Goal: Task Accomplishment & Management: Manage account settings

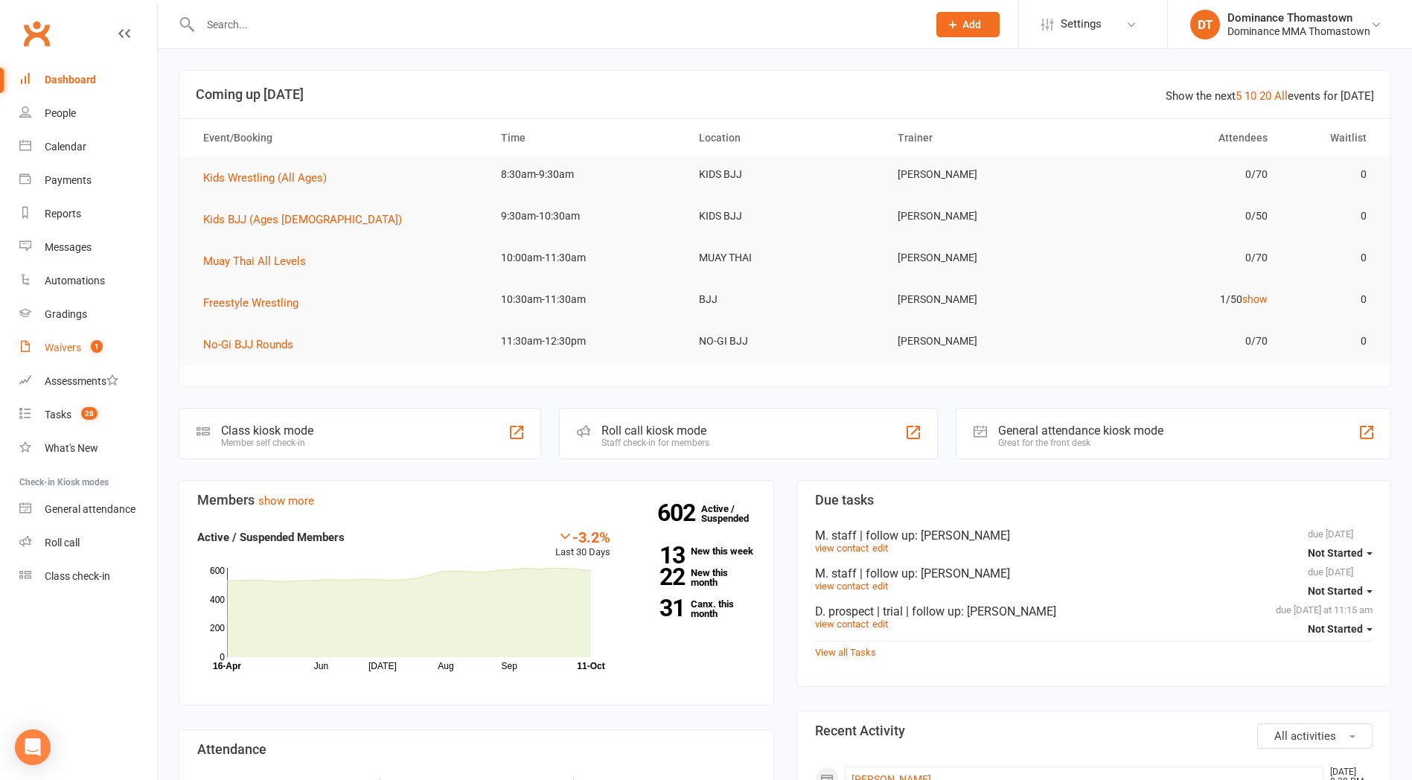
click at [66, 351] on div "Waivers" at bounding box center [63, 348] width 36 height 12
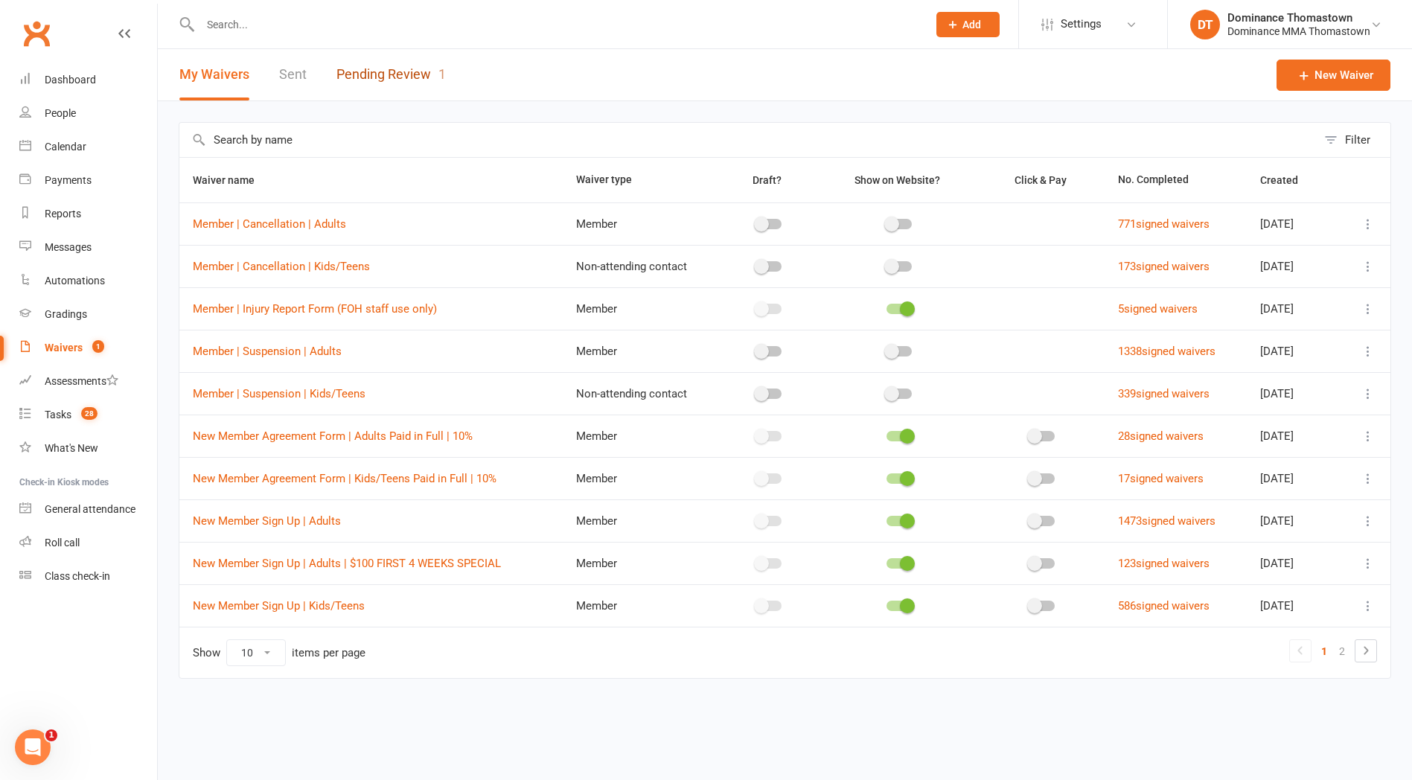
click at [367, 80] on link "Pending Review 1" at bounding box center [390, 74] width 109 height 51
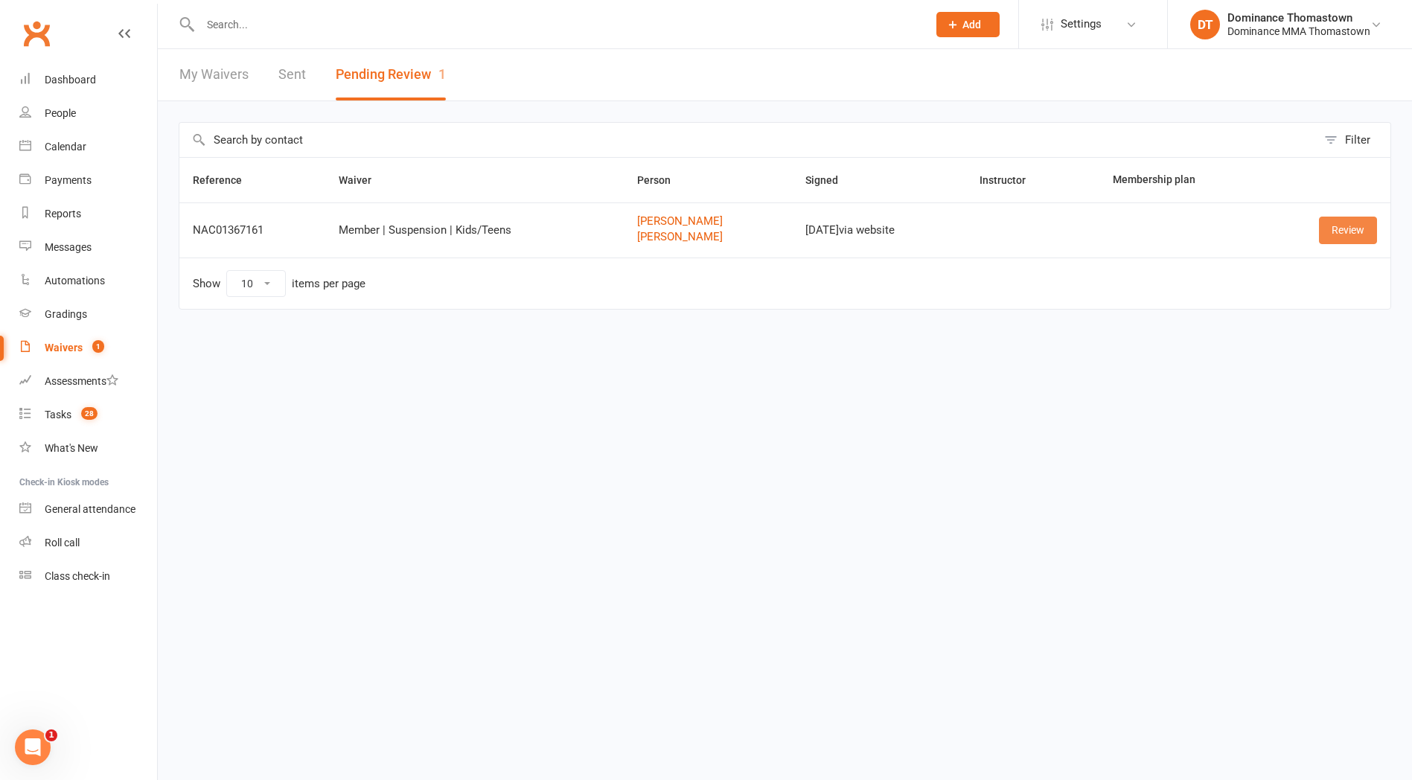
drag, startPoint x: 1336, startPoint y: 229, endPoint x: 1315, endPoint y: 232, distance: 21.7
click at [1336, 229] on link "Review" at bounding box center [1348, 230] width 58 height 27
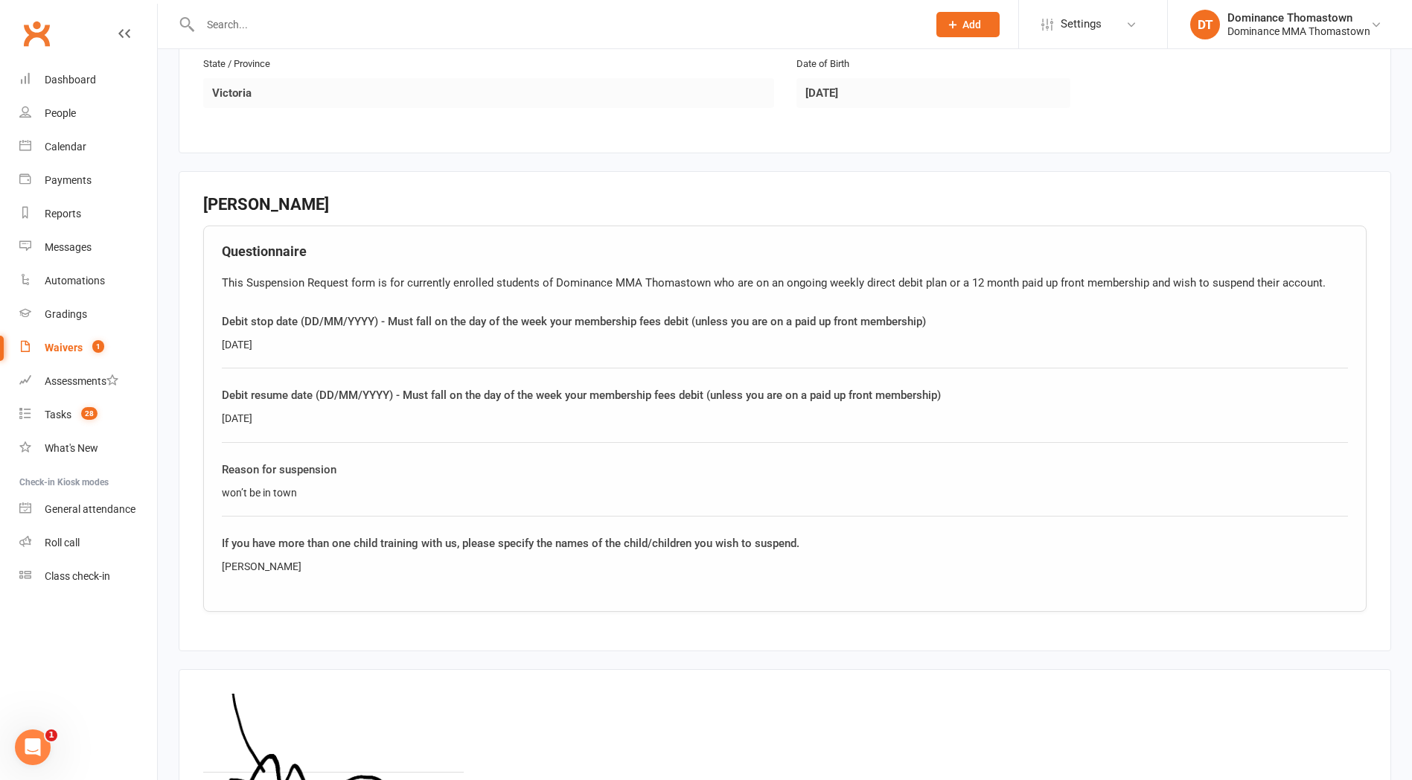
scroll to position [1178, 0]
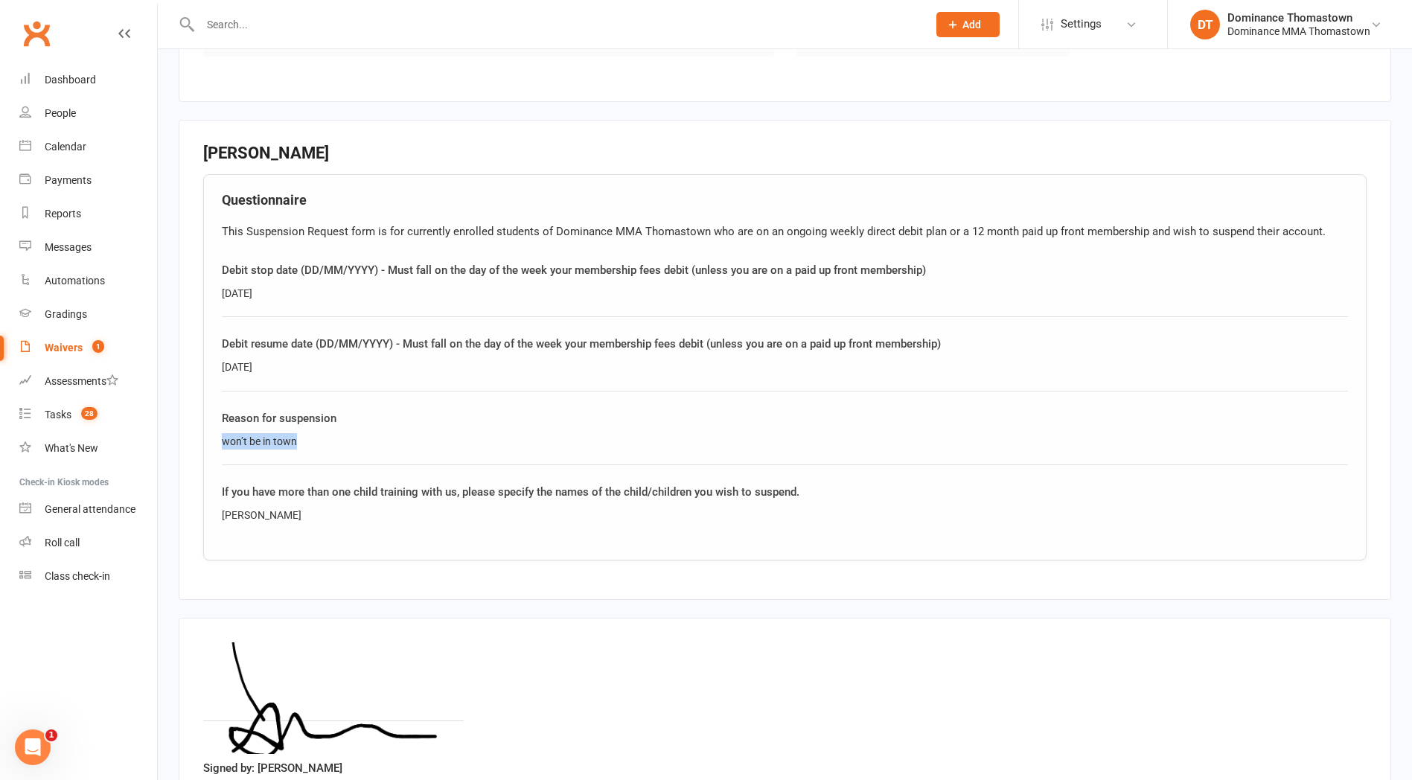
drag, startPoint x: 303, startPoint y: 437, endPoint x: 220, endPoint y: 437, distance: 82.6
click at [199, 438] on fieldset "Florence Aherne Questionnaire This Suspension Request form is for currently enr…" at bounding box center [785, 360] width 1213 height 480
copy div "won’t be in town"
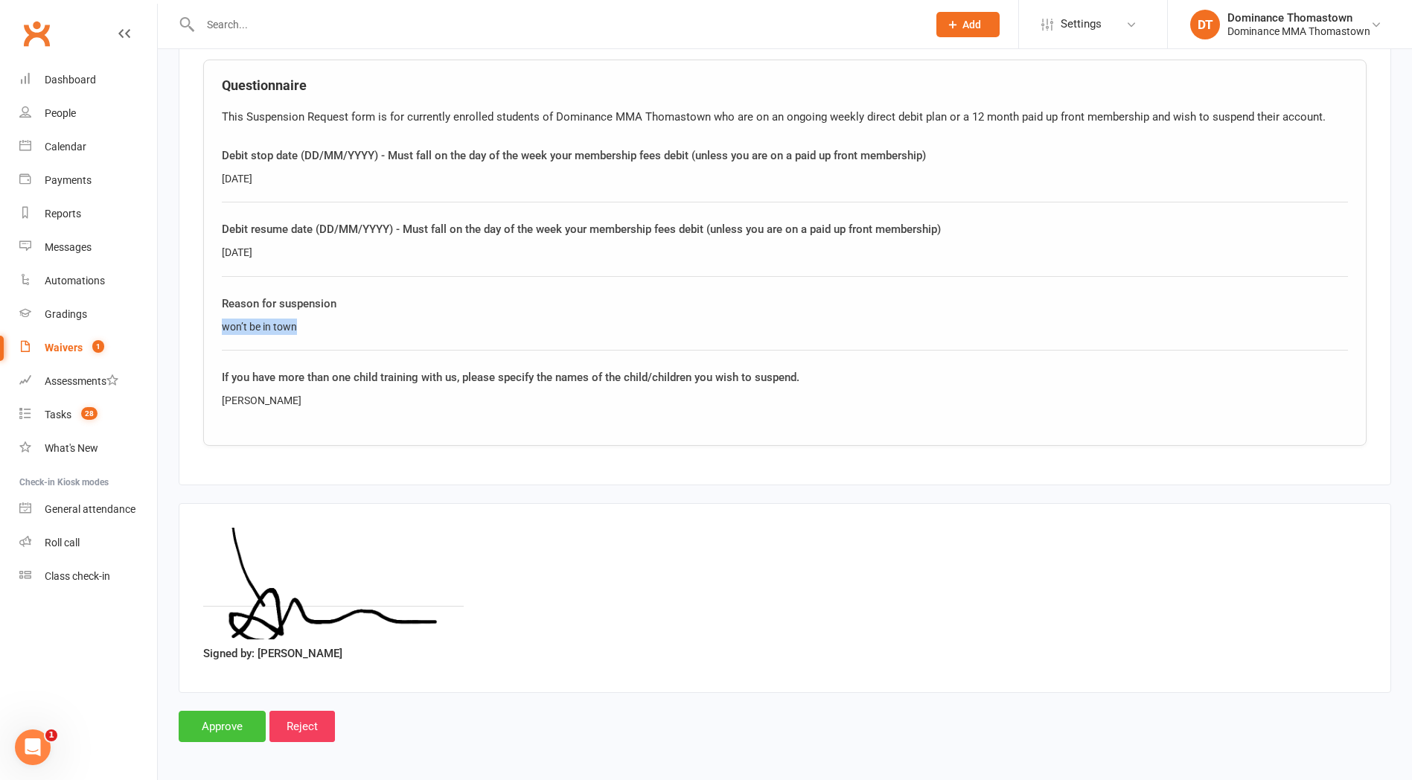
click at [220, 732] on input "Approve" at bounding box center [222, 726] width 87 height 31
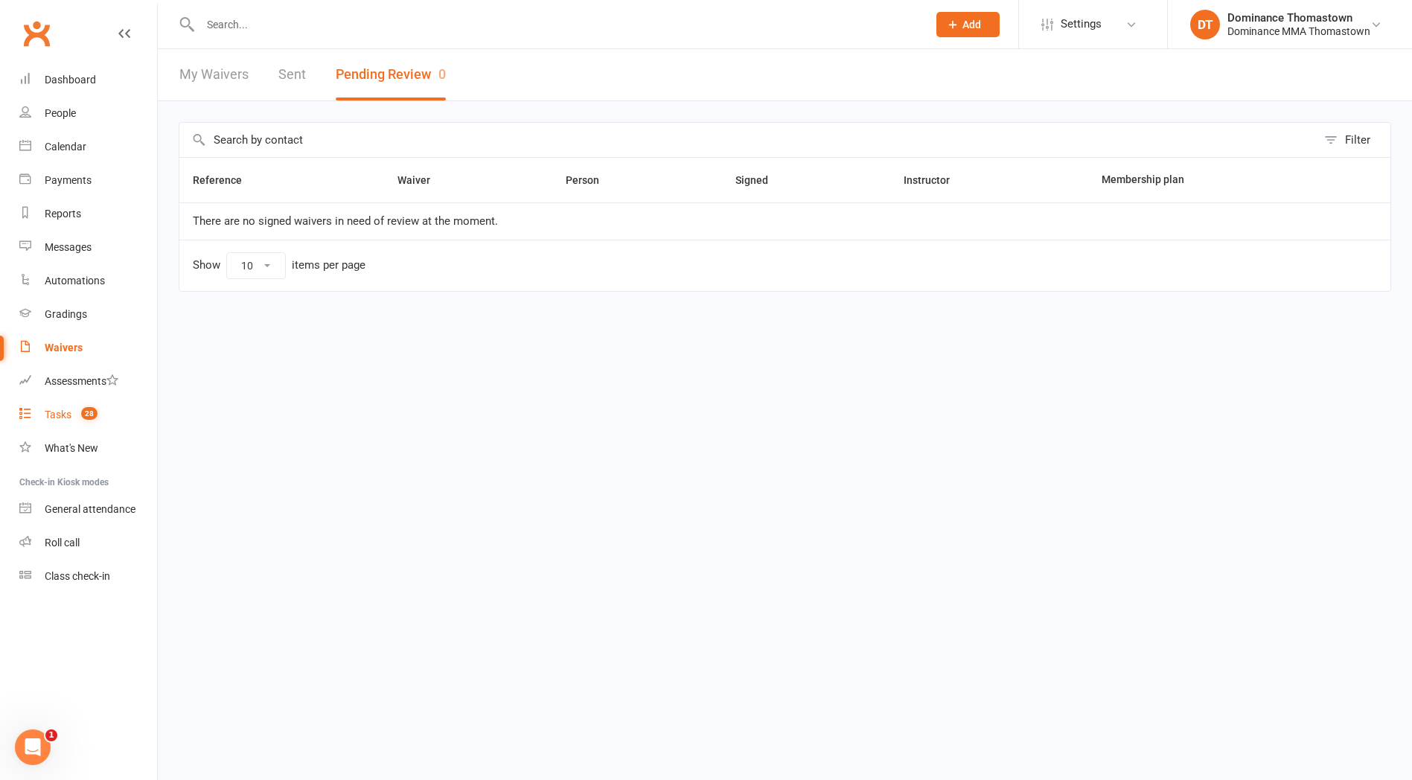
click at [52, 422] on link "Tasks 28" at bounding box center [88, 414] width 138 height 33
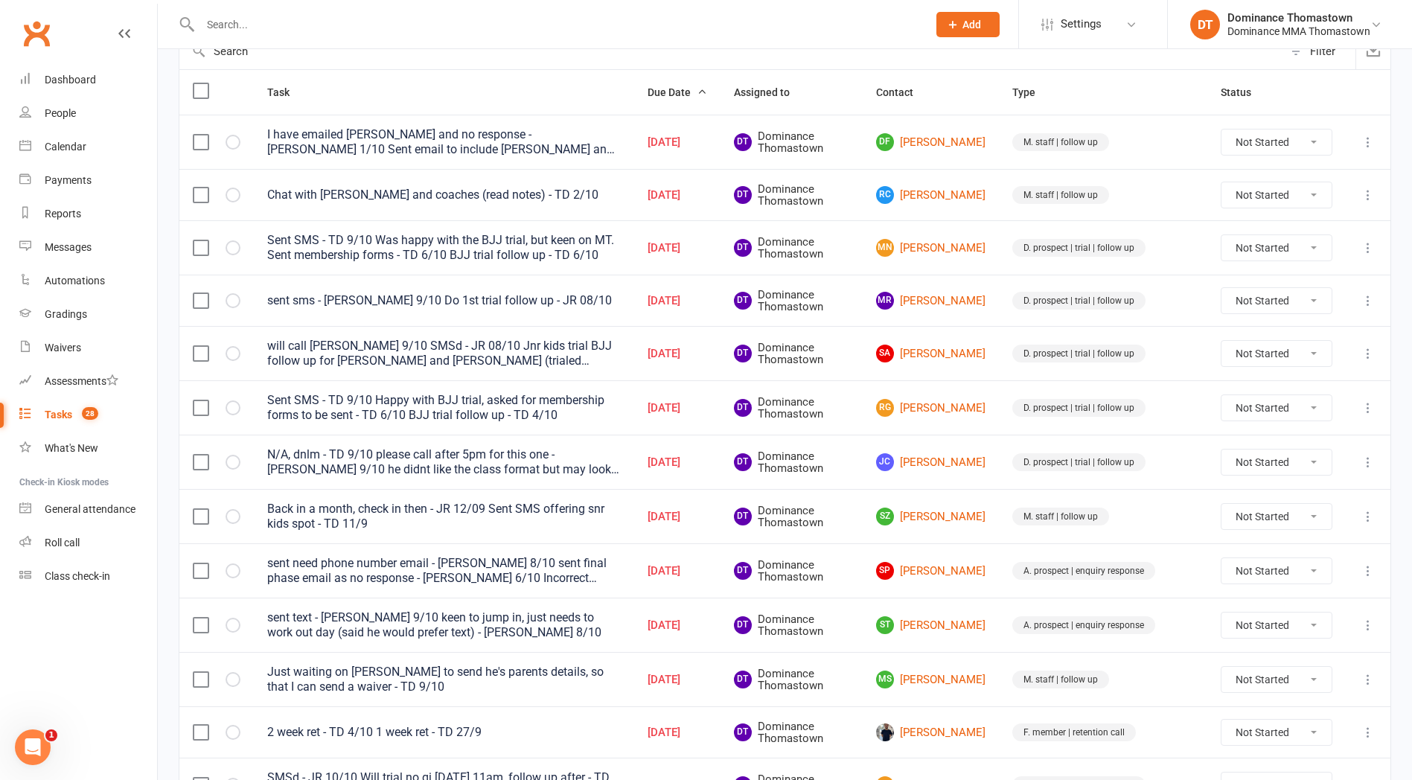
scroll to position [164, 0]
click at [253, 25] on input "text" at bounding box center [556, 24] width 721 height 21
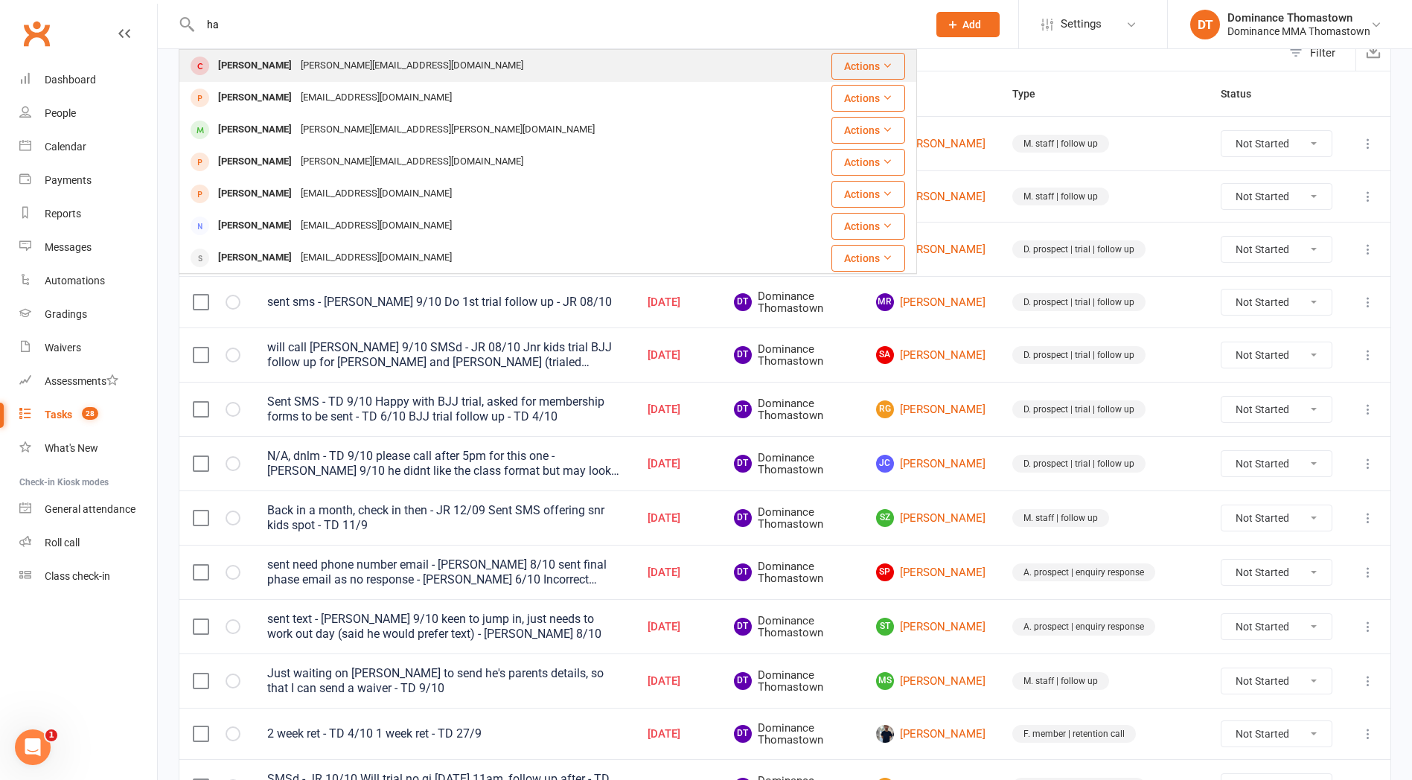
type input "h"
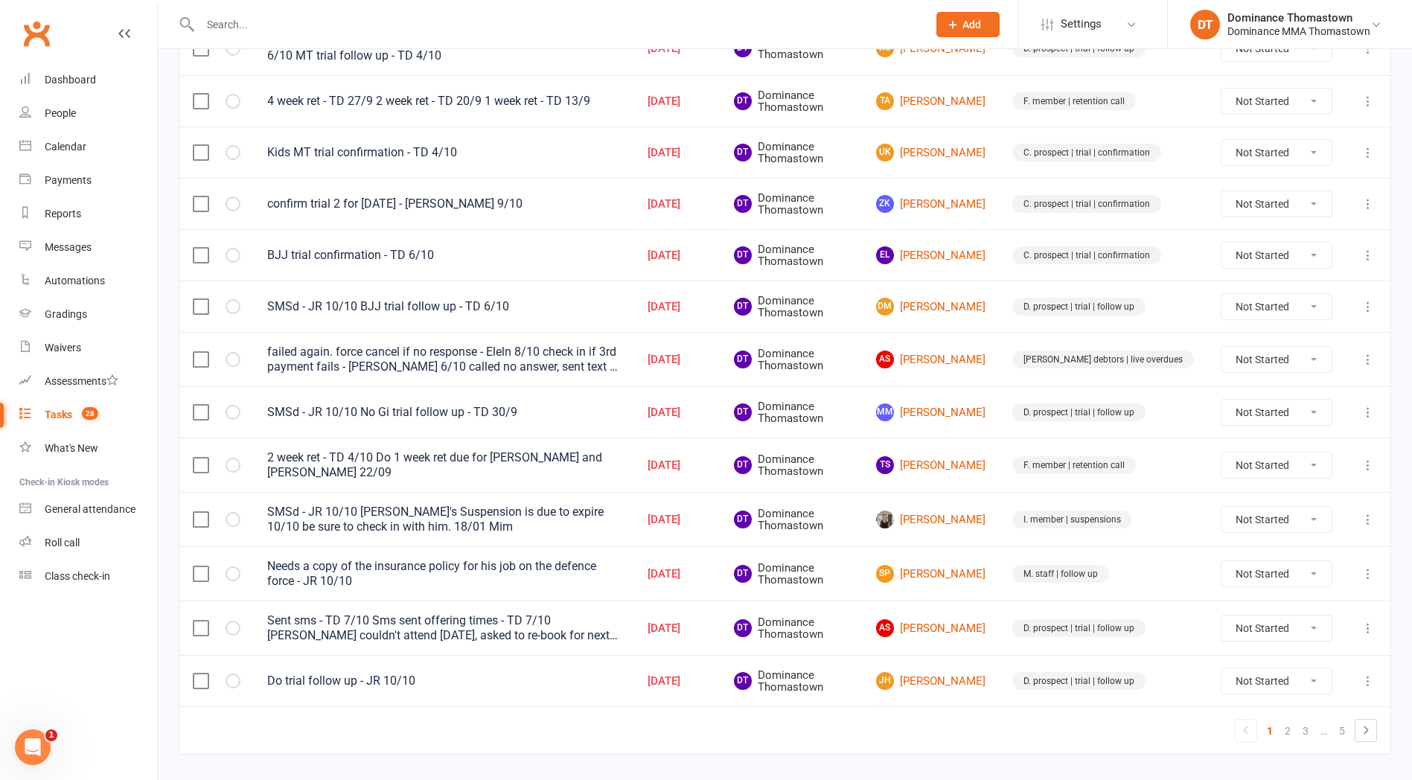
scroll to position [936, 0]
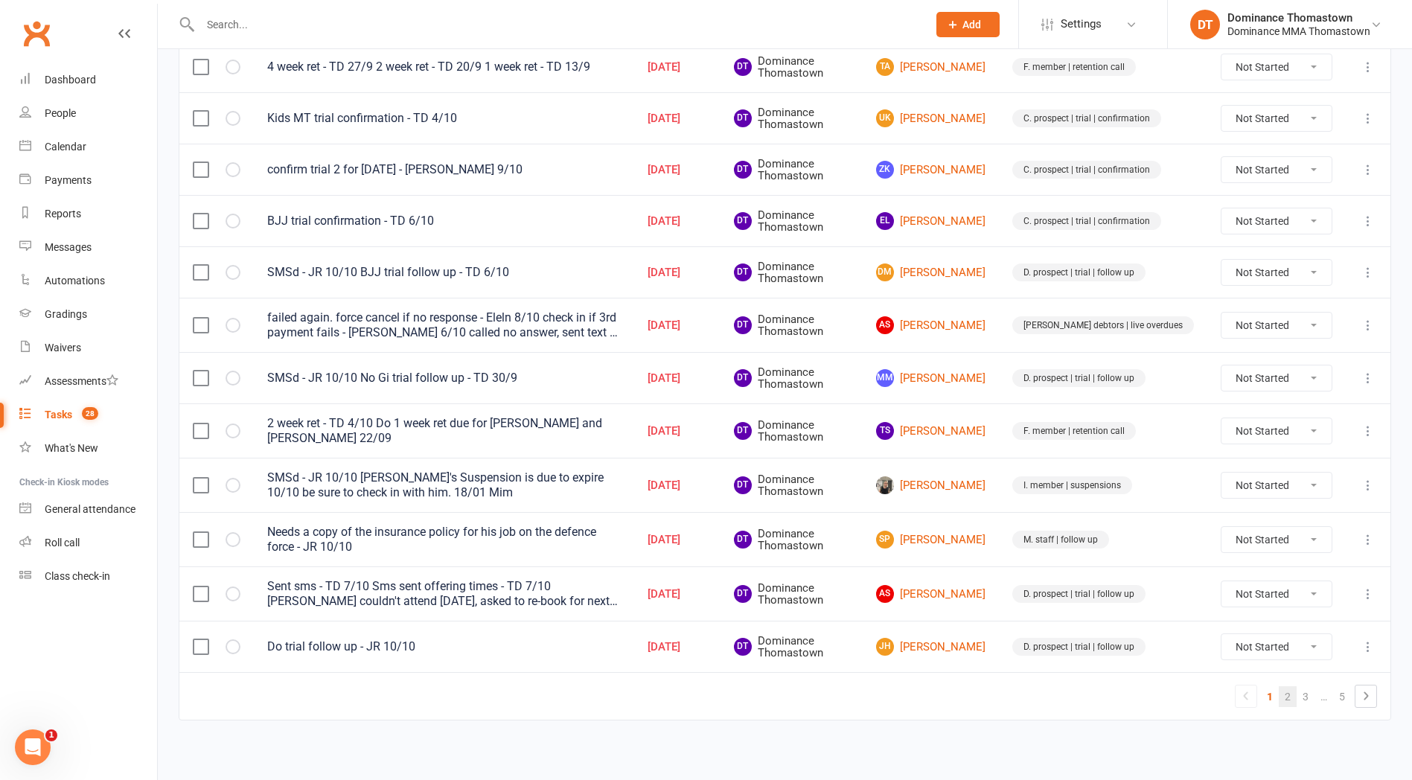
click at [1288, 695] on link "2" at bounding box center [1288, 696] width 18 height 21
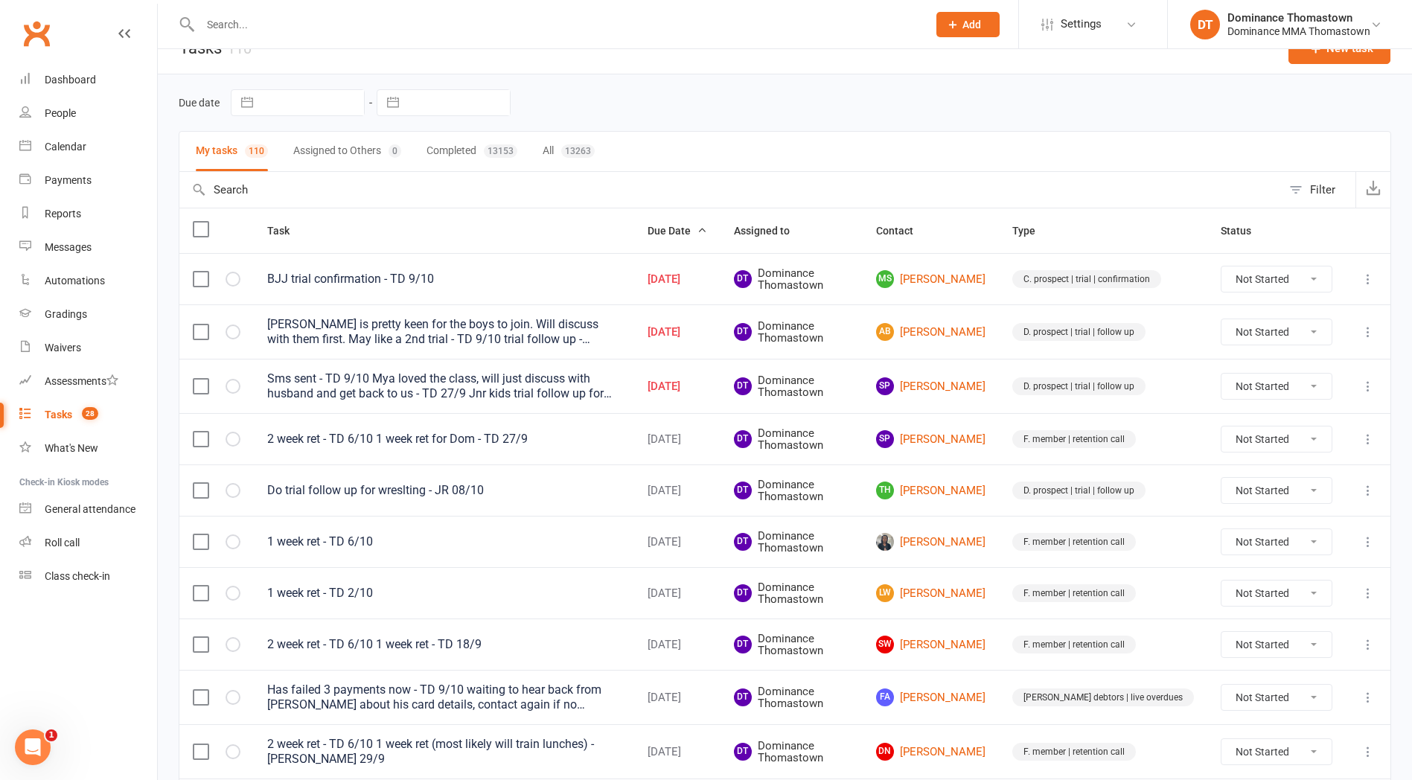
scroll to position [36, 0]
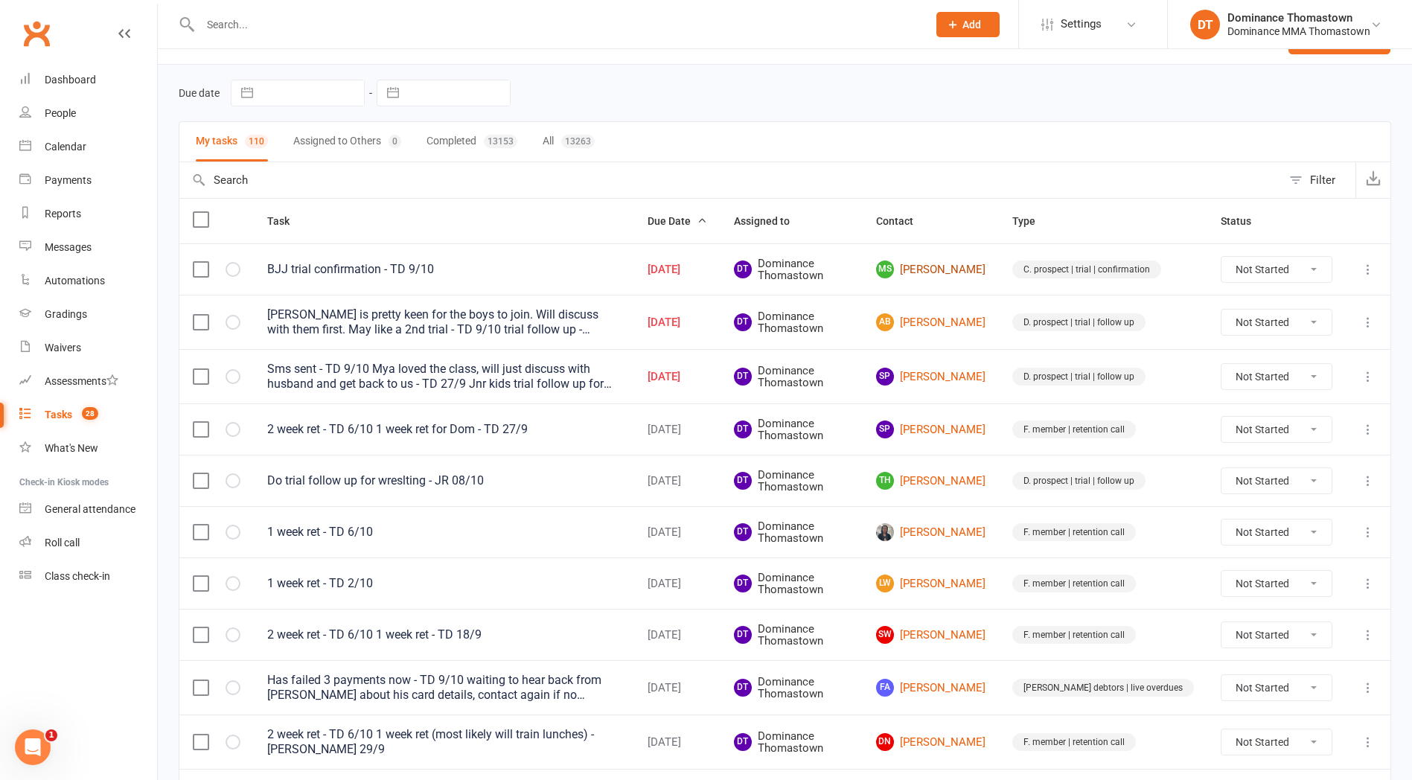
click at [972, 271] on link "MS Manan Singh" at bounding box center [930, 270] width 109 height 18
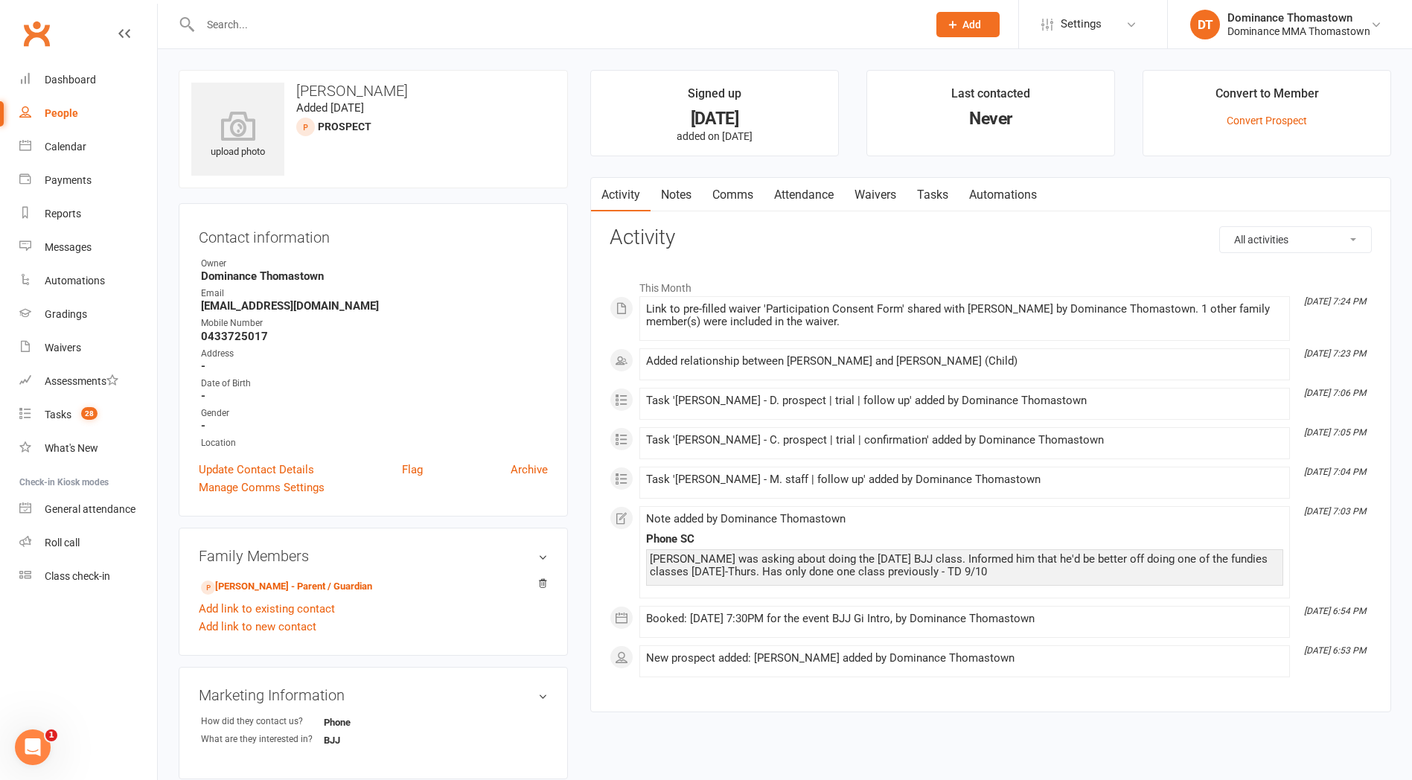
click at [814, 188] on link "Attendance" at bounding box center [804, 195] width 80 height 34
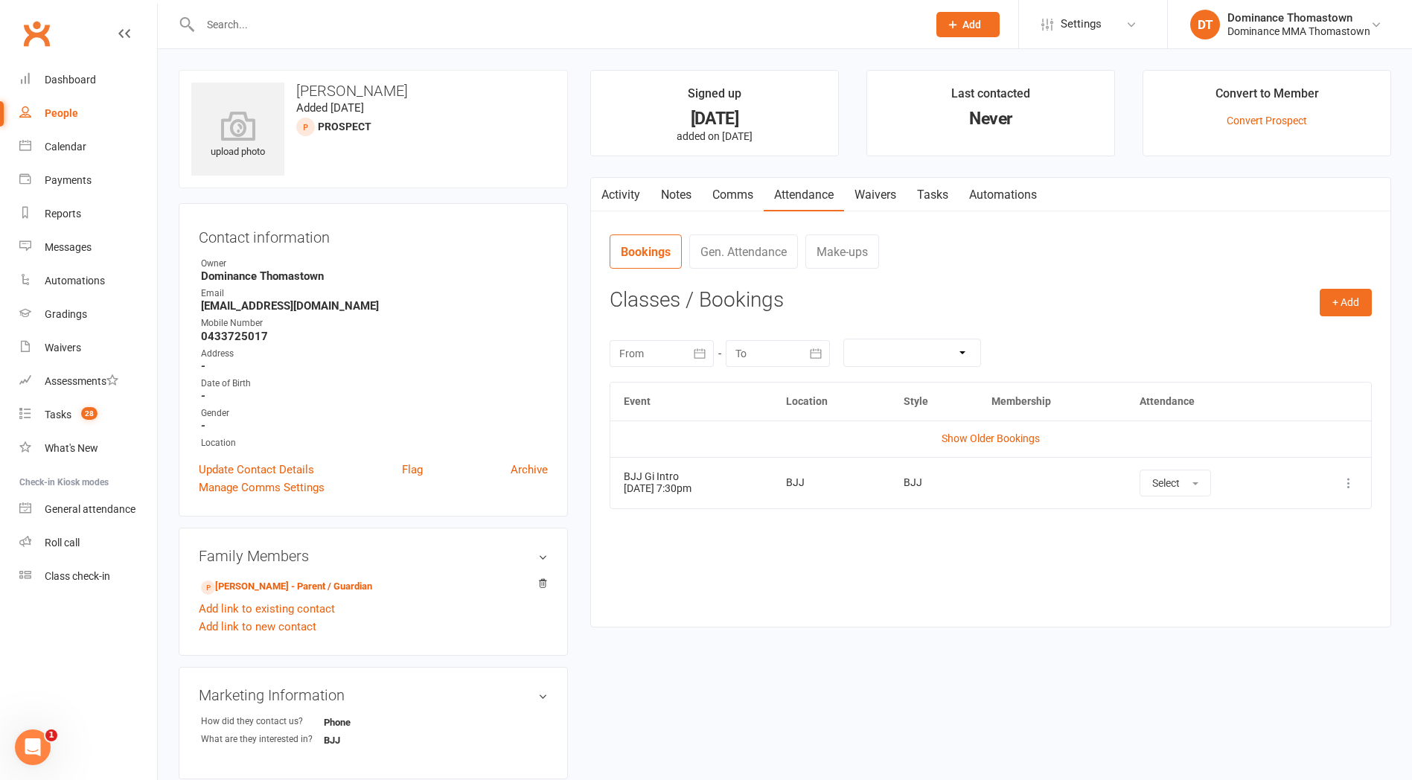
click at [889, 203] on link "Waivers" at bounding box center [875, 195] width 63 height 34
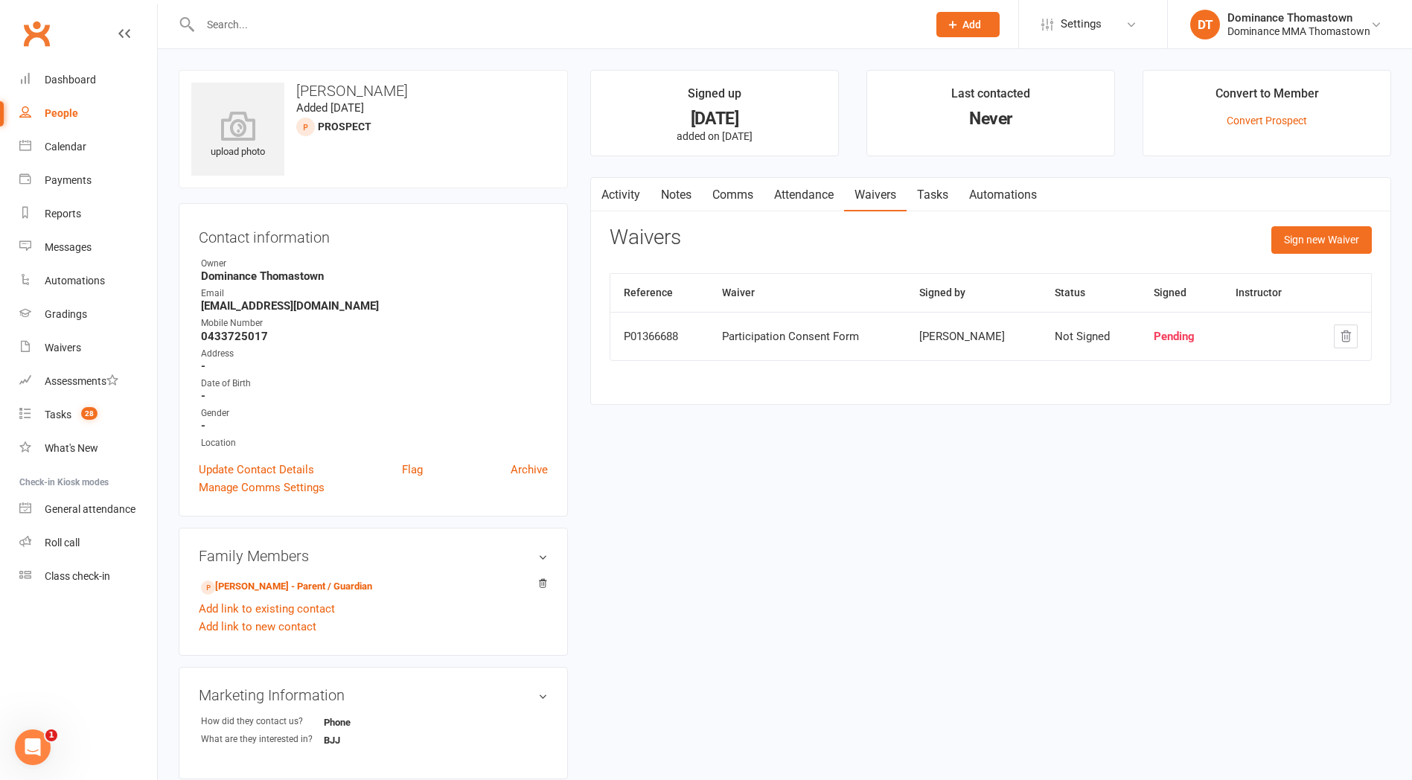
click at [939, 194] on link "Tasks" at bounding box center [933, 195] width 52 height 34
select select "incomplete"
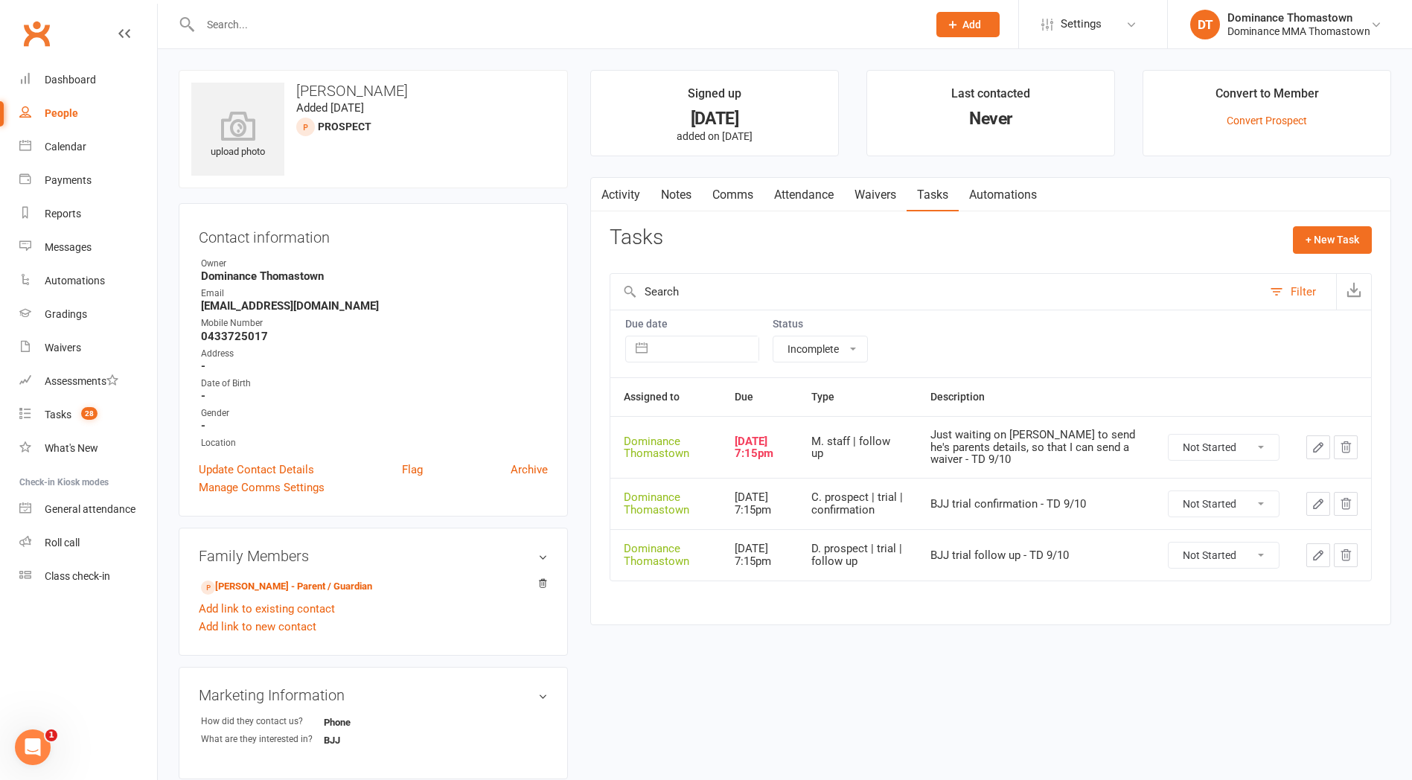
click at [797, 196] on link "Attendance" at bounding box center [804, 195] width 80 height 34
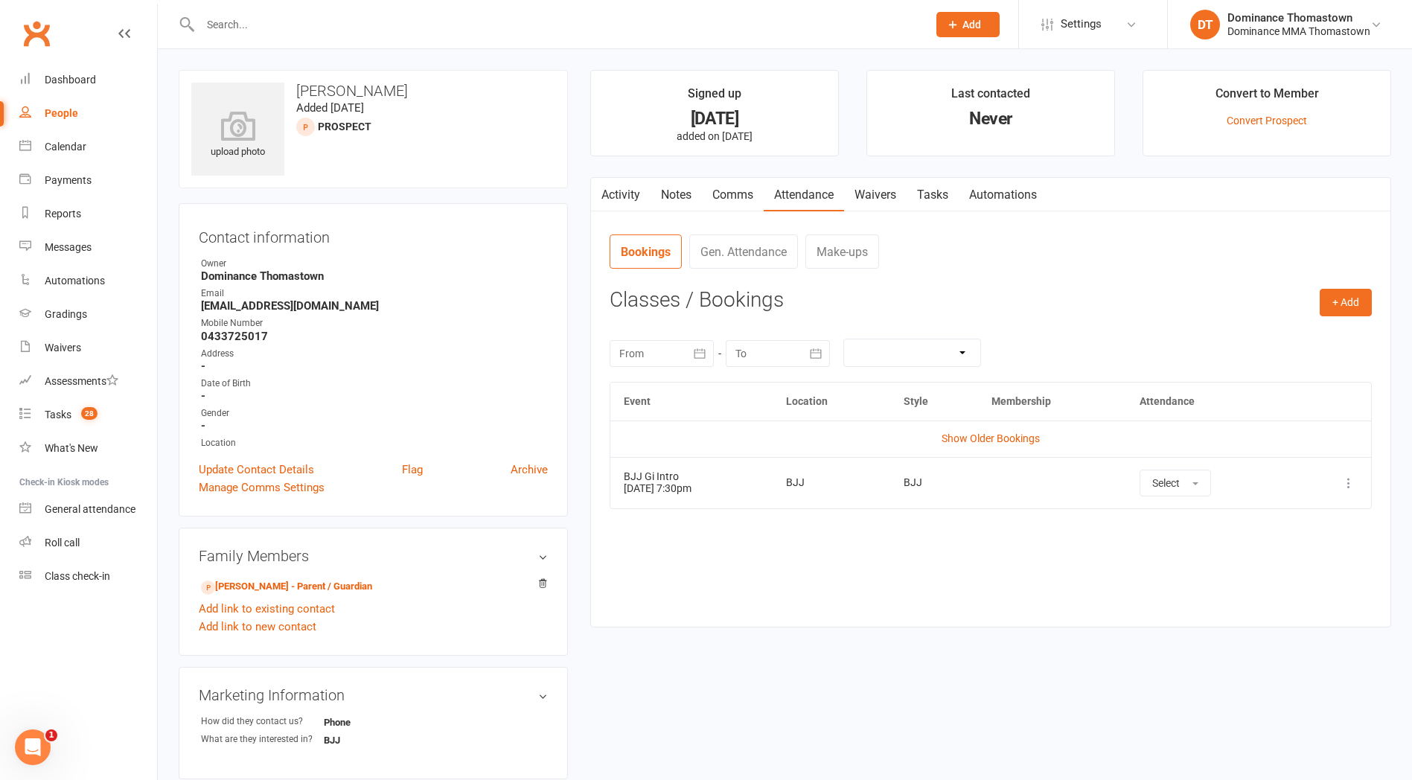
click at [874, 193] on link "Waivers" at bounding box center [875, 195] width 63 height 34
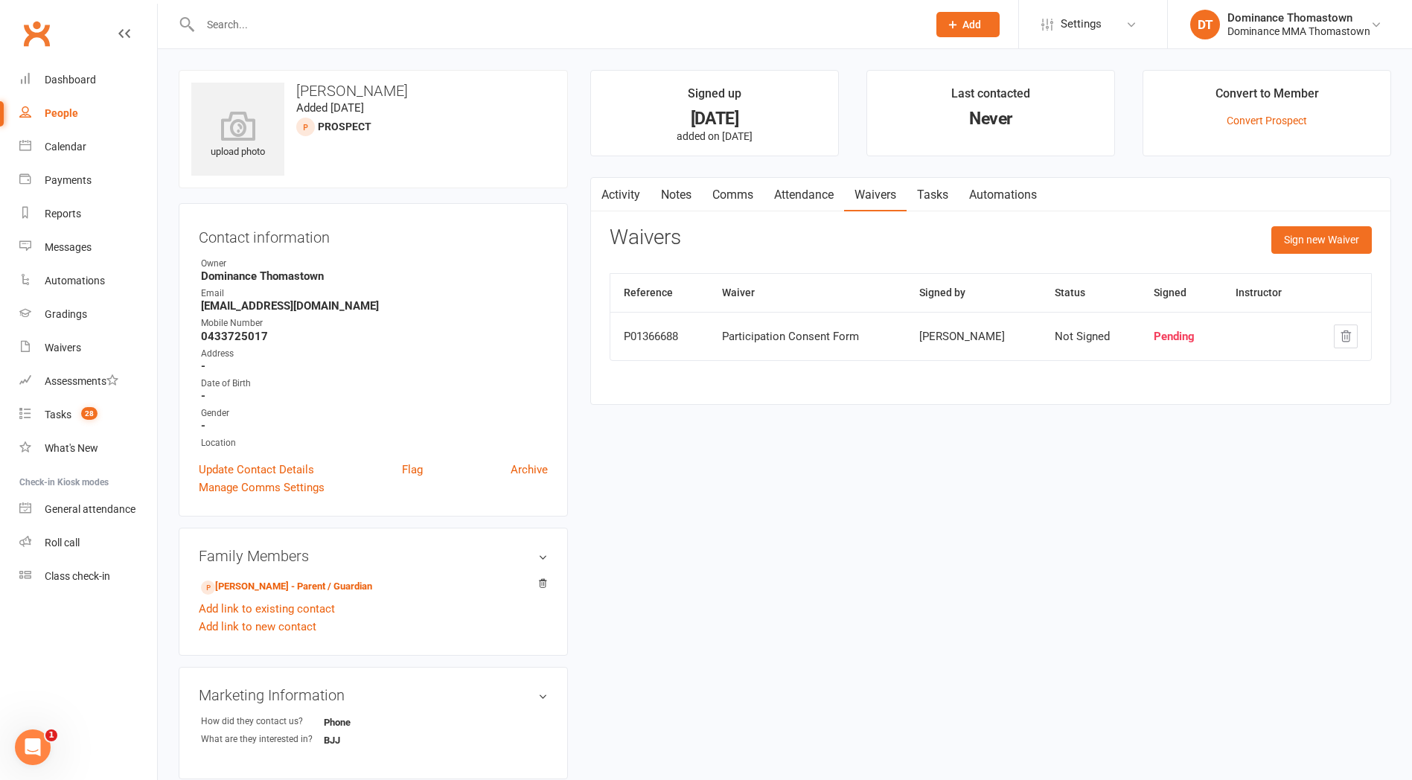
click at [800, 201] on link "Attendance" at bounding box center [804, 195] width 80 height 34
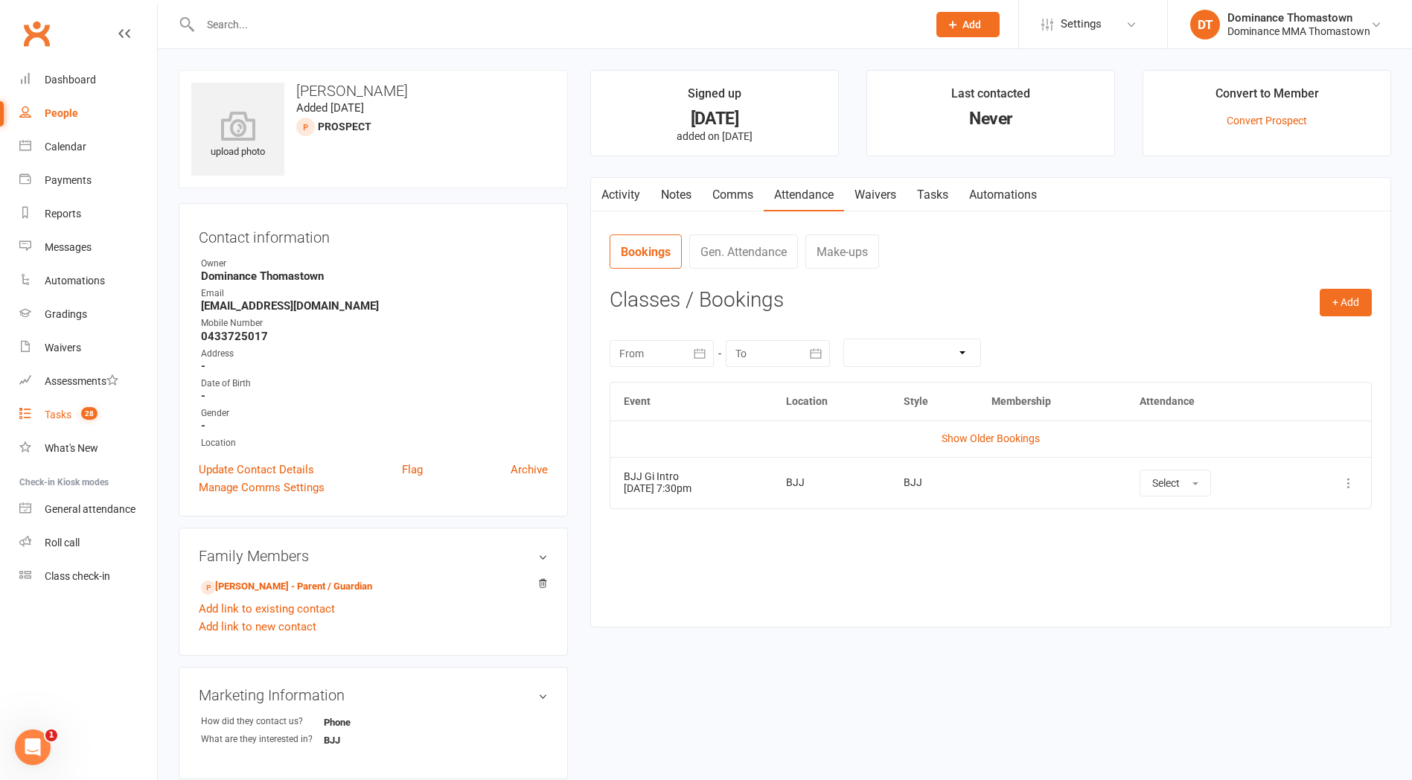
click at [66, 412] on div "Tasks" at bounding box center [58, 415] width 27 height 12
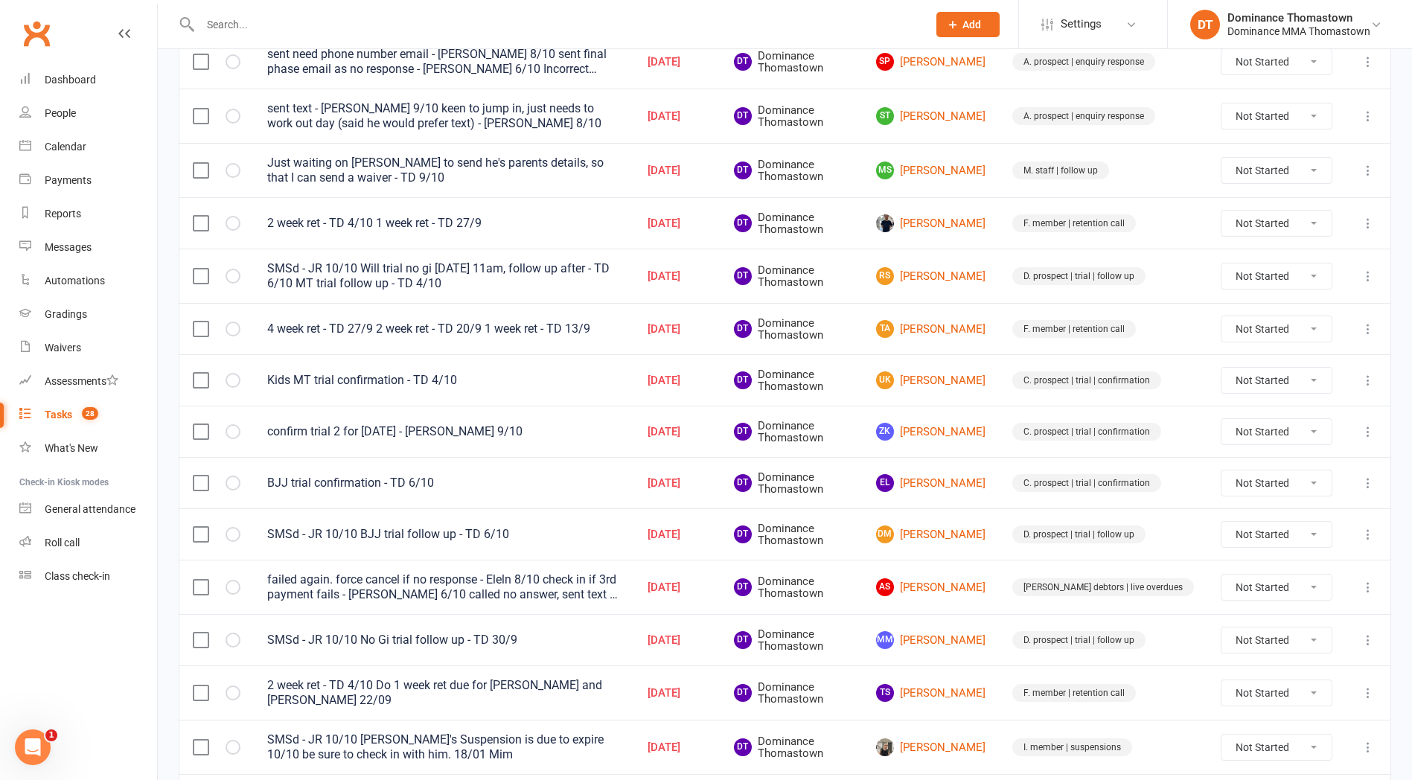
scroll to position [936, 0]
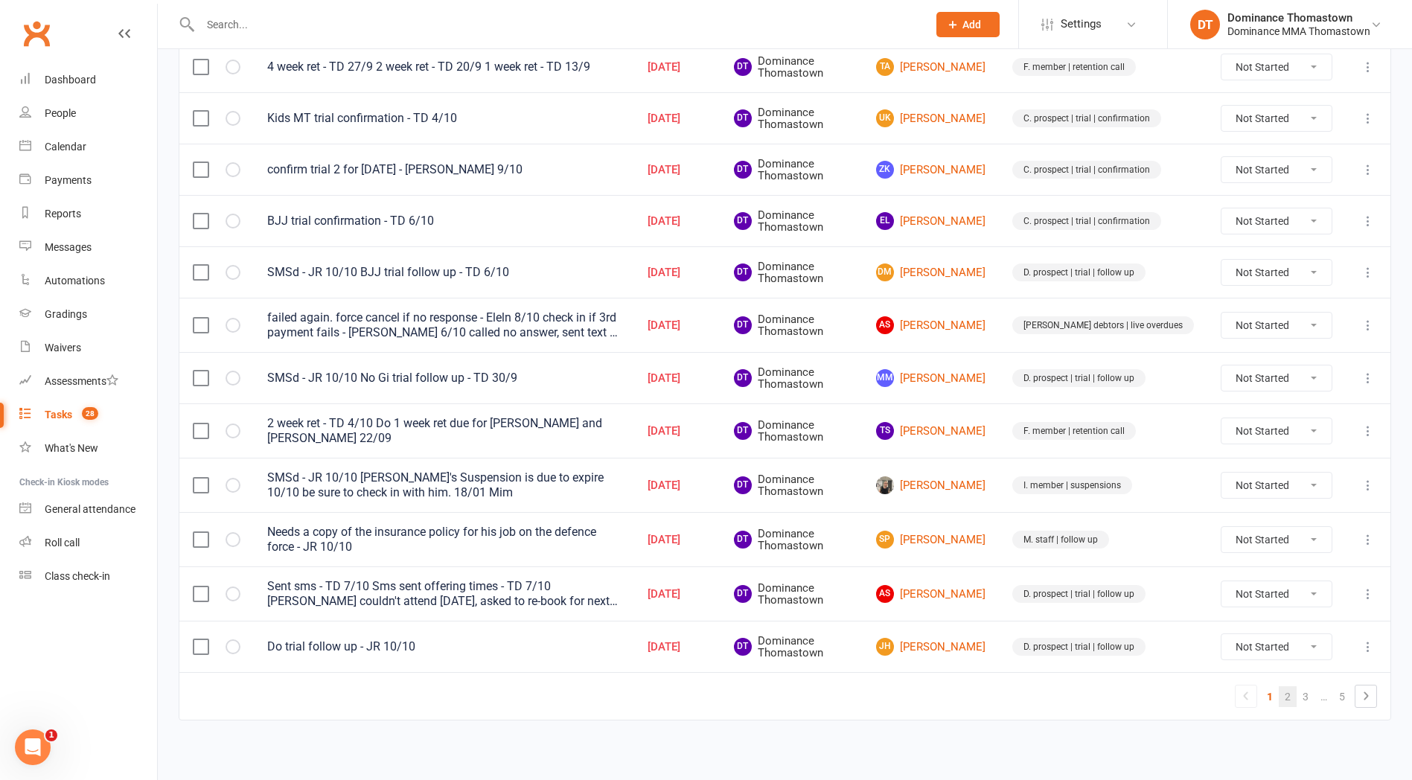
click at [1289, 697] on link "2" at bounding box center [1288, 696] width 18 height 21
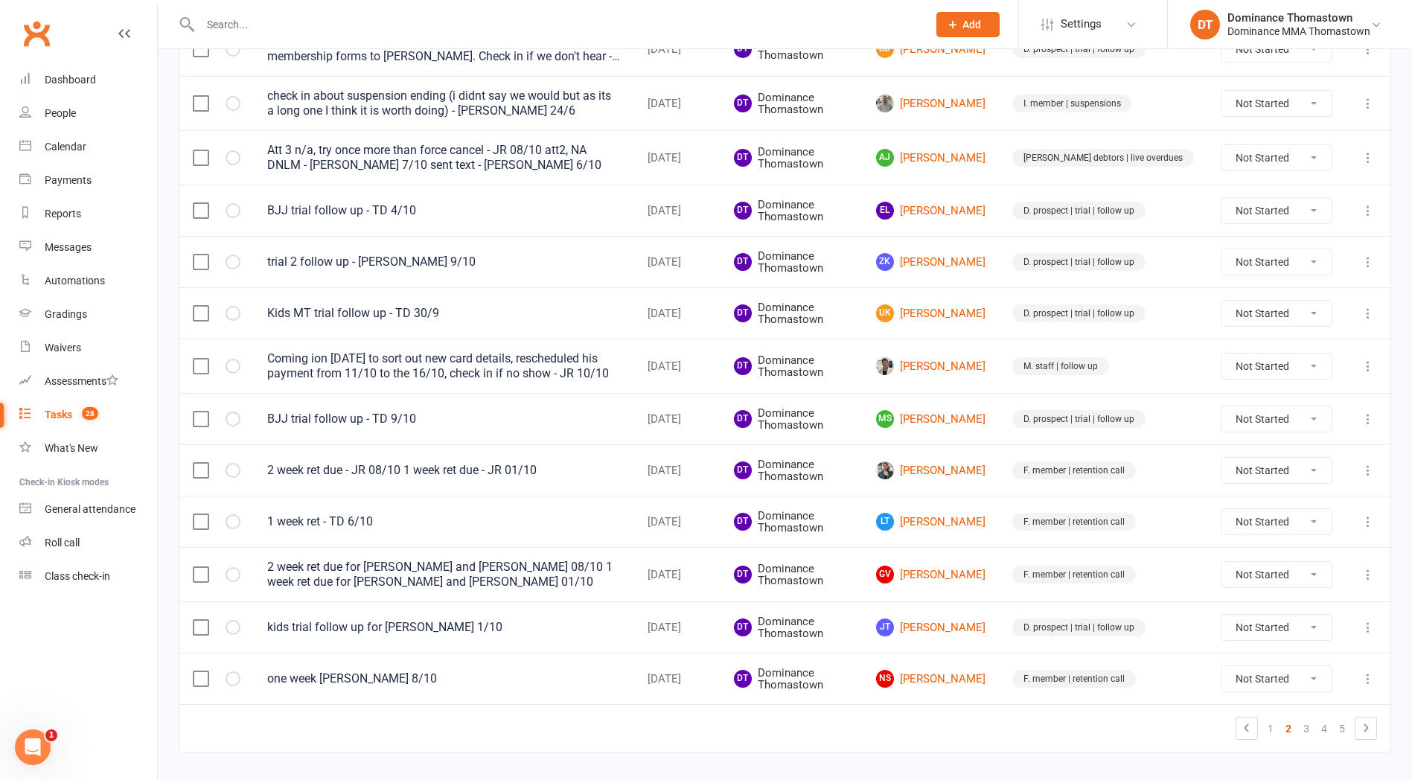
scroll to position [922, 0]
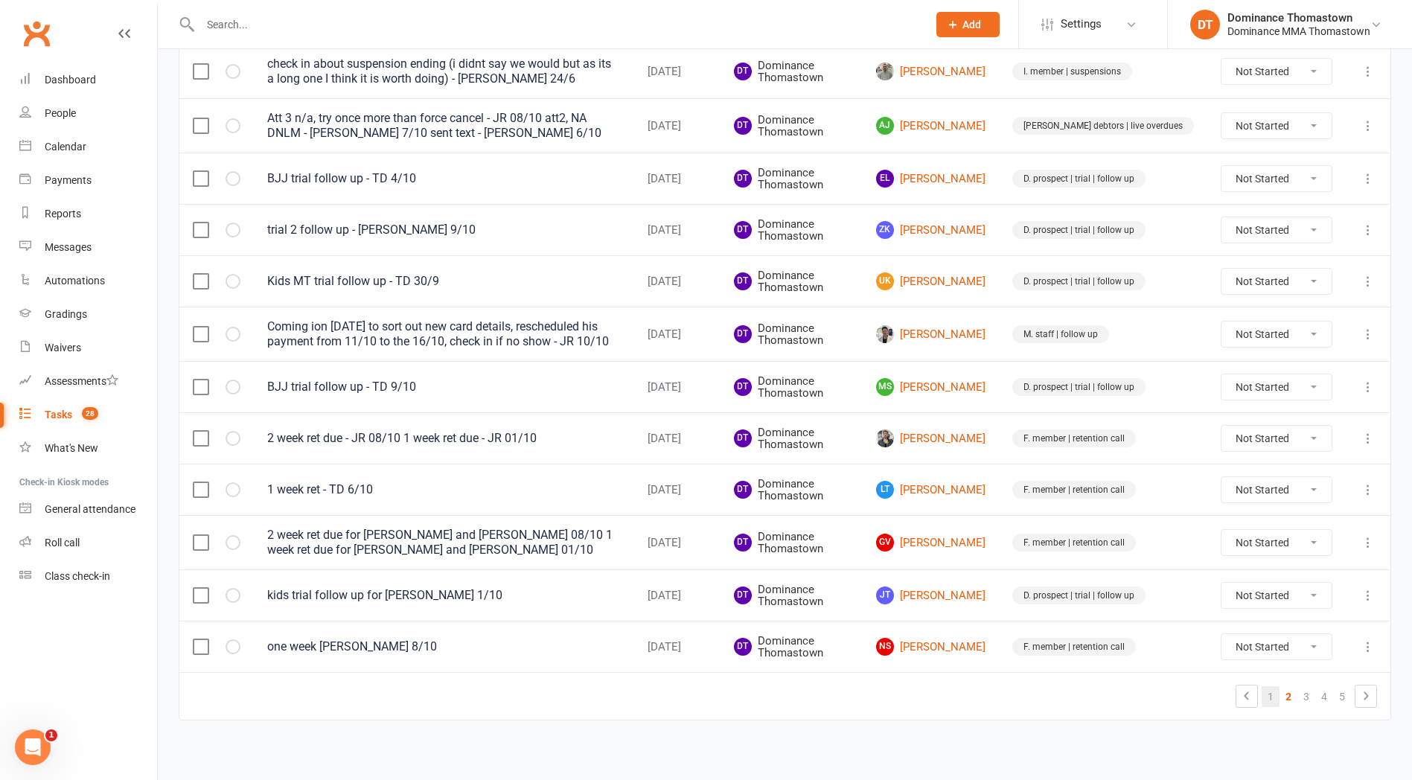
click at [1274, 694] on link "1" at bounding box center [1271, 696] width 18 height 21
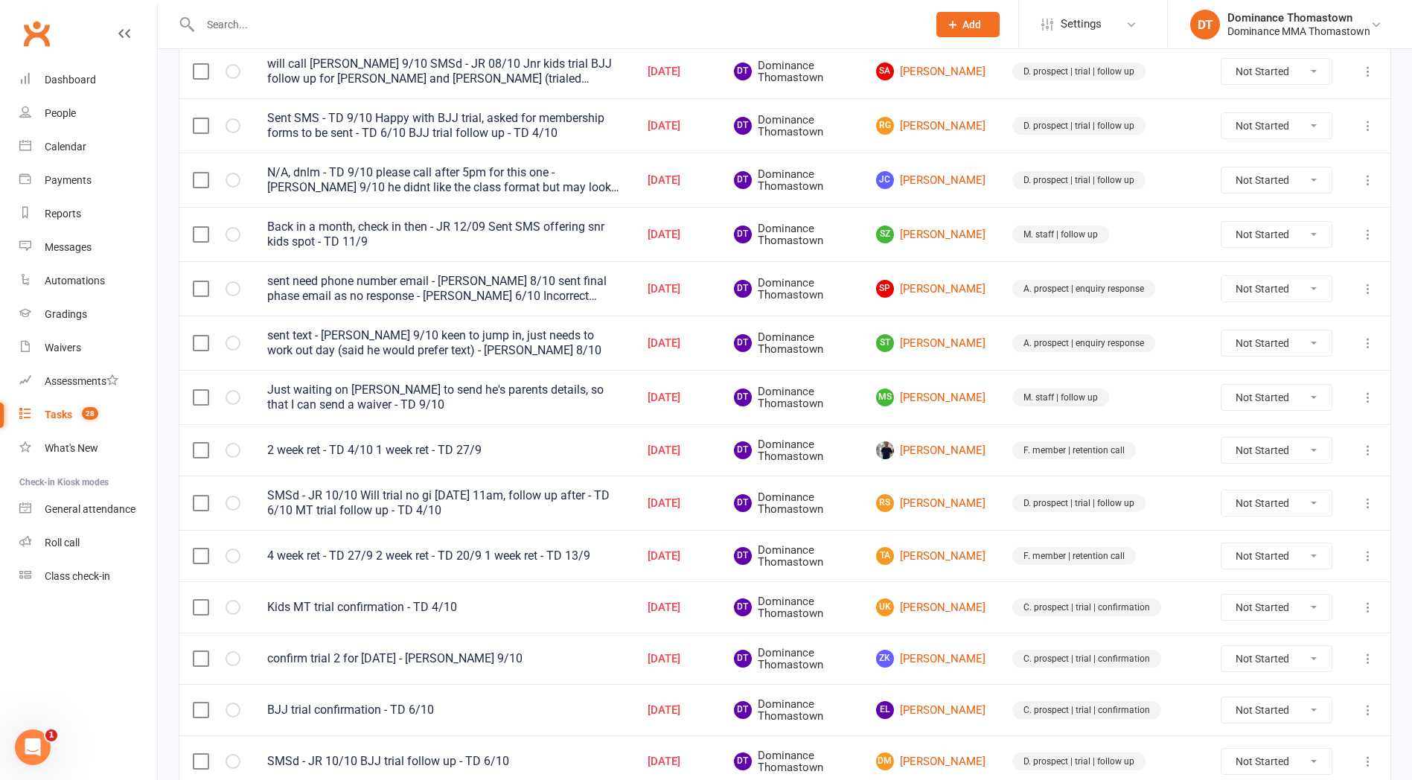
scroll to position [465, 0]
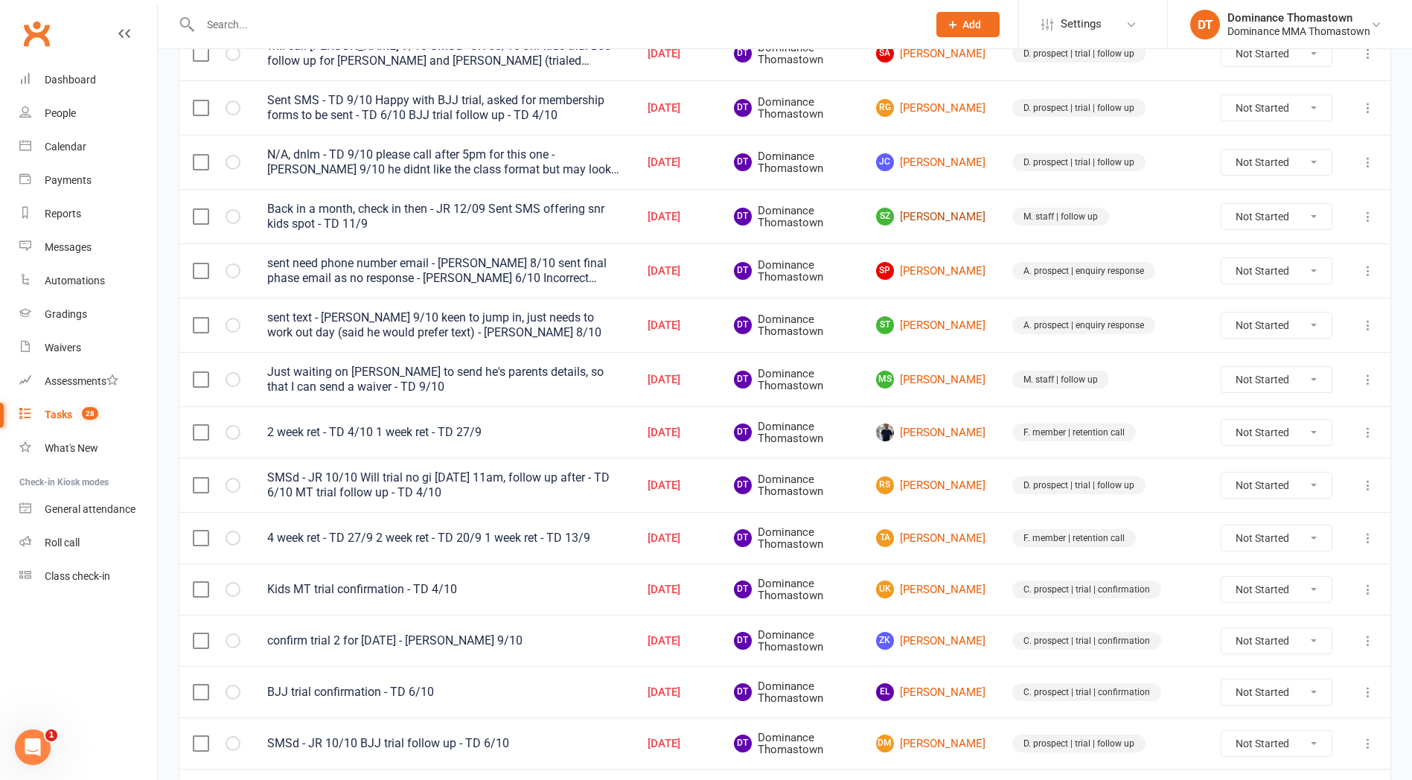
click at [976, 217] on link "SZ Sandy Zhang" at bounding box center [930, 217] width 109 height 18
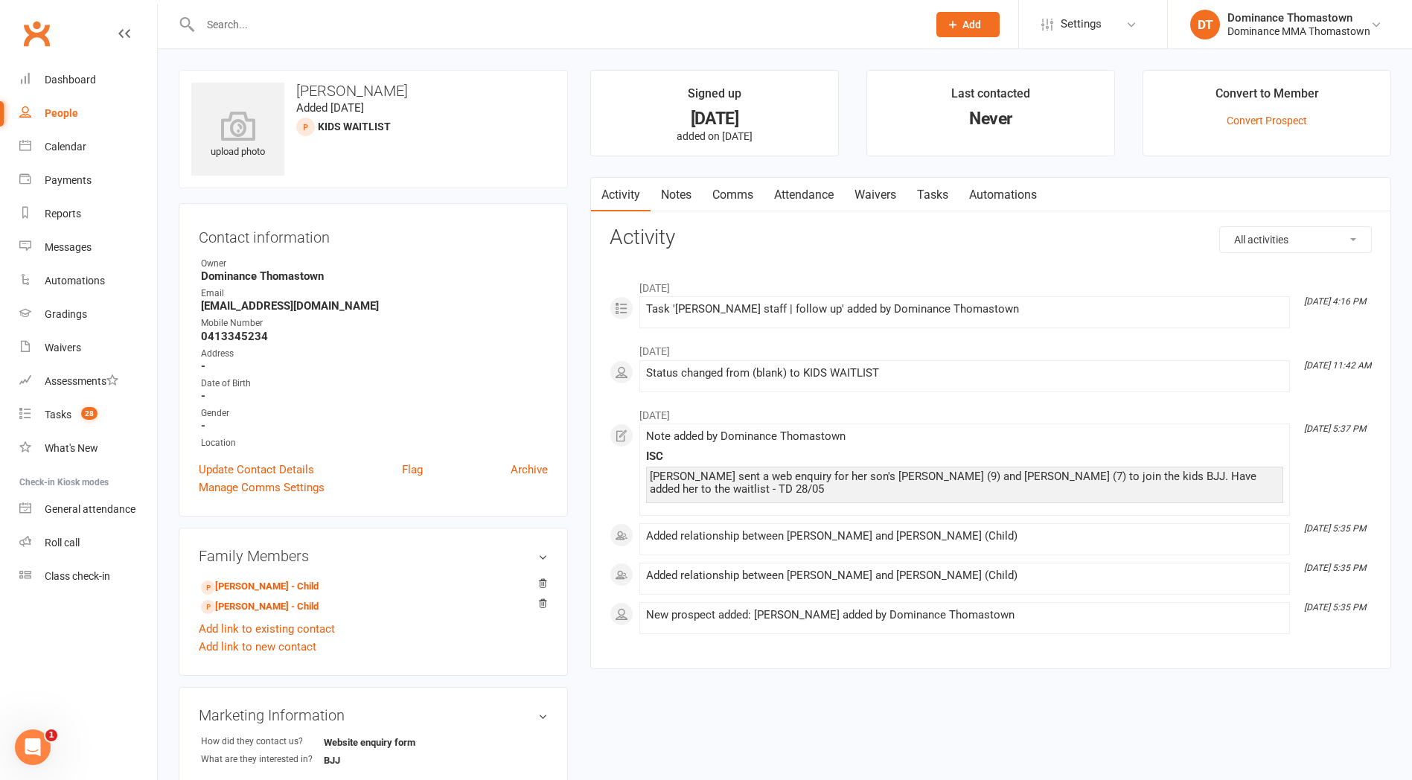
click at [883, 188] on link "Waivers" at bounding box center [875, 195] width 63 height 34
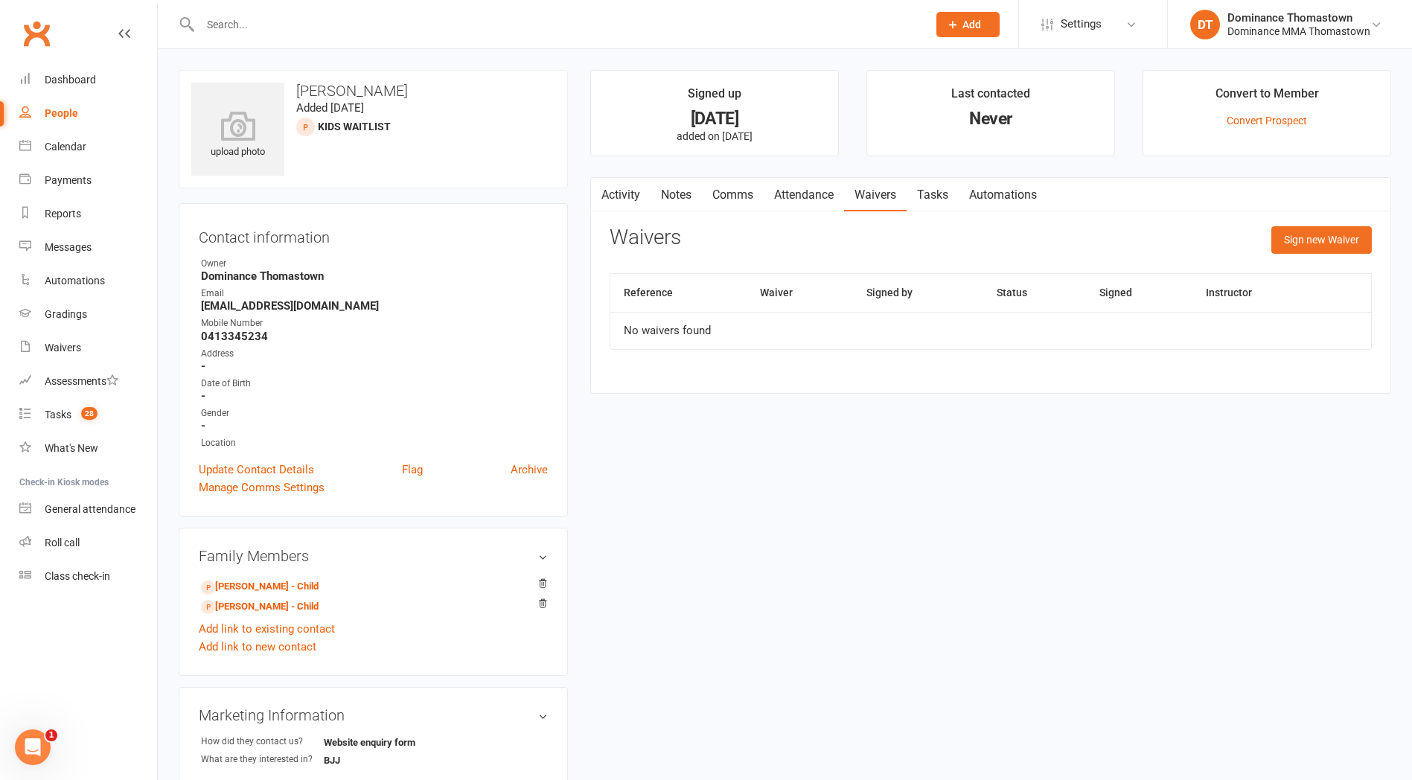
click at [799, 194] on link "Attendance" at bounding box center [804, 195] width 80 height 34
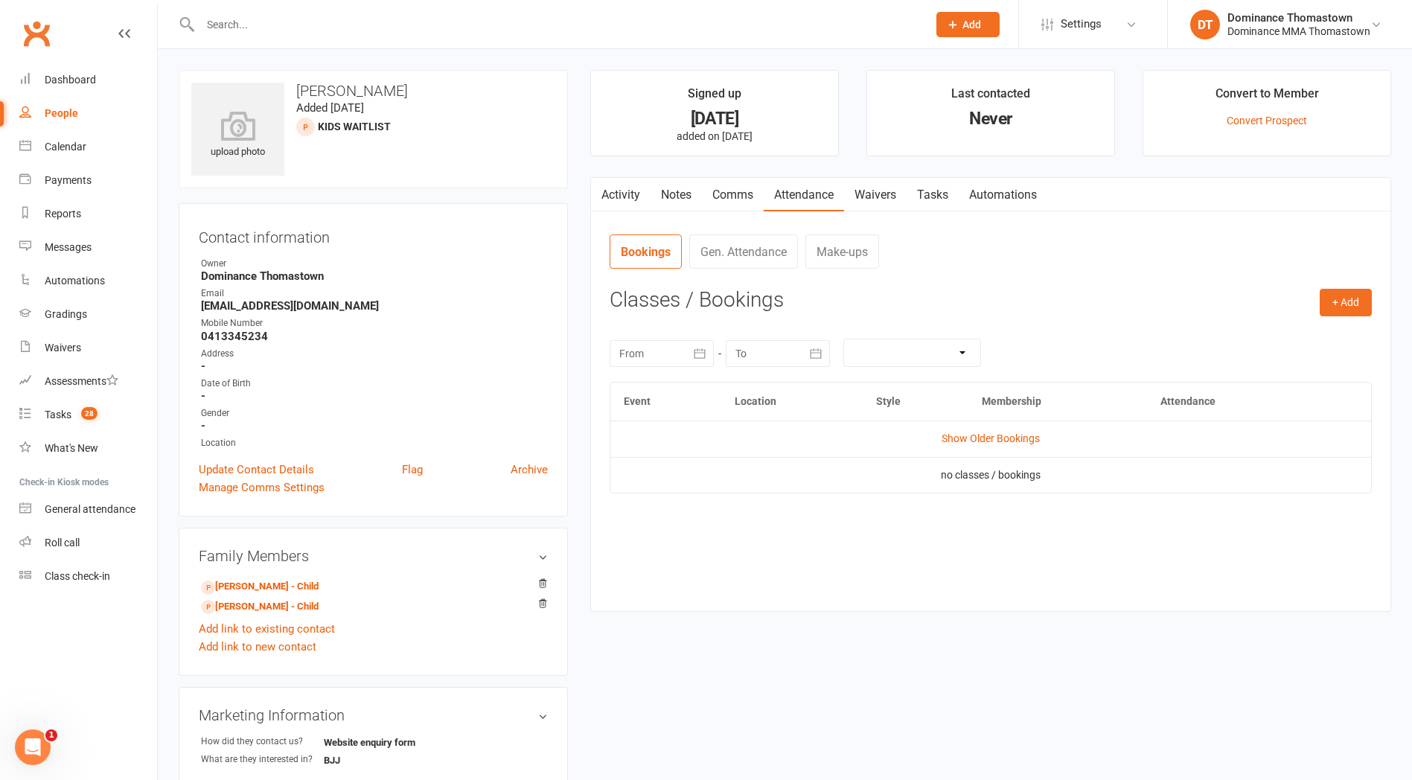
click at [735, 198] on link "Comms" at bounding box center [733, 195] width 62 height 34
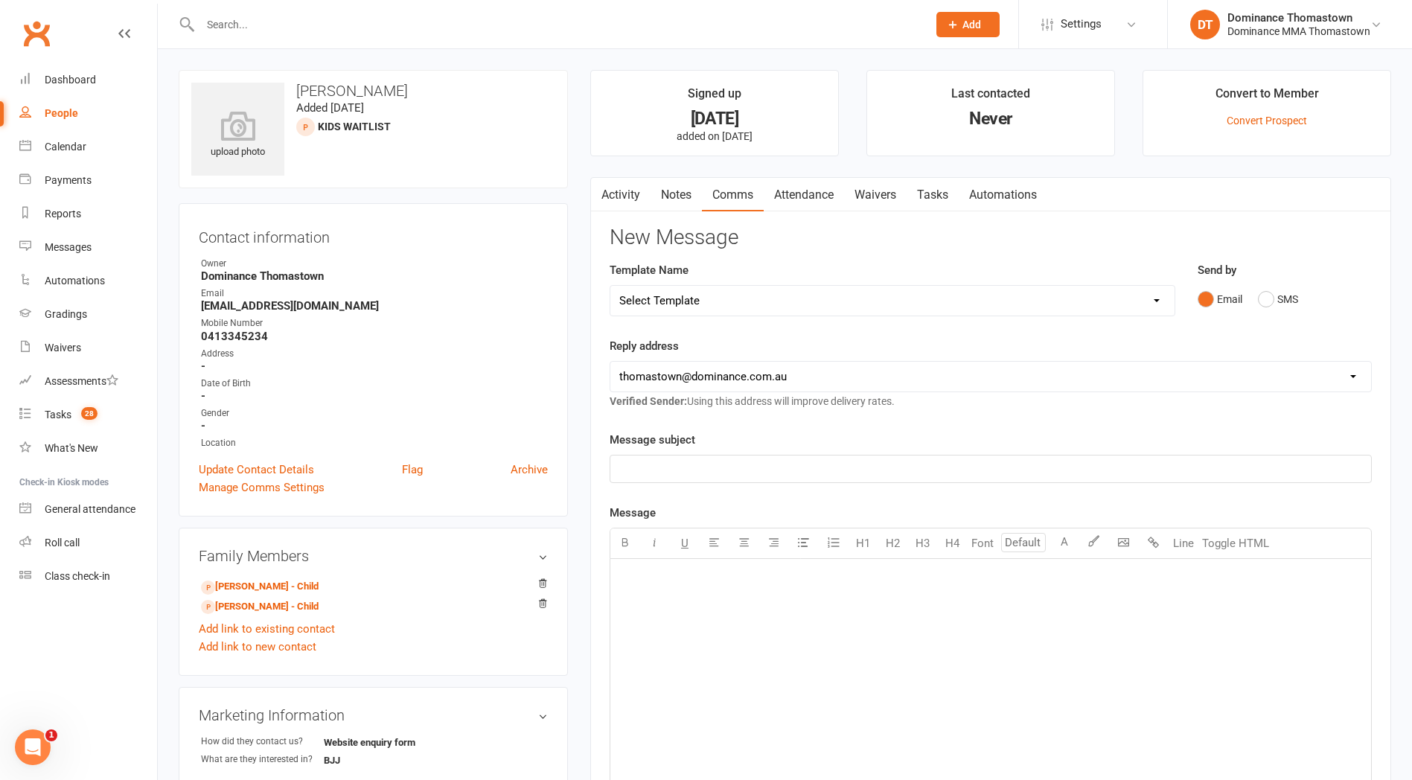
click at [686, 199] on link "Notes" at bounding box center [676, 195] width 51 height 34
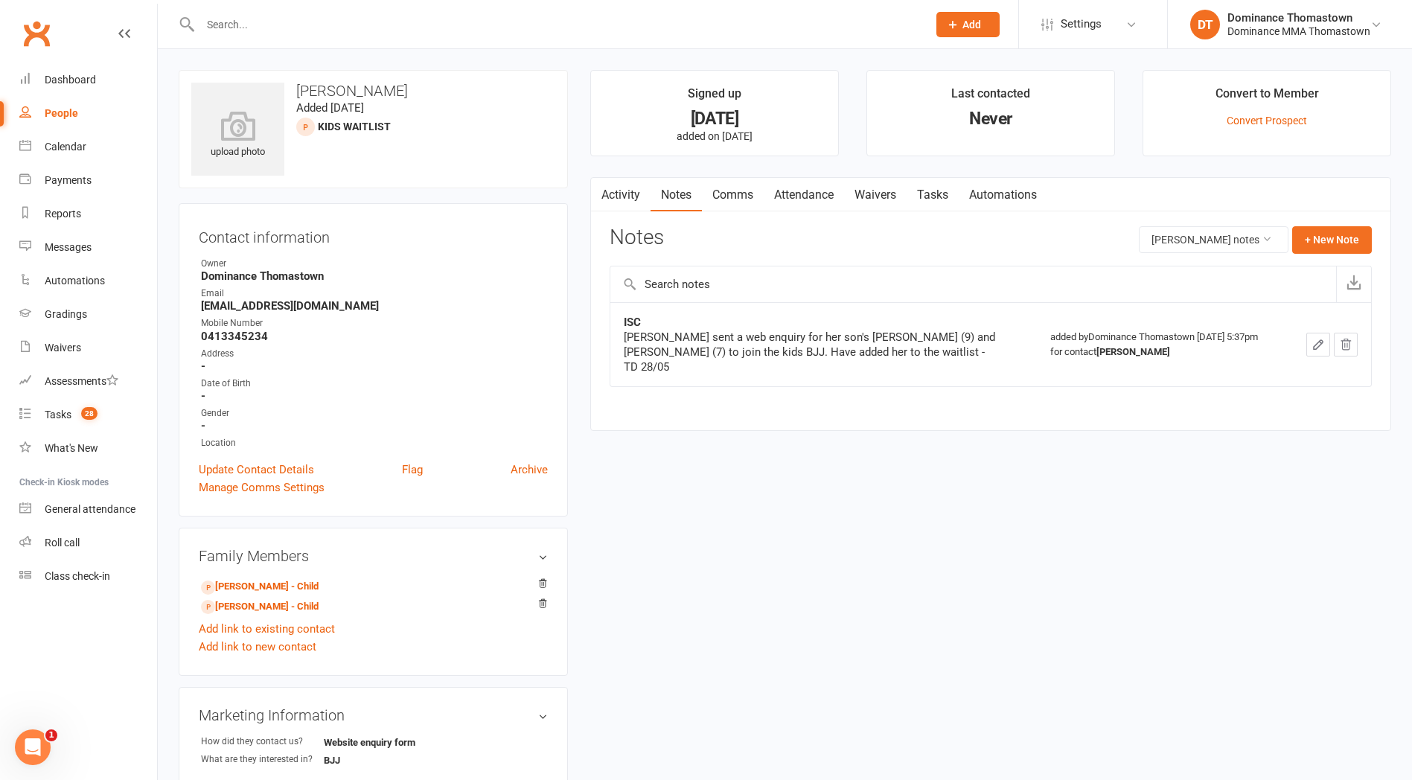
click at [575, 242] on div "upload photo Sandy Zhang Added 28 May, 2025 KIDS WAITLIST prospect Contact info…" at bounding box center [373, 644] width 412 height 1149
click at [280, 23] on input "text" at bounding box center [556, 24] width 721 height 21
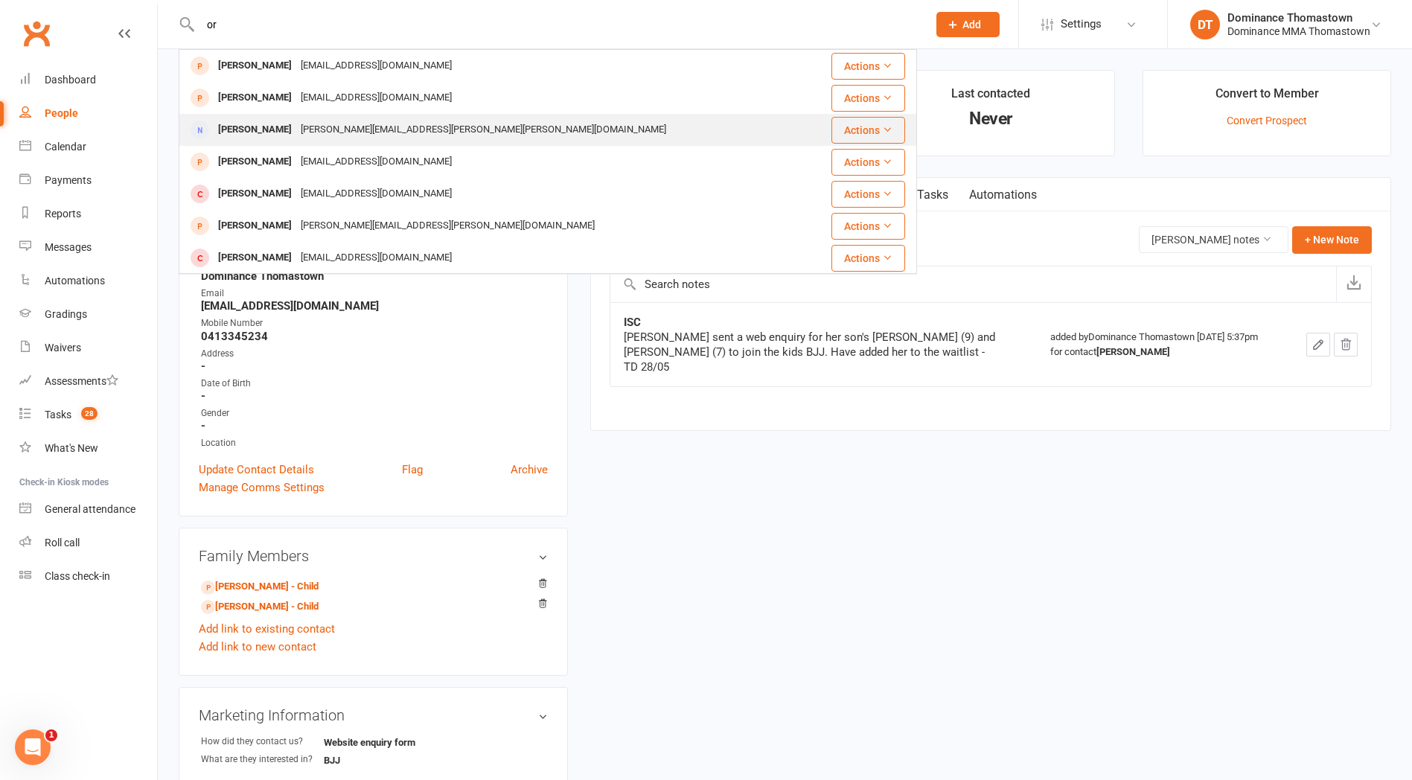
type input "o"
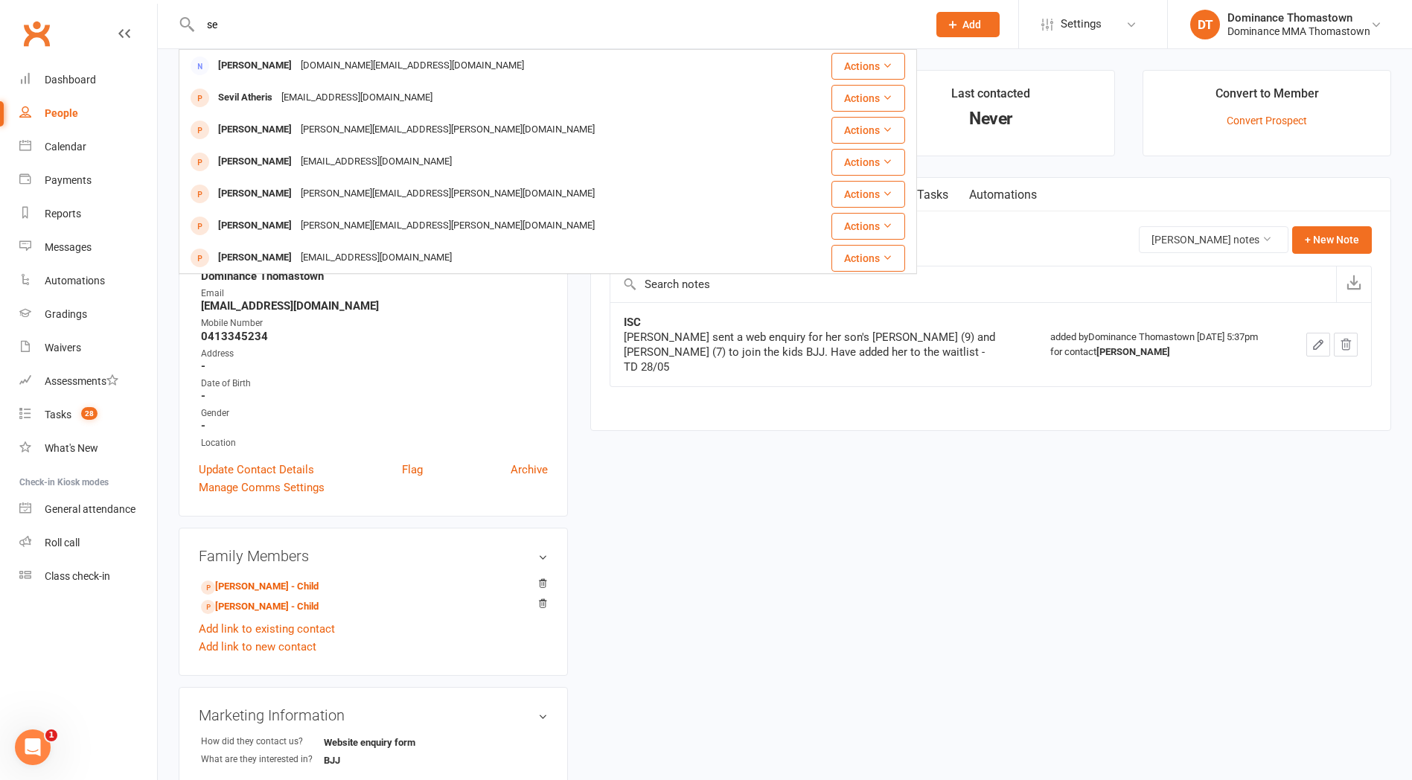
type input "s"
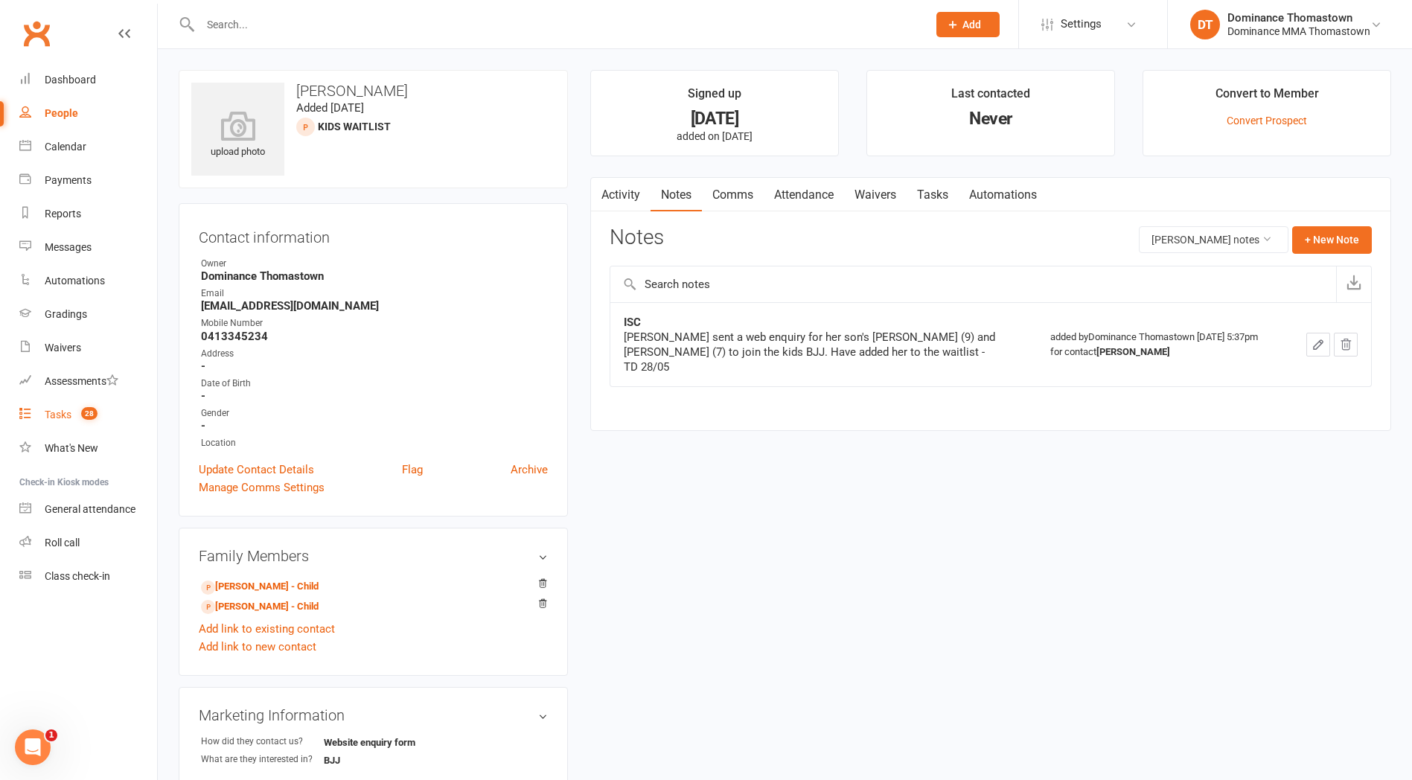
click at [48, 417] on div "Tasks" at bounding box center [58, 415] width 27 height 12
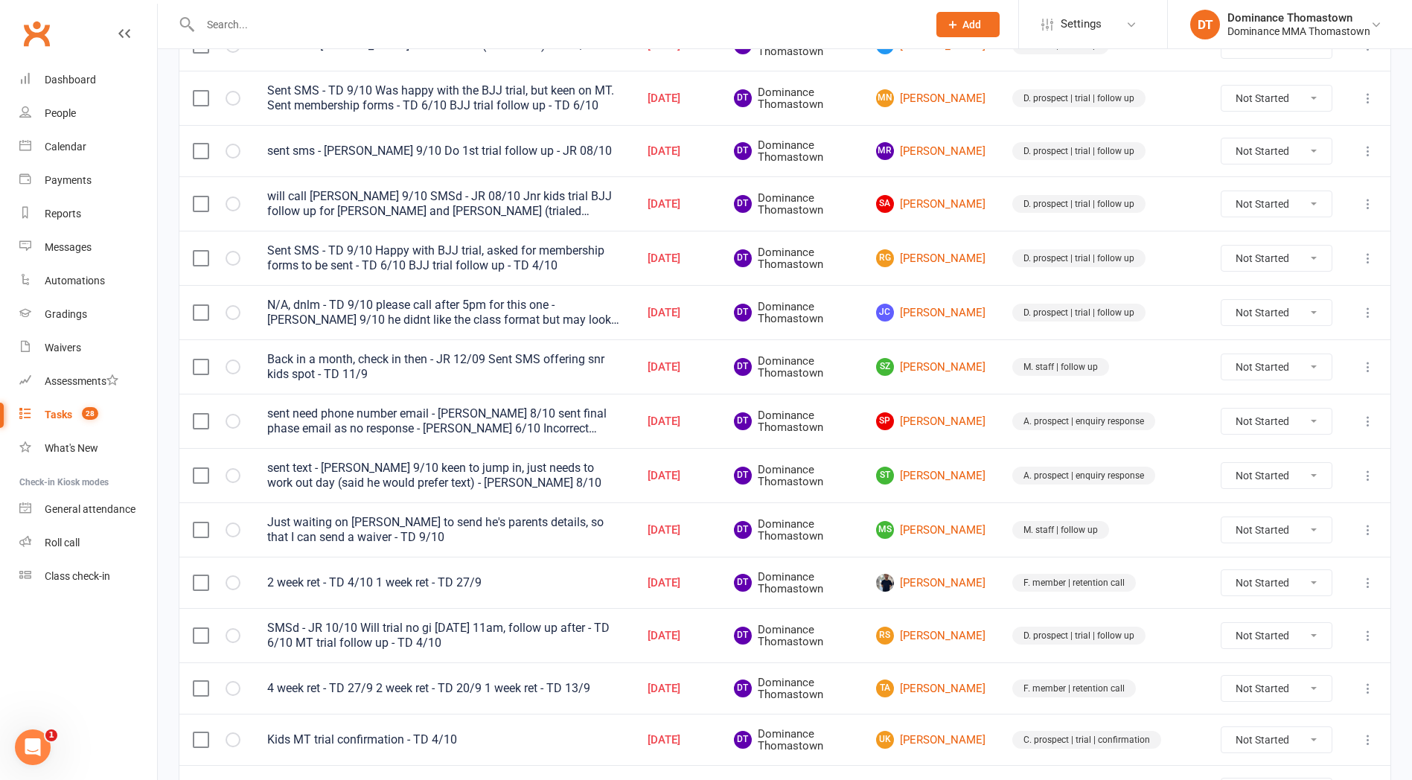
scroll to position [405, 0]
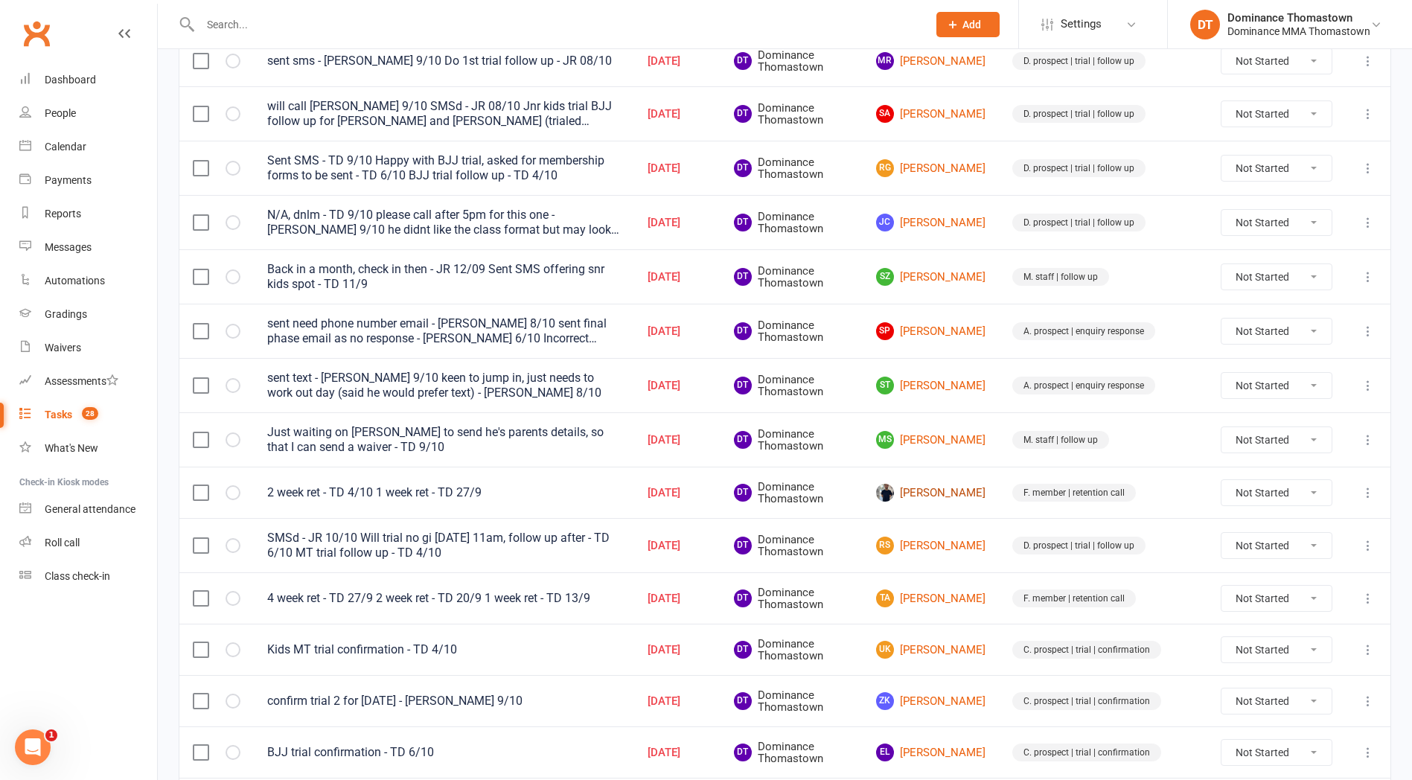
click at [961, 494] on link "Marcus Scarpino" at bounding box center [930, 493] width 109 height 18
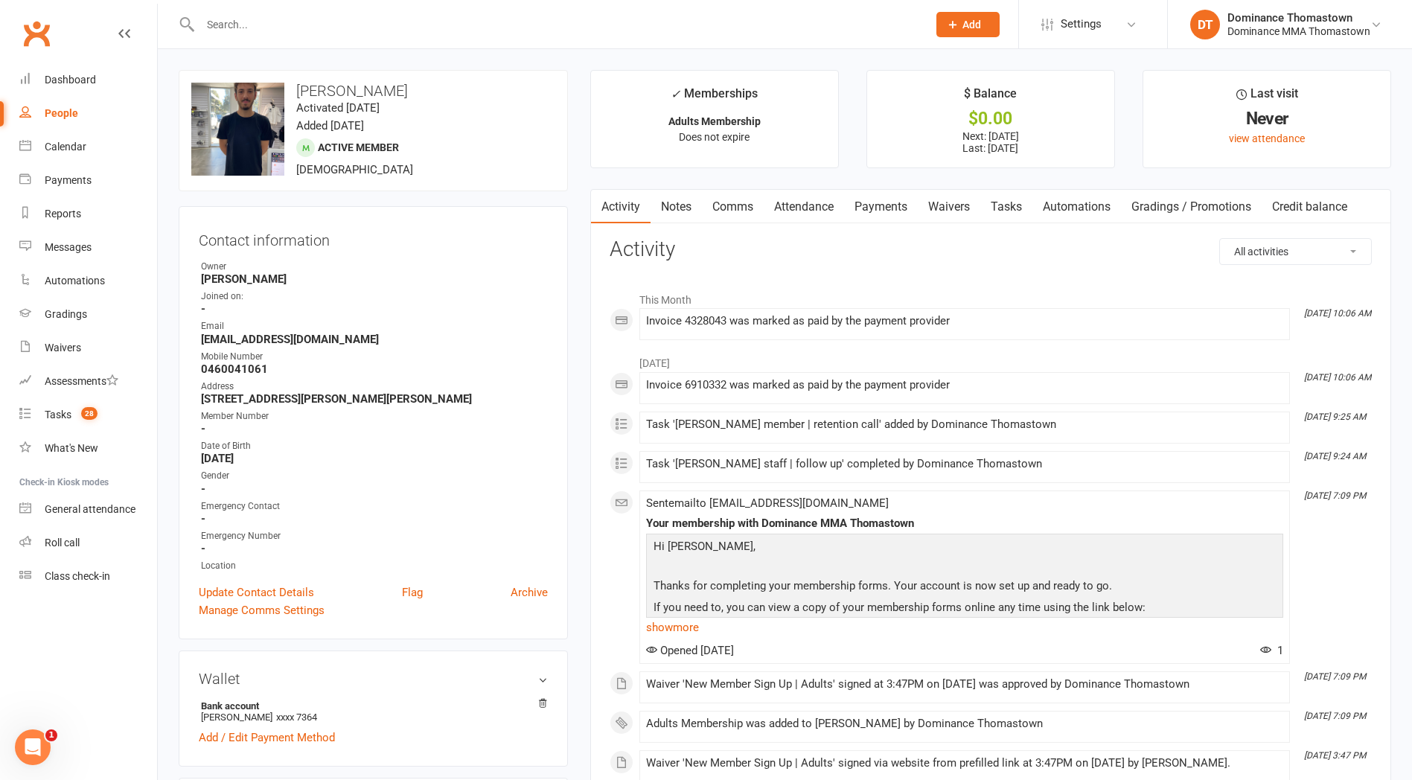
click at [872, 208] on link "Payments" at bounding box center [881, 207] width 74 height 34
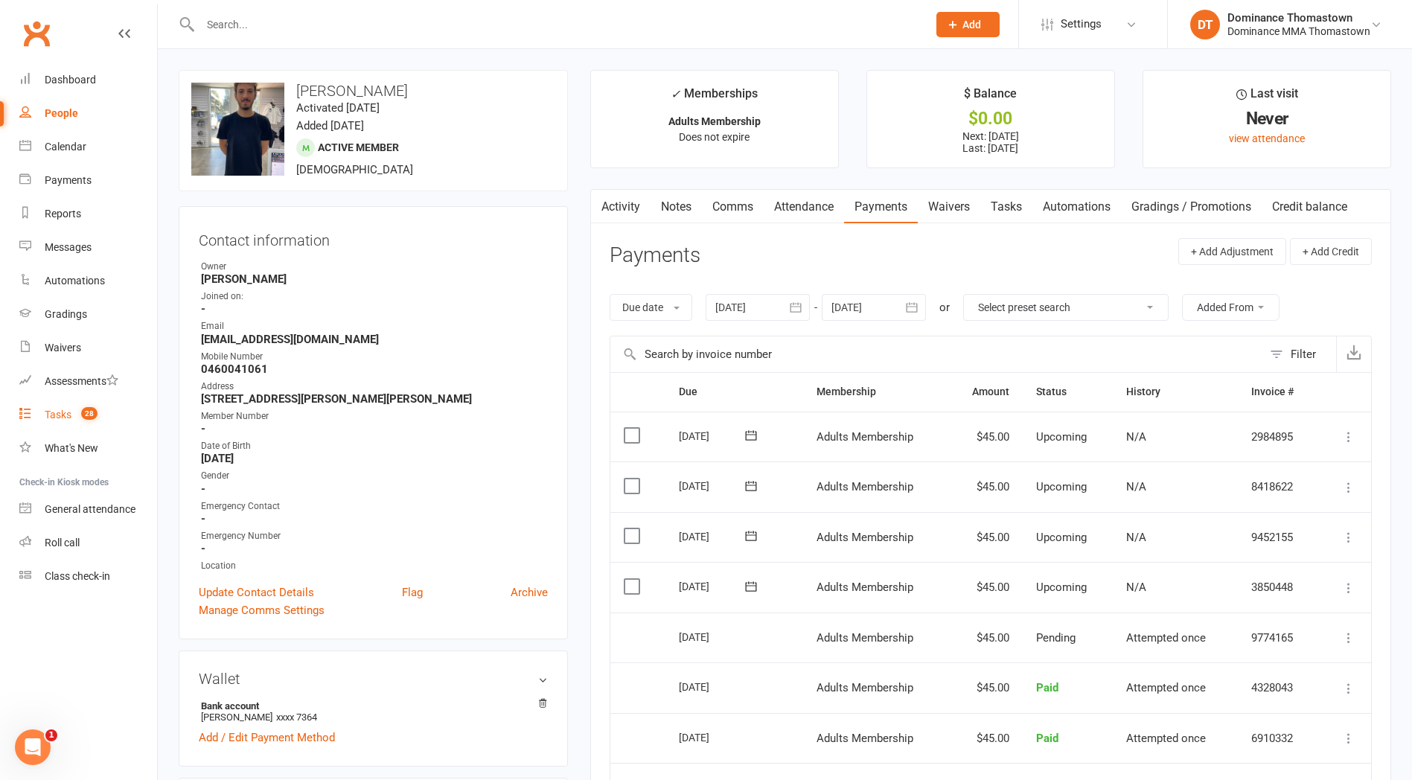
click at [63, 418] on div "Tasks" at bounding box center [58, 415] width 27 height 12
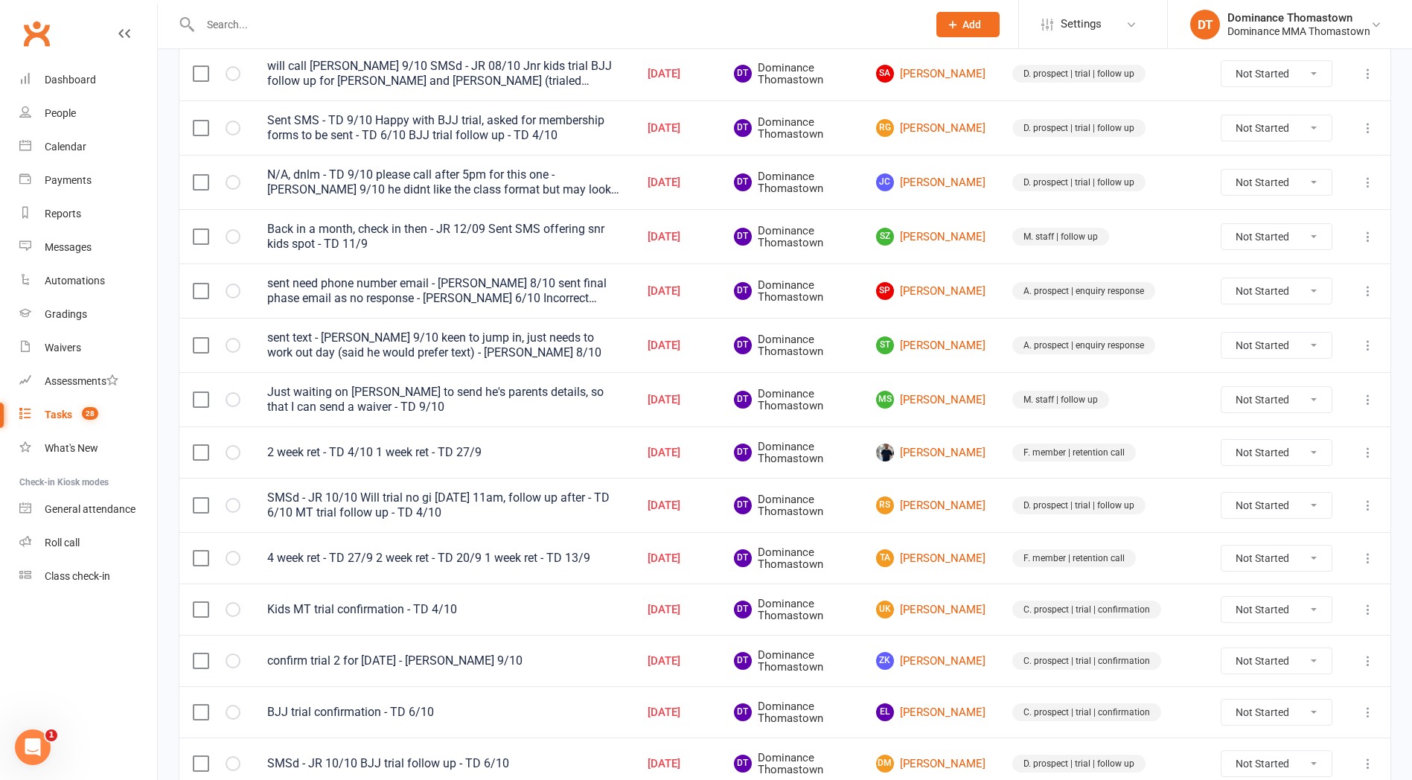
scroll to position [444, 0]
click at [236, 28] on input "text" at bounding box center [556, 24] width 721 height 21
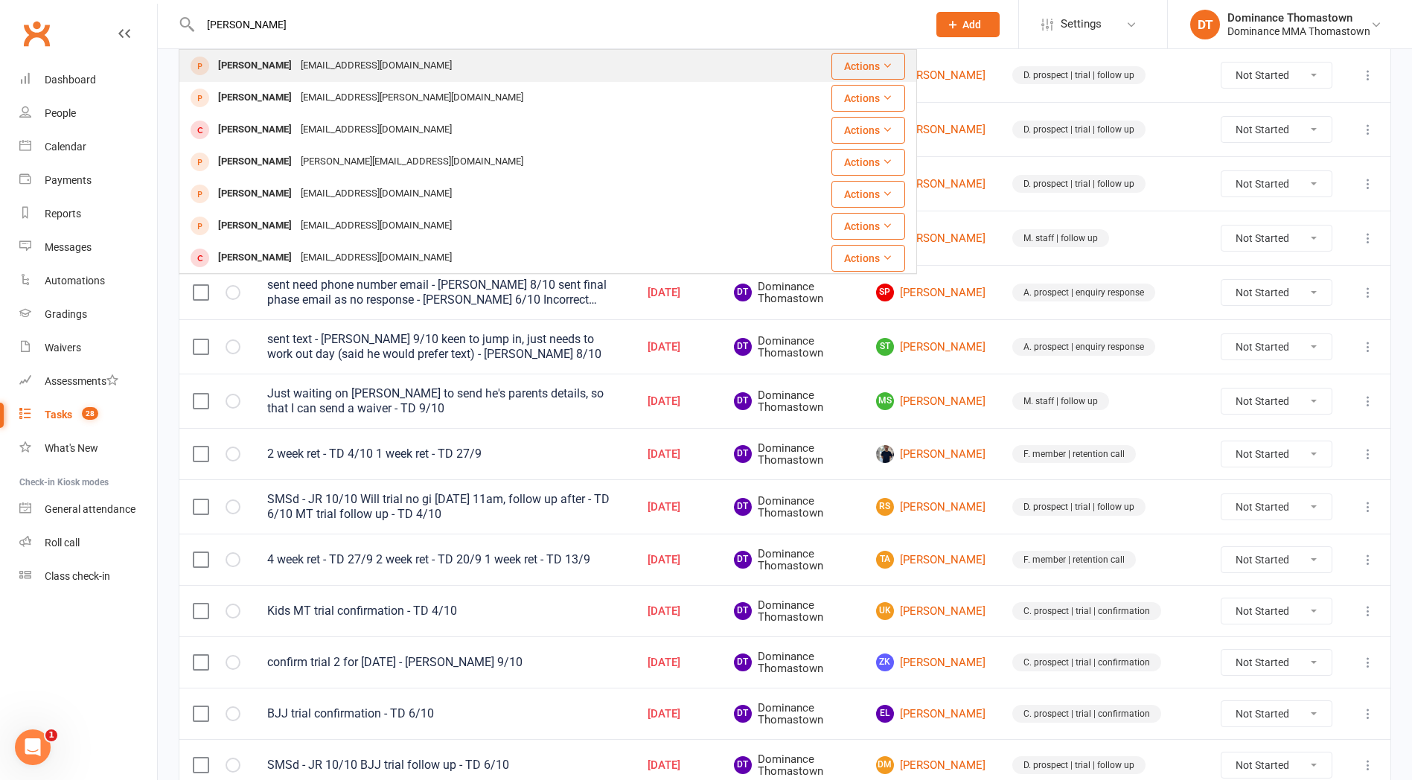
type input "tommy hs"
click at [296, 68] on div "t.hsiao246@gmail.com" at bounding box center [376, 66] width 160 height 22
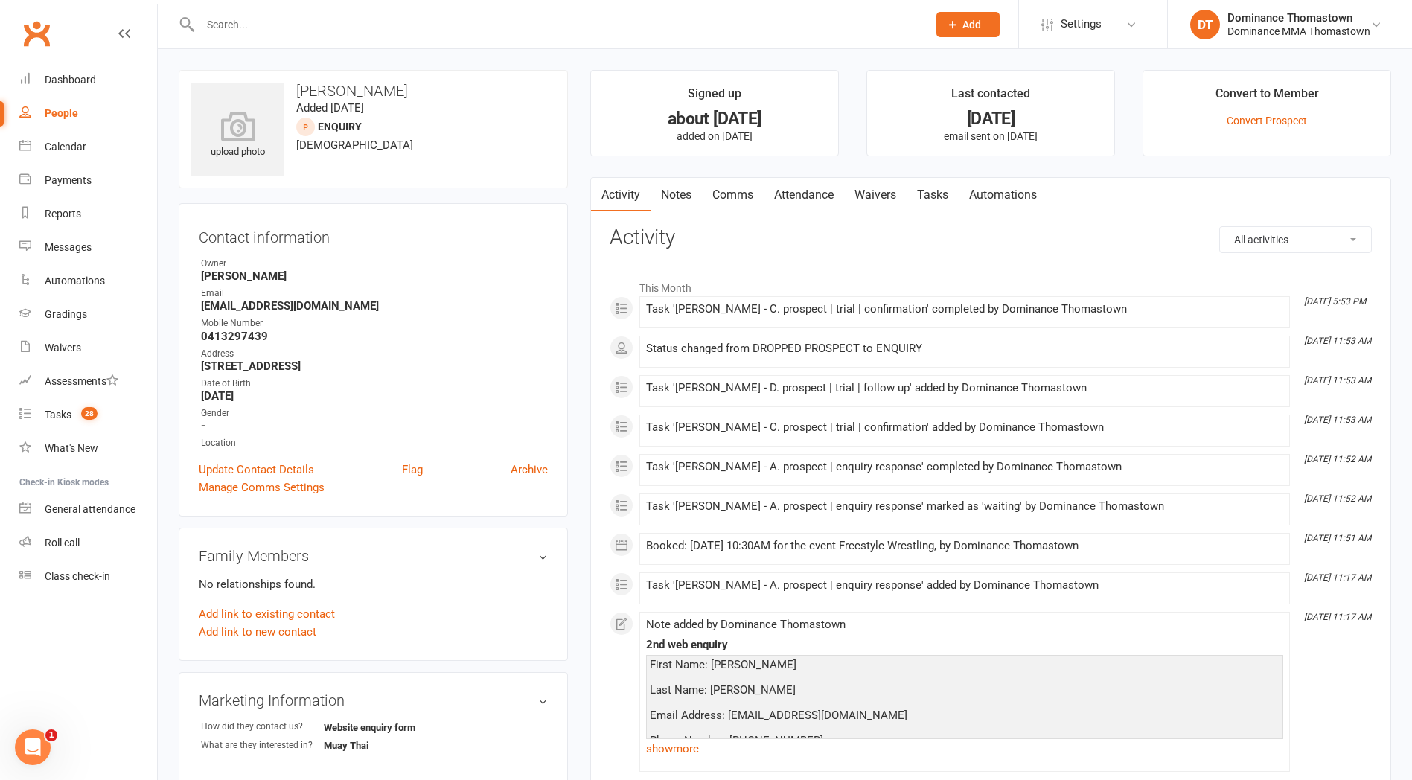
click at [817, 195] on link "Attendance" at bounding box center [804, 195] width 80 height 34
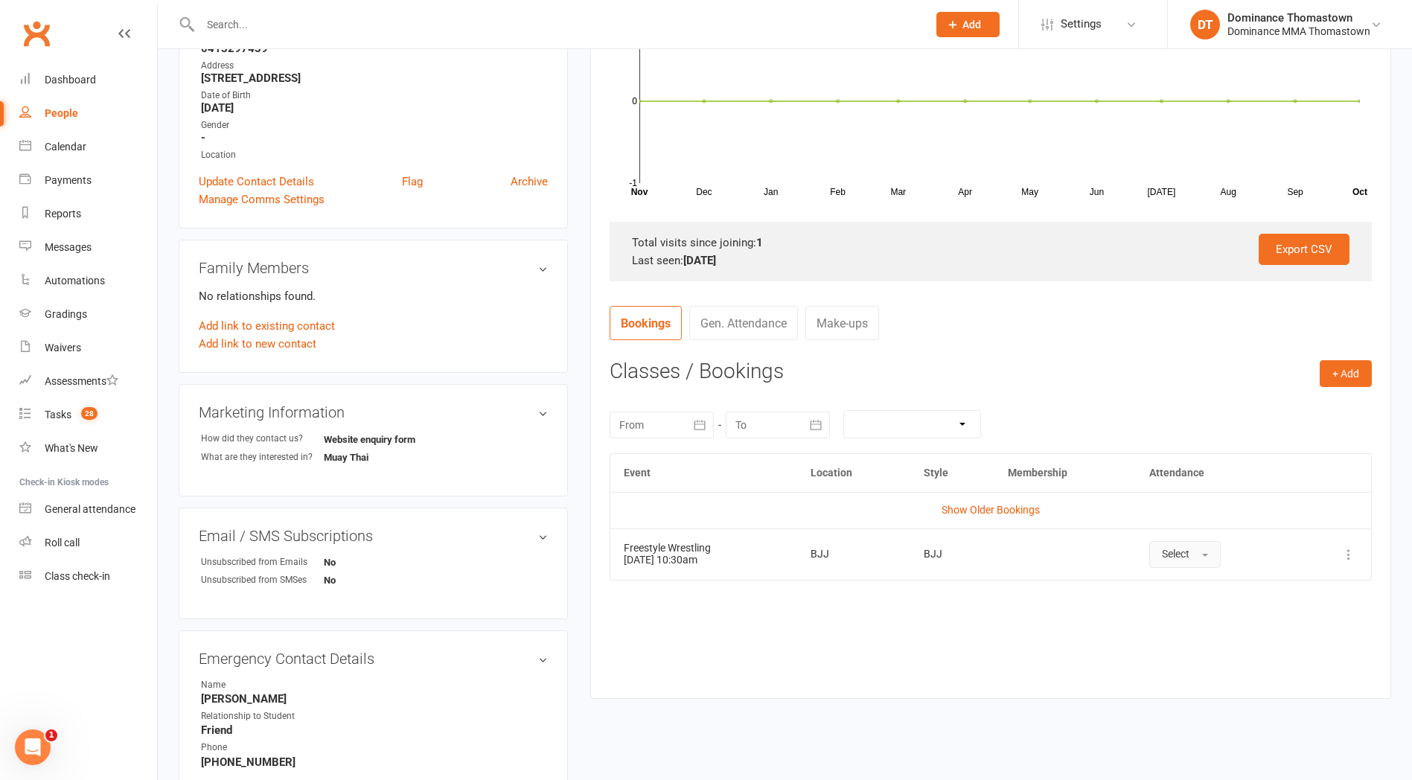
scroll to position [290, 0]
click at [1003, 502] on td "Show Older Bookings" at bounding box center [990, 508] width 761 height 36
click at [1005, 506] on link "Show Older Bookings" at bounding box center [991, 508] width 98 height 12
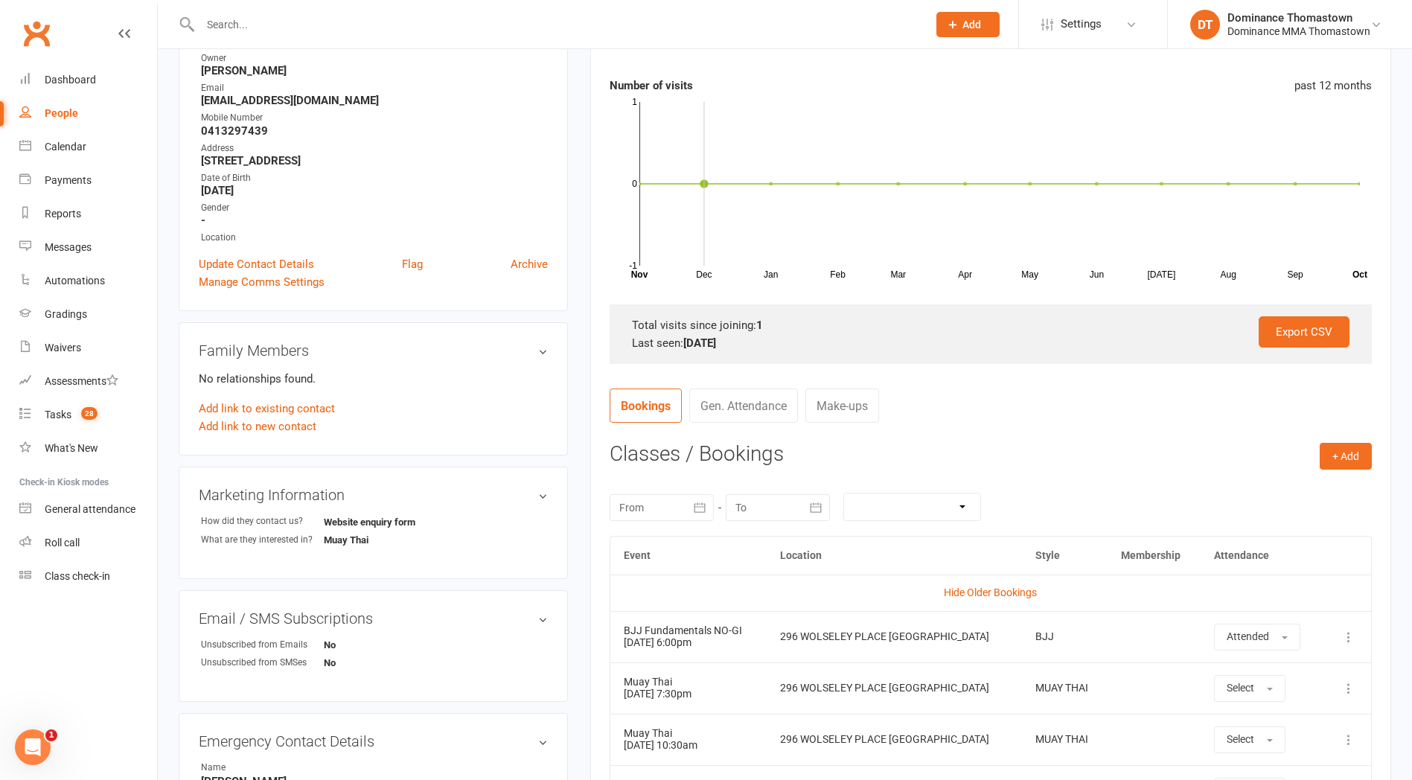
scroll to position [0, 0]
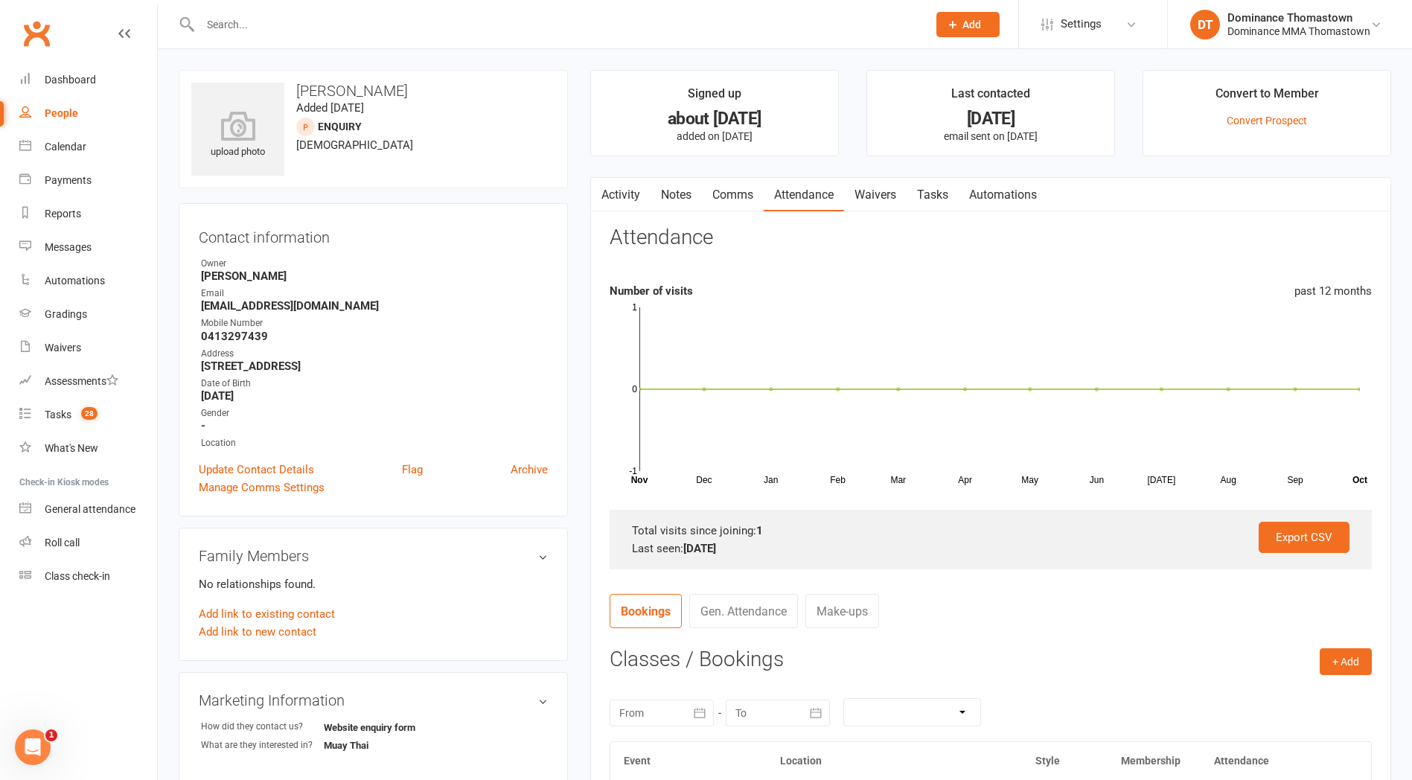
click at [689, 197] on link "Notes" at bounding box center [676, 195] width 51 height 34
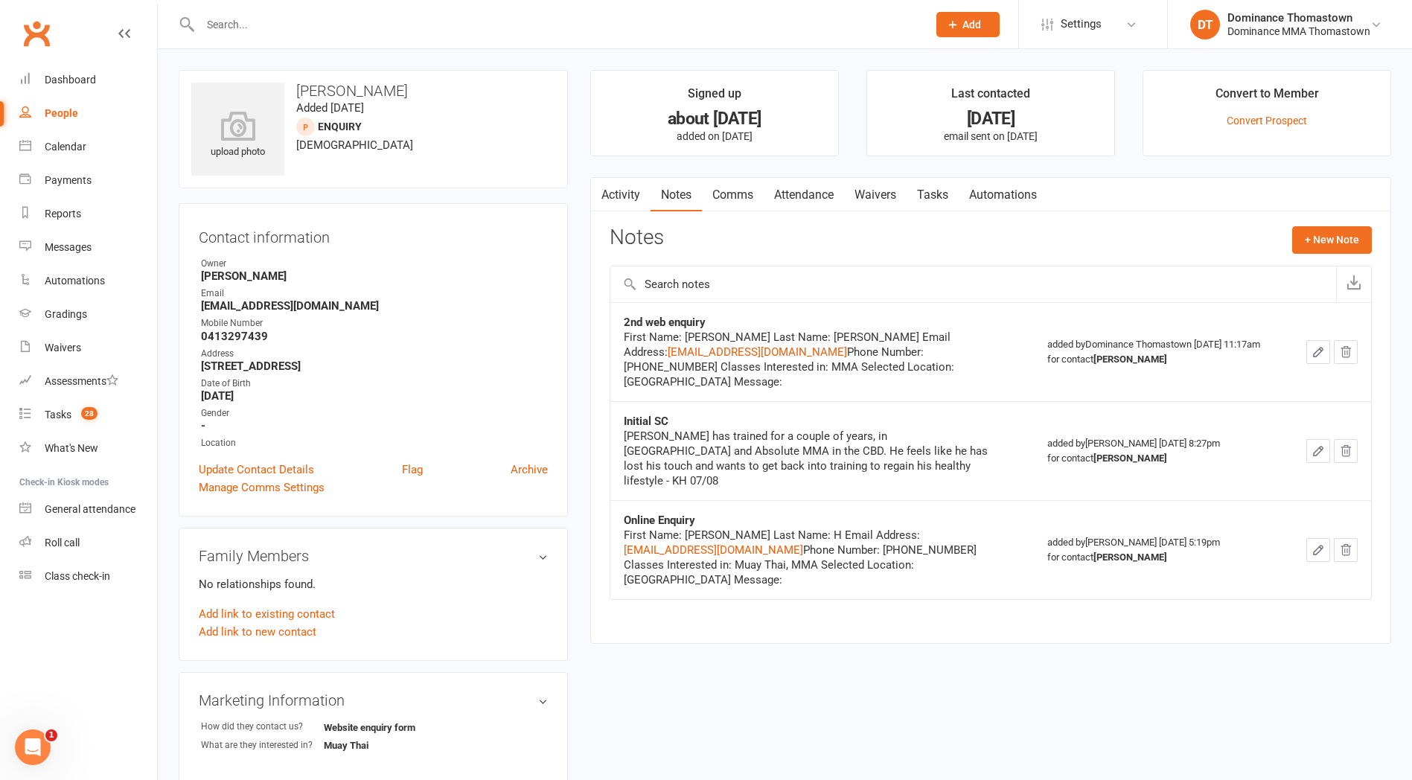
click at [818, 200] on link "Attendance" at bounding box center [804, 195] width 80 height 34
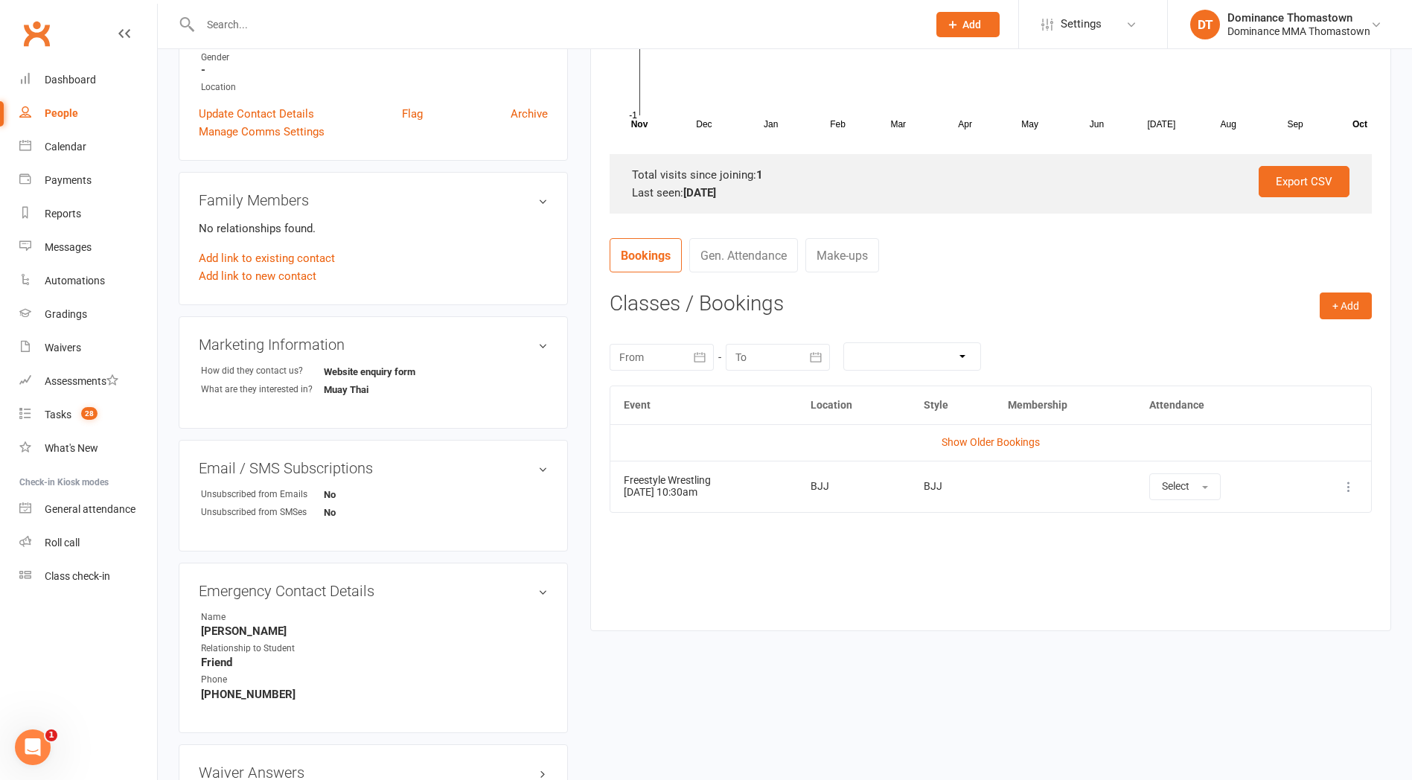
scroll to position [479, 0]
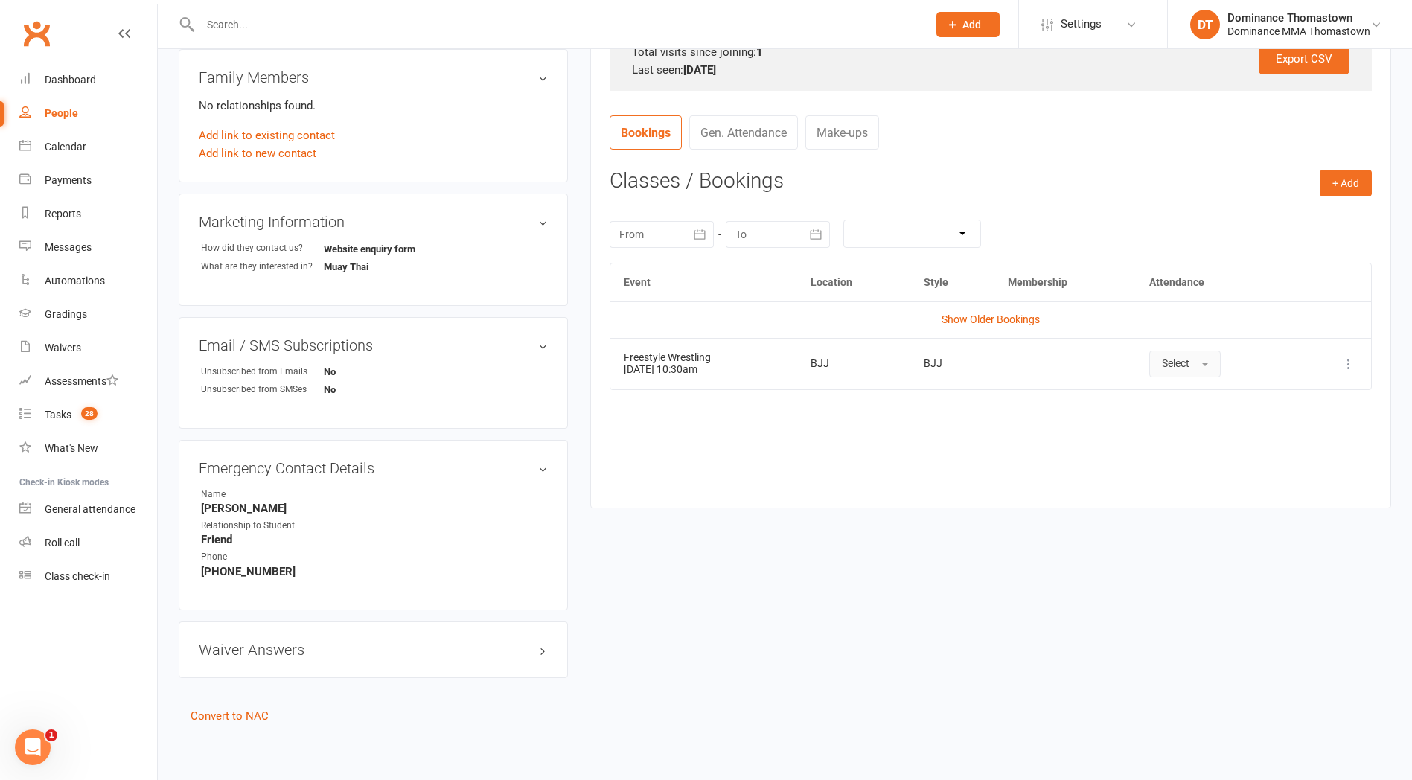
click at [1184, 358] on span "Select" at bounding box center [1176, 363] width 28 height 12
click at [1192, 432] on span "Absent" at bounding box center [1179, 427] width 35 height 13
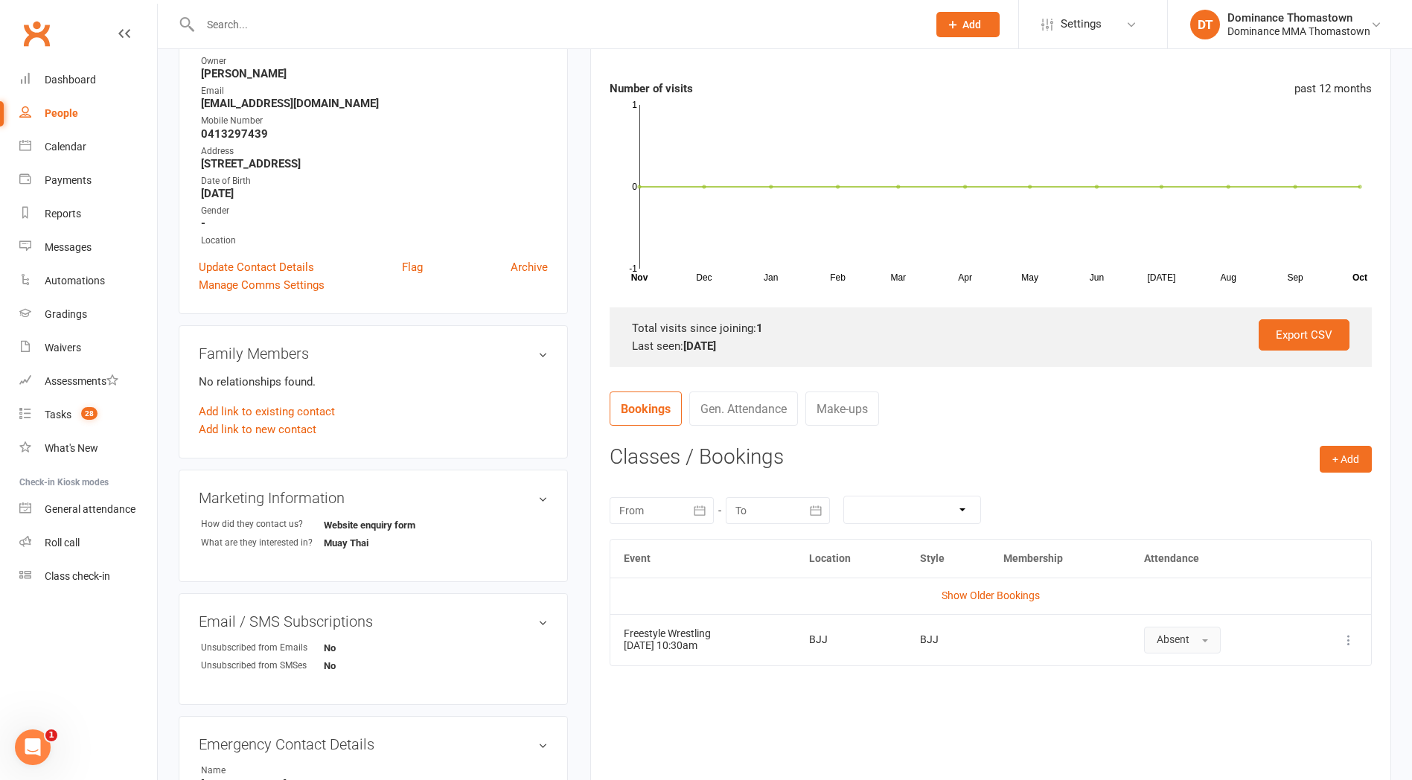
scroll to position [0, 0]
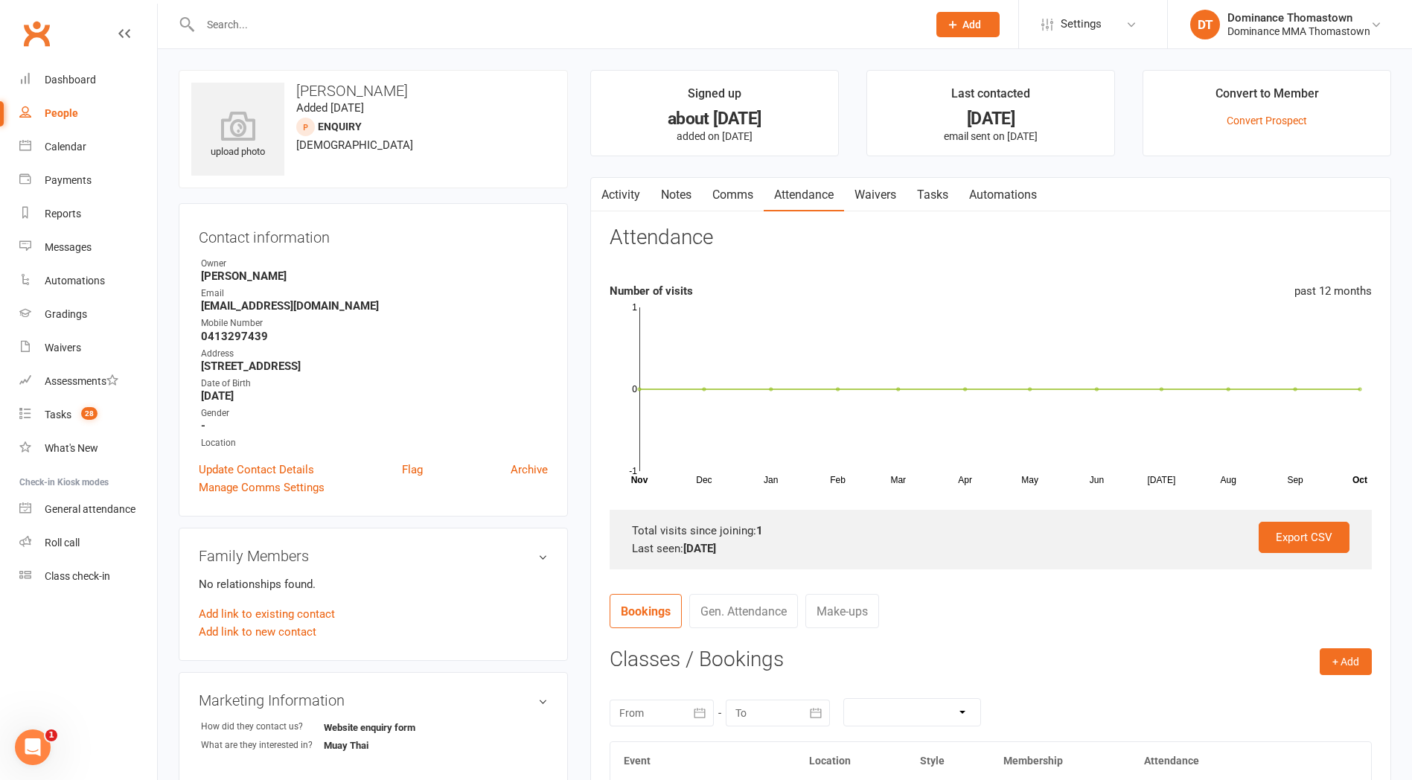
click at [877, 198] on link "Waivers" at bounding box center [875, 195] width 63 height 34
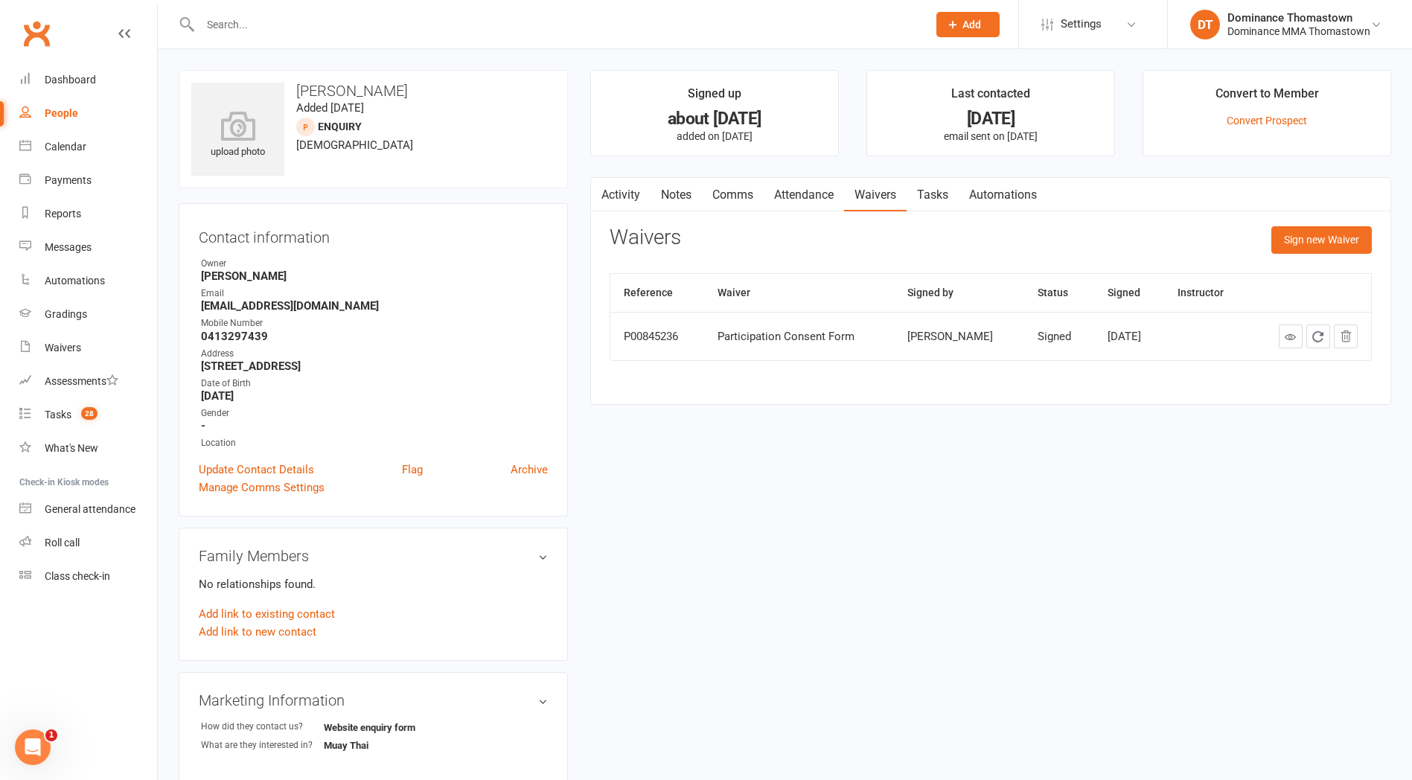
click at [932, 189] on link "Tasks" at bounding box center [933, 195] width 52 height 34
select select "incomplete"
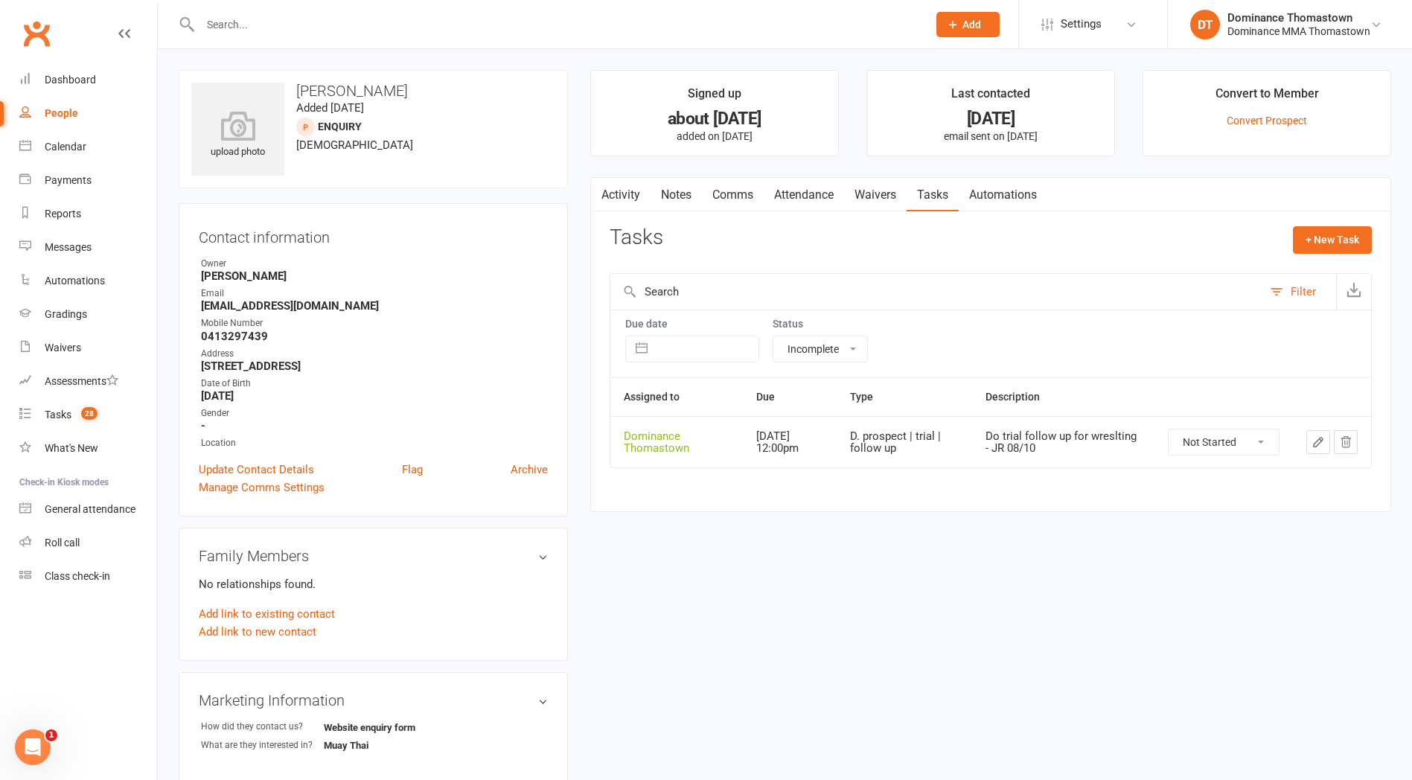
click at [1322, 442] on icon "button" at bounding box center [1318, 441] width 13 height 13
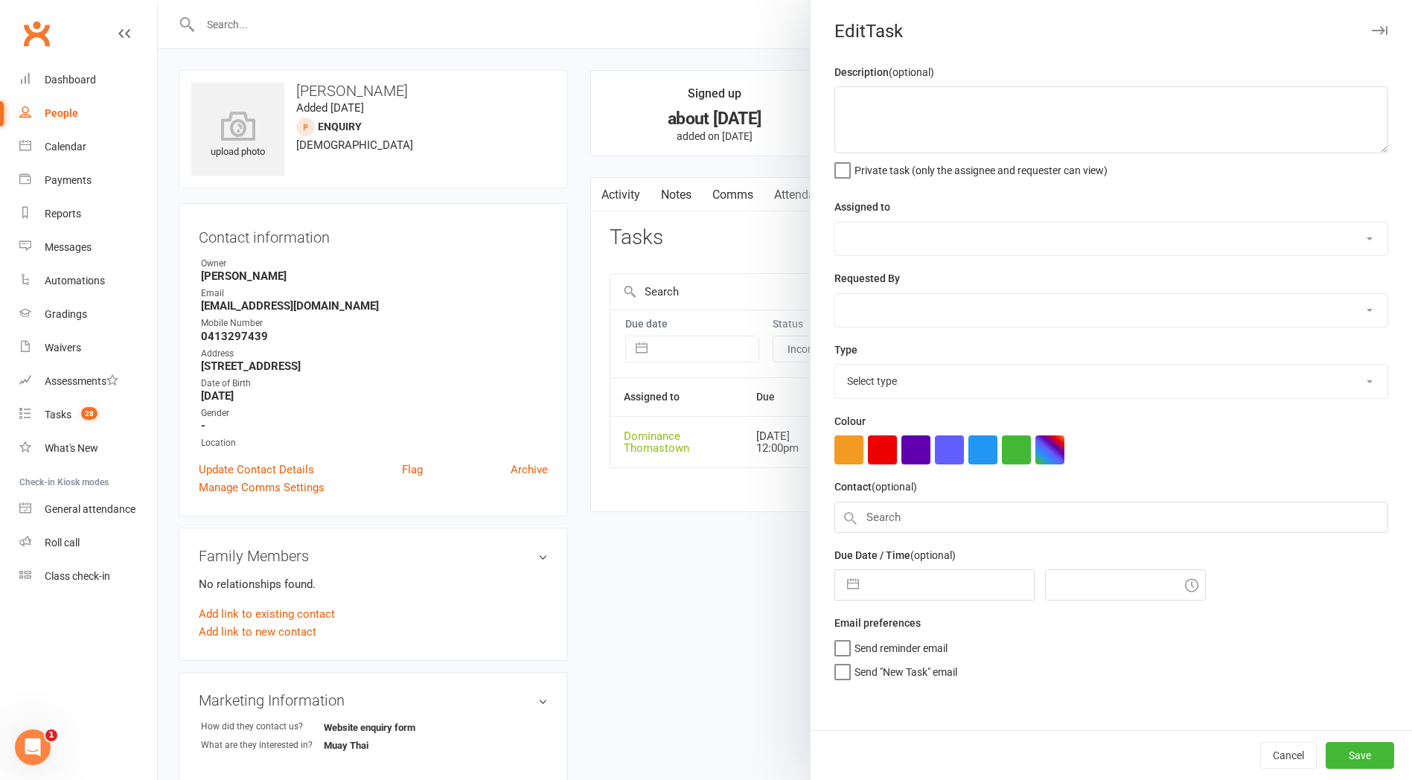
type textarea "Do trial follow up for wreslting - JR 08/10"
select select "12547"
type input "[DATE]"
type input "12:00pm"
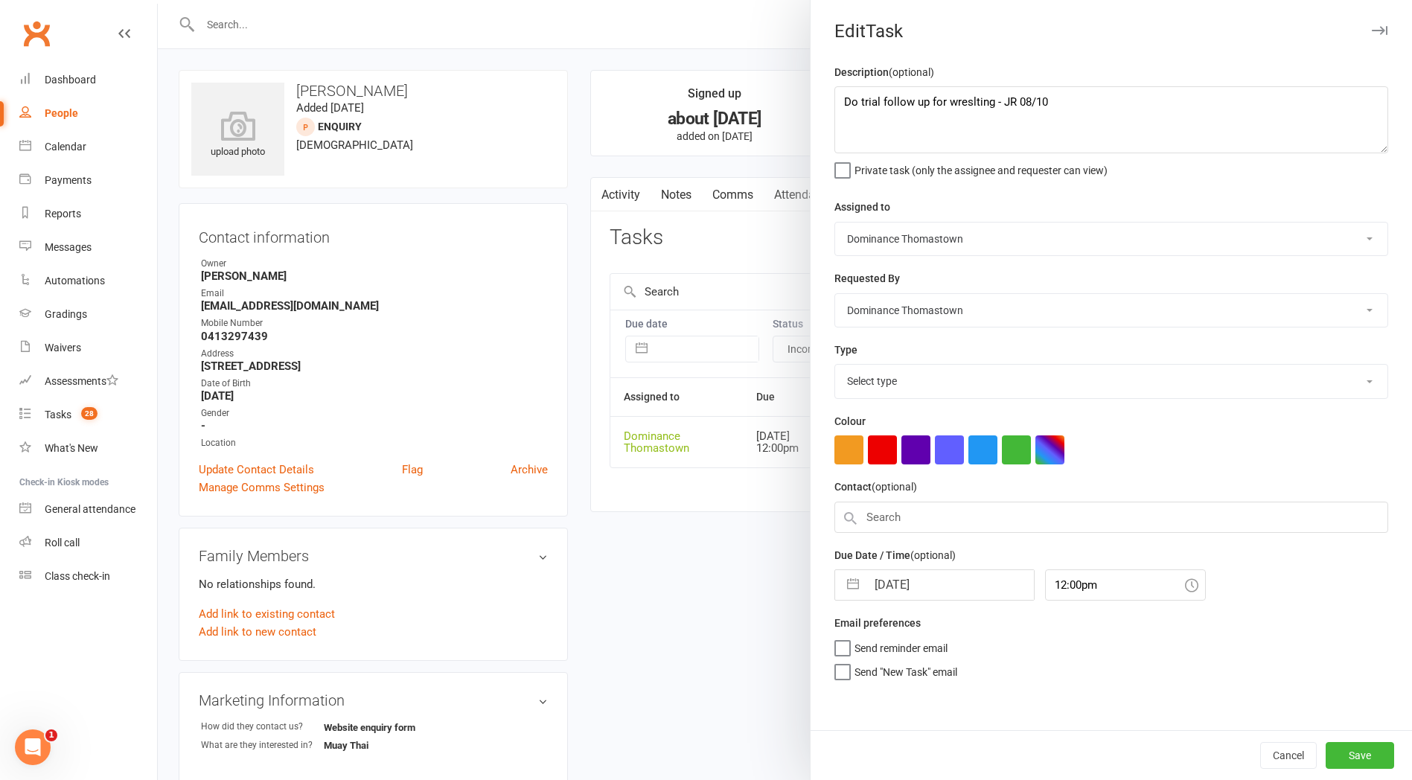
select select "3812"
drag, startPoint x: 840, startPoint y: 103, endPoint x: 907, endPoint y: 93, distance: 67.8
click at [843, 103] on textarea "Do trial follow up for wreslting - JR 08/10" at bounding box center [1111, 119] width 554 height 67
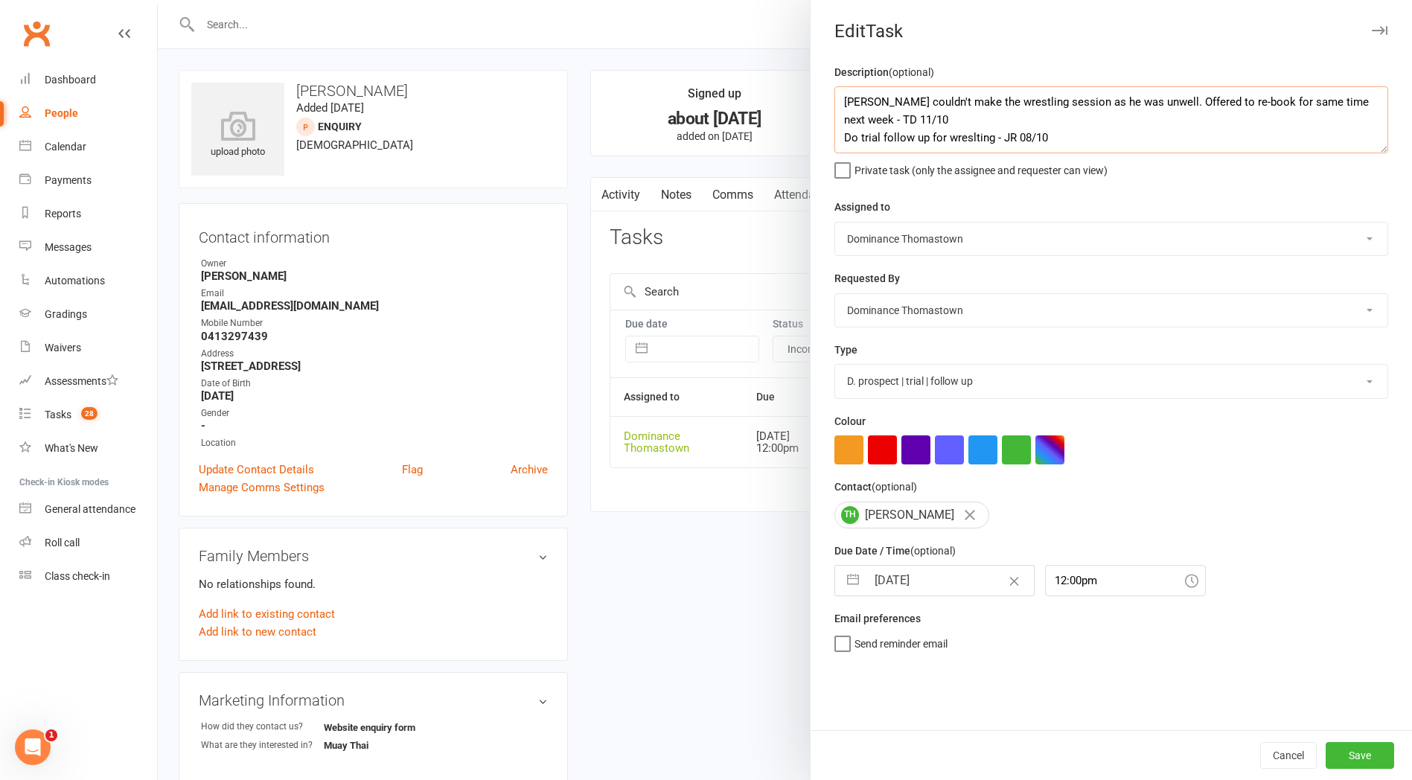
type textarea "Tommy couldn't make the wrestling session as he was unwell. Offered to re-book …"
click at [887, 582] on input "[DATE]" at bounding box center [949, 581] width 167 height 30
select select "8"
select select "2025"
select select "9"
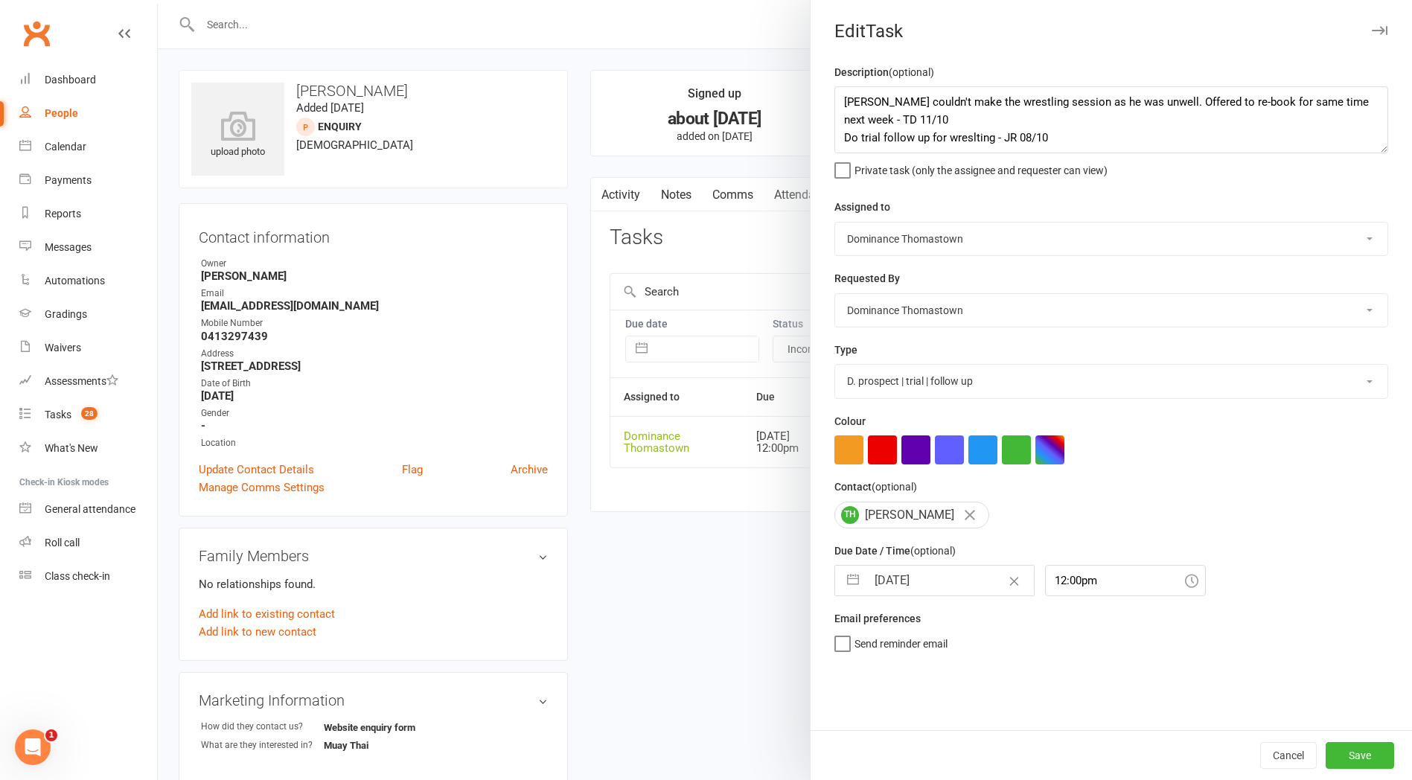
select select "2025"
select select "10"
select select "2025"
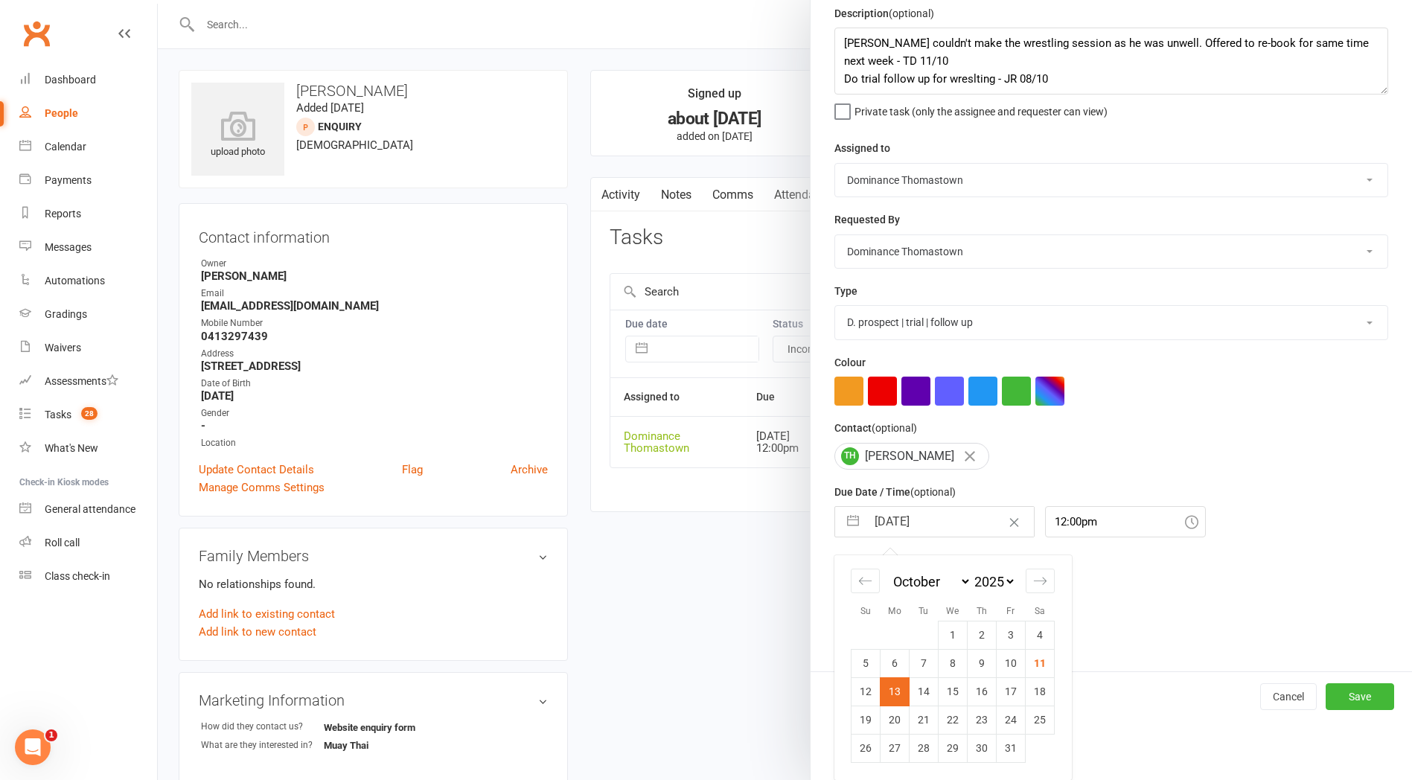
click at [901, 686] on td "13" at bounding box center [895, 691] width 29 height 28
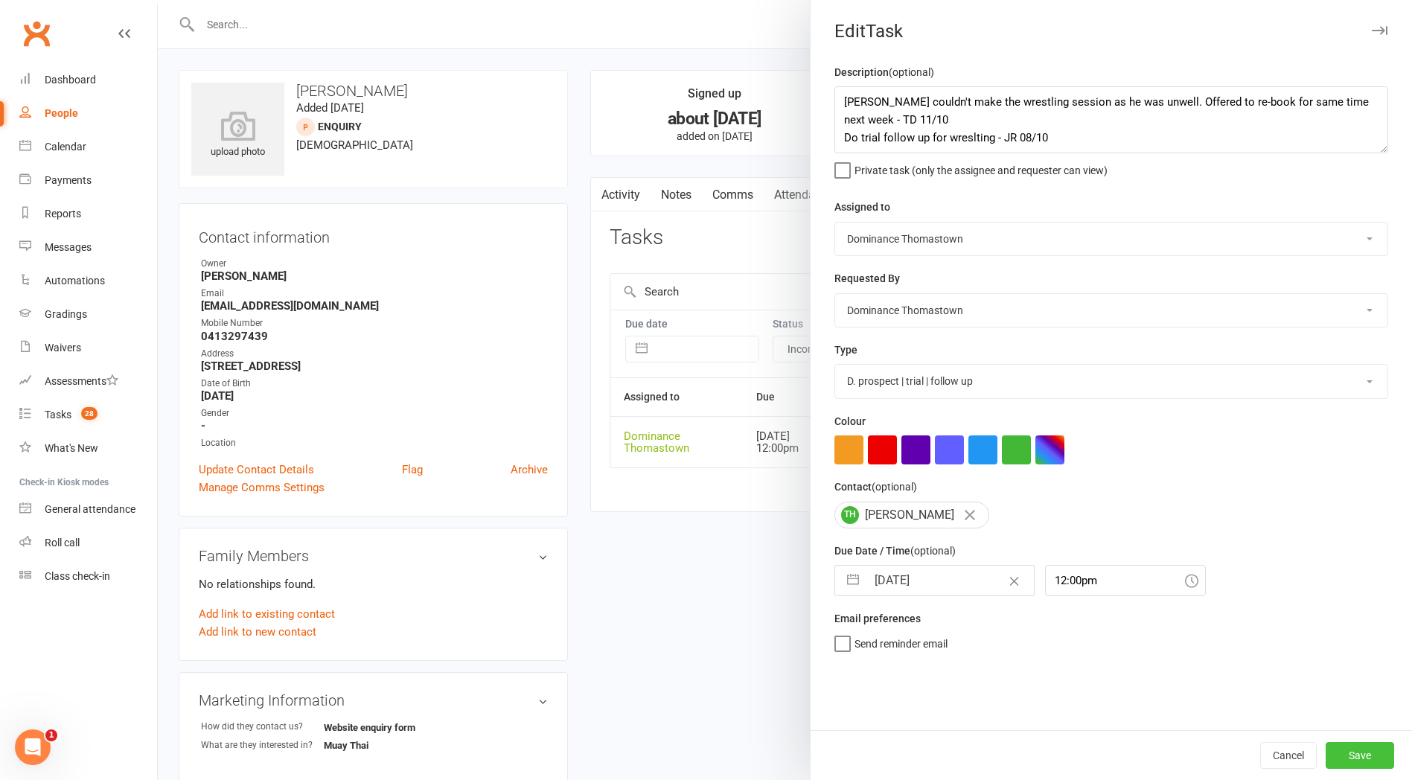
click at [1358, 760] on button "Save" at bounding box center [1360, 755] width 68 height 27
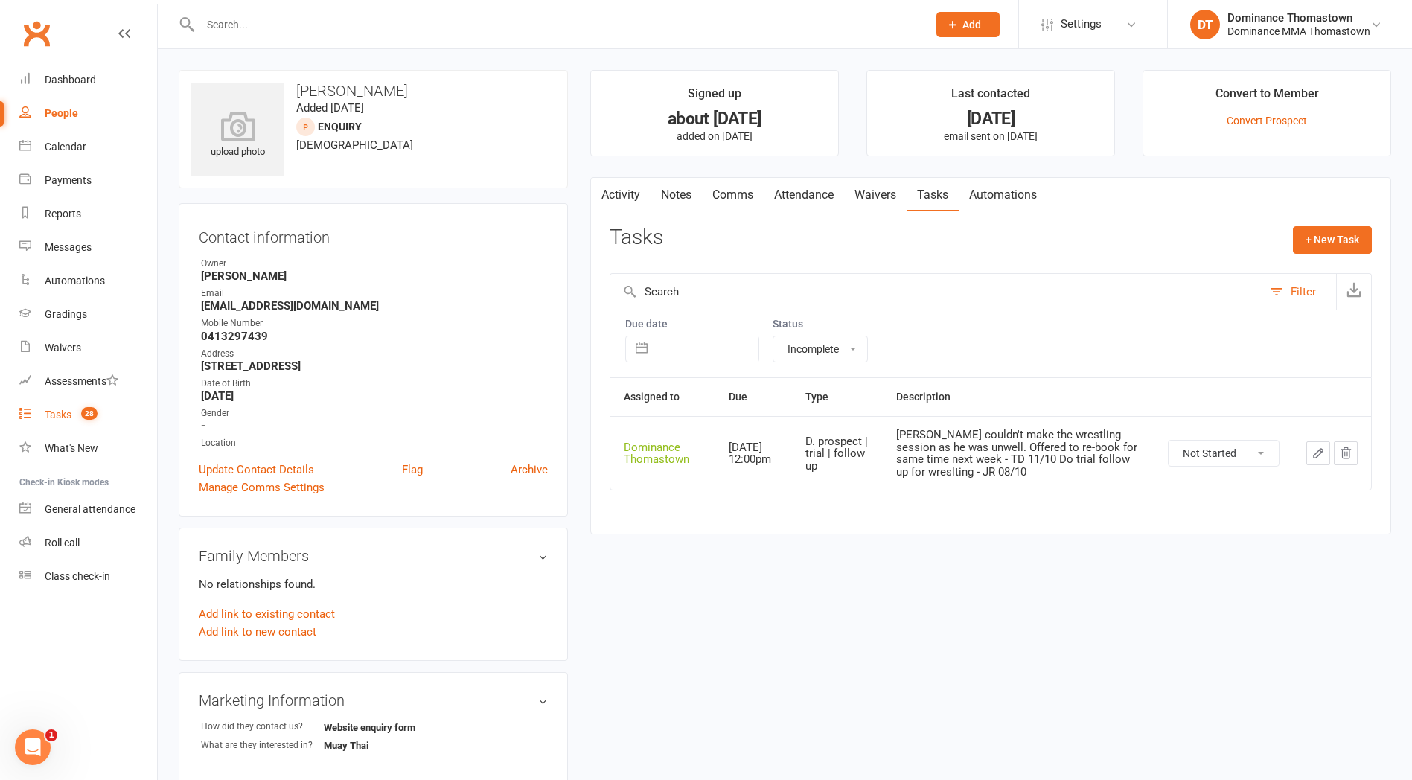
click at [43, 411] on link "Tasks 28" at bounding box center [88, 414] width 138 height 33
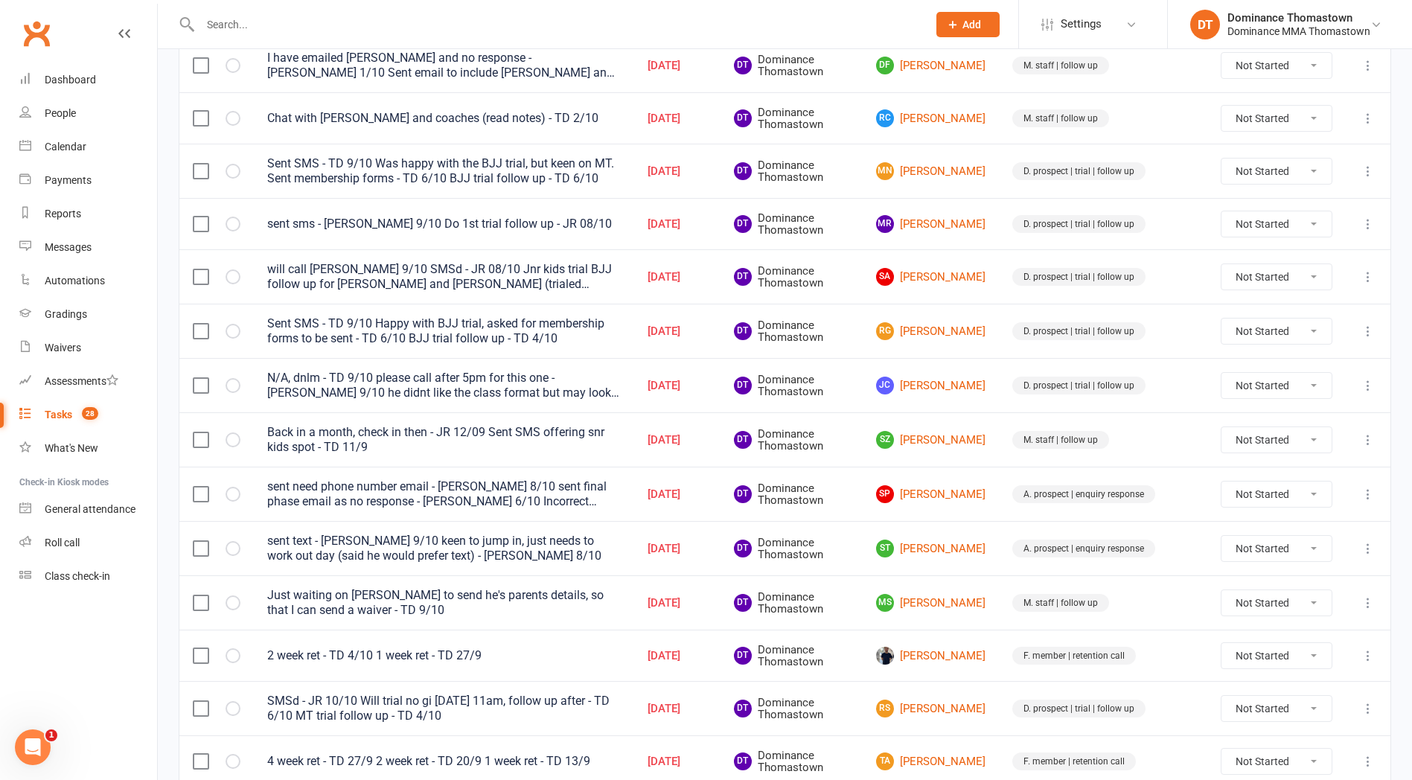
scroll to position [407, 0]
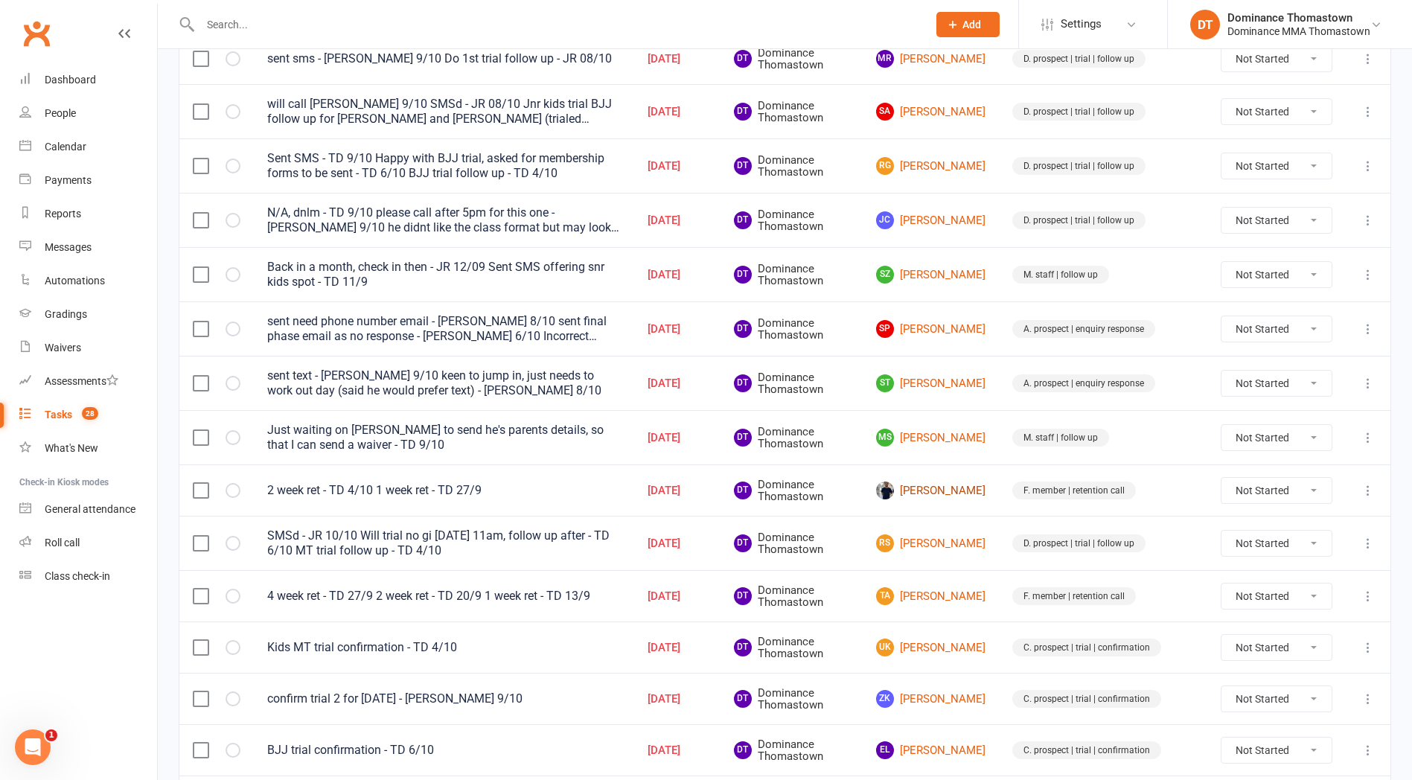
click at [942, 491] on link "Marcus Scarpino" at bounding box center [930, 491] width 109 height 18
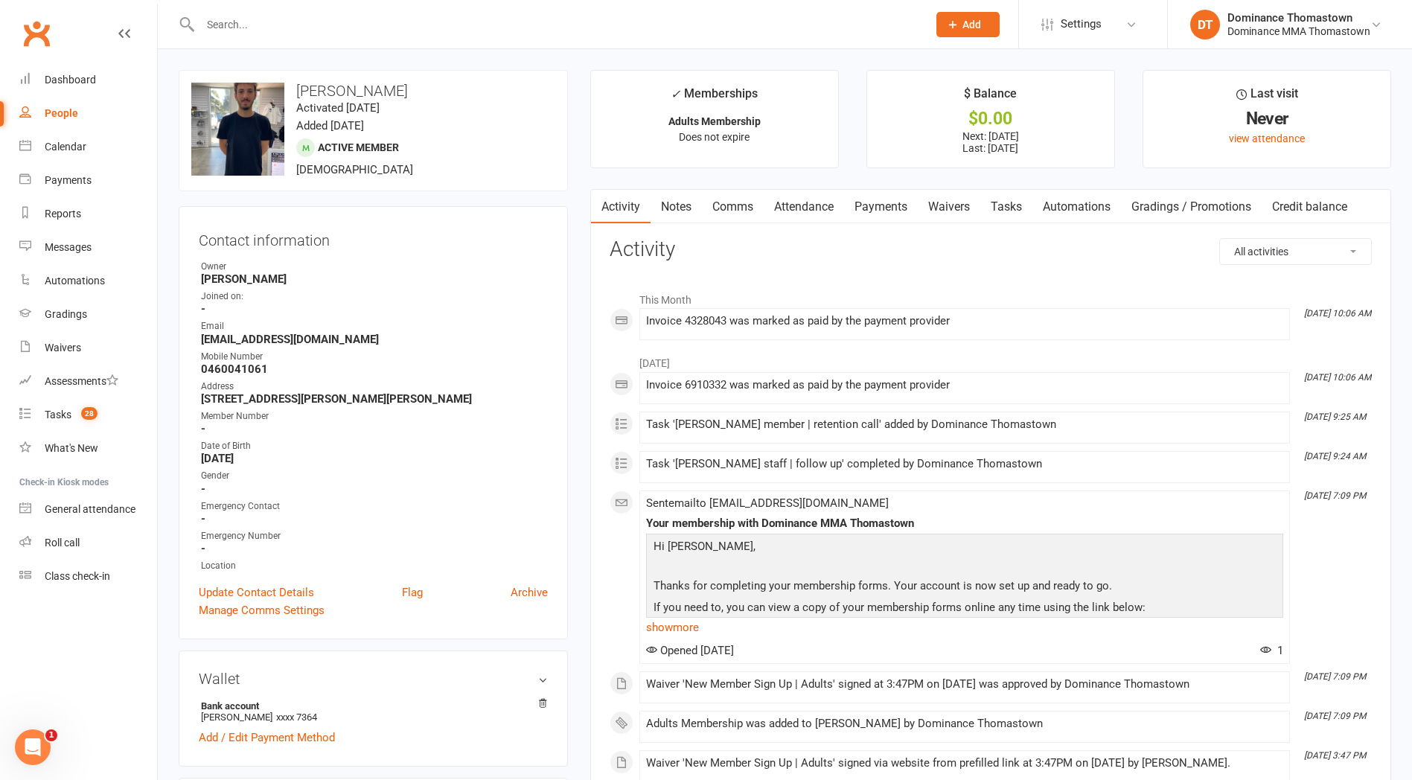
click at [956, 205] on link "Waivers" at bounding box center [949, 207] width 63 height 34
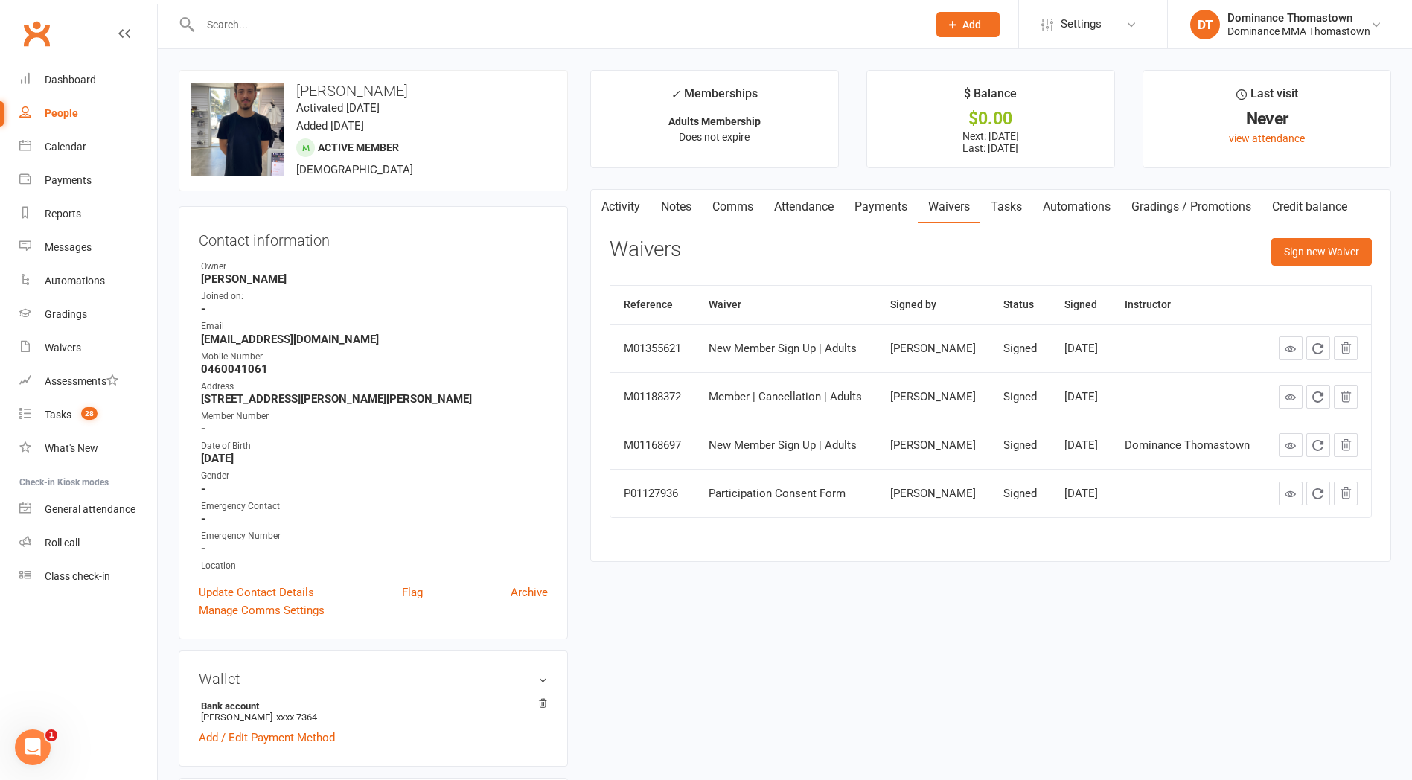
drag, startPoint x: 1001, startPoint y: 213, endPoint x: 1010, endPoint y: 218, distance: 10.3
click at [1001, 212] on link "Tasks" at bounding box center [1006, 207] width 52 height 34
select select "incomplete"
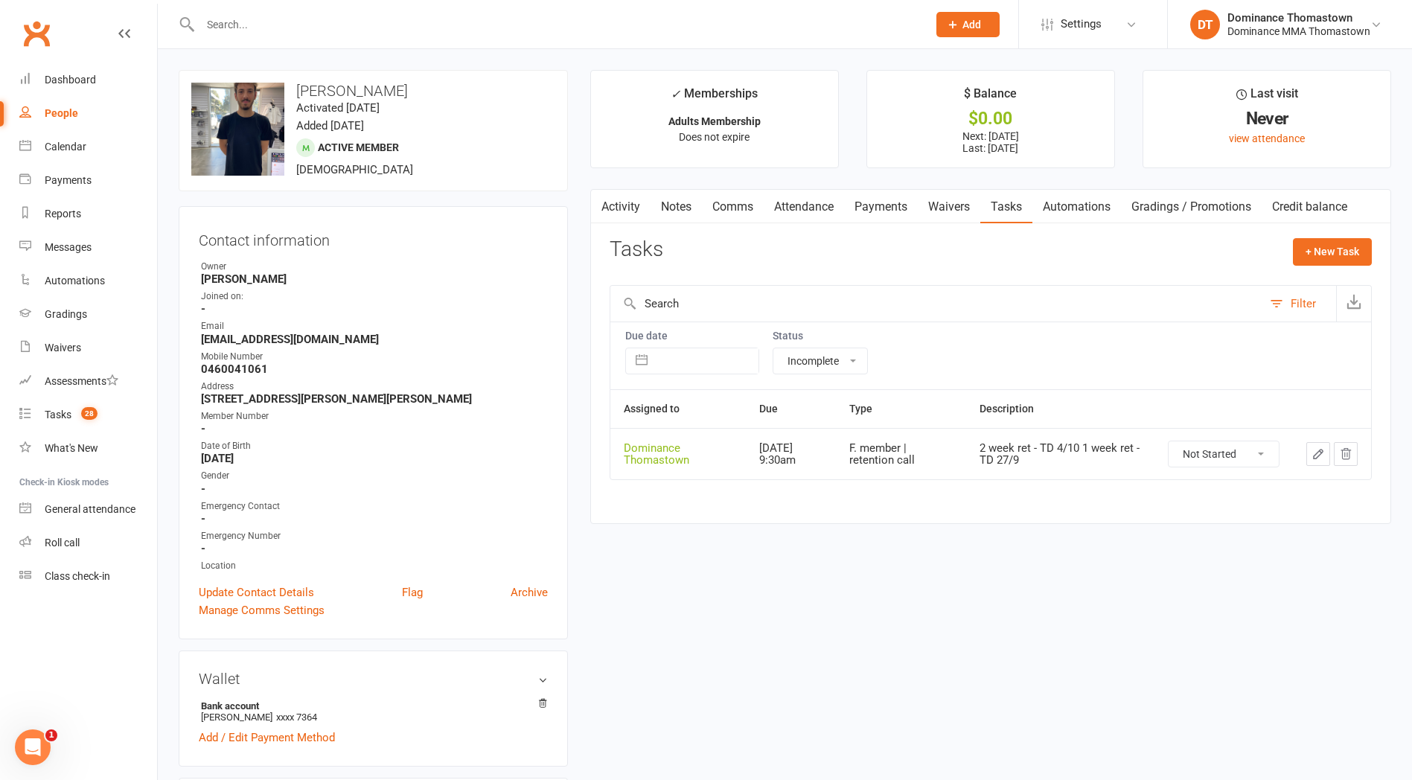
click at [1314, 457] on icon "button" at bounding box center [1318, 454] width 9 height 9
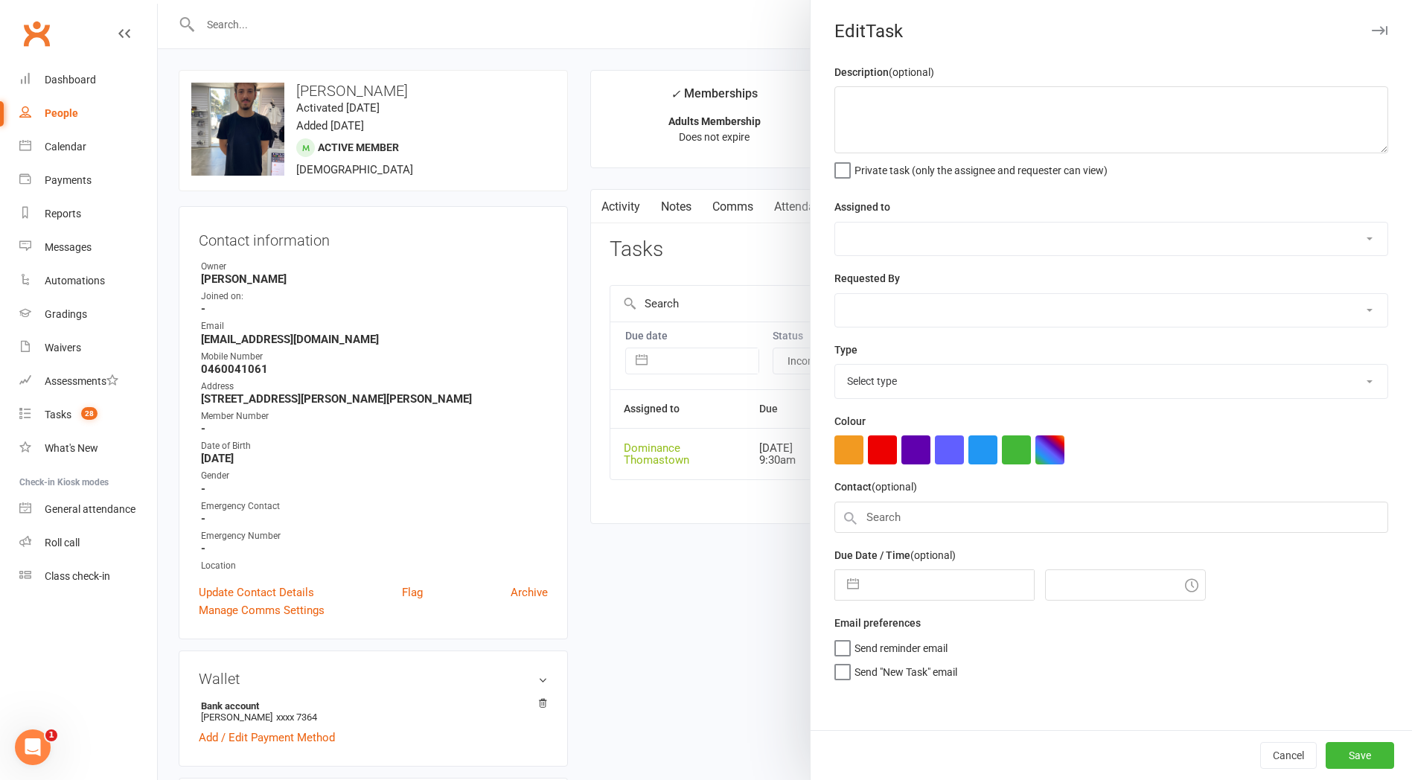
type textarea "2 week ret - TD 4/10 1 week ret - TD 27/9"
select select "12547"
type input "11 Oct 2025"
type input "9:30am"
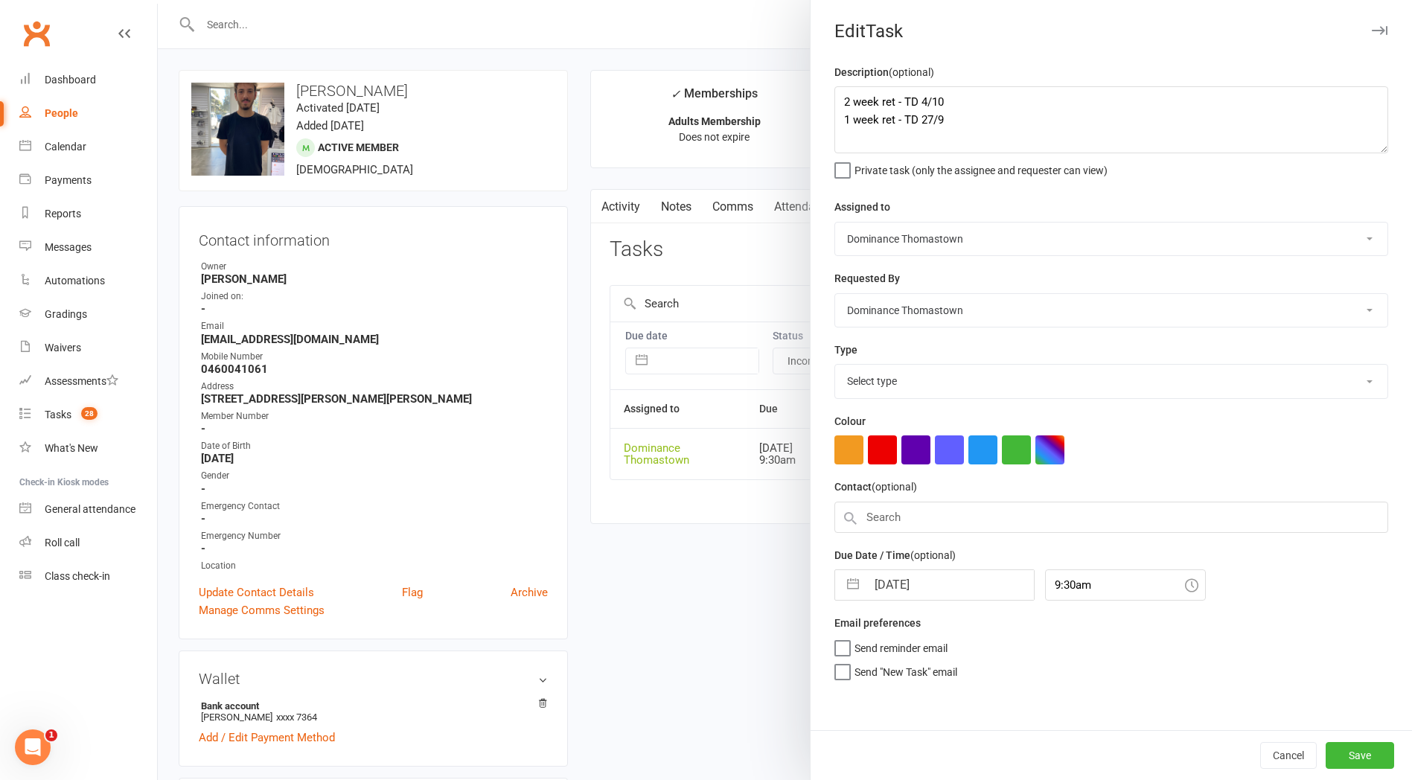
select select "3814"
drag, startPoint x: 845, startPoint y: 107, endPoint x: 916, endPoint y: 91, distance: 73.3
click at [846, 107] on textarea "2 week ret - TD 4/10 1 week ret - TD 27/9" at bounding box center [1111, 119] width 554 height 67
type textarea "4 week ret - TD 11/10 2 week ret - TD 4/10 1 week ret - TD 27/9"
drag, startPoint x: 886, startPoint y: 581, endPoint x: 898, endPoint y: 578, distance: 13.2
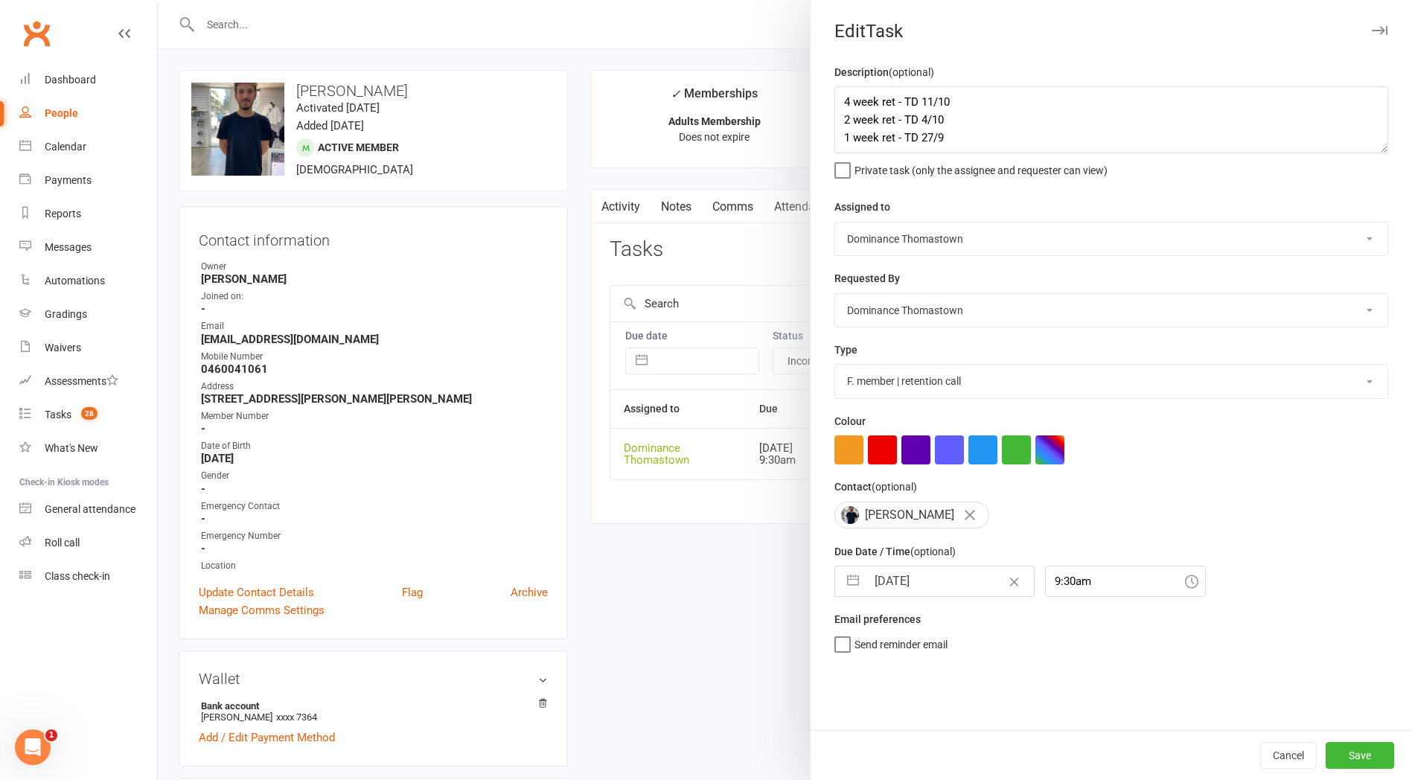
click at [888, 581] on input "11 Oct 2025" at bounding box center [949, 581] width 167 height 30
select select "8"
select select "2025"
select select "9"
select select "2025"
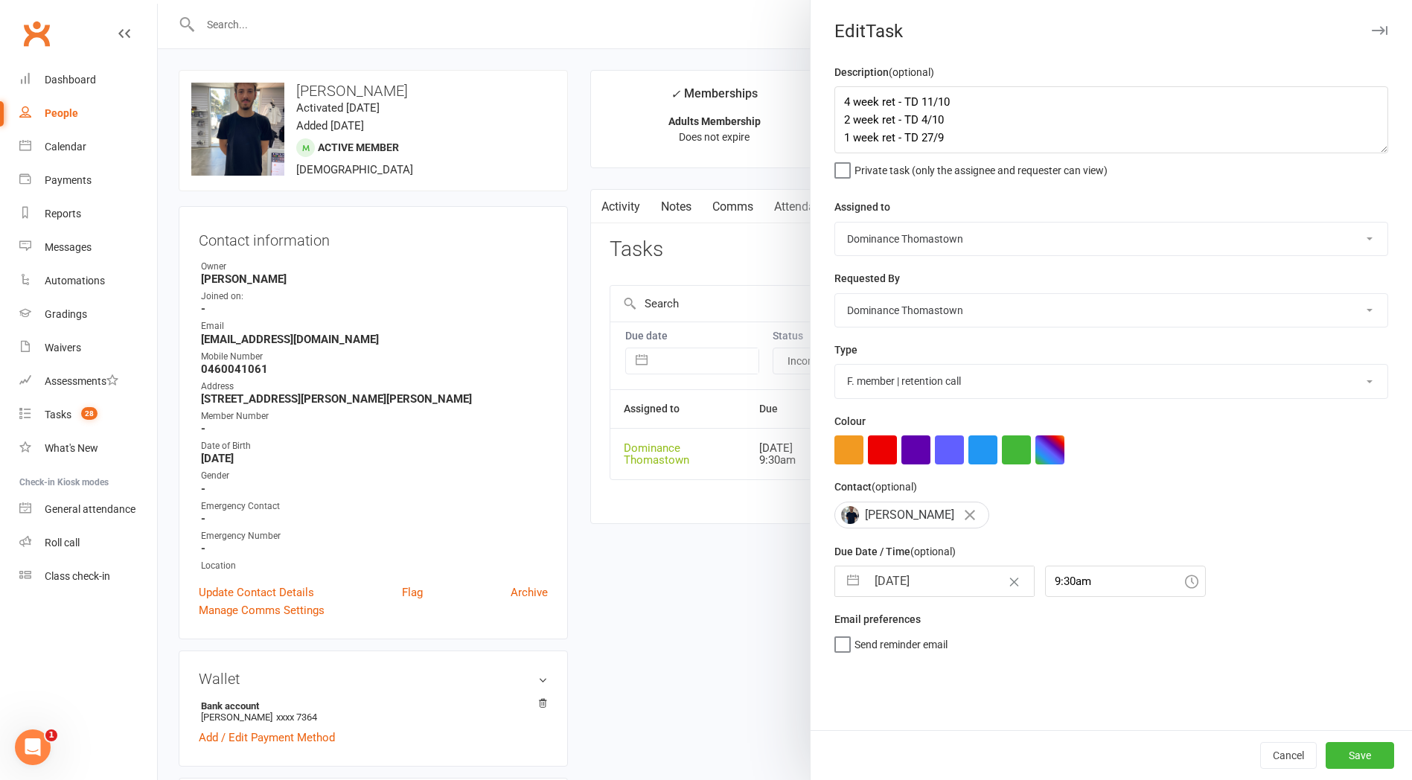
select select "10"
select select "2025"
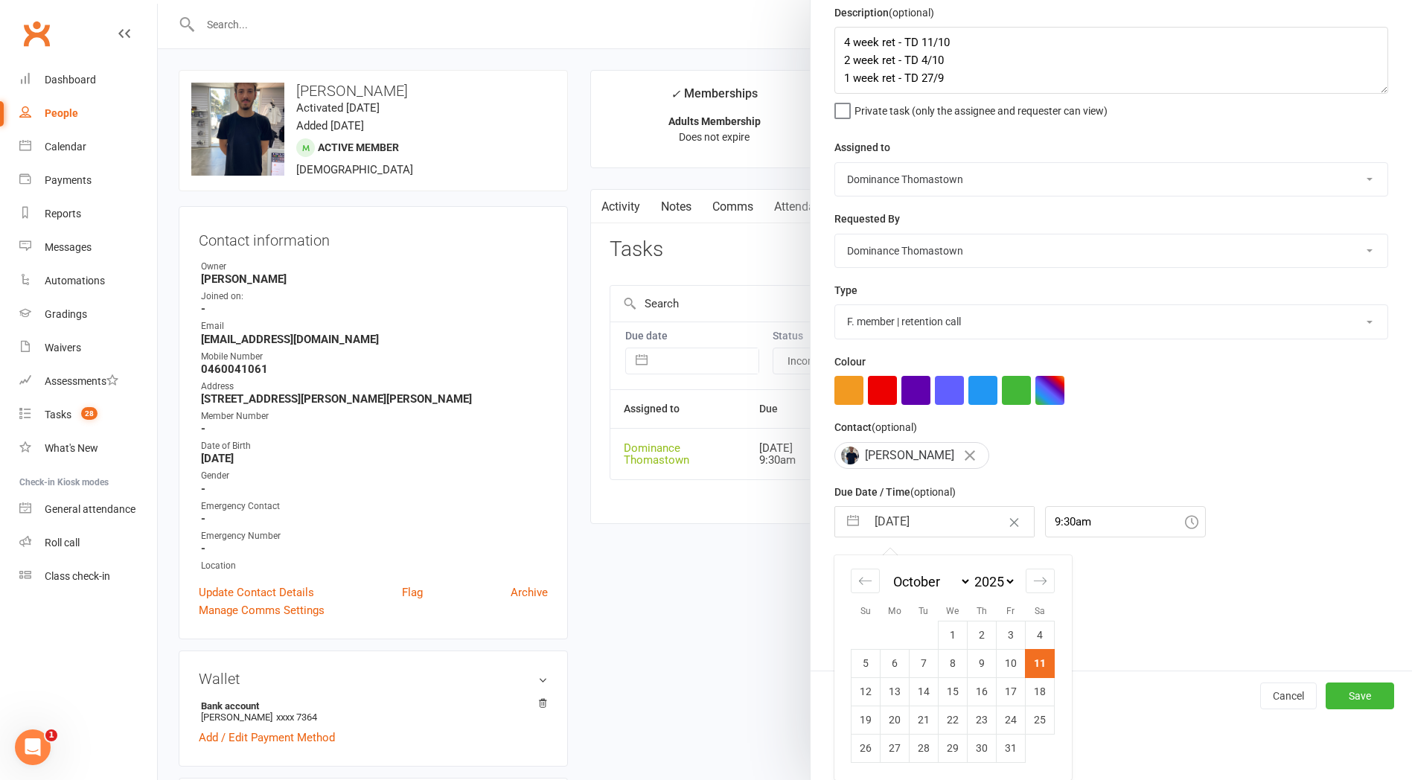
click at [1044, 713] on td "25" at bounding box center [1040, 720] width 29 height 28
type input "25 Oct 2025"
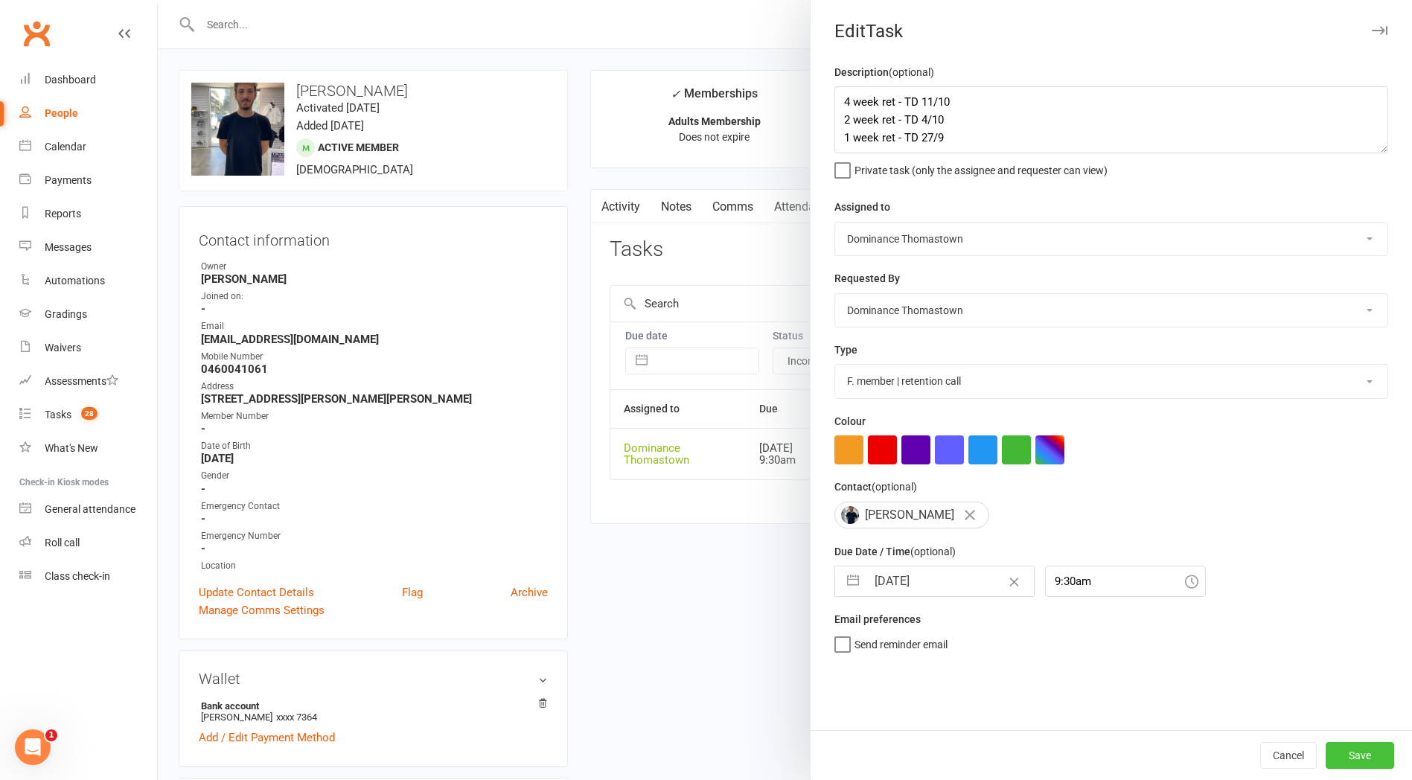
click at [1352, 760] on button "Save" at bounding box center [1360, 755] width 68 height 27
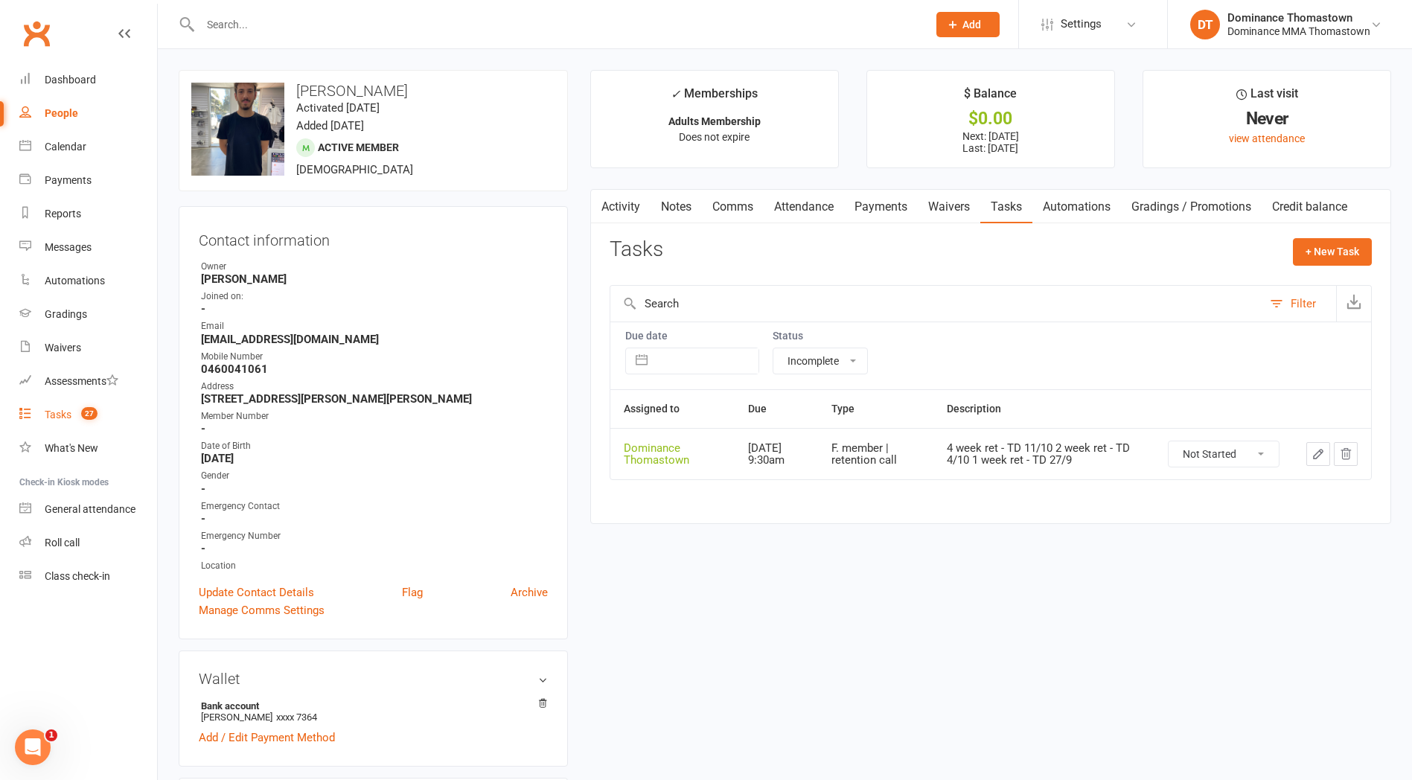
click at [55, 415] on div "Tasks" at bounding box center [58, 415] width 27 height 12
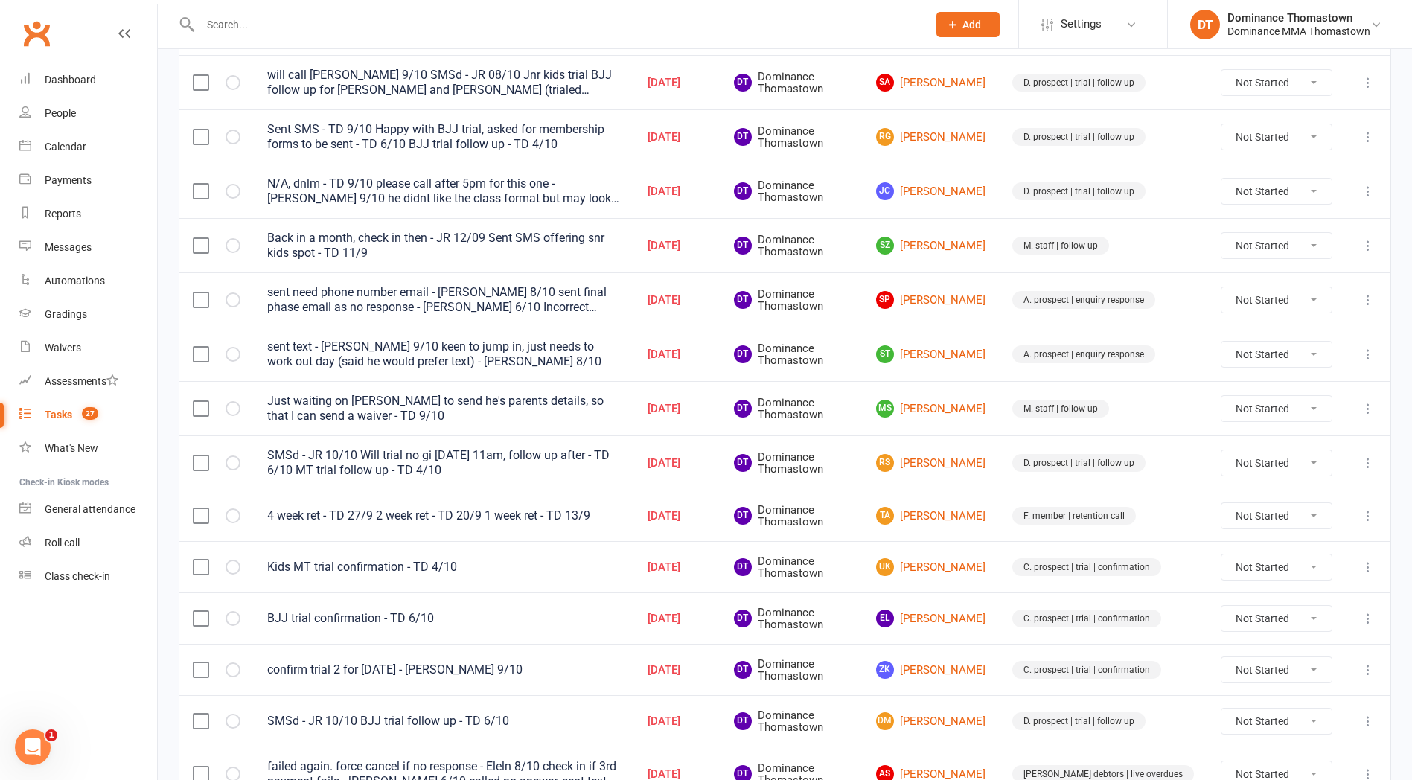
scroll to position [568, 0]
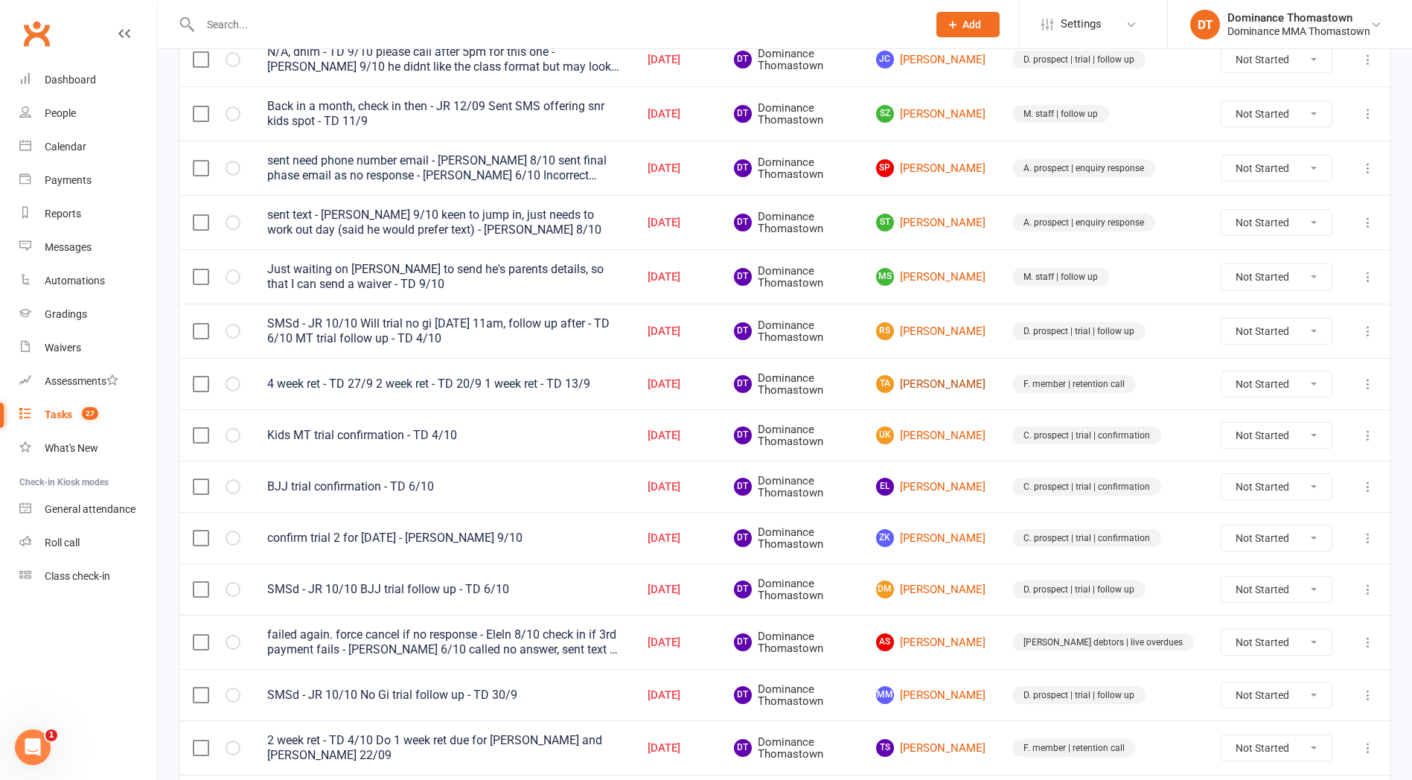
click at [962, 383] on link "TA Theresa Adie" at bounding box center [930, 384] width 109 height 18
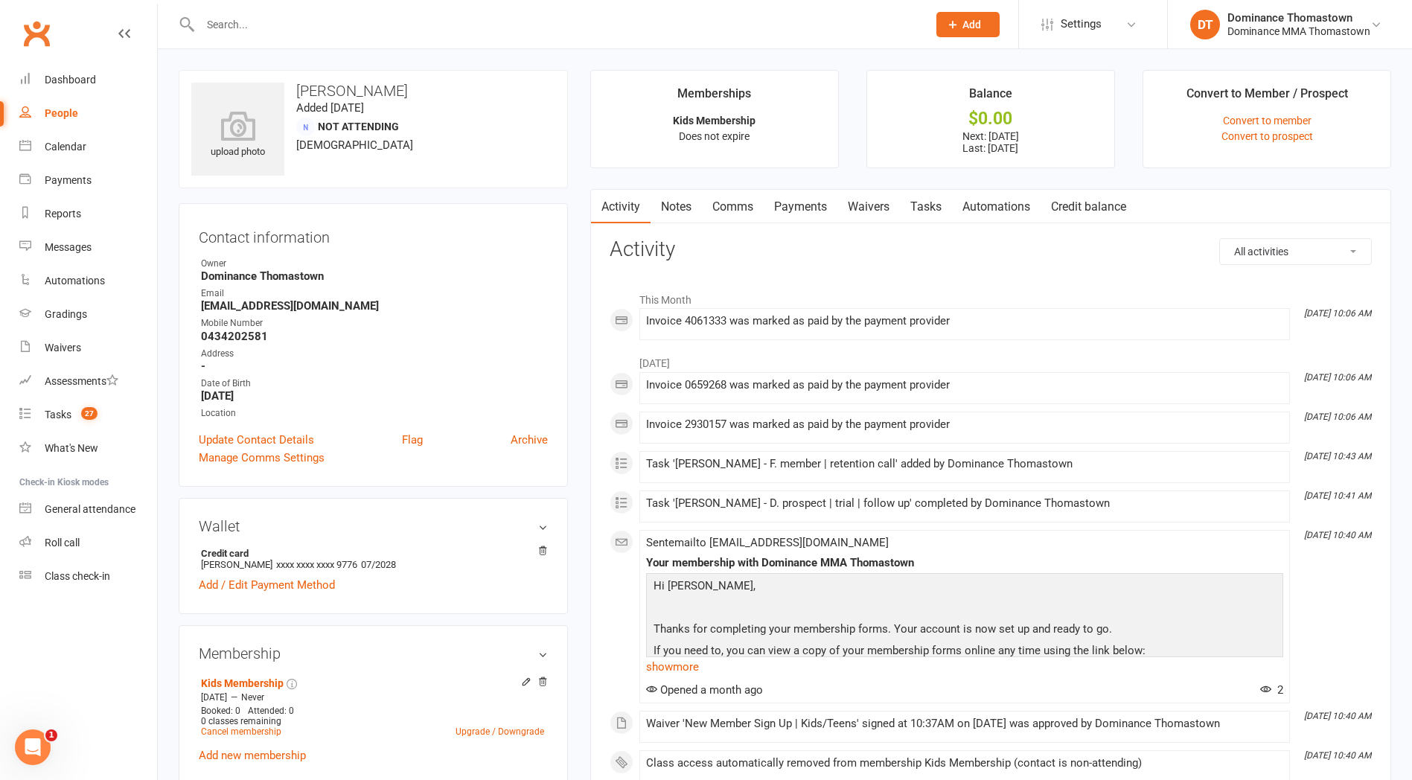
click at [923, 200] on link "Tasks" at bounding box center [926, 207] width 52 height 34
select select "incomplete"
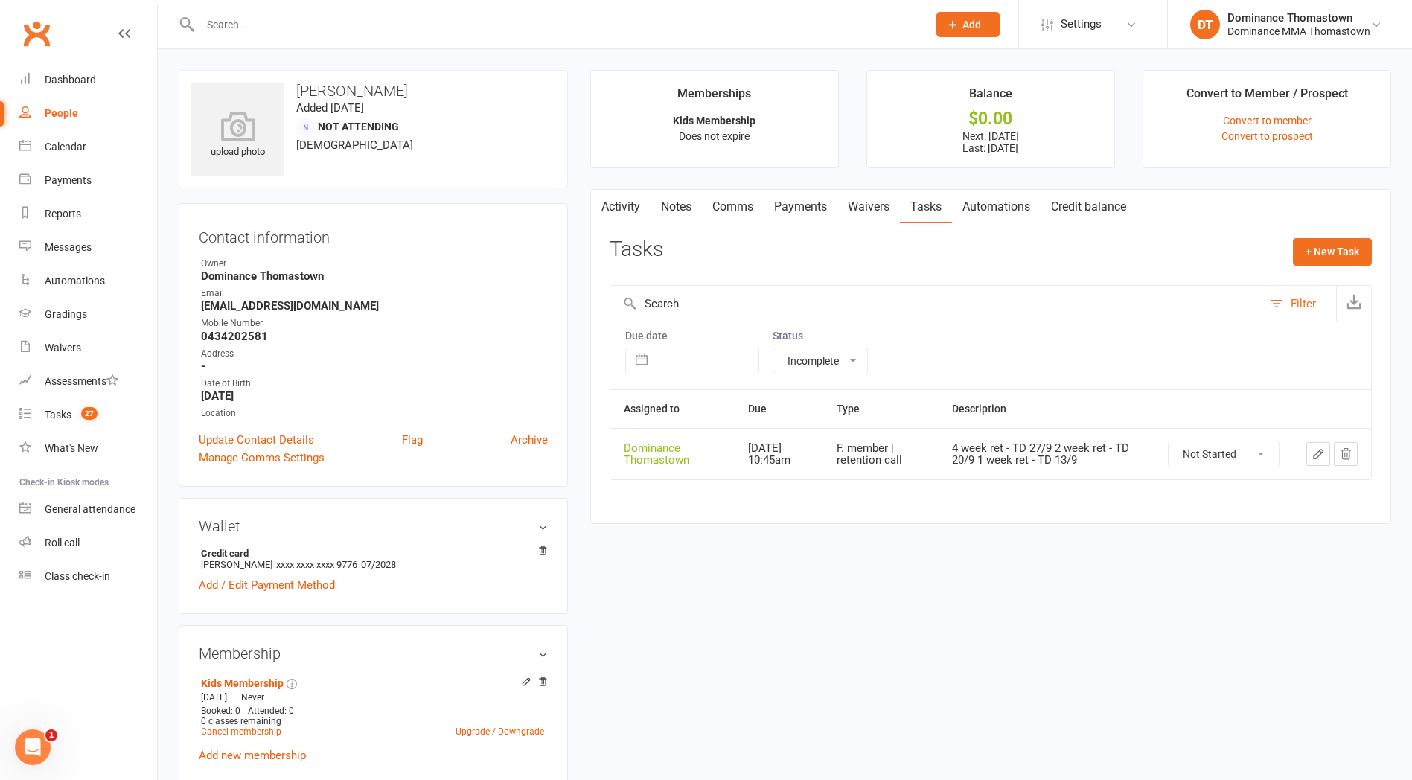
click at [1315, 457] on icon "button" at bounding box center [1318, 453] width 13 height 13
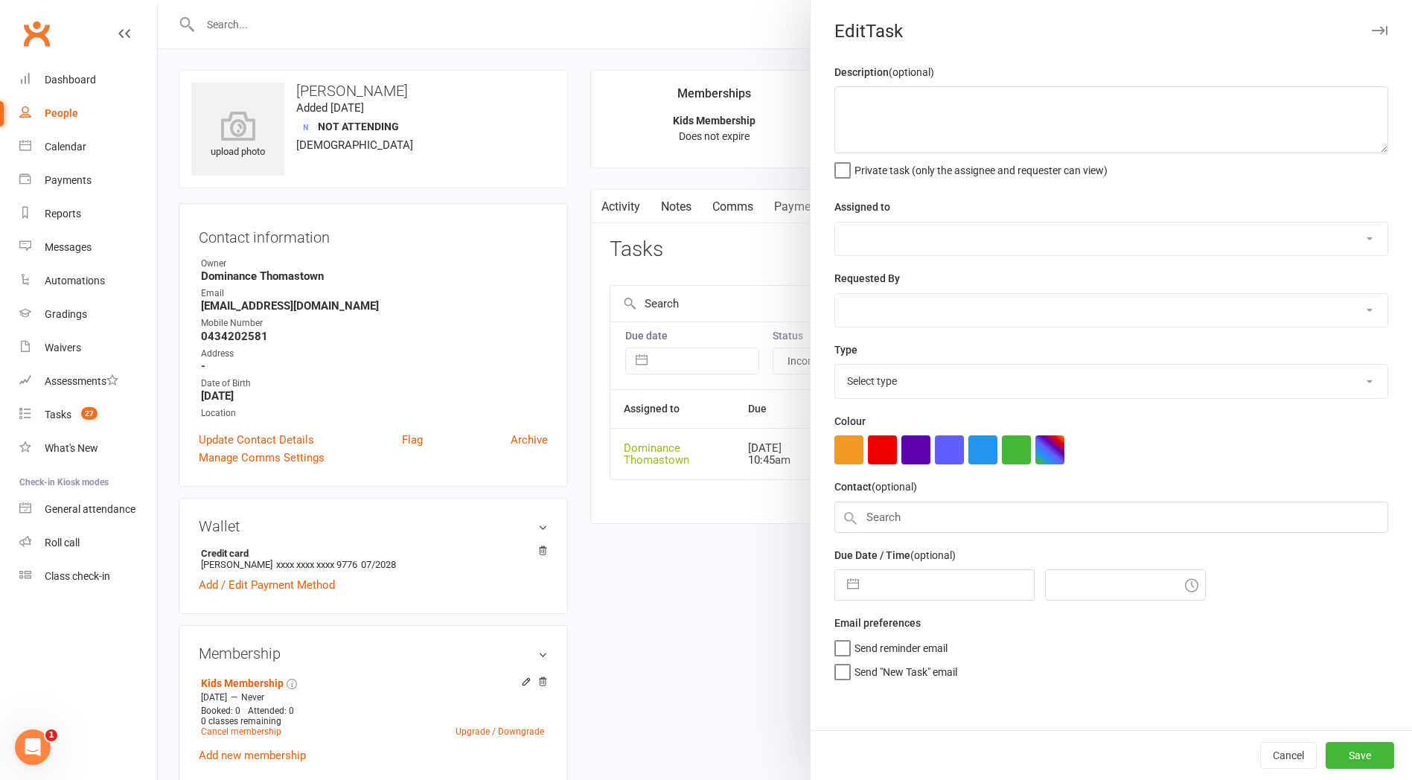
type textarea "4 week ret - TD 27/9 2 week ret - TD 20/9 1 week ret - TD 13/9"
select select "12547"
type input "[DATE]"
type input "10:45am"
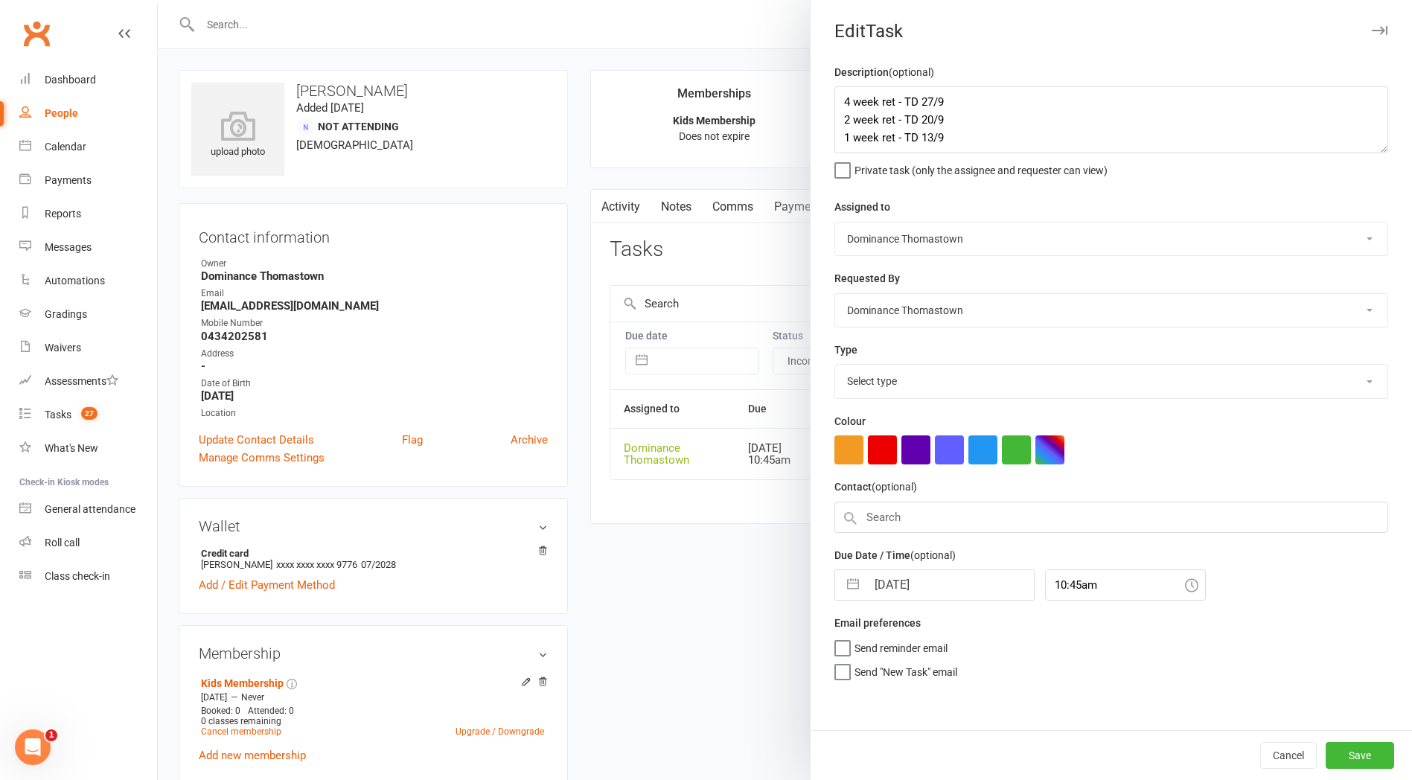
select select "3814"
click at [578, 389] on div at bounding box center [785, 390] width 1254 height 780
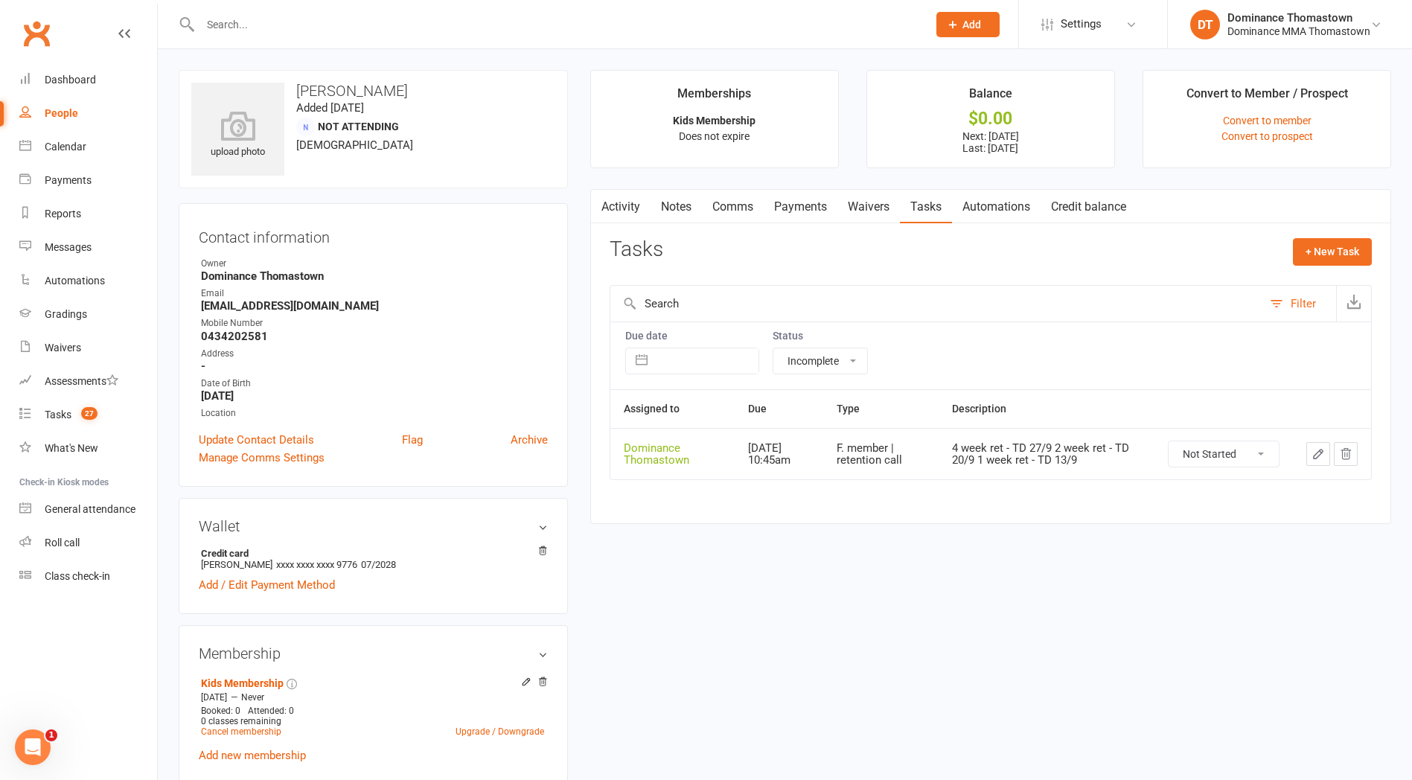
click at [1224, 459] on select "Not Started In Progress Waiting Complete" at bounding box center [1224, 453] width 110 height 25
click at [1169, 441] on select "Not Started In Progress Waiting Complete" at bounding box center [1224, 453] width 110 height 25
select select "unstarted"
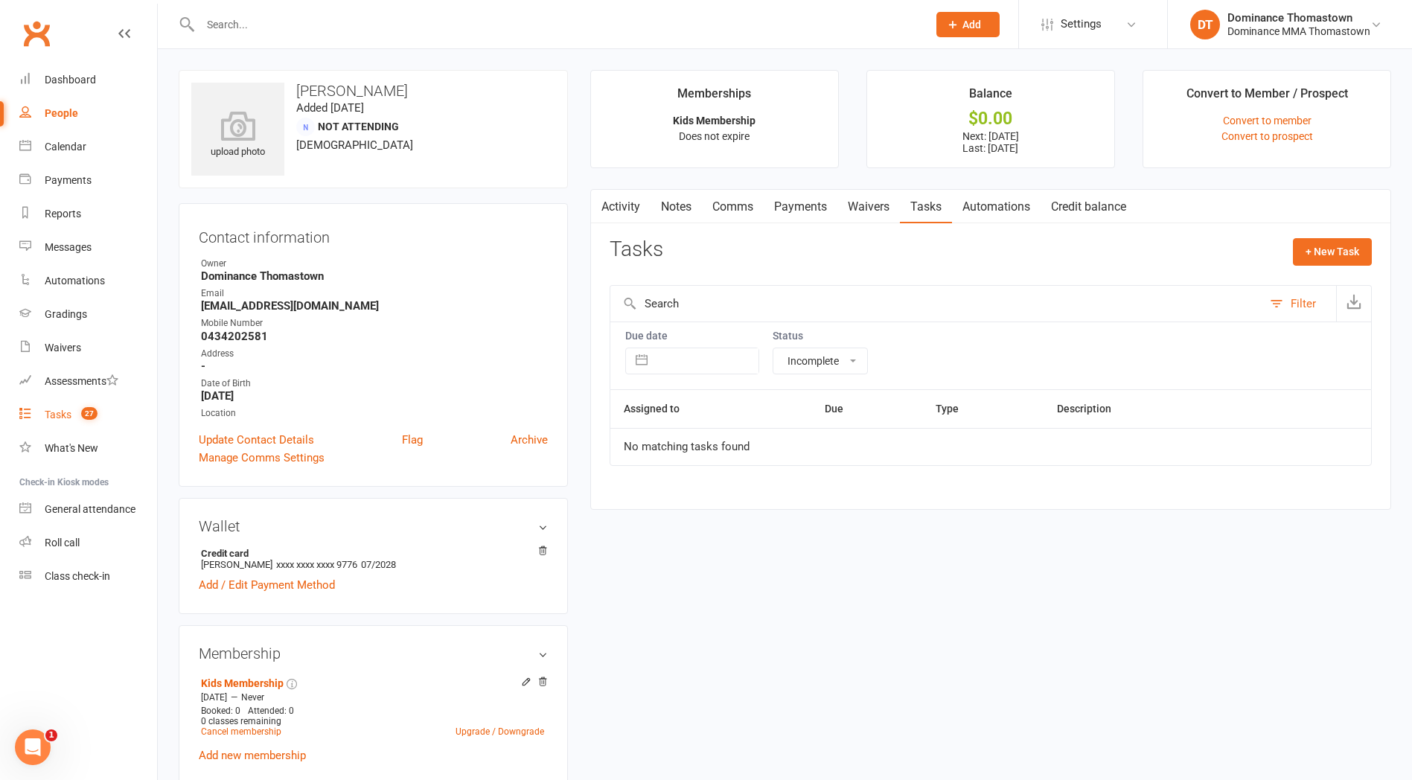
click at [57, 415] on div "Tasks" at bounding box center [58, 415] width 27 height 12
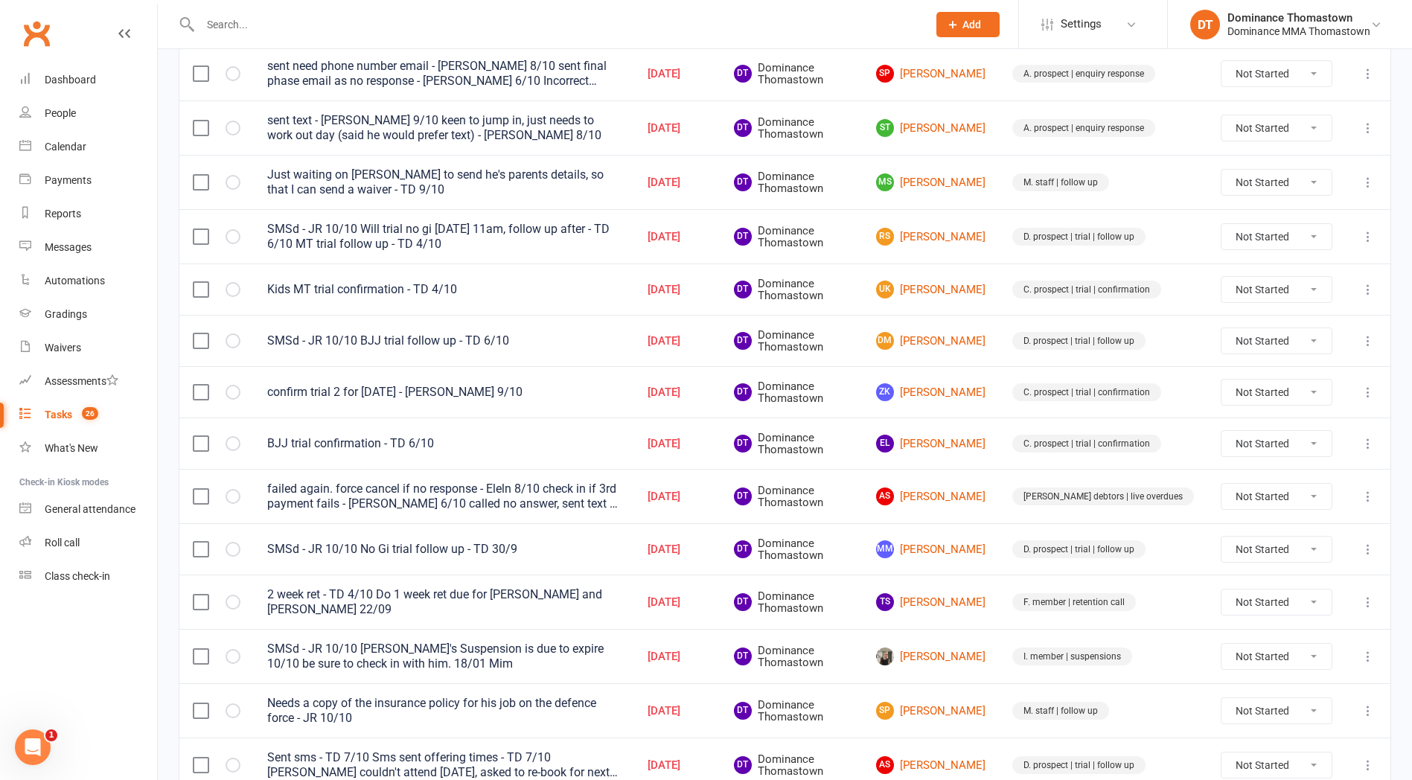
scroll to position [662, 0]
click at [986, 343] on link "DM Dante Merino" at bounding box center [930, 342] width 109 height 18
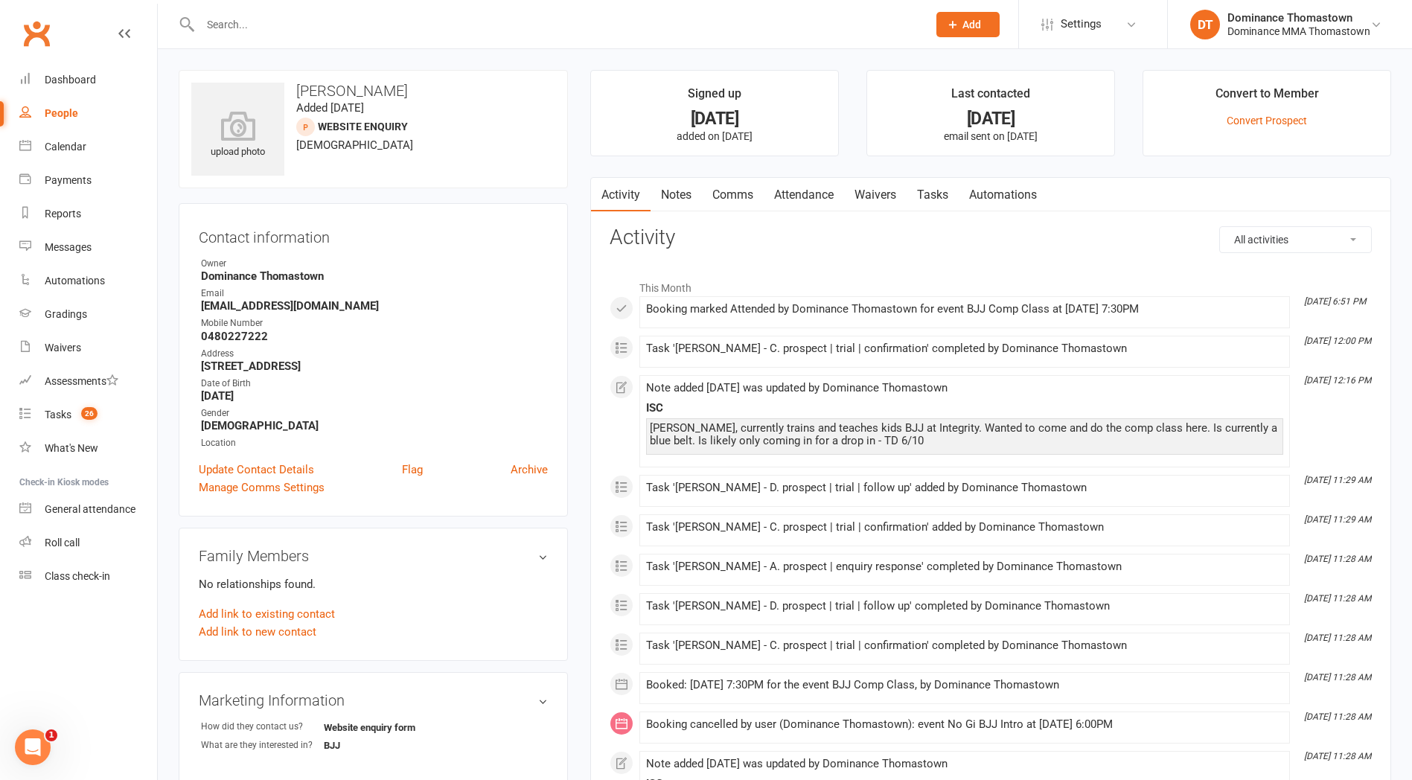
click at [936, 196] on link "Tasks" at bounding box center [933, 195] width 52 height 34
select select "incomplete"
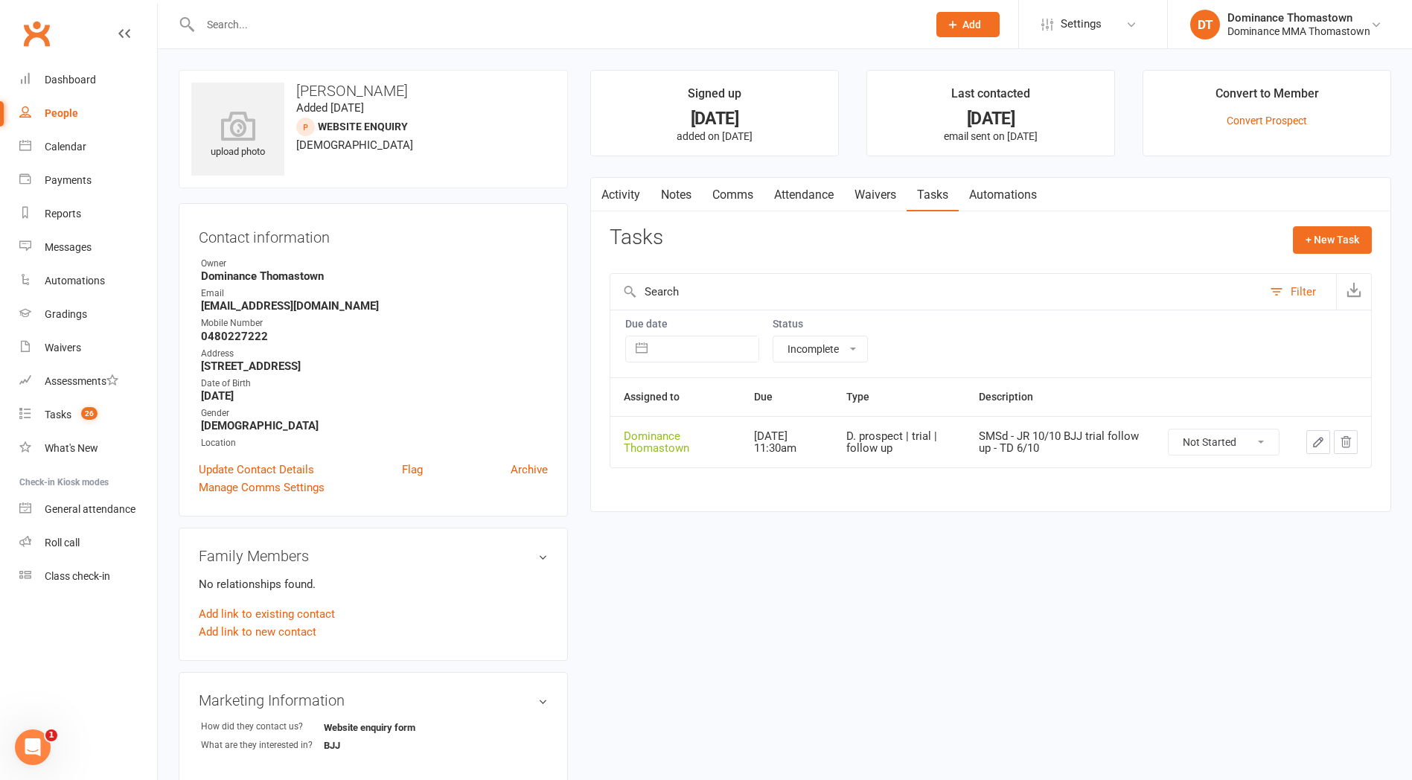
click at [669, 191] on link "Notes" at bounding box center [676, 195] width 51 height 34
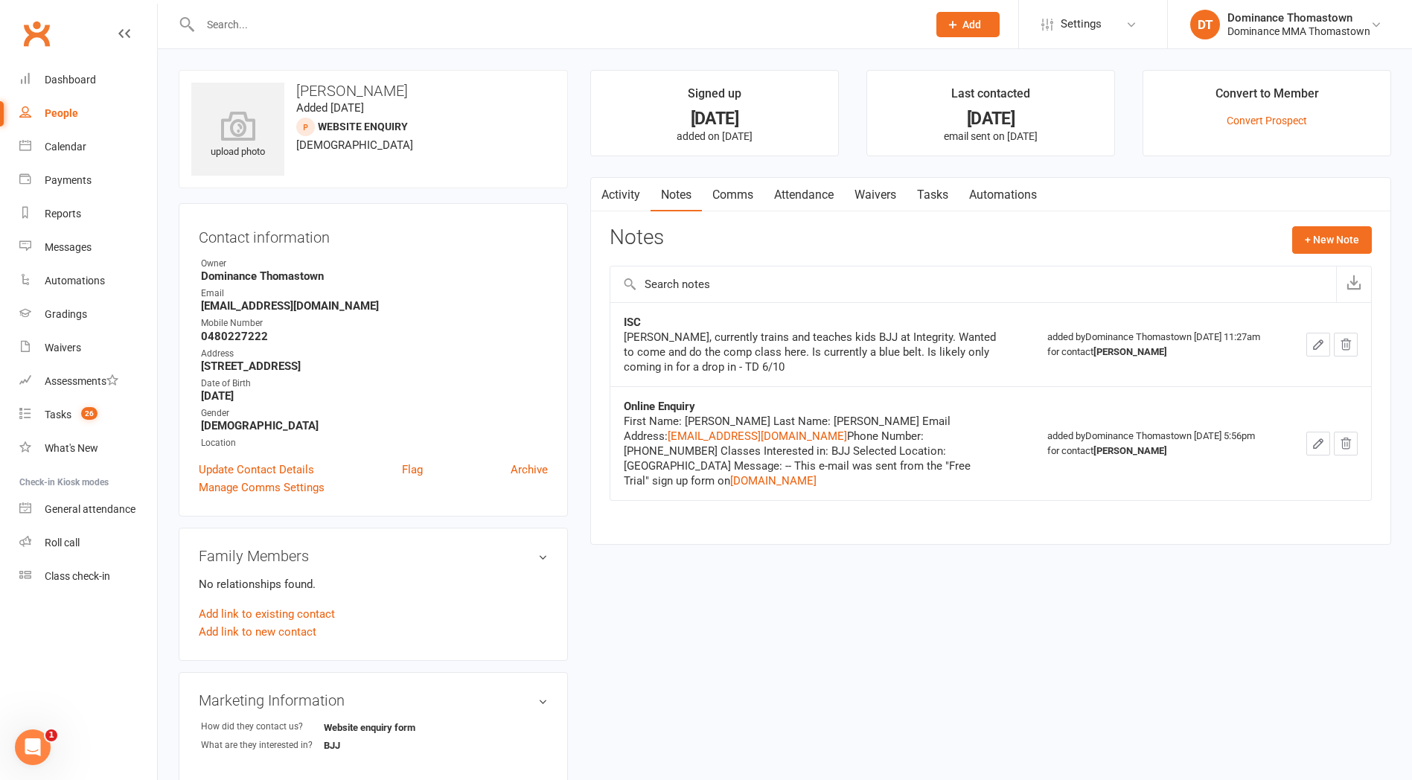
click at [952, 193] on link "Tasks" at bounding box center [933, 195] width 52 height 34
select select "incomplete"
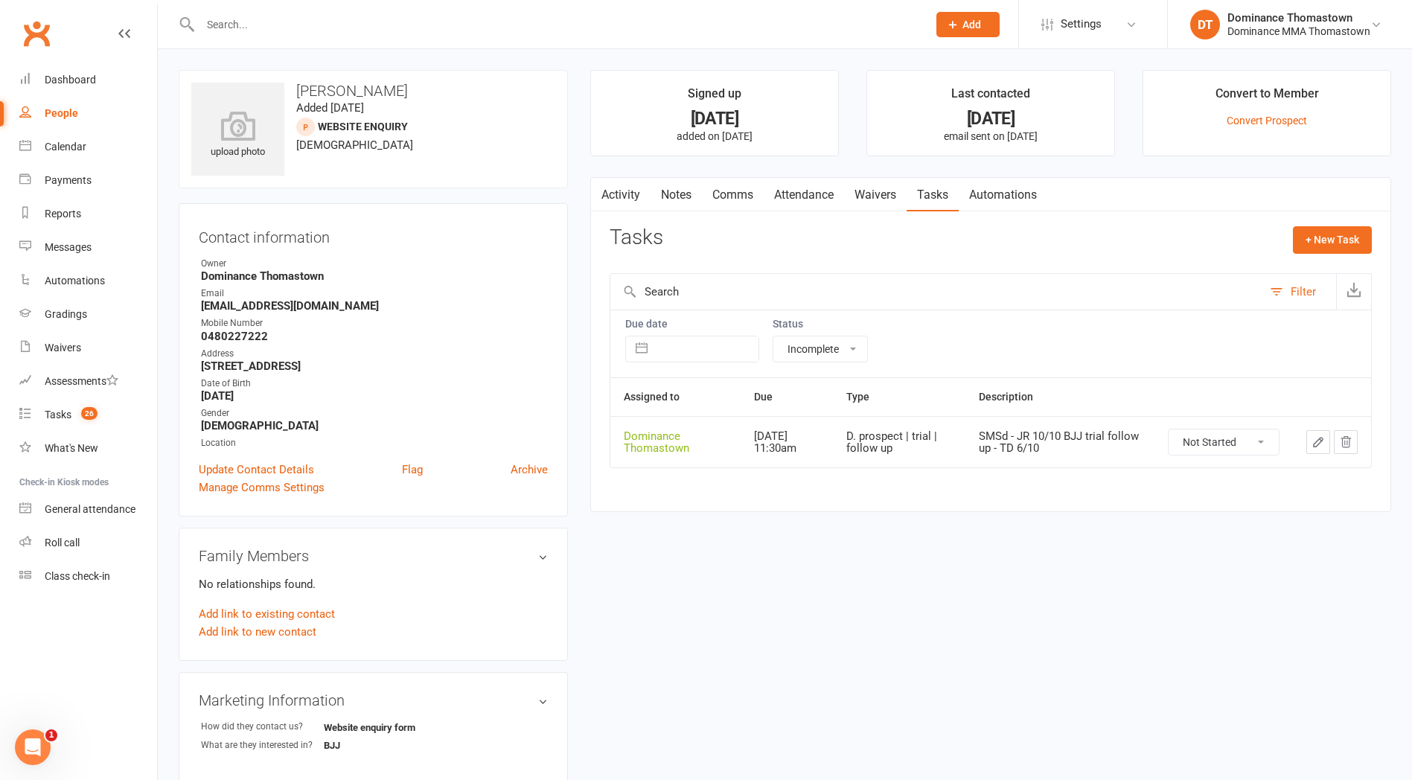
drag, startPoint x: 1245, startPoint y: 418, endPoint x: 1222, endPoint y: 445, distance: 36.4
click at [1243, 422] on td "Not Started In Progress Waiting Complete" at bounding box center [1224, 441] width 138 height 51
click at [1222, 444] on select "Not Started In Progress Waiting Complete" at bounding box center [1224, 442] width 110 height 25
click at [1169, 430] on select "Not Started In Progress Waiting Complete" at bounding box center [1224, 442] width 110 height 25
select select "unstarted"
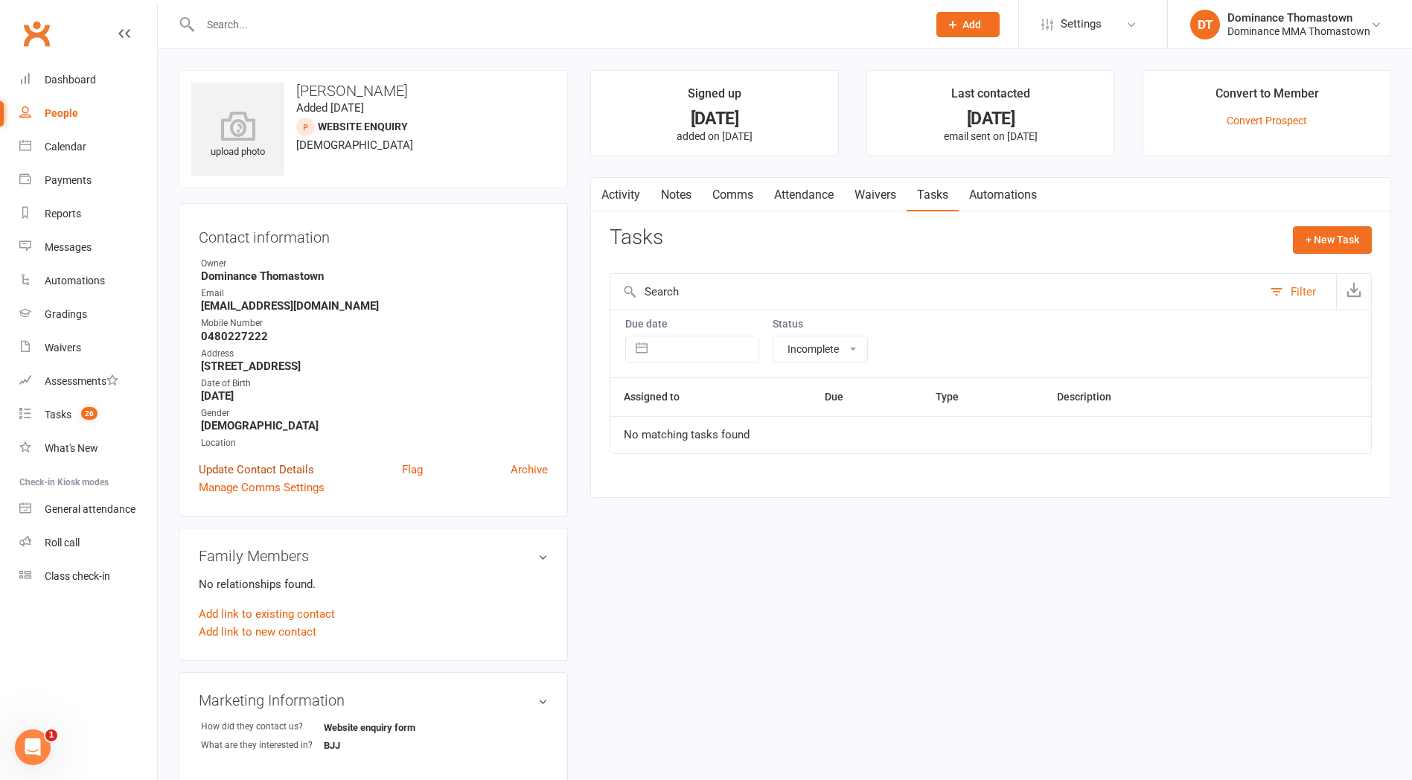
click at [239, 465] on link "Update Contact Details" at bounding box center [256, 470] width 115 height 18
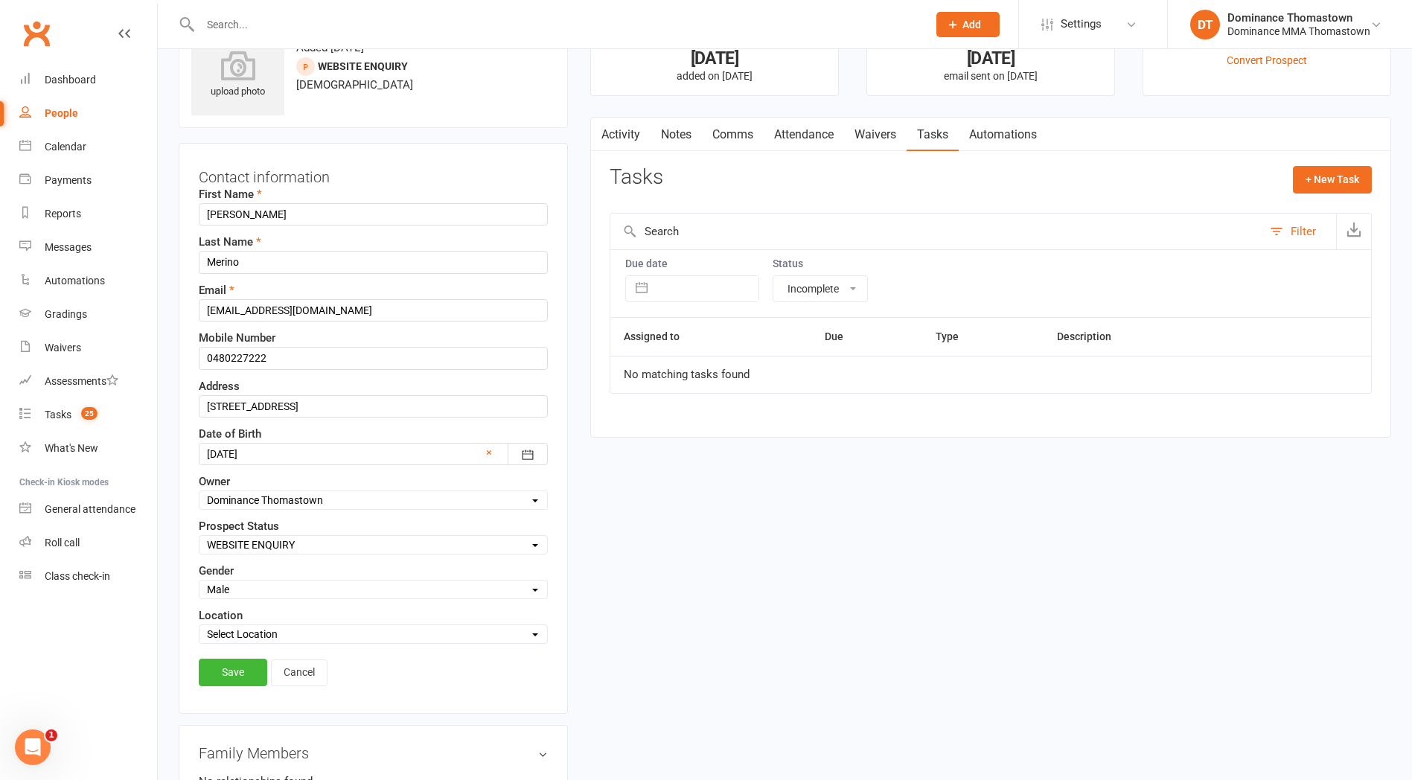
scroll to position [70, 0]
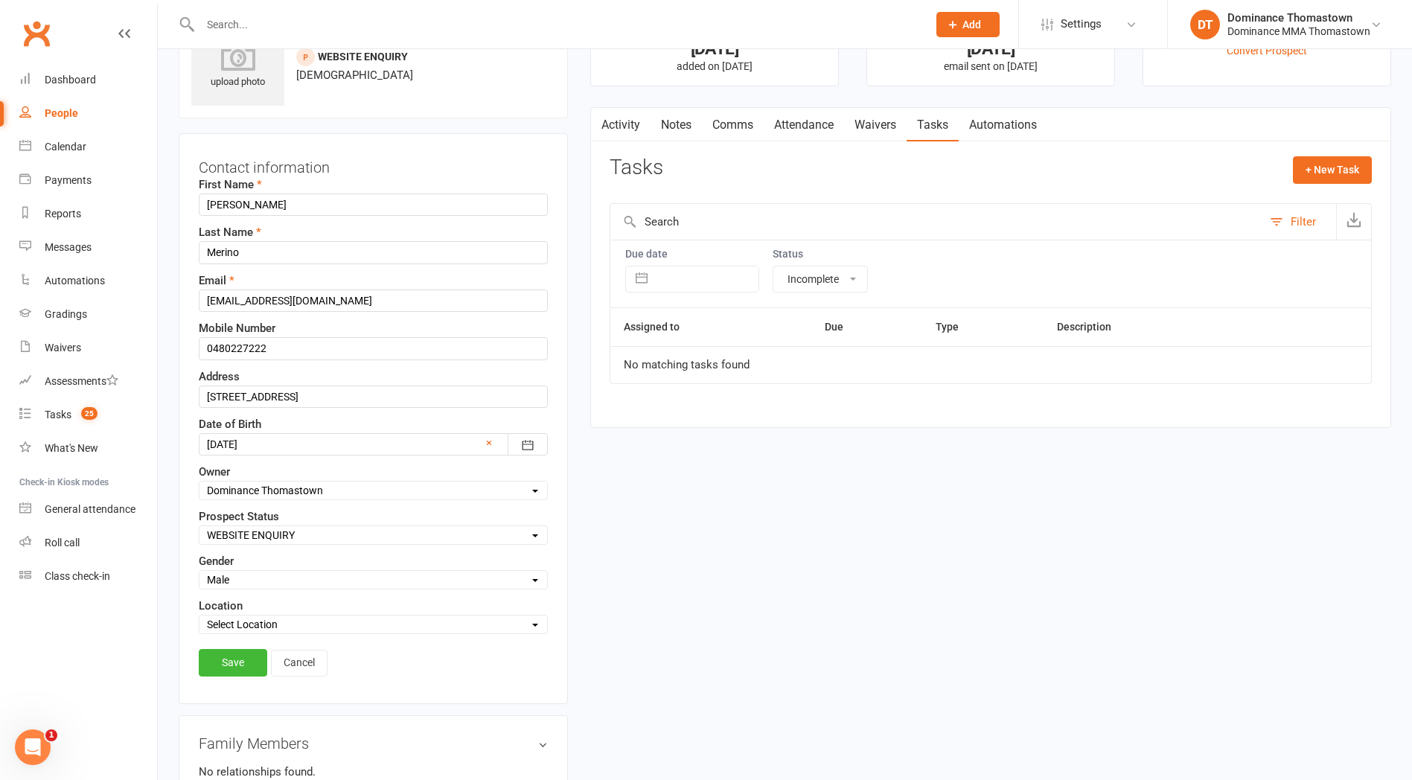
click at [310, 536] on select "Select ENQUIRY WEBSITE ENQUIRY META ADS ENQUIRY DROPPED PROSPECT DROP-IN VISITO…" at bounding box center [374, 535] width 348 height 16
select select "DROP-IN VISITOR"
click at [200, 527] on select "Select ENQUIRY WEBSITE ENQUIRY META ADS ENQUIRY DROPPED PROSPECT DROP-IN VISITO…" at bounding box center [374, 535] width 348 height 16
drag, startPoint x: 232, startPoint y: 663, endPoint x: 240, endPoint y: 655, distance: 11.6
click at [232, 662] on link "Save" at bounding box center [233, 662] width 68 height 27
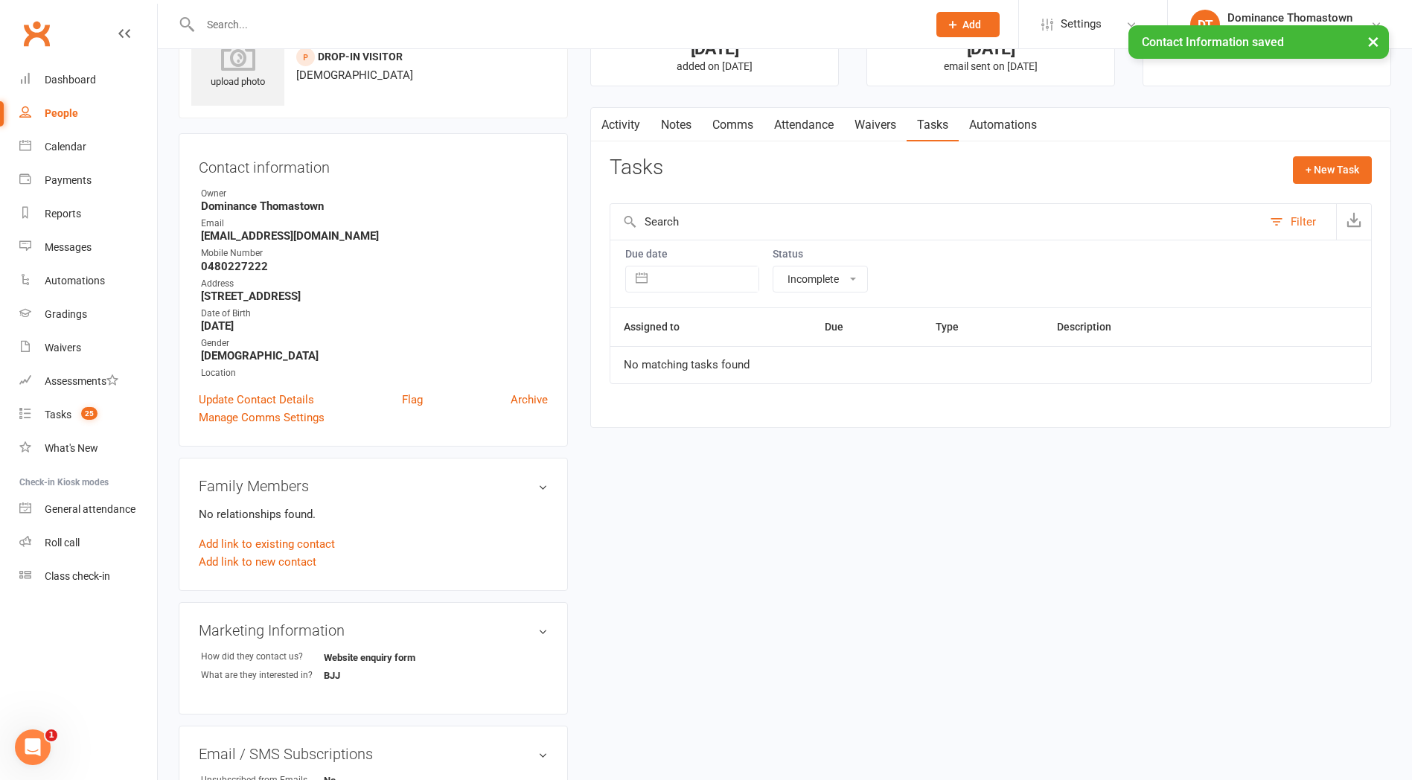
click at [681, 126] on link "Notes" at bounding box center [676, 125] width 51 height 34
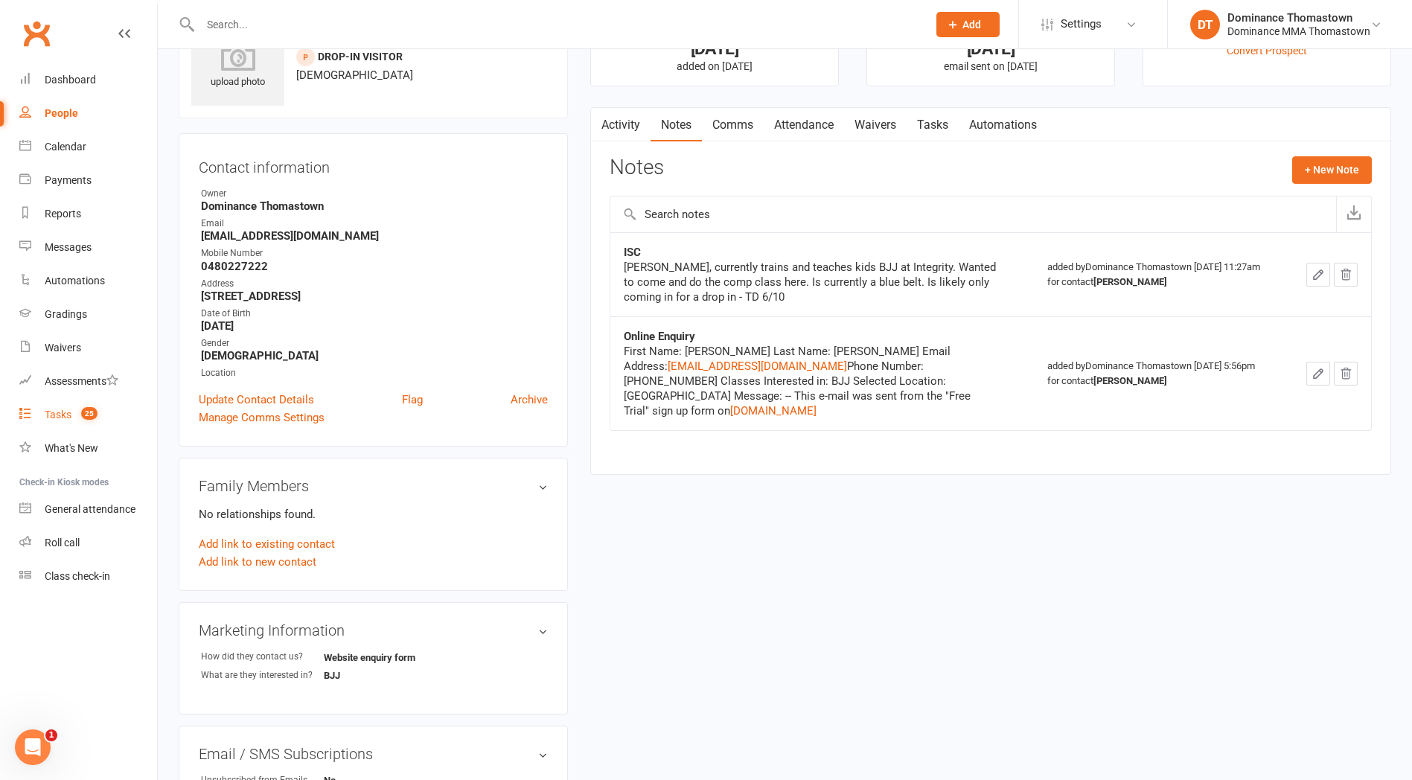
click at [61, 423] on link "Tasks 25" at bounding box center [88, 414] width 138 height 33
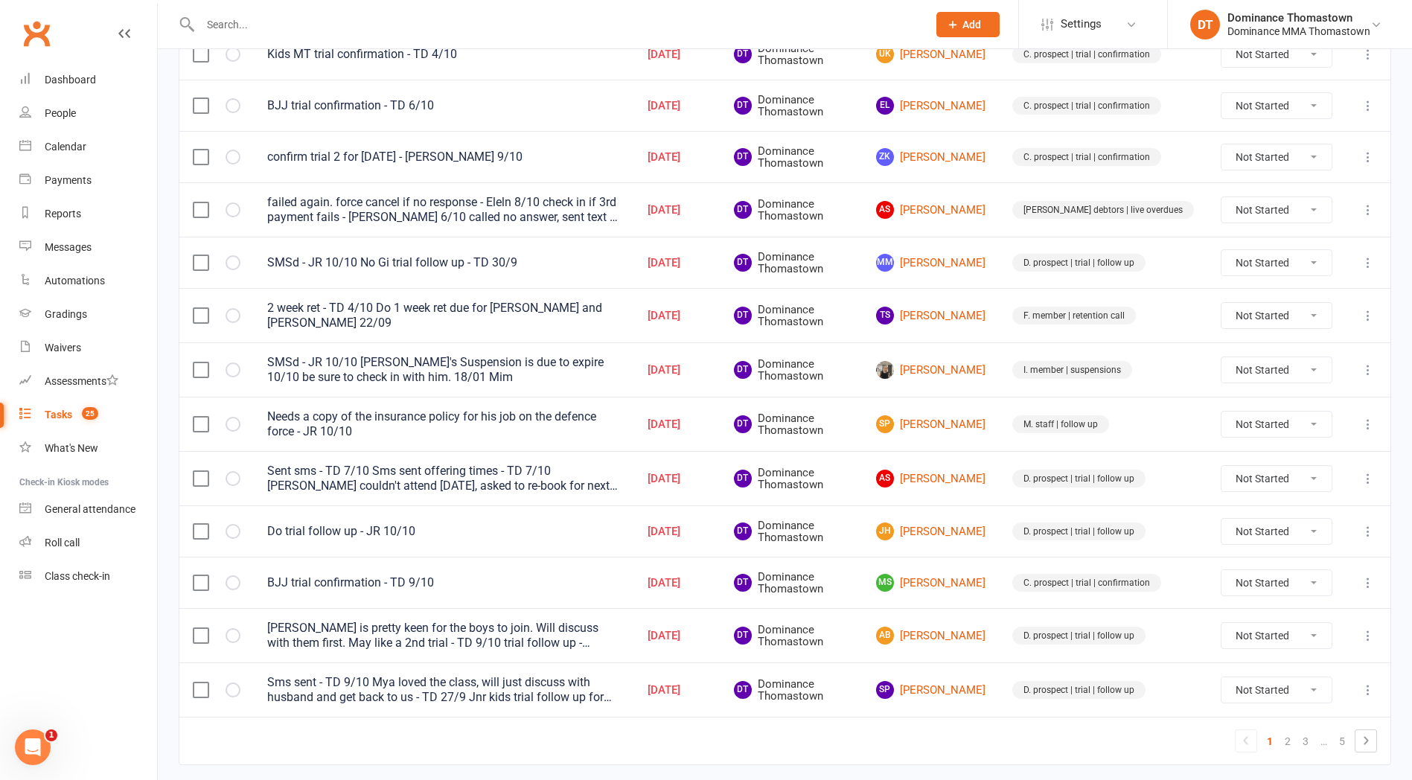
scroll to position [900, 0]
click at [957, 310] on link "TS Tatiana Santef" at bounding box center [930, 313] width 109 height 18
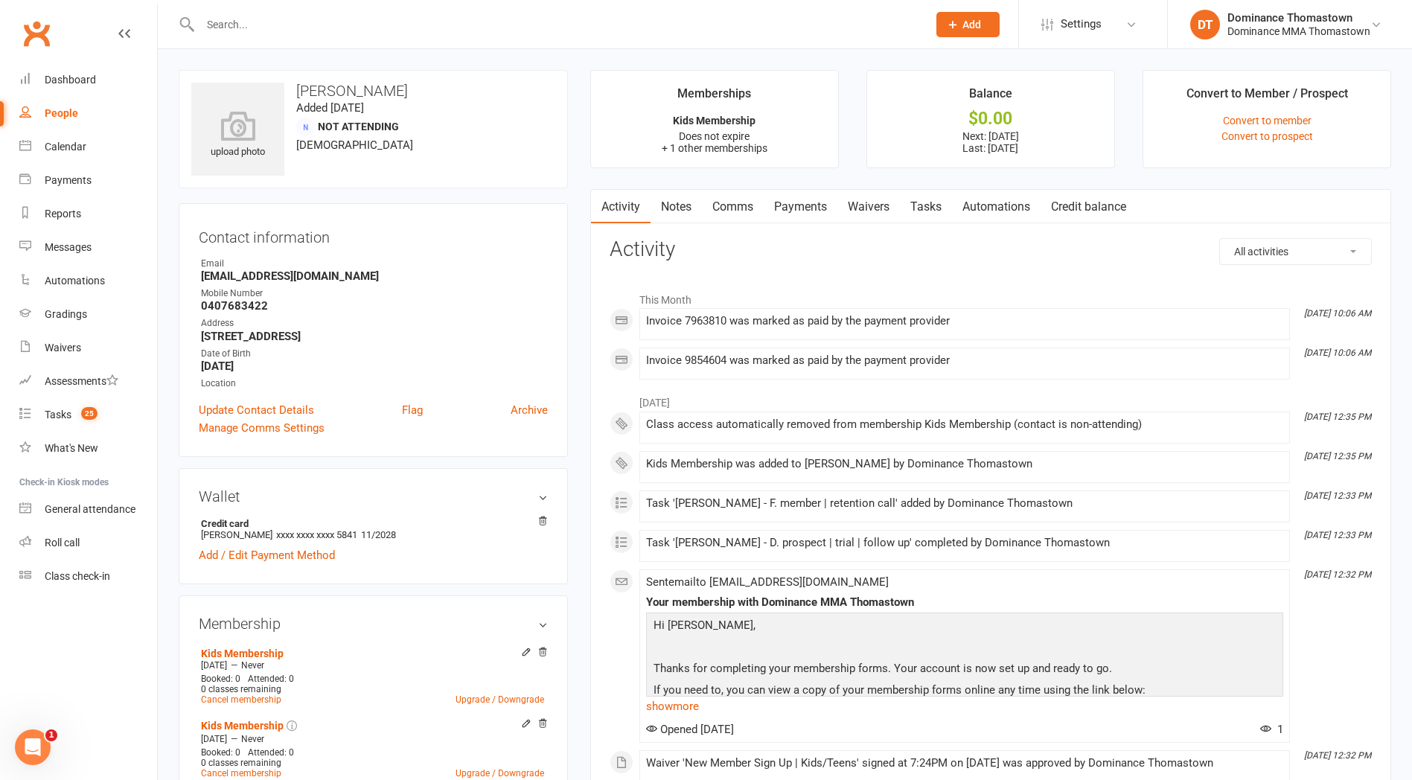
click at [924, 214] on link "Tasks" at bounding box center [926, 207] width 52 height 34
select select "incomplete"
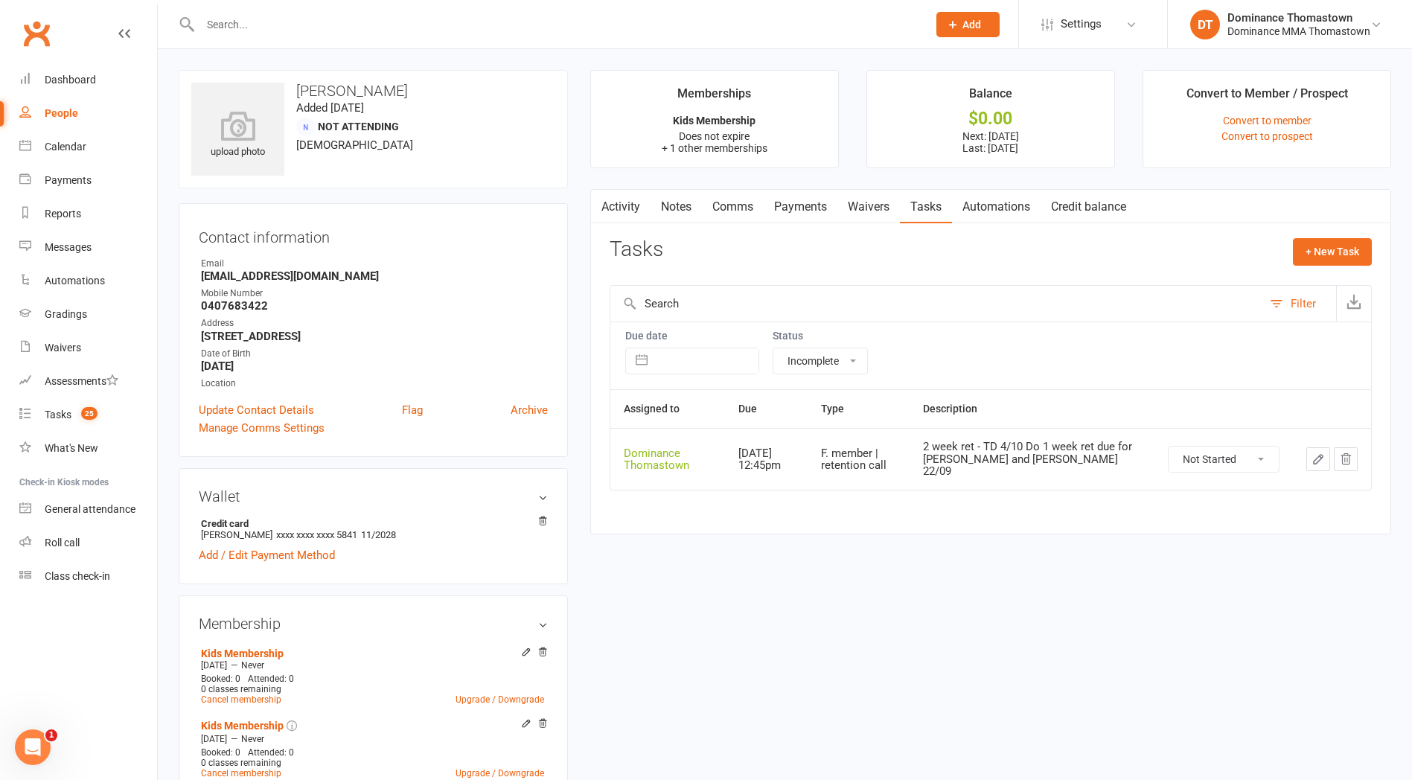
click at [1316, 453] on icon "button" at bounding box center [1318, 459] width 13 height 13
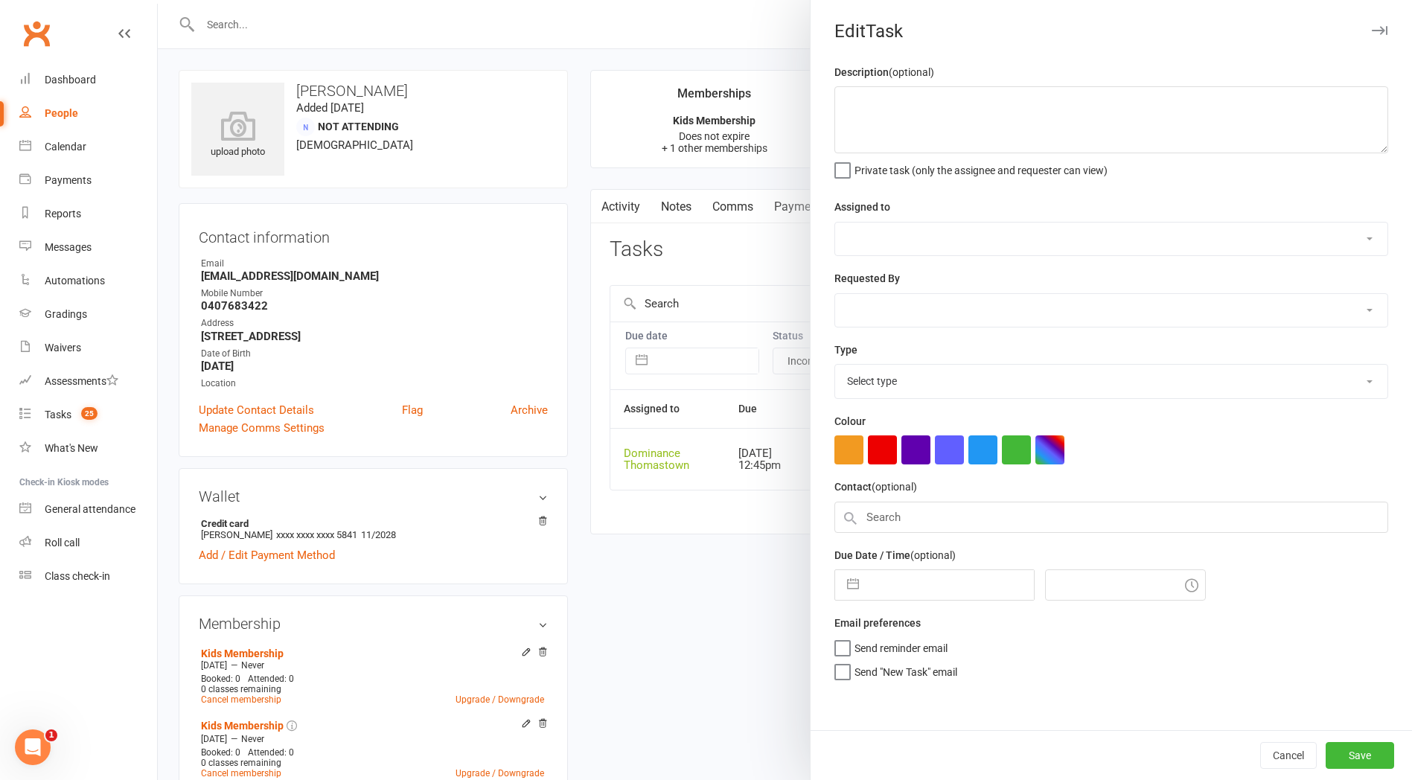
type textarea "2 week ret - TD 4/10 Do 1 week ret due for sofia and Jacob - JR 22/09"
select select "12547"
type input "[DATE]"
type input "12:45pm"
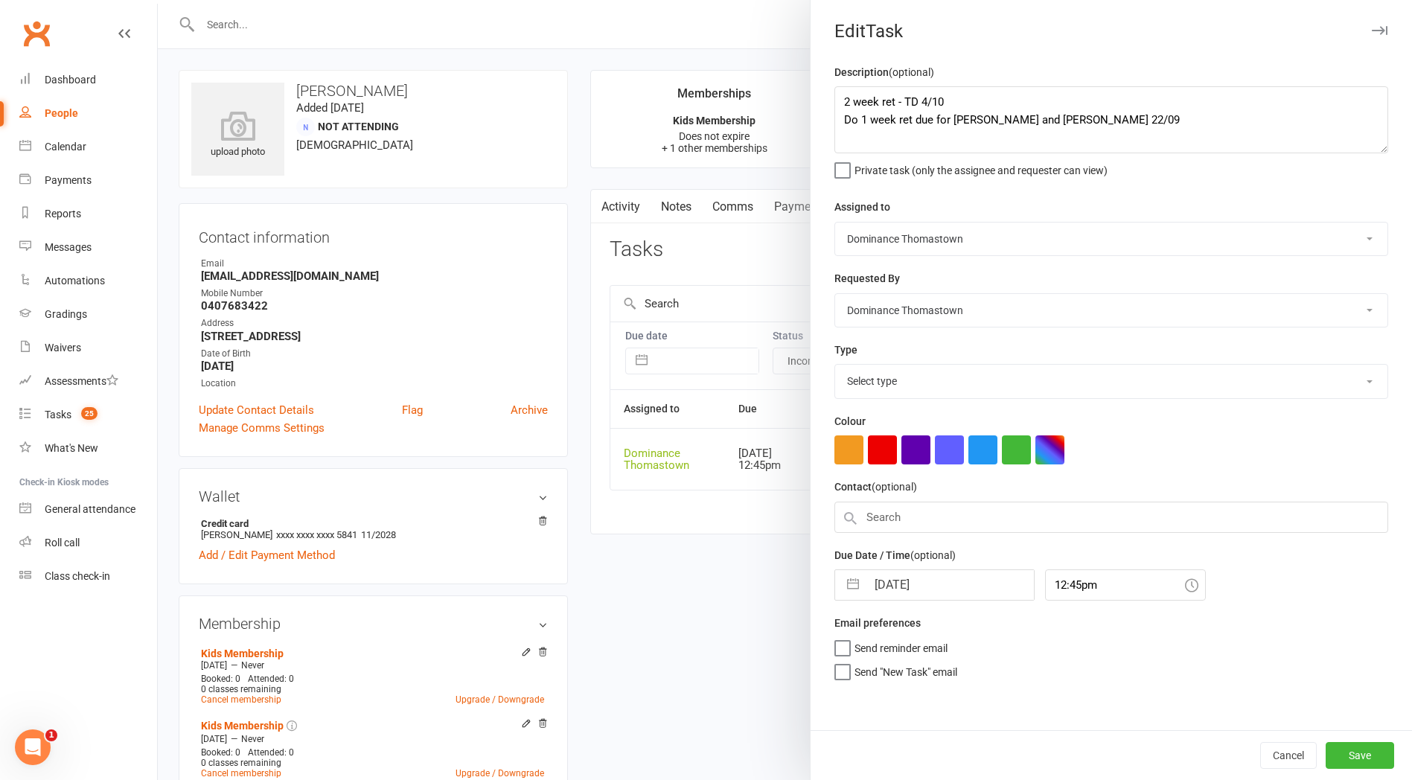
select select "3814"
click at [840, 101] on textarea "2 week ret - TD 4/10 Do 1 week ret due for sofia and Jacob - JR 22/09" at bounding box center [1111, 119] width 554 height 67
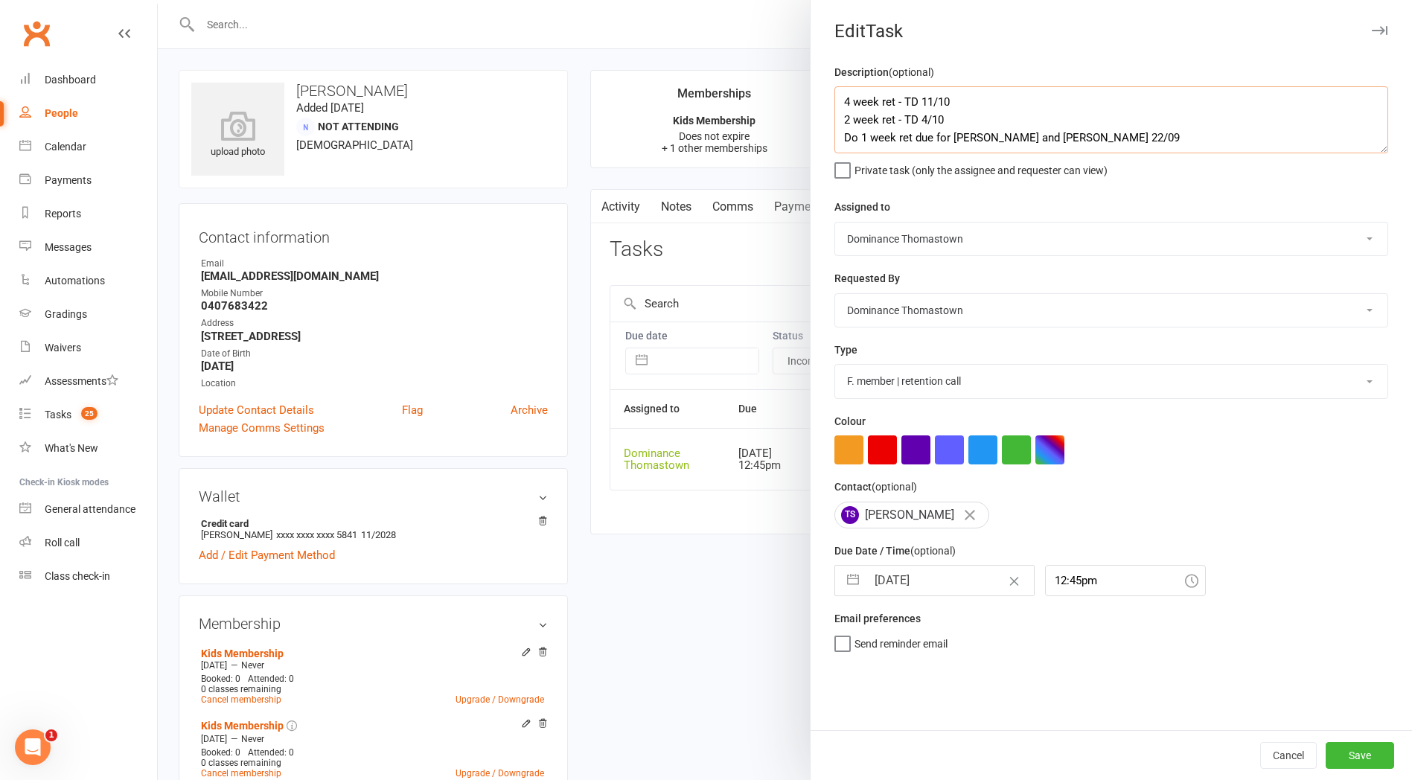
type textarea "4 week ret - TD 11/10 2 week ret - TD 4/10 Do 1 week ret due for sofia and Jaco…"
select select "8"
select select "2025"
select select "9"
select select "2025"
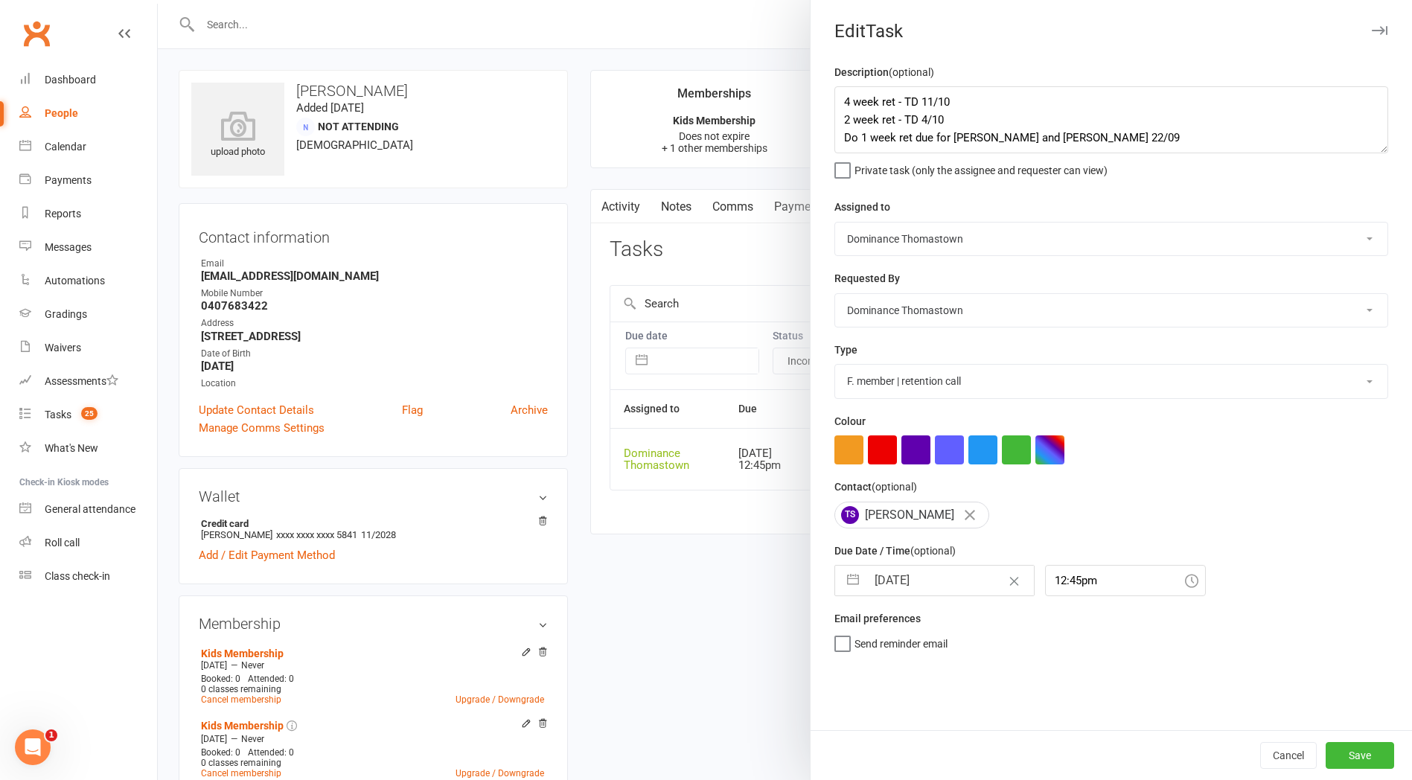
select select "10"
select select "2025"
click at [967, 585] on input "[DATE]" at bounding box center [949, 581] width 167 height 30
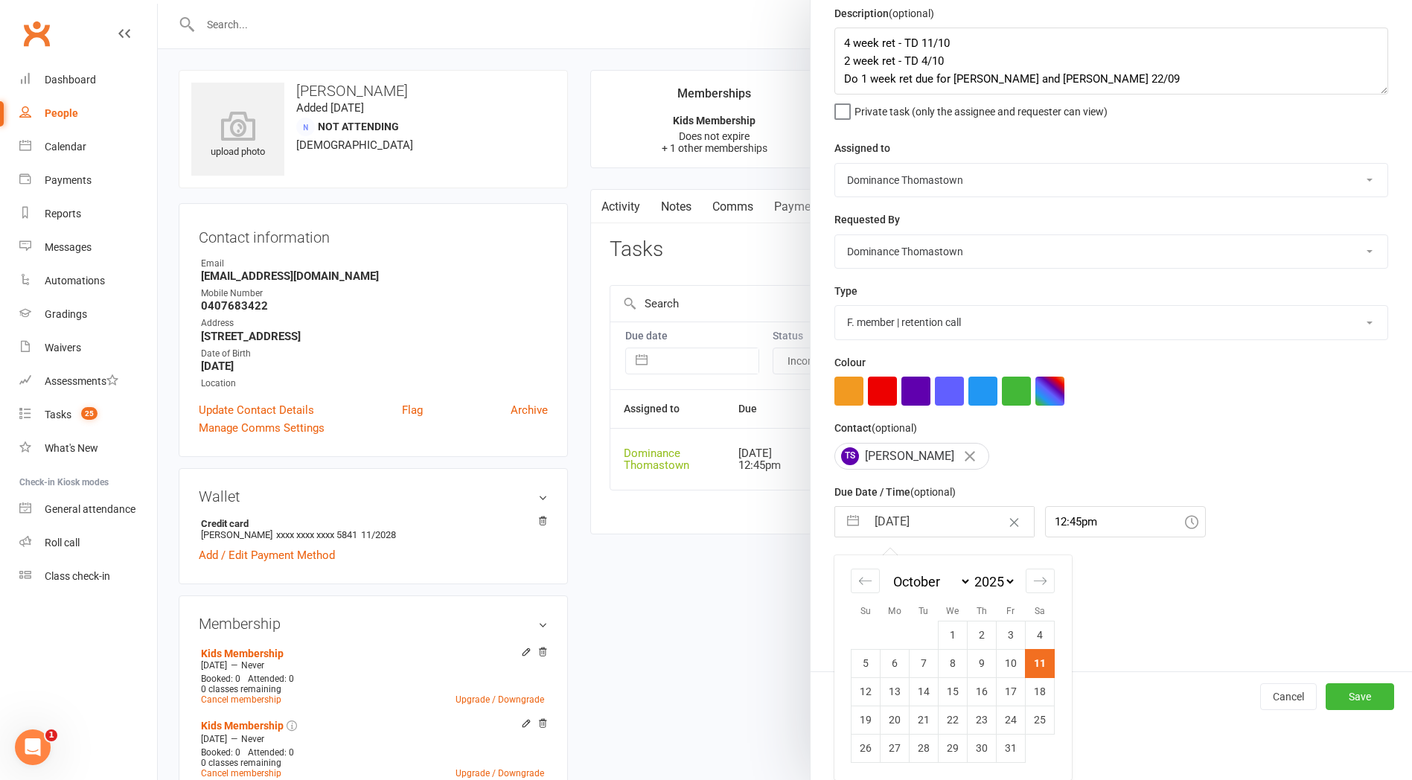
click at [1046, 717] on td "25" at bounding box center [1040, 720] width 29 height 28
type input "25 Oct 2025"
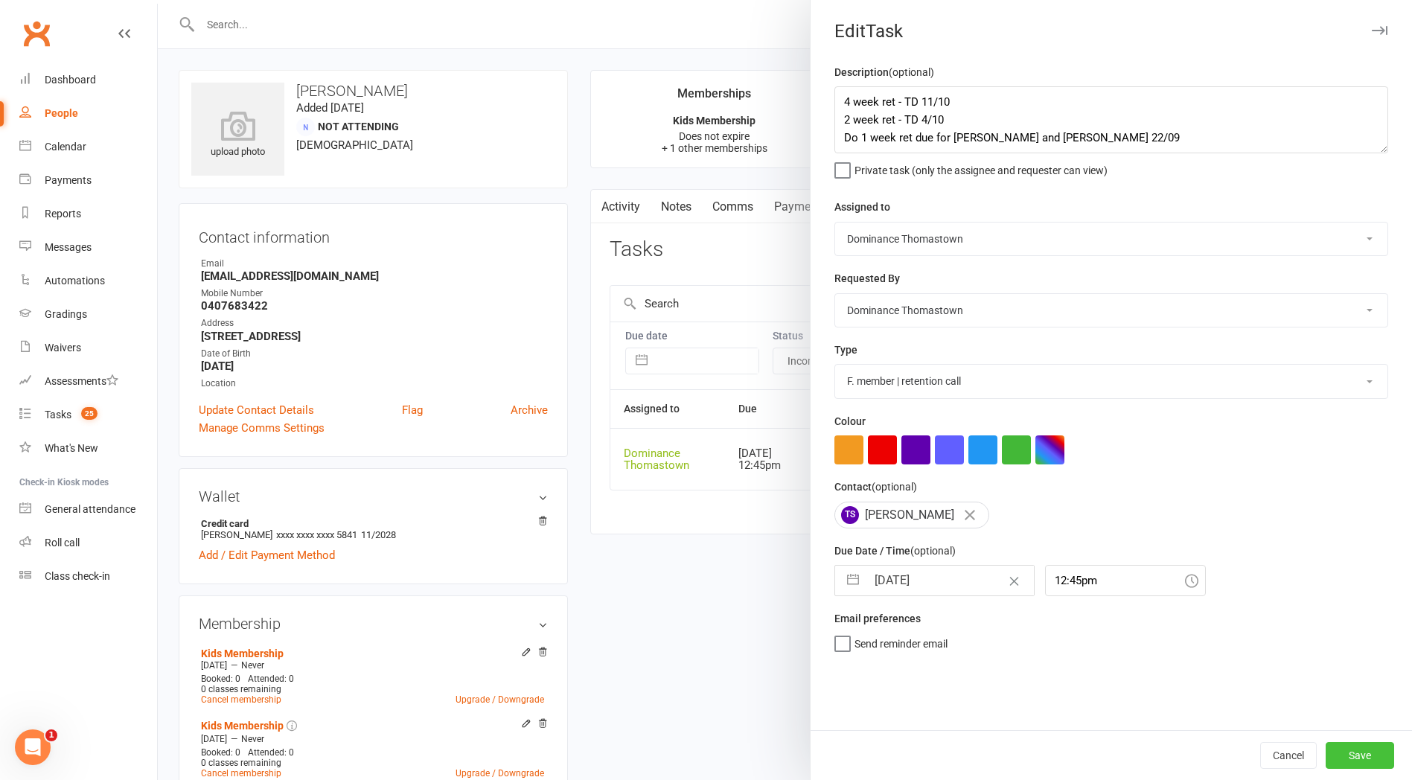
click at [1370, 754] on button "Save" at bounding box center [1360, 755] width 68 height 27
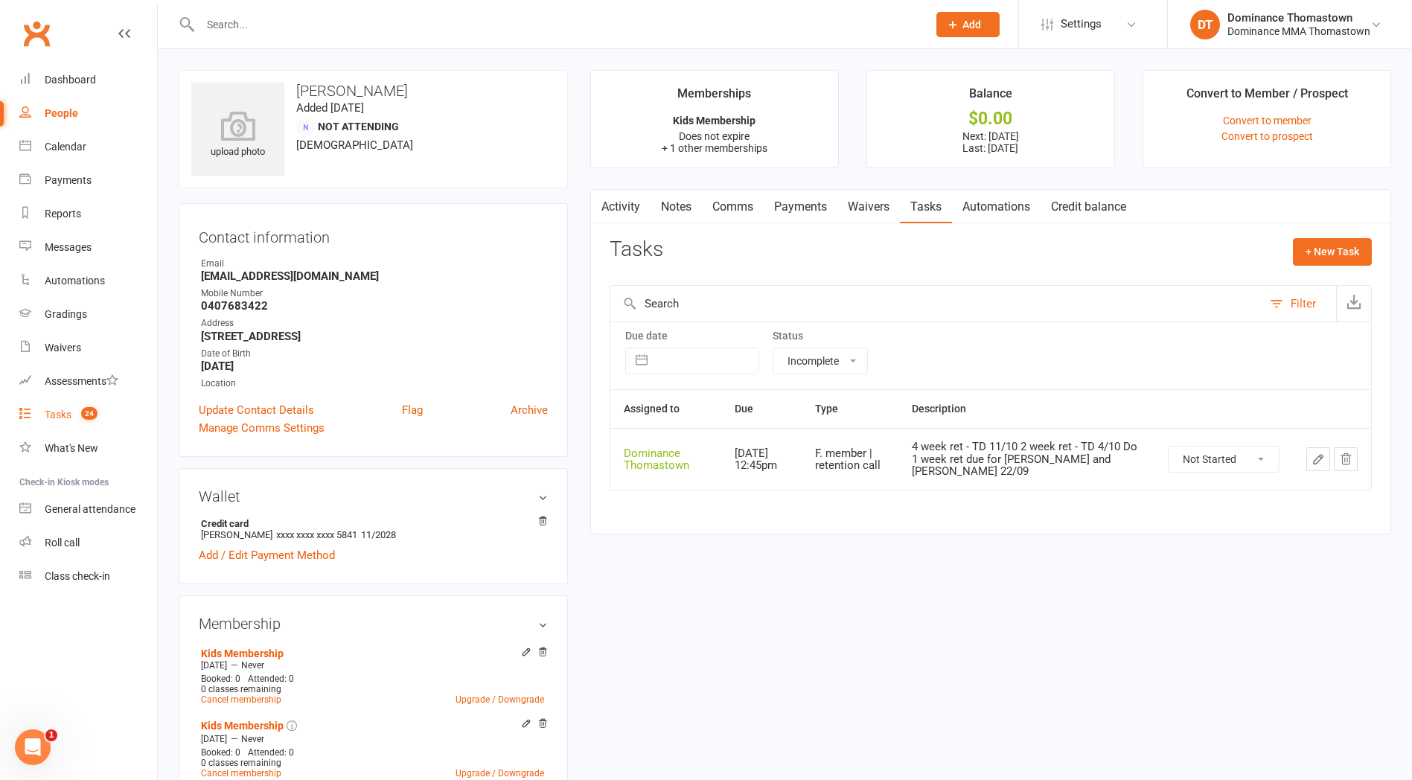
click at [63, 420] on div "Tasks" at bounding box center [58, 415] width 27 height 12
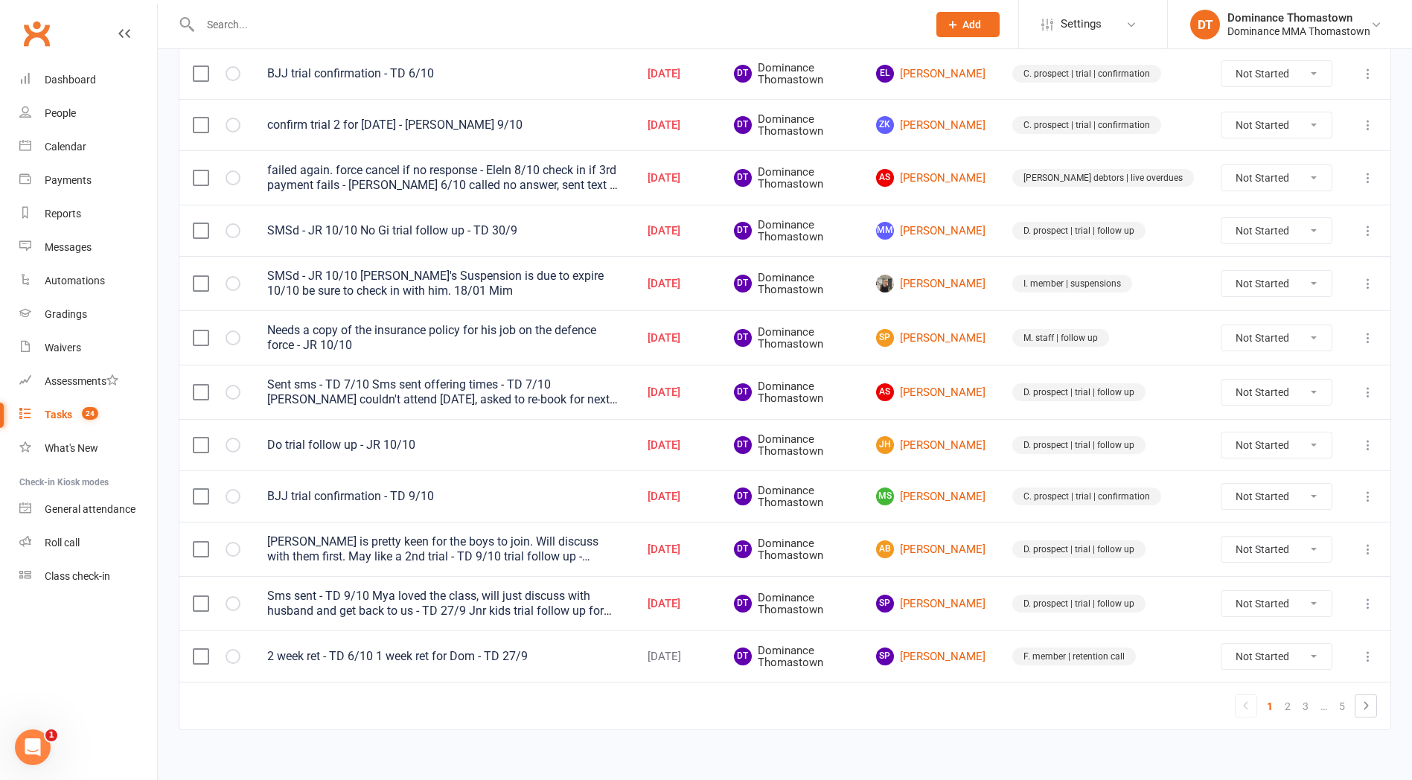
scroll to position [942, 0]
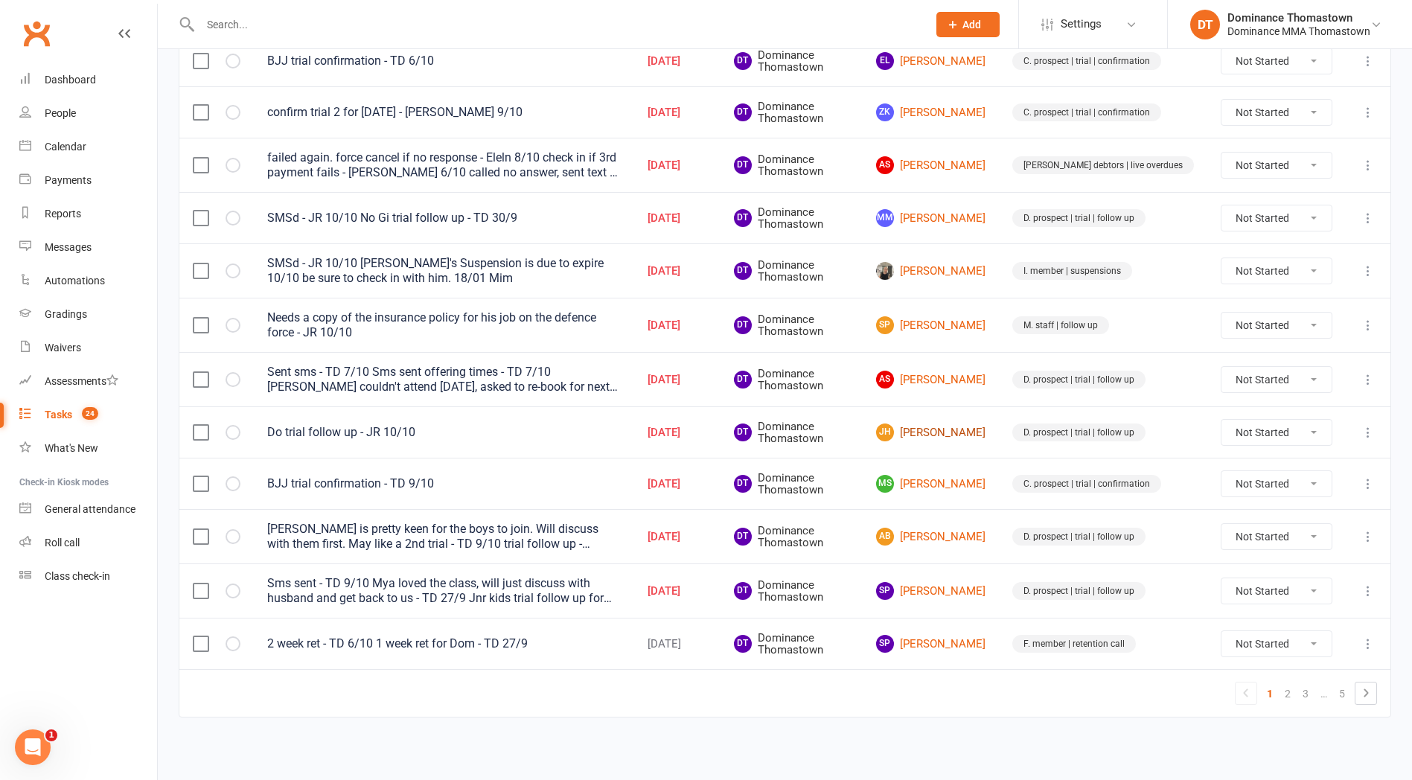
click at [971, 433] on link "JH John Horvath" at bounding box center [930, 433] width 109 height 18
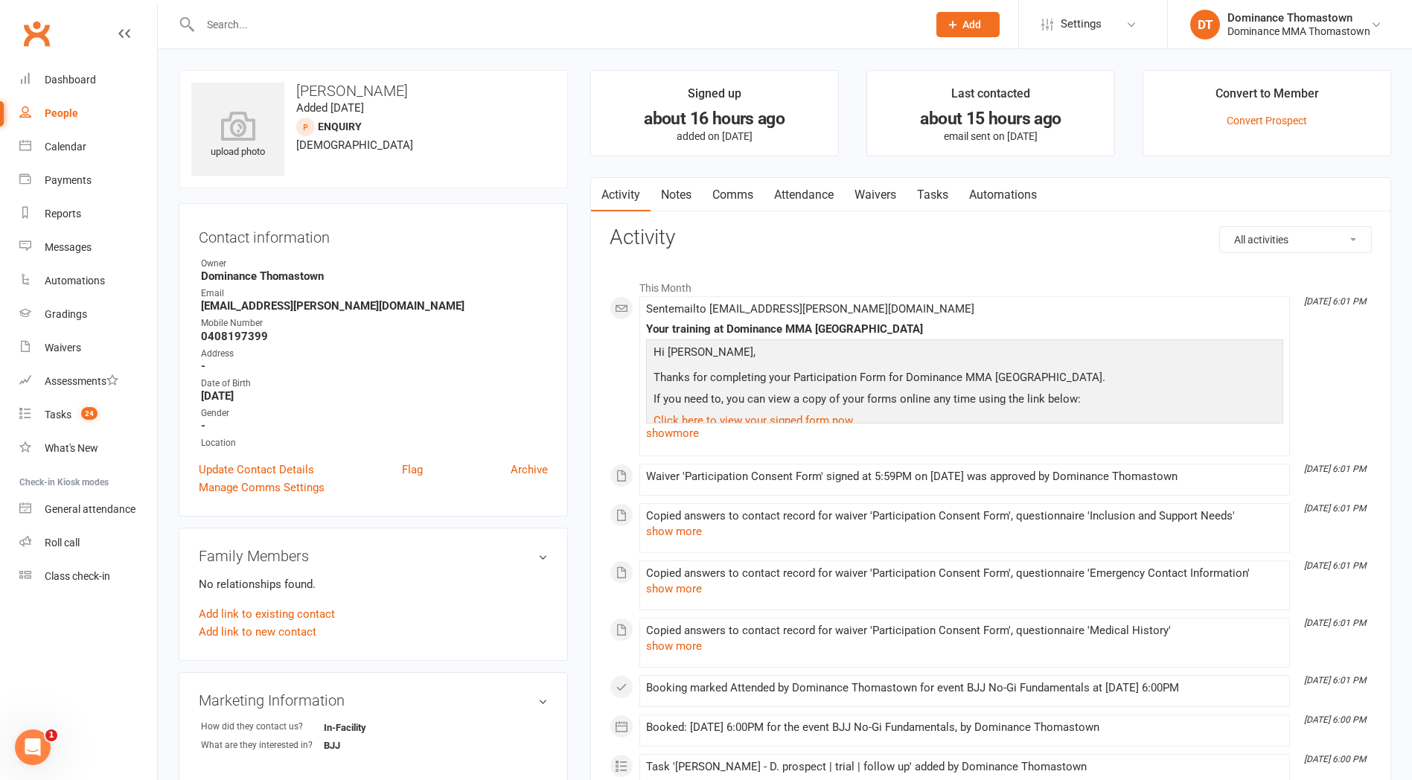
click at [812, 189] on link "Attendance" at bounding box center [804, 195] width 80 height 34
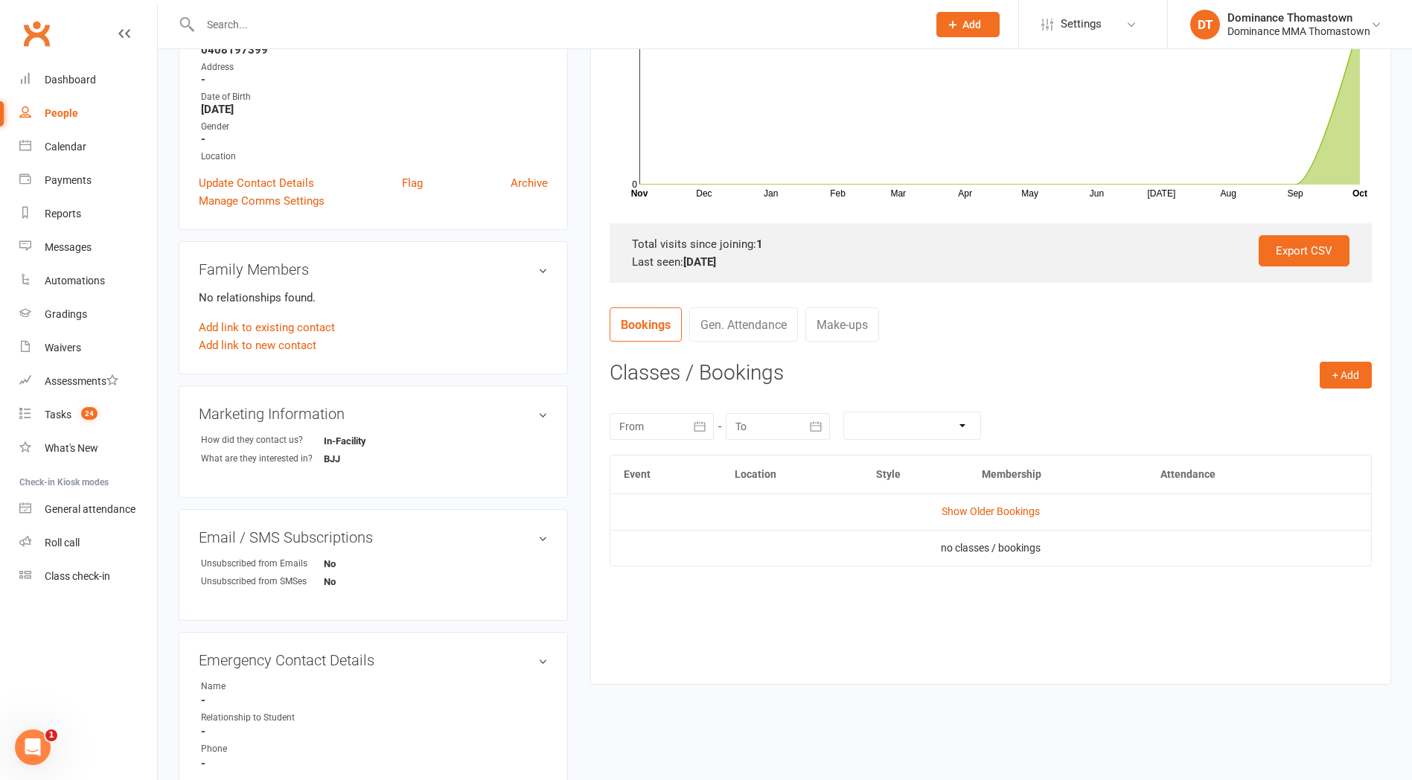
scroll to position [336, 0]
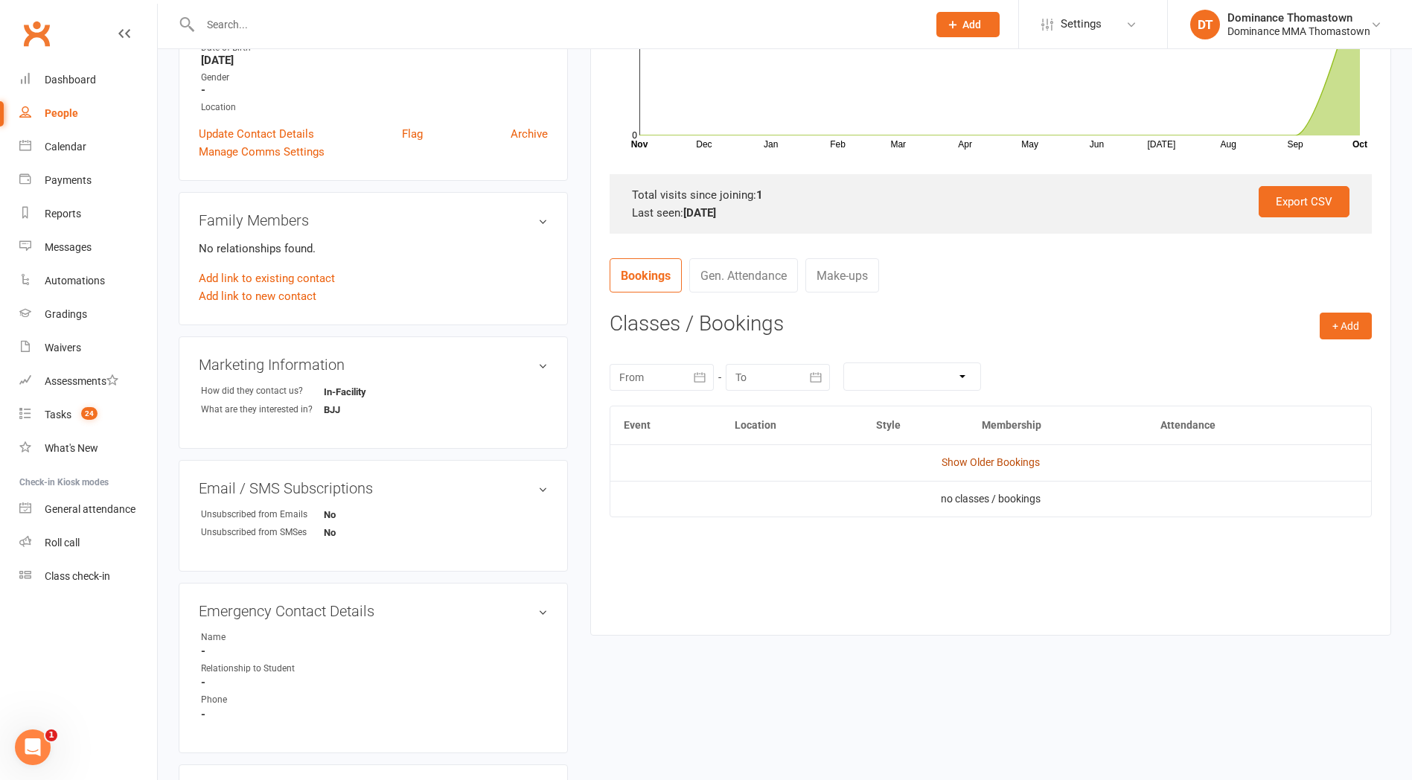
click at [992, 458] on link "Show Older Bookings" at bounding box center [991, 462] width 98 height 12
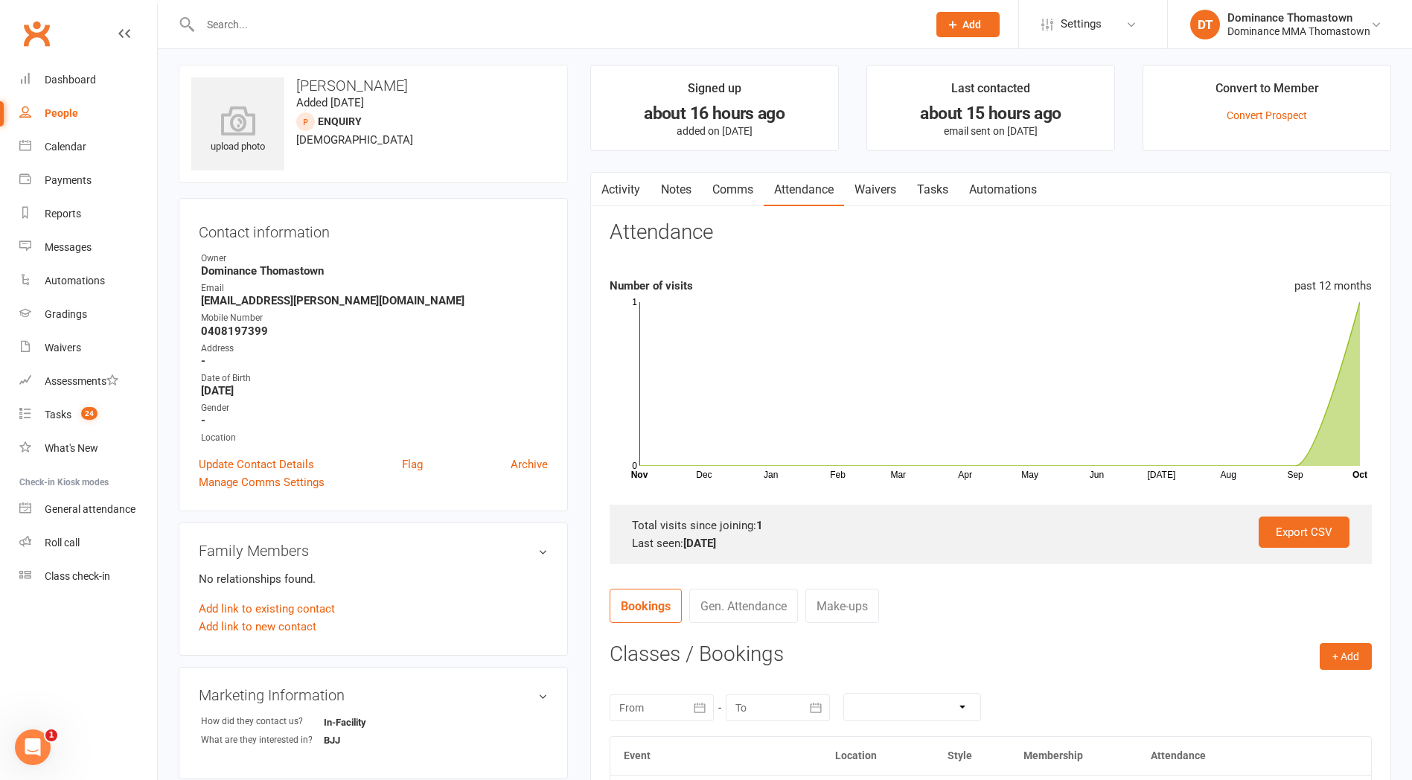
click at [671, 195] on link "Notes" at bounding box center [676, 190] width 51 height 34
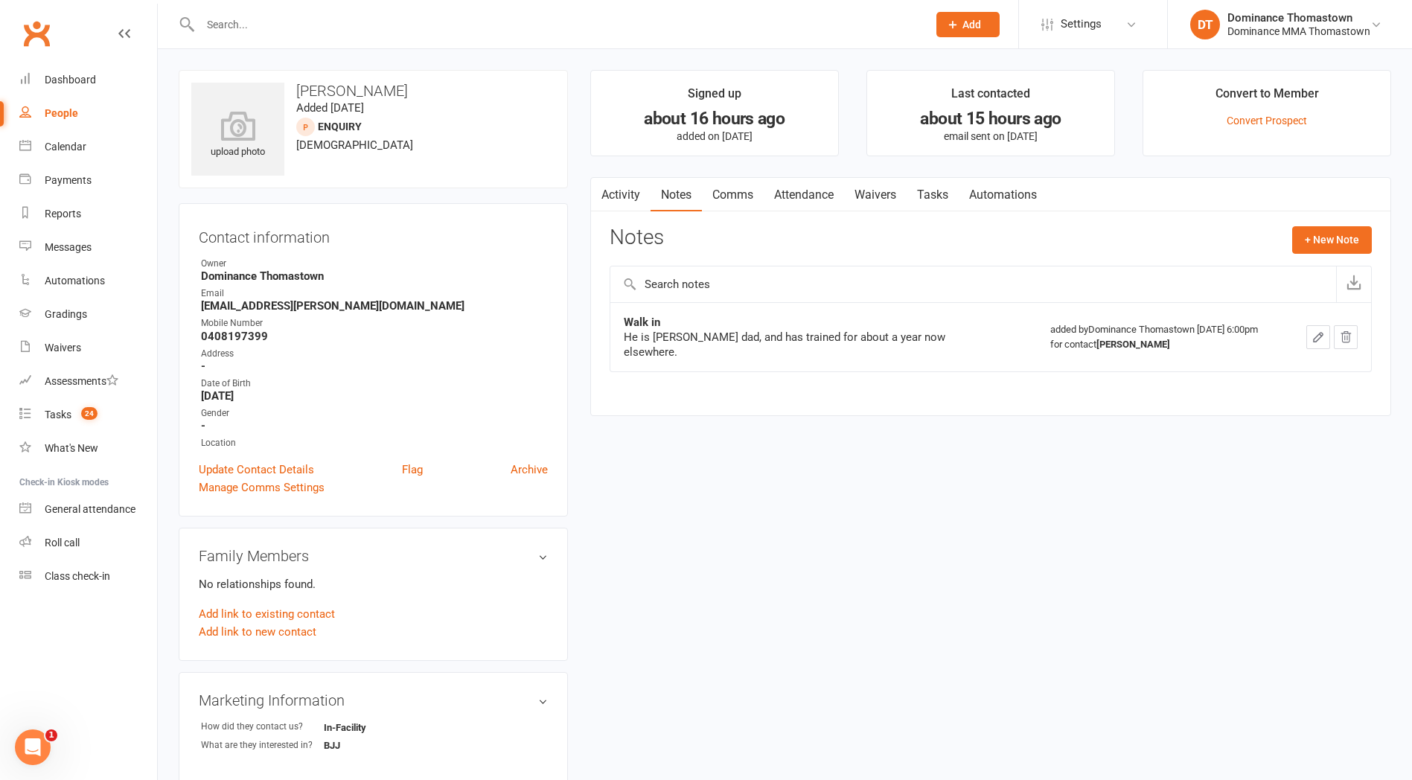
click at [940, 194] on link "Tasks" at bounding box center [933, 195] width 52 height 34
select select "incomplete"
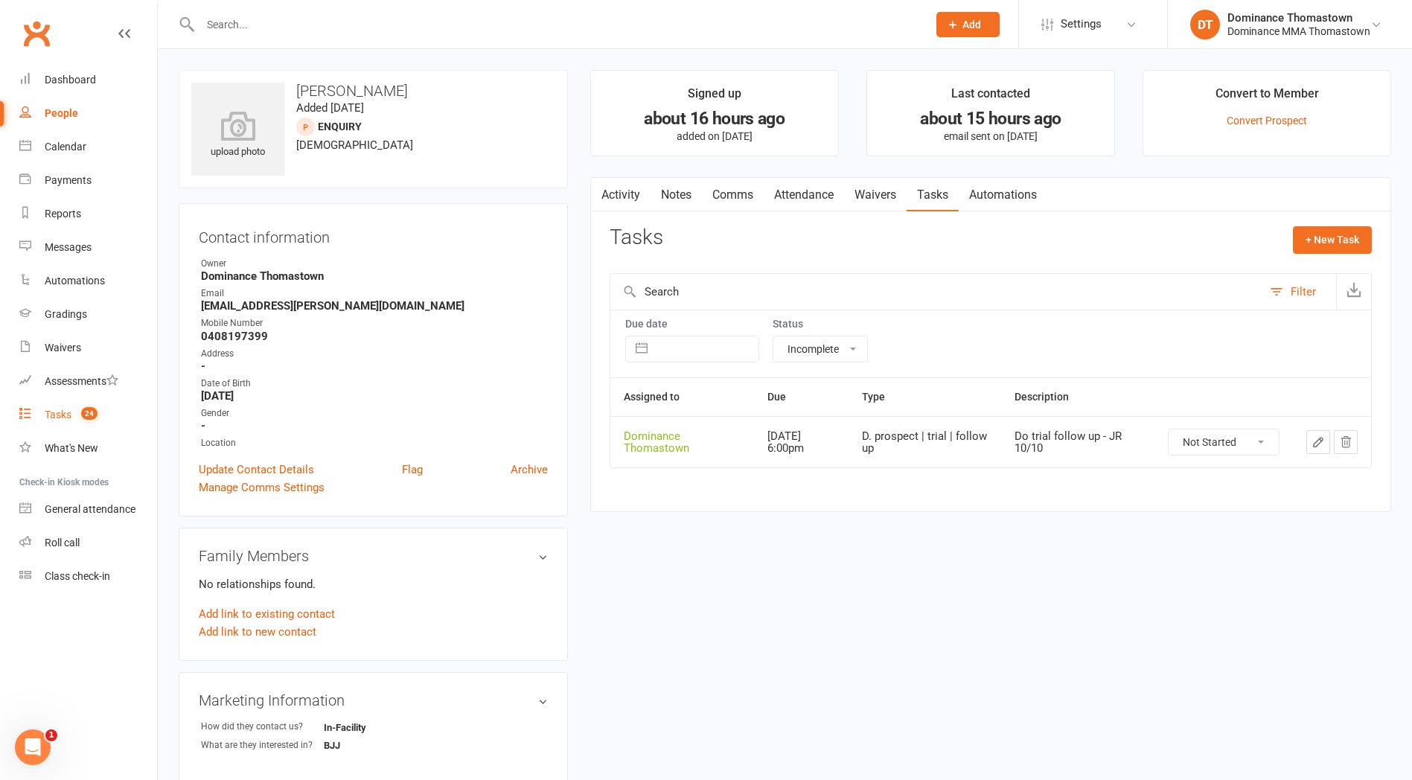
click at [60, 411] on div "Tasks" at bounding box center [58, 415] width 27 height 12
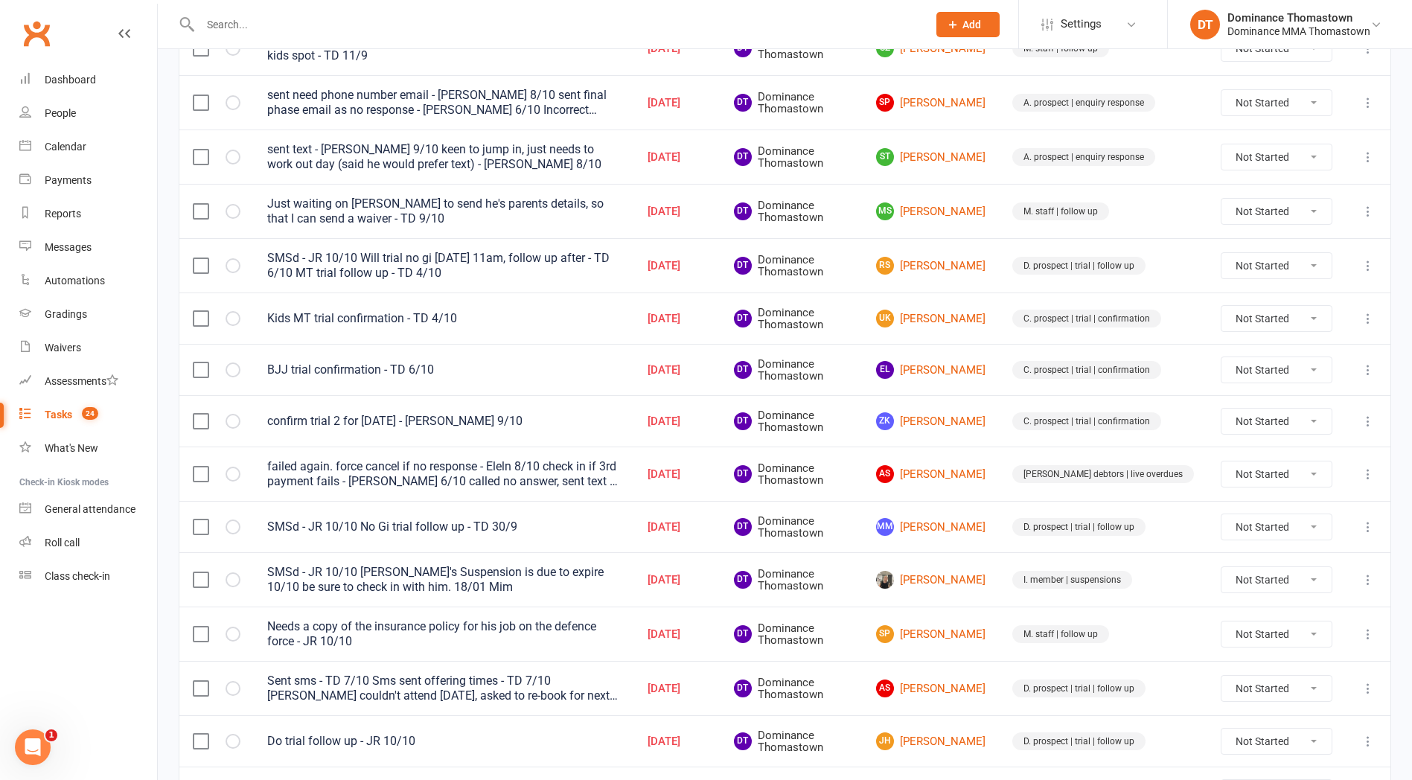
scroll to position [639, 0]
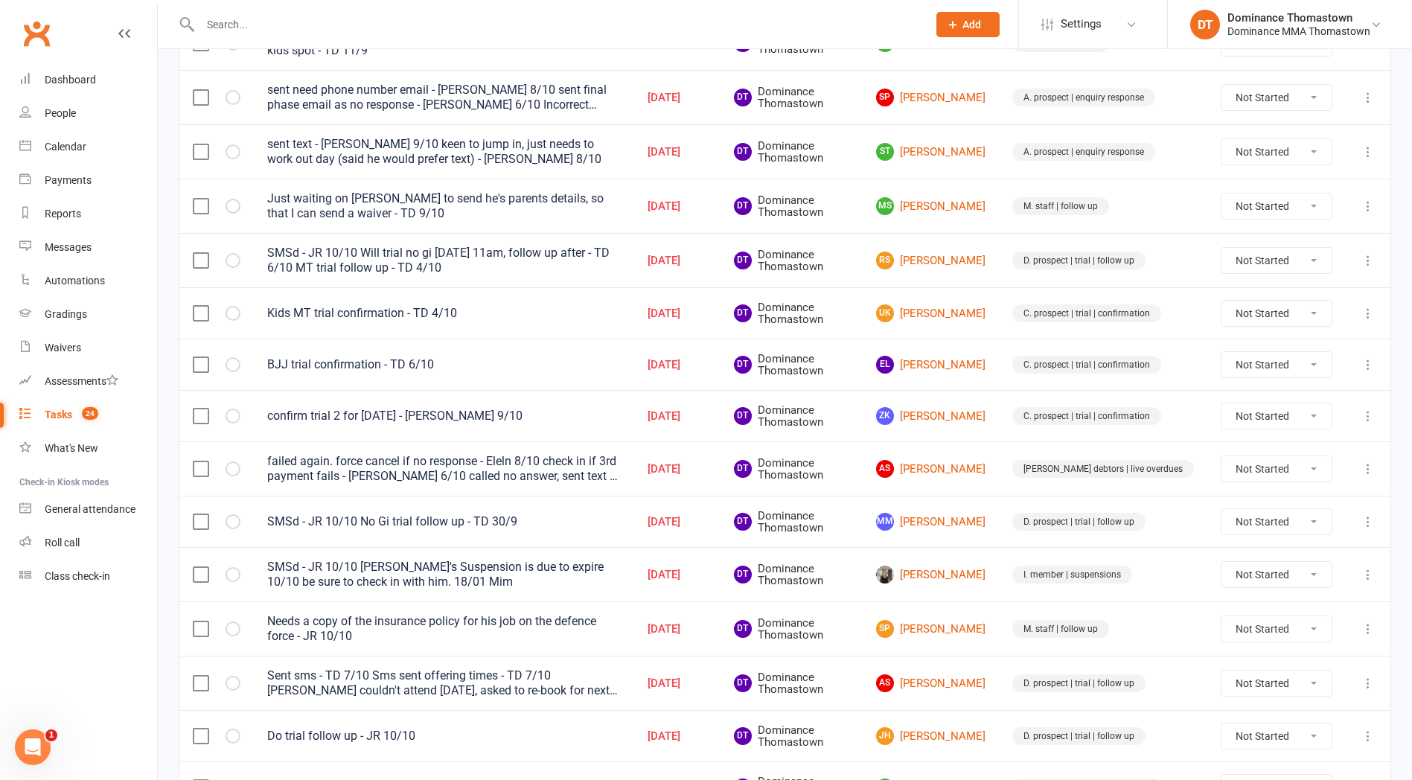
click at [261, 28] on input "text" at bounding box center [556, 24] width 721 height 21
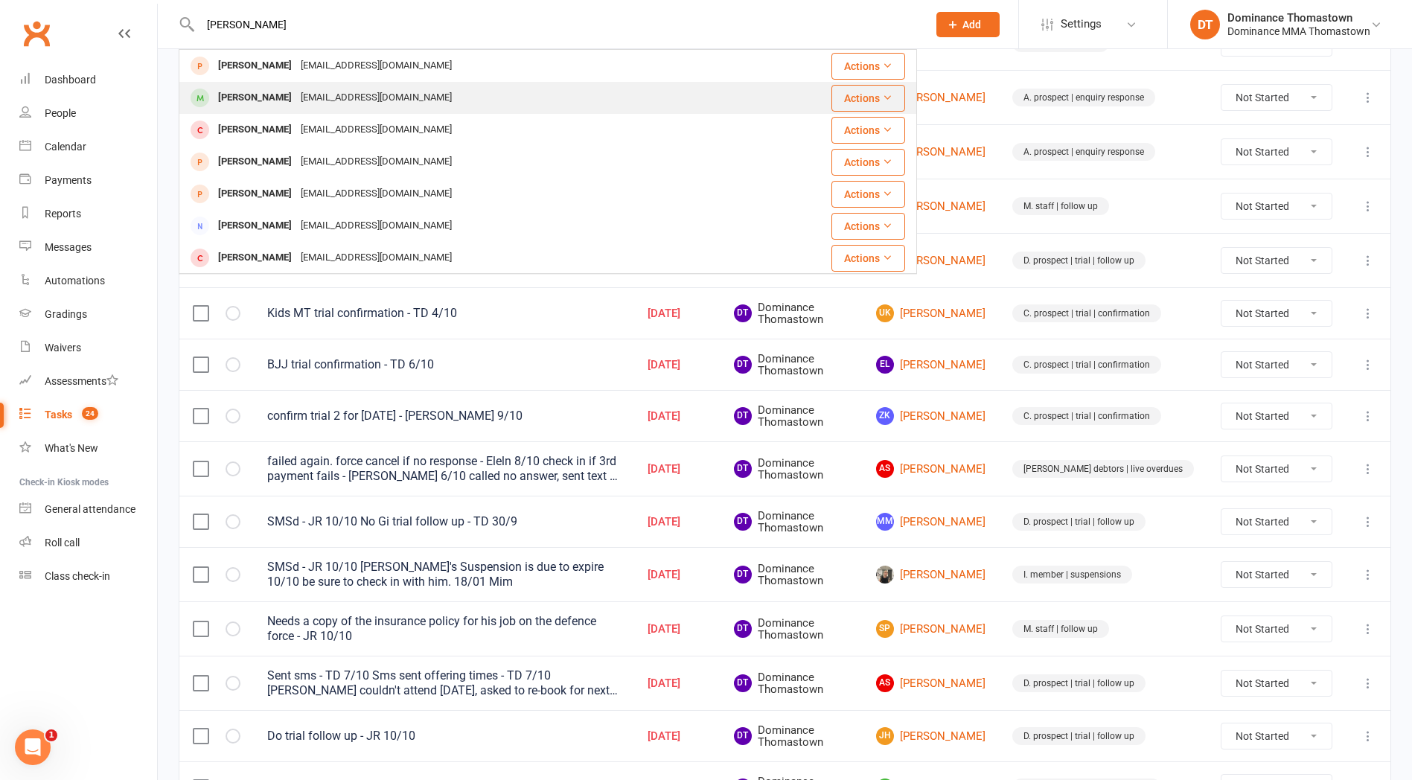
type input "baker"
click at [273, 100] on div "Michael Baker" at bounding box center [255, 98] width 83 height 22
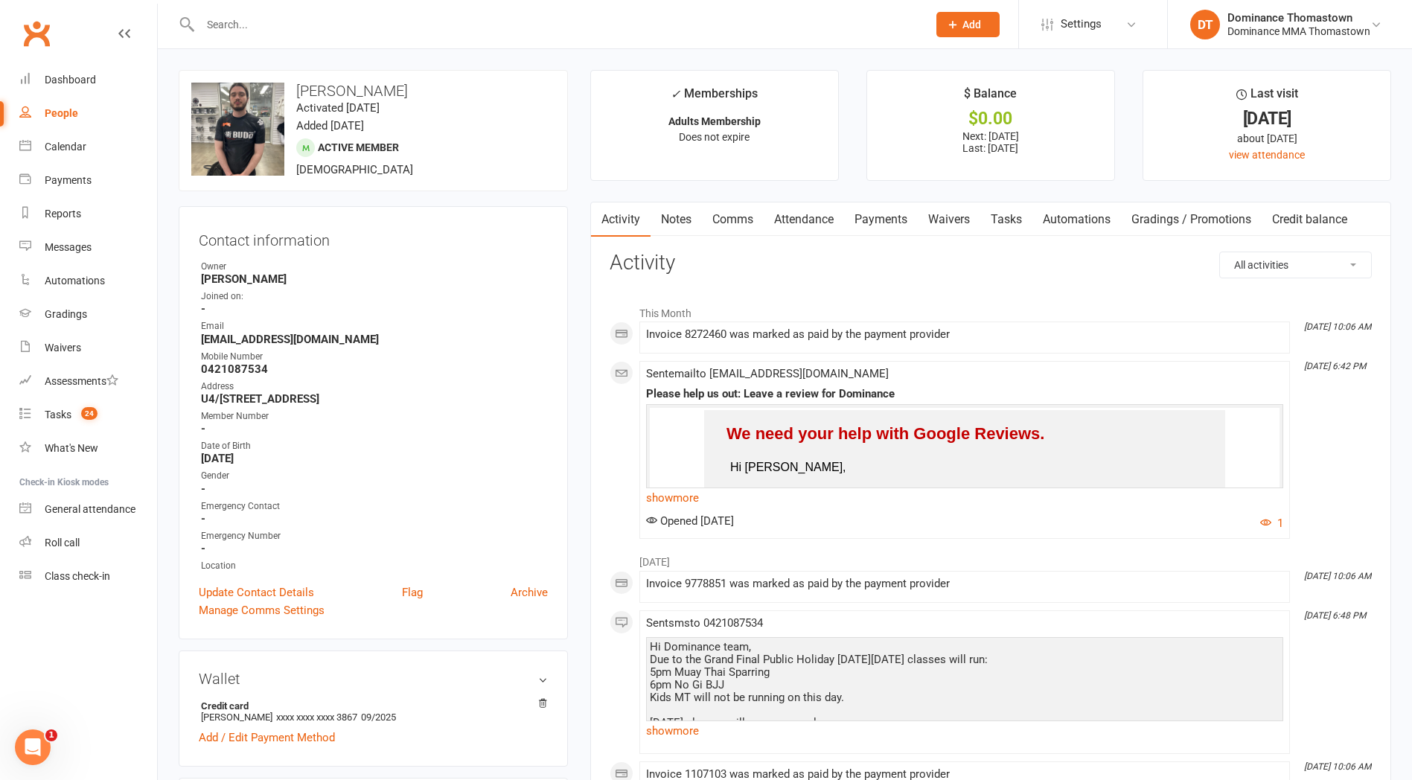
click at [804, 225] on link "Attendance" at bounding box center [804, 219] width 80 height 34
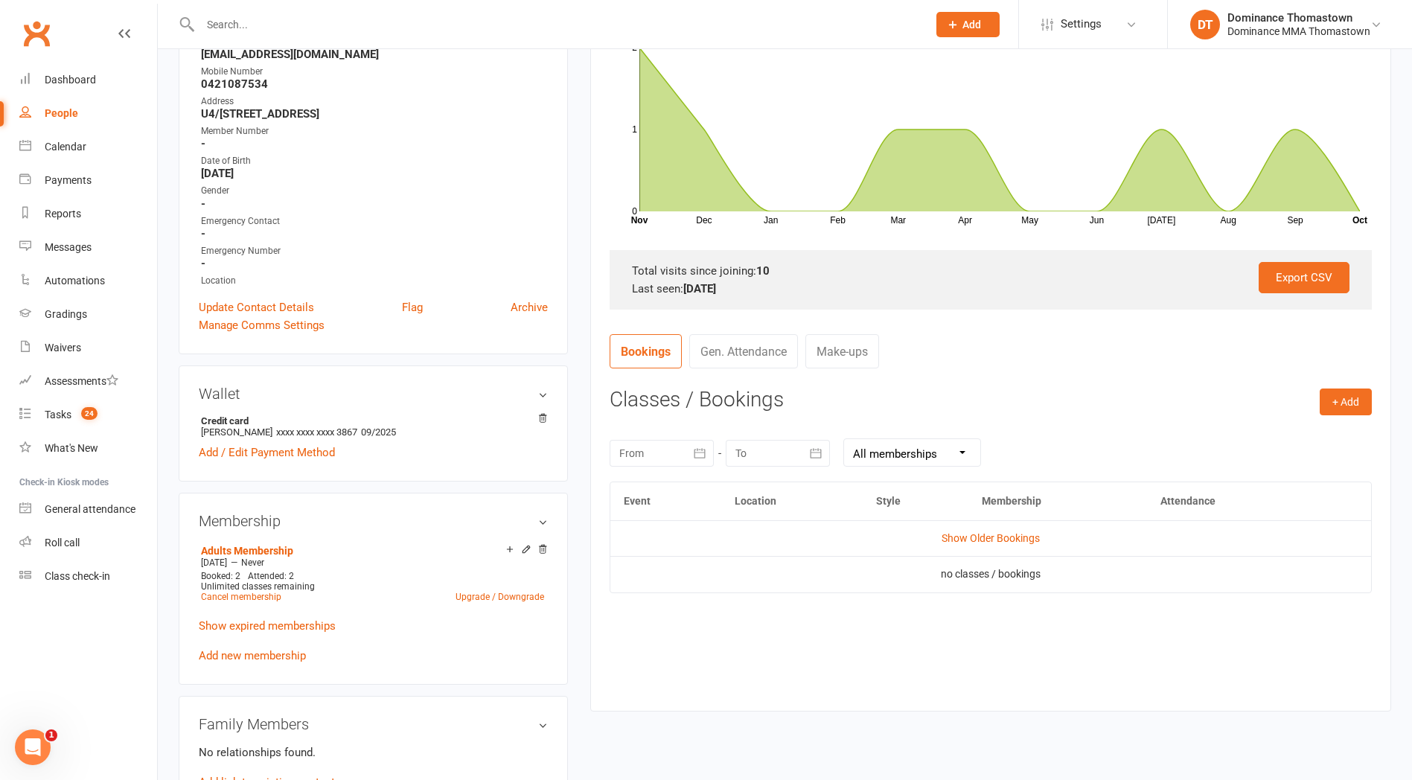
scroll to position [356, 0]
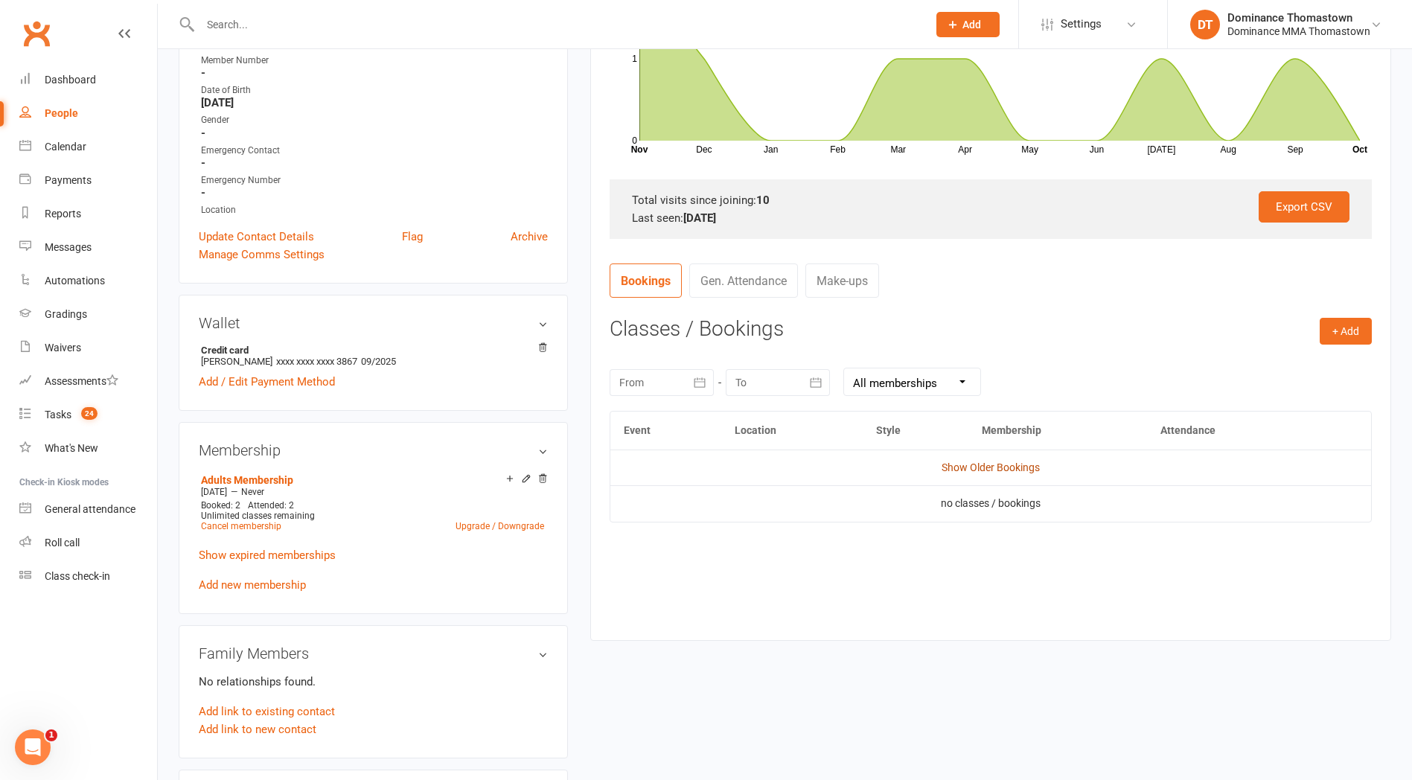
click at [1001, 470] on link "Show Older Bookings" at bounding box center [991, 468] width 98 height 12
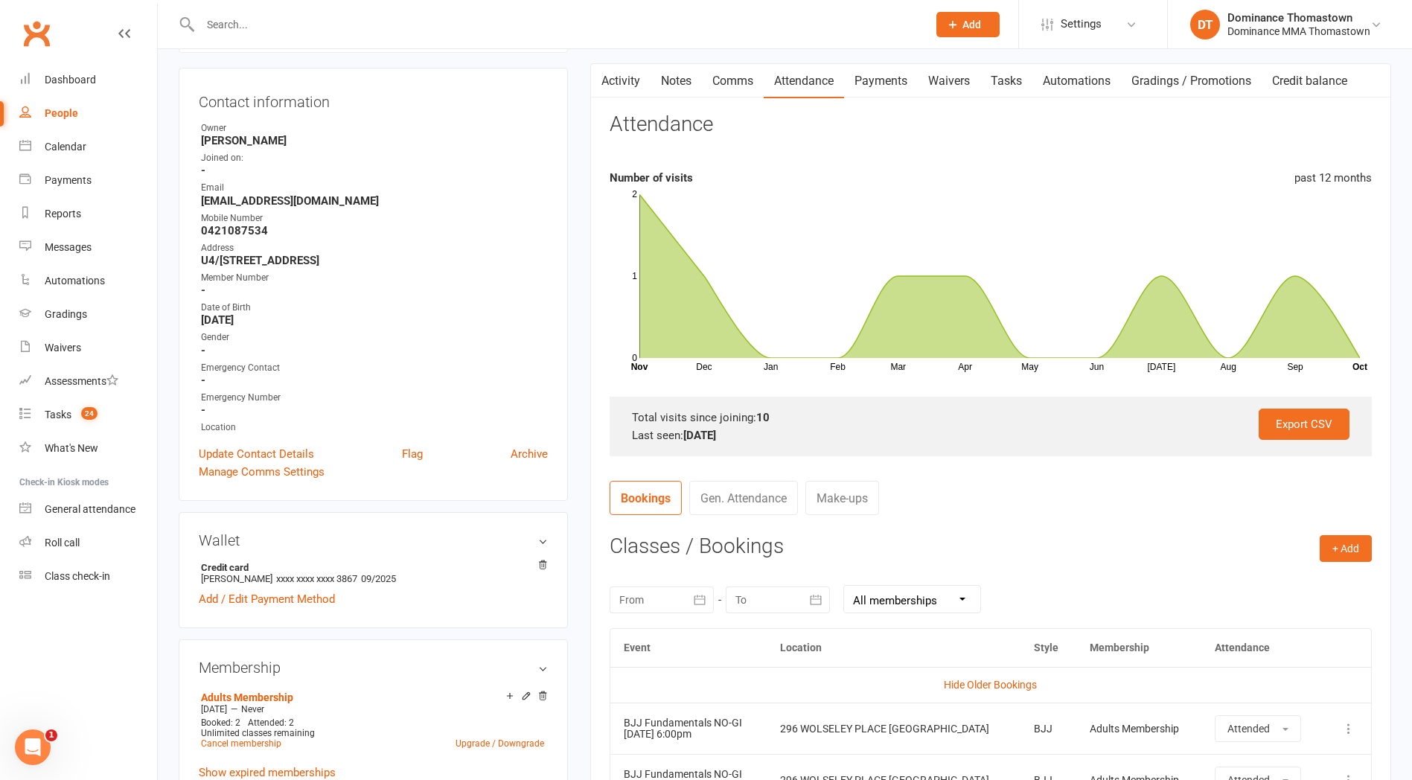
scroll to position [0, 0]
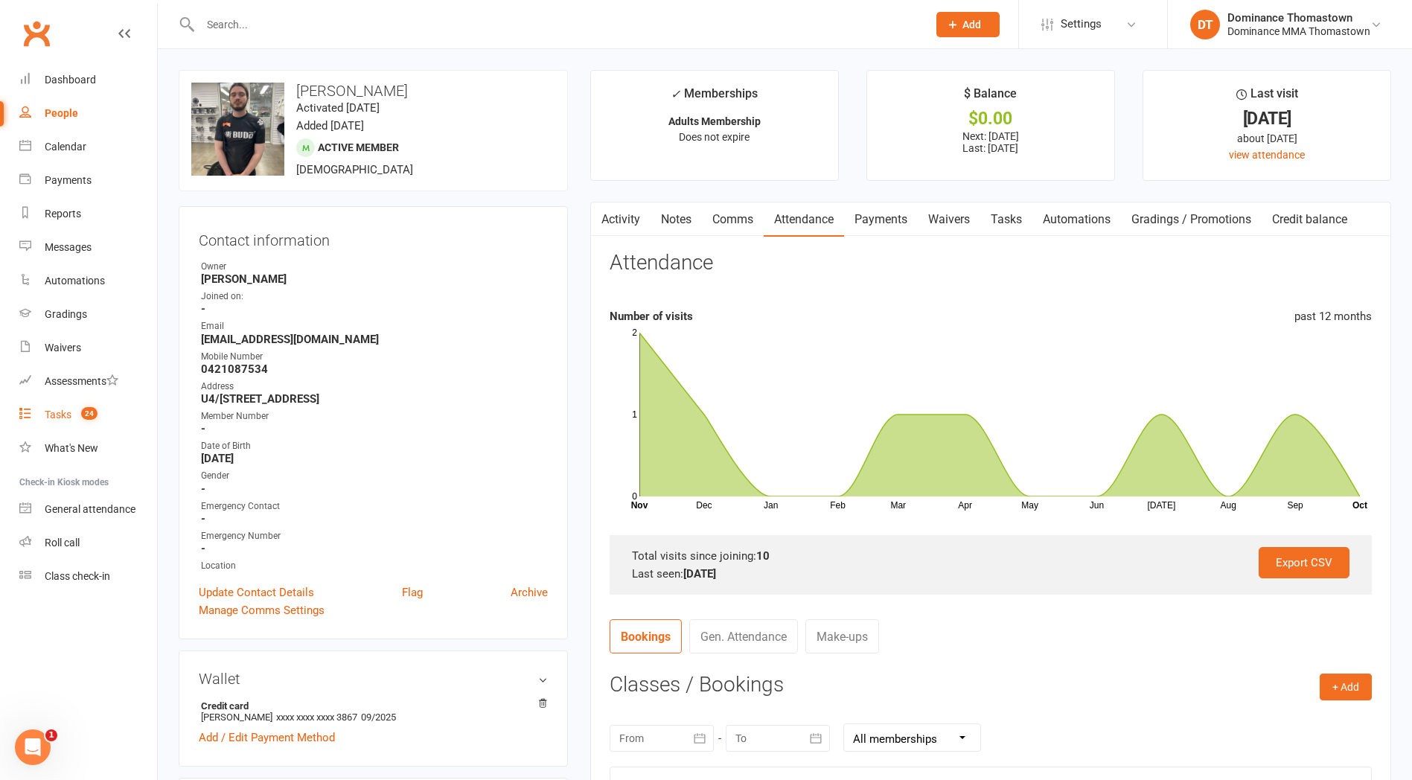
click at [63, 418] on div "Tasks" at bounding box center [58, 415] width 27 height 12
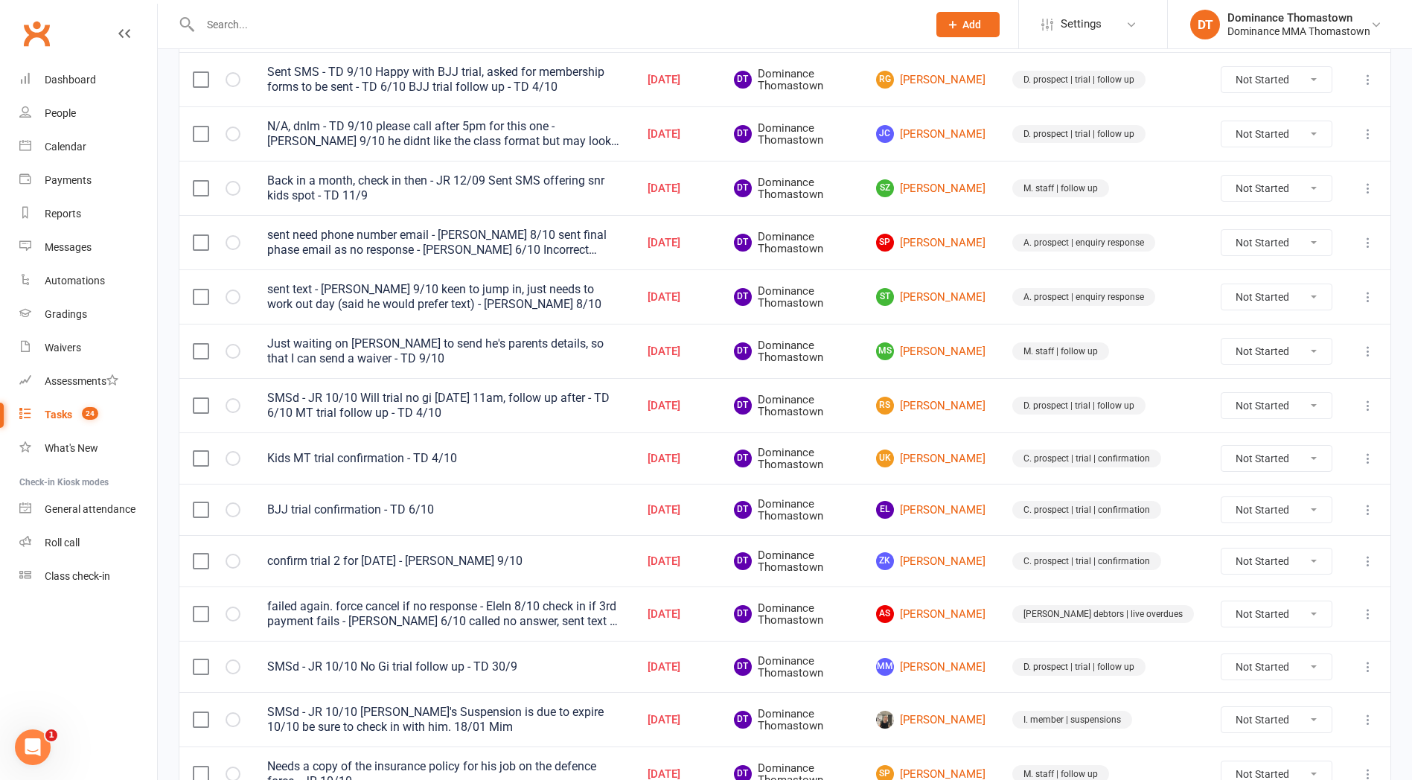
scroll to position [524, 0]
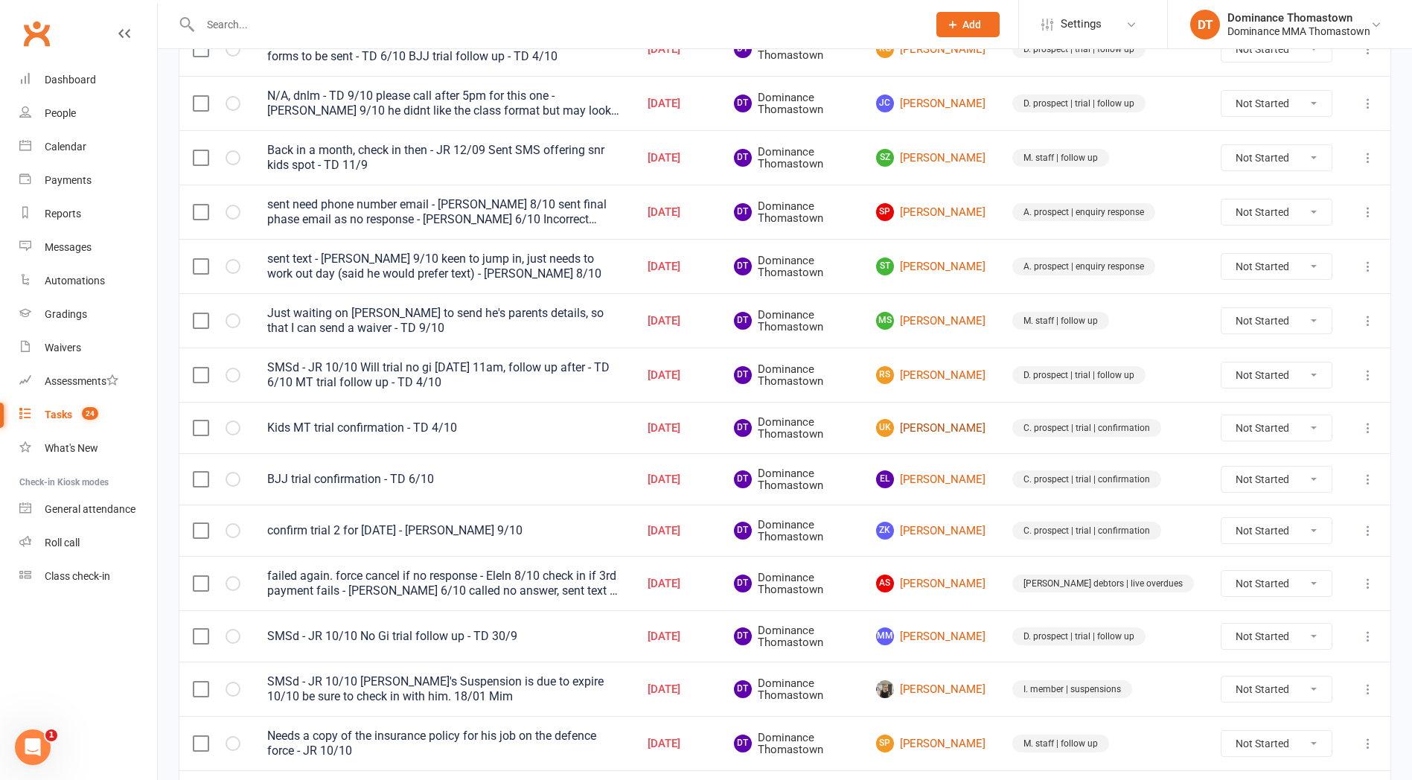
click at [956, 427] on link "UK Urasa Kraisakdawat" at bounding box center [930, 428] width 109 height 18
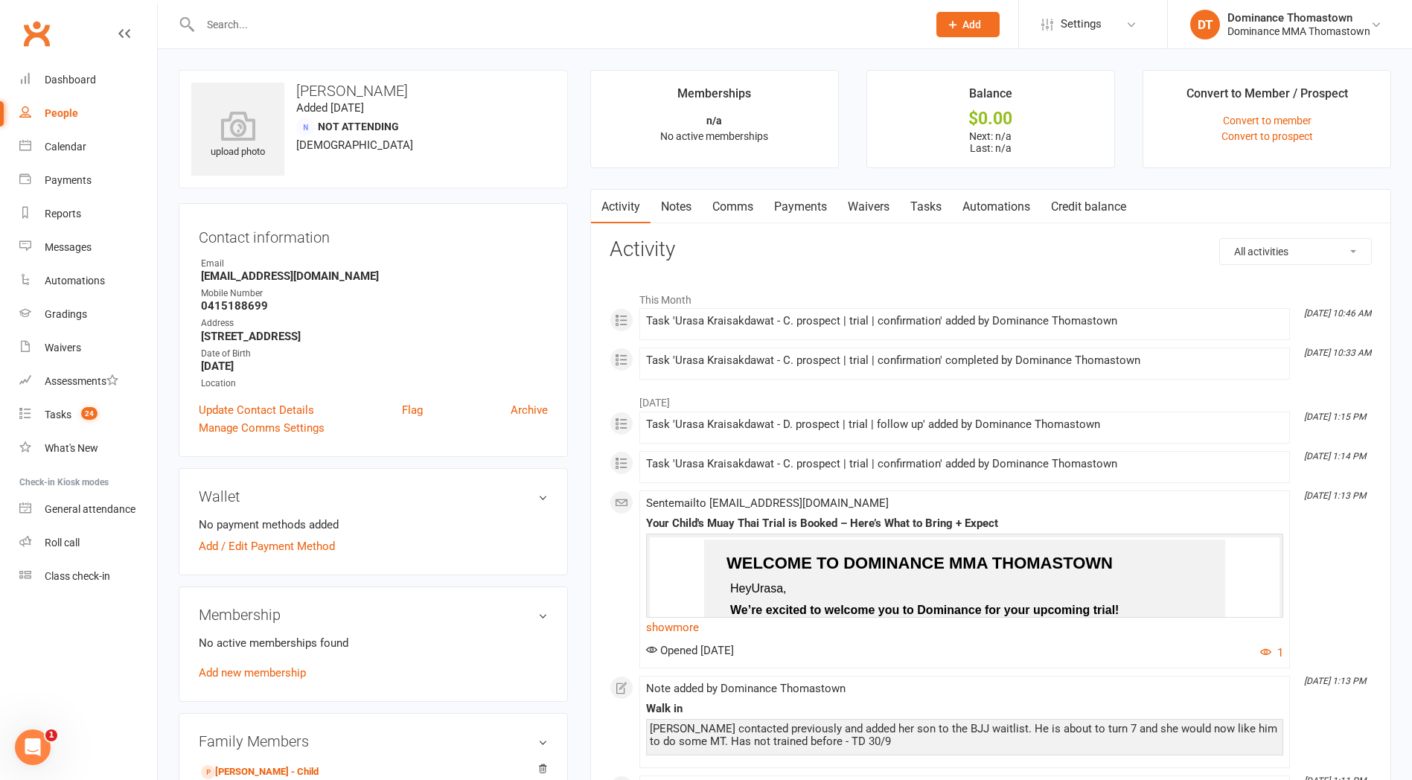
click at [883, 202] on link "Waivers" at bounding box center [868, 207] width 63 height 34
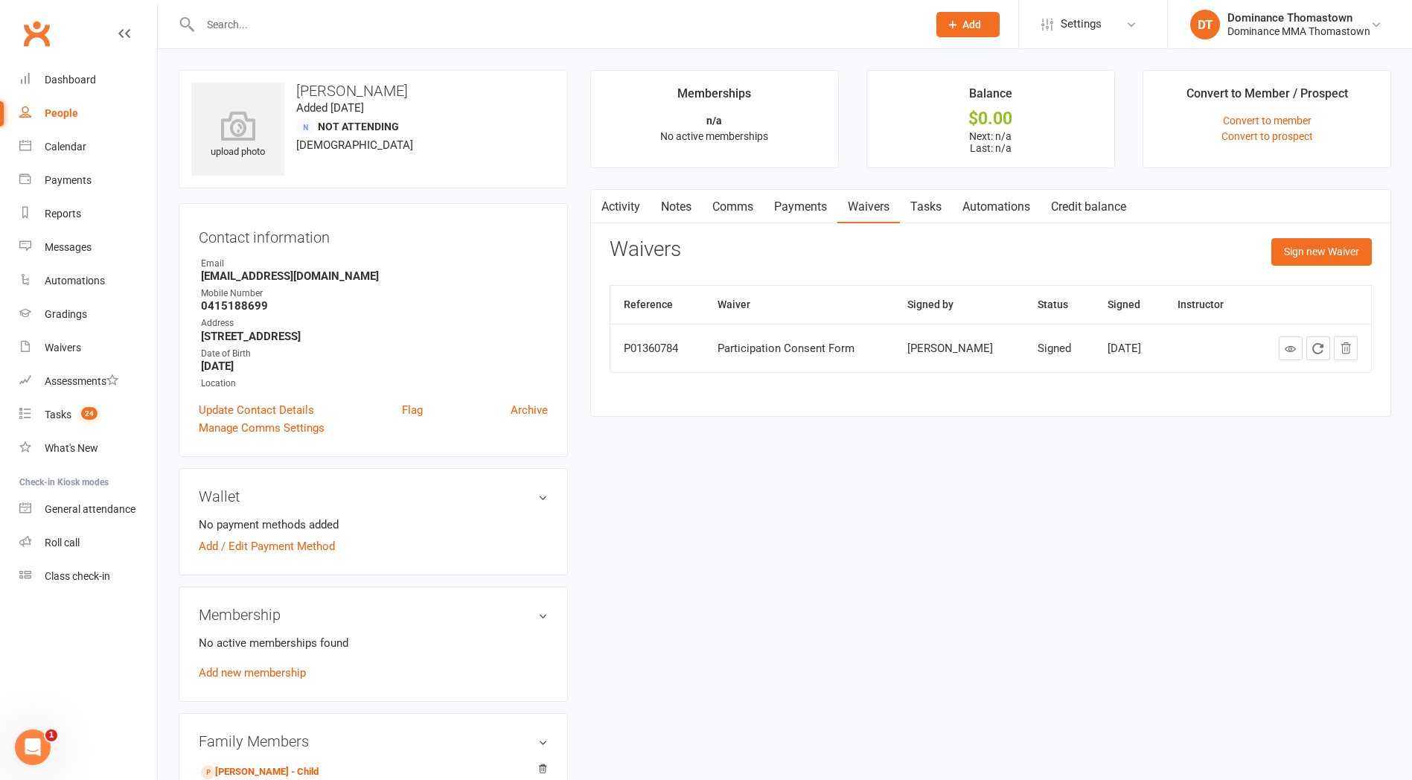
click at [797, 210] on link "Payments" at bounding box center [801, 207] width 74 height 34
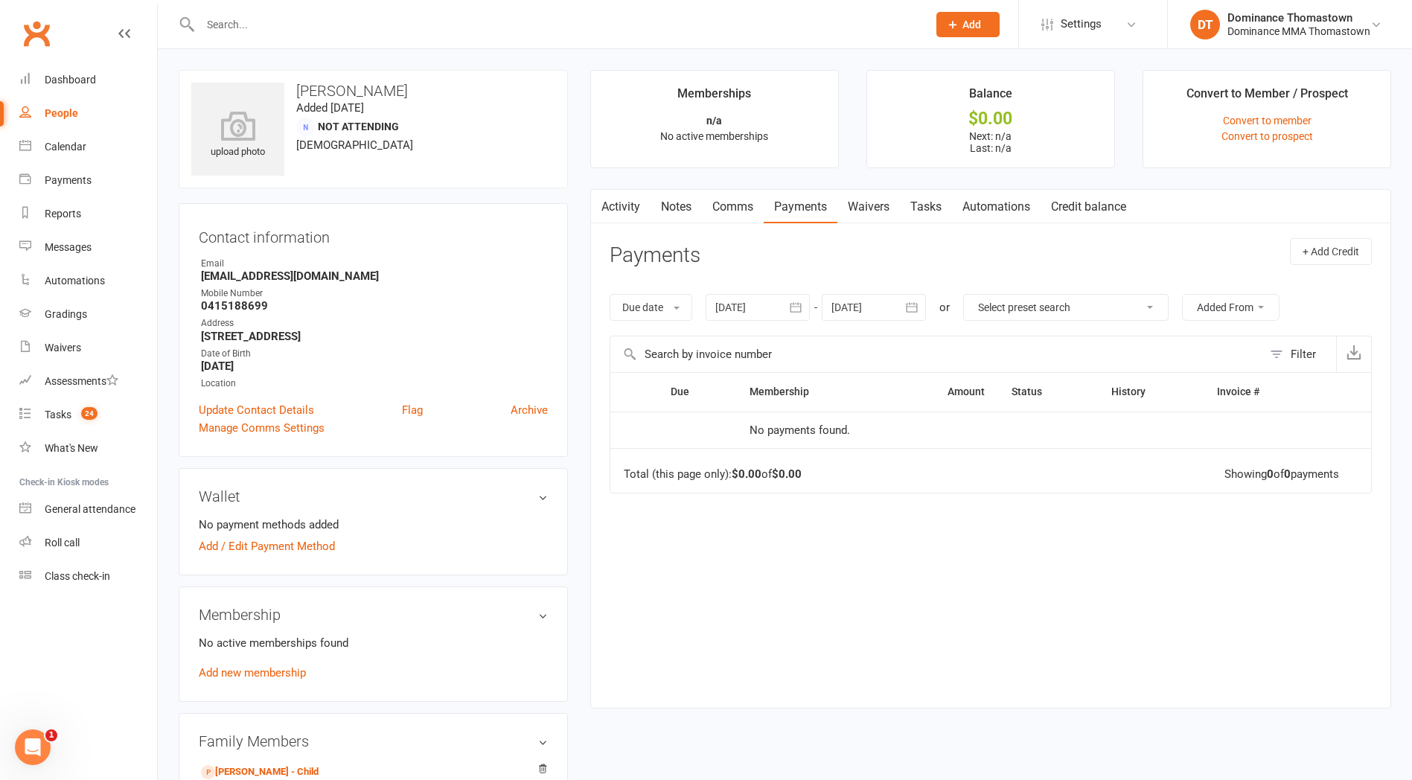
click at [919, 200] on link "Tasks" at bounding box center [926, 207] width 52 height 34
select select "incomplete"
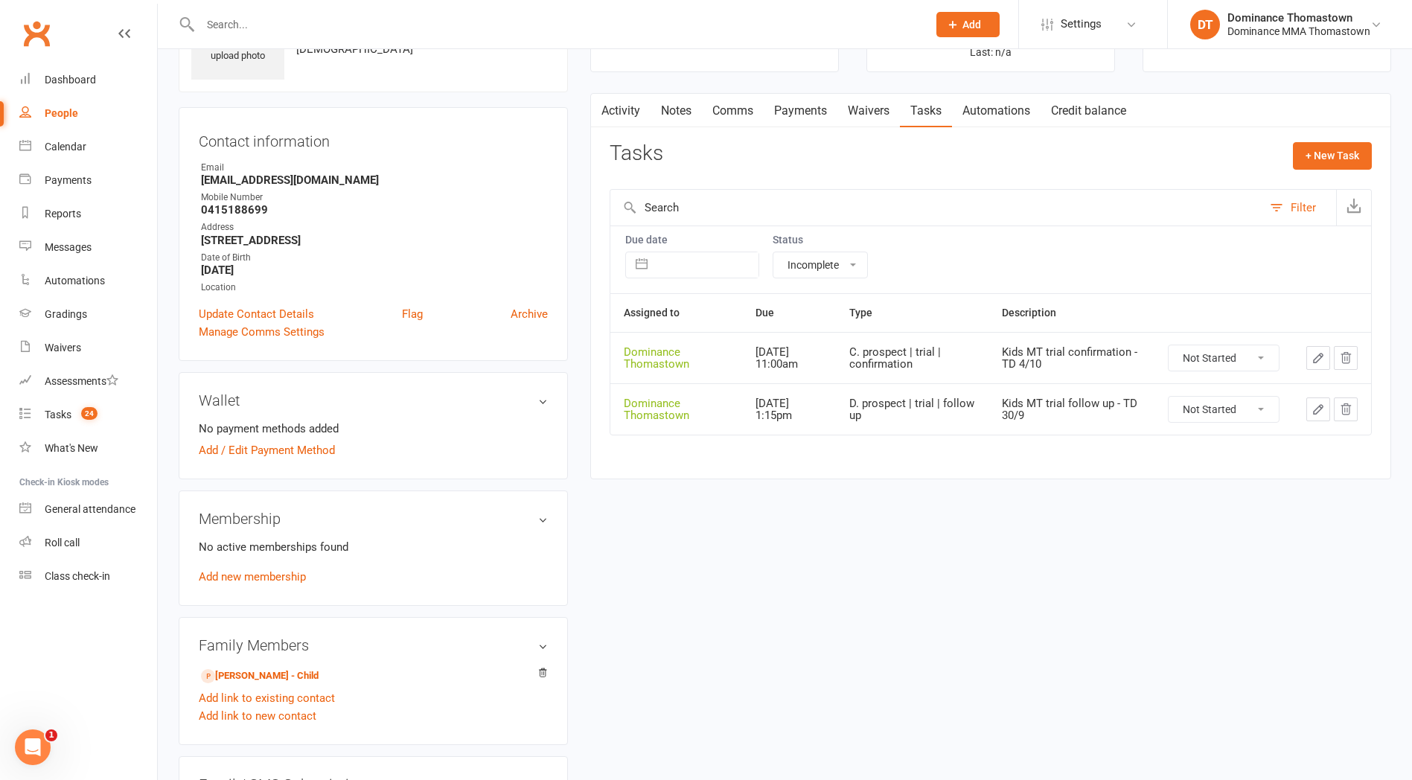
scroll to position [202, 0]
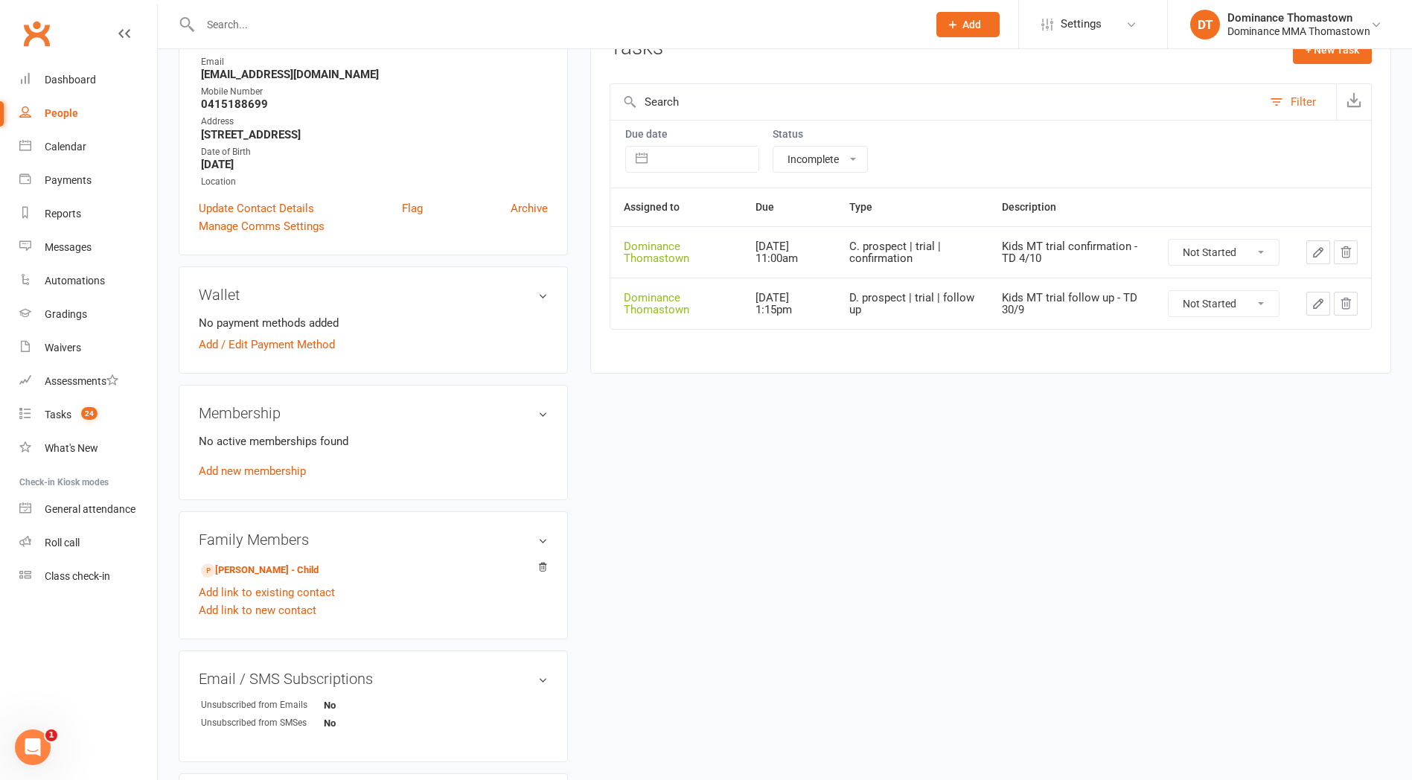
click at [1196, 252] on select "Not Started In Progress Waiting Complete" at bounding box center [1224, 252] width 110 height 25
click at [1169, 240] on select "Not Started In Progress Waiting Complete" at bounding box center [1224, 252] width 110 height 25
select select "unstarted"
click at [47, 417] on div "Tasks" at bounding box center [58, 415] width 27 height 12
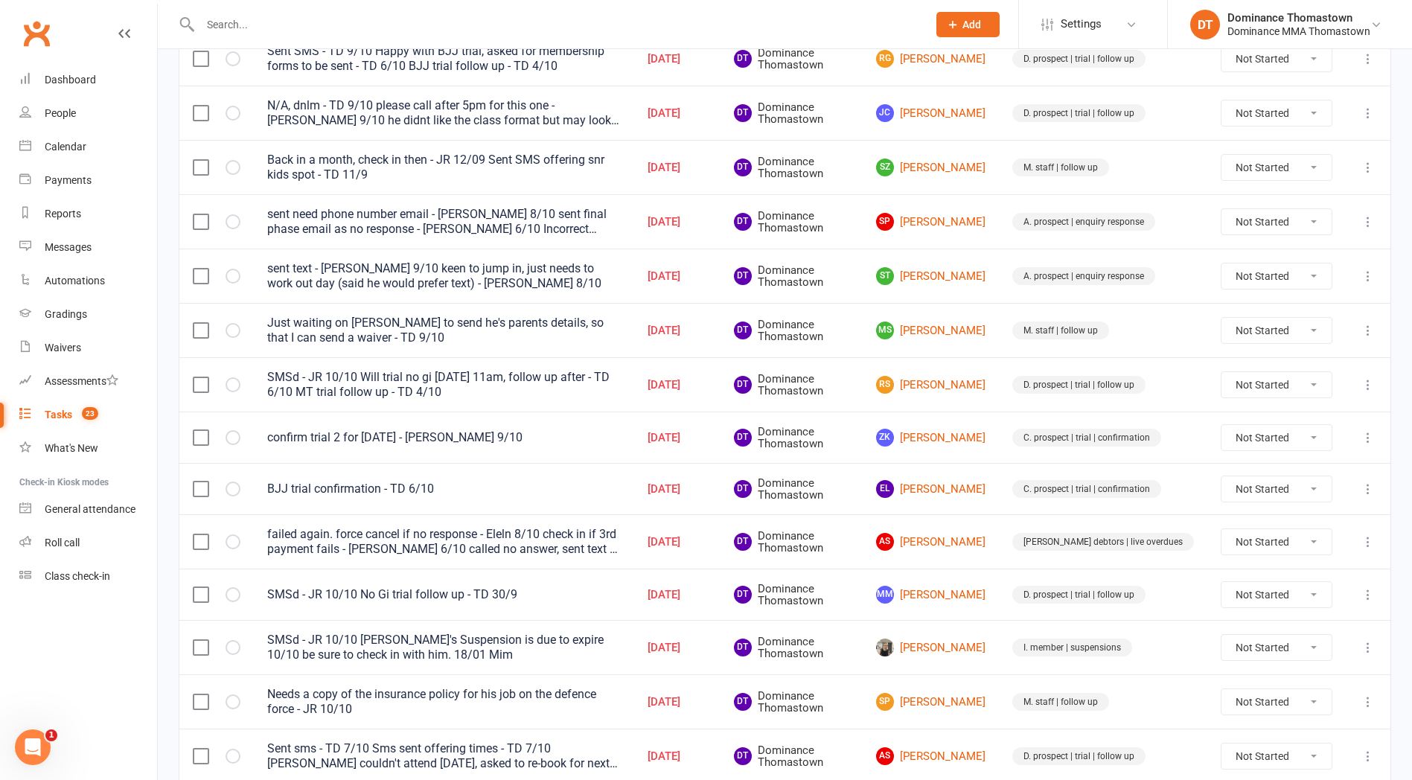
scroll to position [516, 0]
click at [972, 437] on link "ZK Zoran Kostovski" at bounding box center [930, 436] width 109 height 18
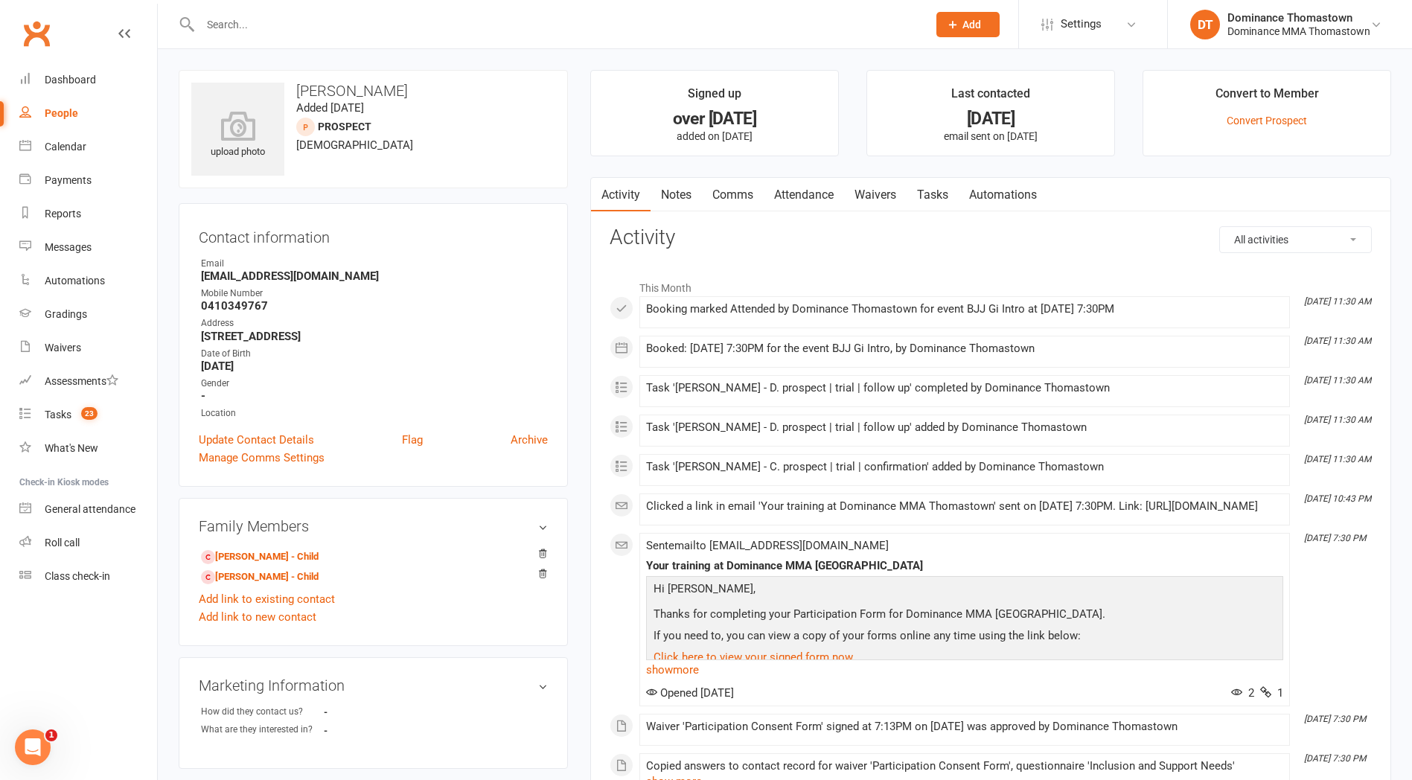
click at [934, 209] on link "Tasks" at bounding box center [933, 195] width 52 height 34
select select "incomplete"
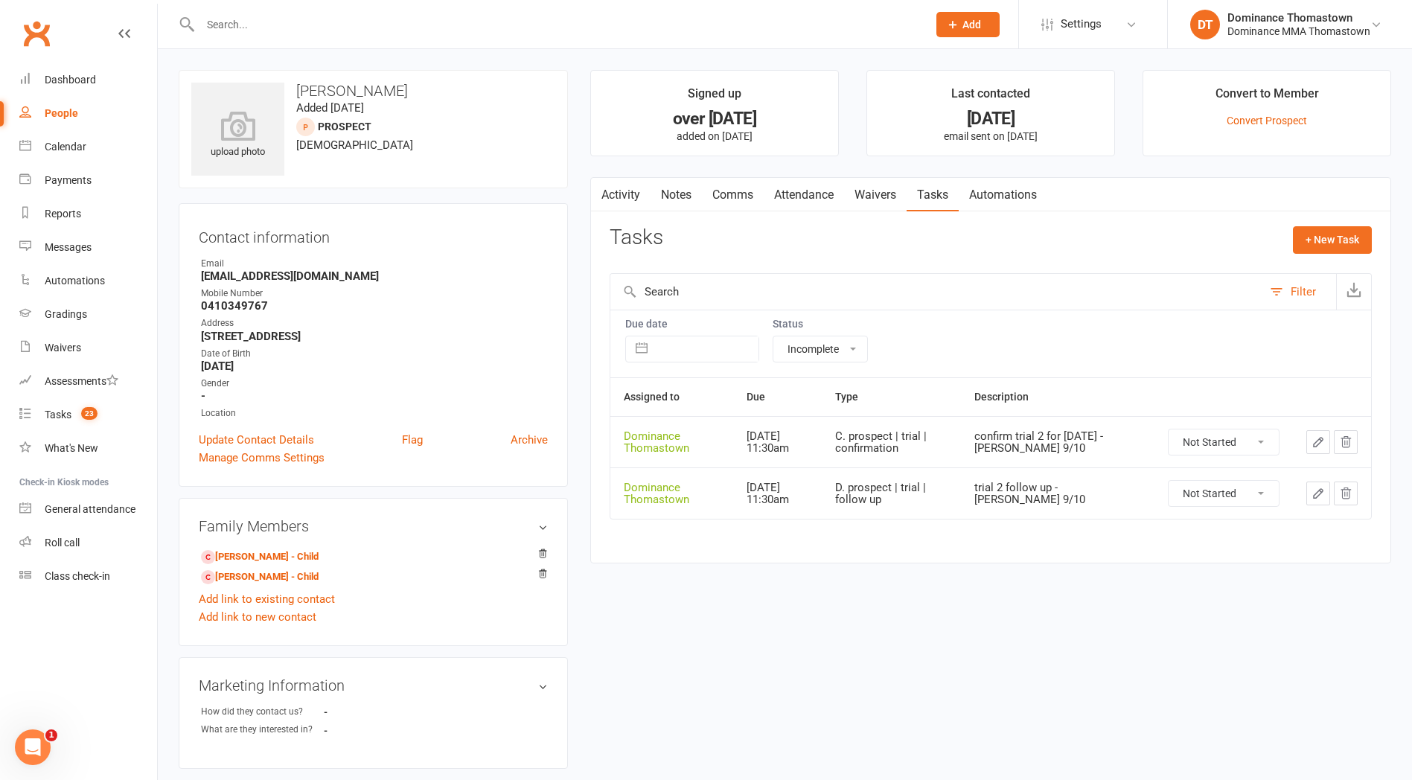
click at [1199, 447] on select "Not Started In Progress Waiting Complete" at bounding box center [1224, 442] width 110 height 25
click at [1169, 430] on select "Not Started In Progress Waiting Complete" at bounding box center [1224, 442] width 110 height 25
select select "unstarted"
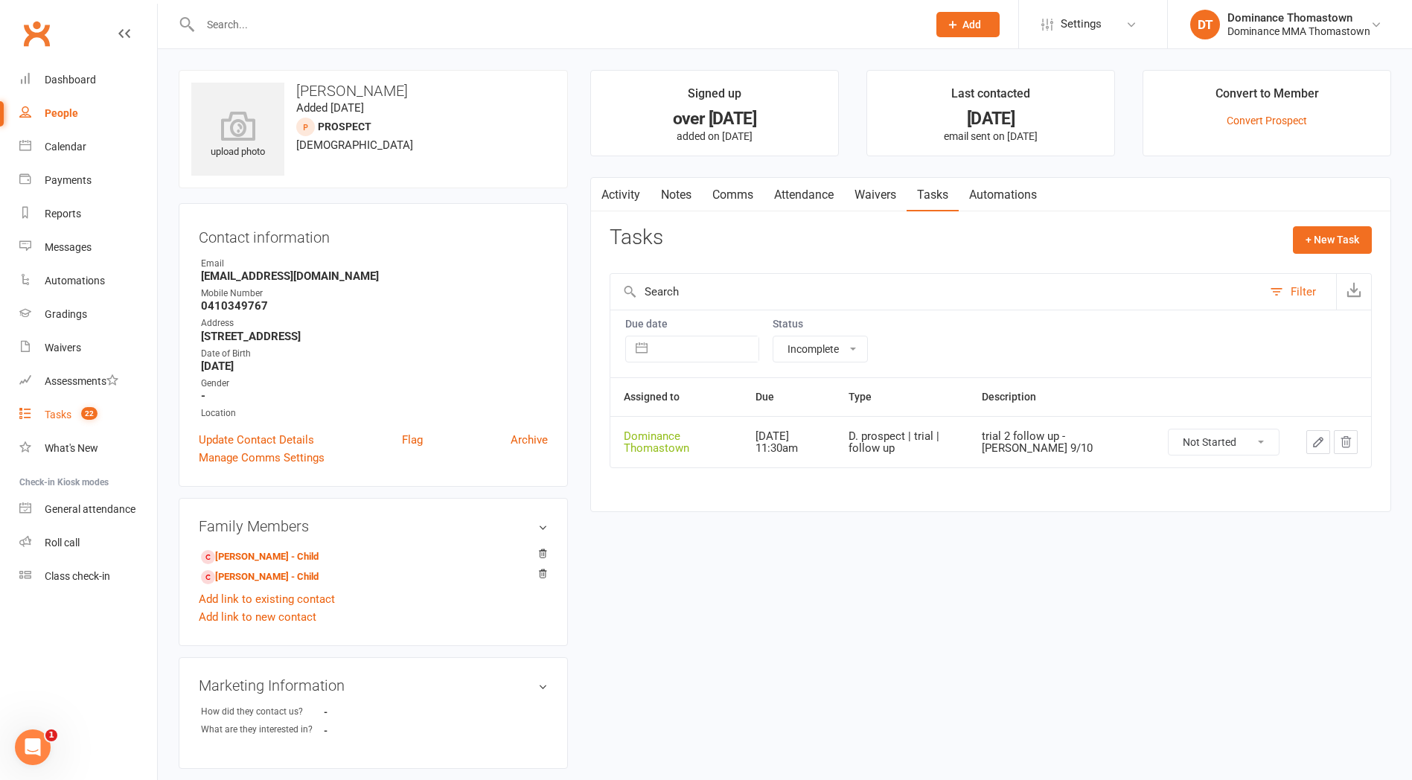
click at [58, 415] on div "Tasks" at bounding box center [58, 415] width 27 height 12
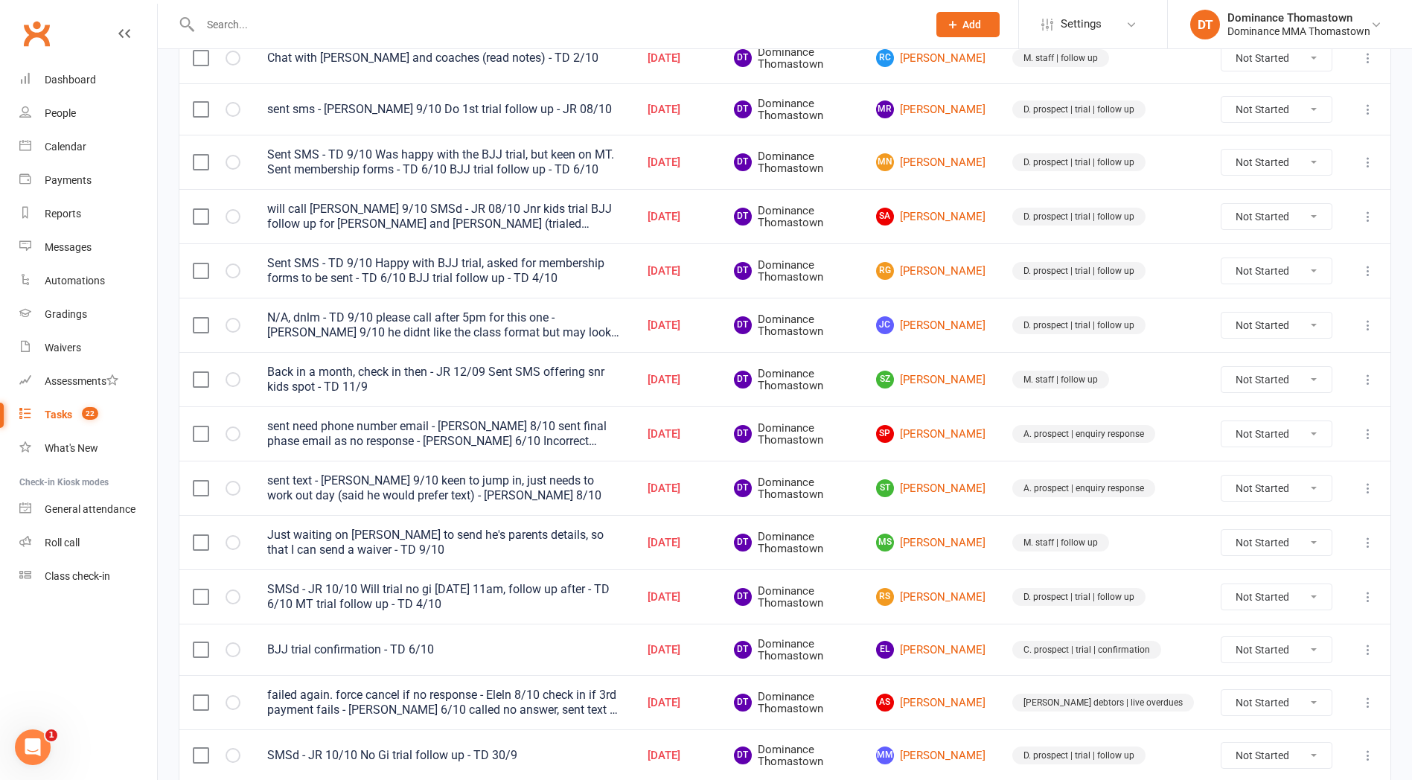
scroll to position [410, 0]
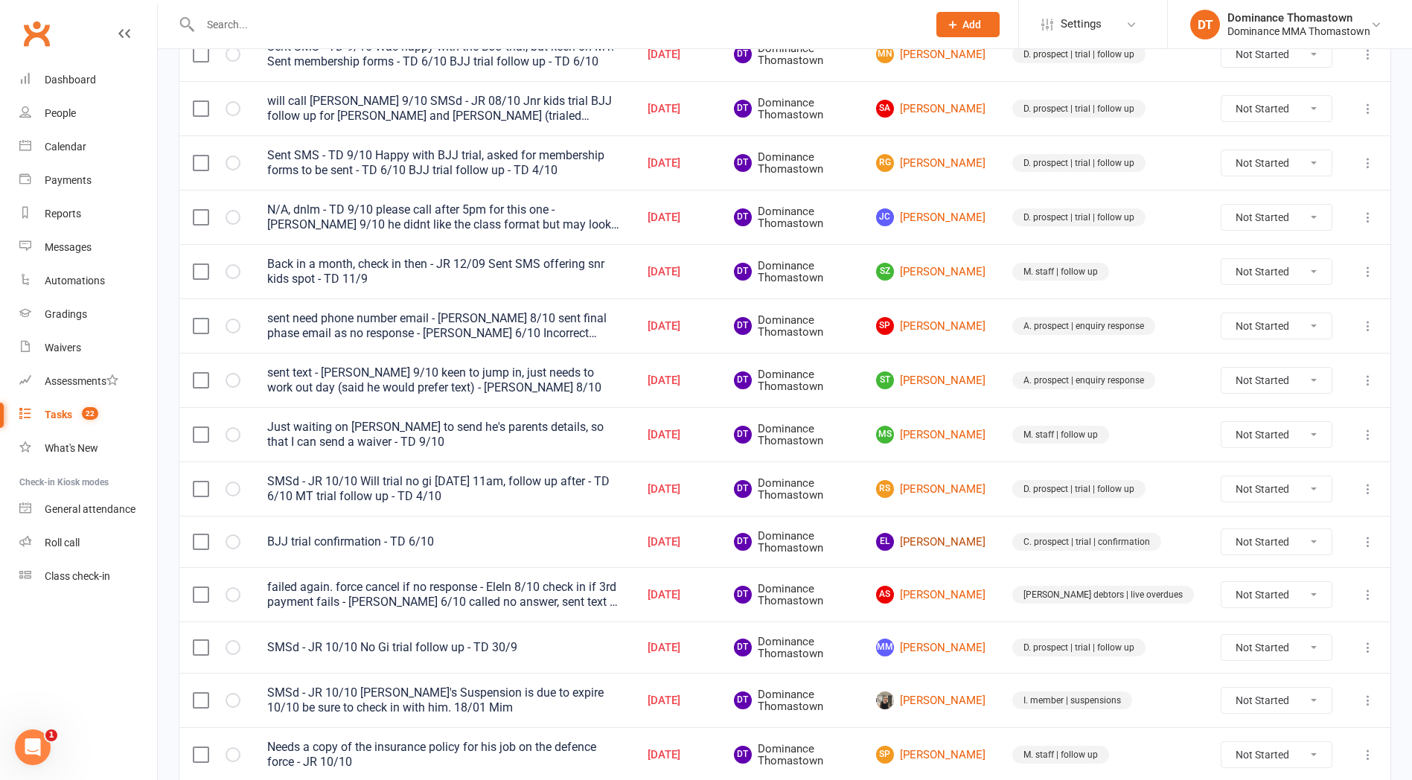
click at [983, 543] on link "EL Ethan Li" at bounding box center [930, 542] width 109 height 18
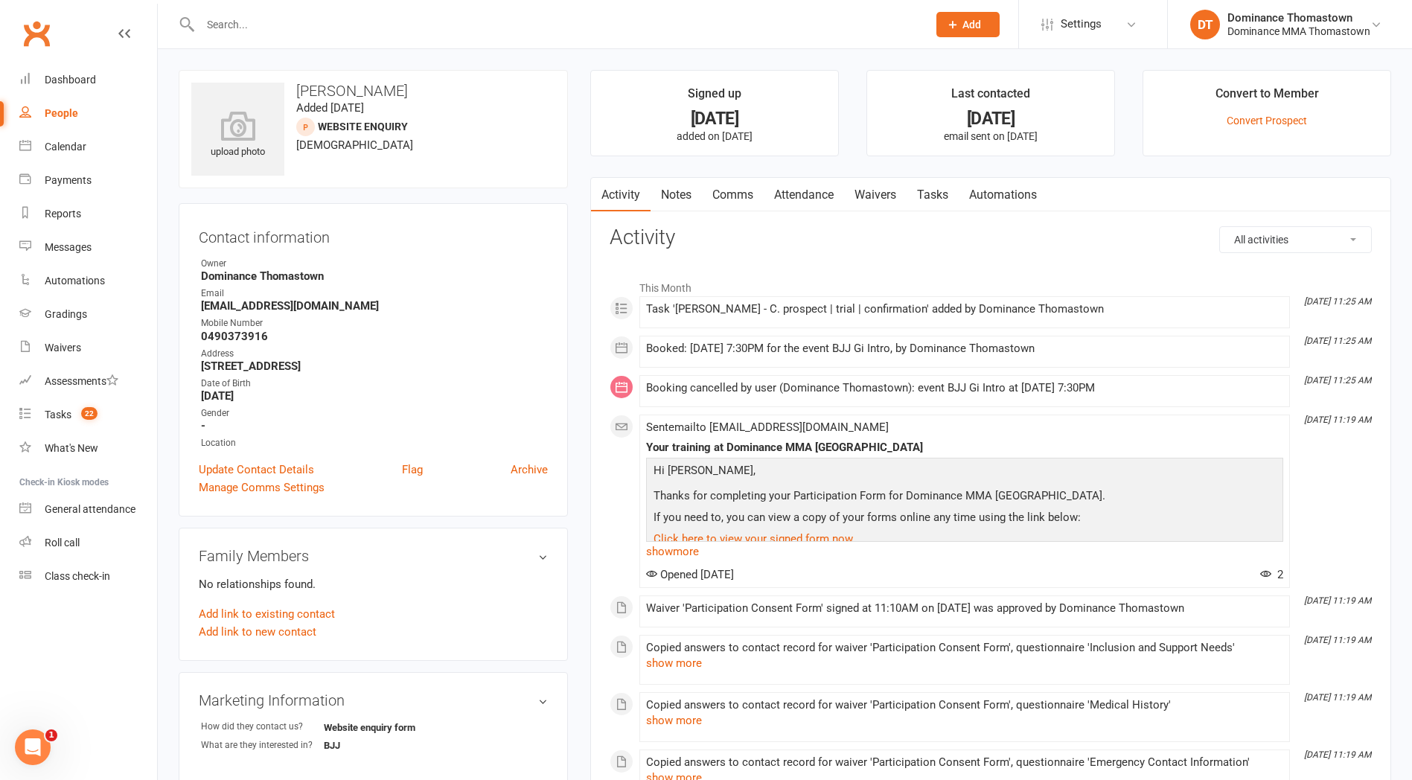
click at [929, 205] on link "Tasks" at bounding box center [933, 195] width 52 height 34
select select "incomplete"
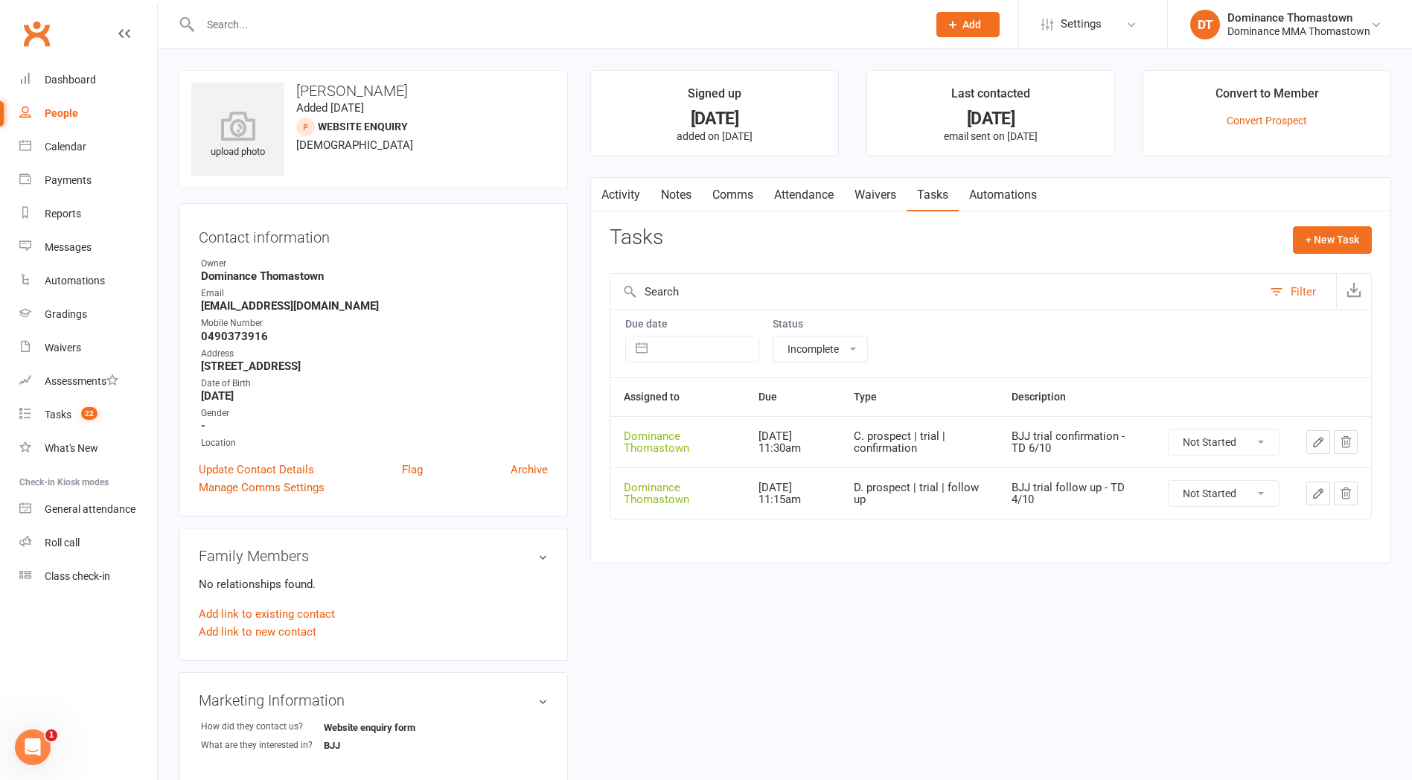
click at [873, 194] on link "Waivers" at bounding box center [875, 195] width 63 height 34
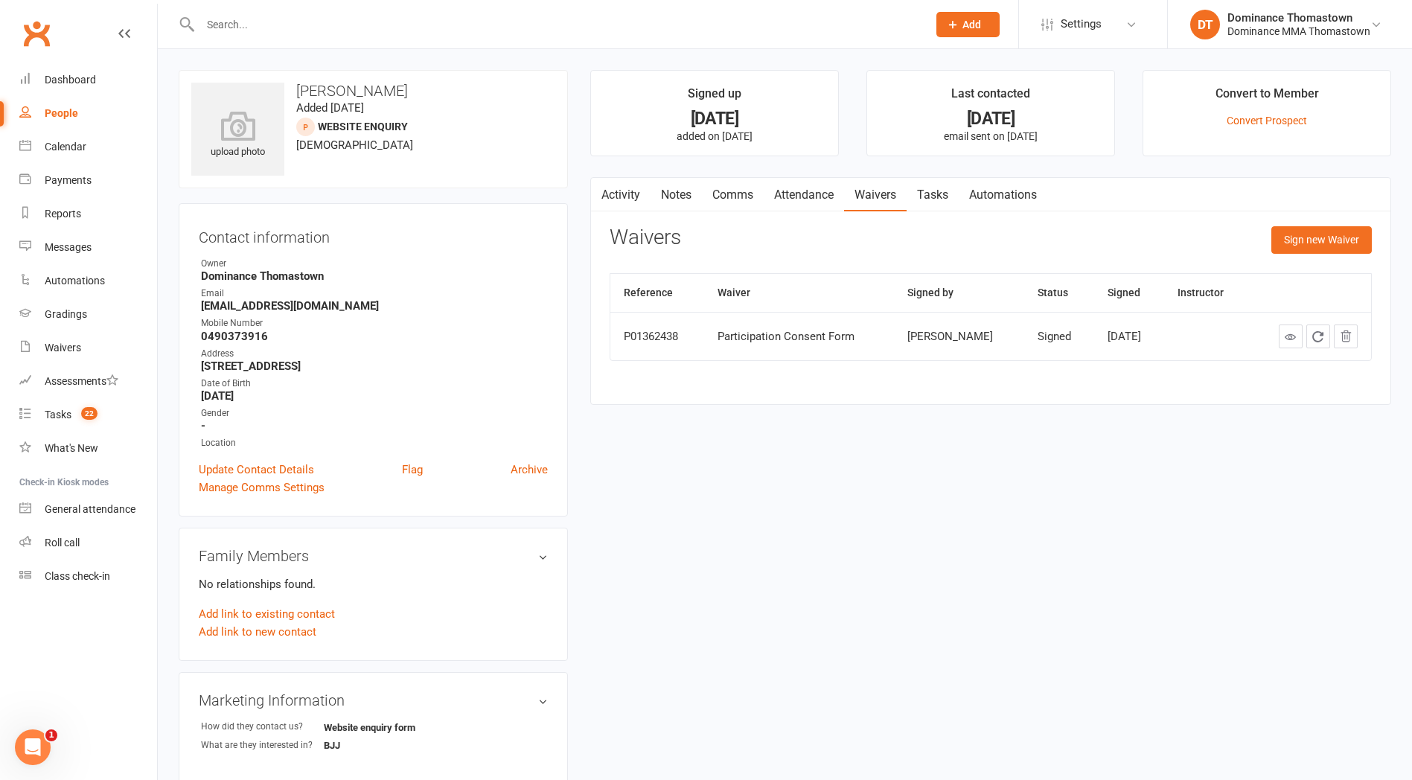
click at [681, 188] on link "Notes" at bounding box center [676, 195] width 51 height 34
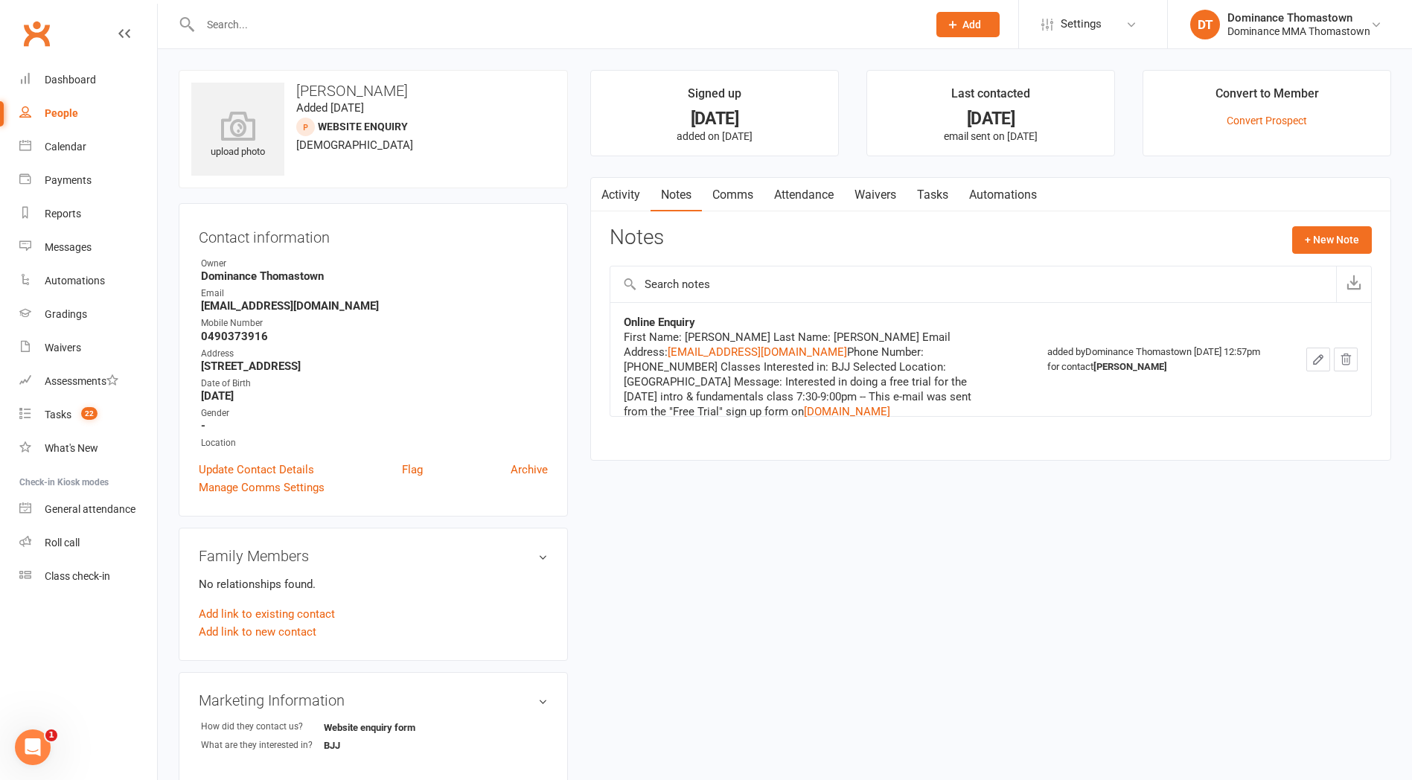
click at [884, 189] on link "Waivers" at bounding box center [875, 195] width 63 height 34
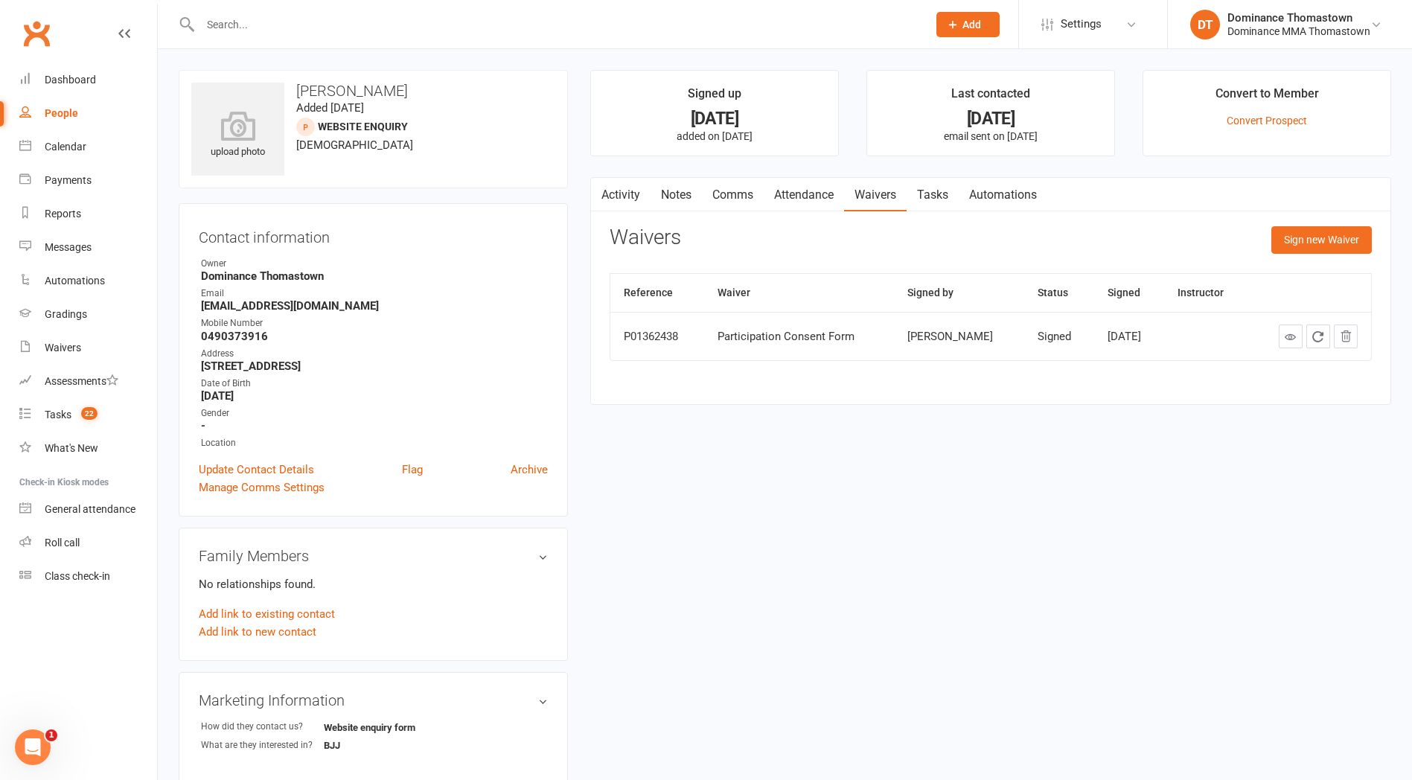
click at [944, 199] on link "Tasks" at bounding box center [933, 195] width 52 height 34
select select "incomplete"
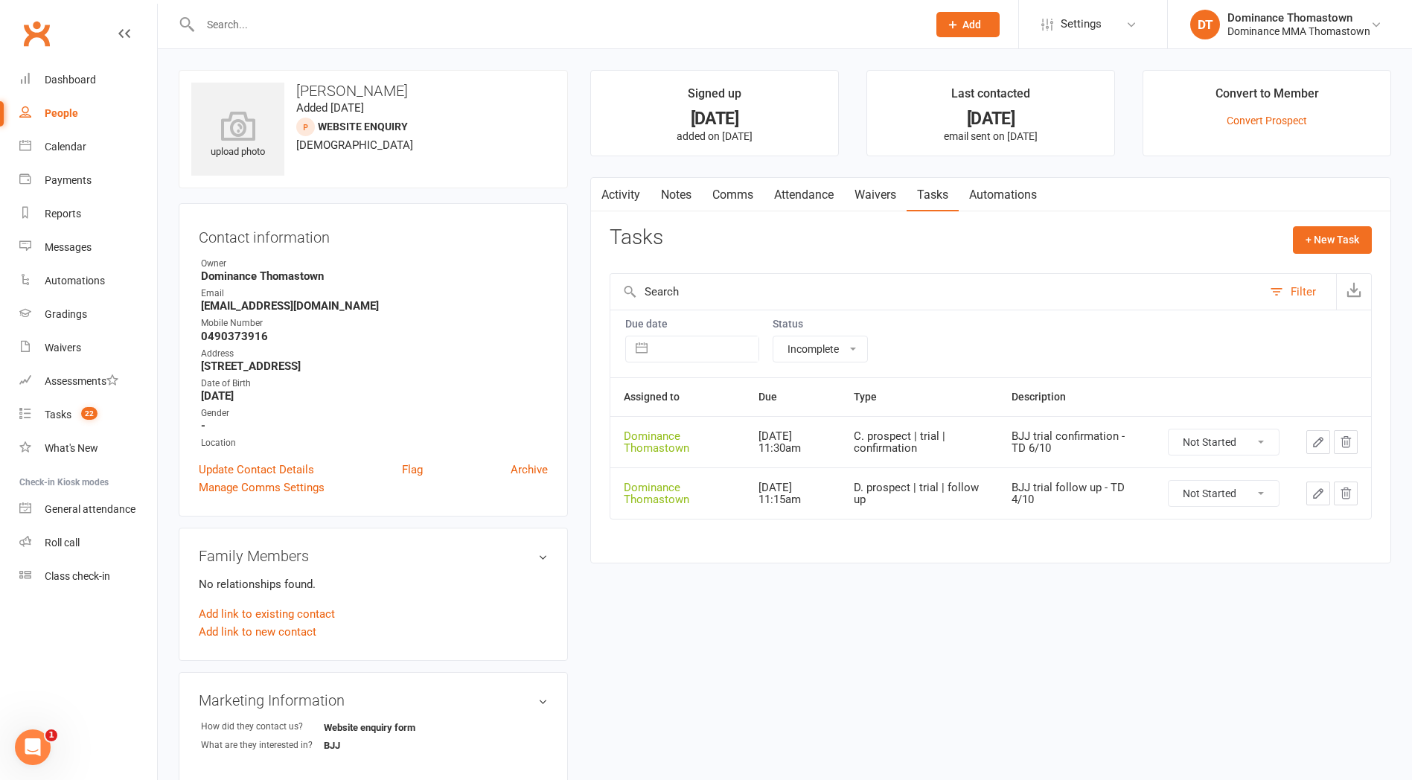
click at [1203, 449] on select "Not Started In Progress Waiting Complete" at bounding box center [1224, 442] width 110 height 25
click at [1169, 430] on select "Not Started In Progress Waiting Complete" at bounding box center [1224, 442] width 110 height 25
select select "unstarted"
click at [52, 416] on div "Tasks" at bounding box center [58, 415] width 27 height 12
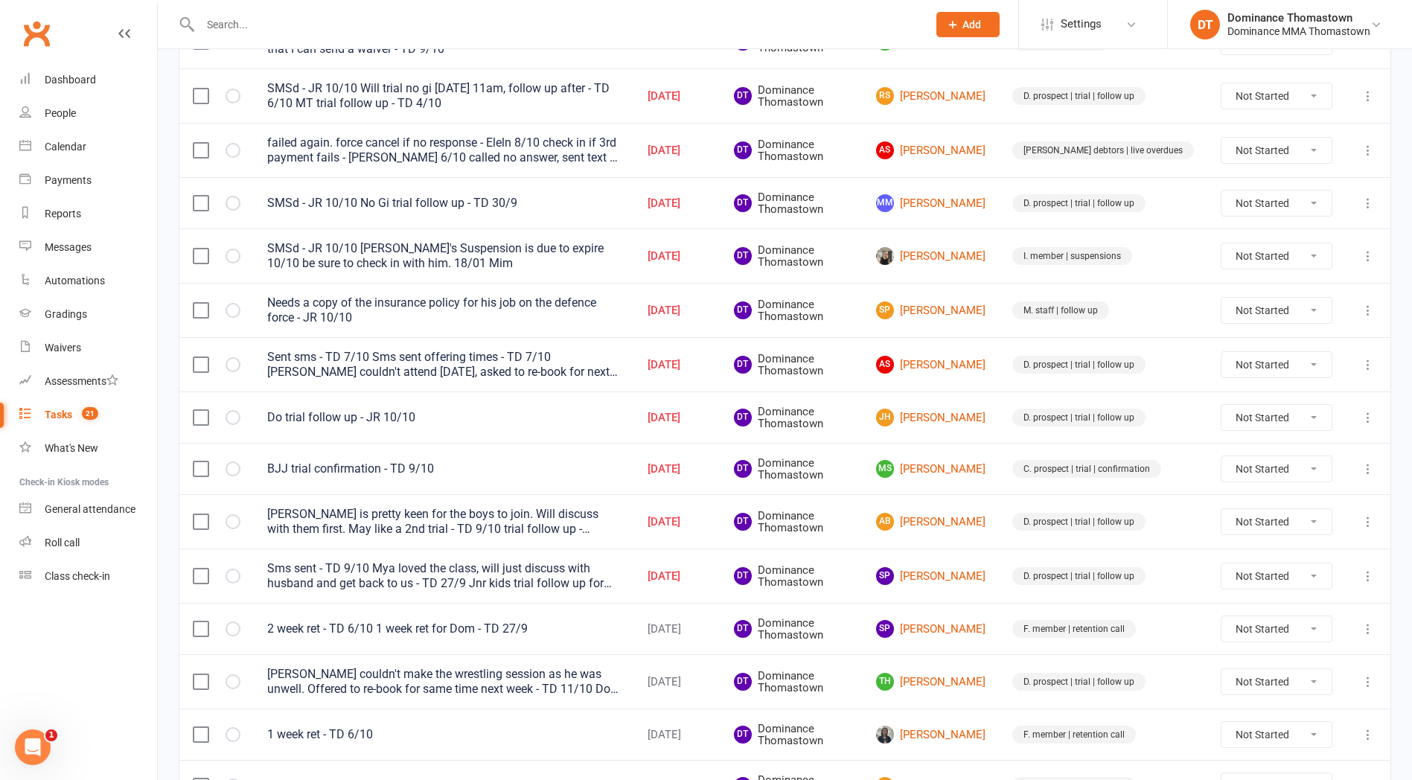
scroll to position [849, 0]
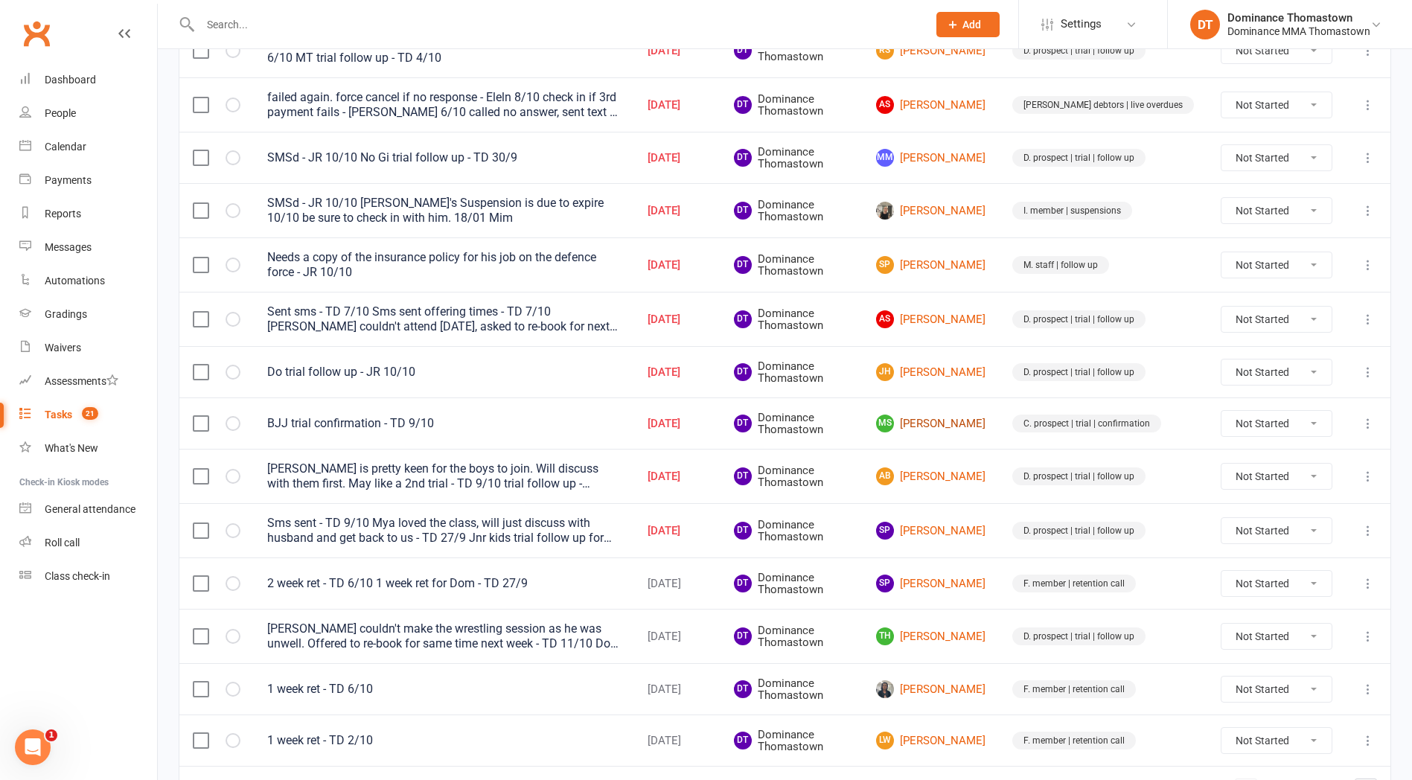
click at [980, 425] on link "MS Manan Singh" at bounding box center [930, 424] width 109 height 18
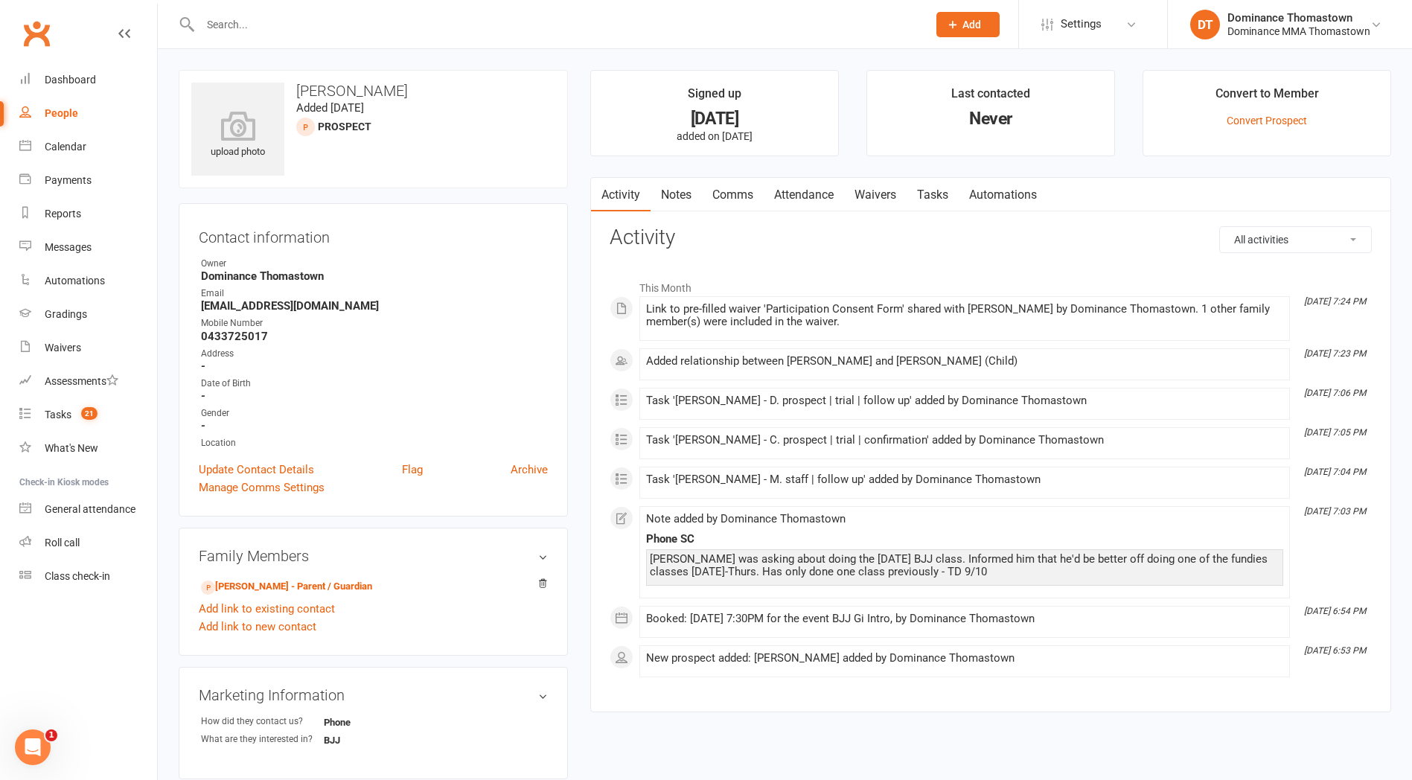
click at [918, 197] on link "Tasks" at bounding box center [933, 195] width 52 height 34
select select "incomplete"
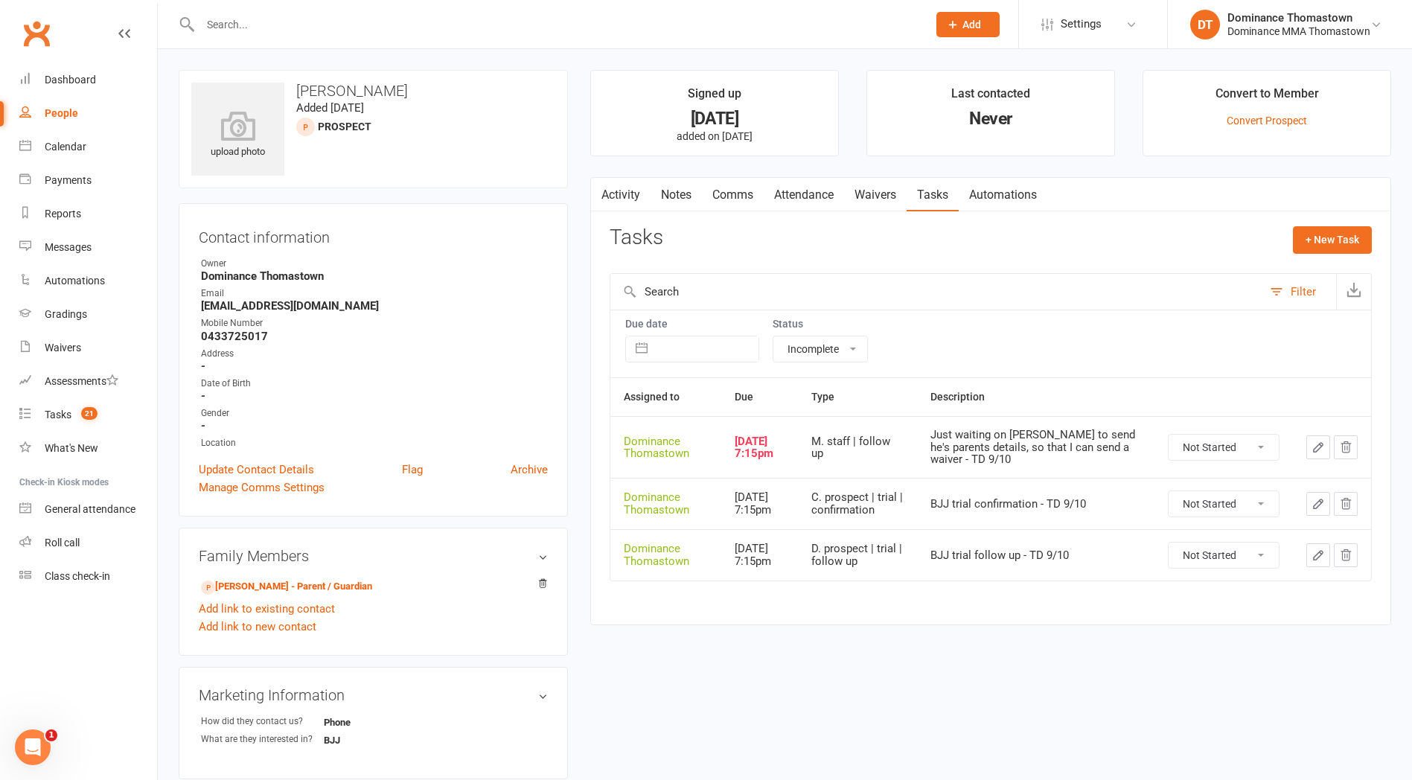
click at [1211, 508] on select "Not Started In Progress Waiting Complete" at bounding box center [1224, 503] width 110 height 25
click at [1169, 496] on select "Not Started In Progress Waiting Complete" at bounding box center [1224, 503] width 110 height 25
select select "unstarted"
click at [57, 414] on div "Tasks" at bounding box center [58, 415] width 27 height 12
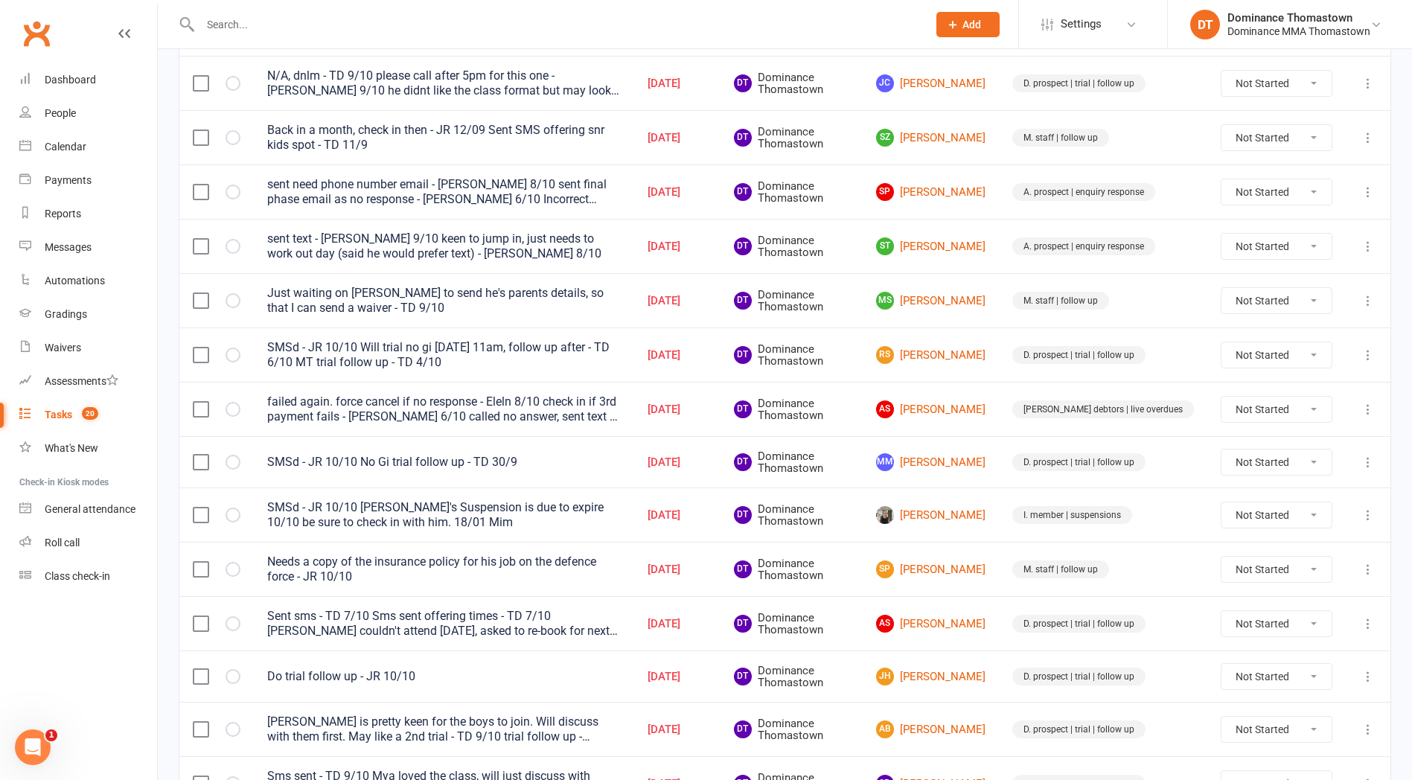
scroll to position [546, 0]
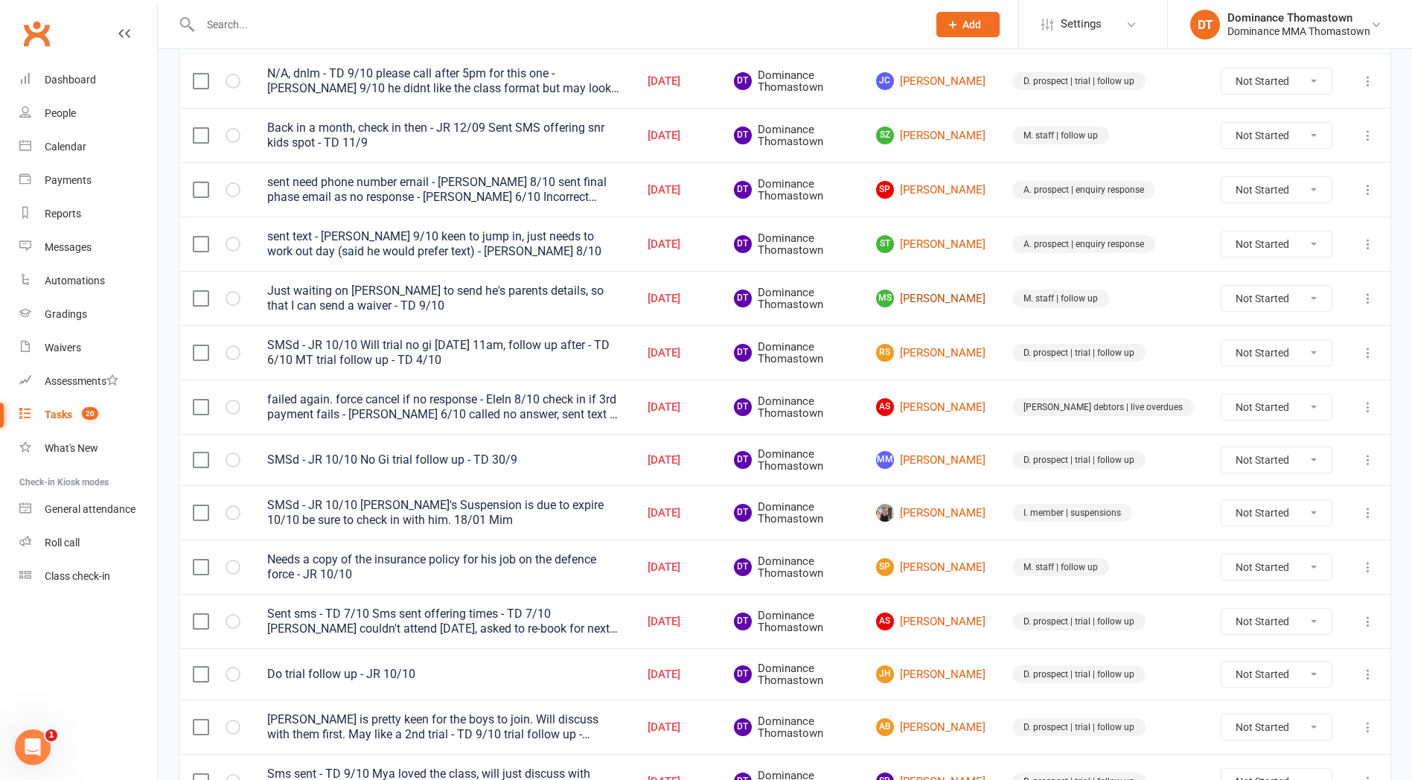
click at [979, 293] on link "MS Manan Singh" at bounding box center [930, 299] width 109 height 18
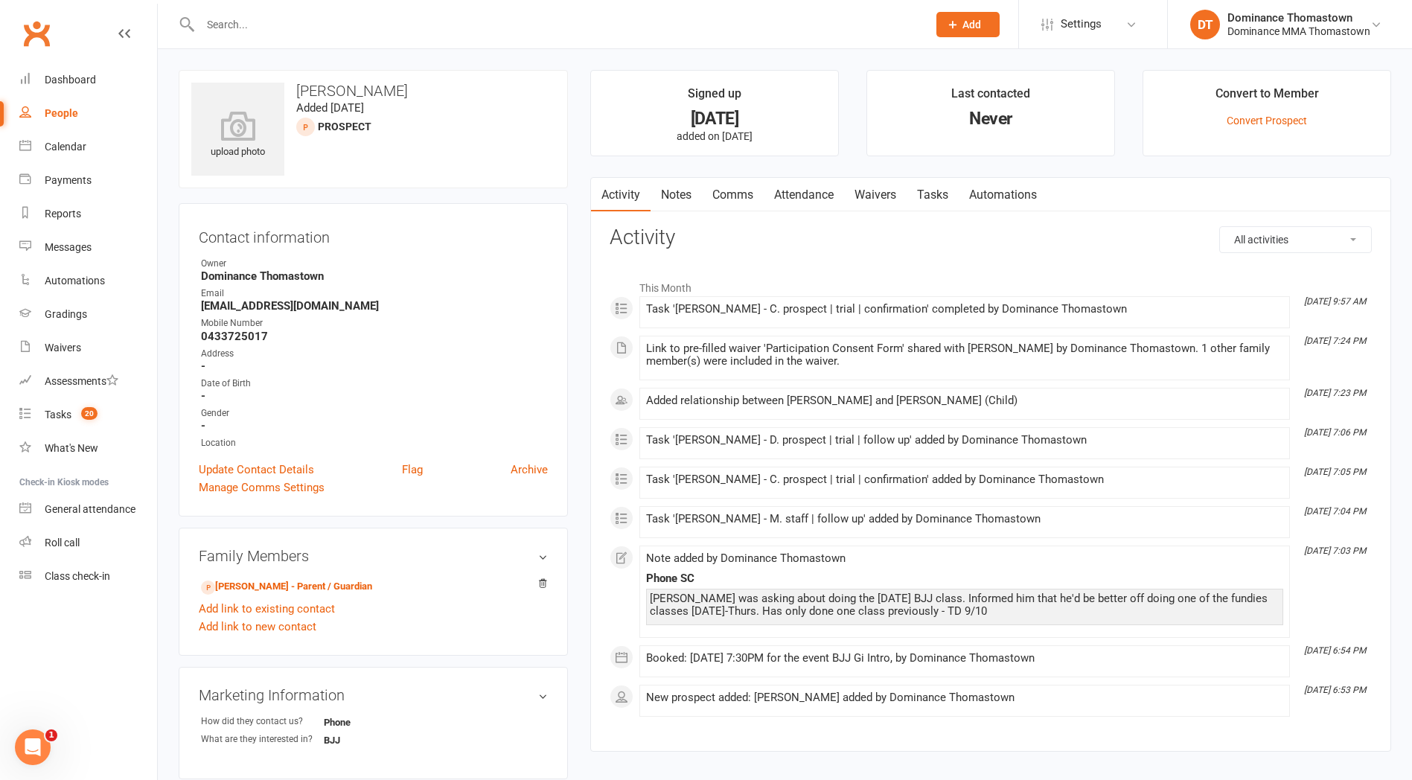
click at [936, 199] on link "Tasks" at bounding box center [933, 195] width 52 height 34
select select "incomplete"
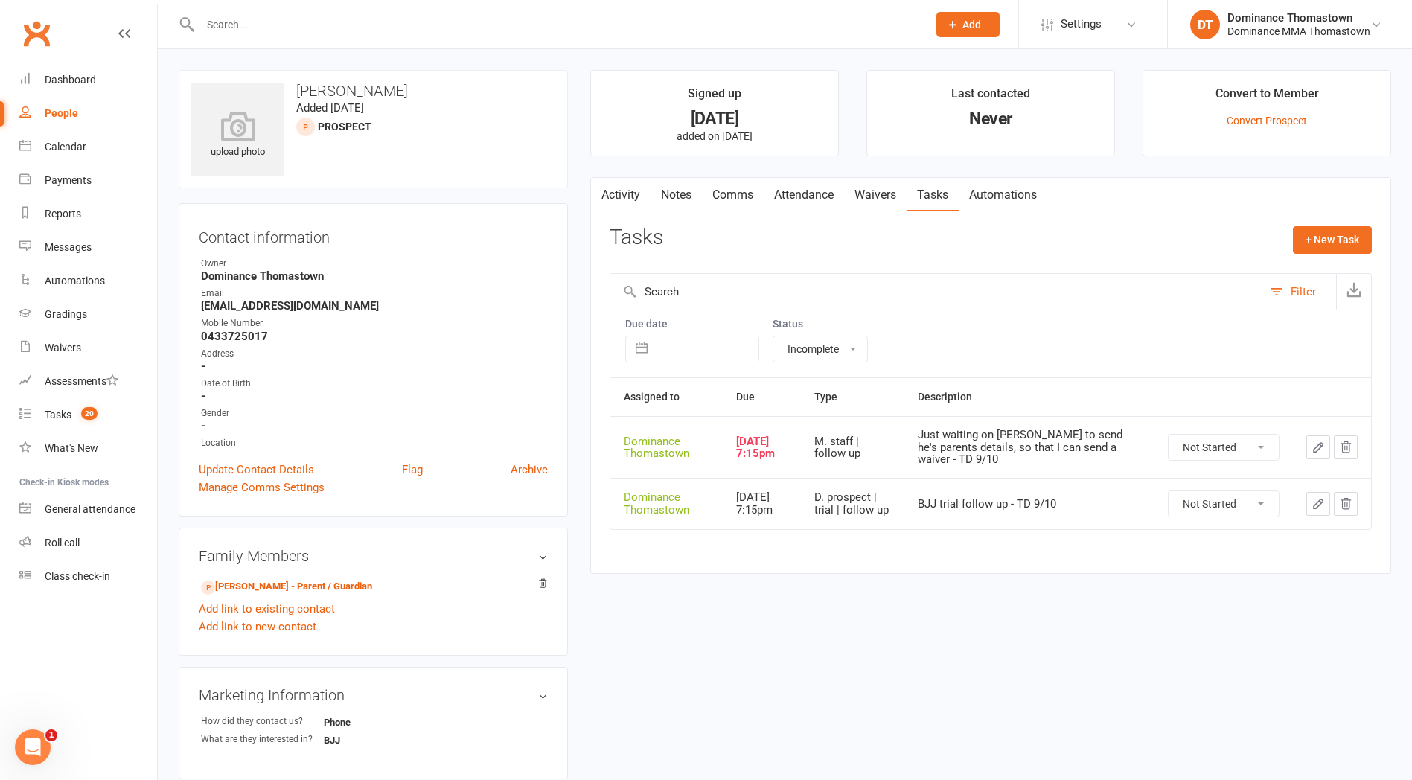
click at [1212, 446] on select "Not Started In Progress Waiting Complete" at bounding box center [1224, 447] width 110 height 25
click at [1169, 435] on select "Not Started In Progress Waiting Complete" at bounding box center [1224, 447] width 110 height 25
select select "unstarted"
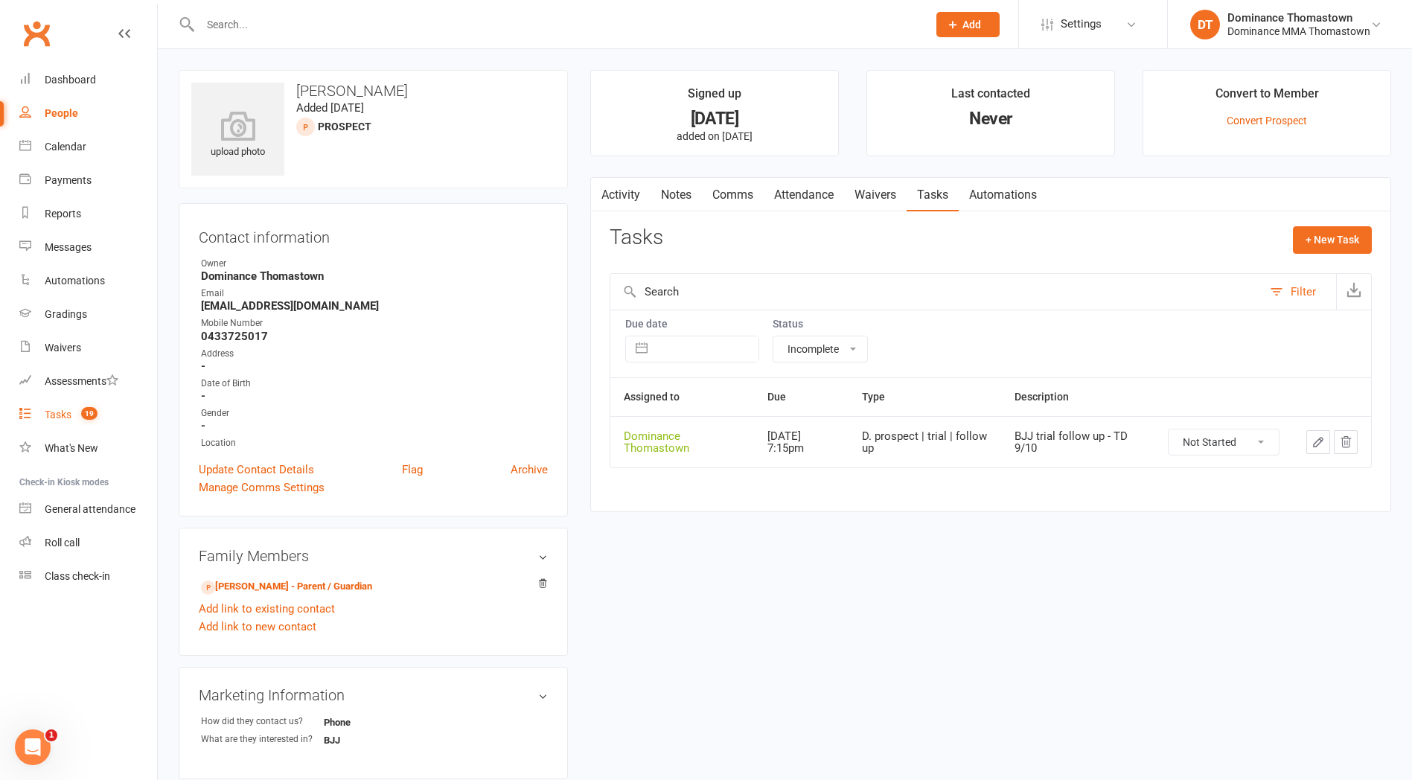
click at [63, 417] on div "Tasks" at bounding box center [58, 415] width 27 height 12
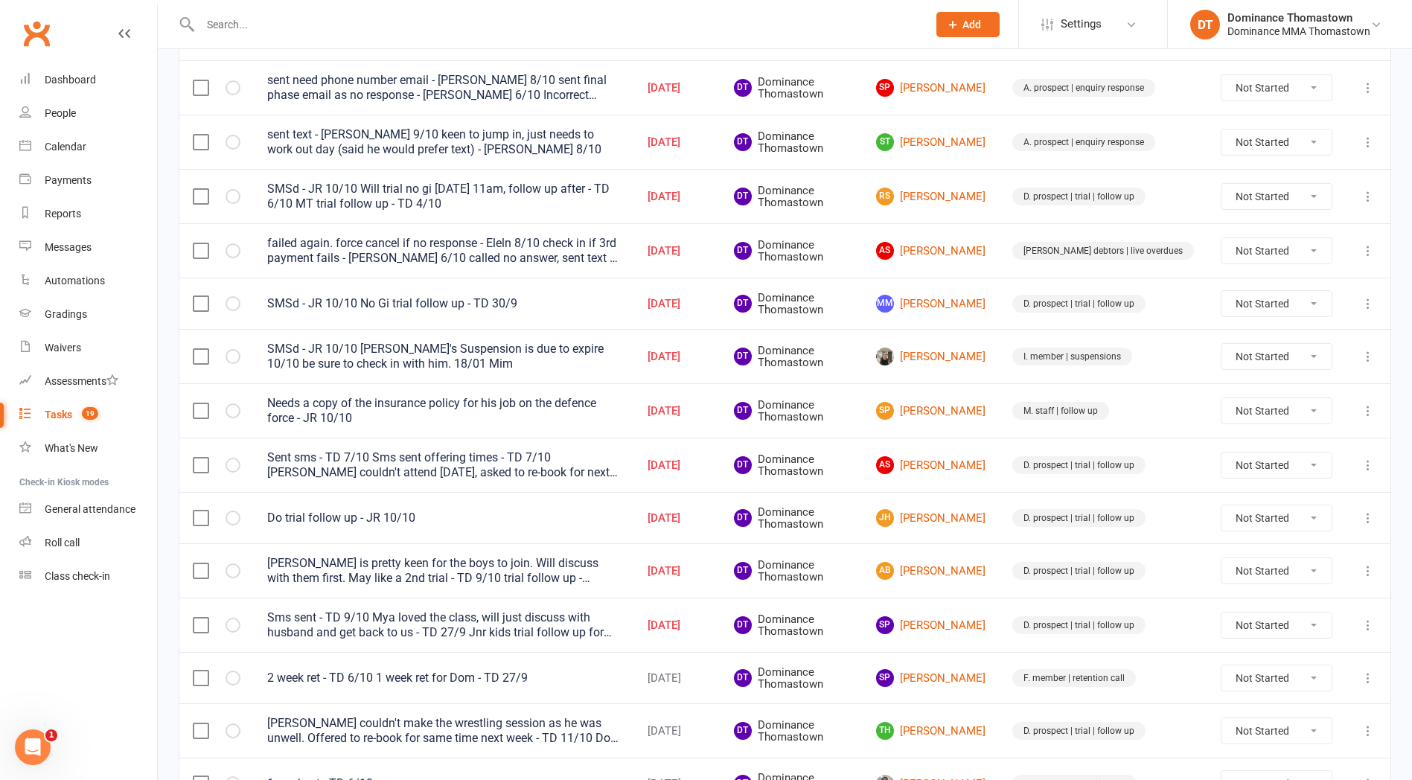
scroll to position [656, 0]
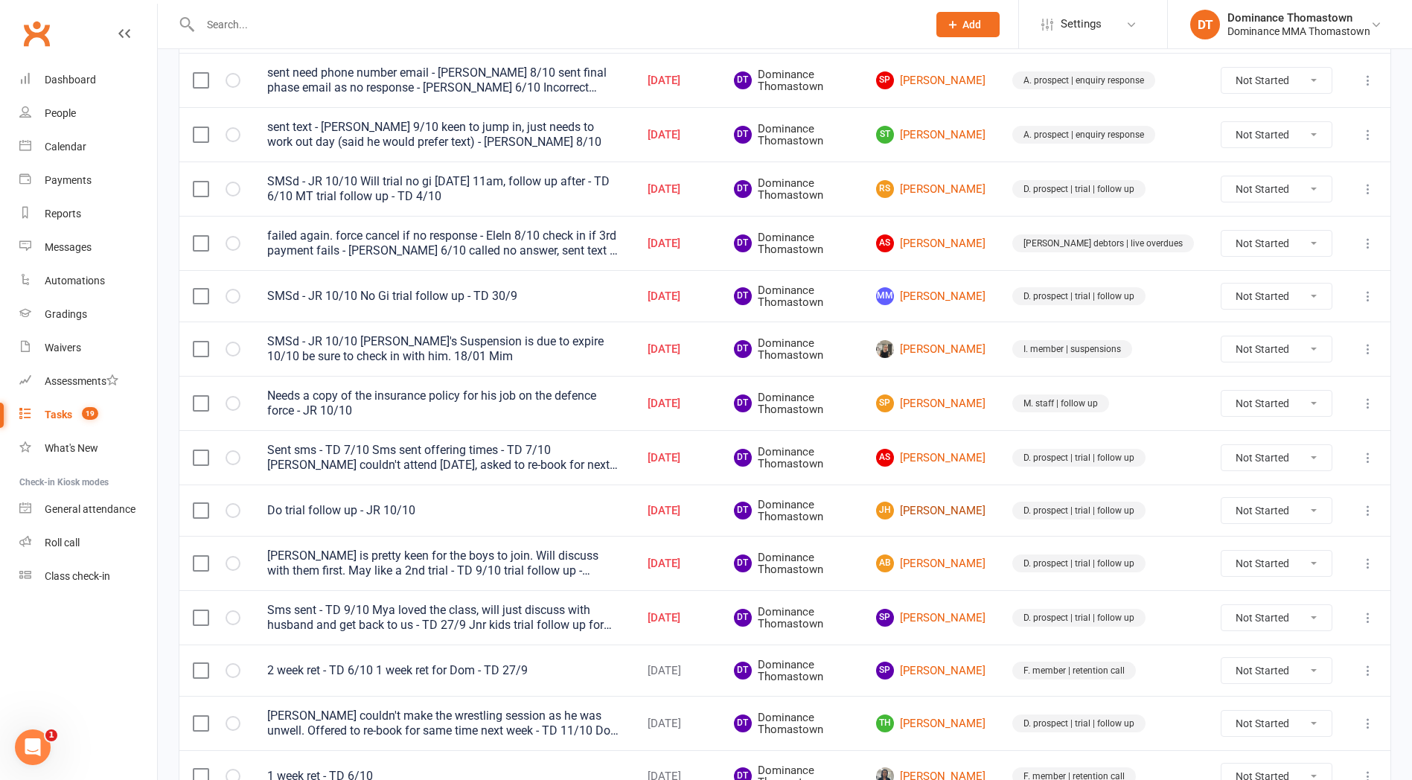
click at [974, 512] on link "JH John Horvath" at bounding box center [930, 511] width 109 height 18
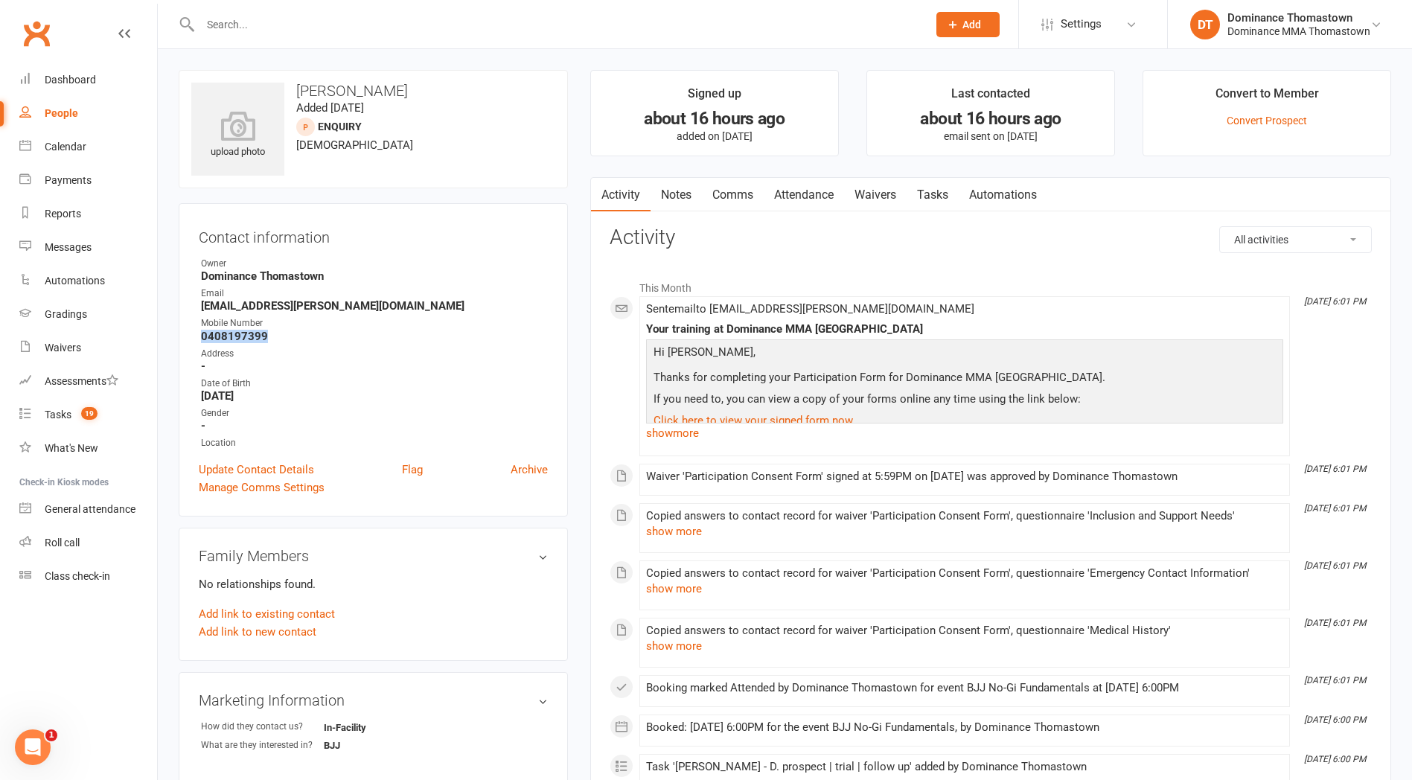
click at [928, 197] on link "Tasks" at bounding box center [933, 195] width 52 height 34
select select "incomplete"
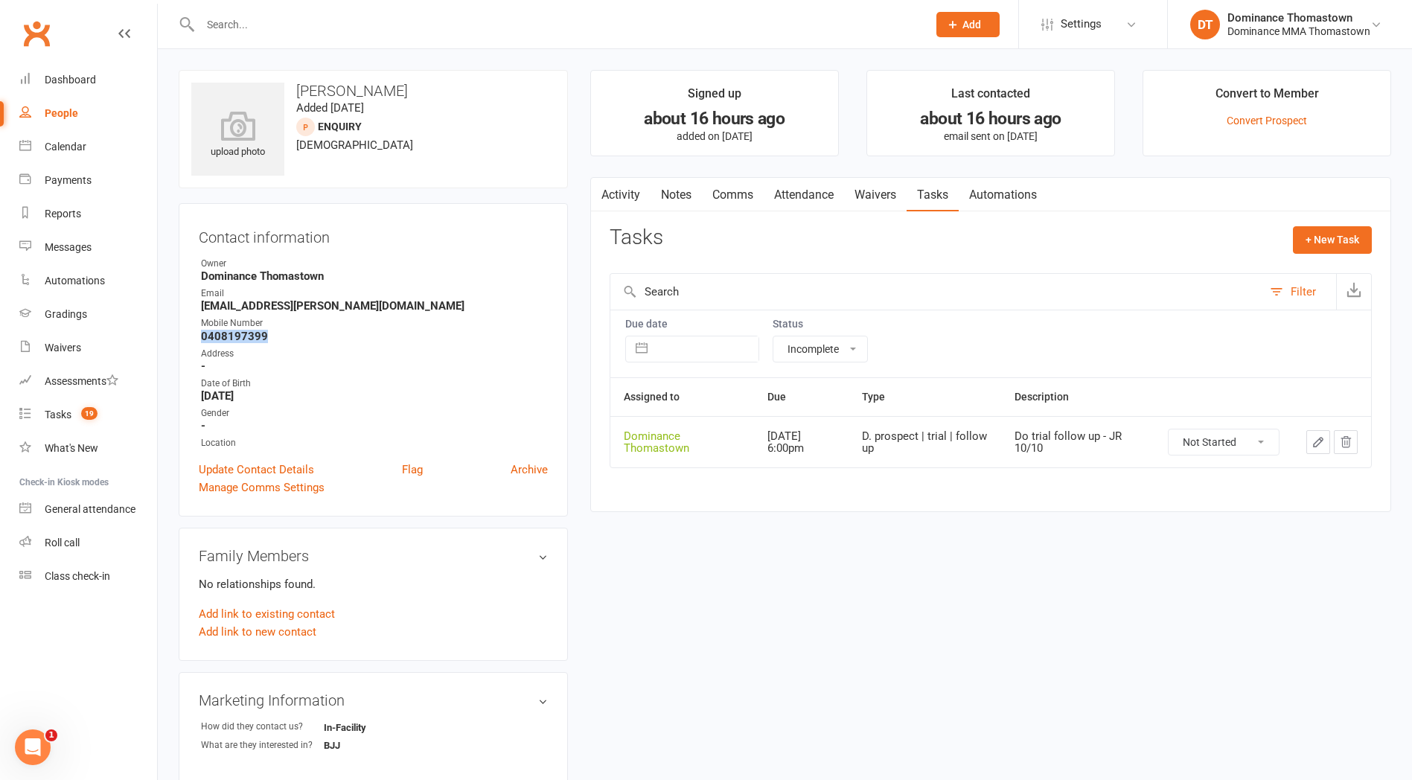
click at [1316, 441] on icon "button" at bounding box center [1318, 442] width 9 height 9
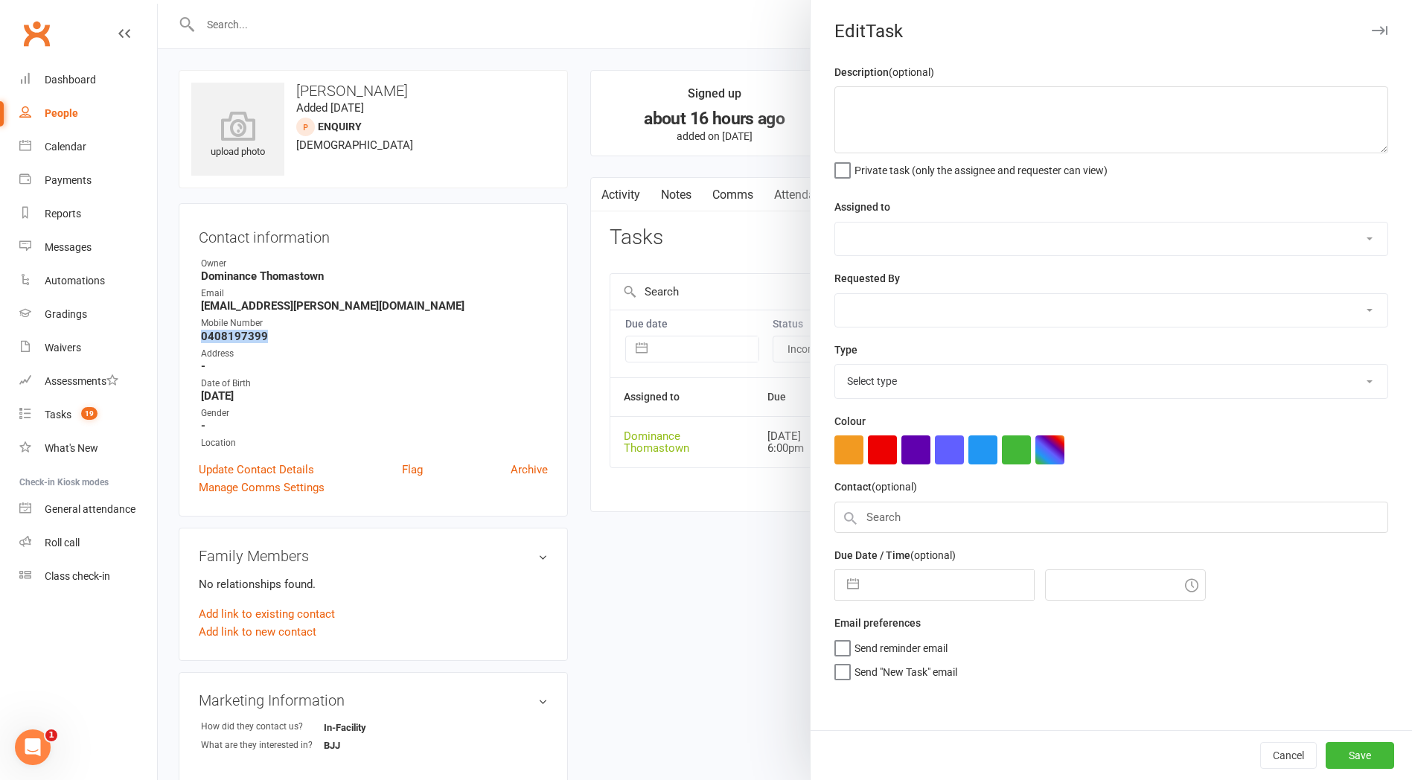
type textarea "Do trial follow up - JR 10/10"
select select "12547"
type input "[DATE]"
type input "6:00pm"
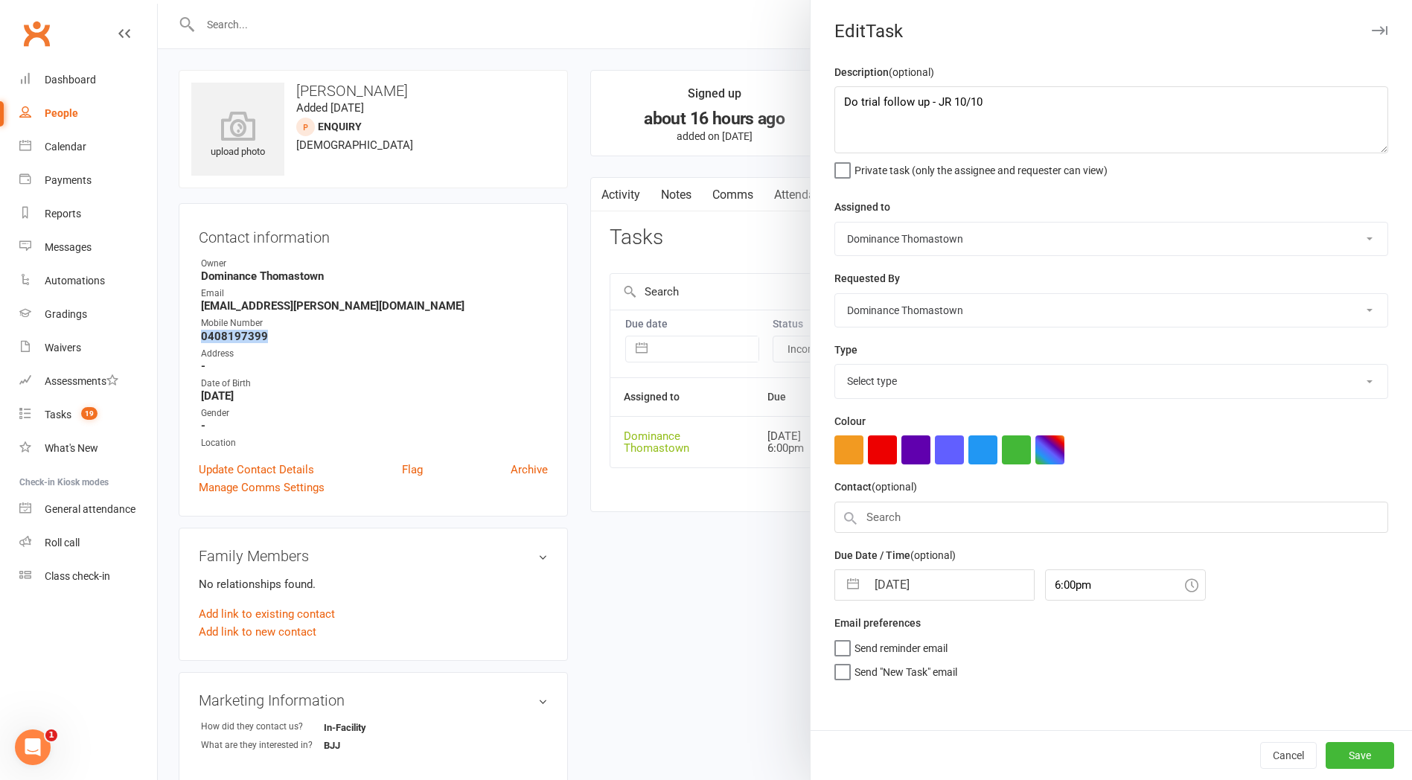
select select "3812"
drag, startPoint x: 843, startPoint y: 100, endPoint x: 957, endPoint y: 79, distance: 115.9
click at [846, 101] on textarea "Do trial follow up - JR 10/10" at bounding box center [1111, 119] width 554 height 67
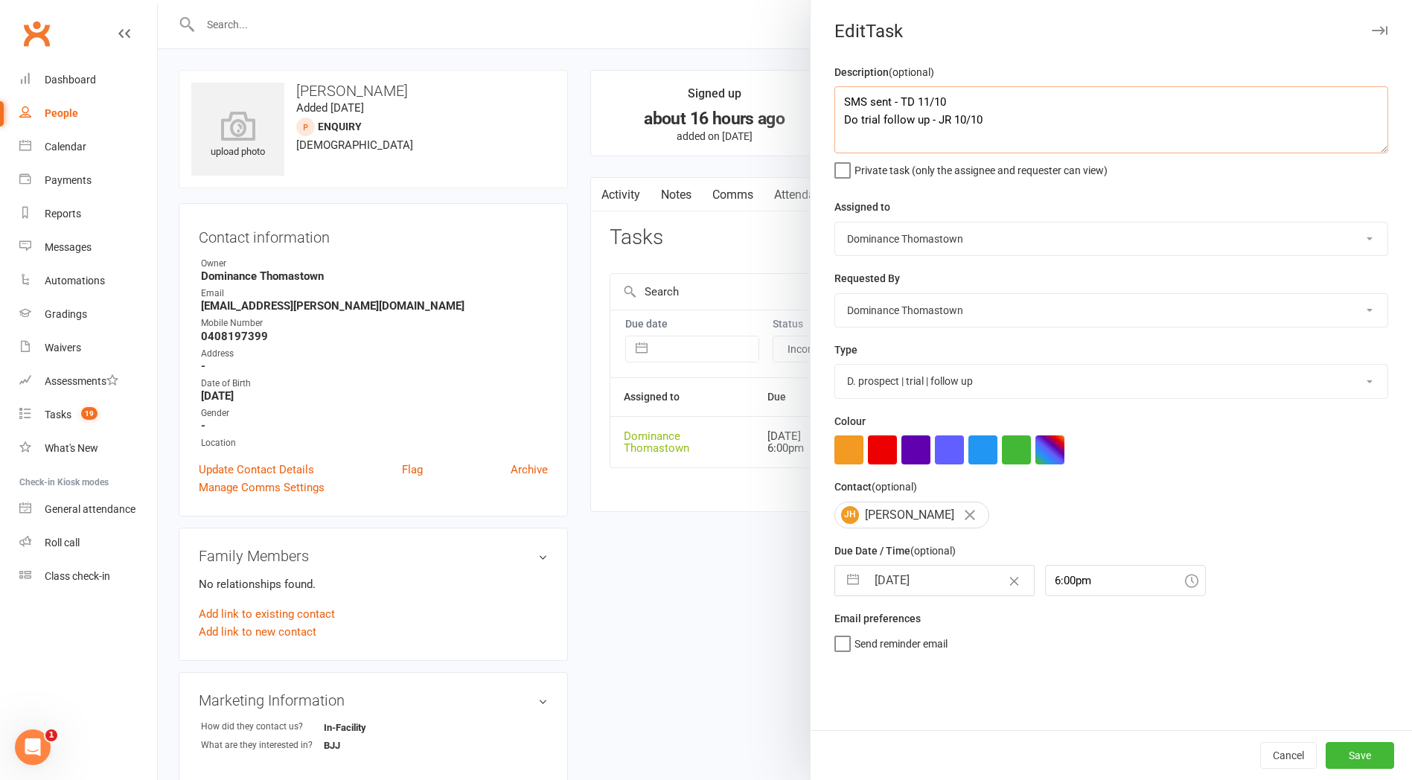
type textarea "SMS sent - TD 11/10 Do trial follow up - JR 10/10"
click at [911, 587] on input "[DATE]" at bounding box center [949, 581] width 167 height 30
select select "8"
select select "2025"
select select "9"
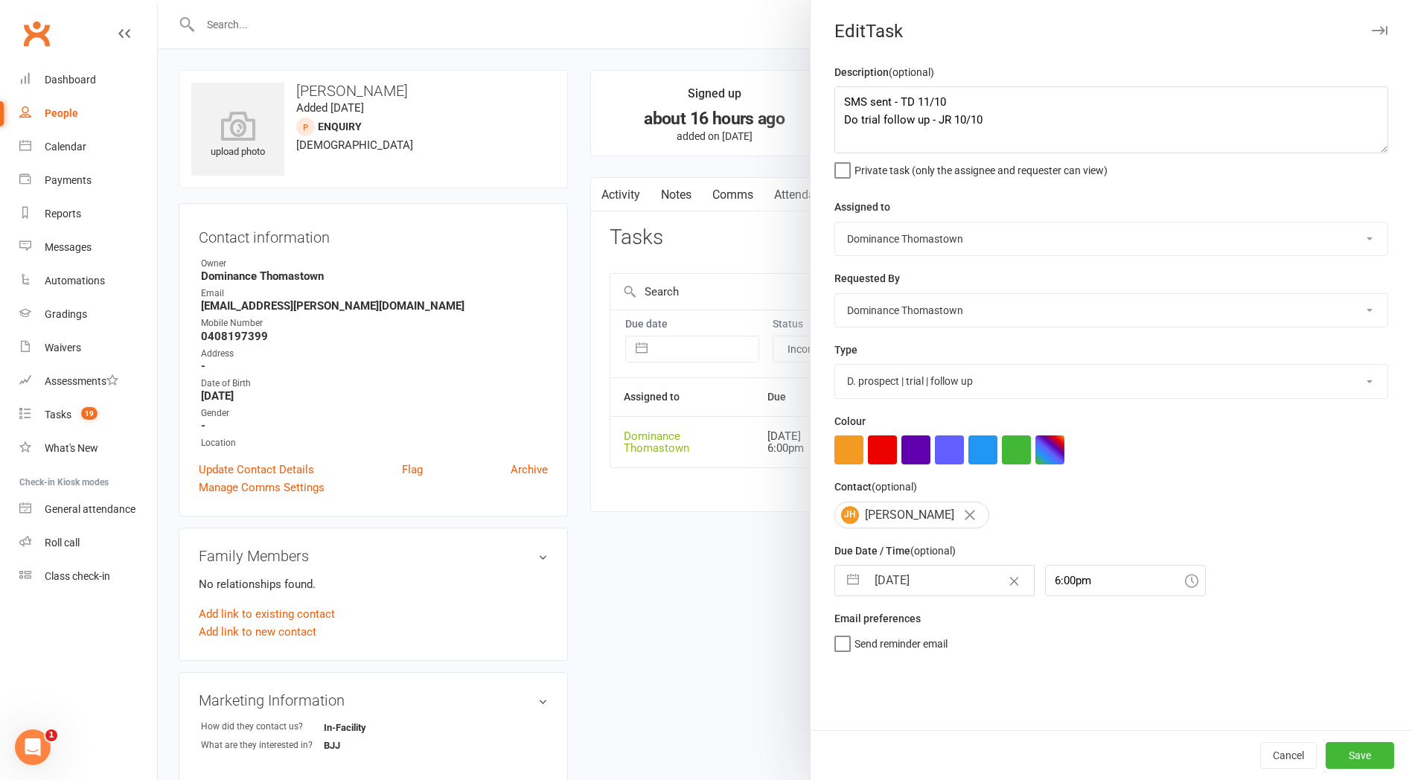
select select "2025"
select select "10"
select select "2025"
click at [898, 748] on td "13" at bounding box center [895, 750] width 29 height 28
type input "[DATE]"
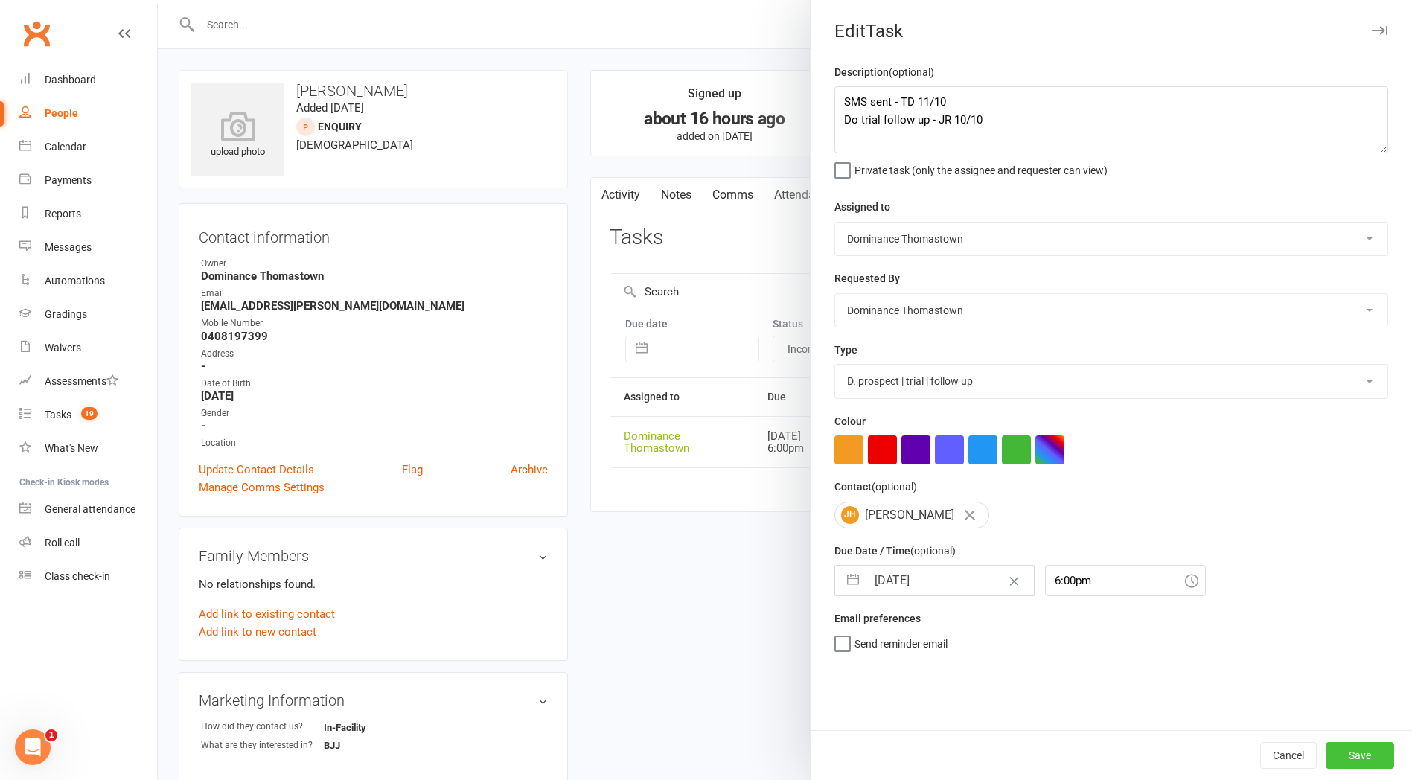
click at [1368, 756] on button "Save" at bounding box center [1360, 755] width 68 height 27
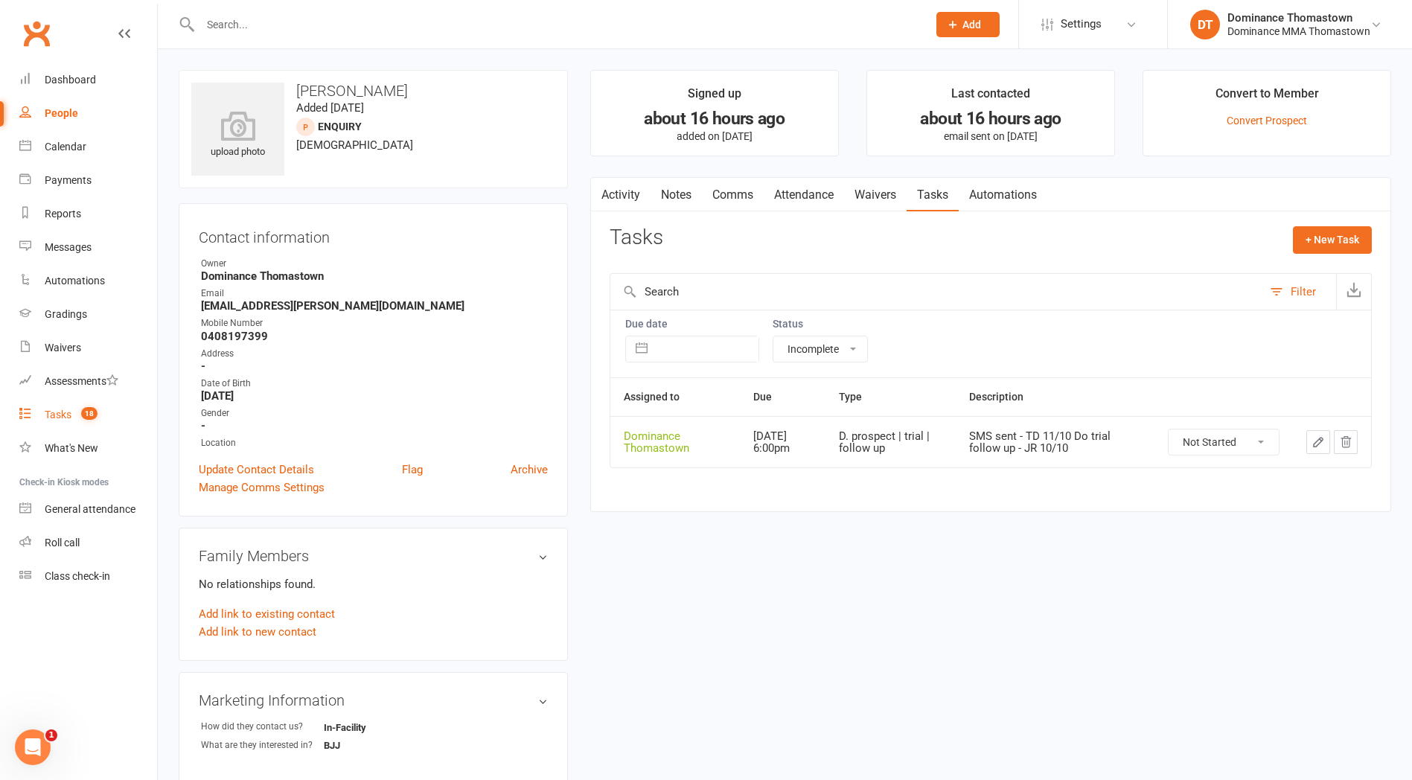
click at [56, 415] on div "Tasks" at bounding box center [58, 415] width 27 height 12
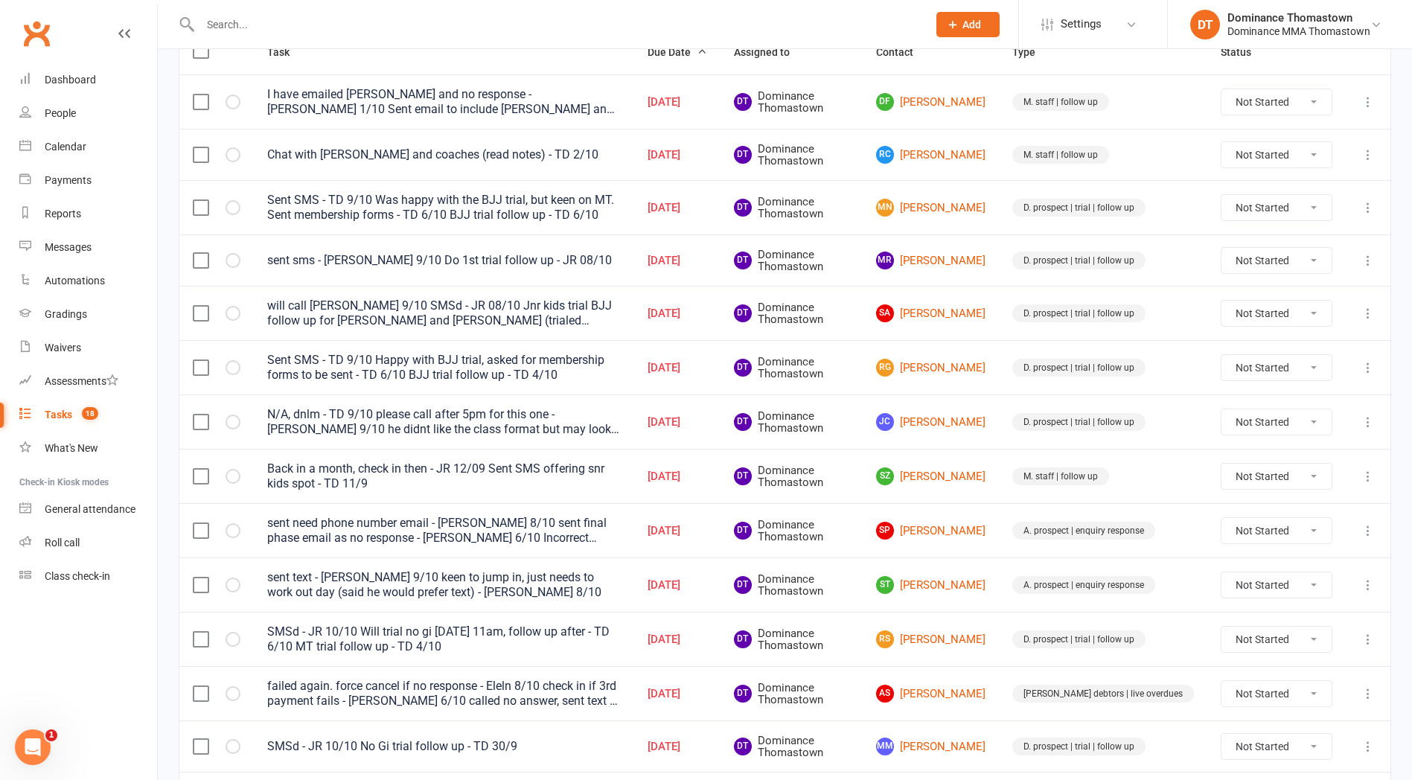
scroll to position [340, 0]
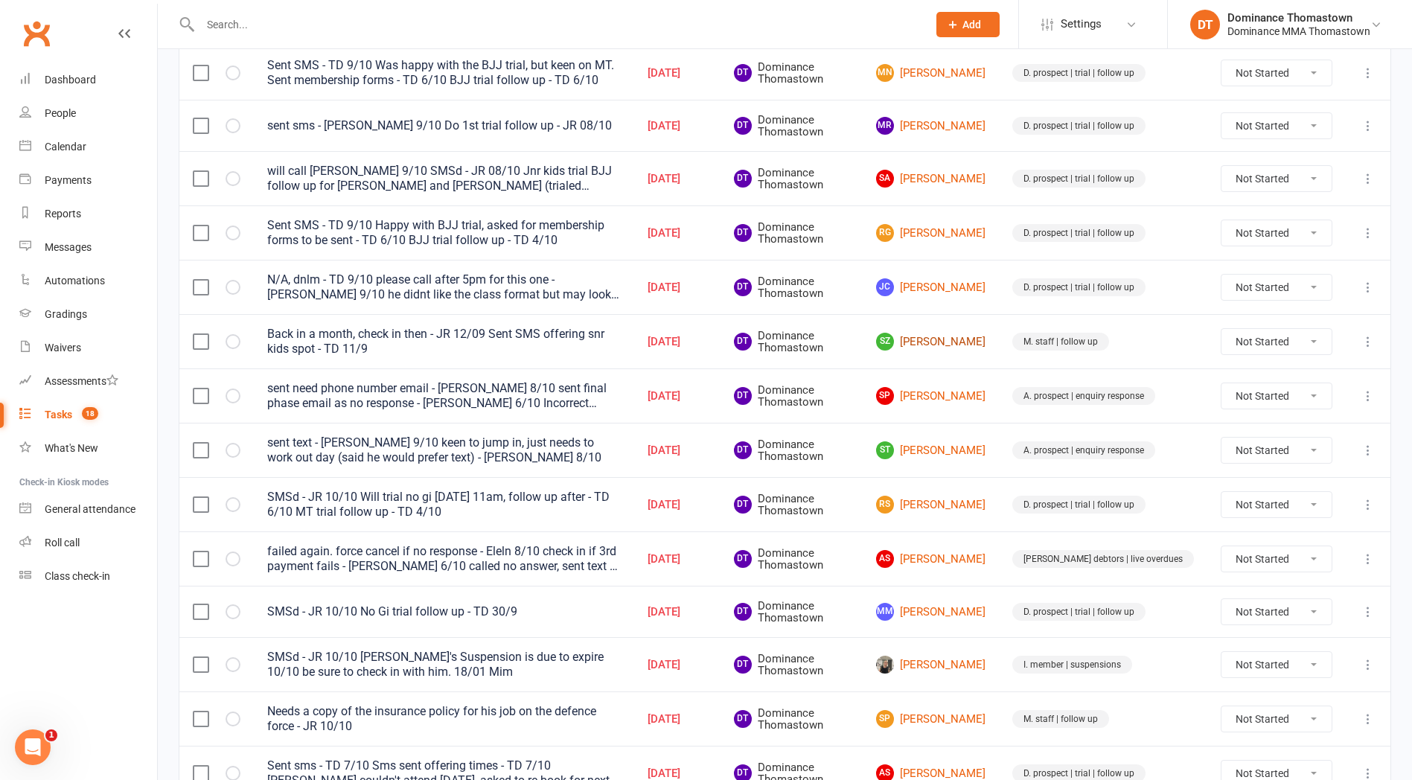
click at [985, 346] on link "SZ Sandy Zhang" at bounding box center [930, 342] width 109 height 18
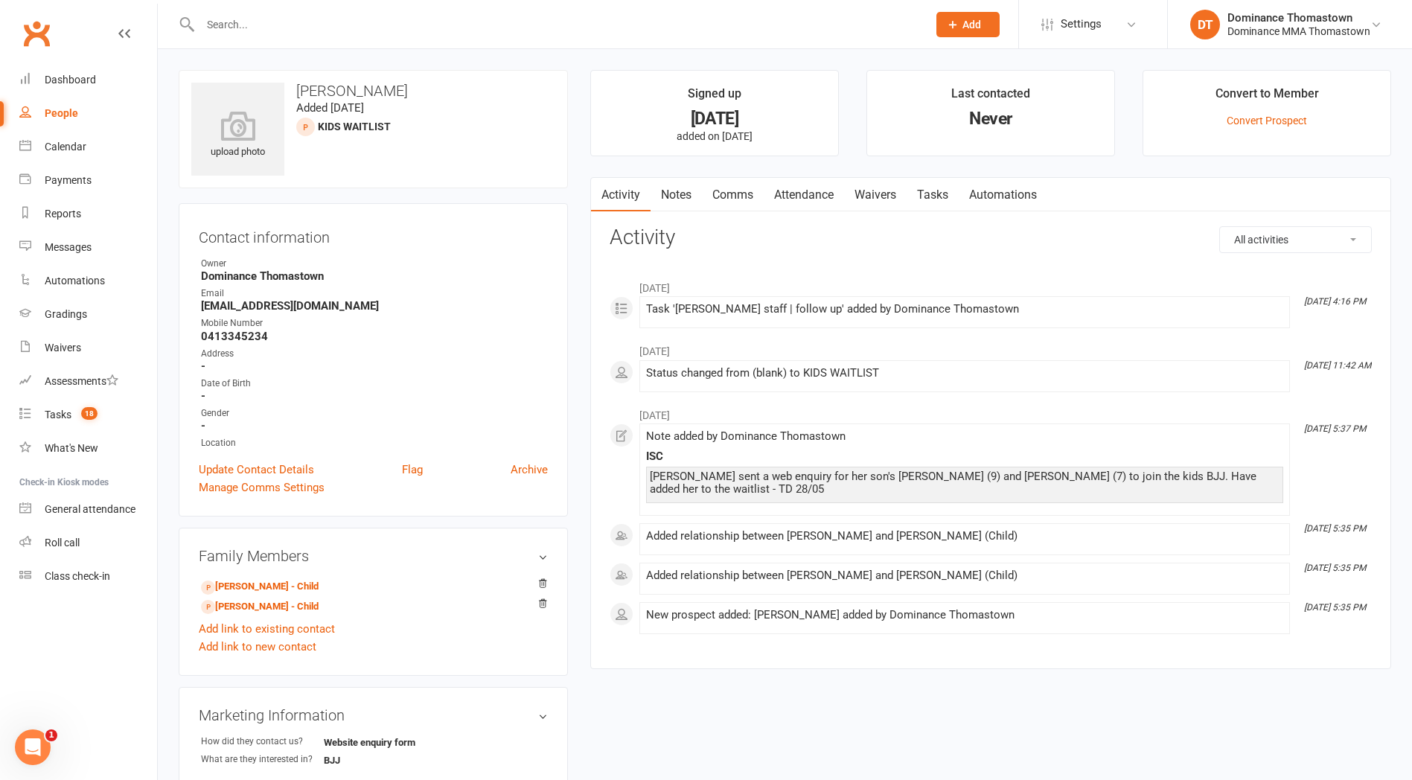
click at [928, 199] on link "Tasks" at bounding box center [933, 195] width 52 height 34
select select "incomplete"
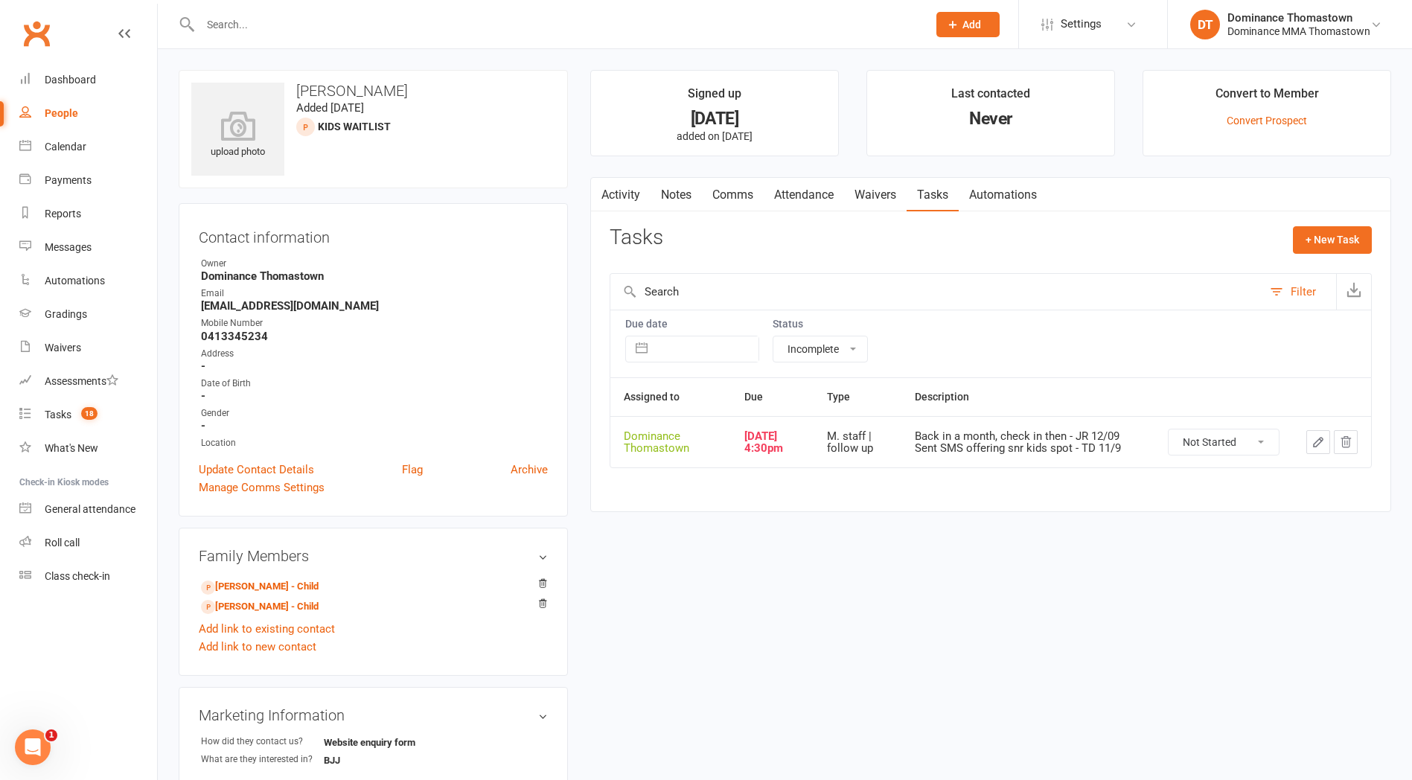
click at [1318, 438] on icon "button" at bounding box center [1318, 442] width 9 height 9
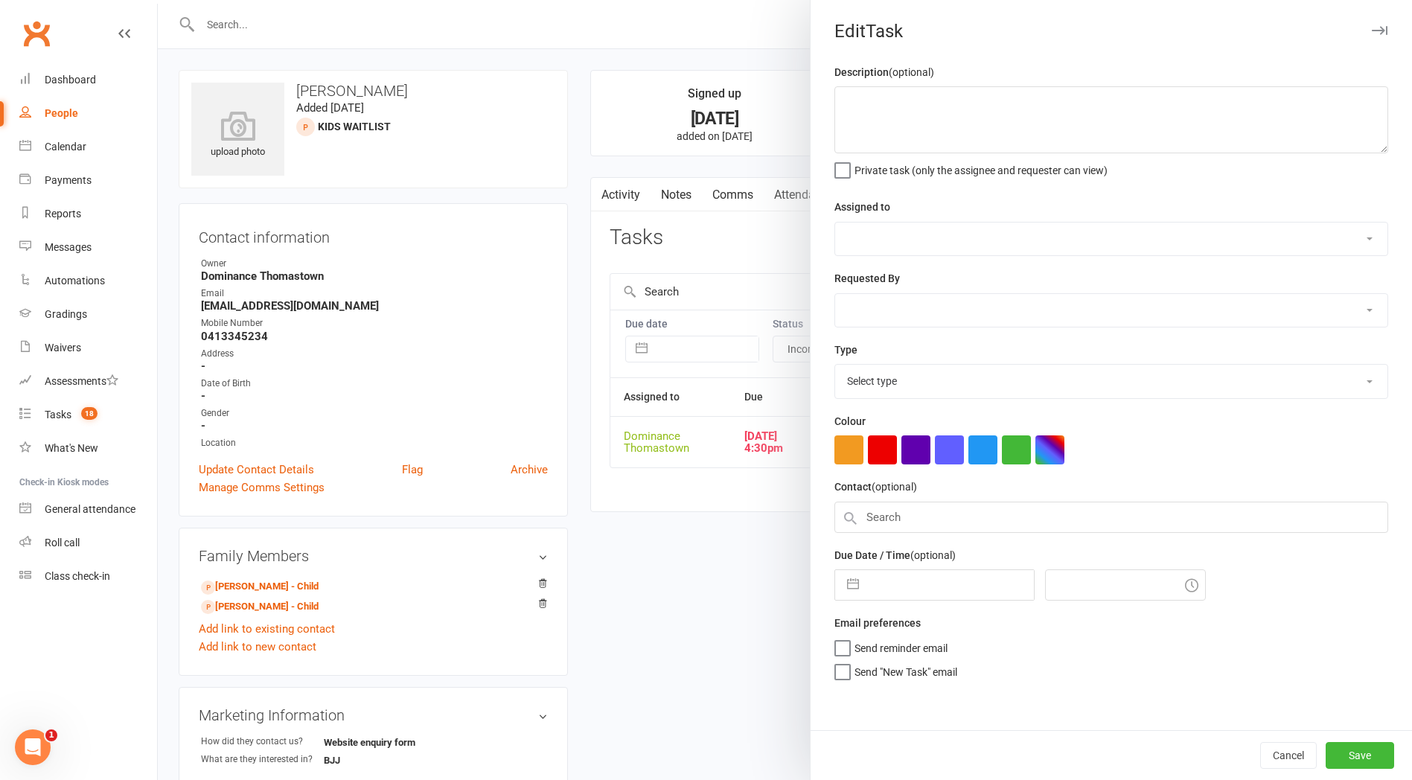
type textarea "Back in a month, check in then - JR 12/09 Sent SMS offering snr kids spot - TD …"
select select "12547"
type input "[DATE]"
type input "4:30pm"
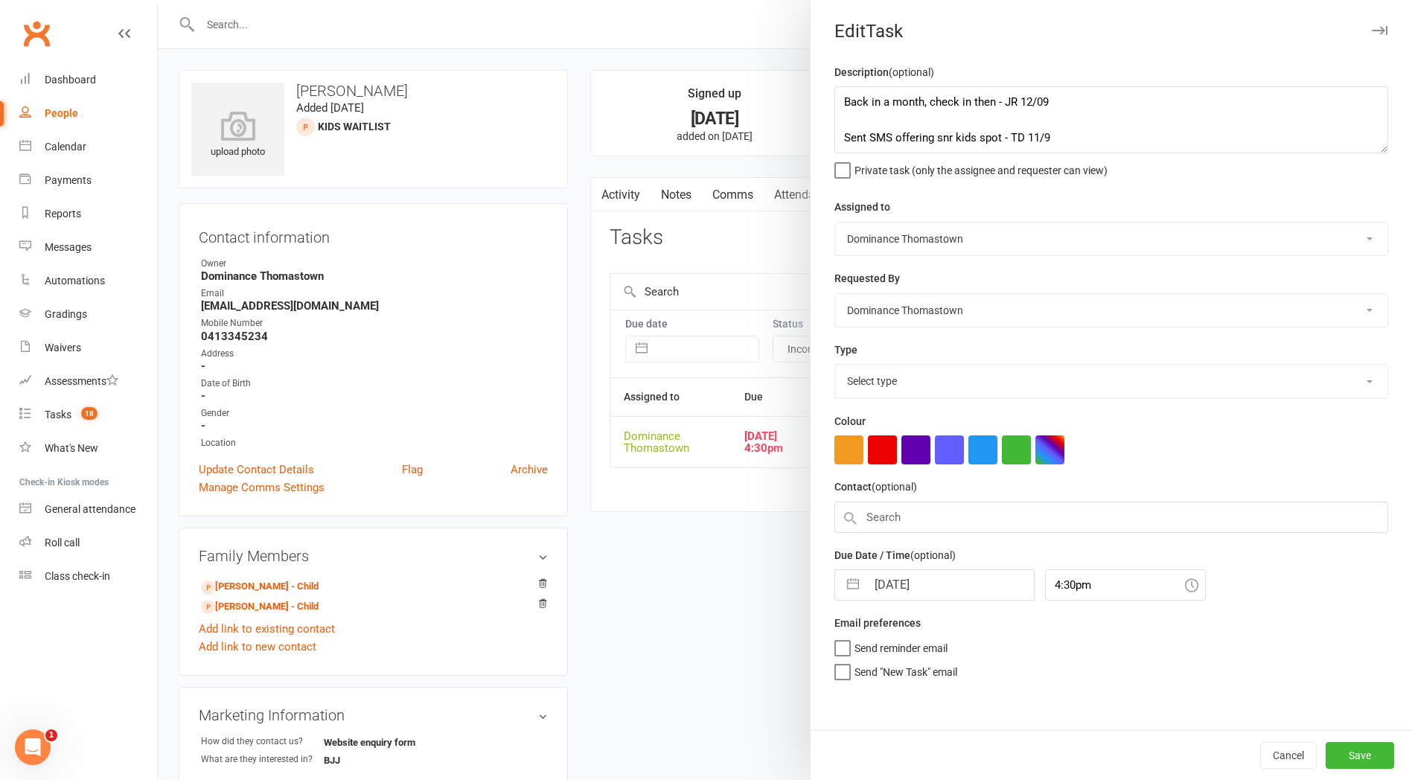
select select "3858"
click at [861, 121] on textarea "Back in a month, check in then - JR 12/09 Sent SMS offering snr kids spot - TD …" at bounding box center [1111, 119] width 554 height 67
type textarea "Sms sent - TD 11/10 Back in a month, check in then - JR 12/09 Sent SMS offering…"
select select "8"
select select "2025"
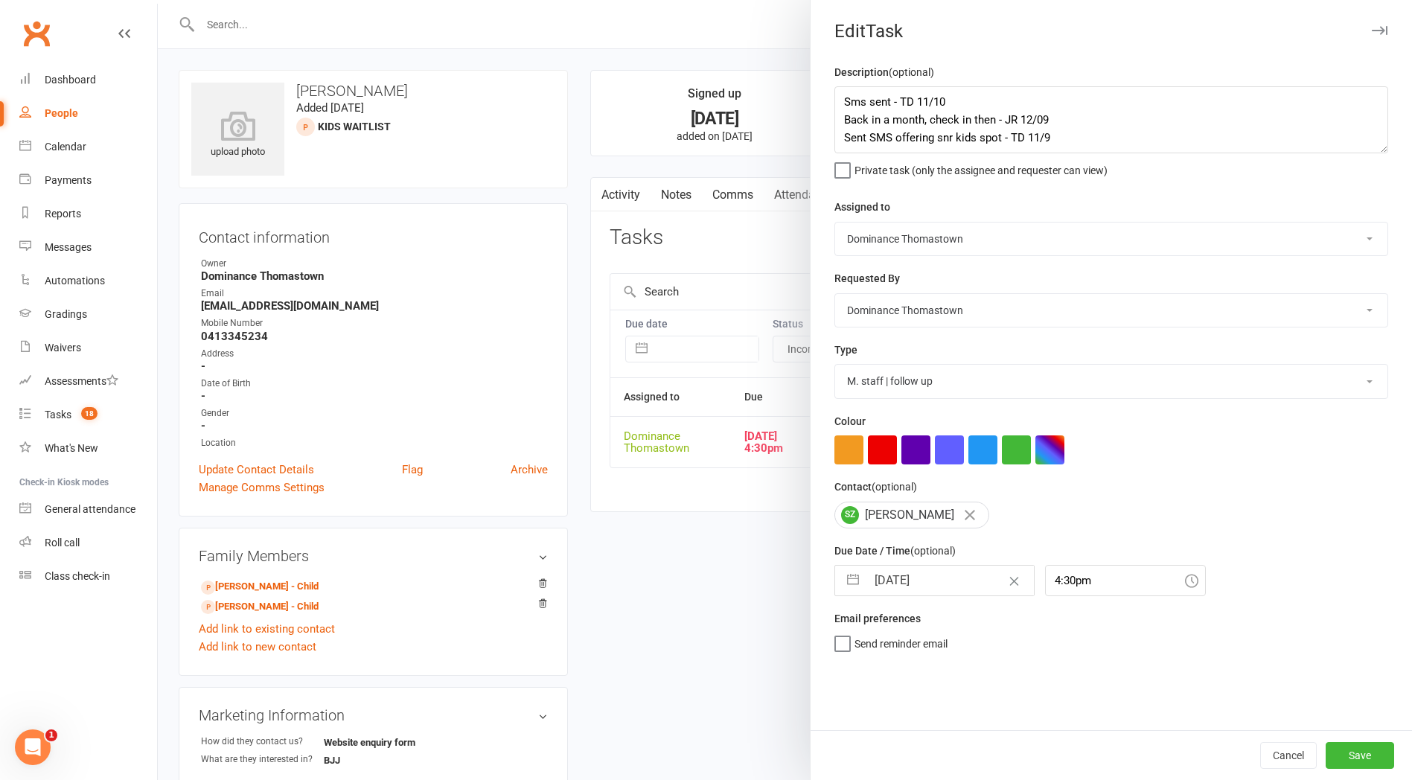
select select "9"
select select "2025"
select select "10"
select select "2025"
click at [922, 591] on input "[DATE]" at bounding box center [949, 581] width 167 height 30
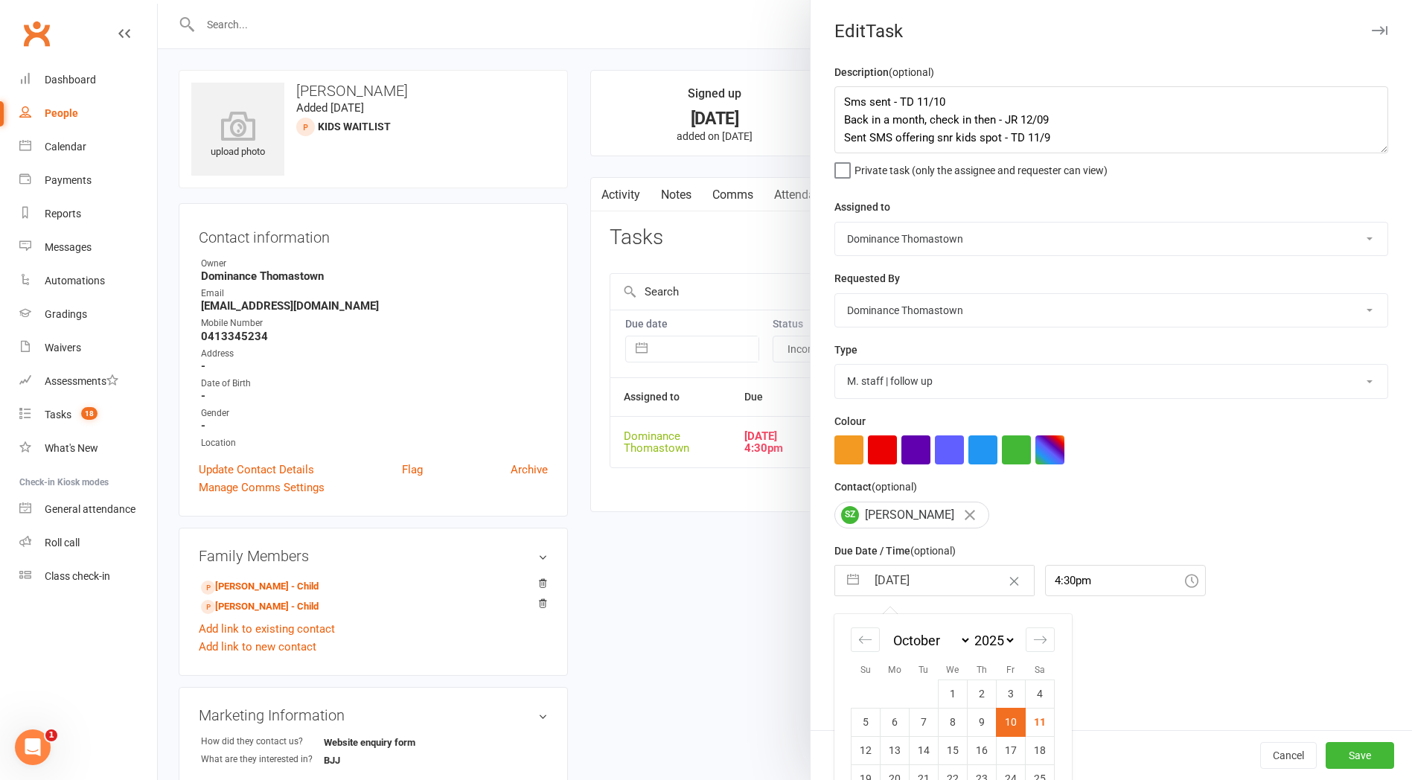
scroll to position [61, 0]
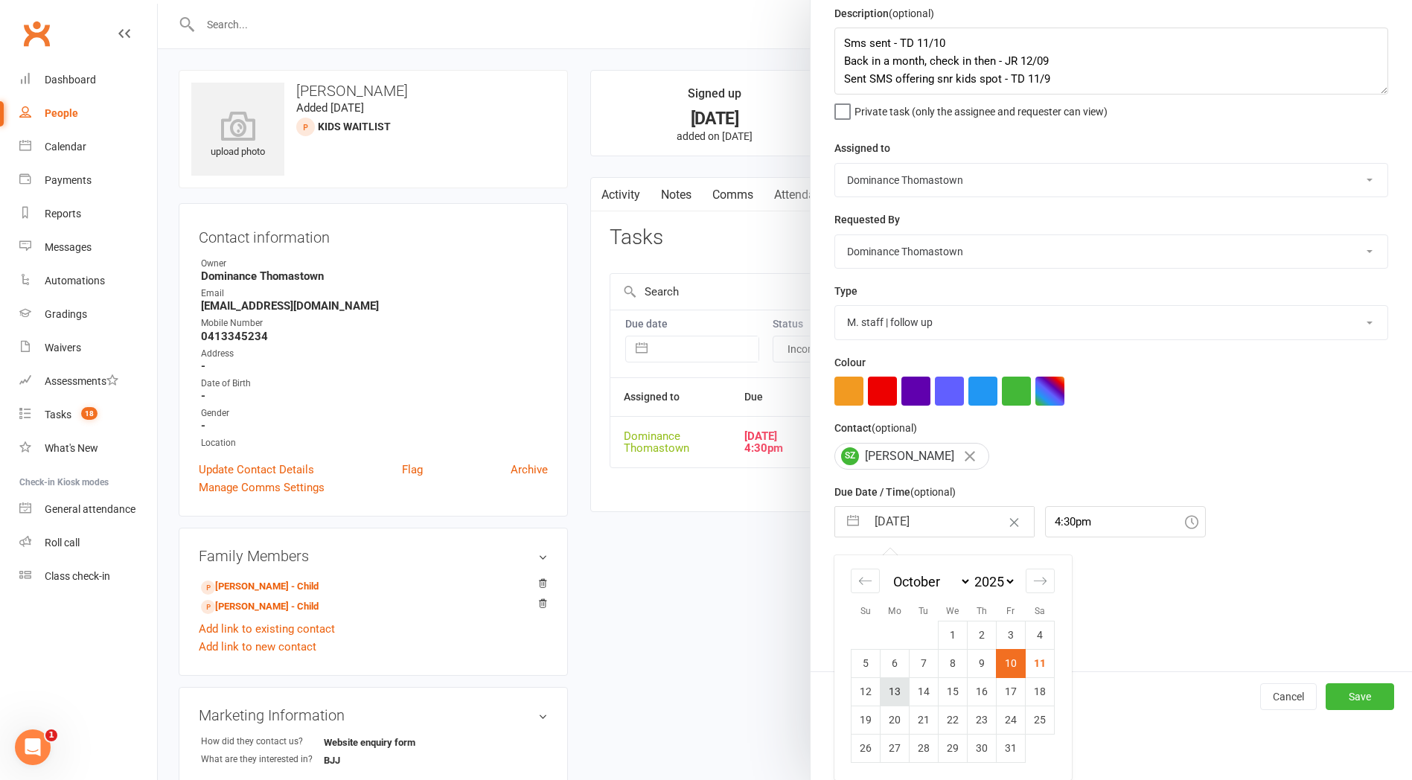
click at [894, 693] on td "13" at bounding box center [895, 691] width 29 height 28
type input "[DATE]"
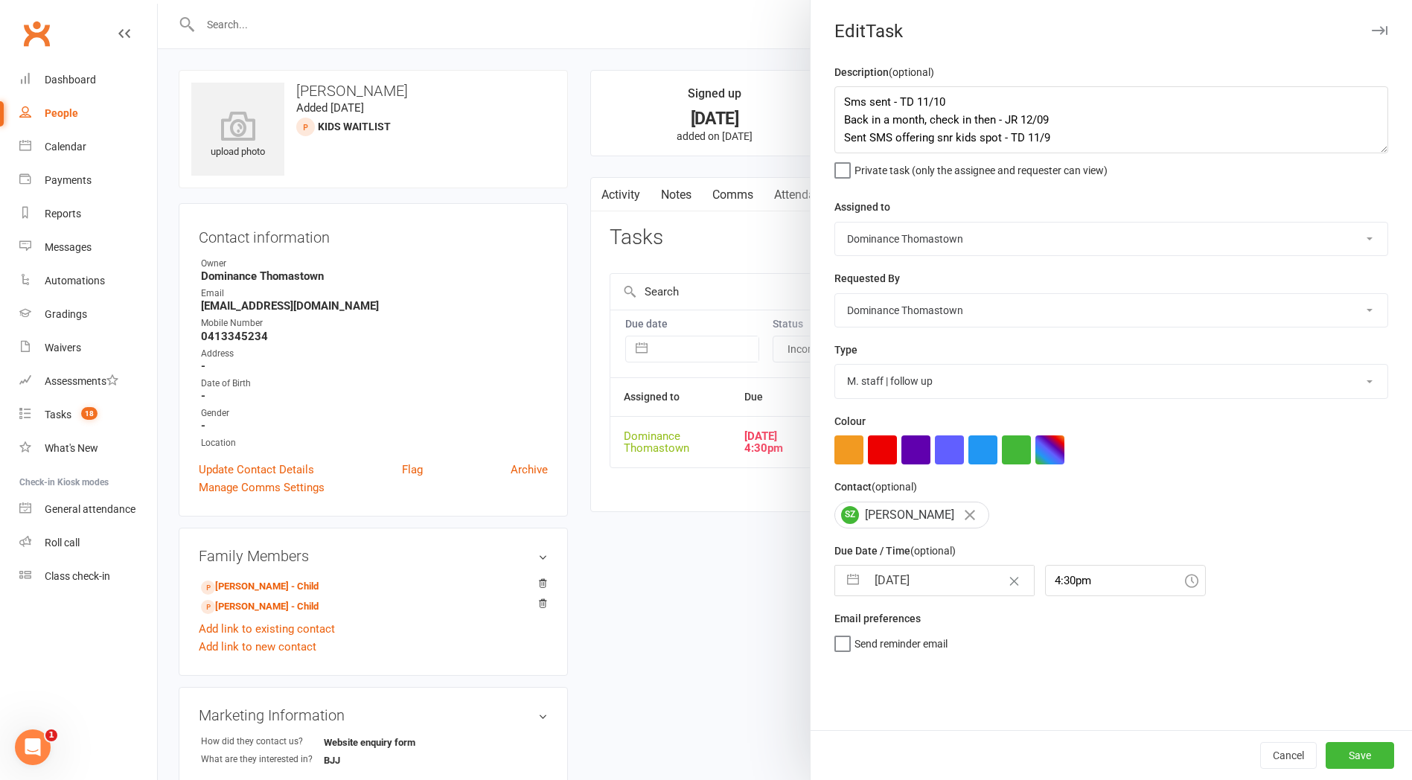
scroll to position [0, 0]
click at [1347, 763] on button "Save" at bounding box center [1360, 755] width 68 height 27
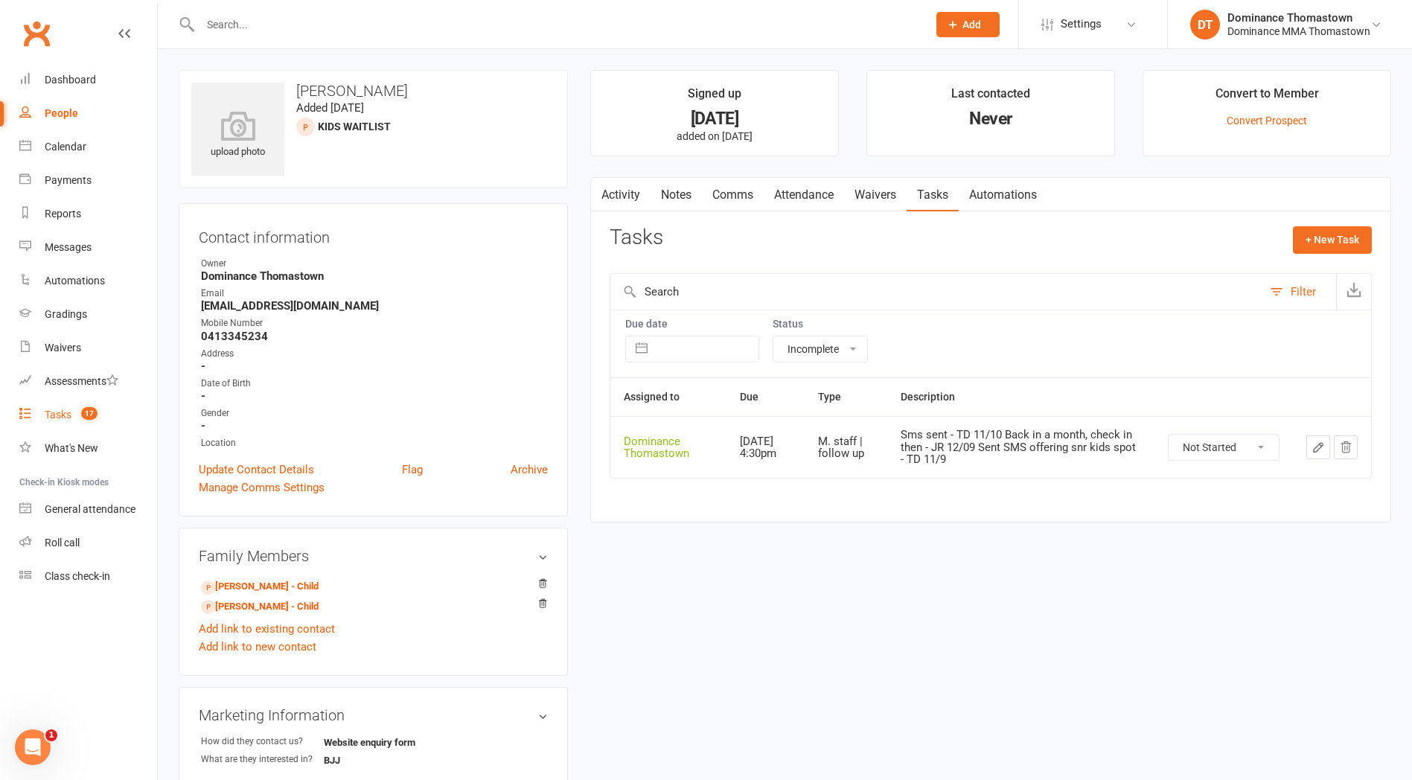
click at [51, 416] on div "Tasks" at bounding box center [58, 415] width 27 height 12
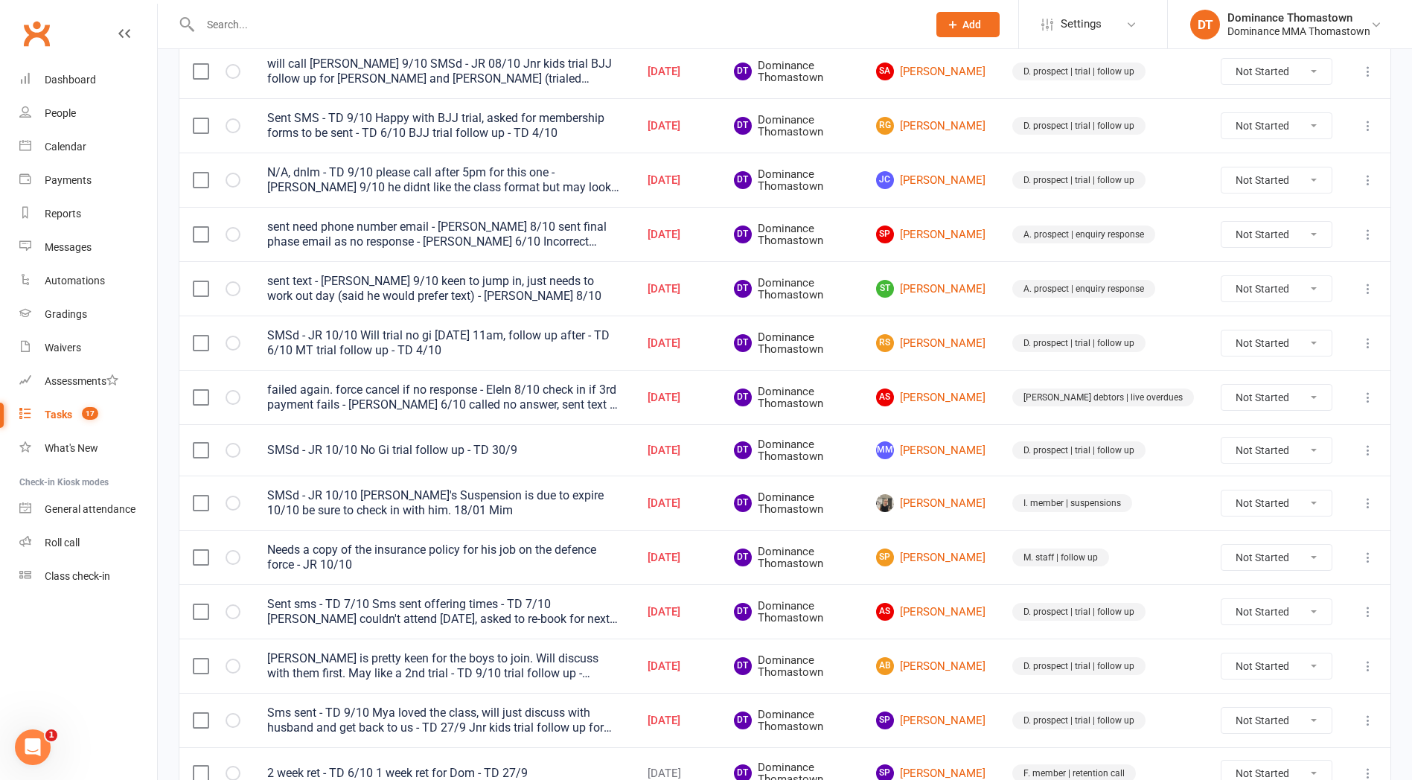
scroll to position [449, 0]
click at [972, 392] on link "AS Aisha Sellami" at bounding box center [930, 396] width 109 height 18
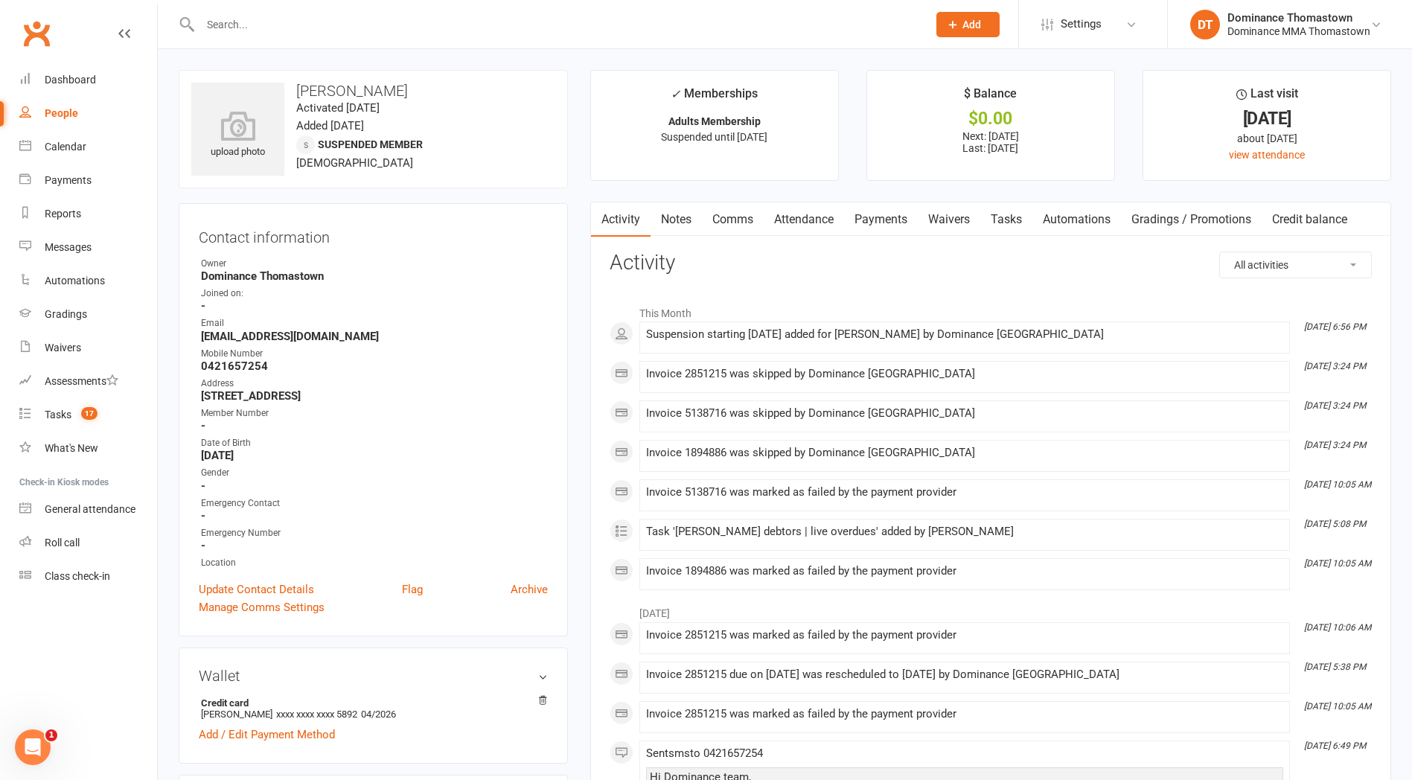
click at [884, 219] on link "Payments" at bounding box center [881, 219] width 74 height 34
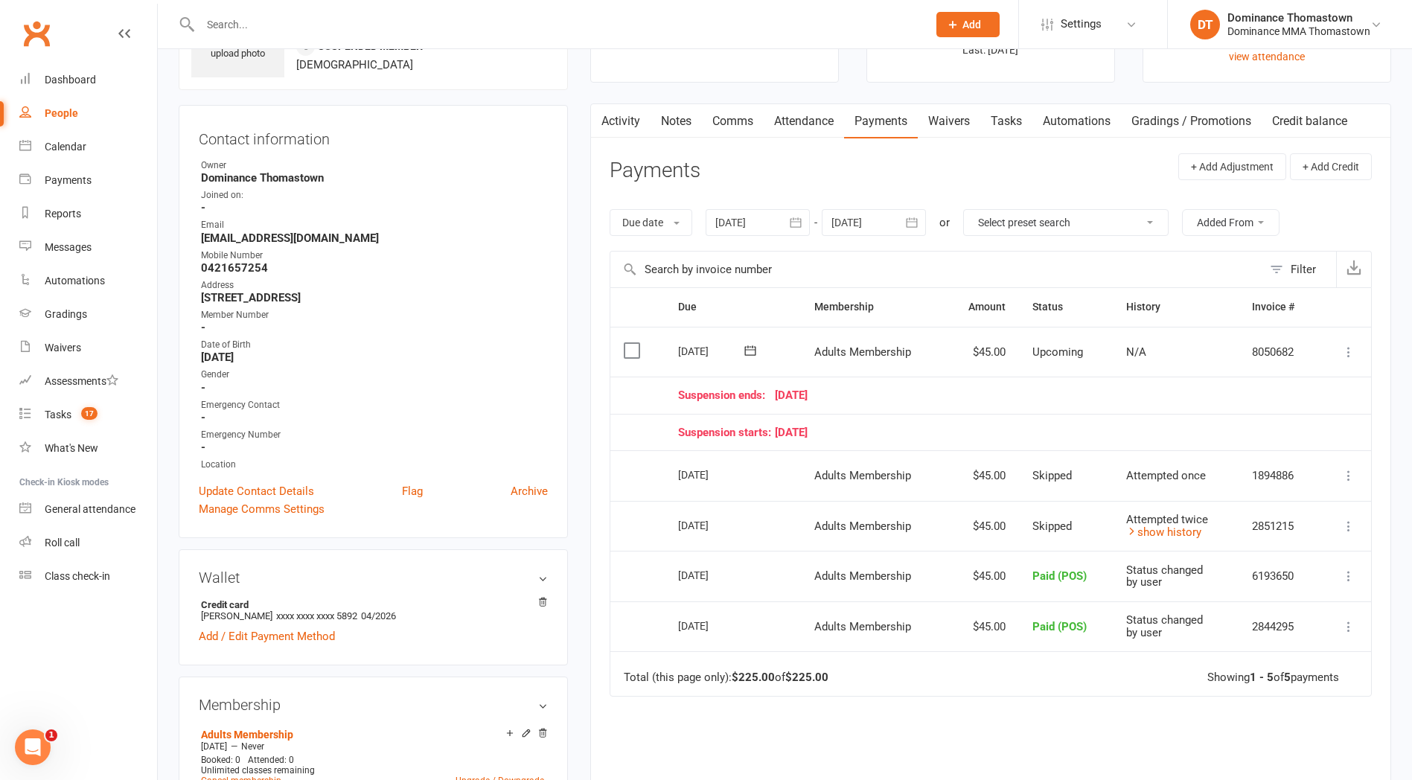
scroll to position [99, 0]
click at [1003, 121] on link "Tasks" at bounding box center [1006, 120] width 52 height 34
select select "incomplete"
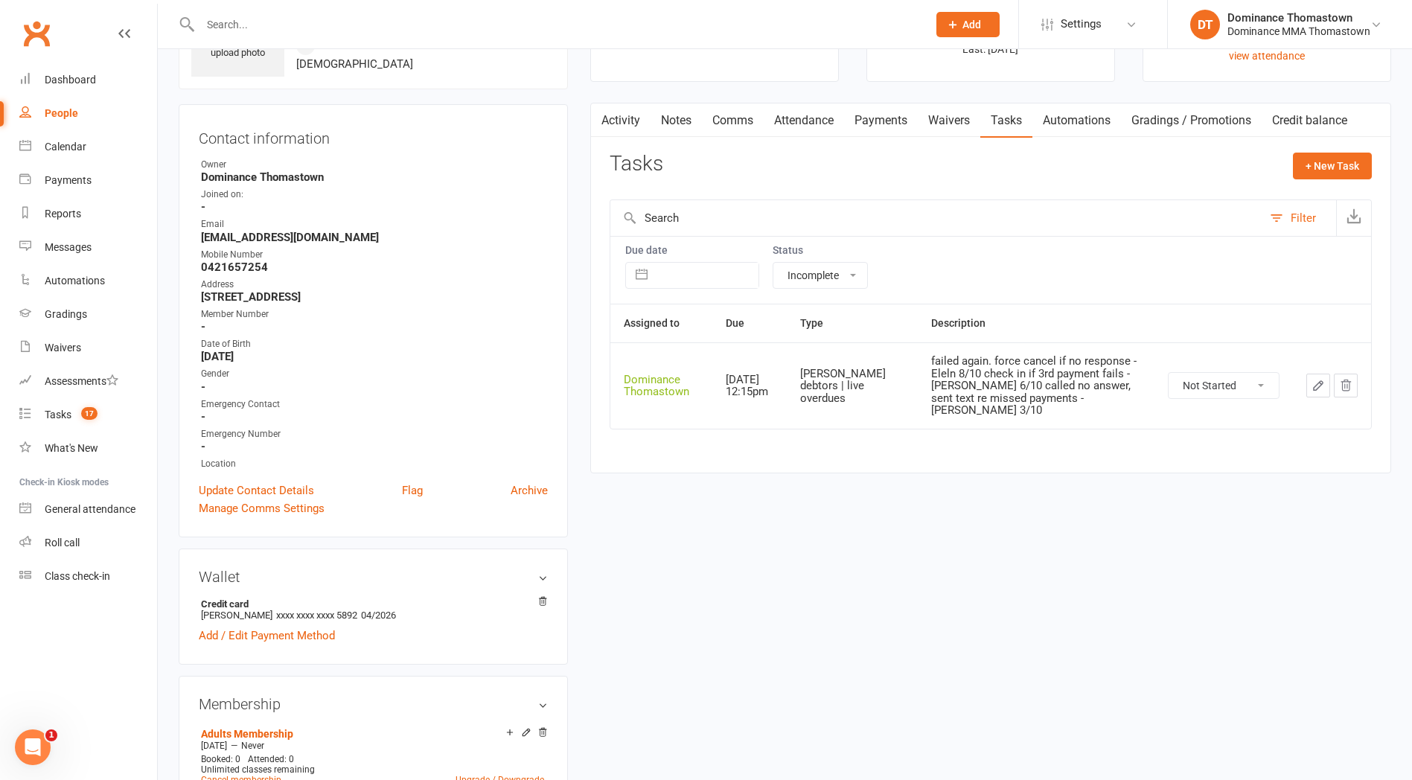
click at [945, 118] on link "Waivers" at bounding box center [949, 120] width 63 height 34
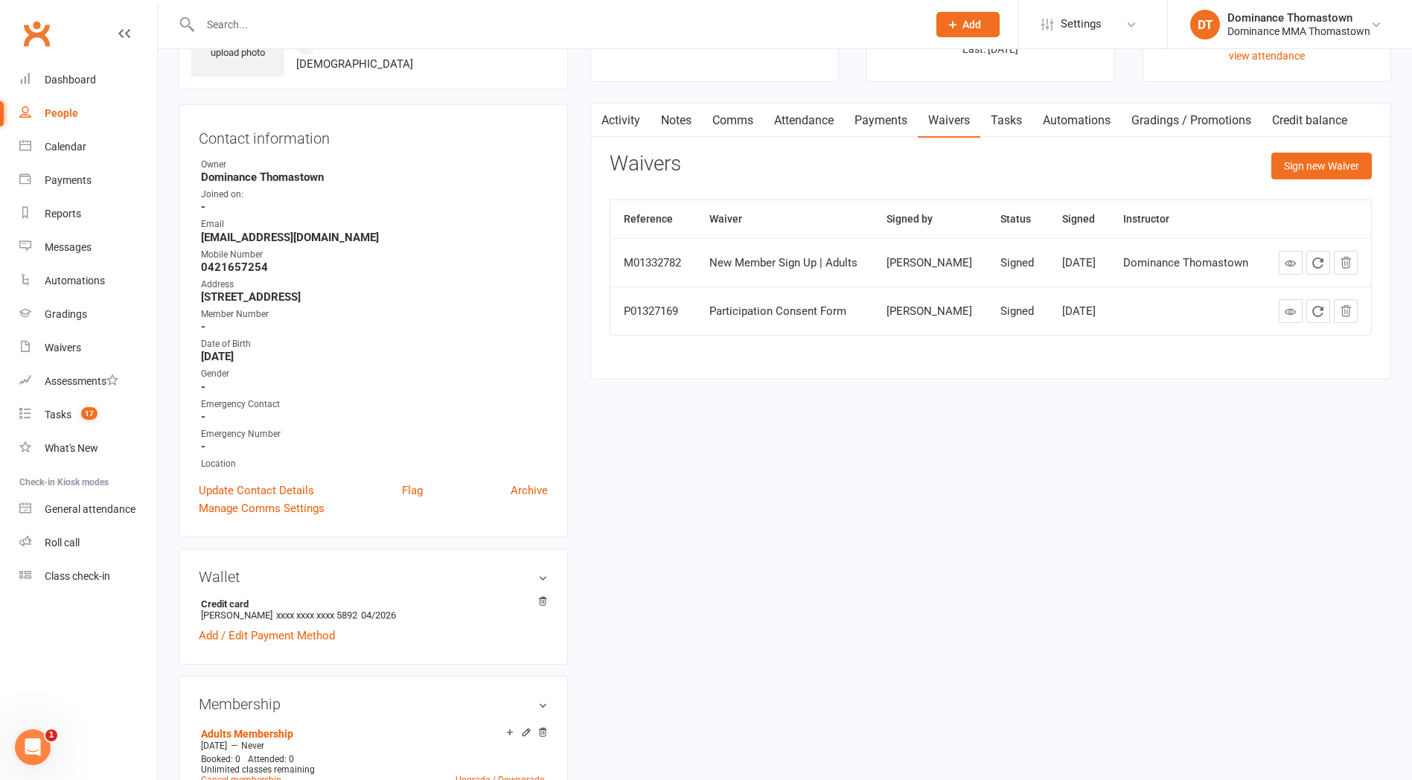
click at [869, 124] on link "Payments" at bounding box center [881, 120] width 74 height 34
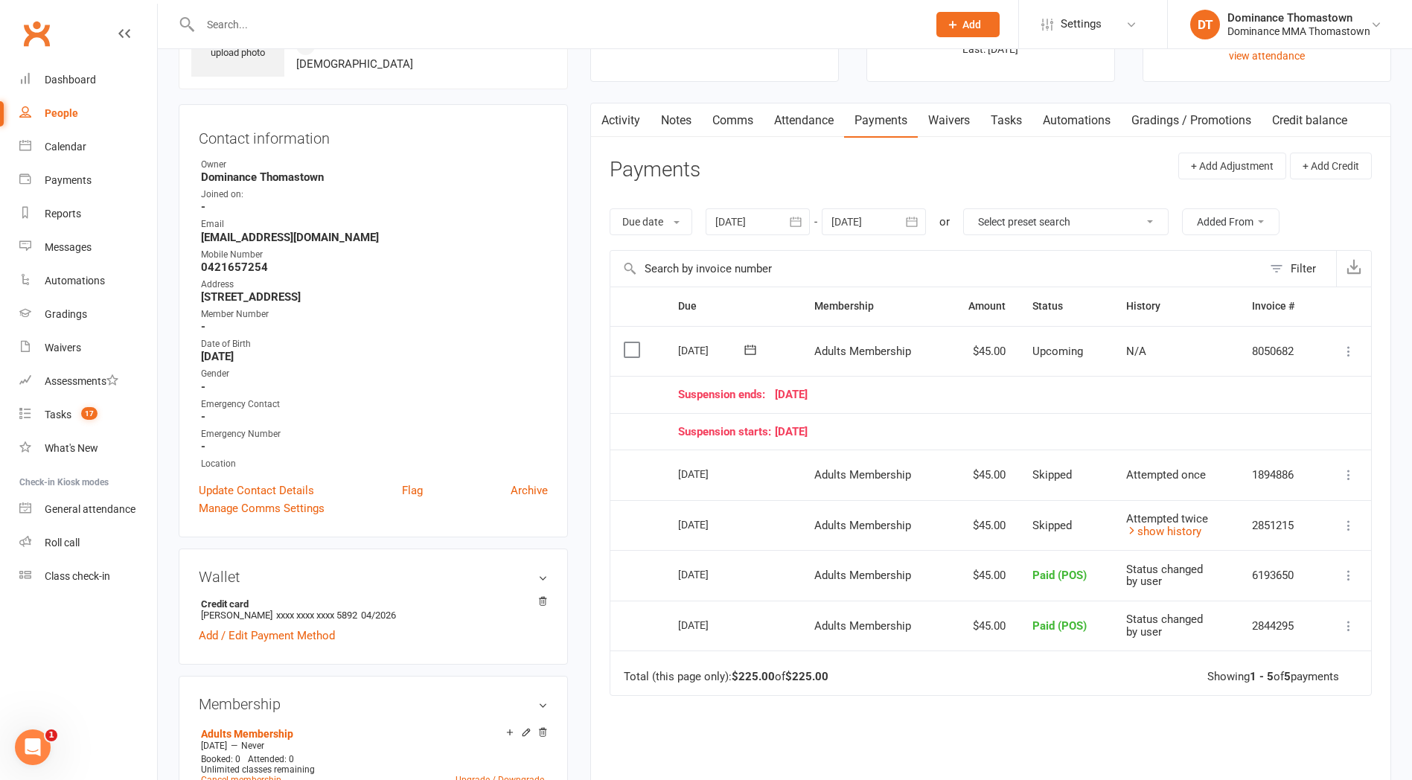
click at [1014, 125] on link "Tasks" at bounding box center [1006, 120] width 52 height 34
select select "incomplete"
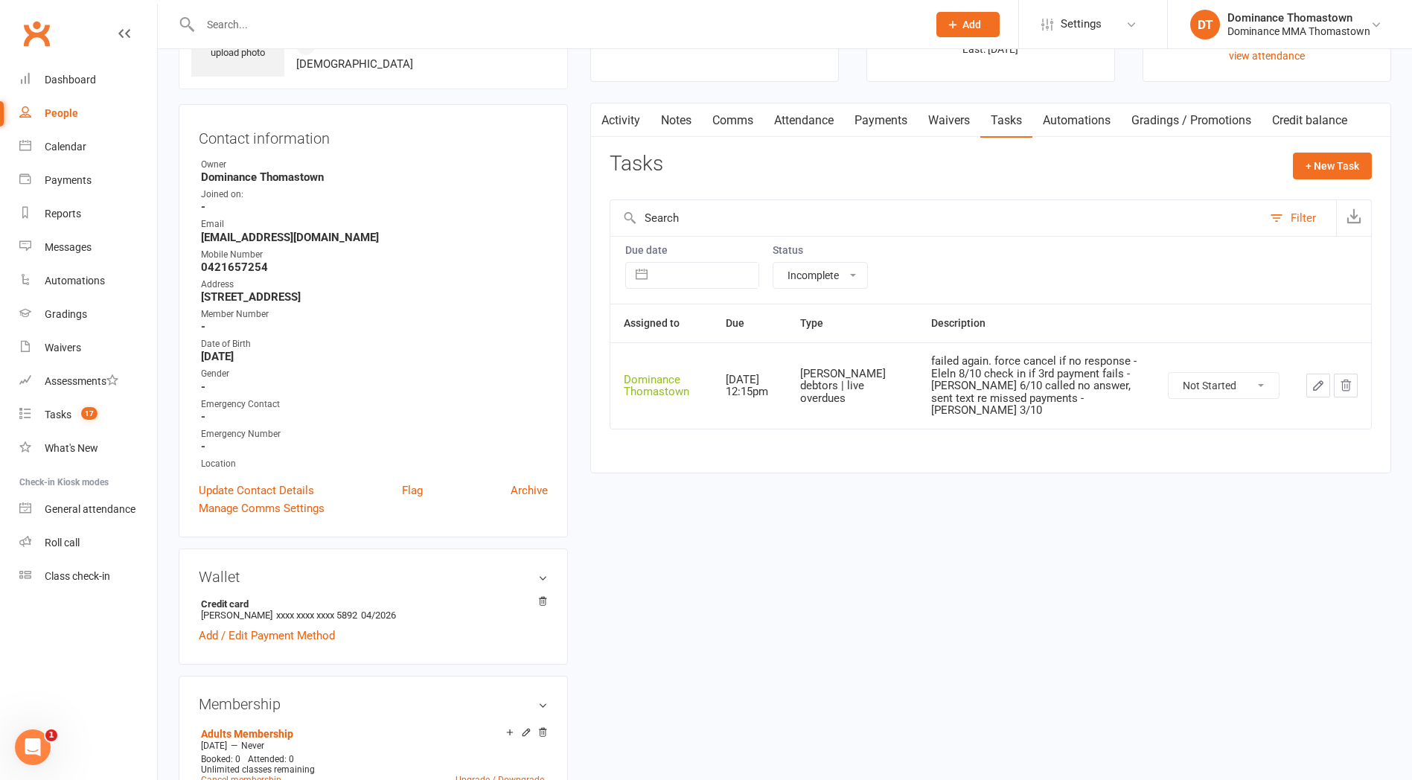
click at [1204, 380] on select "Not Started In Progress Waiting Complete" at bounding box center [1224, 385] width 110 height 25
click at [1169, 373] on select "Not Started In Progress Waiting Complete" at bounding box center [1224, 385] width 110 height 25
select select "unstarted"
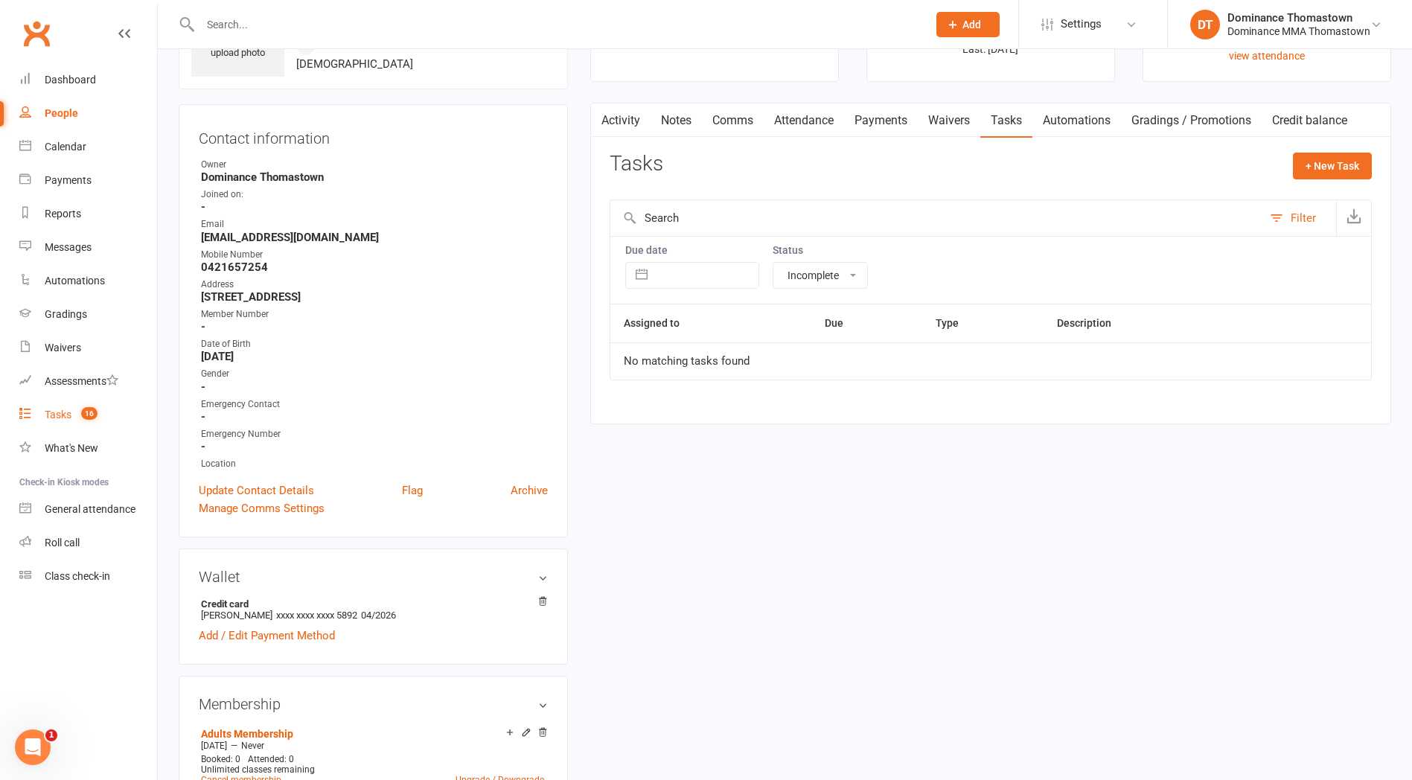
click at [54, 413] on div "Tasks" at bounding box center [58, 415] width 27 height 12
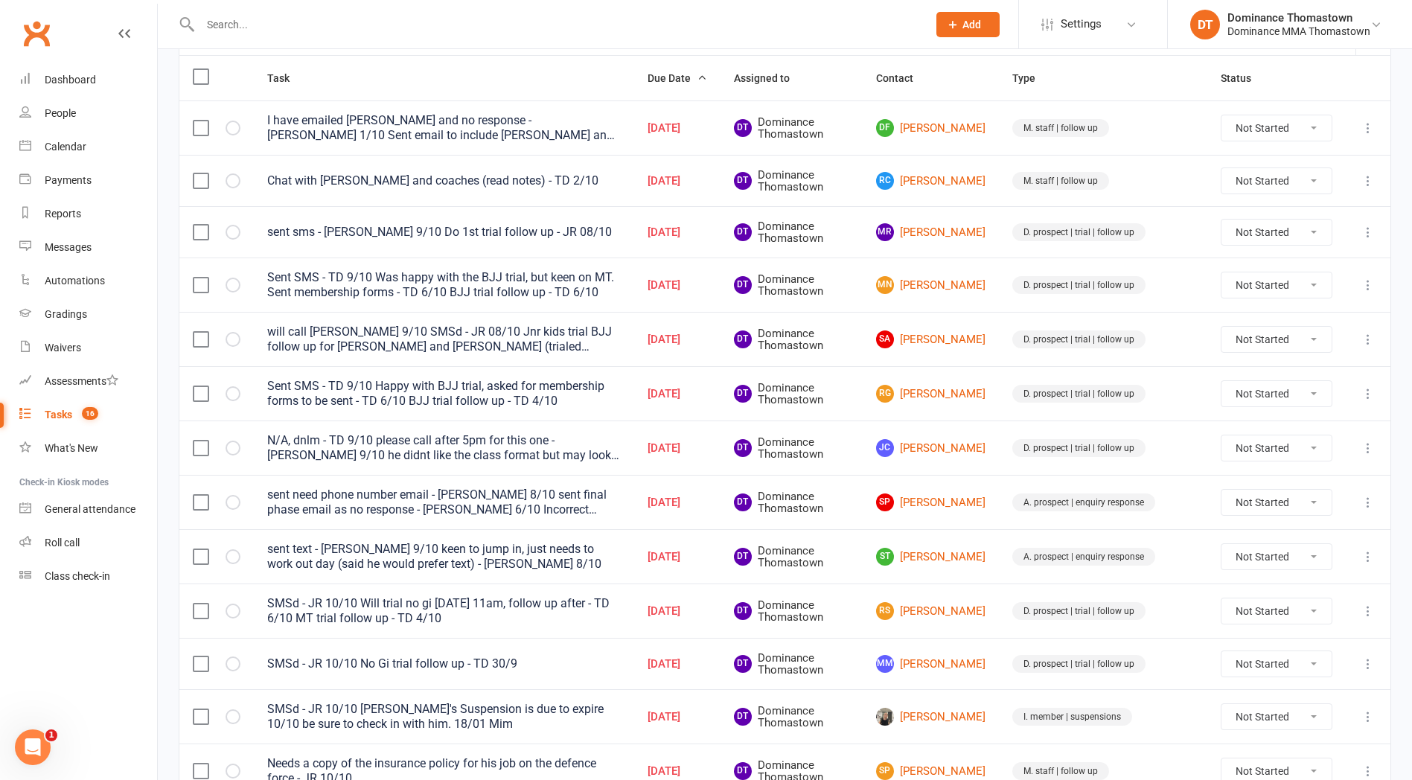
scroll to position [184, 0]
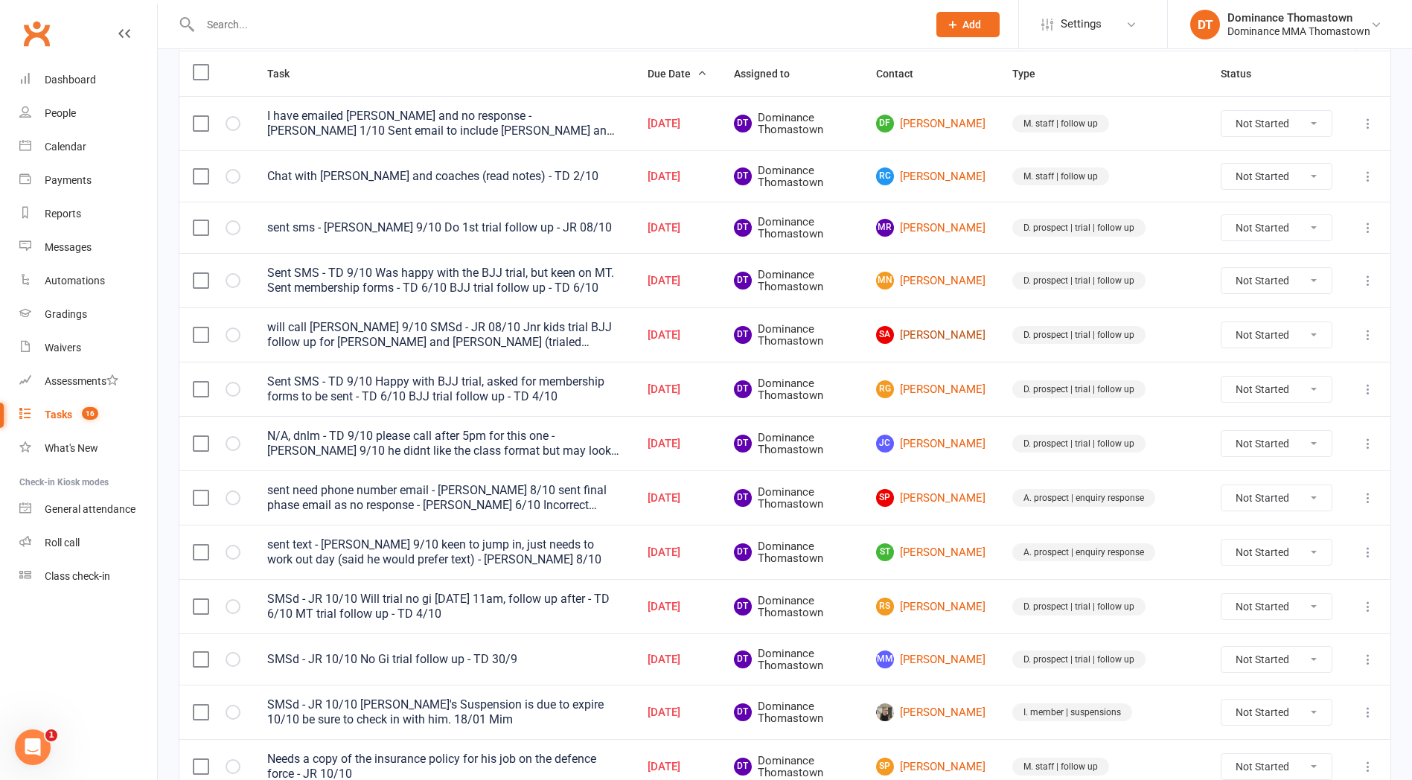
click at [968, 332] on link "SA Sean Anderson" at bounding box center [930, 335] width 109 height 18
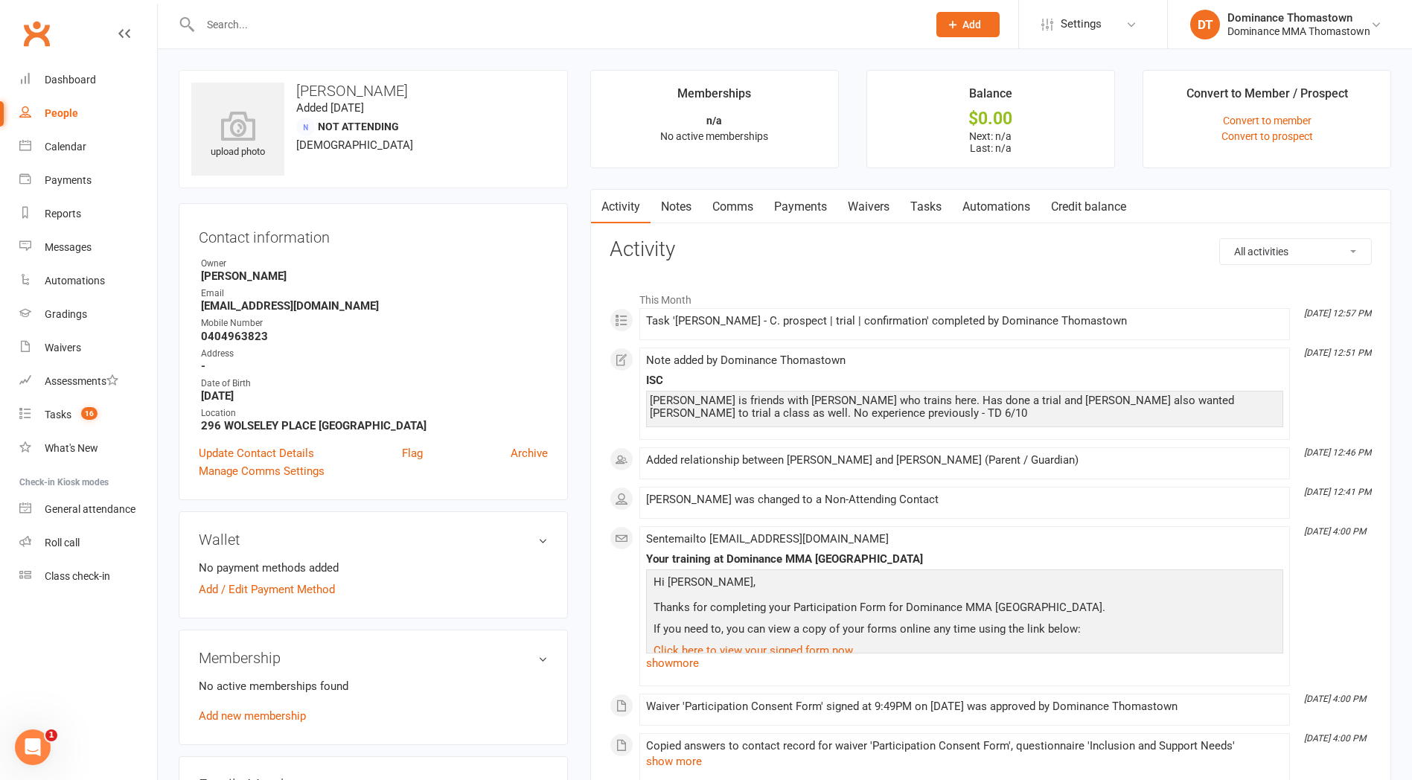
click at [929, 206] on link "Tasks" at bounding box center [926, 207] width 52 height 34
select select "incomplete"
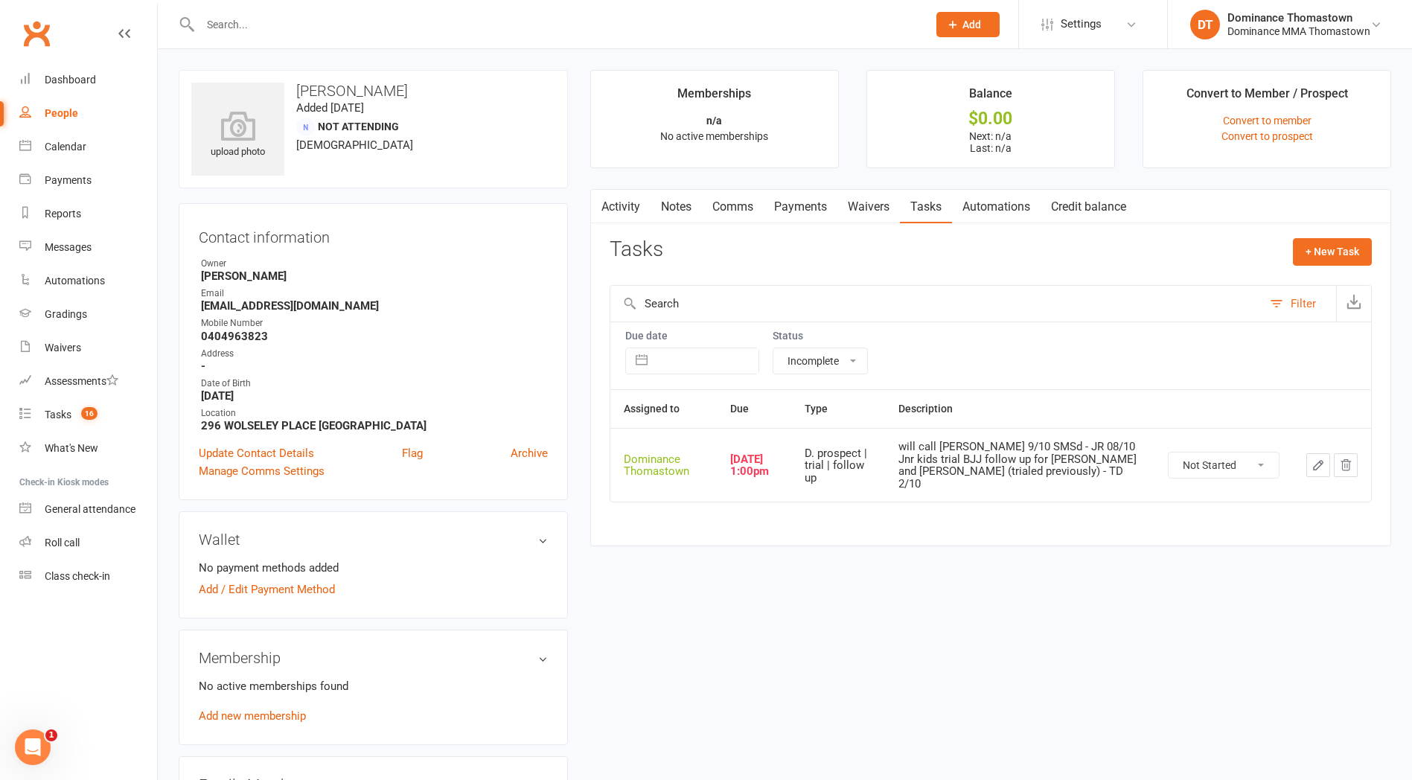
click at [1237, 462] on select "Not Started In Progress Waiting Complete" at bounding box center [1224, 465] width 110 height 25
click at [1195, 462] on select "Not Started In Progress Waiting Complete" at bounding box center [1224, 465] width 110 height 25
click at [1312, 464] on icon "button" at bounding box center [1318, 465] width 13 height 13
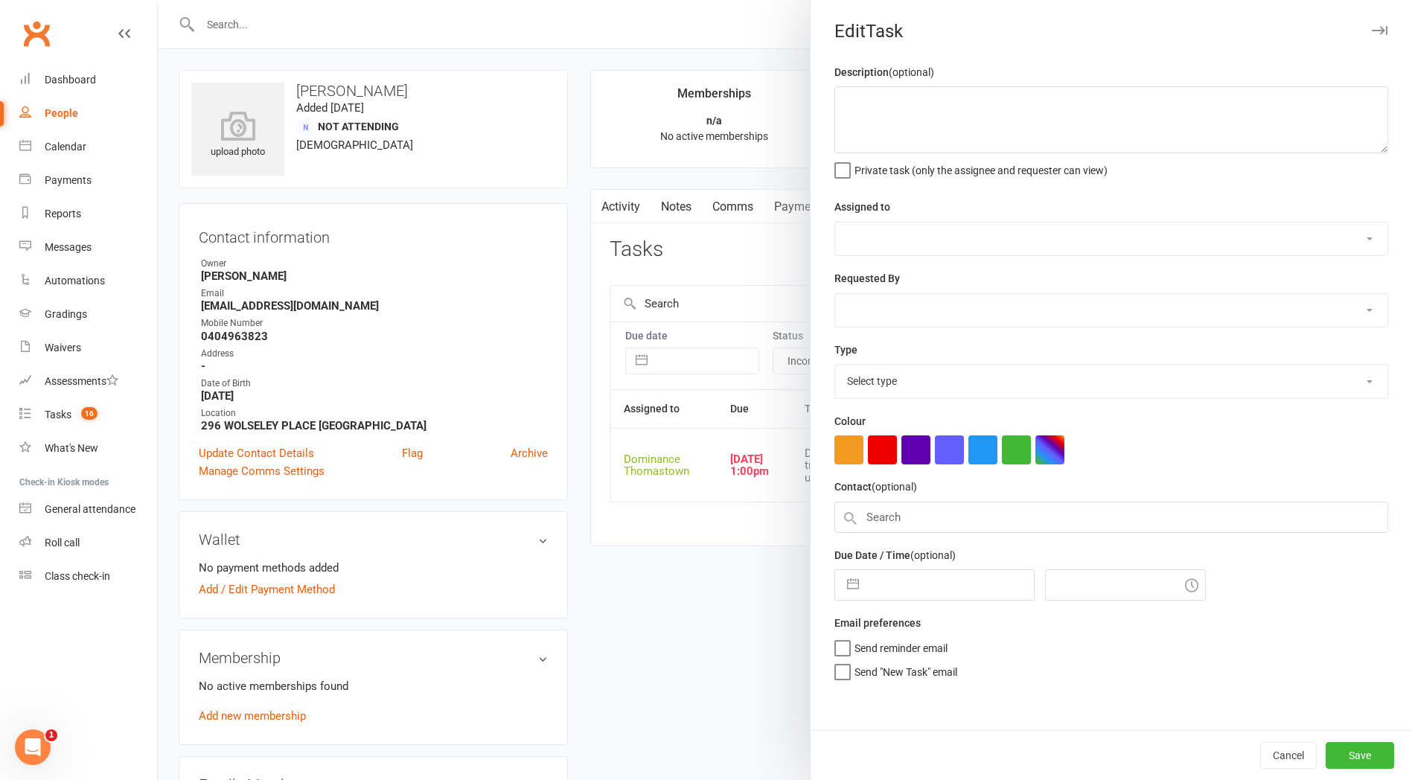
type textarea "will call froday - Ellen 9/10 SMSd - JR 08/10 Jnr kids trial BJJ follow up for …"
select select "12547"
type input "[DATE]"
type input "1:00pm"
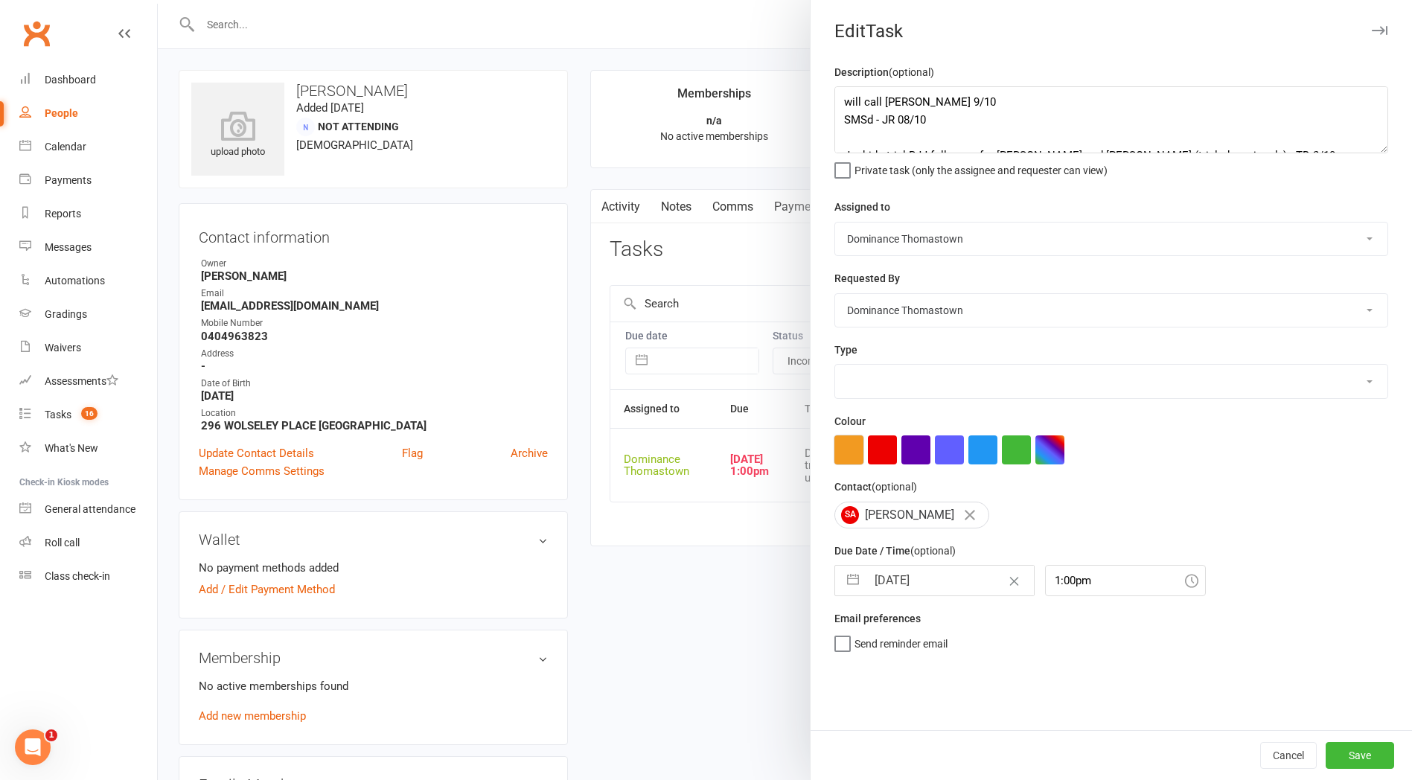
select select "3812"
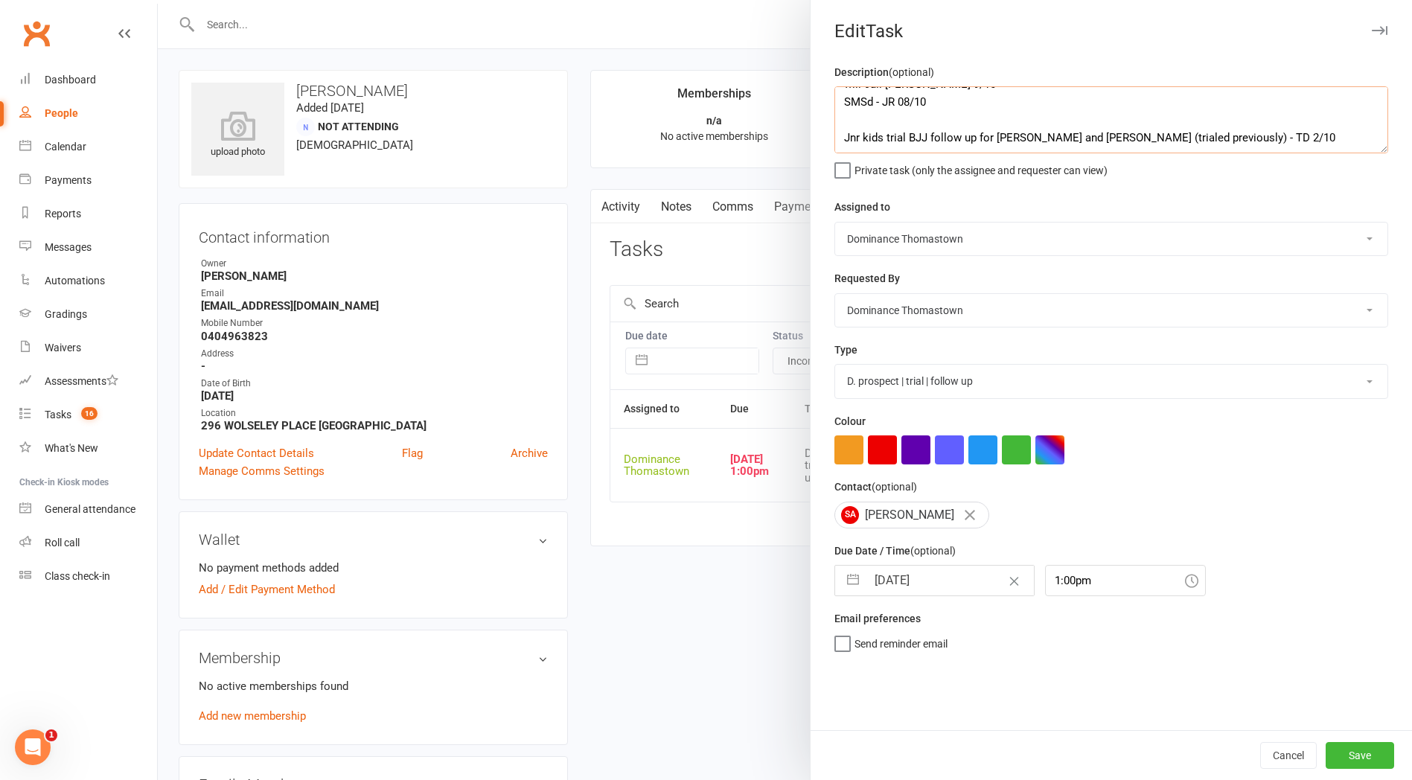
click at [910, 118] on textarea "will call froday - Ellen 9/10 SMSd - JR 08/10 Jnr kids trial BJJ follow up for …" at bounding box center [1111, 119] width 554 height 67
click at [898, 105] on textarea "will call froday - Ellen 9/10 SMSd - JR 08/10 Jnr kids trial BJJ follow up for …" at bounding box center [1111, 119] width 554 height 67
click at [838, 99] on textarea "will call [DATE] - [PERSON_NAME] 9/10 SMSd - JR 08/10 Jnr kids trial BJJ follow…" at bounding box center [1111, 119] width 554 height 67
type textarea "will call [DATE] - [PERSON_NAME] 9/10 SMSd - JR 08/10 Jnr kids trial BJJ follow…"
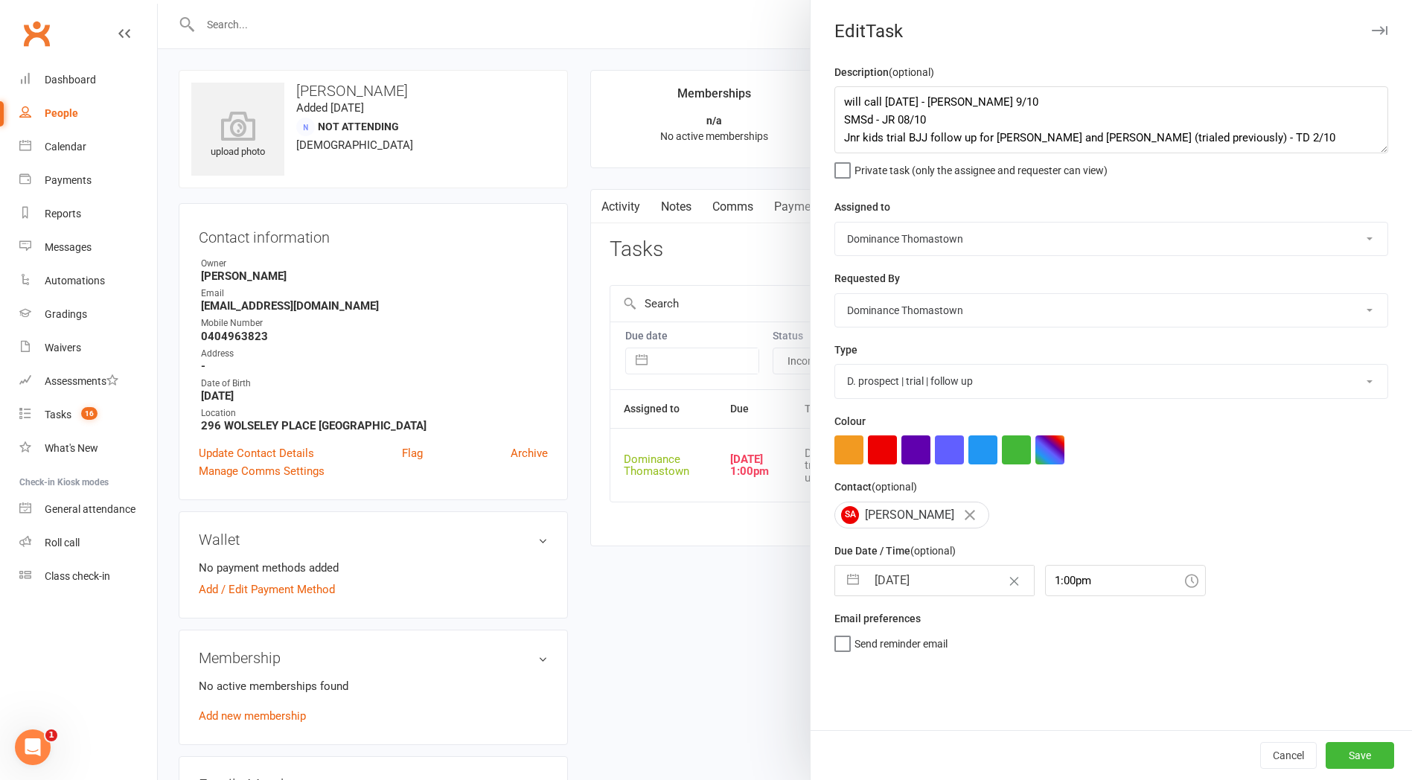
select select "8"
select select "2025"
select select "9"
select select "2025"
select select "10"
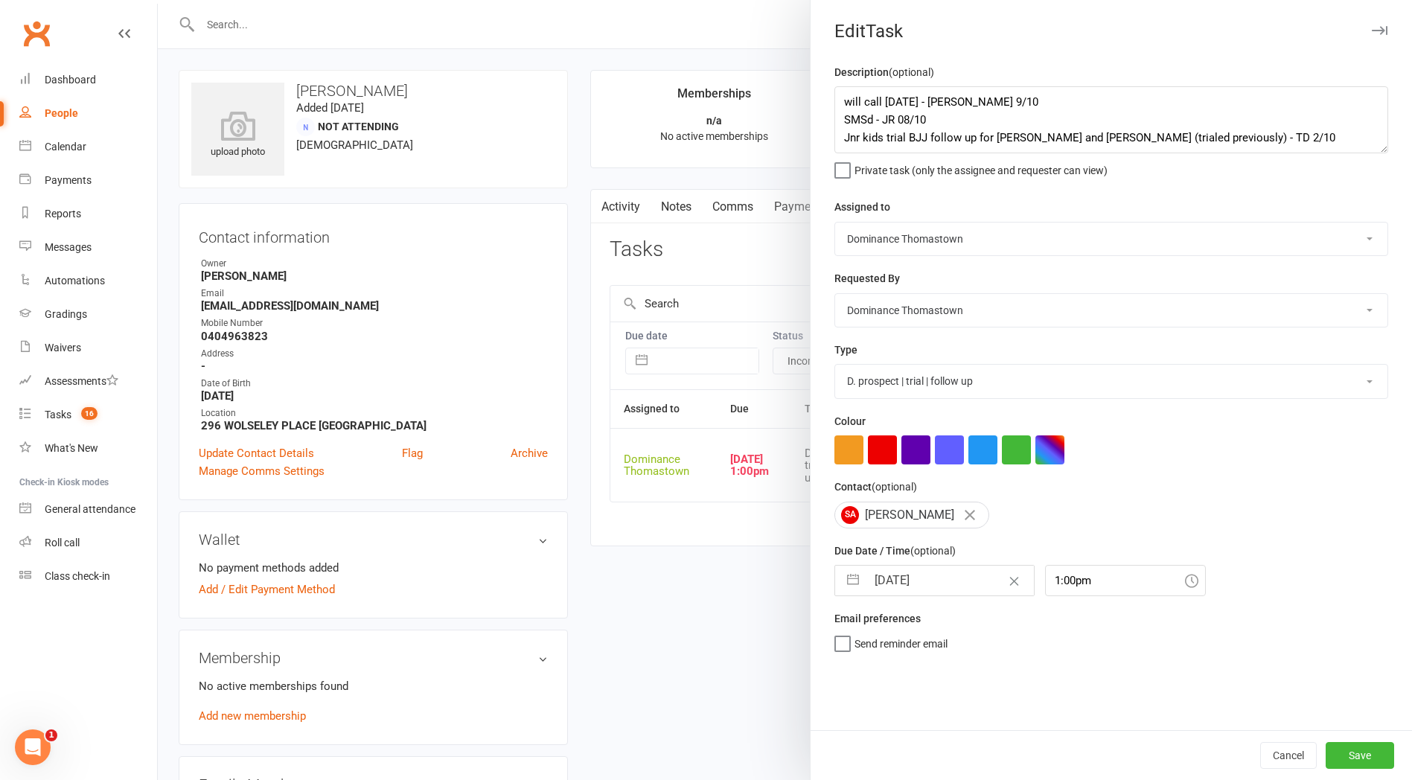
select select "2025"
click at [896, 584] on input "10 Oct 2025" at bounding box center [949, 581] width 167 height 30
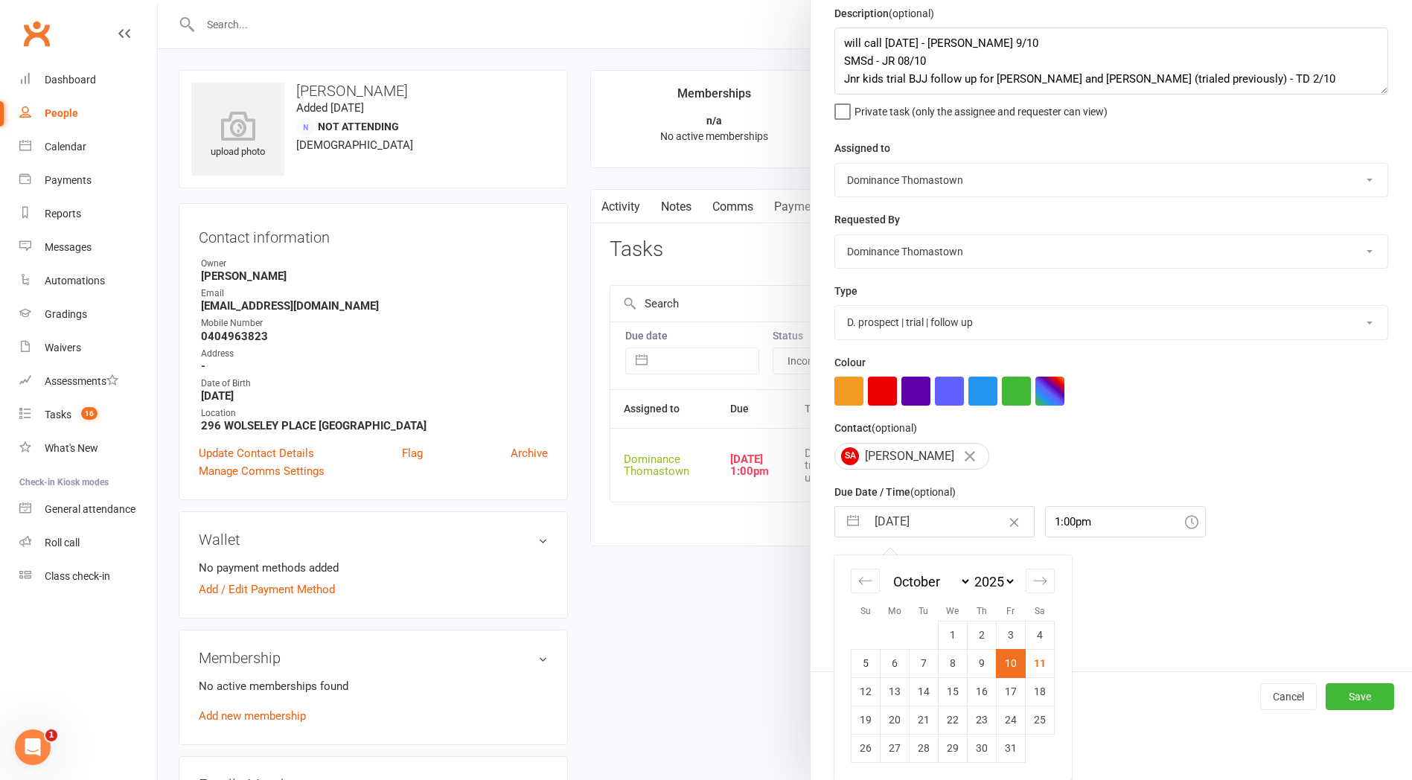
drag, startPoint x: 901, startPoint y: 689, endPoint x: 916, endPoint y: 692, distance: 15.8
click at [901, 690] on td "13" at bounding box center [895, 691] width 29 height 28
type input "13 Oct 2025"
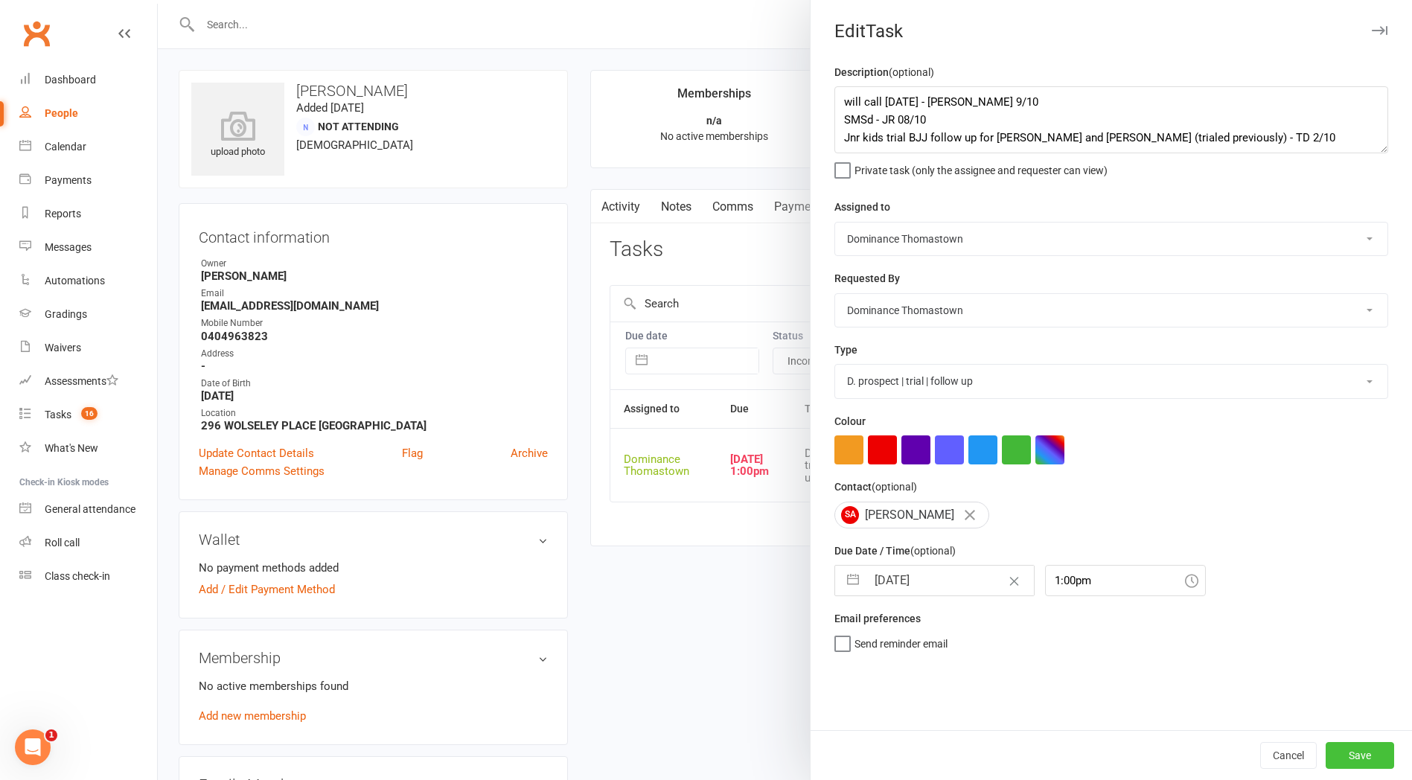
click at [1377, 763] on button "Save" at bounding box center [1360, 755] width 68 height 27
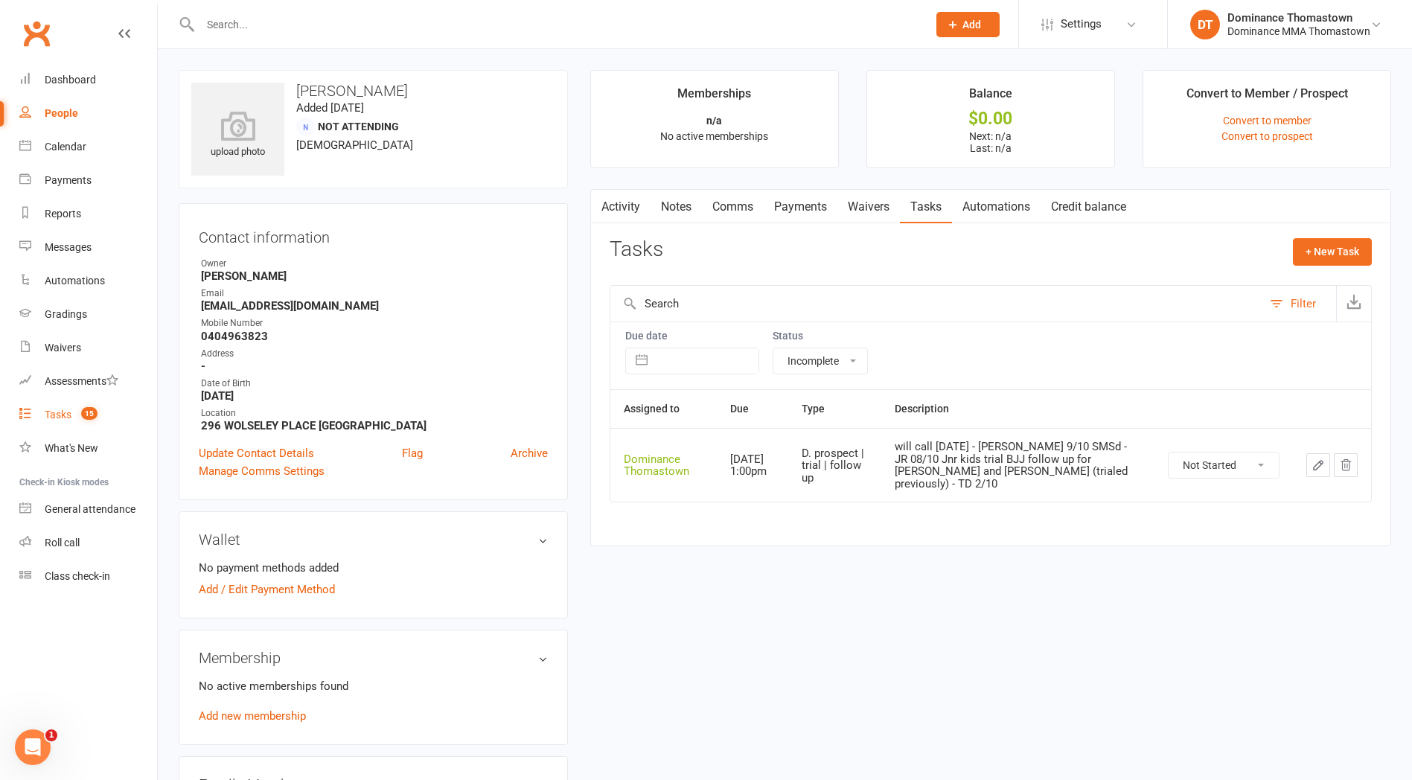
click at [58, 411] on div "Tasks" at bounding box center [58, 415] width 27 height 12
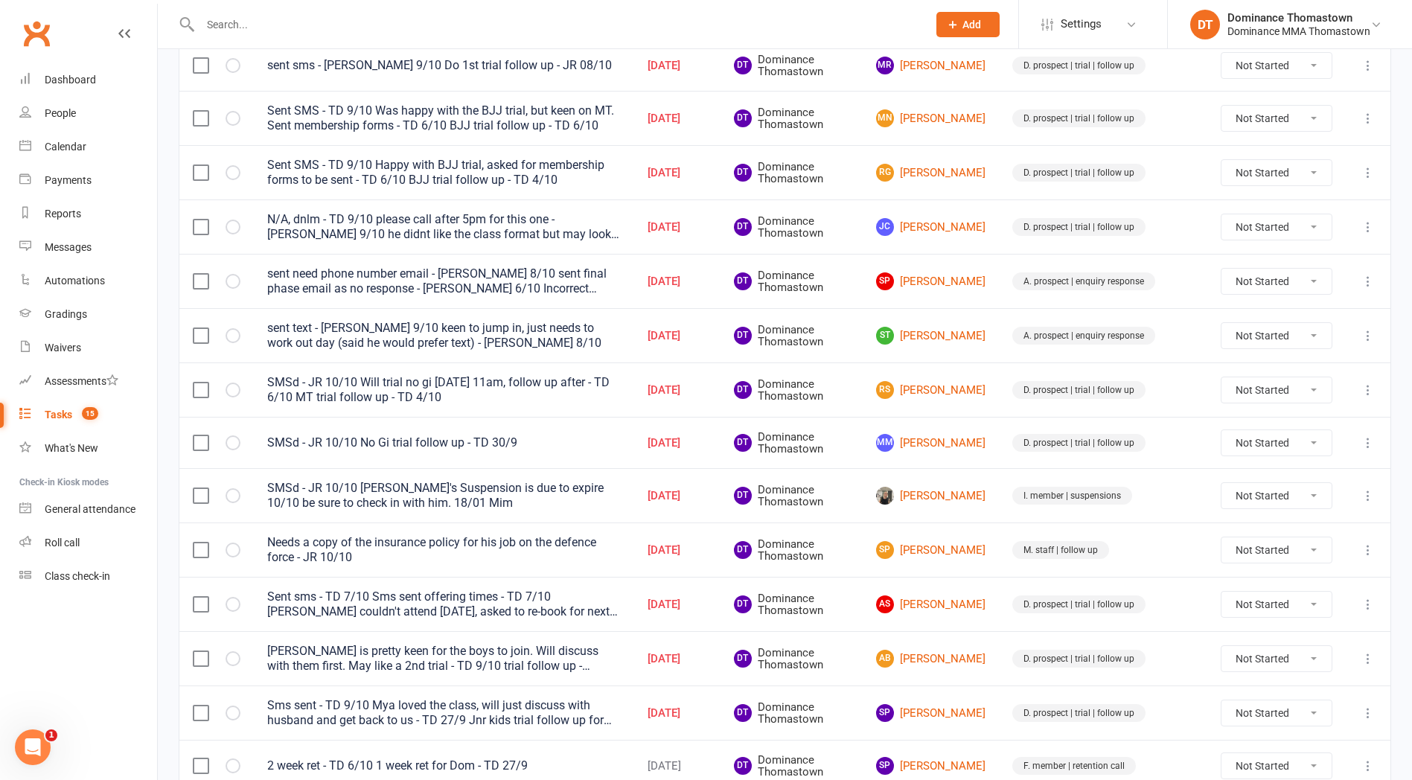
scroll to position [348, 0]
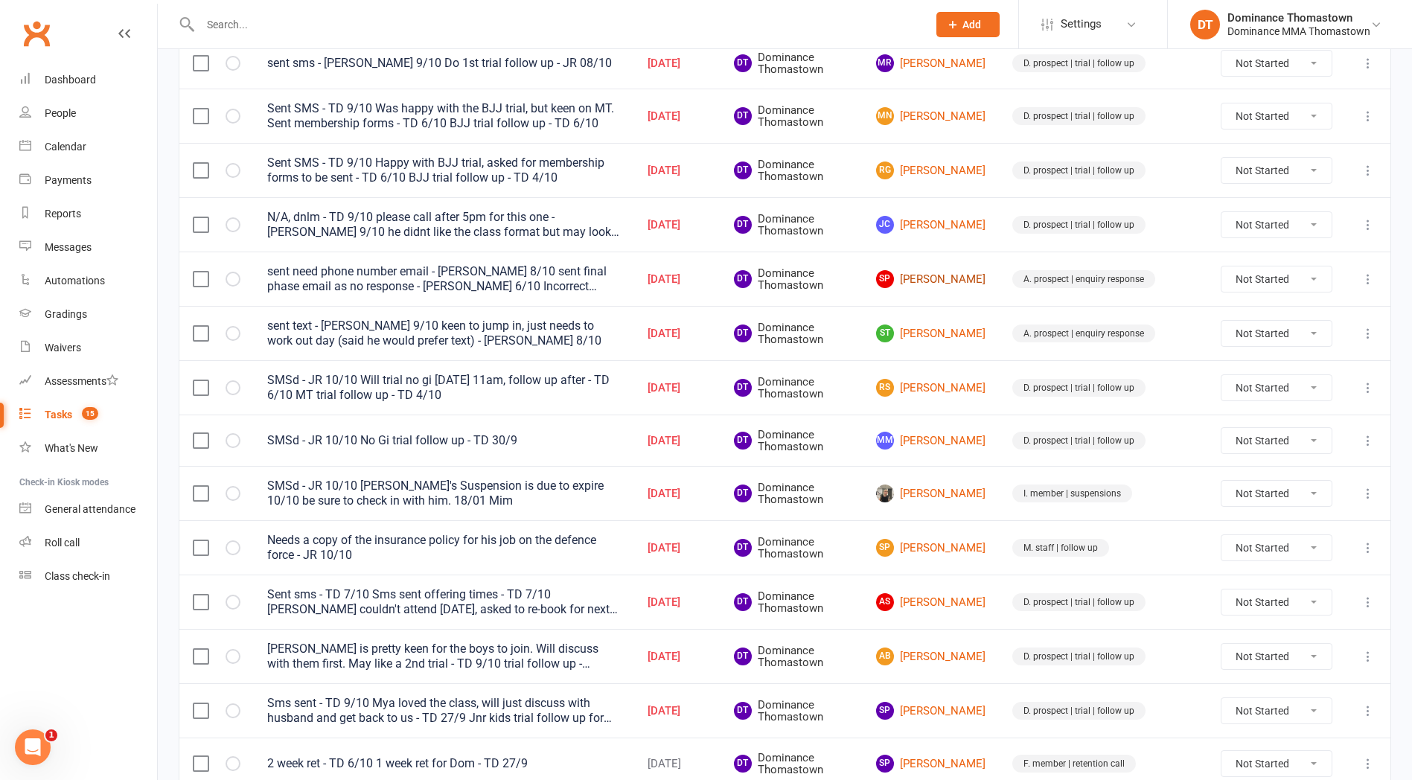
click at [978, 279] on link "SP Shanice Pikos" at bounding box center [930, 279] width 109 height 18
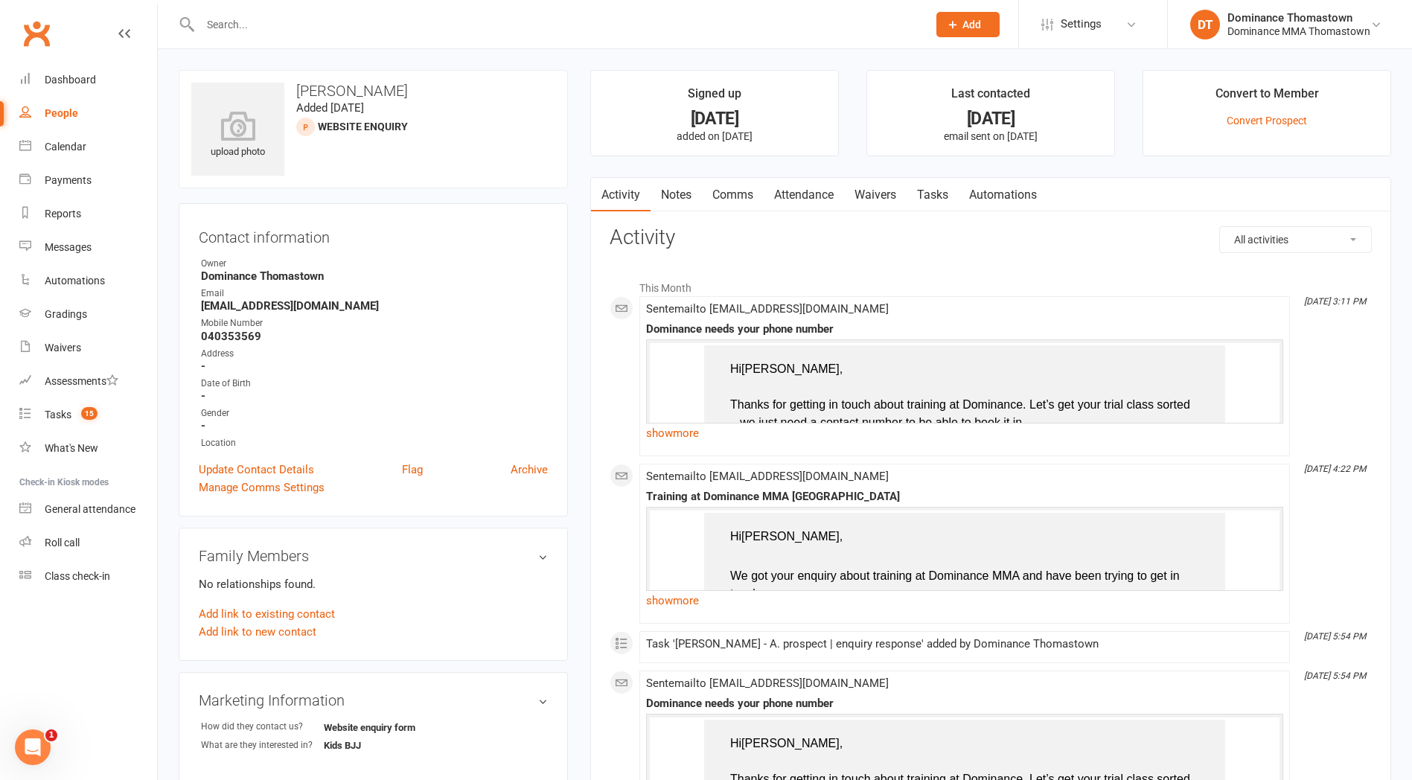
click at [896, 201] on link "Waivers" at bounding box center [875, 195] width 63 height 34
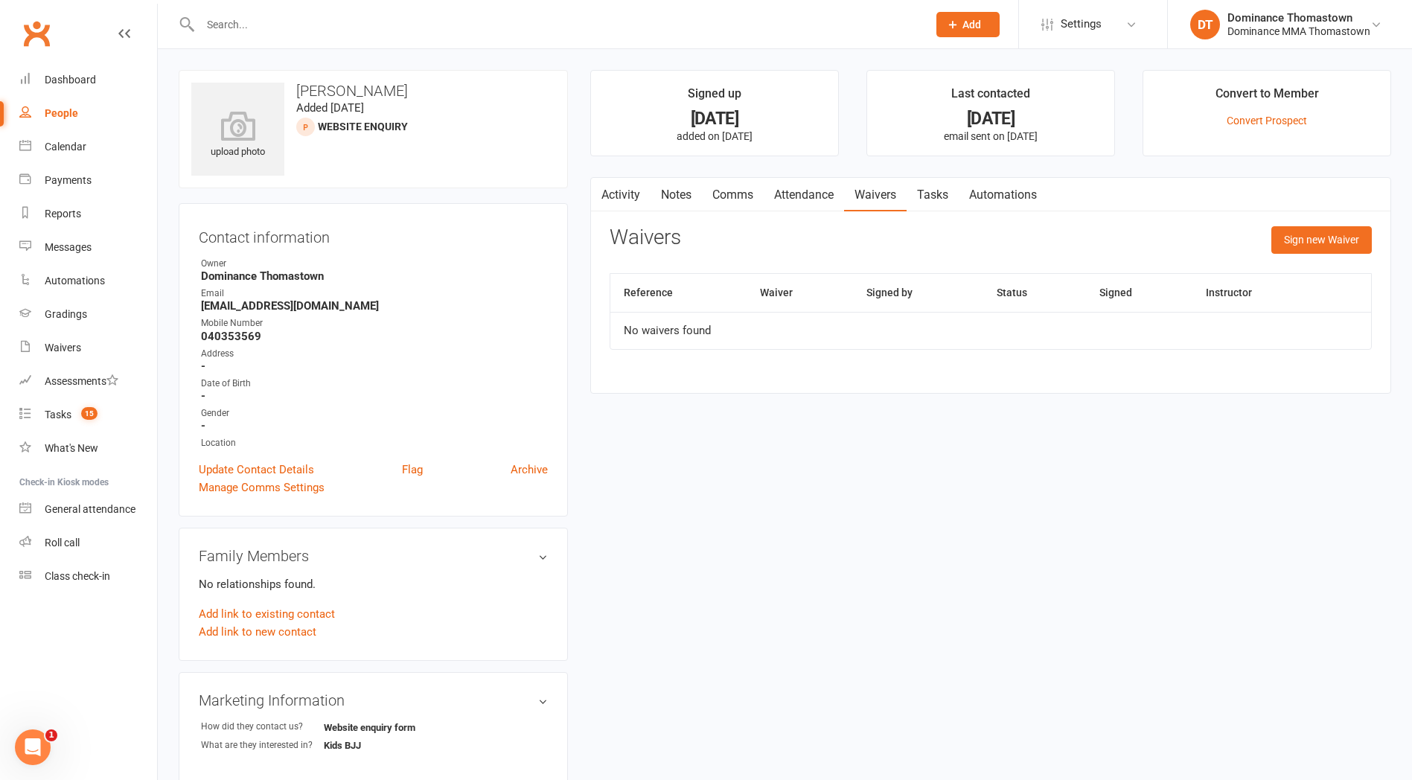
click at [609, 200] on button "button" at bounding box center [600, 194] width 19 height 33
click at [627, 207] on link "Activity" at bounding box center [621, 195] width 60 height 34
click at [625, 200] on link "Activity" at bounding box center [621, 195] width 60 height 34
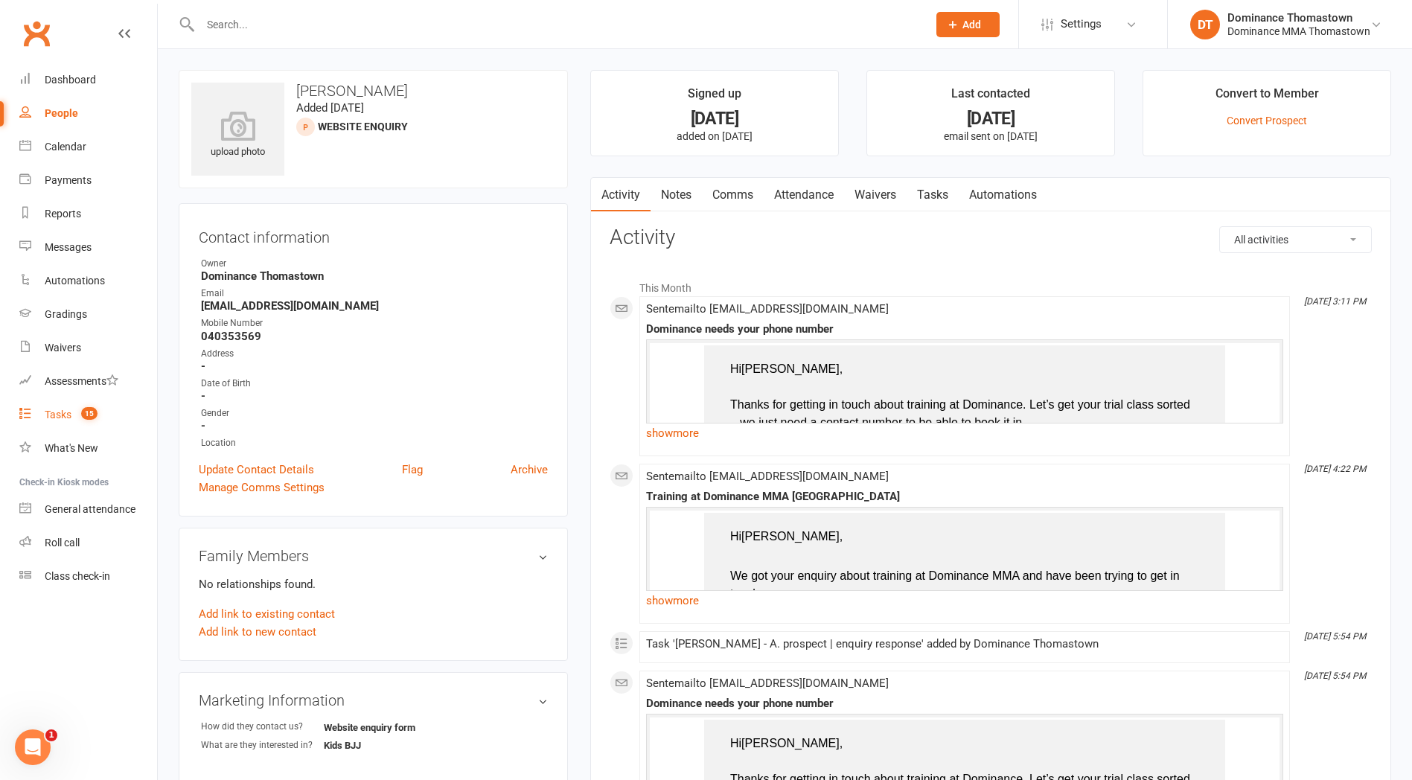
click at [51, 414] on div "Tasks" at bounding box center [58, 415] width 27 height 12
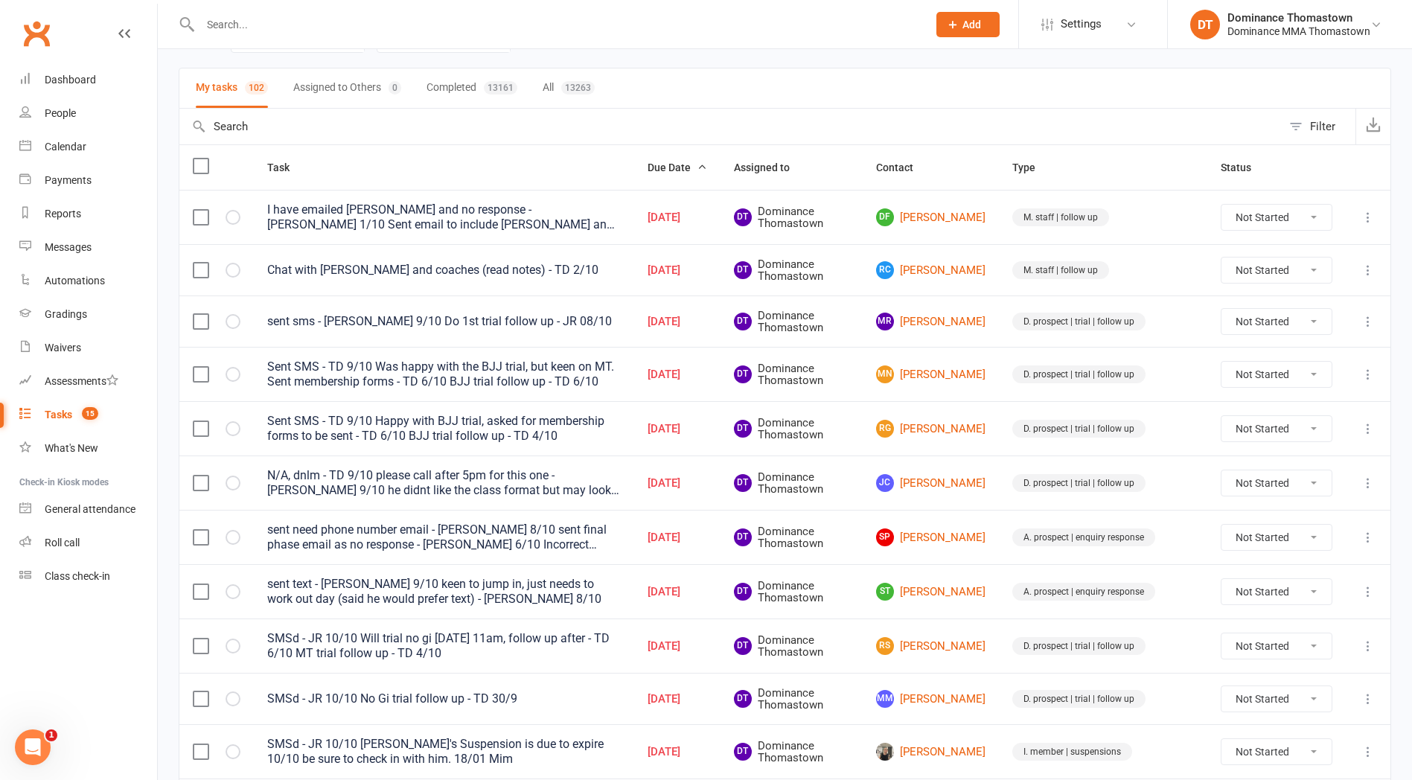
scroll to position [182, 0]
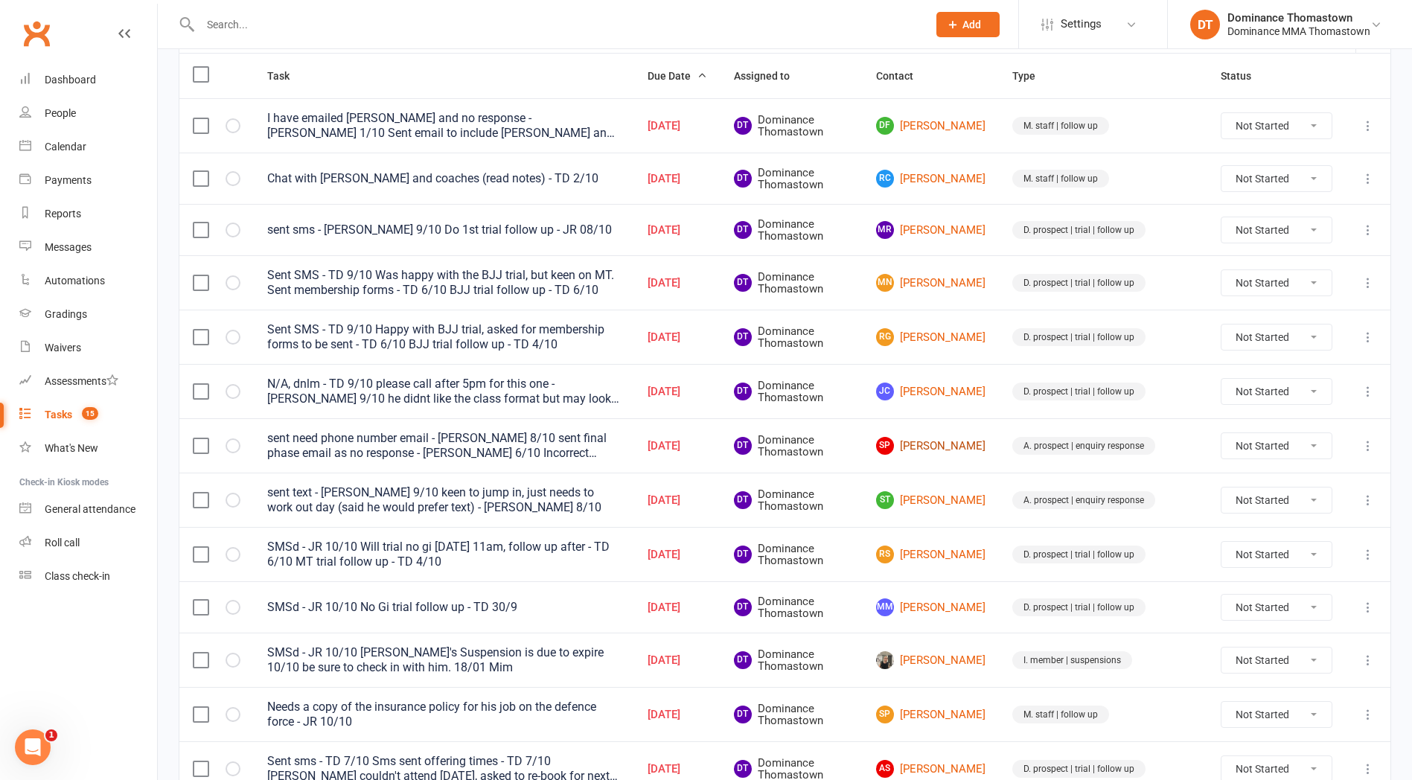
click at [976, 444] on link "SP Shanice Pikos" at bounding box center [930, 446] width 109 height 18
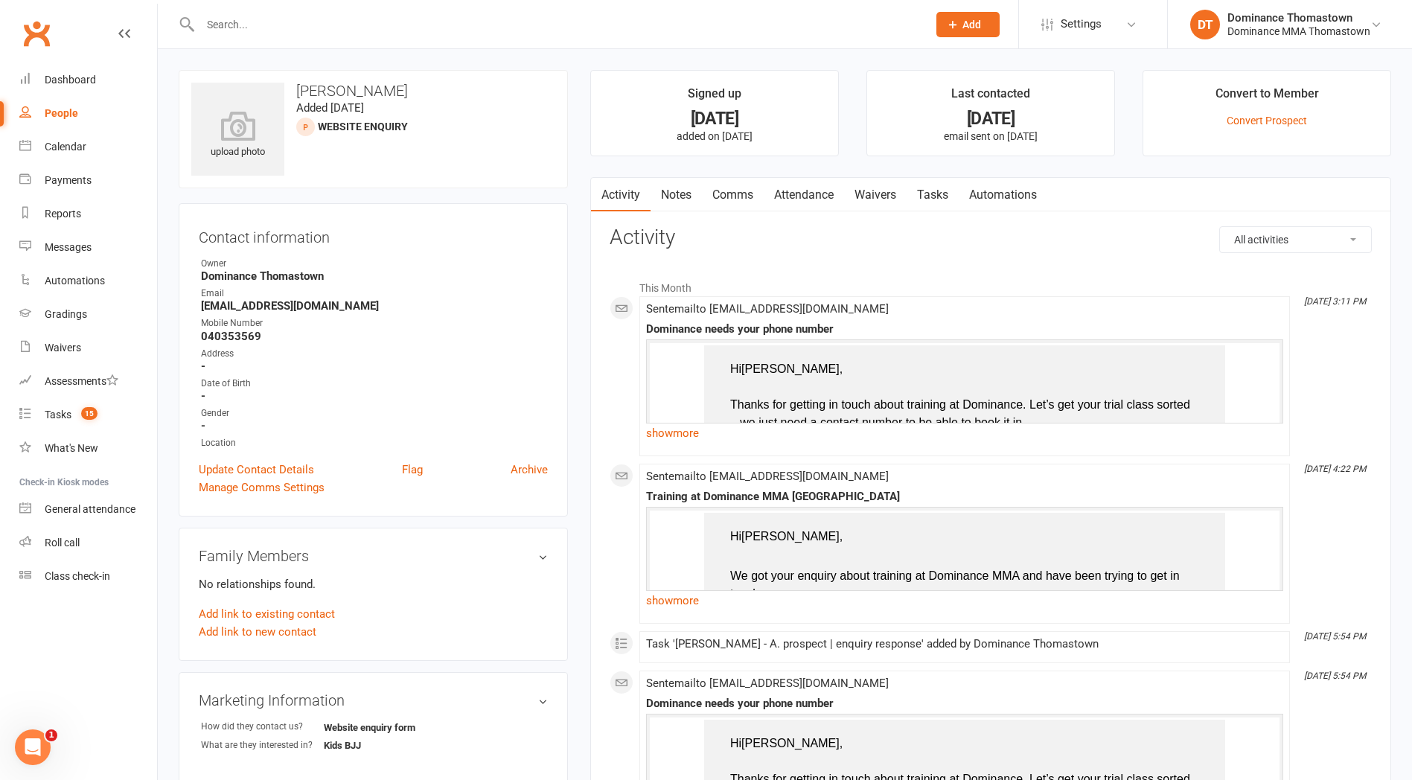
click at [939, 199] on link "Tasks" at bounding box center [933, 195] width 52 height 34
select select "incomplete"
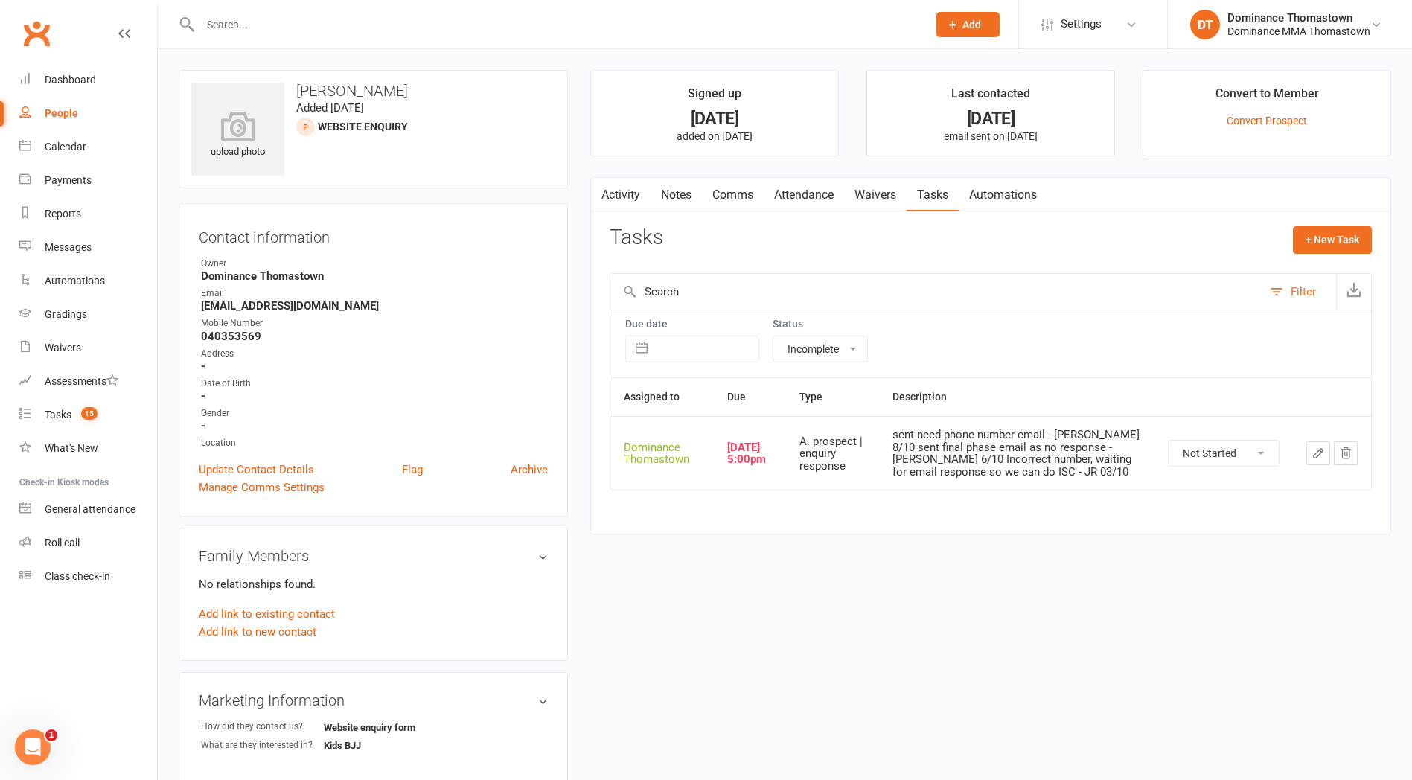
click at [1318, 456] on icon "button" at bounding box center [1318, 453] width 13 height 13
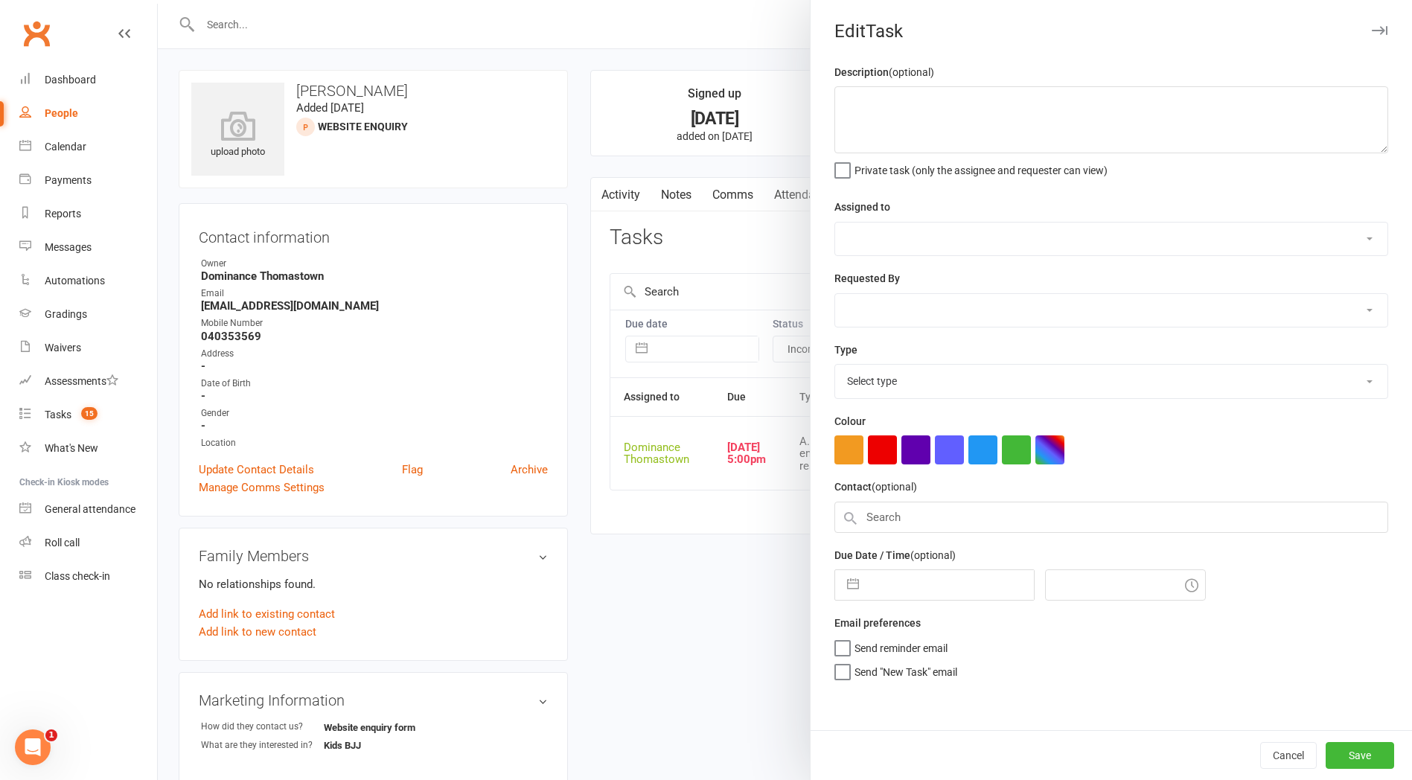
type textarea "sent need phone number email - [PERSON_NAME] 8/10 sent final phase email as no …"
select select "12547"
type input "10 Oct 2025"
type input "5:00pm"
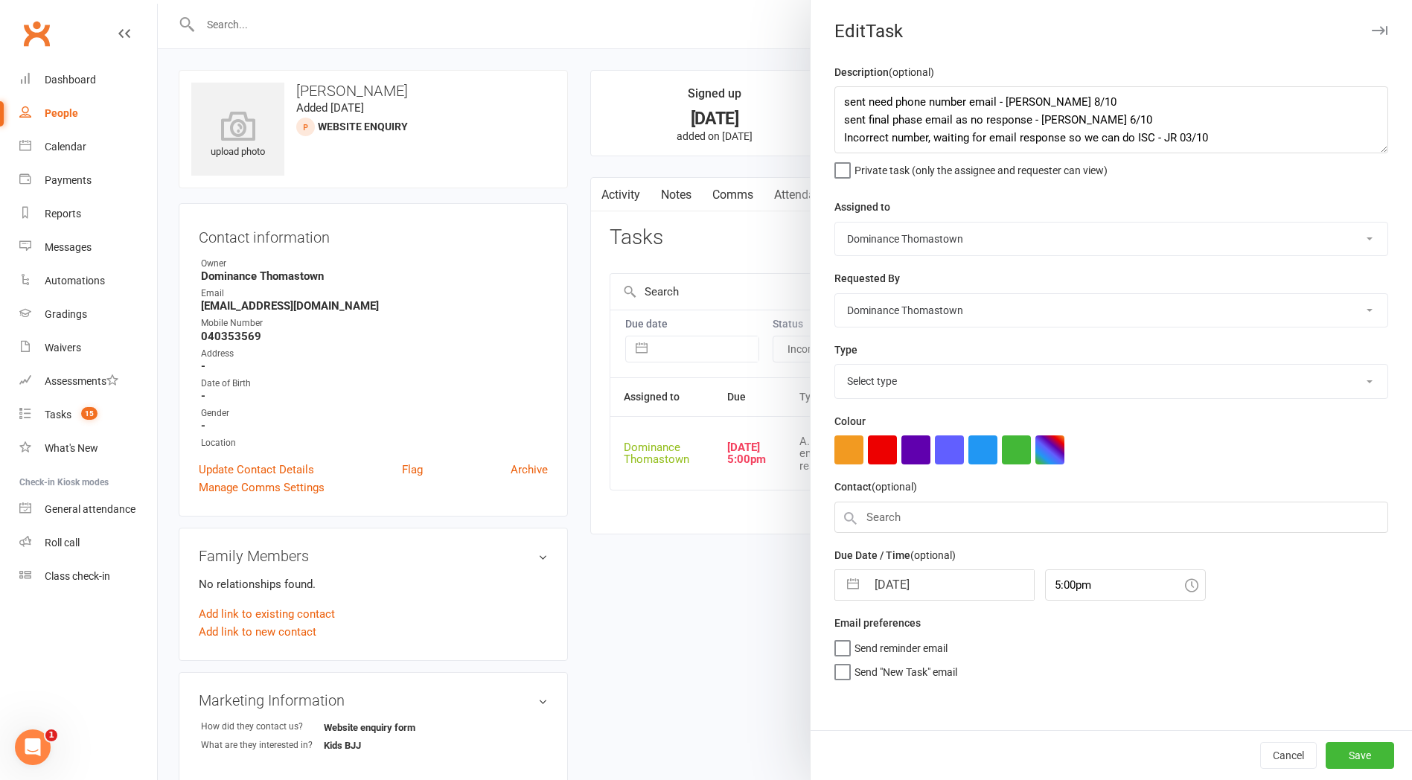
select select "3809"
select select "8"
select select "2025"
select select "9"
select select "2025"
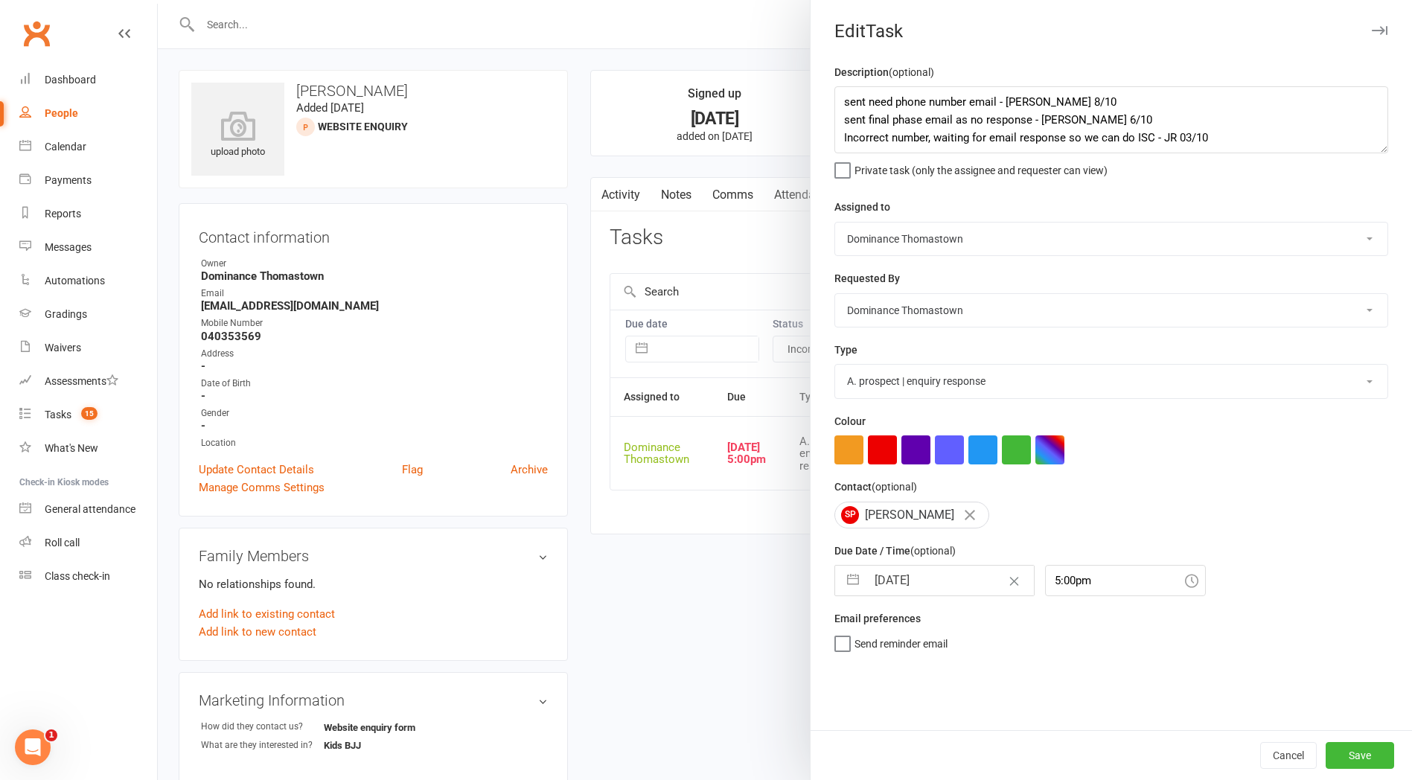
select select "10"
select select "2025"
click at [887, 585] on input "10 Oct 2025" at bounding box center [949, 581] width 167 height 30
click at [896, 753] on td "13" at bounding box center [895, 750] width 29 height 28
type input "13 Oct 2025"
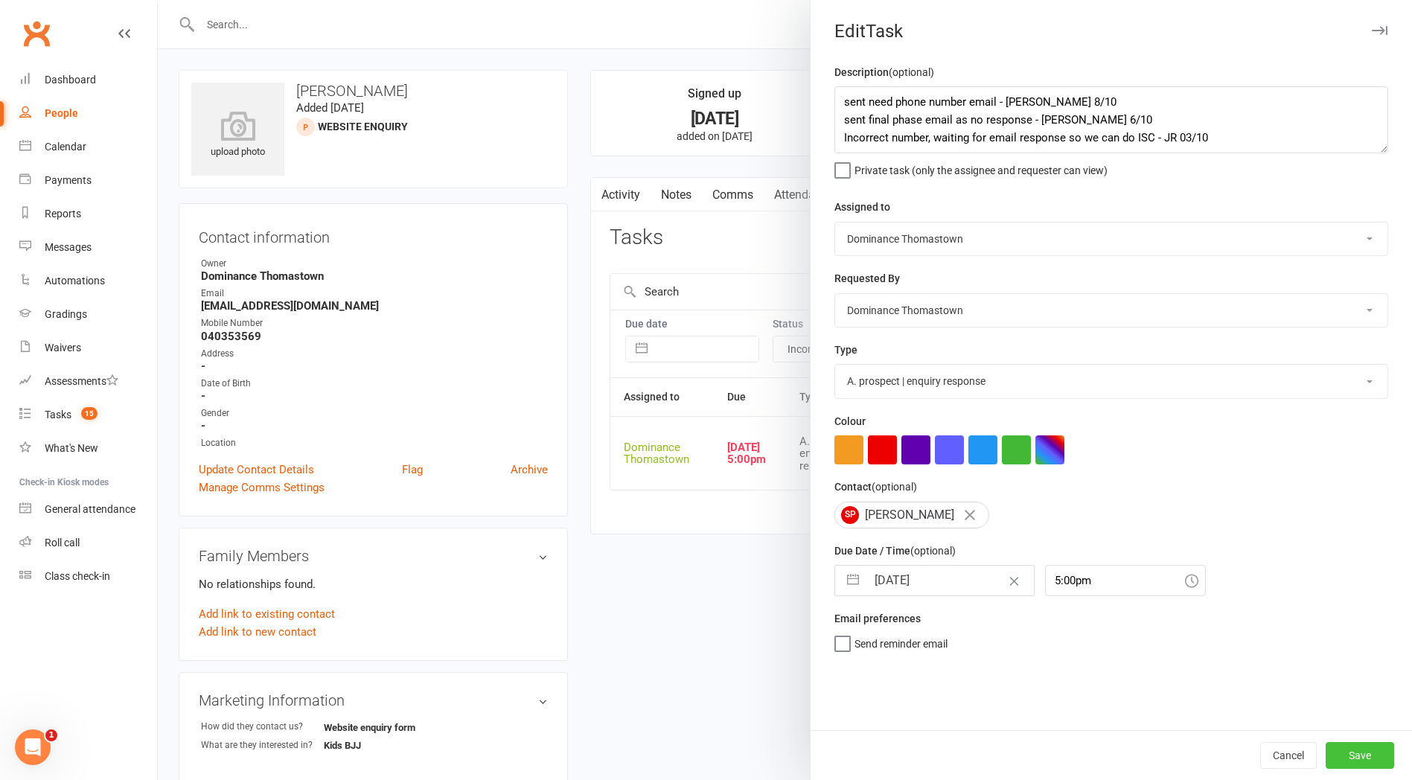
click at [1347, 753] on button "Save" at bounding box center [1360, 755] width 68 height 27
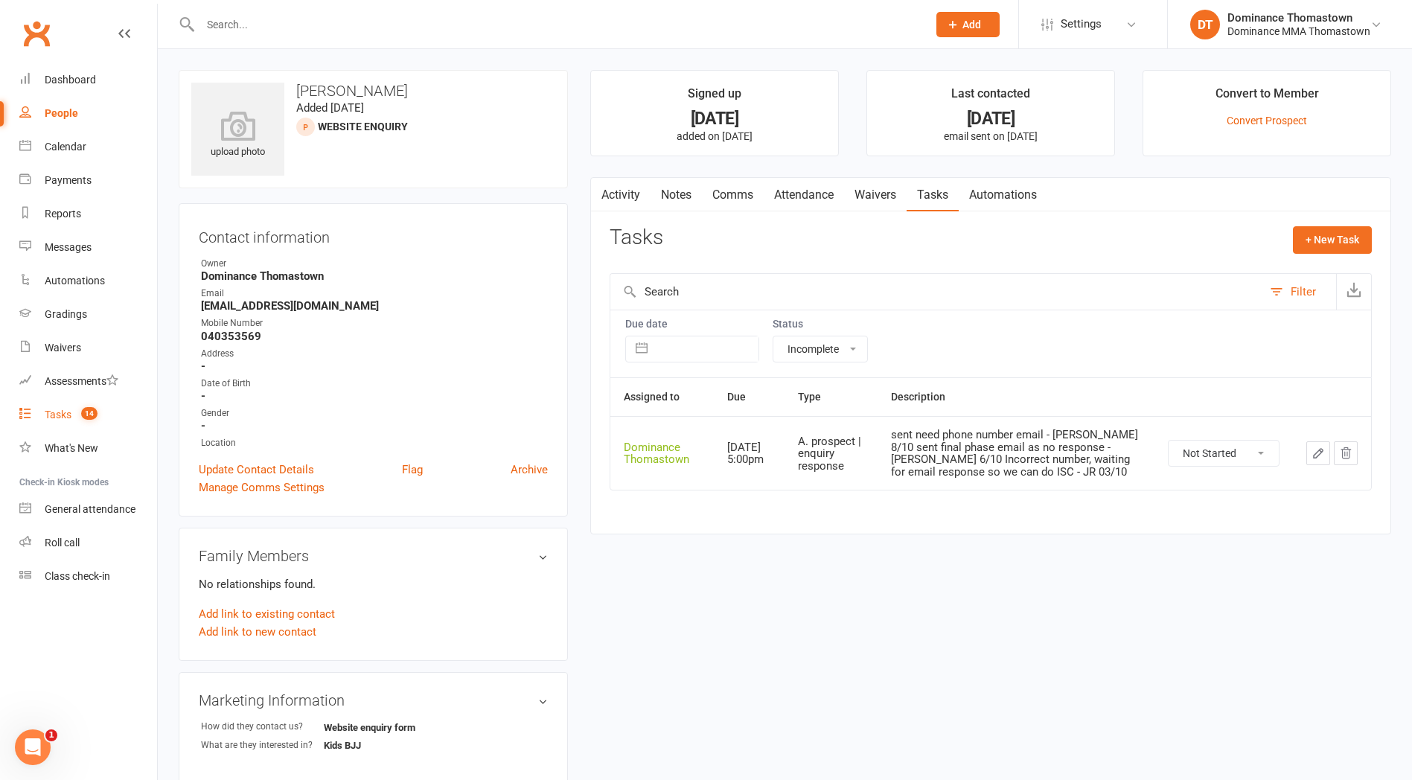
click at [56, 412] on div "Tasks" at bounding box center [58, 415] width 27 height 12
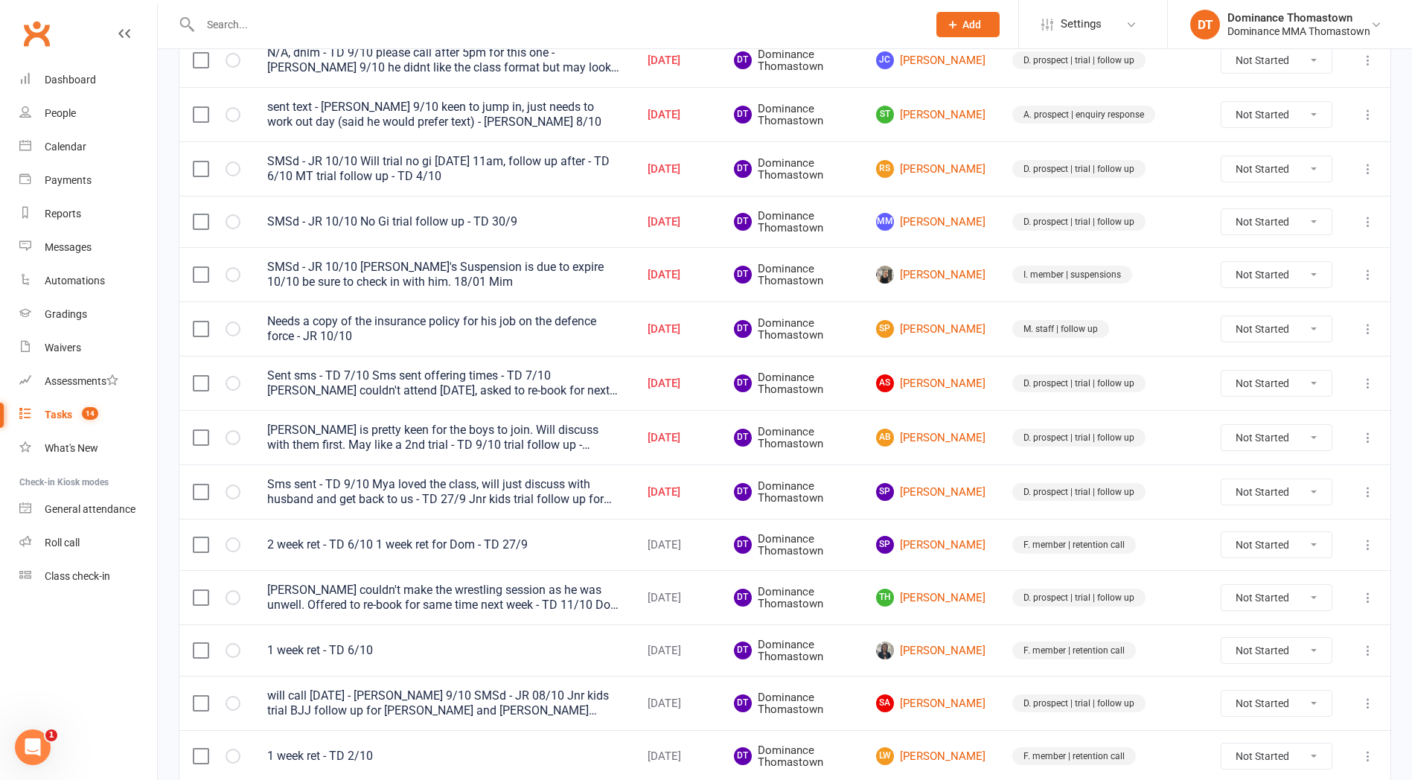
scroll to position [517, 0]
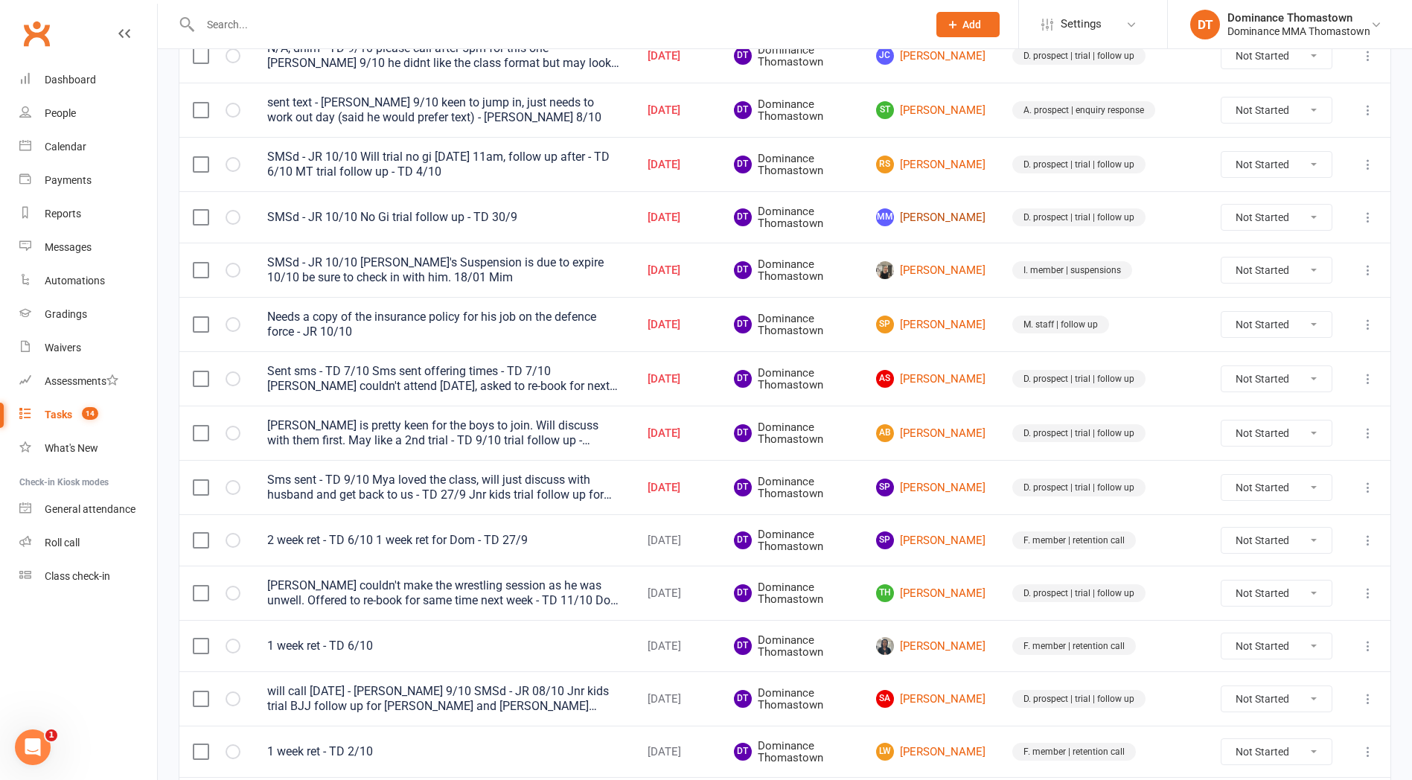
click at [978, 226] on link "MM Mitchell Muscat" at bounding box center [930, 217] width 109 height 18
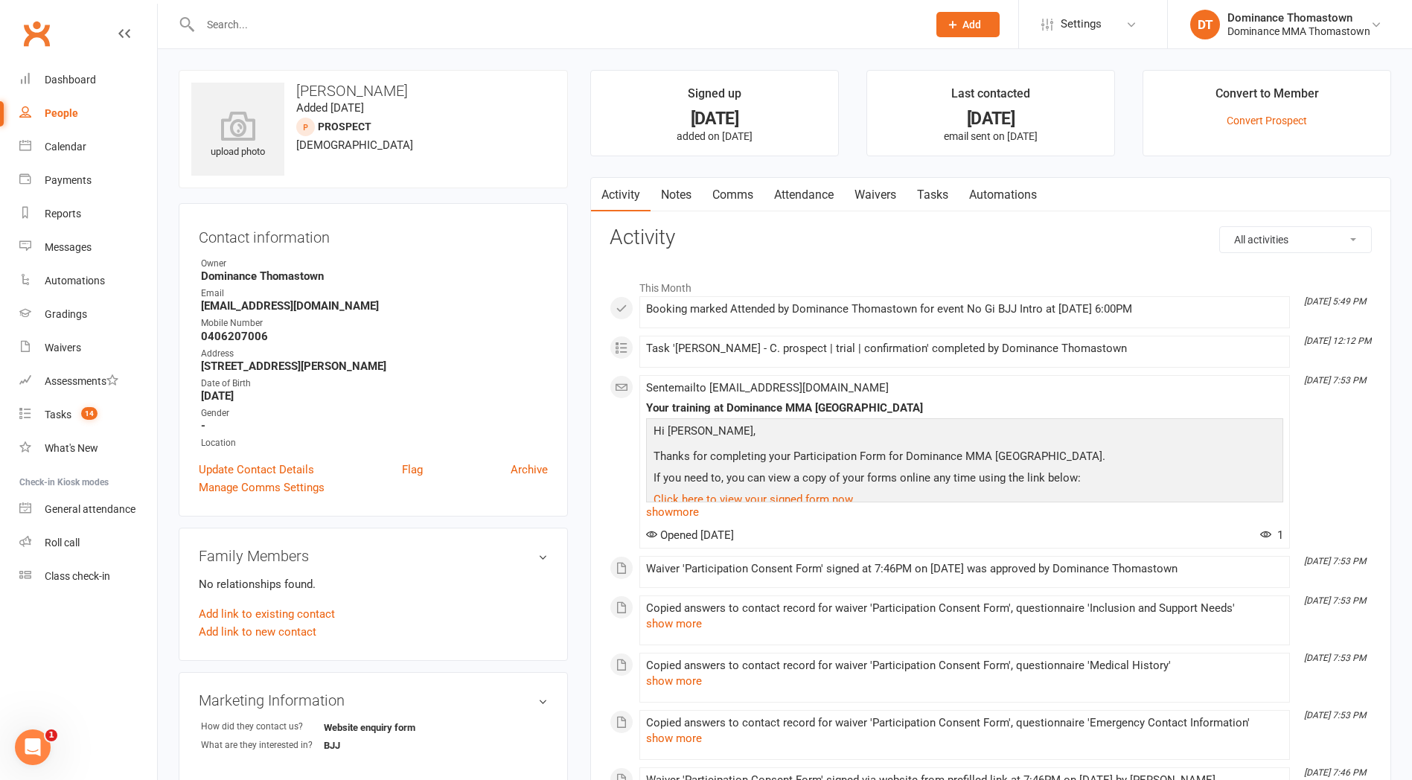
click at [247, 27] on input "text" at bounding box center [556, 24] width 721 height 21
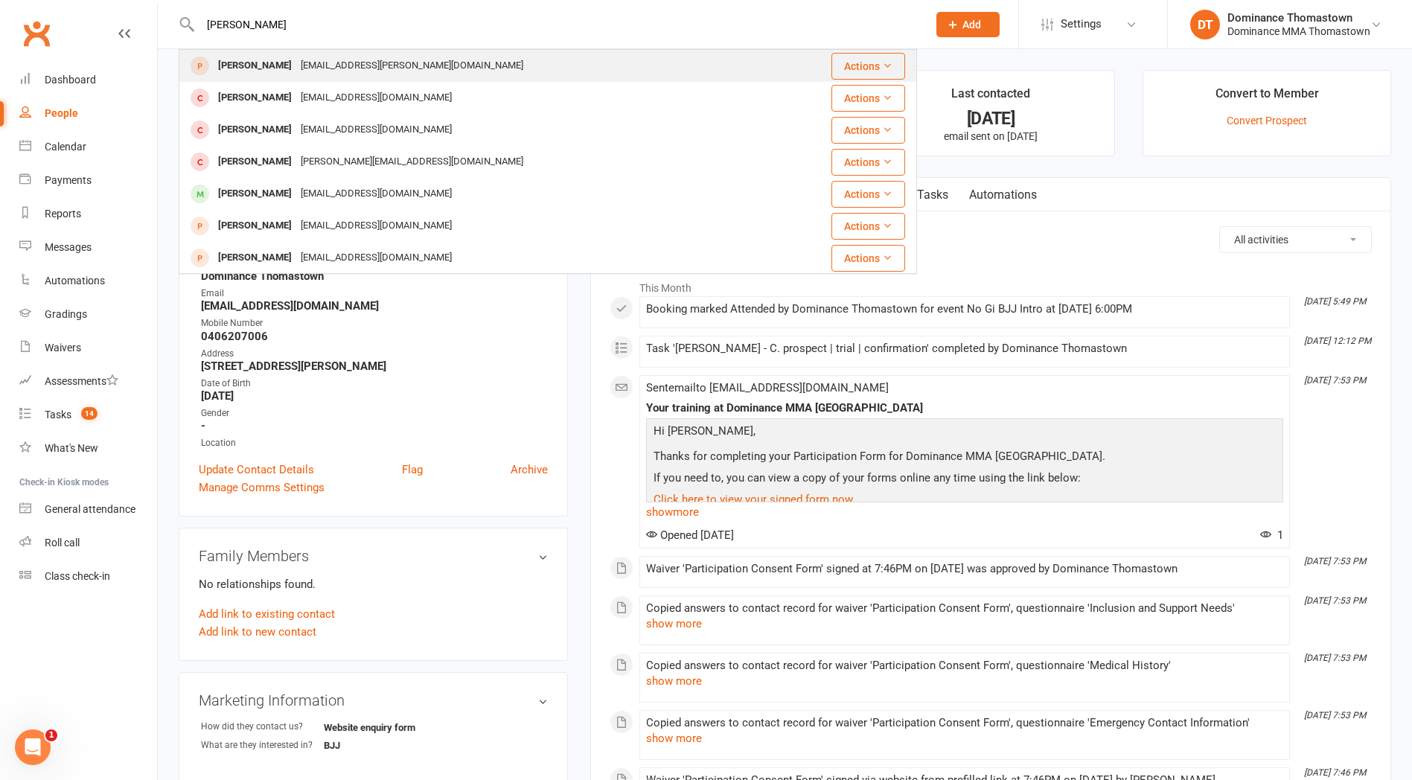
type input "john hor"
click at [266, 66] on div "John Horvath" at bounding box center [255, 66] width 83 height 22
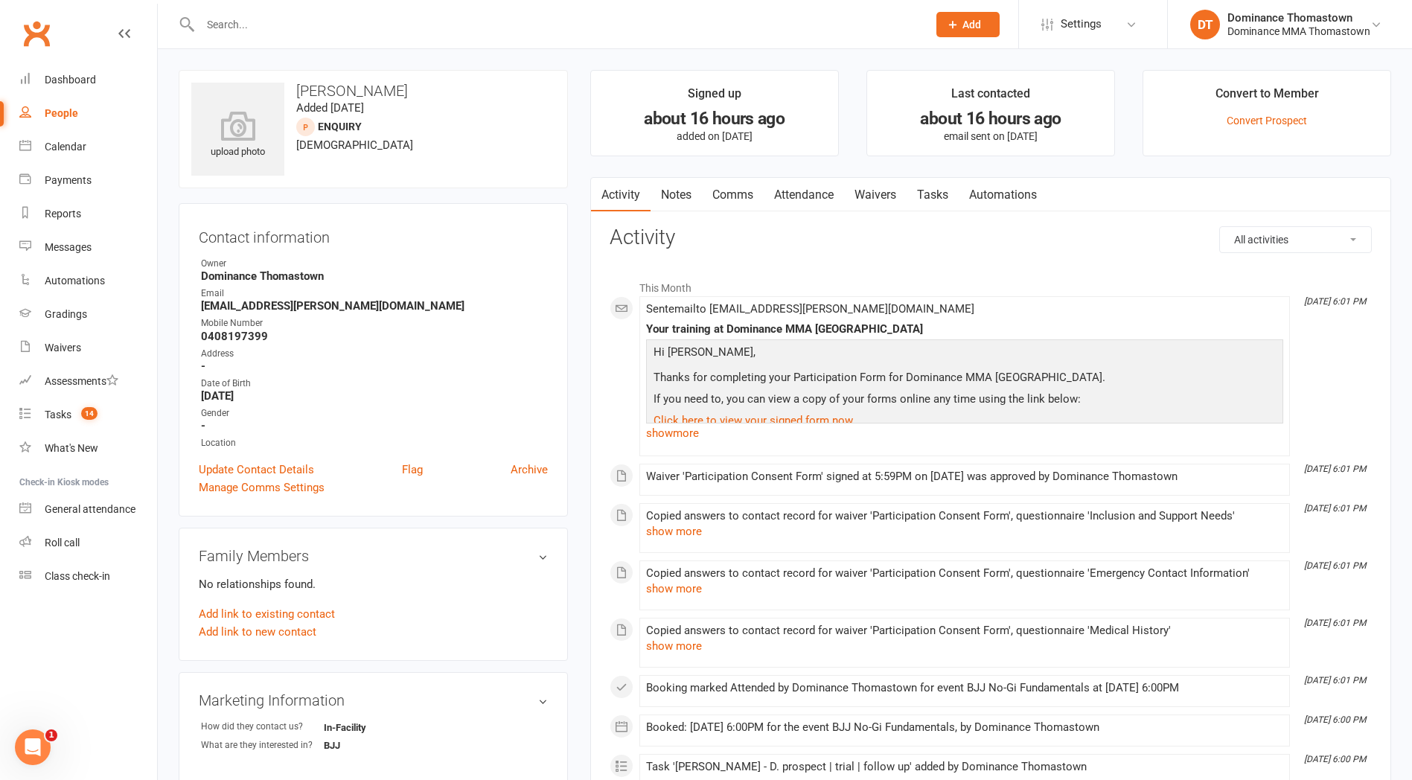
click at [795, 191] on link "Attendance" at bounding box center [804, 195] width 80 height 34
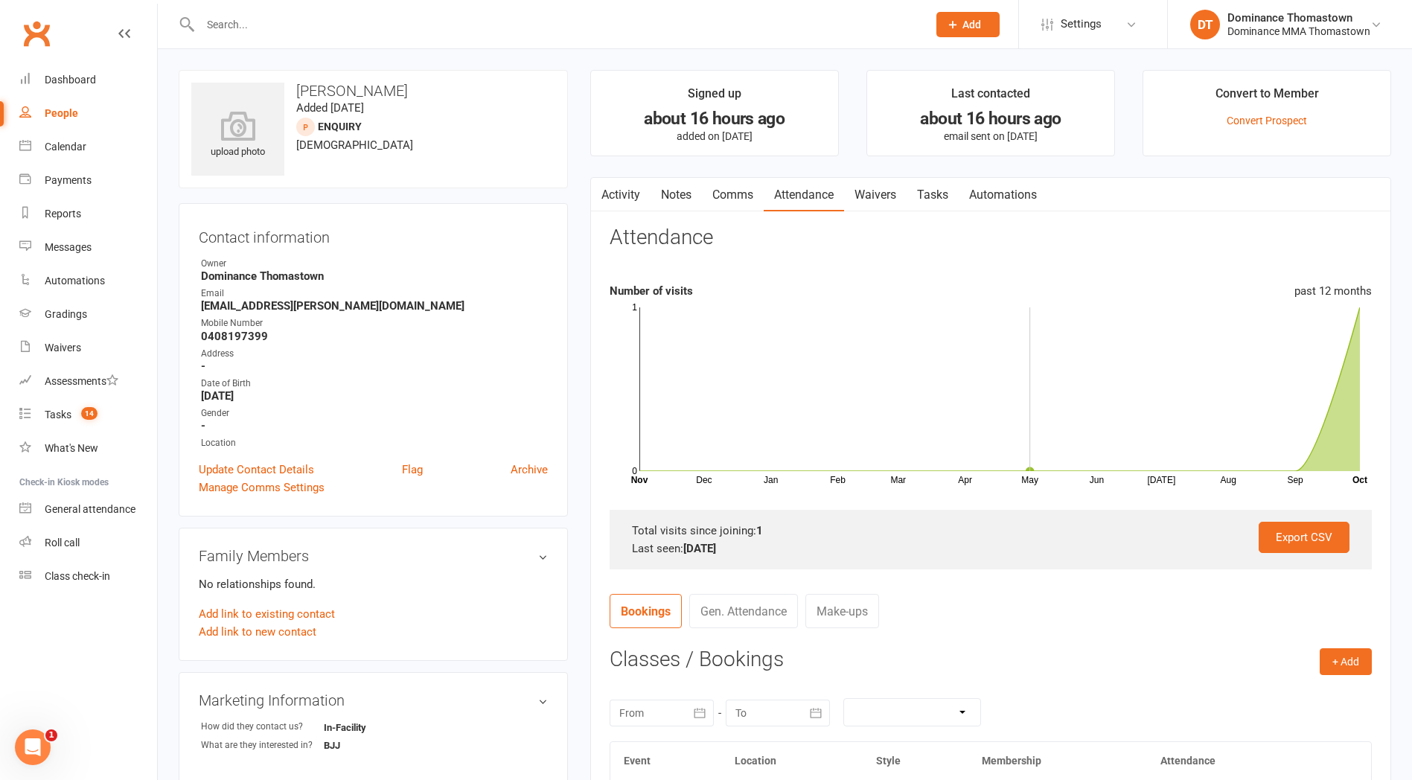
scroll to position [275, 0]
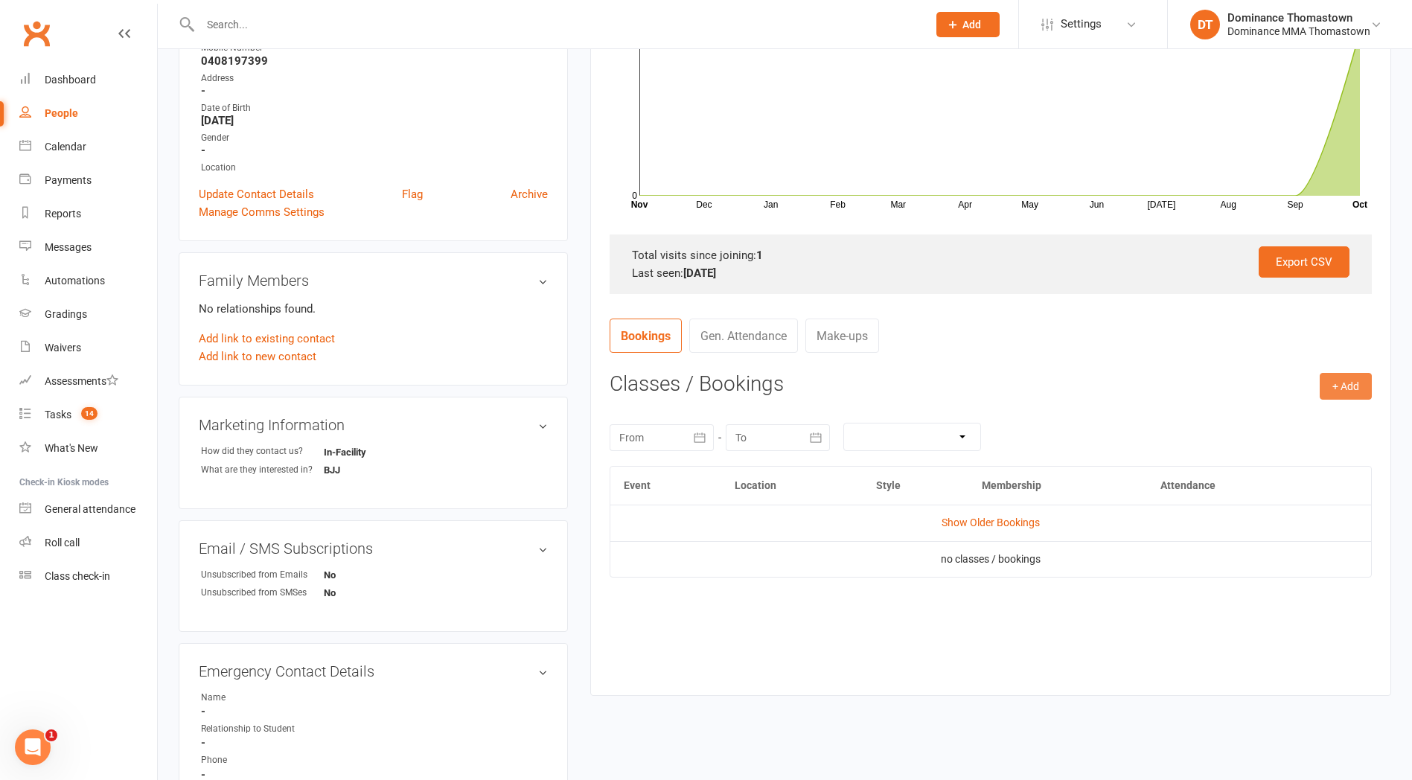
click at [1335, 393] on button "+ Add" at bounding box center [1346, 386] width 52 height 27
click at [1262, 418] on link "Book Event" at bounding box center [1297, 420] width 147 height 30
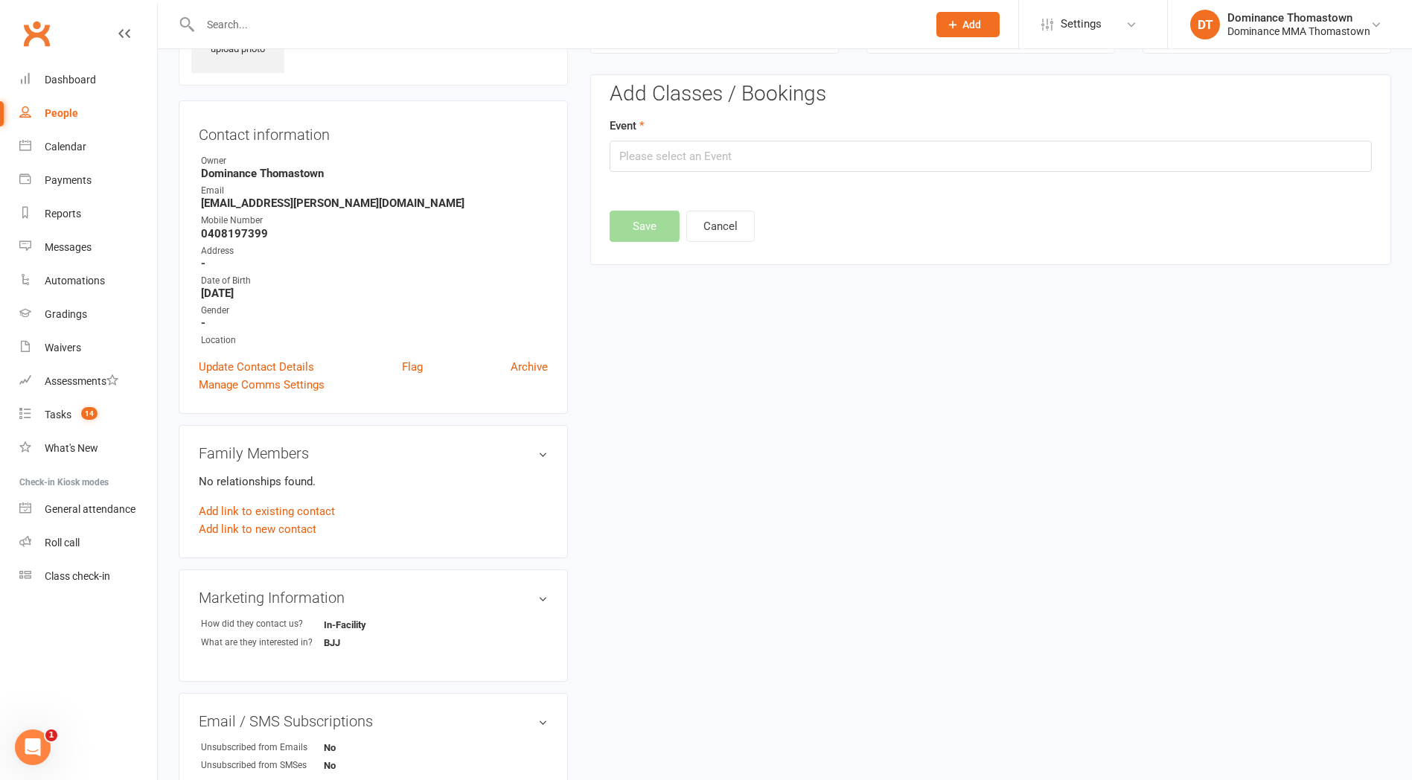
scroll to position [102, 0]
click at [731, 162] on input "text" at bounding box center [991, 156] width 762 height 31
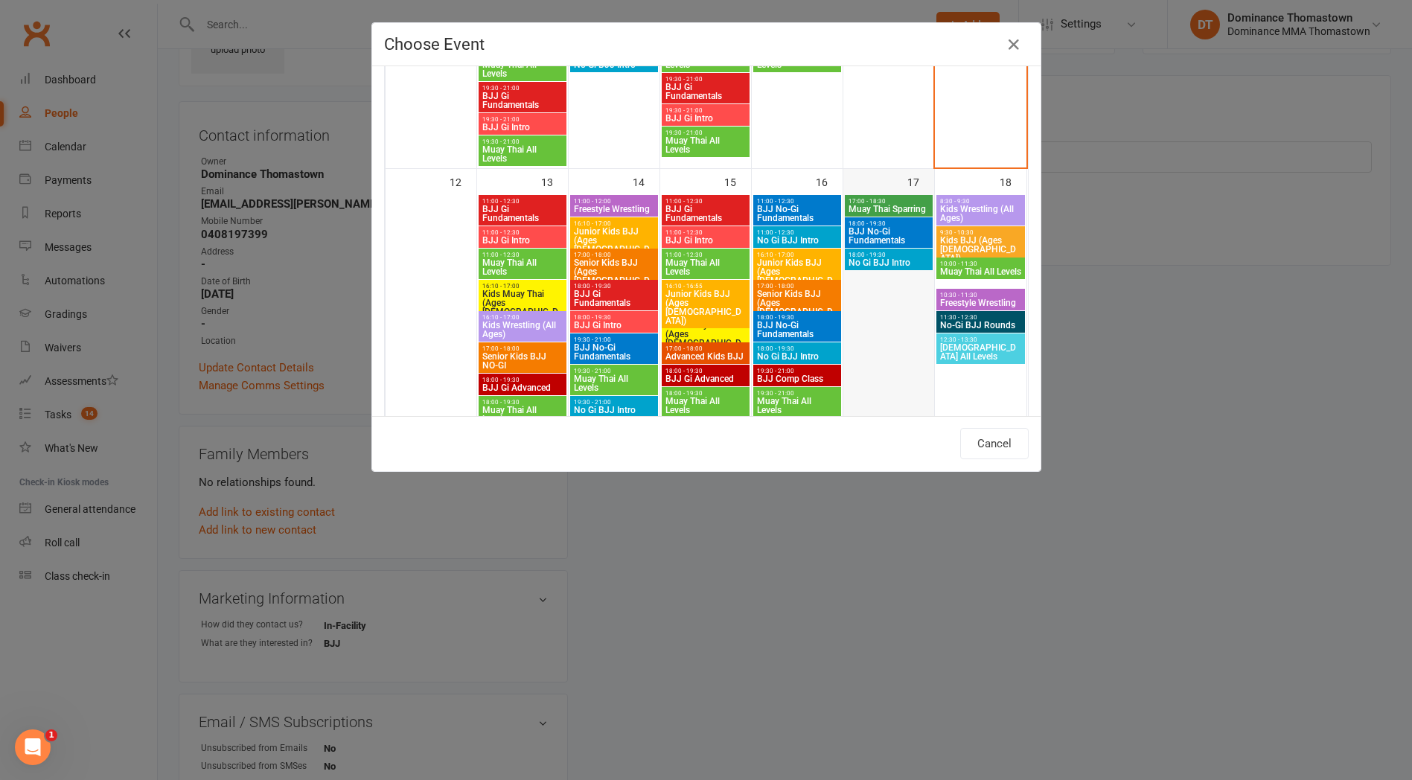
scroll to position [687, 0]
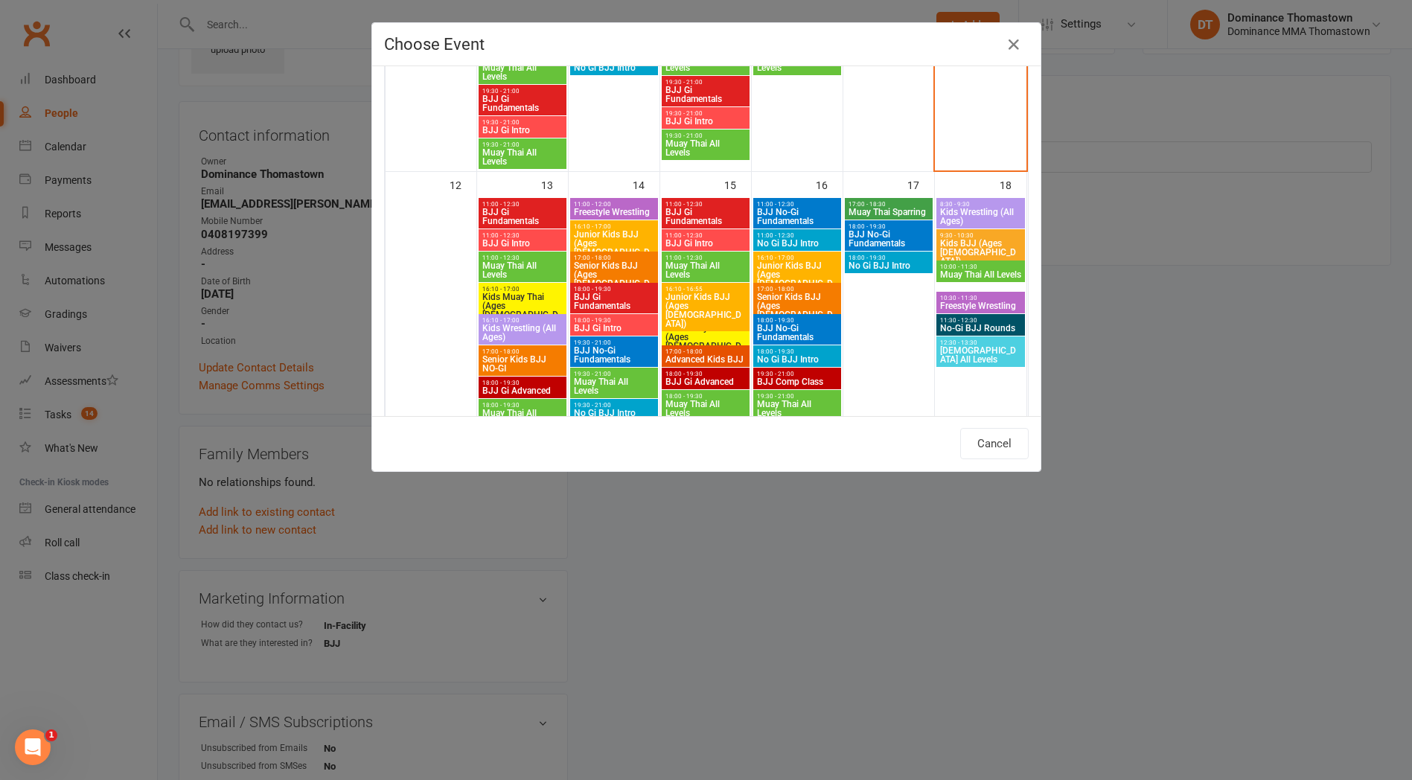
click at [884, 257] on span "18:00 - 19:30" at bounding box center [889, 258] width 82 height 7
type input "No Gi BJJ Intro - Oct 17, 2025 6:00:00 PM"
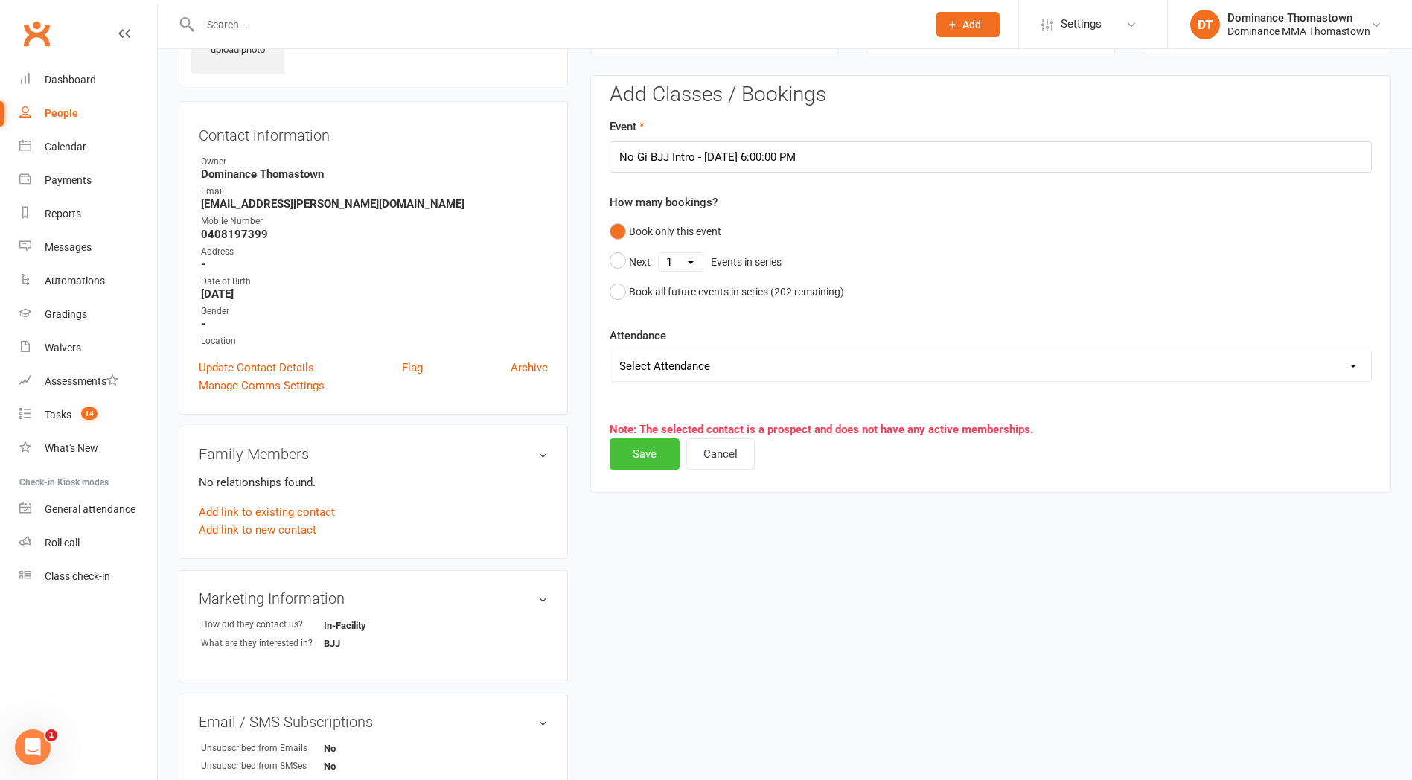
click at [654, 455] on button "Save" at bounding box center [645, 453] width 70 height 31
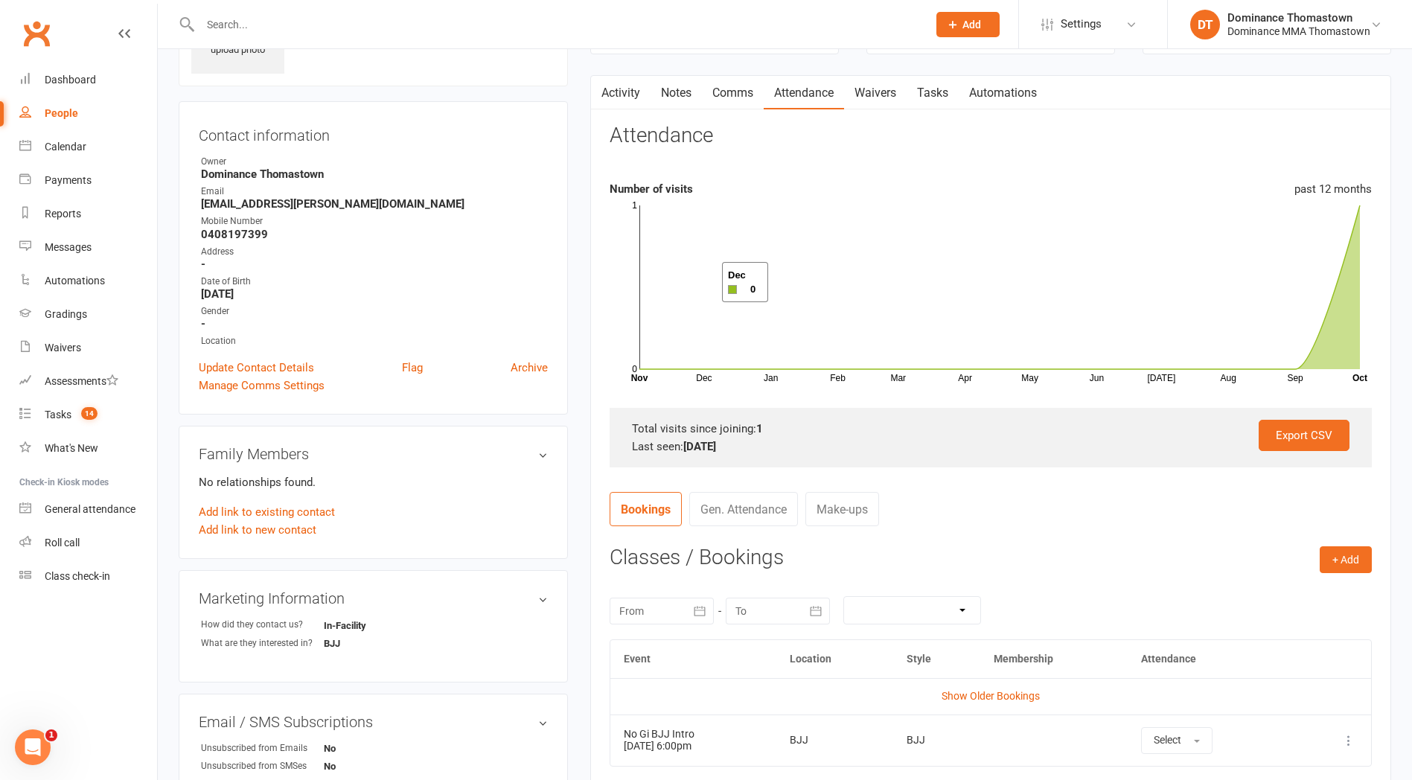
click at [577, 293] on div "upload photo John Horvath Added 10 October, 2025 ENQUIRY prospect 53 years old …" at bounding box center [373, 535] width 412 height 1134
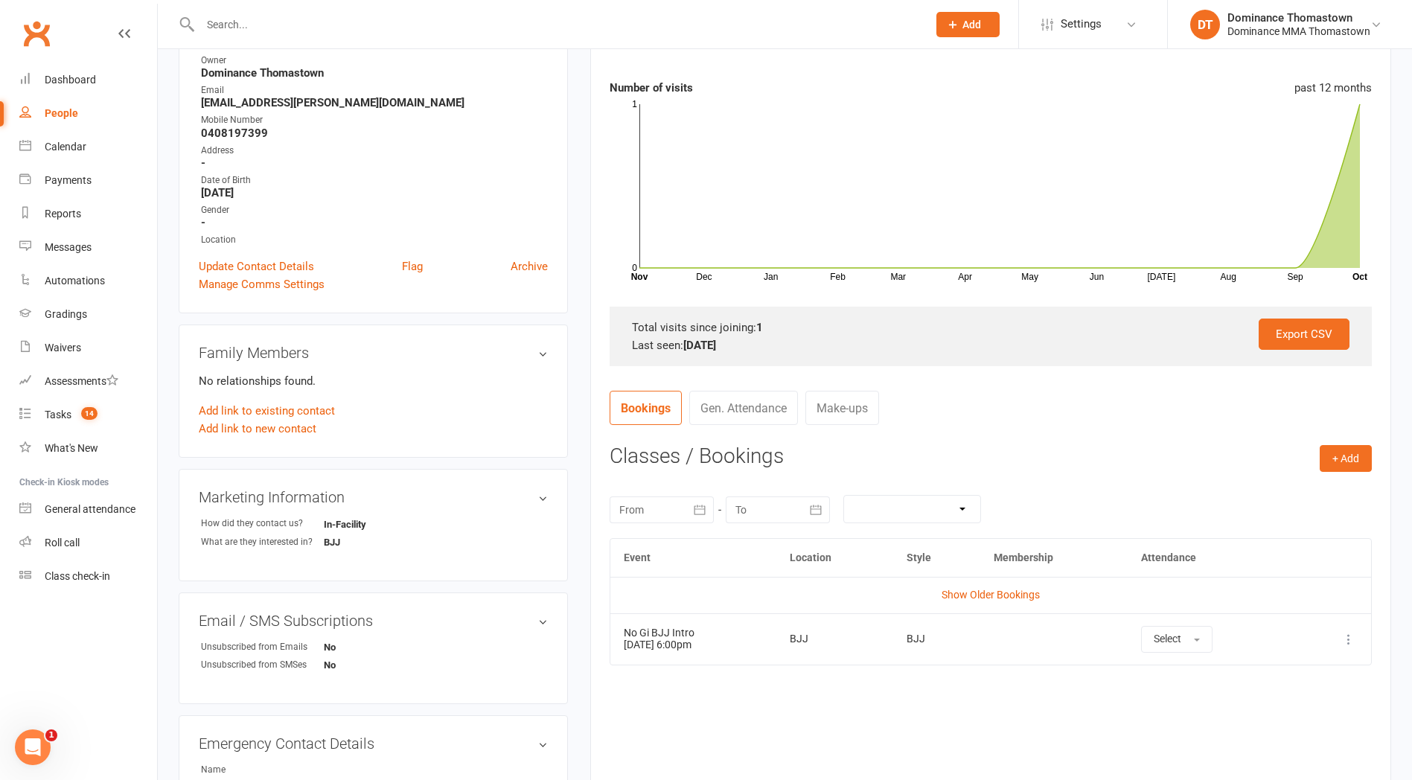
scroll to position [0, 0]
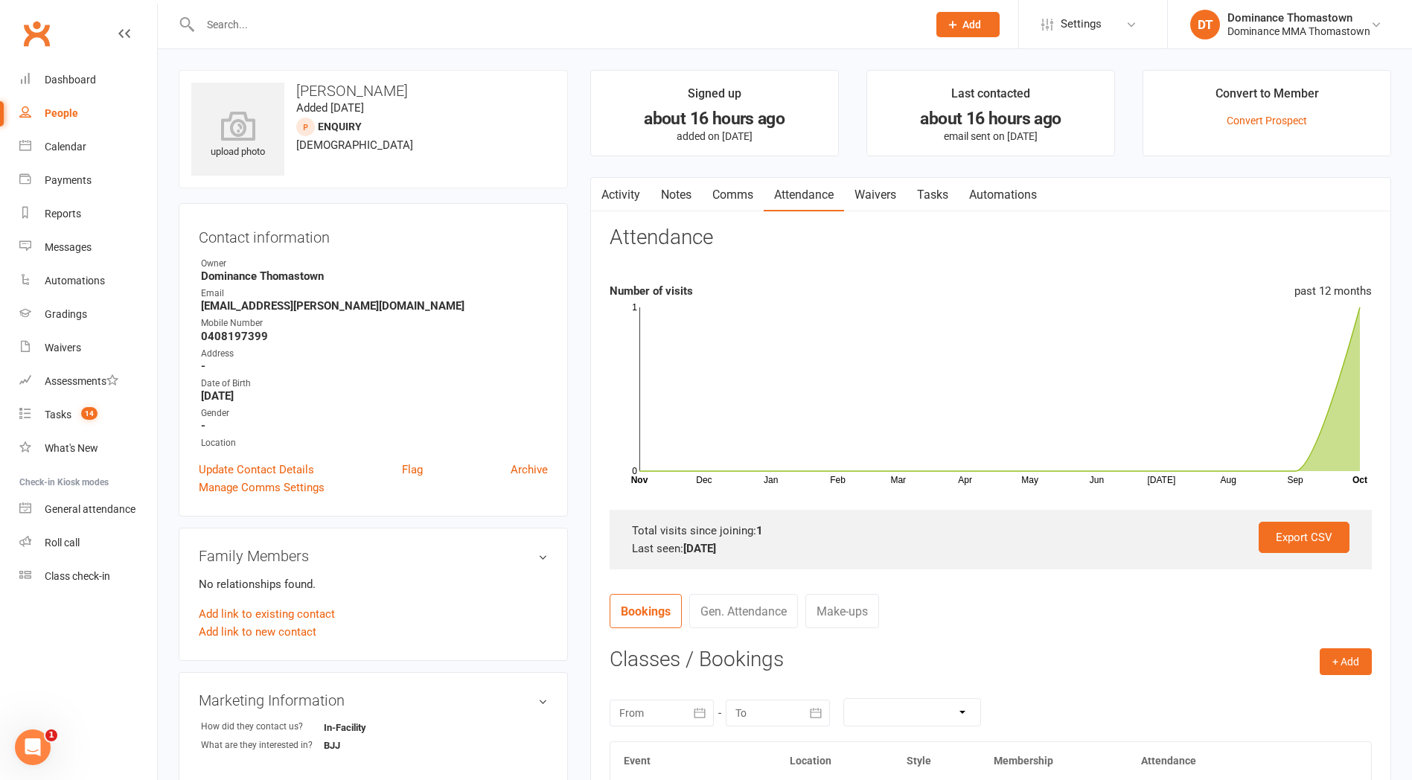
click at [926, 195] on link "Tasks" at bounding box center [933, 195] width 52 height 34
select select "incomplete"
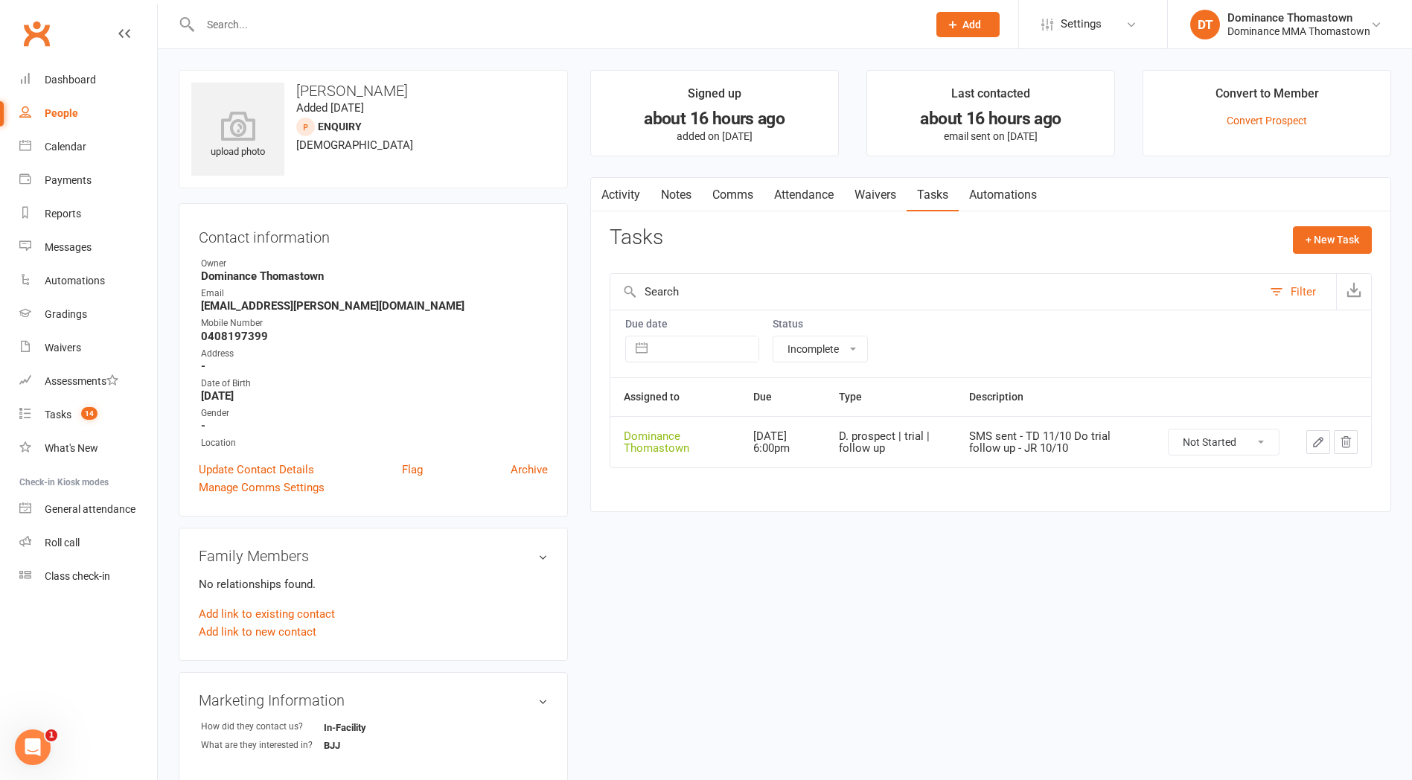
click at [1312, 442] on icon "button" at bounding box center [1318, 441] width 13 height 13
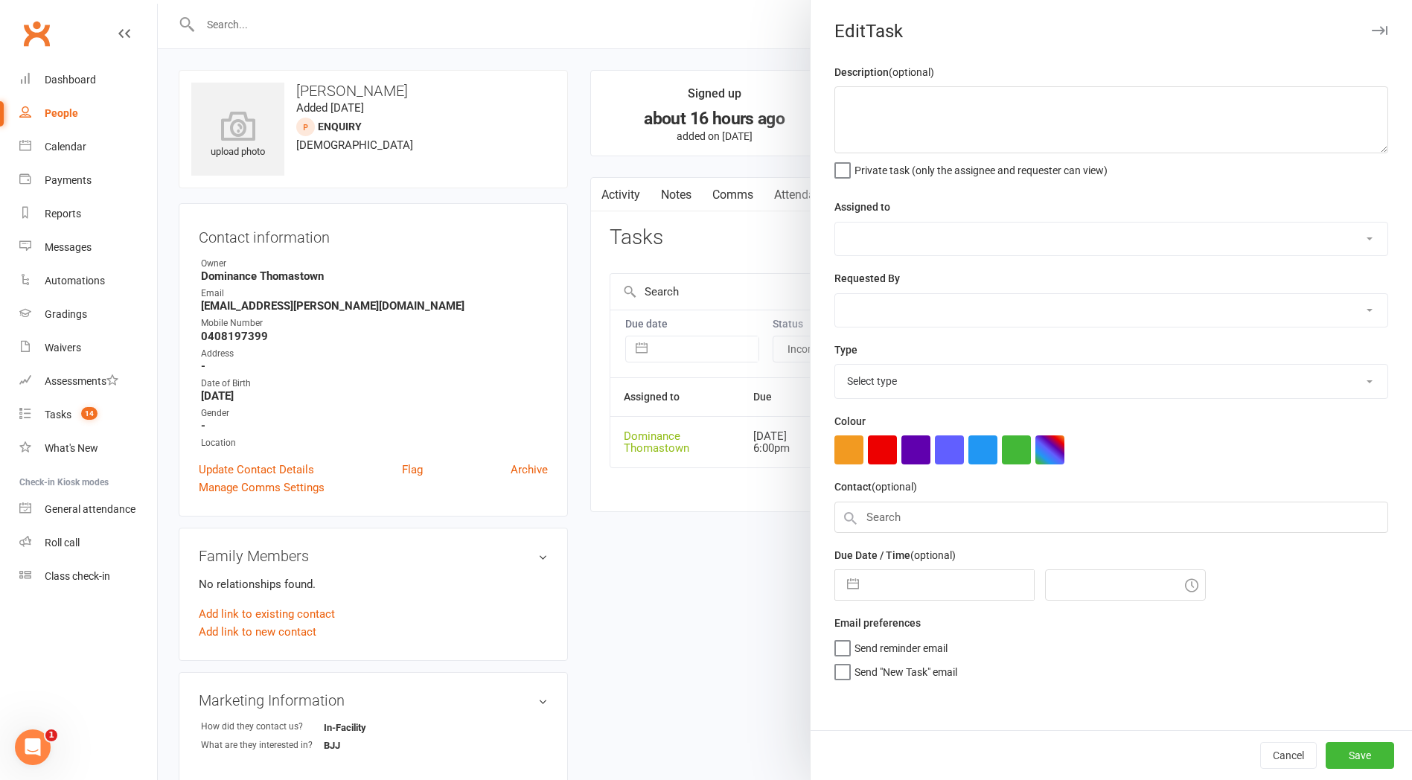
type textarea "SMS sent - TD 11/10 Do trial follow up - JR 10/10"
select select "12547"
type input "13 Oct 2025"
type input "6:00pm"
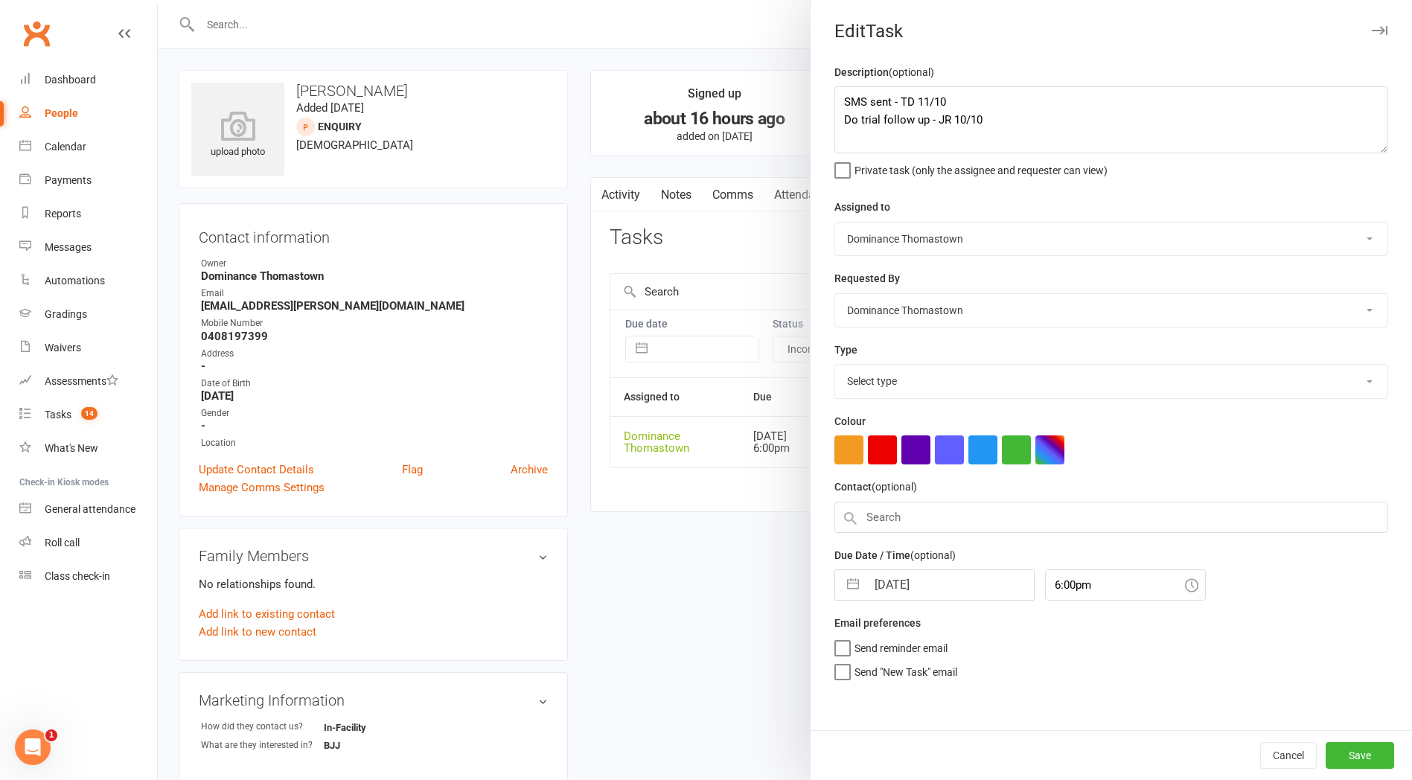
select select "3812"
drag, startPoint x: 843, startPoint y: 100, endPoint x: 872, endPoint y: 95, distance: 28.6
click at [844, 100] on textarea "SMS sent - TD 11/10 Do trial follow up - JR 10/10" at bounding box center [1111, 119] width 554 height 67
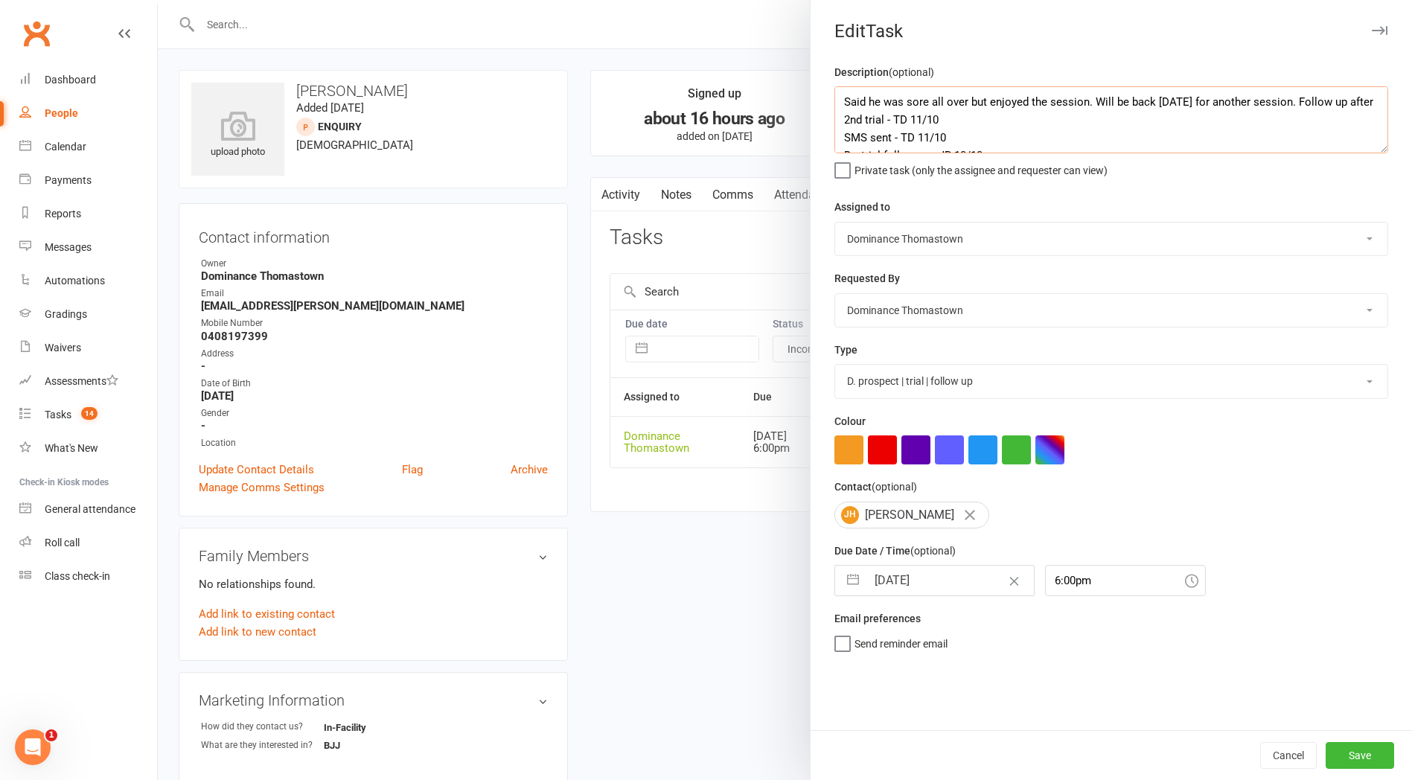
type textarea "Said he was sore all over but enjoyed the session. Will be back on Friday for a…"
select select "8"
select select "2025"
select select "9"
select select "2025"
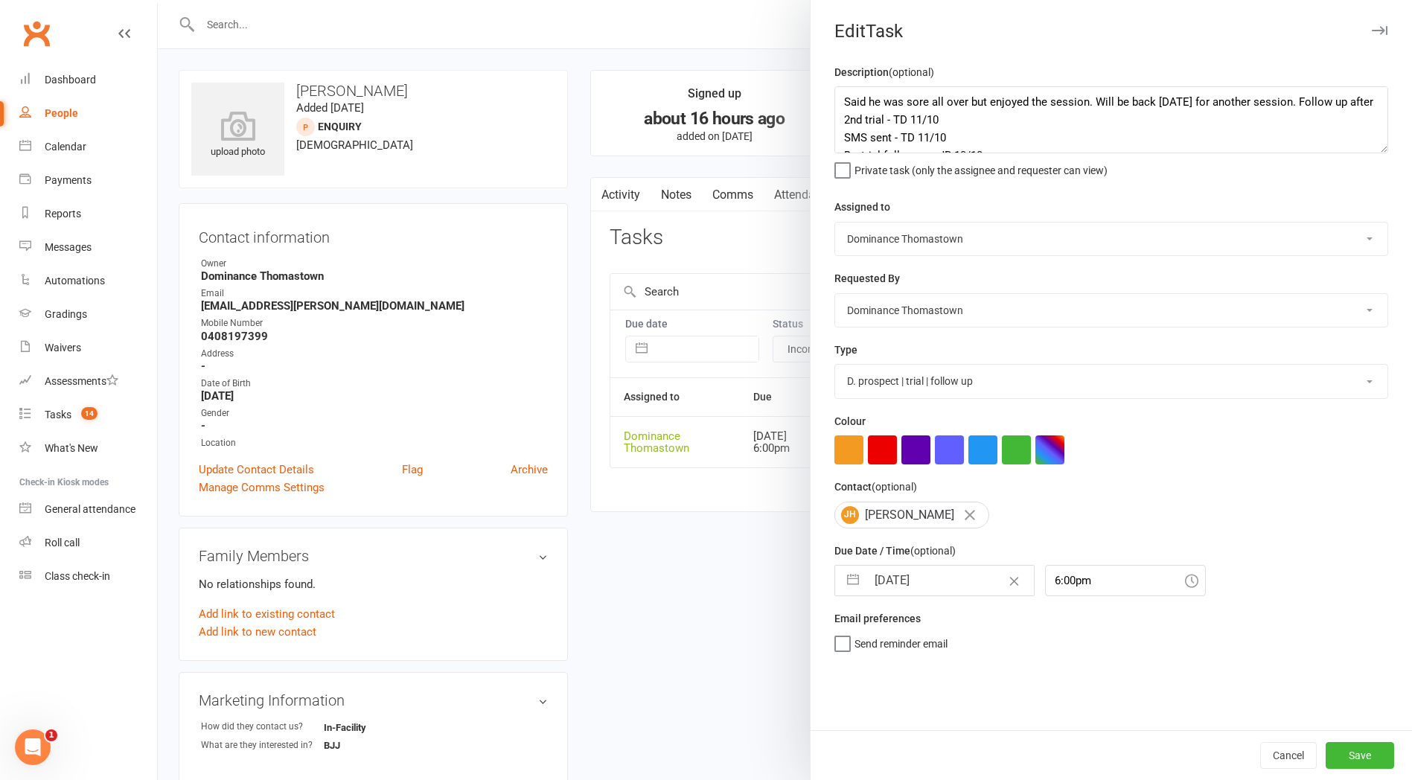
select select "10"
select select "2025"
click at [897, 595] on input "13 Oct 2025" at bounding box center [949, 581] width 167 height 30
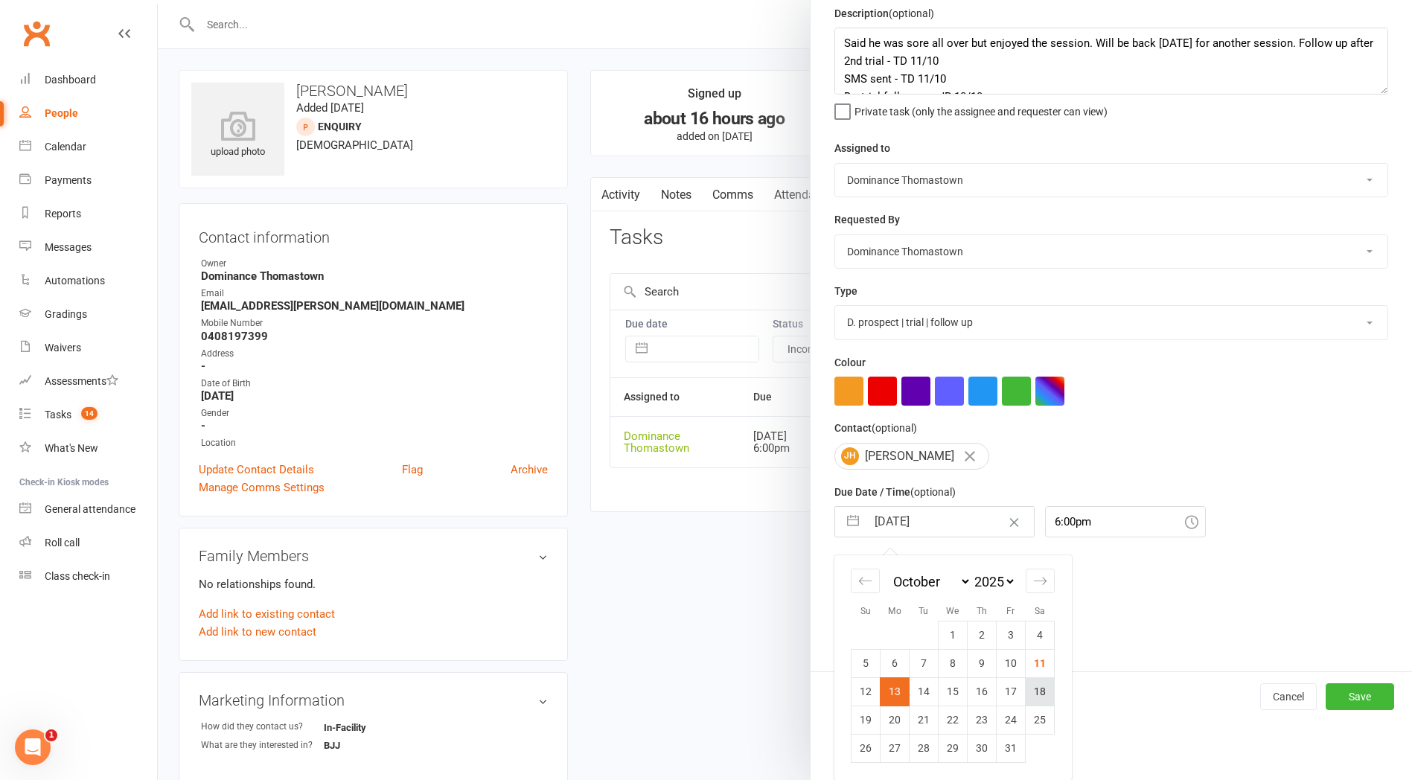
click at [1037, 692] on td "18" at bounding box center [1040, 691] width 29 height 28
type input "18 Oct 2025"
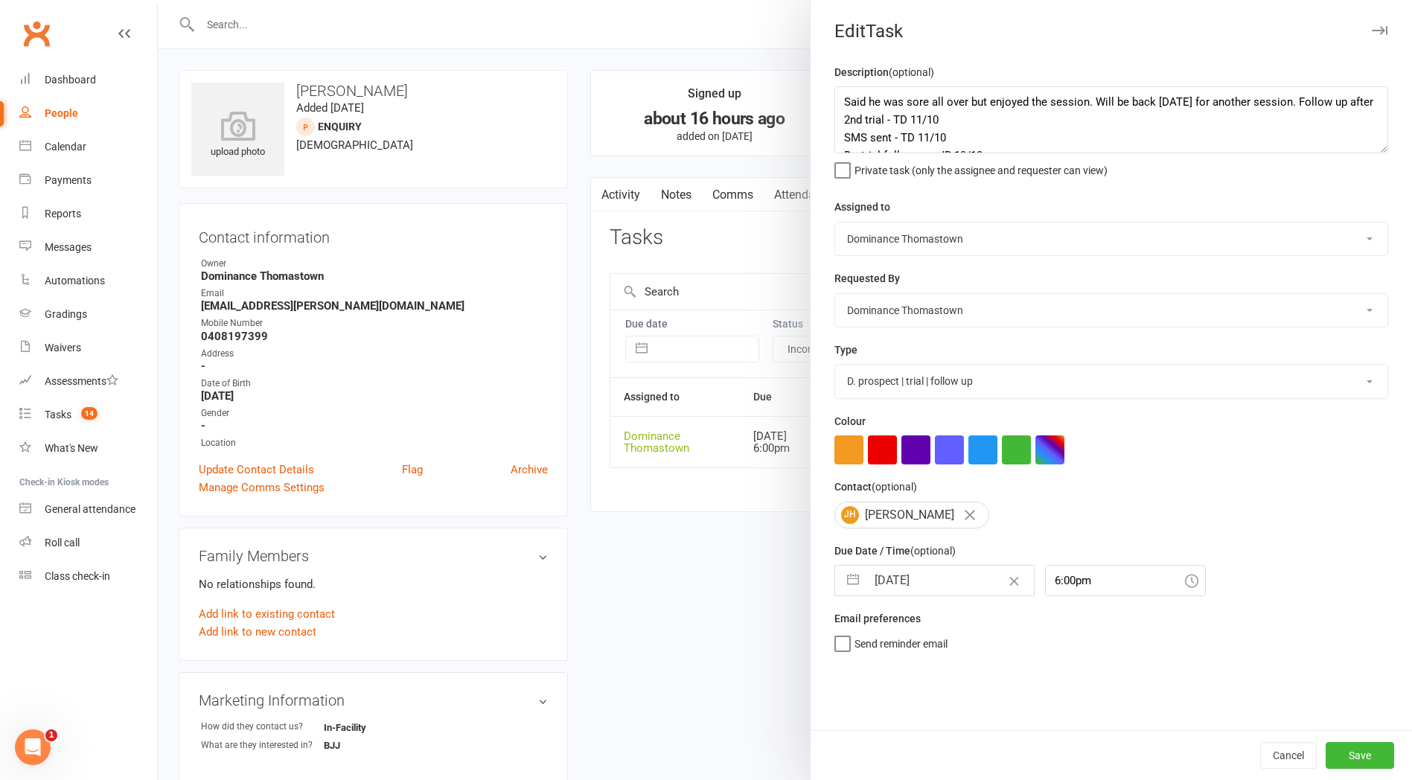
scroll to position [0, 0]
click at [1362, 751] on button "Save" at bounding box center [1360, 755] width 68 height 27
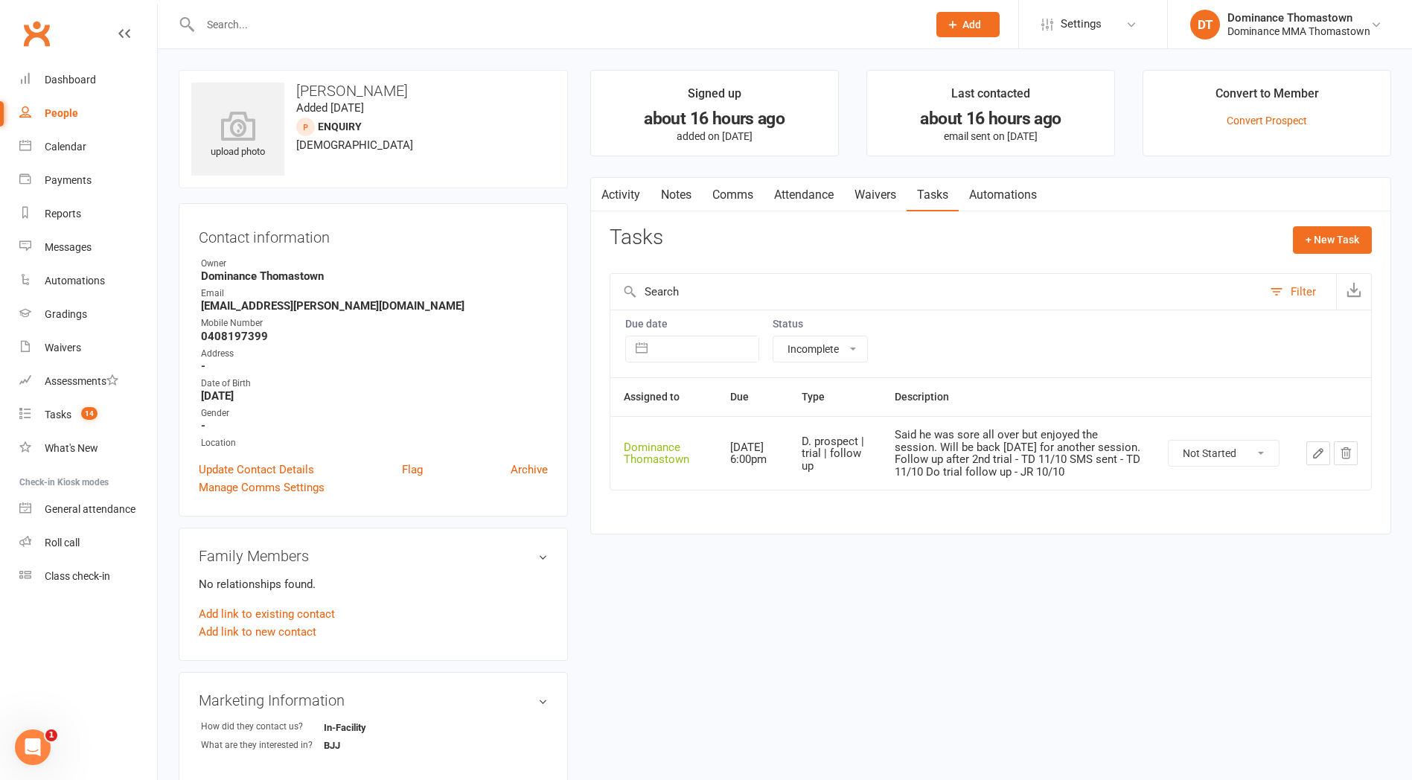
click at [1312, 460] on icon "button" at bounding box center [1318, 453] width 13 height 13
select select "12547"
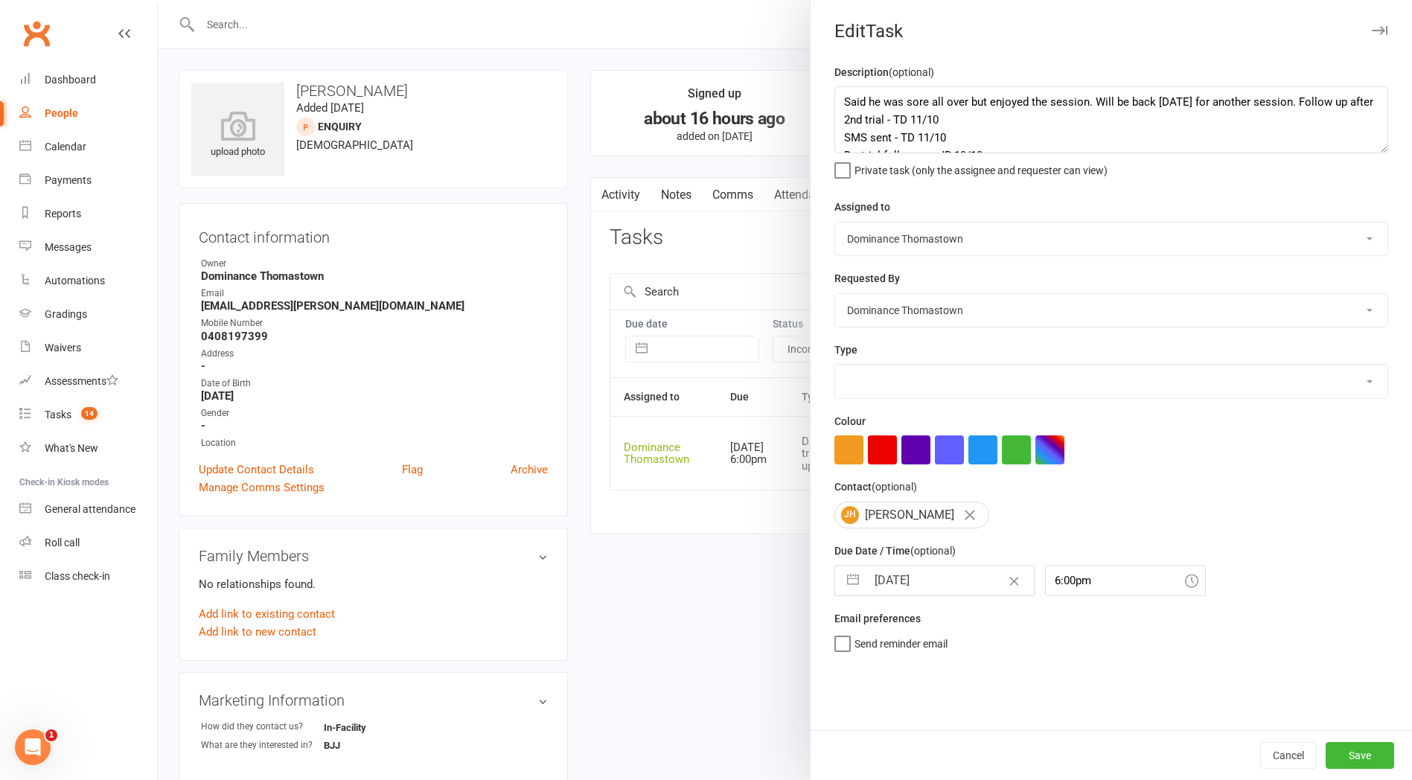
select select "3812"
click at [779, 229] on div at bounding box center [785, 390] width 1254 height 780
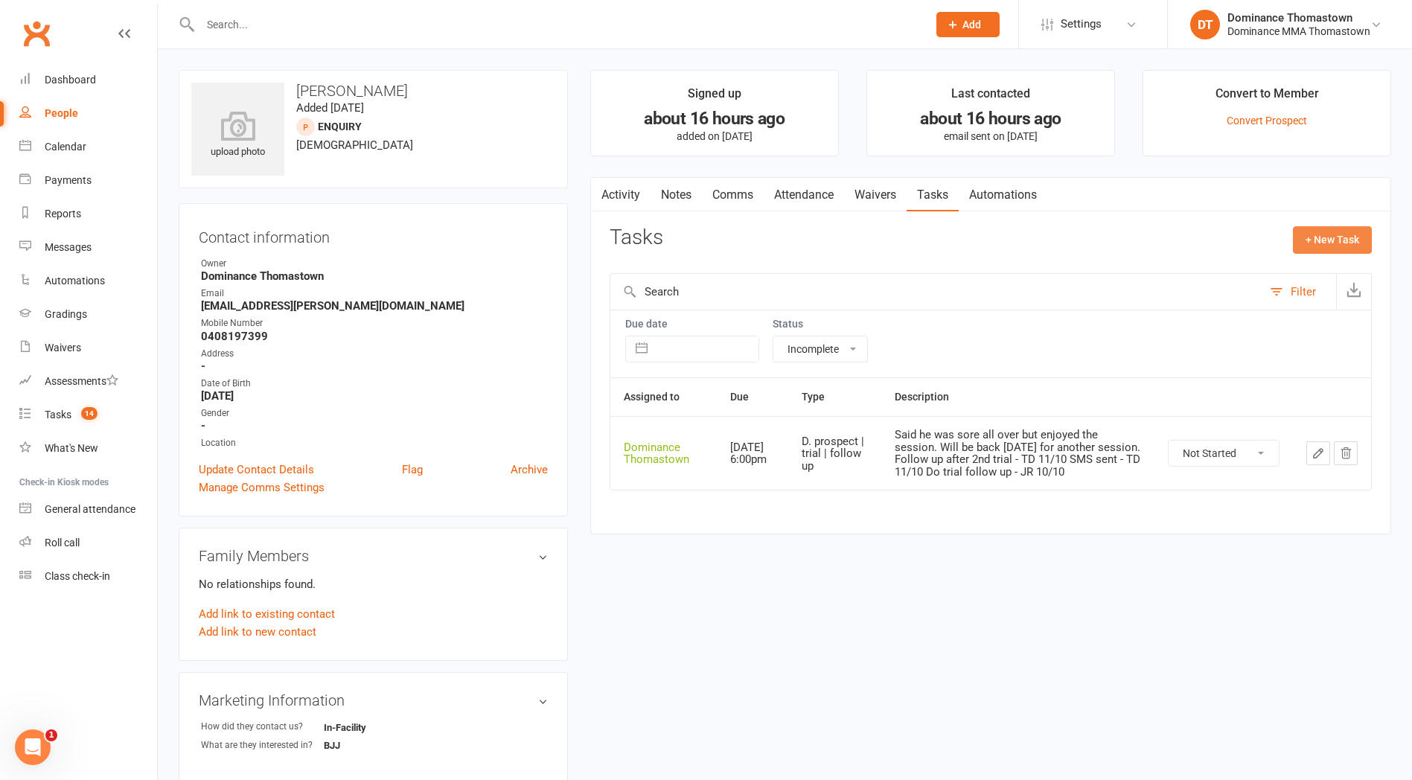
click at [1327, 241] on button "+ New Task" at bounding box center [1332, 239] width 79 height 27
select select "12547"
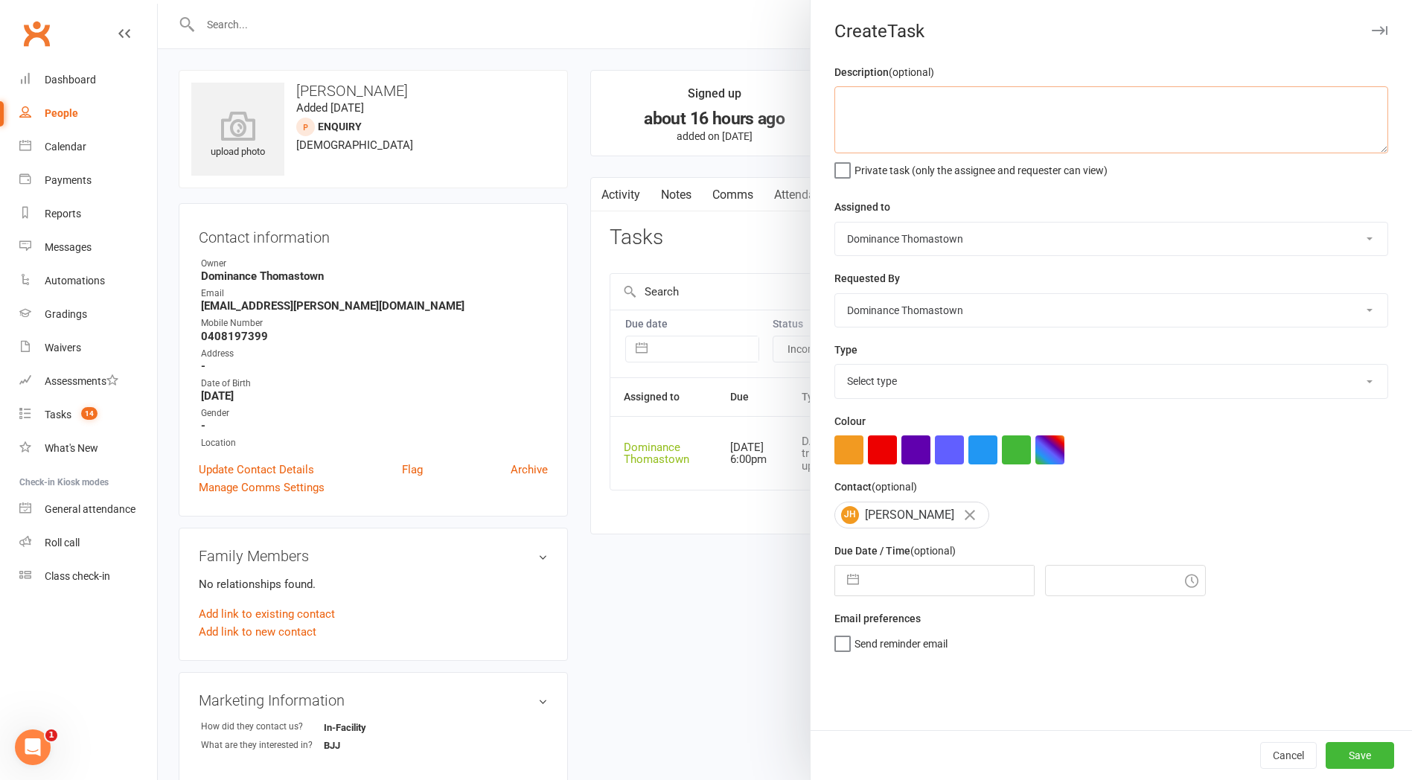
click at [928, 118] on textarea at bounding box center [1111, 119] width 554 height 67
type textarea "2nd BJJ trial confirmation - TD 11/10"
click at [885, 376] on select "Select type A. prospect | enquiry response B. prospect | trial | booking C. pro…" at bounding box center [1111, 381] width 552 height 33
select select "3811"
click at [835, 366] on select "Select type A. prospect | enquiry response B. prospect | trial | booking C. pro…" at bounding box center [1111, 381] width 552 height 33
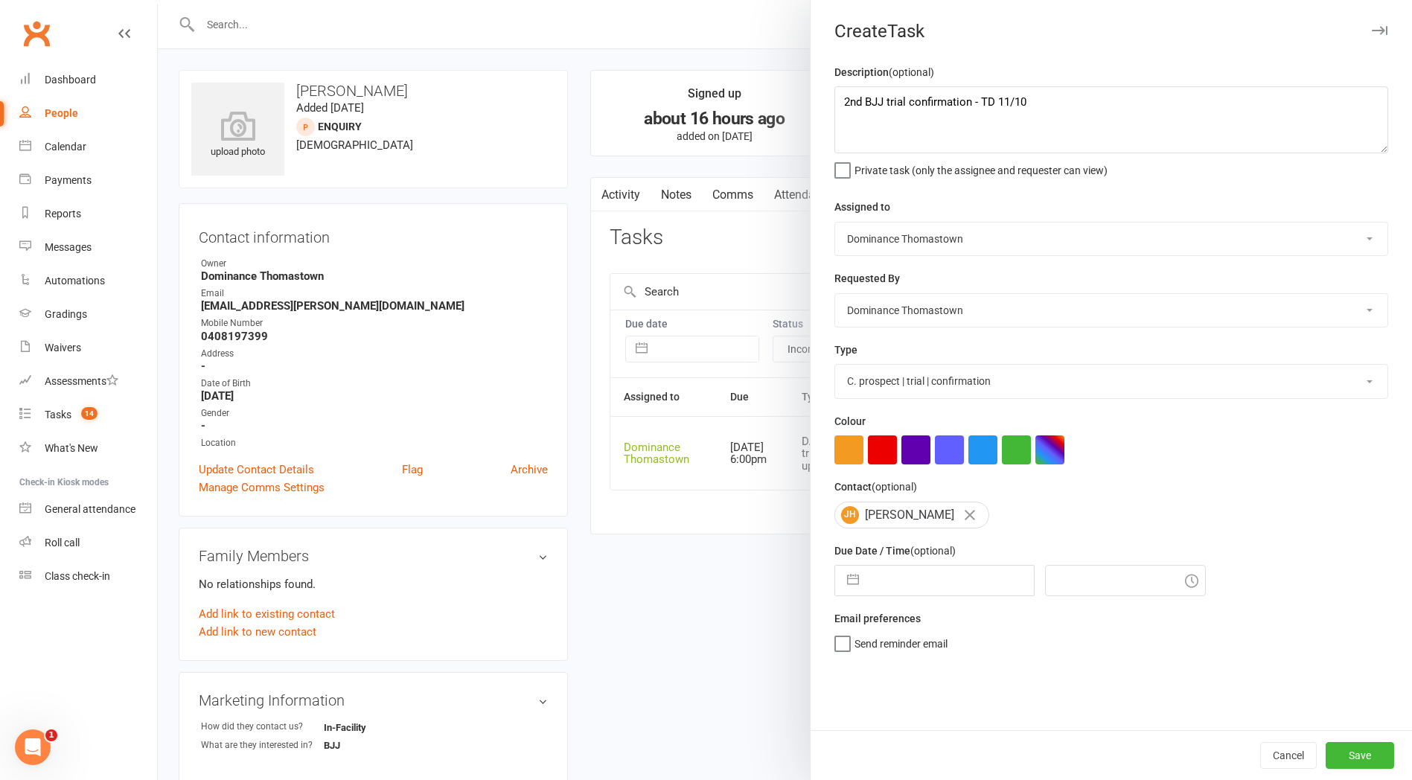
click at [898, 593] on input "text" at bounding box center [949, 581] width 167 height 30
select select "8"
select select "2025"
select select "9"
select select "2025"
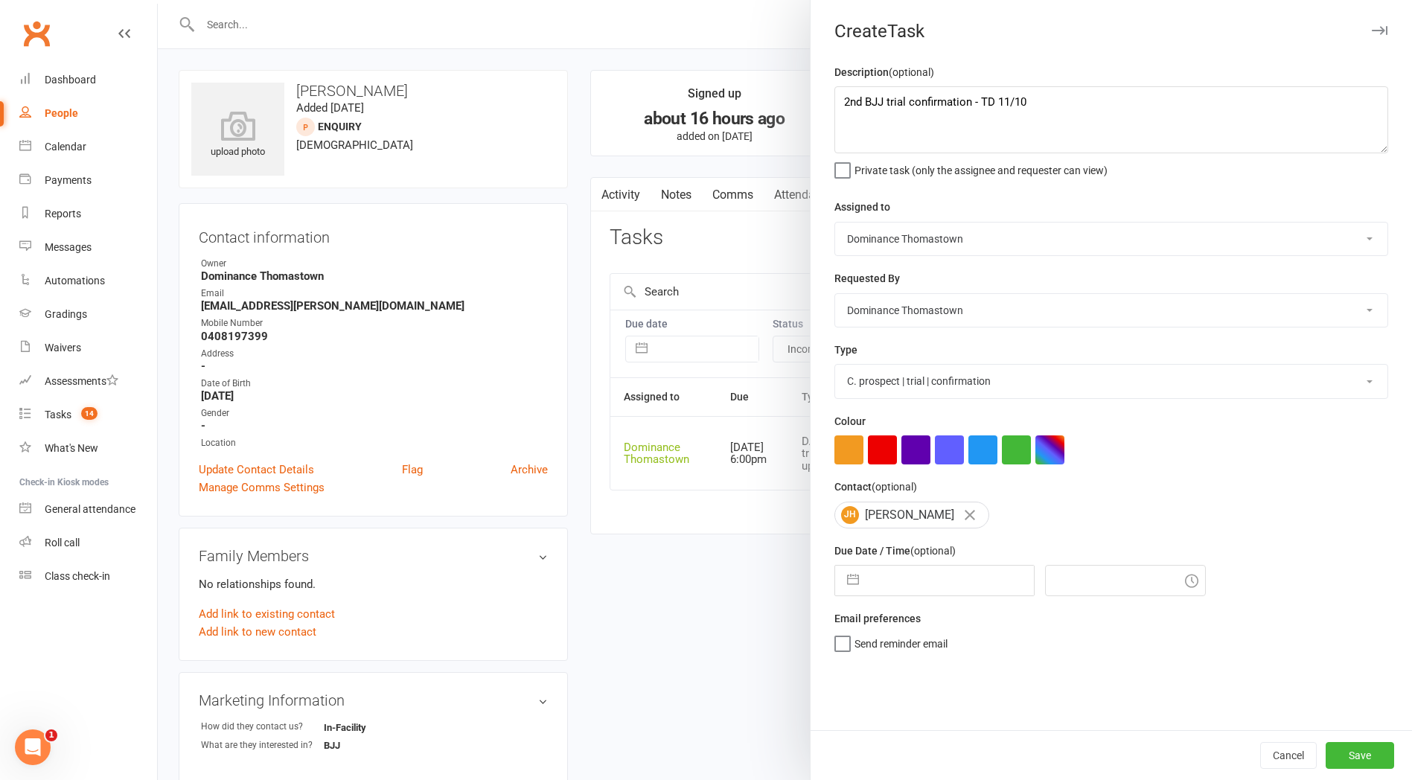
select select "10"
select select "2025"
click at [977, 756] on td "16" at bounding box center [982, 750] width 29 height 28
type input "16 Oct 2025"
type input "10:15am"
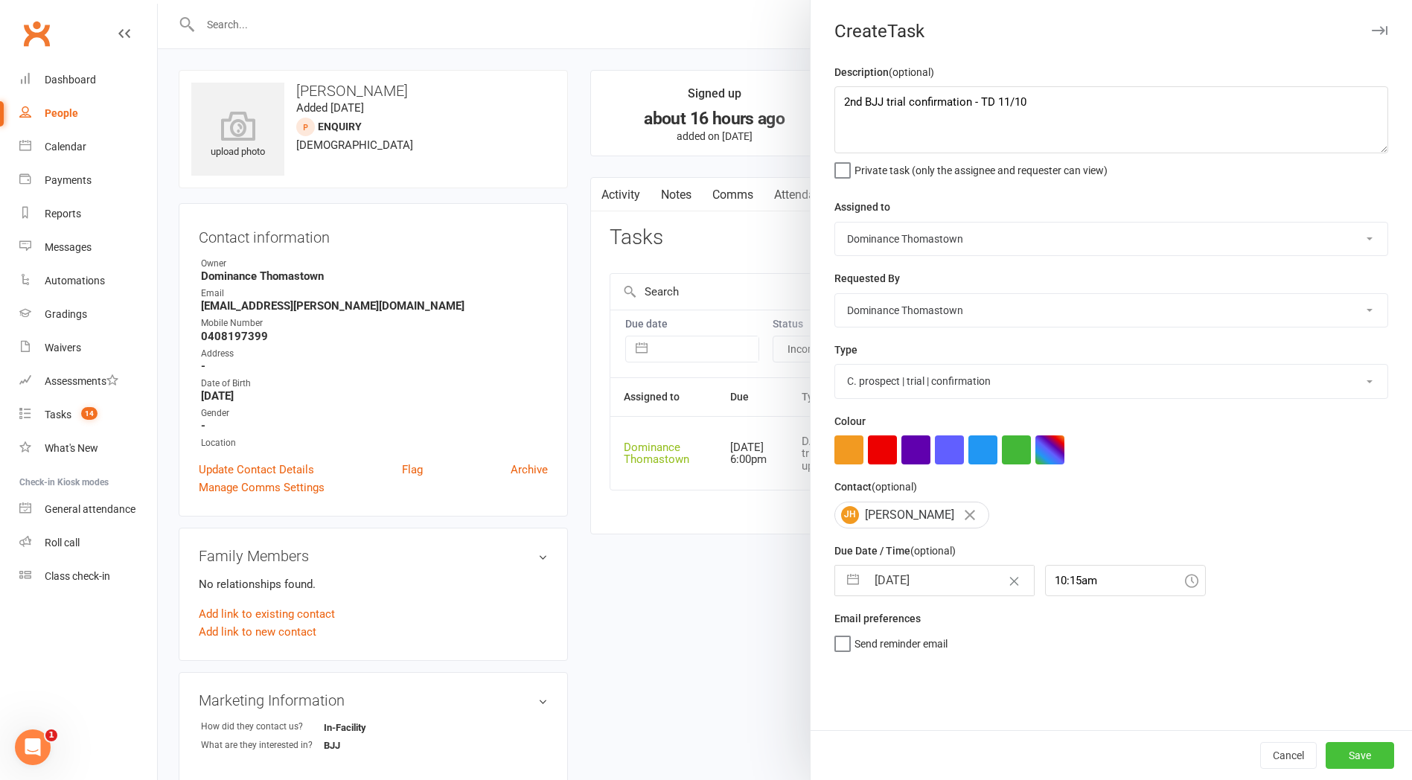
click at [1353, 761] on button "Save" at bounding box center [1360, 755] width 68 height 27
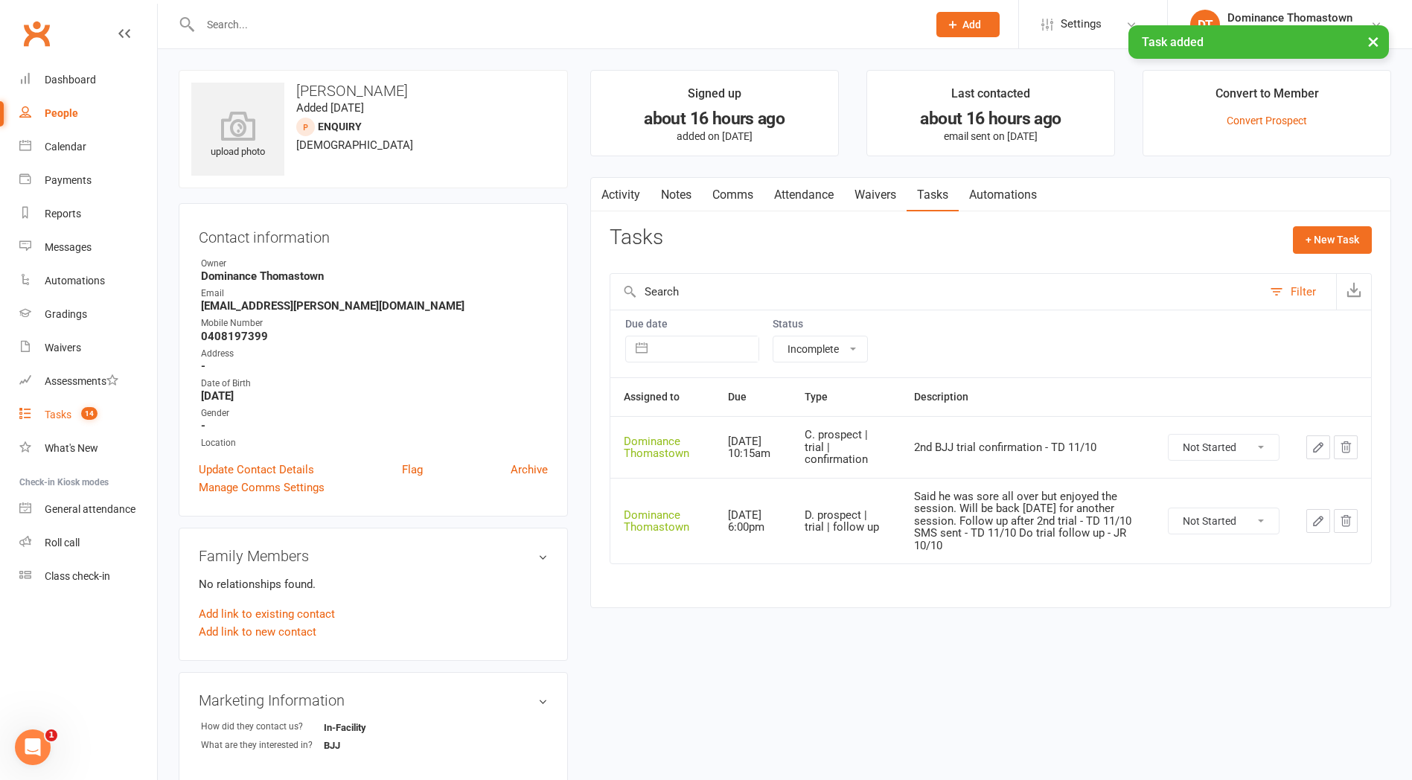
click at [51, 417] on div "Tasks" at bounding box center [58, 415] width 27 height 12
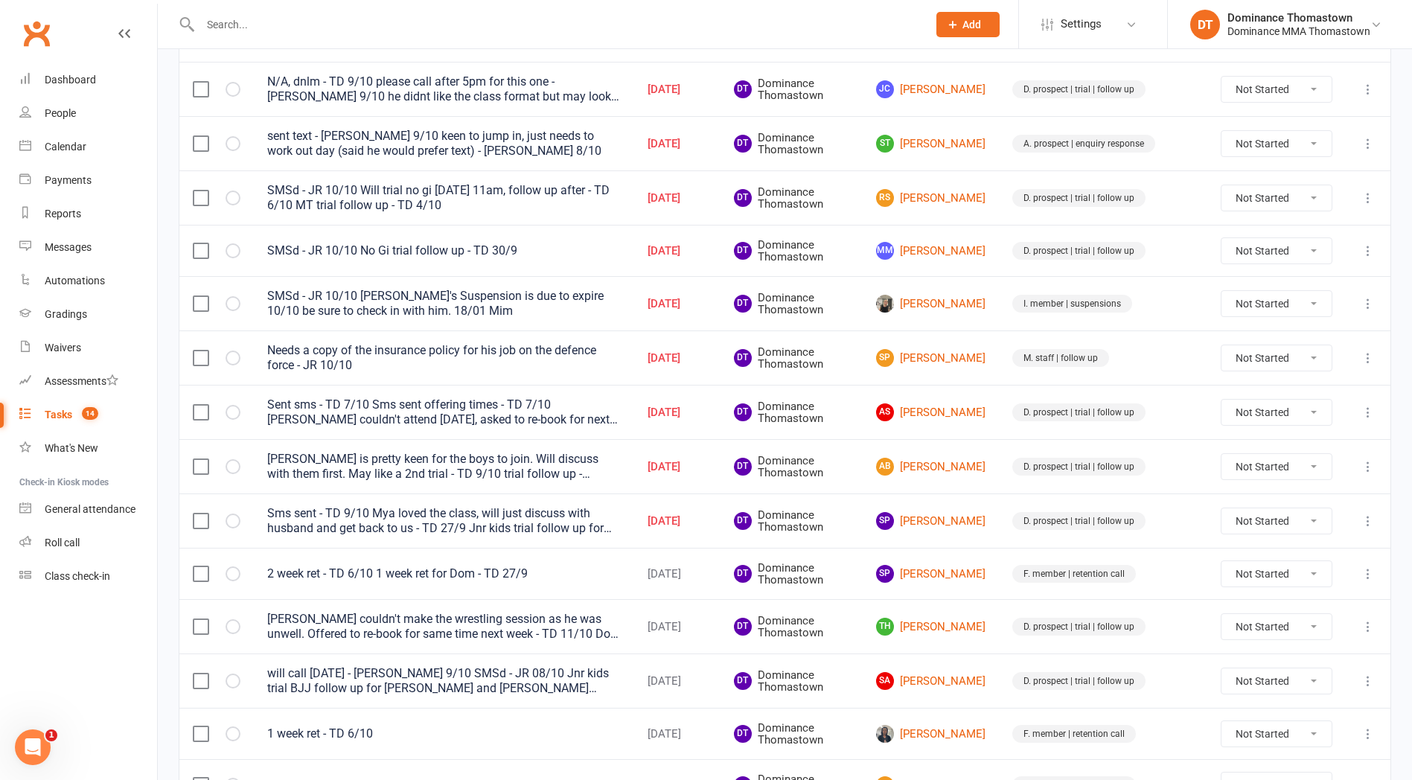
scroll to position [491, 0]
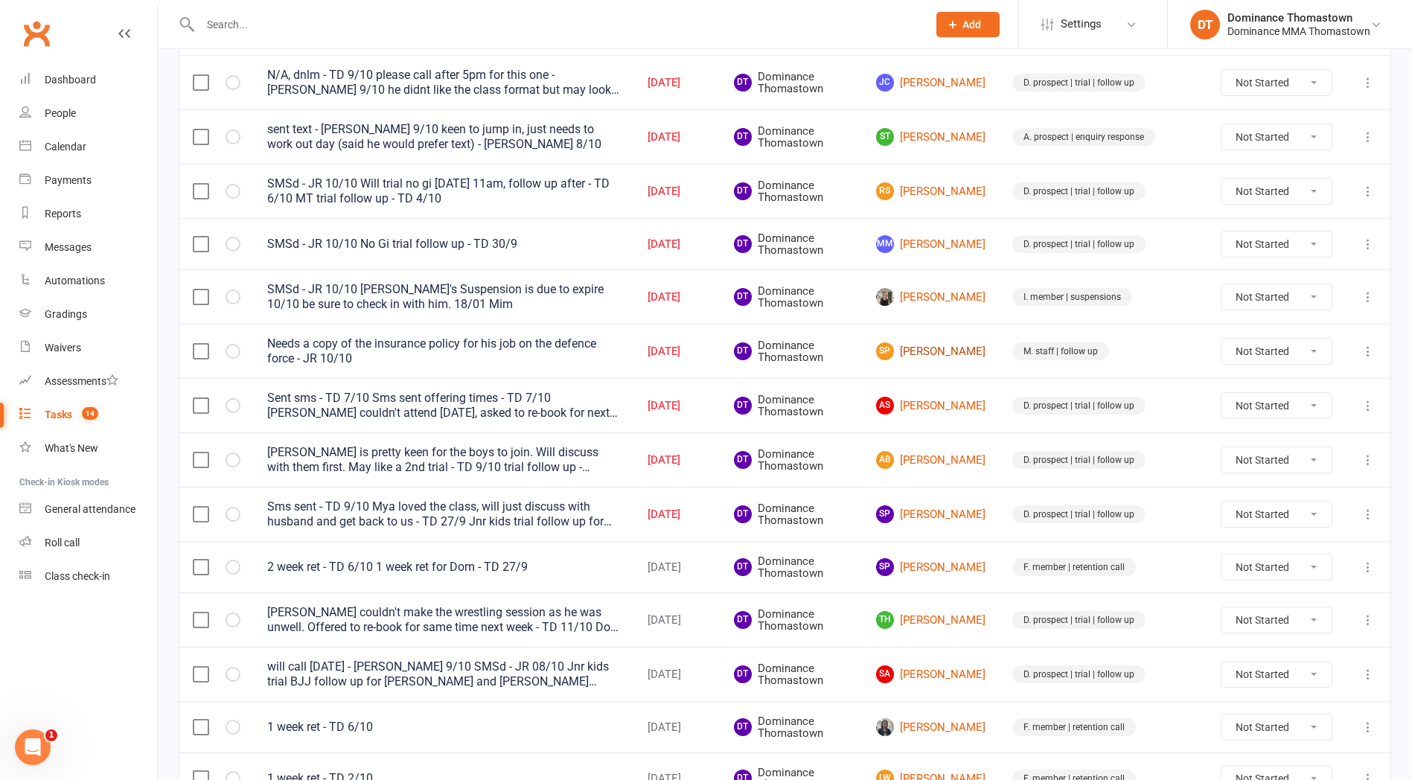
click at [981, 353] on link "SP Steven Power" at bounding box center [930, 351] width 109 height 18
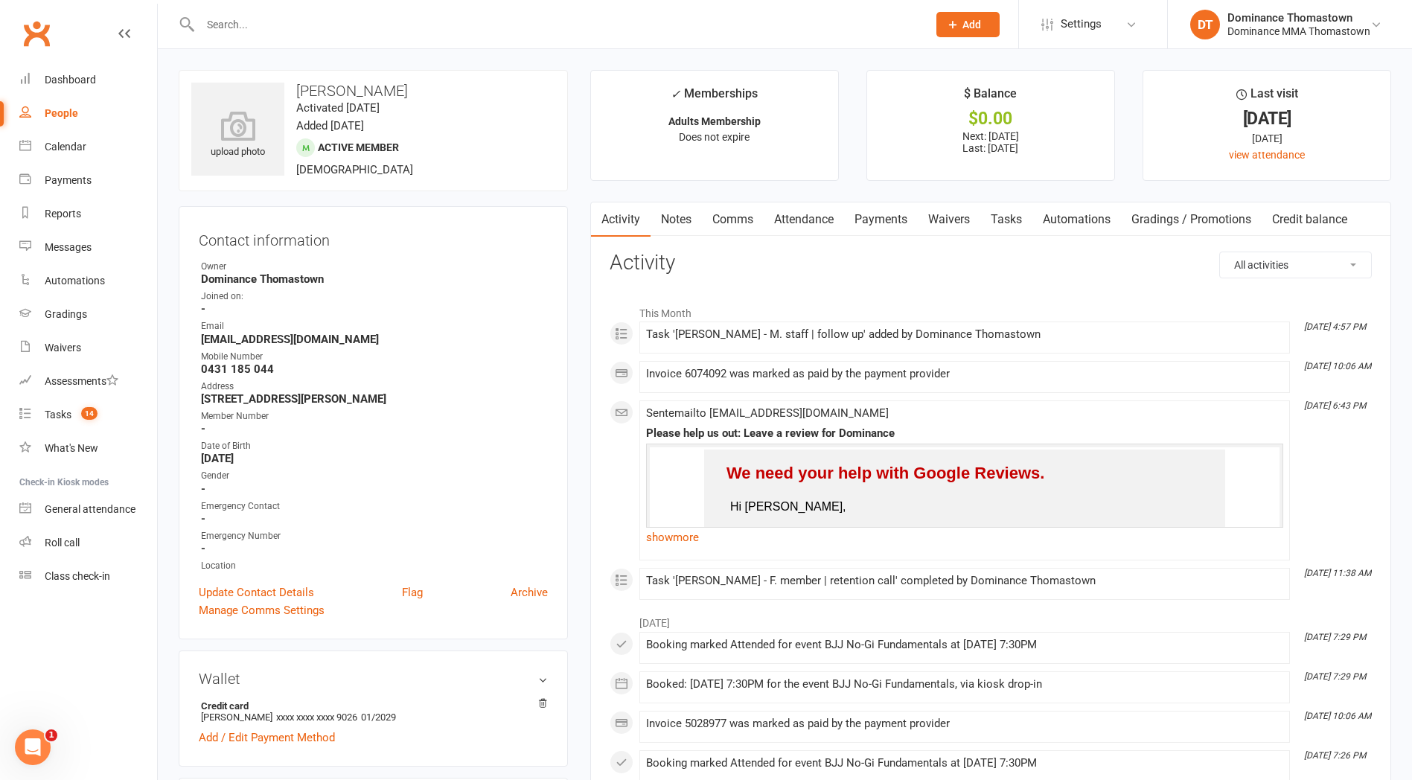
click at [872, 223] on link "Payments" at bounding box center [881, 219] width 74 height 34
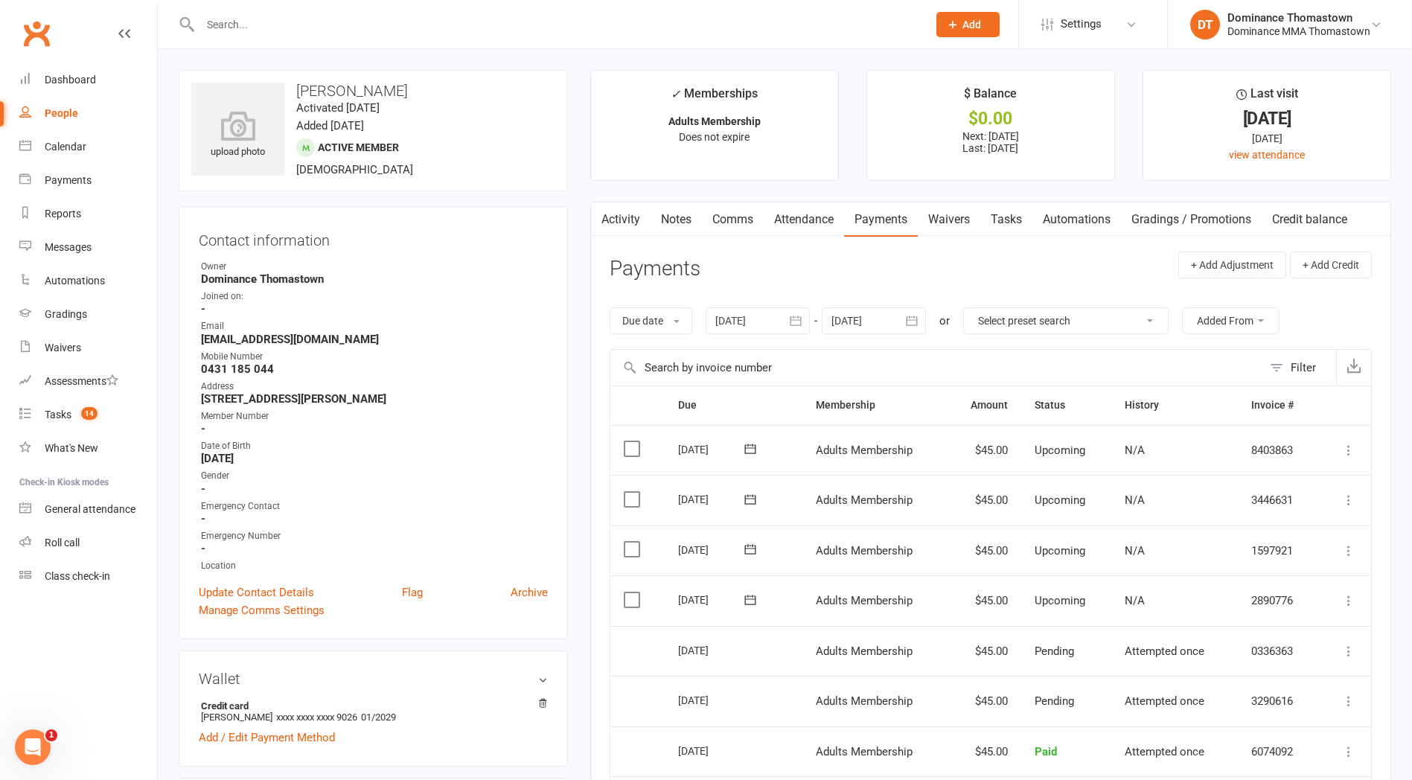
click at [1009, 226] on link "Tasks" at bounding box center [1006, 219] width 52 height 34
select select "incomplete"
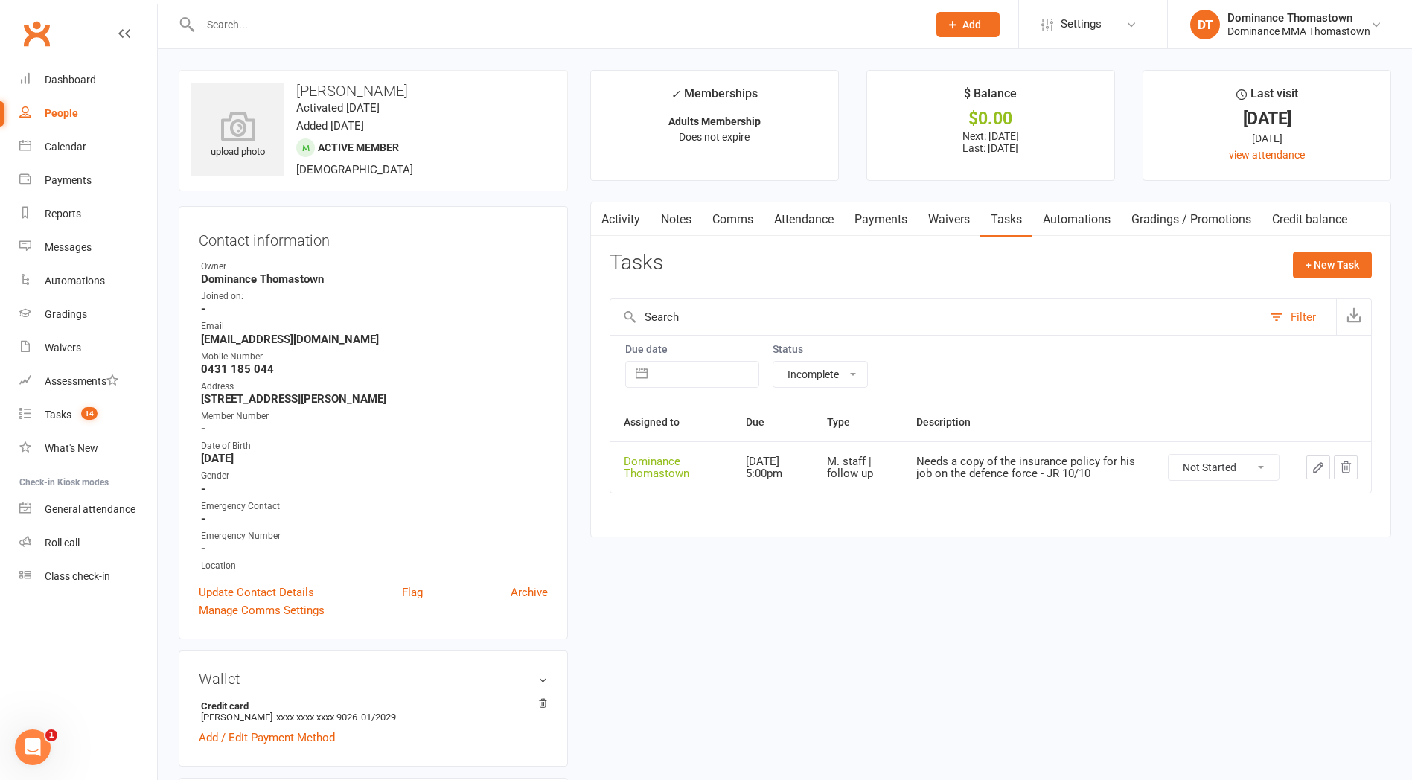
click at [1210, 467] on select "Not Started In Progress Waiting Complete" at bounding box center [1224, 467] width 110 height 25
click at [1313, 468] on icon "button" at bounding box center [1318, 467] width 13 height 13
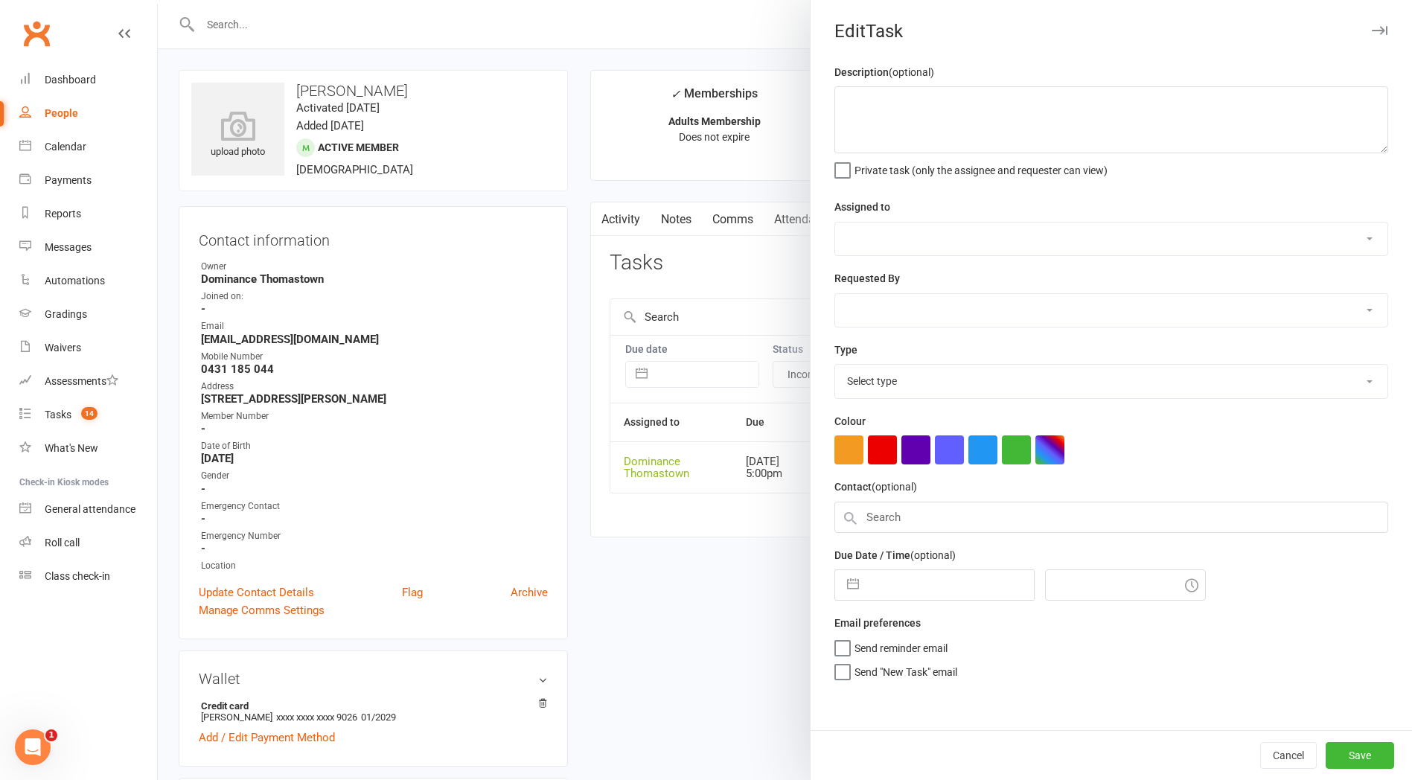
type textarea "Needs a copy of the insurance policy for his job on the defence force - JR 10/10"
select select "12547"
type input "11 Oct 2025"
type input "5:00pm"
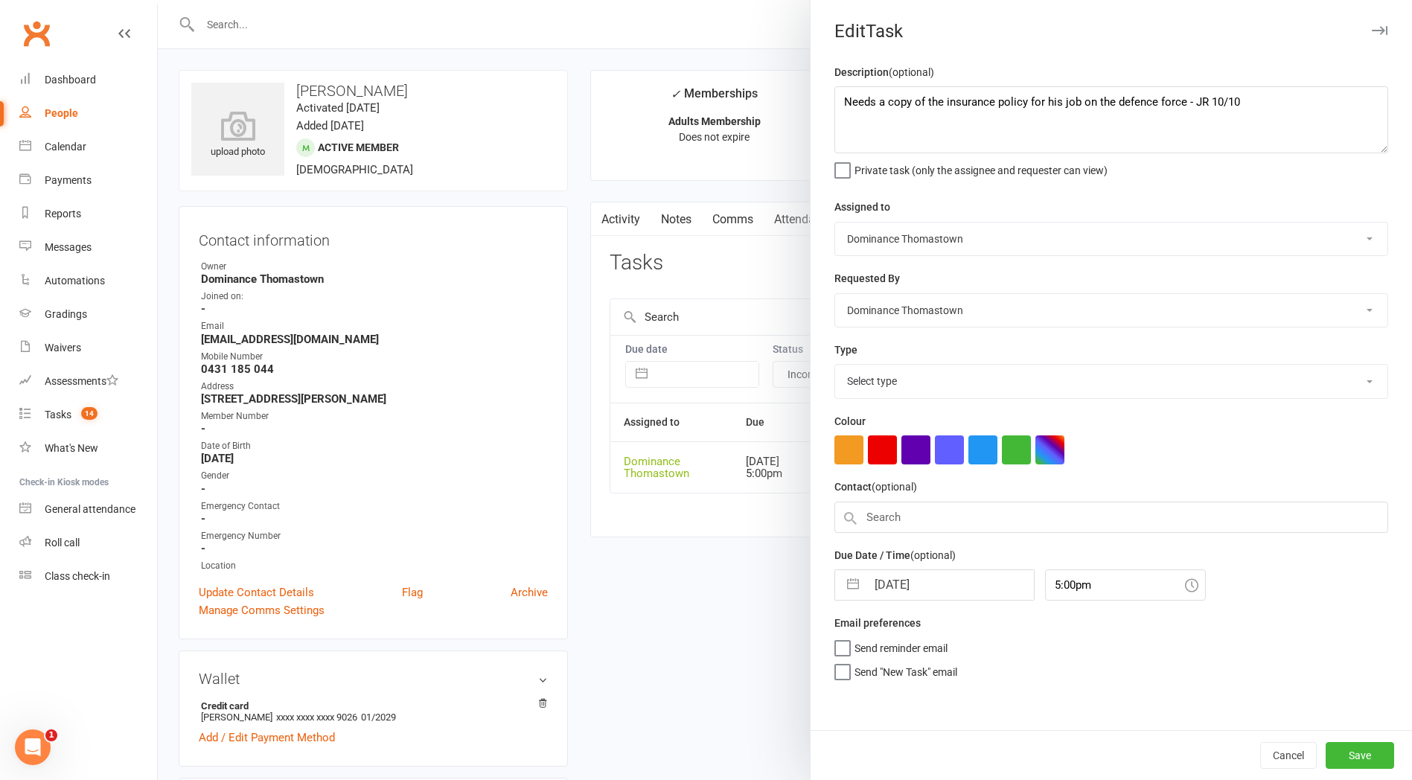
select select "3858"
select select "8"
select select "2025"
select select "9"
select select "2025"
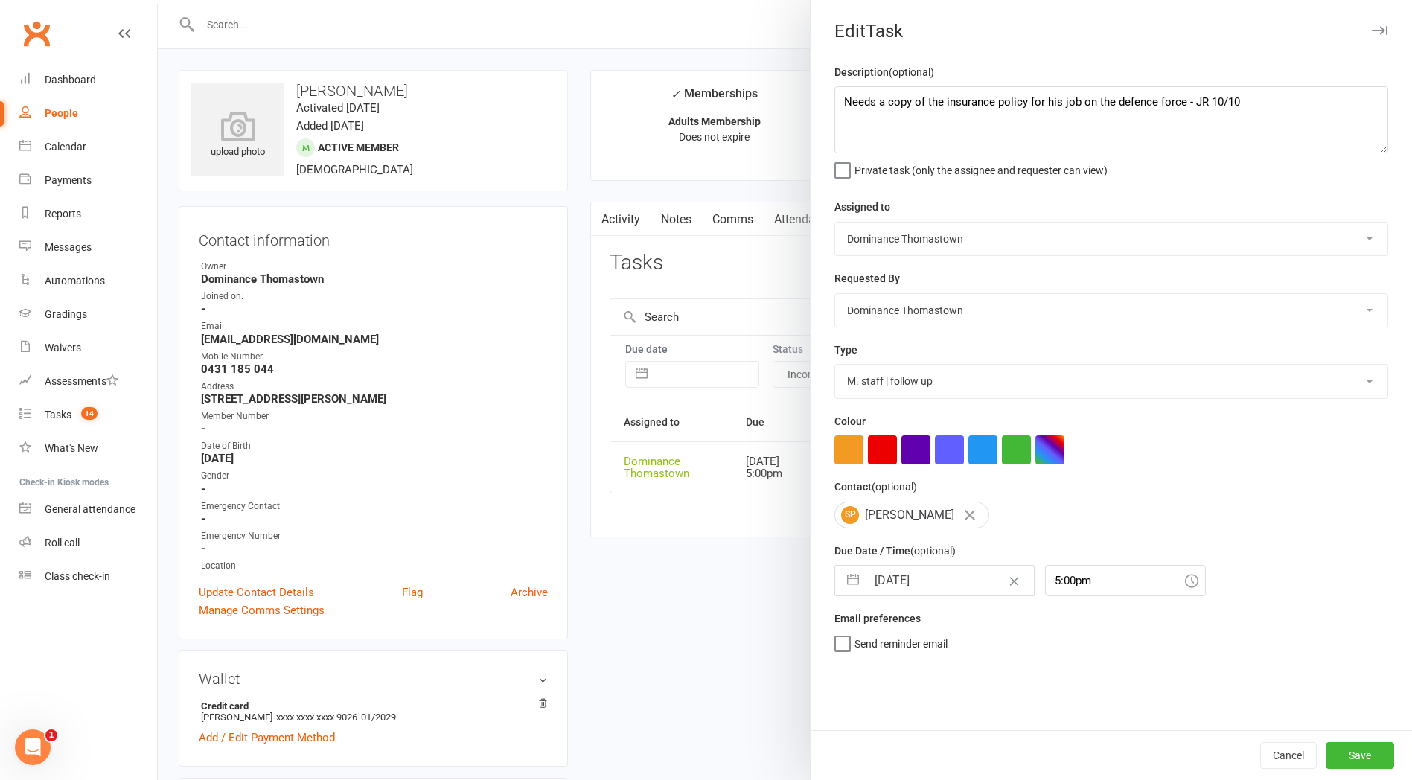
select select "10"
select select "2025"
click at [900, 590] on input "11 Oct 2025" at bounding box center [949, 581] width 167 height 30
click at [894, 758] on td "13" at bounding box center [895, 750] width 29 height 28
type input "13 Oct 2025"
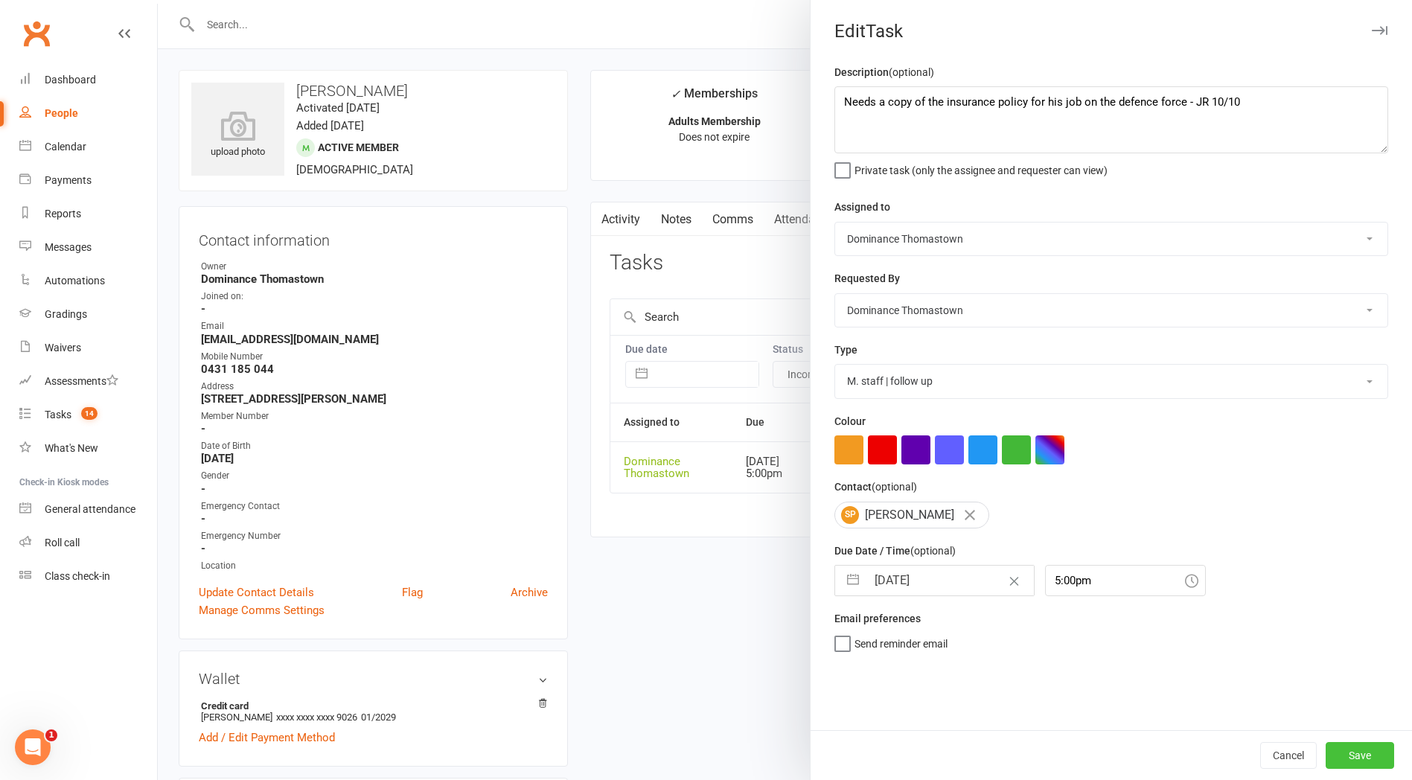
click at [1350, 755] on button "Save" at bounding box center [1360, 755] width 68 height 27
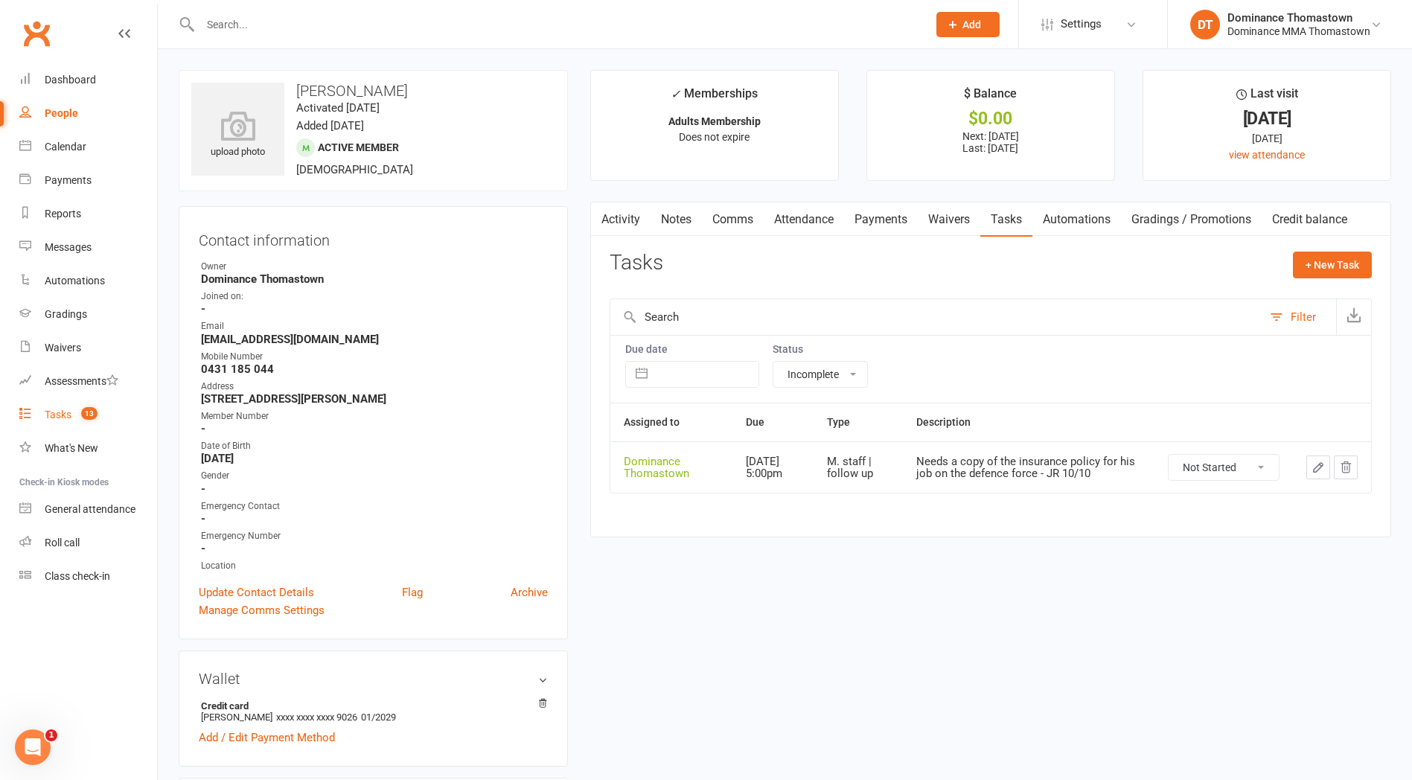
click at [52, 418] on div "Tasks" at bounding box center [58, 415] width 27 height 12
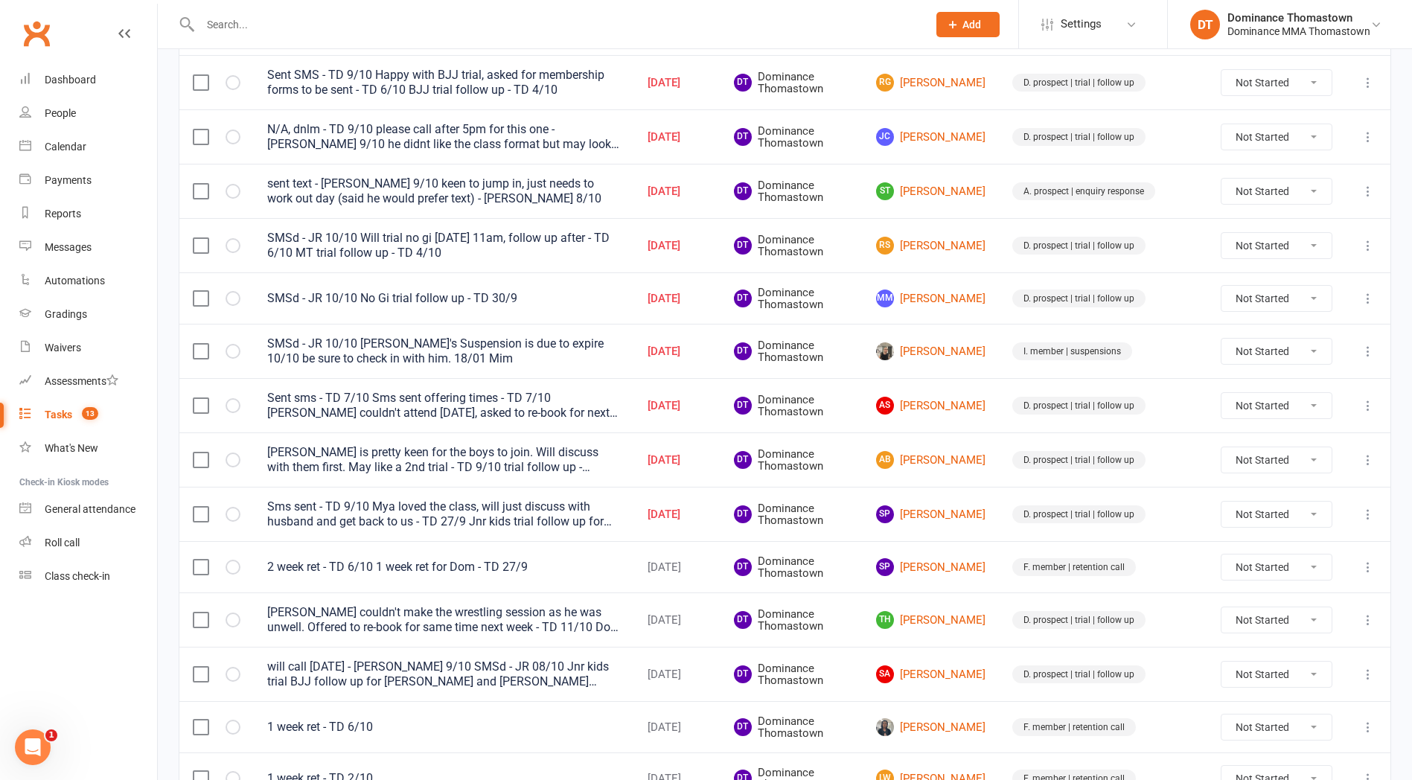
scroll to position [439, 0]
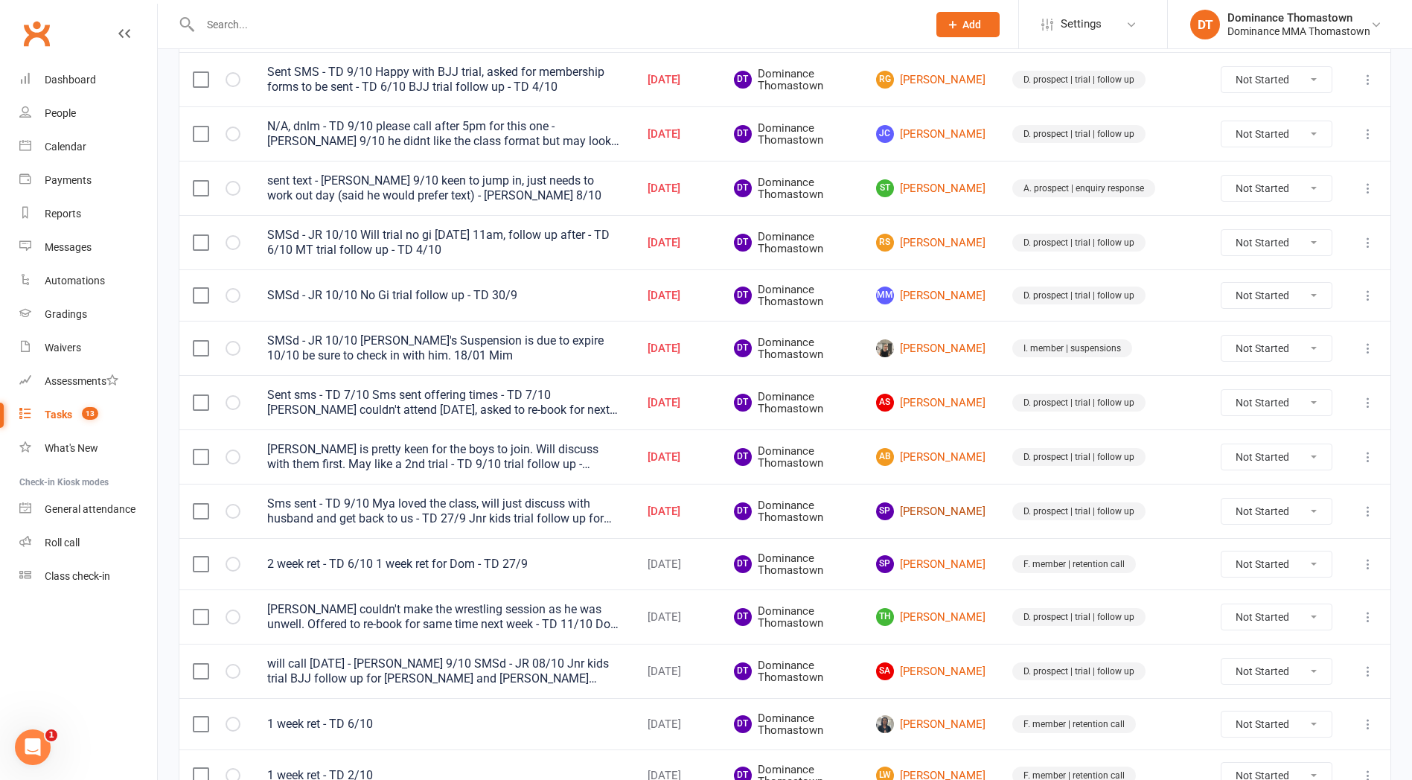
click at [968, 508] on link "SP Stephanie Pace" at bounding box center [930, 511] width 109 height 18
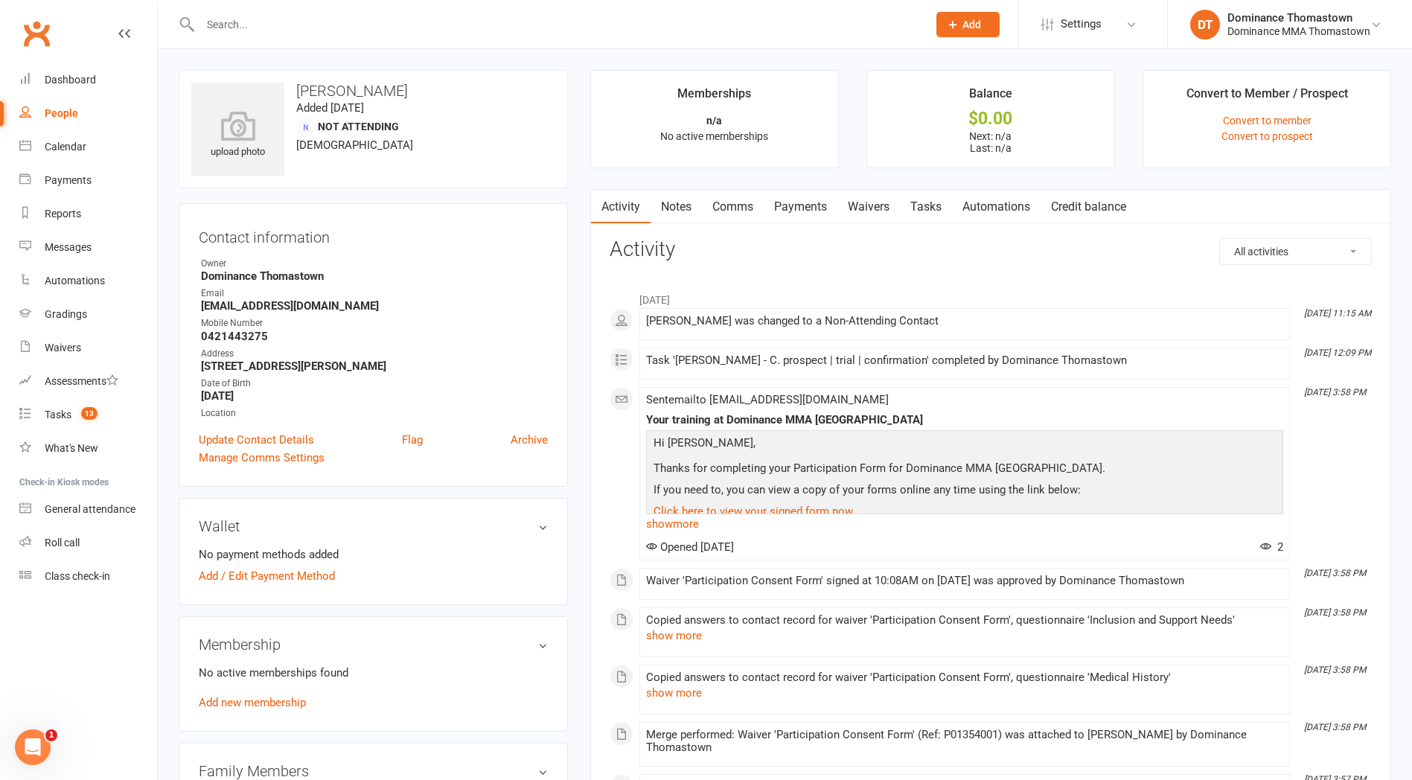
click at [941, 208] on link "Tasks" at bounding box center [926, 207] width 52 height 34
select select "incomplete"
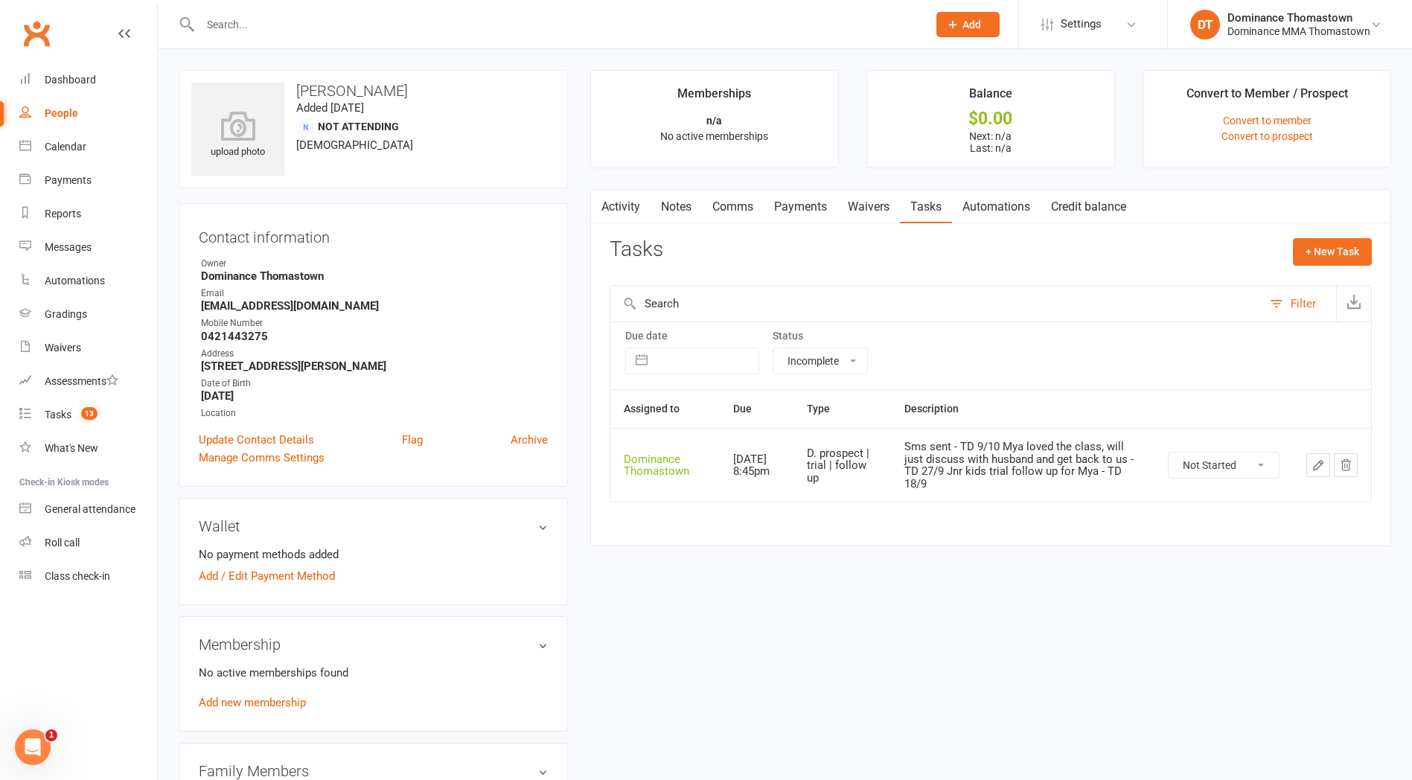
click at [1315, 471] on icon "button" at bounding box center [1318, 465] width 13 height 13
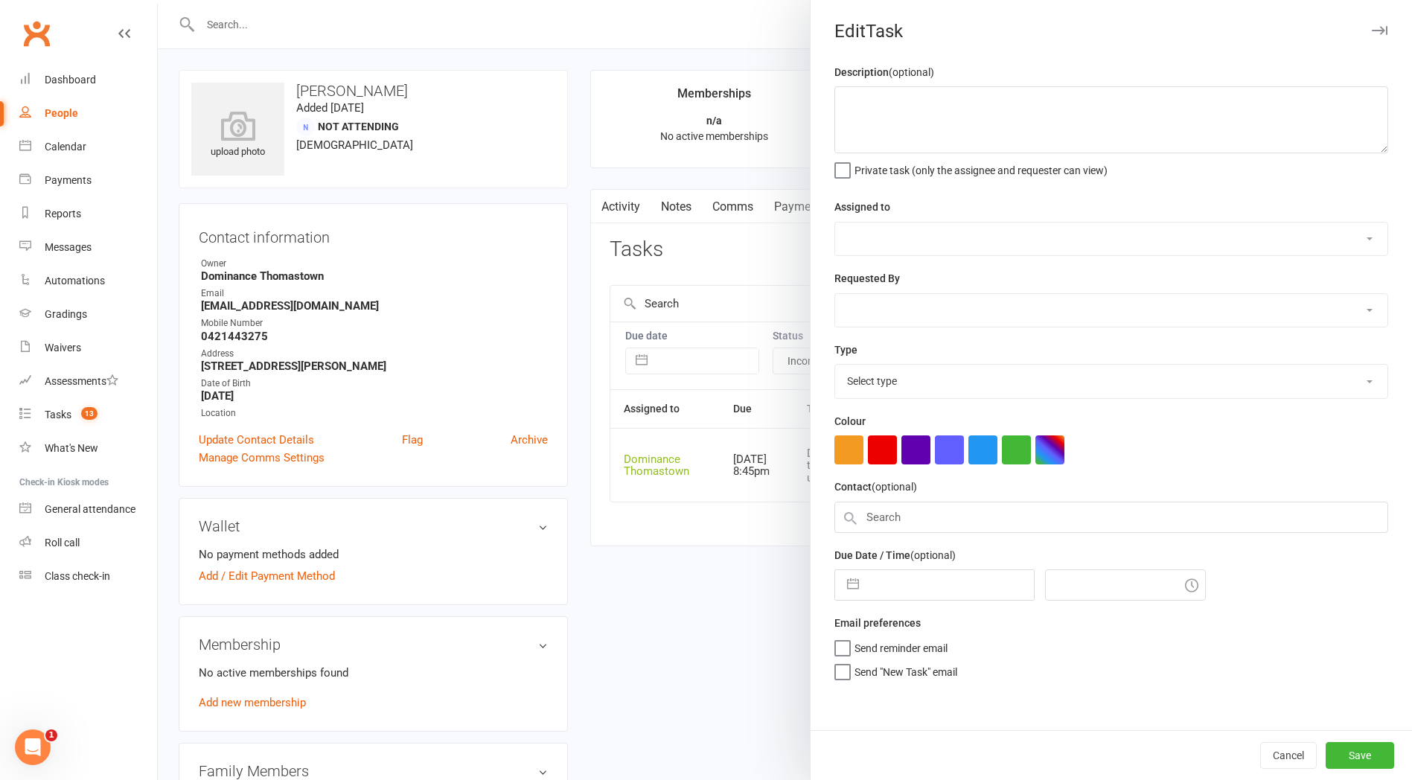
type textarea "Sms sent - TD 9/10 Mya loved the class, will just discuss with husband and get …"
select select "12547"
type input "11 Oct 2025"
type input "8:45pm"
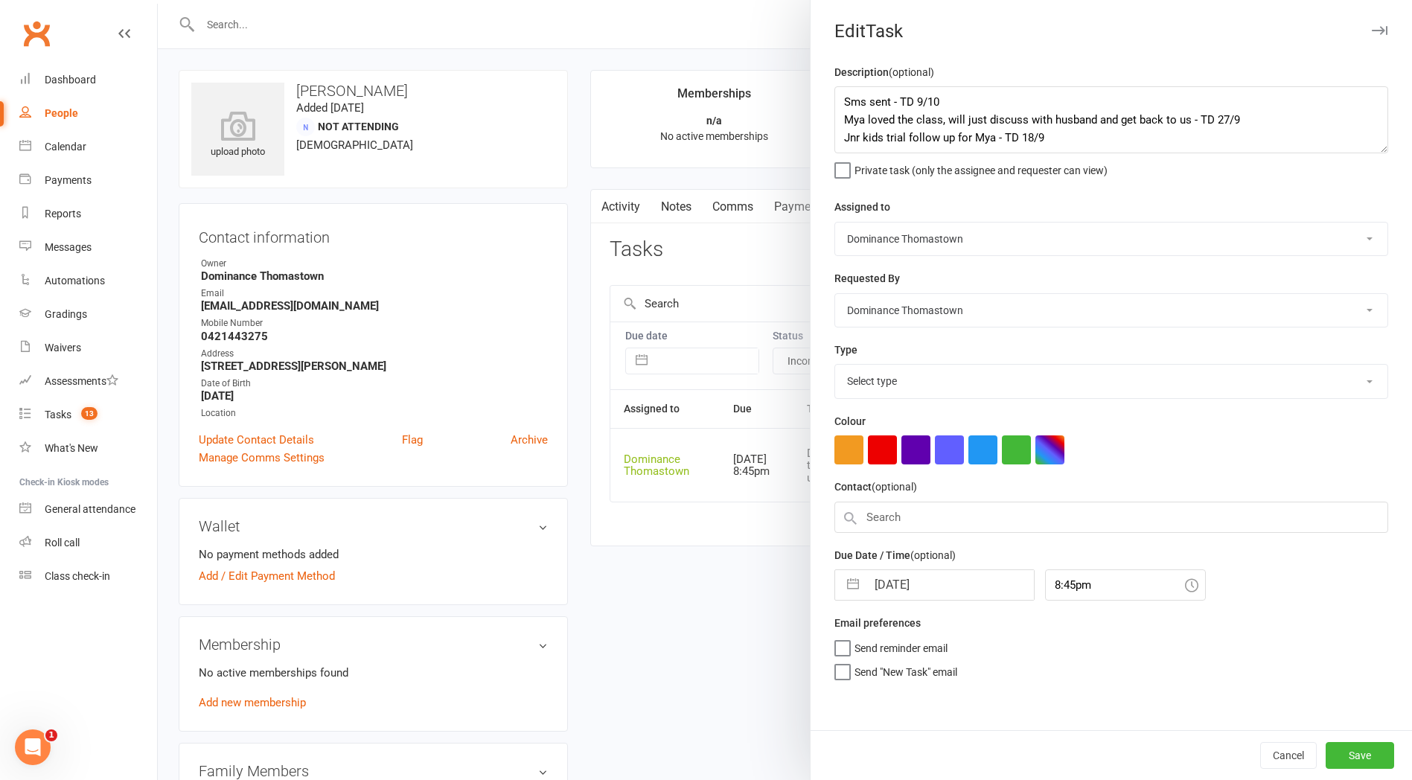
select select "3812"
drag, startPoint x: 845, startPoint y: 101, endPoint x: 904, endPoint y: 95, distance: 59.1
click at [846, 101] on textarea "Sms sent - TD 9/10 Mya loved the class, will just discuss with husband and get …" at bounding box center [1111, 119] width 554 height 67
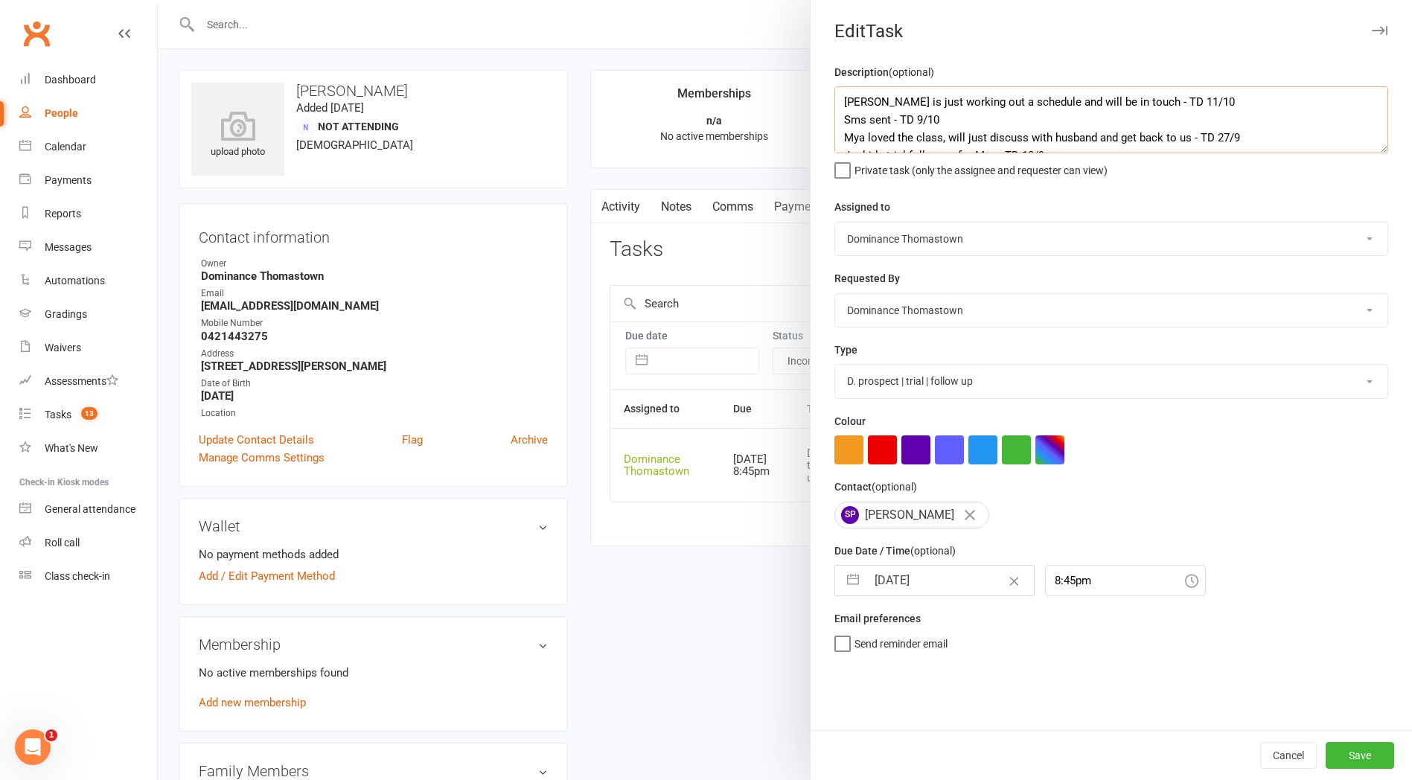
type textarea "Stephanie is just working out a schedule and will be in touch - TD 11/10 Sms se…"
select select "8"
select select "2025"
select select "9"
select select "2025"
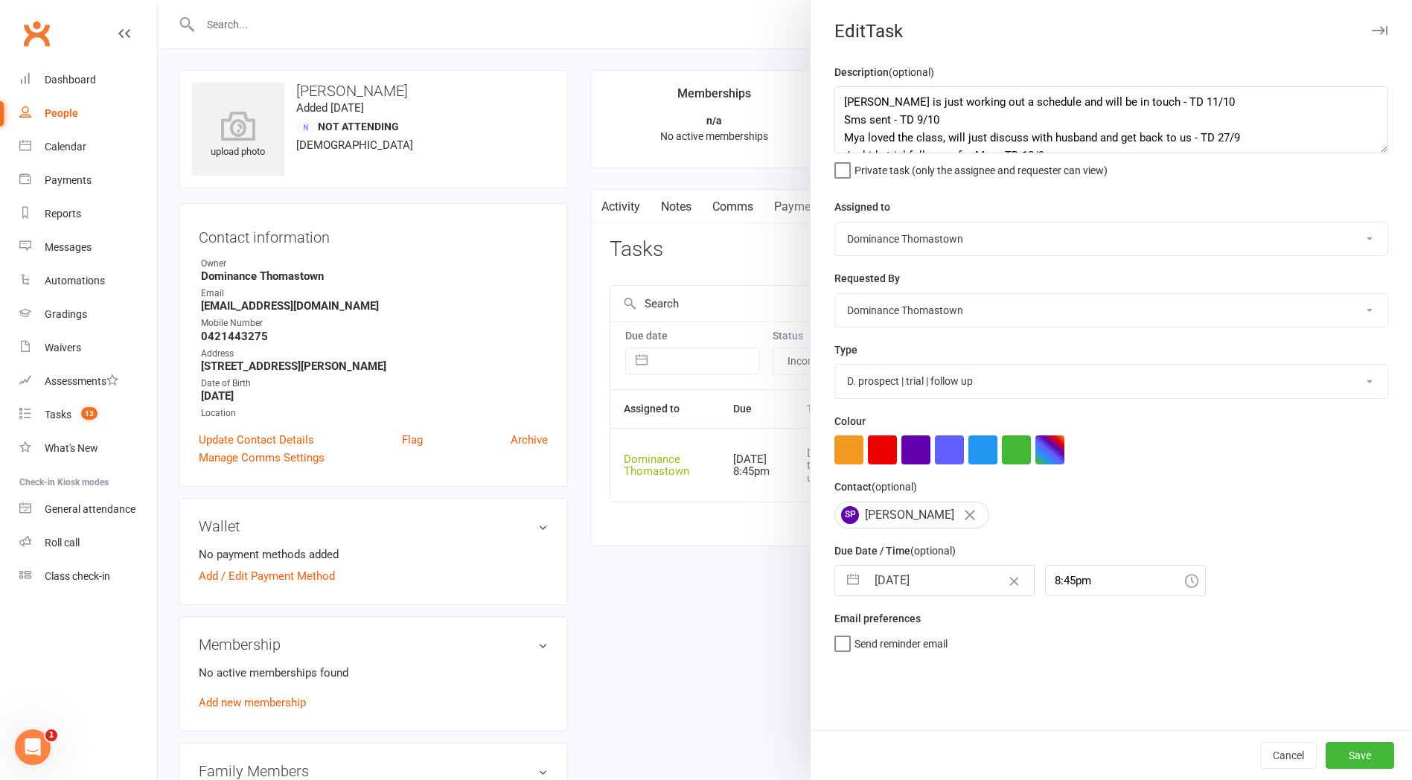
select select "10"
select select "2025"
click at [890, 583] on input "11 Oct 2025" at bounding box center [949, 581] width 167 height 30
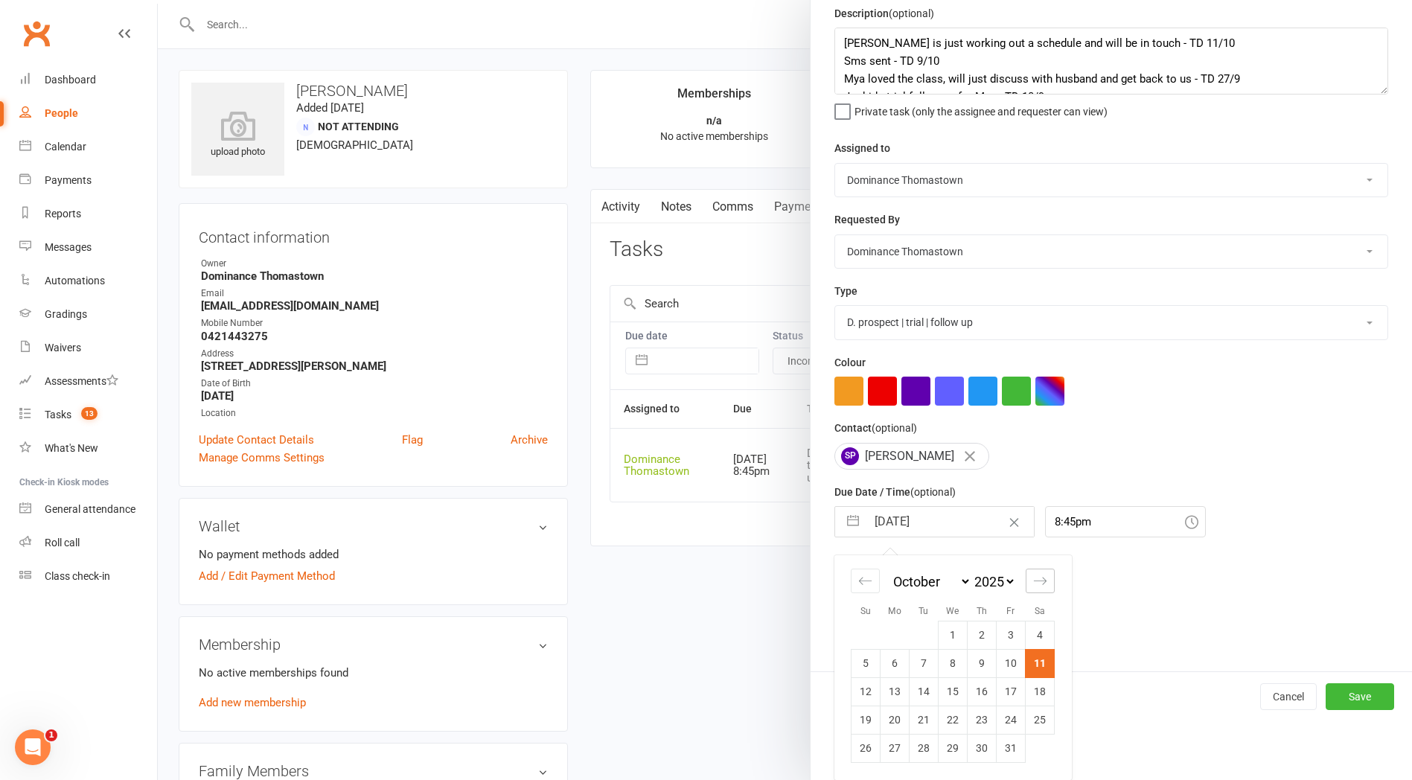
click at [1039, 584] on icon "Move forward to switch to the next month." at bounding box center [1040, 581] width 14 height 14
click at [1041, 638] on td "1" at bounding box center [1040, 633] width 29 height 28
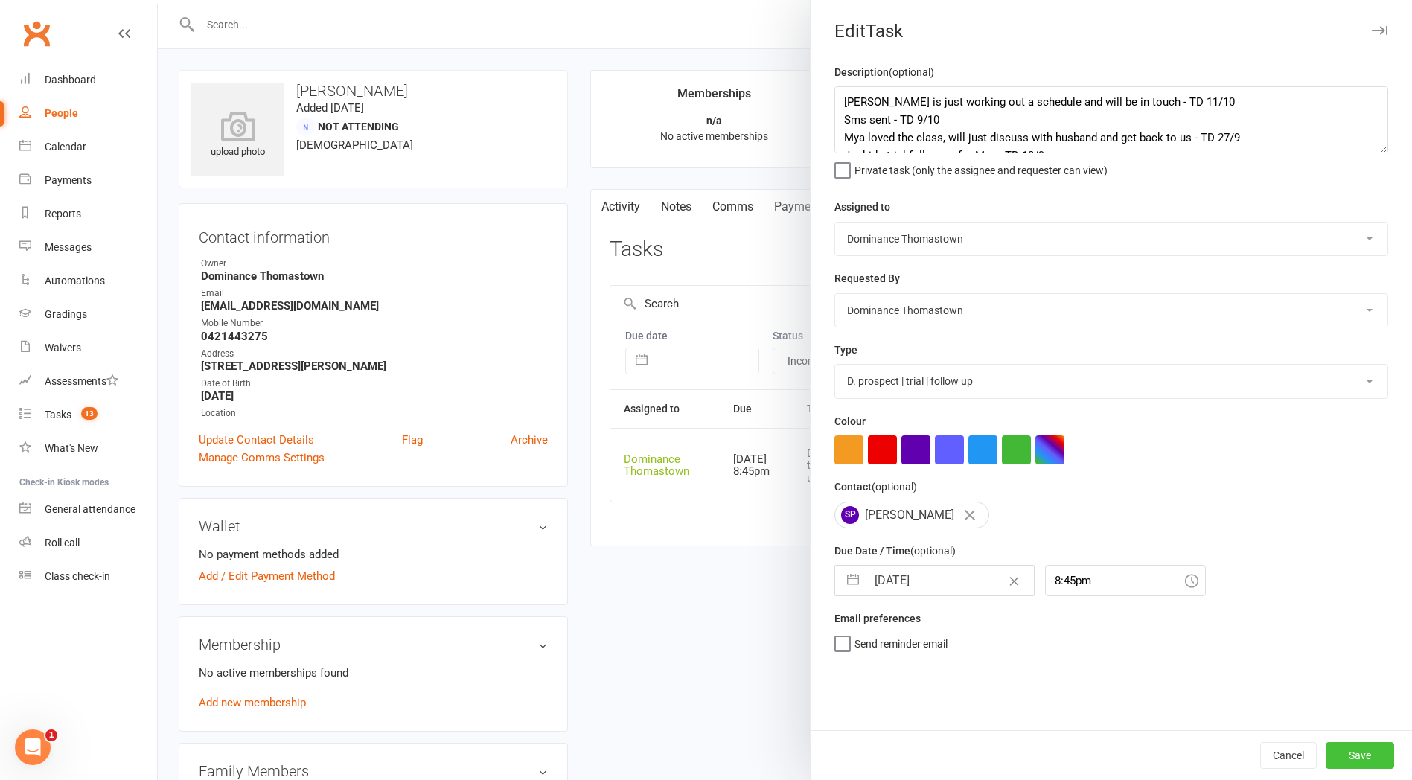
click at [1376, 755] on button "Save" at bounding box center [1360, 755] width 68 height 27
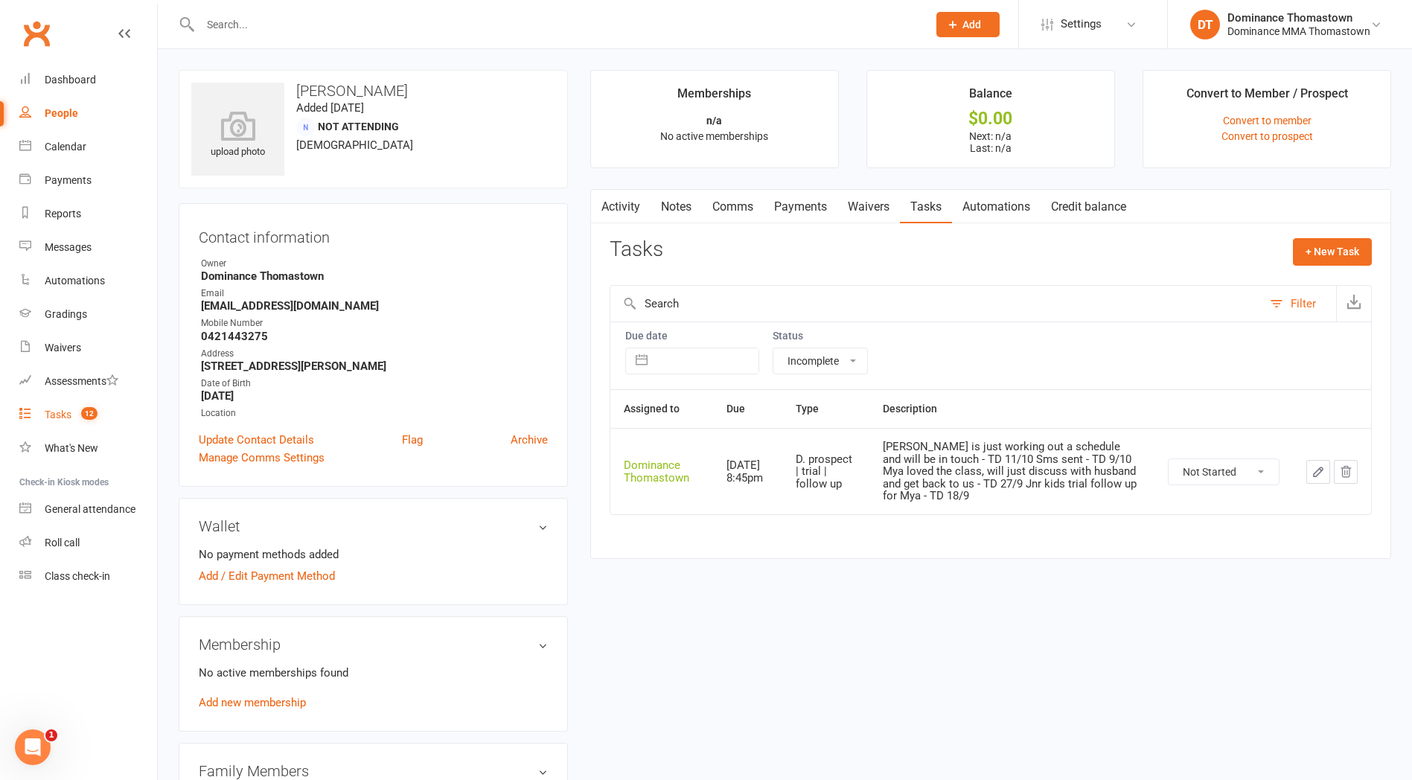
click at [57, 412] on div "Tasks" at bounding box center [58, 415] width 27 height 12
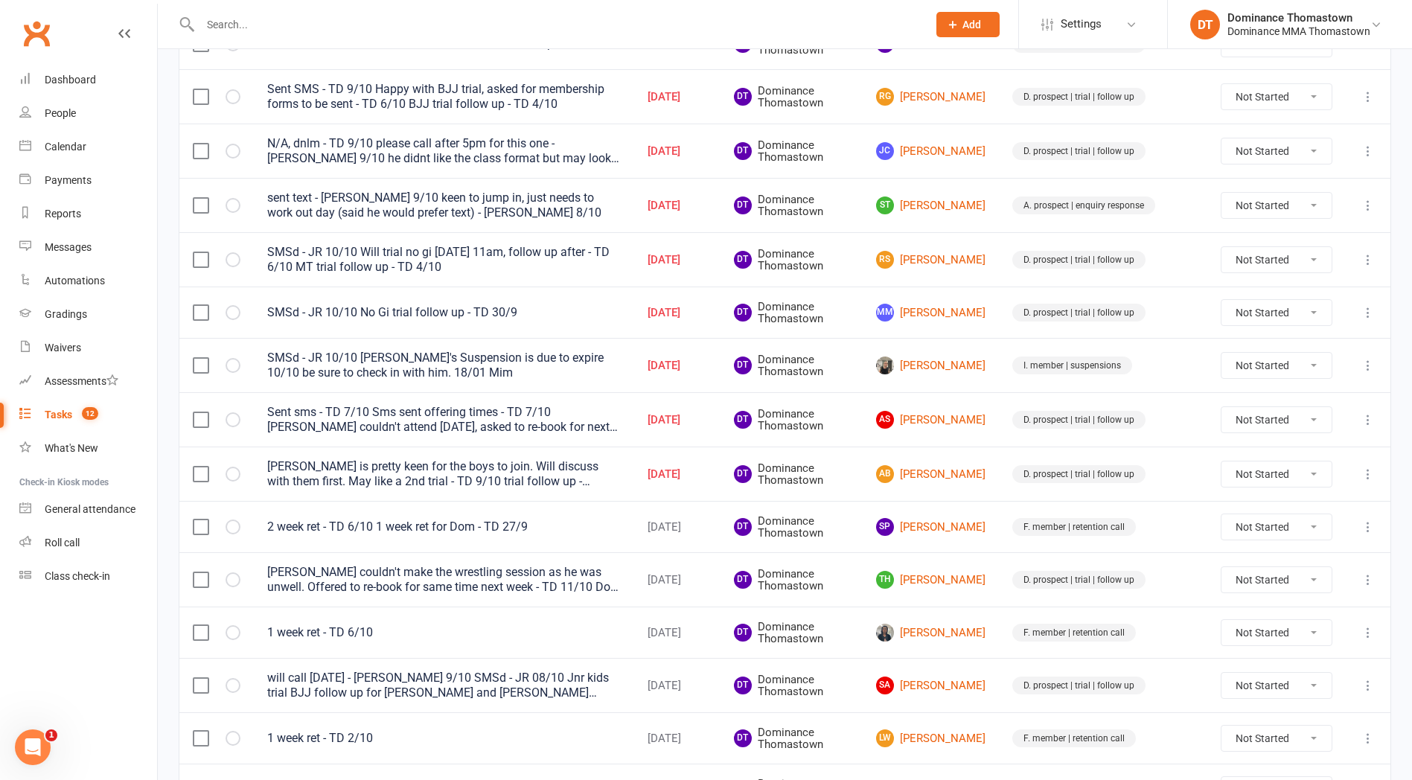
scroll to position [427, 0]
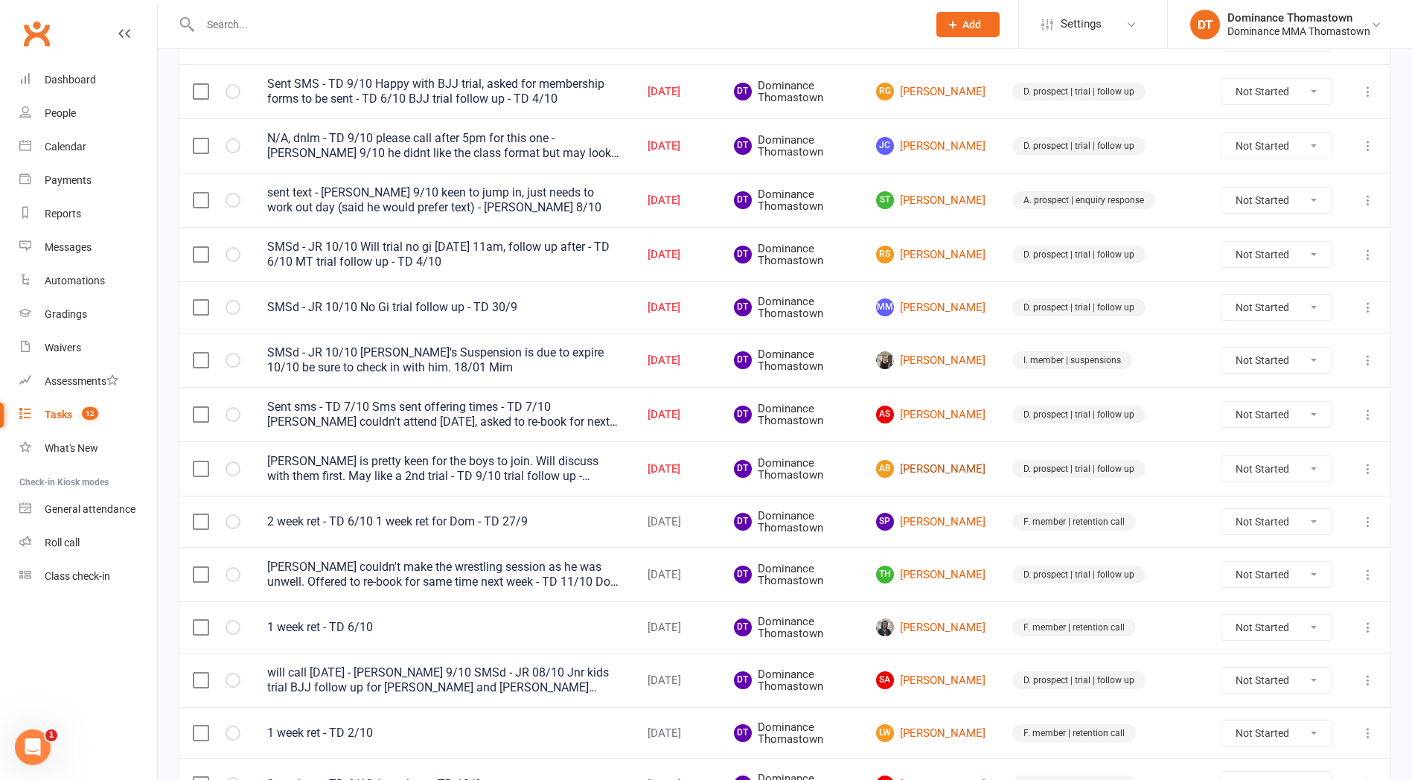
click at [983, 473] on link "AB Anita Barber" at bounding box center [930, 469] width 109 height 18
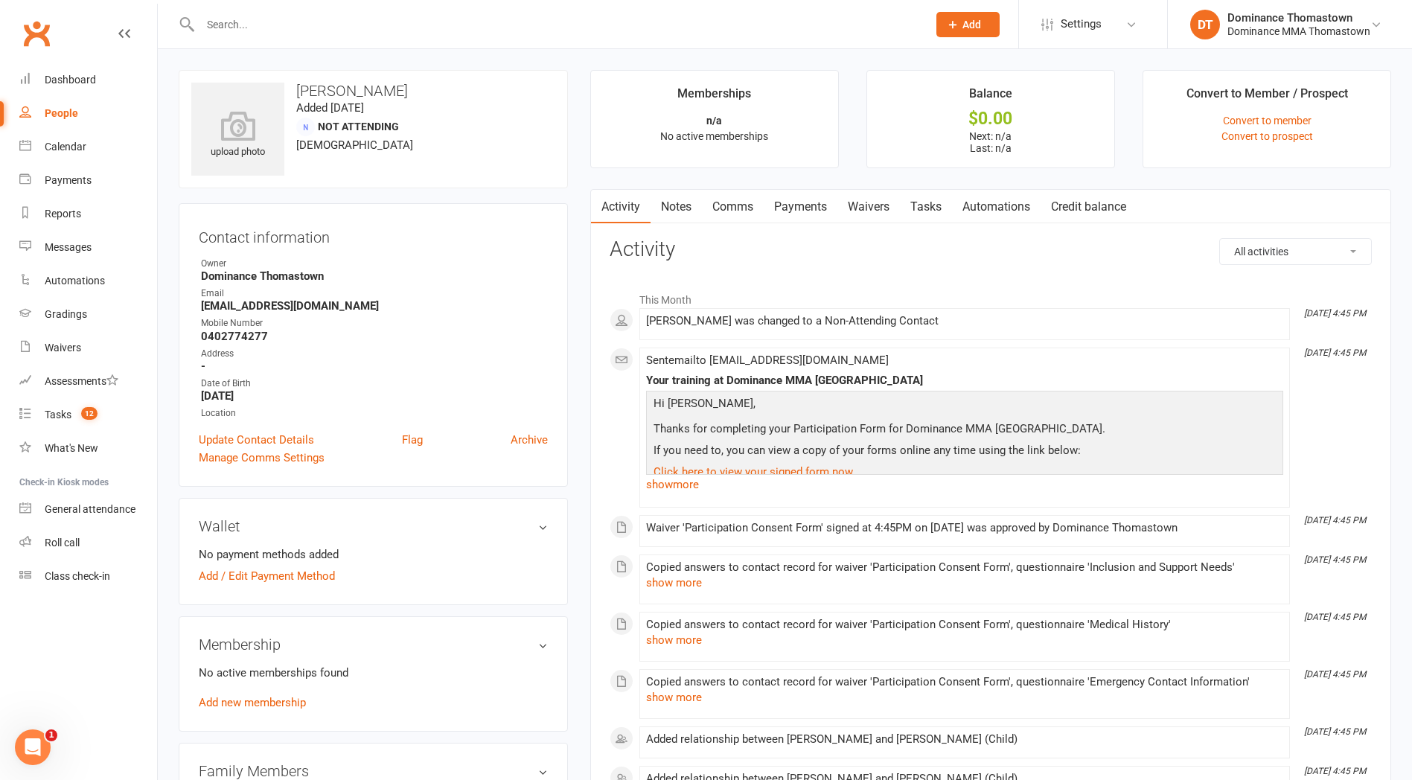
click at [933, 209] on link "Tasks" at bounding box center [926, 207] width 52 height 34
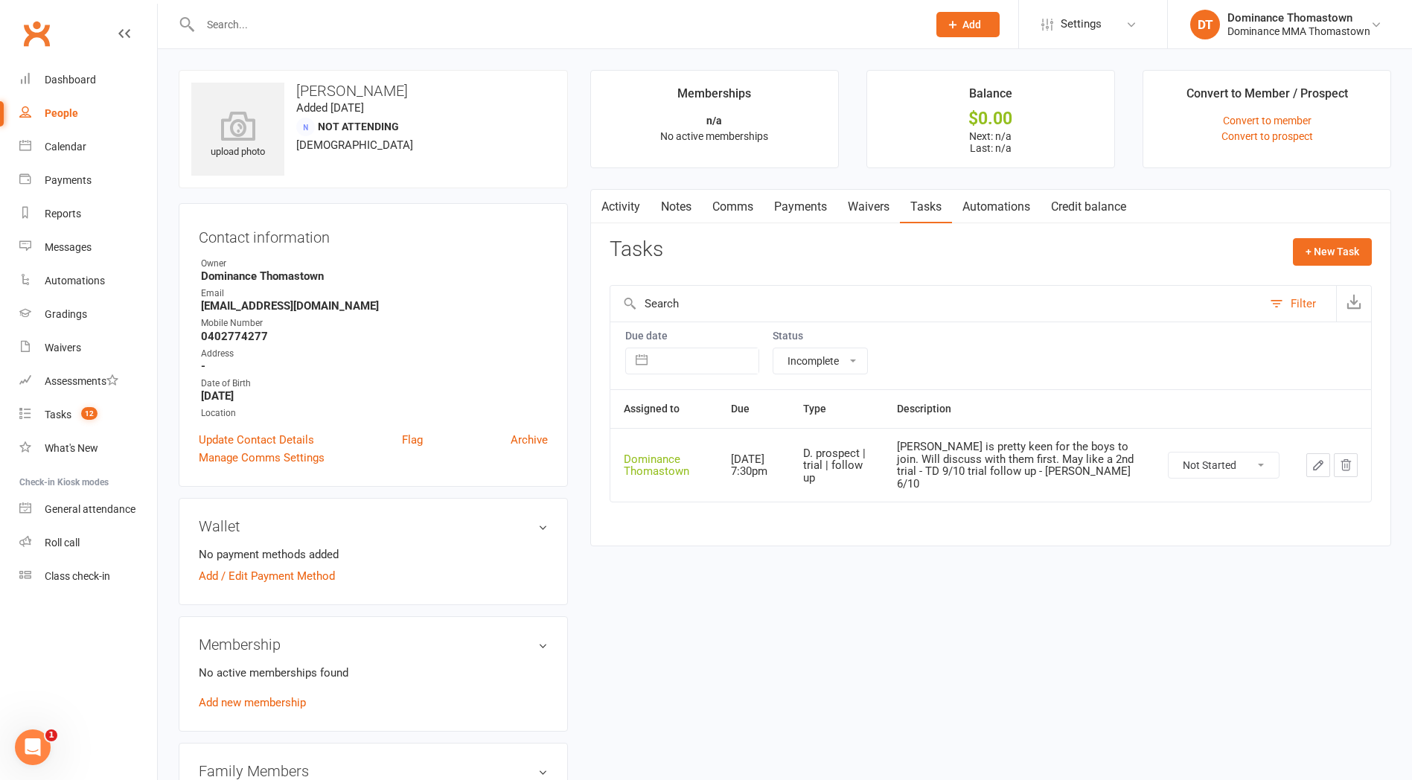
click at [1317, 459] on icon "button" at bounding box center [1318, 465] width 13 height 13
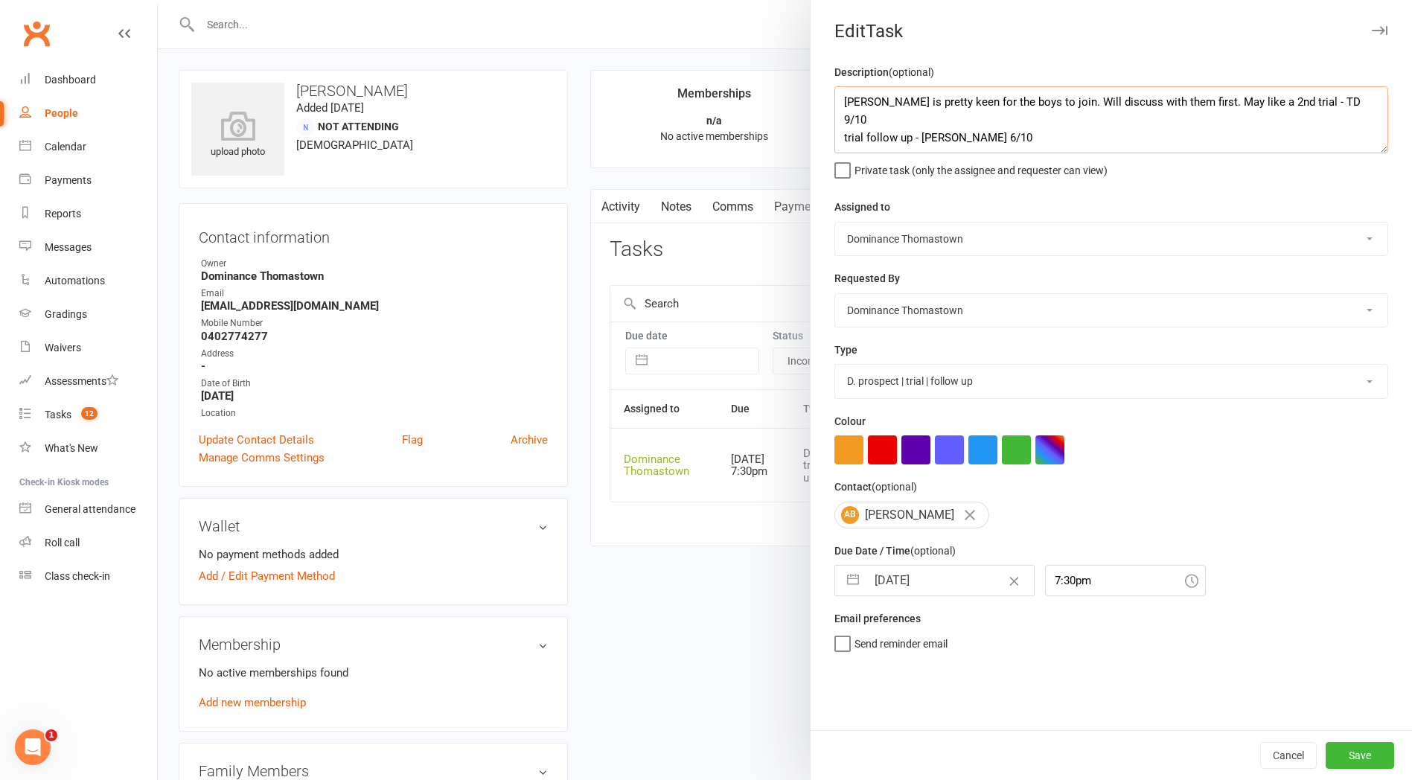
click at [842, 98] on textarea "Anita is pretty keen for the boys to join. Will discuss with them first. May li…" at bounding box center [1111, 119] width 554 height 67
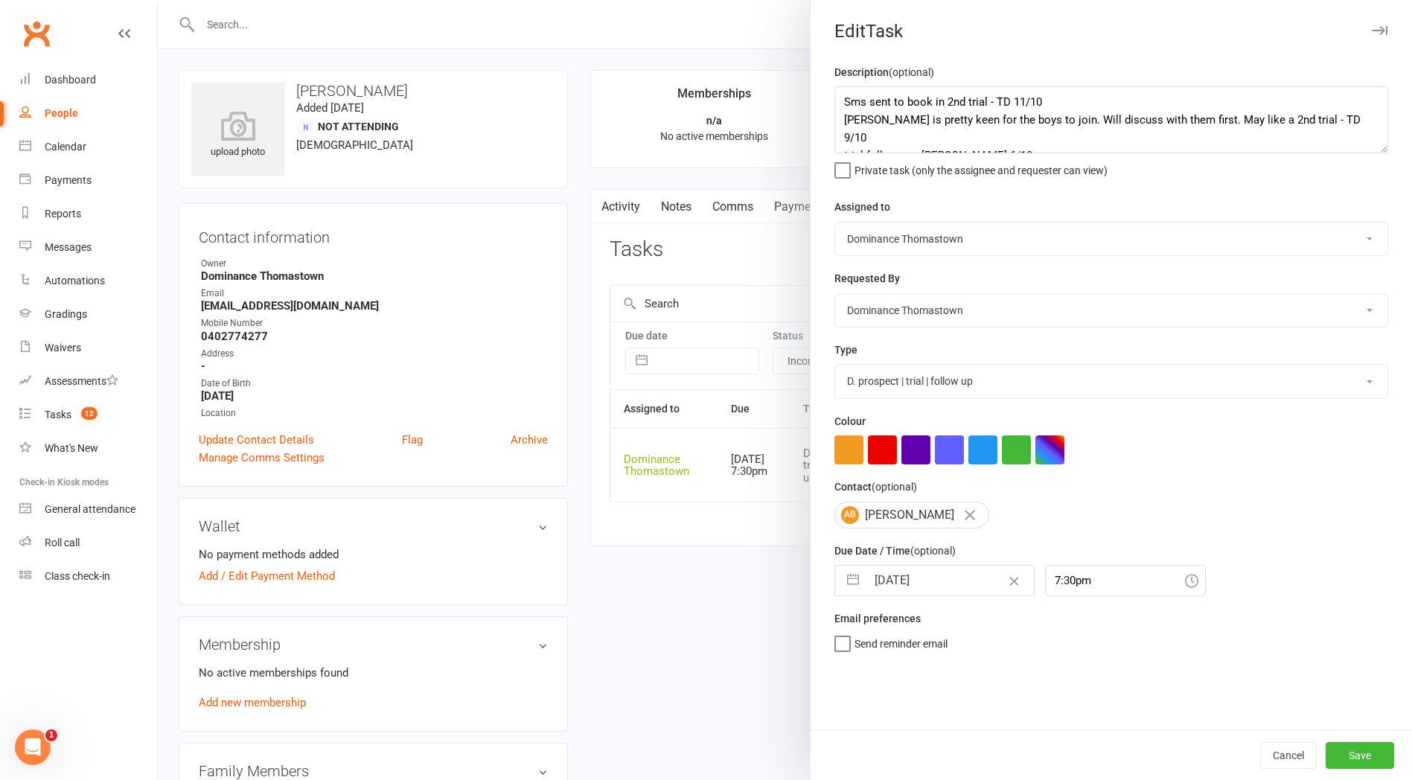
click at [928, 590] on input "11 Oct 2025" at bounding box center [949, 581] width 167 height 30
click at [898, 752] on td "13" at bounding box center [895, 750] width 29 height 28
click at [1371, 757] on button "Save" at bounding box center [1360, 755] width 68 height 27
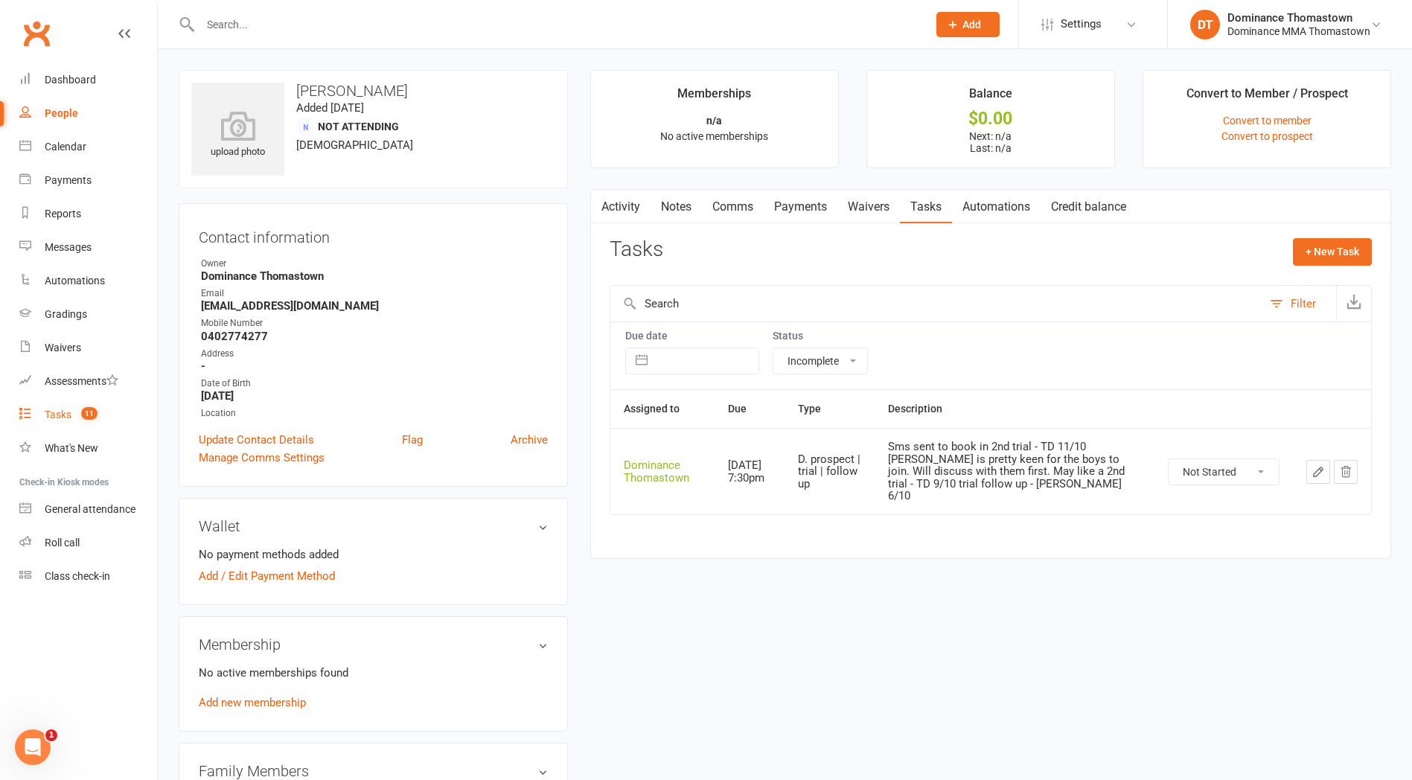
click at [55, 415] on div "Tasks" at bounding box center [58, 415] width 27 height 12
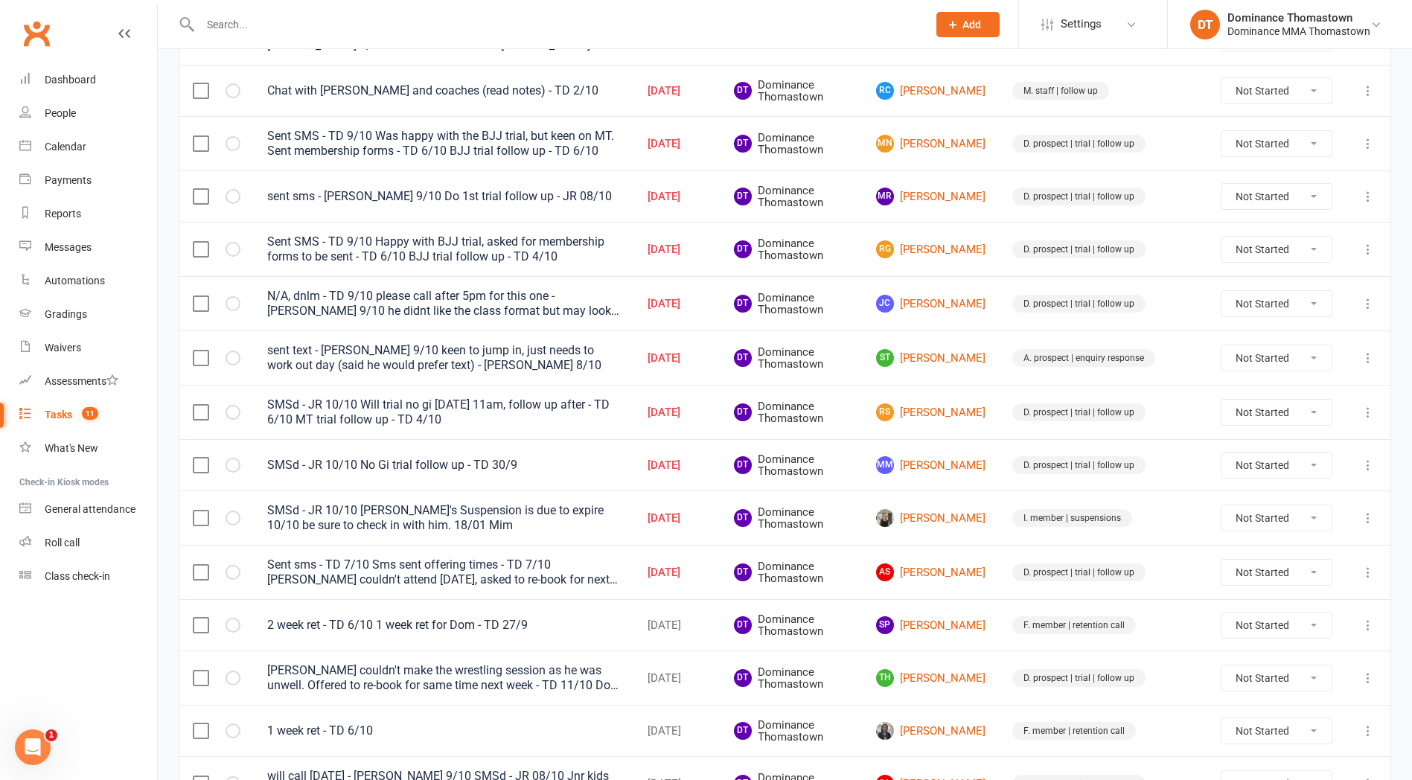
scroll to position [272, 0]
click at [957, 516] on link "[PERSON_NAME]" at bounding box center [930, 516] width 109 height 18
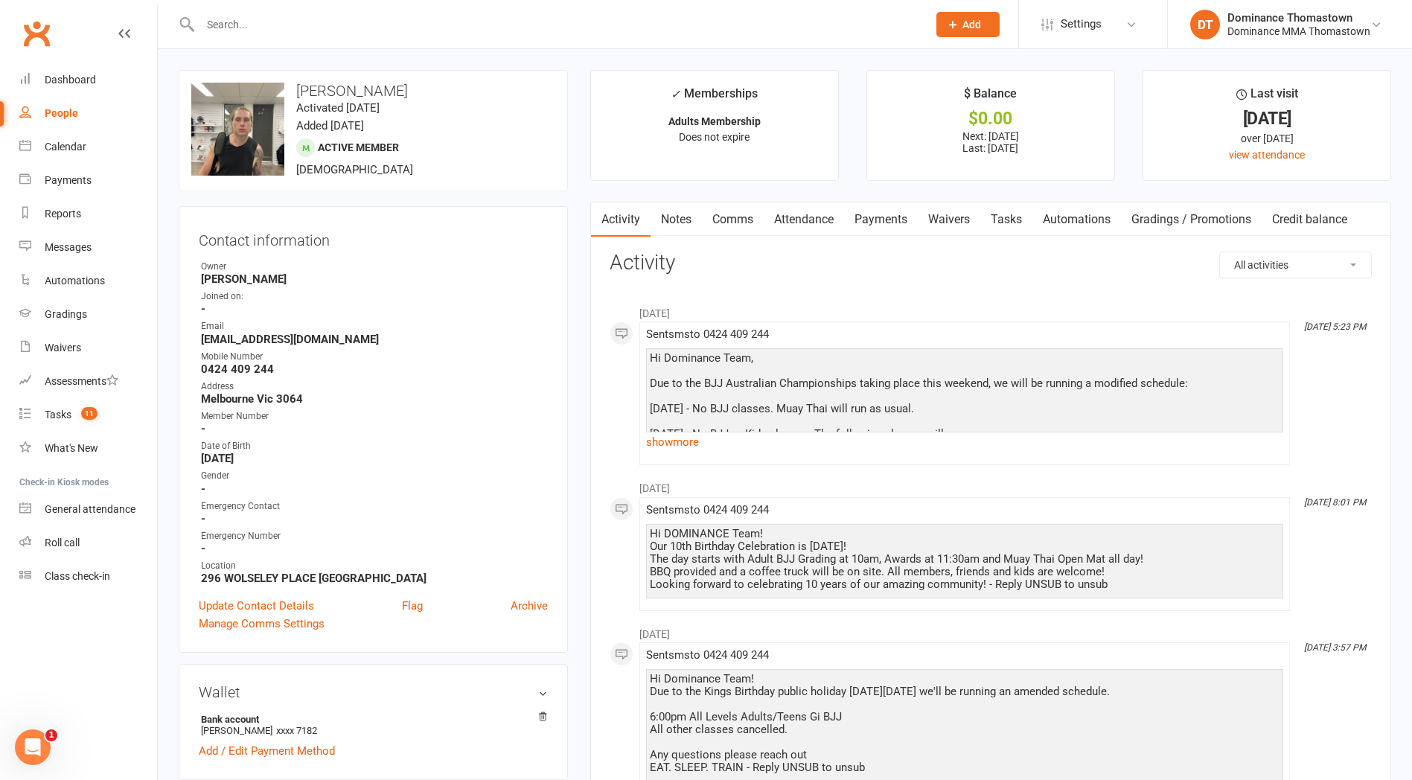
click at [871, 221] on link "Payments" at bounding box center [881, 219] width 74 height 34
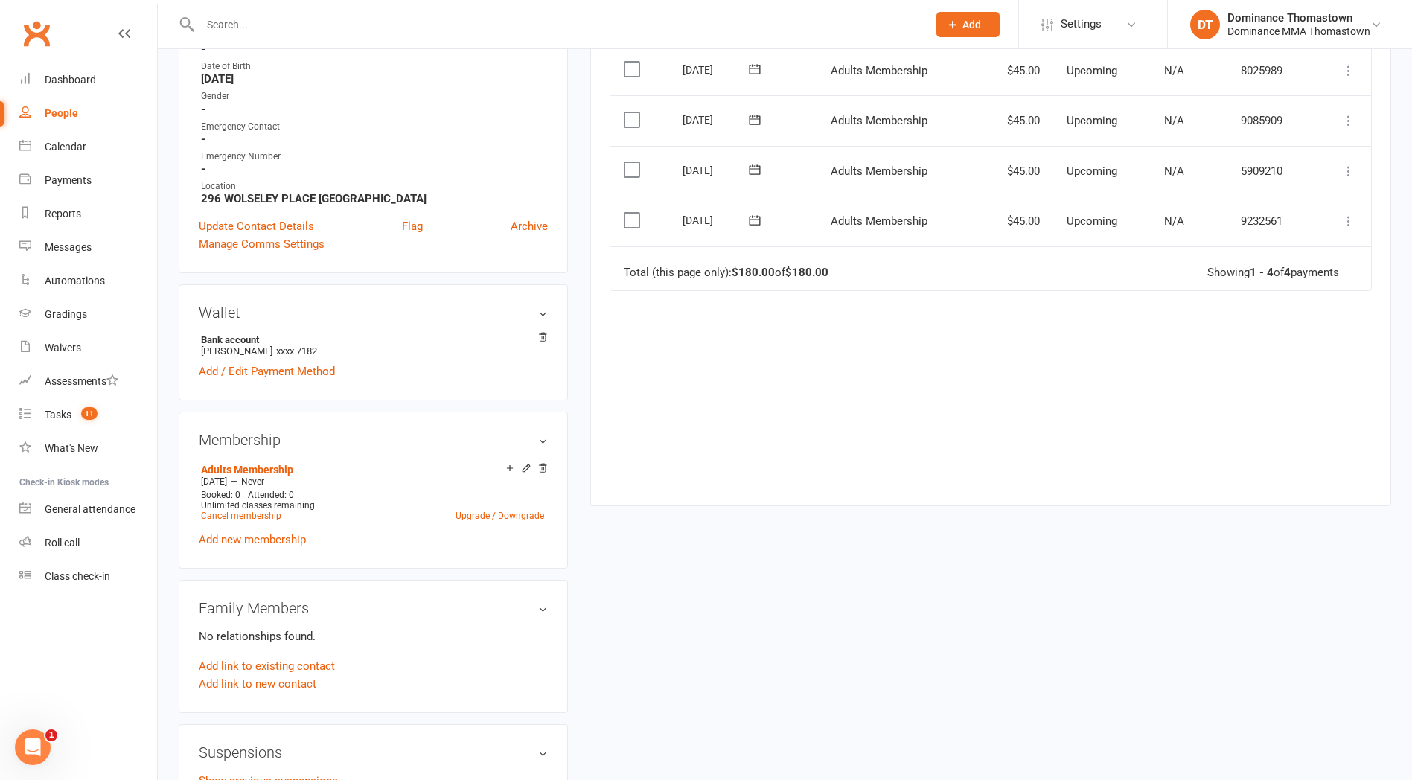
scroll to position [448, 0]
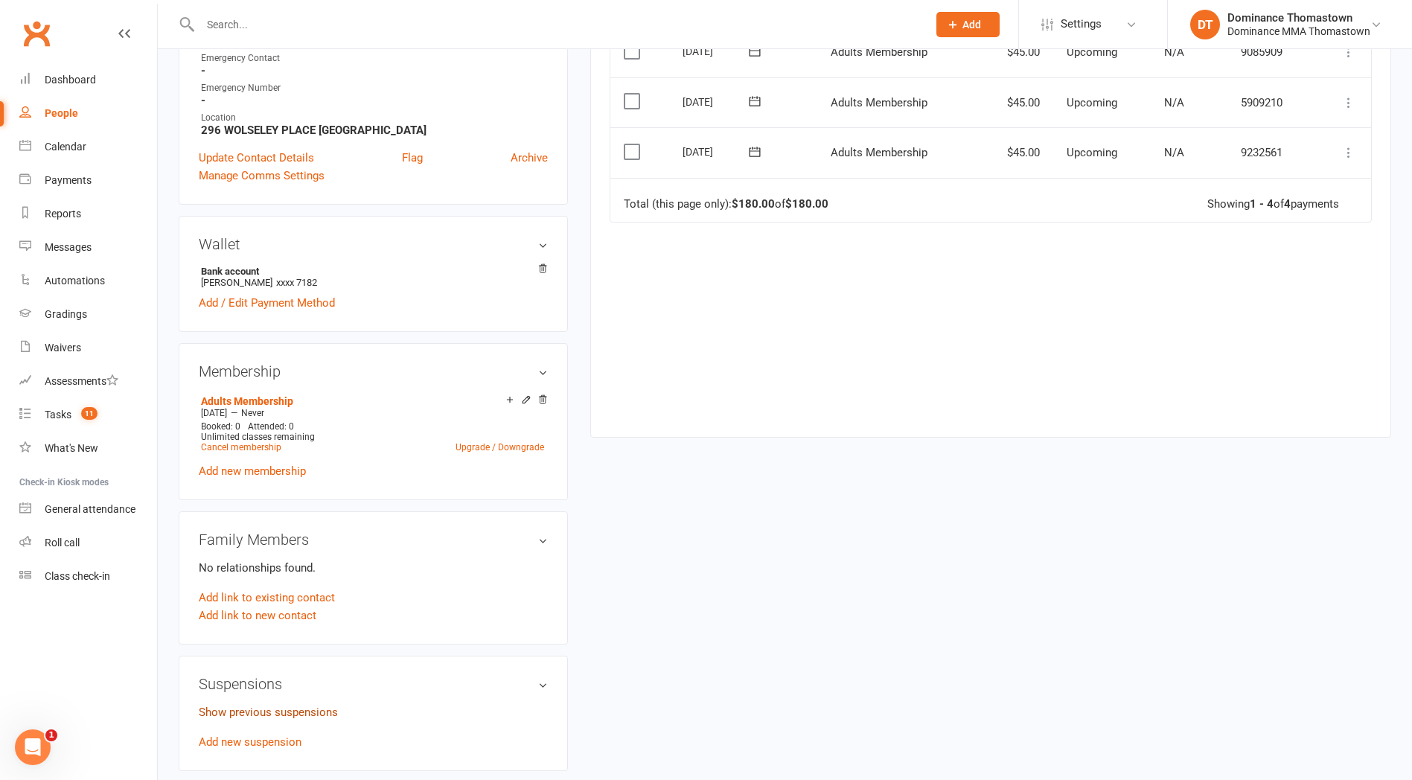
click at [275, 706] on link "Show previous suspensions" at bounding box center [268, 712] width 139 height 13
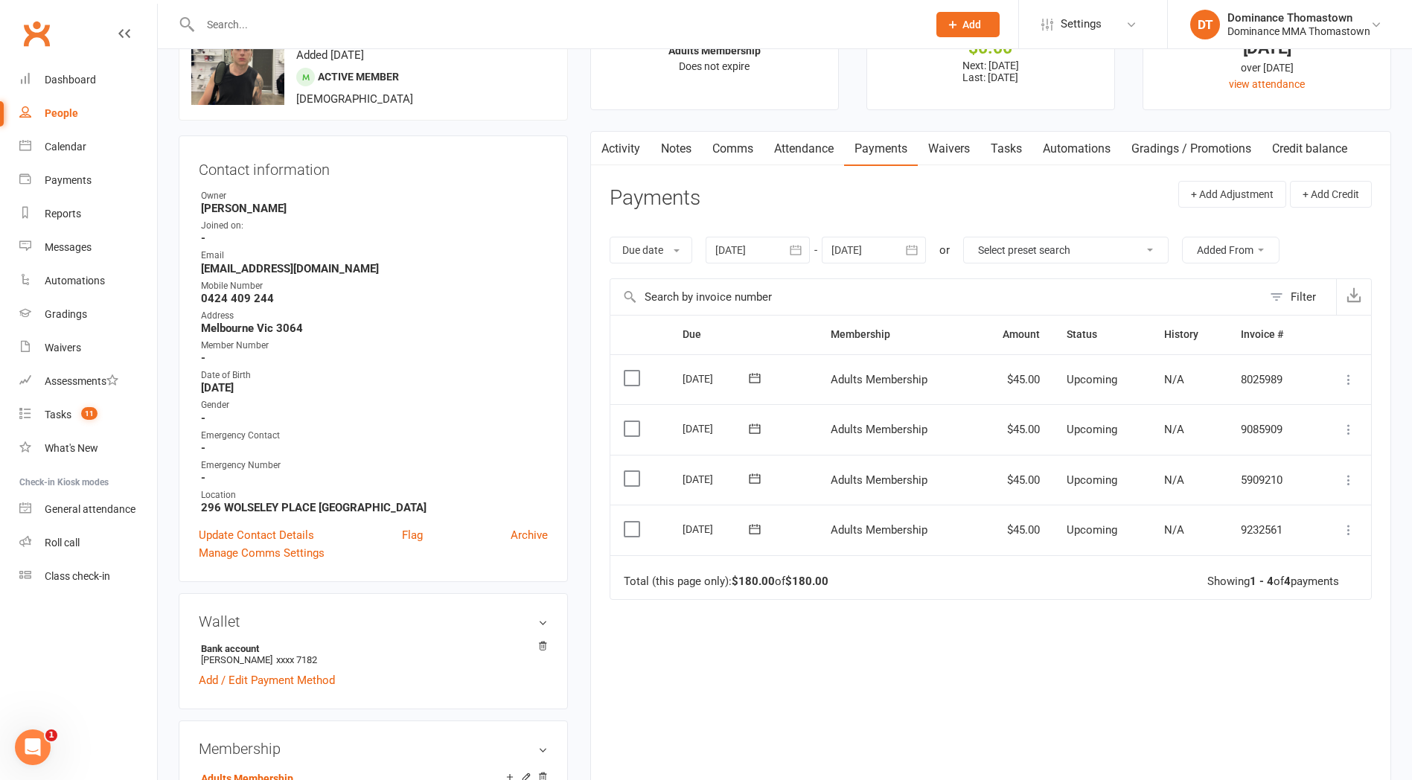
scroll to position [0, 0]
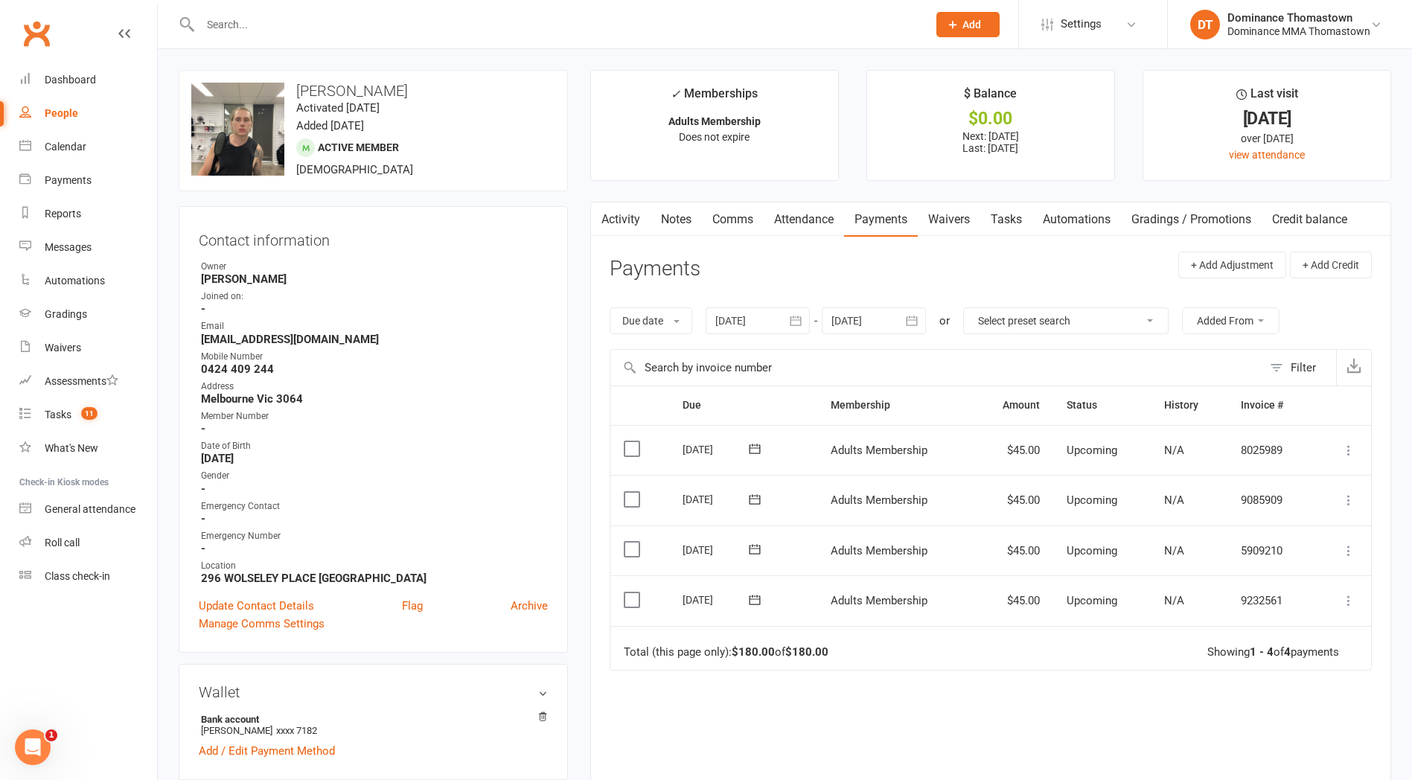
click at [1015, 223] on link "Tasks" at bounding box center [1006, 219] width 52 height 34
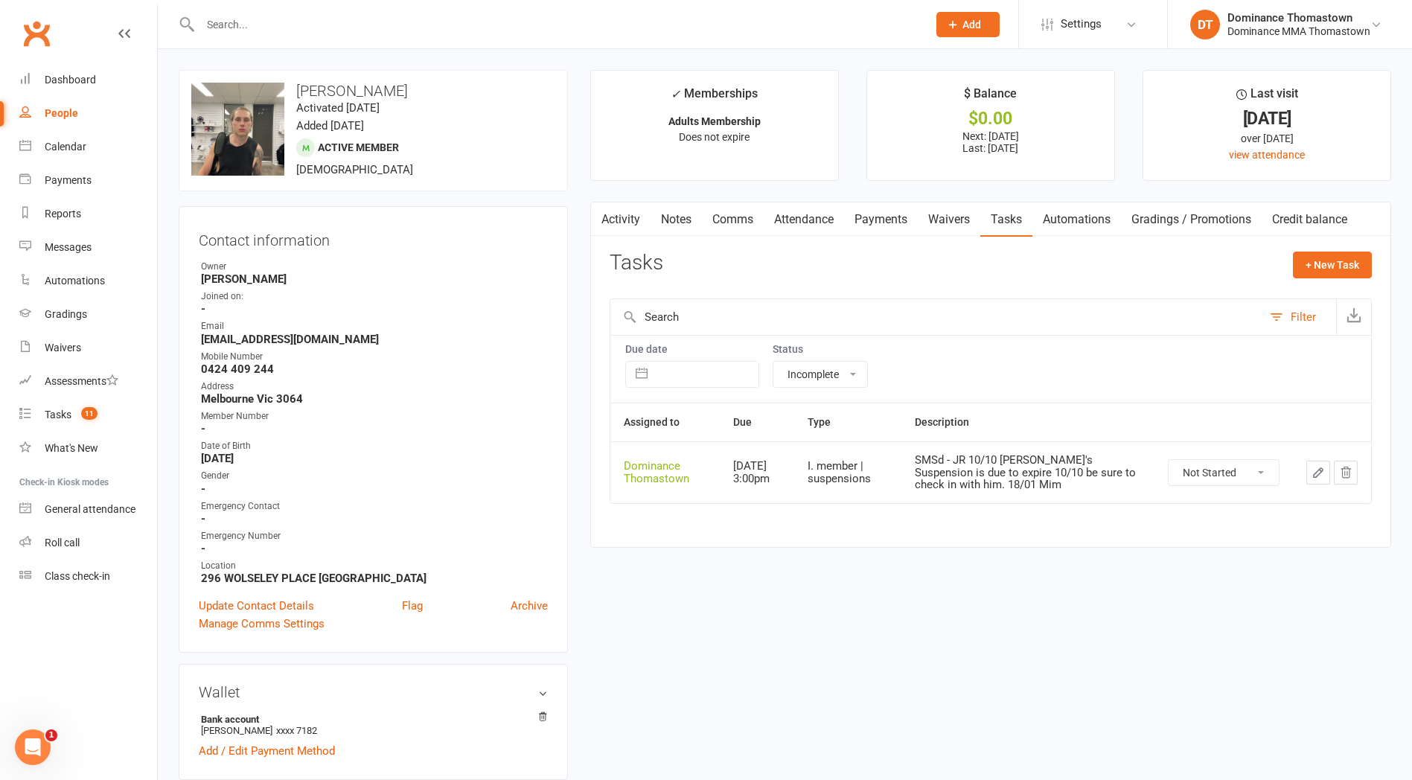
click at [1316, 470] on icon "button" at bounding box center [1318, 472] width 13 height 13
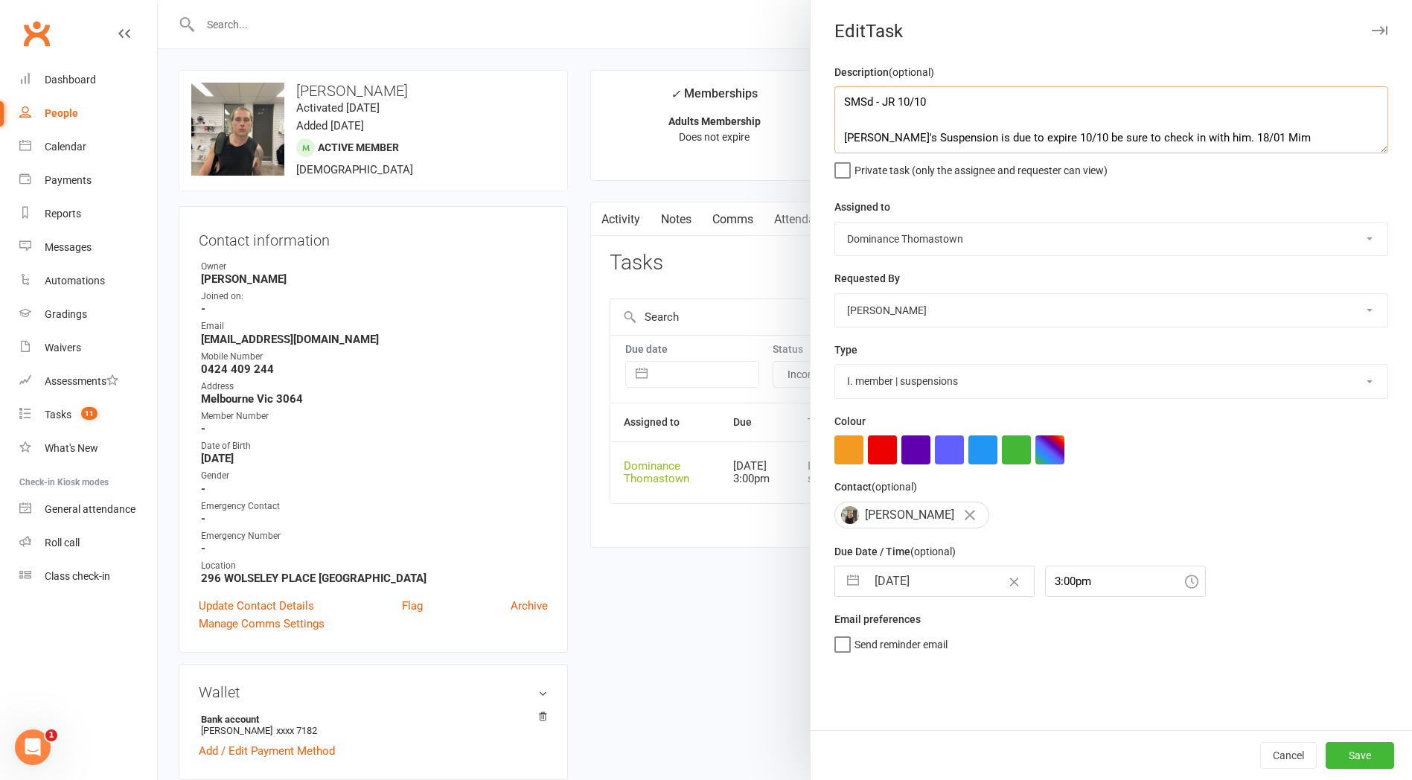
drag, startPoint x: 871, startPoint y: 119, endPoint x: 998, endPoint y: 141, distance: 129.1
click at [872, 120] on textarea "SMSd - JR 10/10 Ash's Suspension is due to expire 10/10 be sure to check in wit…" at bounding box center [1111, 119] width 554 height 67
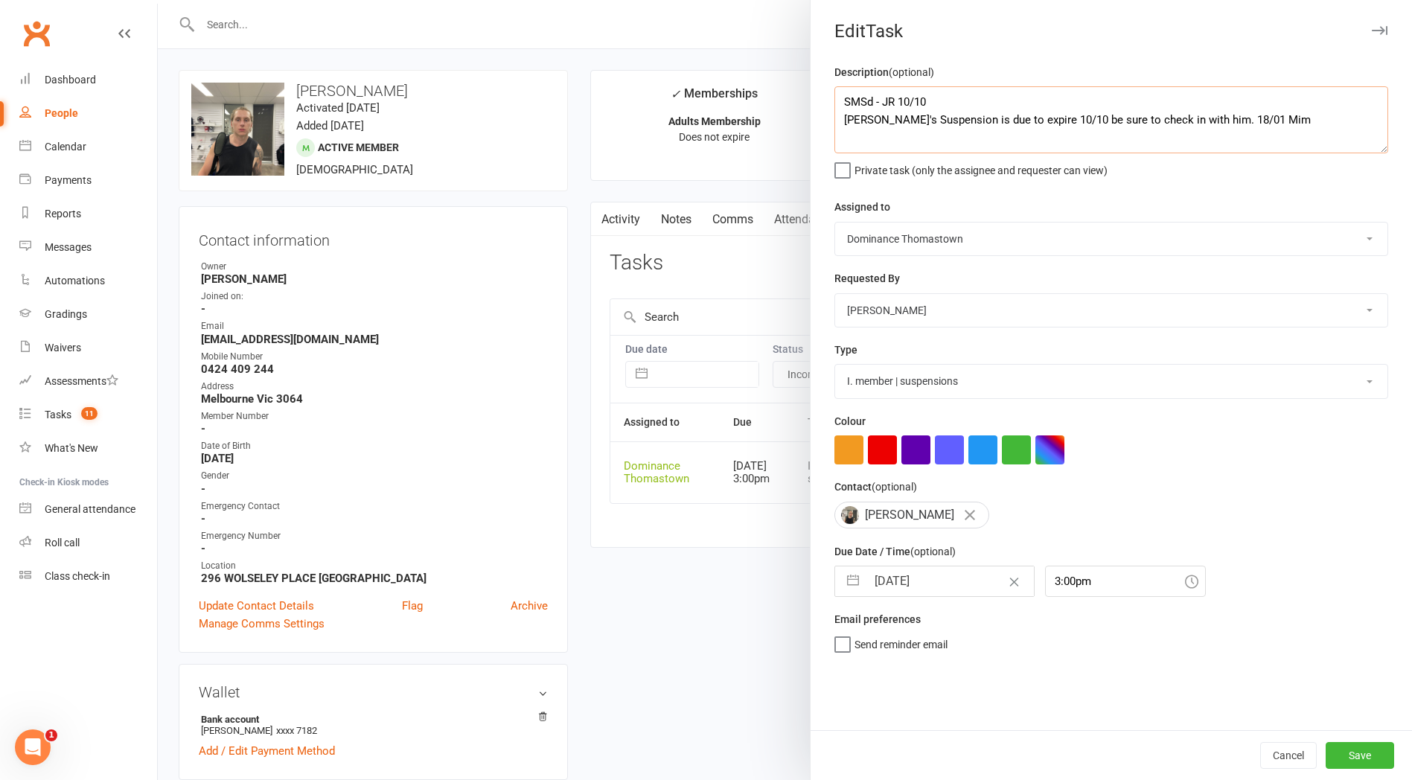
drag, startPoint x: 838, startPoint y: 98, endPoint x: 877, endPoint y: 95, distance: 38.9
click at [840, 98] on textarea "SMSd - JR 10/10 Ash's Suspension is due to expire 10/10 be sure to check in wit…" at bounding box center [1111, 119] width 554 height 67
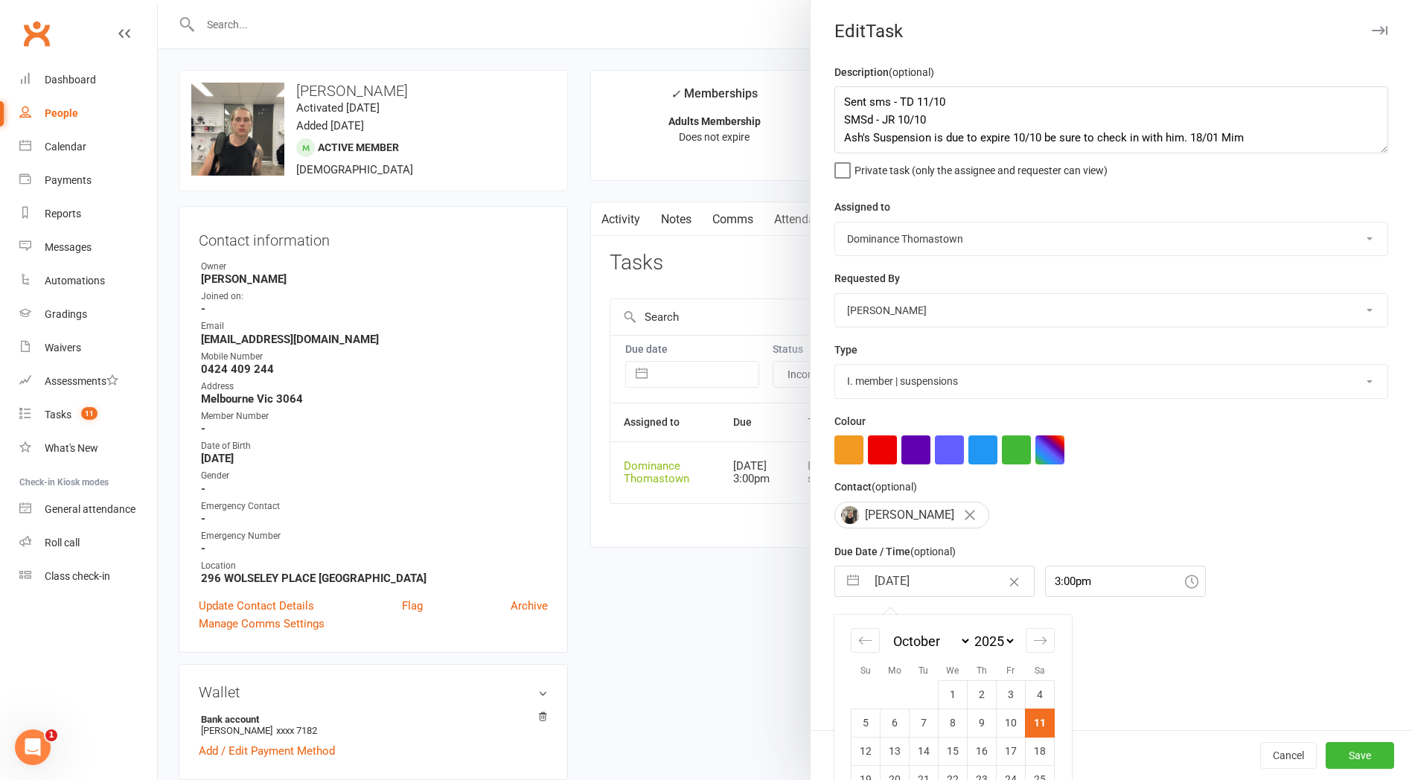
click at [931, 592] on input "11 Oct 2025" at bounding box center [949, 581] width 167 height 30
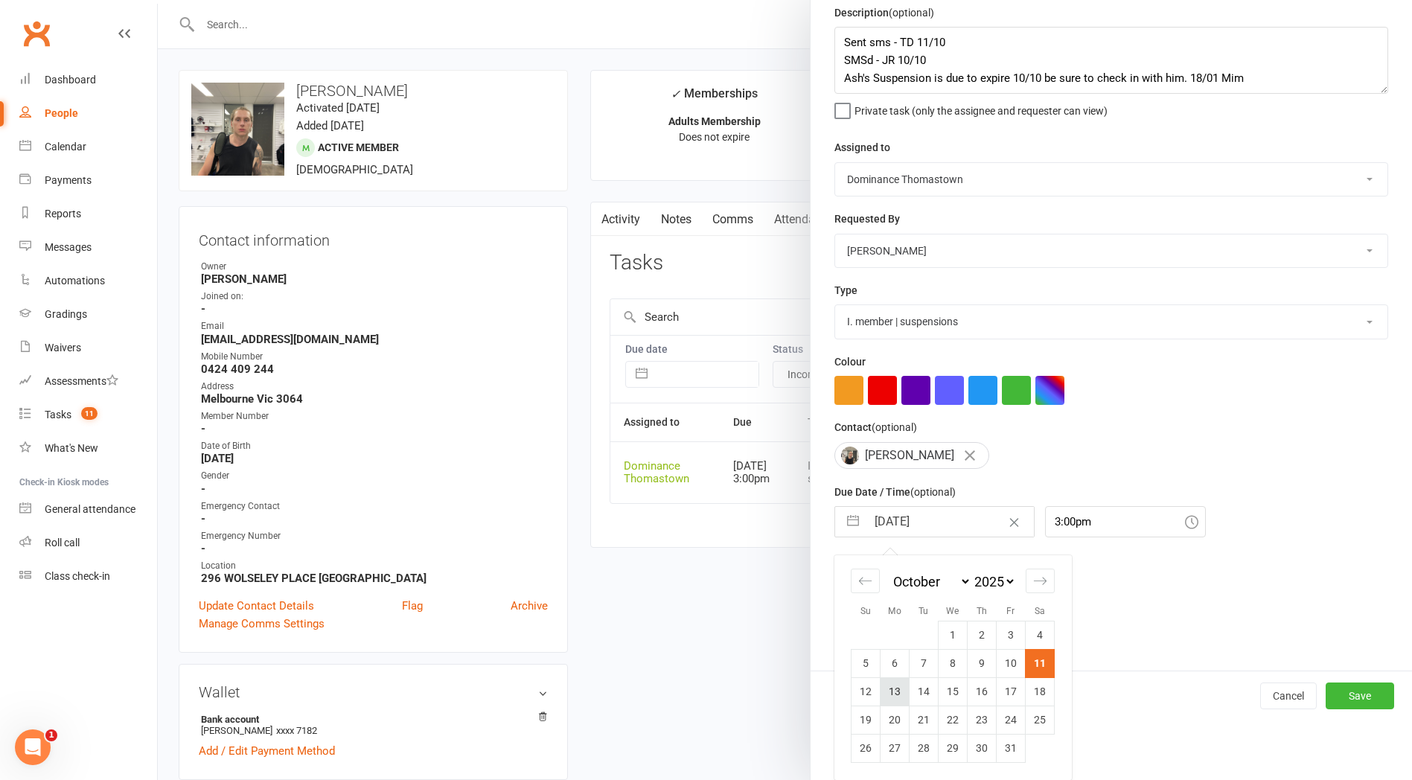
click at [893, 686] on td "13" at bounding box center [895, 691] width 29 height 28
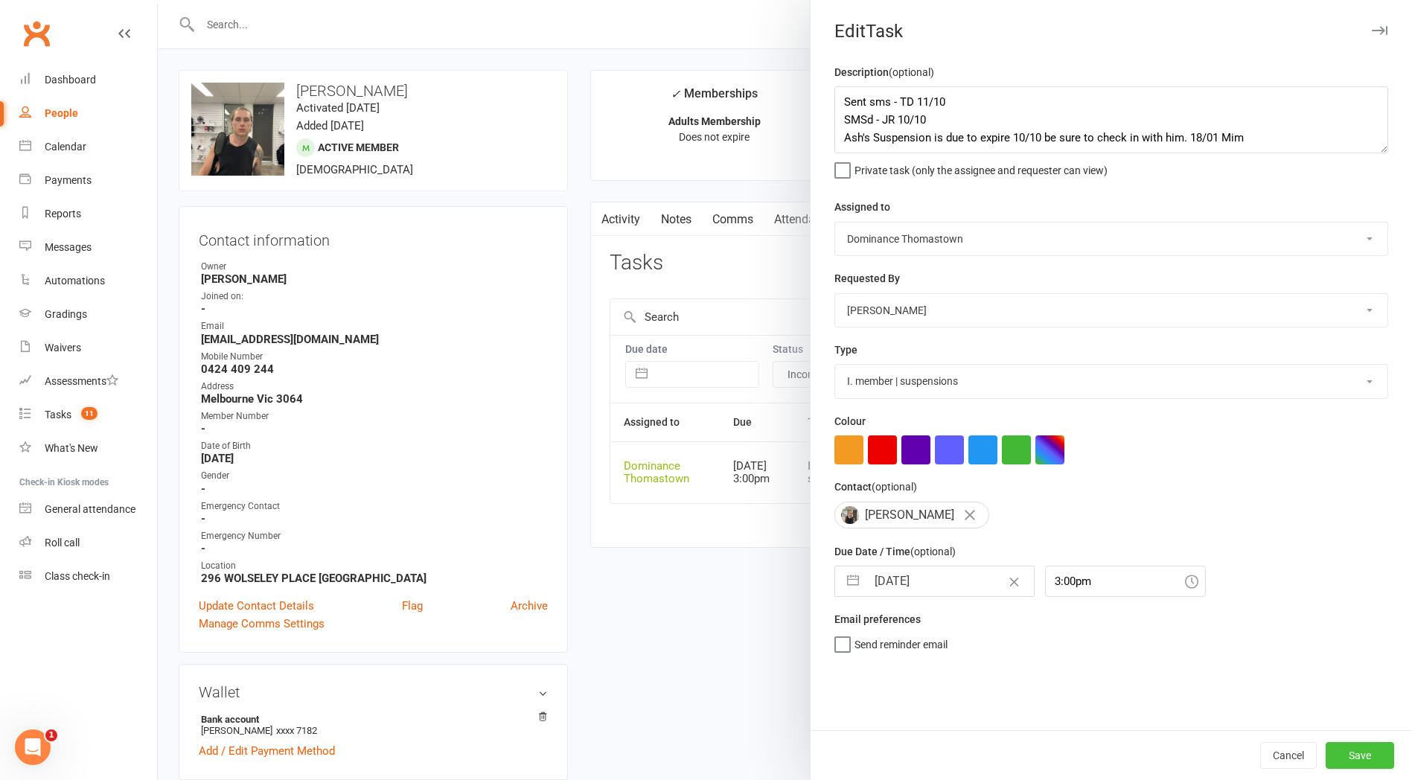
click at [1347, 762] on button "Save" at bounding box center [1360, 755] width 68 height 27
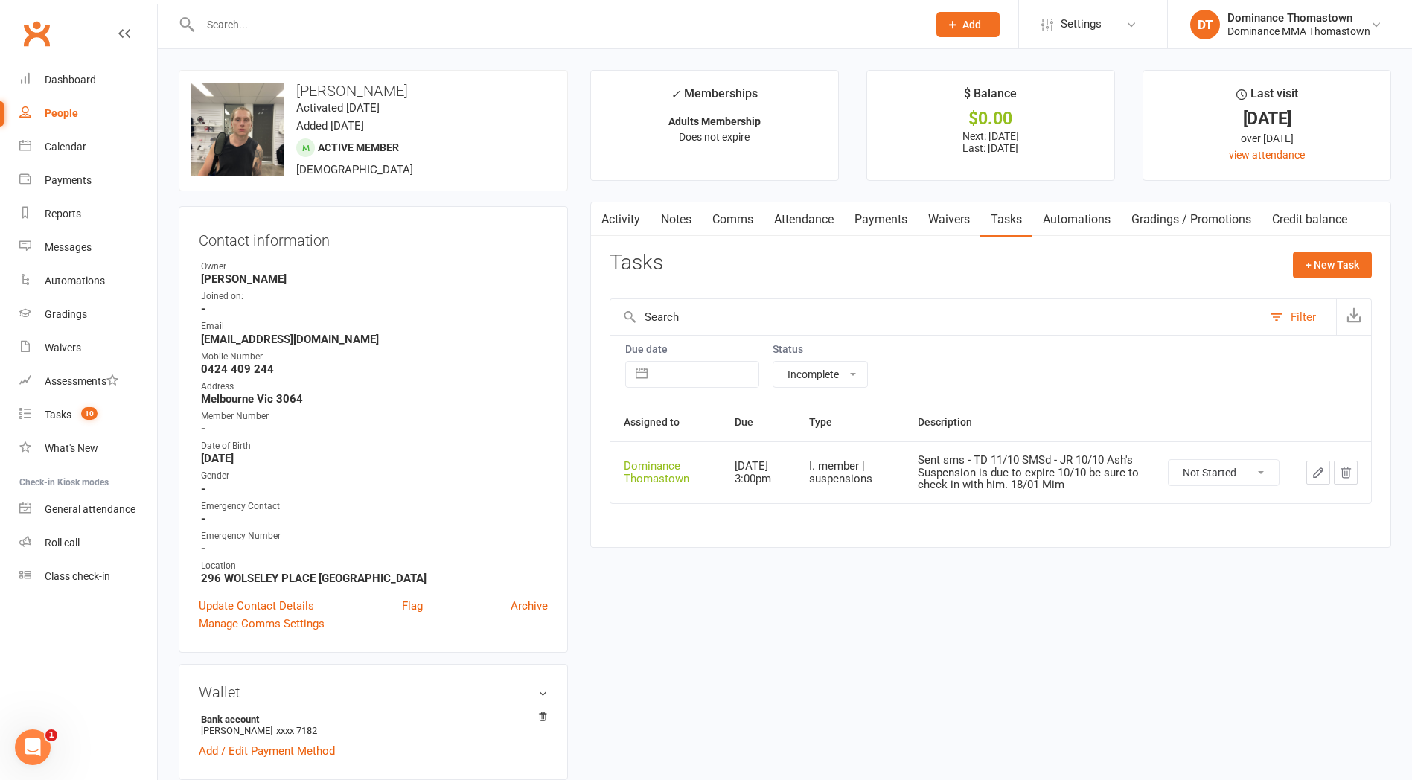
click at [317, 29] on input "text" at bounding box center [556, 24] width 721 height 21
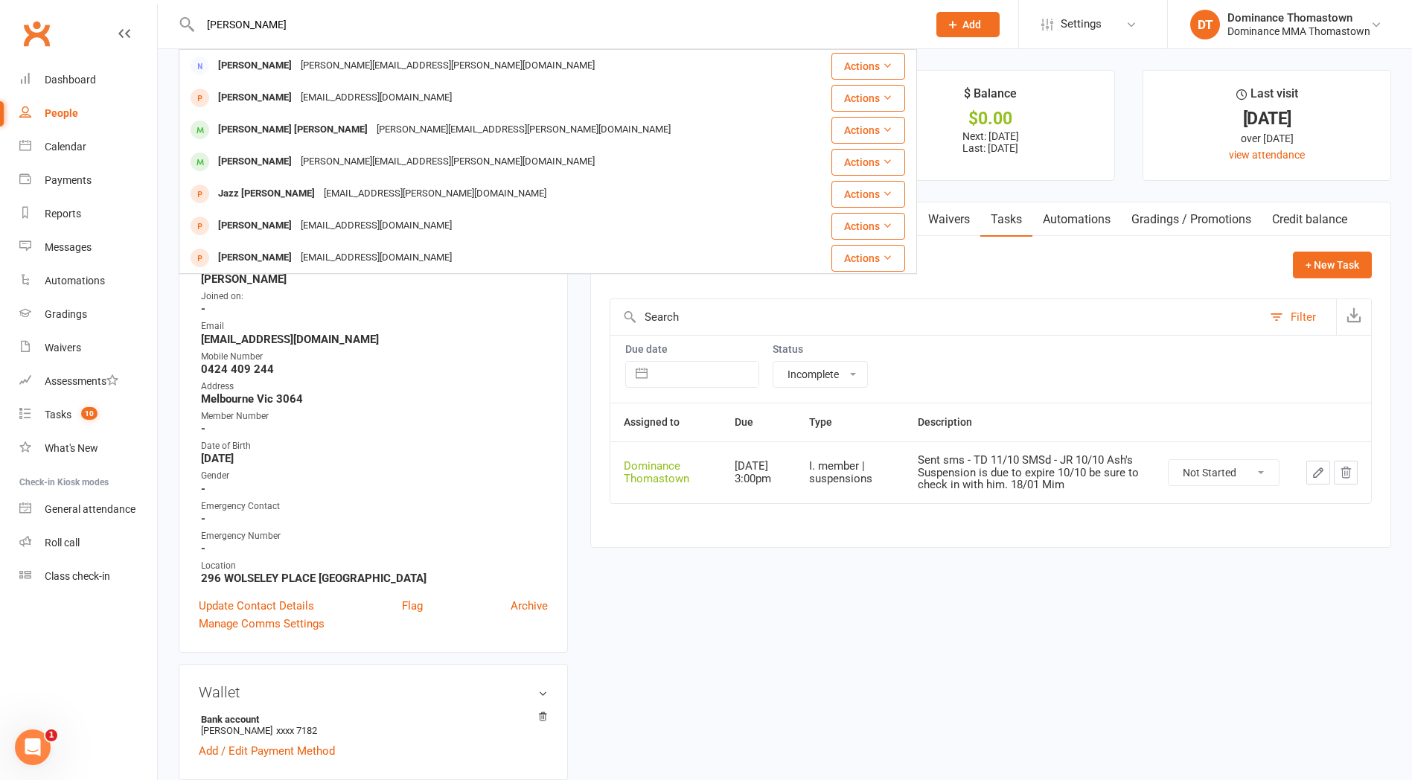
click at [342, 100] on div "sandy89730@gmail.com" at bounding box center [376, 98] width 160 height 22
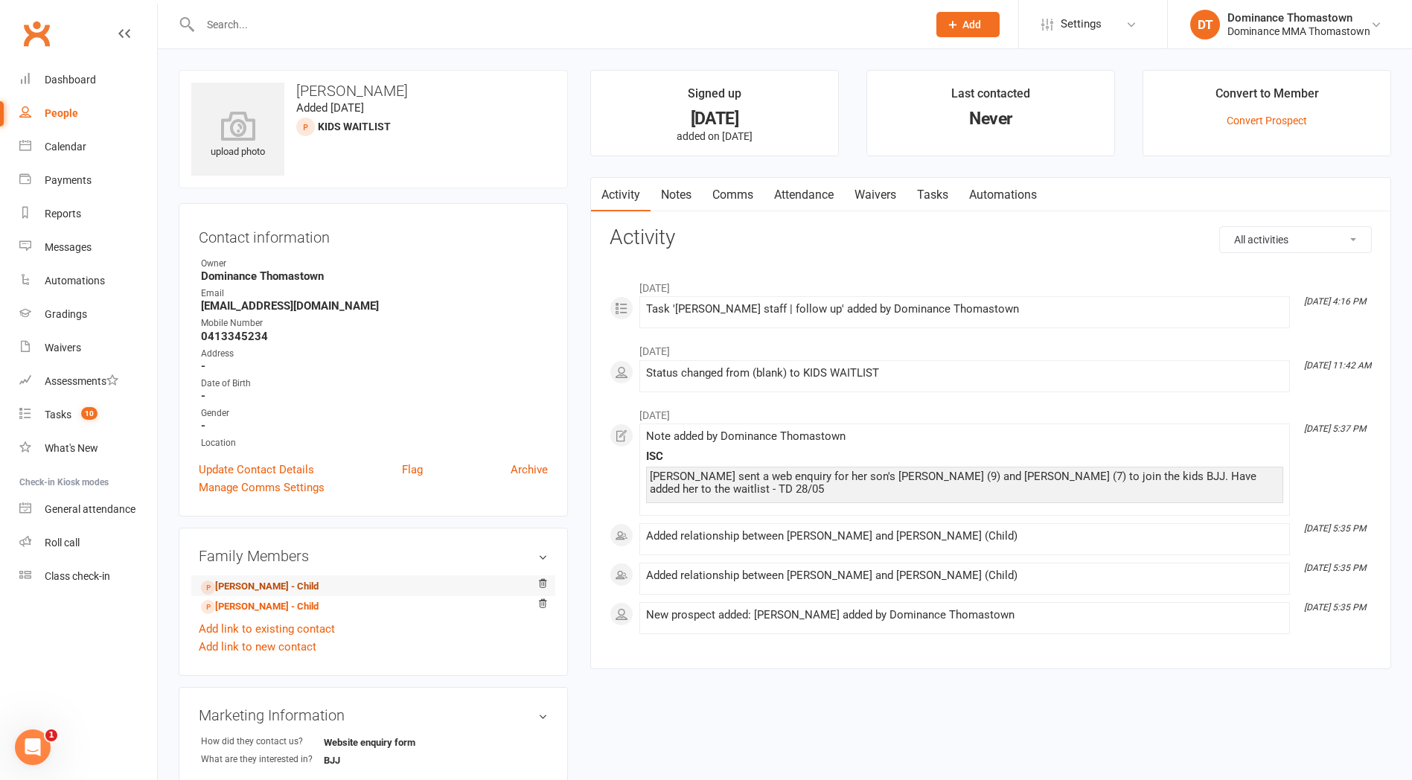
click at [301, 587] on link "Benson Zhang - Child" at bounding box center [260, 587] width 118 height 16
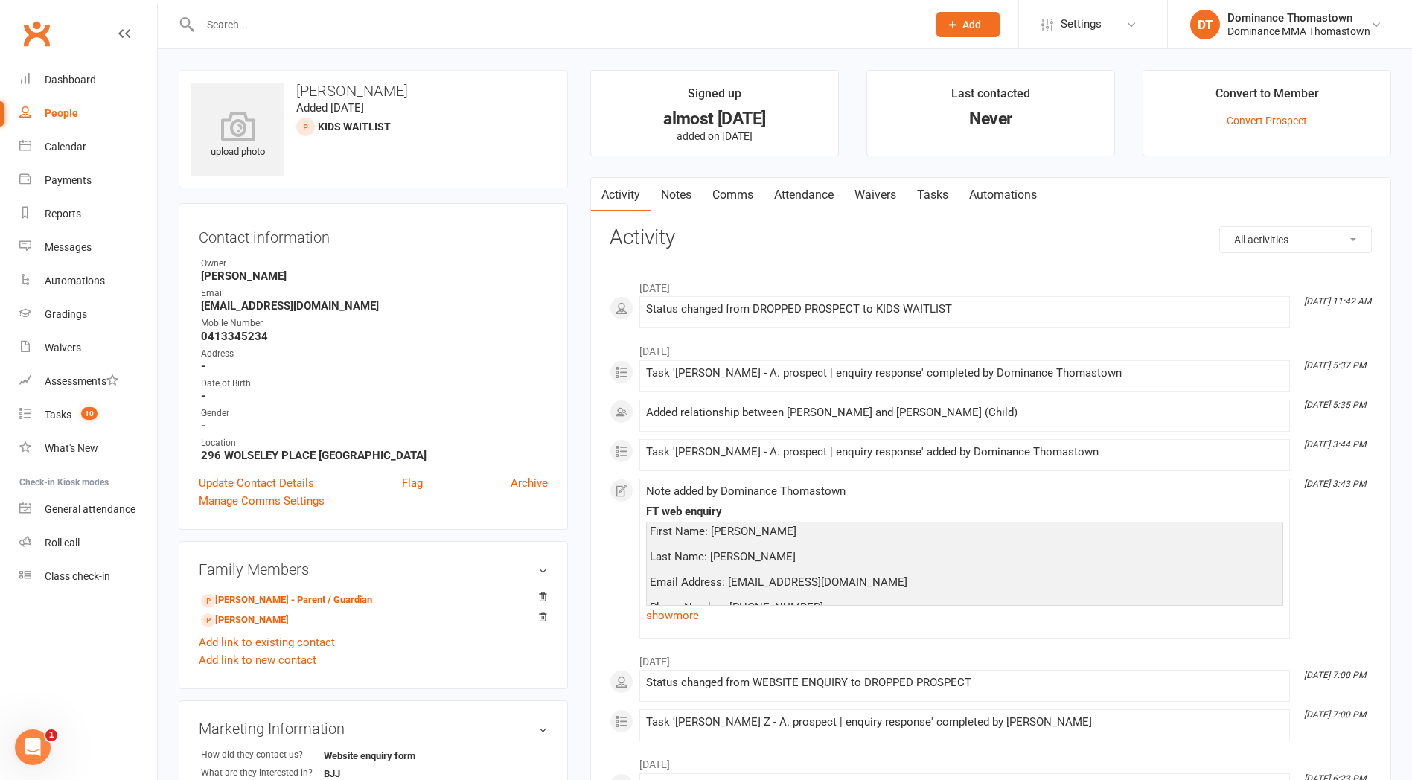
click at [677, 191] on link "Notes" at bounding box center [676, 195] width 51 height 34
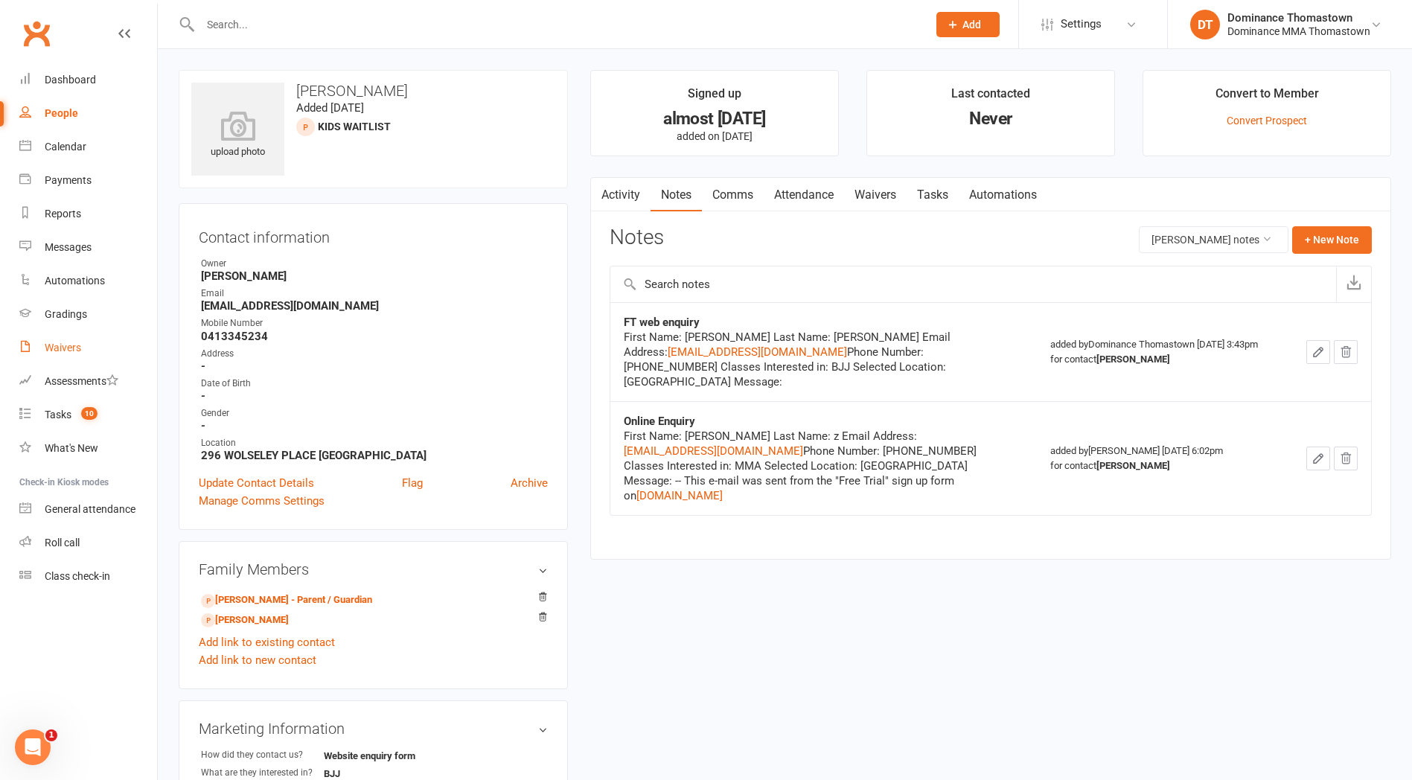
click at [57, 350] on div "Waivers" at bounding box center [63, 348] width 36 height 12
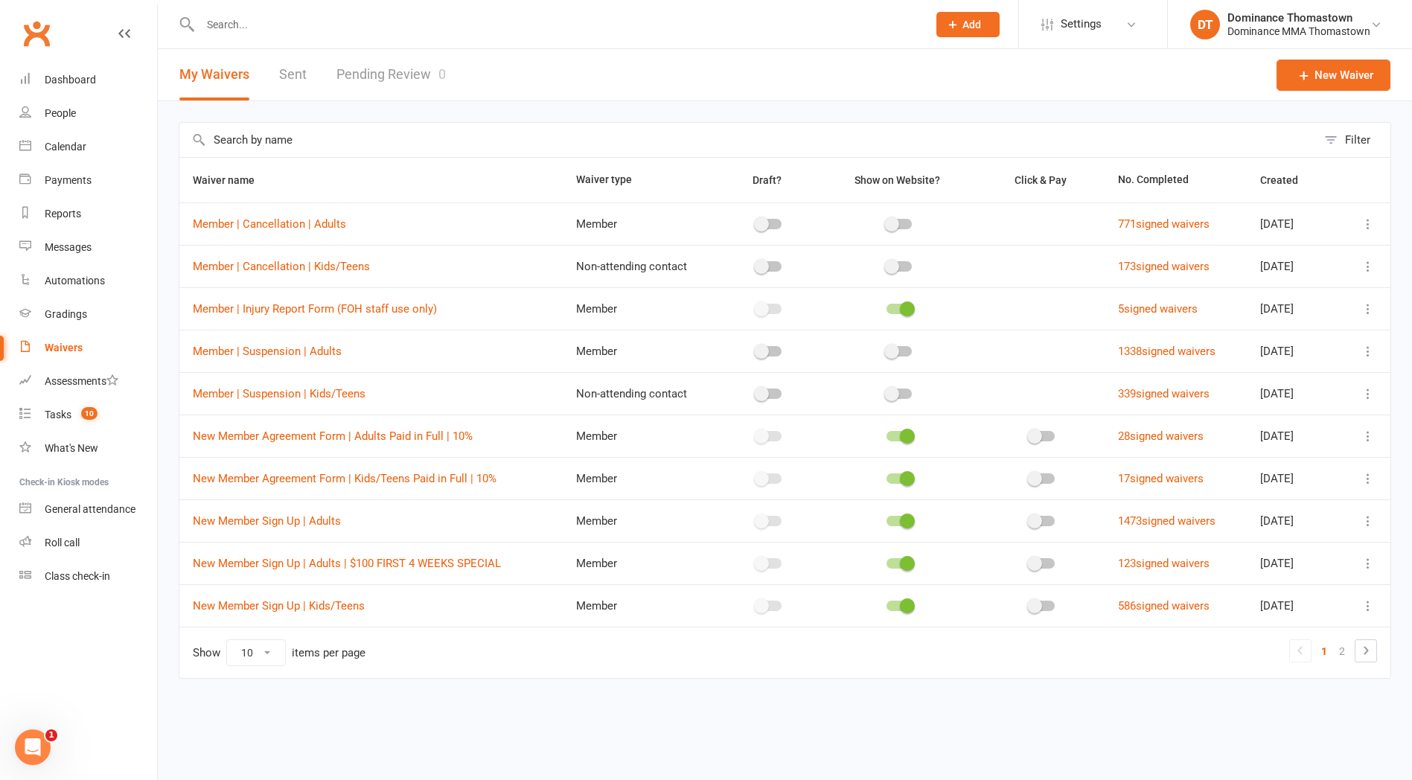
click at [378, 71] on link "Pending Review 0" at bounding box center [390, 74] width 109 height 51
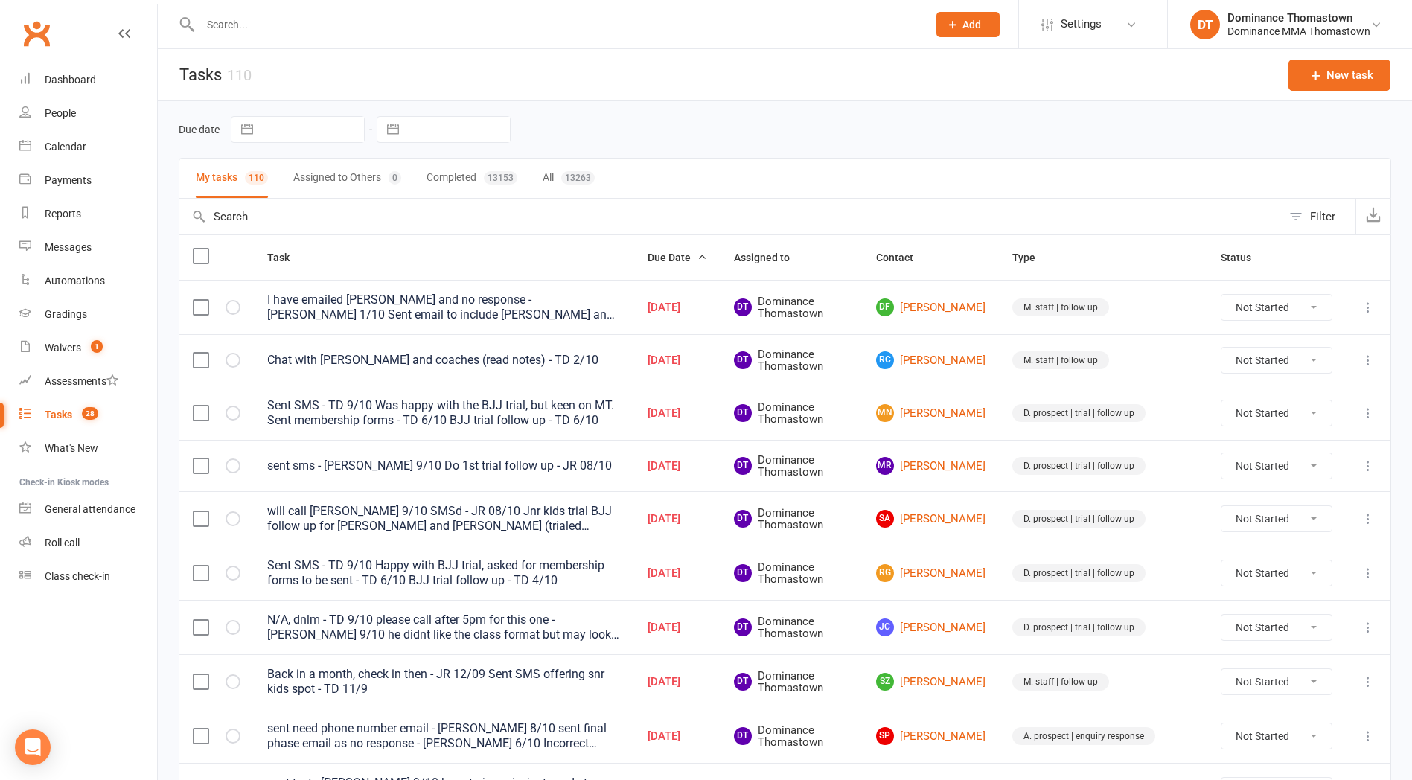
click at [235, 31] on input "text" at bounding box center [556, 24] width 721 height 21
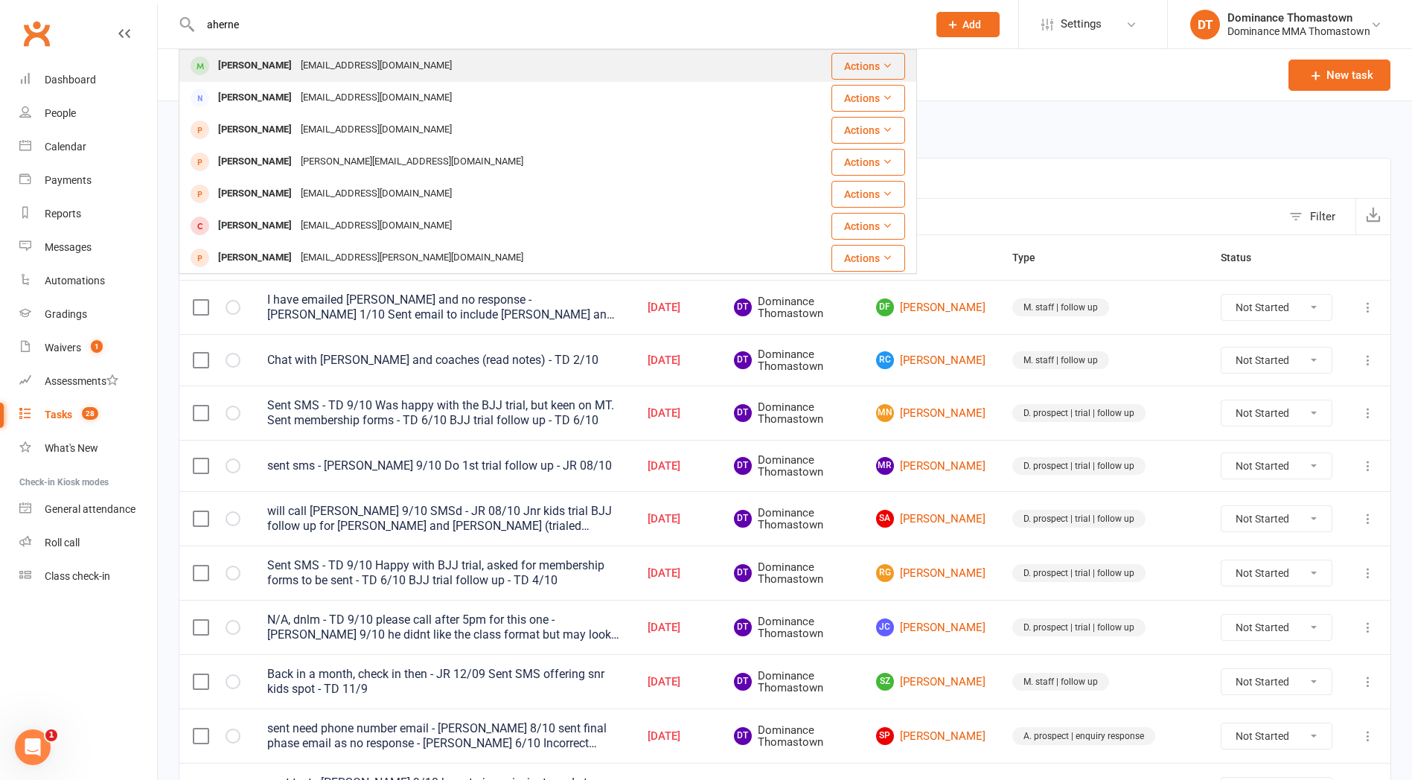
type input "aherne"
click at [242, 65] on div "[PERSON_NAME]" at bounding box center [255, 66] width 83 height 22
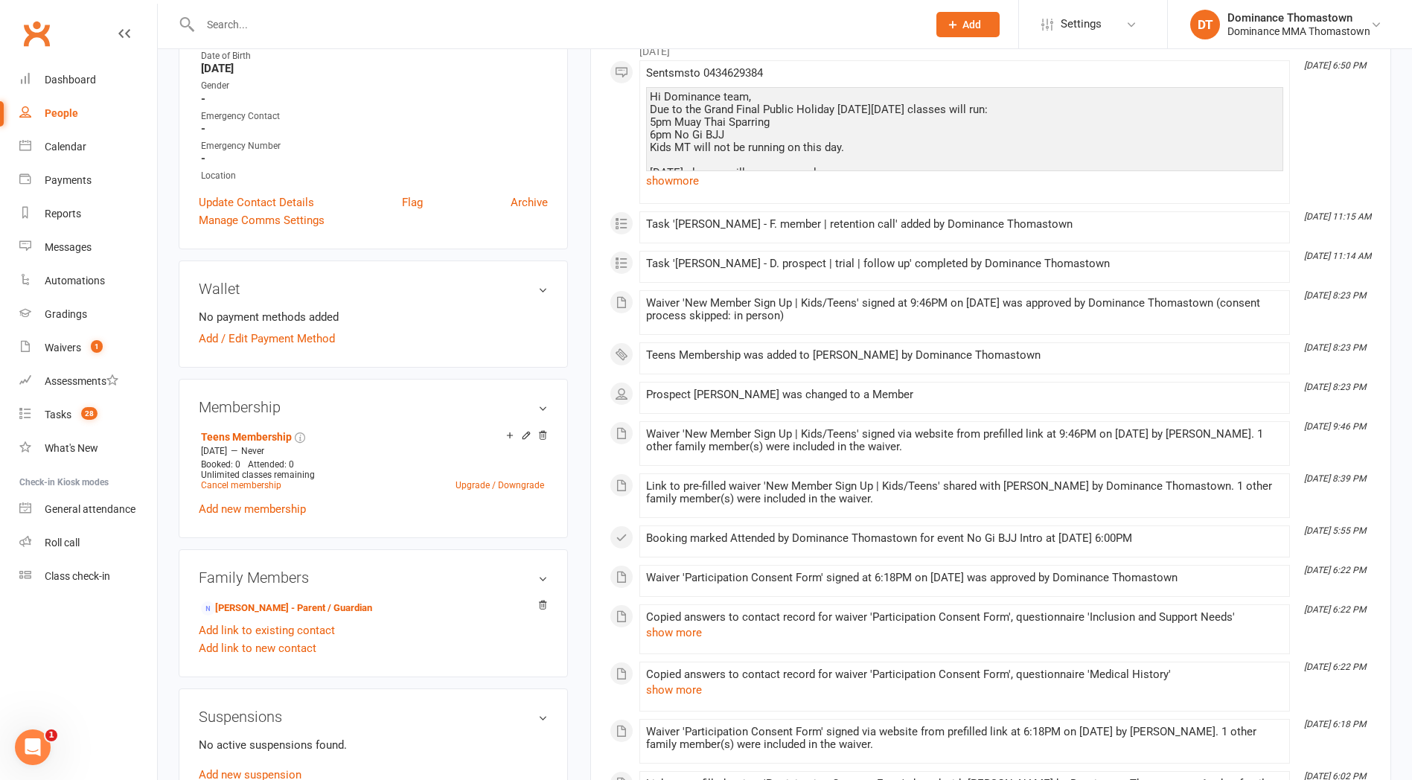
scroll to position [395, 0]
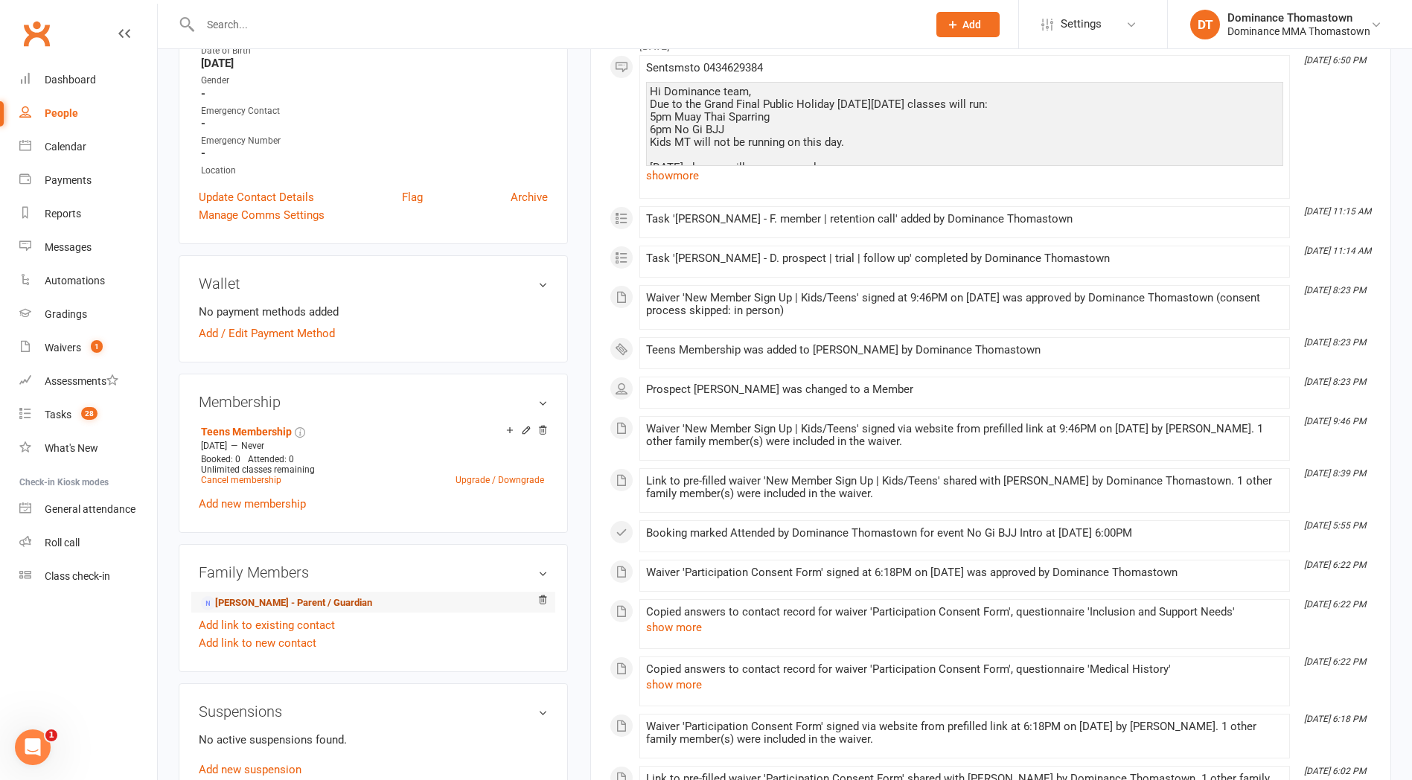
click at [312, 596] on link "Florence Aherne - Parent / Guardian" at bounding box center [286, 604] width 171 height 16
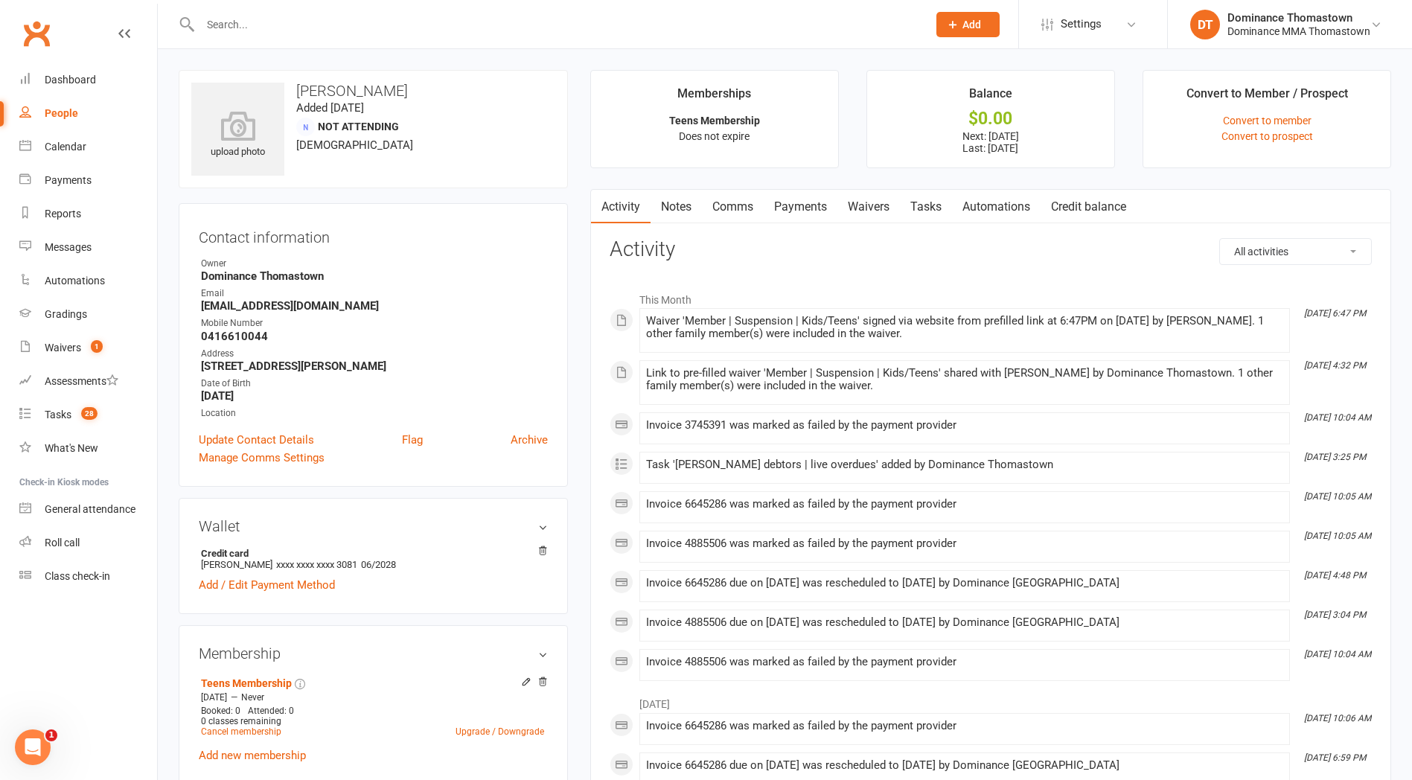
click at [808, 210] on link "Payments" at bounding box center [801, 207] width 74 height 34
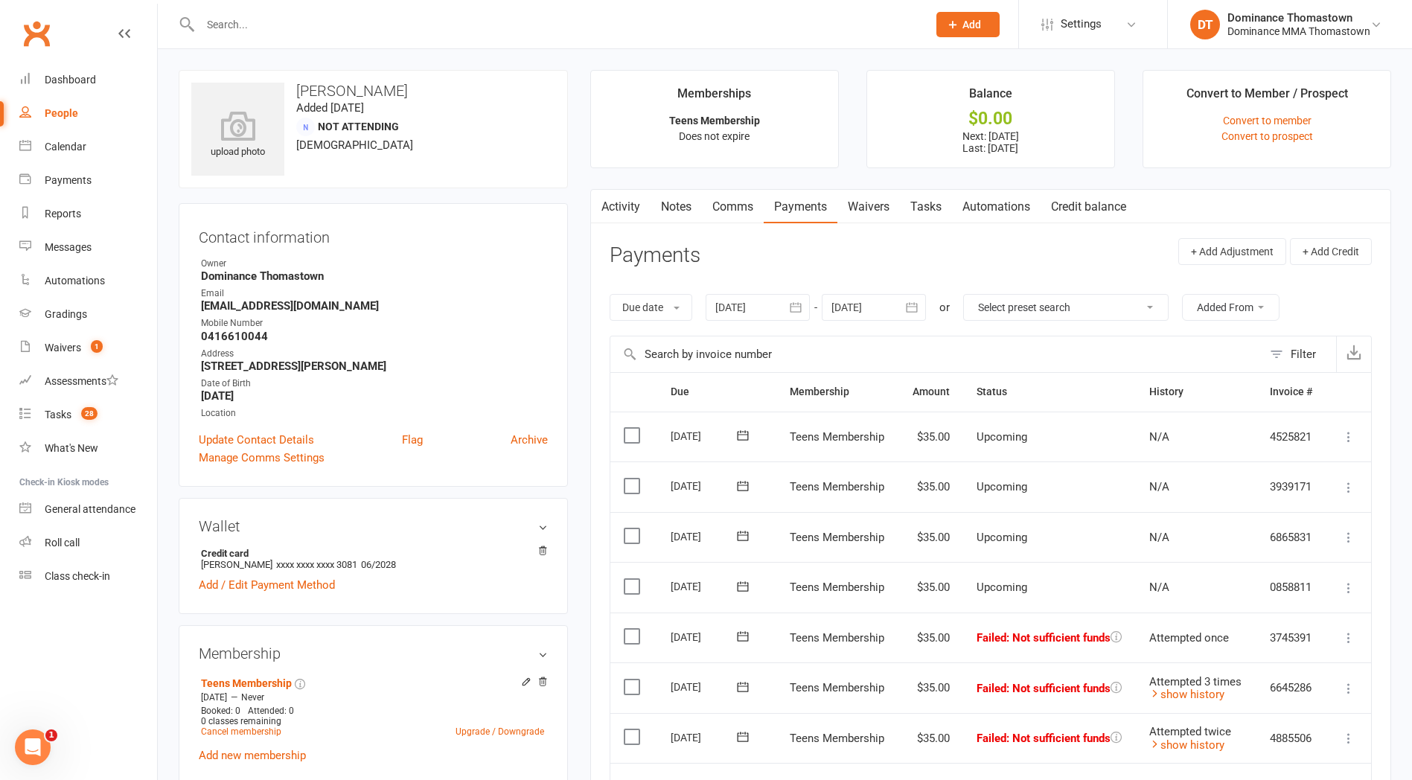
click at [924, 202] on link "Tasks" at bounding box center [926, 207] width 52 height 34
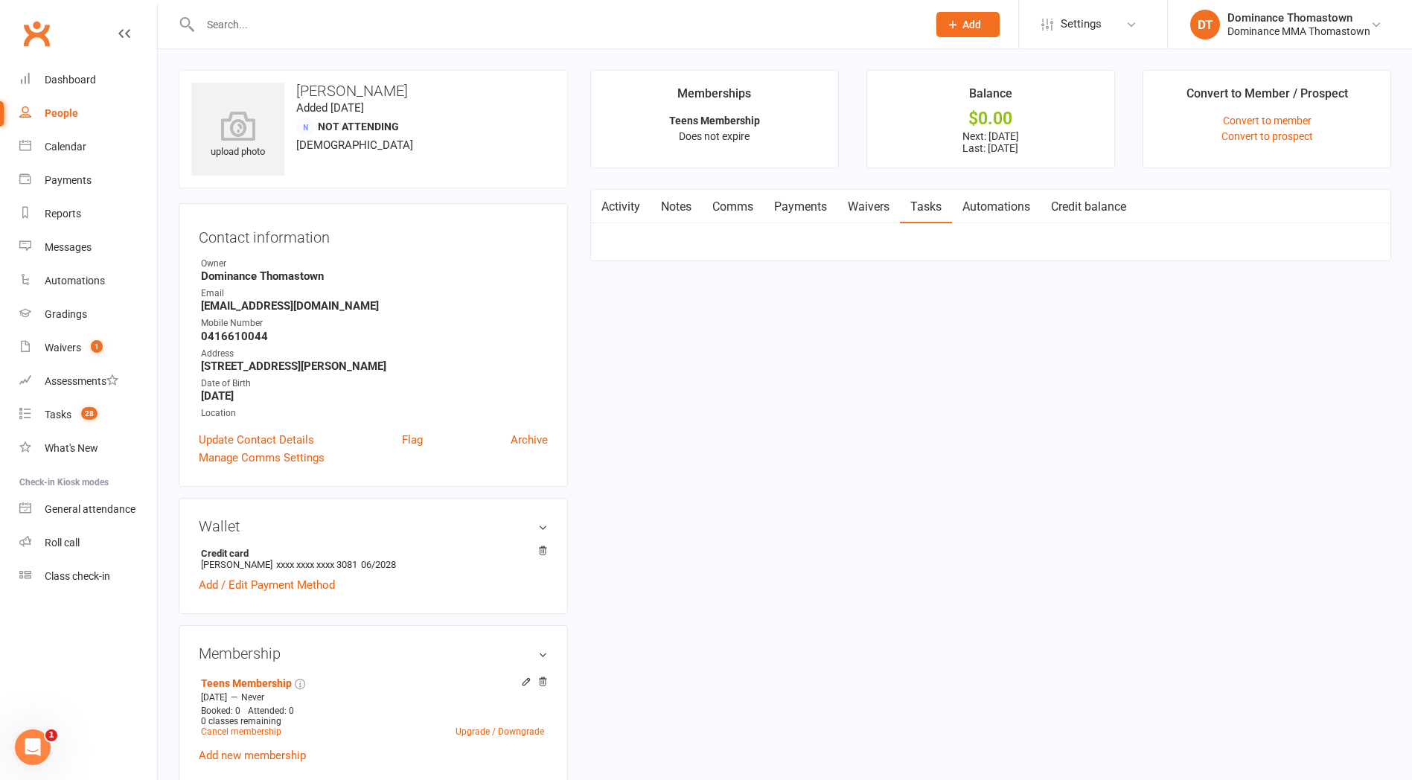
select select "incomplete"
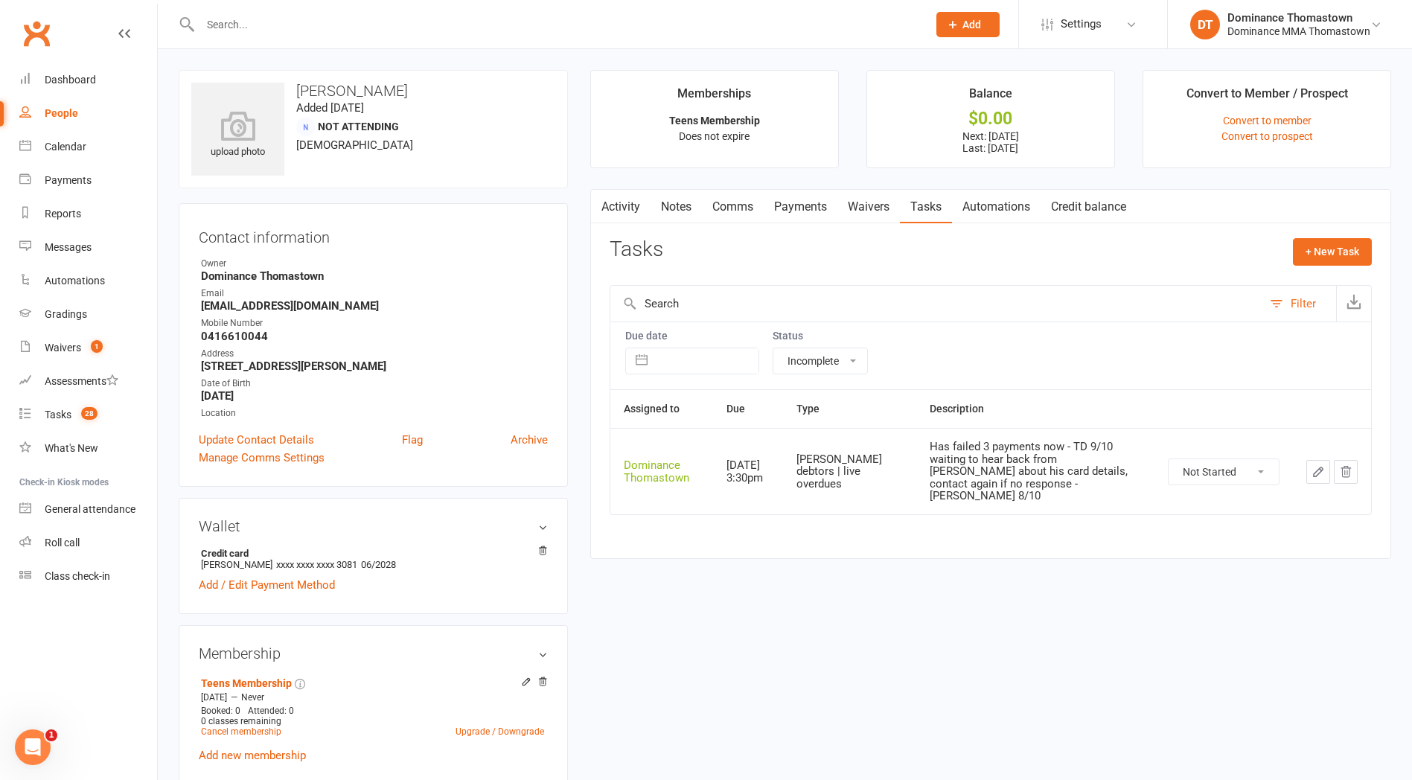
click at [668, 205] on link "Notes" at bounding box center [676, 207] width 51 height 34
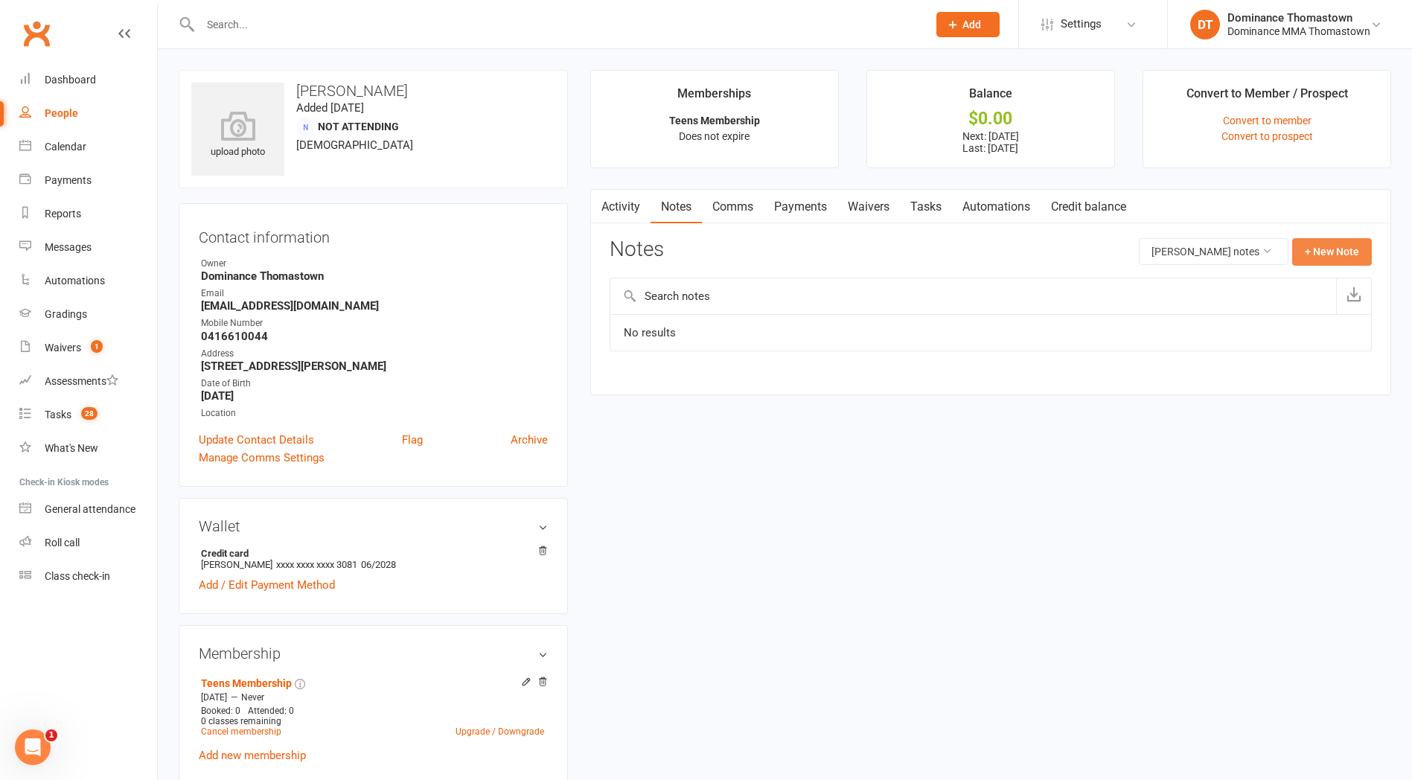
click at [1330, 254] on button "+ New Note" at bounding box center [1332, 251] width 80 height 27
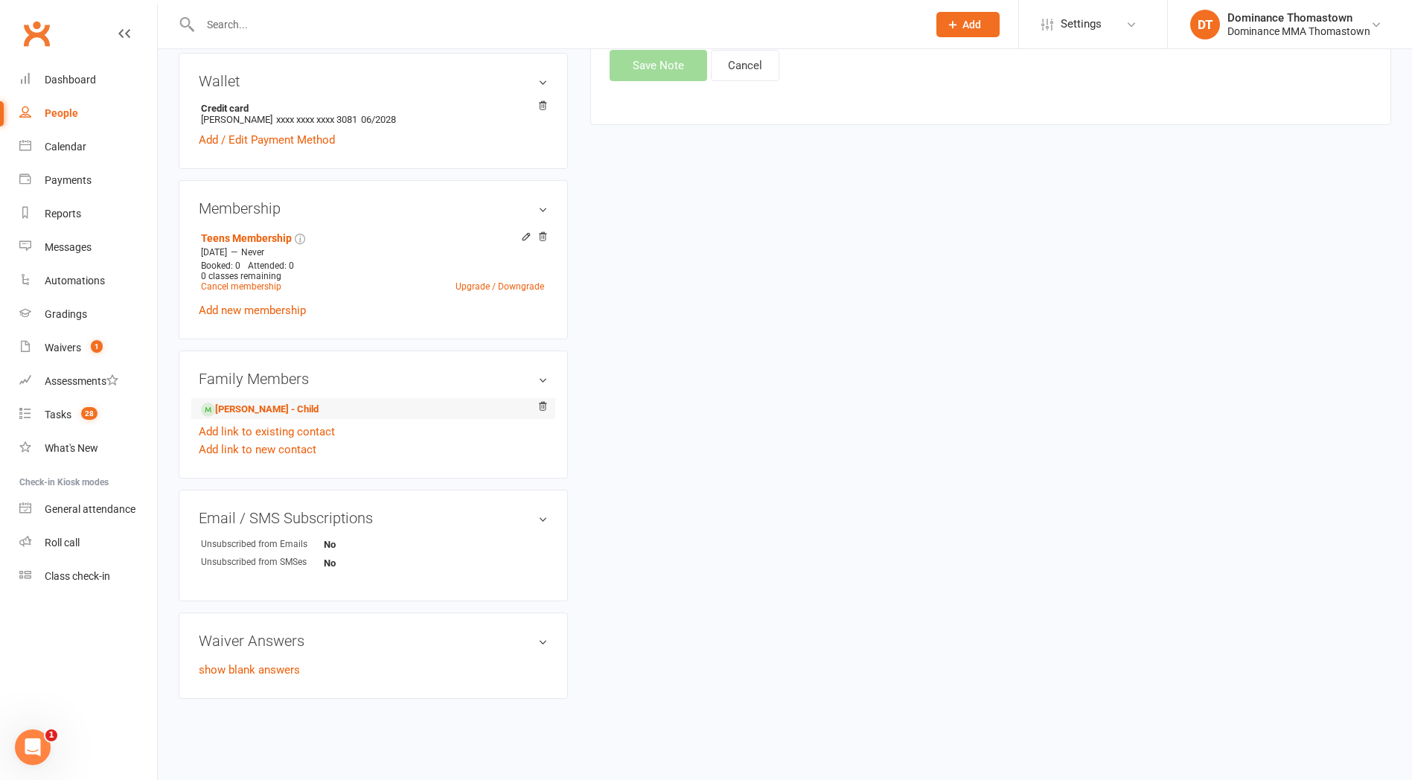
scroll to position [450, 0]
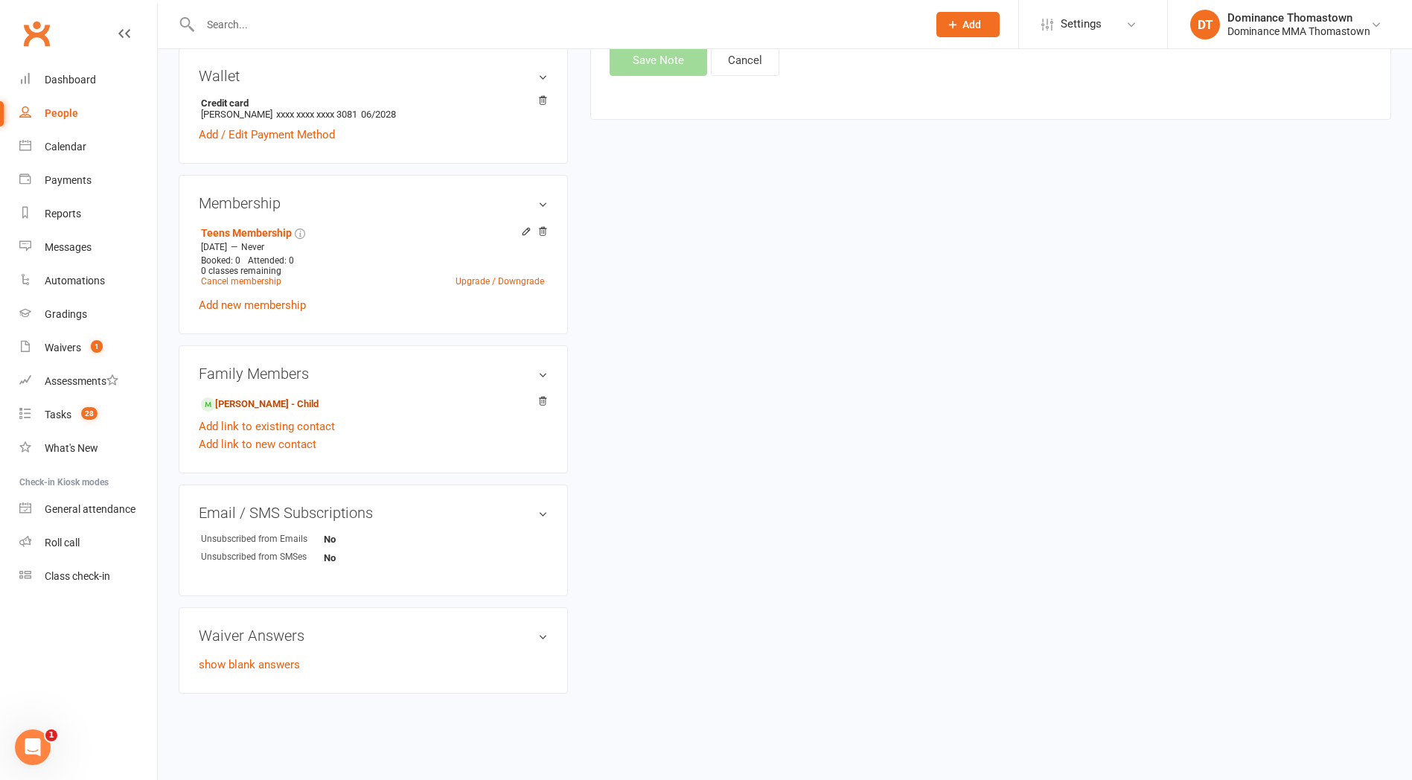
click at [258, 402] on link "David Aherne - Child" at bounding box center [260, 405] width 118 height 16
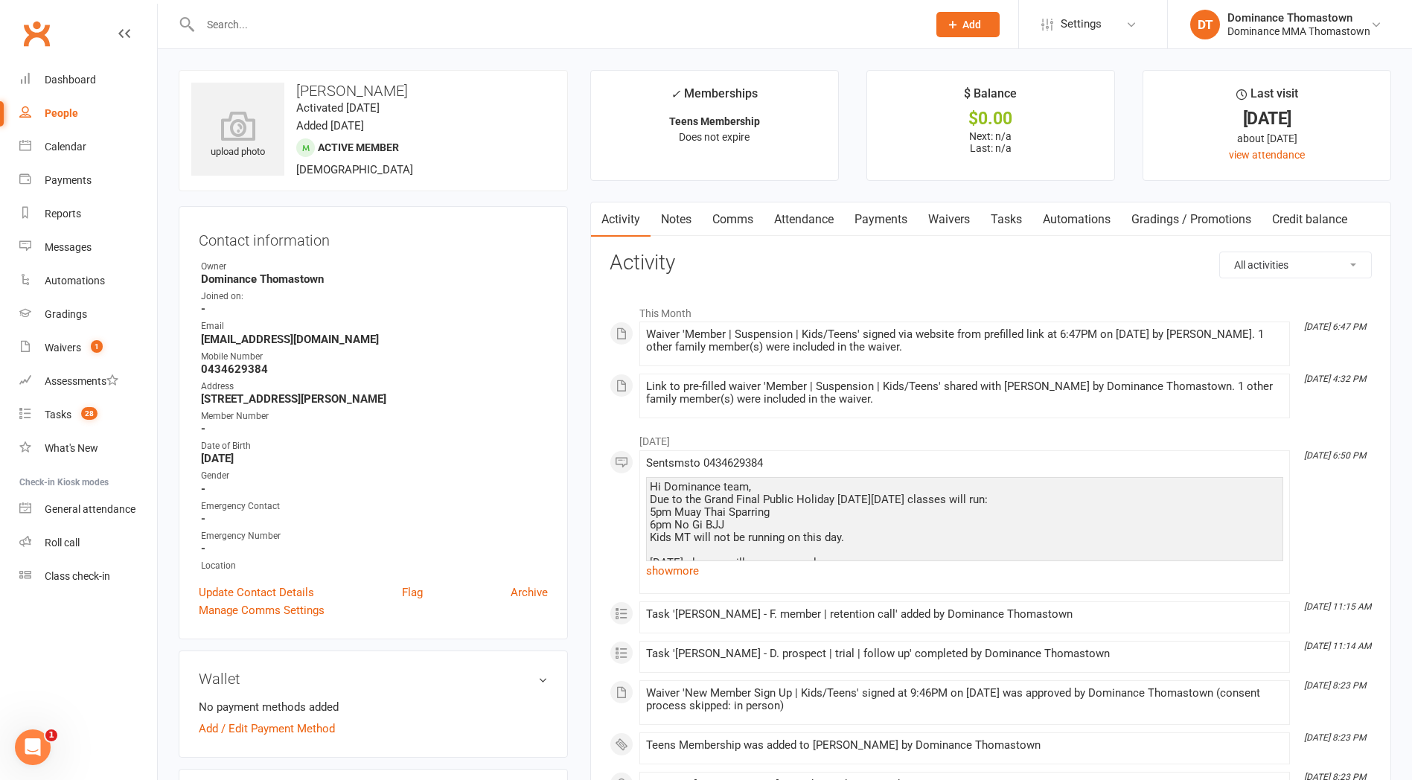
click at [684, 219] on link "Notes" at bounding box center [676, 219] width 51 height 34
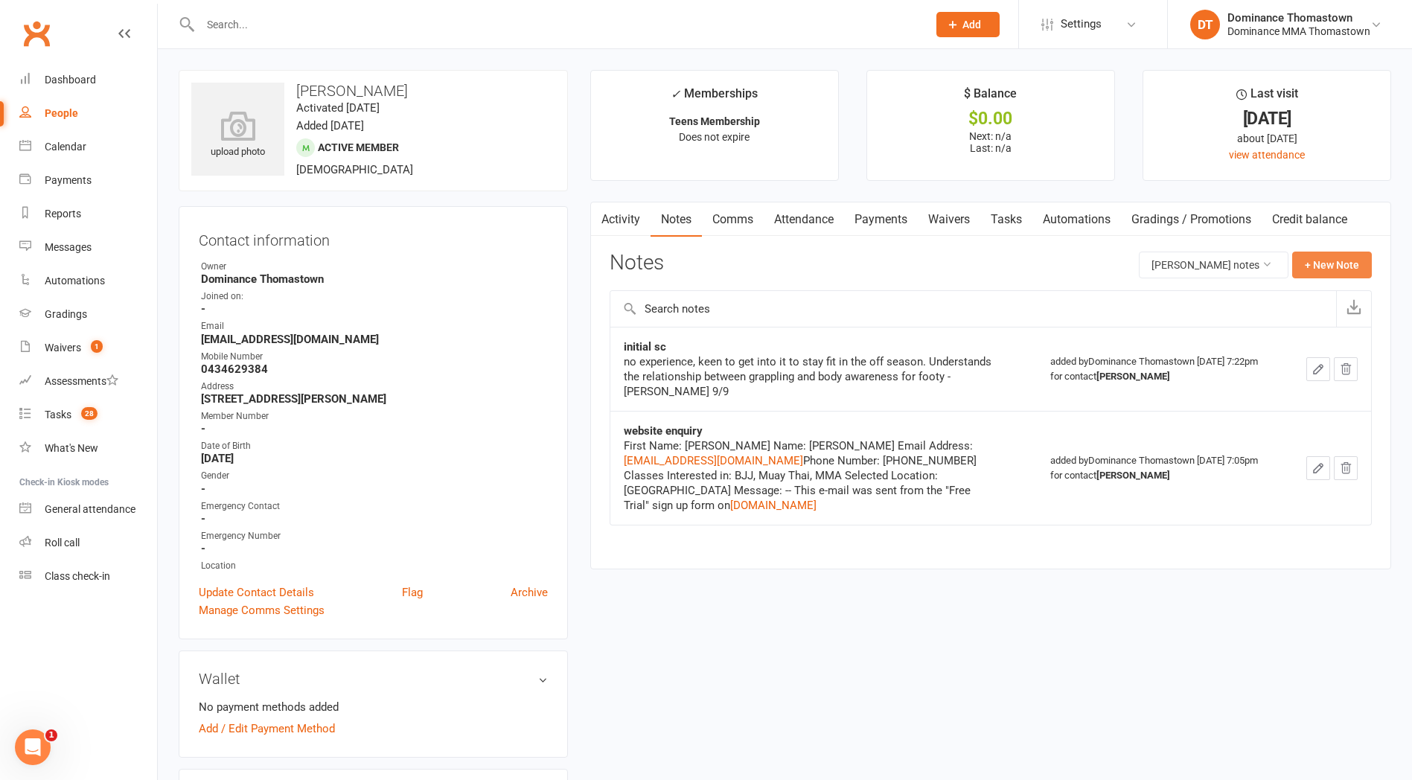
click at [1347, 269] on button "+ New Note" at bounding box center [1332, 265] width 80 height 27
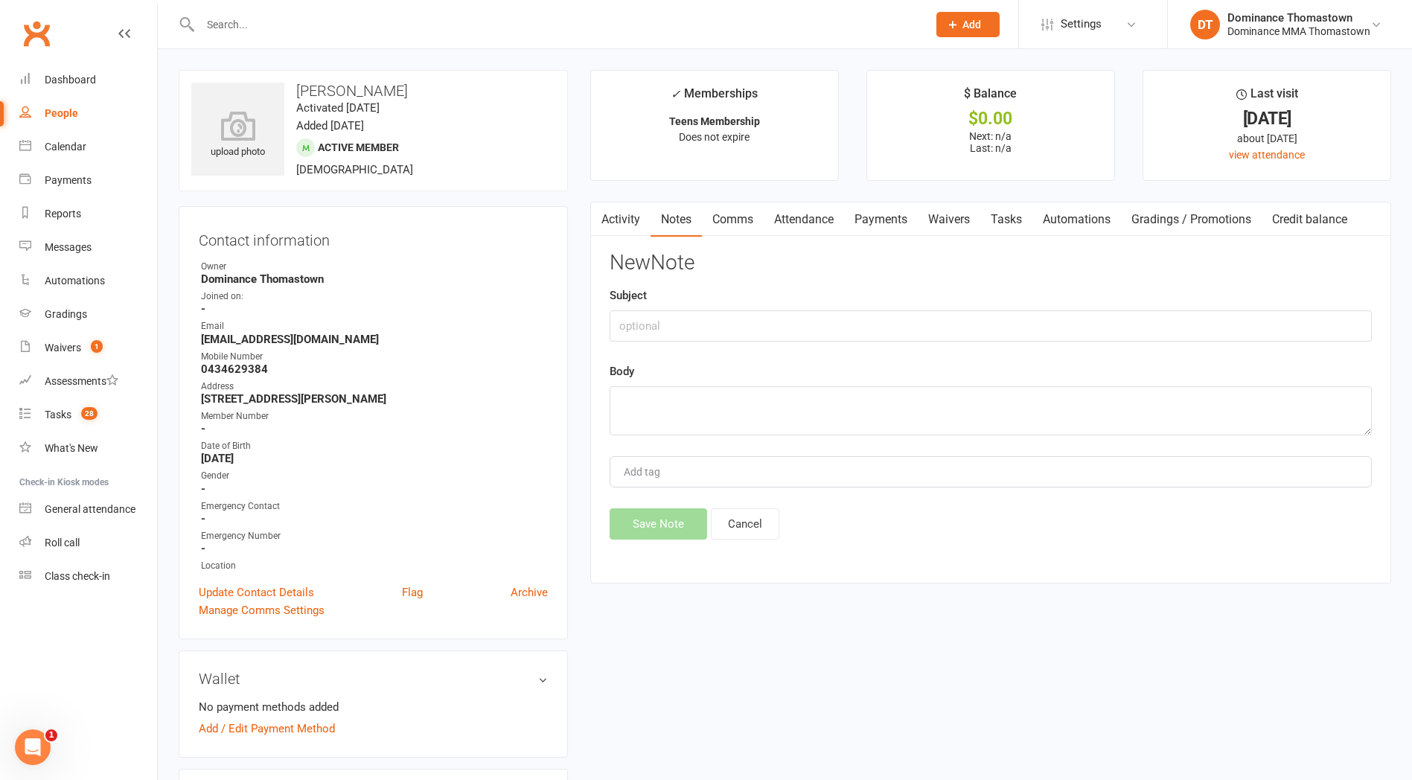
drag, startPoint x: 782, startPoint y: 345, endPoint x: 792, endPoint y: 335, distance: 14.2
click at [784, 345] on div "New Note Subject Body Add tag Save Note Cancel" at bounding box center [991, 396] width 762 height 288
click at [795, 330] on input "text" at bounding box center [991, 325] width 762 height 31
type input "3 failed payments"
drag, startPoint x: 744, startPoint y: 404, endPoint x: 788, endPoint y: 409, distance: 44.1
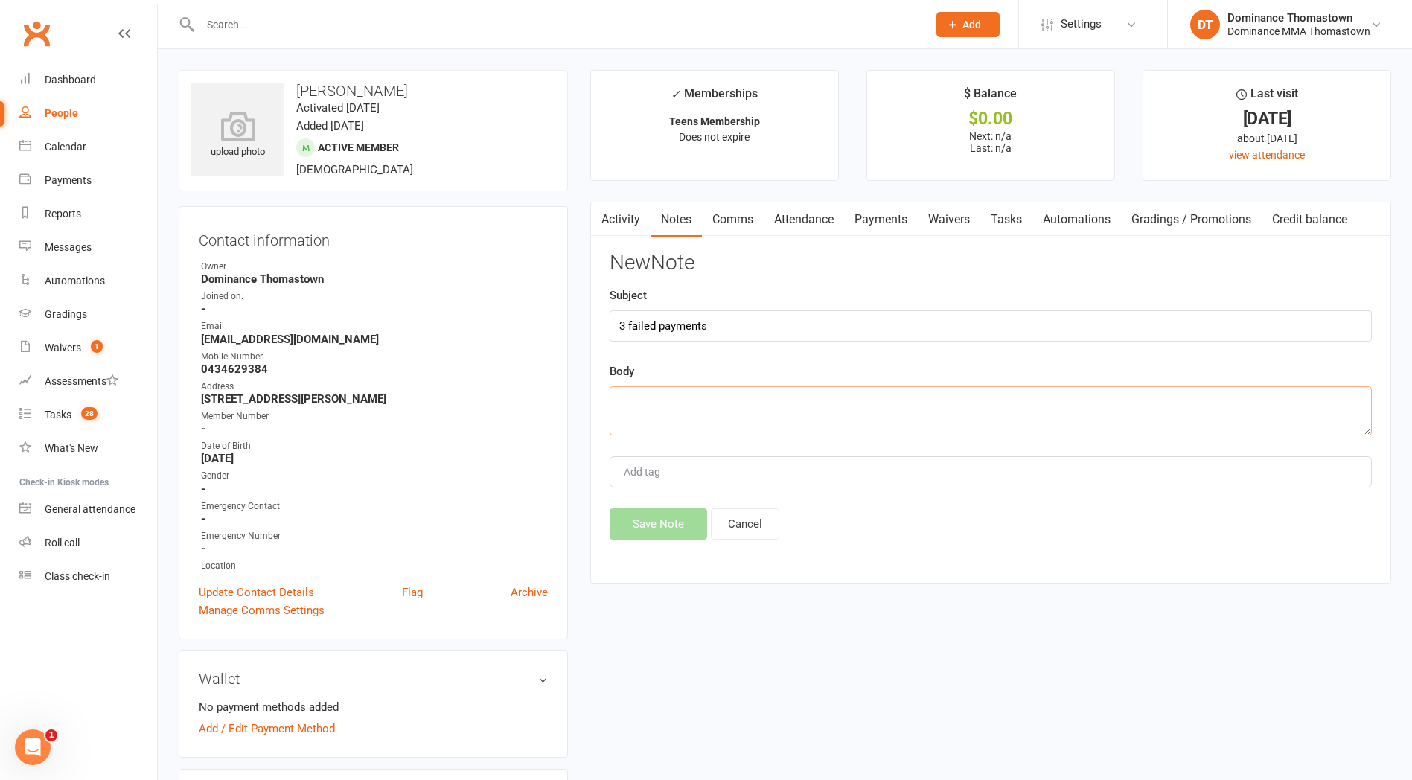
click at [745, 405] on textarea at bounding box center [991, 410] width 762 height 49
type textarea "Said that there was something wrong with he's card, asked to go on suspension -…"
click at [662, 525] on button "Save Note" at bounding box center [659, 523] width 98 height 31
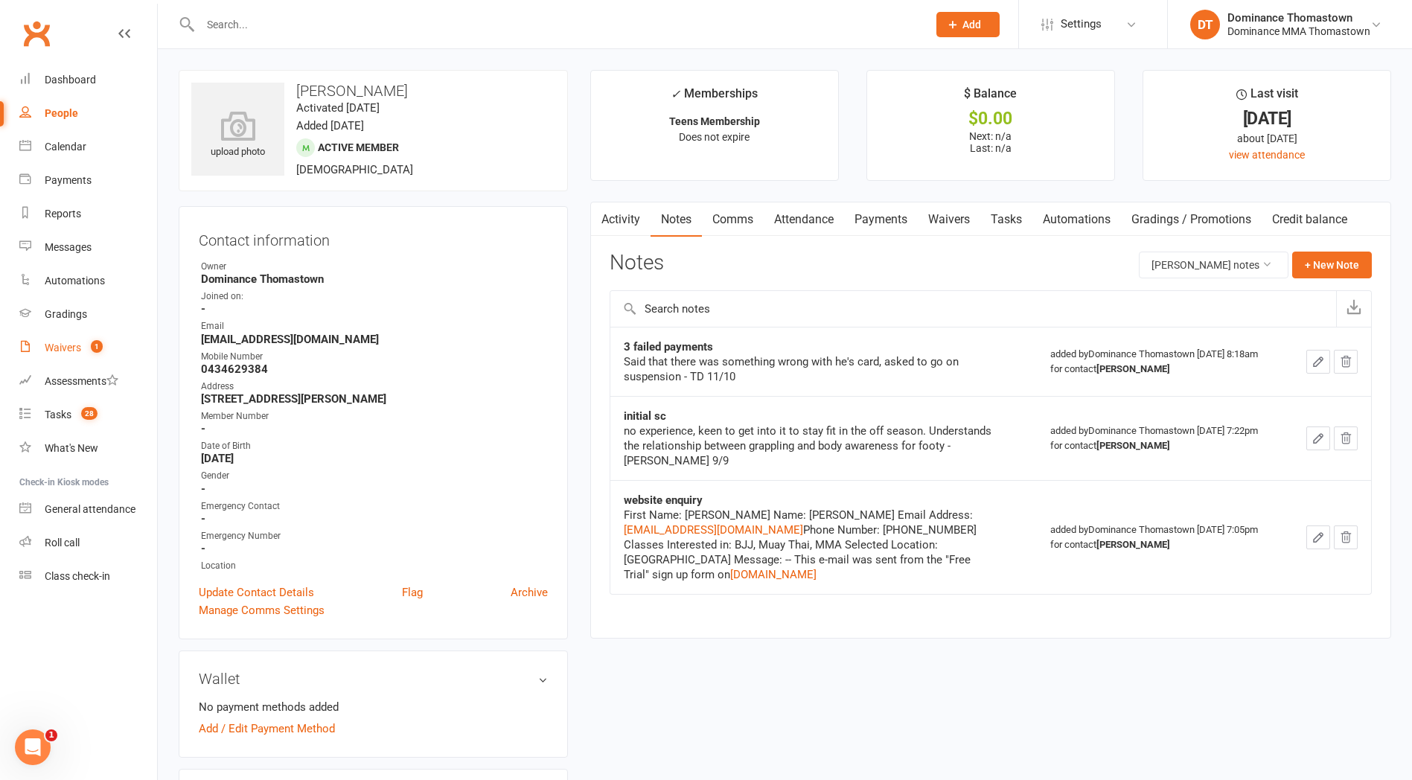
click at [69, 354] on div "Waivers" at bounding box center [63, 348] width 36 height 12
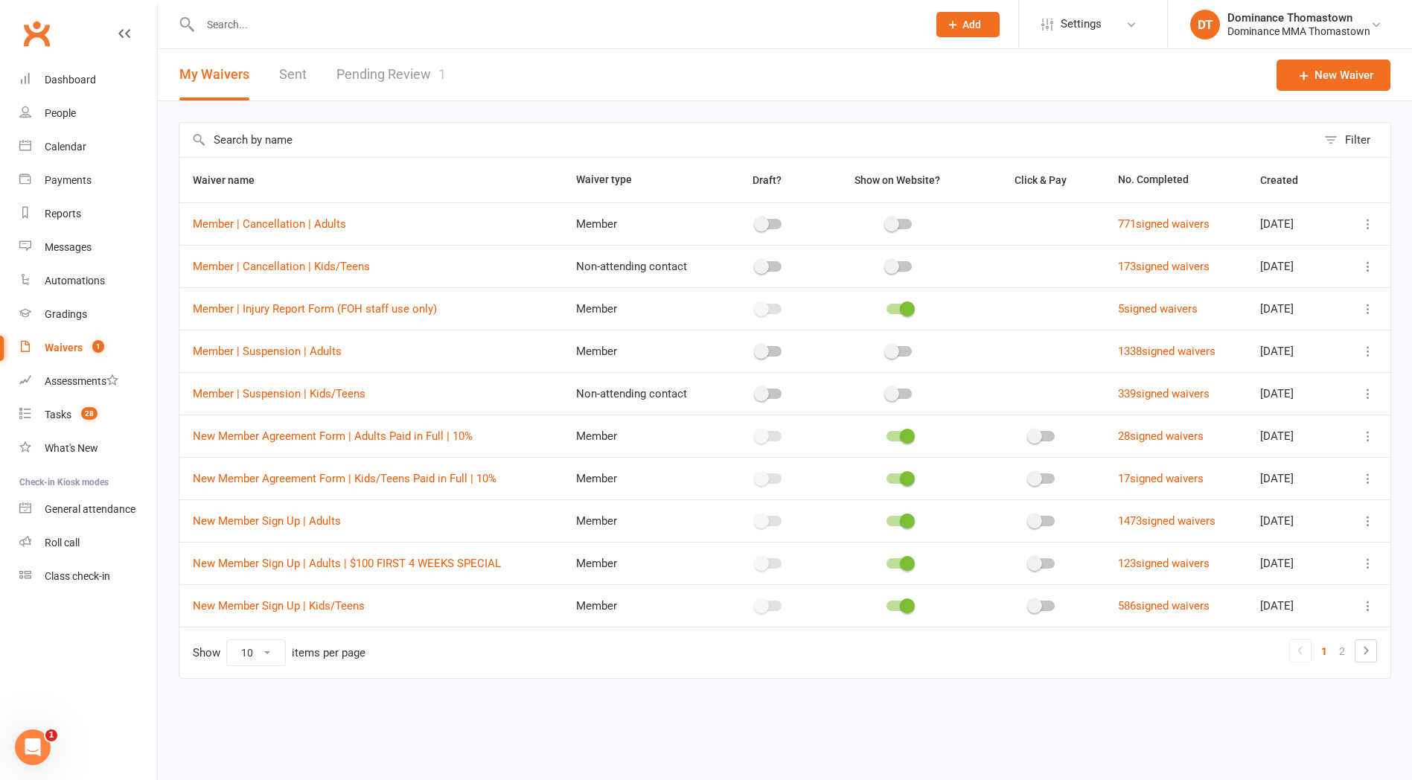
click at [273, 38] on div at bounding box center [548, 24] width 738 height 48
click at [231, 25] on input "text" at bounding box center [556, 24] width 721 height 21
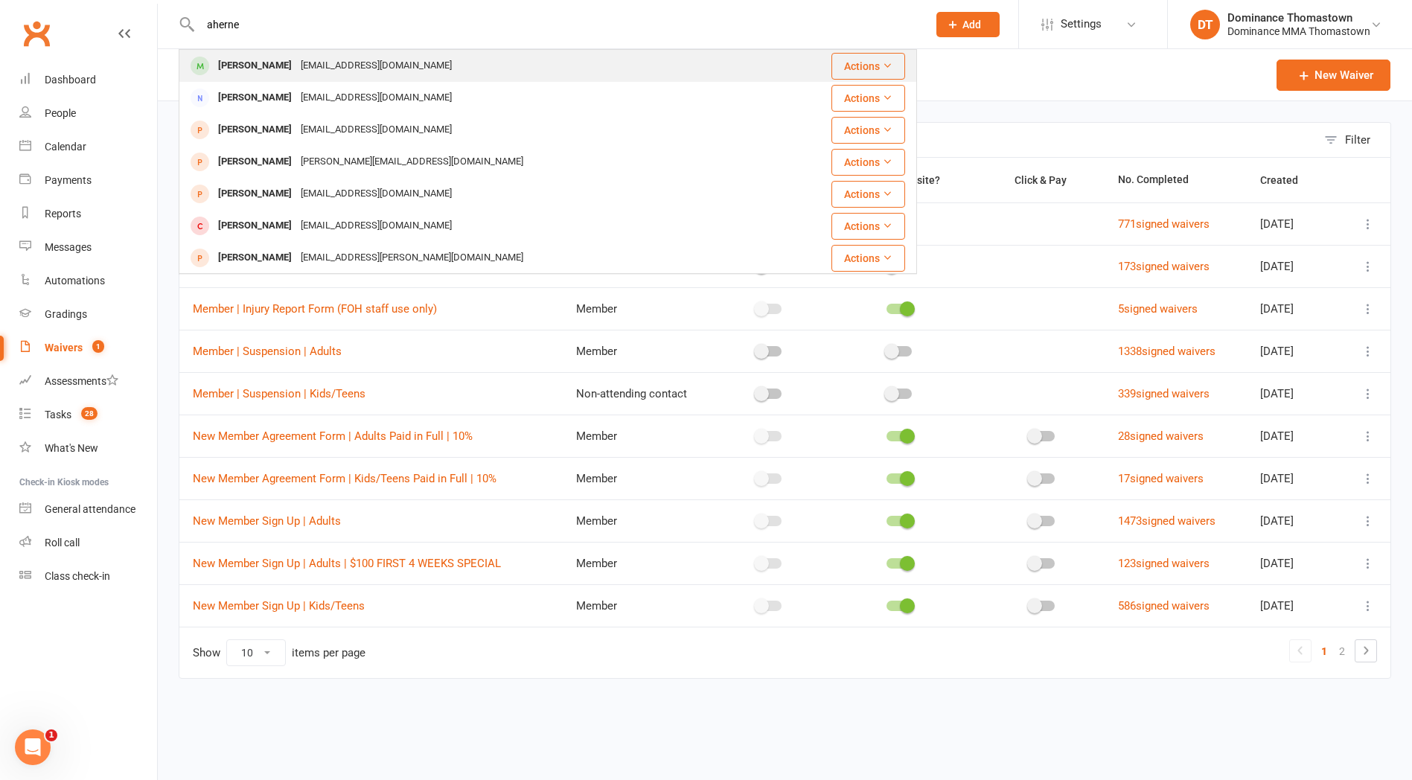
type input "aherne"
click at [247, 66] on div "David Aherne" at bounding box center [255, 66] width 83 height 22
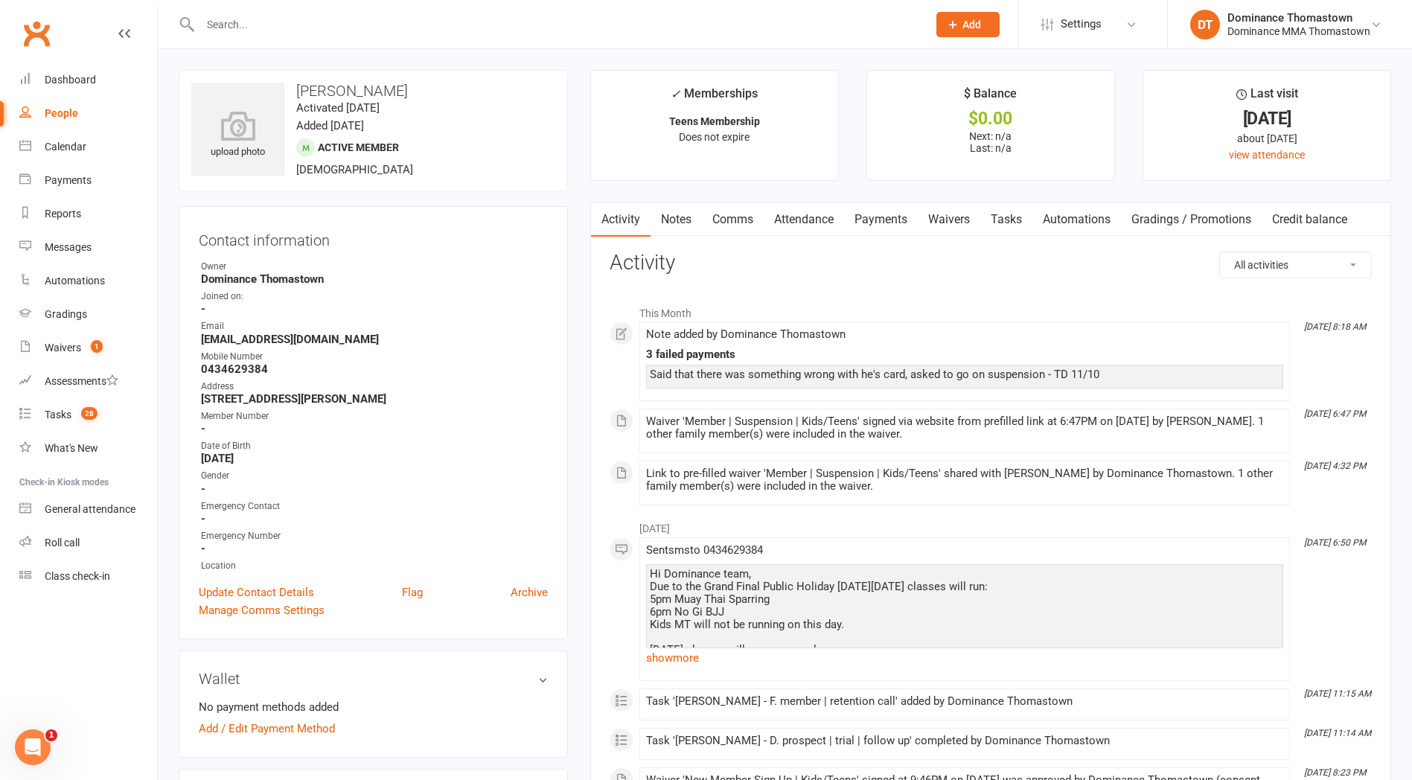
click at [868, 225] on link "Payments" at bounding box center [881, 219] width 74 height 34
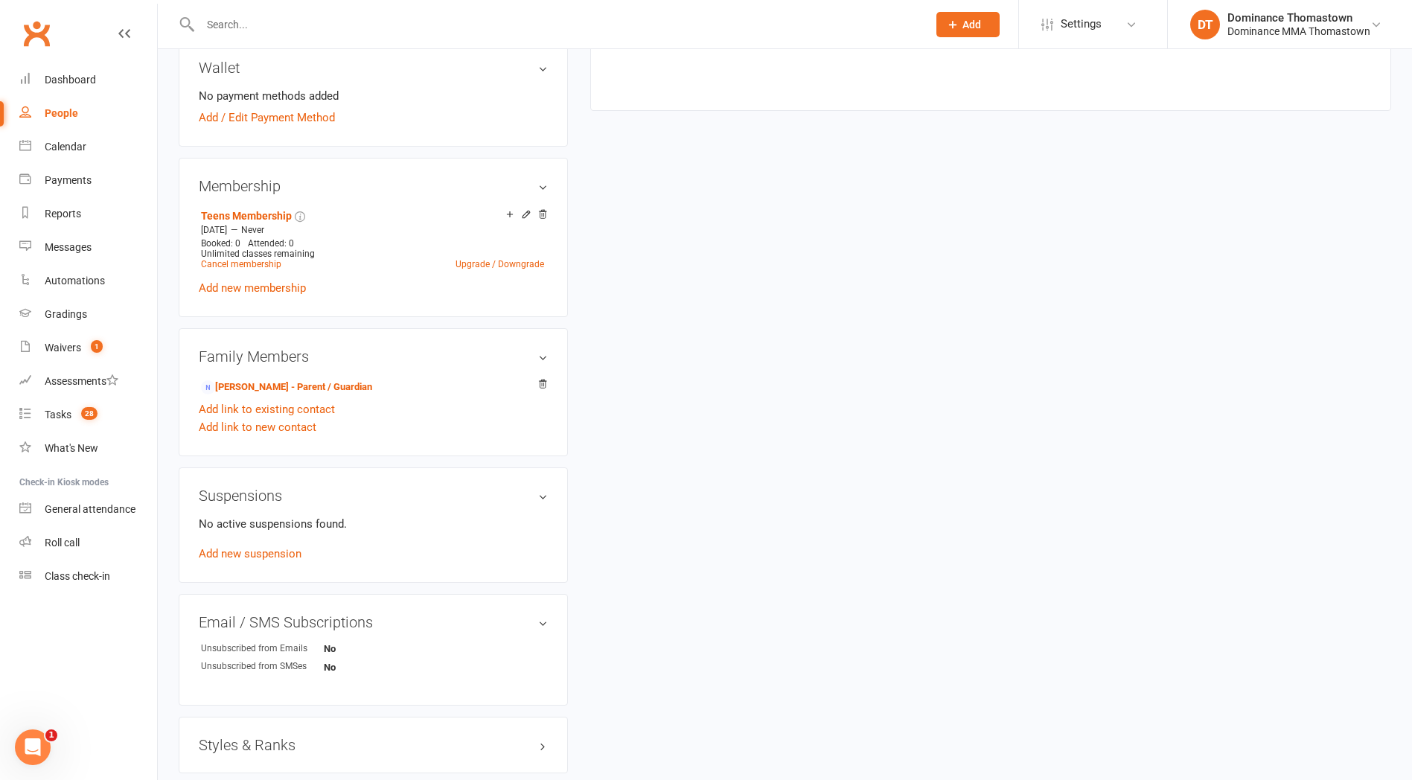
scroll to position [681, 0]
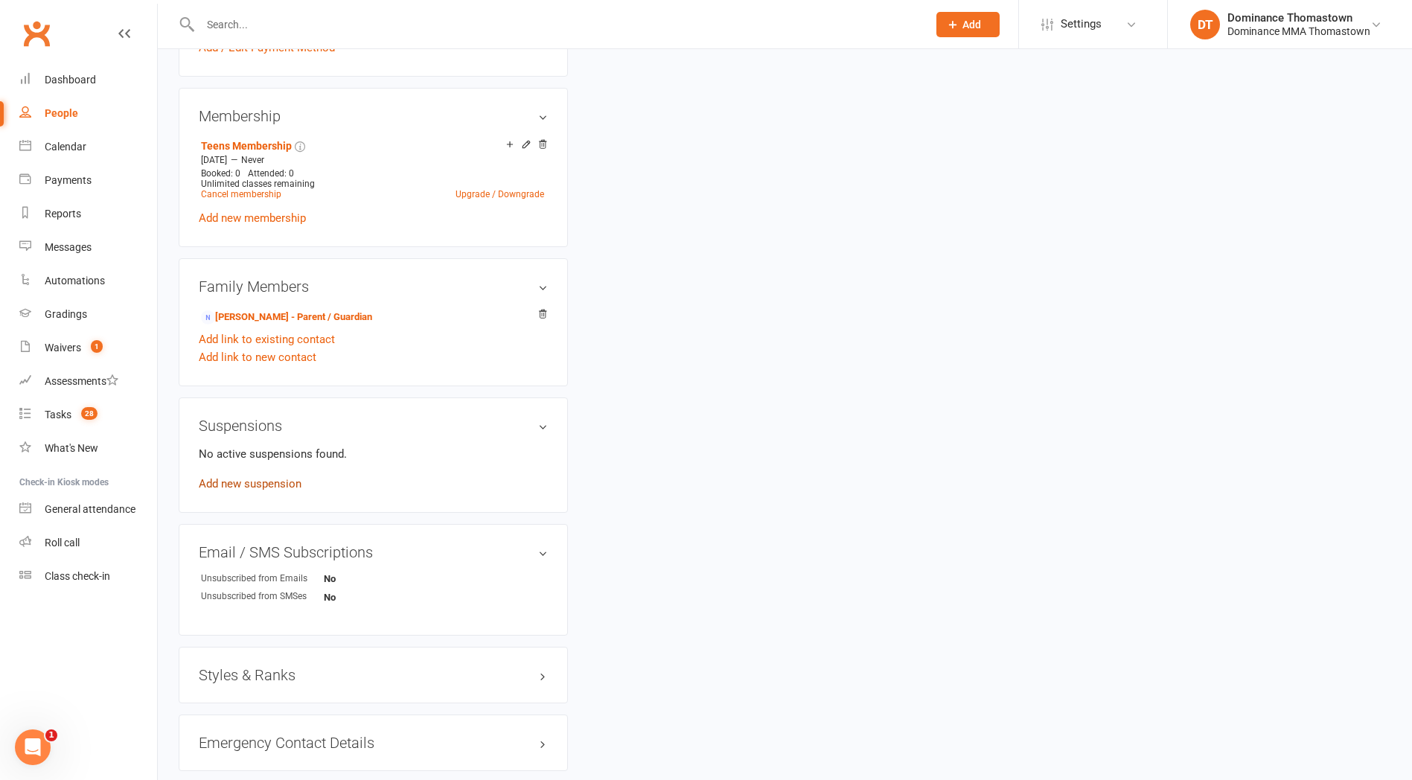
click at [252, 485] on link "Add new suspension" at bounding box center [250, 483] width 103 height 13
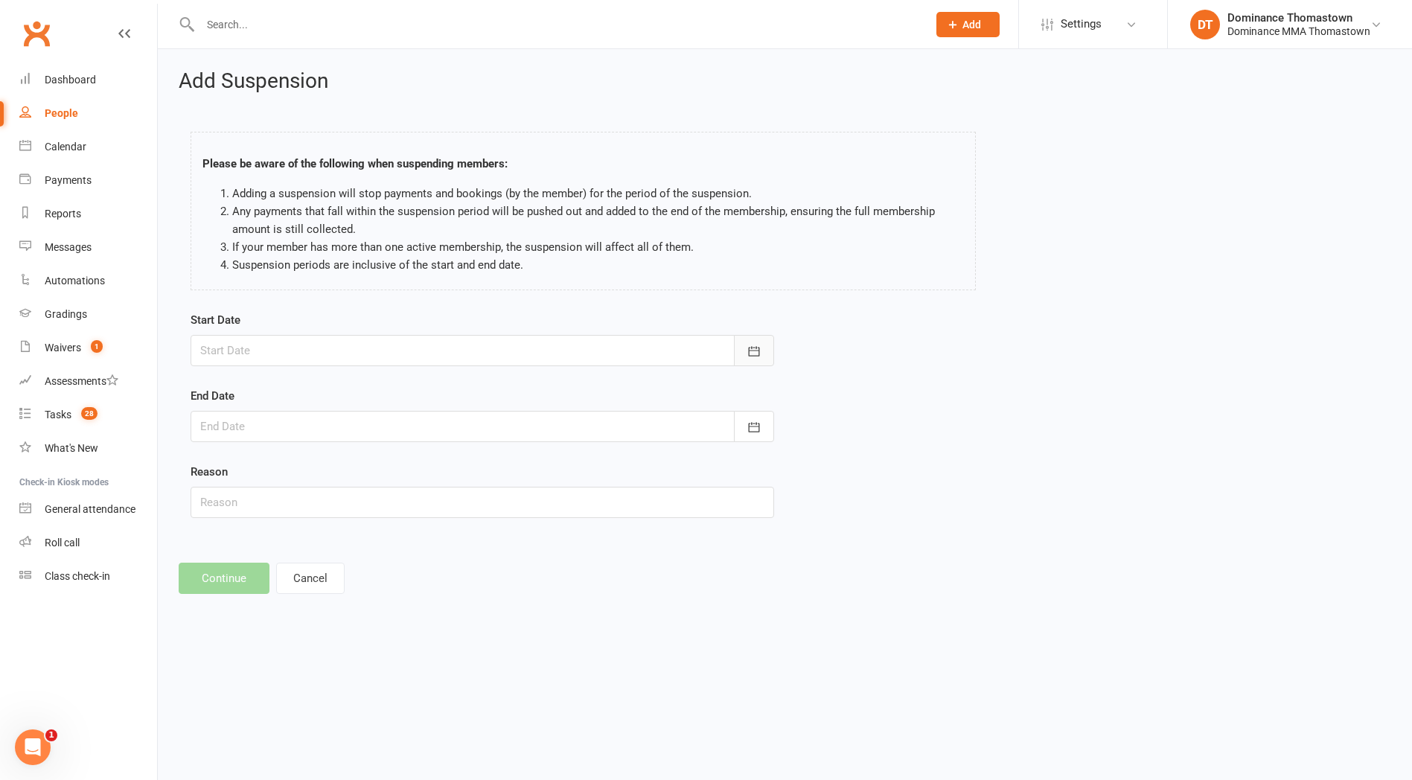
drag, startPoint x: 750, startPoint y: 340, endPoint x: 734, endPoint y: 342, distance: 15.8
click at [749, 342] on button "button" at bounding box center [754, 350] width 40 height 31
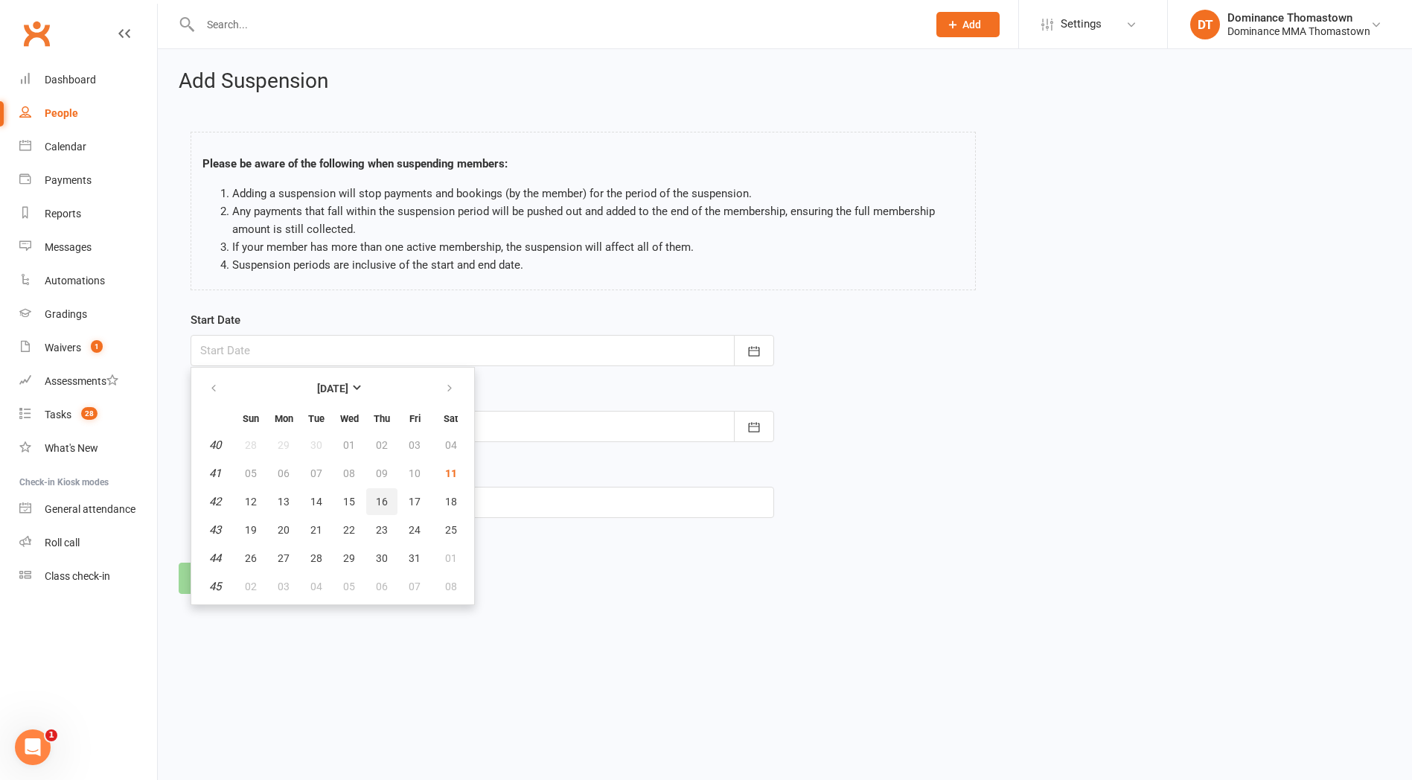
click at [377, 498] on span "16" at bounding box center [382, 502] width 12 height 12
type input "16 Oct 2025"
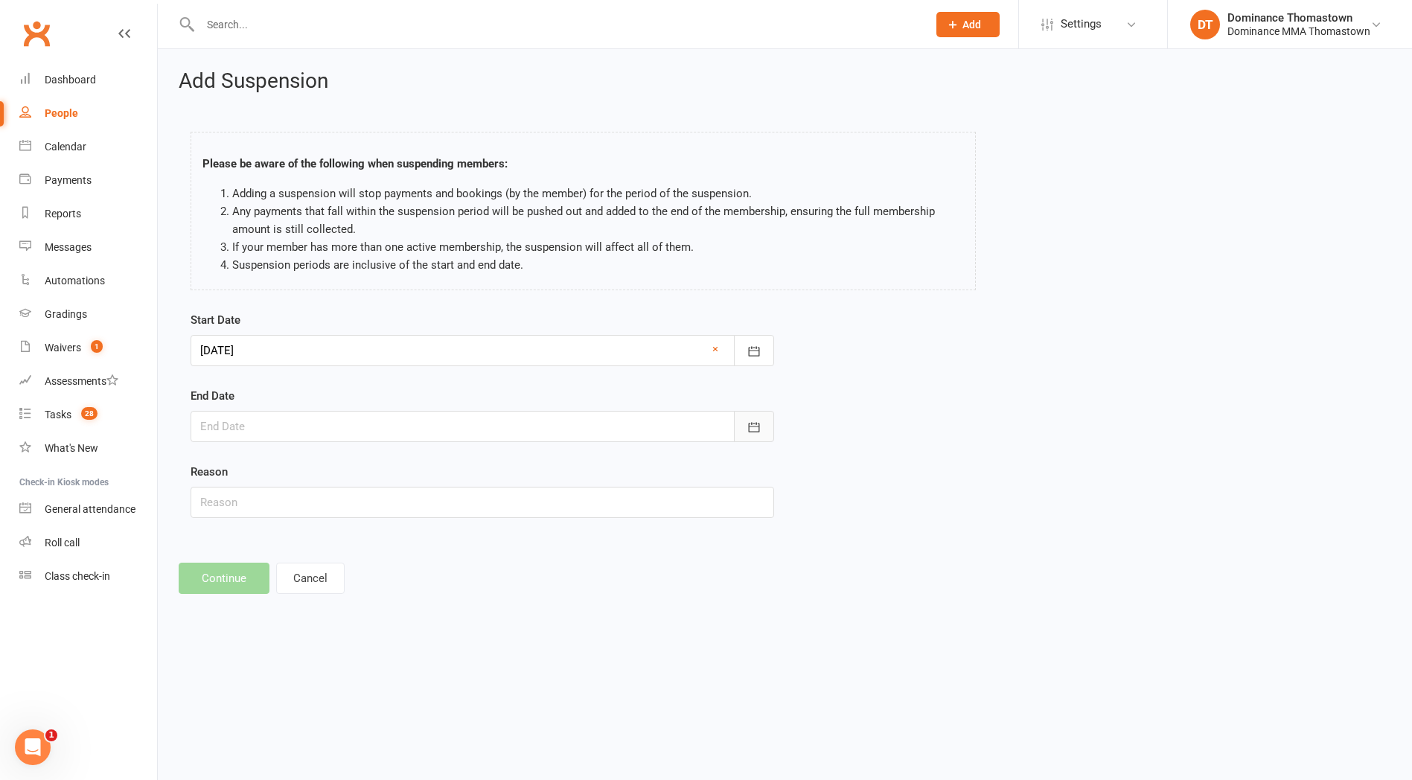
click at [751, 427] on icon "button" at bounding box center [754, 427] width 15 height 15
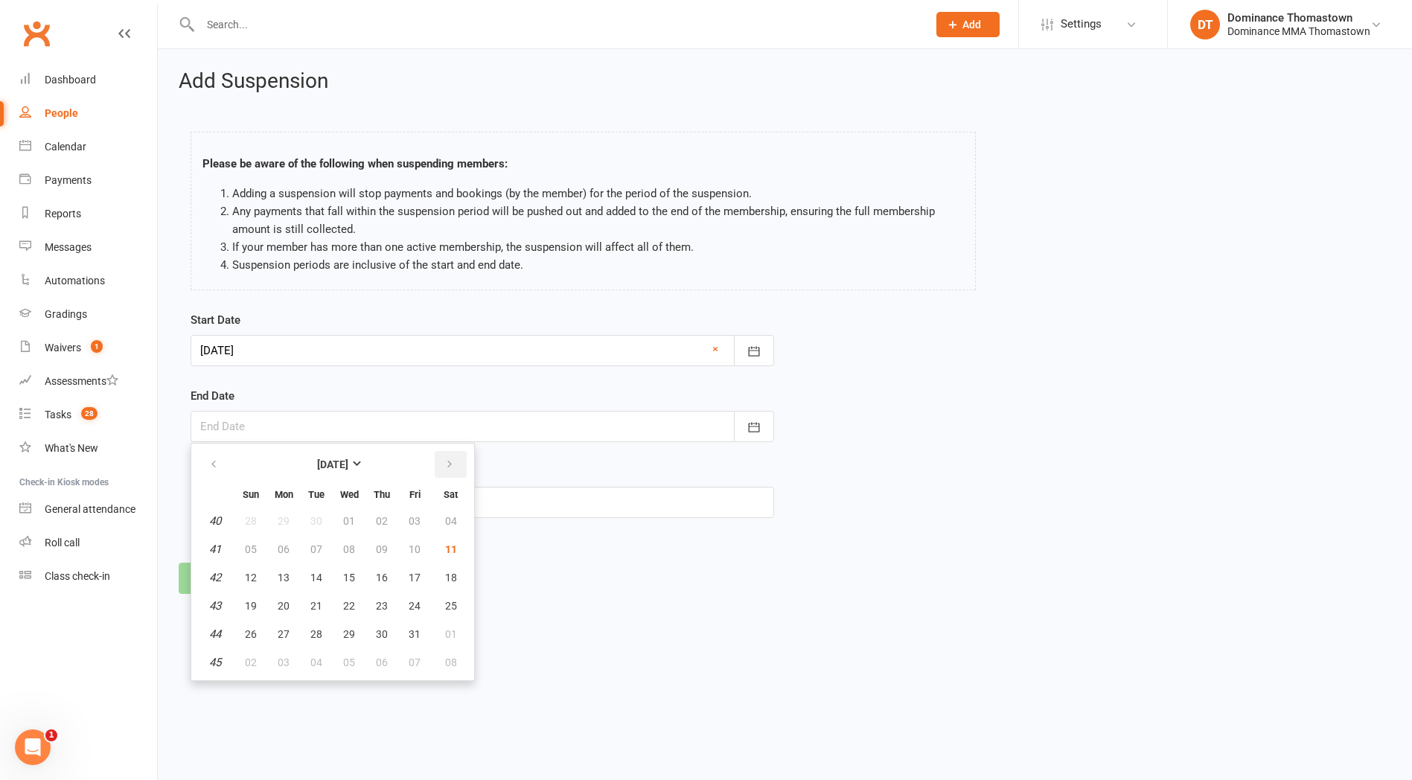
click at [455, 464] on button "button" at bounding box center [451, 464] width 32 height 27
click at [313, 361] on div at bounding box center [483, 350] width 584 height 31
click at [614, 459] on form "Start Date 16 Oct 2025 October 2025 Sun Mon Tue Wed Thu Fri Sat 40 28 29 30 01 …" at bounding box center [483, 414] width 584 height 207
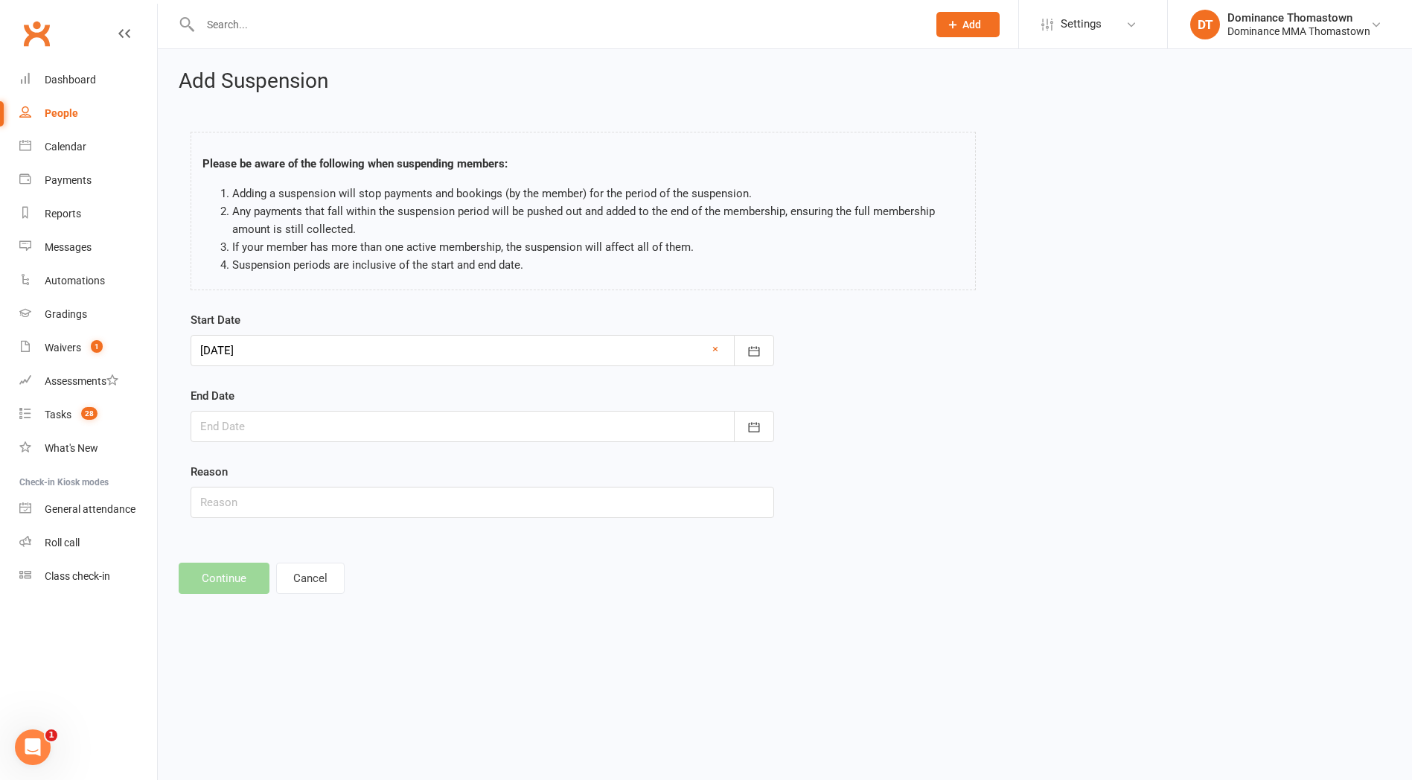
click at [335, 352] on div at bounding box center [483, 350] width 584 height 31
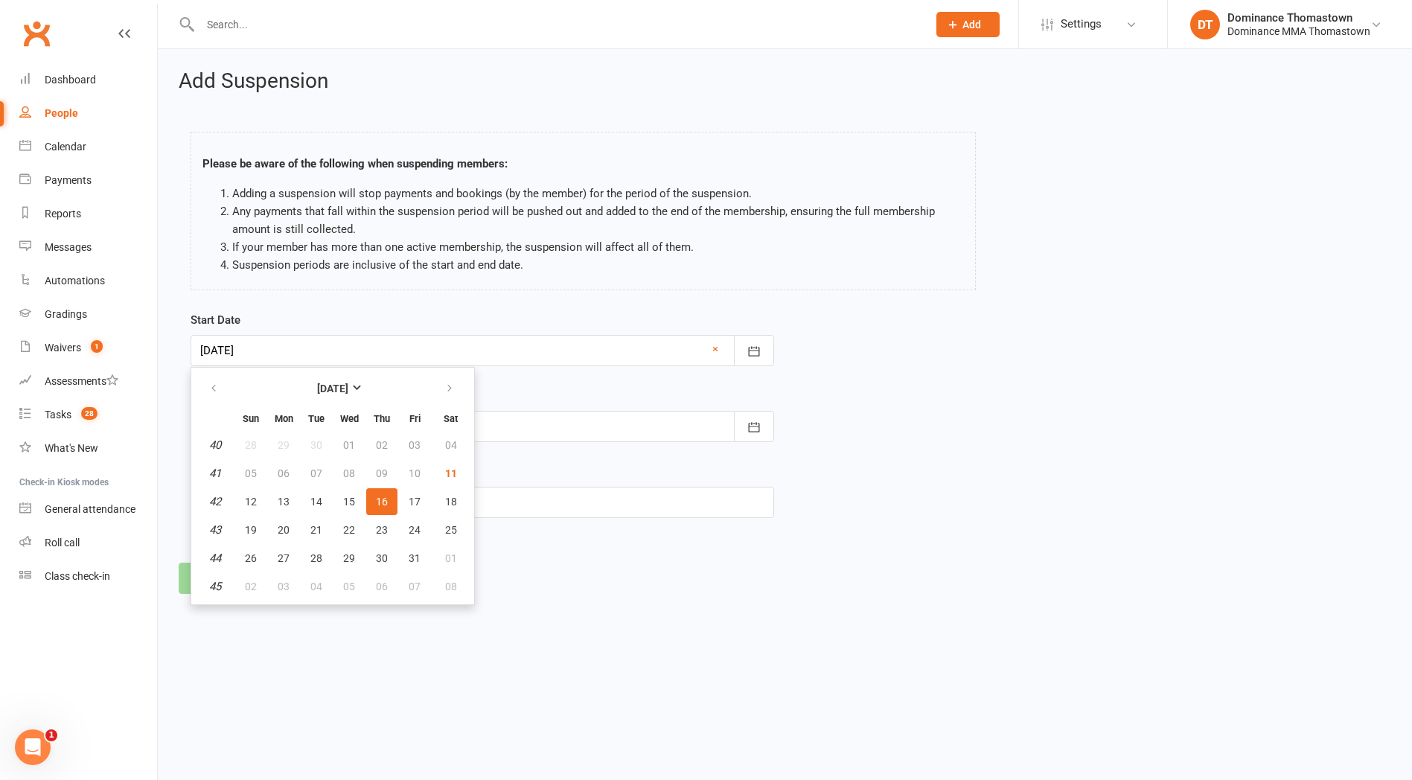
click at [551, 432] on div at bounding box center [483, 426] width 584 height 31
click at [350, 579] on span "12" at bounding box center [349, 578] width 12 height 12
type input "12 Nov 2025"
click at [575, 461] on form "Start Date 16 Oct 2025 October 2025 Sun Mon Tue Wed Thu Fri Sat 40 28 29 30 01 …" at bounding box center [483, 414] width 584 height 207
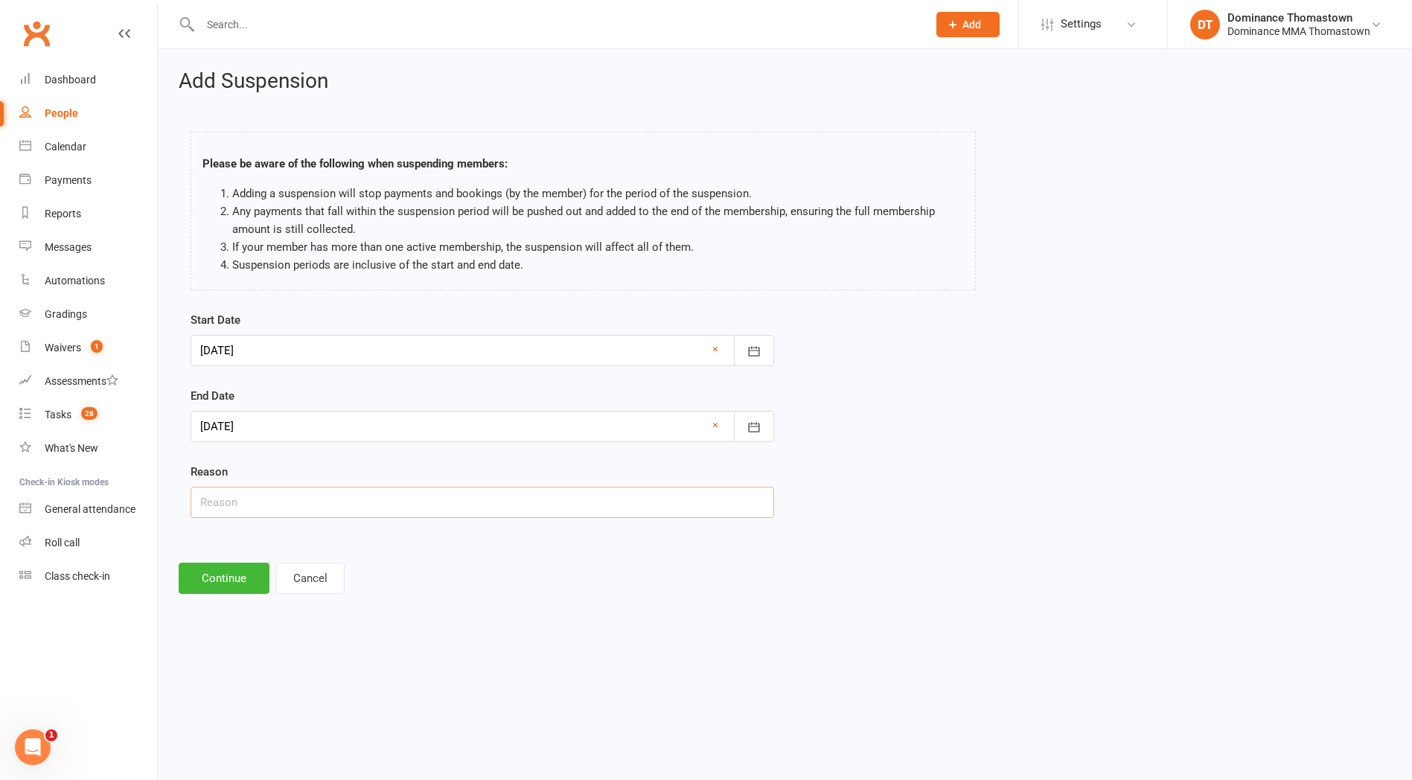
click at [249, 516] on input "text" at bounding box center [483, 502] width 584 height 31
paste input "won’t be in town"
type input "won’t be in town"
click at [216, 575] on button "Continue" at bounding box center [224, 578] width 91 height 31
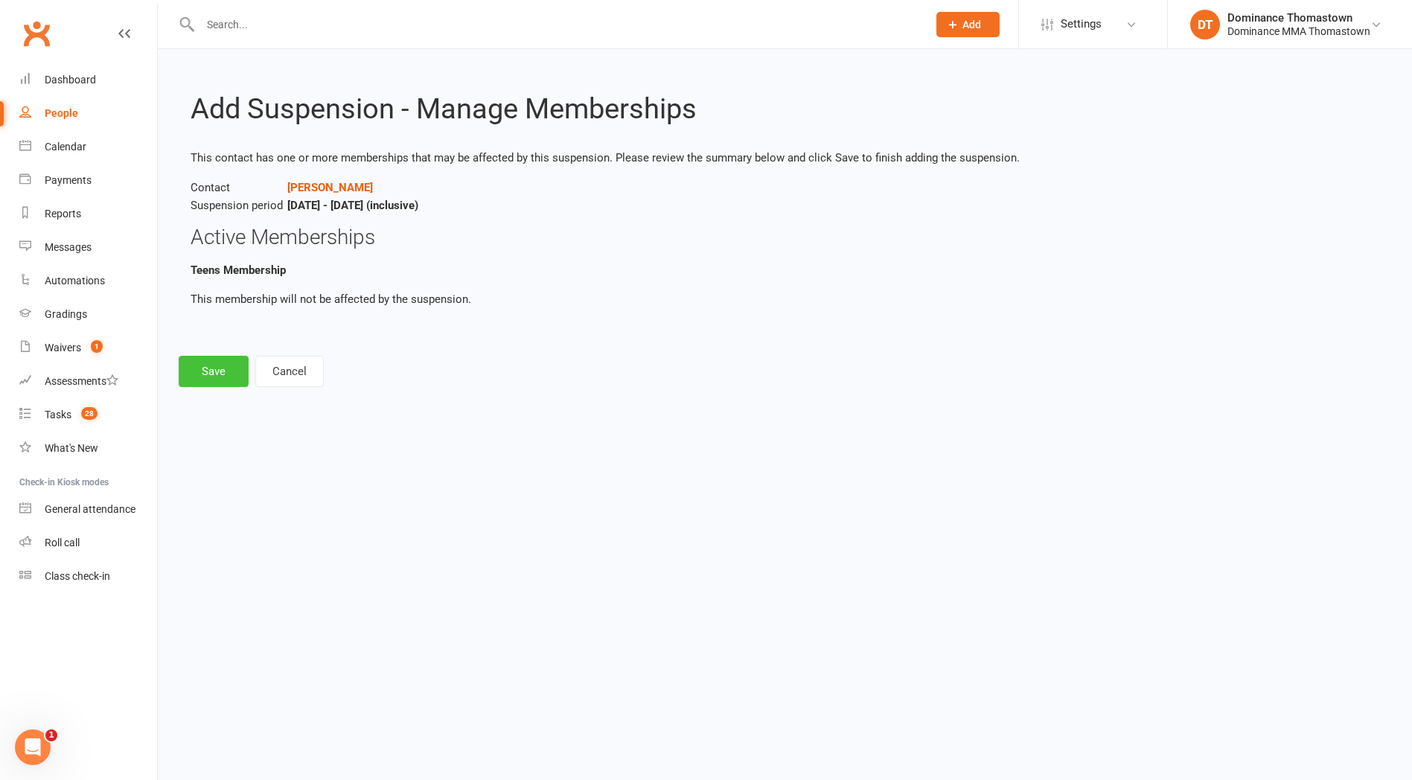
click at [228, 371] on button "Save" at bounding box center [214, 371] width 70 height 31
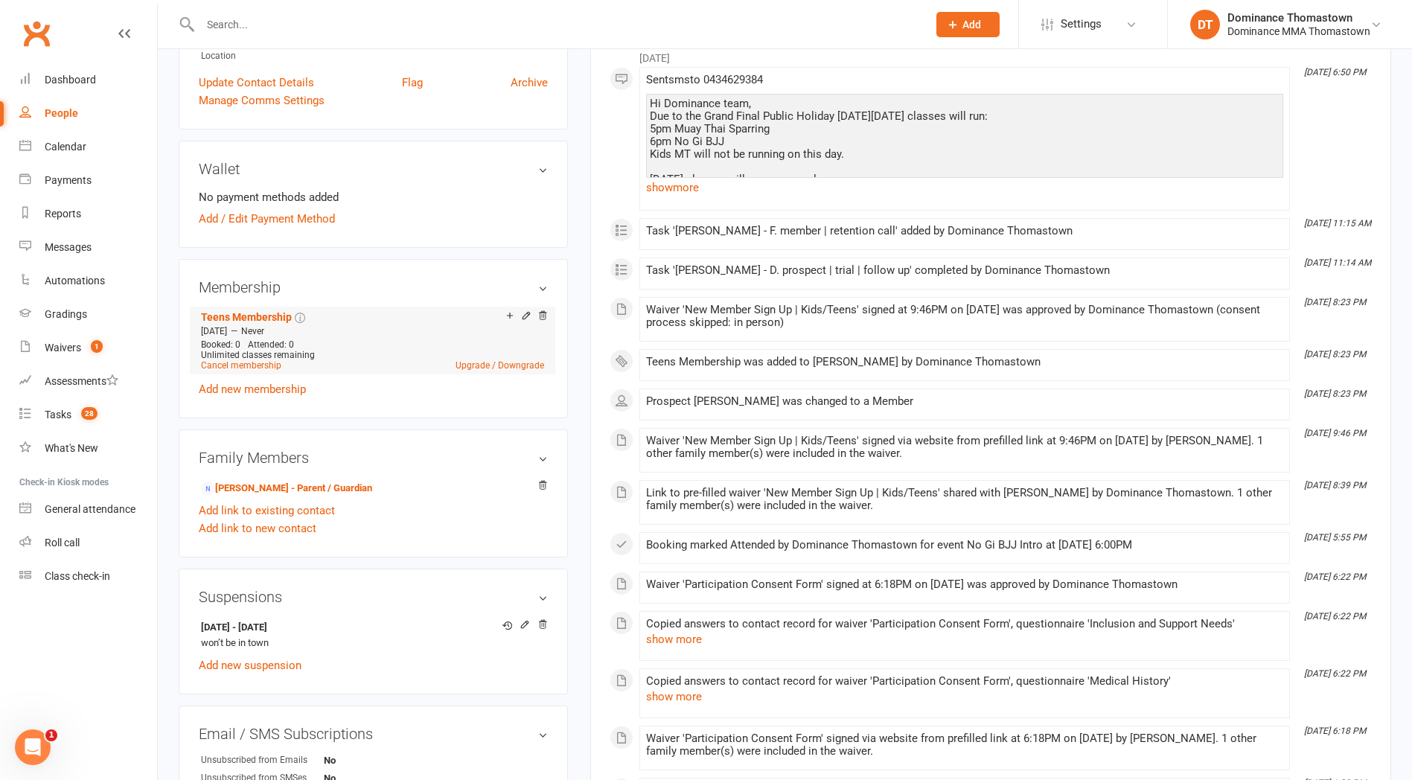
scroll to position [559, 0]
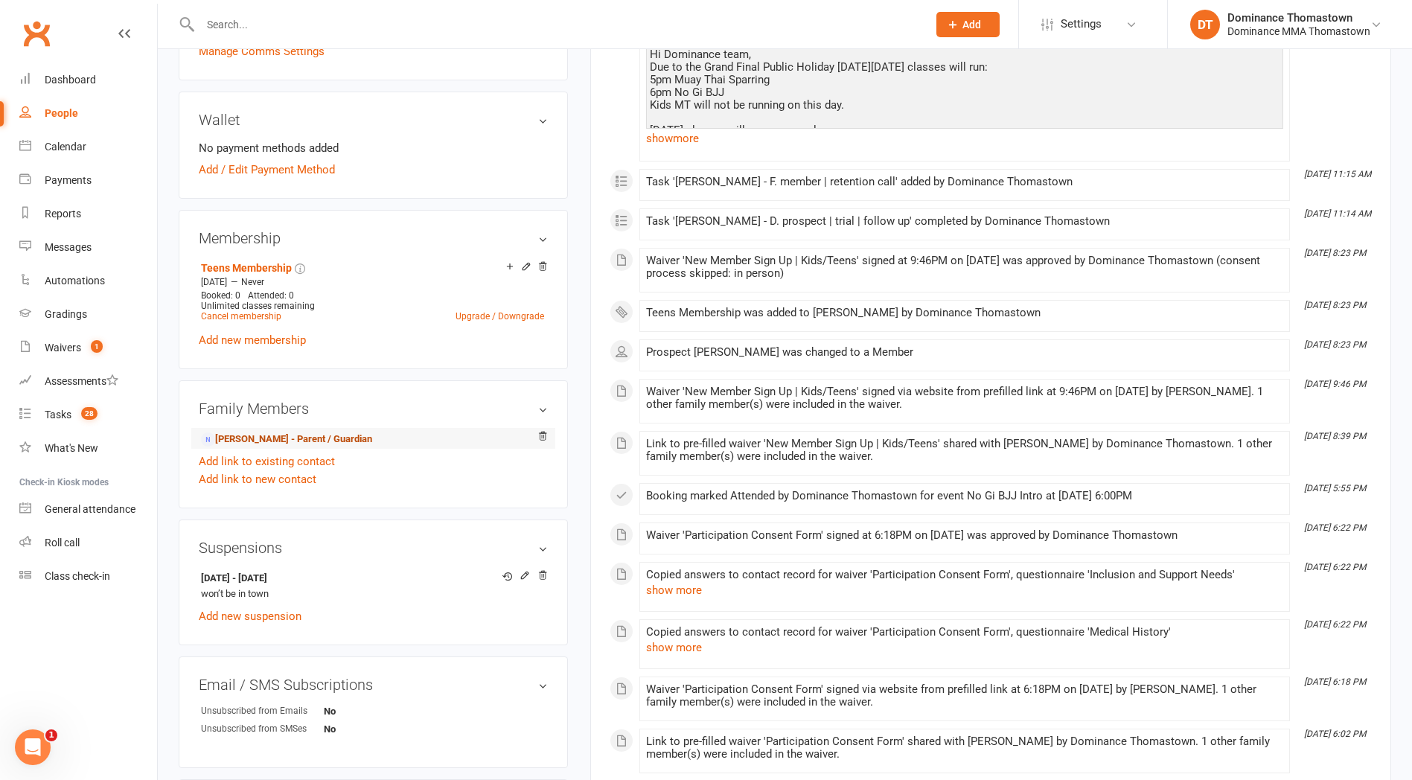
click at [296, 439] on link "Florence Aherne - Parent / Guardian" at bounding box center [286, 440] width 171 height 16
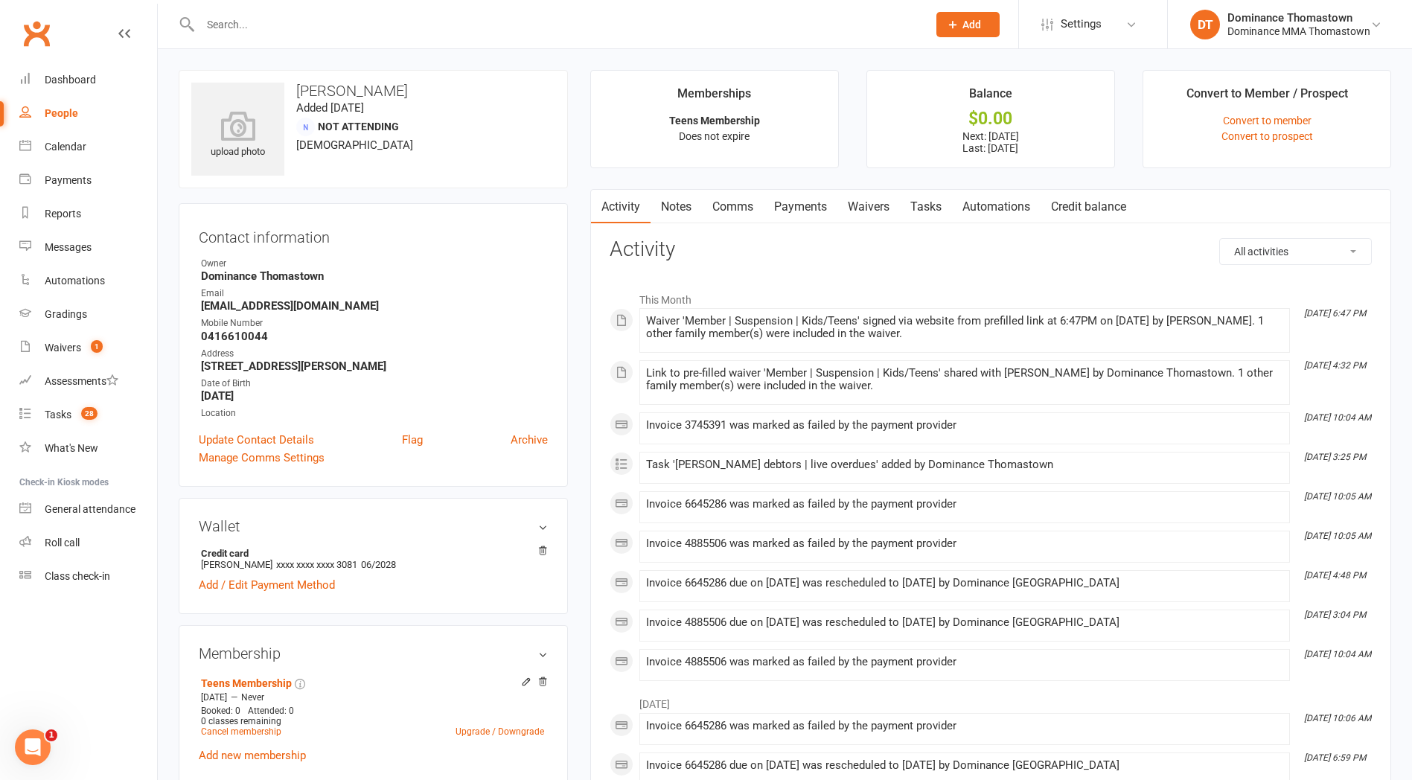
click at [793, 220] on link "Payments" at bounding box center [801, 207] width 74 height 34
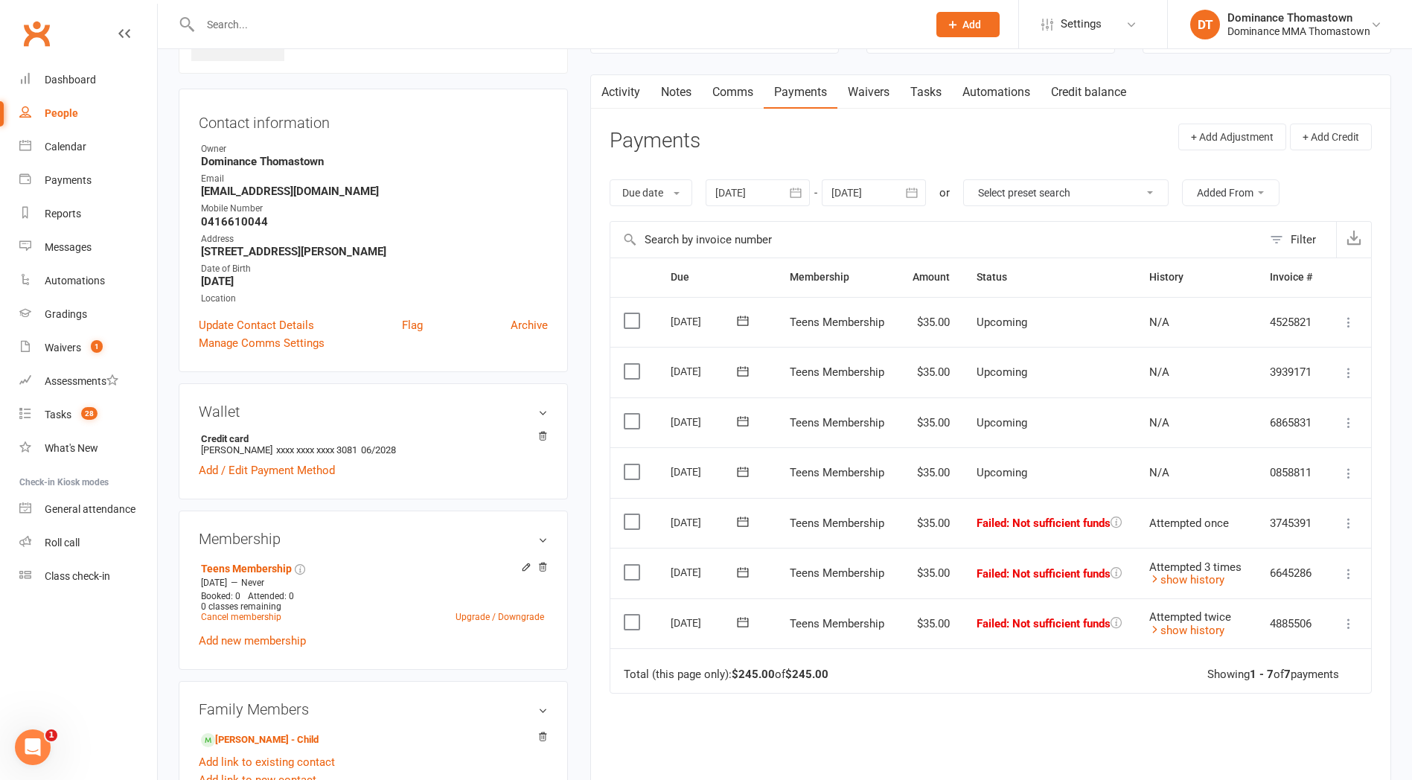
scroll to position [209, 0]
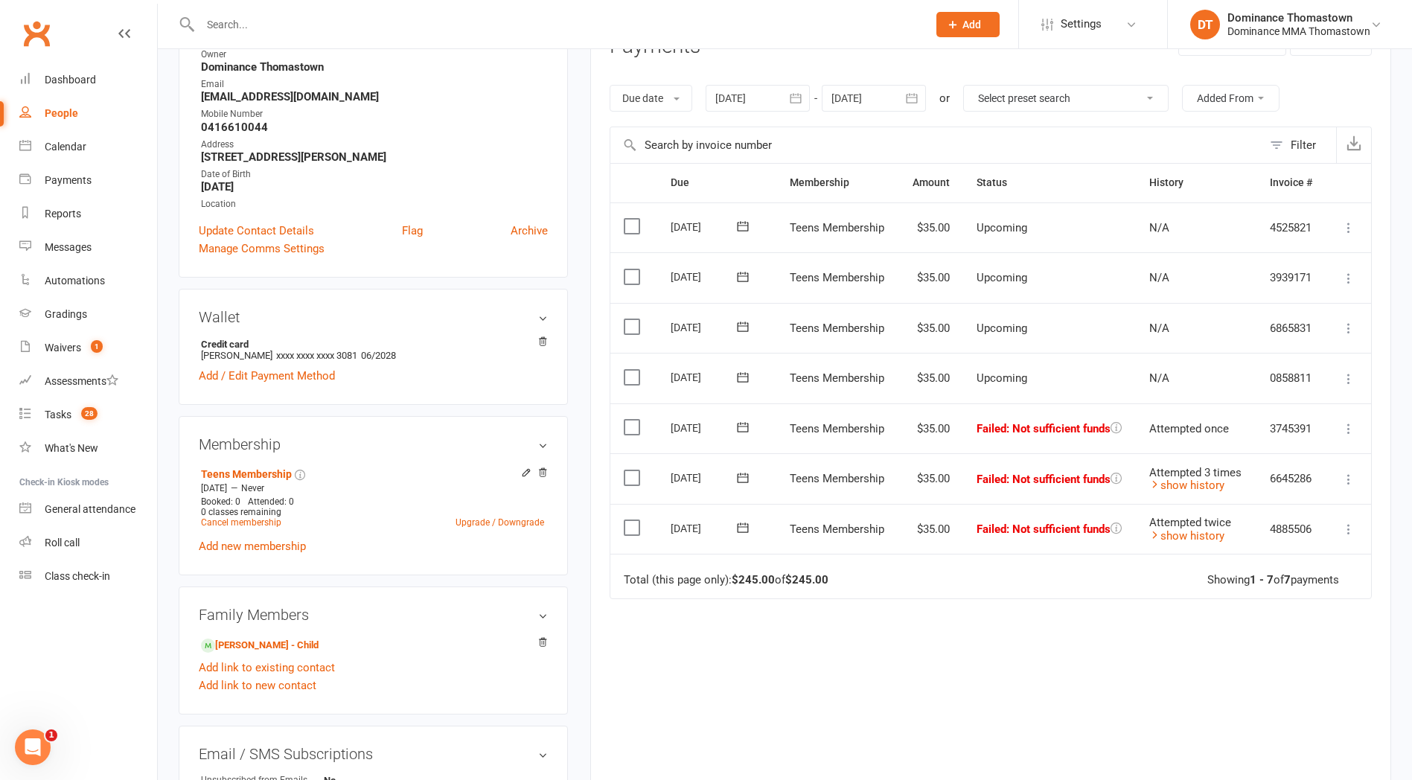
drag, startPoint x: 874, startPoint y: 97, endPoint x: 872, endPoint y: 108, distance: 11.3
click at [874, 97] on div at bounding box center [874, 98] width 104 height 27
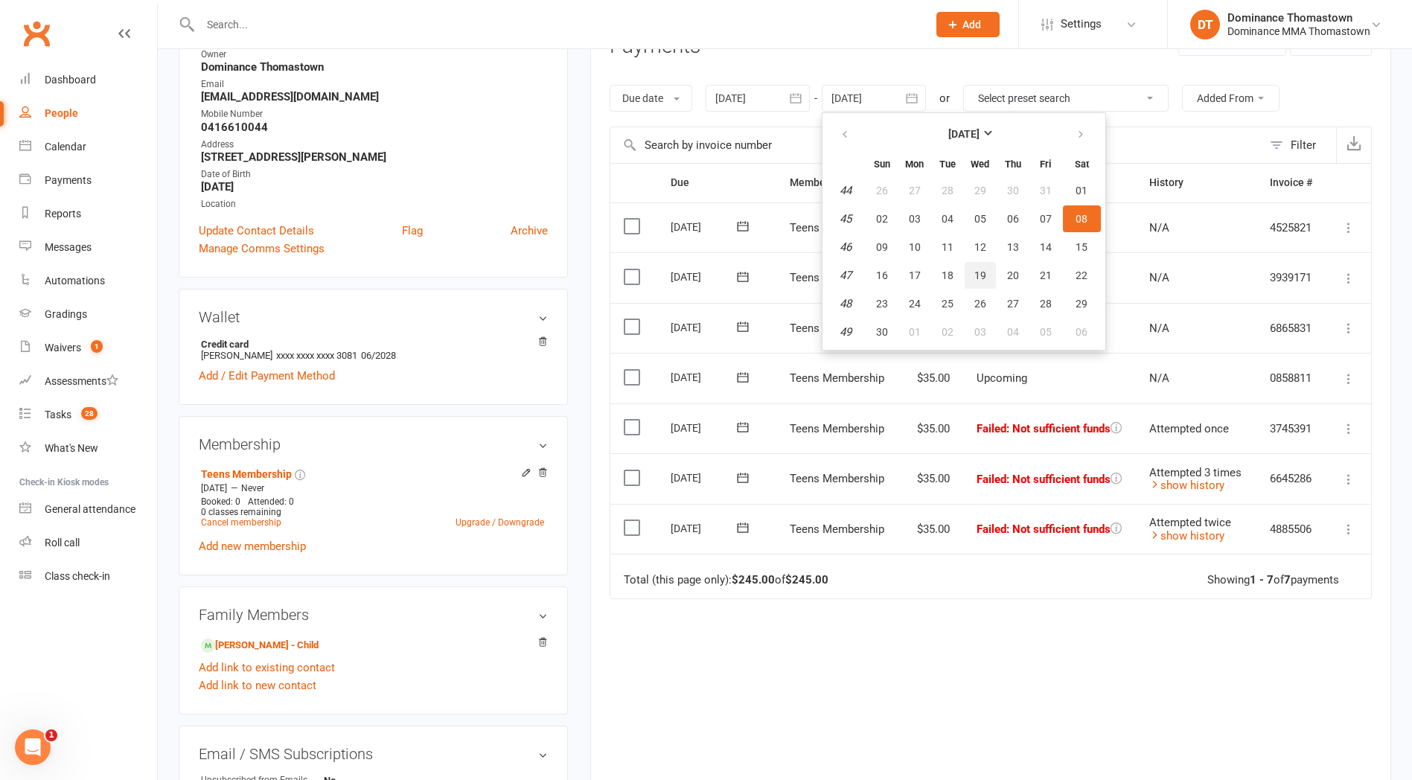
click at [981, 269] on span "19" at bounding box center [980, 275] width 12 height 12
type input "19 Nov 2025"
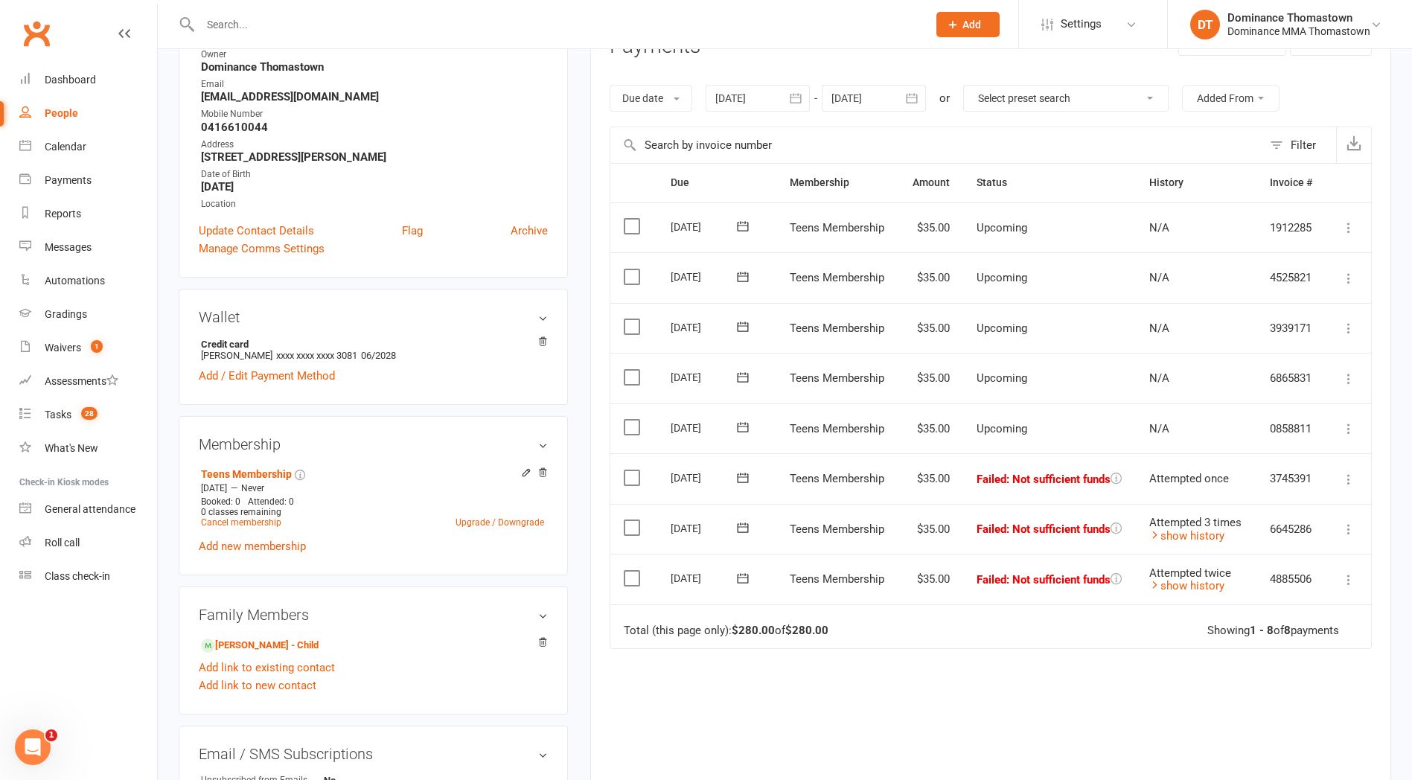
drag, startPoint x: 628, startPoint y: 278, endPoint x: 636, endPoint y: 289, distance: 12.8
click at [629, 279] on label at bounding box center [634, 276] width 20 height 15
click at [629, 269] on input "checkbox" at bounding box center [629, 269] width 10 height 0
click at [632, 321] on label at bounding box center [634, 326] width 20 height 15
click at [632, 319] on input "checkbox" at bounding box center [629, 319] width 10 height 0
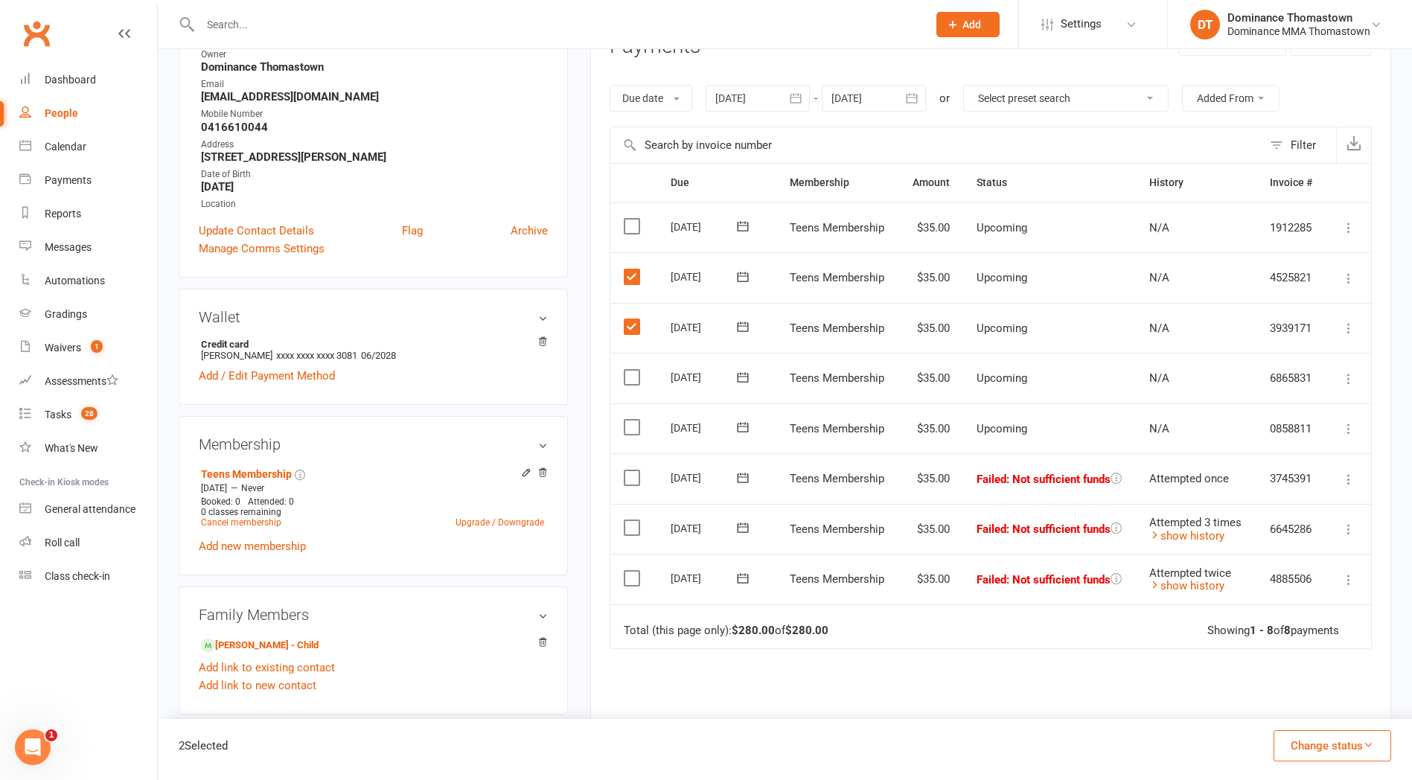
click at [629, 373] on label at bounding box center [634, 377] width 20 height 15
click at [629, 370] on input "checkbox" at bounding box center [629, 370] width 10 height 0
click at [633, 424] on label at bounding box center [634, 427] width 20 height 15
click at [633, 420] on input "checkbox" at bounding box center [629, 420] width 10 height 0
click at [1327, 741] on button "Change status" at bounding box center [1333, 745] width 118 height 31
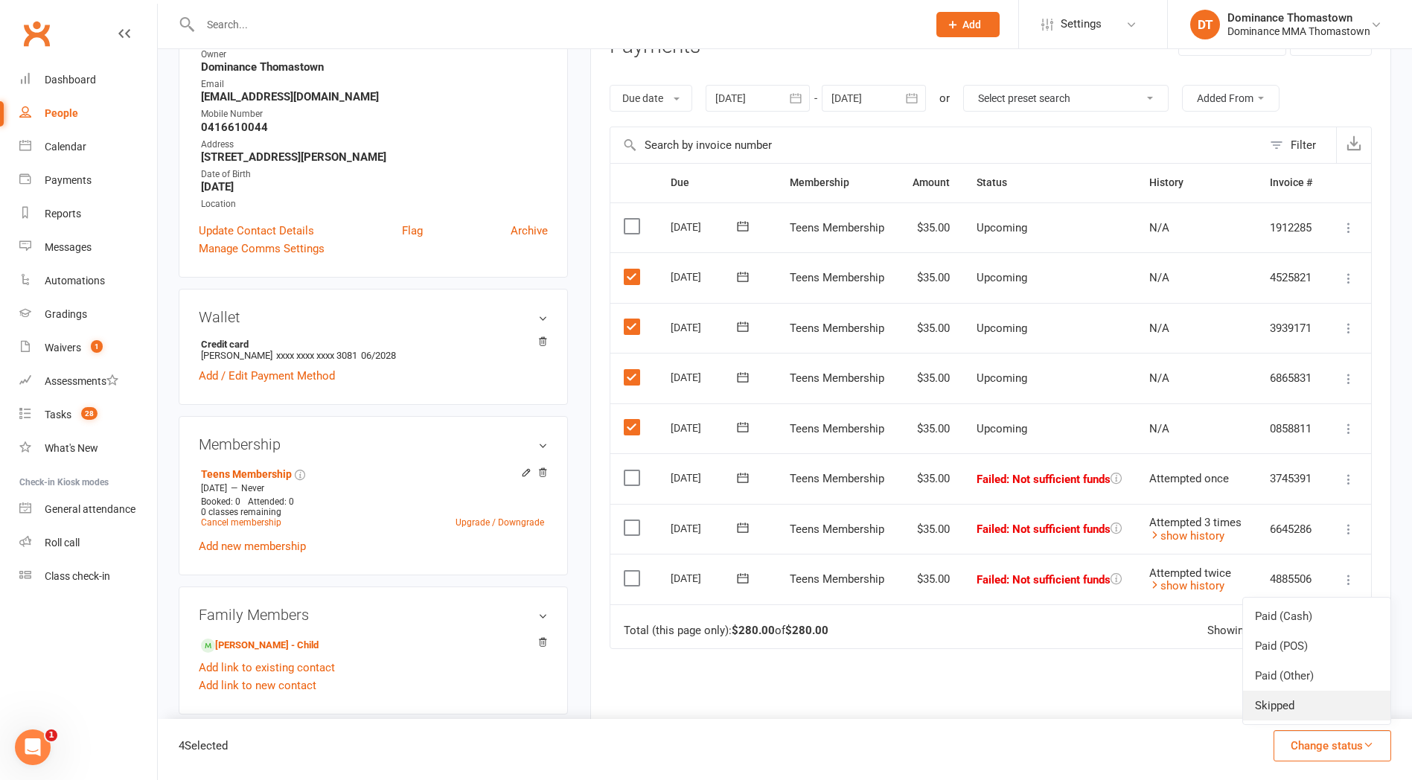
click at [1297, 709] on link "Skipped" at bounding box center [1316, 706] width 147 height 30
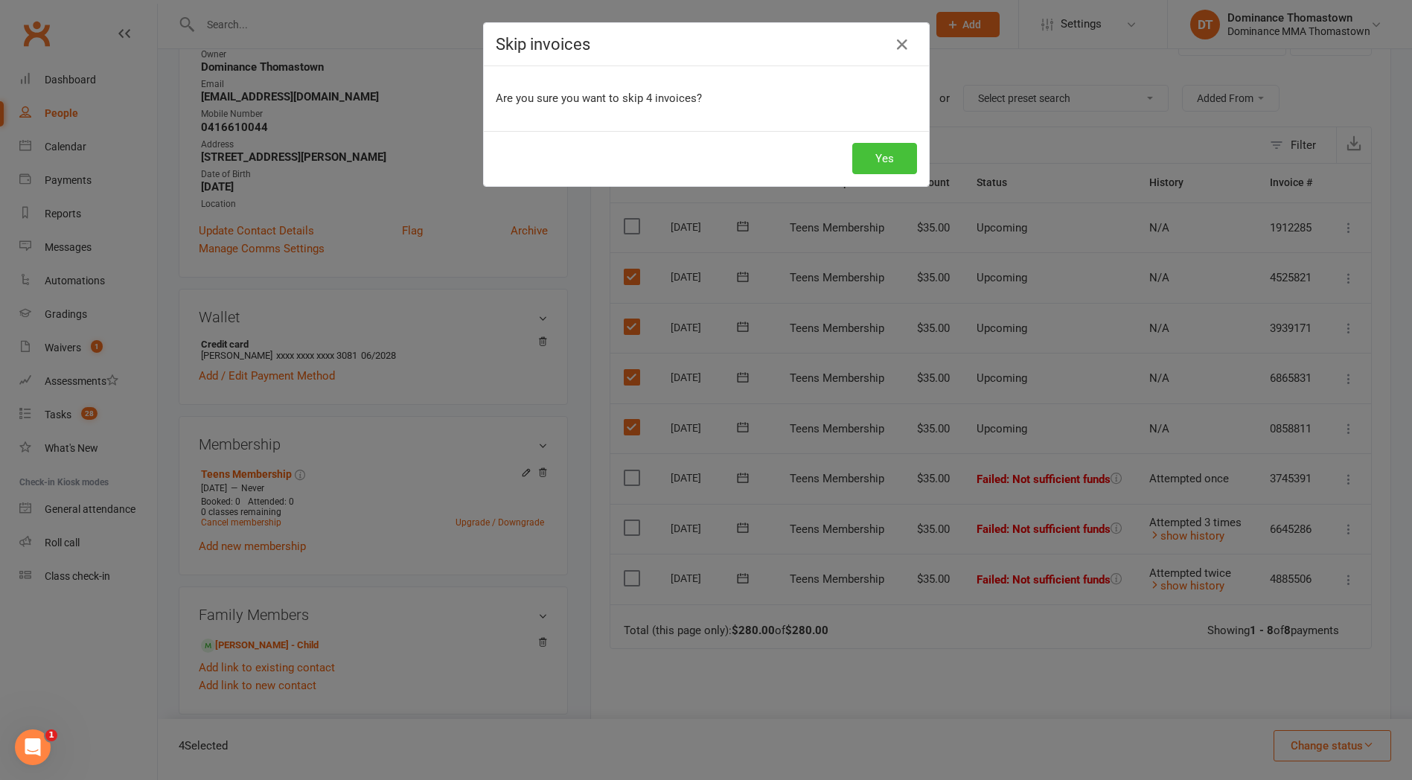
click at [890, 164] on button "Yes" at bounding box center [884, 158] width 65 height 31
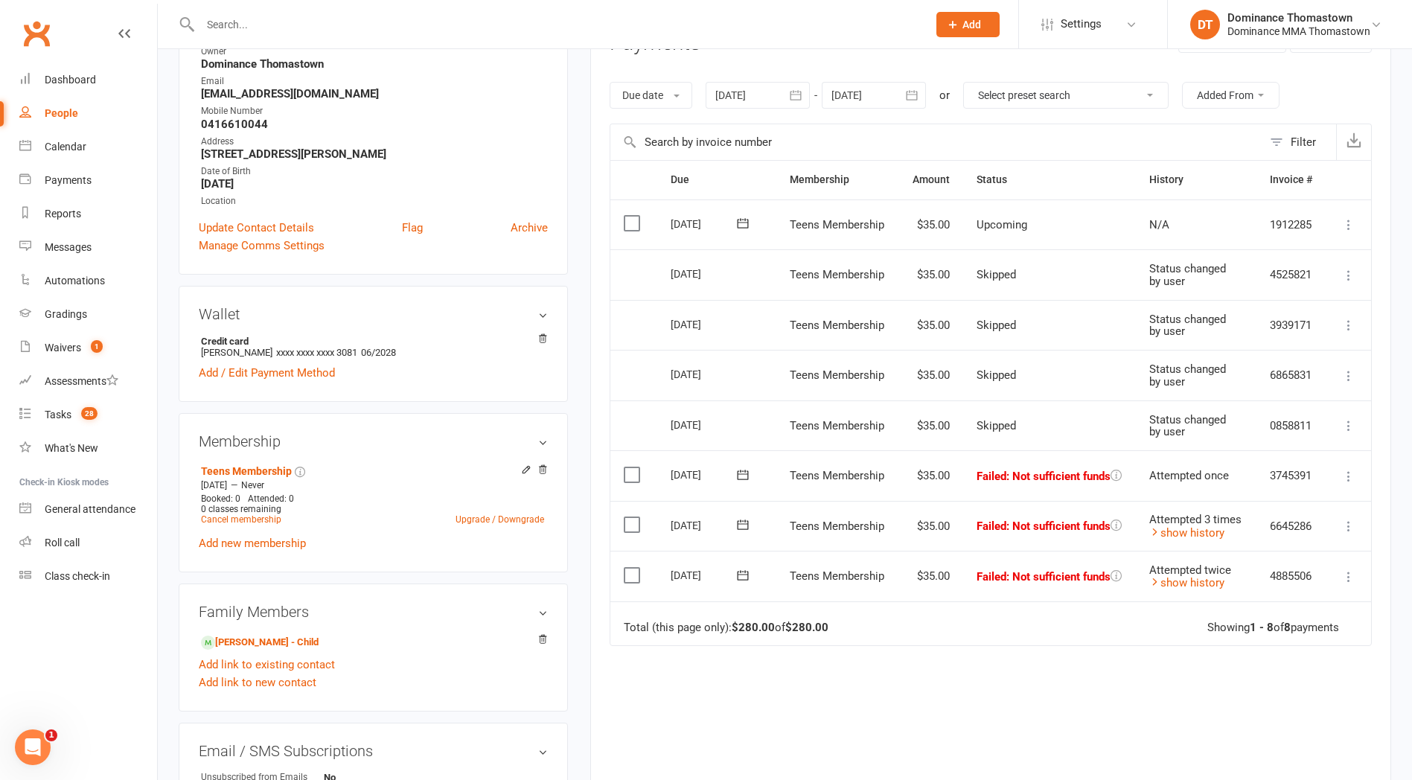
scroll to position [210, 0]
click at [631, 475] on label at bounding box center [634, 475] width 20 height 15
click at [631, 469] on input "checkbox" at bounding box center [629, 469] width 10 height 0
drag, startPoint x: 633, startPoint y: 531, endPoint x: 637, endPoint y: 539, distance: 9.3
click at [633, 531] on label at bounding box center [634, 527] width 20 height 15
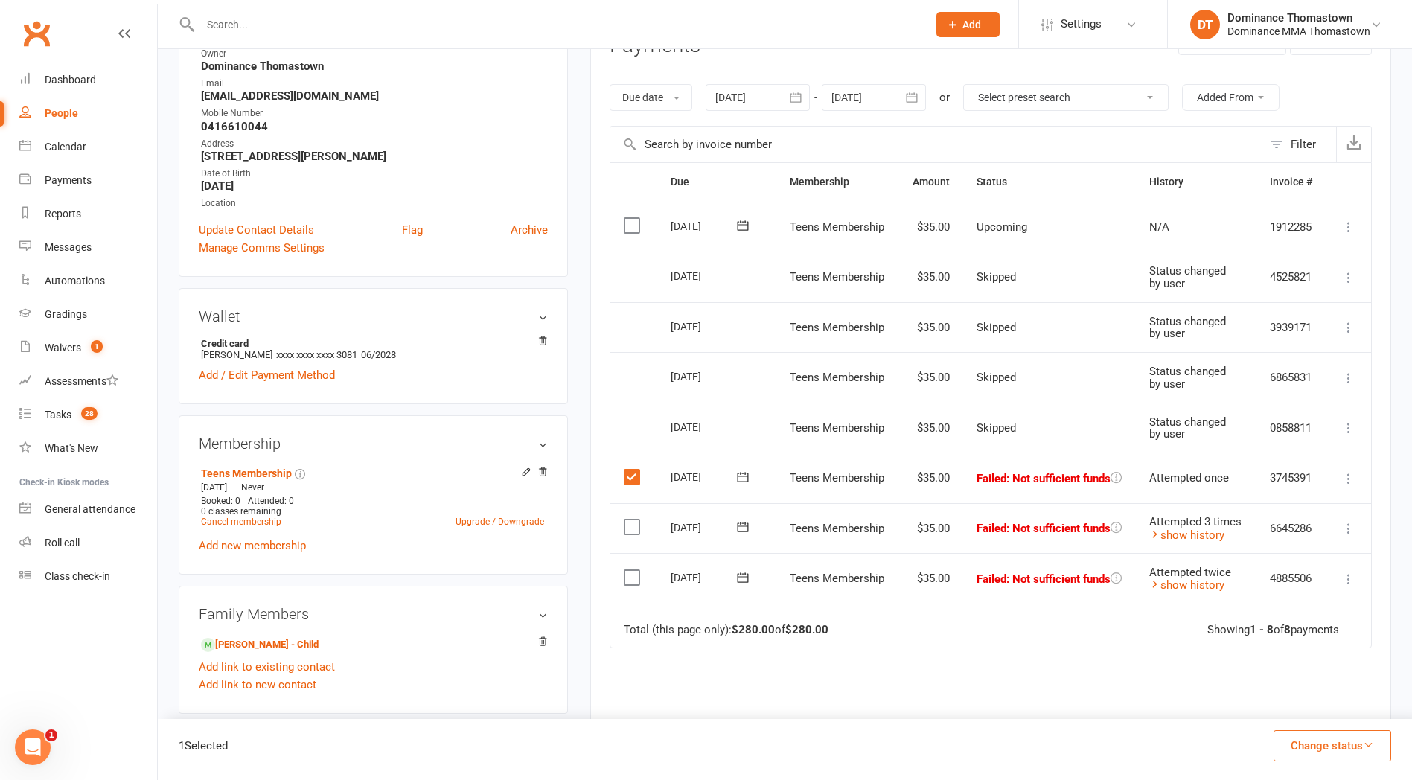
click at [633, 520] on input "checkbox" at bounding box center [629, 520] width 10 height 0
click at [636, 573] on label at bounding box center [634, 577] width 20 height 15
click at [633, 570] on input "checkbox" at bounding box center [629, 570] width 10 height 0
click at [1357, 749] on button "Change status" at bounding box center [1333, 745] width 118 height 31
click at [1281, 706] on link "Skipped" at bounding box center [1316, 706] width 147 height 30
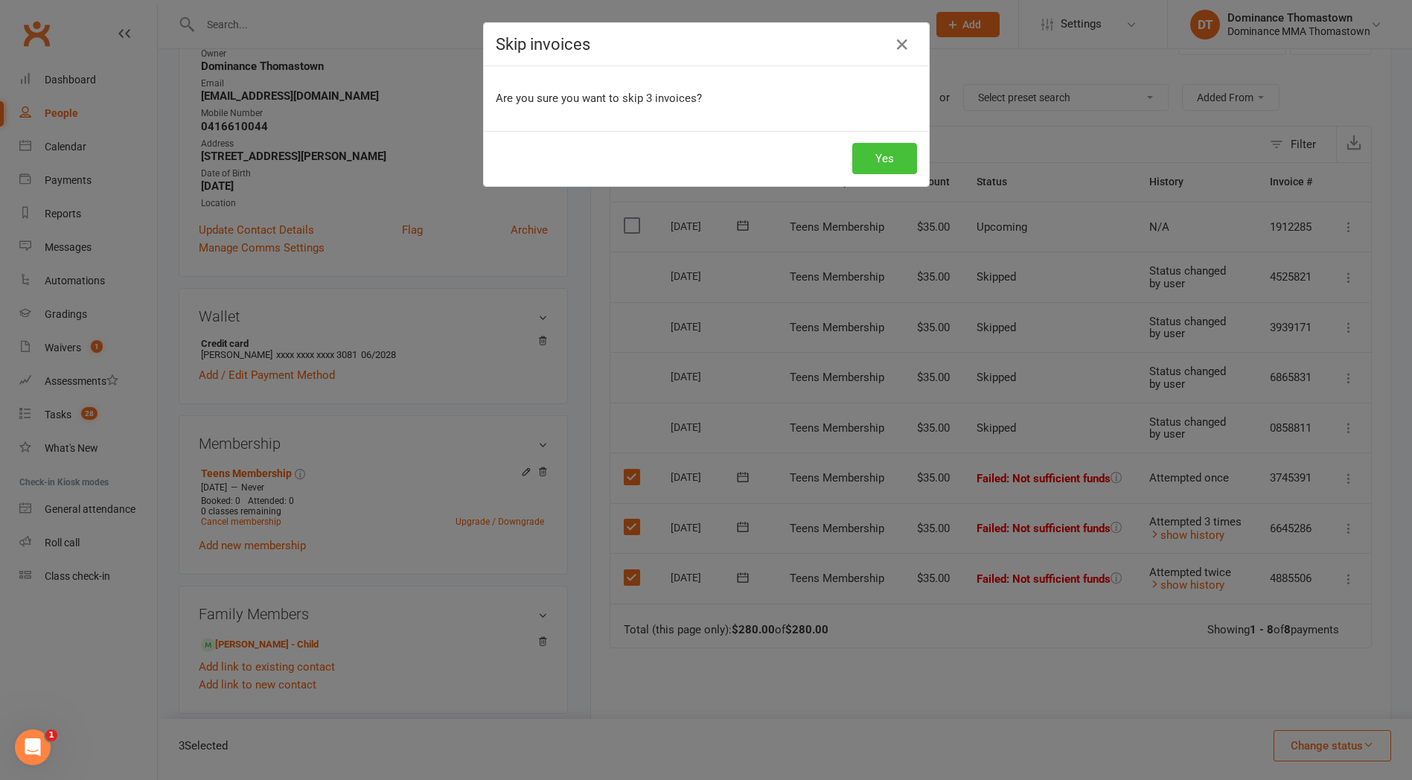
click at [863, 165] on button "Yes" at bounding box center [884, 158] width 65 height 31
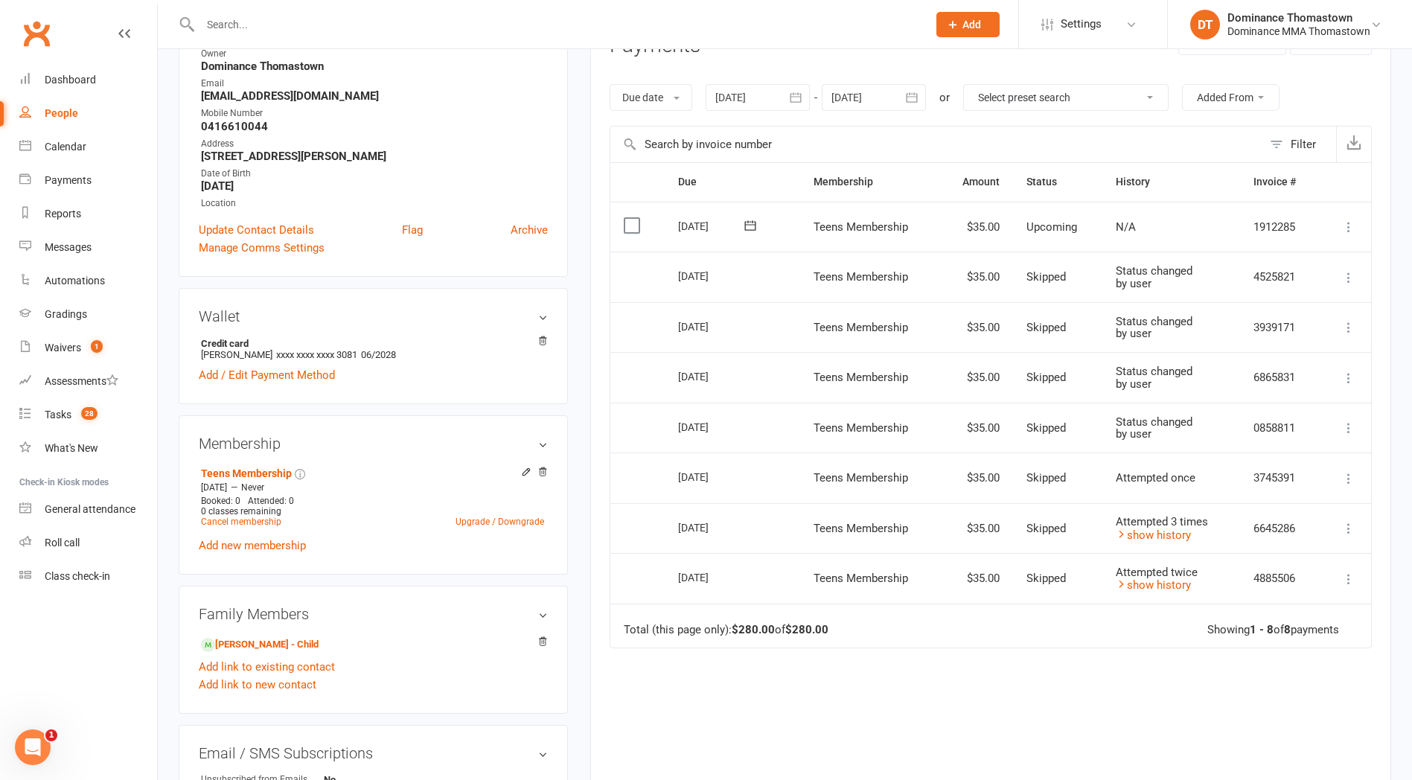
click at [422, 24] on input "text" at bounding box center [556, 24] width 721 height 21
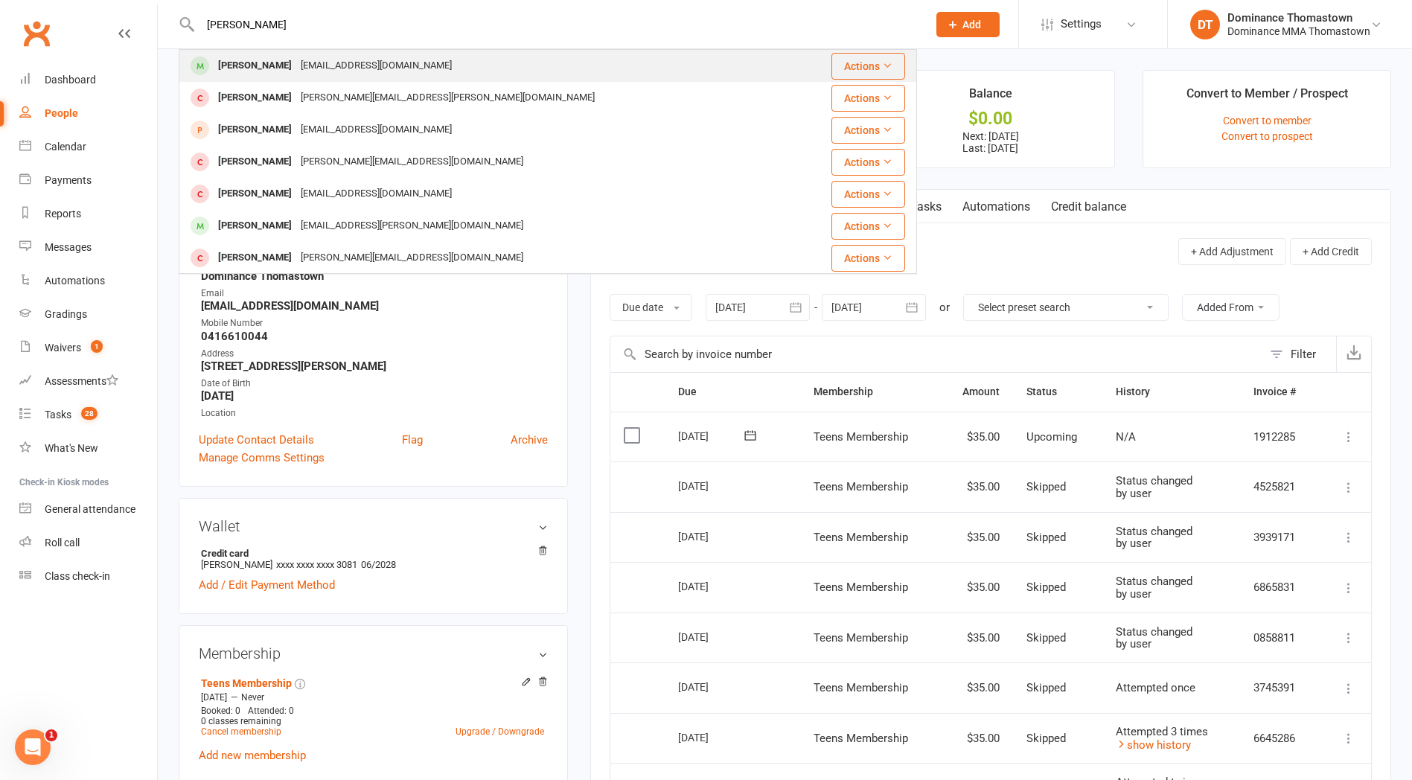
type input "brandon nguy"
click at [308, 70] on div "Brandoodle95@gmail.com" at bounding box center [376, 66] width 160 height 22
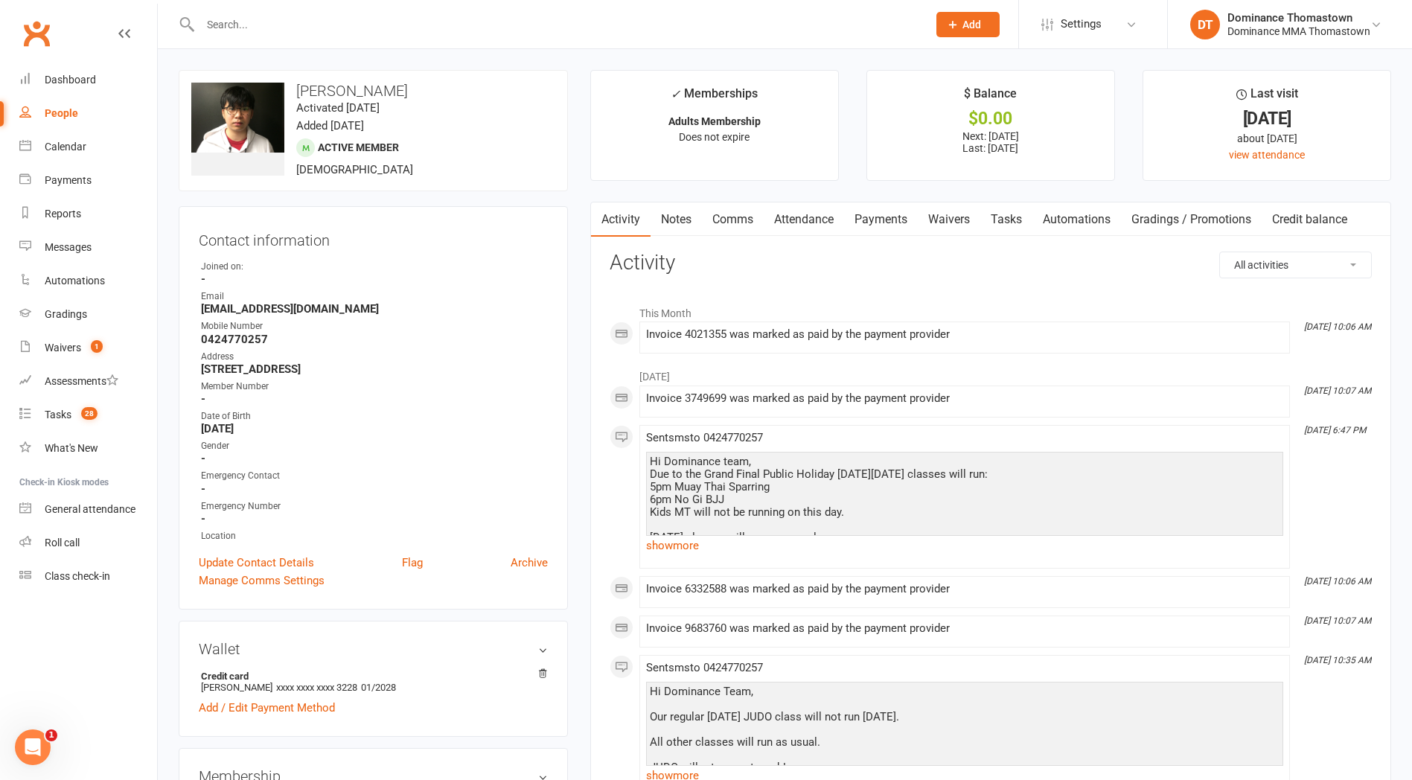
click at [898, 226] on link "Payments" at bounding box center [881, 219] width 74 height 34
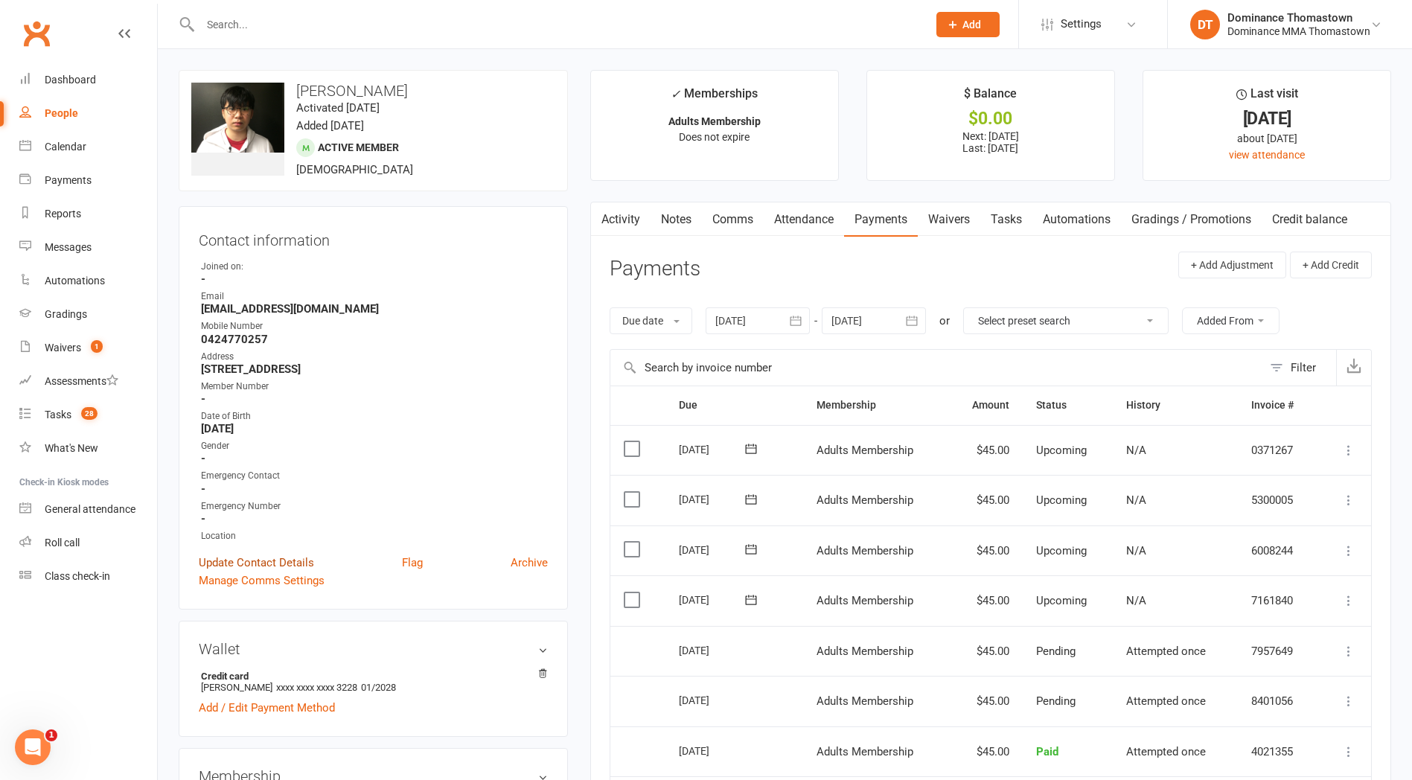
click at [251, 559] on link "Update Contact Details" at bounding box center [256, 563] width 115 height 18
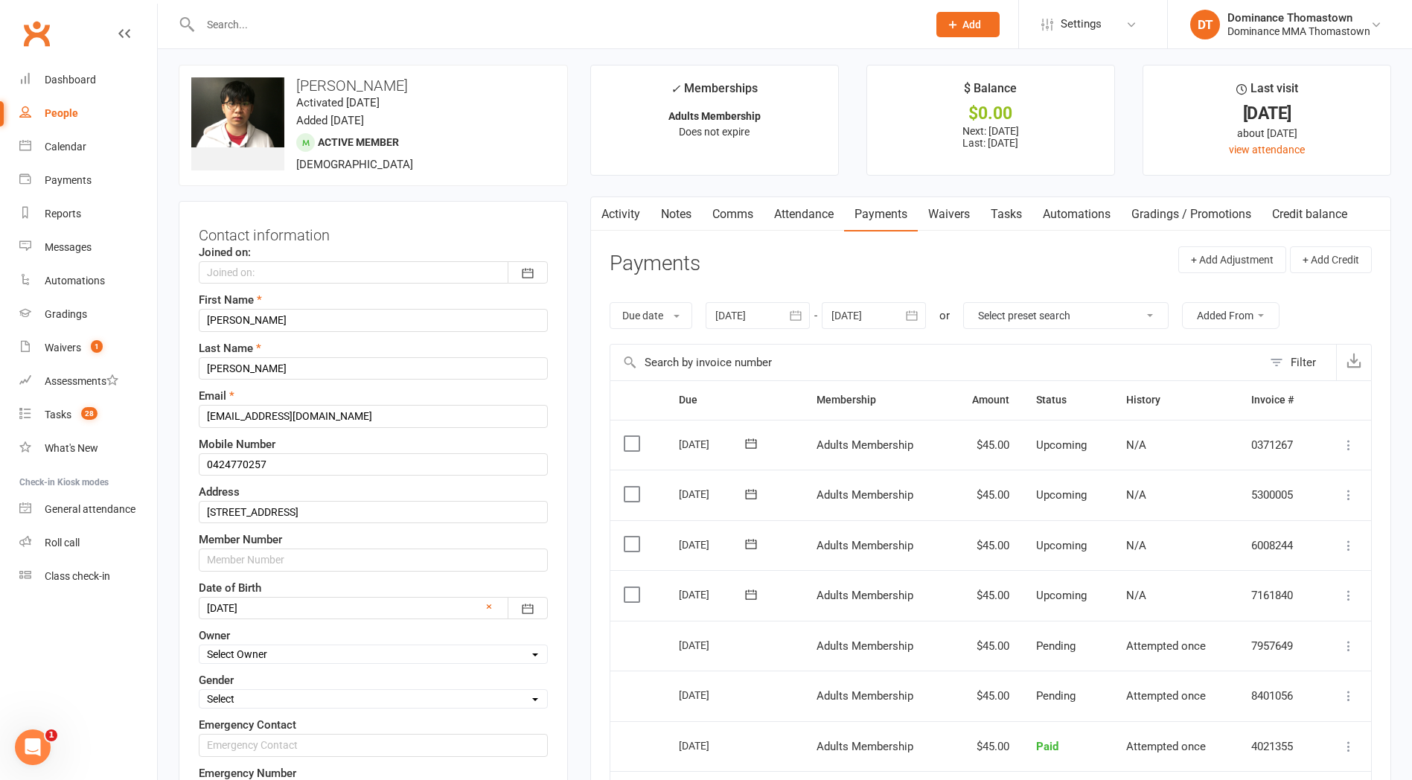
scroll to position [70, 0]
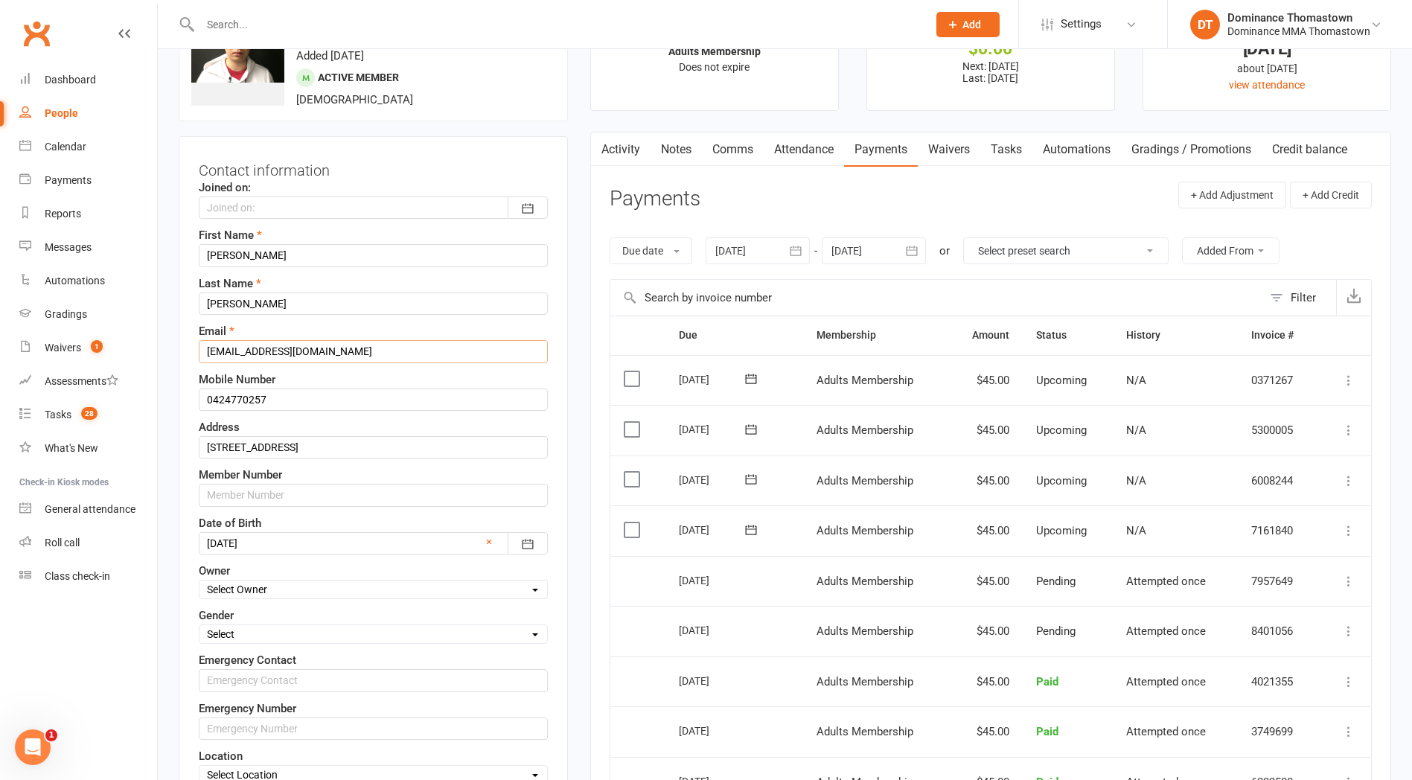
drag, startPoint x: 360, startPoint y: 352, endPoint x: 160, endPoint y: 348, distance: 200.3
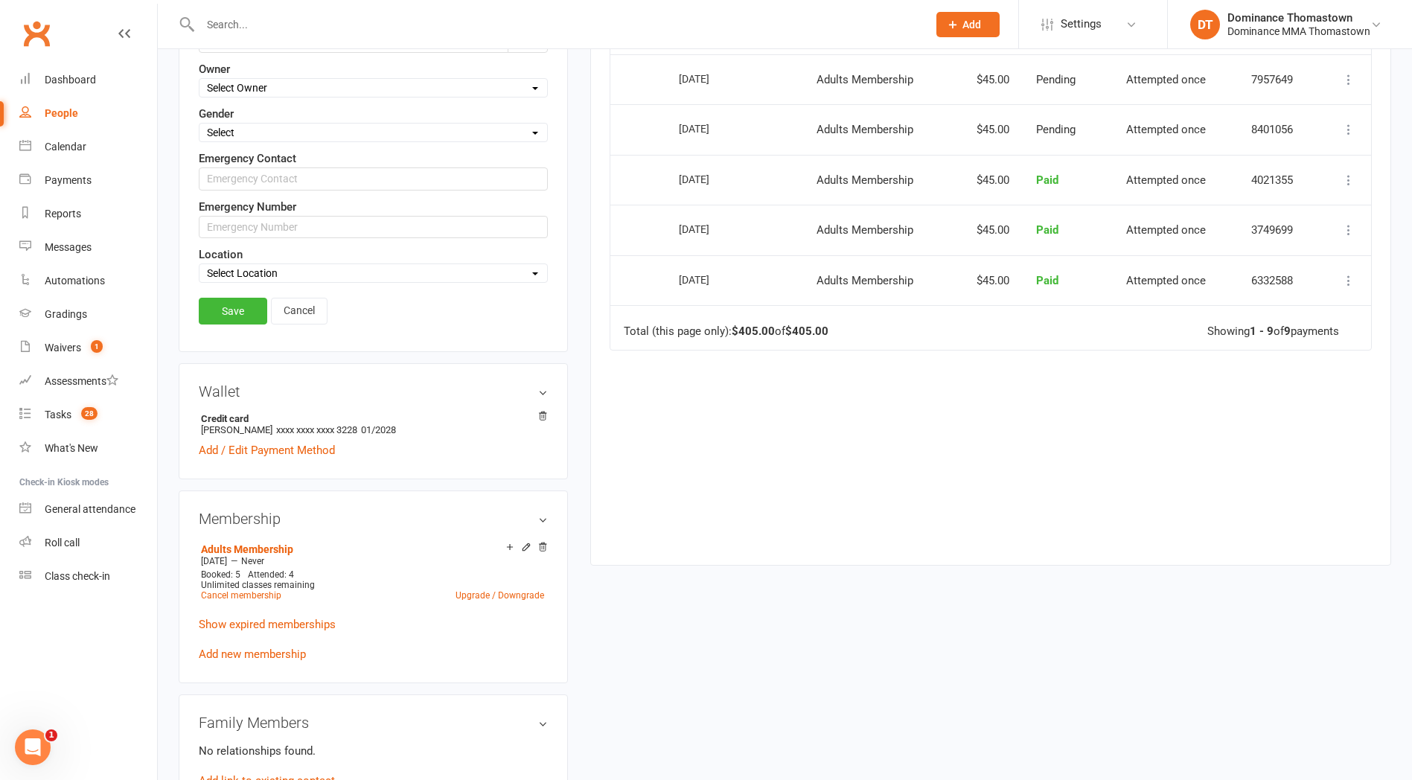
scroll to position [576, 0]
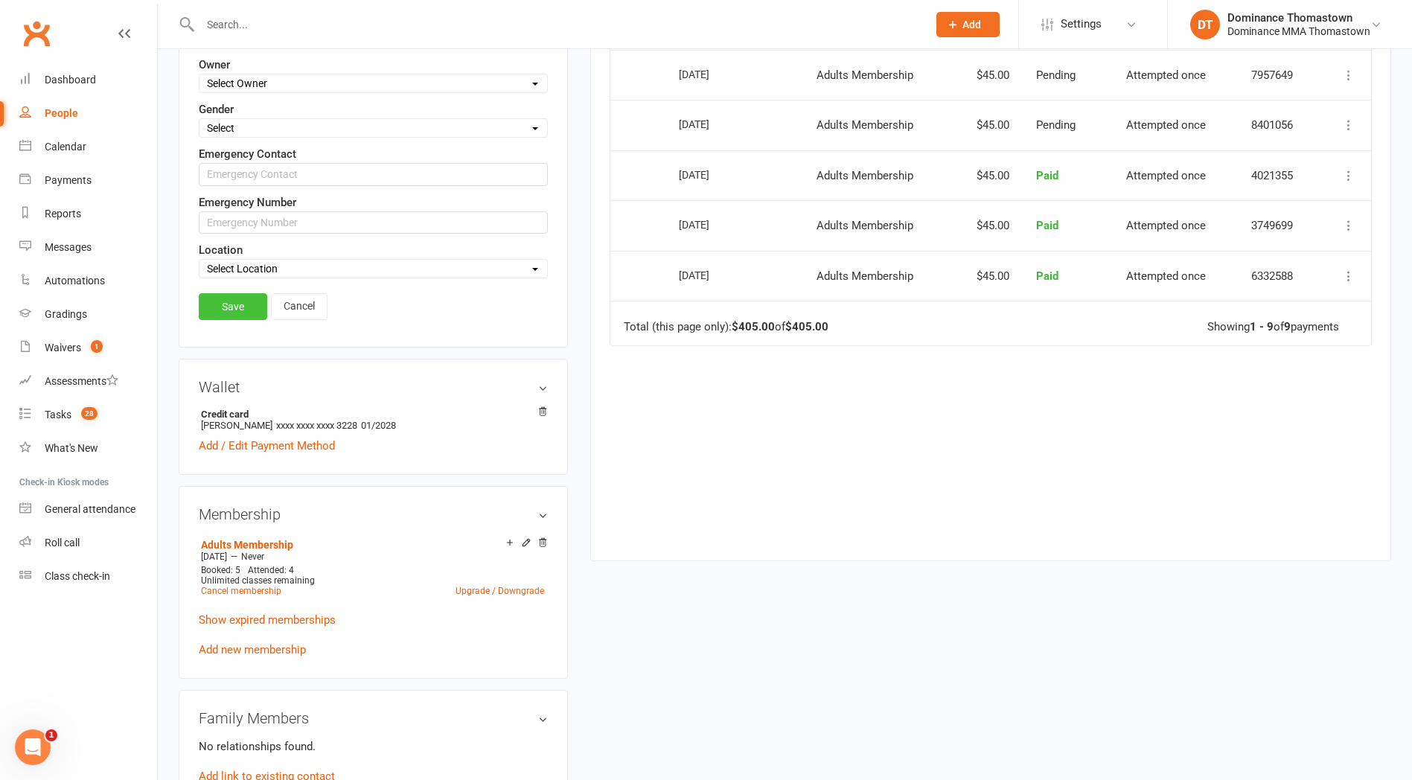
type input "brandon.ntmd@gmail.com"
click at [234, 310] on link "Save" at bounding box center [233, 306] width 68 height 27
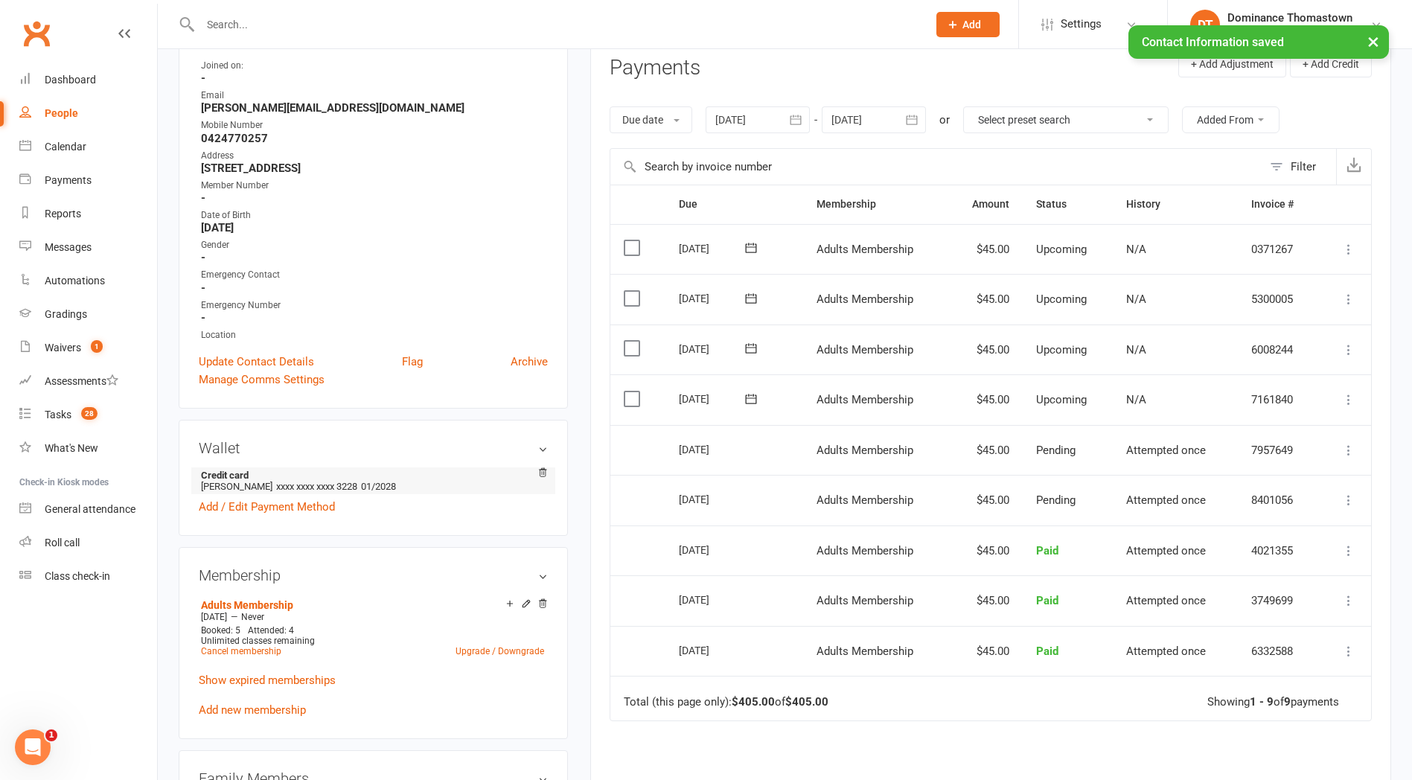
scroll to position [0, 0]
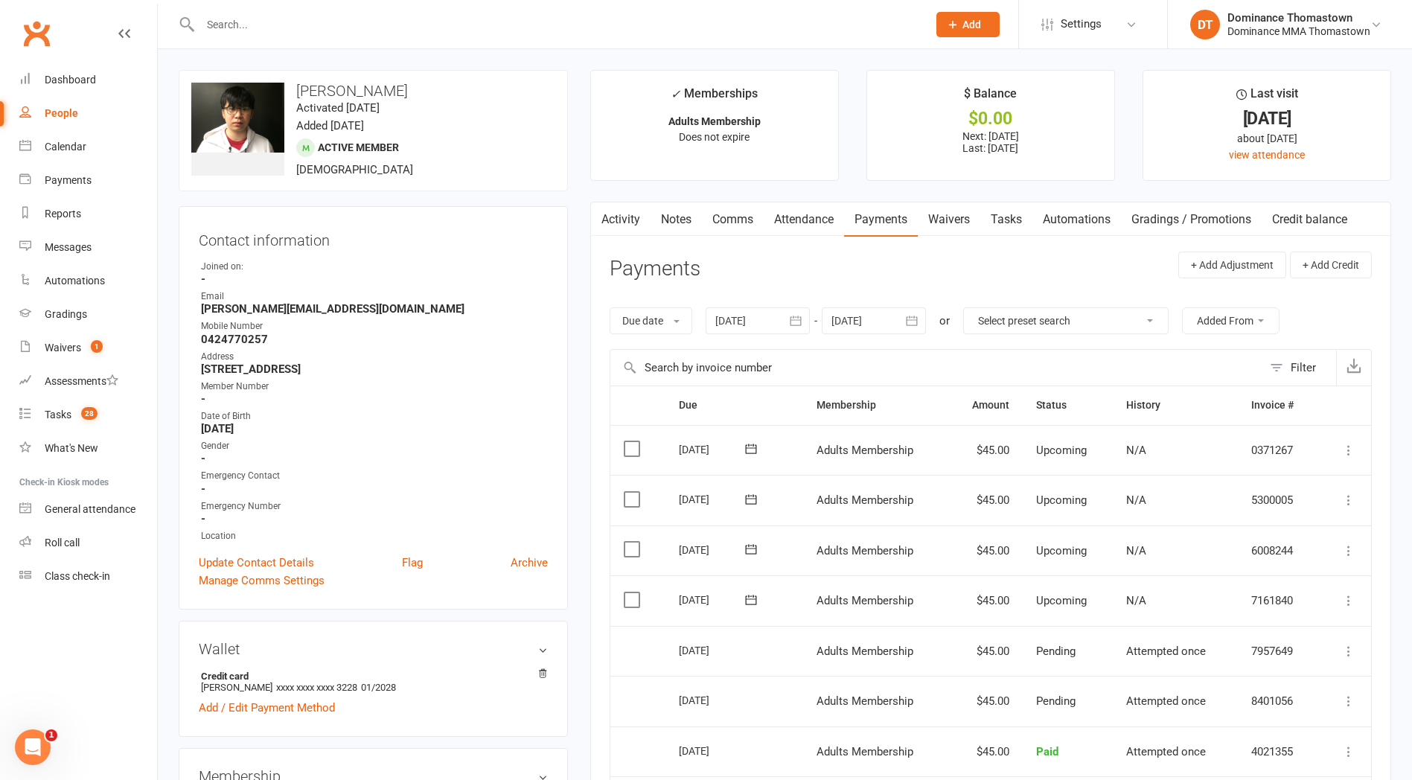
click at [1006, 222] on link "Tasks" at bounding box center [1006, 219] width 52 height 34
select select "incomplete"
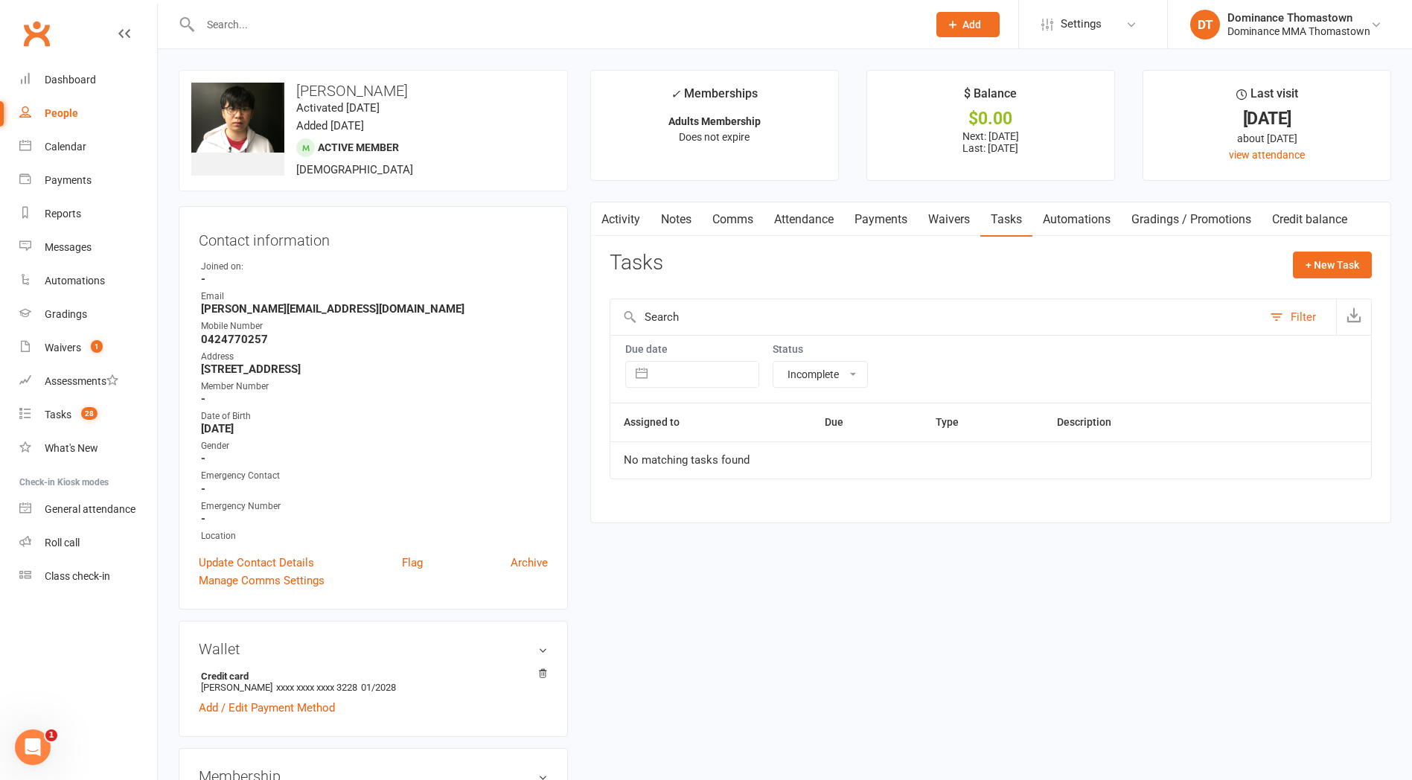
click at [960, 218] on link "Waivers" at bounding box center [949, 219] width 63 height 34
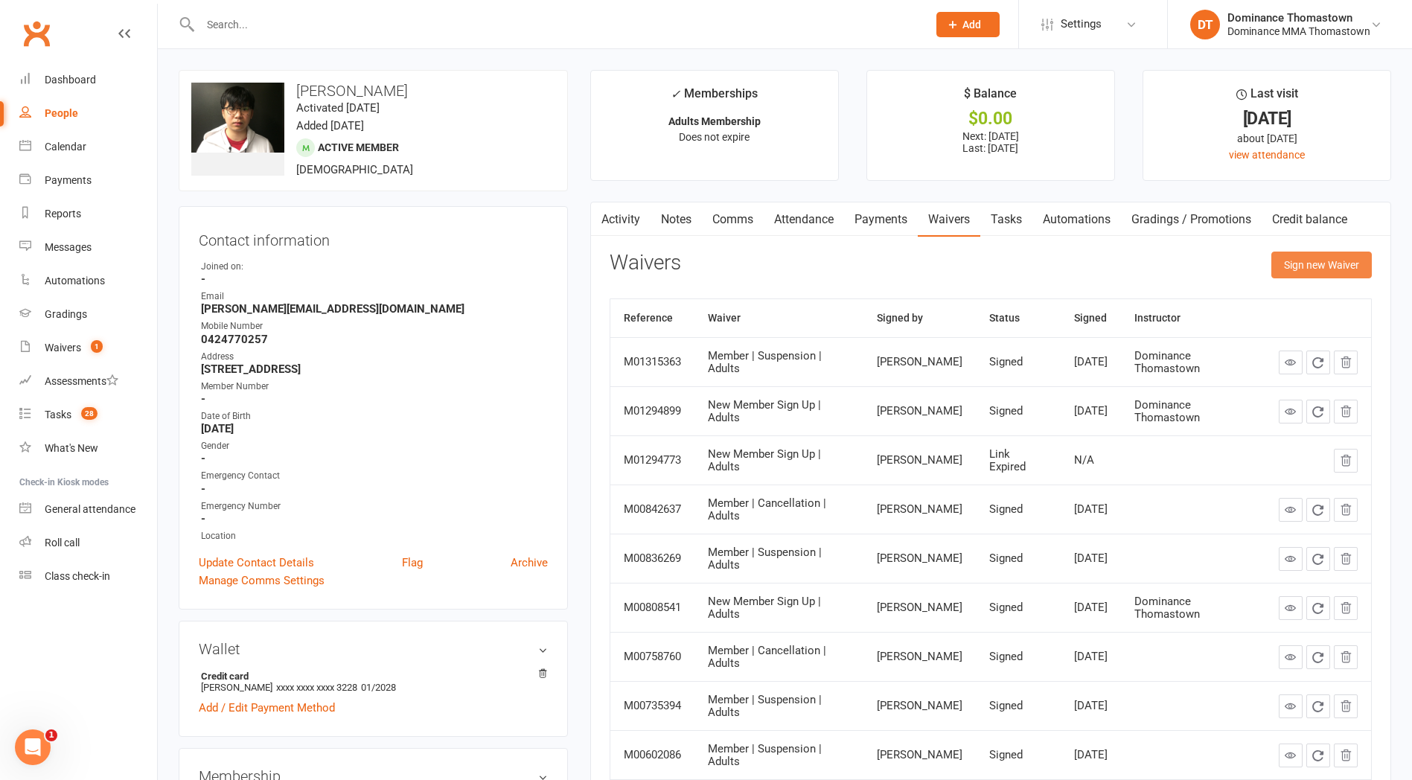
click at [1312, 264] on button "Sign new Waiver" at bounding box center [1321, 265] width 100 height 27
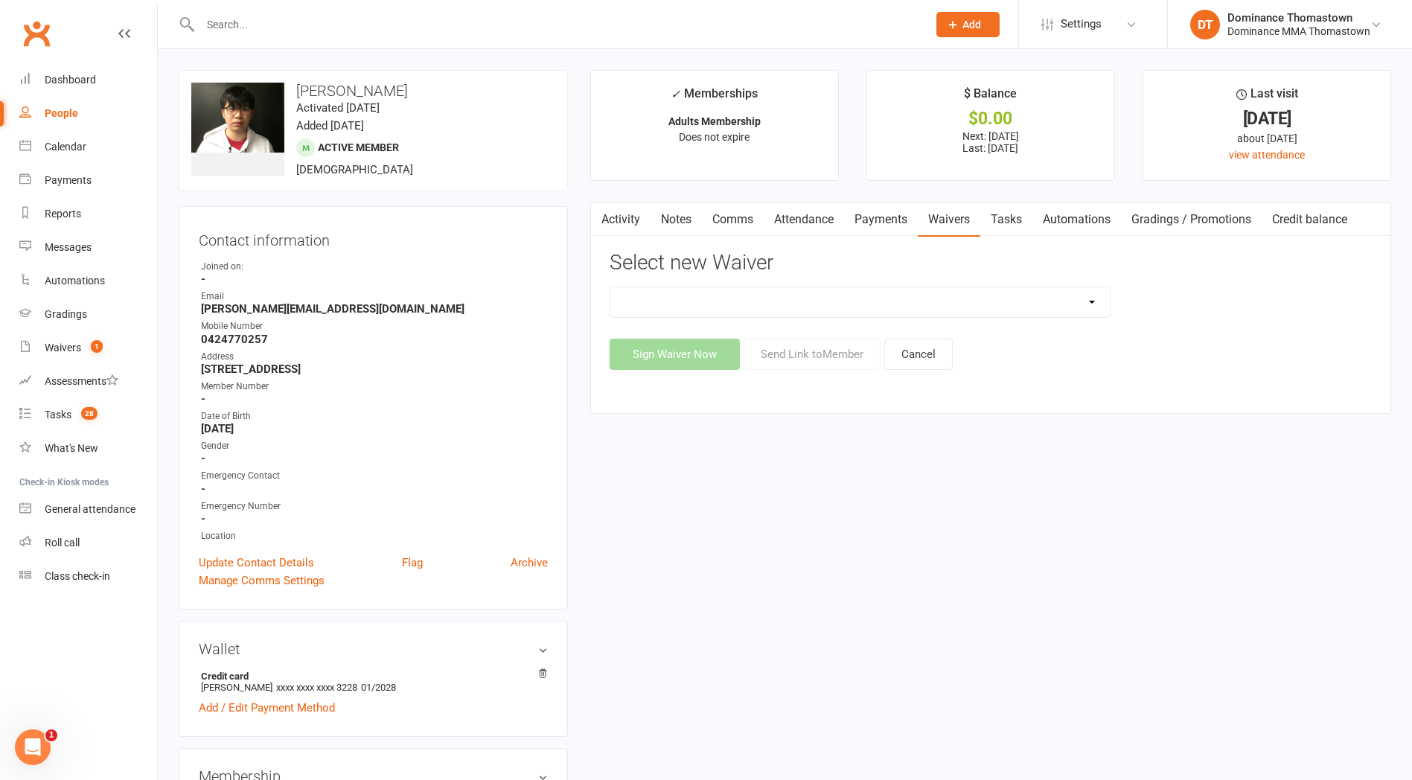
click at [998, 298] on select "Member | Cancellation | Adults Member | Injury Report Form (FOH staff use only)…" at bounding box center [859, 302] width 499 height 30
select select "8154"
click at [610, 287] on select "Member | Cancellation | Adults Member | Injury Report Form (FOH staff use only)…" at bounding box center [859, 302] width 499 height 30
click at [826, 354] on button "Send Link to Member" at bounding box center [812, 354] width 137 height 31
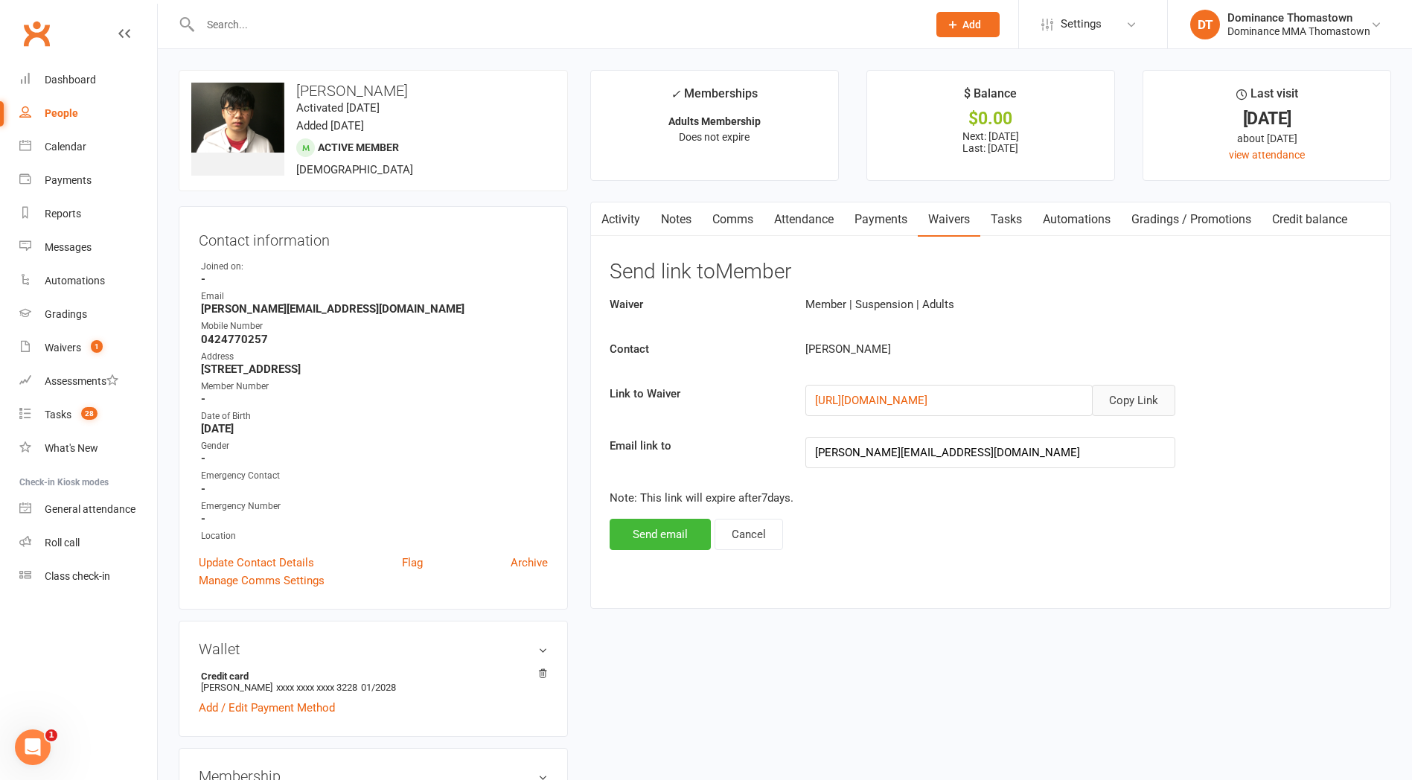
click at [1136, 398] on button "Copy Link" at bounding box center [1133, 400] width 83 height 31
click at [711, 225] on link "Comms" at bounding box center [733, 219] width 62 height 34
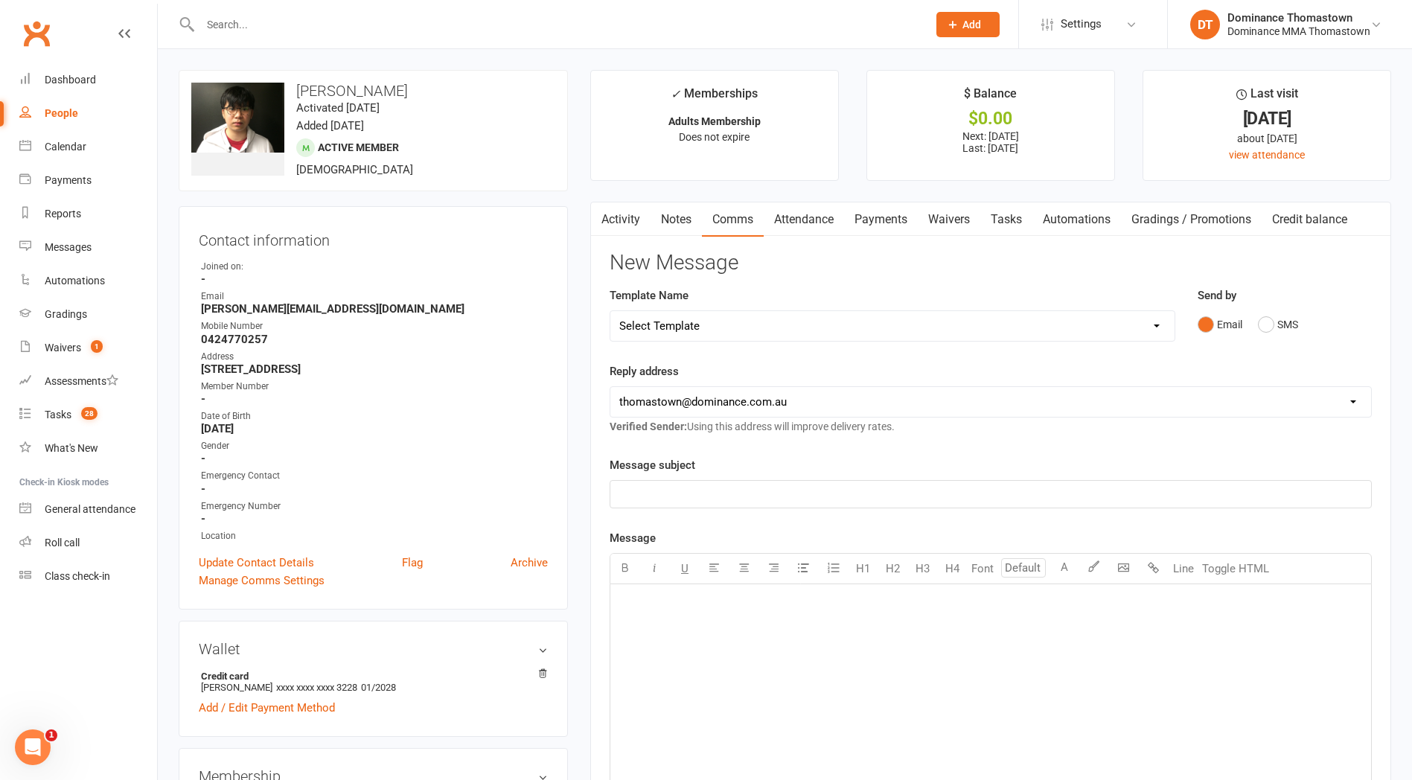
click at [870, 320] on select "Select Template [Email] MARKETING | 10TH BIRTHDAY SPECIAL | CANCELLED MEMBERS […" at bounding box center [892, 326] width 564 height 30
select select "8"
click at [610, 311] on select "Select Template [Email] MARKETING | 10TH BIRTHDAY SPECIAL | CANCELLED MEMBERS […" at bounding box center [892, 326] width 564 height 30
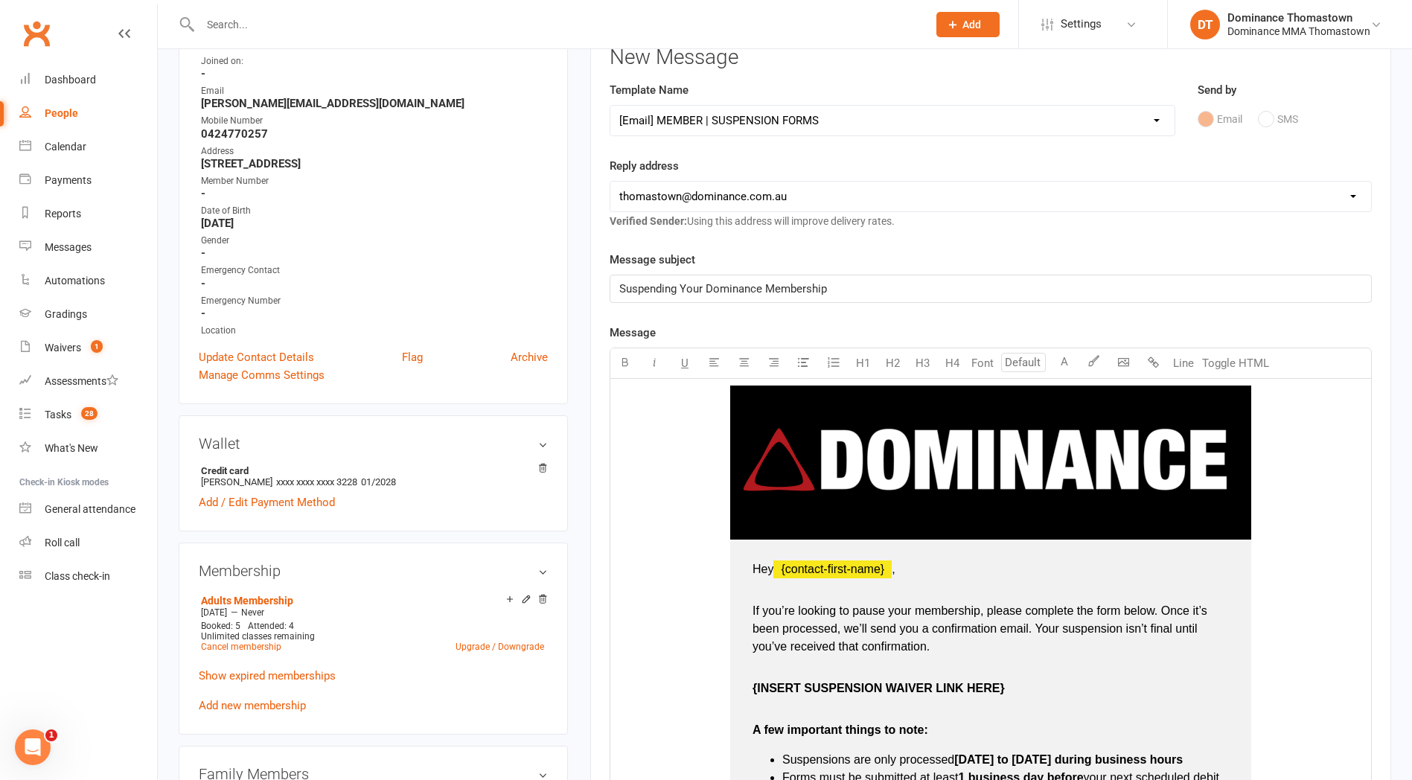
scroll to position [374, 0]
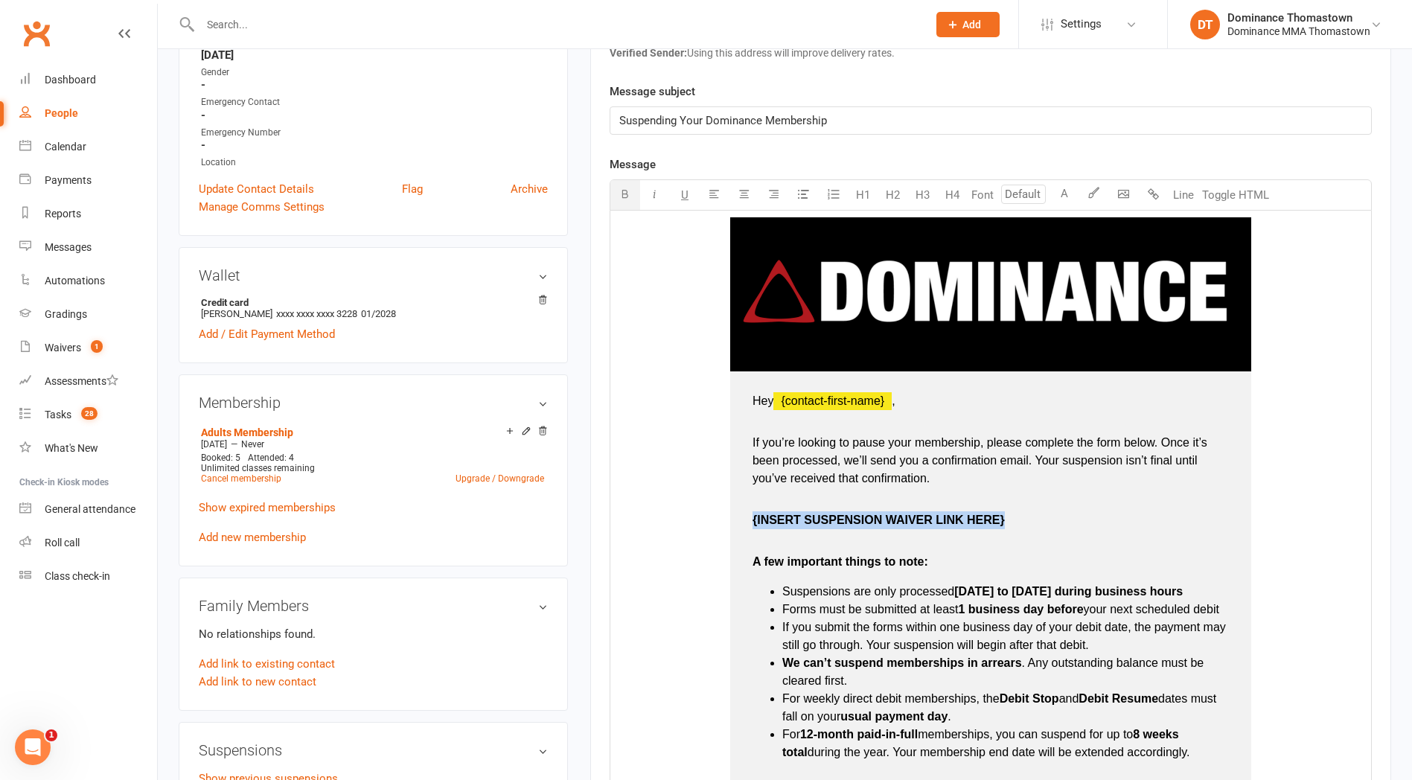
drag, startPoint x: 750, startPoint y: 519, endPoint x: 1008, endPoint y: 518, distance: 257.6
click at [1008, 518] on td "Hey ﻿ {contact-first-name} , If you’re looking to pause your membership, please…" at bounding box center [990, 640] width 521 height 538
drag, startPoint x: 751, startPoint y: 520, endPoint x: 995, endPoint y: 526, distance: 243.5
click at [995, 526] on td "Hey ﻿ {contact-first-name} , If you’re looking to pause your membership, please…" at bounding box center [990, 640] width 521 height 538
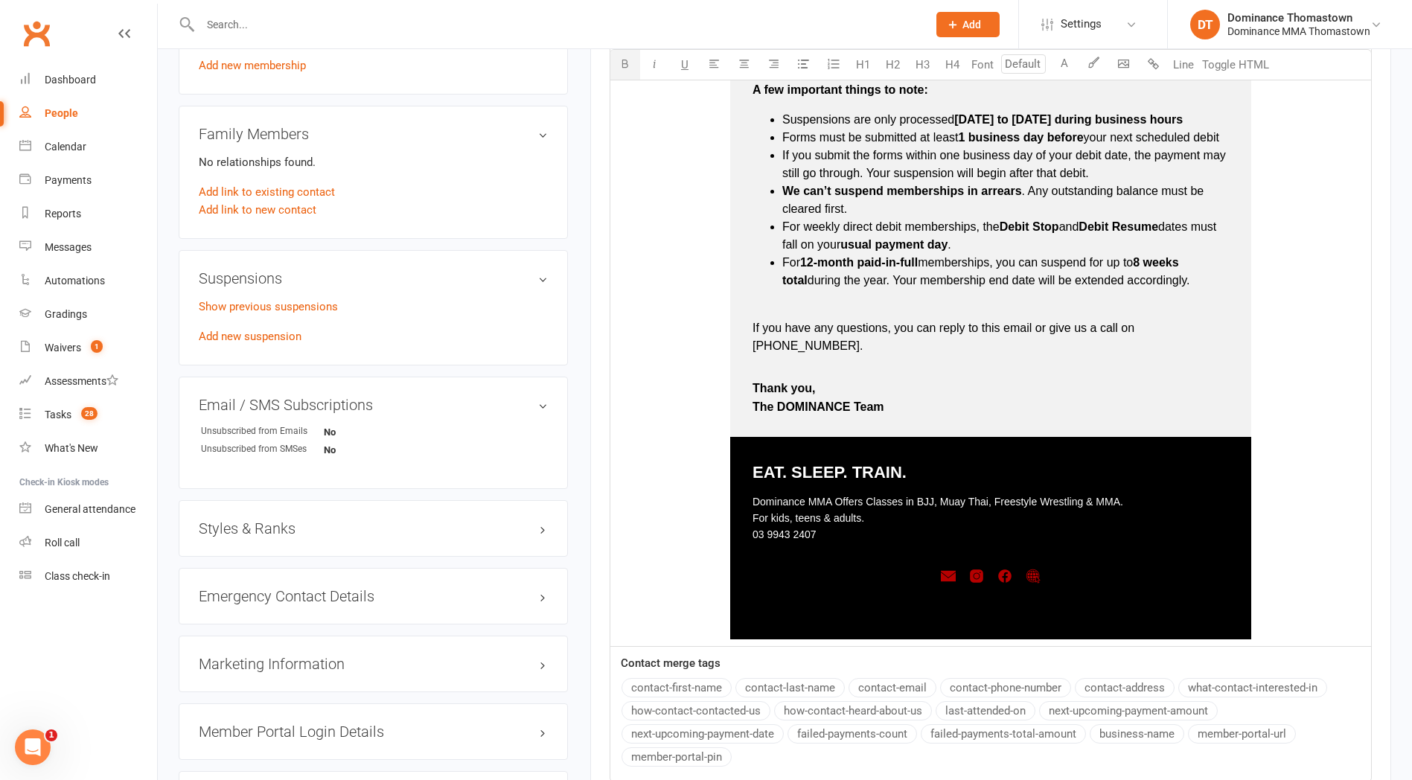
scroll to position [1062, 0]
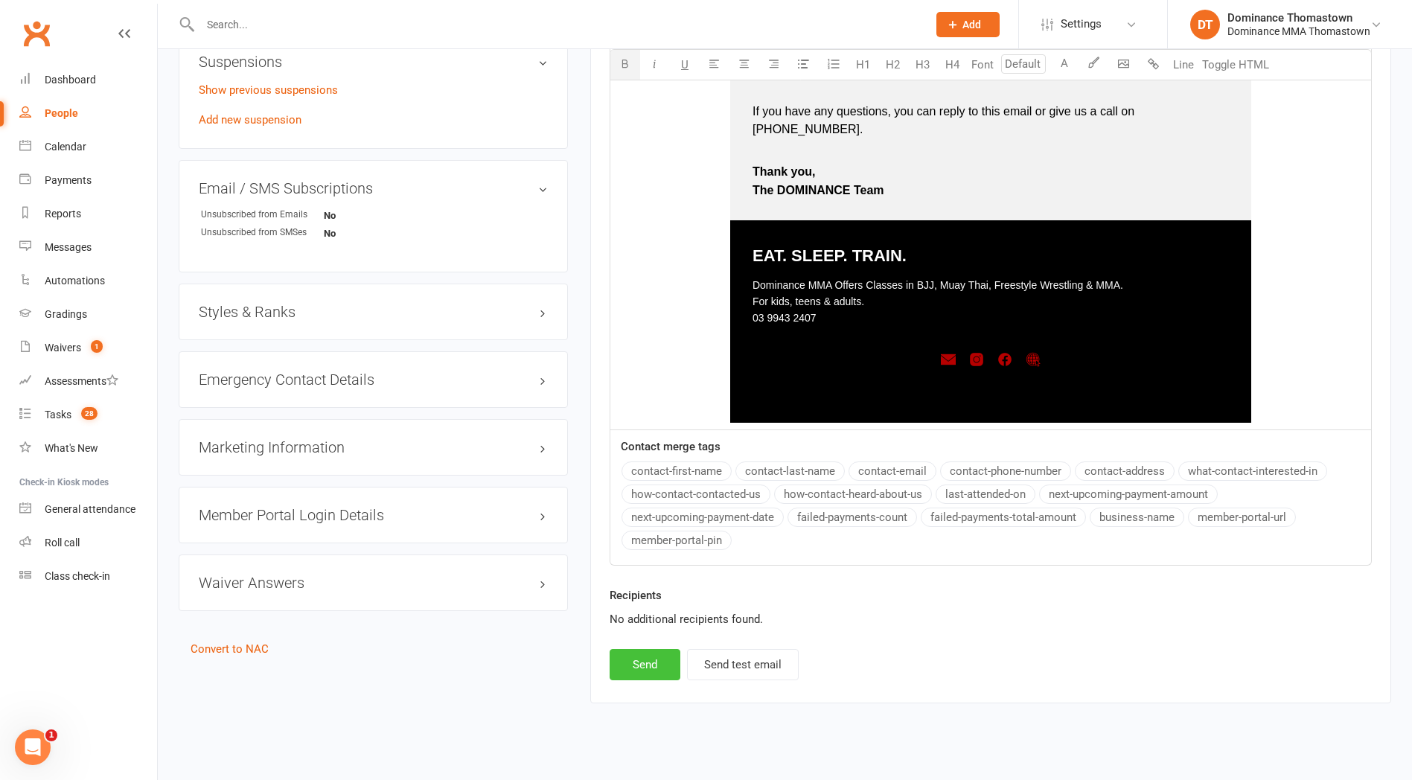
click at [625, 649] on button "Send" at bounding box center [645, 664] width 71 height 31
select select
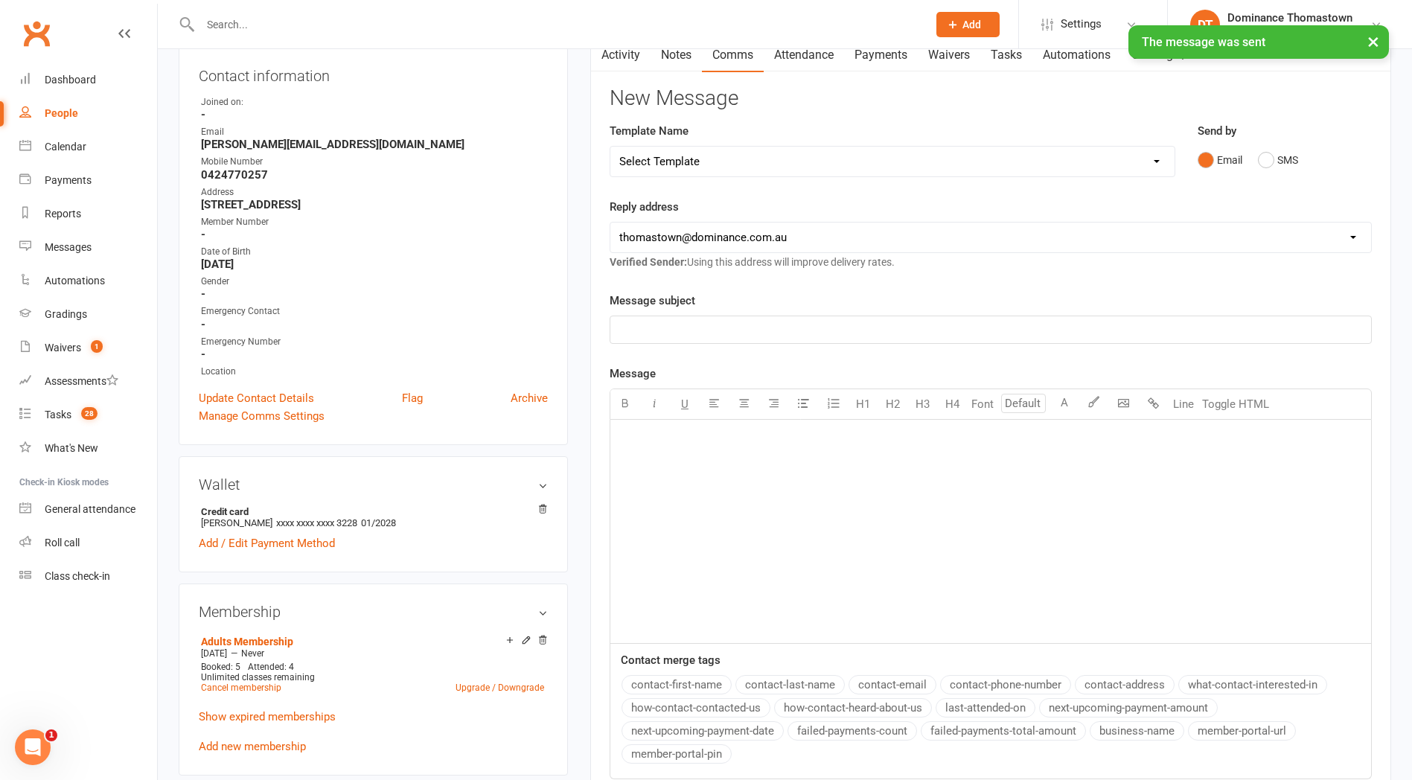
scroll to position [0, 0]
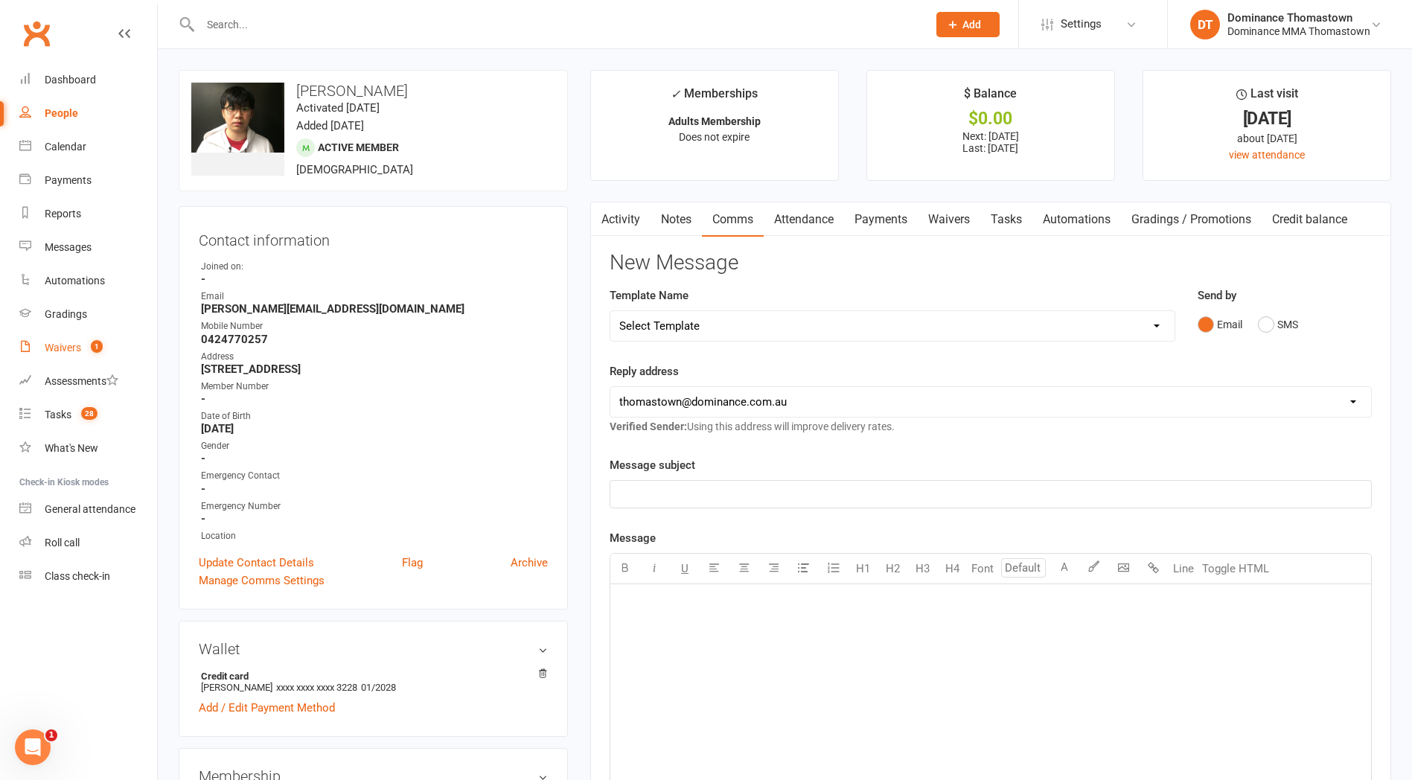
click at [50, 348] on div "Waivers" at bounding box center [63, 348] width 36 height 12
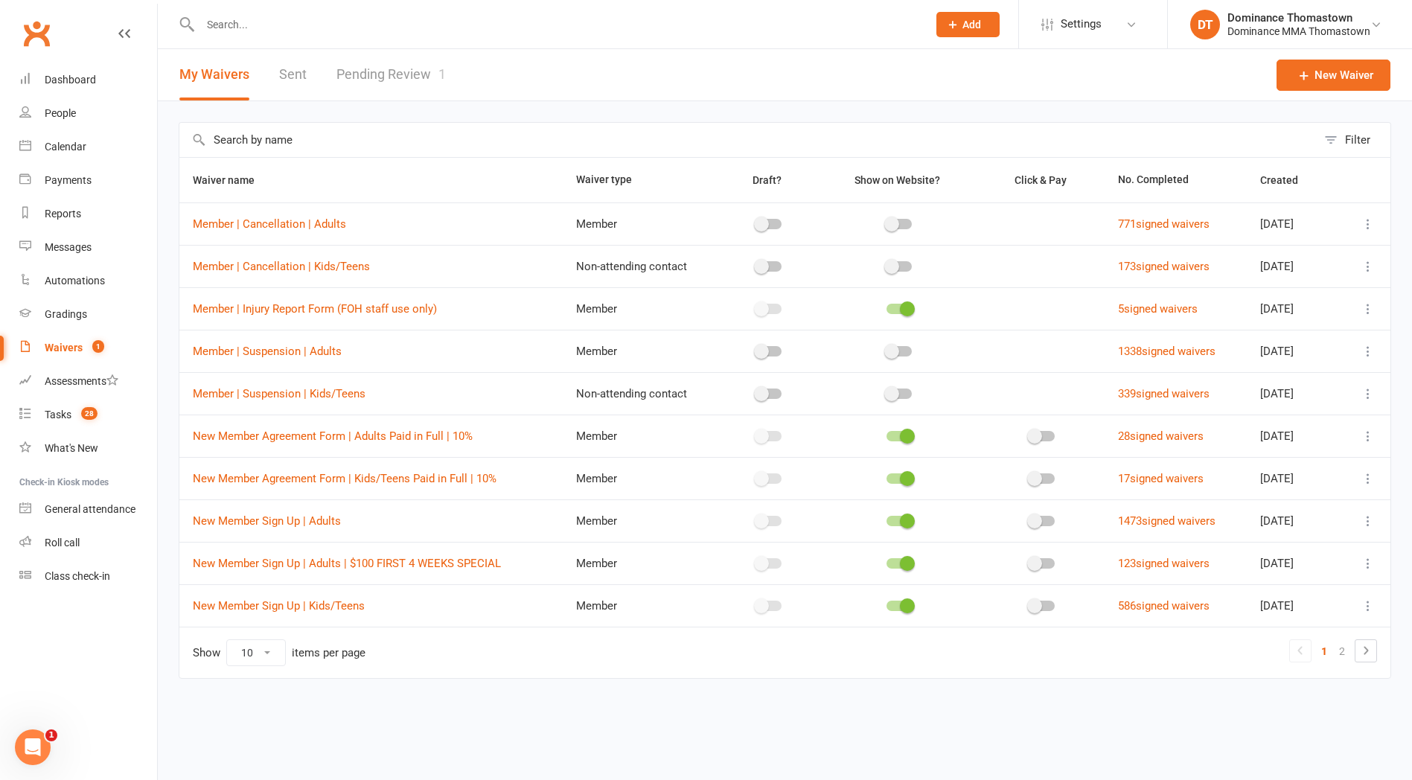
click at [368, 71] on link "Pending Review 1" at bounding box center [390, 74] width 109 height 51
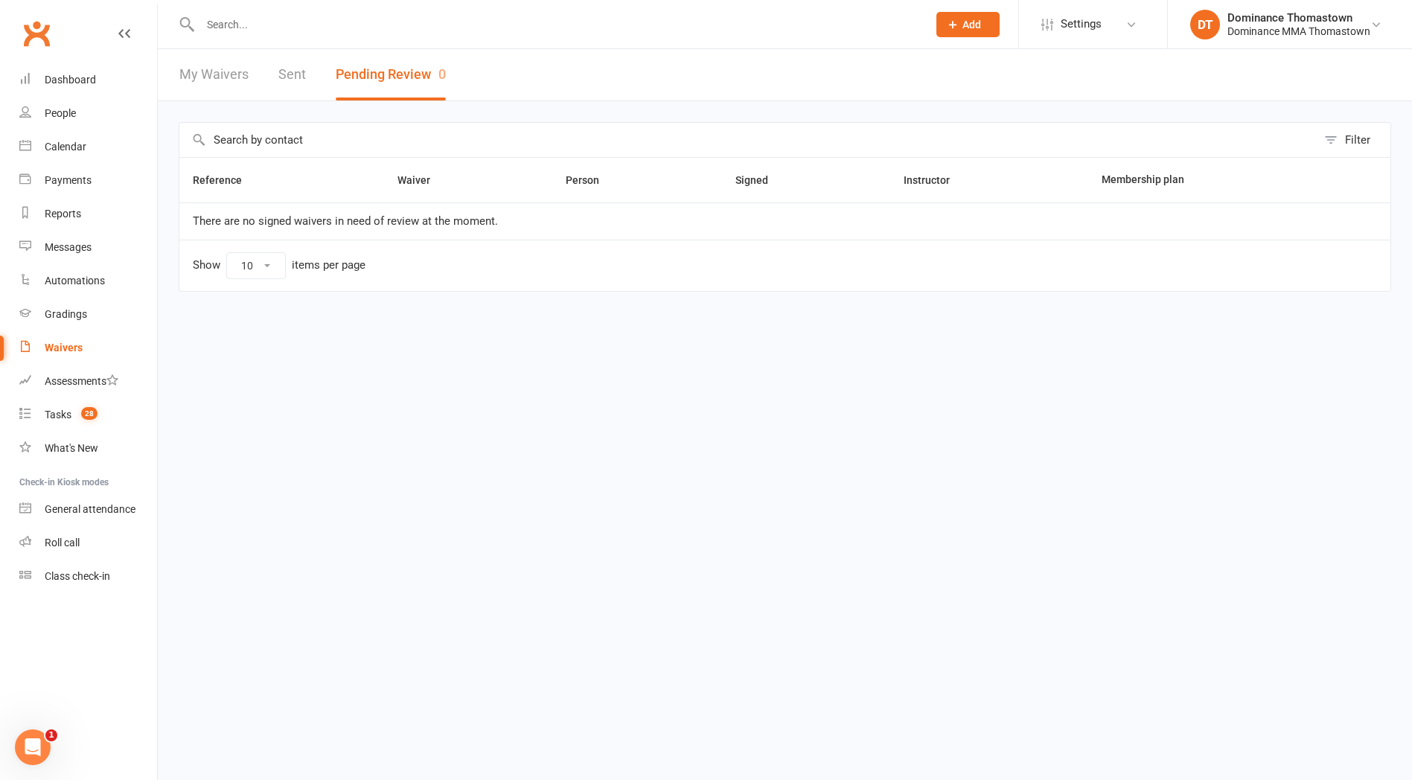
click at [301, 27] on input "text" at bounding box center [556, 24] width 721 height 21
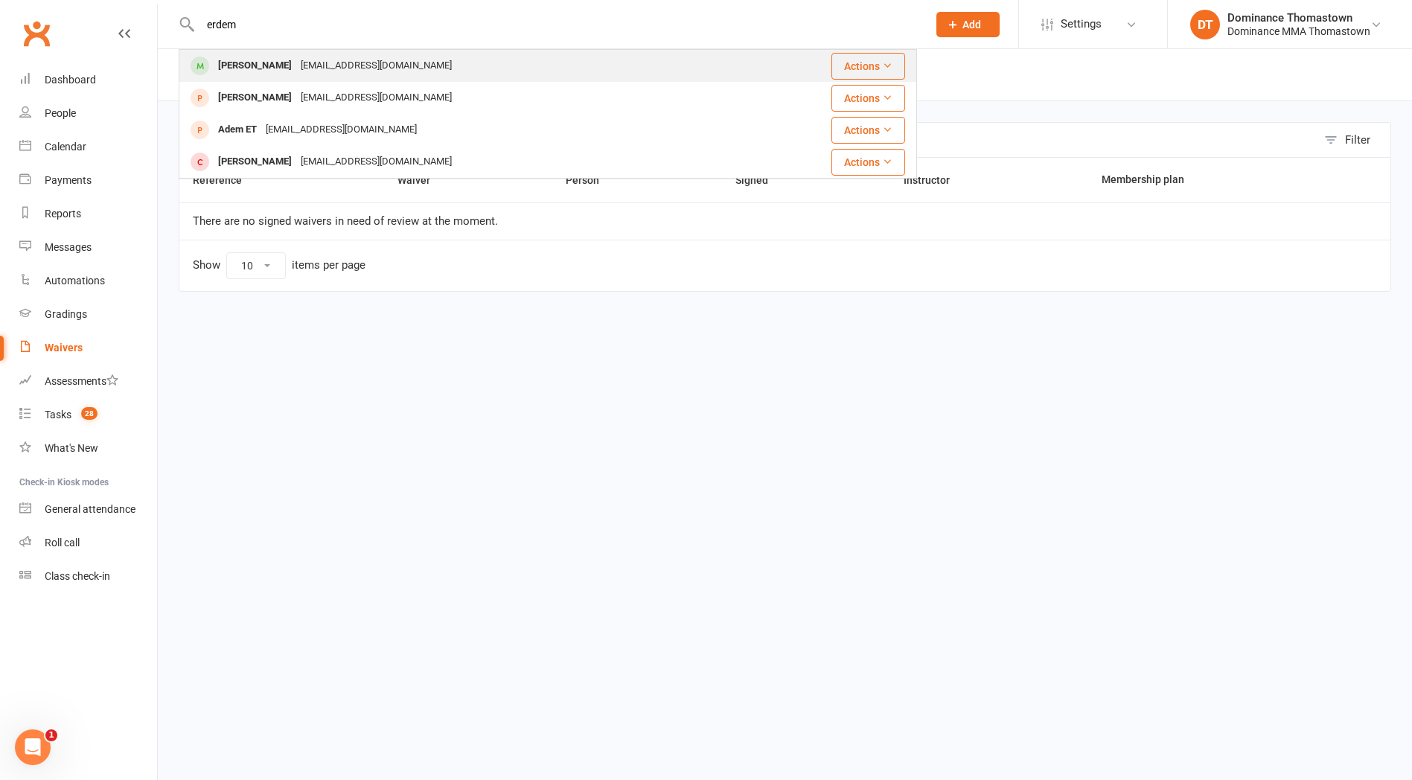
type input "erdem"
click at [296, 60] on div "esert8463@gmail.com" at bounding box center [376, 66] width 160 height 22
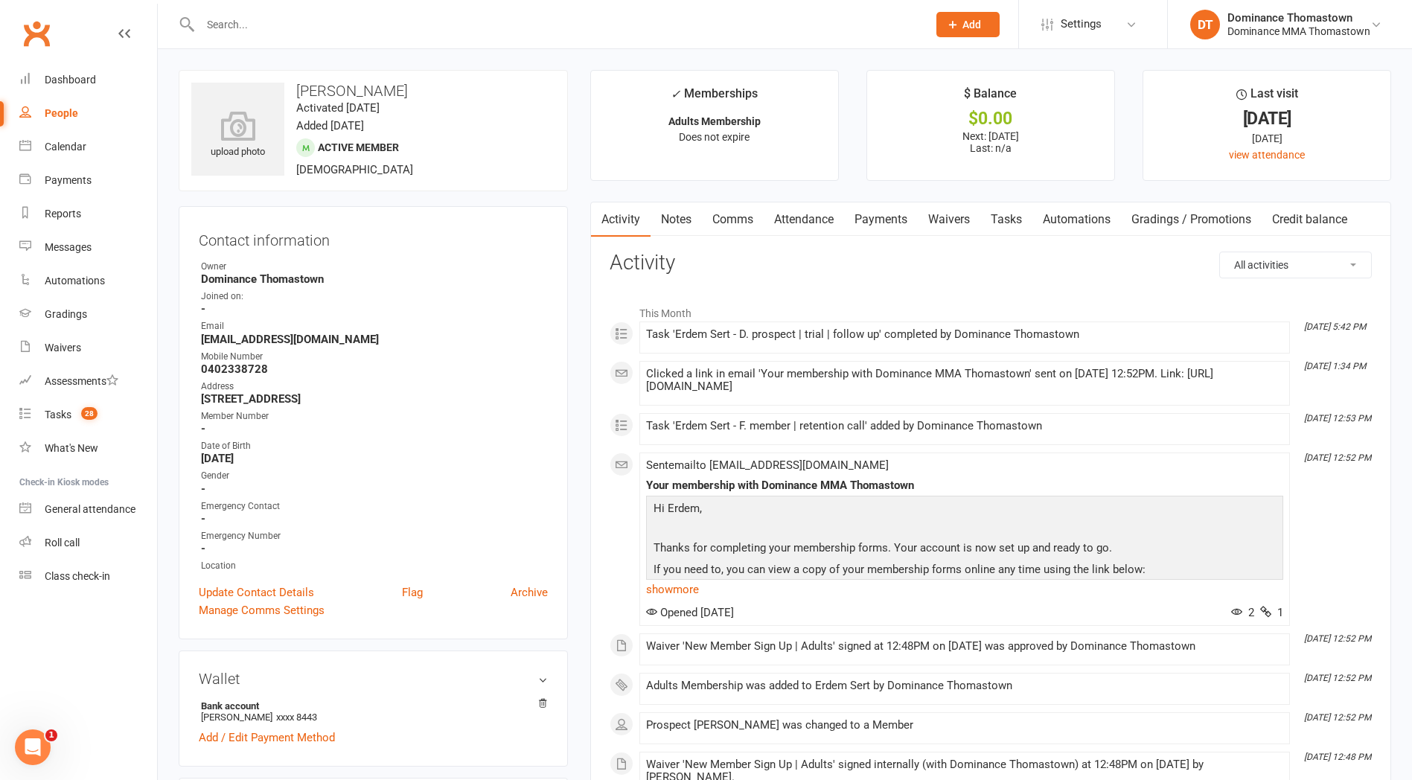
click at [1004, 223] on link "Tasks" at bounding box center [1006, 219] width 52 height 34
select select "incomplete"
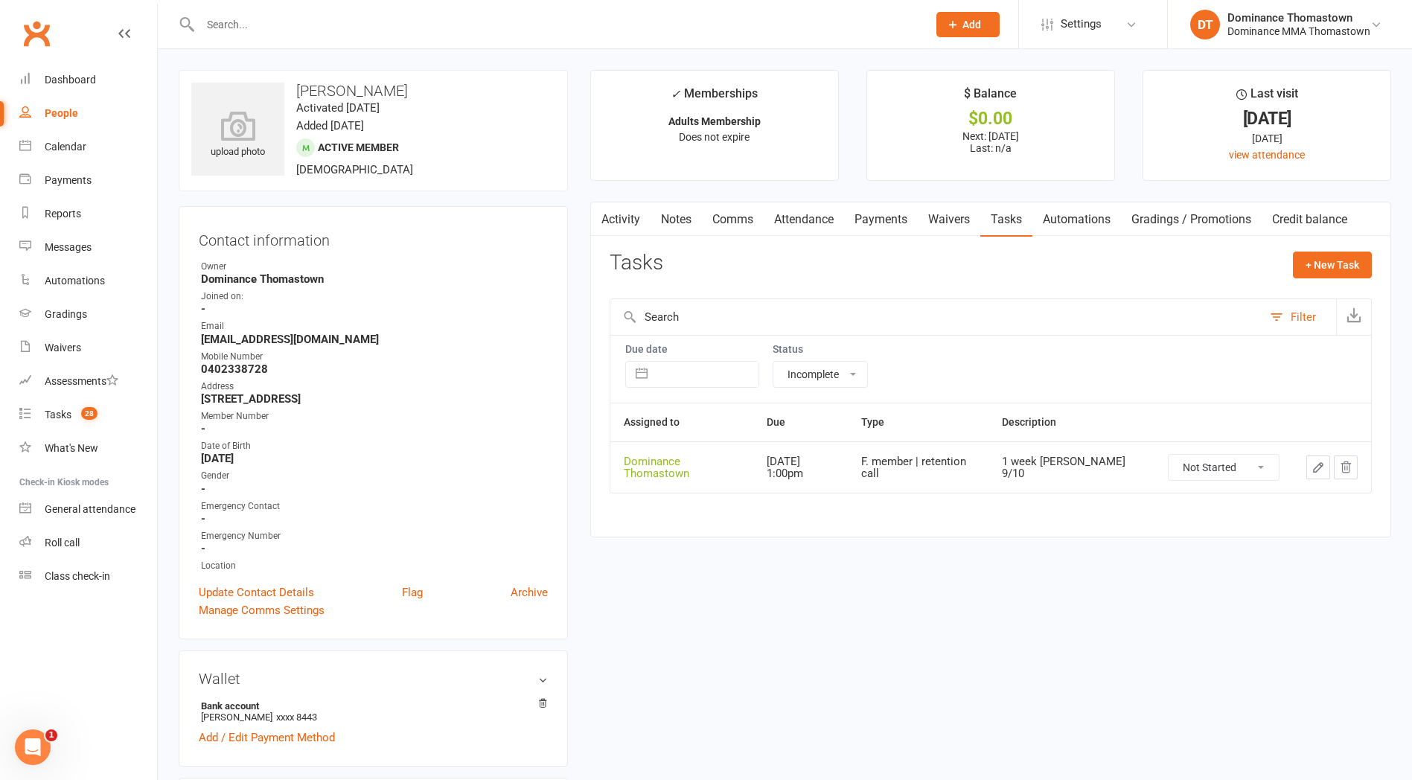
click at [360, 25] on input "text" at bounding box center [556, 24] width 721 height 21
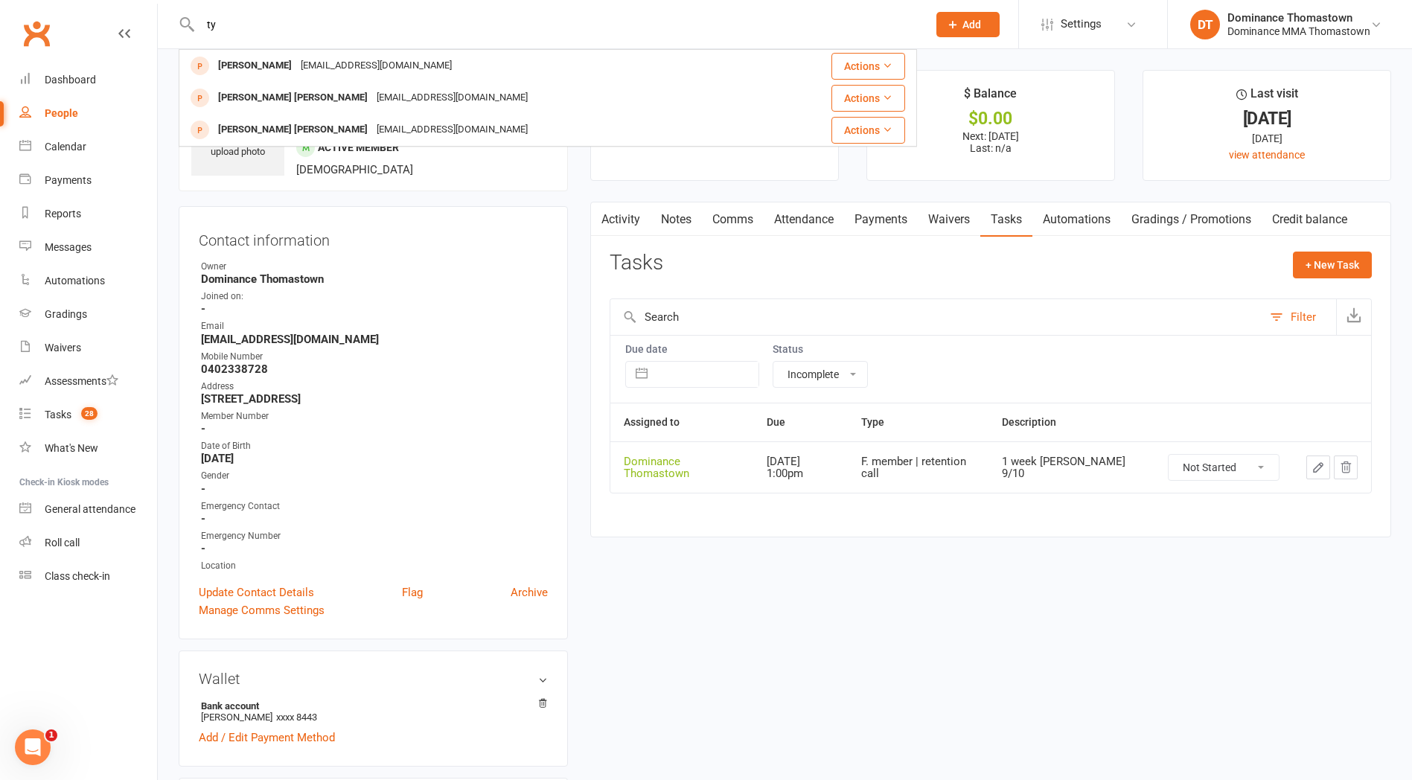
type input "t"
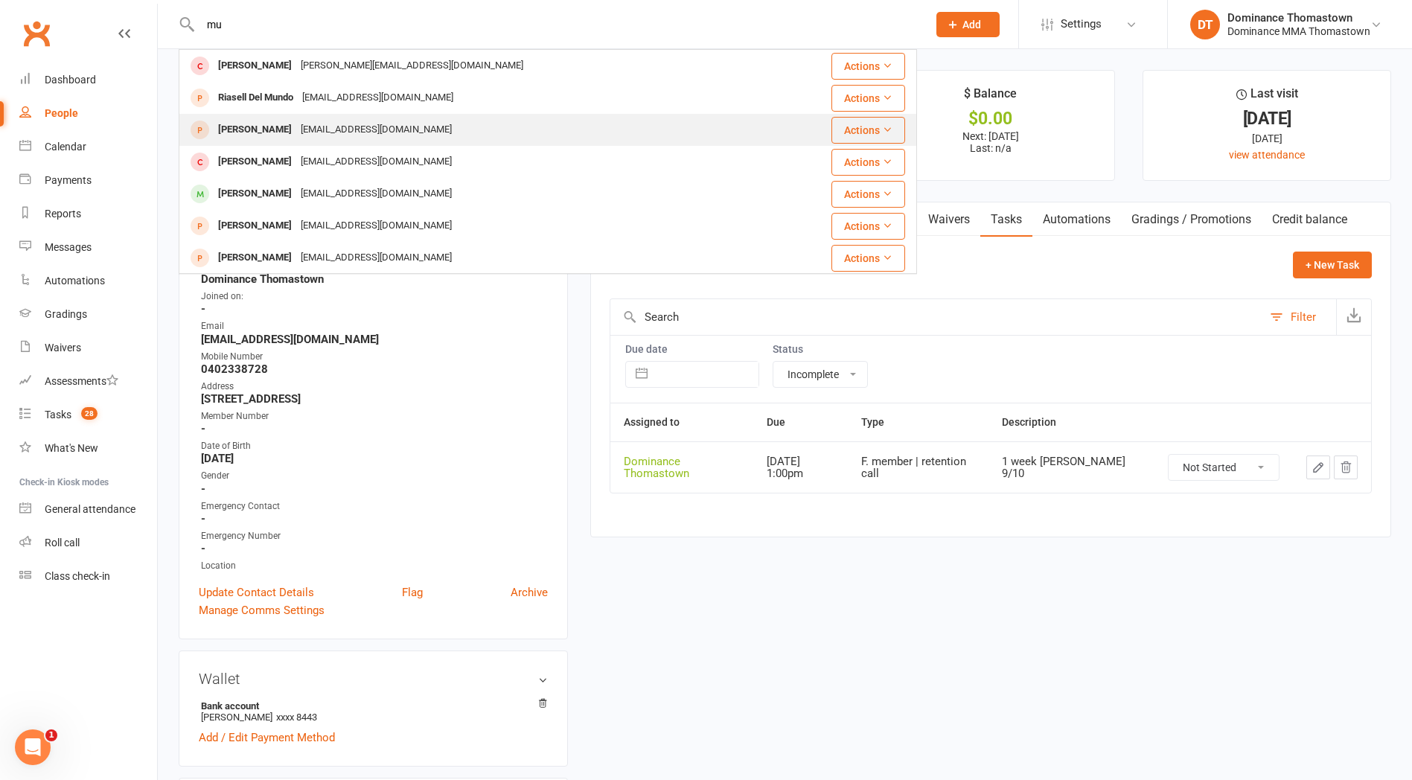
type input "m"
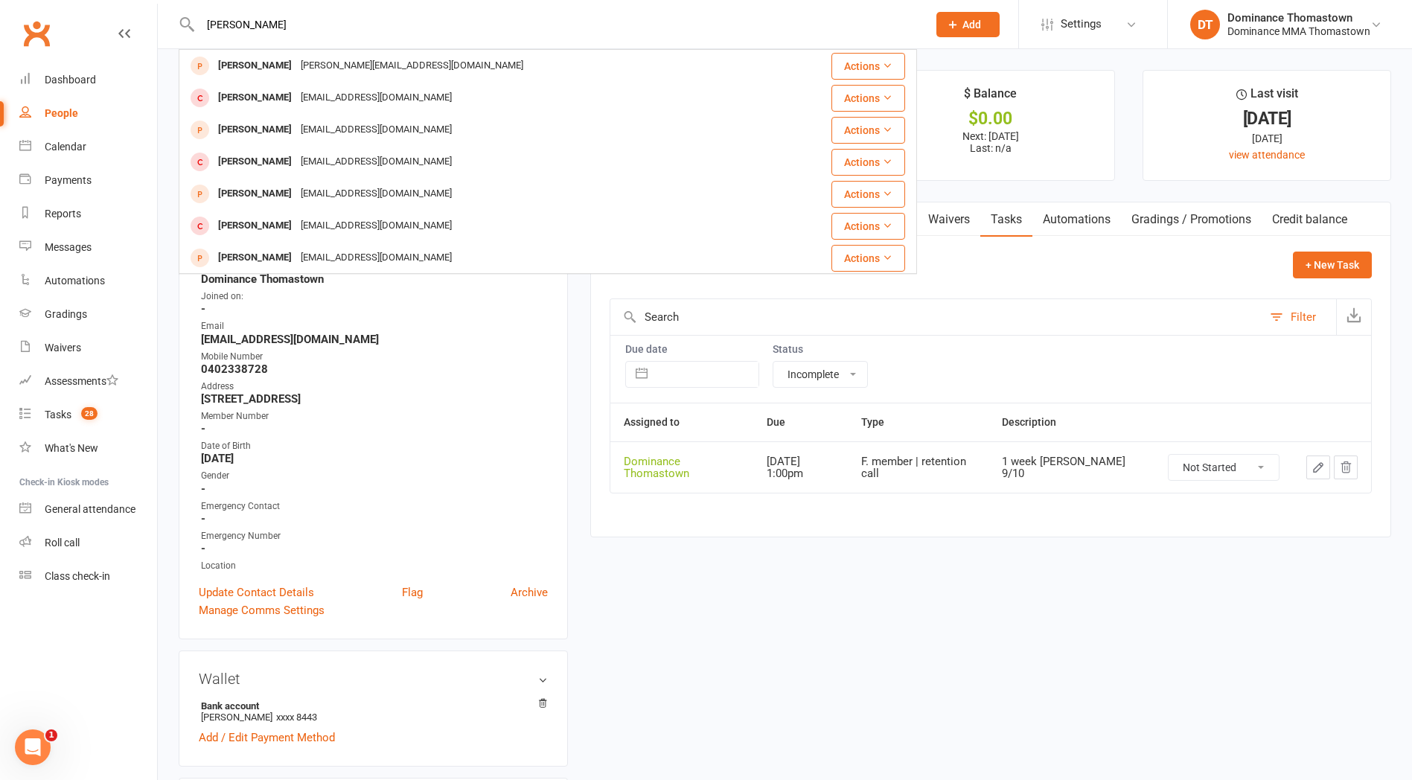
type input "tyrone mundy"
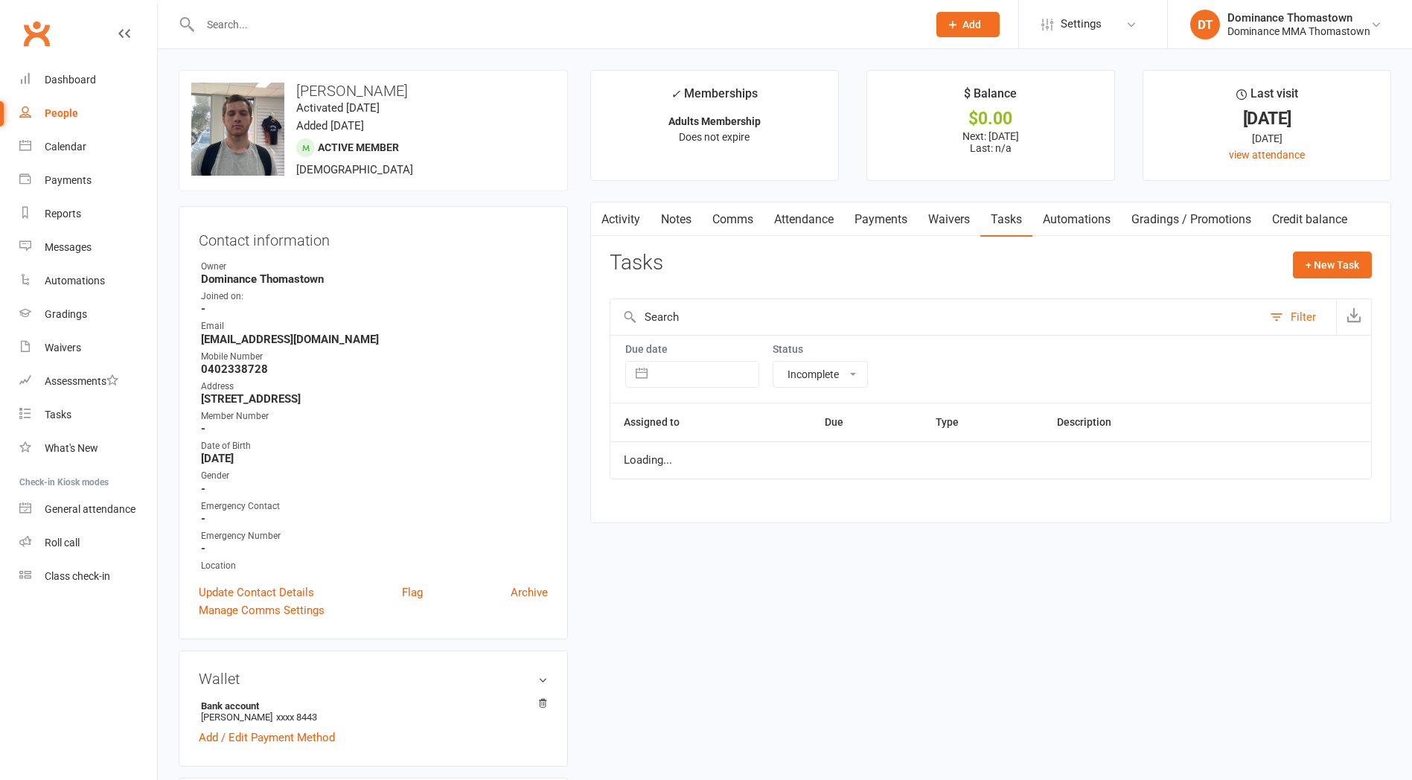
select select "incomplete"
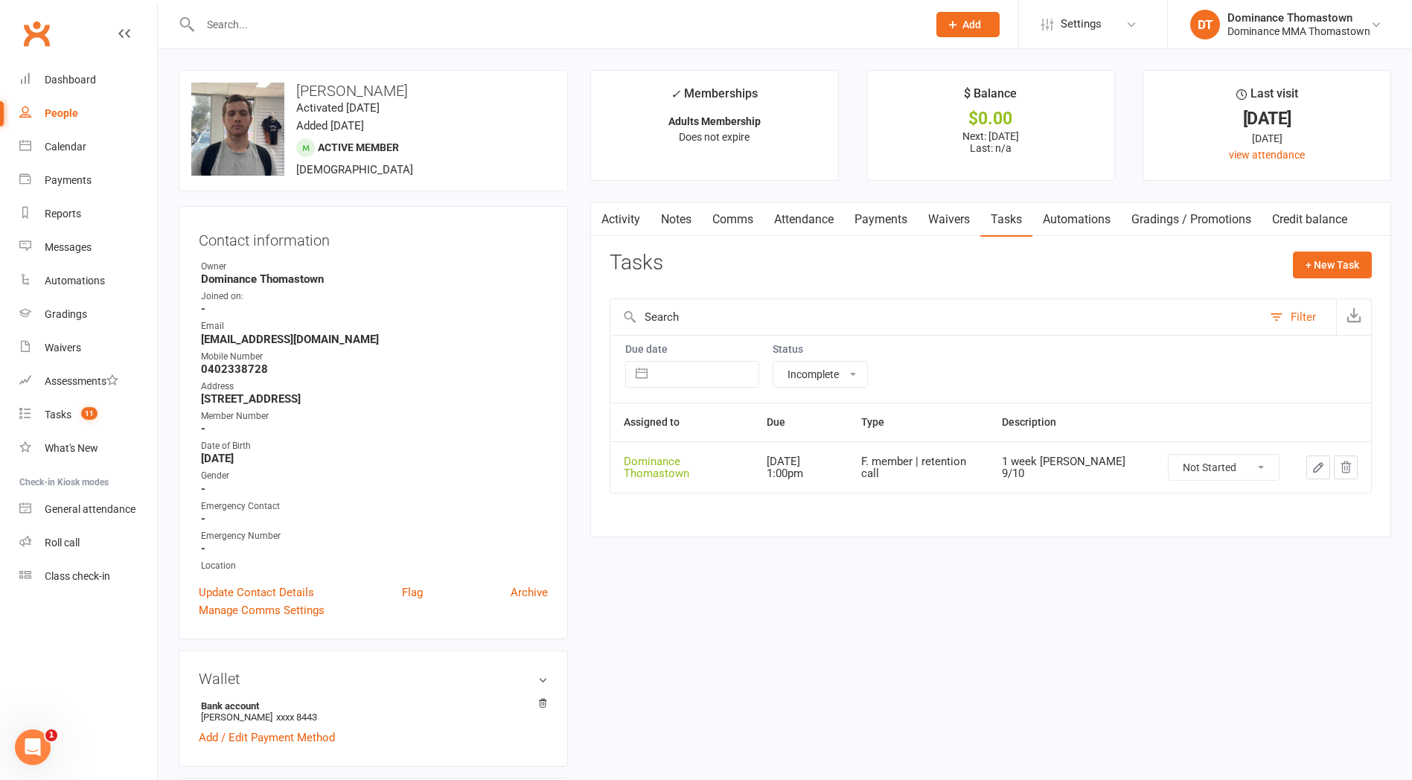
click at [357, 33] on input "text" at bounding box center [556, 24] width 721 height 21
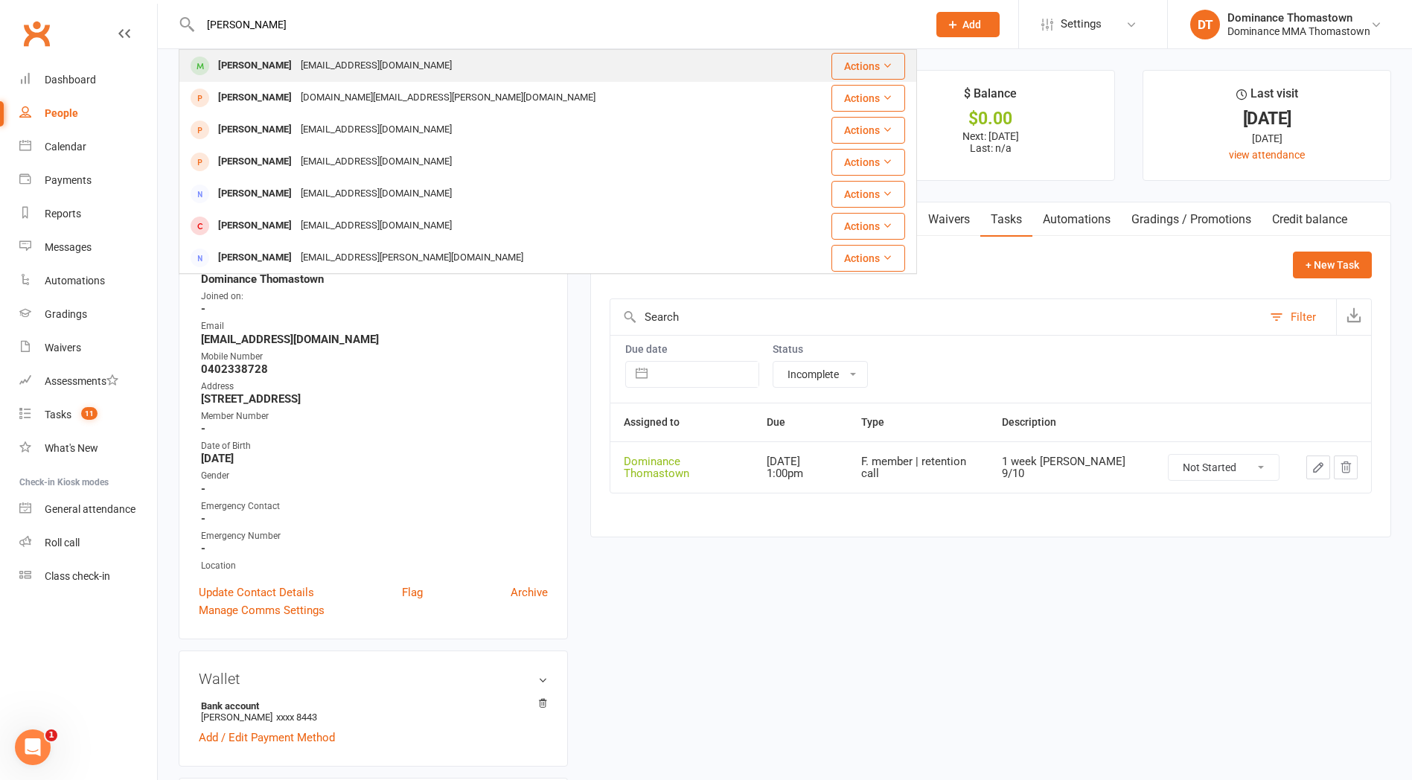
type input "[PERSON_NAME]"
click at [296, 66] on div "[EMAIL_ADDRESS][DOMAIN_NAME]" at bounding box center [376, 66] width 160 height 22
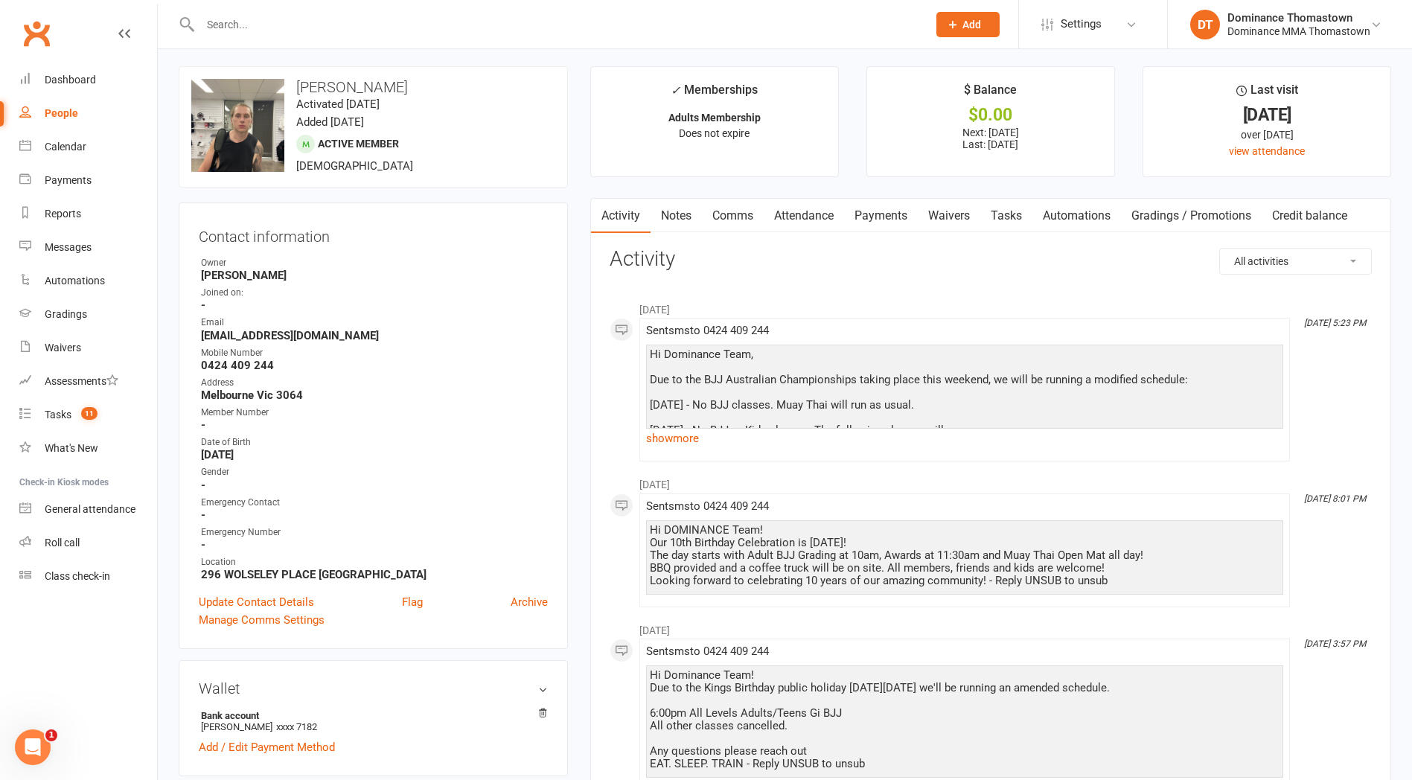
scroll to position [6, 0]
click at [944, 217] on link "Waivers" at bounding box center [949, 214] width 63 height 34
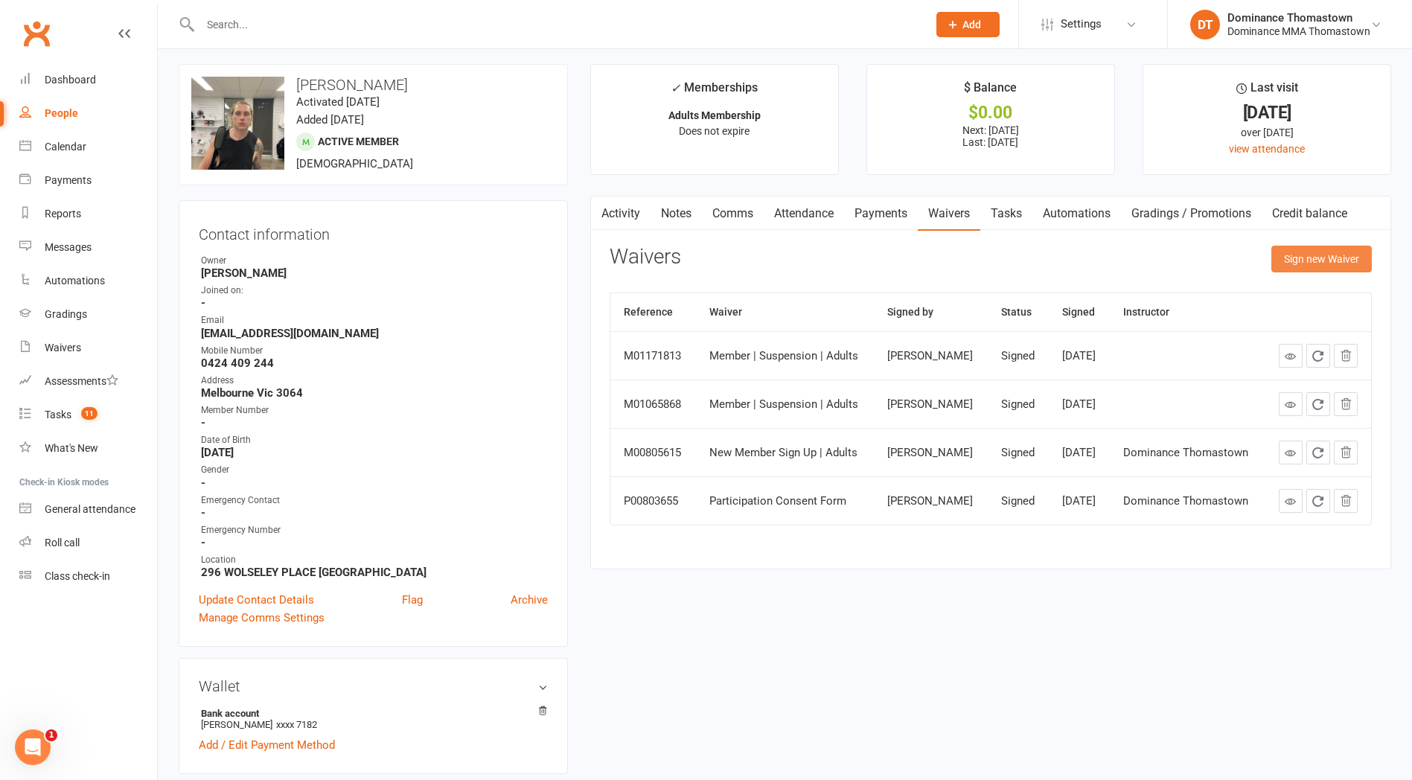
drag, startPoint x: 1293, startPoint y: 255, endPoint x: 1283, endPoint y: 258, distance: 9.9
click at [1293, 255] on button "Sign new Waiver" at bounding box center [1321, 259] width 100 height 27
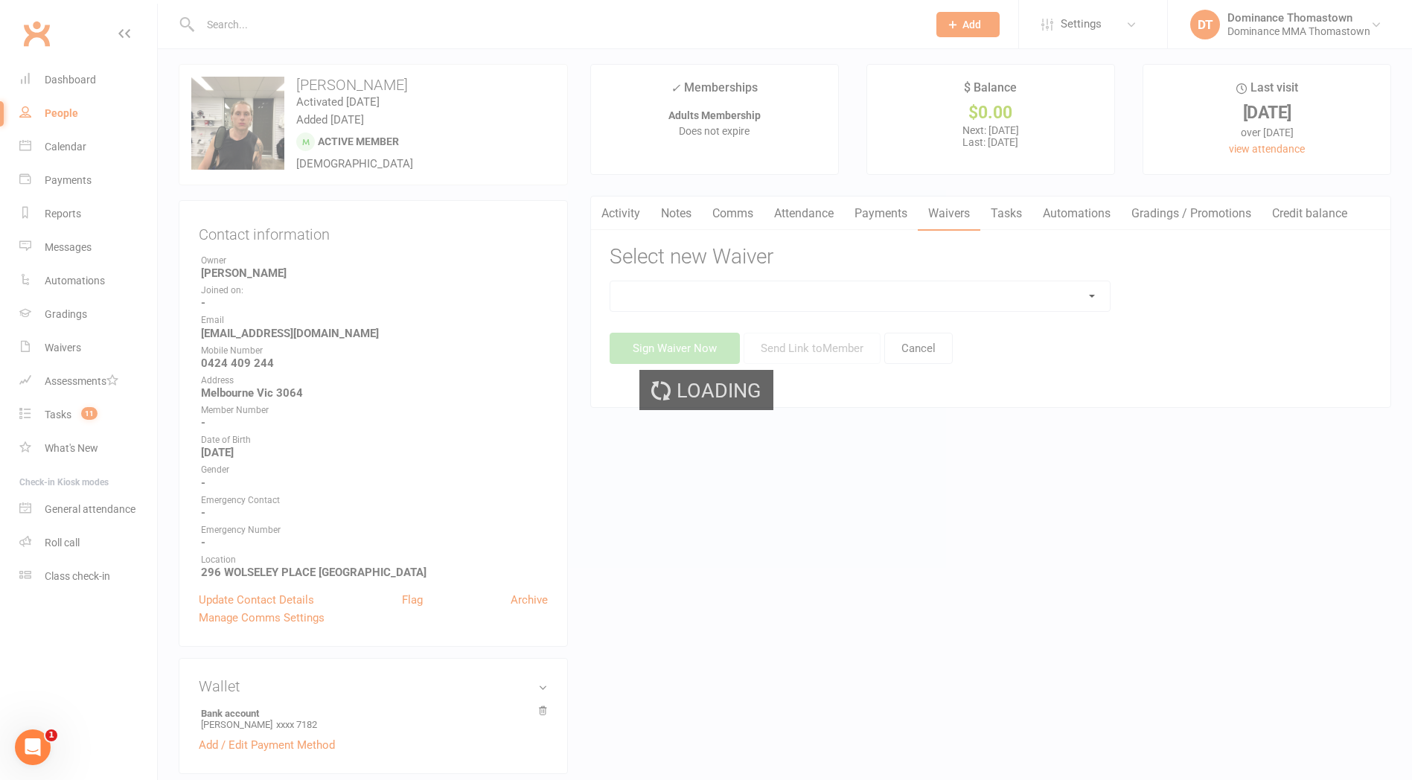
click at [842, 300] on div "Loading" at bounding box center [706, 390] width 1412 height 780
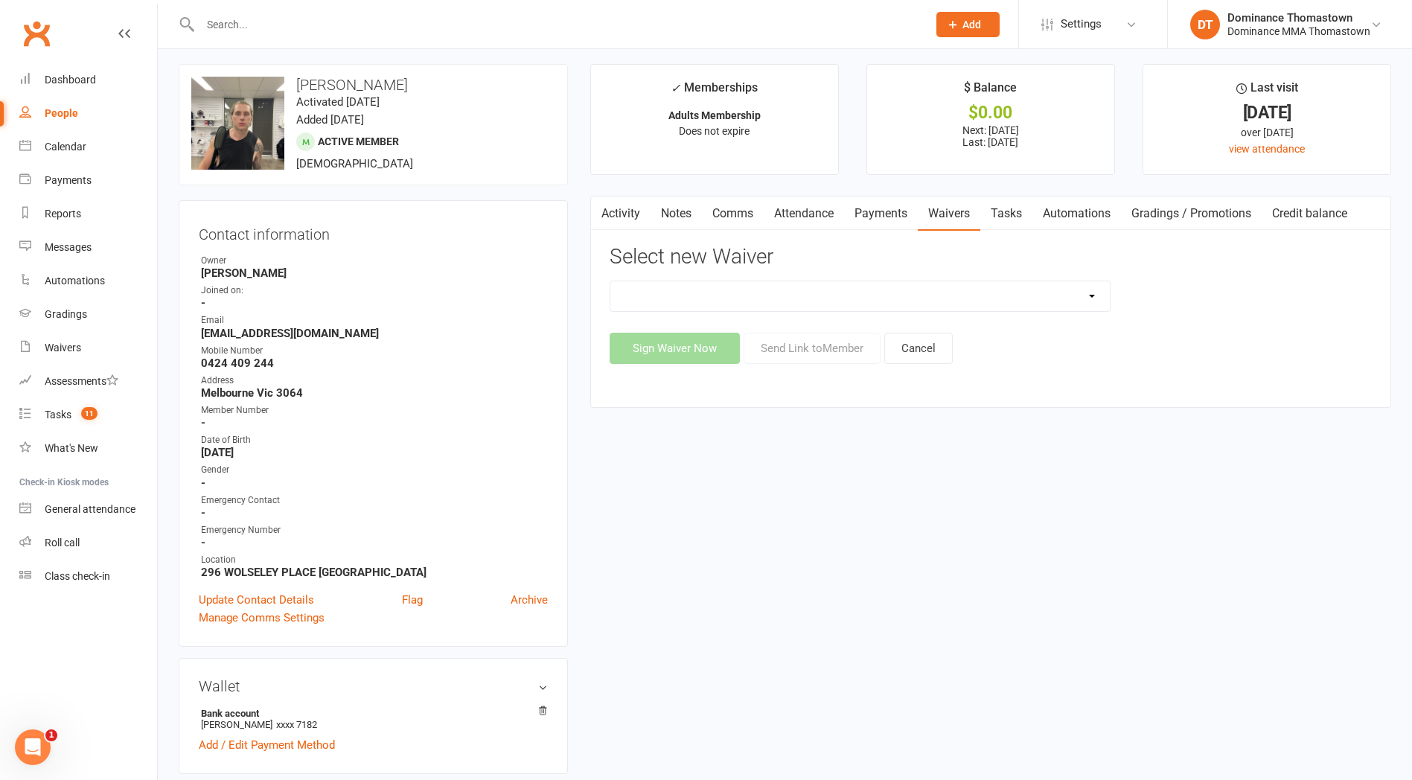
click at [844, 298] on select "Member | Cancellation | Adults Member | Injury Report Form (FOH staff use only)…" at bounding box center [859, 296] width 499 height 30
select select "8152"
click at [610, 281] on select "Member | Cancellation | Adults Member | Injury Report Form (FOH staff use only)…" at bounding box center [859, 296] width 499 height 30
click at [820, 345] on button "Send Link to Member" at bounding box center [812, 348] width 137 height 31
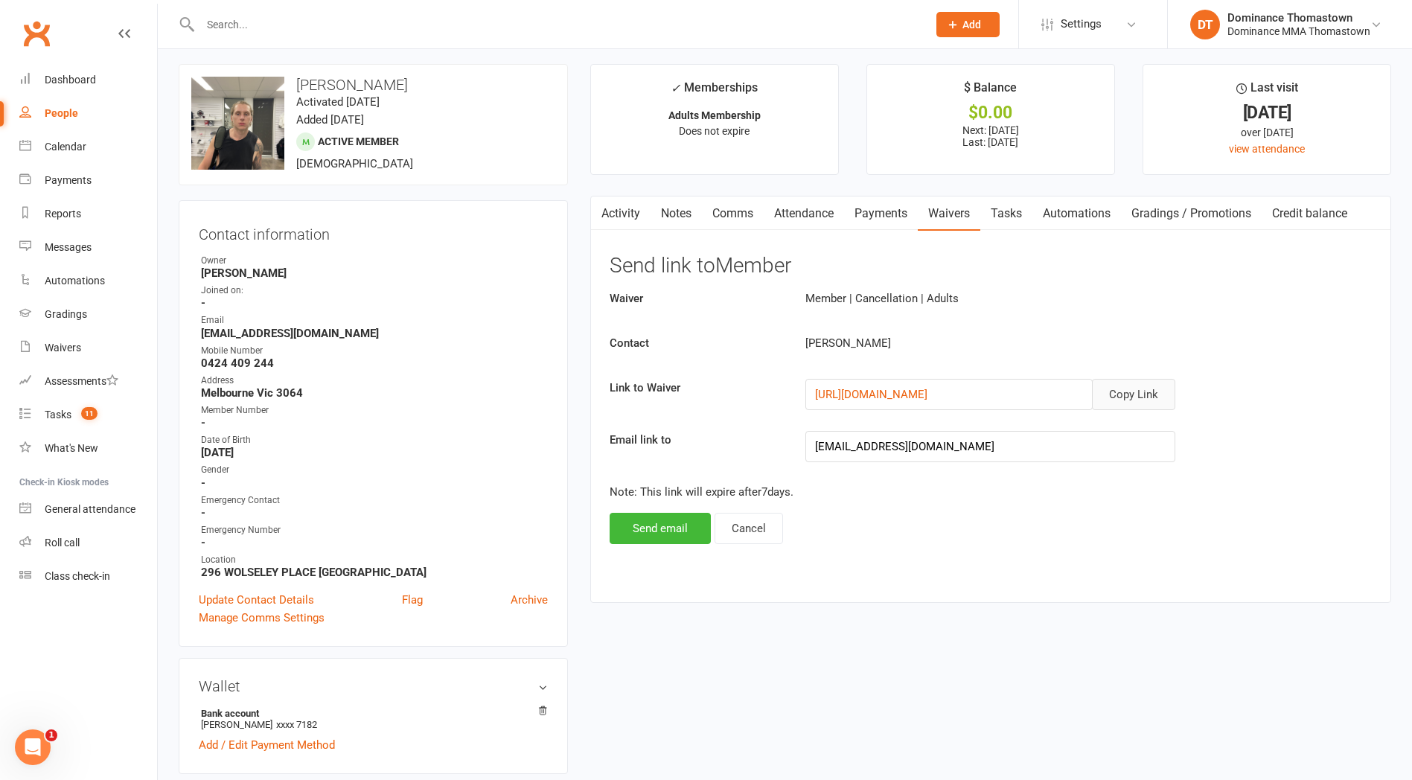
click at [1134, 396] on button "Copy Link" at bounding box center [1133, 394] width 83 height 31
click at [735, 216] on link "Comms" at bounding box center [733, 214] width 62 height 34
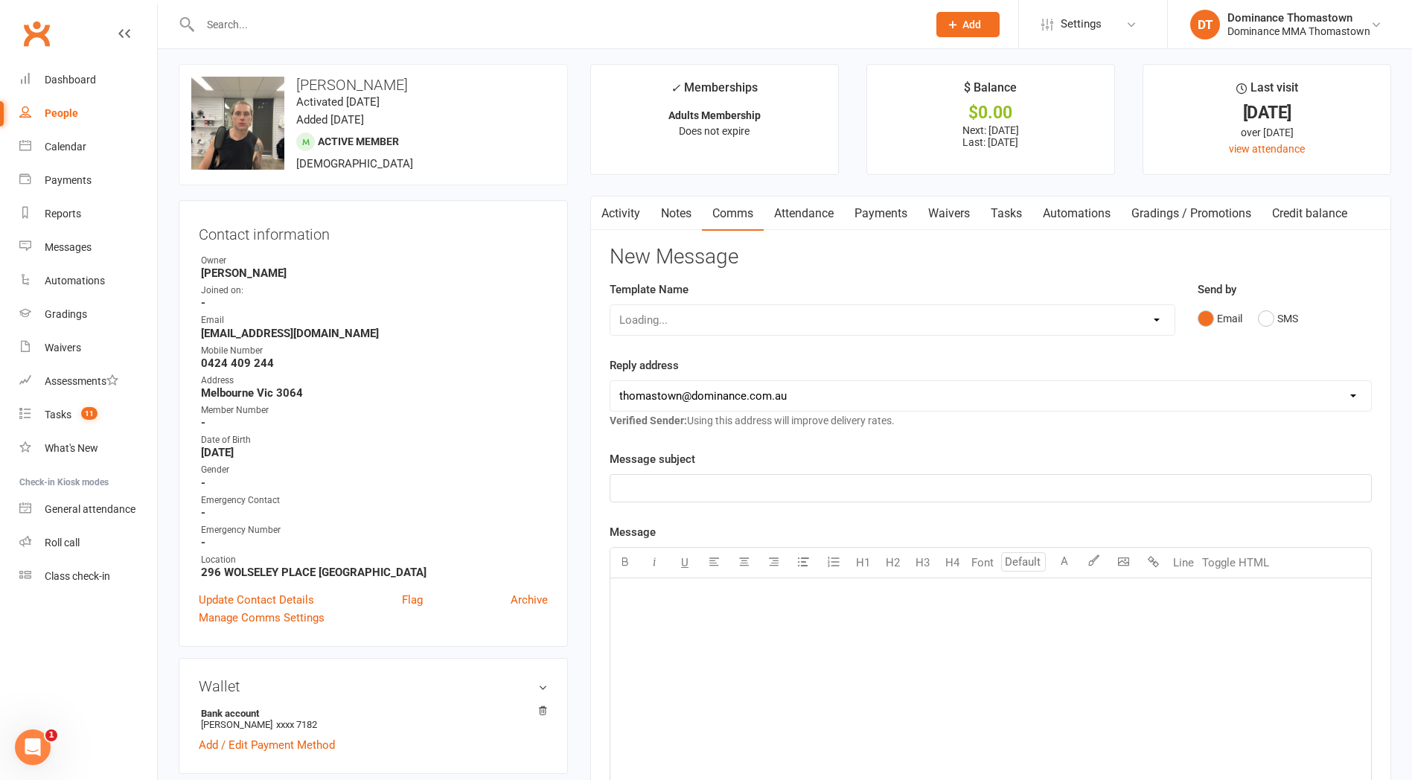
click at [822, 318] on div "Loading..." at bounding box center [893, 319] width 566 height 31
click at [750, 328] on select "Loading..." at bounding box center [892, 320] width 564 height 30
select select "7"
click at [610, 305] on select "Select Template [Email] MARKETING | 10TH BIRTHDAY SPECIAL | CANCELLED MEMBERS […" at bounding box center [892, 320] width 564 height 30
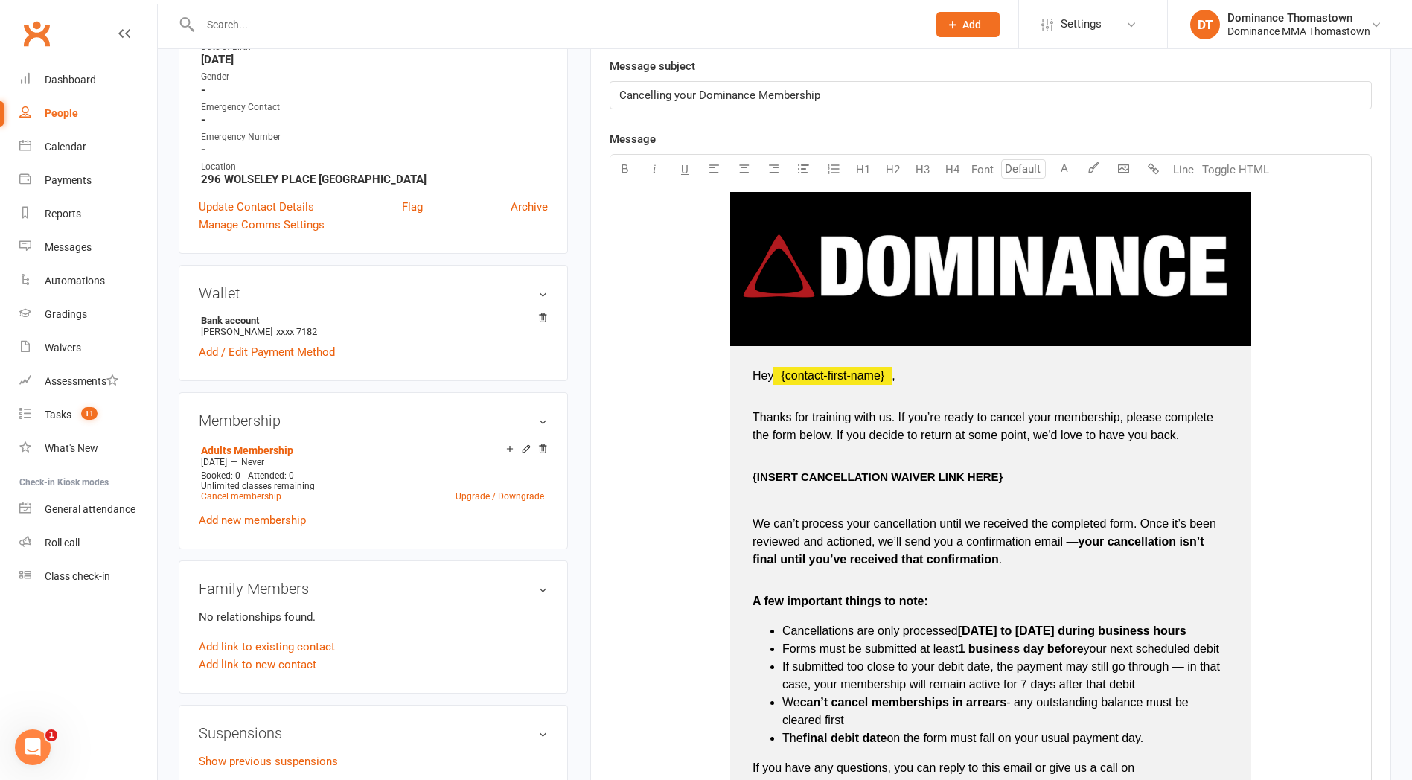
scroll to position [465, 0]
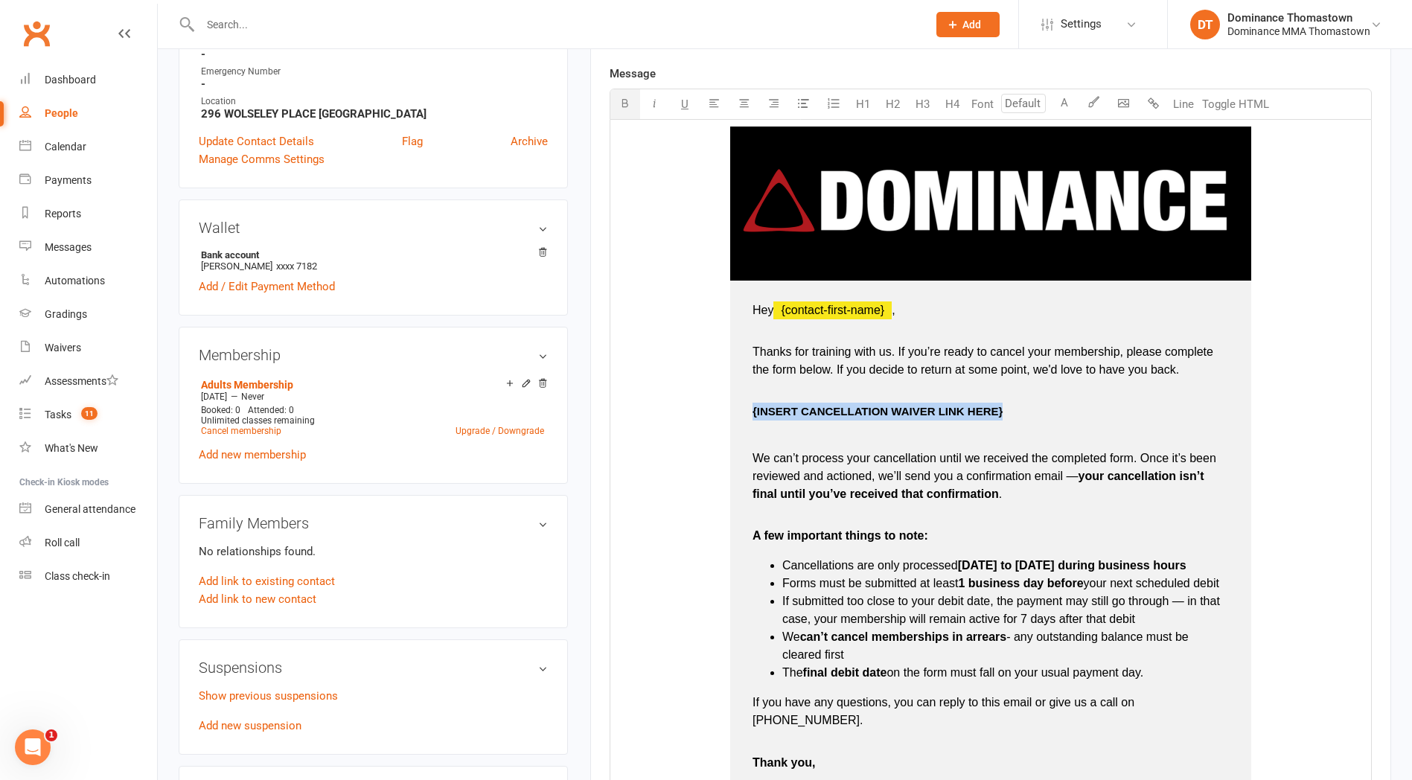
drag, startPoint x: 747, startPoint y: 411, endPoint x: 1003, endPoint y: 412, distance: 255.3
click at [1007, 412] on td "Hey ﻿ {contact-first-name} , Thanks for training with us. If you’re ready to ca…" at bounding box center [990, 549] width 521 height 537
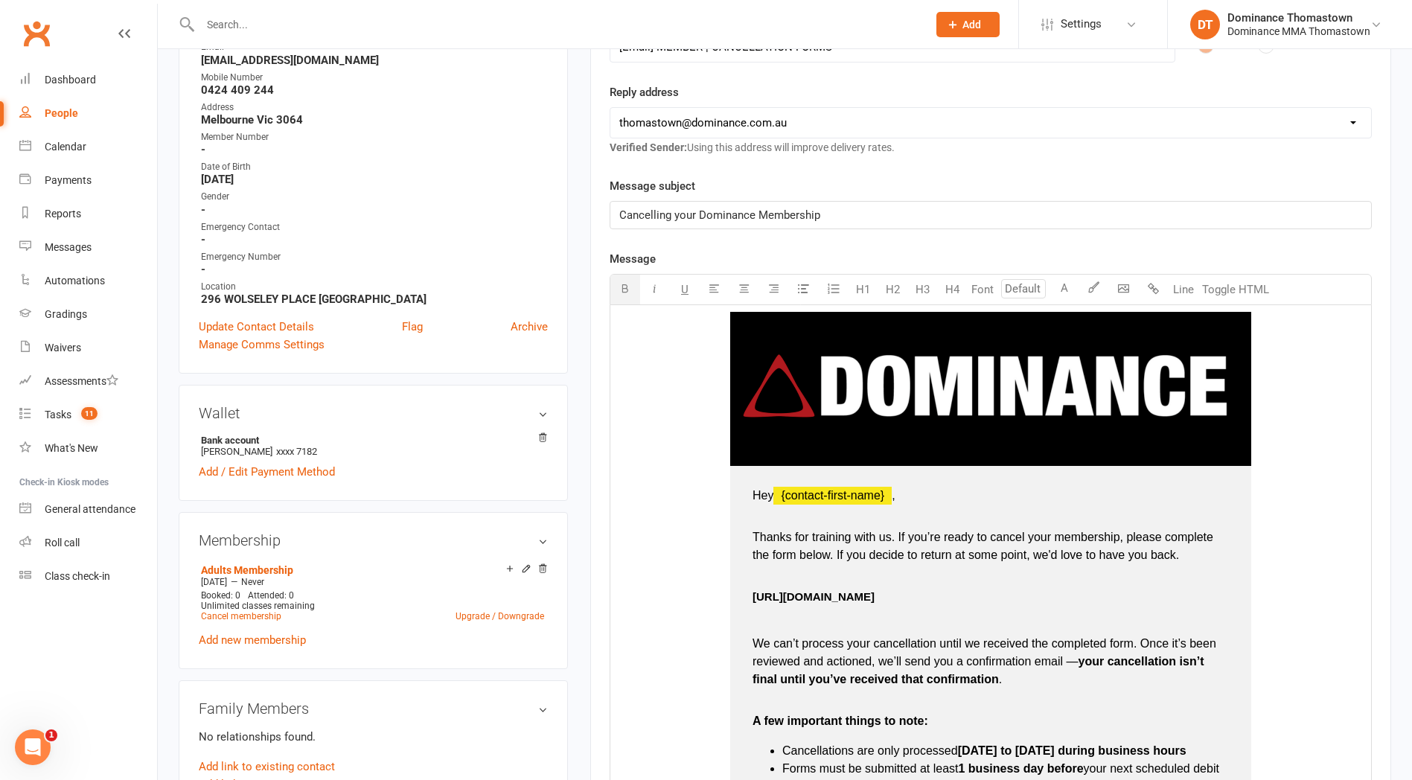
scroll to position [344, 0]
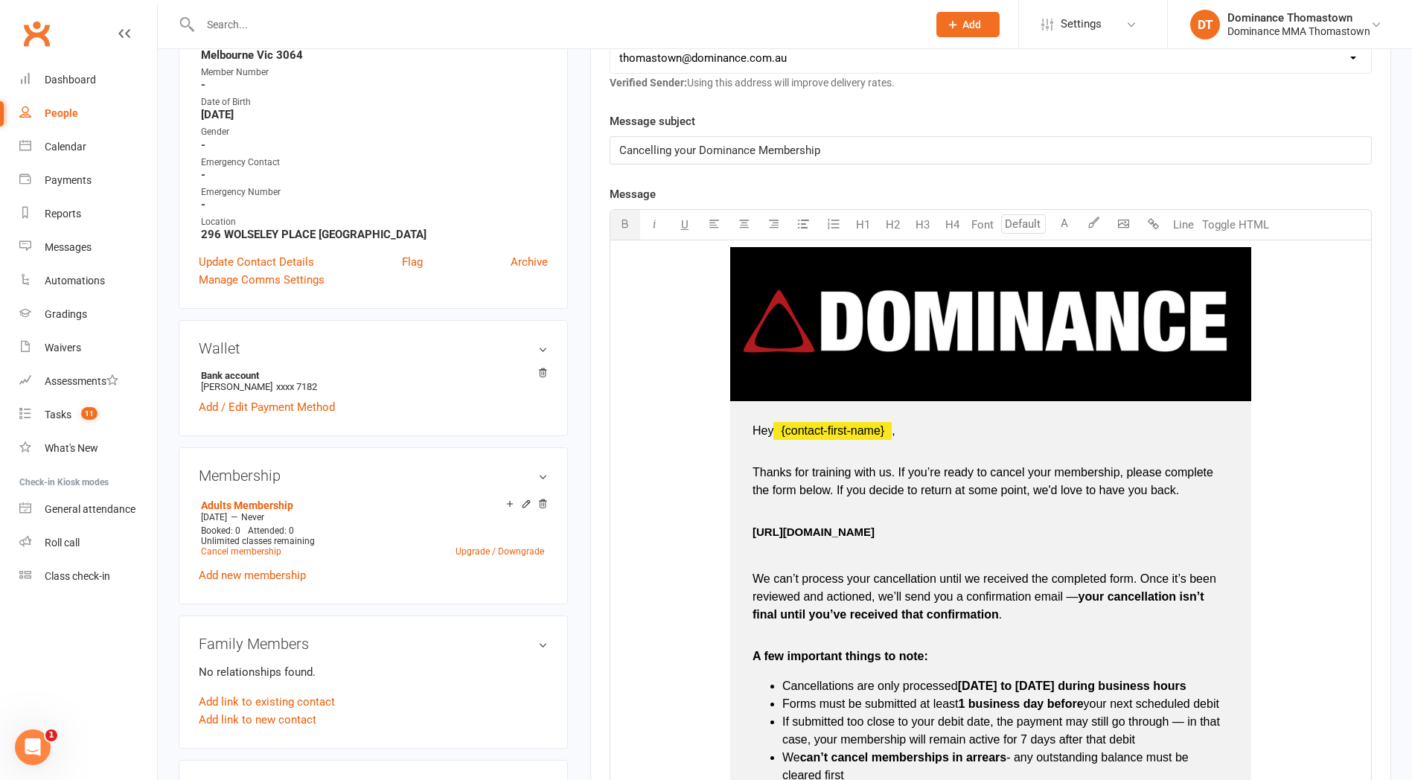
drag, startPoint x: 748, startPoint y: 532, endPoint x: 1002, endPoint y: 504, distance: 255.3
click at [980, 535] on td "Hey ﻿ {contact-first-name} , Thanks for training with us. If you’re ready to ca…" at bounding box center [990, 669] width 521 height 537
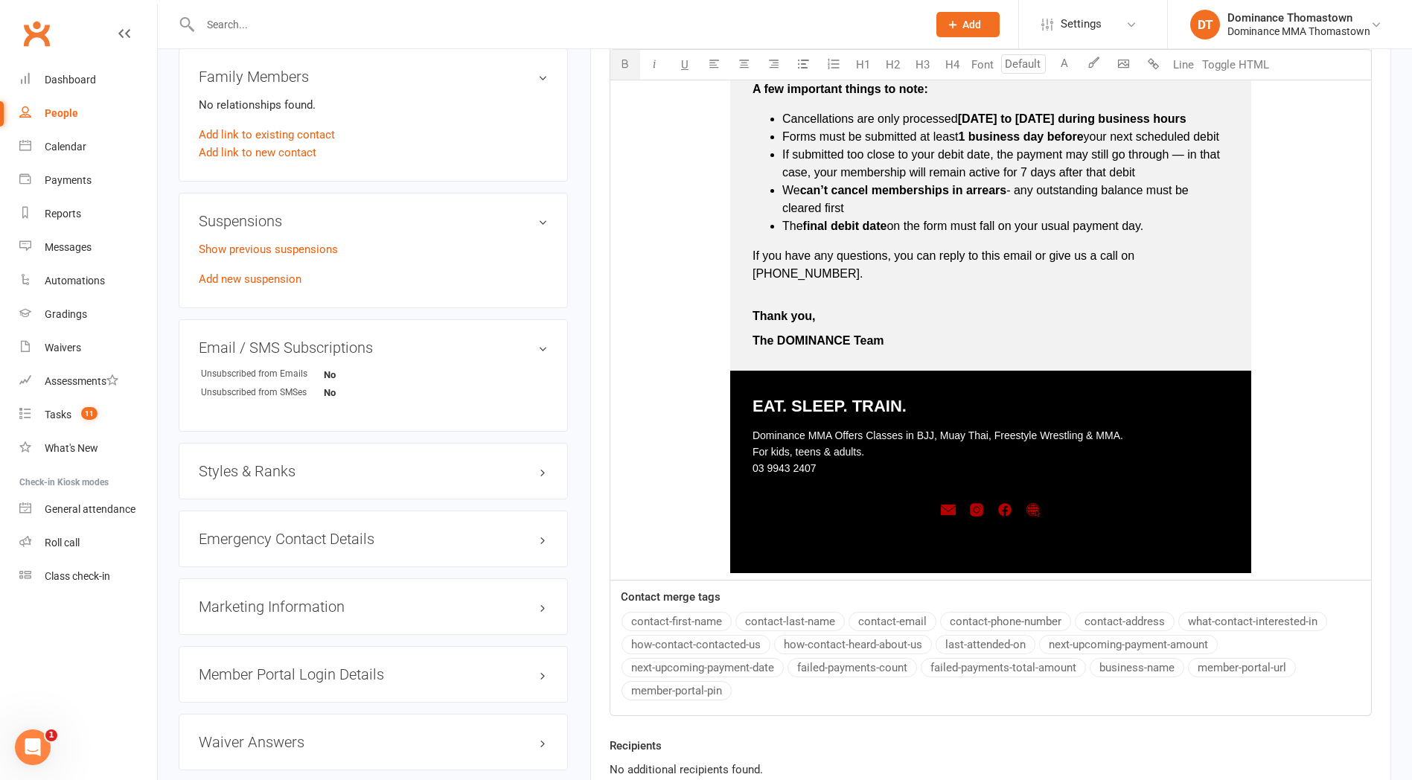
scroll to position [1062, 0]
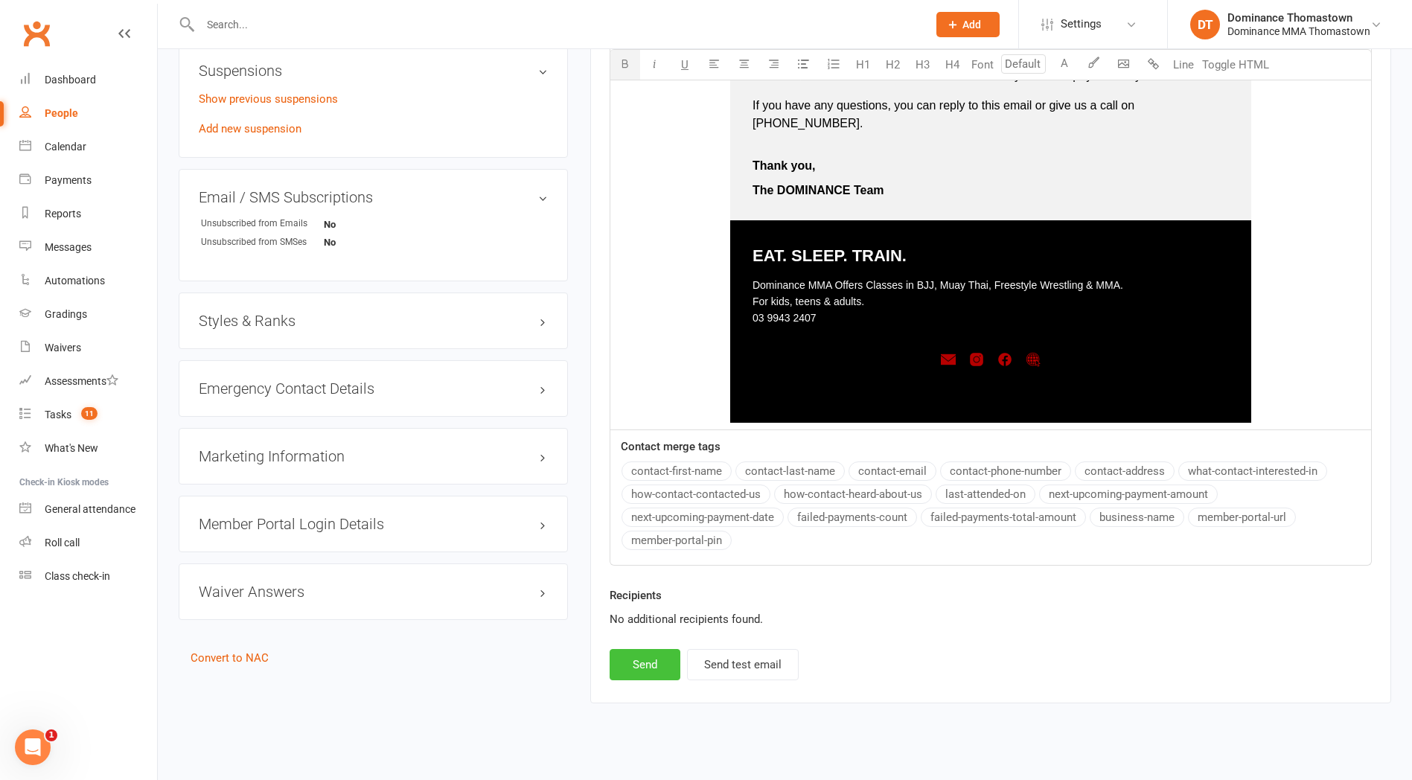
click at [641, 649] on button "Send" at bounding box center [645, 664] width 71 height 31
select select
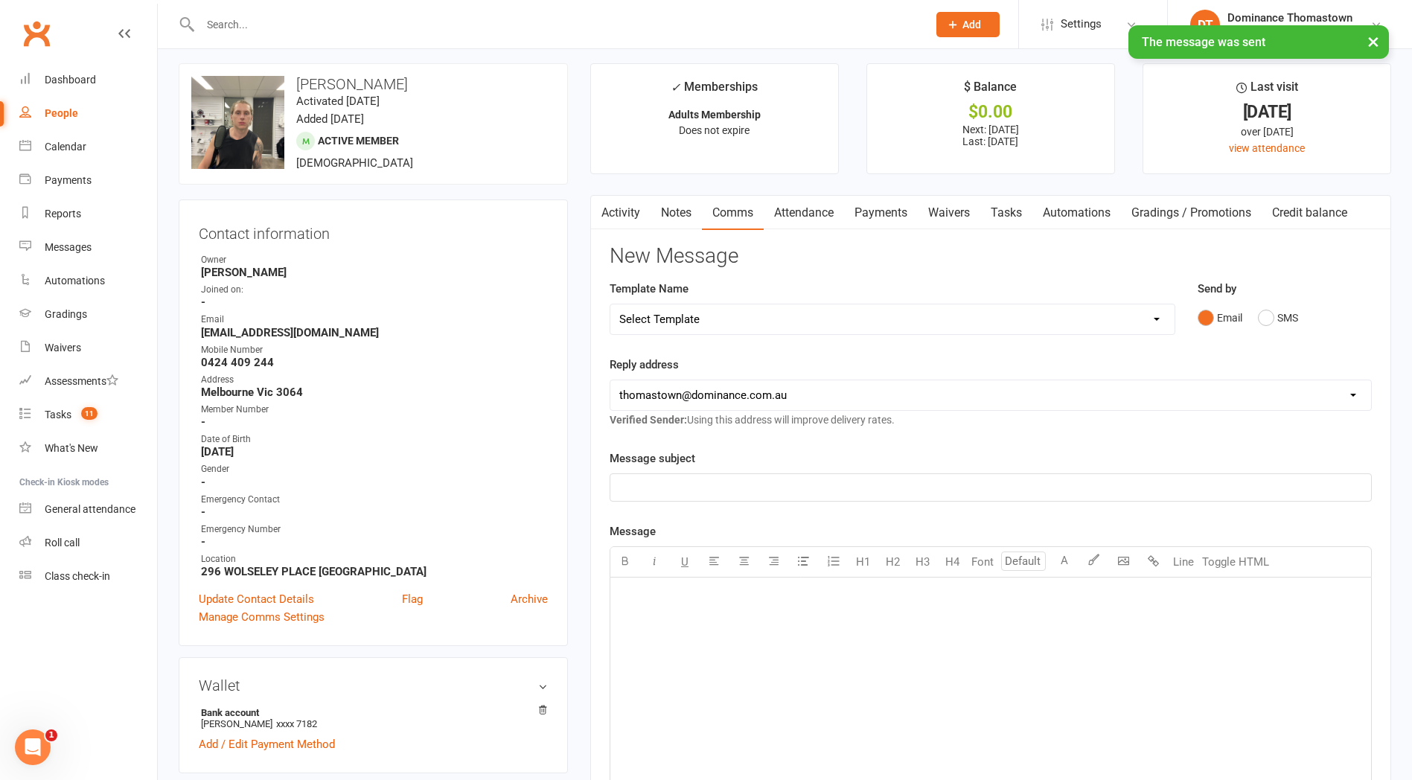
scroll to position [0, 0]
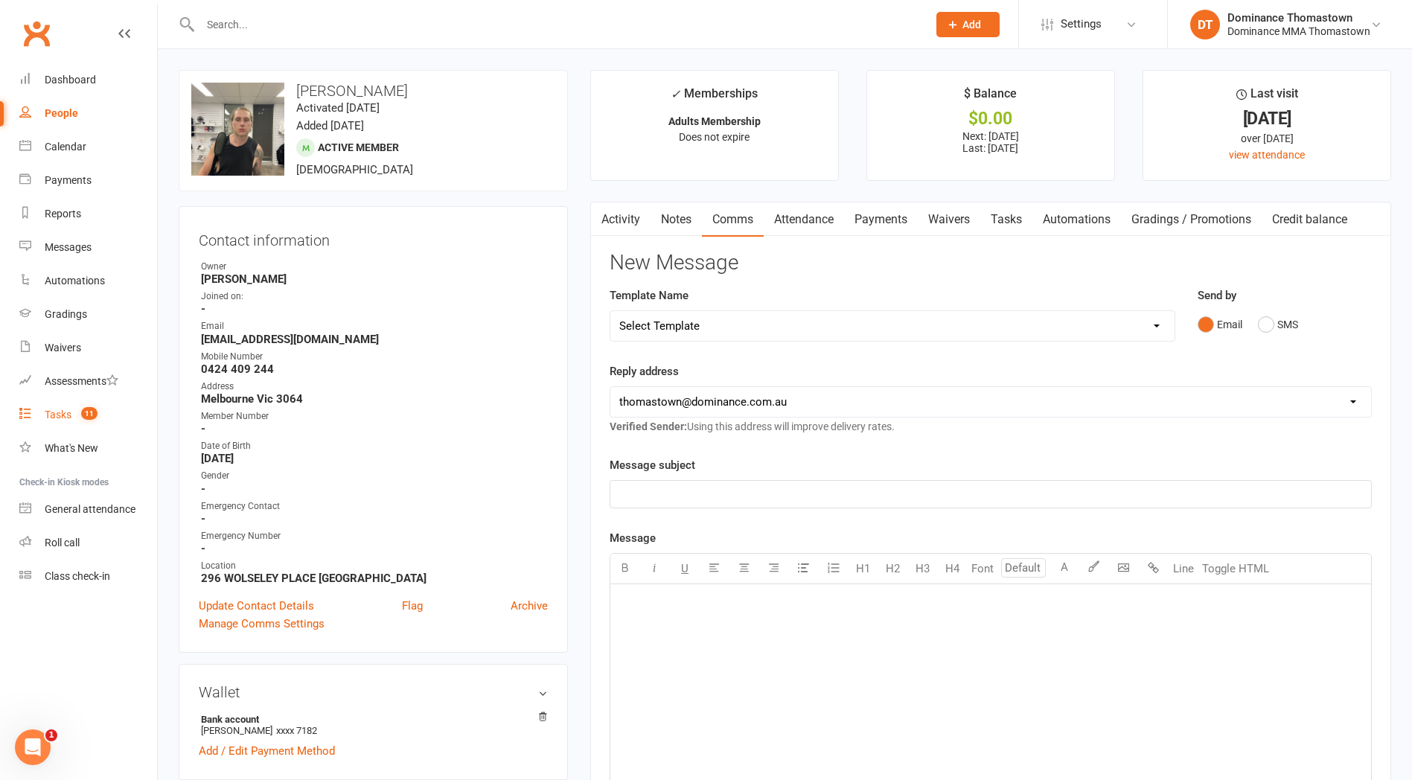
click at [53, 417] on div "Tasks" at bounding box center [58, 415] width 27 height 12
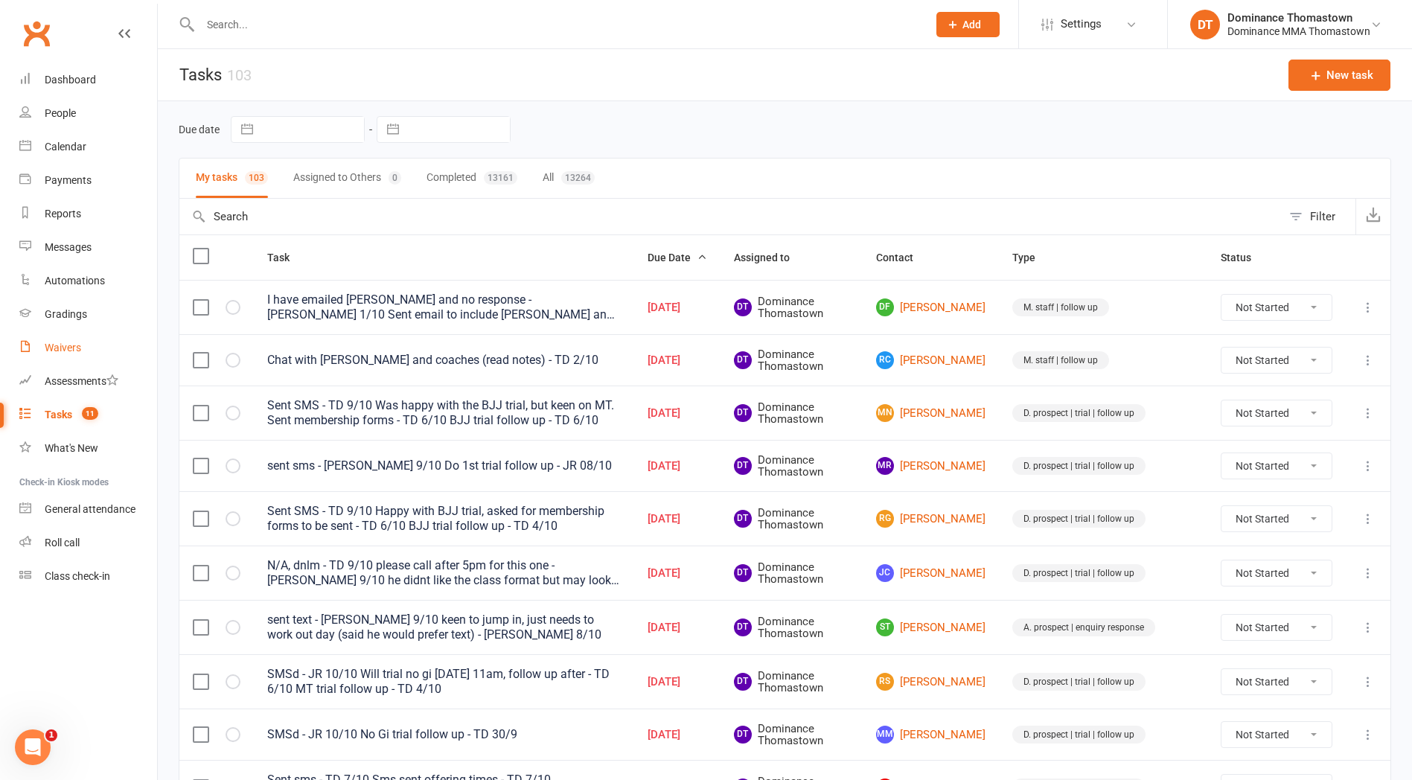
click at [60, 354] on link "Waivers" at bounding box center [88, 347] width 138 height 33
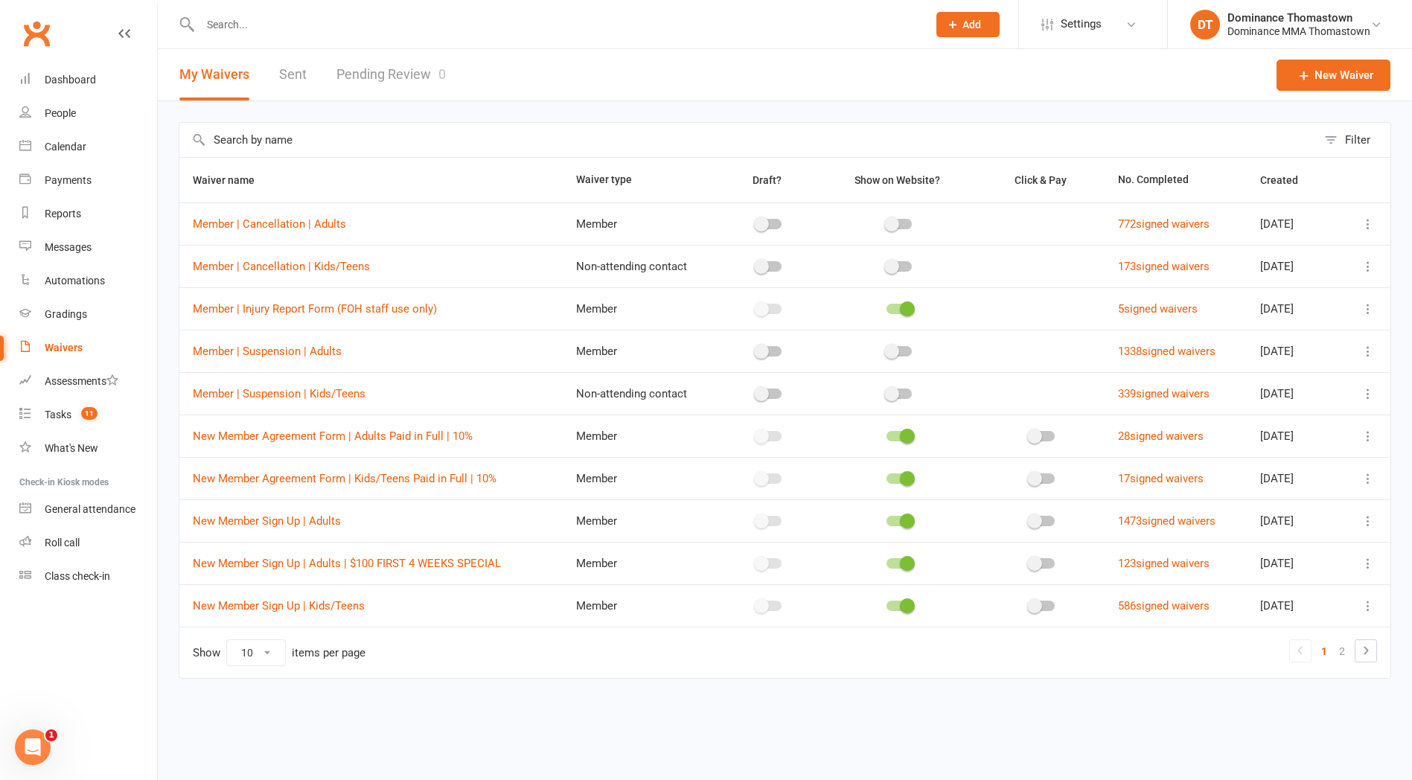
click at [371, 74] on link "Pending Review 0" at bounding box center [390, 74] width 109 height 51
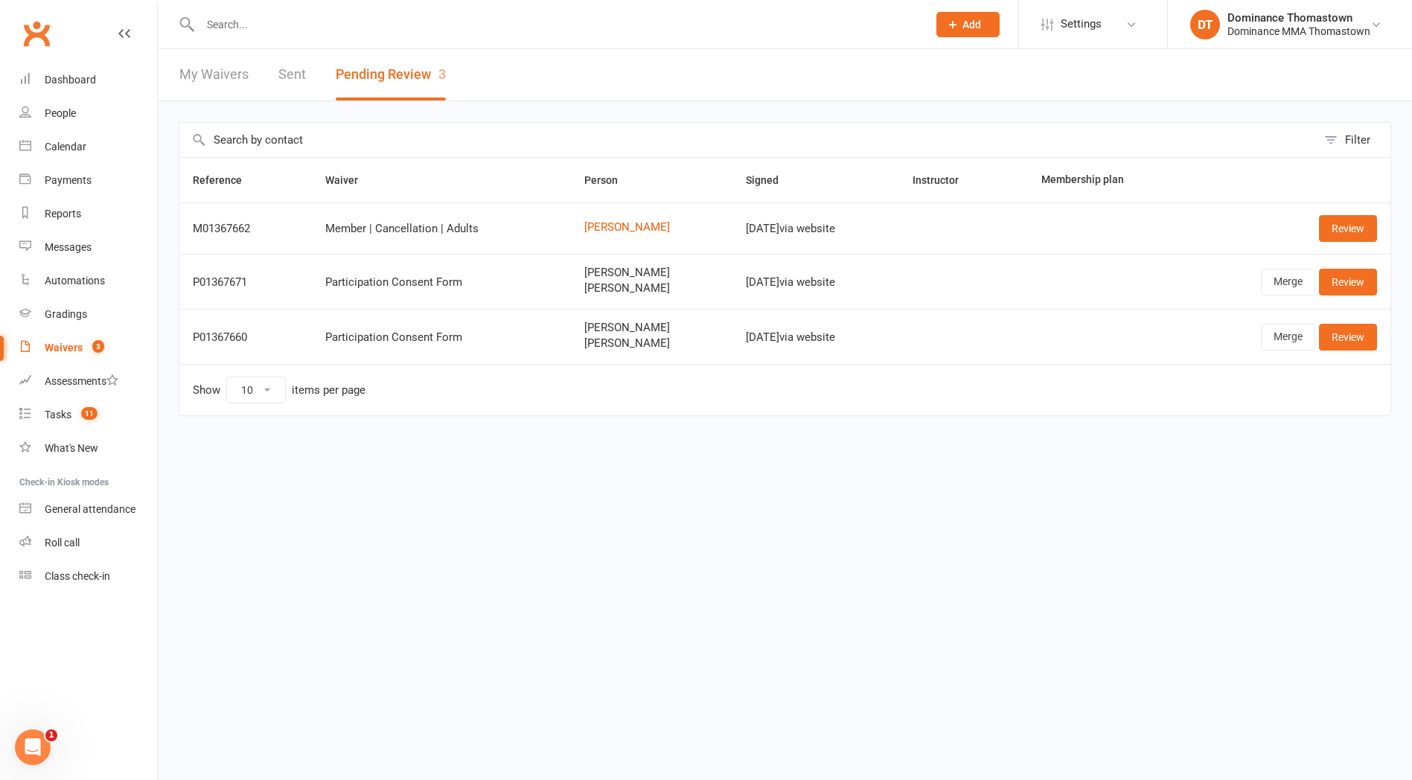
drag, startPoint x: 418, startPoint y: 28, endPoint x: 440, endPoint y: 37, distance: 24.1
click at [418, 28] on input "text" at bounding box center [556, 24] width 721 height 21
click at [588, 227] on link "[PERSON_NAME]" at bounding box center [651, 227] width 135 height 13
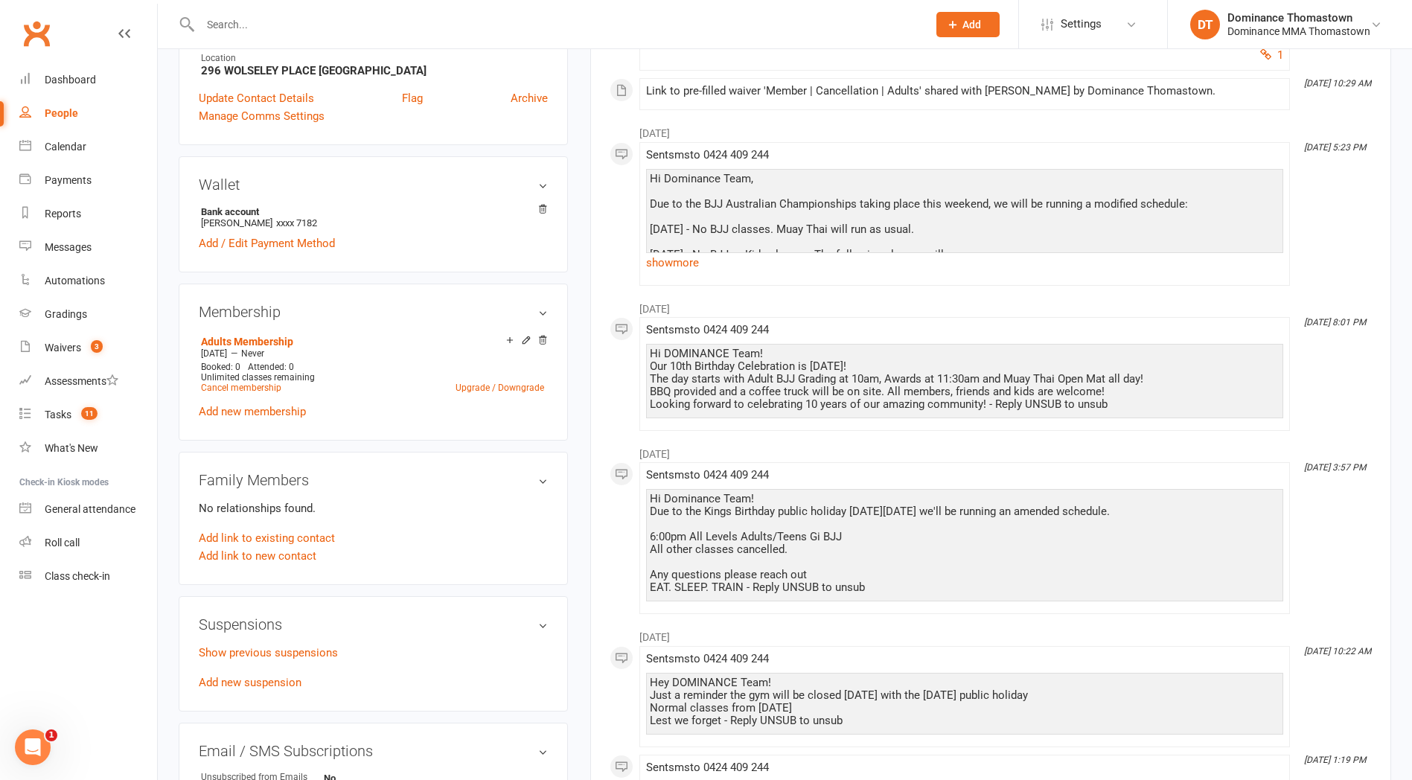
scroll to position [569, 0]
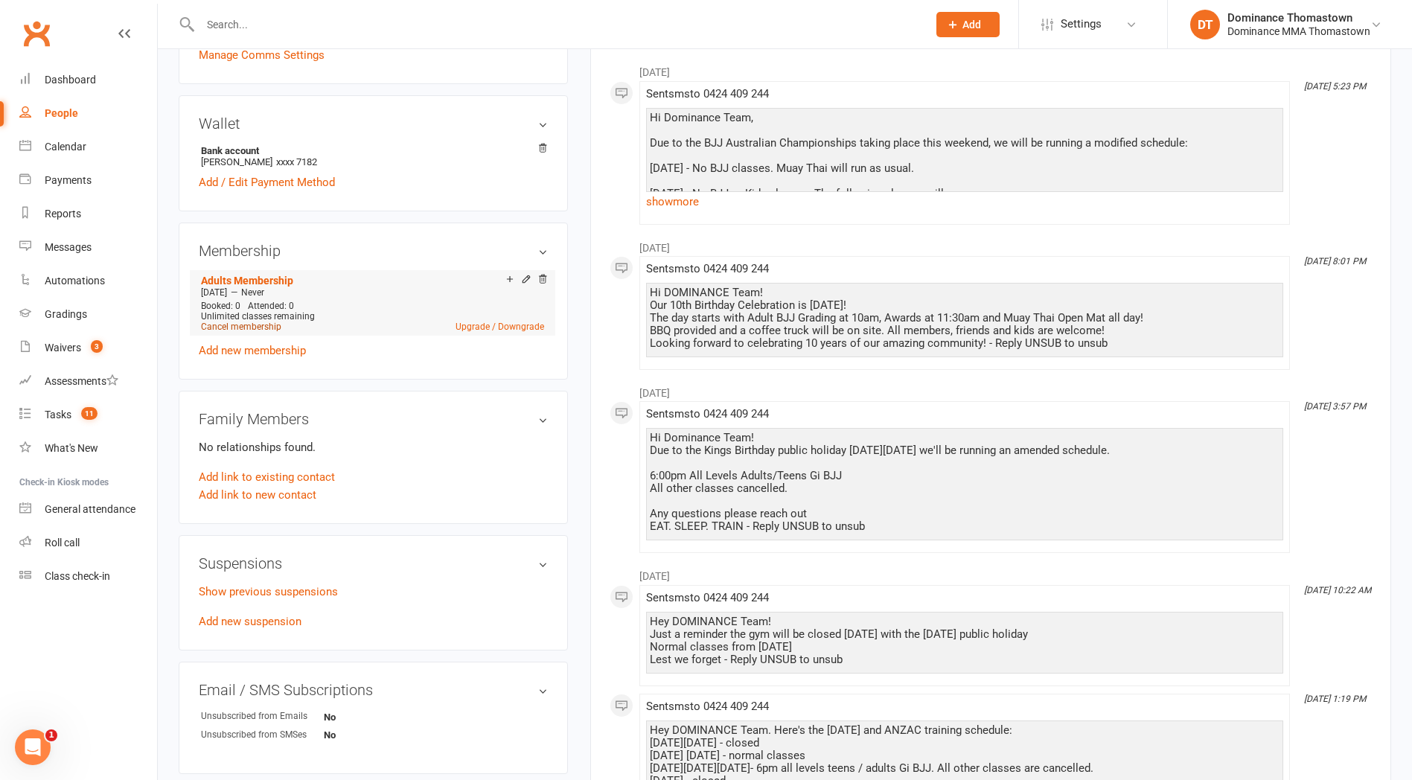
click at [244, 324] on link "Cancel membership" at bounding box center [241, 327] width 80 height 10
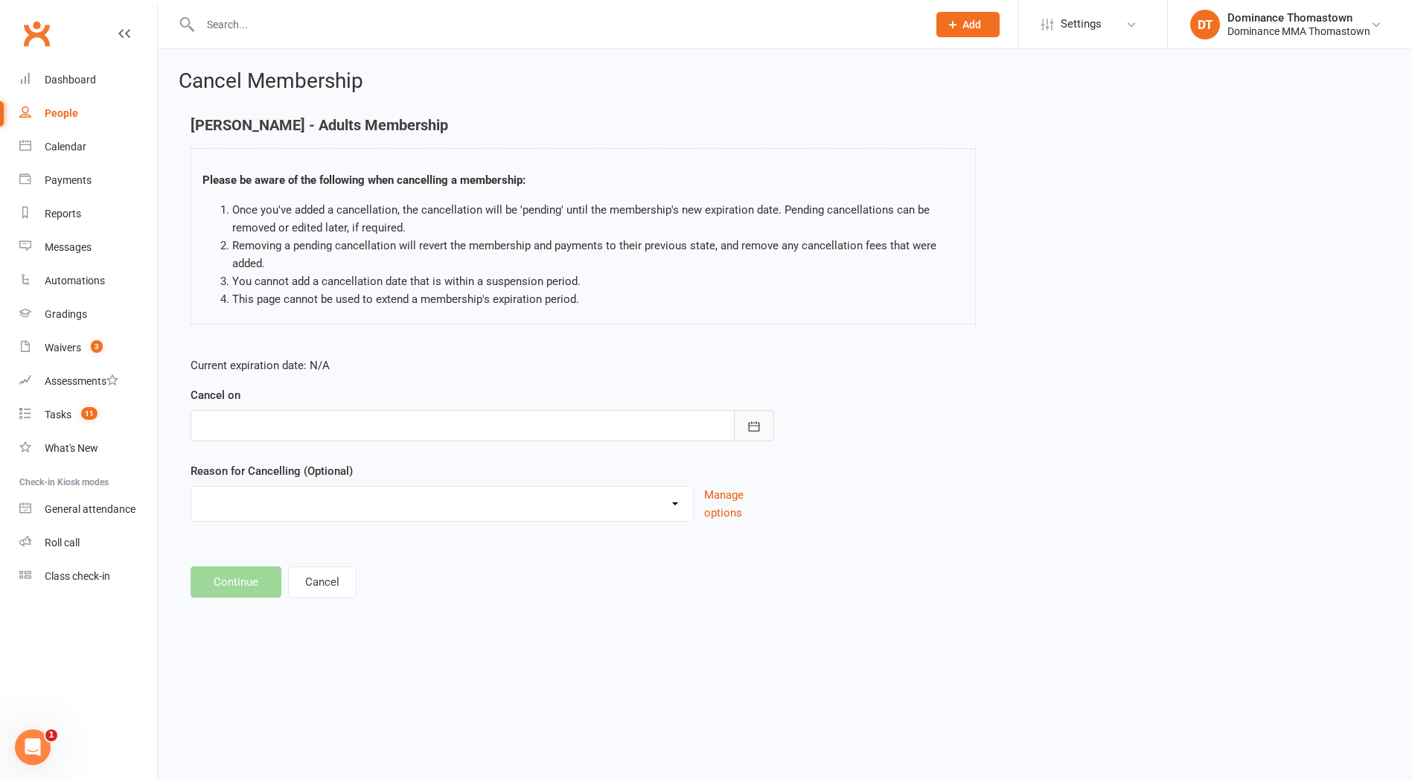
click at [763, 430] on button "button" at bounding box center [754, 425] width 40 height 31
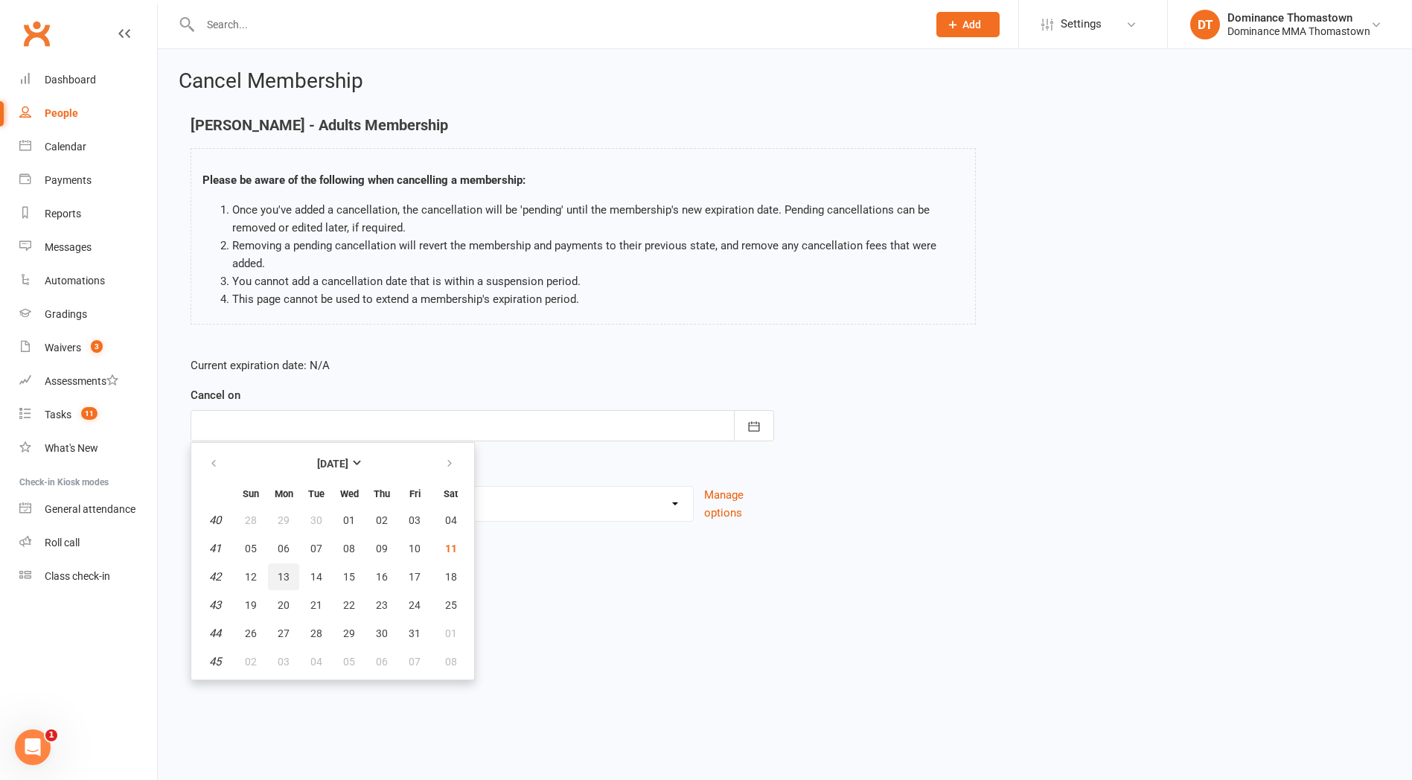
click at [287, 575] on span "13" at bounding box center [284, 577] width 12 height 12
type input "[DATE]"
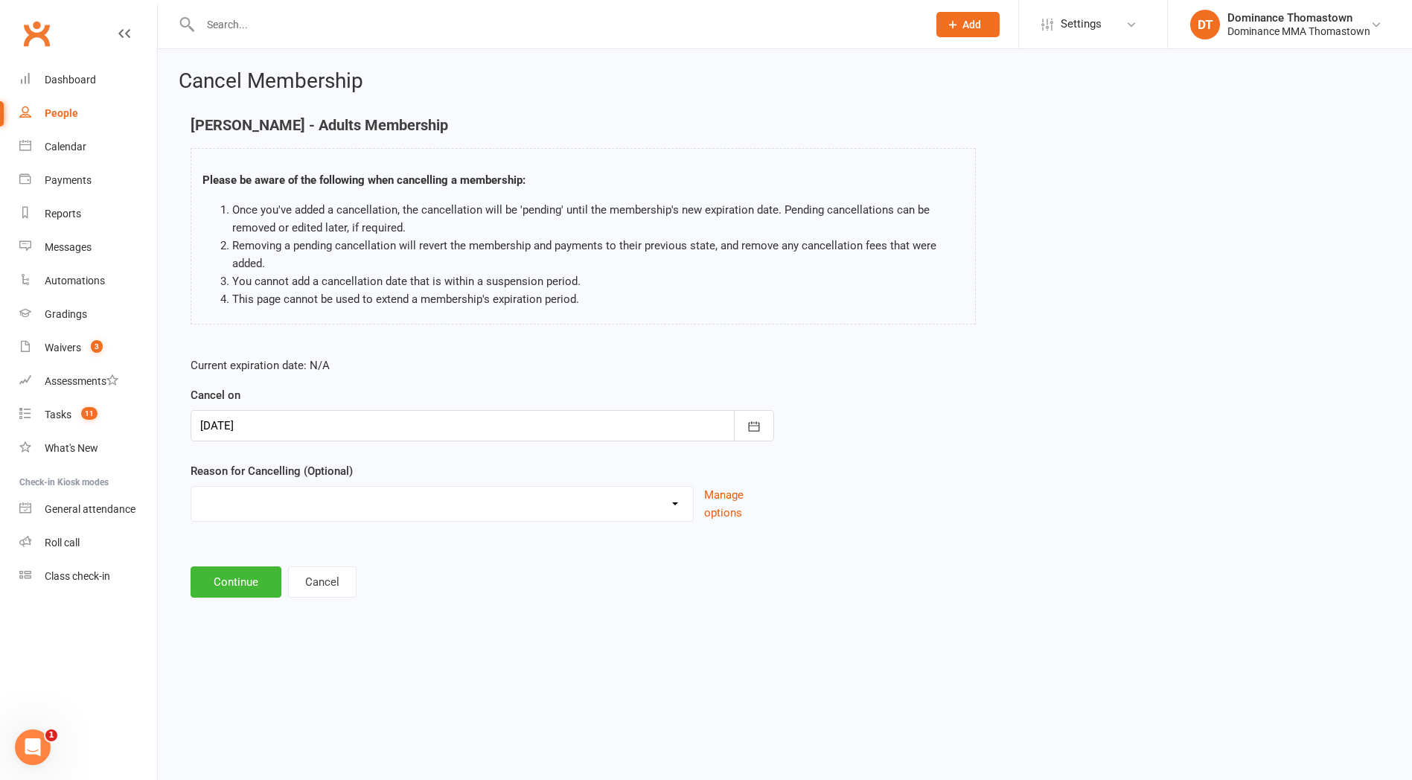
click at [225, 509] on select "Holiday Injury Other reason" at bounding box center [442, 502] width 502 height 30
click at [234, 502] on select "Holiday Injury Other reason" at bounding box center [442, 502] width 502 height 30
select select "2"
click at [191, 487] on select "Holiday Injury Other reason" at bounding box center [442, 502] width 502 height 30
paste input "Injured"
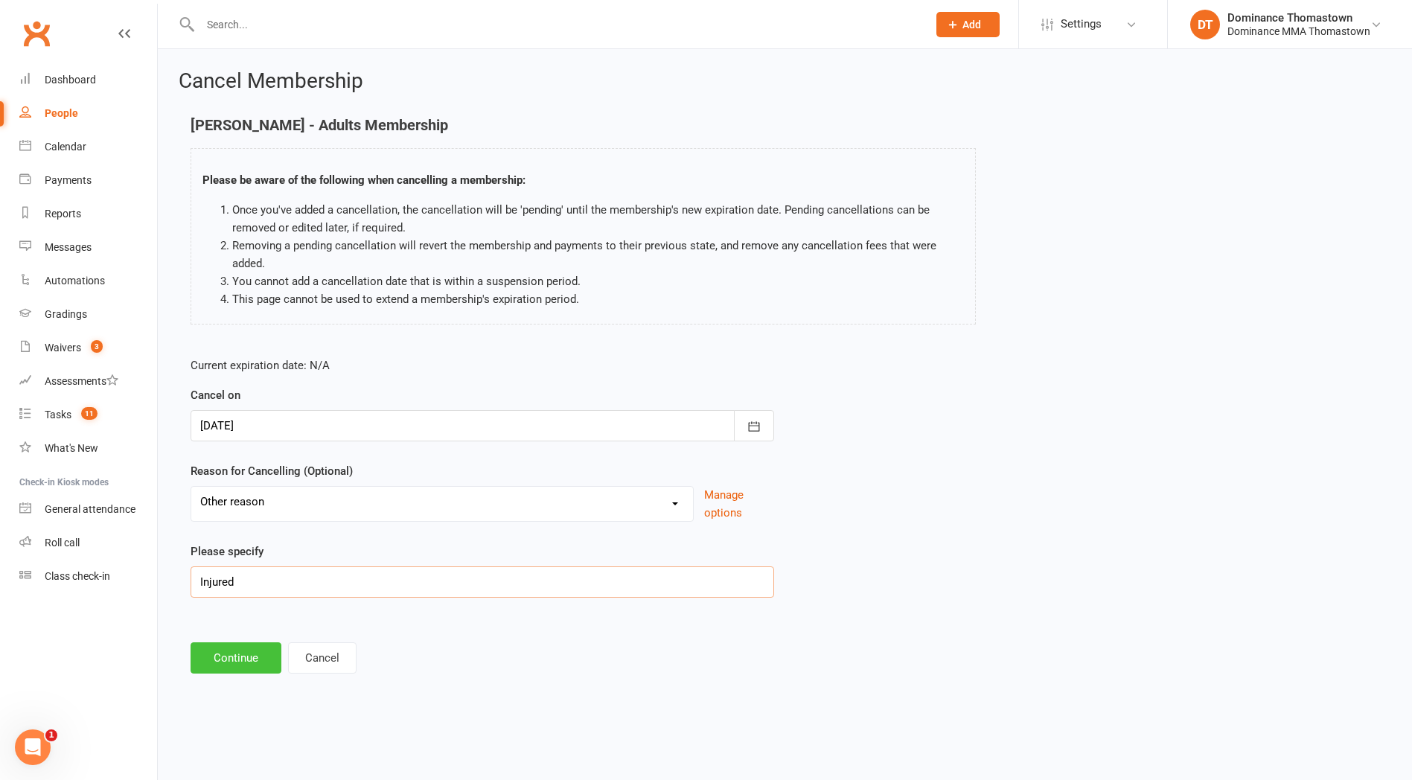
type input "Injured"
click at [235, 659] on button "Continue" at bounding box center [236, 657] width 91 height 31
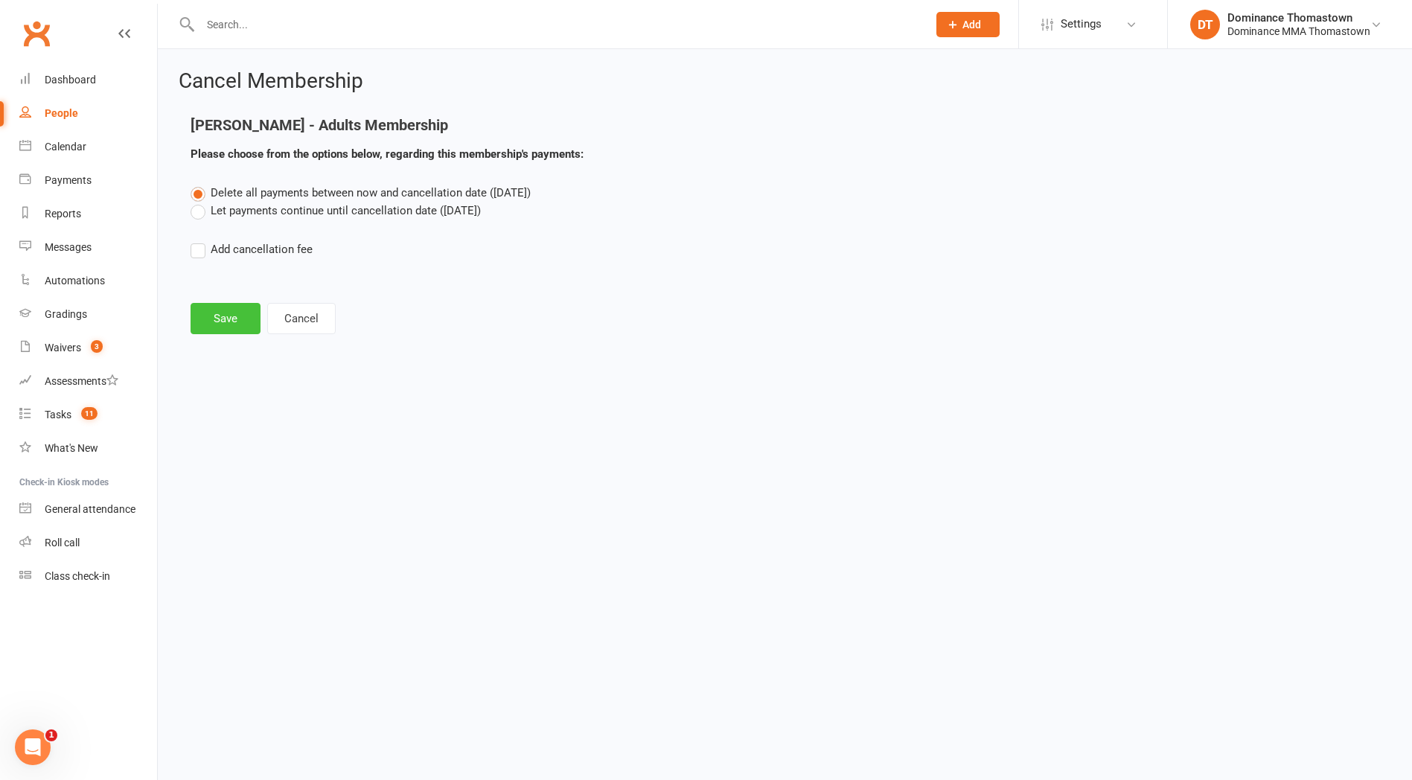
click at [219, 312] on button "Save" at bounding box center [226, 318] width 70 height 31
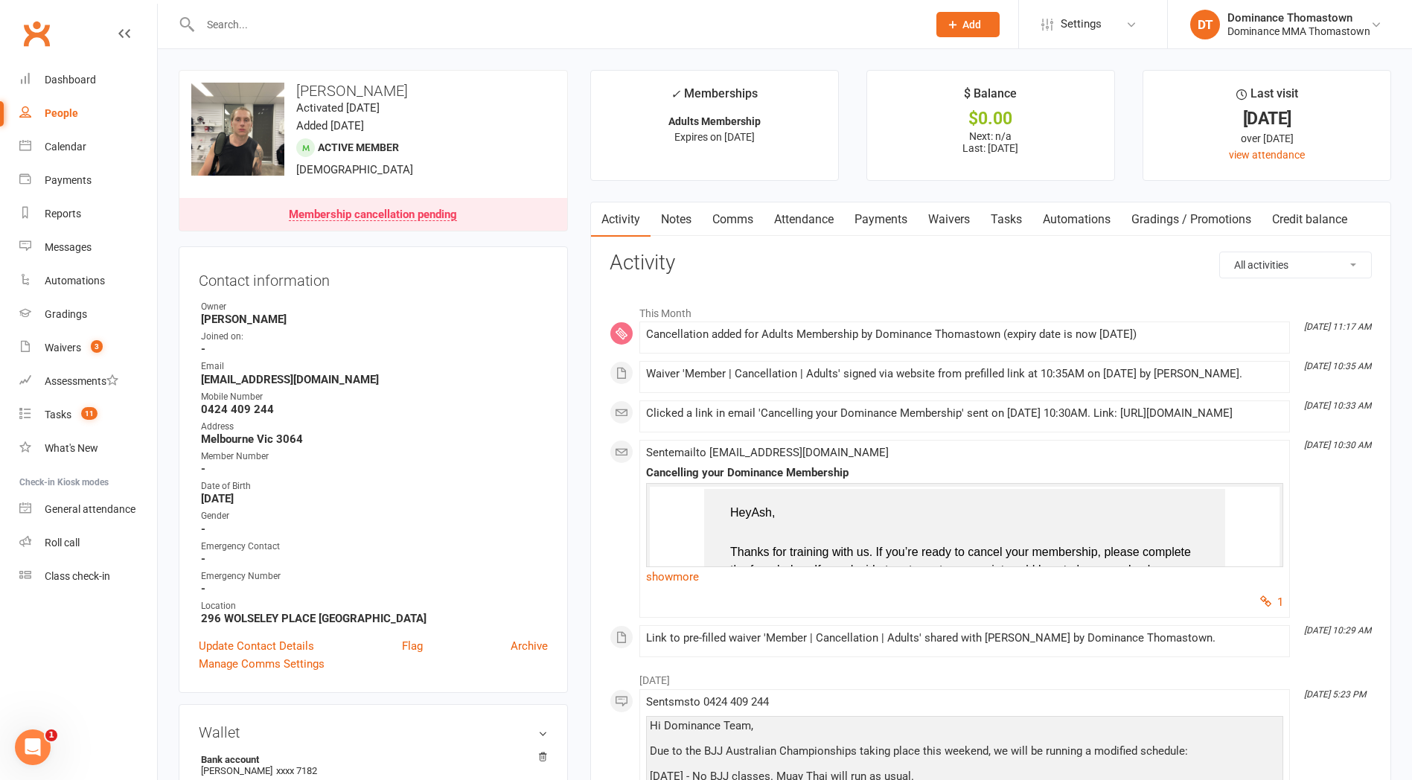
click at [679, 217] on link "Notes" at bounding box center [676, 219] width 51 height 34
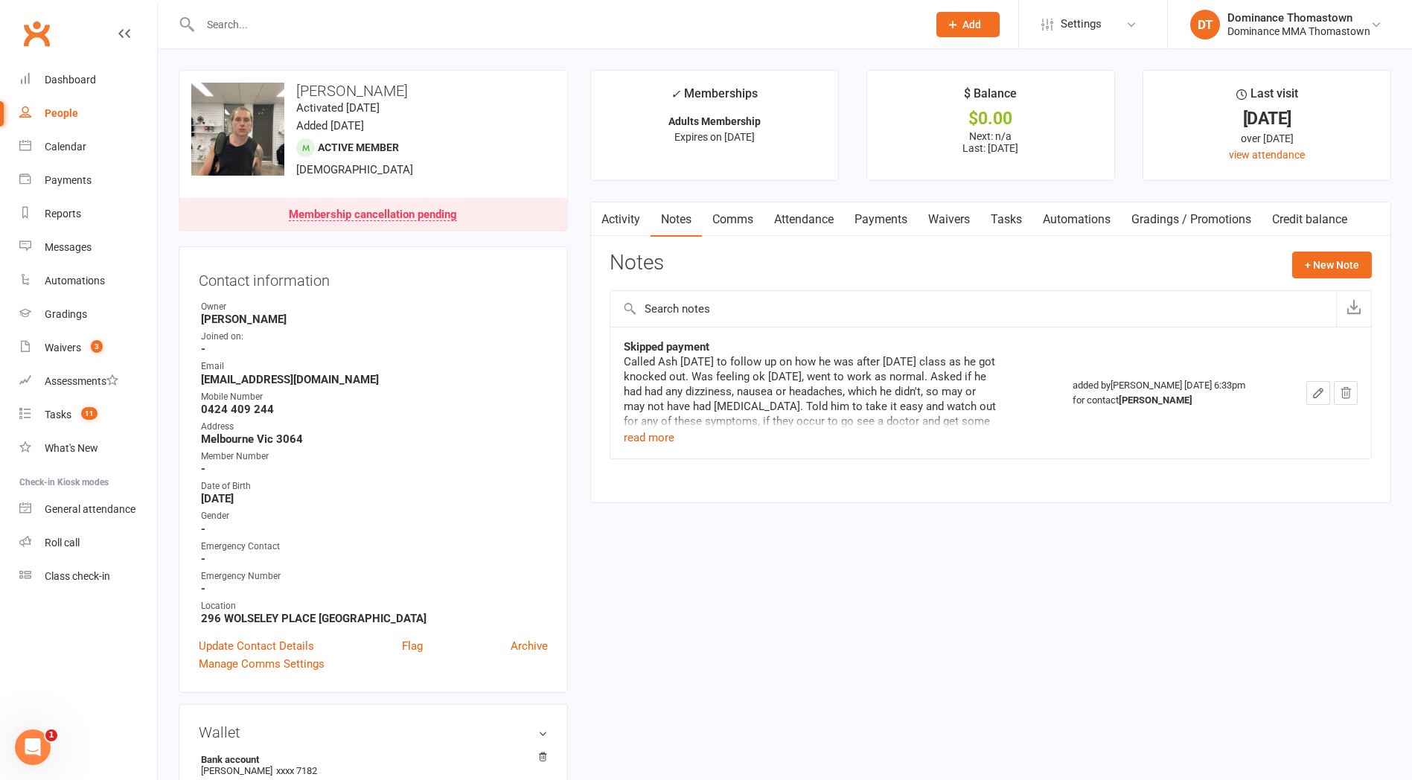
click at [732, 220] on link "Comms" at bounding box center [733, 219] width 62 height 34
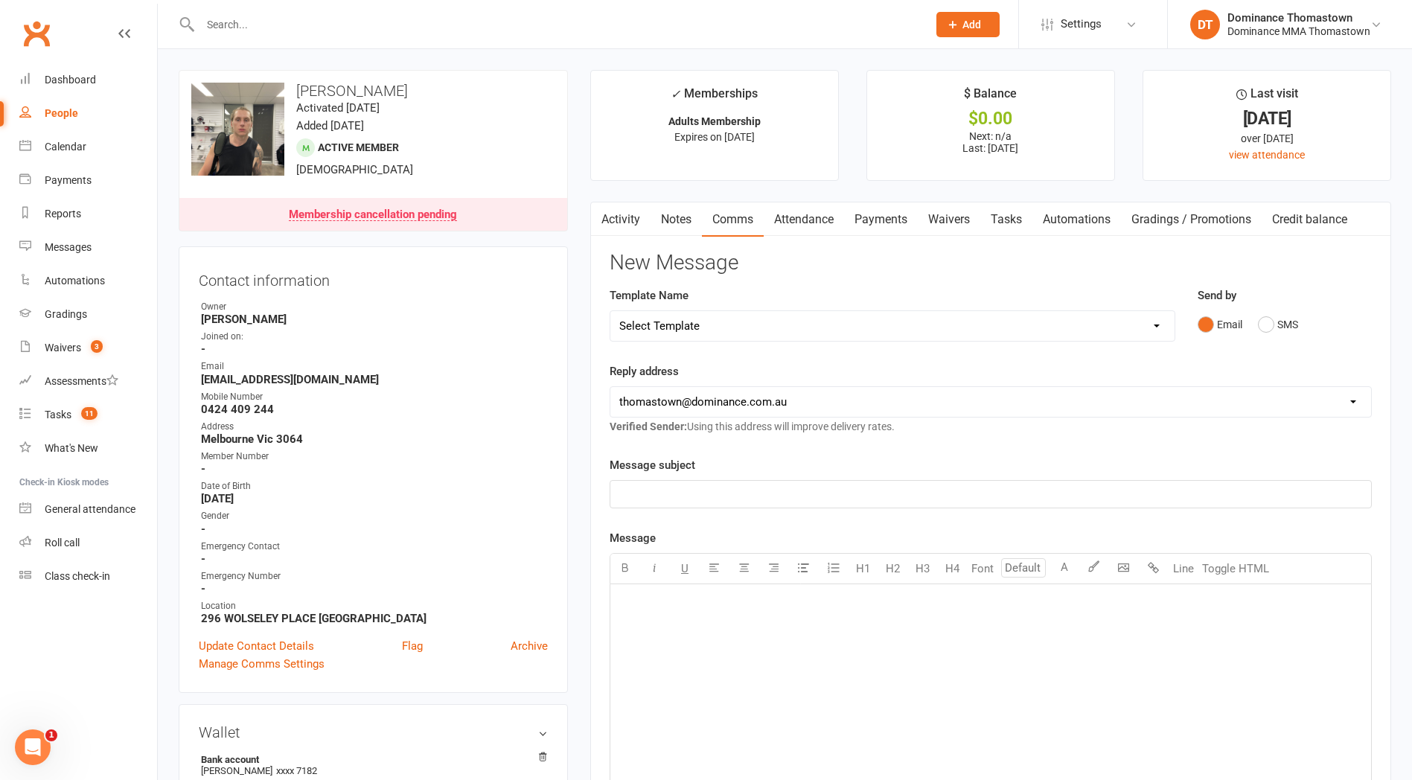
click at [526, 11] on div at bounding box center [548, 24] width 738 height 48
click at [429, 17] on input "text" at bounding box center [556, 24] width 721 height 21
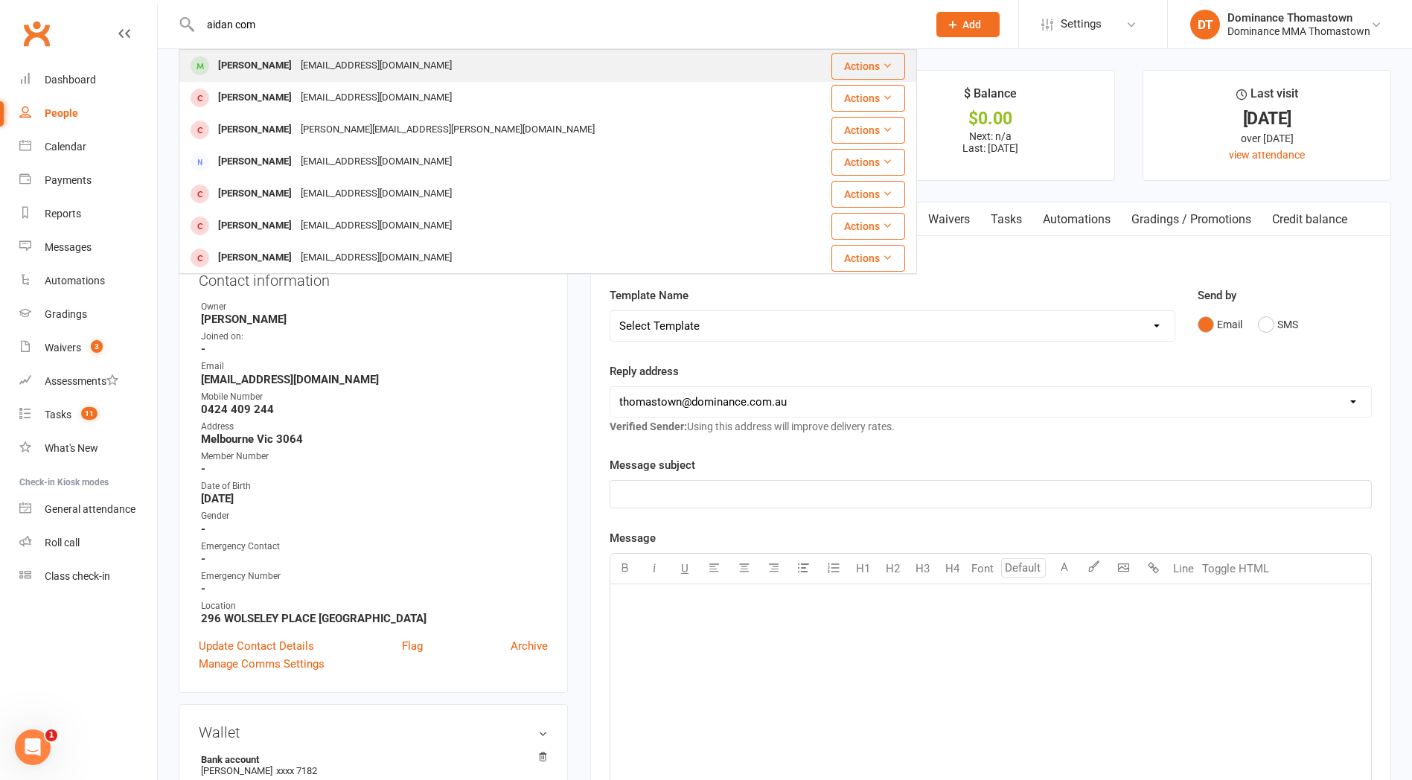
type input "aidan com"
click at [336, 67] on div "[EMAIL_ADDRESS][DOMAIN_NAME]" at bounding box center [376, 66] width 160 height 22
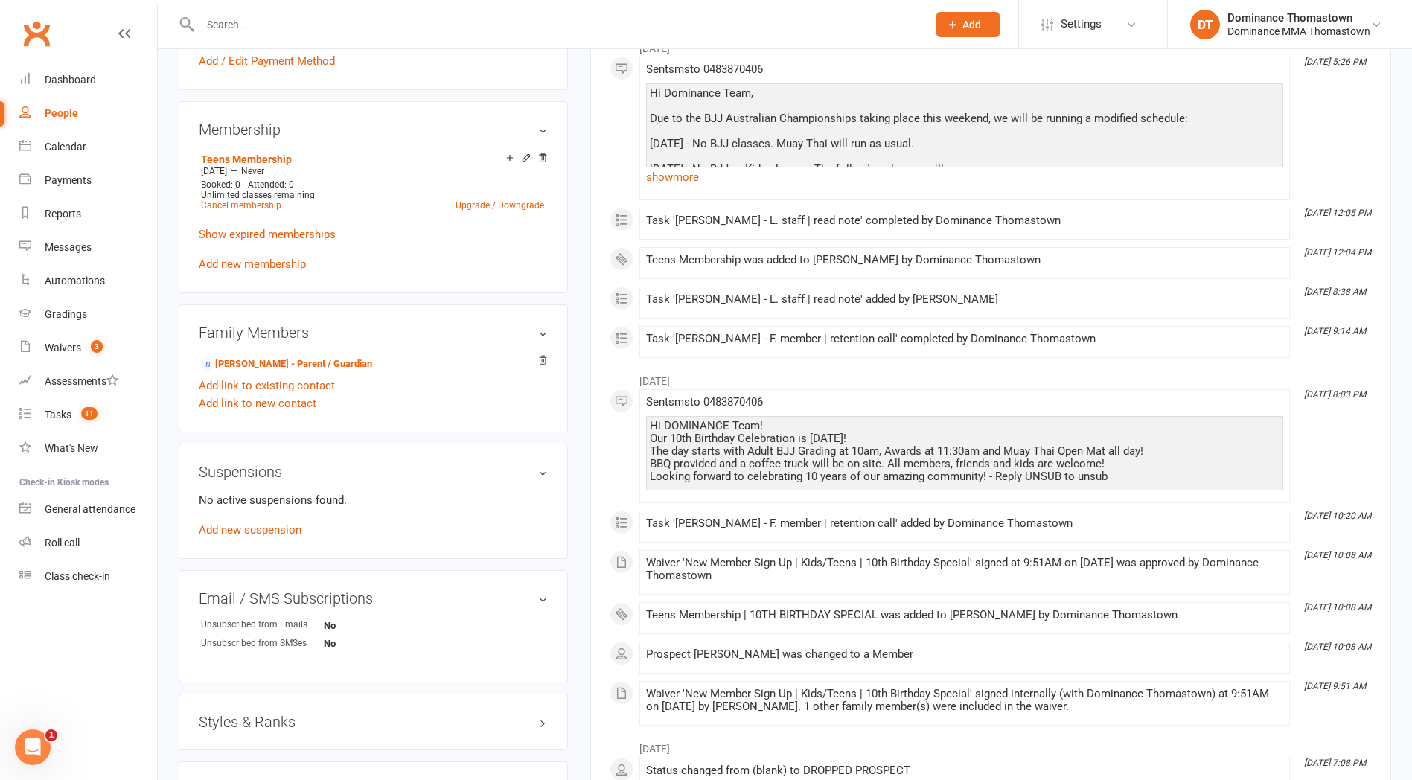
scroll to position [674, 0]
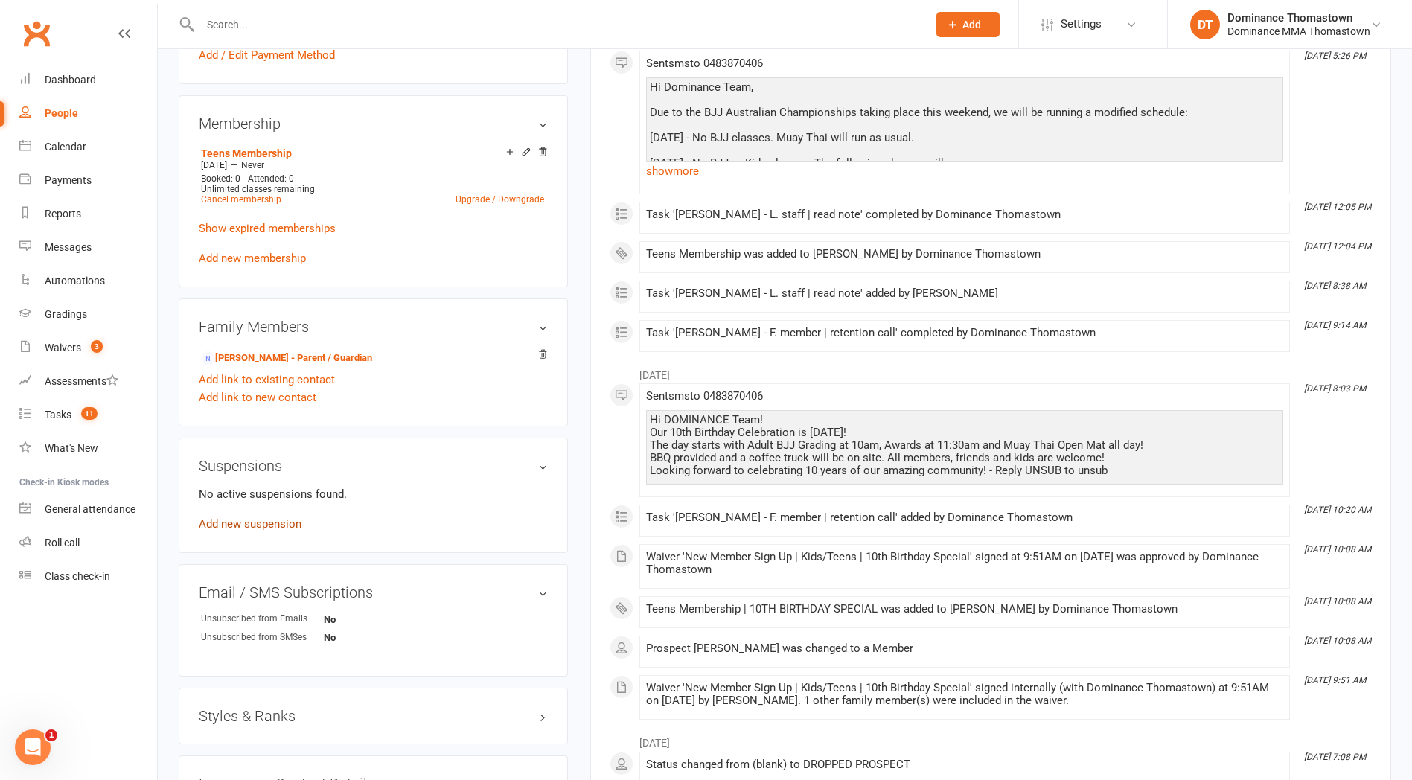
click at [269, 523] on link "Add new suspension" at bounding box center [250, 523] width 103 height 13
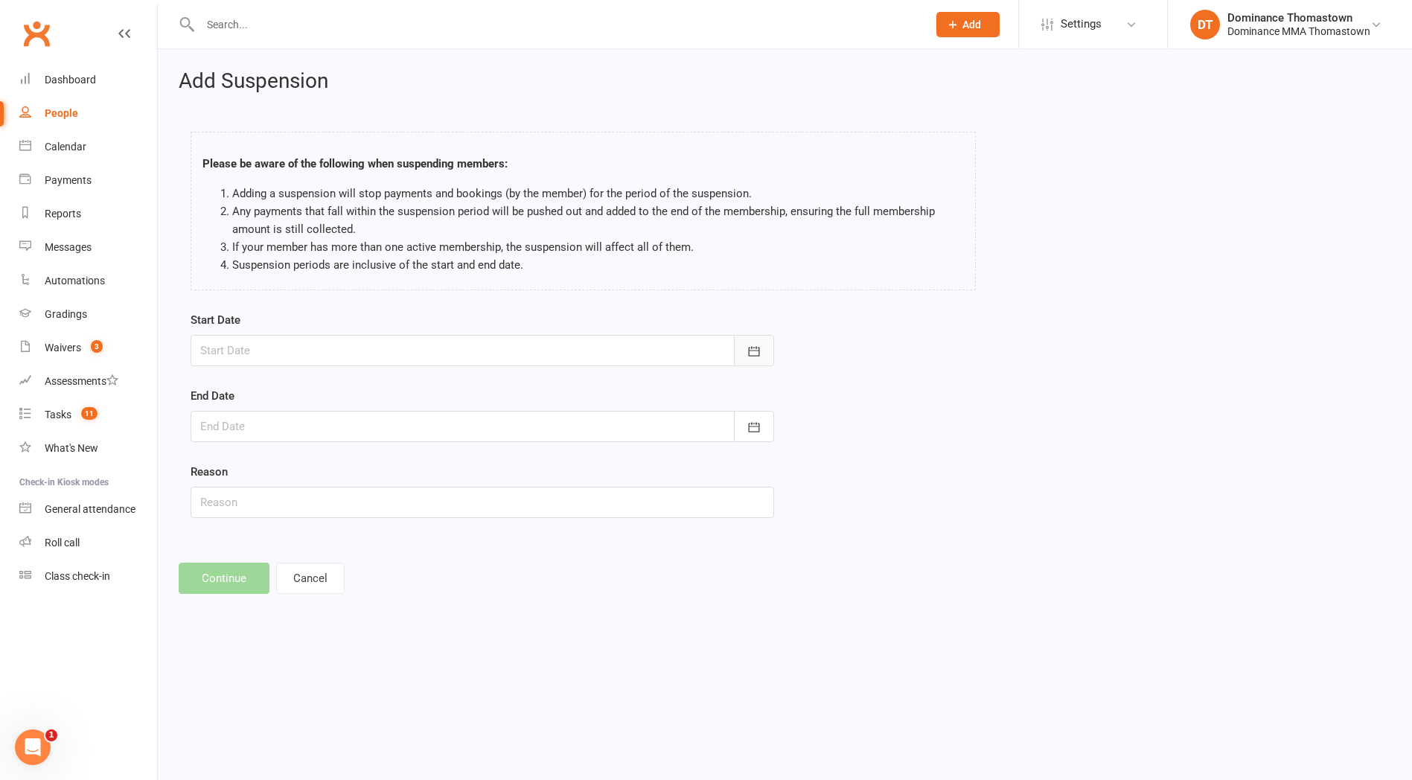
click at [748, 345] on icon "button" at bounding box center [754, 351] width 15 height 15
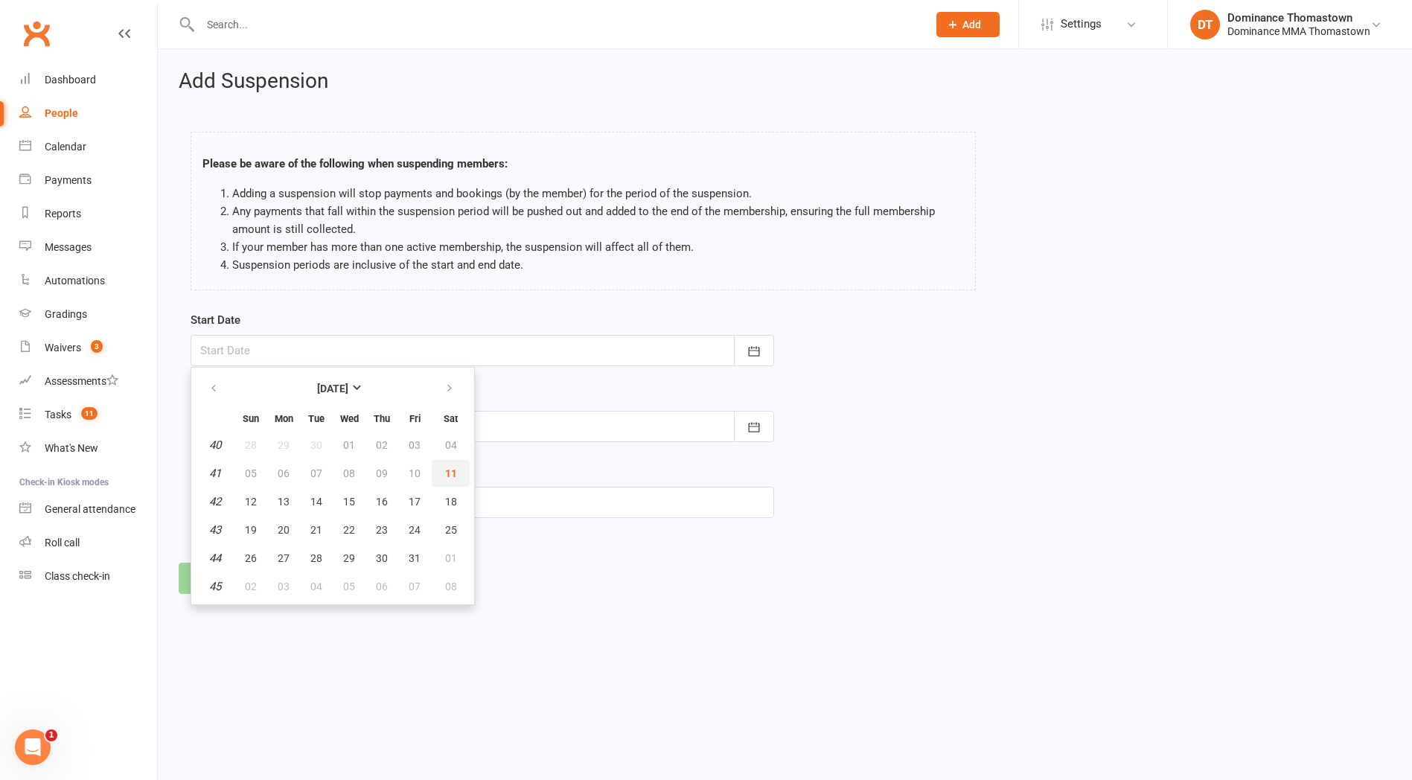
click at [449, 473] on span "11" at bounding box center [451, 473] width 12 height 12
type input "11 Oct 2025"
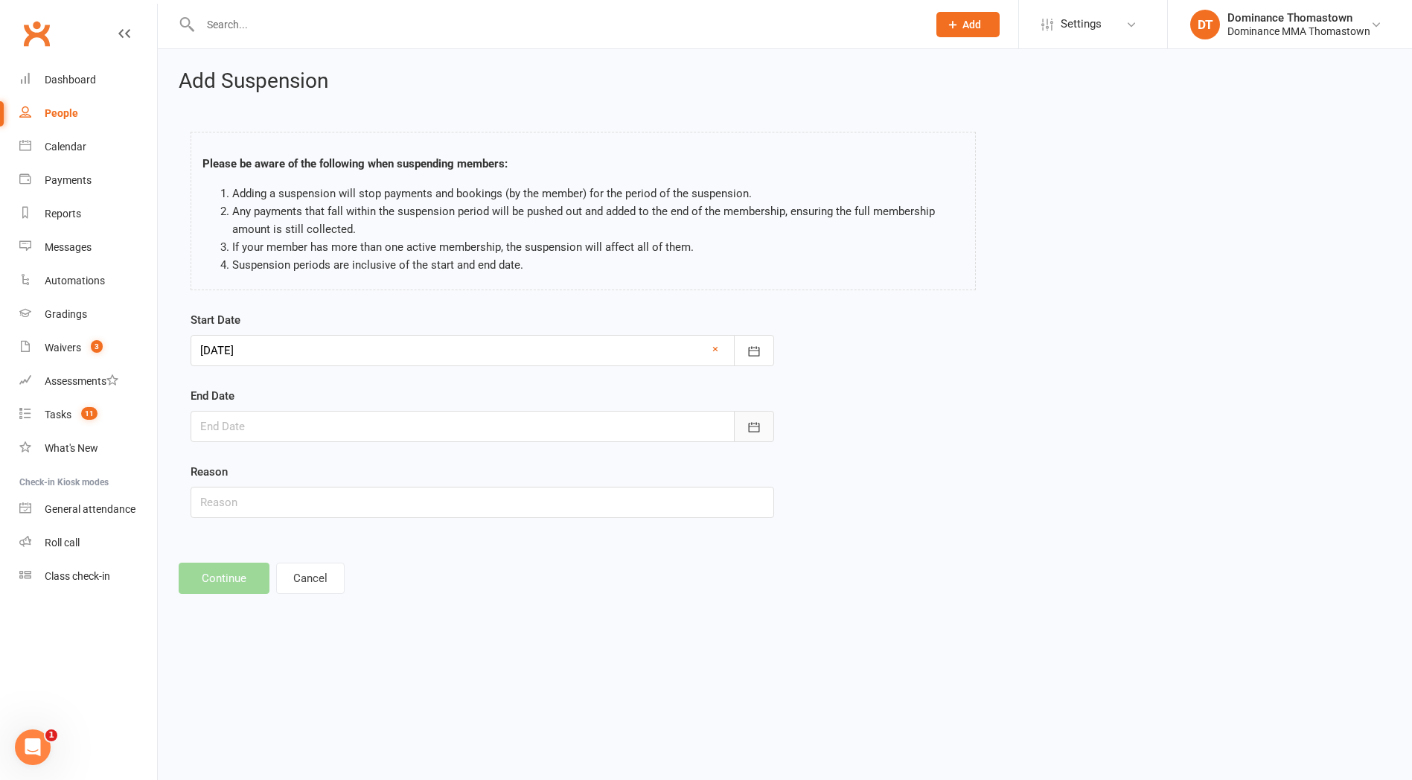
click at [753, 427] on icon "button" at bounding box center [754, 427] width 15 height 15
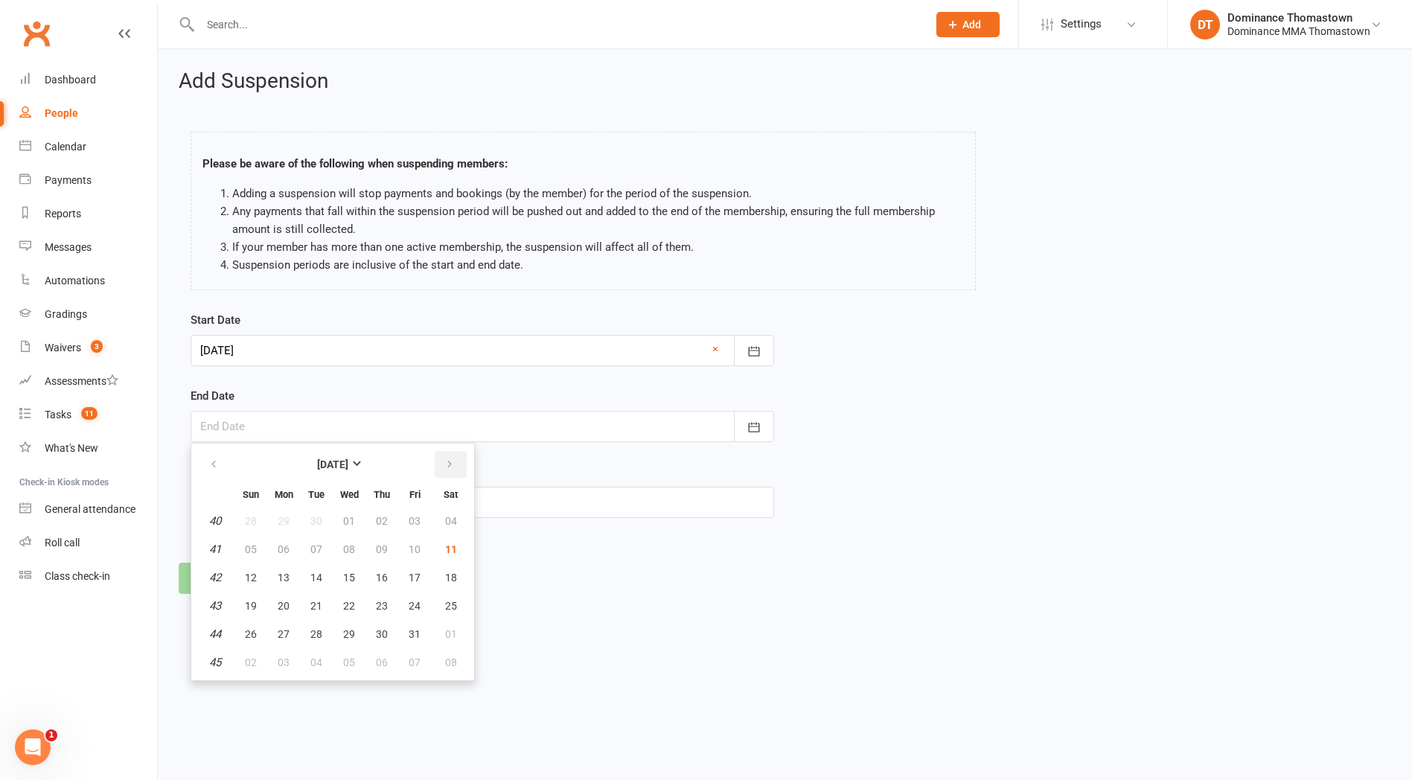
click at [449, 465] on icon "button" at bounding box center [449, 465] width 10 height 12
click at [243, 657] on button "30" at bounding box center [250, 662] width 31 height 27
type input "30 Nov 2025"
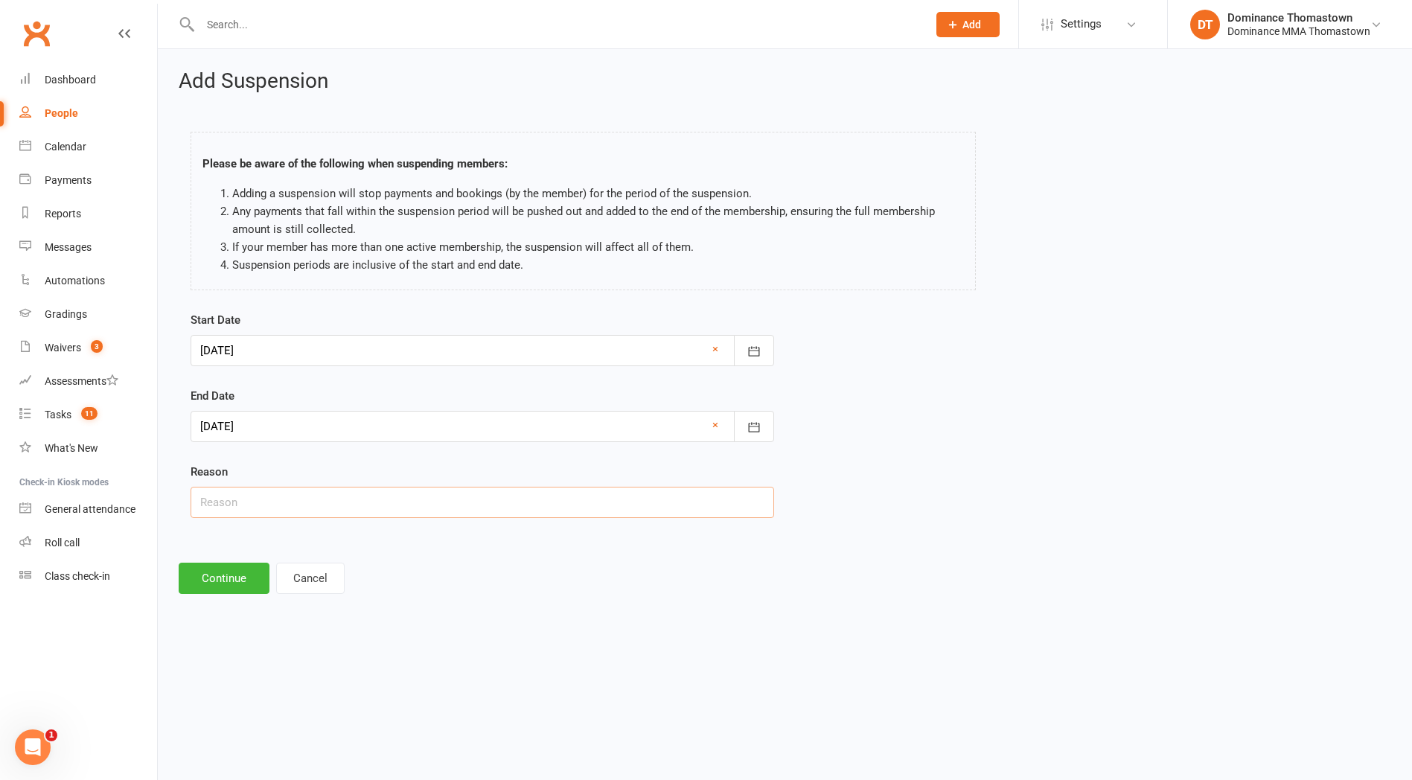
click at [240, 499] on input "text" at bounding box center [483, 502] width 584 height 31
type input "S"
paste input "Exams"
type input "Exams"
click at [207, 548] on div "Add Suspension Please be aware of the following when suspending members: Adding…" at bounding box center [785, 332] width 1254 height 566
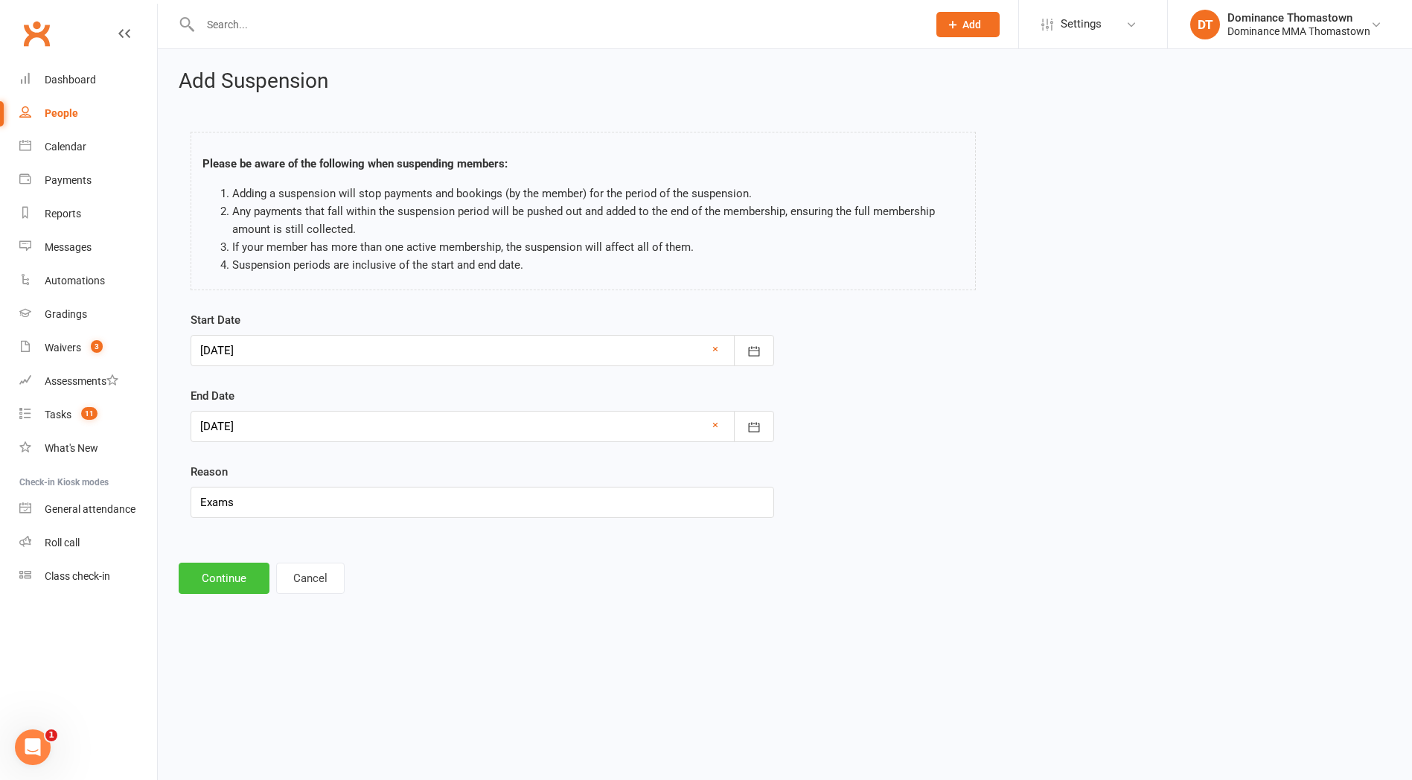
click at [223, 577] on button "Continue" at bounding box center [224, 578] width 91 height 31
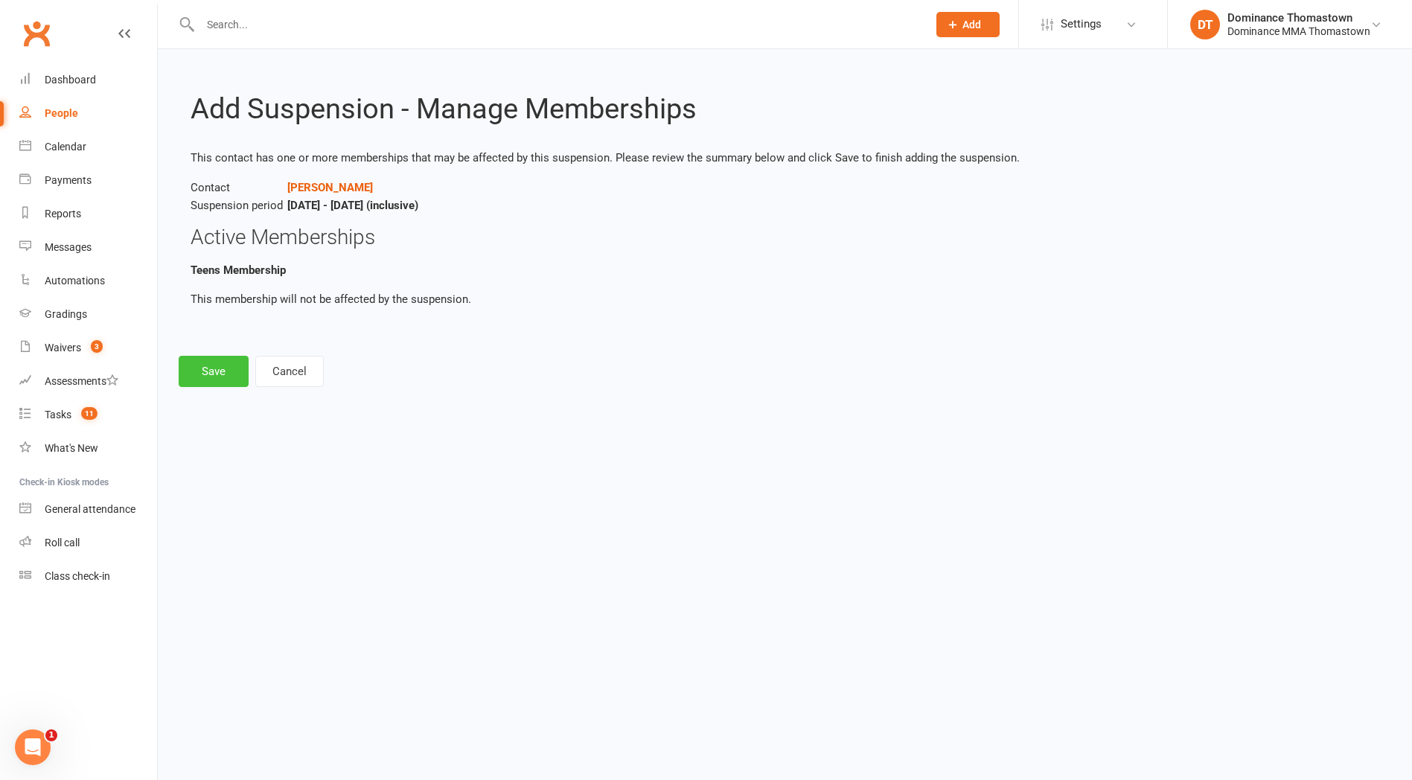
click at [205, 369] on button "Save" at bounding box center [214, 371] width 70 height 31
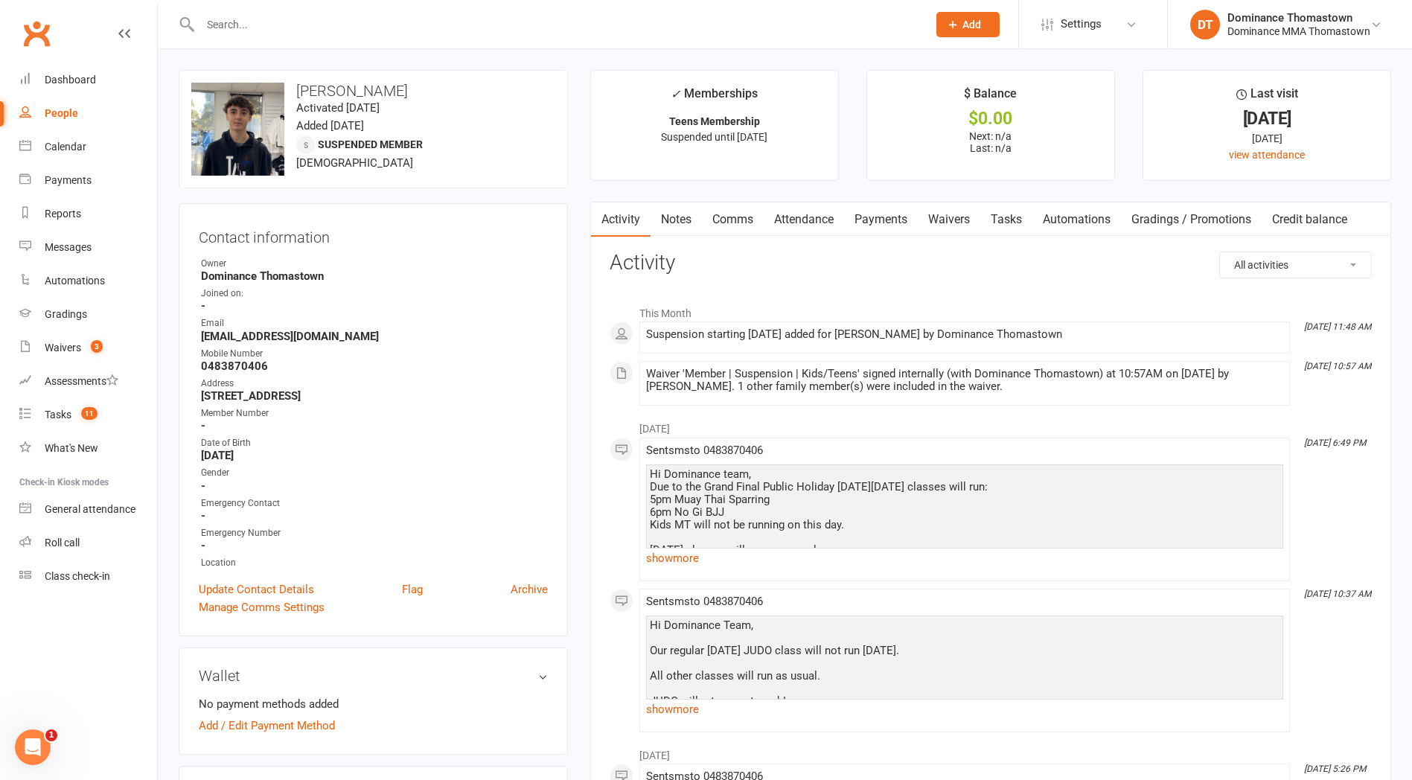
click at [1013, 220] on link "Tasks" at bounding box center [1006, 219] width 52 height 34
select select "incomplete"
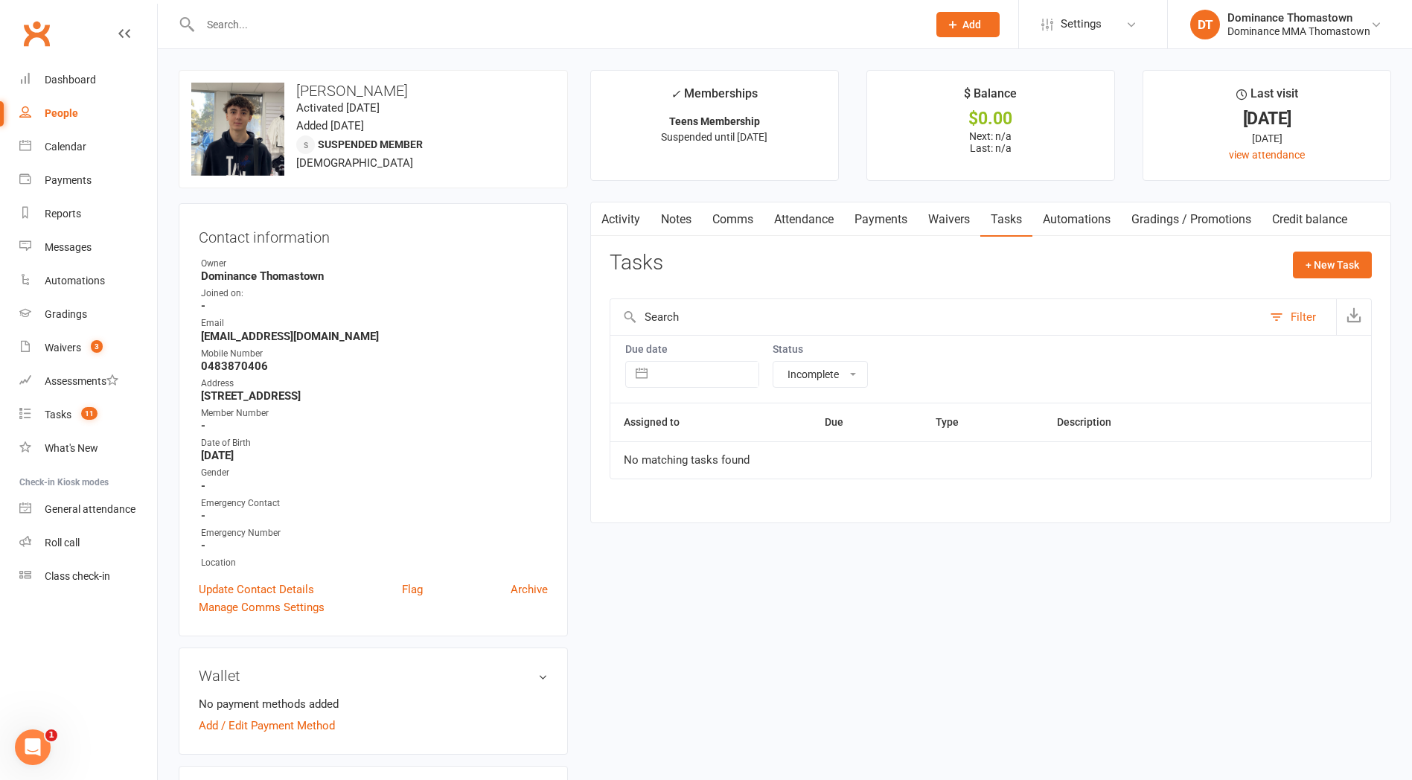
click at [957, 223] on link "Waivers" at bounding box center [949, 219] width 63 height 34
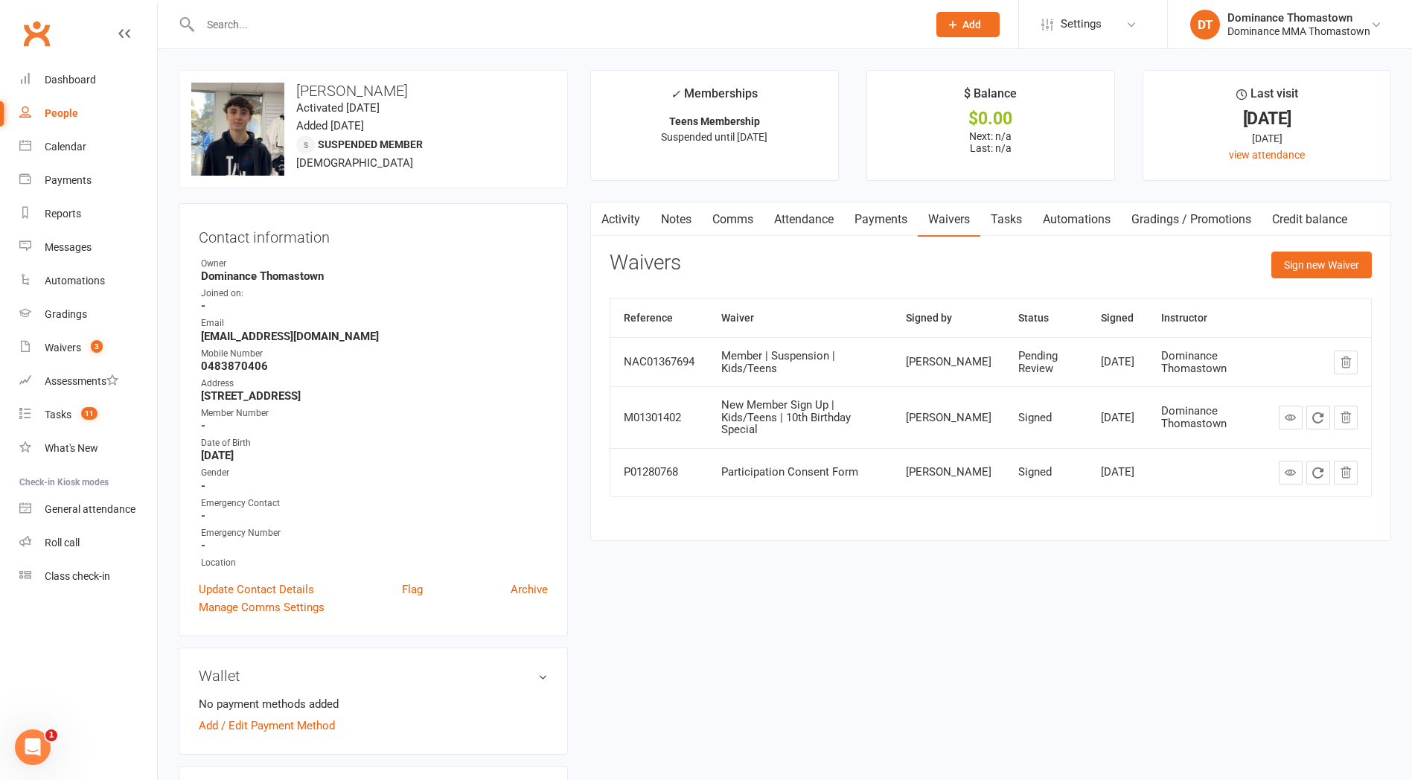
click at [454, 240] on h3 "Contact information" at bounding box center [373, 234] width 349 height 22
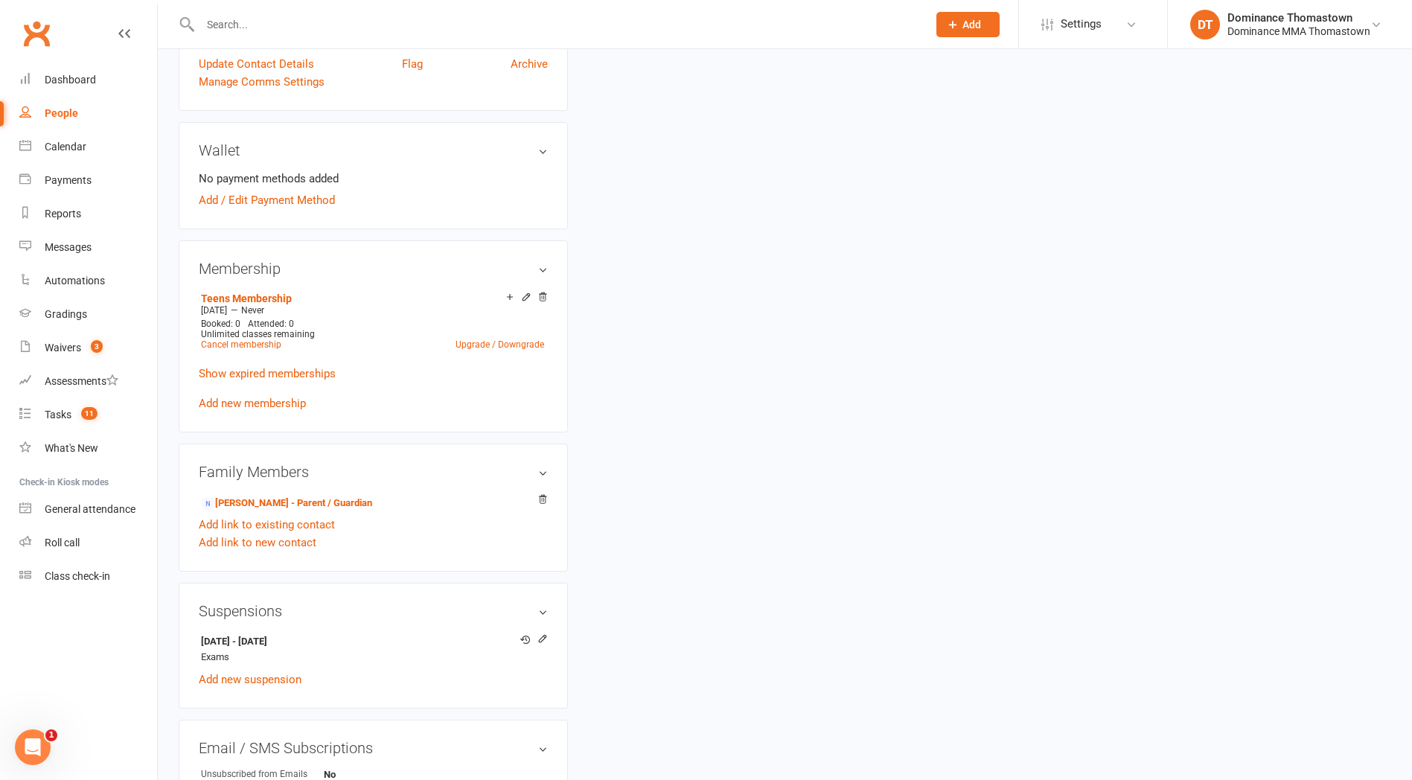
scroll to position [540, 0]
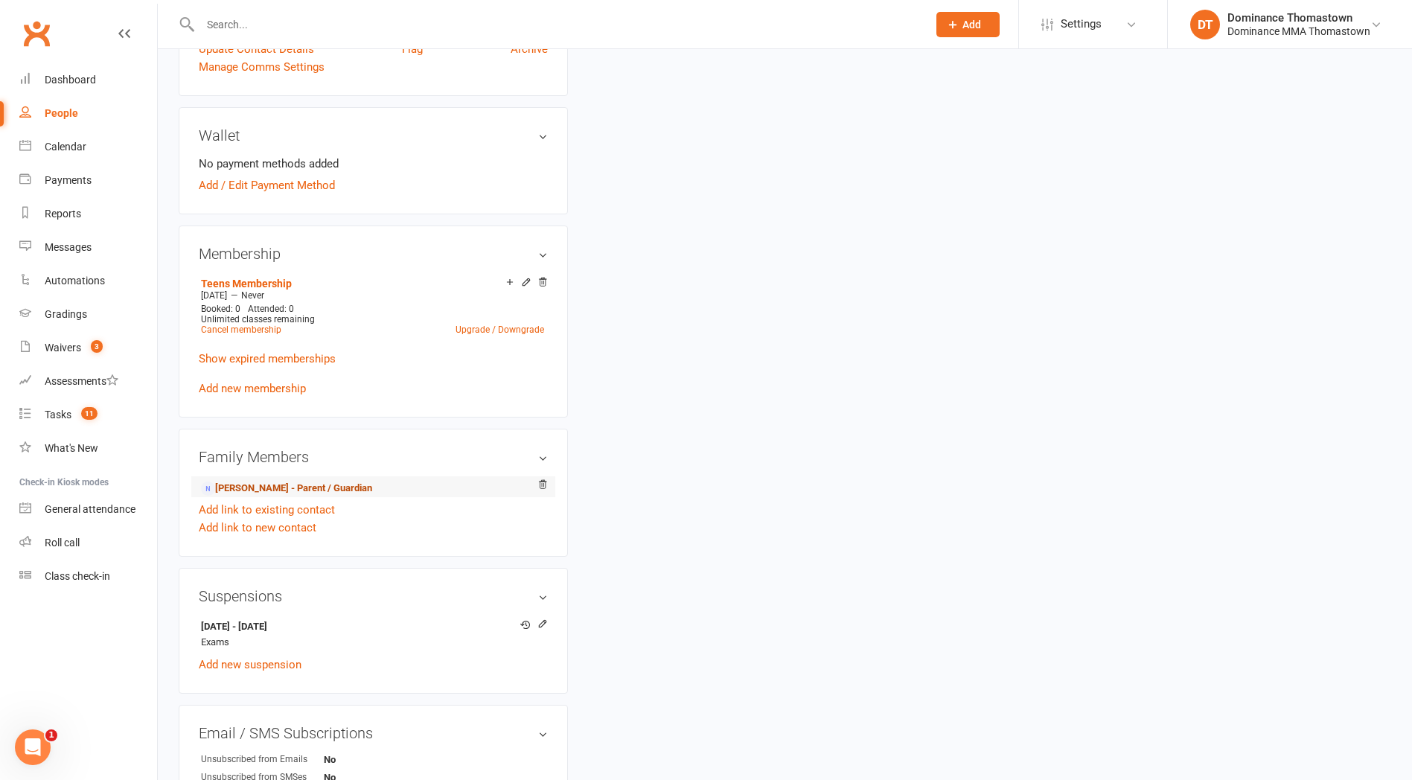
click at [261, 491] on link "[PERSON_NAME] - Parent / Guardian" at bounding box center [286, 489] width 171 height 16
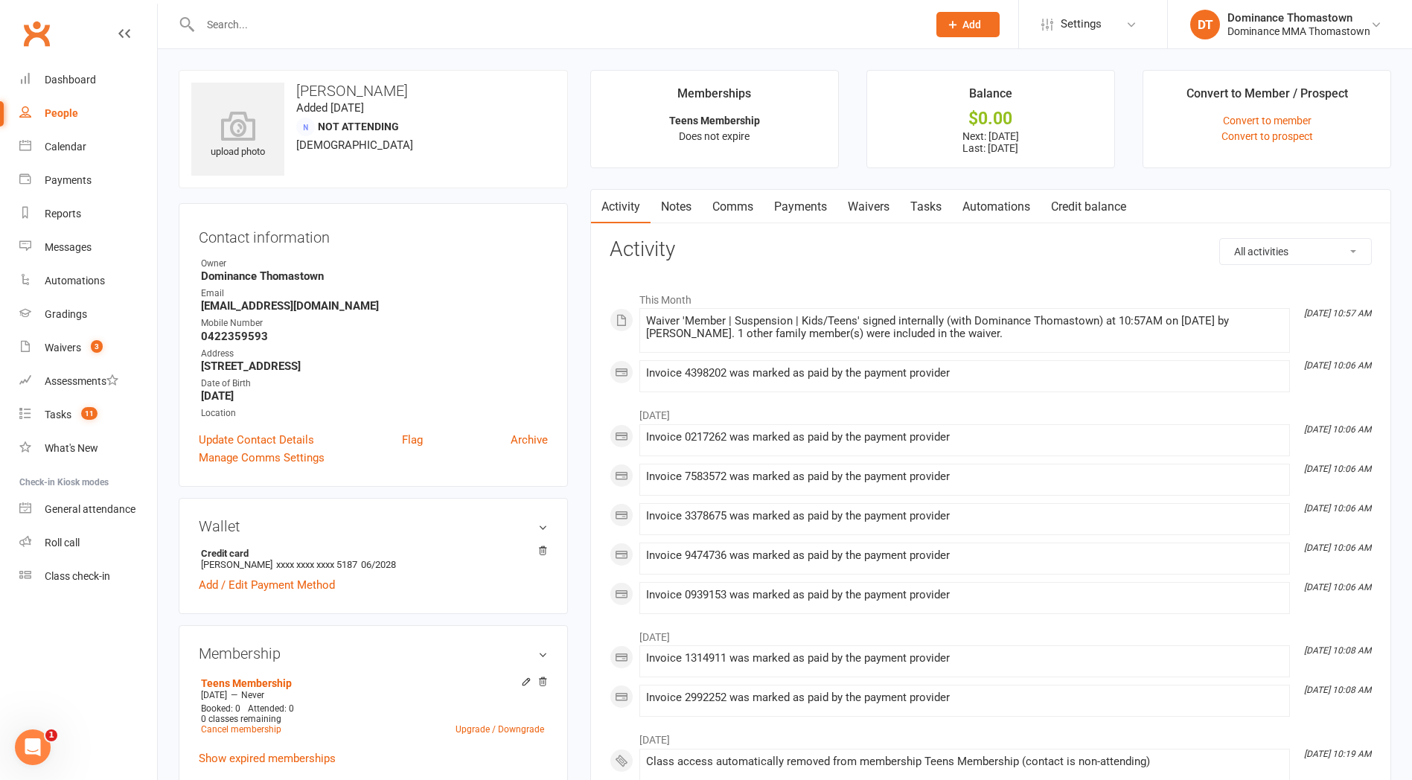
click at [782, 206] on link "Payments" at bounding box center [801, 207] width 74 height 34
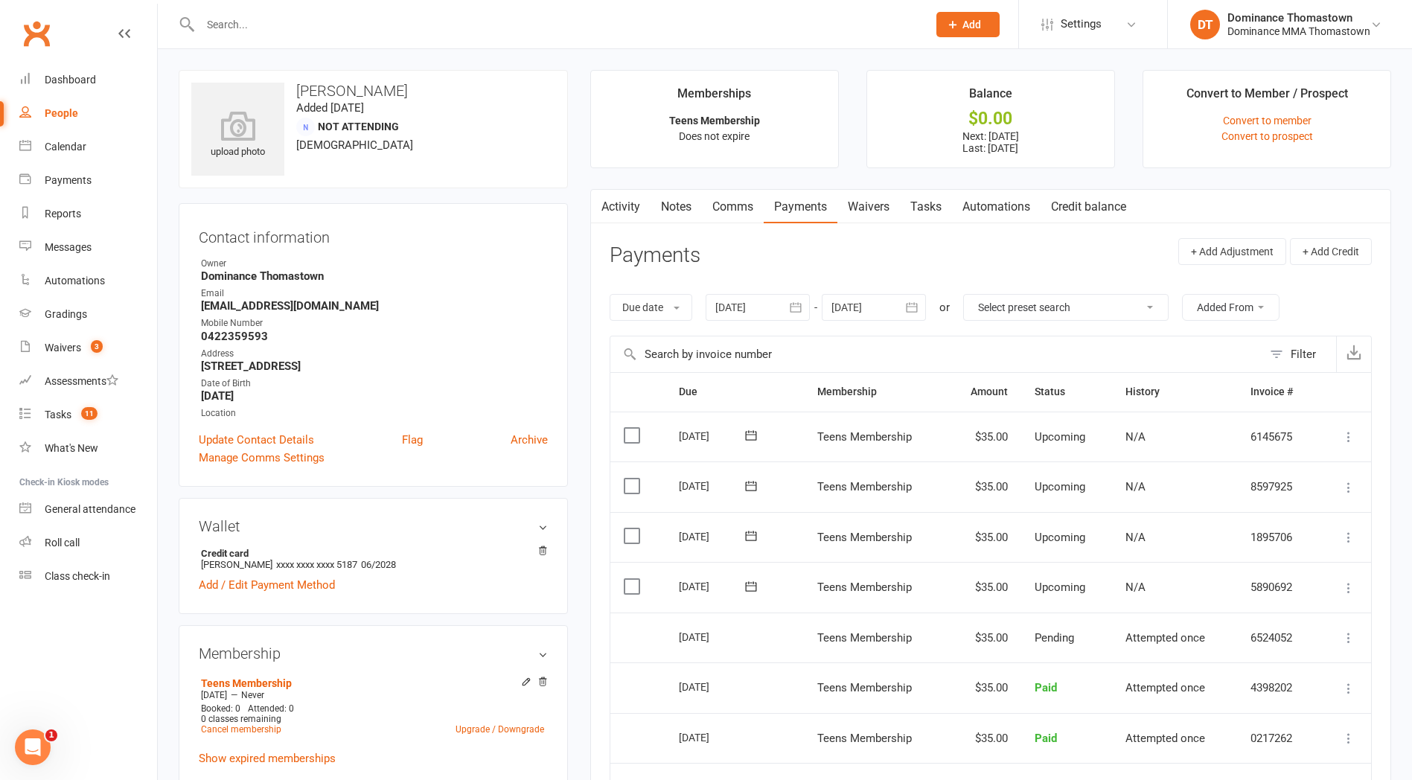
click at [859, 307] on div at bounding box center [874, 307] width 104 height 27
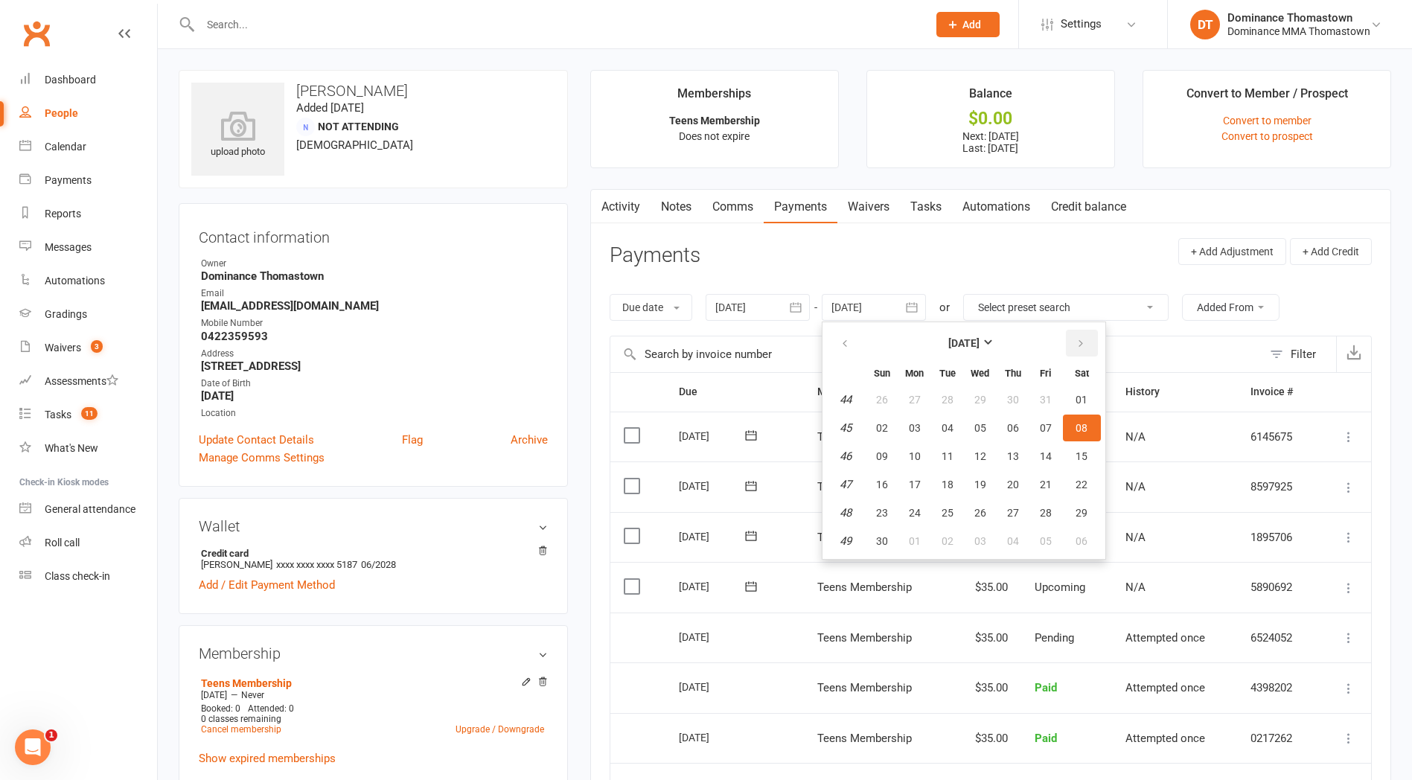
click at [1076, 345] on button "button" at bounding box center [1082, 343] width 32 height 27
click at [926, 427] on button "08" at bounding box center [914, 428] width 31 height 27
type input "[DATE]"
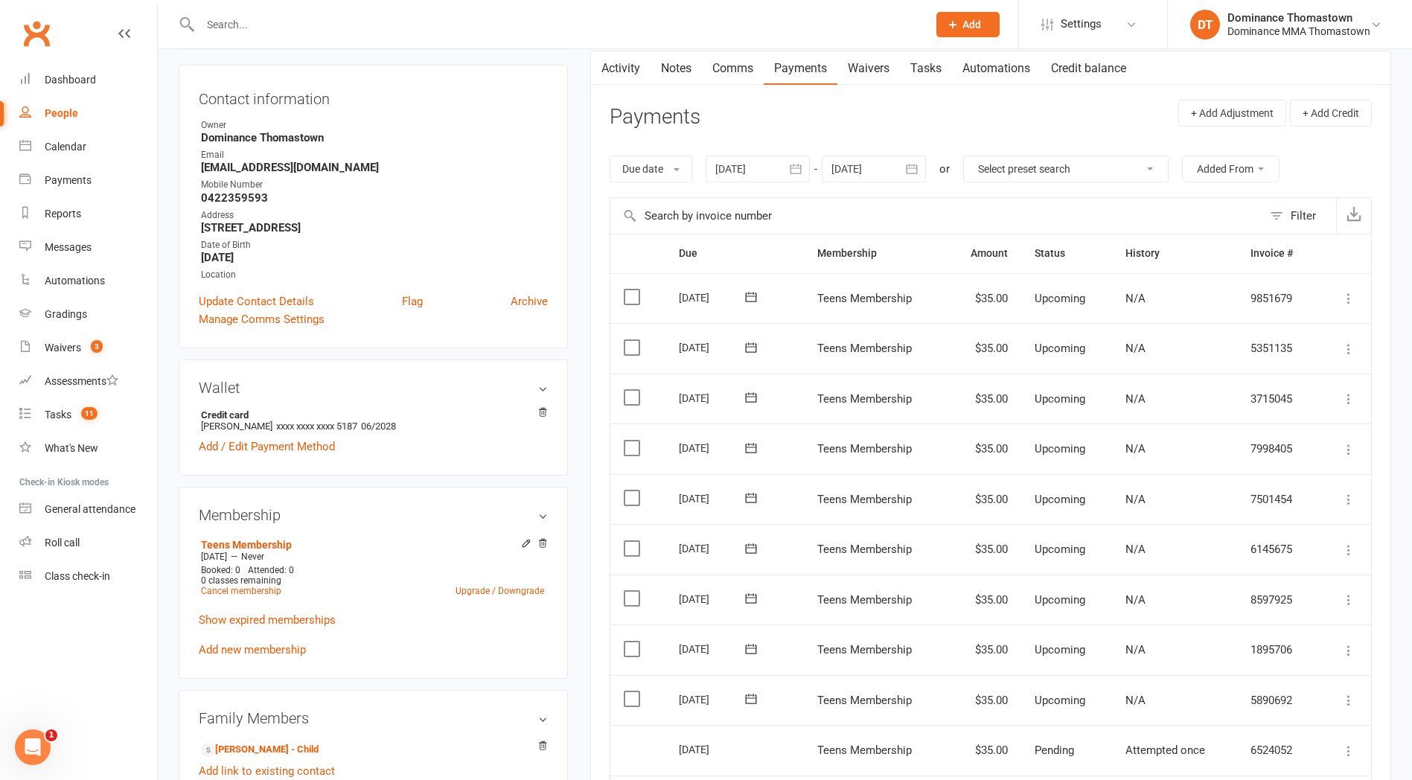
scroll to position [285, 0]
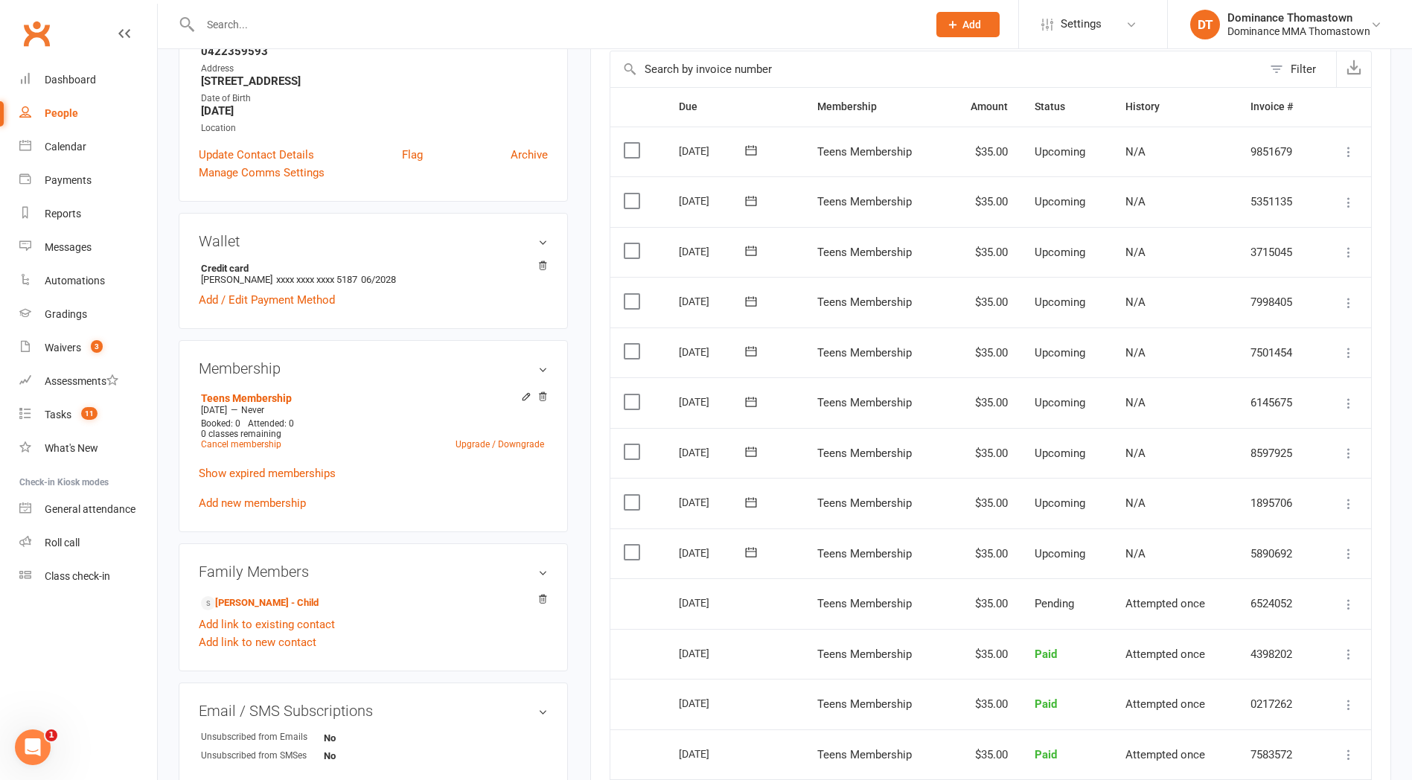
click at [637, 546] on label at bounding box center [634, 552] width 20 height 15
click at [633, 545] on input "checkbox" at bounding box center [629, 545] width 10 height 0
click at [635, 489] on td "Select this" at bounding box center [637, 503] width 55 height 51
click at [633, 495] on label at bounding box center [634, 502] width 20 height 15
click at [633, 495] on input "checkbox" at bounding box center [629, 495] width 10 height 0
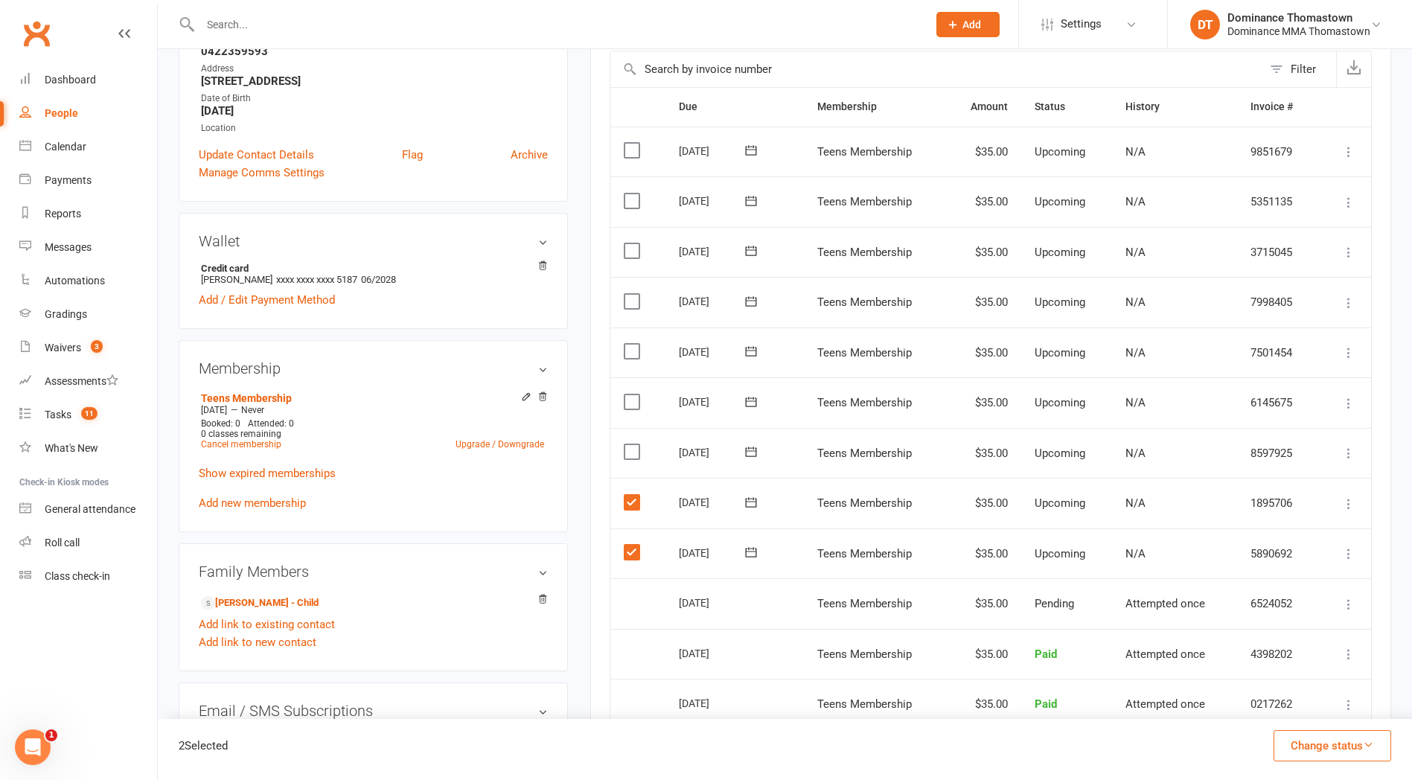
click at [634, 447] on label at bounding box center [634, 451] width 20 height 15
click at [633, 444] on input "checkbox" at bounding box center [629, 444] width 10 height 0
drag, startPoint x: 635, startPoint y: 400, endPoint x: 639, endPoint y: 387, distance: 14.1
click at [635, 400] on label at bounding box center [634, 402] width 20 height 15
click at [633, 395] on input "checkbox" at bounding box center [629, 395] width 10 height 0
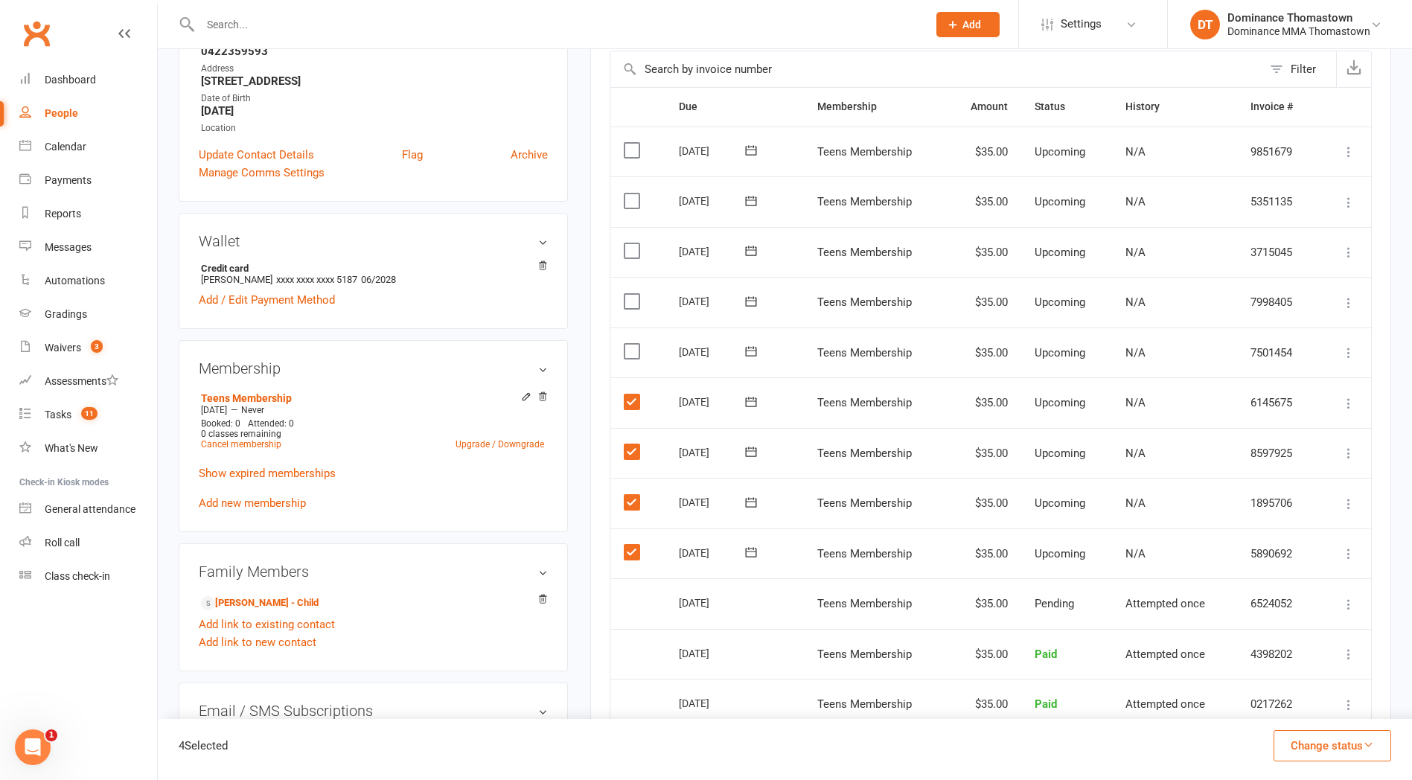
click at [635, 349] on label at bounding box center [634, 351] width 20 height 15
click at [633, 344] on input "checkbox" at bounding box center [629, 344] width 10 height 0
click at [634, 307] on td "Select this" at bounding box center [637, 302] width 55 height 51
click at [634, 298] on label at bounding box center [634, 301] width 20 height 15
click at [633, 294] on input "checkbox" at bounding box center [629, 294] width 10 height 0
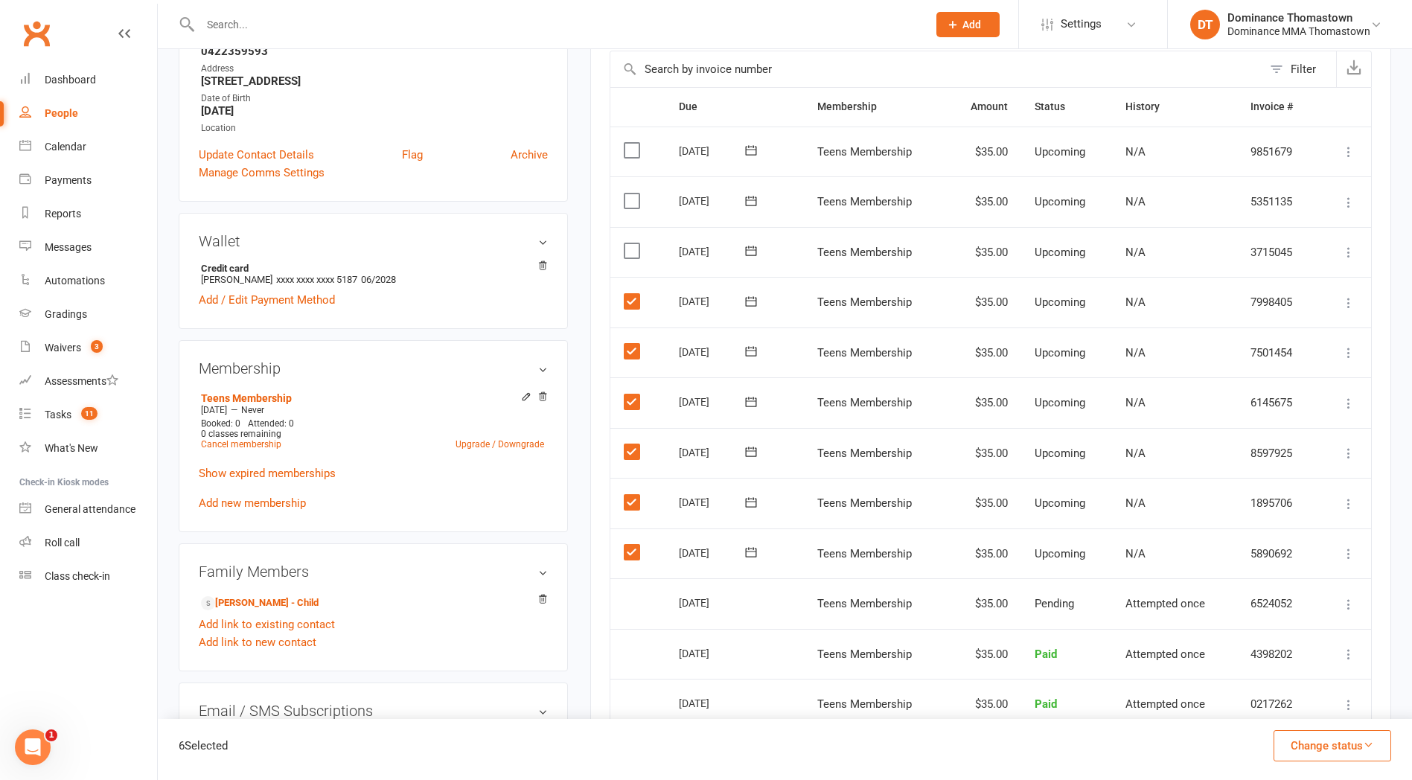
click at [634, 252] on label at bounding box center [634, 250] width 20 height 15
click at [633, 243] on input "checkbox" at bounding box center [629, 243] width 10 height 0
click at [1312, 745] on button "Change status" at bounding box center [1333, 745] width 118 height 31
click at [1282, 709] on link "Skipped" at bounding box center [1316, 706] width 147 height 30
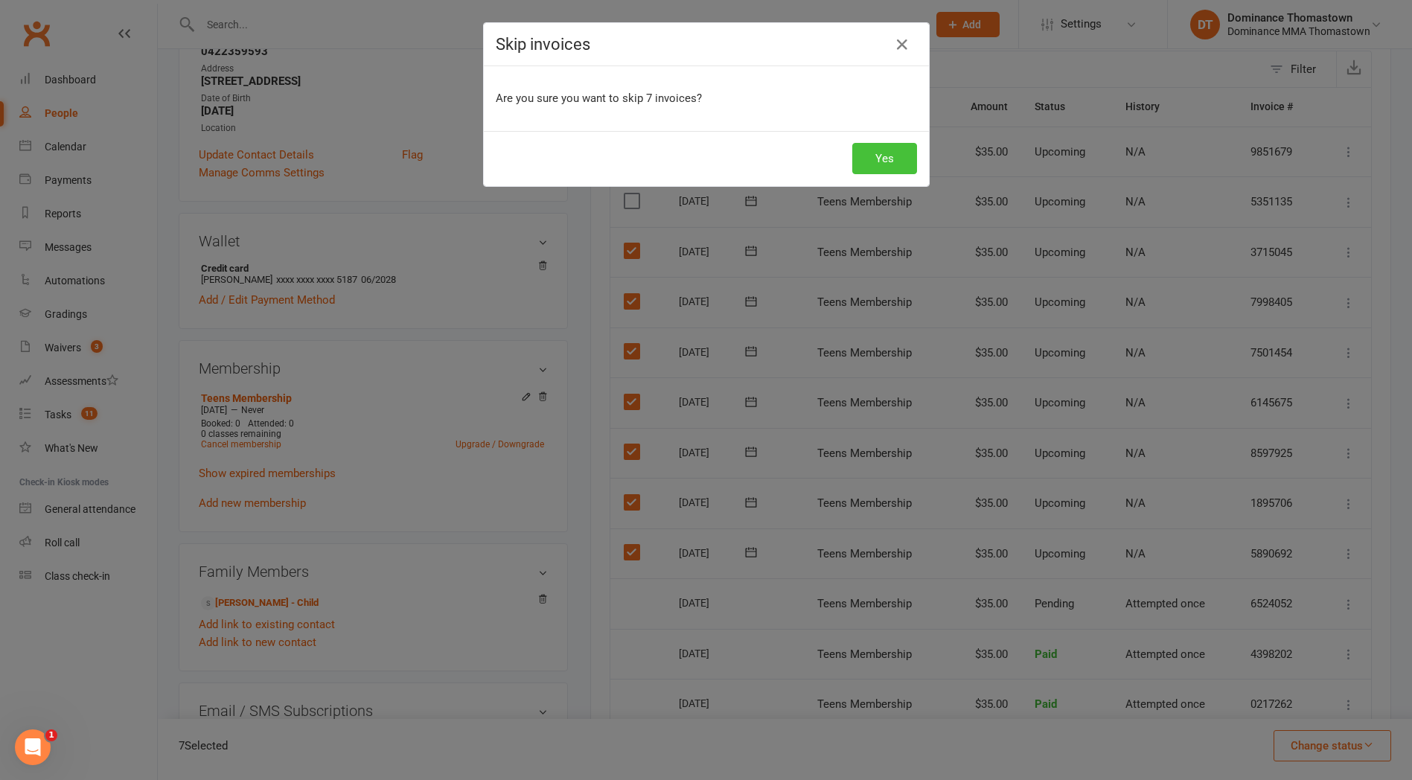
click at [885, 159] on button "Yes" at bounding box center [884, 158] width 65 height 31
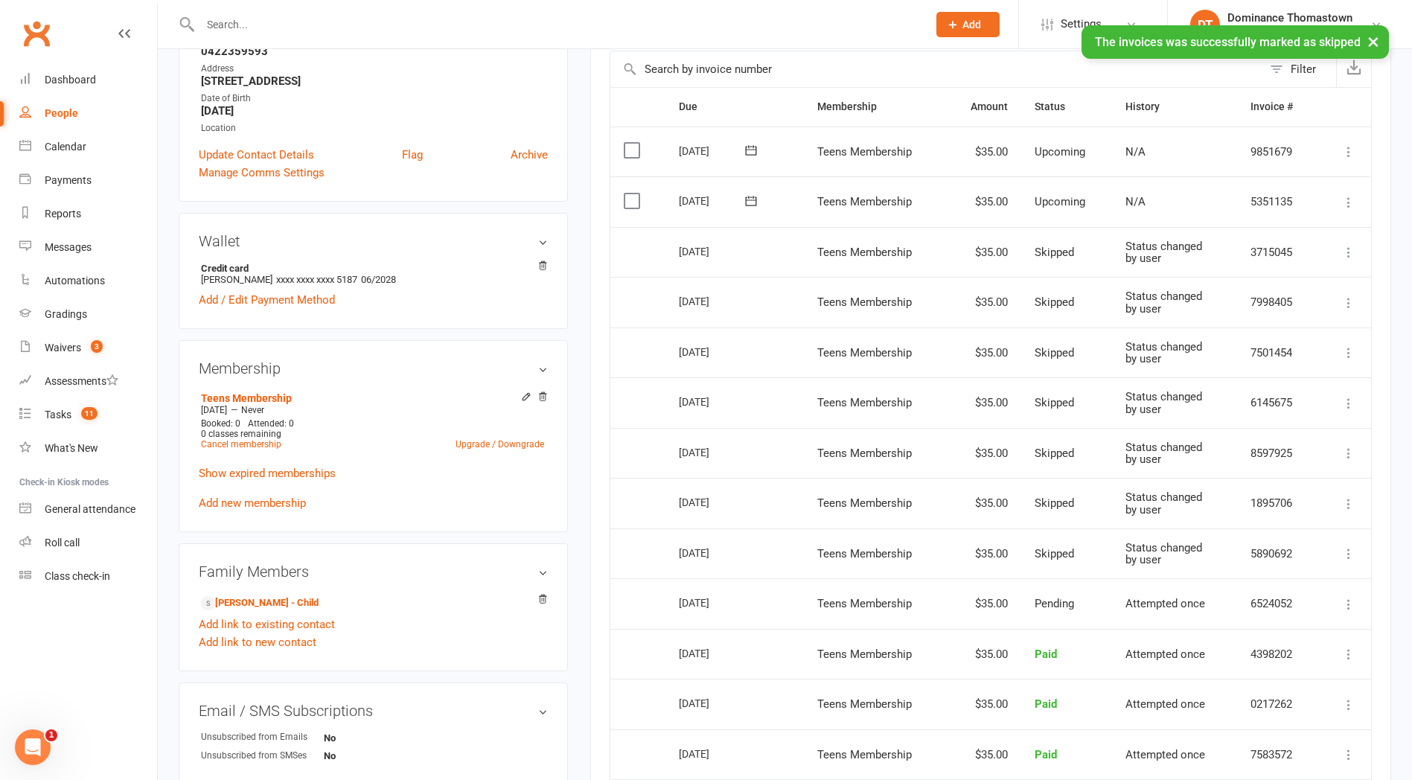
scroll to position [0, 0]
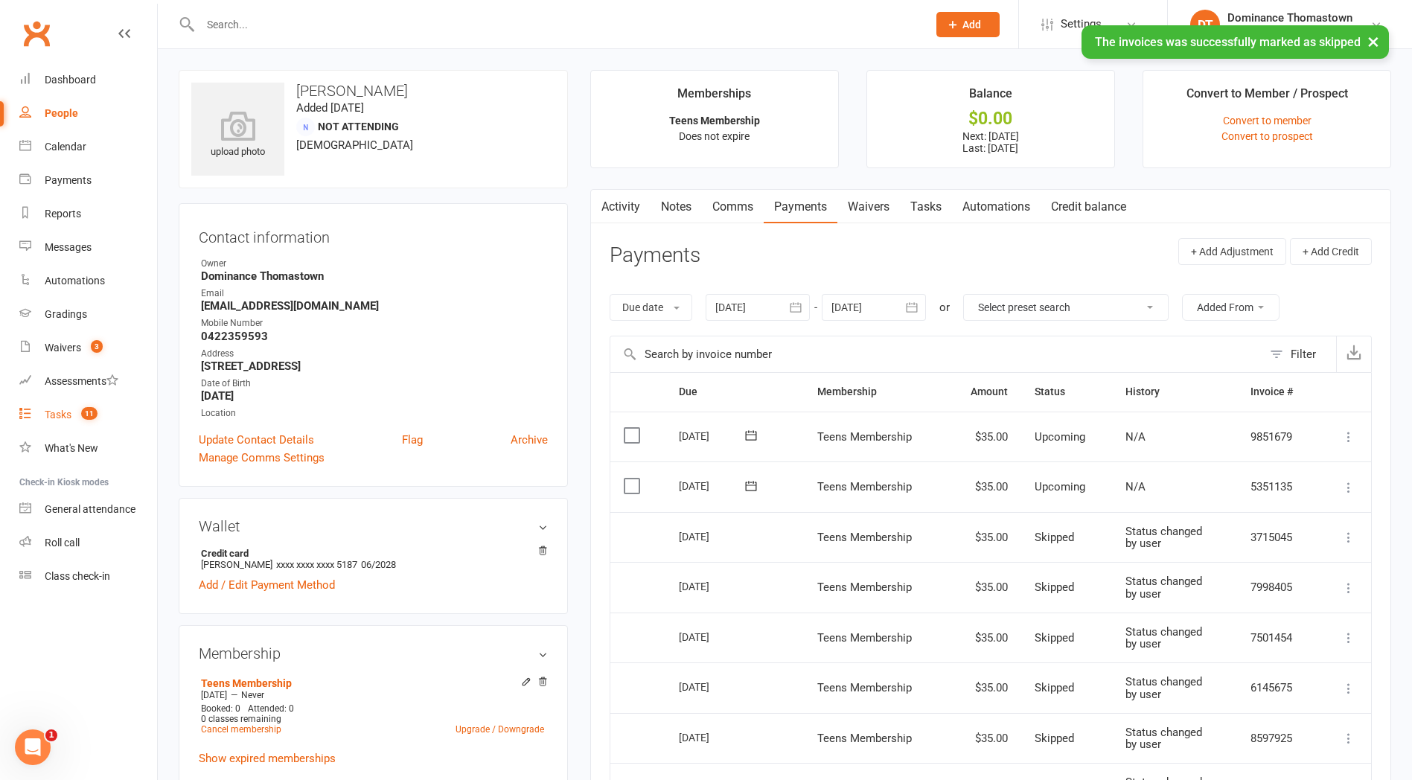
click at [60, 420] on div "Tasks" at bounding box center [58, 415] width 27 height 12
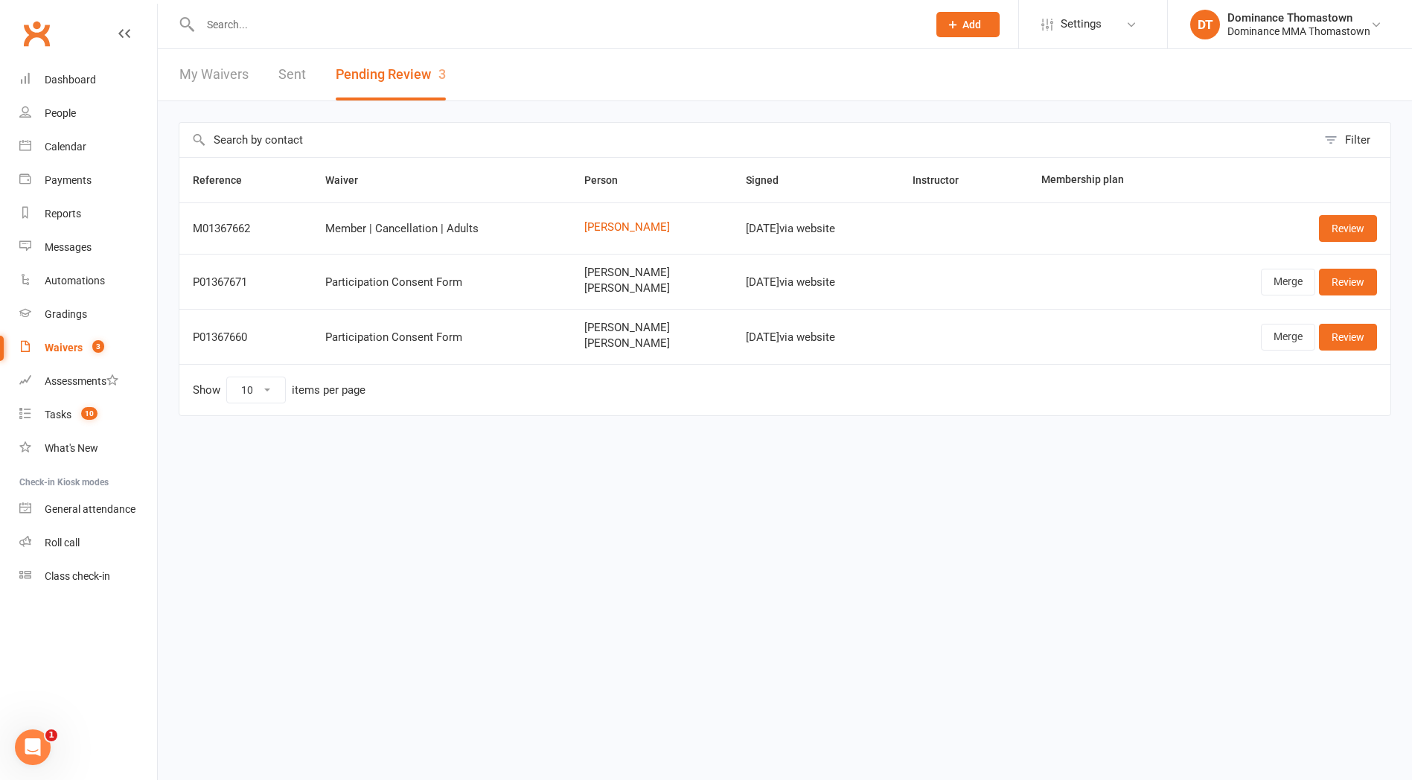
click at [242, 19] on input "text" at bounding box center [556, 24] width 721 height 21
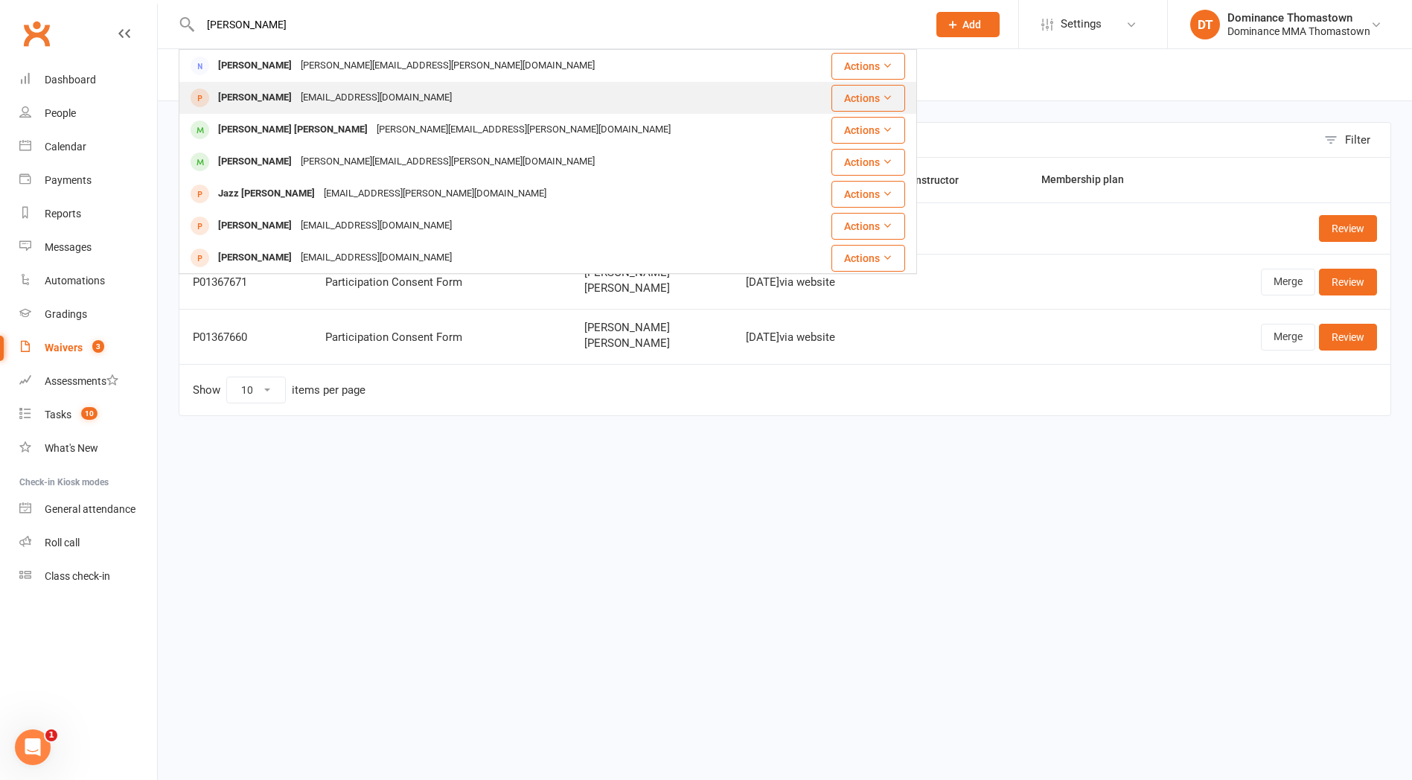
type input "[PERSON_NAME]"
click at [264, 97] on div "[PERSON_NAME]" at bounding box center [255, 98] width 83 height 22
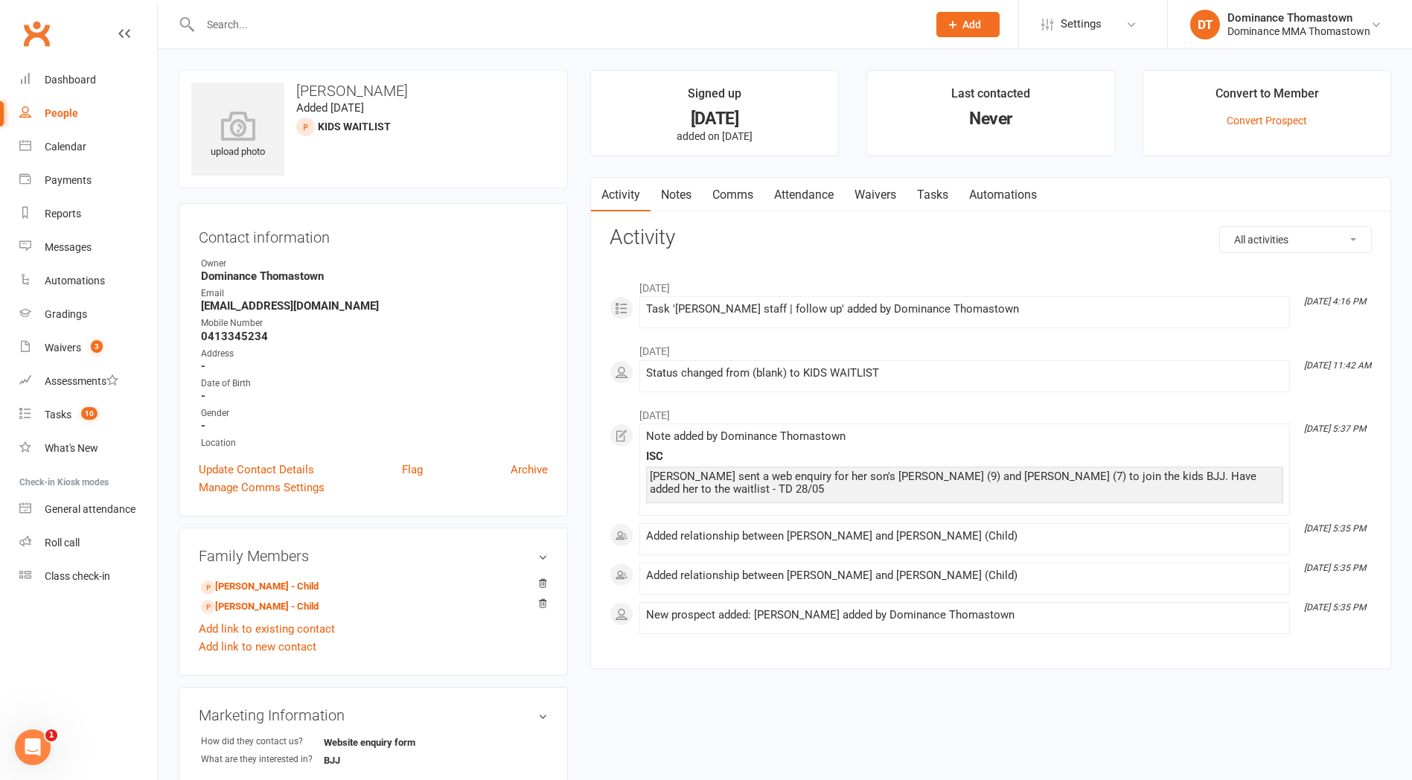
click at [890, 199] on link "Waivers" at bounding box center [875, 195] width 63 height 34
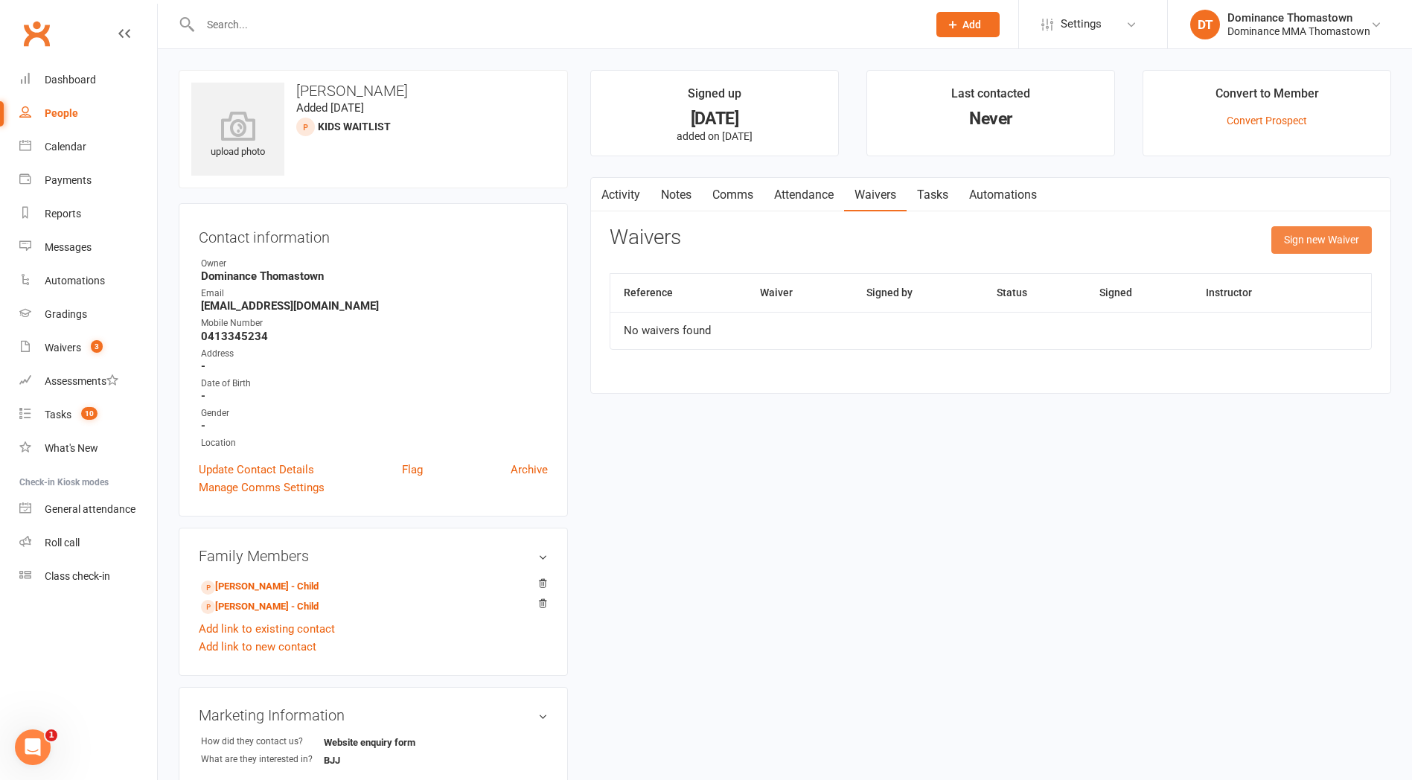
click at [1306, 243] on button "Sign new Waiver" at bounding box center [1321, 239] width 100 height 27
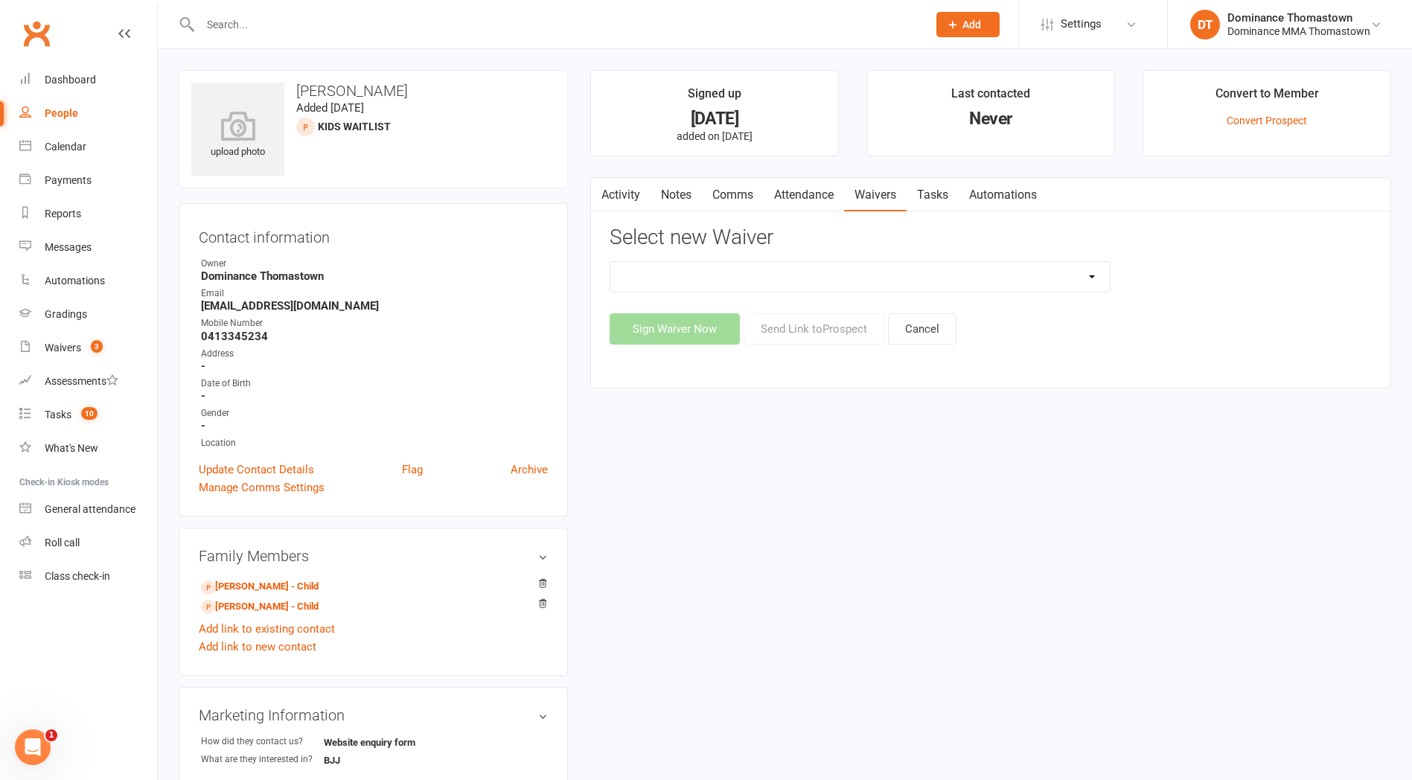
click at [966, 273] on select "Member | Cancellation | Adults Member | Injury Report Form (FOH staff use only)…" at bounding box center [859, 277] width 499 height 30
select select "375"
click at [610, 262] on select "Member | Cancellation | Adults Member | Injury Report Form (FOH staff use only)…" at bounding box center [859, 277] width 499 height 30
click at [795, 333] on button "Send Link to [GEOGRAPHIC_DATA]" at bounding box center [814, 328] width 141 height 31
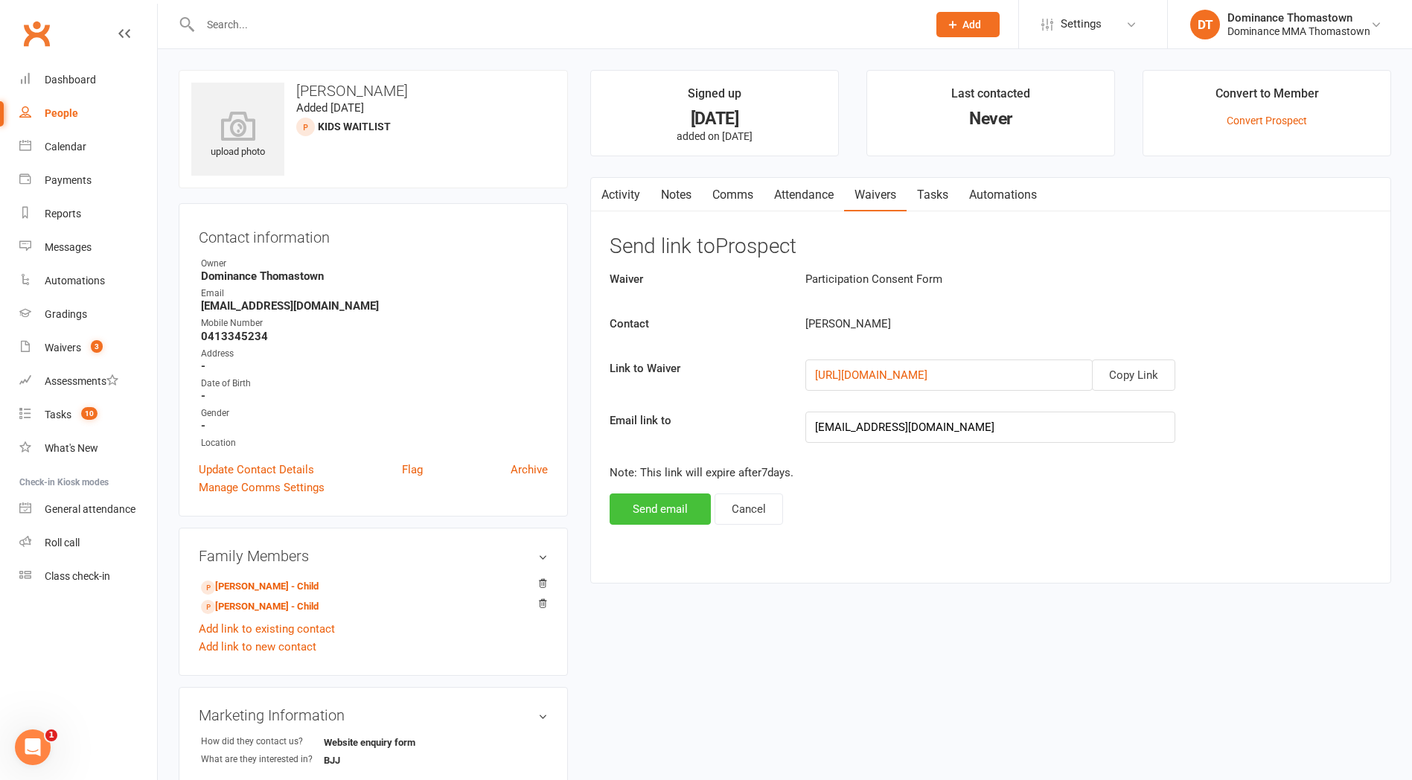
drag, startPoint x: 759, startPoint y: 485, endPoint x: 657, endPoint y: 513, distance: 106.6
click at [657, 513] on button "Send email" at bounding box center [660, 509] width 101 height 31
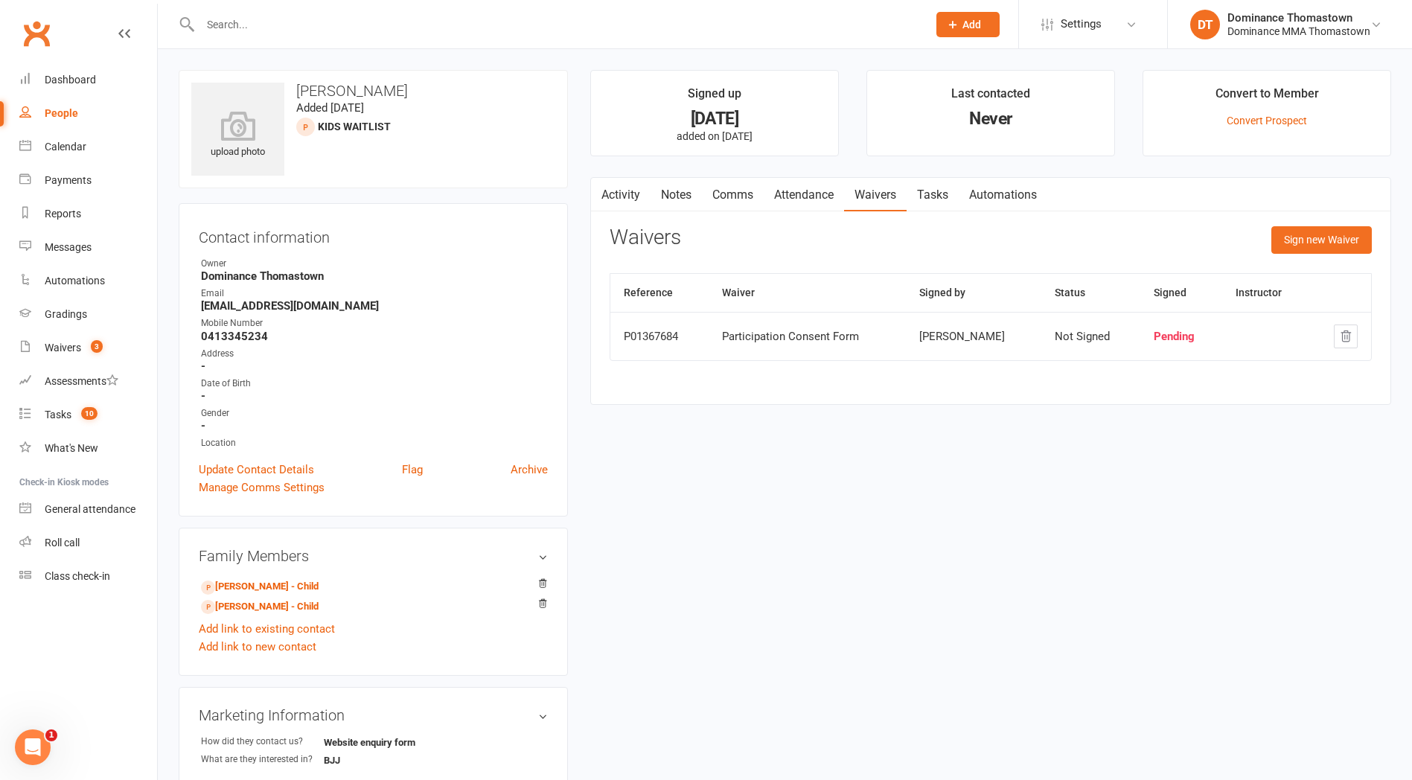
click at [677, 197] on link "Notes" at bounding box center [676, 195] width 51 height 34
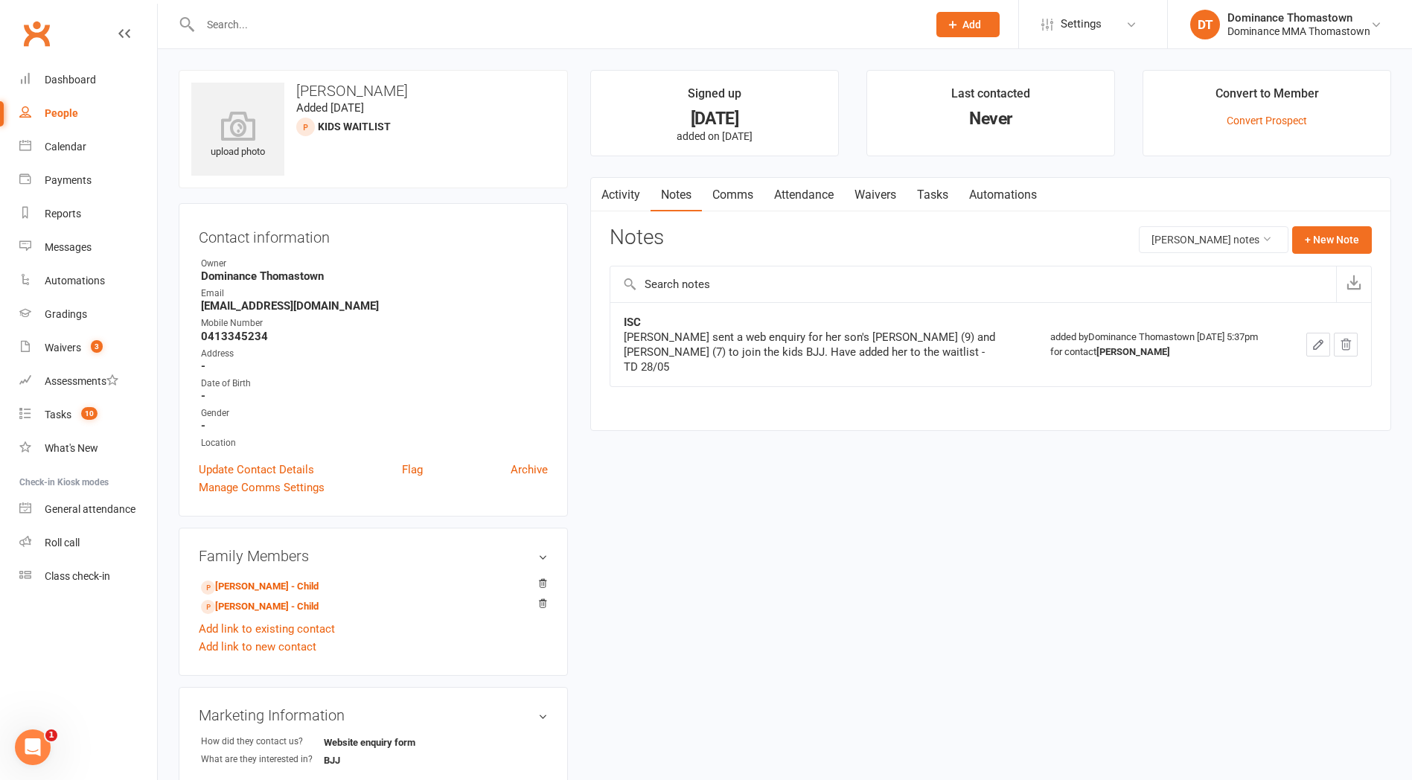
click at [735, 197] on link "Comms" at bounding box center [733, 195] width 62 height 34
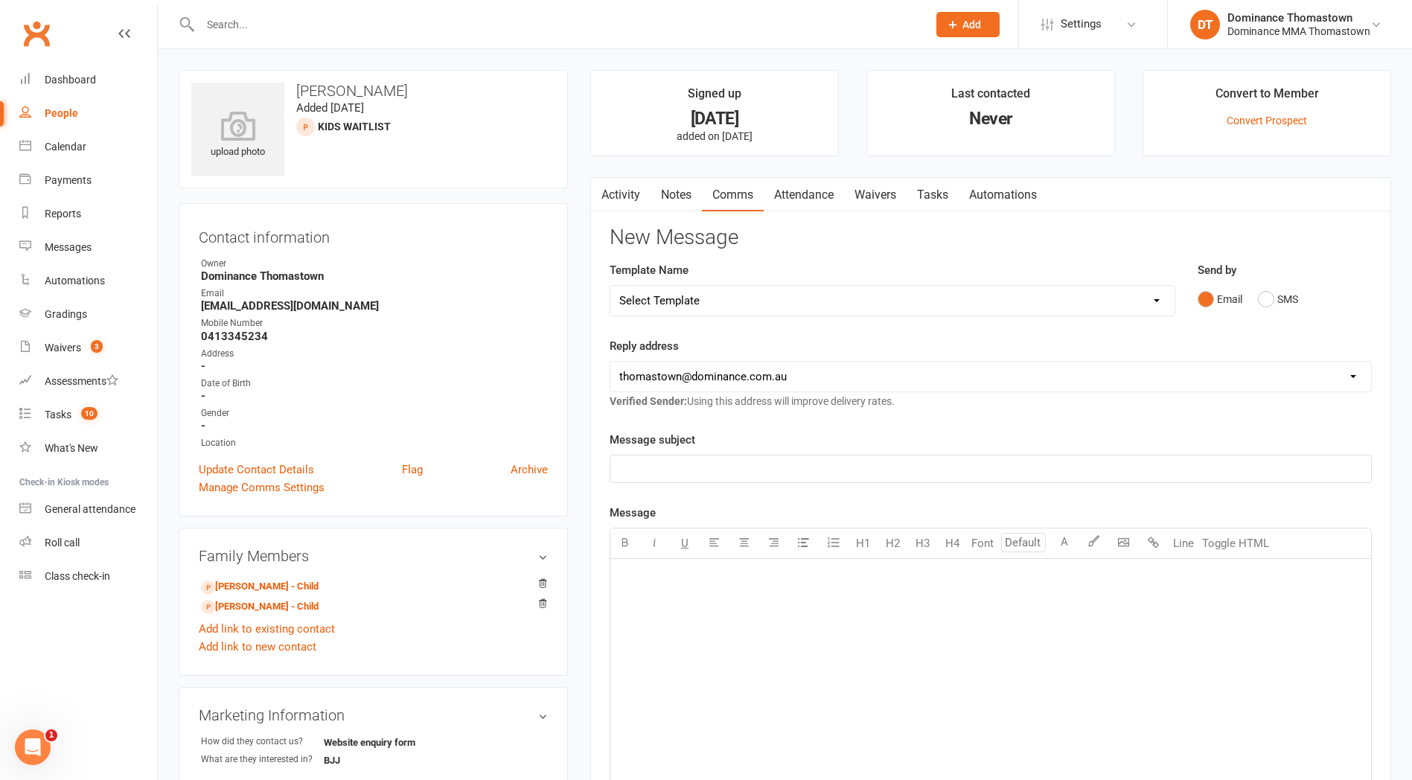
click at [864, 309] on select "Select Template [Email] MARKETING | 10TH BIRTHDAY SPECIAL | CANCELLED MEMBERS […" at bounding box center [892, 301] width 564 height 30
select select "17"
click at [610, 286] on select "Select Template [Email] MARKETING | 10TH BIRTHDAY SPECIAL | CANCELLED MEMBERS […" at bounding box center [892, 301] width 564 height 30
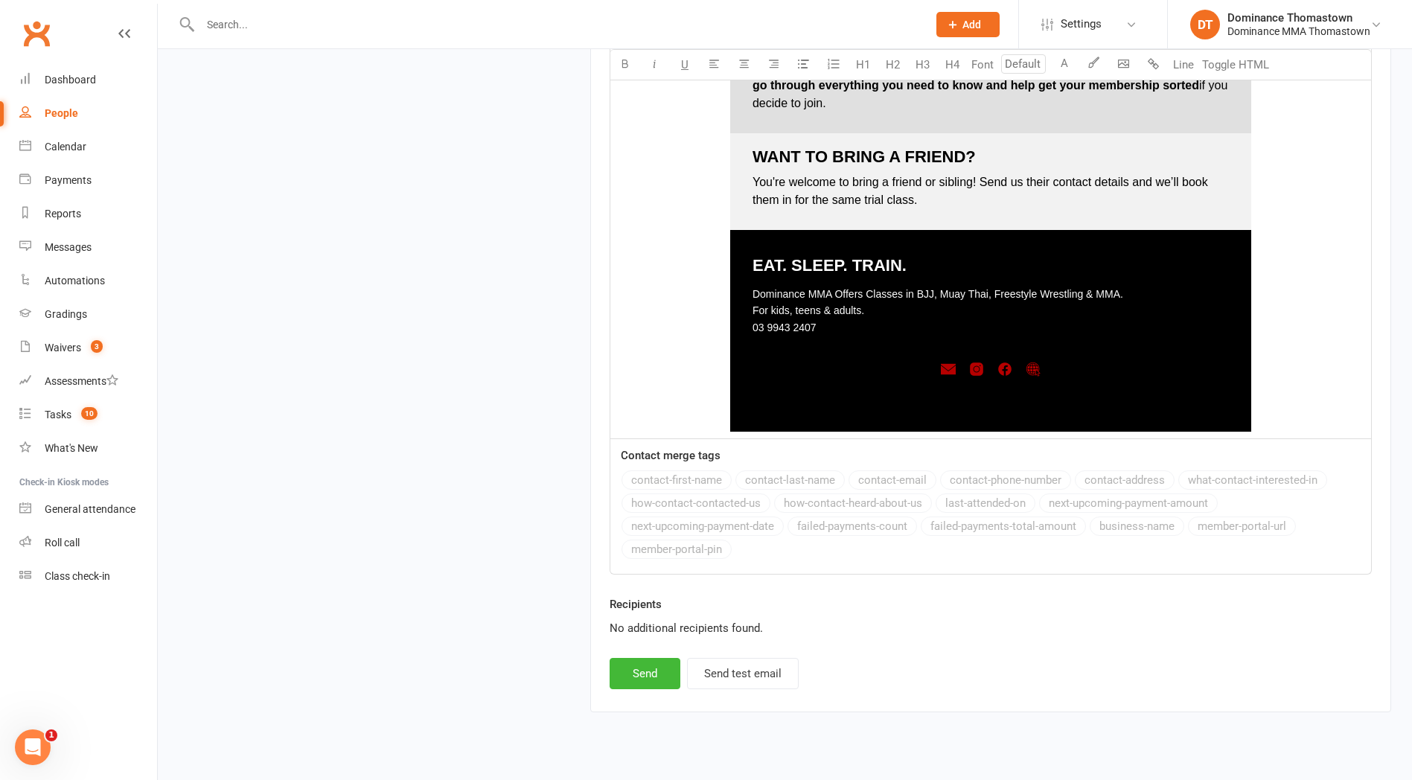
scroll to position [2060, 0]
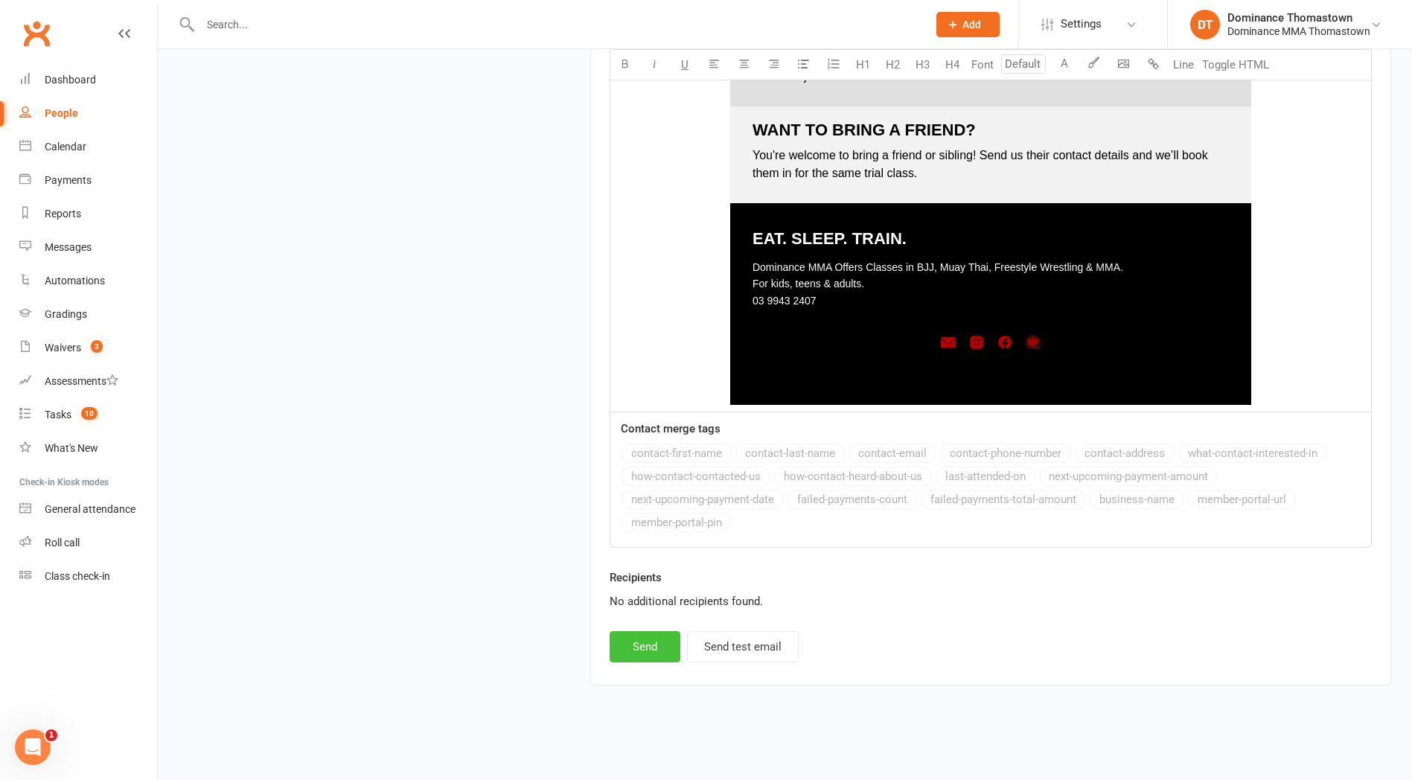
click at [657, 648] on button "Send" at bounding box center [645, 646] width 71 height 31
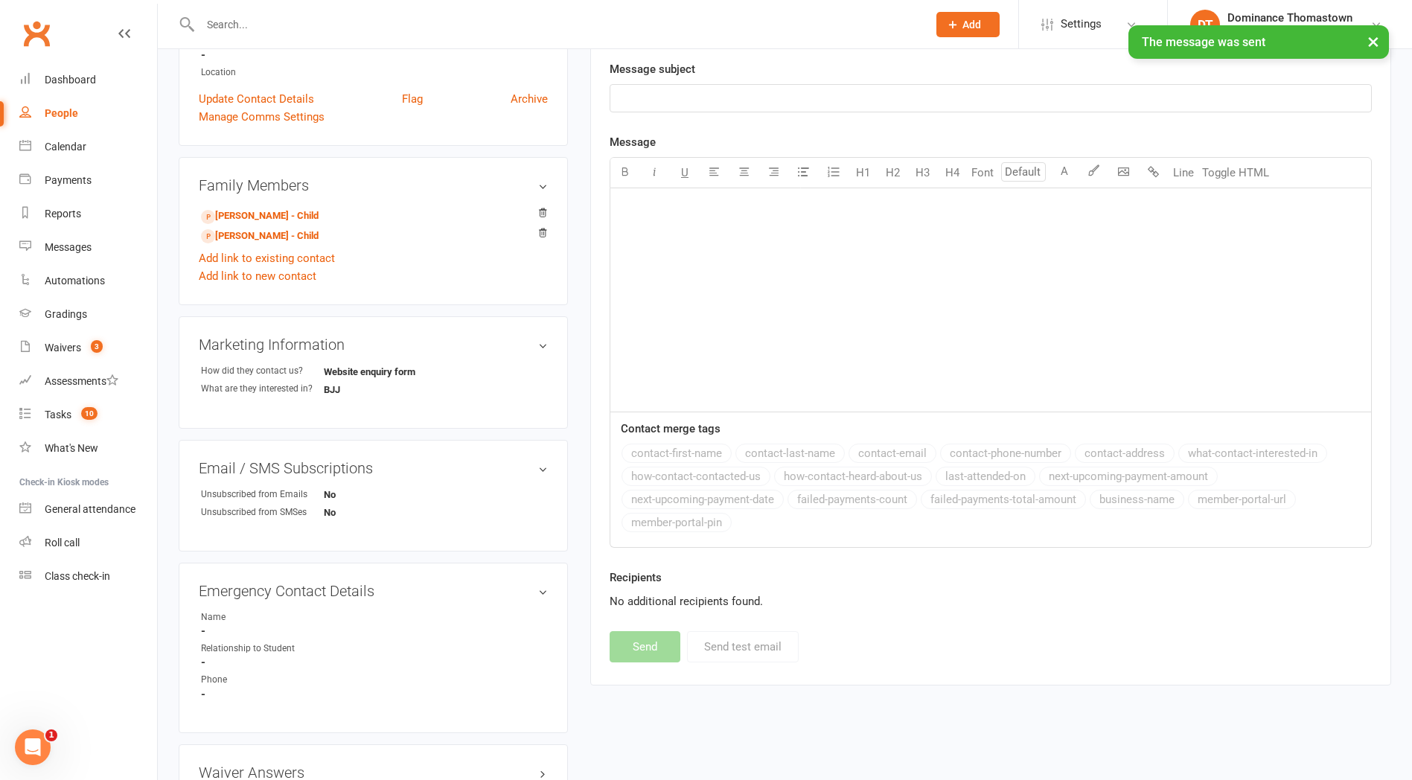
scroll to position [0, 0]
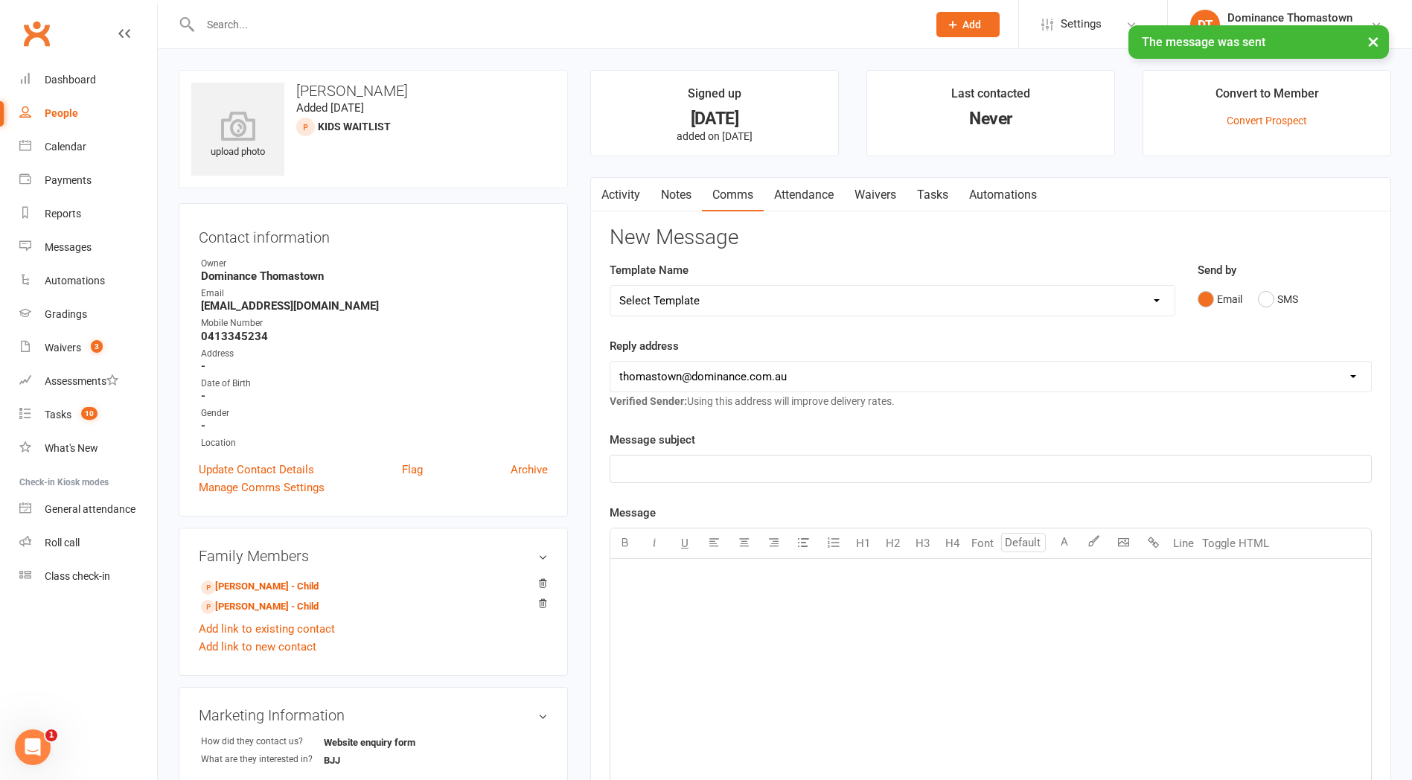
click at [756, 293] on select "Select Template [Email] MARKETING | 10TH BIRTHDAY SPECIAL | CANCELLED MEMBERS […" at bounding box center [892, 301] width 564 height 30
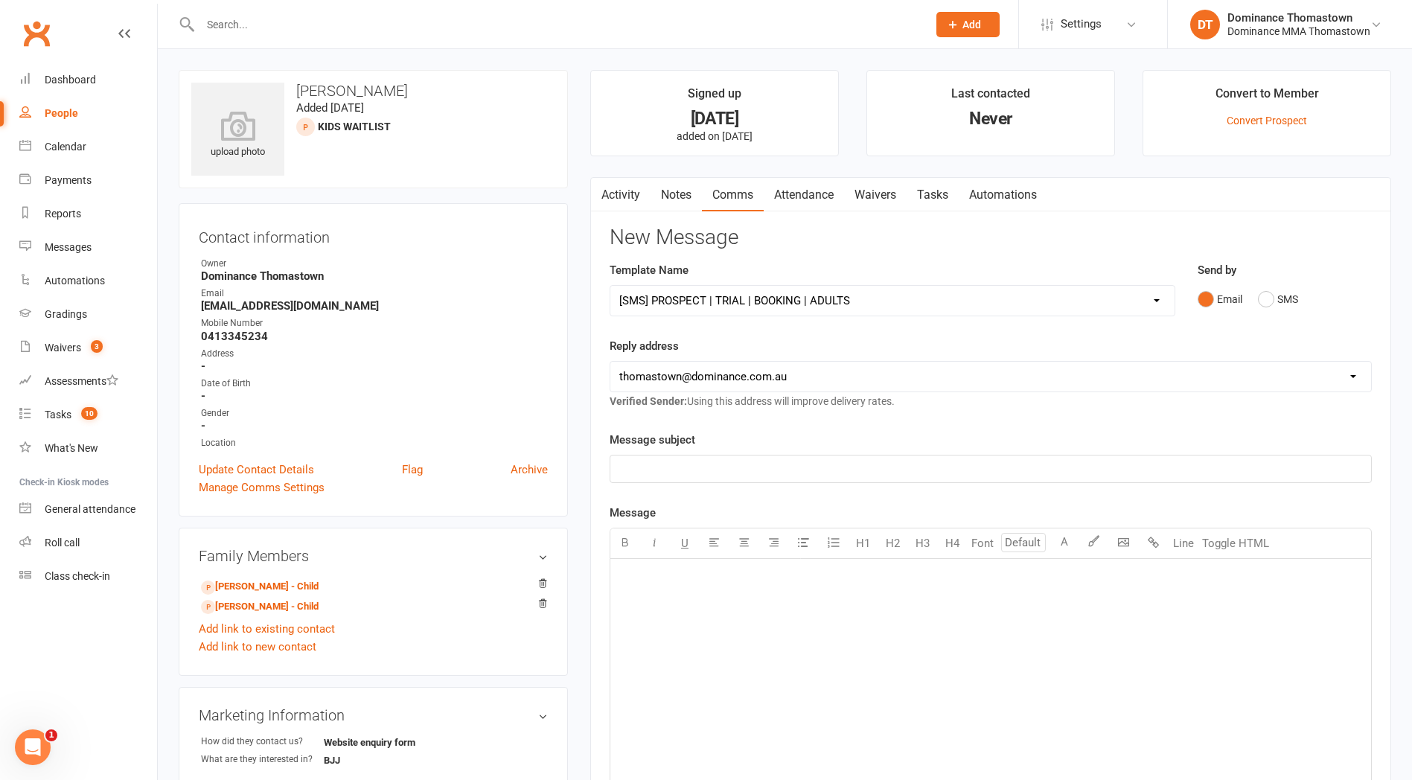
click at [610, 286] on select "Select Template [Email] MARKETING | 10TH BIRTHDAY SPECIAL | CANCELLED MEMBERS […" at bounding box center [892, 301] width 564 height 30
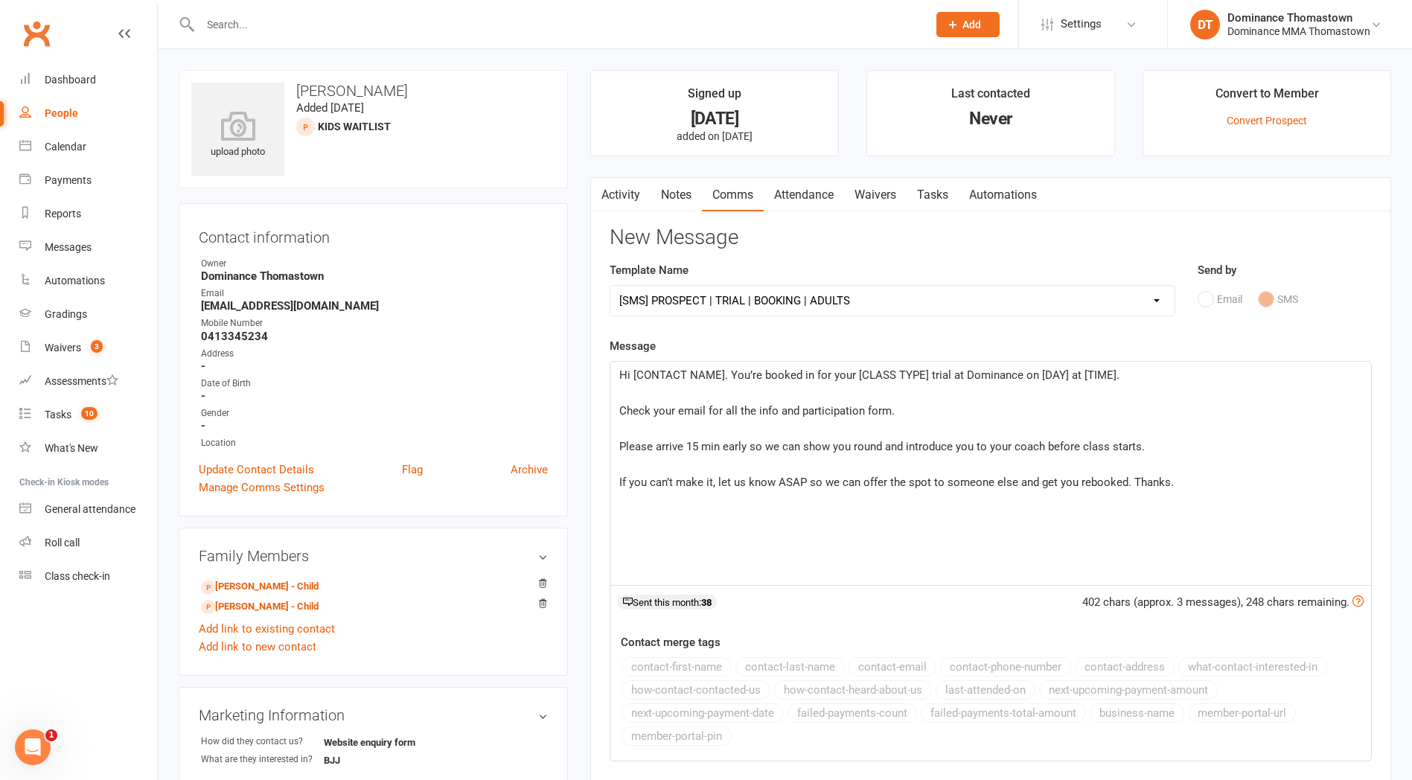
click at [765, 292] on select "Select Template [Email] MARKETING | 10TH BIRTHDAY SPECIAL | CANCELLED MEMBERS […" at bounding box center [892, 301] width 564 height 30
select select "19"
click at [610, 286] on select "Select Template [Email] MARKETING | 10TH BIRTHDAY SPECIAL | CANCELLED MEMBERS […" at bounding box center [892, 301] width 564 height 30
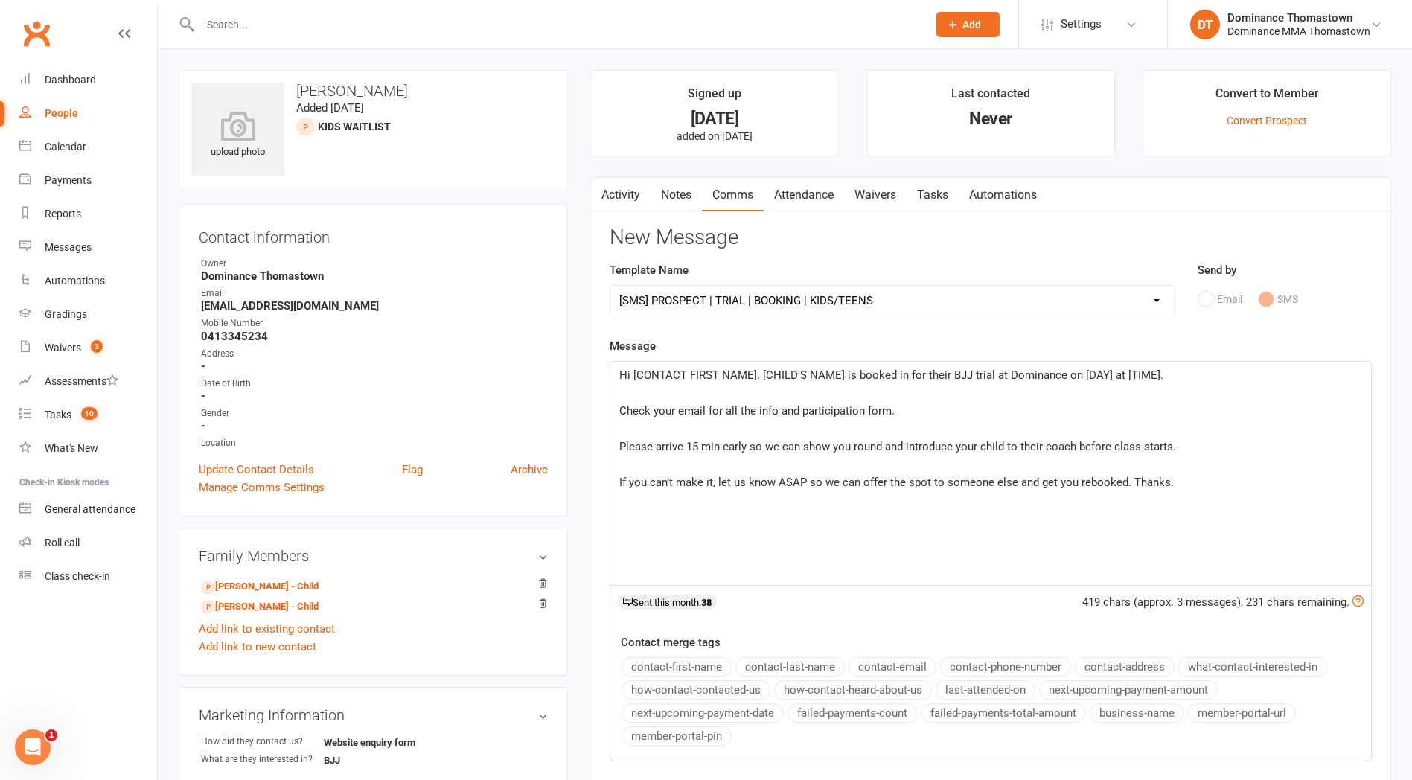
drag, startPoint x: 753, startPoint y: 373, endPoint x: 820, endPoint y: 376, distance: 66.3
click at [755, 373] on span "Hi [CONTACT FIRST NAME]. [CHILD'S NAME] is booked in for their BJJ trial at Dom…" at bounding box center [891, 374] width 544 height 13
click at [1027, 374] on span "Hi Sandy. Benson and Boris are booked in for their BJJ trial at Dominance on [D…" at bounding box center [932, 374] width 626 height 13
click at [1059, 373] on span "Hi Sandy. Benson and Boris are booked in for their BJJ trial at Dominance on Th…" at bounding box center [927, 374] width 617 height 13
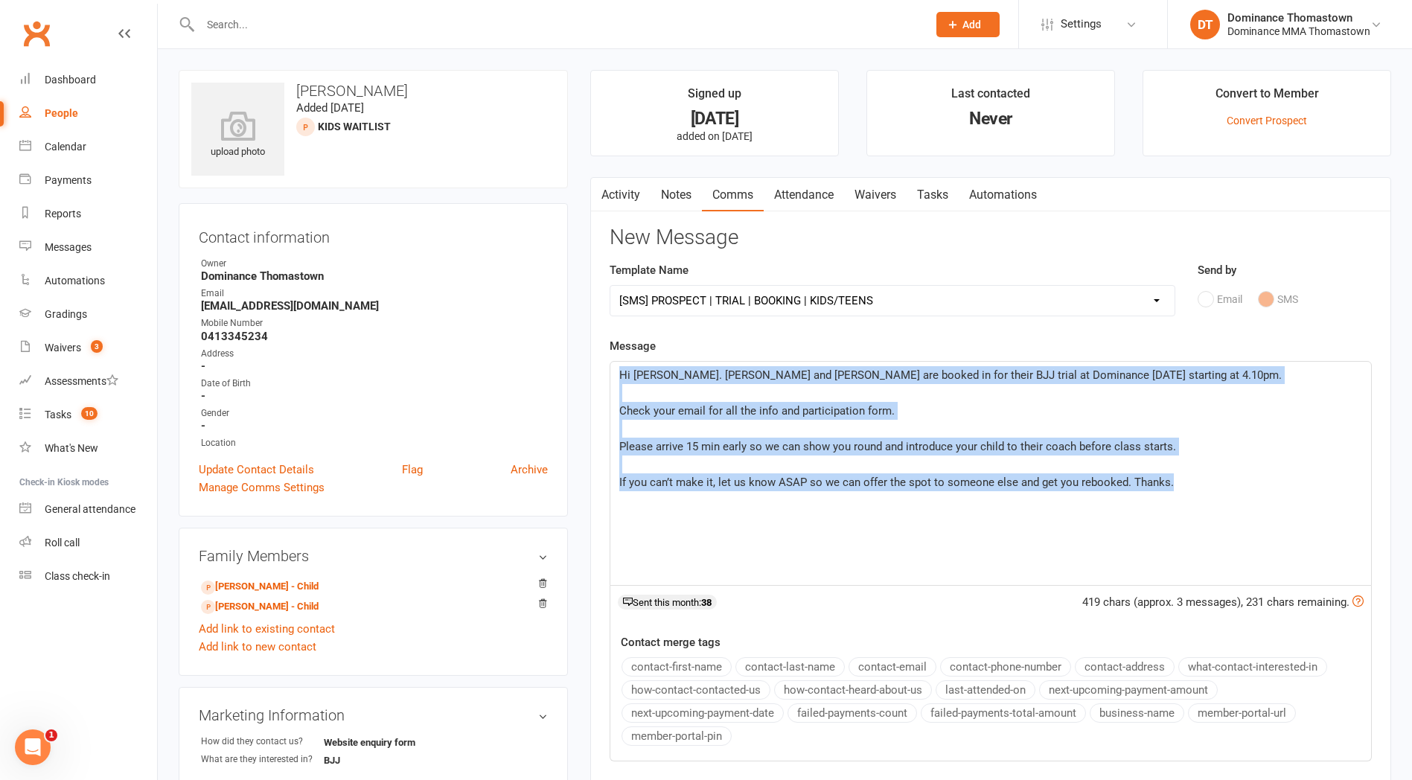
drag, startPoint x: 619, startPoint y: 375, endPoint x: 1126, endPoint y: 480, distance: 517.7
click at [1332, 517] on div "Hi Sandy. Benson and Boris are booked in for their BJJ trial at Dominance on Th…" at bounding box center [990, 473] width 761 height 223
copy div "Hi Sandy. Benson and Boris are booked in for their BJJ trial at Dominance on Th…"
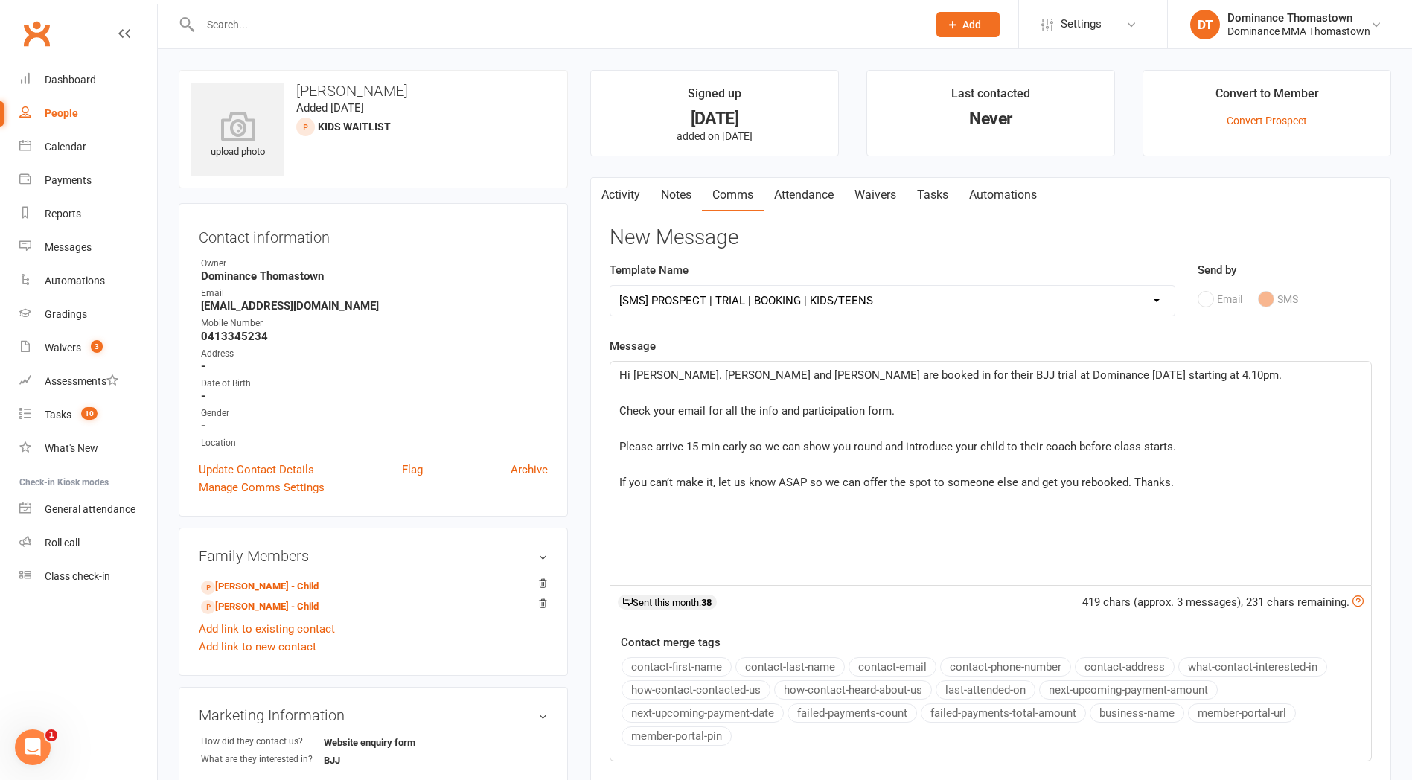
click at [822, 232] on h3 "New Message" at bounding box center [991, 237] width 762 height 23
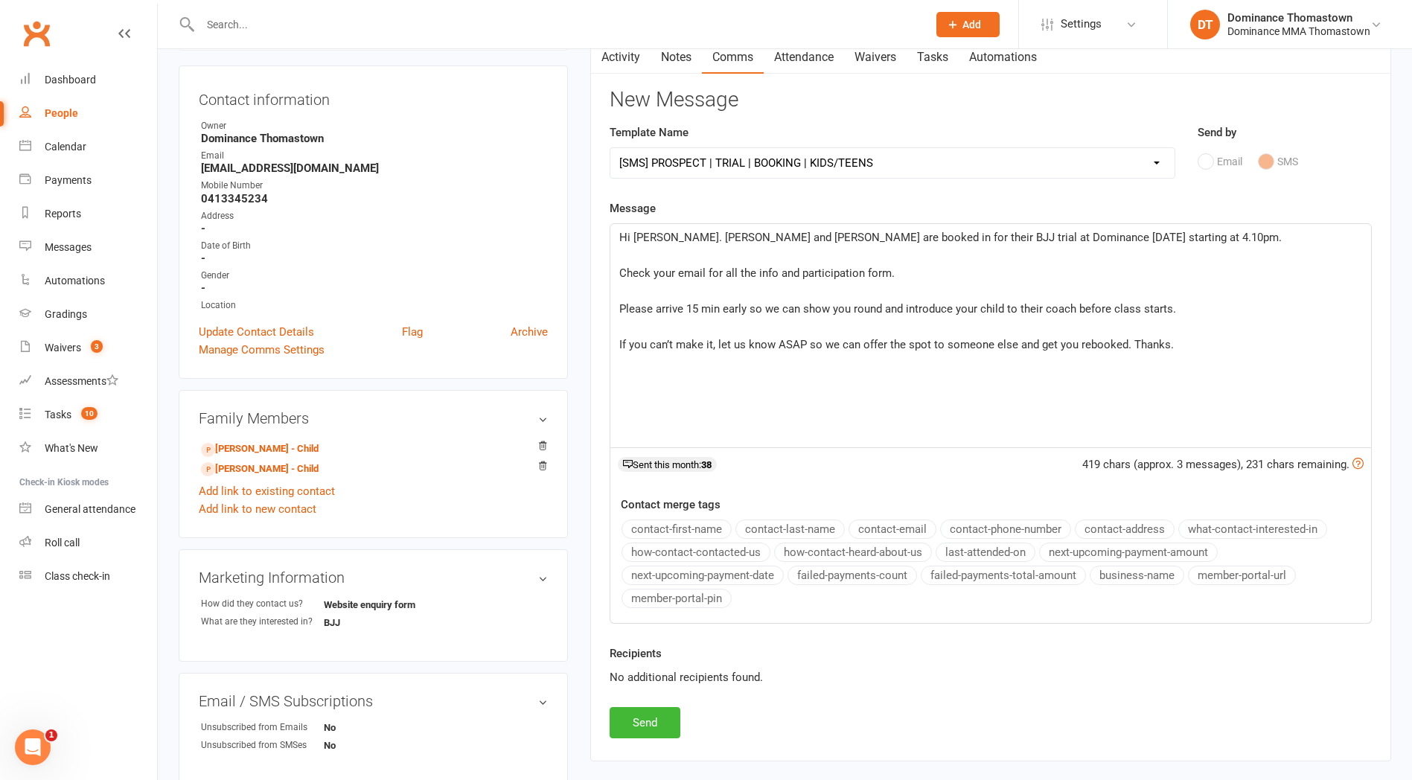
scroll to position [138, 0]
click at [931, 63] on link "Tasks" at bounding box center [933, 56] width 52 height 34
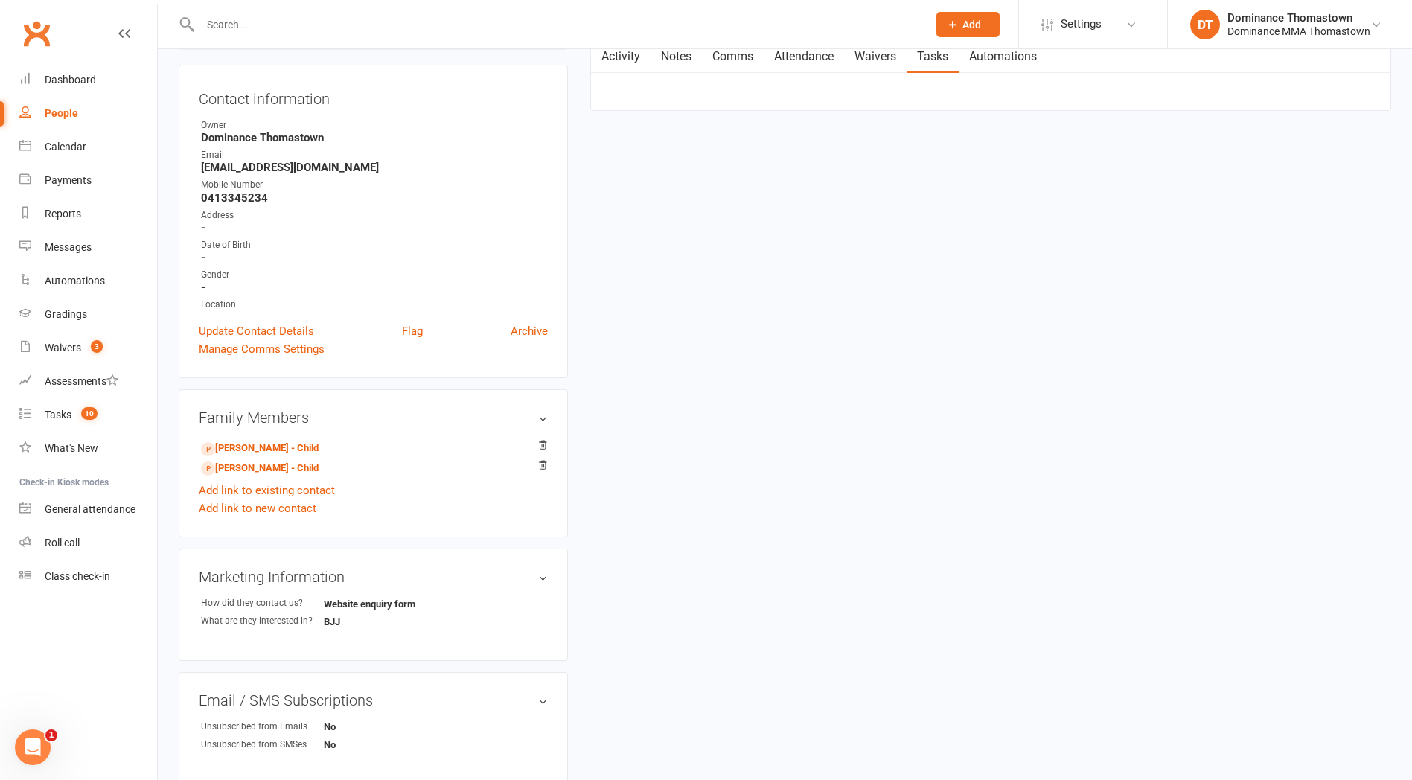
select select "incomplete"
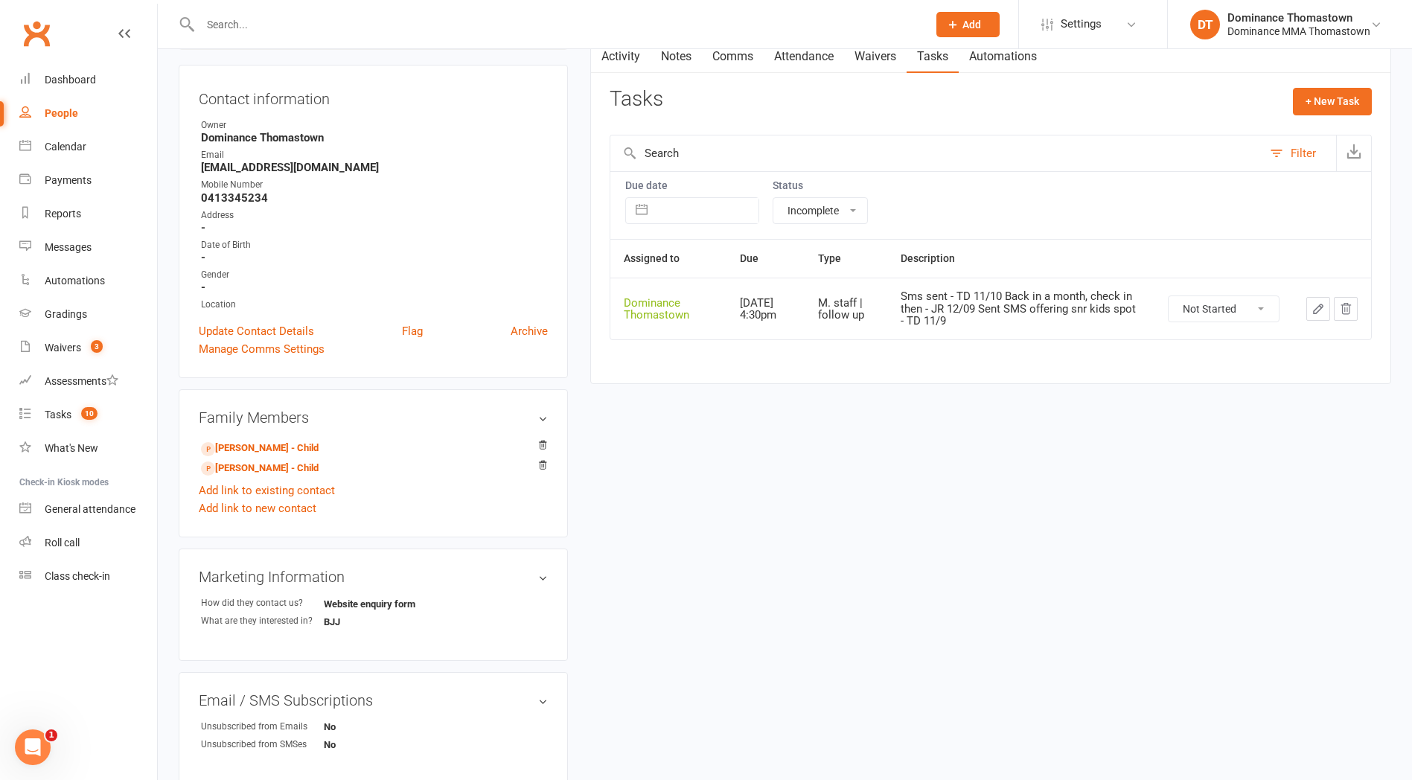
click at [1237, 310] on select "Not Started In Progress Waiting Complete" at bounding box center [1224, 308] width 110 height 25
click at [1169, 296] on select "Not Started In Progress Waiting Complete" at bounding box center [1224, 308] width 110 height 25
select select "unstarted"
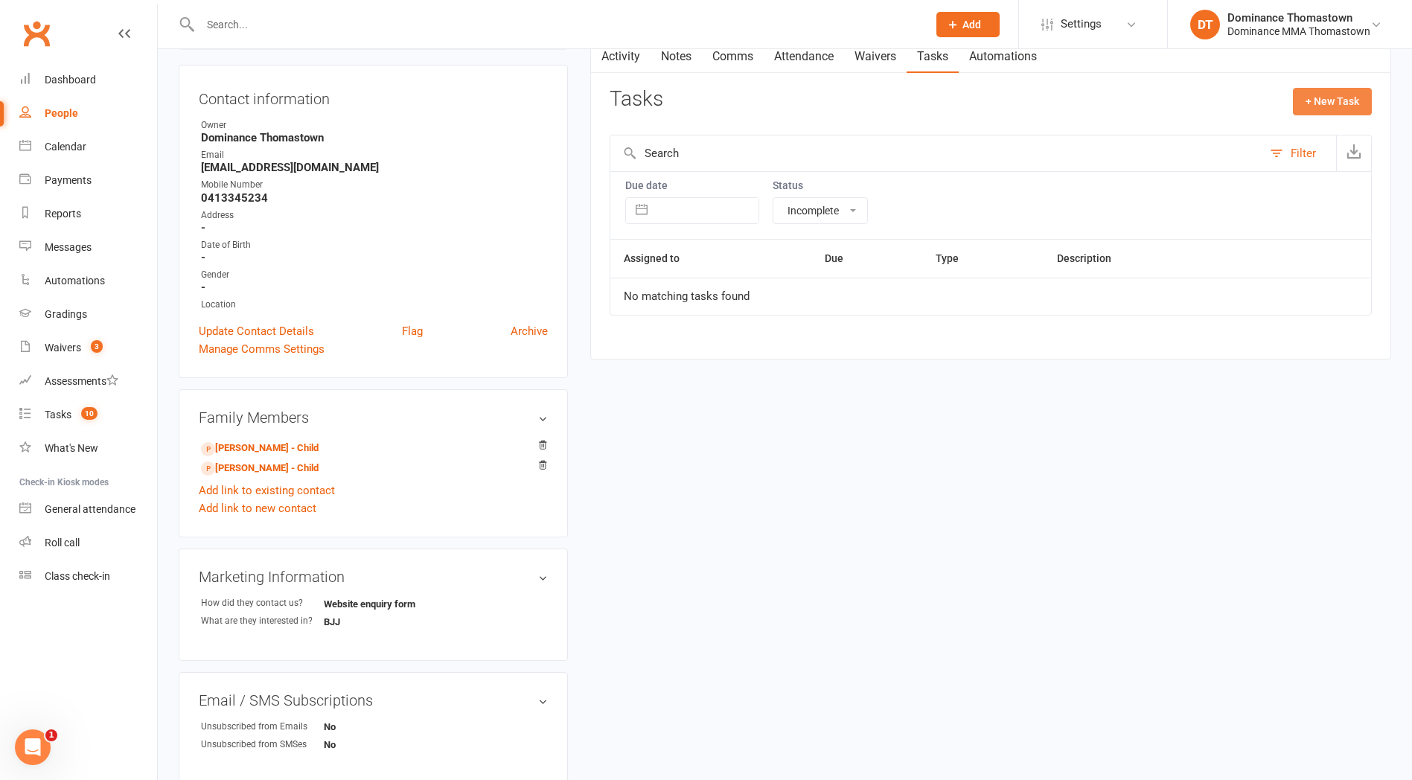
click at [1315, 108] on button "+ New Task" at bounding box center [1332, 101] width 79 height 27
select select "12547"
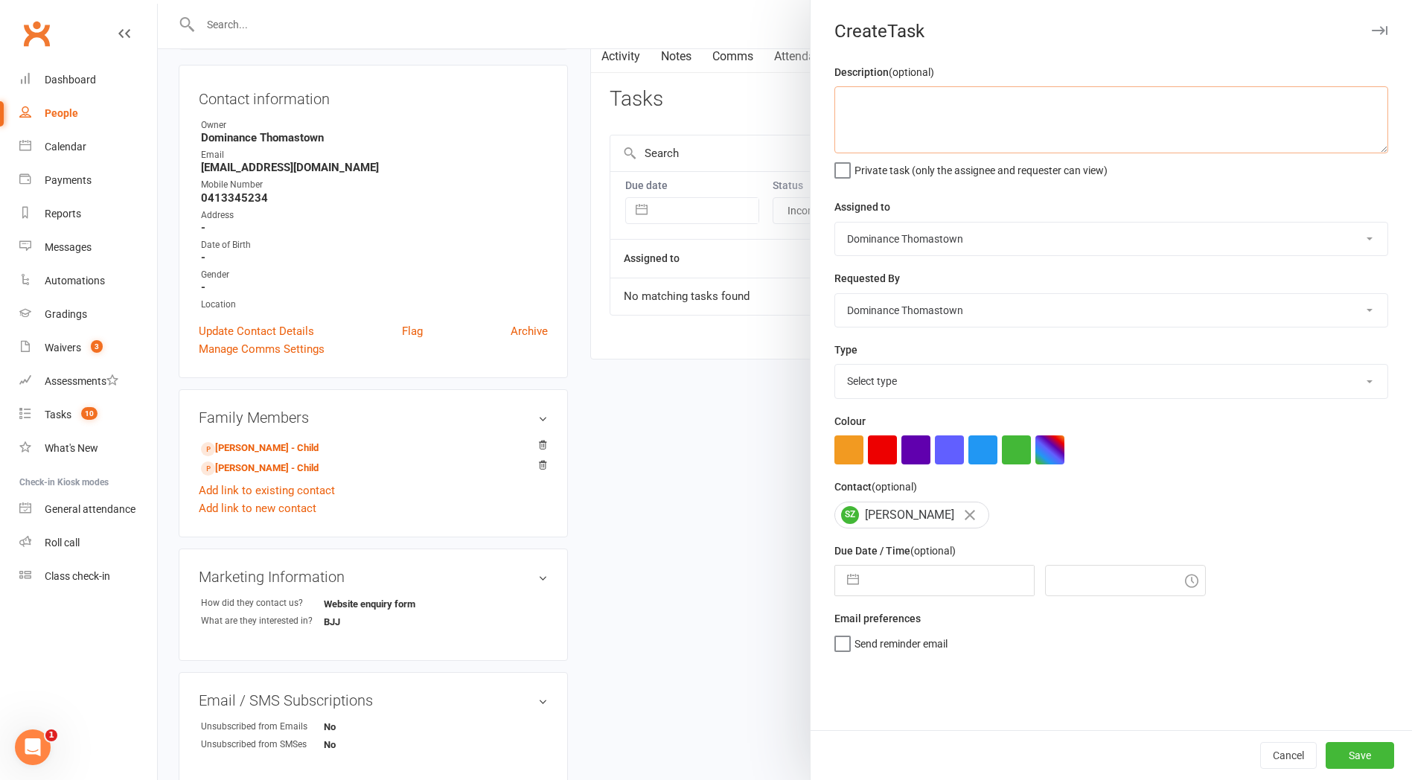
click at [913, 127] on textarea at bounding box center [1111, 119] width 554 height 67
click at [885, 103] on textarea "Kids BJJ confirmation for Benson and Boris" at bounding box center [1111, 119] width 554 height 67
click at [1126, 104] on textarea "Kids BJJ trial confirmation for Benson and Boris" at bounding box center [1111, 119] width 554 height 67
type textarea "Kids BJJ trial confirmation for Benson and Boris - TD 11/10"
click at [943, 383] on select "Select type A. prospect | enquiry response B. prospect | trial | booking [PERSO…" at bounding box center [1111, 381] width 552 height 33
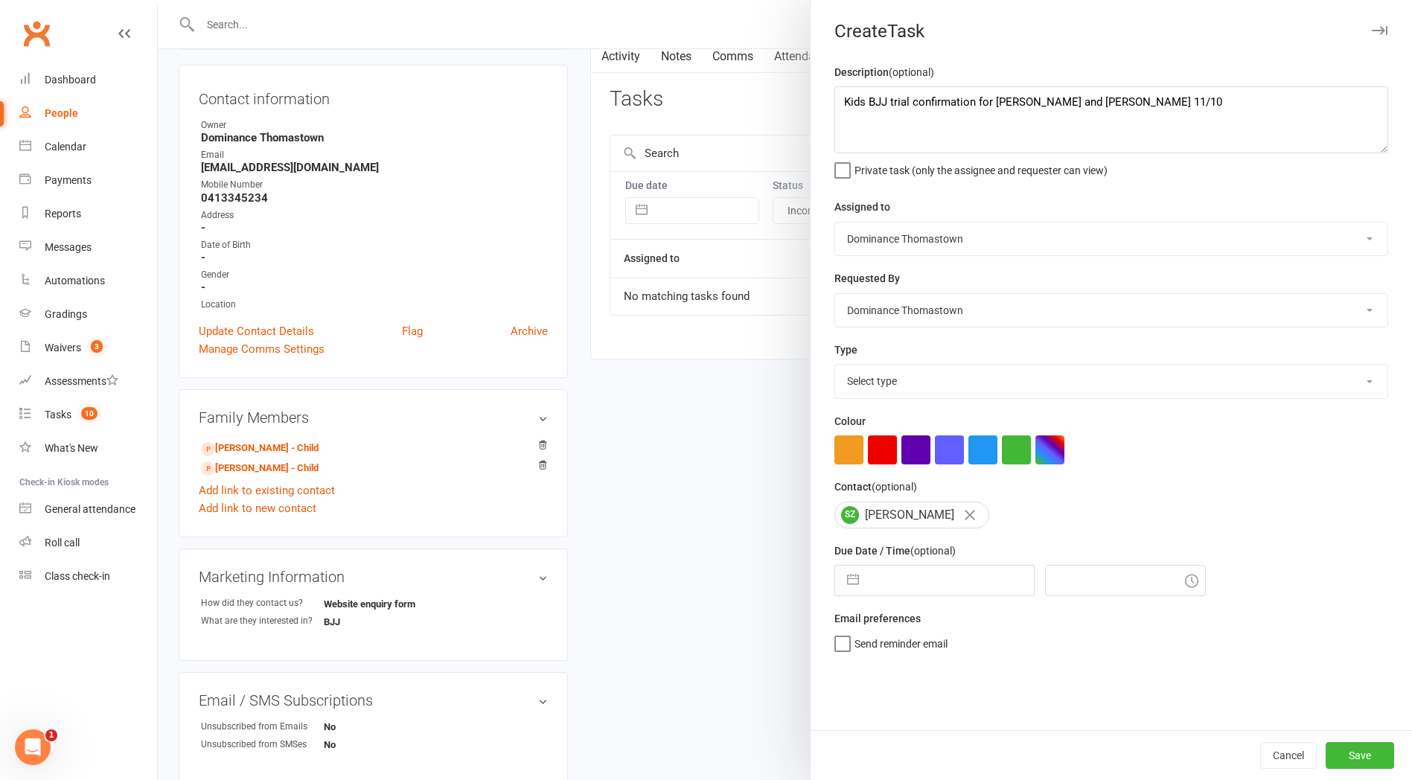
select select "3811"
click at [835, 366] on select "Select type A. prospect | enquiry response B. prospect | trial | booking [PERSO…" at bounding box center [1111, 381] width 552 height 33
select select "8"
select select "2025"
select select "9"
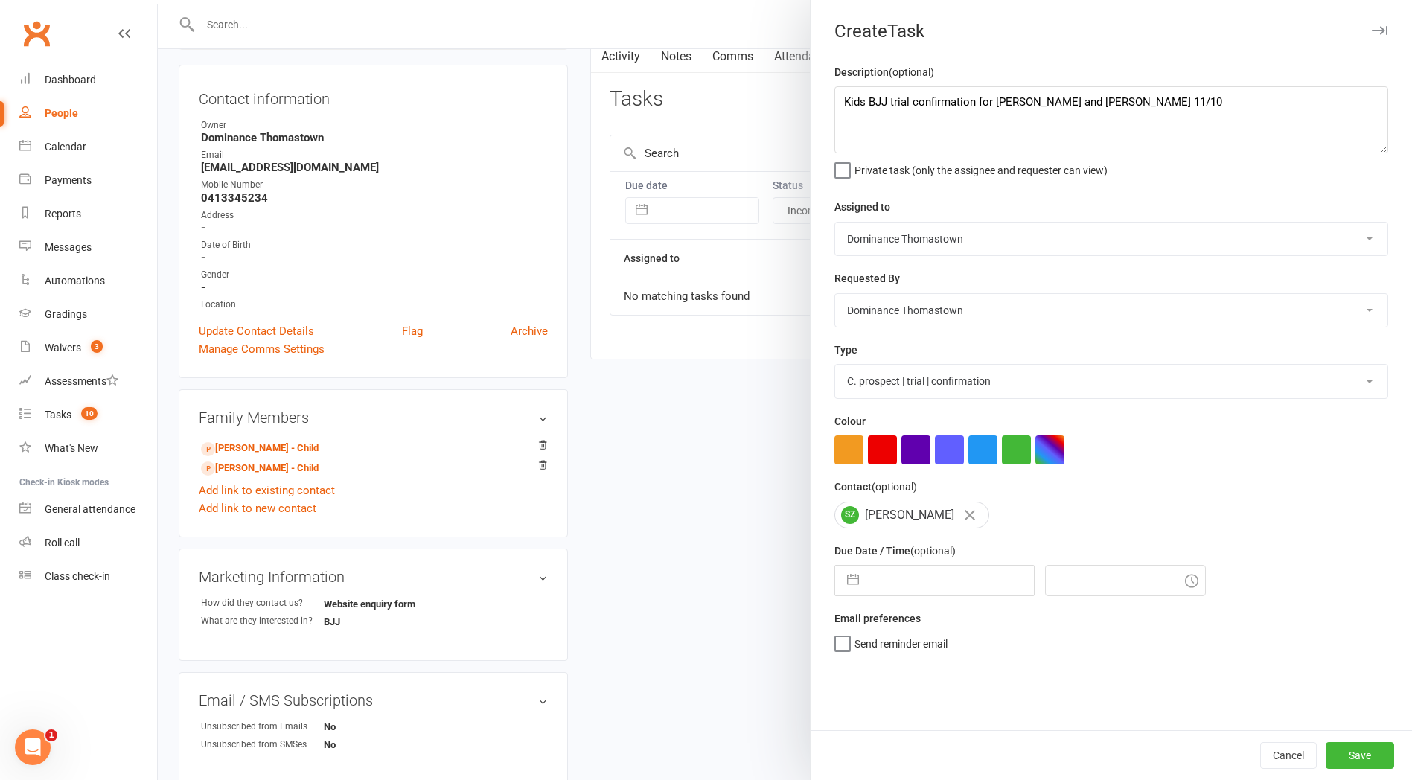
select select "2025"
select select "10"
select select "2025"
click at [869, 592] on input "text" at bounding box center [949, 581] width 167 height 30
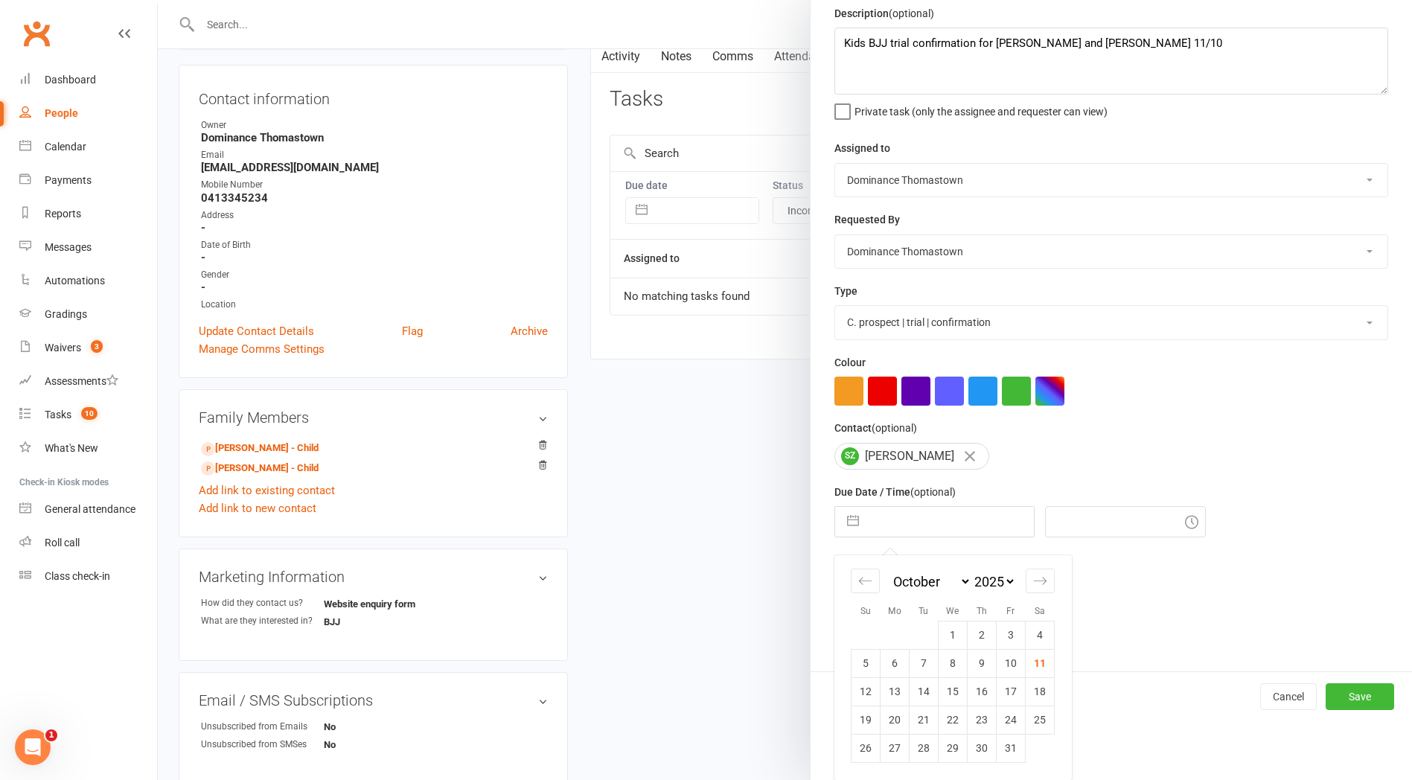
click at [963, 690] on td "15" at bounding box center [953, 691] width 29 height 28
type input "[DATE]"
type input "11:00am"
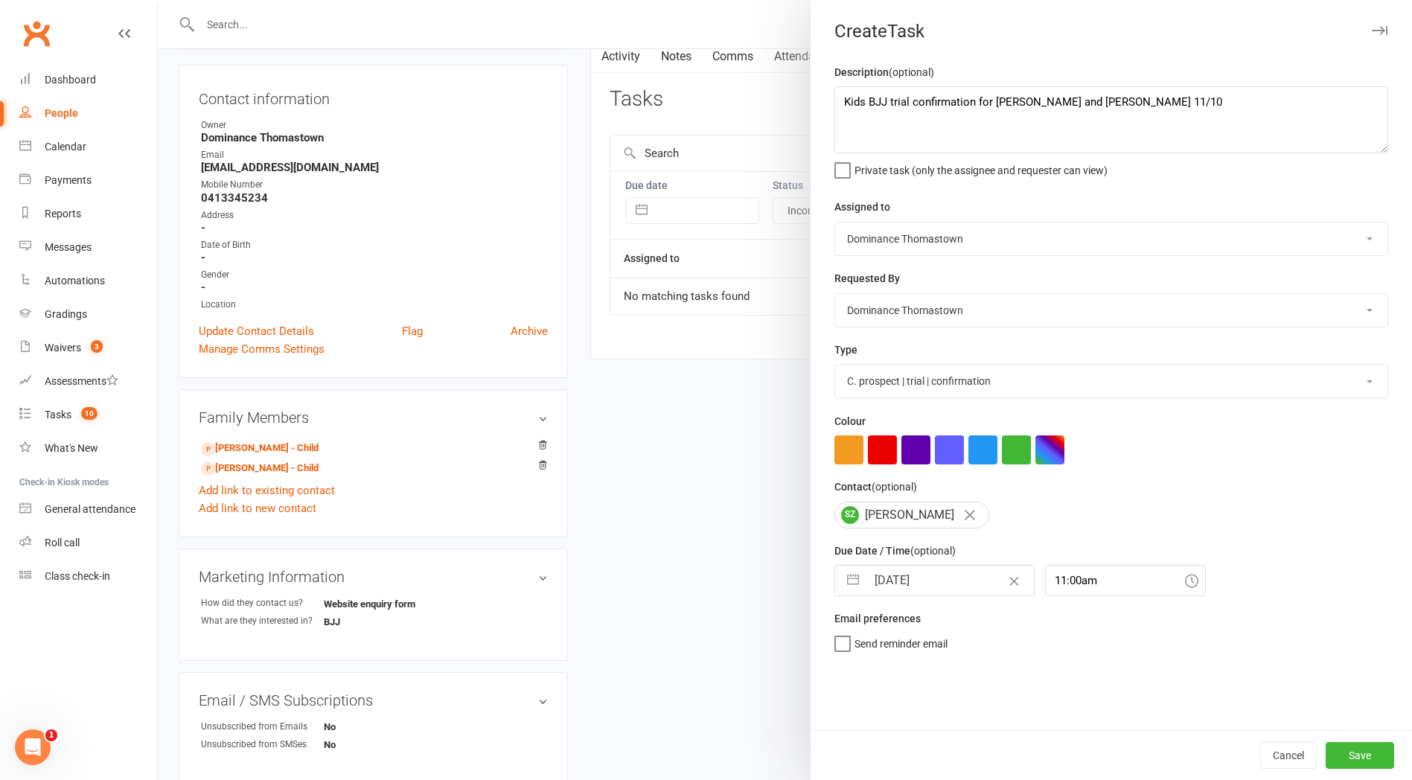
scroll to position [0, 0]
click at [1358, 756] on button "Save" at bounding box center [1360, 755] width 68 height 27
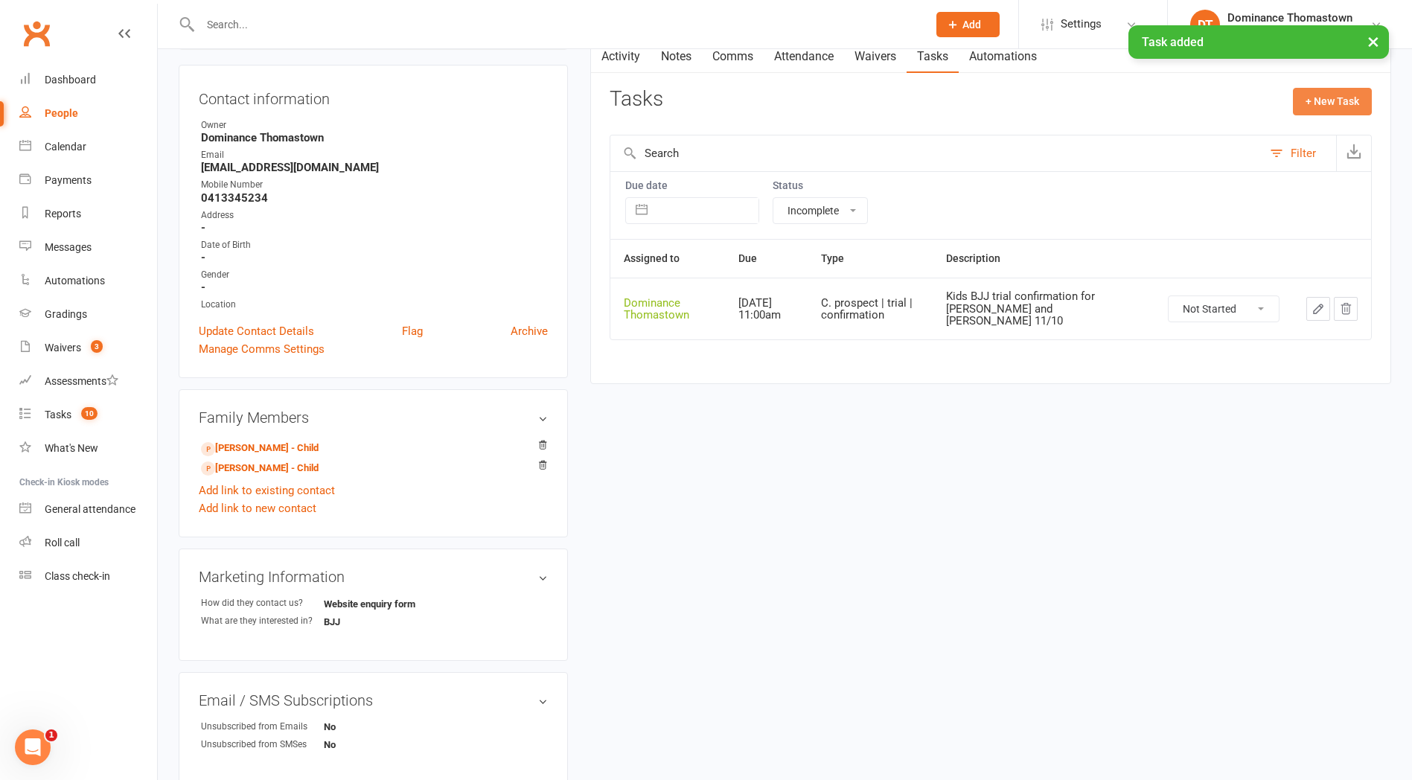
click at [1323, 101] on button "+ New Task" at bounding box center [1332, 101] width 79 height 27
select select "12547"
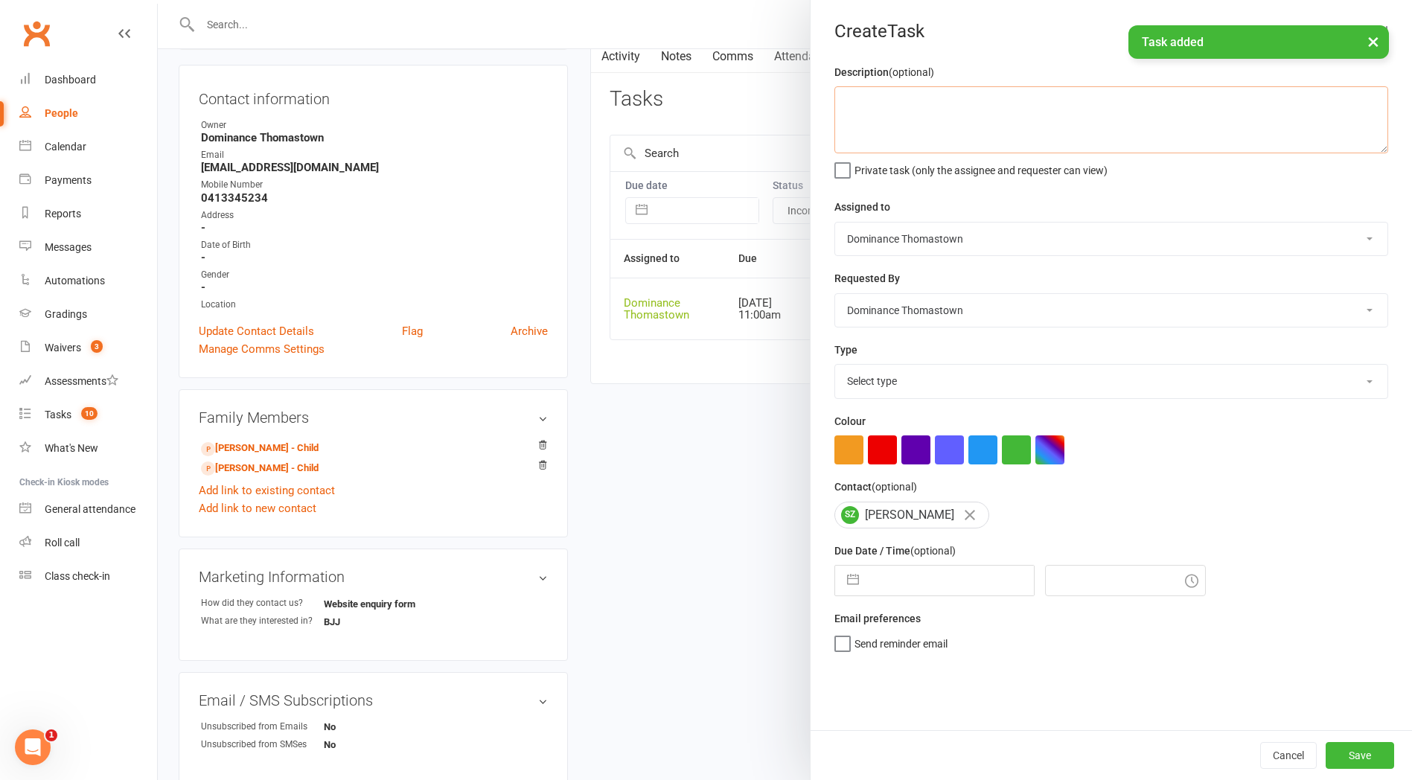
click at [968, 100] on textarea at bounding box center [1111, 119] width 554 height 67
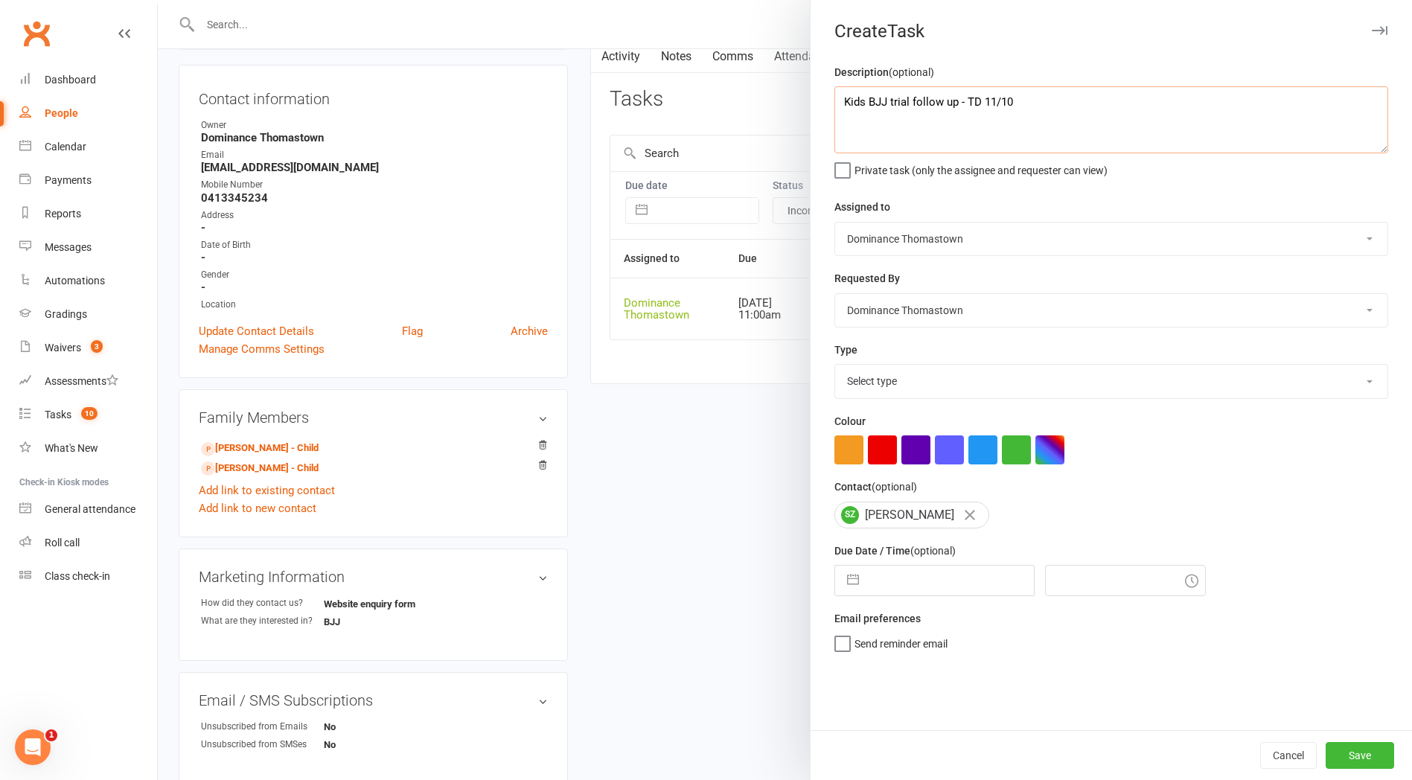
type textarea "Kids BJJ trial follow up - TD 11/10"
click at [923, 378] on select "Select type A. prospect | enquiry response B. prospect | trial | booking [PERSO…" at bounding box center [1111, 381] width 552 height 33
select select "3812"
click at [835, 366] on select "Select type A. prospect | enquiry response B. prospect | trial | booking [PERSO…" at bounding box center [1111, 381] width 552 height 33
select select "8"
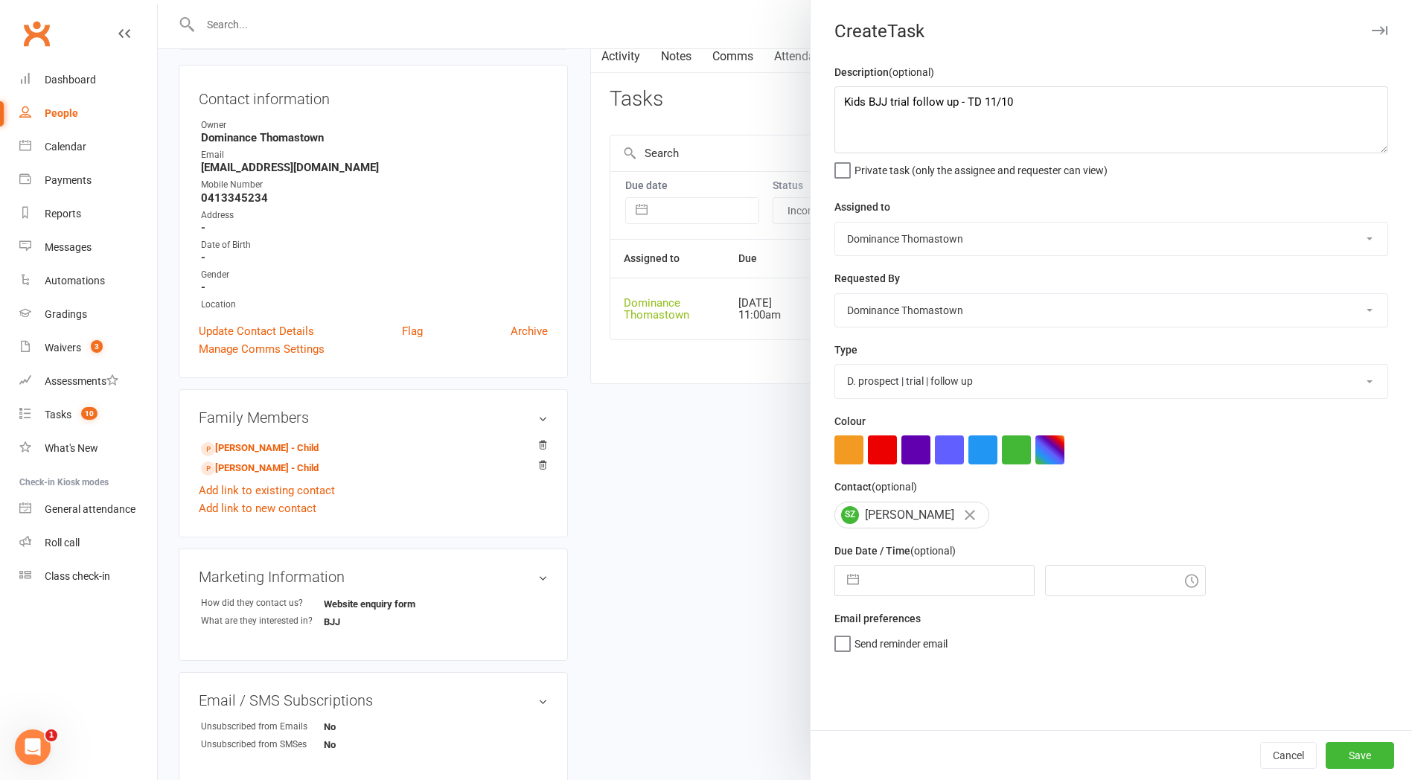
select select "2025"
select select "9"
select select "2025"
select select "10"
select select "2025"
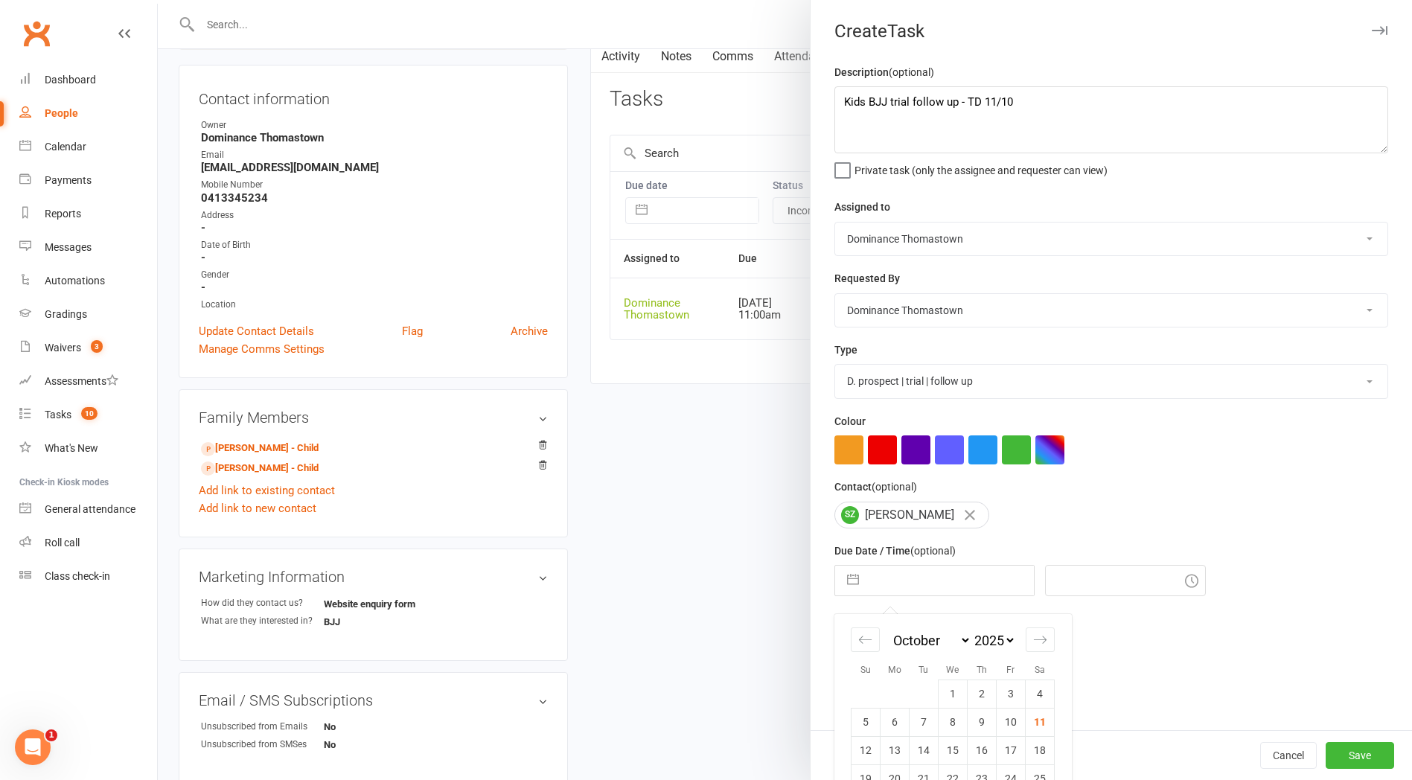
click at [909, 593] on input "text" at bounding box center [949, 581] width 167 height 30
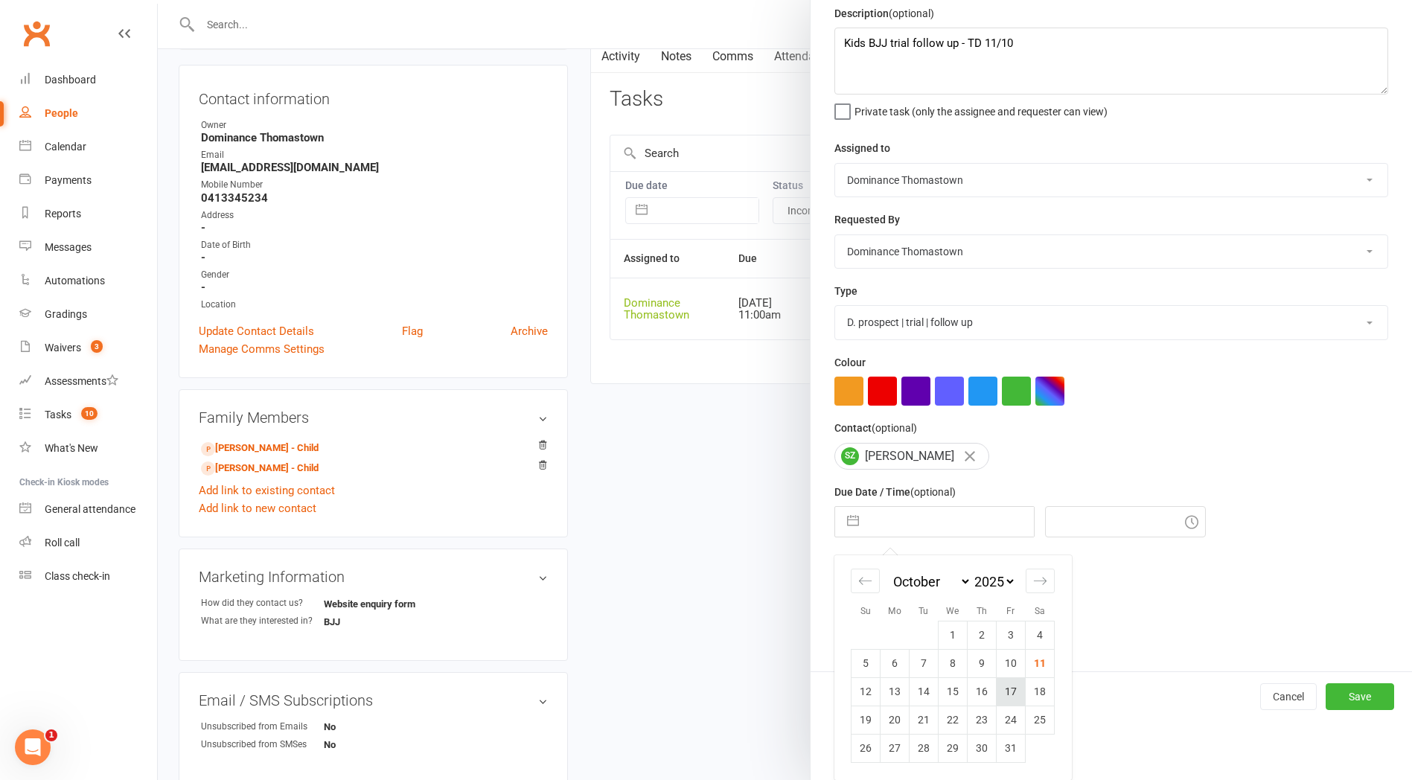
click at [1006, 694] on td "17" at bounding box center [1011, 691] width 29 height 28
type input "17 Oct 2025"
type input "11:00am"
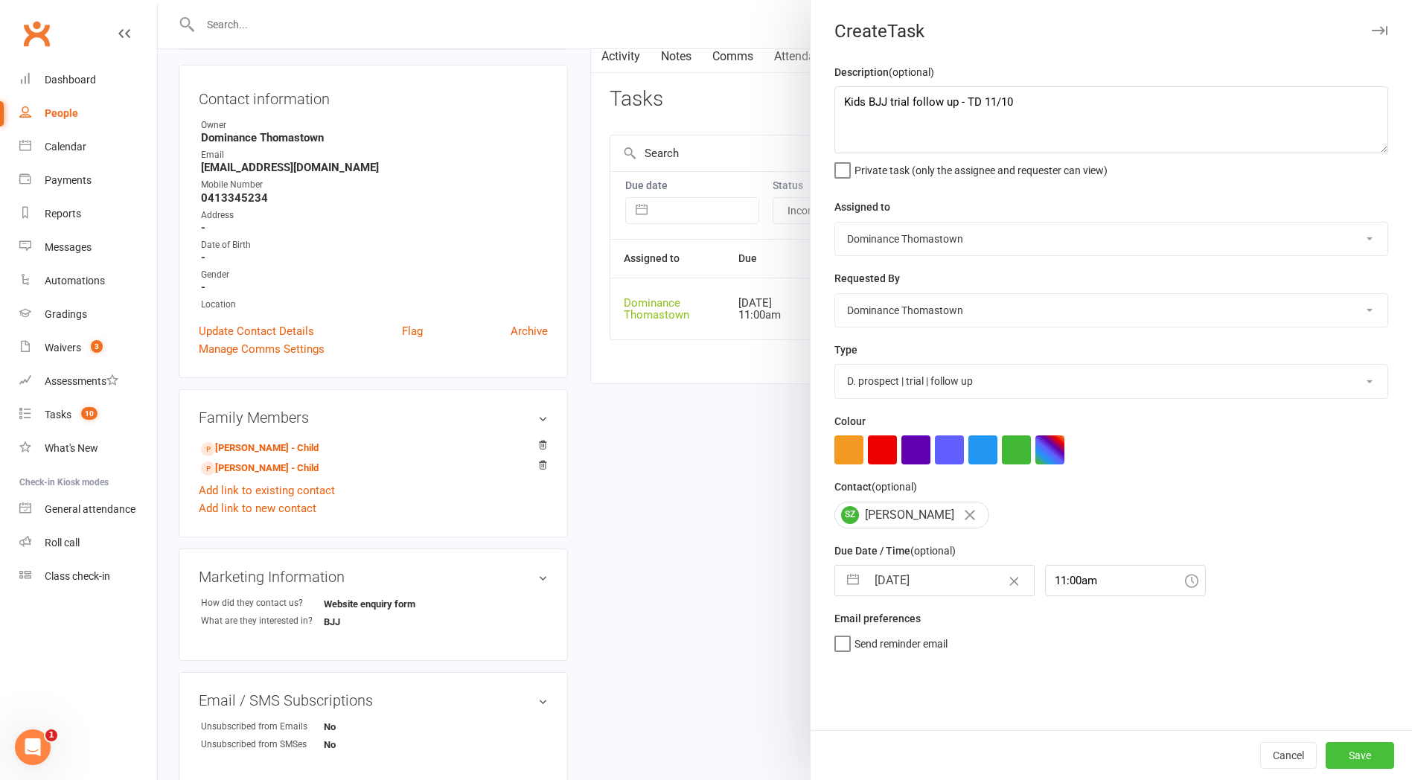
scroll to position [139, 0]
click at [1360, 760] on button "Save" at bounding box center [1360, 755] width 68 height 27
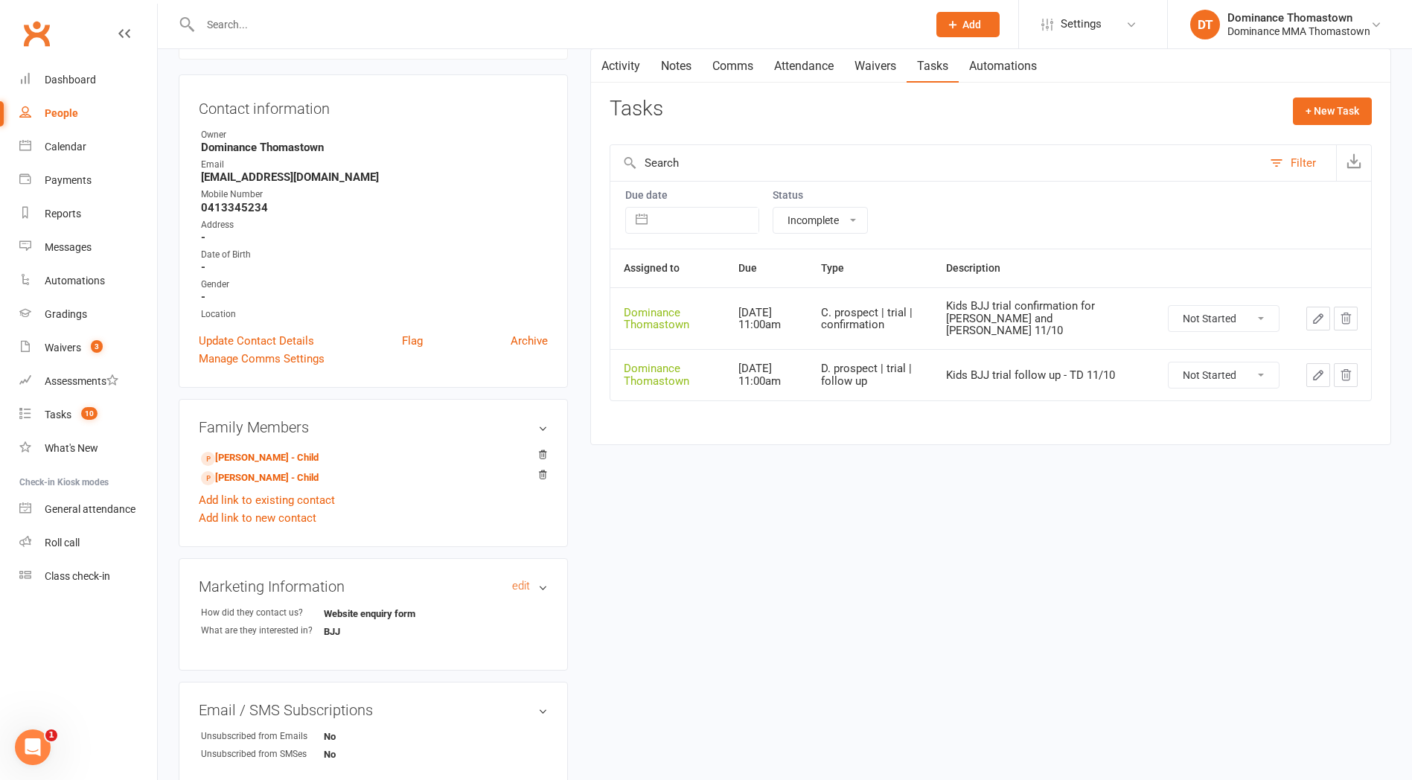
scroll to position [148, 0]
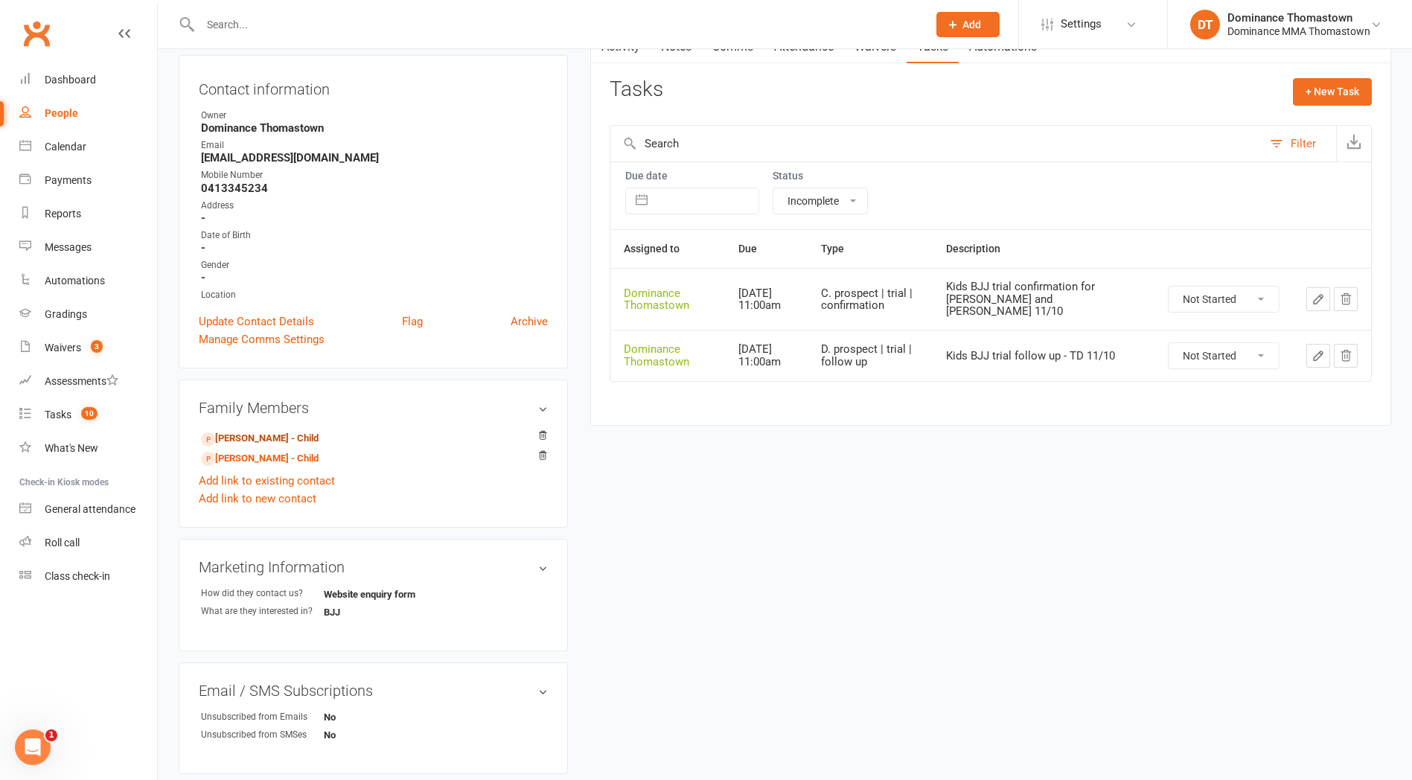
click at [258, 440] on link "Benson Zhang - Child" at bounding box center [260, 439] width 118 height 16
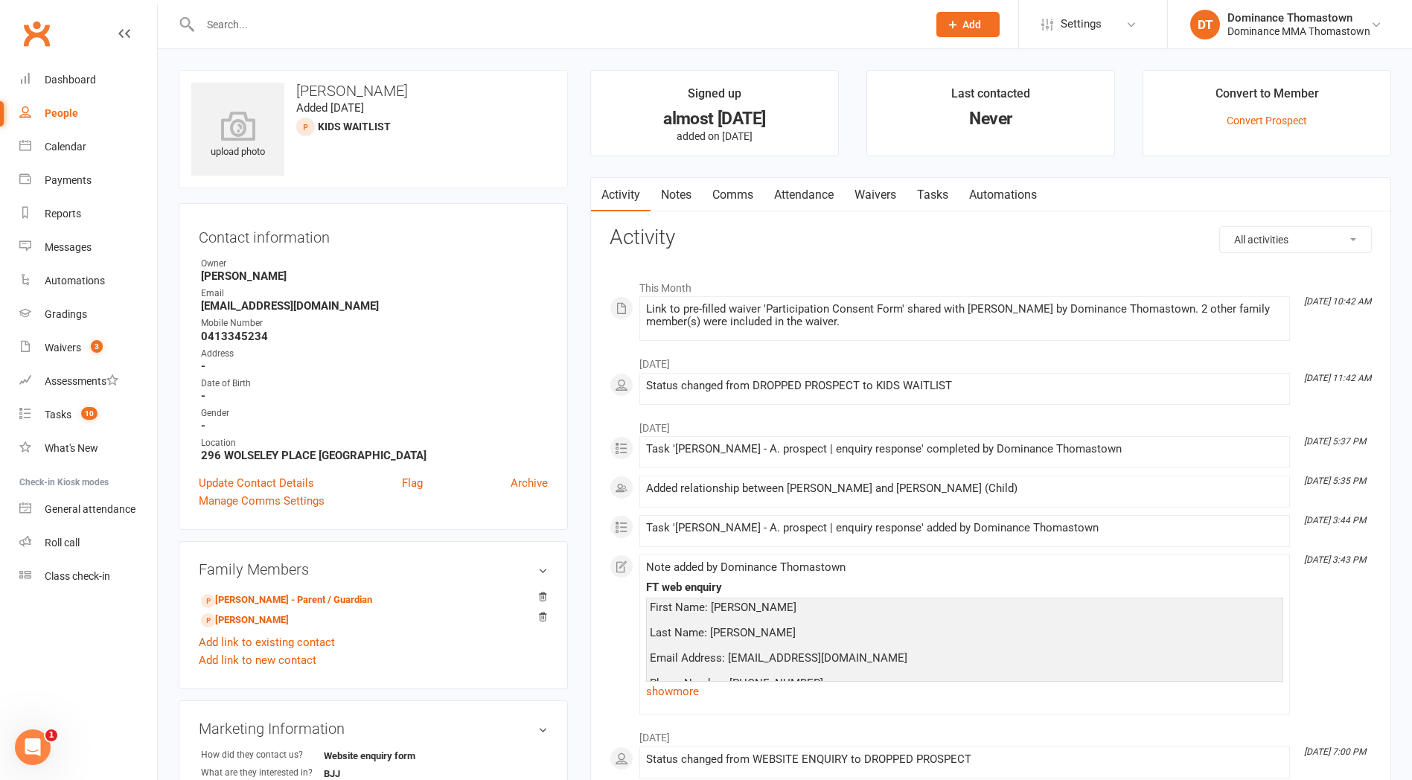
click at [808, 193] on link "Attendance" at bounding box center [804, 195] width 80 height 34
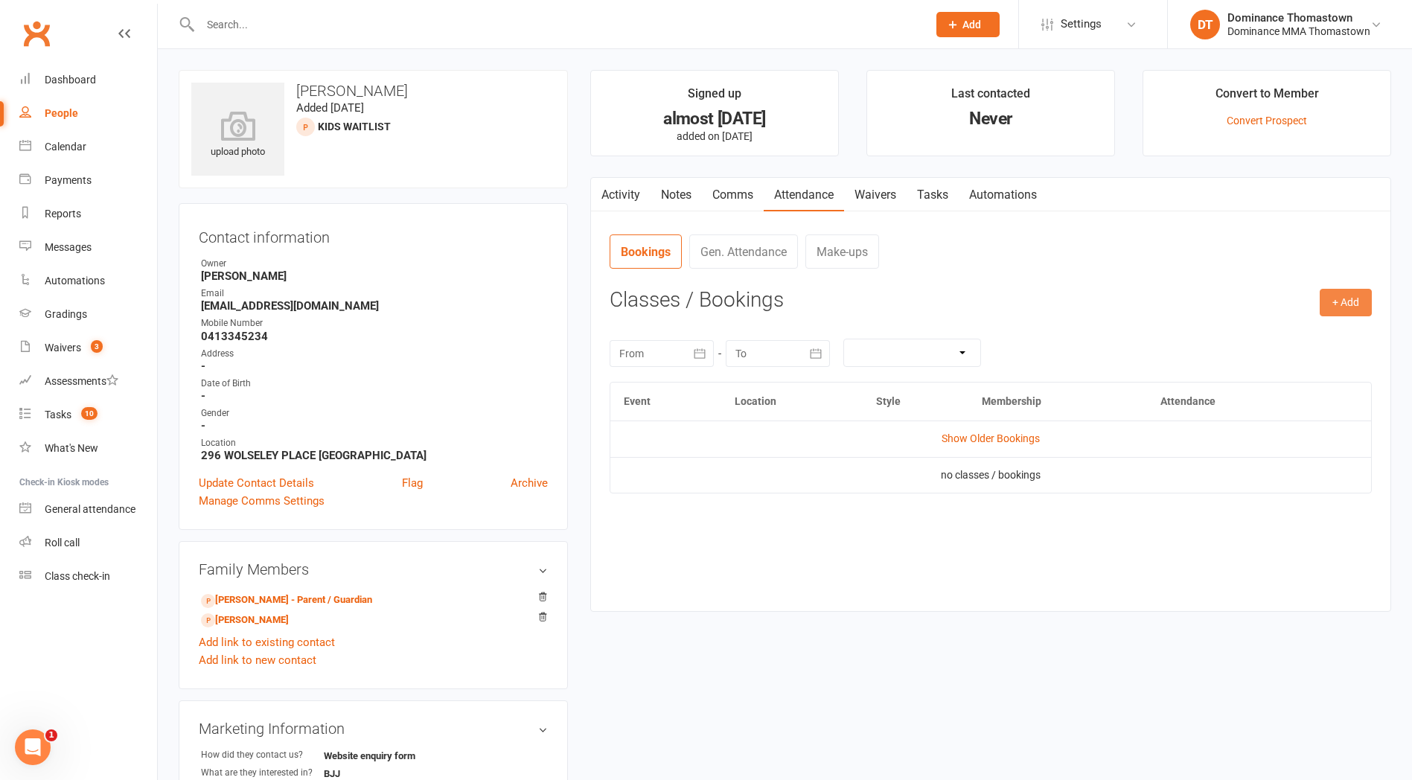
click at [1330, 301] on button "+ Add" at bounding box center [1346, 302] width 52 height 27
click at [1271, 331] on link "Book Event" at bounding box center [1297, 337] width 147 height 30
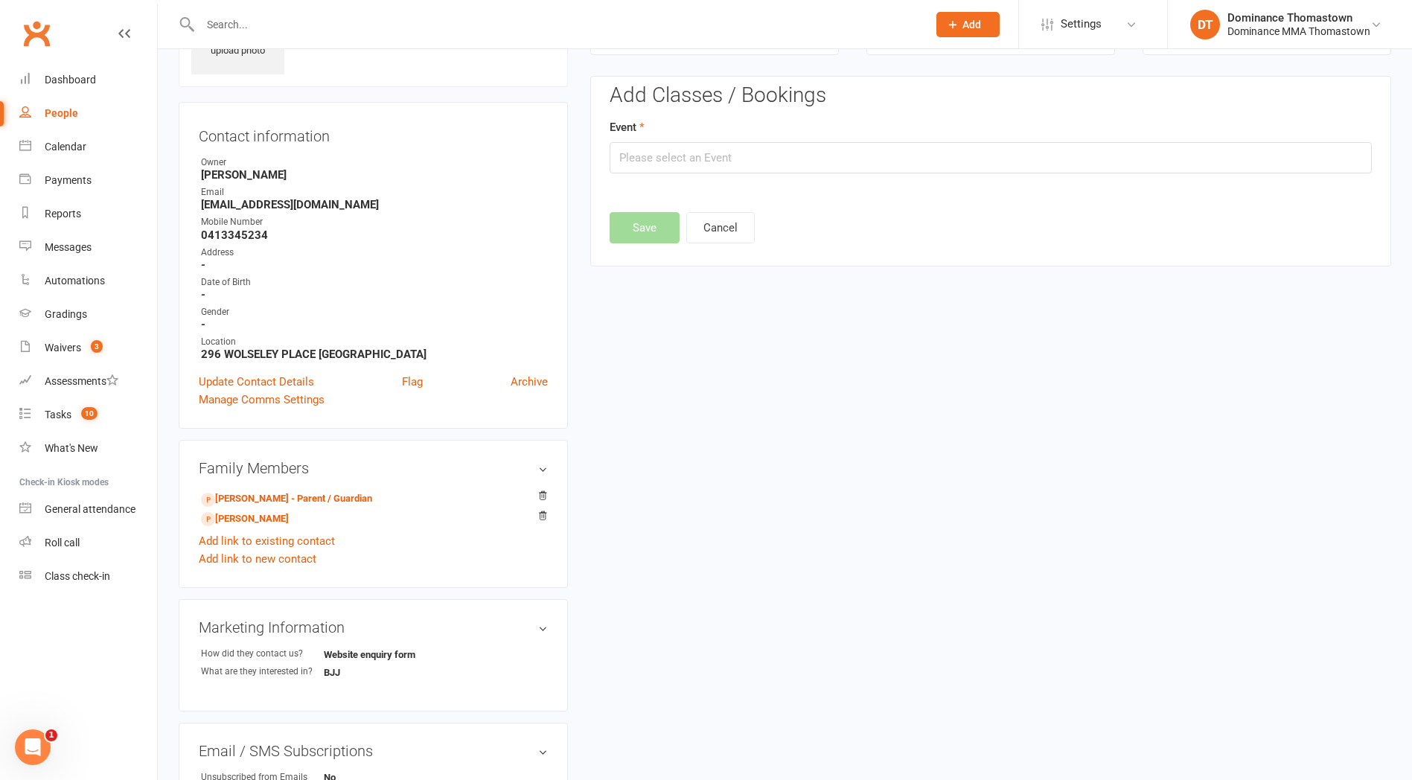
scroll to position [102, 0]
click at [735, 162] on input "text" at bounding box center [991, 156] width 762 height 31
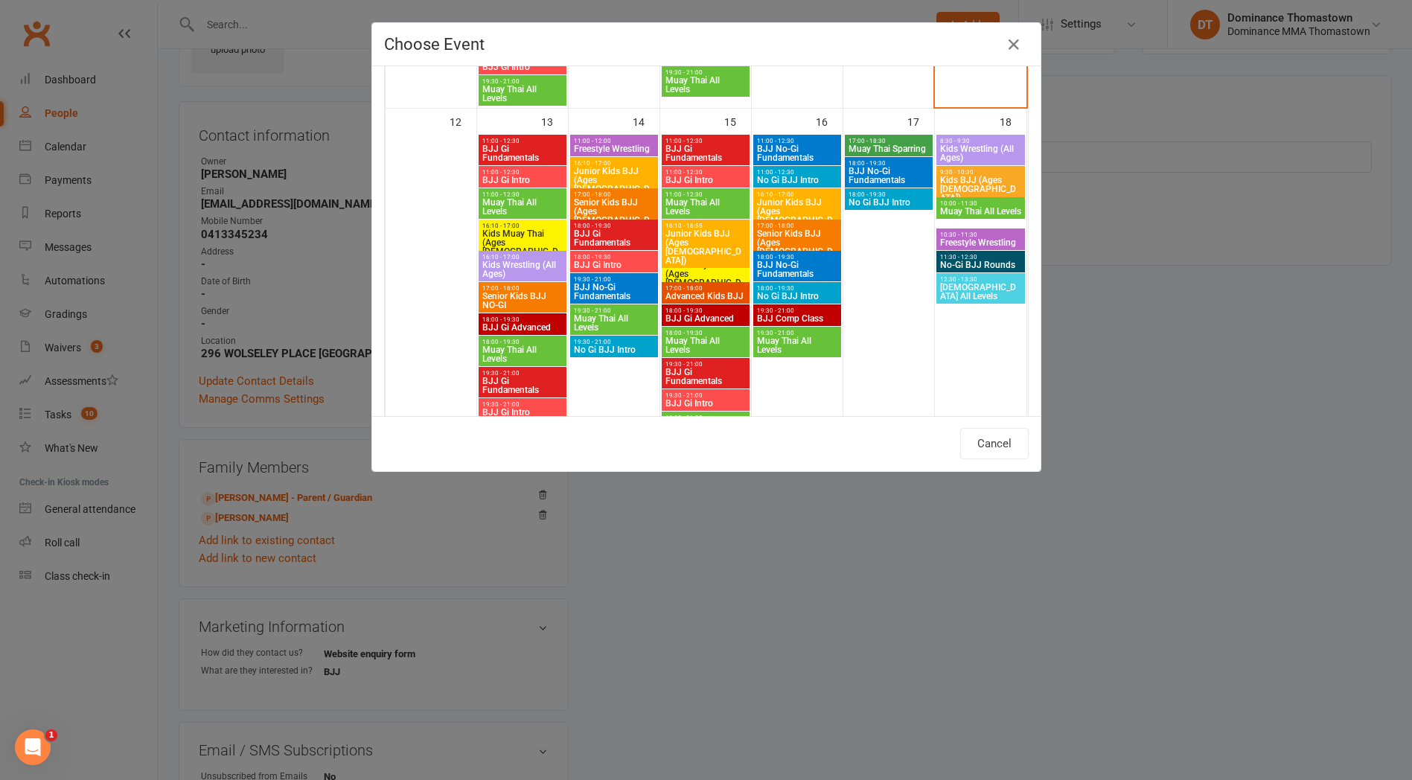
scroll to position [751, 0]
click at [795, 231] on span "Senior Kids BJJ (Ages 9-13)" at bounding box center [797, 247] width 82 height 36
type input "Senior Kids BJJ (Ages 9-13) - Oct 16, 2025 5:00:00 PM"
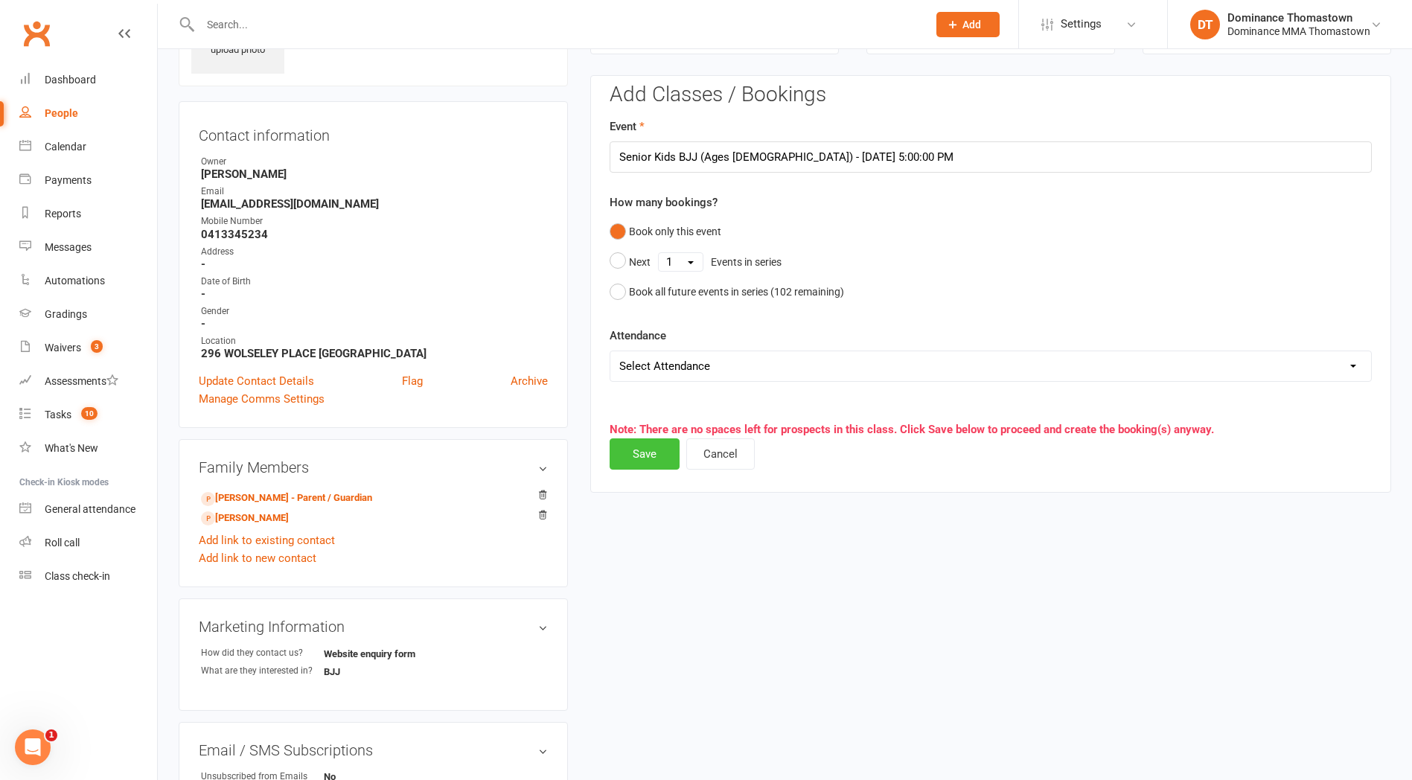
click at [633, 457] on button "Save" at bounding box center [645, 453] width 70 height 31
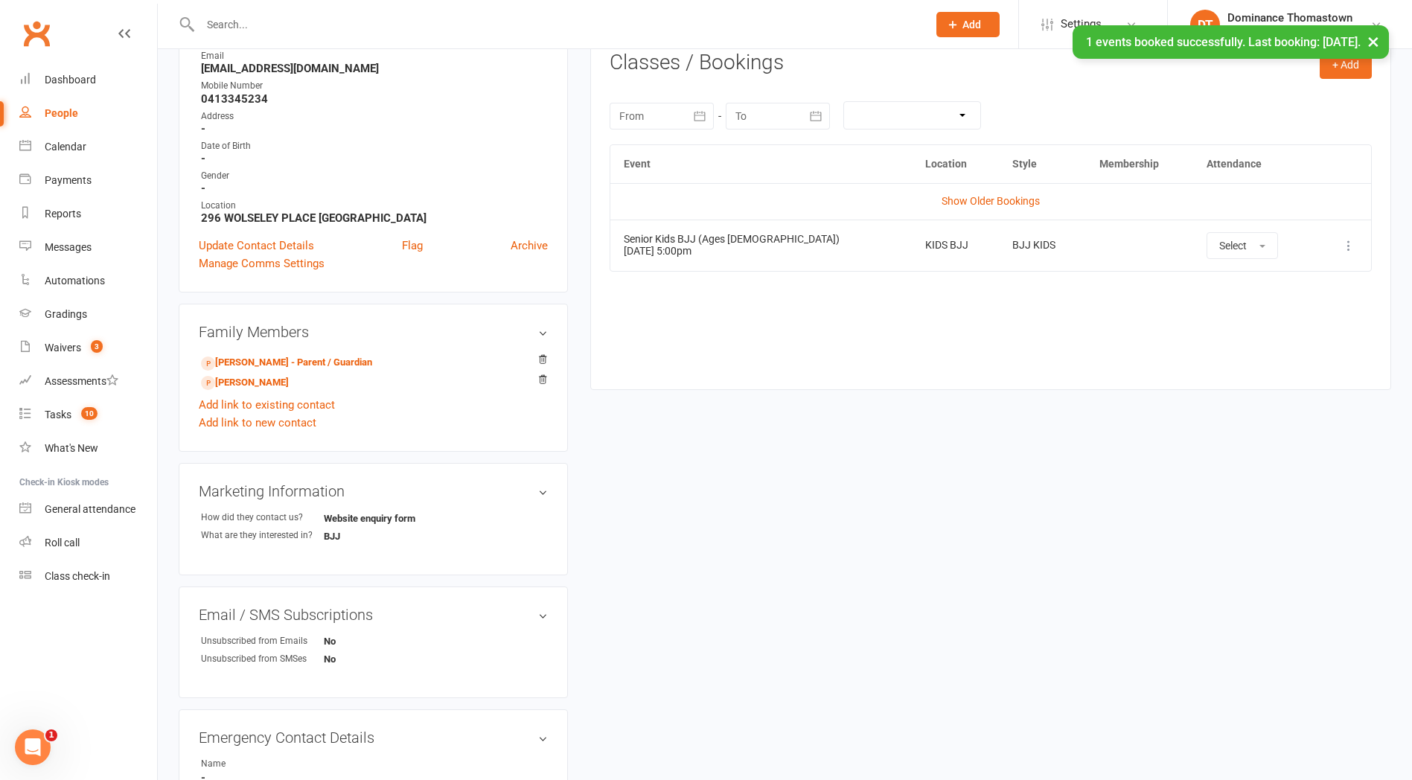
scroll to position [258, 0]
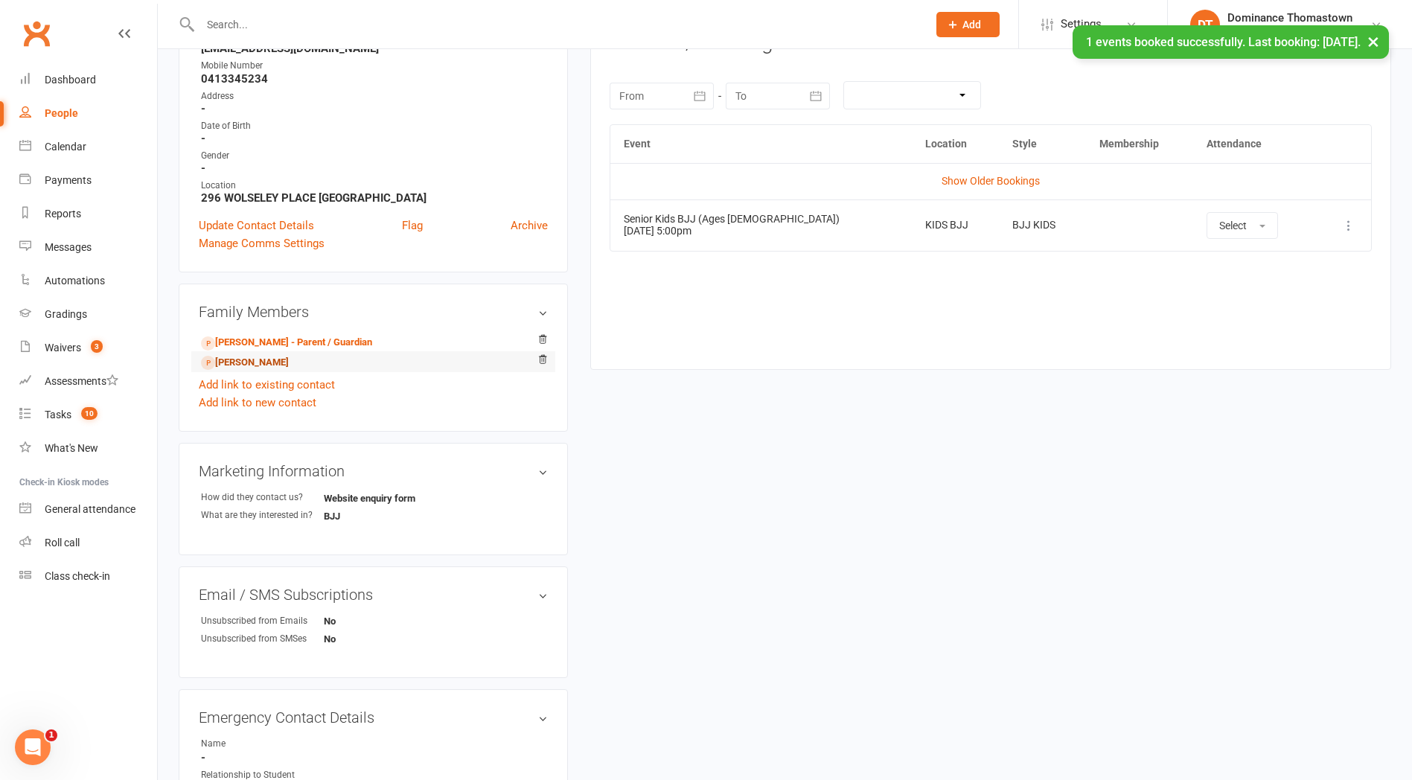
click at [243, 364] on link "Boris Tsang - Sibling" at bounding box center [245, 363] width 88 height 16
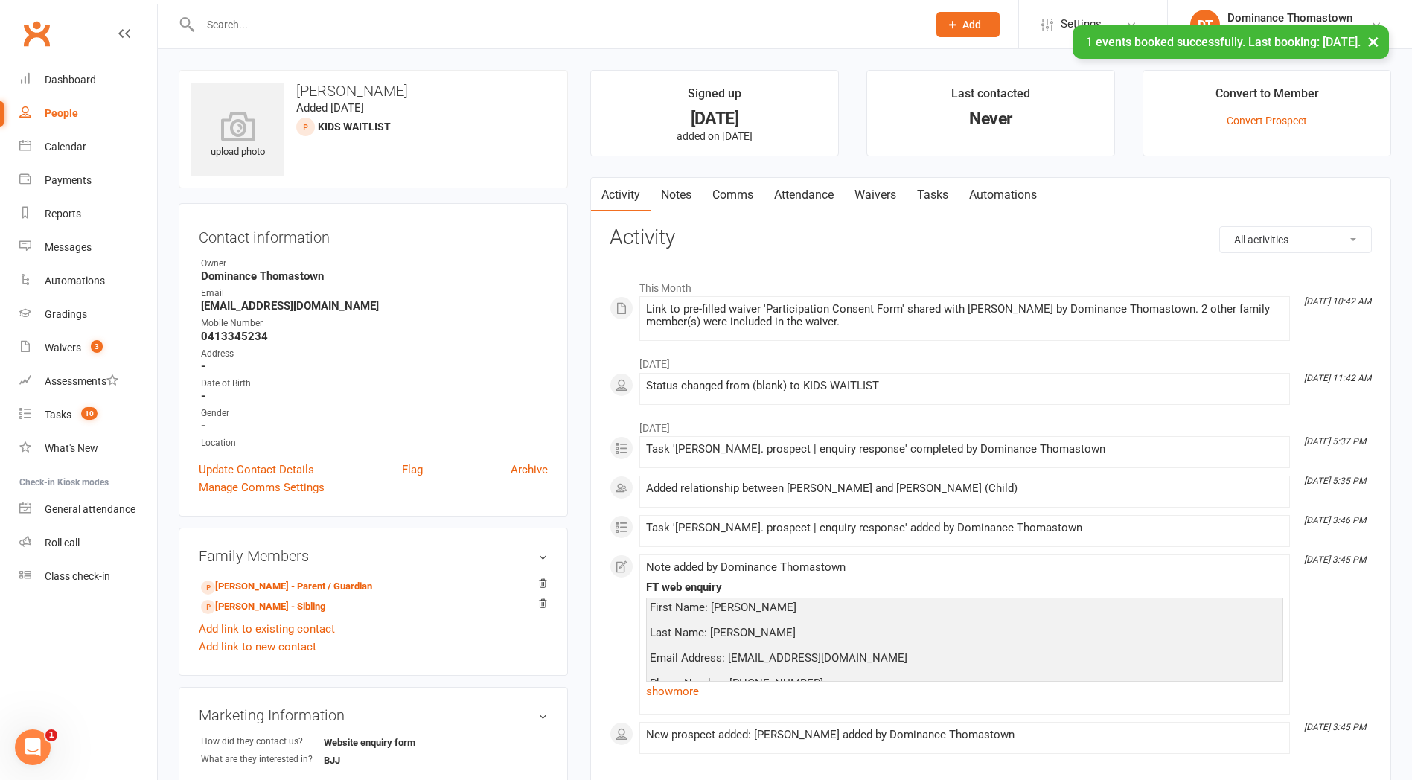
click at [907, 199] on link "Waivers" at bounding box center [875, 195] width 63 height 34
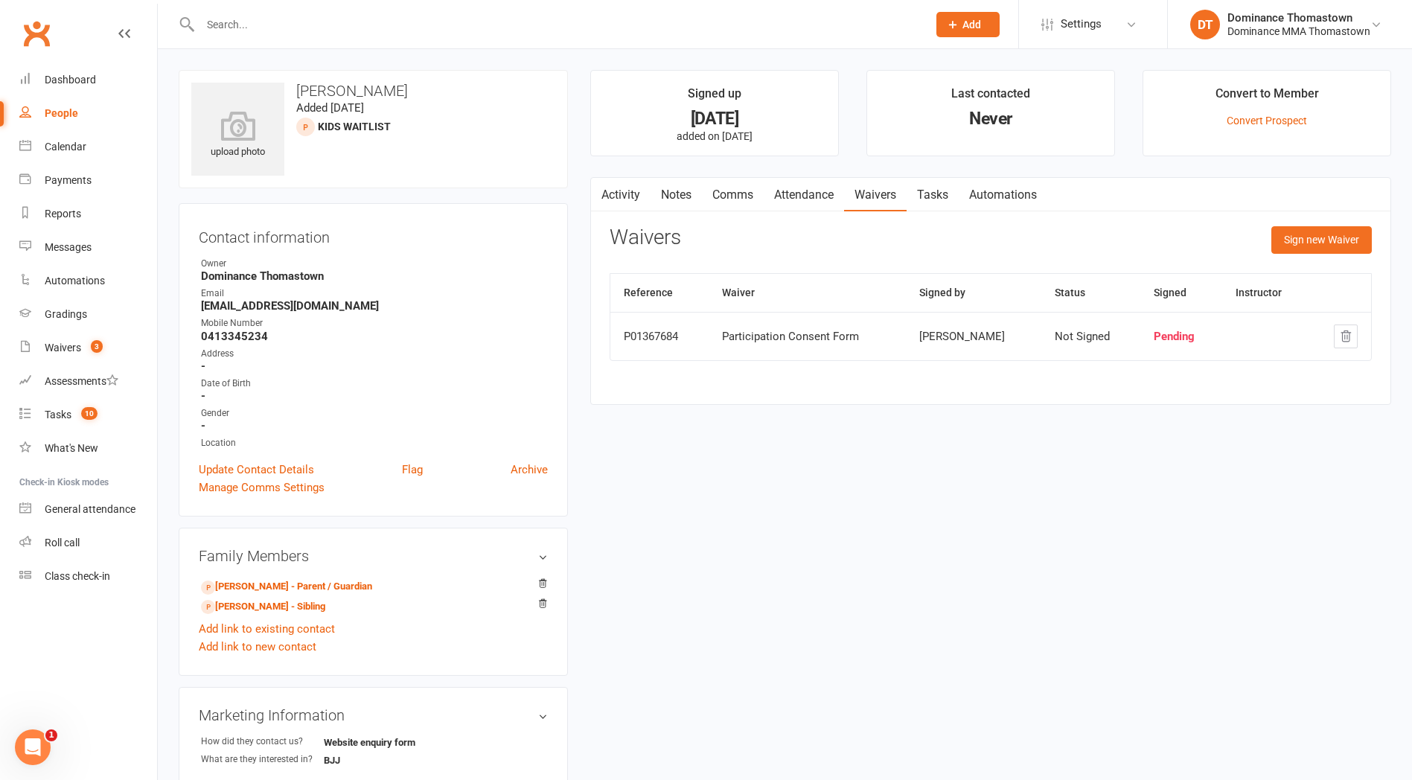
click at [808, 193] on link "Attendance" at bounding box center [804, 195] width 80 height 34
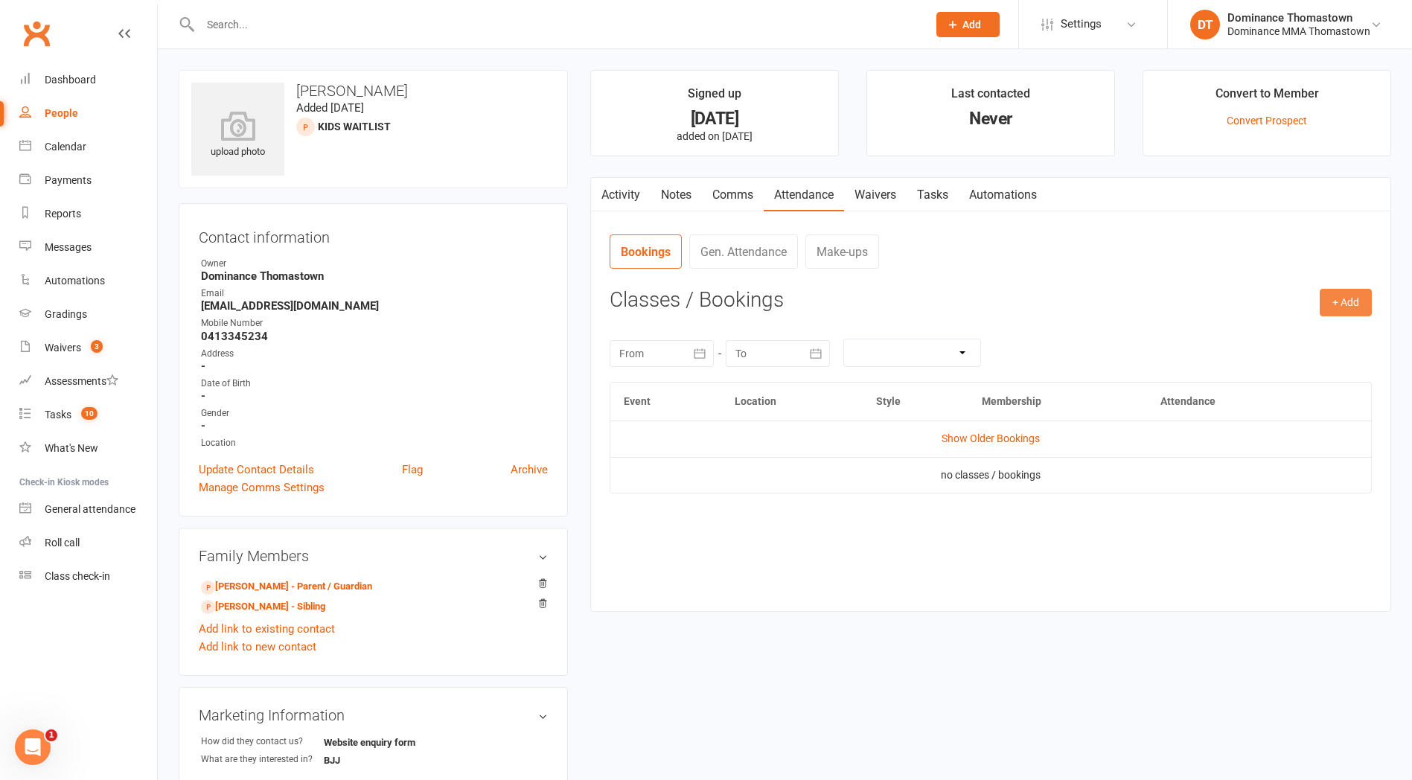
click at [1331, 316] on button "+ Add" at bounding box center [1346, 302] width 52 height 27
click at [1268, 333] on link "Book Event" at bounding box center [1297, 337] width 147 height 30
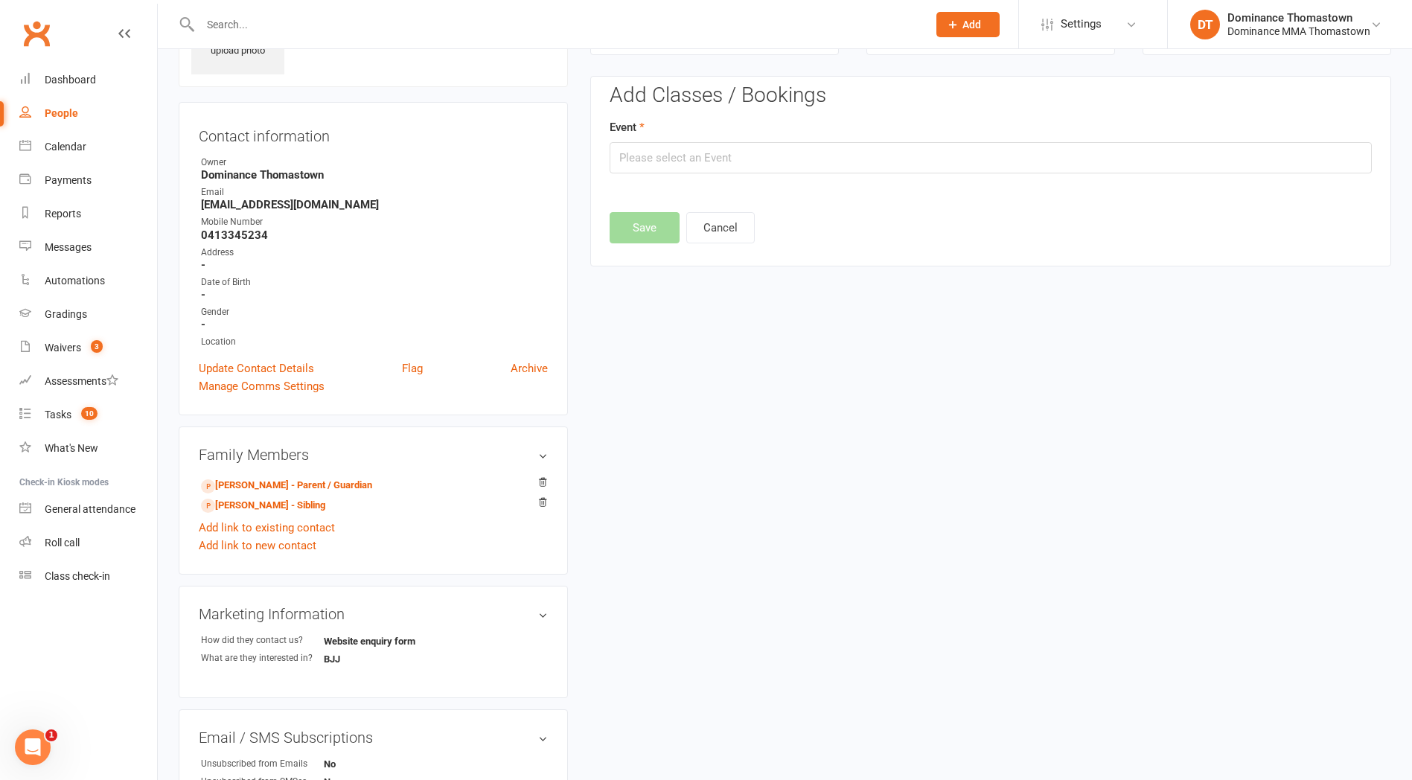
scroll to position [102, 0]
click at [887, 162] on input "text" at bounding box center [991, 156] width 762 height 31
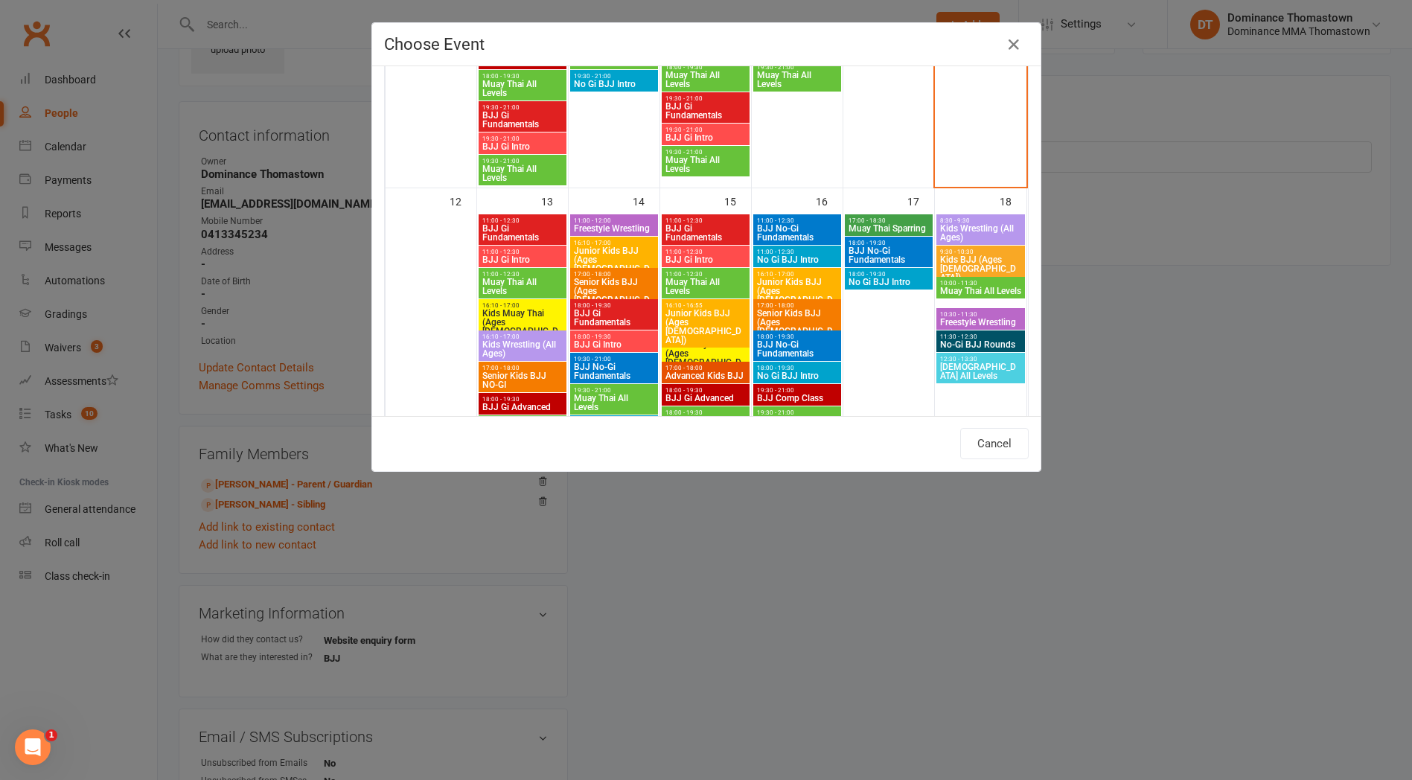
scroll to position [738, 0]
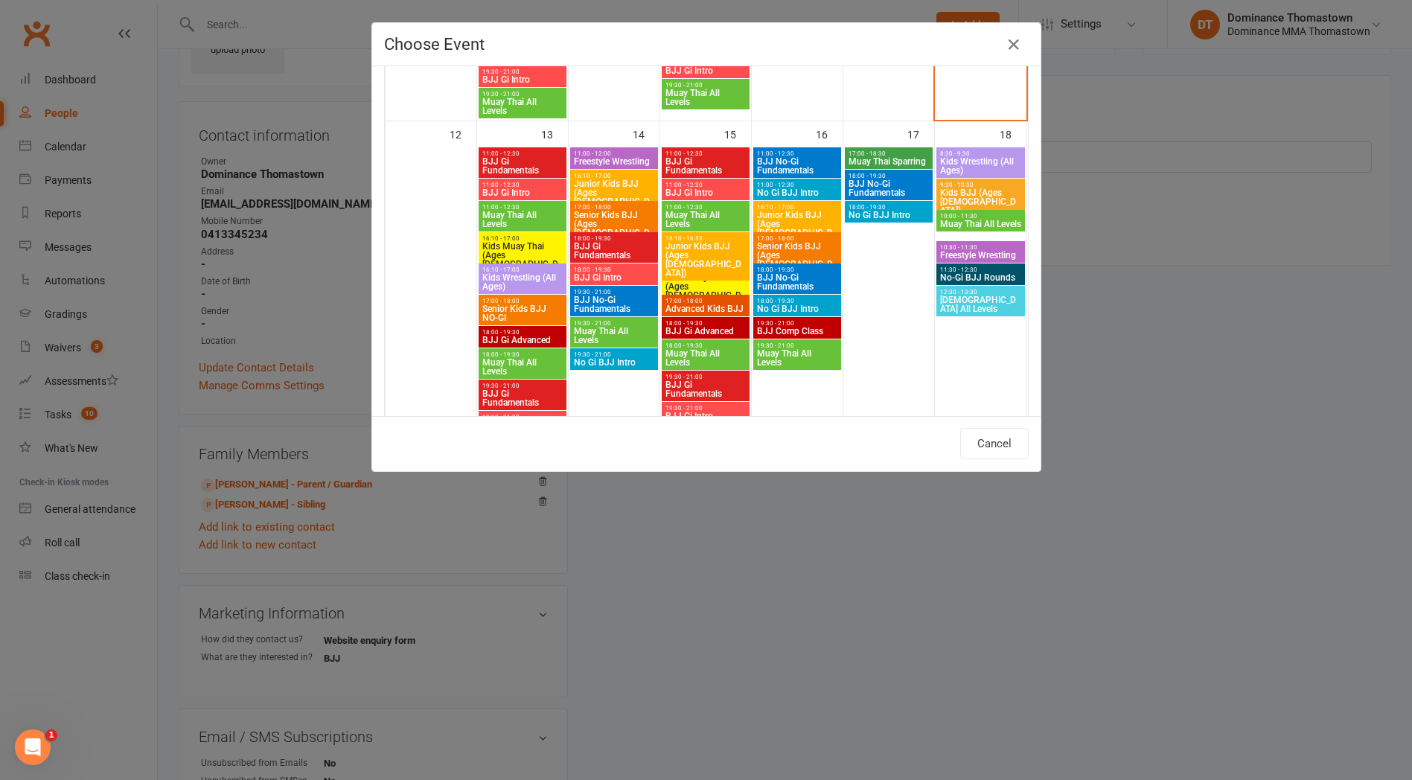
click at [779, 211] on span "Junior Kids BJJ (Ages 5-8)" at bounding box center [797, 229] width 82 height 36
type input "Junior Kids BJJ (Ages 5-8) - Oct 16, 2025 4:10:00 PM"
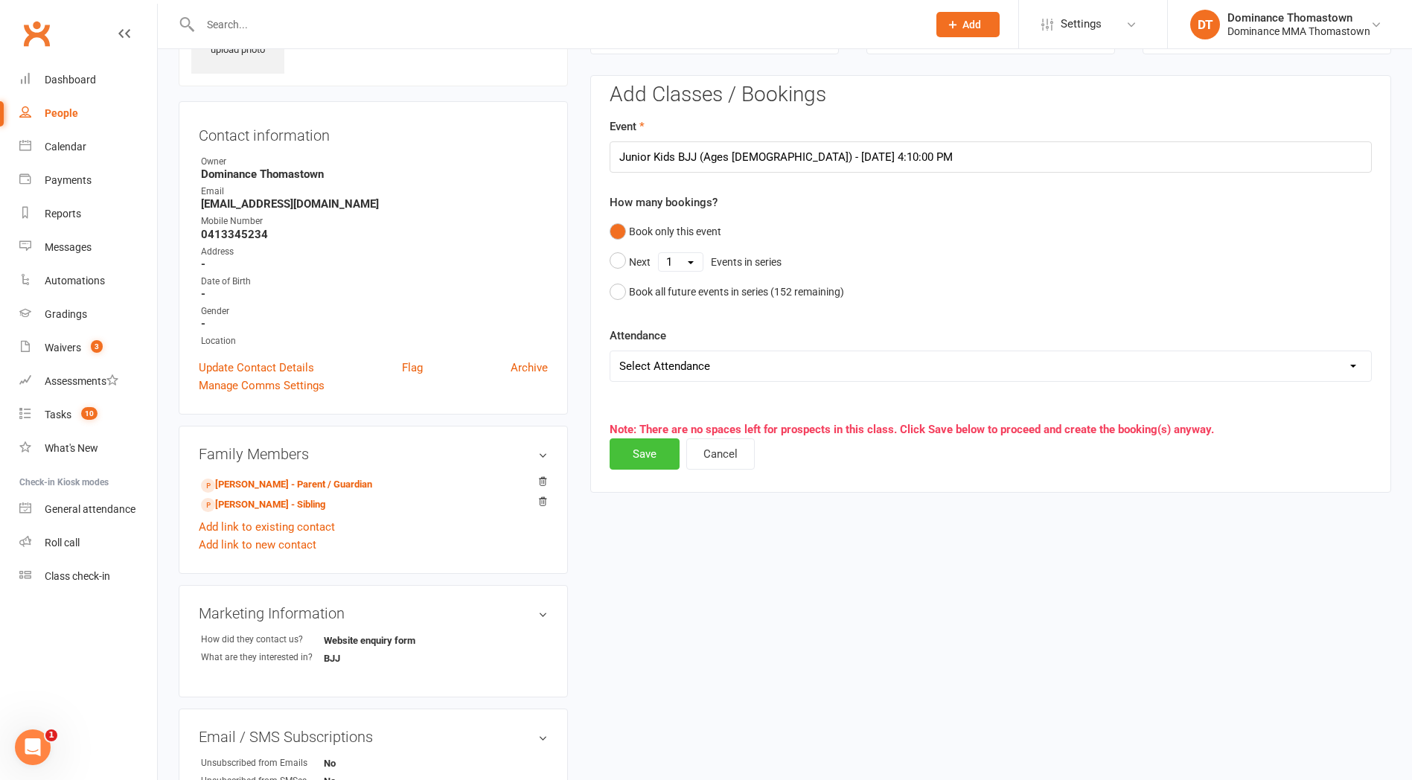
click at [642, 452] on button "Save" at bounding box center [645, 453] width 70 height 31
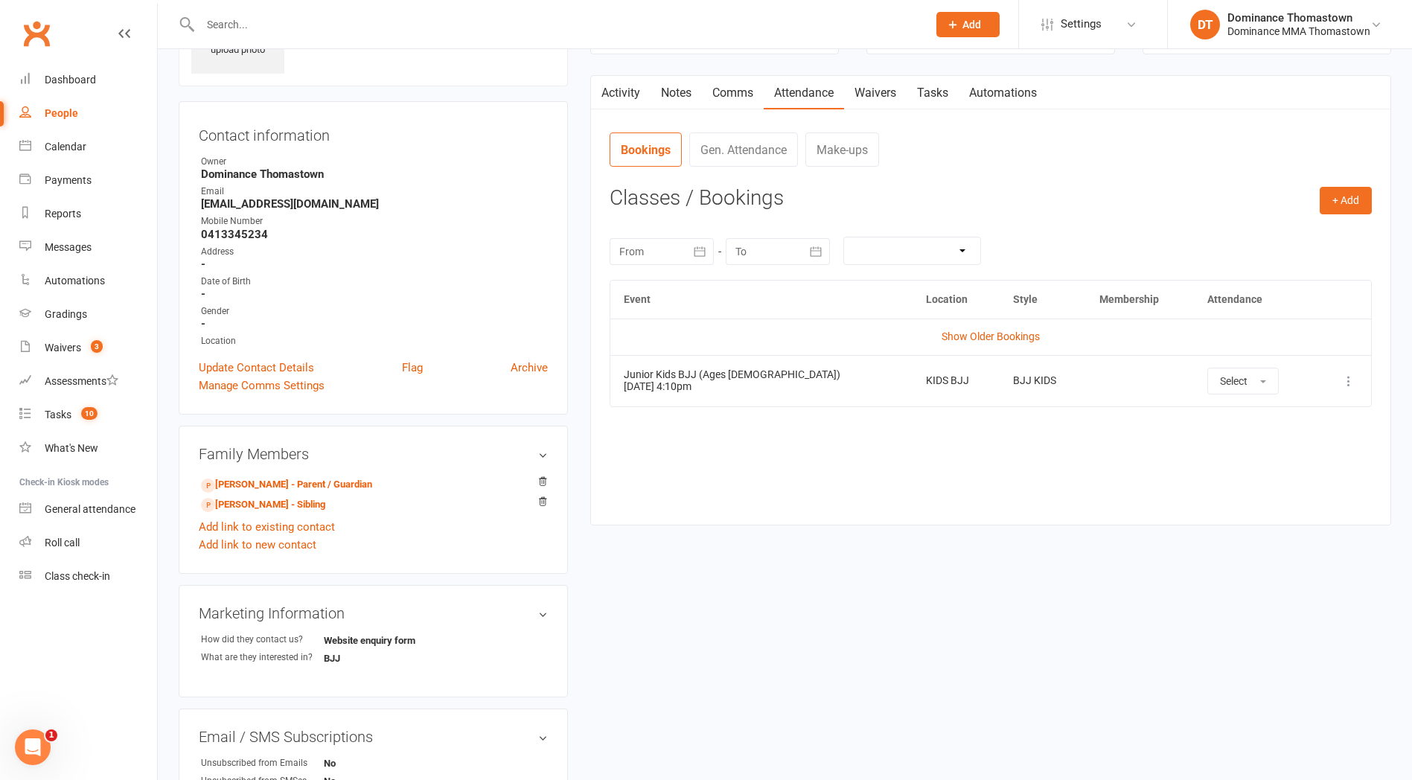
scroll to position [0, 0]
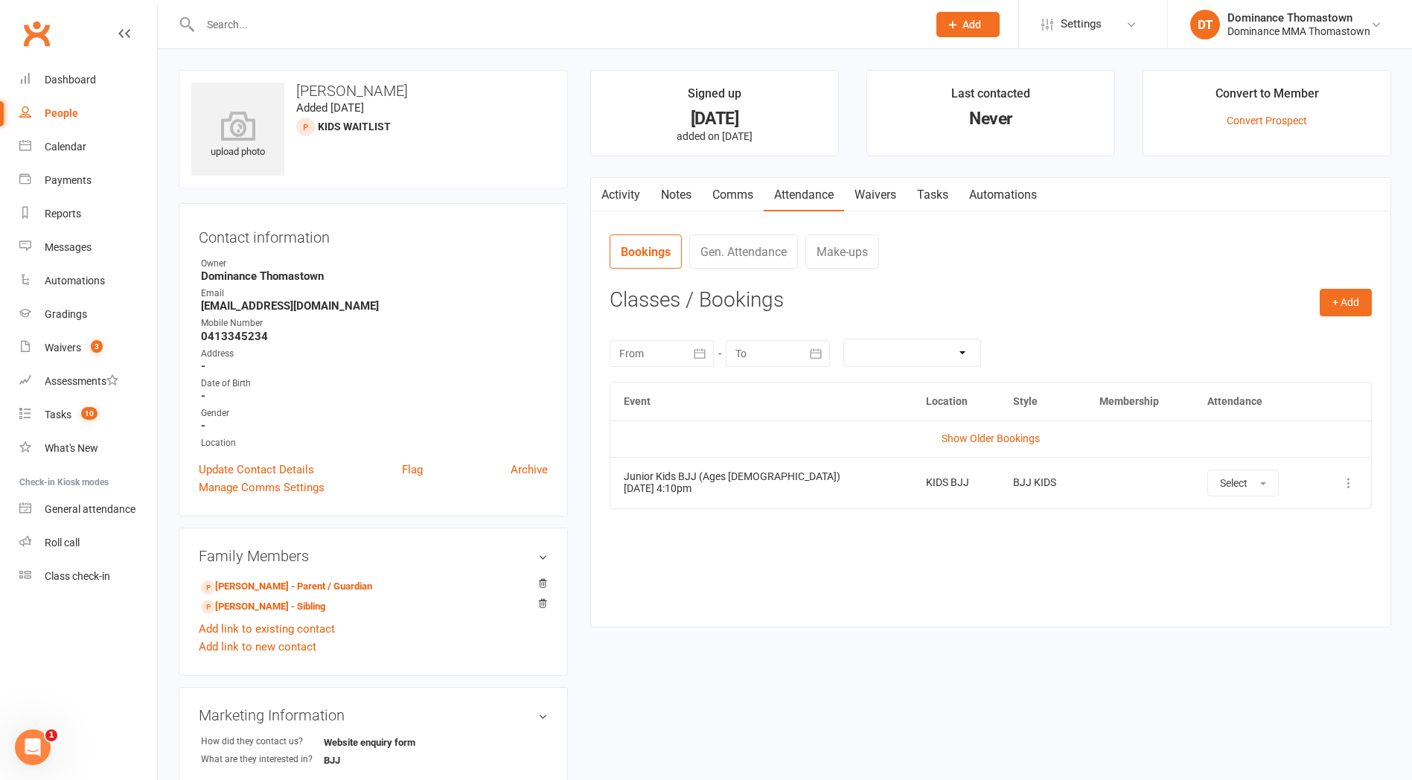
click at [265, 21] on input "text" at bounding box center [556, 24] width 721 height 21
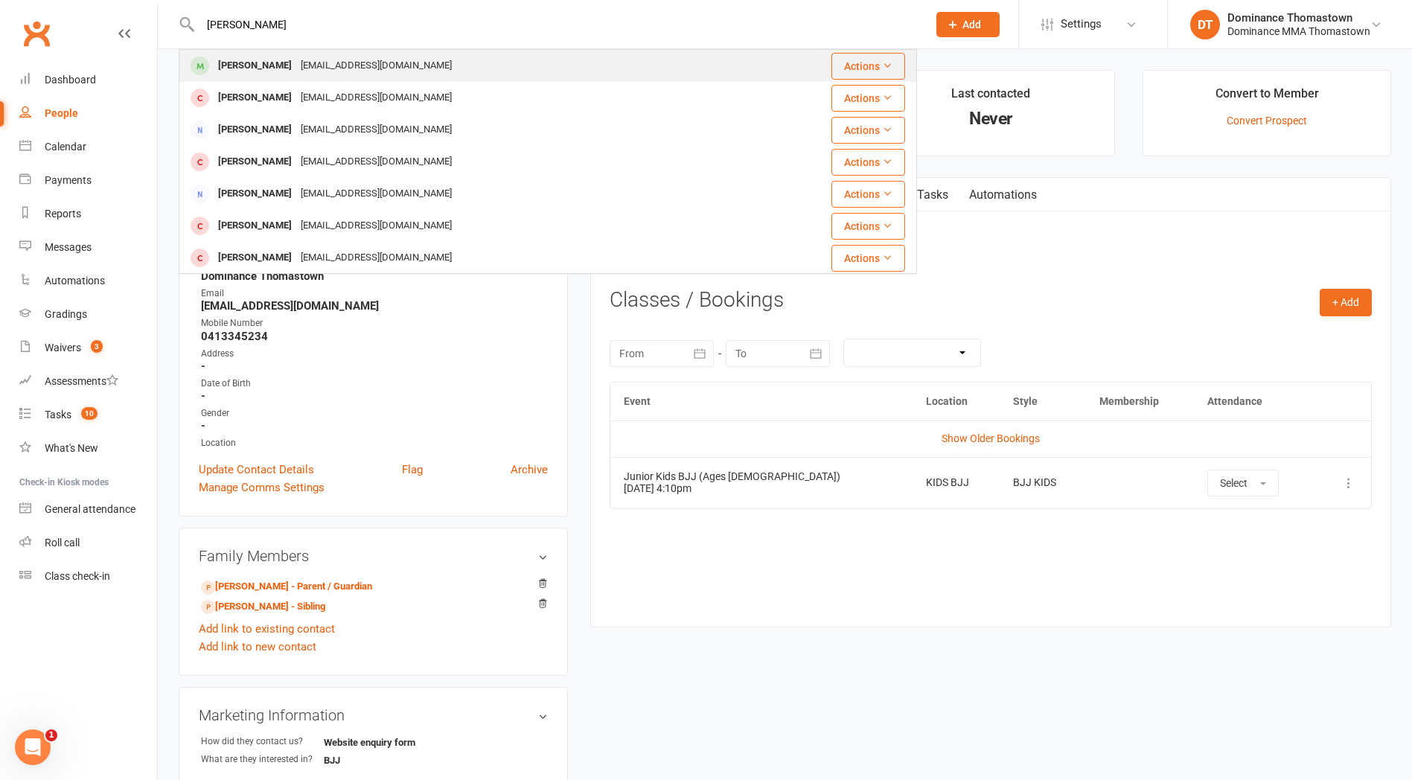
type input "aidan commo"
click at [272, 63] on div "Aidan Cominotto" at bounding box center [255, 66] width 83 height 22
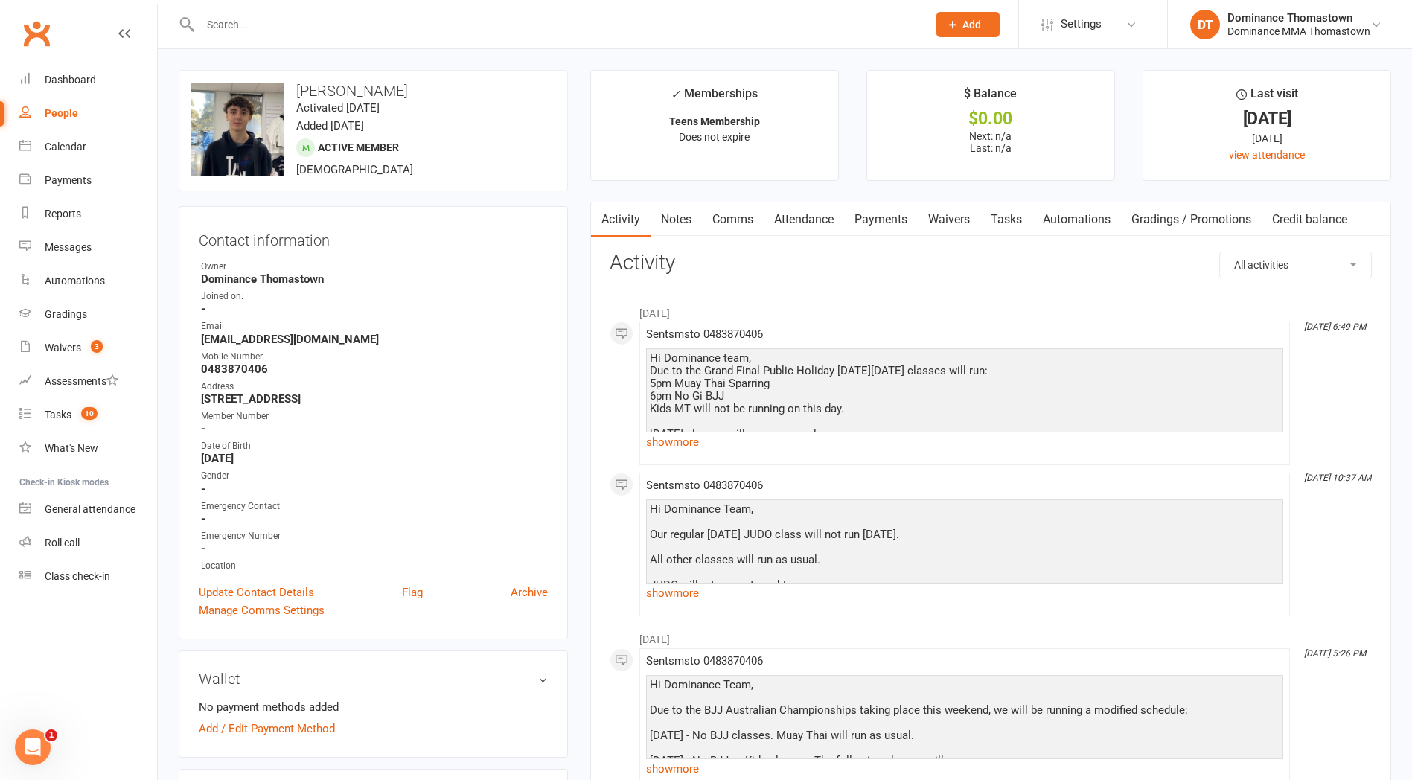
click at [869, 220] on link "Payments" at bounding box center [881, 219] width 74 height 34
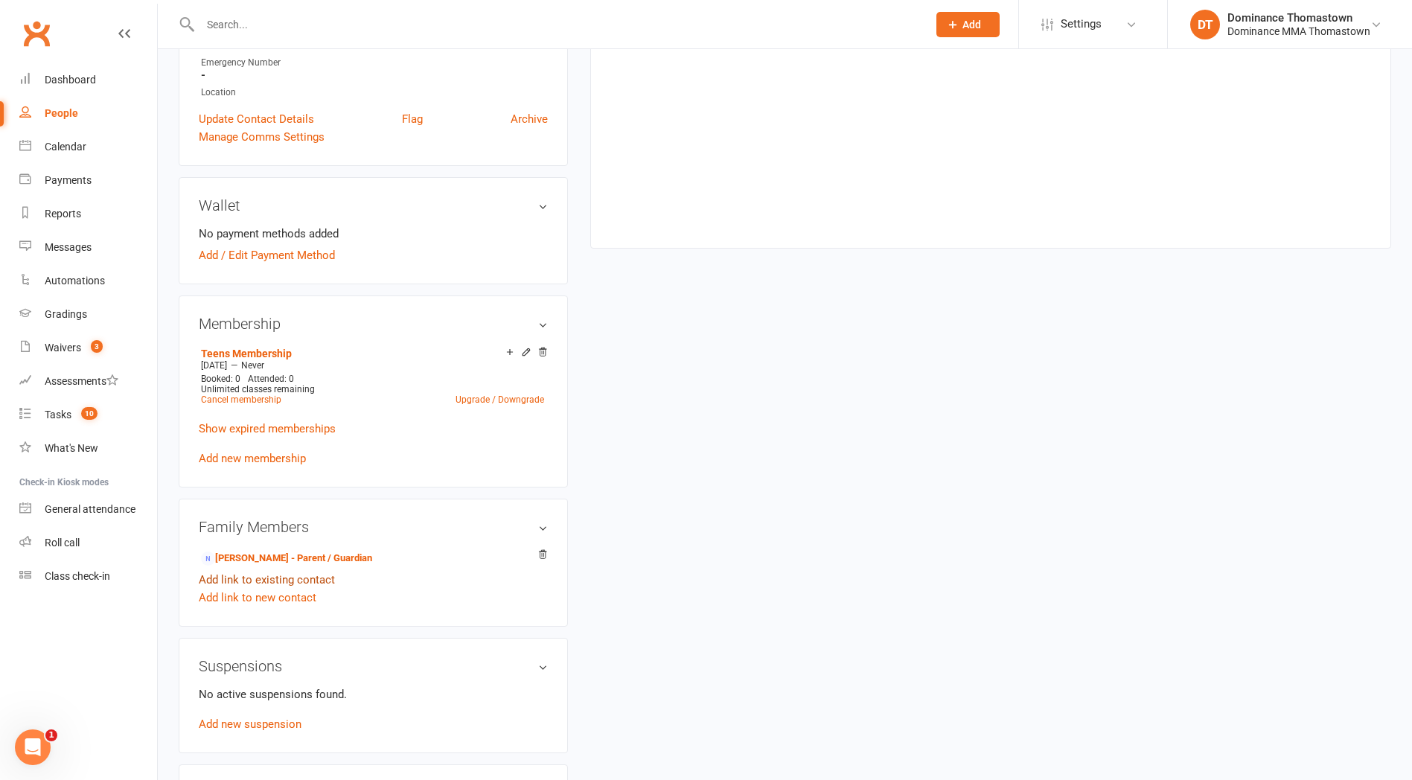
scroll to position [477, 0]
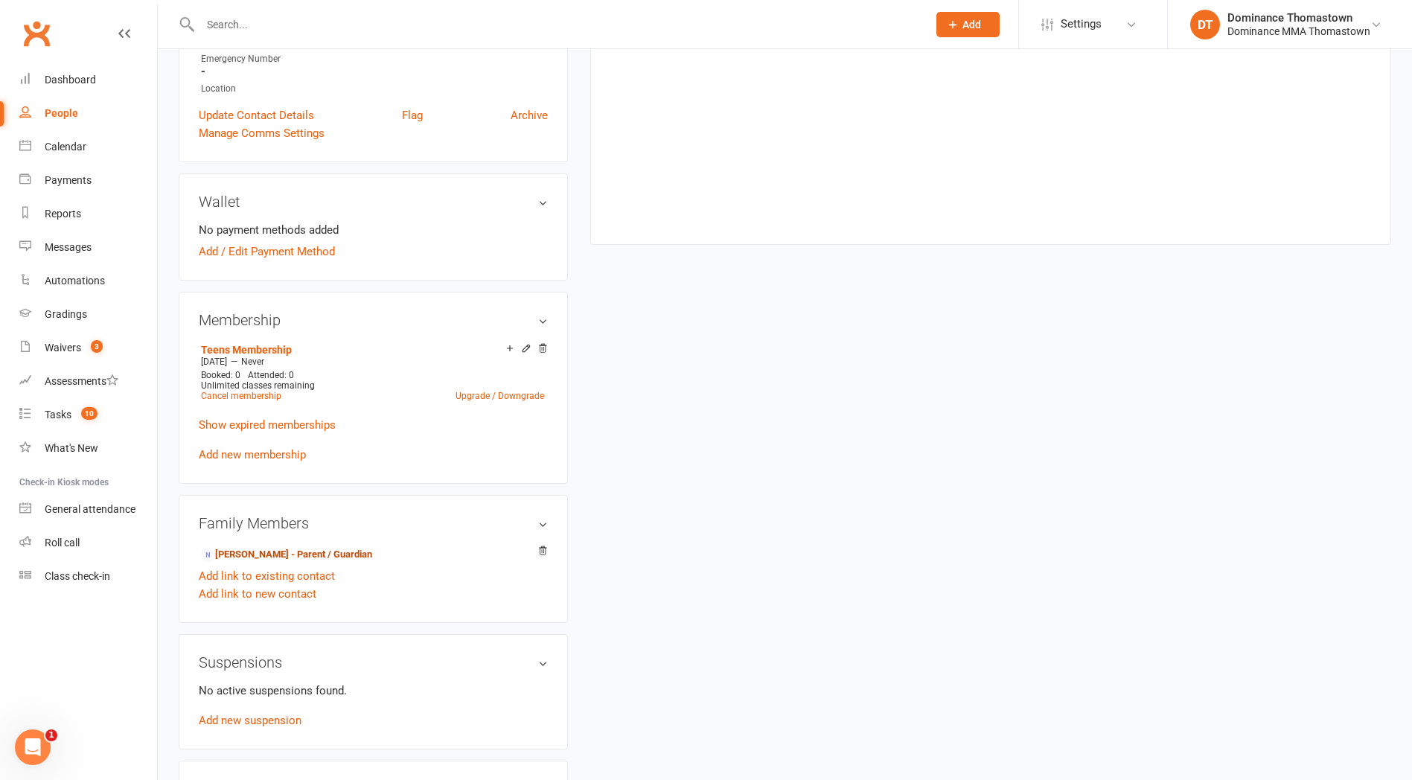
click at [313, 550] on link "Vicky Stavros - Parent / Guardian" at bounding box center [286, 555] width 171 height 16
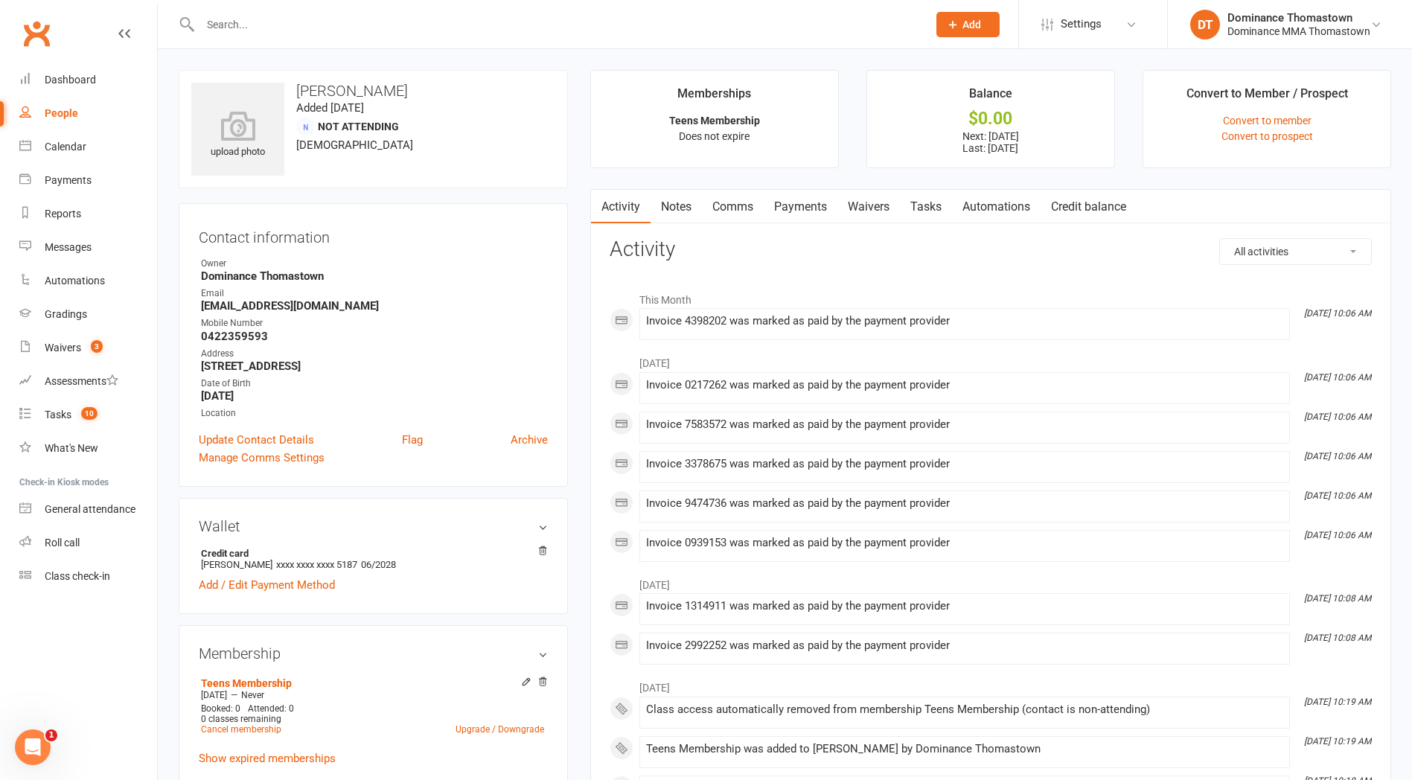
click at [812, 204] on link "Payments" at bounding box center [801, 207] width 74 height 34
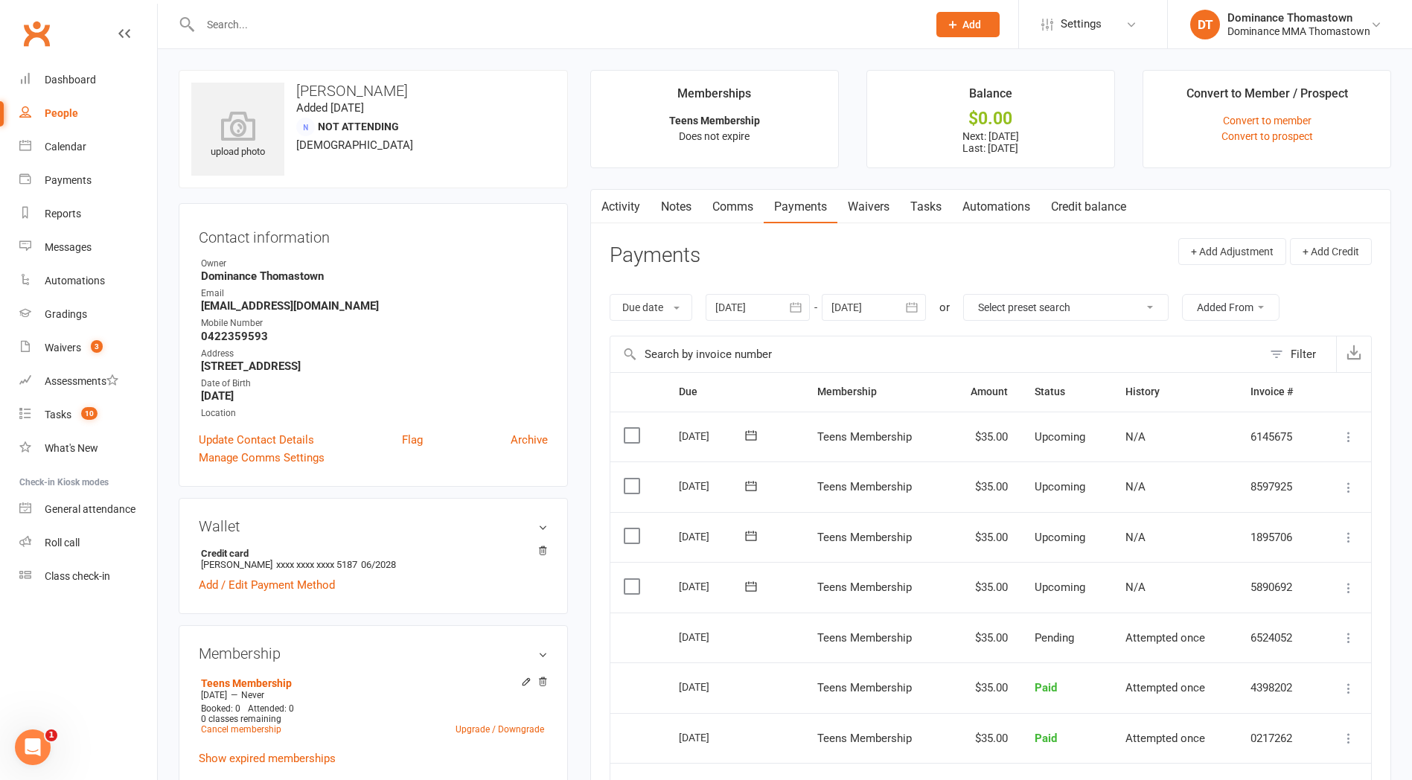
click at [866, 308] on div at bounding box center [874, 307] width 104 height 27
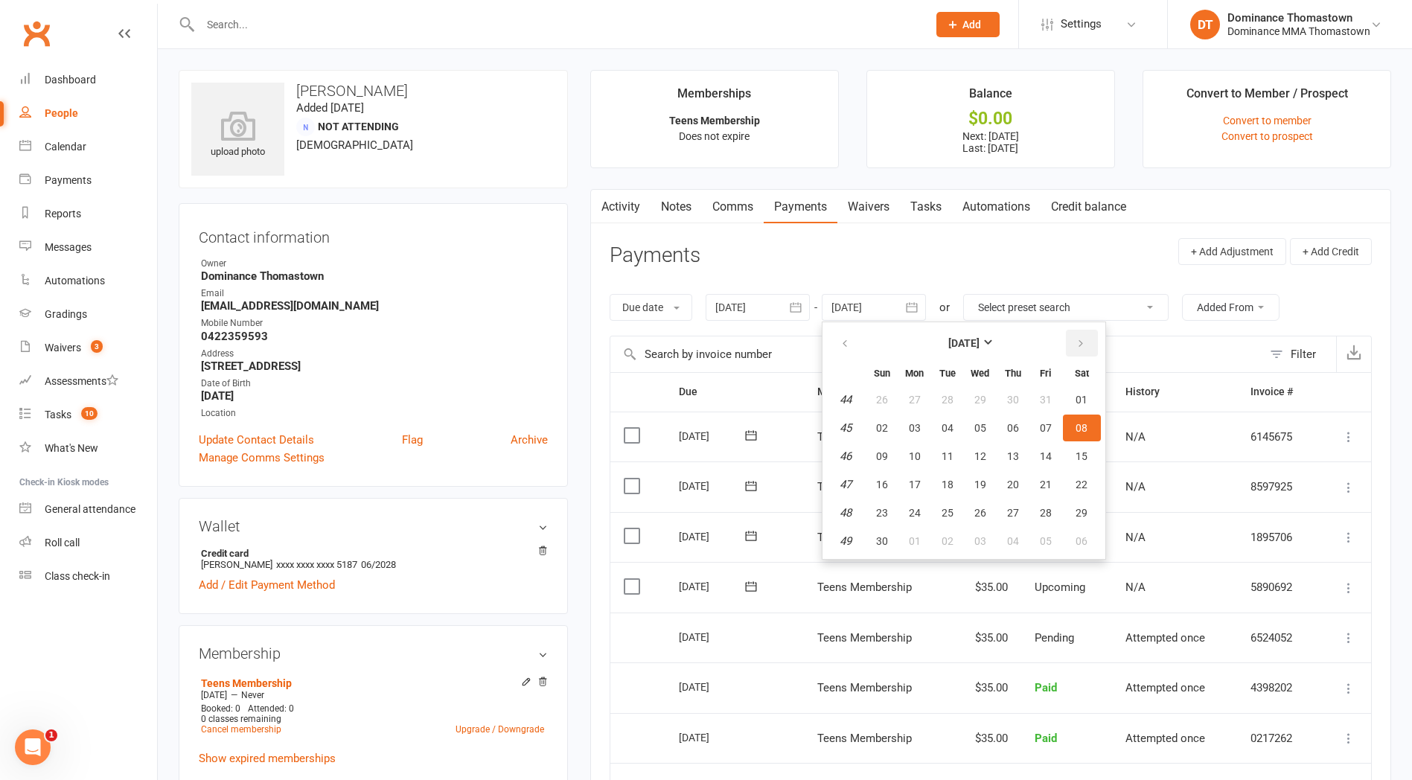
click at [1075, 335] on button "button" at bounding box center [1082, 343] width 32 height 27
click at [986, 426] on span "10" at bounding box center [980, 428] width 12 height 12
type input "10 Dec 2025"
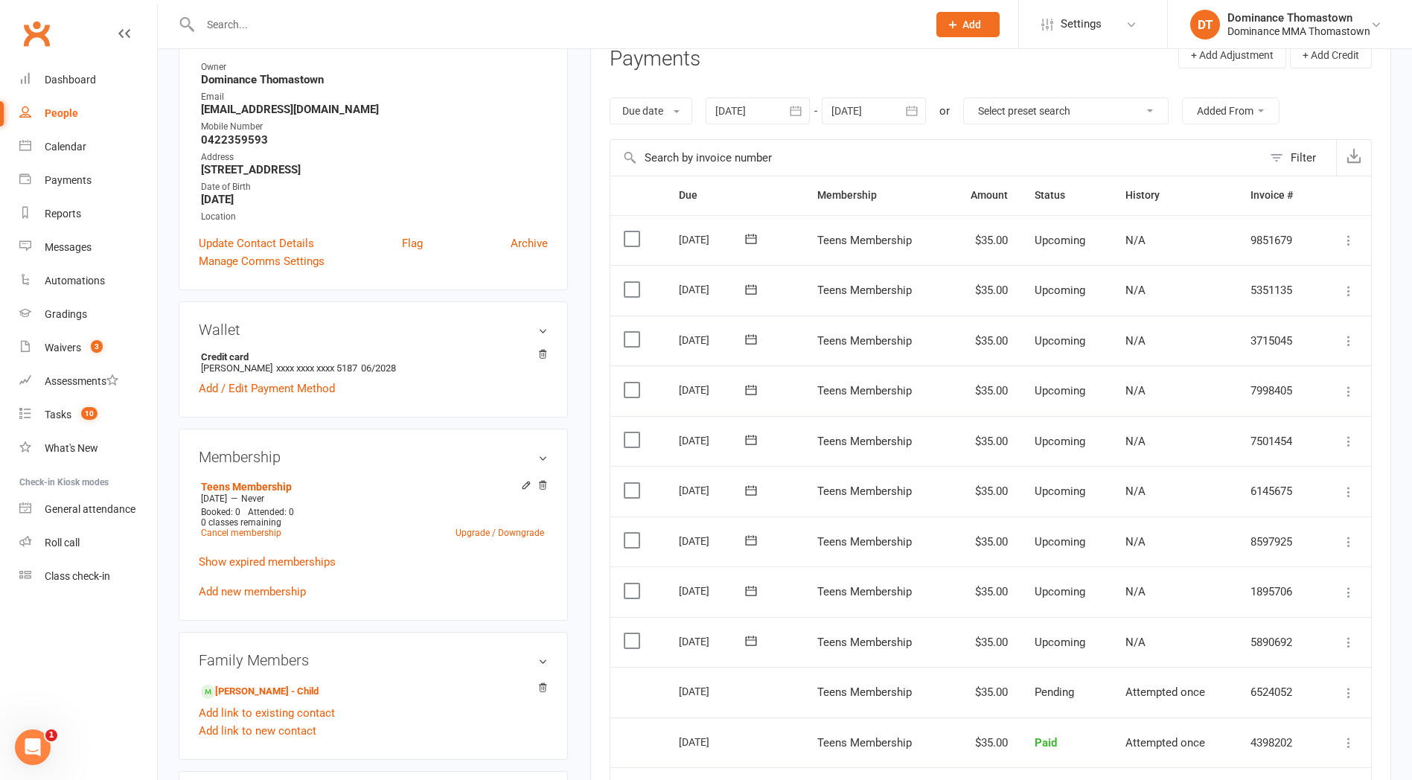
scroll to position [272, 0]
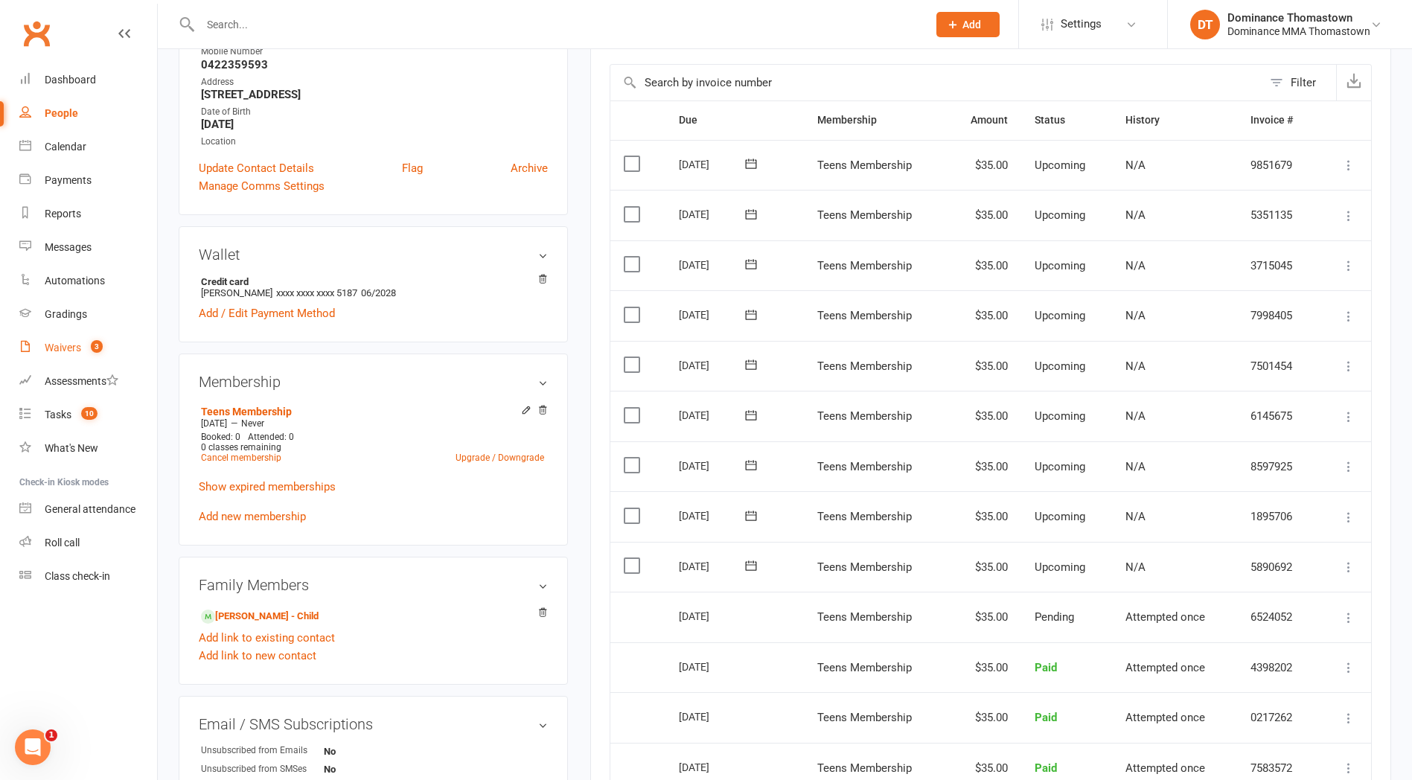
click at [60, 345] on div "Waivers" at bounding box center [63, 348] width 36 height 12
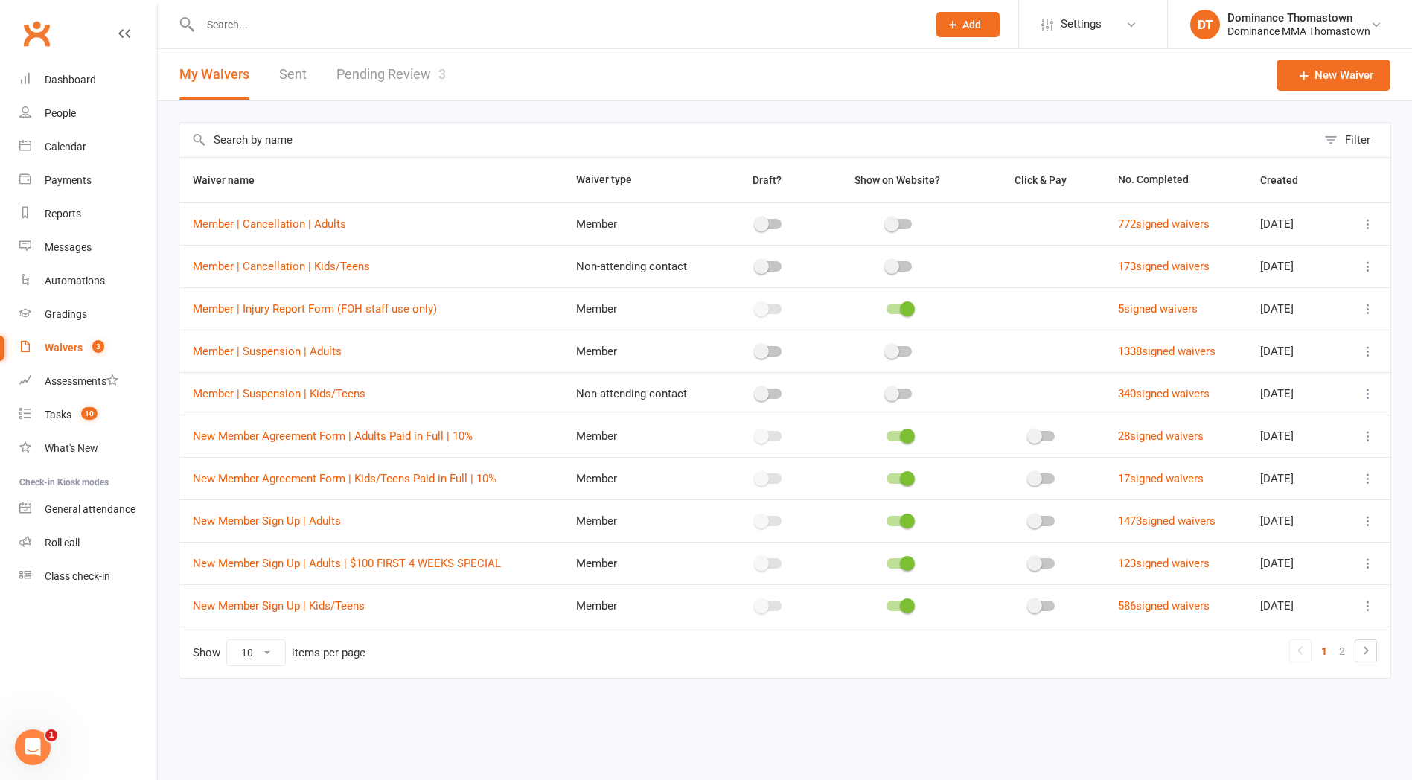
click at [361, 73] on link "Pending Review 3" at bounding box center [390, 74] width 109 height 51
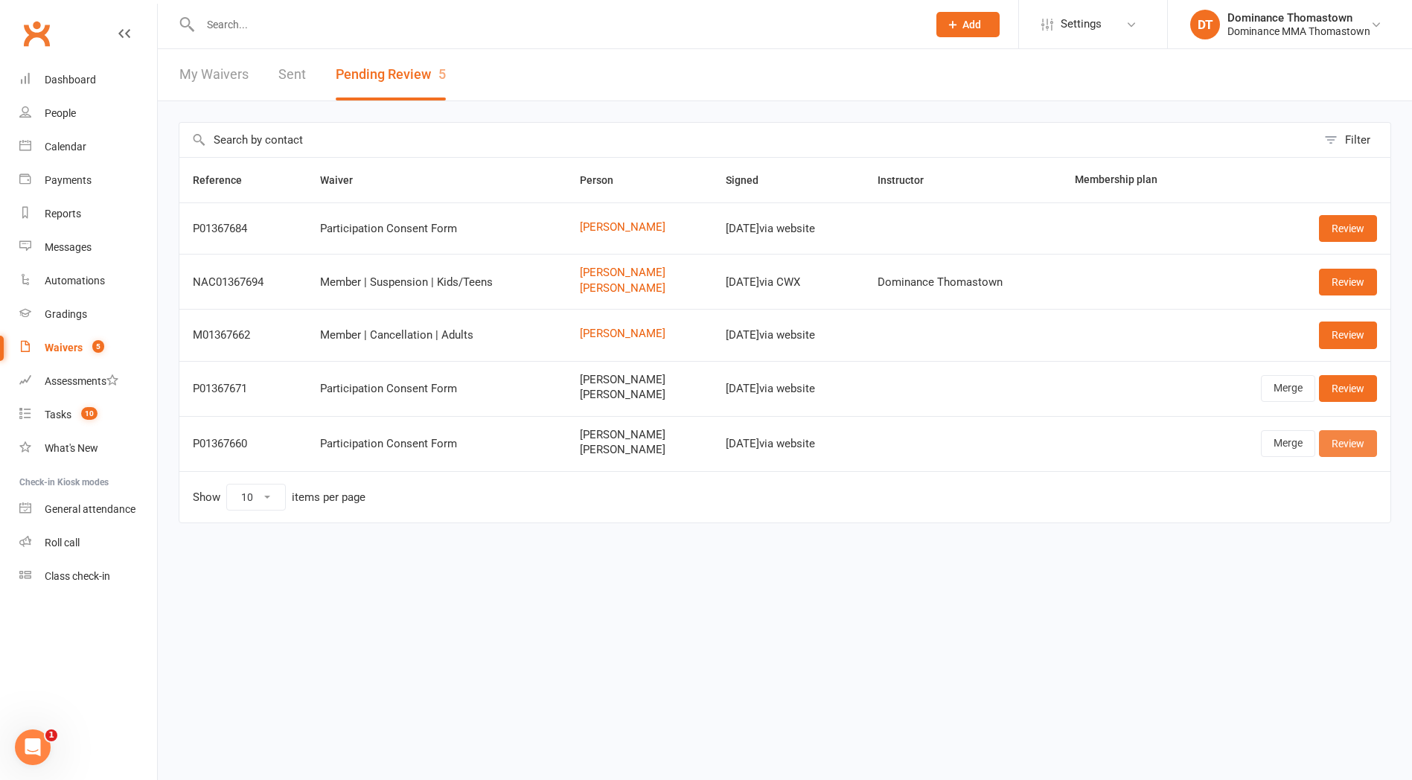
click at [1359, 445] on link "Review" at bounding box center [1348, 443] width 58 height 27
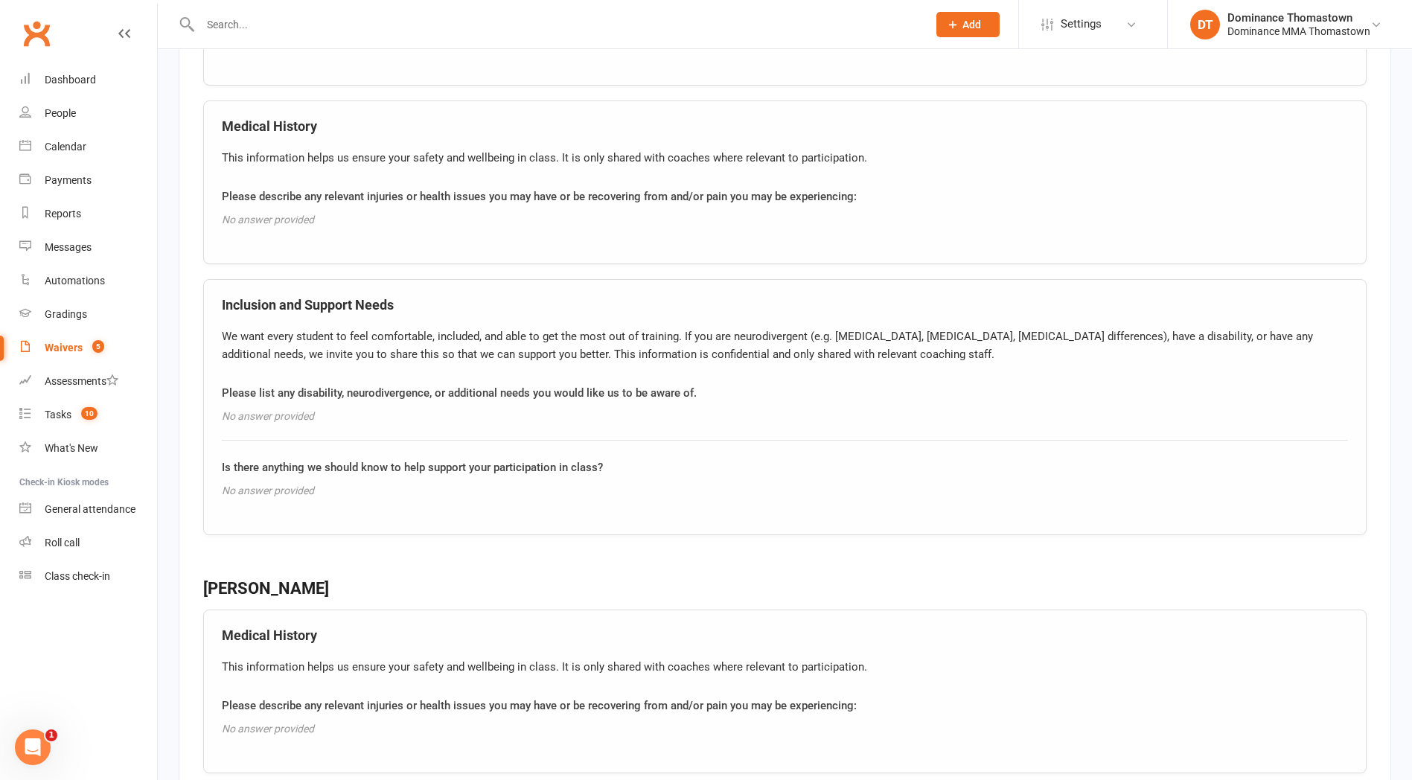
scroll to position [2139, 0]
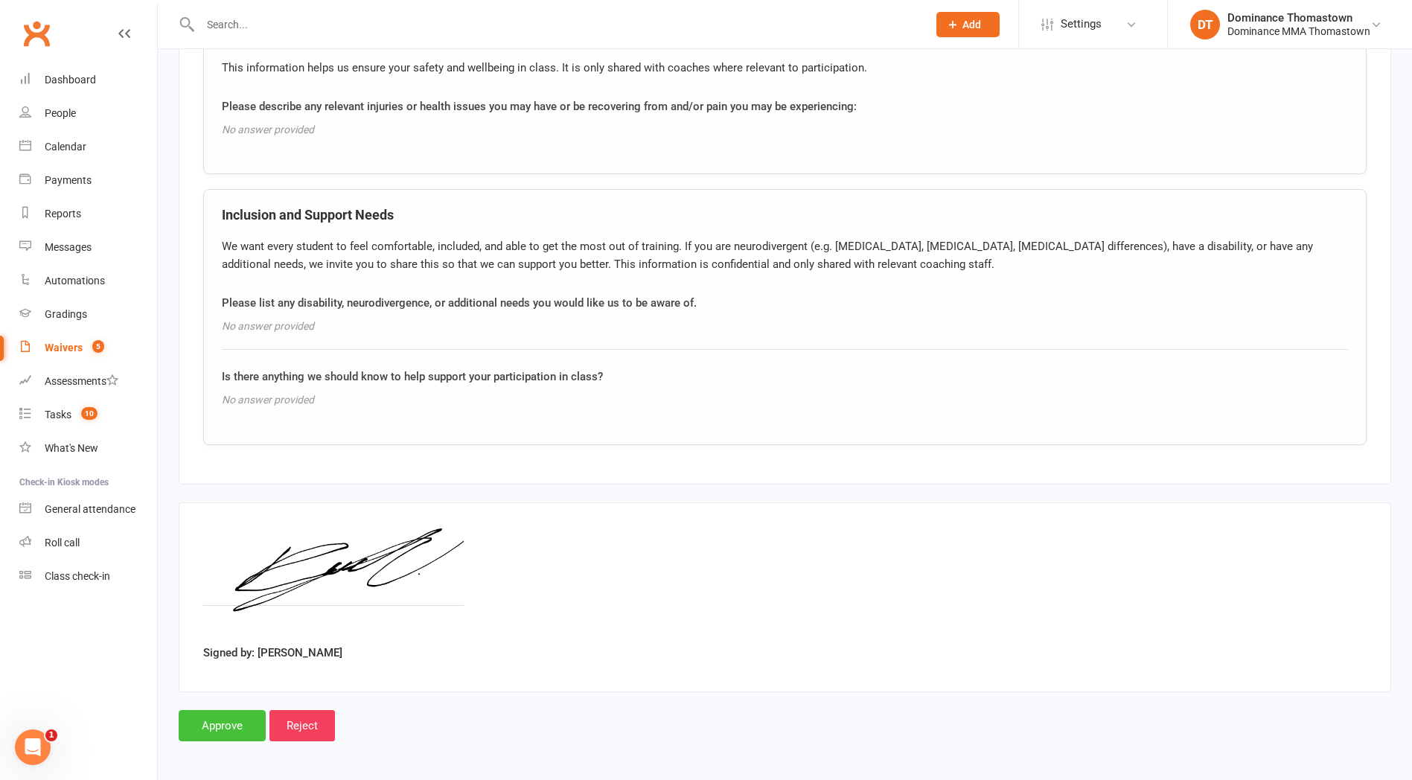
click at [232, 720] on input "Approve" at bounding box center [222, 725] width 87 height 31
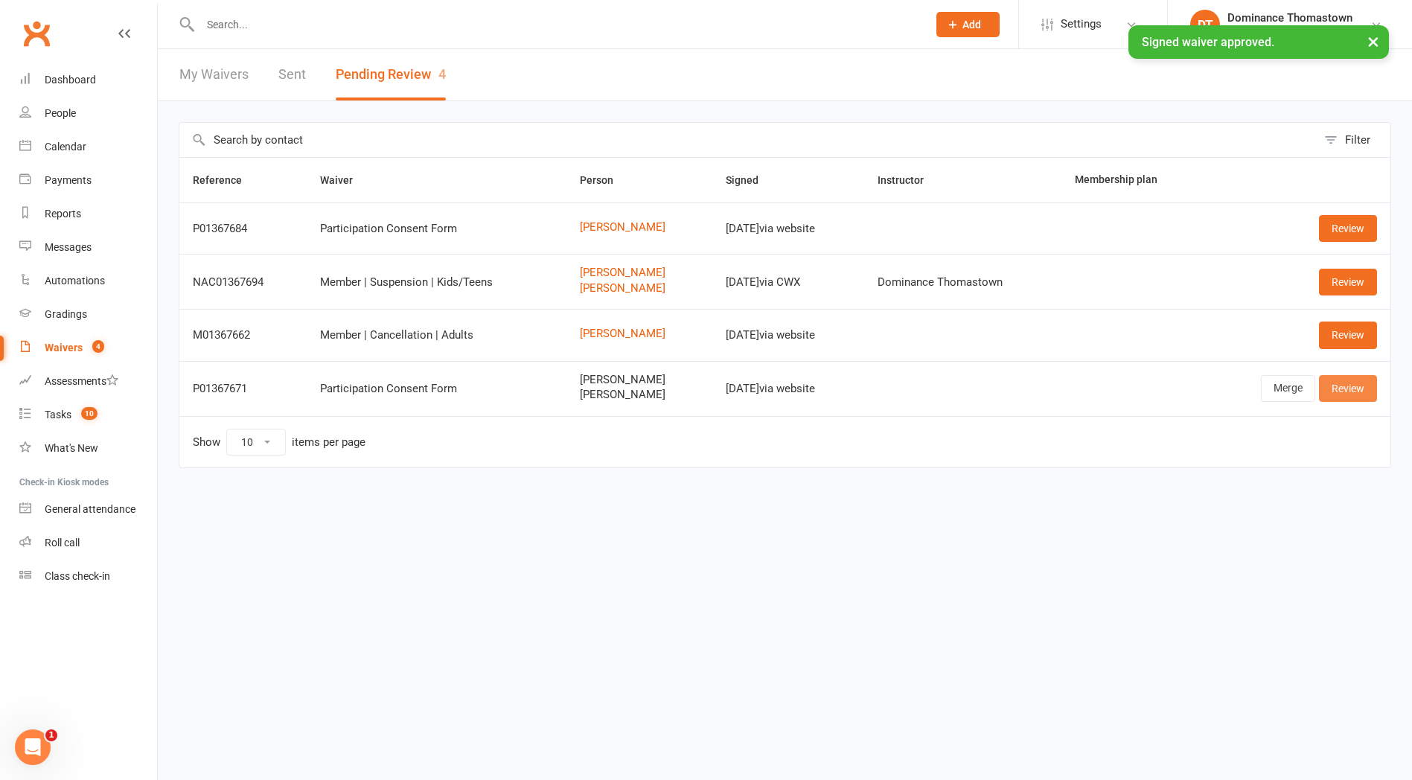
click at [1355, 391] on link "Review" at bounding box center [1348, 388] width 58 height 27
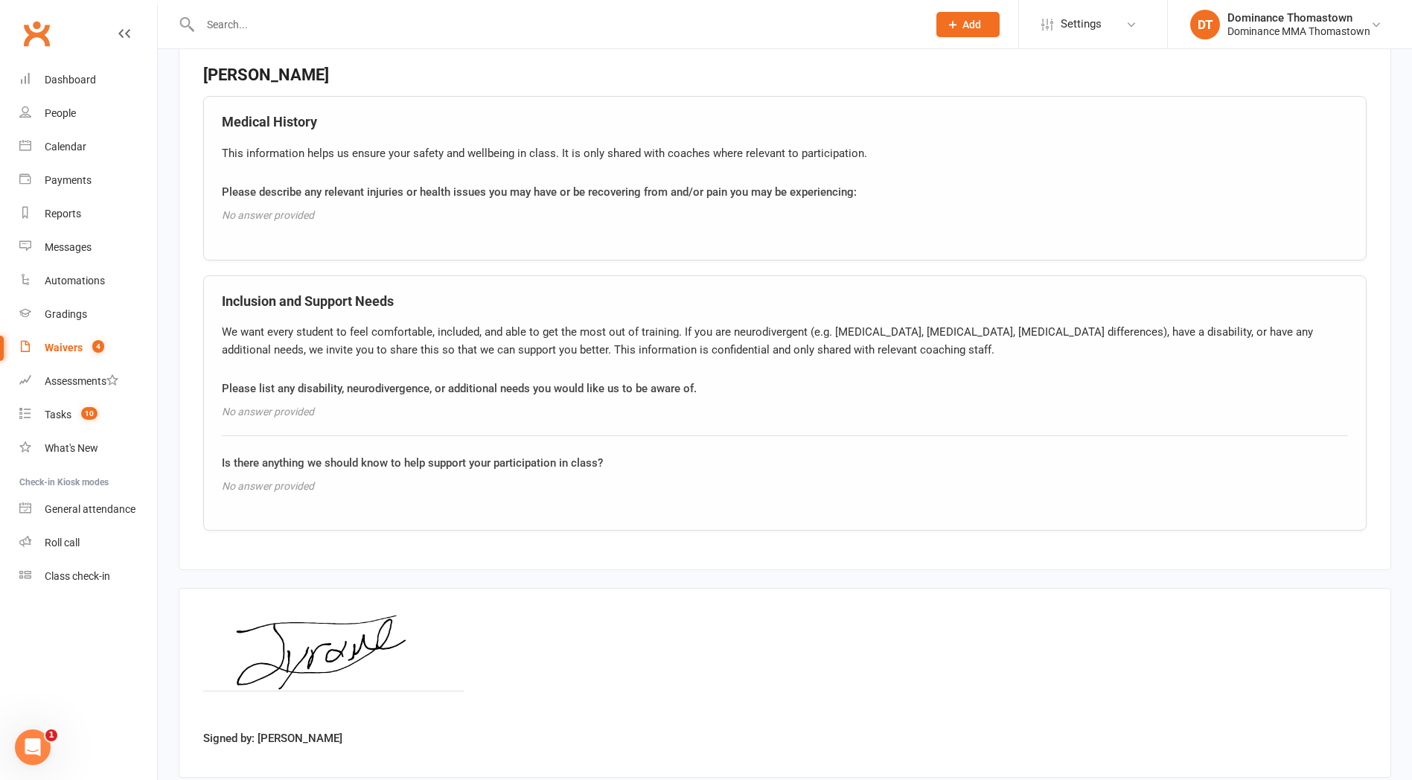
scroll to position [1690, 0]
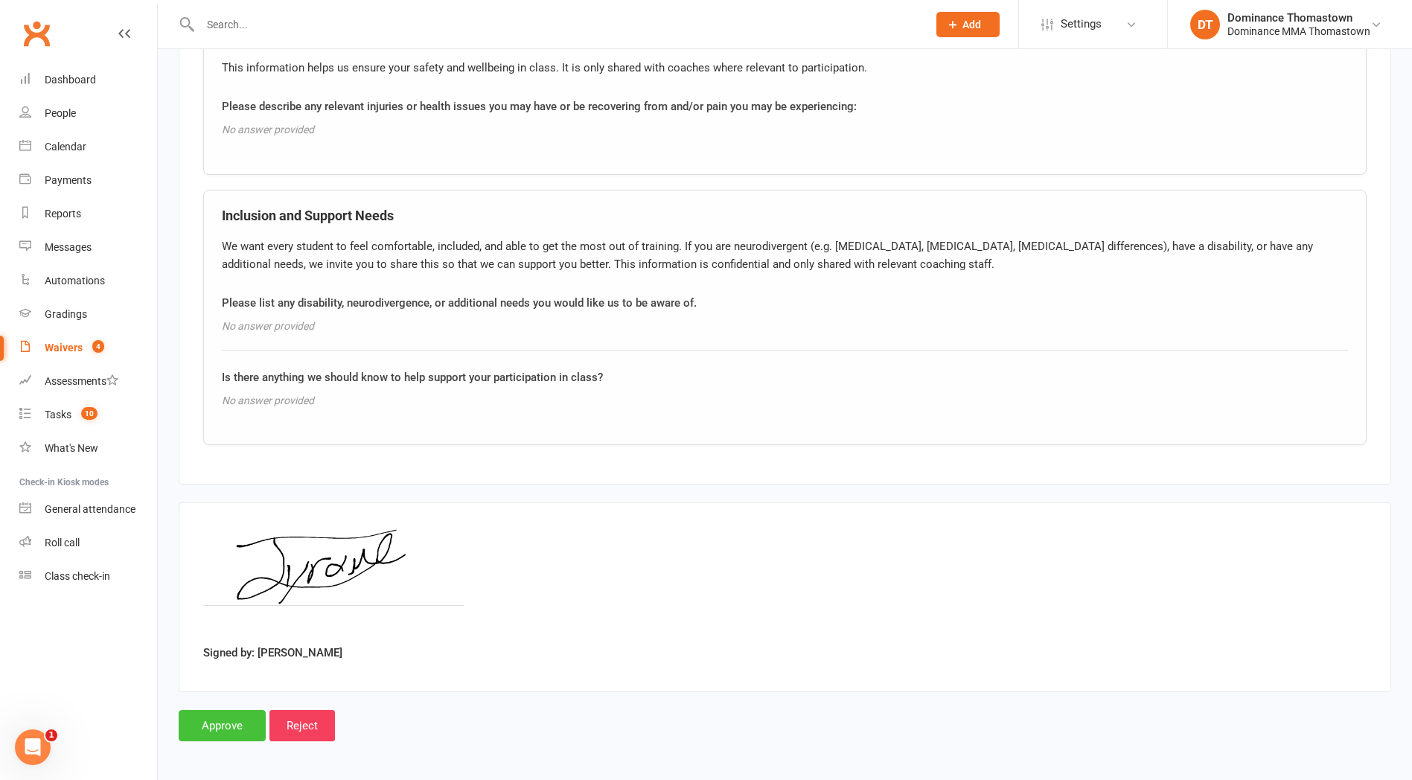
click at [223, 726] on input "Approve" at bounding box center [222, 725] width 87 height 31
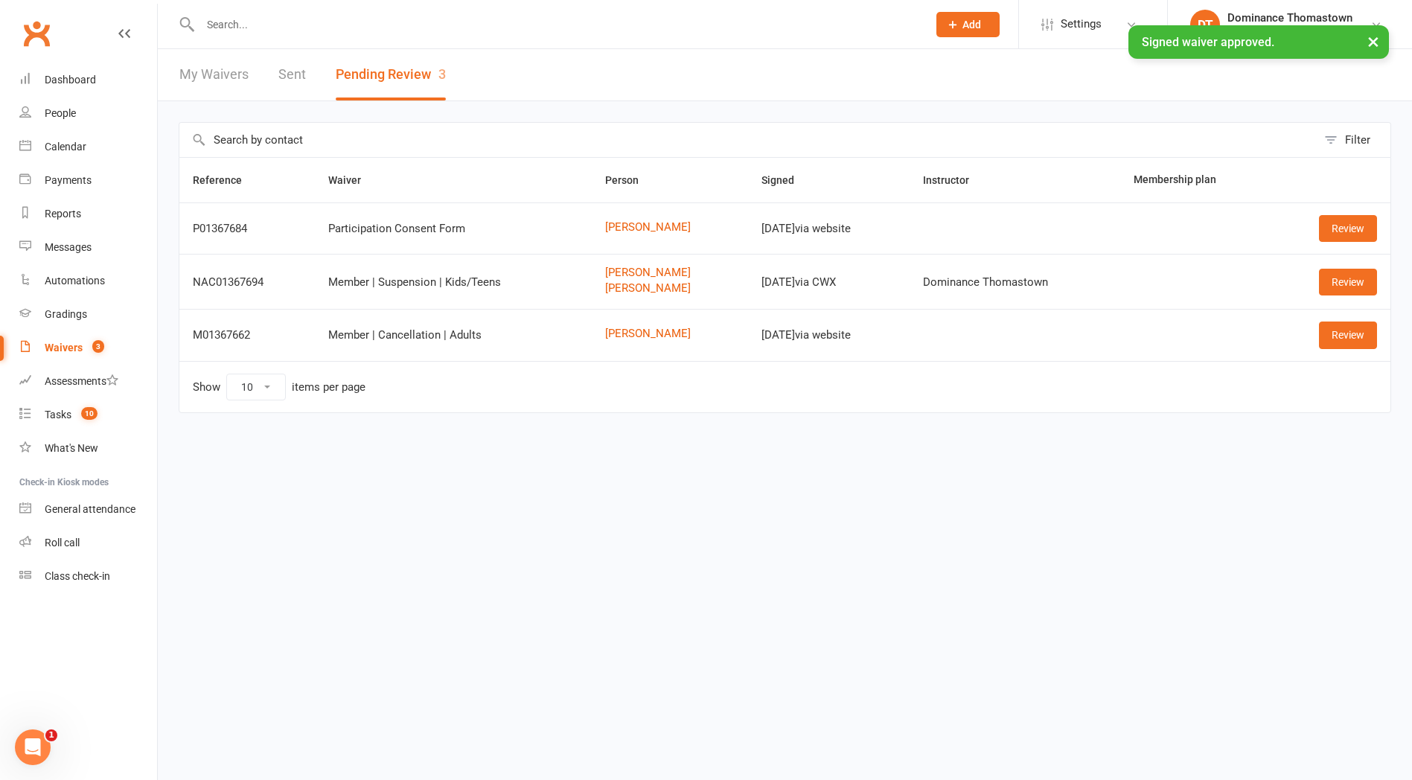
click at [240, 22] on input "text" at bounding box center [556, 24] width 721 height 21
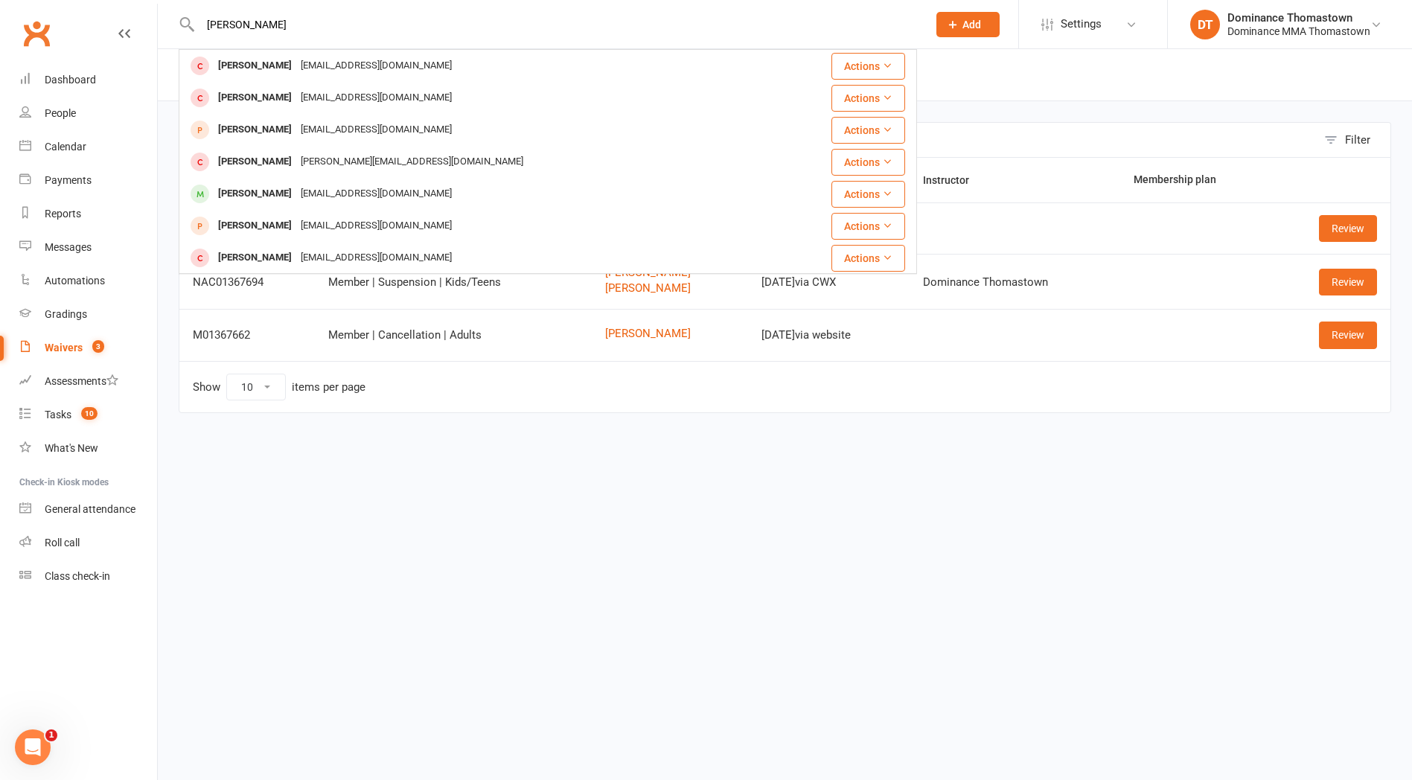
type input "david vala"
click at [292, 98] on div "[PERSON_NAME]" at bounding box center [255, 98] width 83 height 22
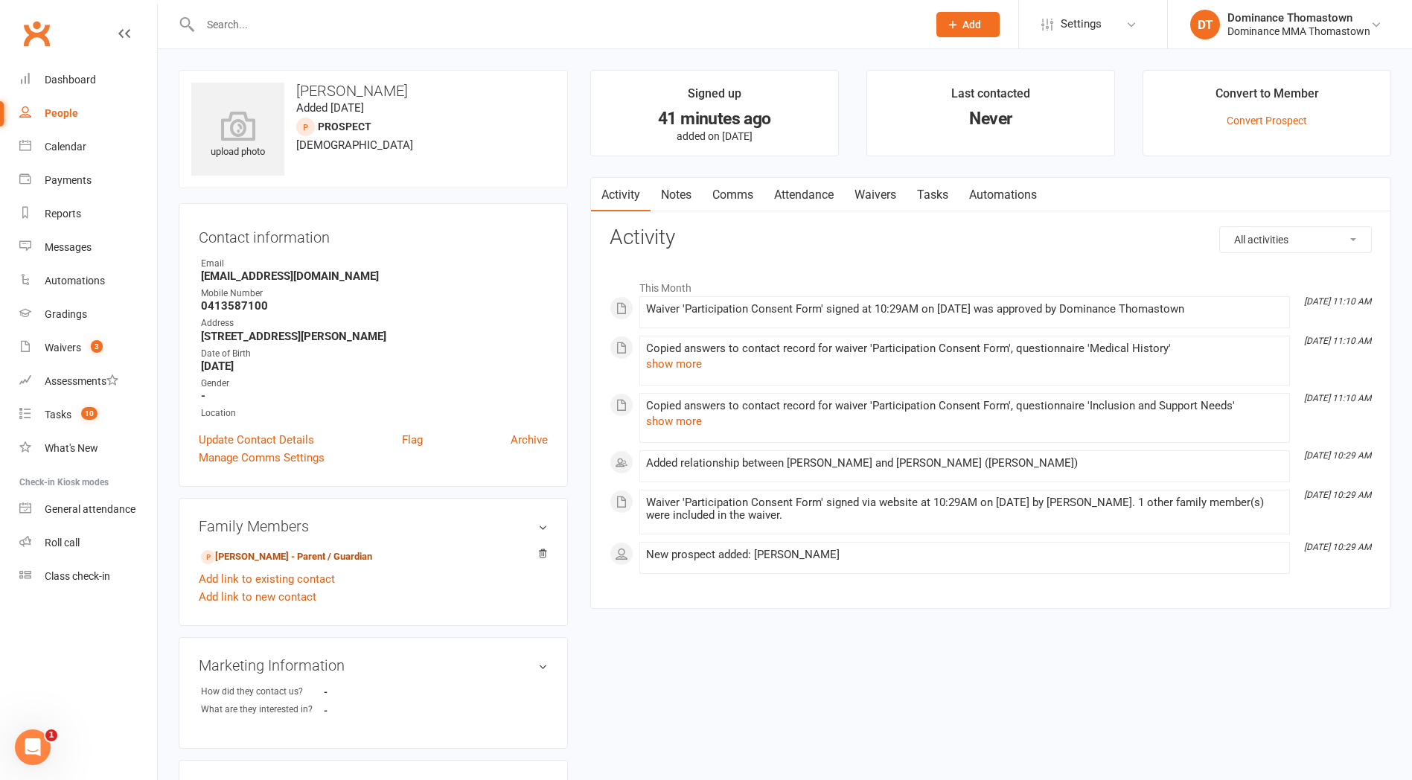
click at [333, 552] on link "[PERSON_NAME] - Parent / Guardian" at bounding box center [286, 557] width 171 height 16
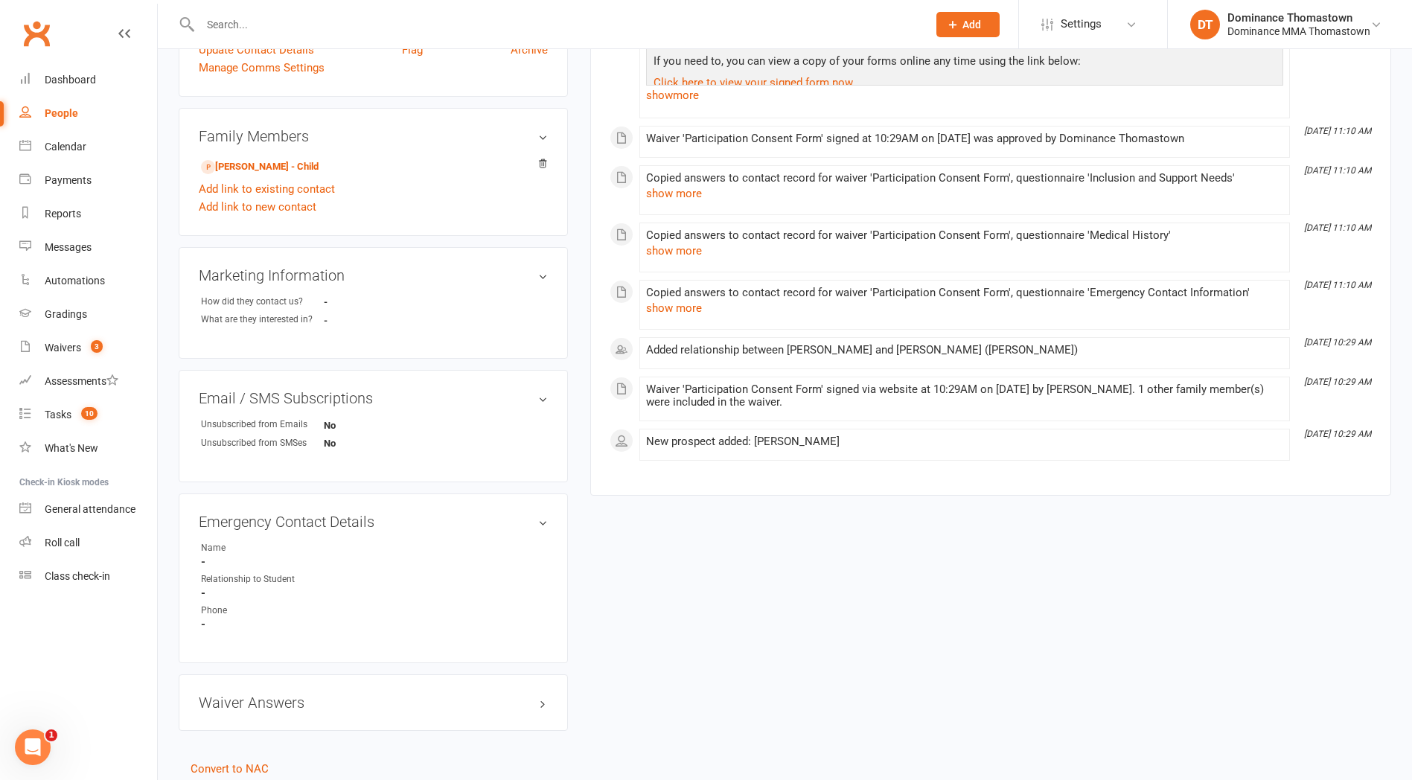
scroll to position [444, 0]
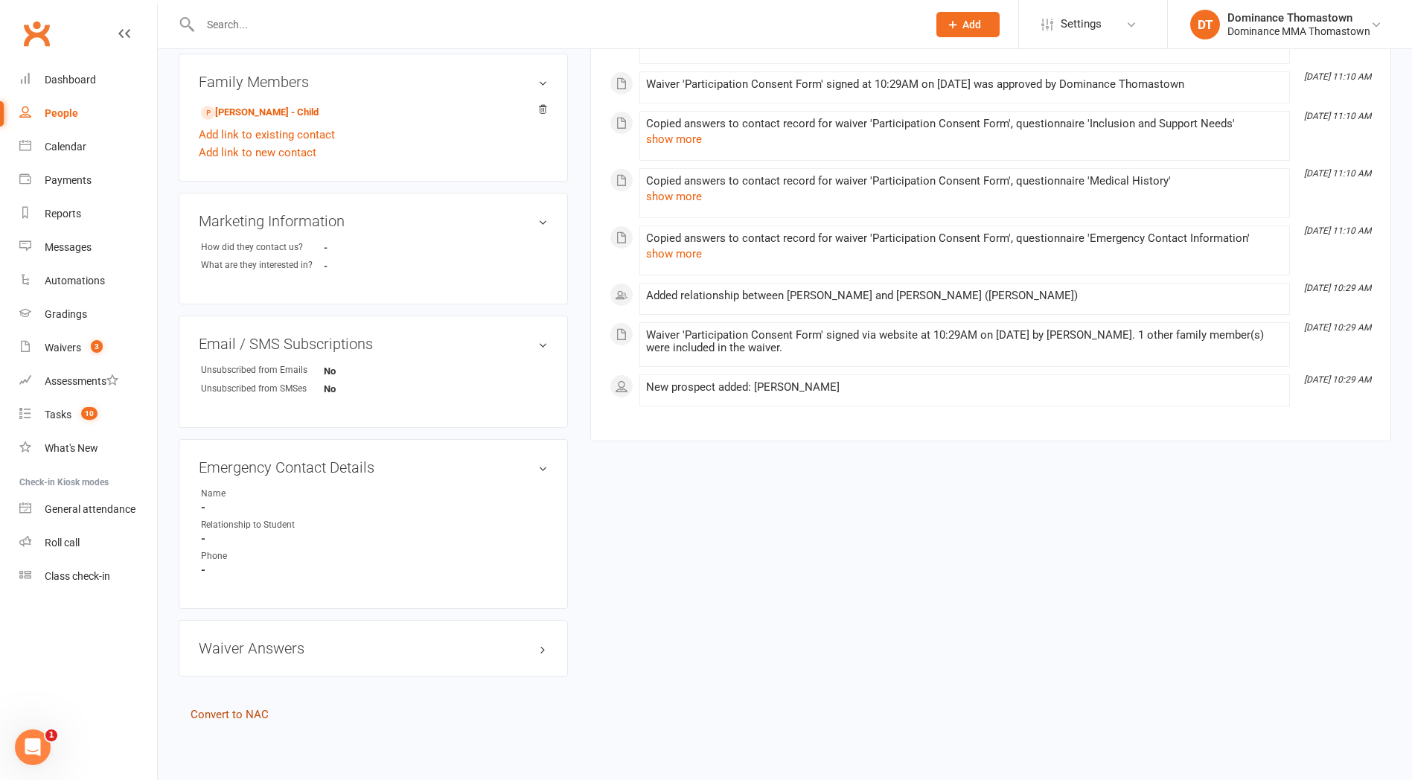
click at [243, 713] on link "Convert to NAC" at bounding box center [230, 714] width 78 height 13
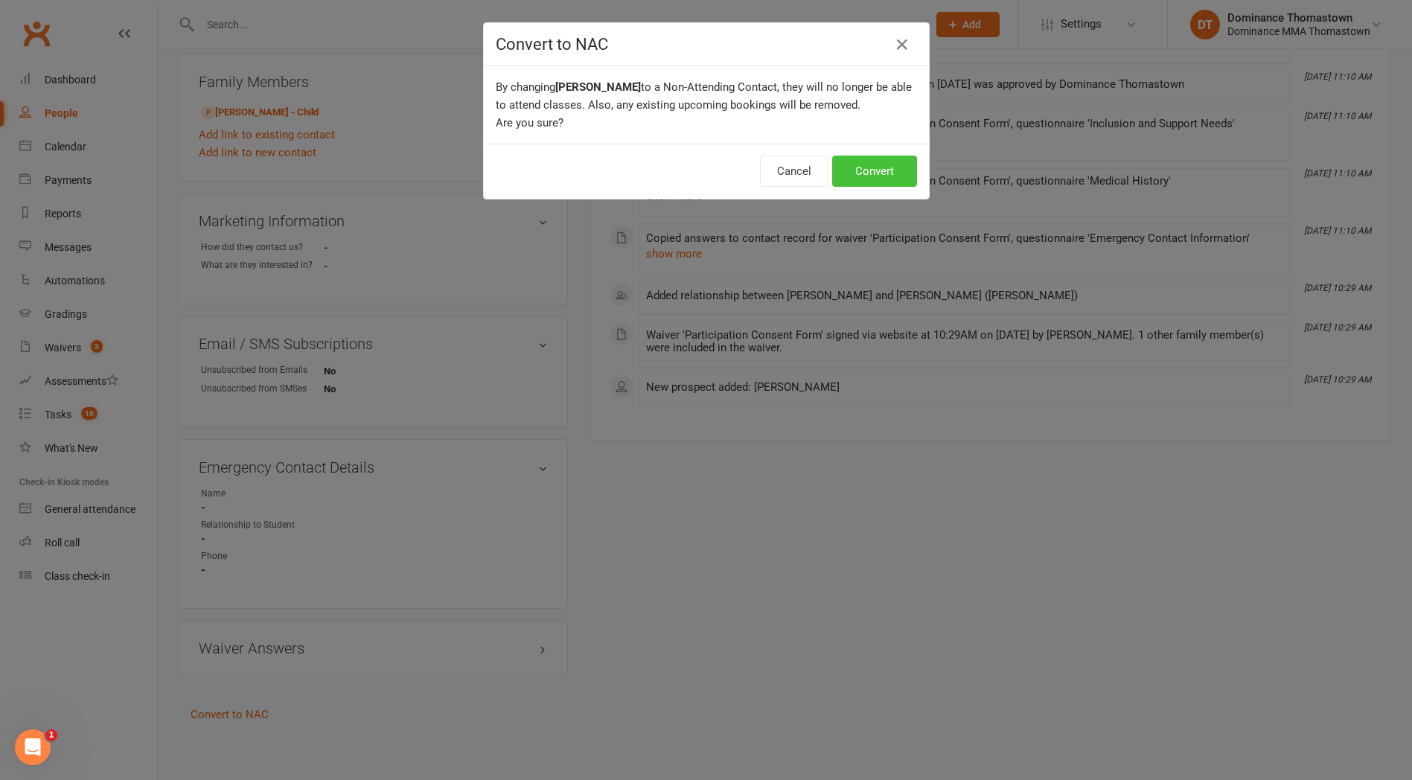
click at [863, 177] on button "Convert" at bounding box center [874, 171] width 85 height 31
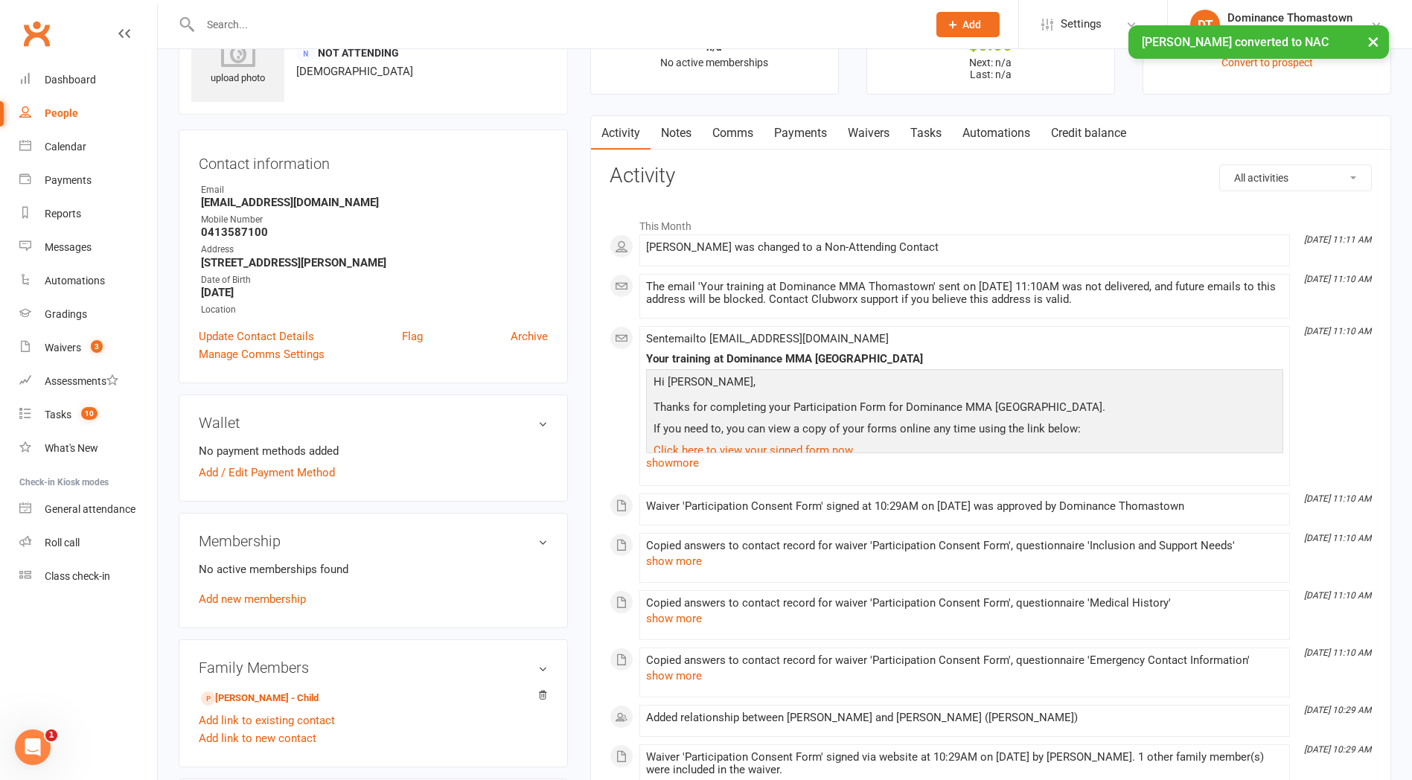
scroll to position [222, 0]
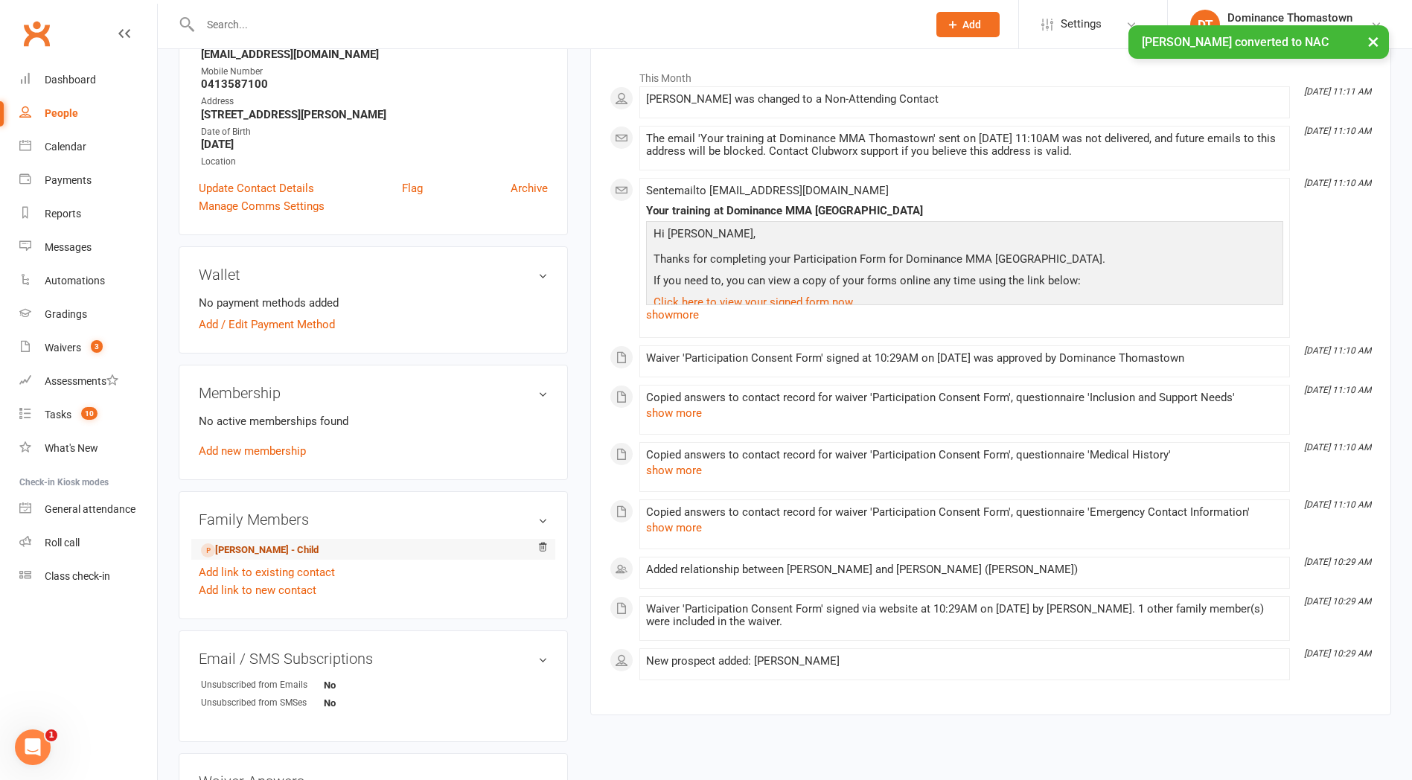
click at [294, 549] on link "[PERSON_NAME] - Child" at bounding box center [260, 551] width 118 height 16
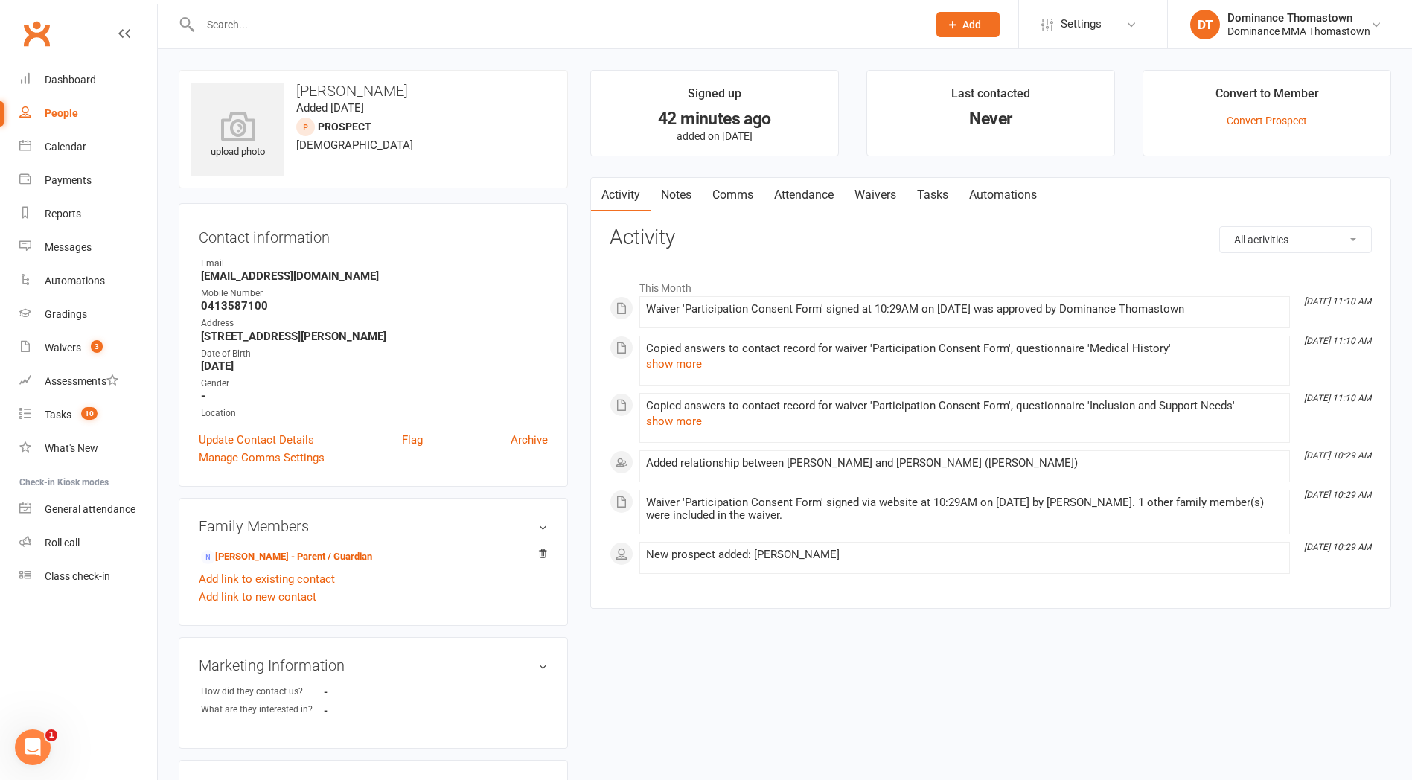
scroll to position [1, 0]
click at [684, 194] on link "Notes" at bounding box center [676, 194] width 51 height 34
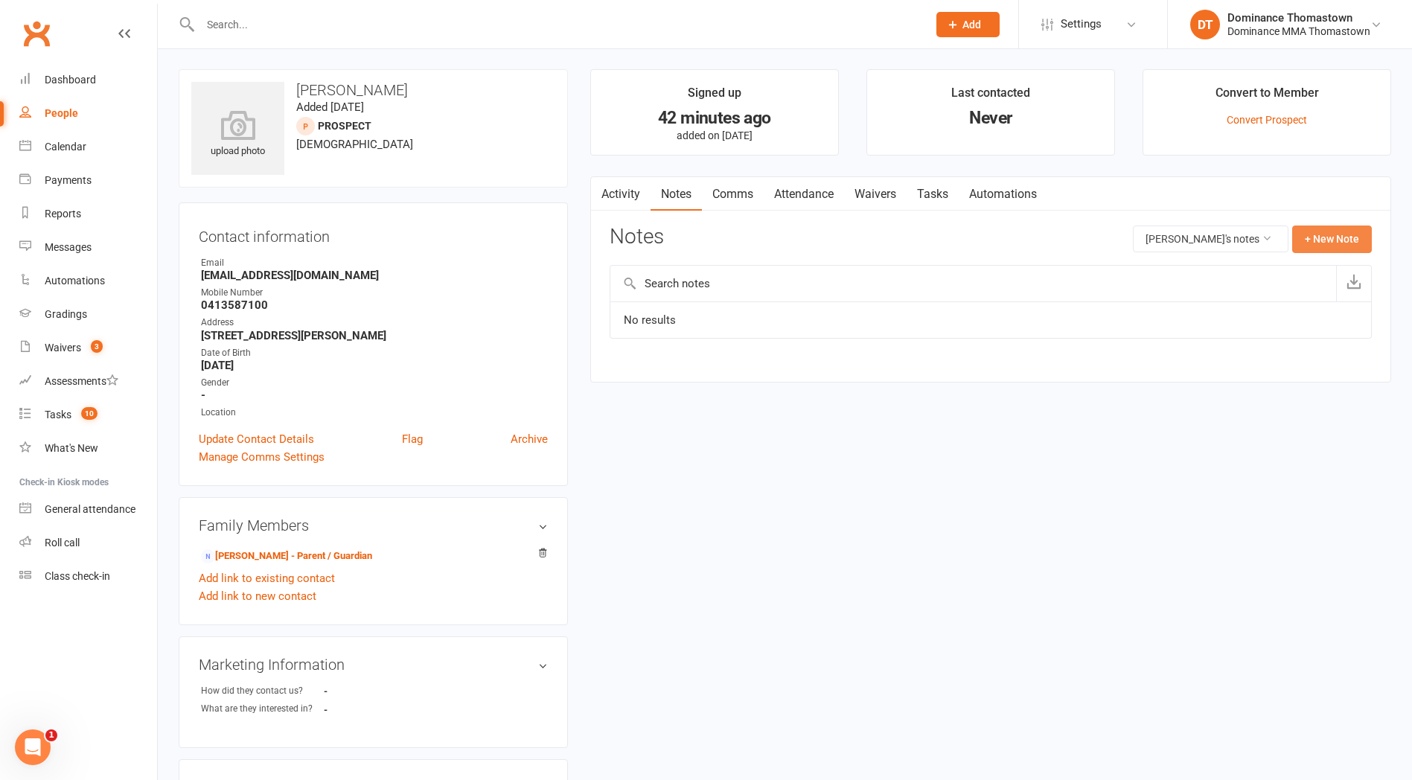
click at [1329, 242] on button "+ New Note" at bounding box center [1332, 239] width 80 height 27
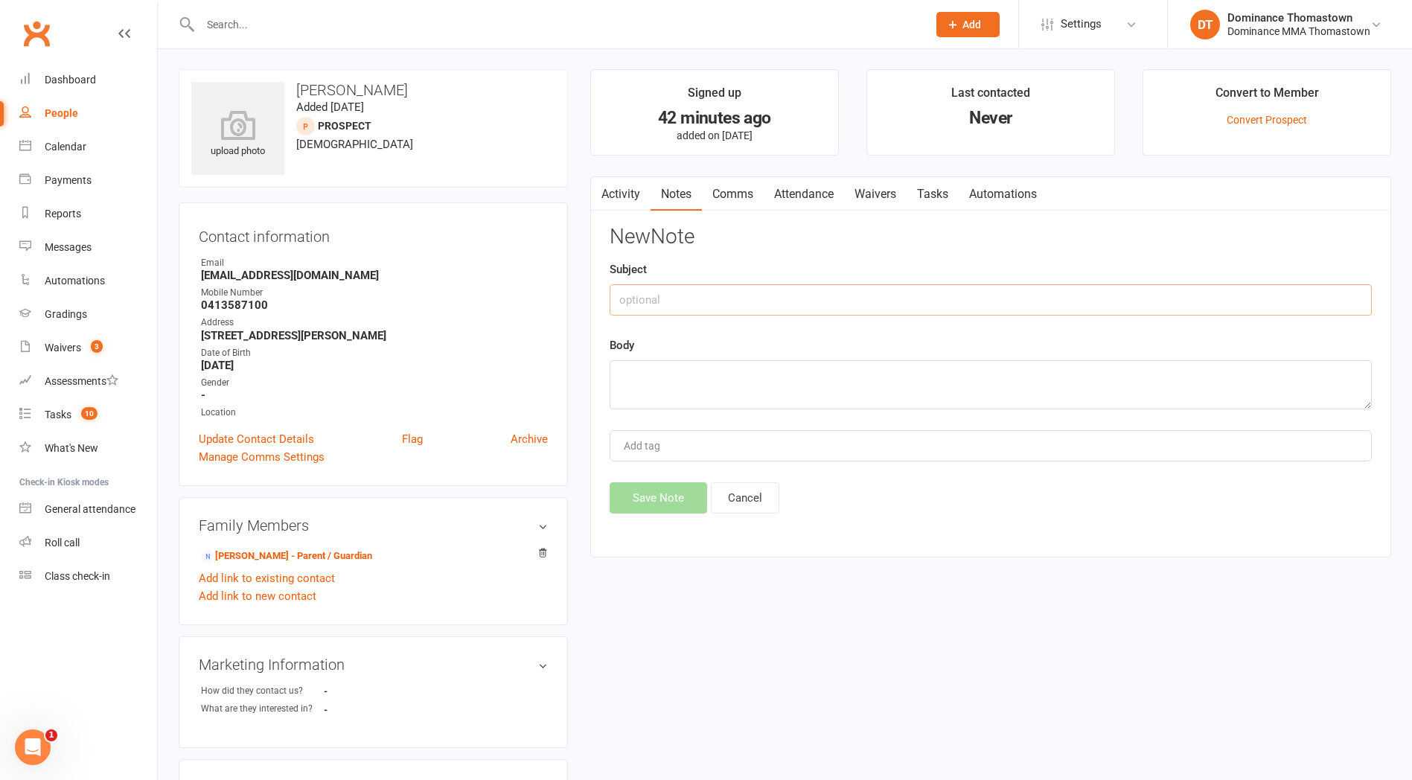
click at [756, 301] on input "text" at bounding box center [991, 299] width 762 height 31
type input "Walk in"
drag, startPoint x: 666, startPoint y: 378, endPoint x: 686, endPoint y: 378, distance: 19.4
click at [667, 378] on textarea at bounding box center [991, 384] width 762 height 49
type textarea "Came with a friend who was invited by [PERSON_NAME]. Has trained BJJ for about …"
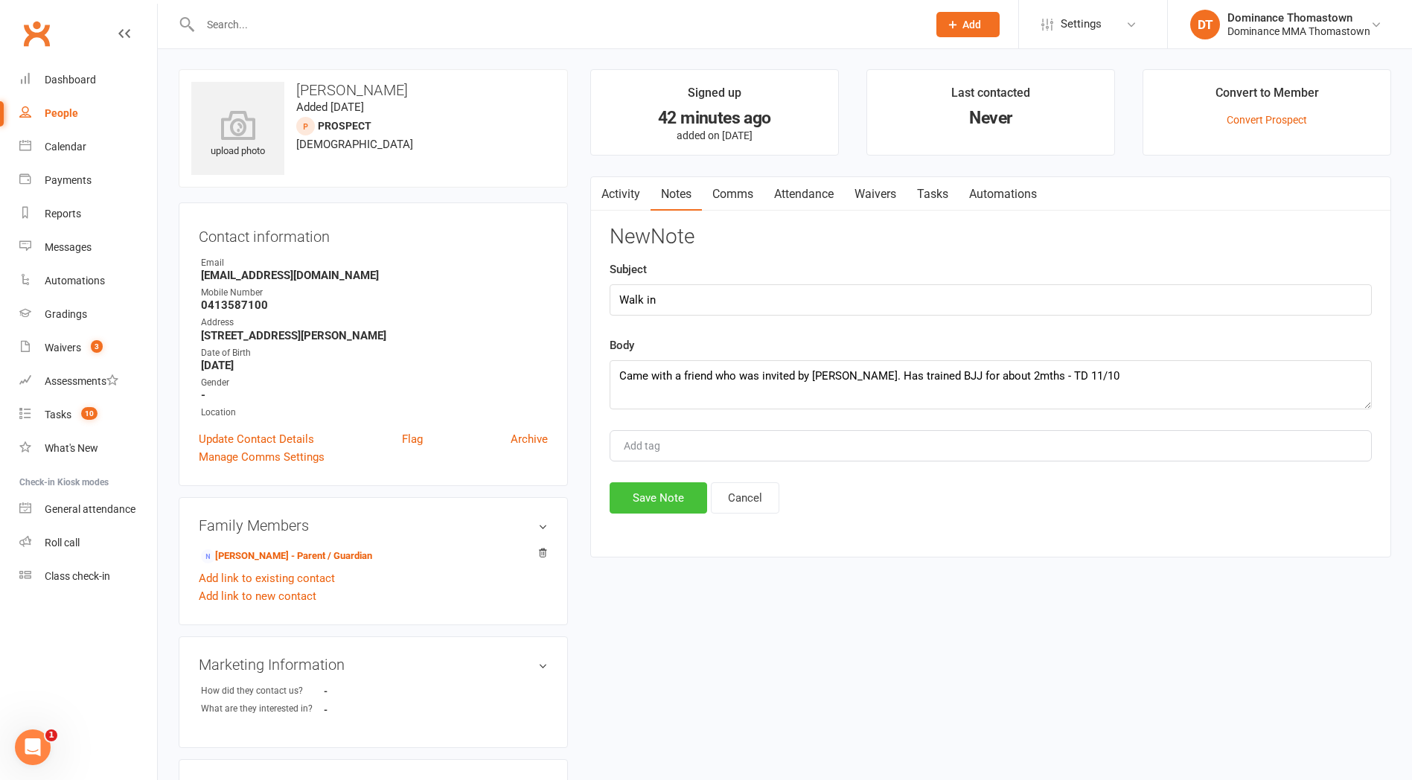
click at [669, 505] on button "Save Note" at bounding box center [659, 497] width 98 height 31
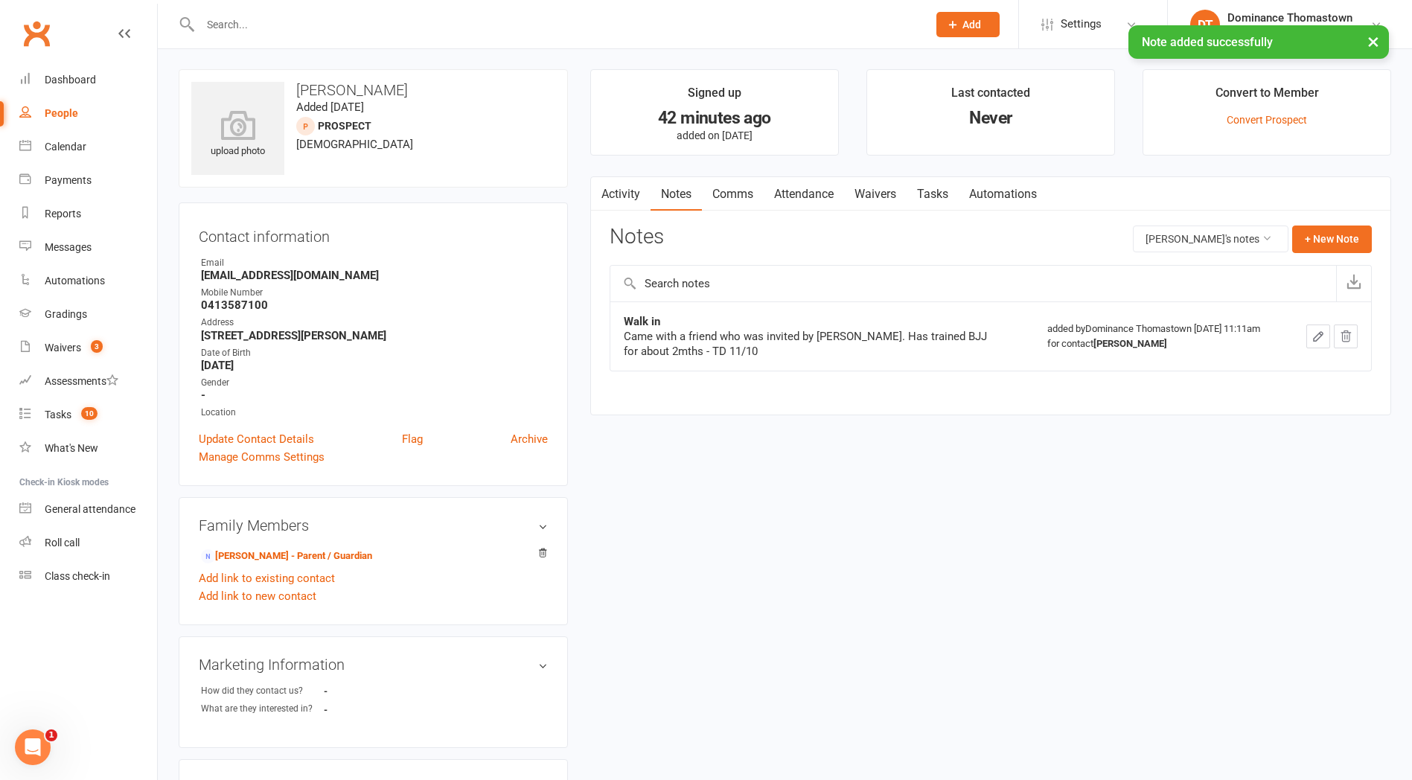
click at [864, 191] on link "Waivers" at bounding box center [875, 194] width 63 height 34
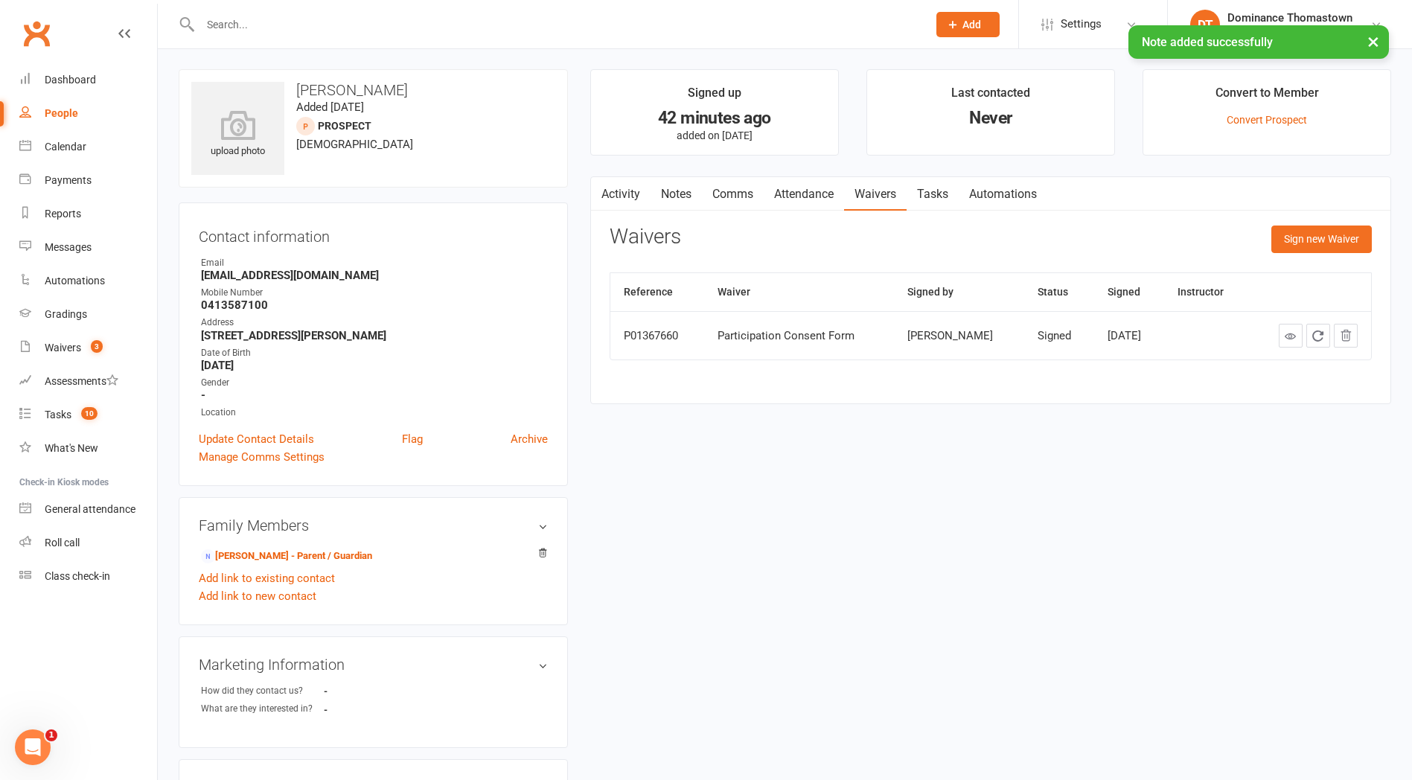
click at [824, 191] on link "Attendance" at bounding box center [804, 194] width 80 height 34
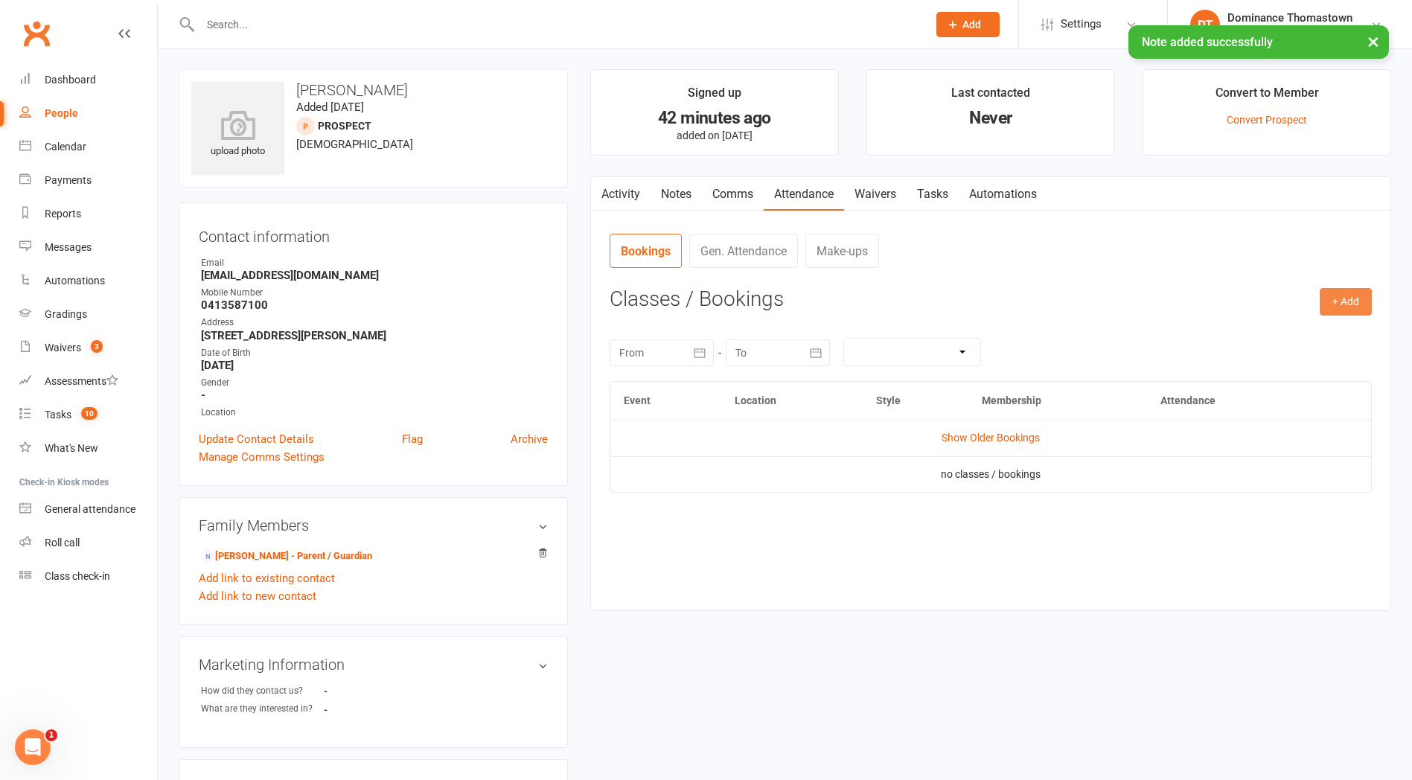
click at [1345, 296] on button "+ Add" at bounding box center [1346, 301] width 52 height 27
click at [1265, 337] on link "Book Event" at bounding box center [1297, 336] width 147 height 30
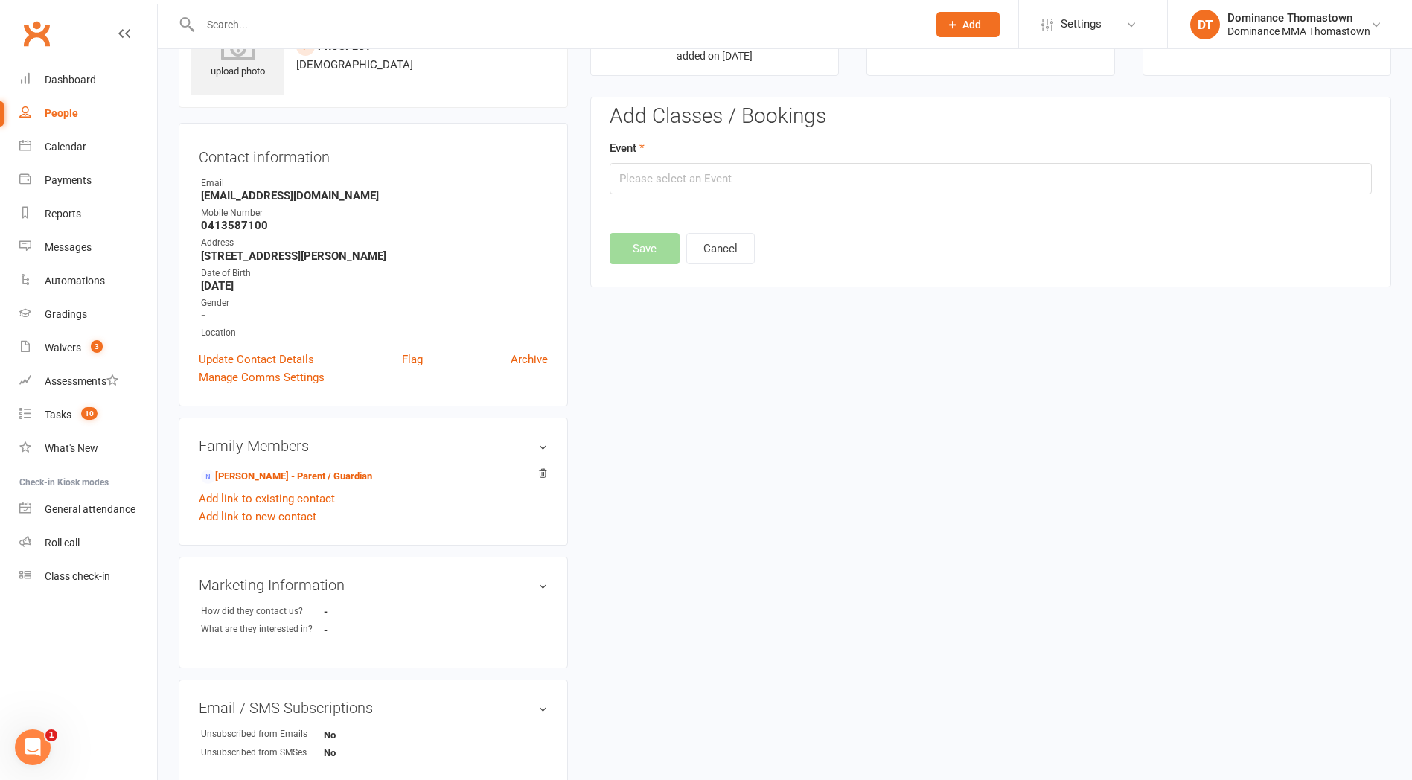
scroll to position [102, 0]
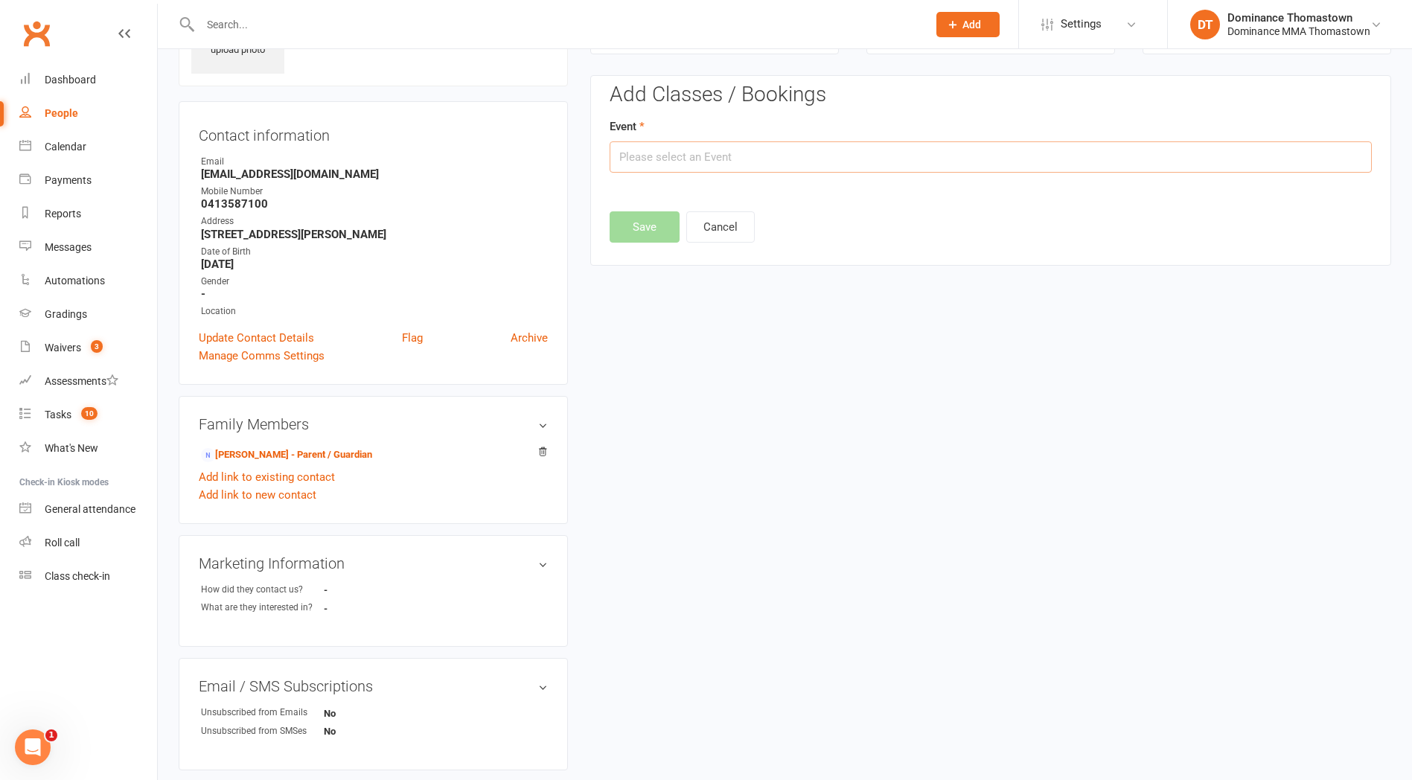
click at [735, 159] on input "text" at bounding box center [991, 156] width 762 height 31
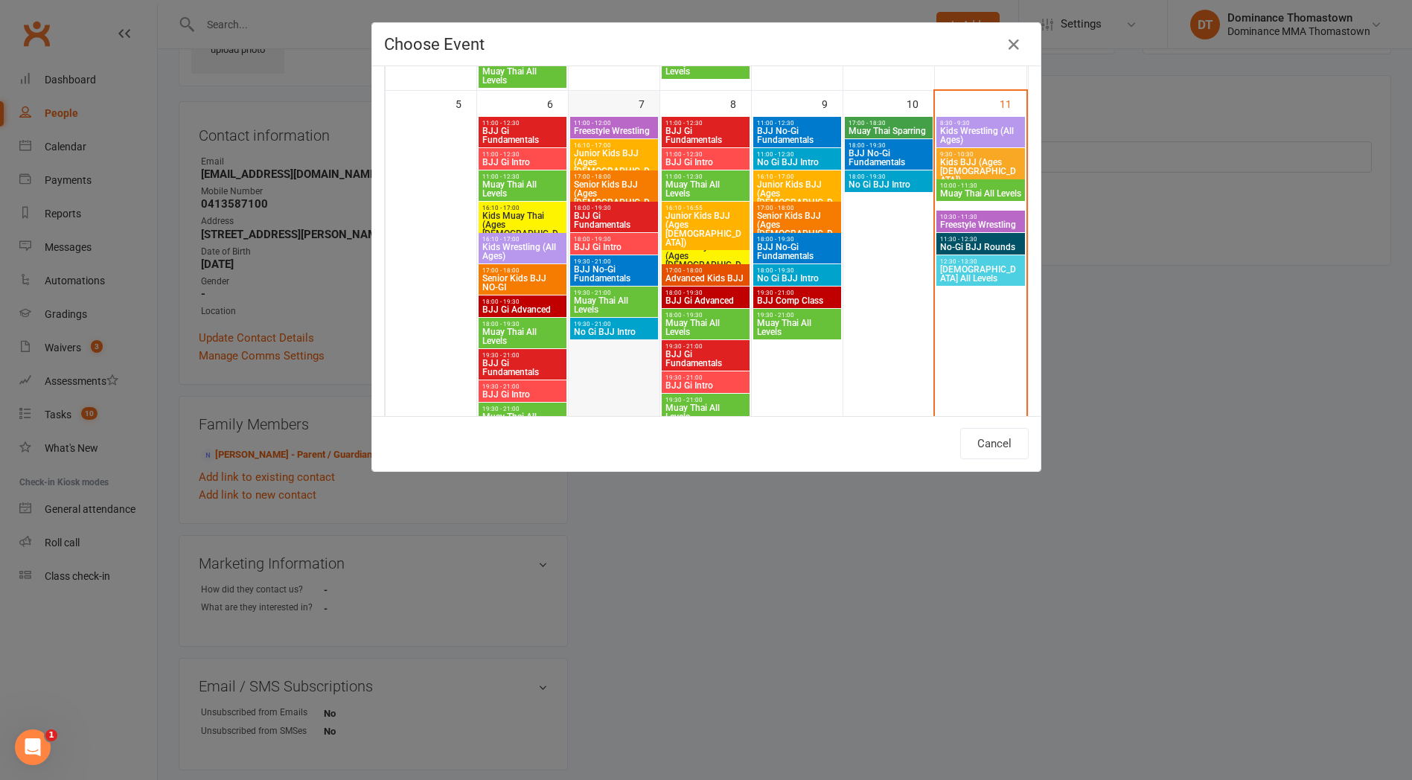
scroll to position [418, 0]
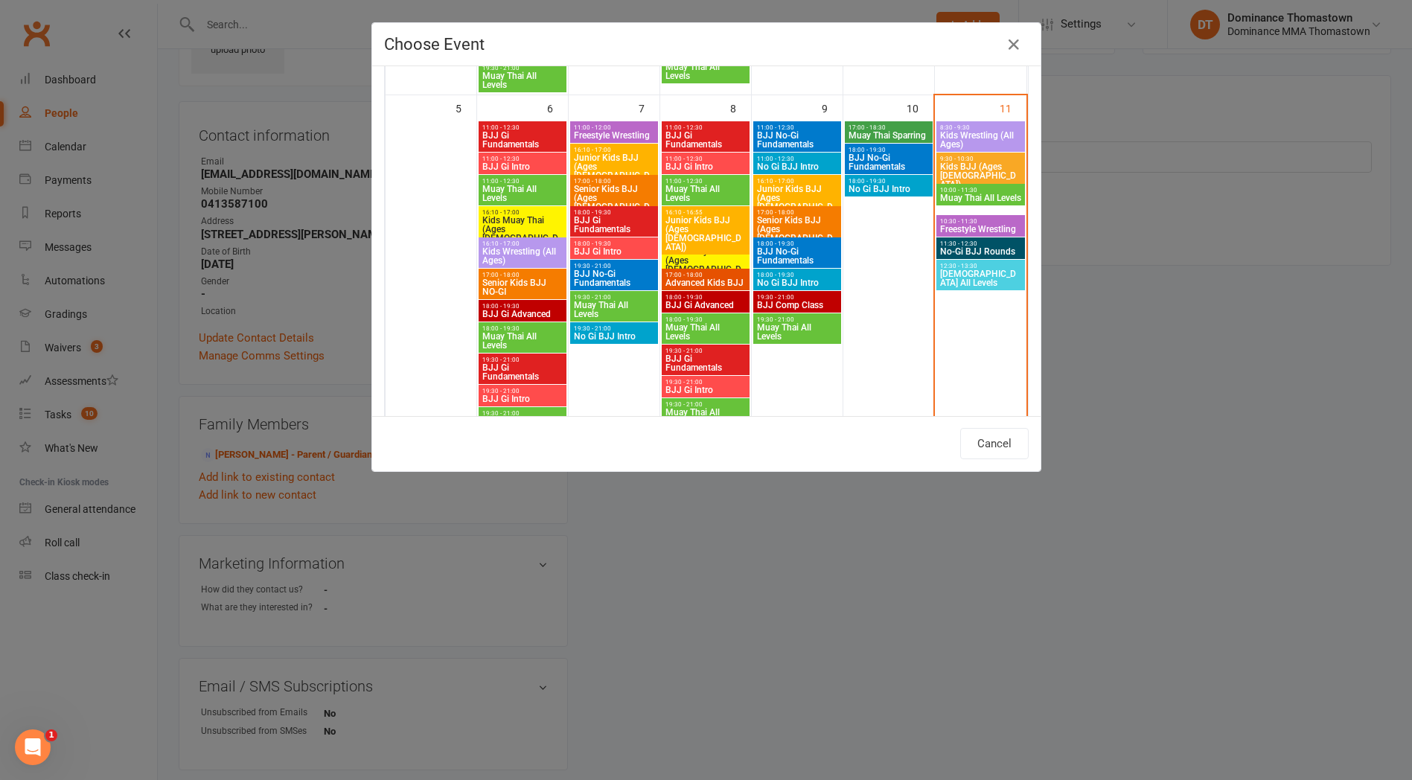
click at [963, 229] on span "Freestyle Wrestling" at bounding box center [980, 229] width 83 height 9
type input "Freestyle Wrestling - [DATE] 10:30:00 AM"
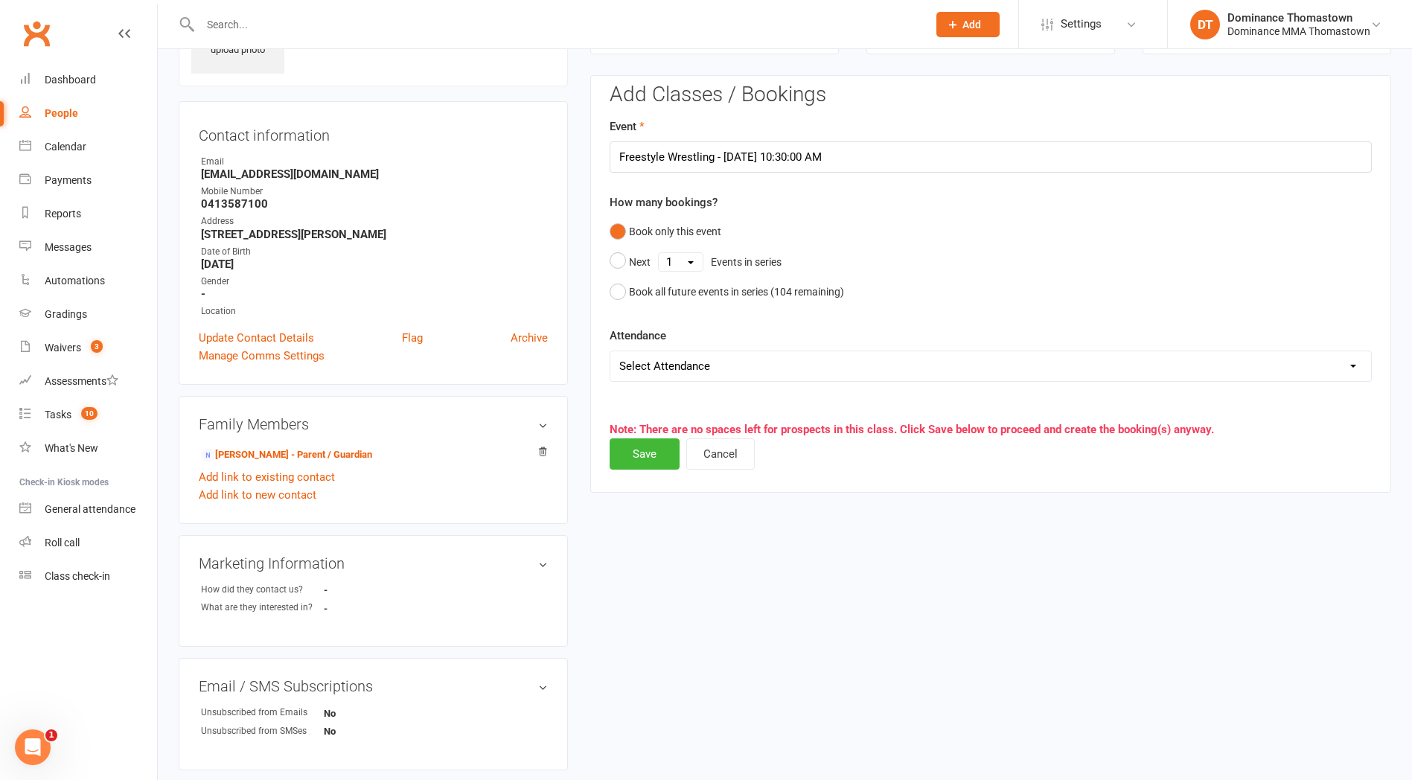
click at [677, 372] on select "Select Attendance Attended Absent" at bounding box center [990, 366] width 761 height 30
select select "0"
click at [610, 351] on select "Select Attendance Attended Absent" at bounding box center [990, 366] width 761 height 30
click at [668, 451] on button "Save" at bounding box center [645, 453] width 70 height 31
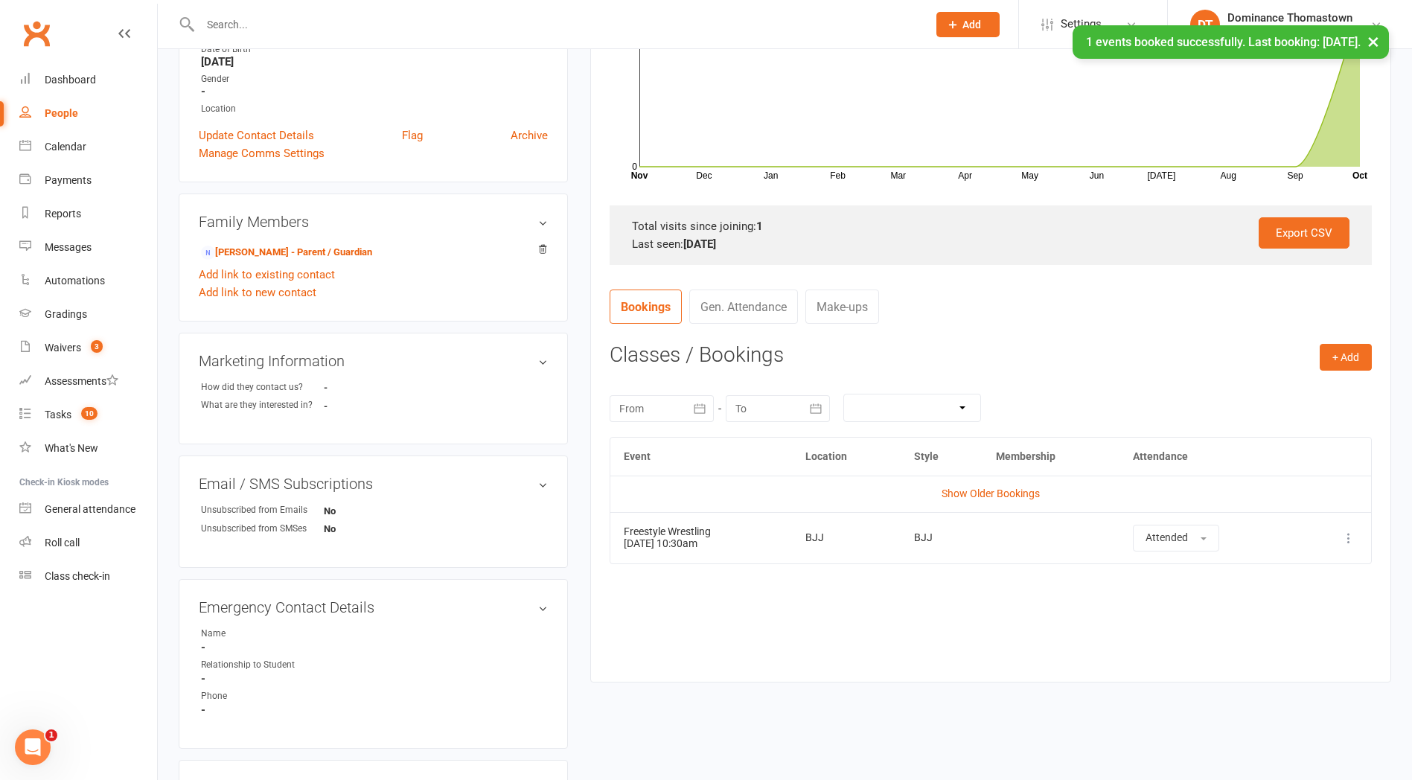
scroll to position [389, 0]
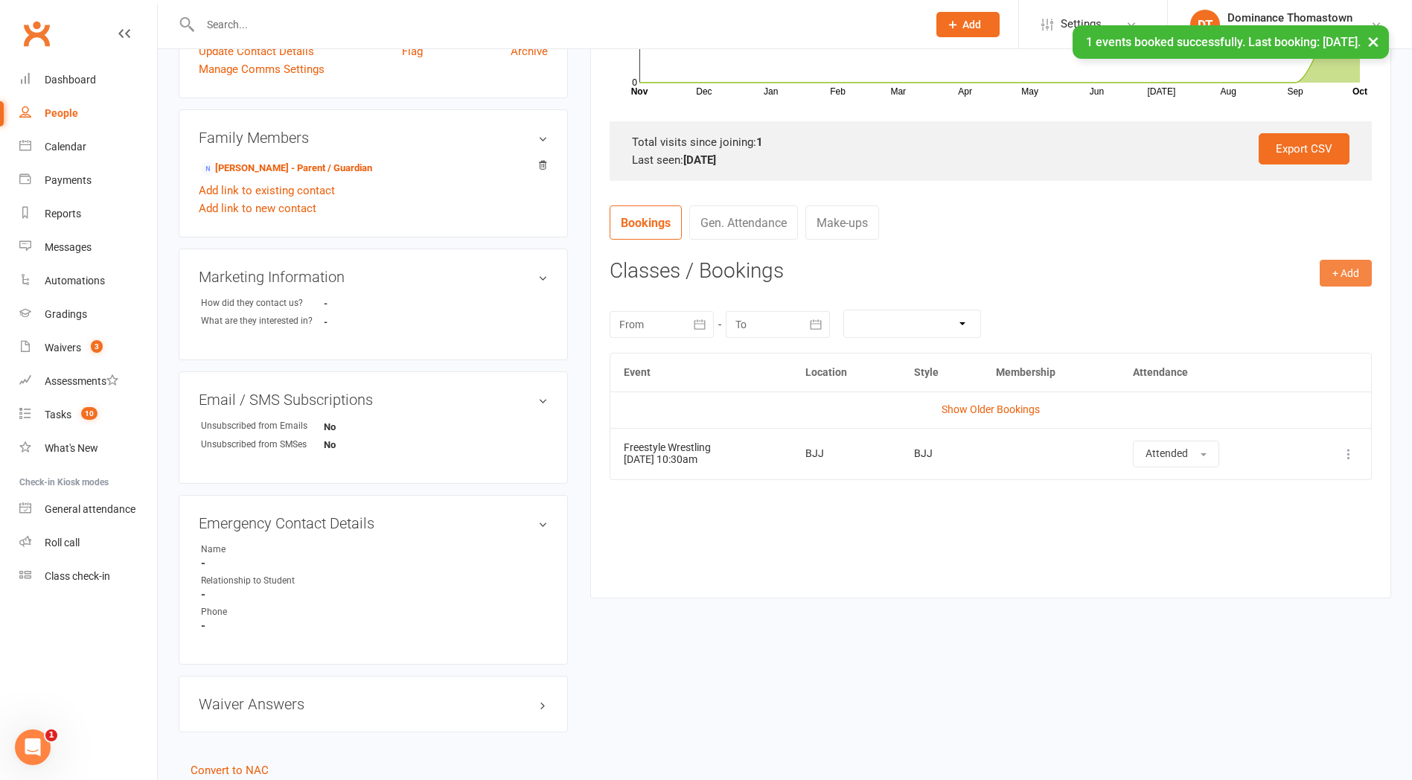
click at [1347, 272] on button "+ Add" at bounding box center [1346, 273] width 52 height 27
click at [1295, 303] on link "Book Event" at bounding box center [1297, 307] width 147 height 30
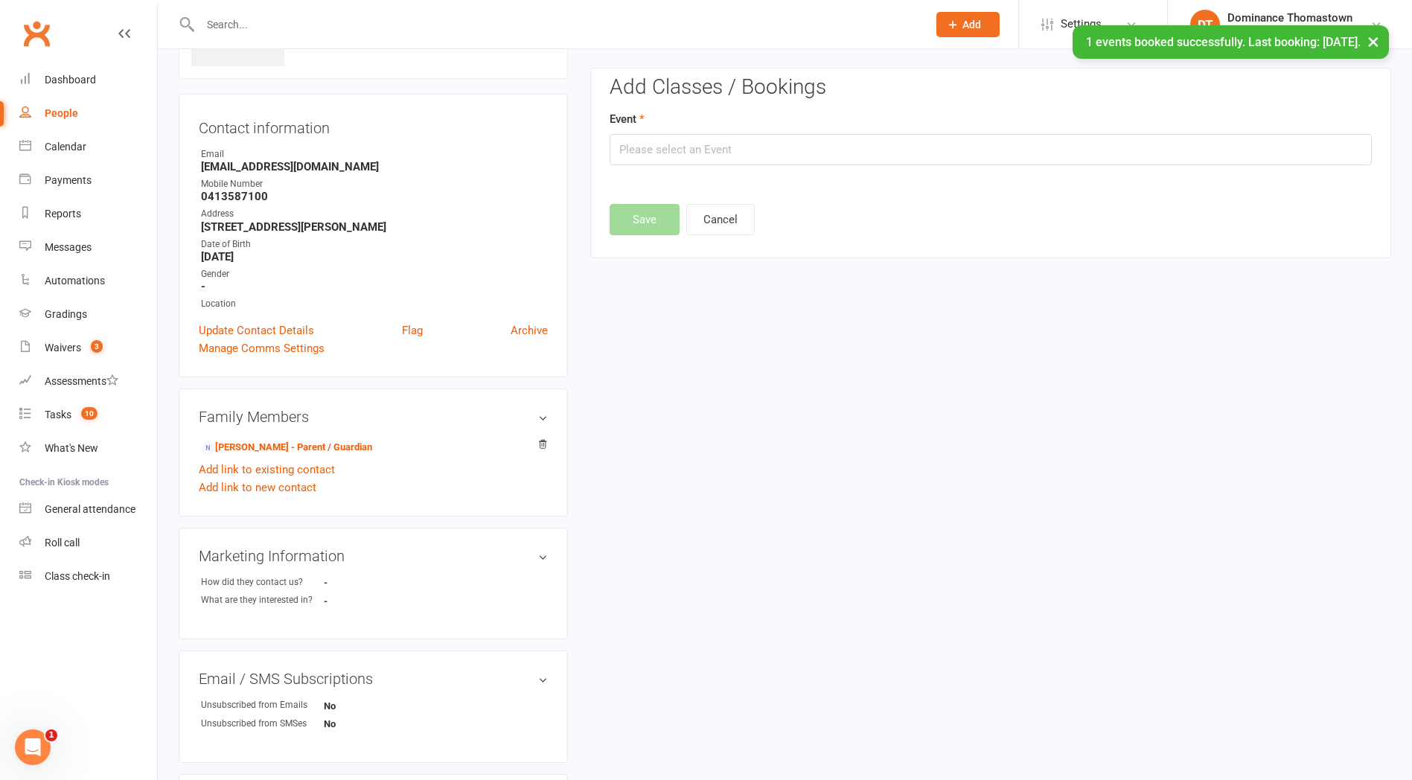
scroll to position [102, 0]
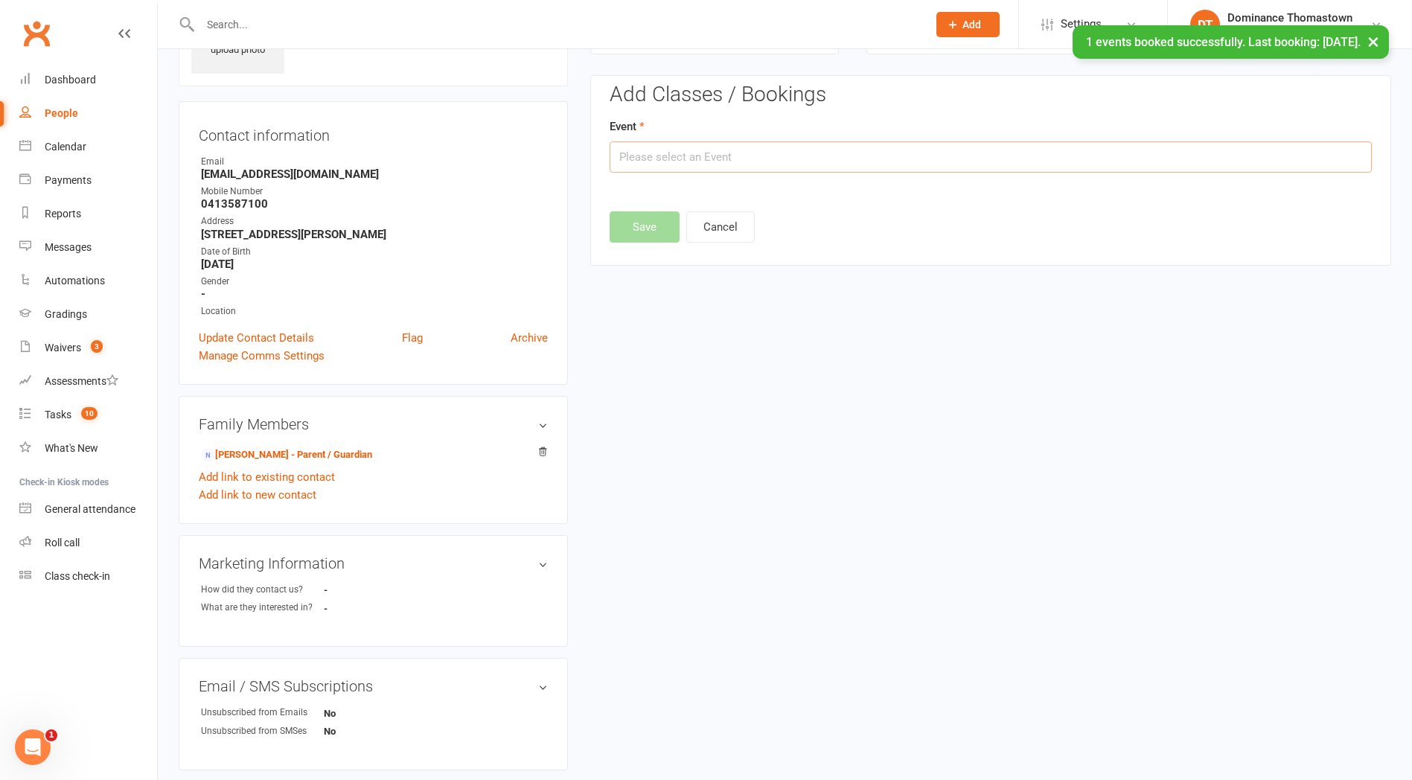
click at [823, 170] on input "text" at bounding box center [991, 156] width 762 height 31
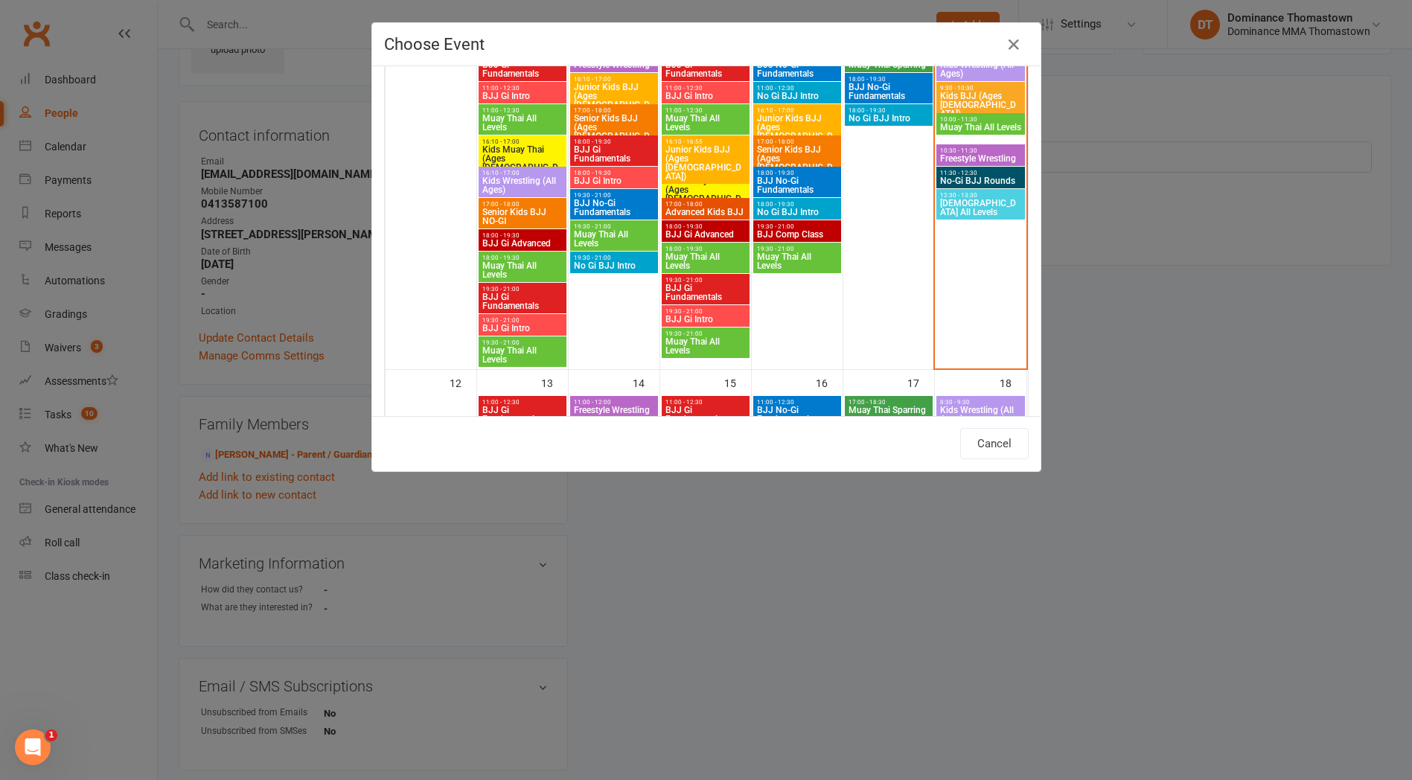
scroll to position [483, 0]
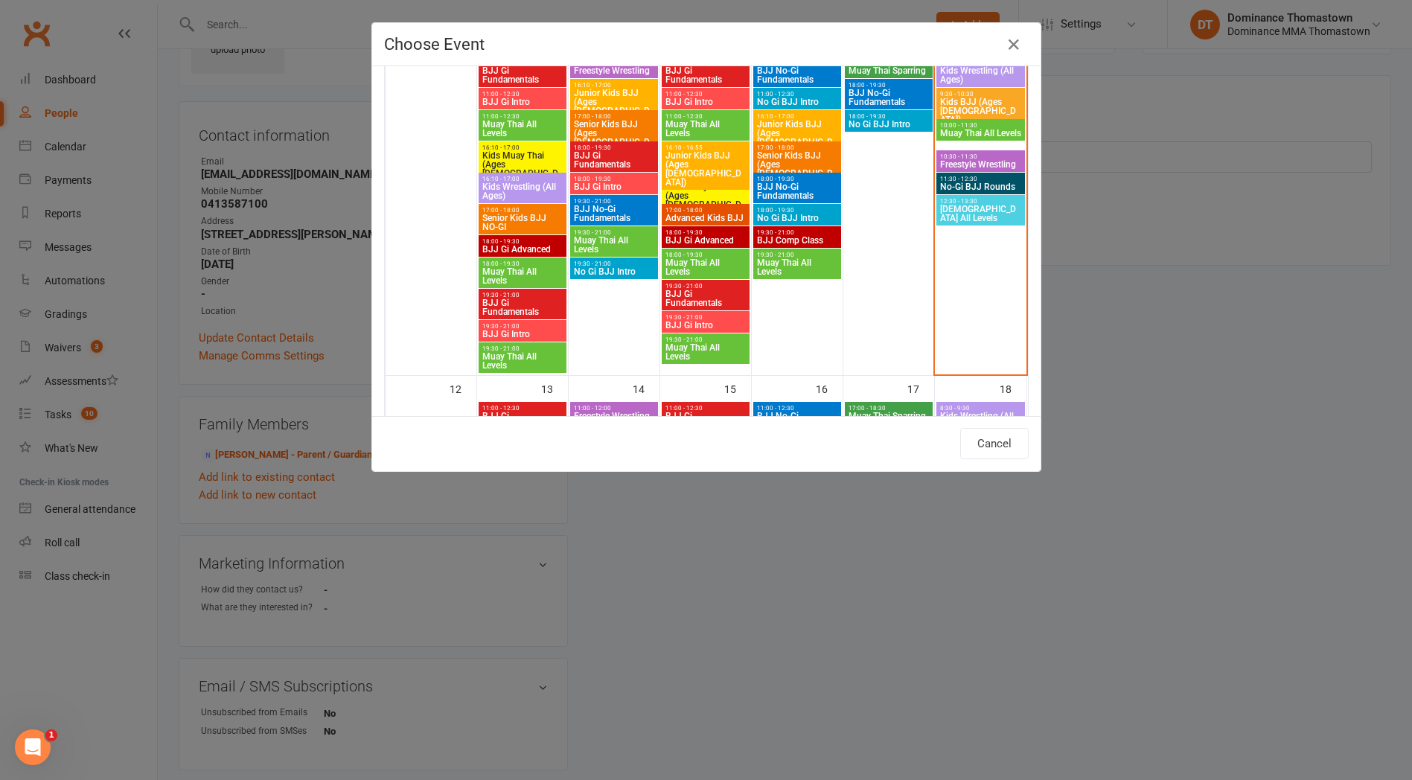
click at [977, 188] on span "No-Gi BJJ Rounds" at bounding box center [980, 186] width 83 height 9
type input "No-Gi BJJ Rounds - [DATE] 11:30:00 AM"
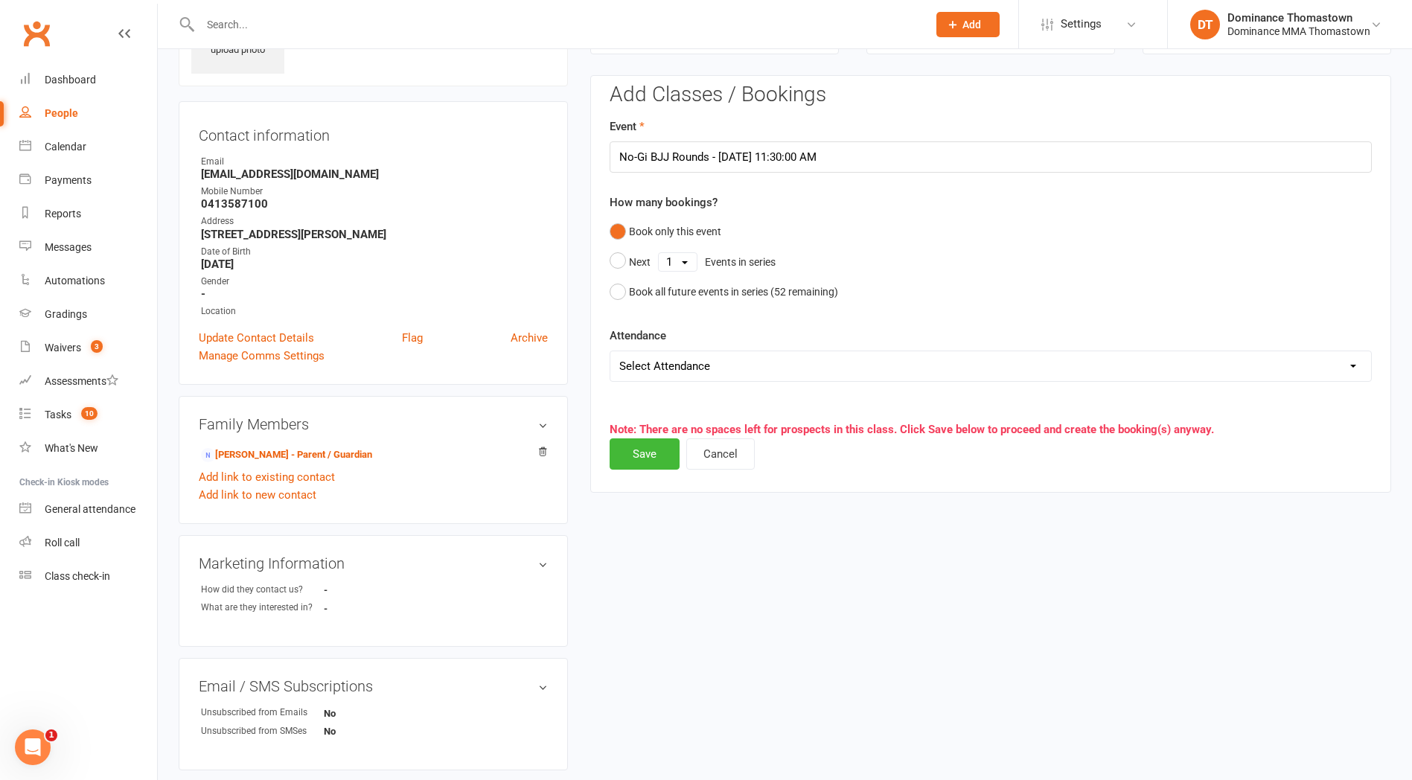
click at [683, 371] on select "Select Attendance Attended Absent" at bounding box center [990, 366] width 761 height 30
select select "0"
click at [610, 351] on select "Select Attendance Attended Absent" at bounding box center [990, 366] width 761 height 30
click at [654, 453] on button "Save" at bounding box center [645, 453] width 70 height 31
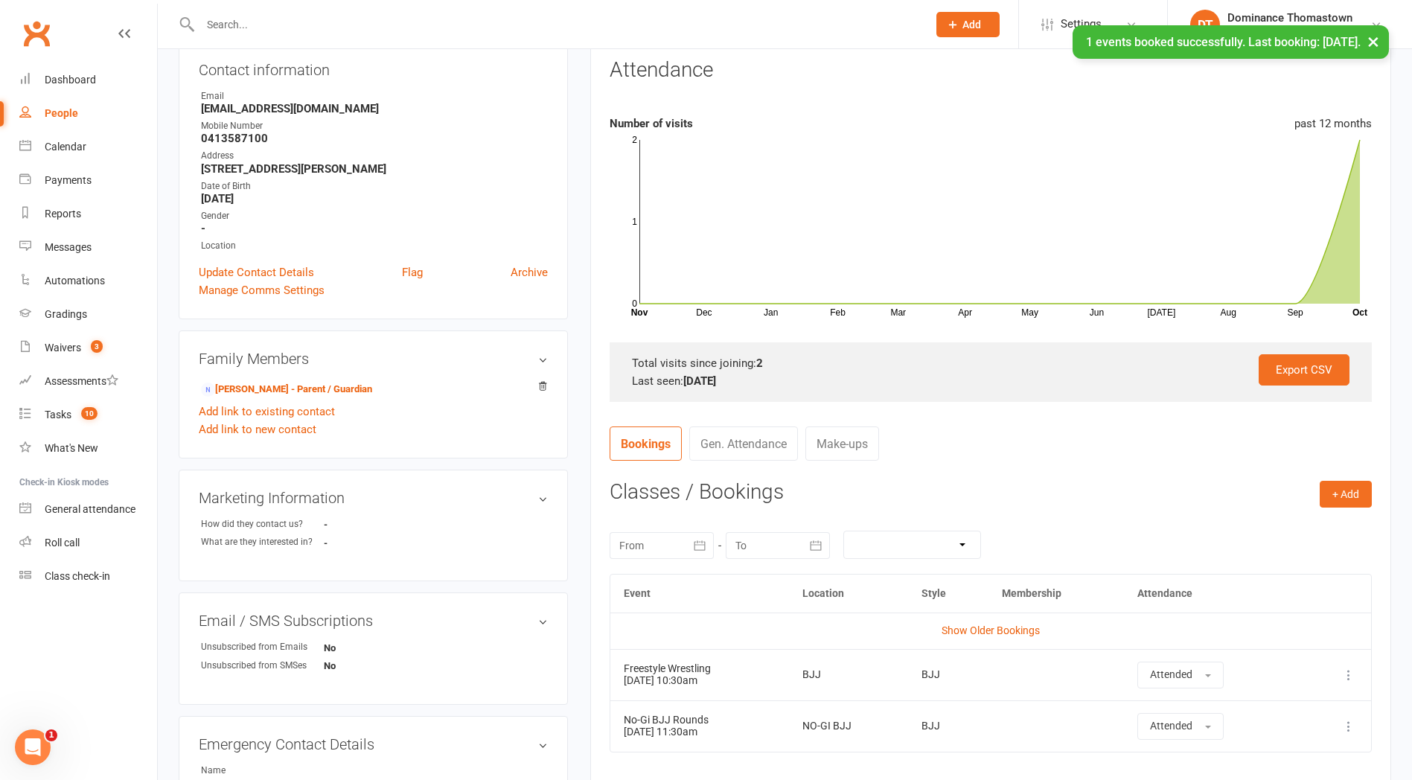
scroll to position [0, 0]
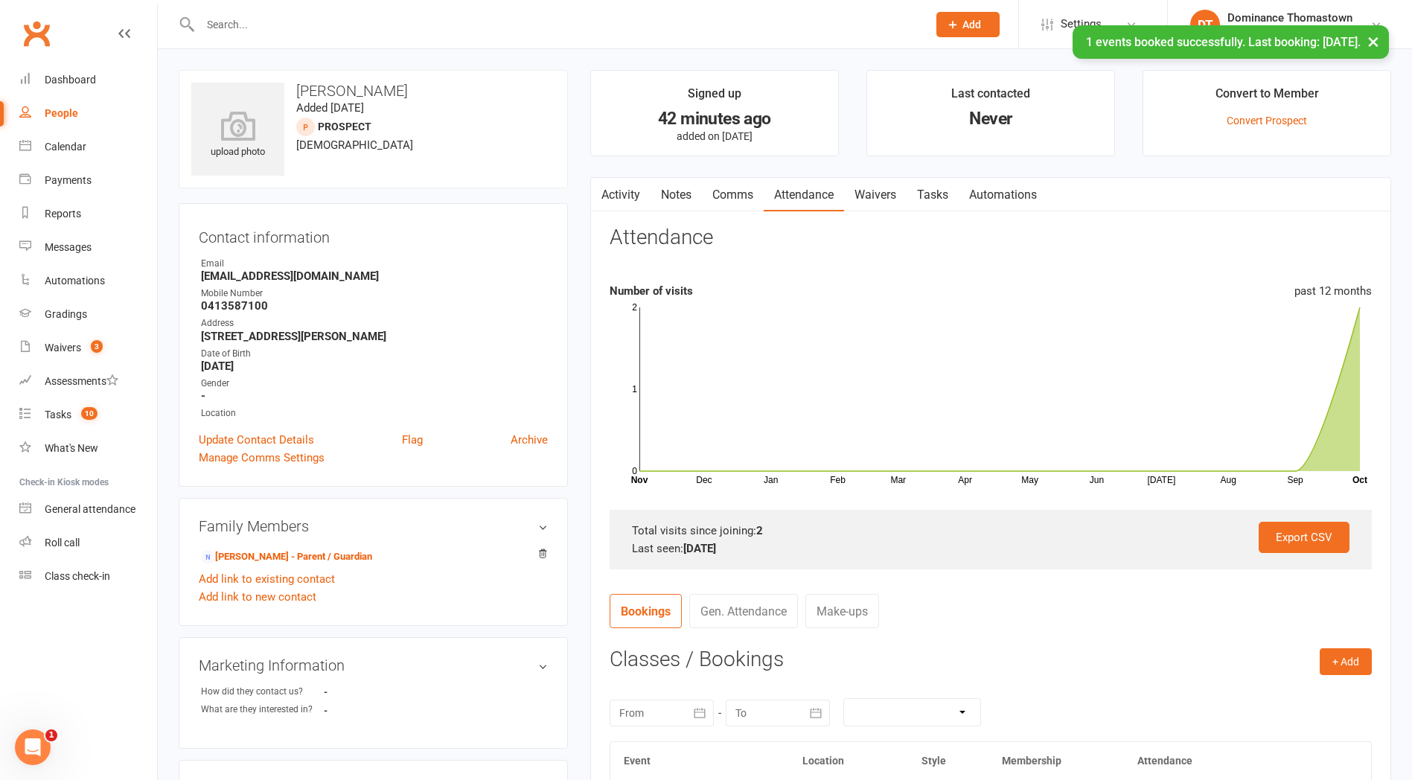
click at [937, 193] on link "Tasks" at bounding box center [933, 195] width 52 height 34
select select "incomplete"
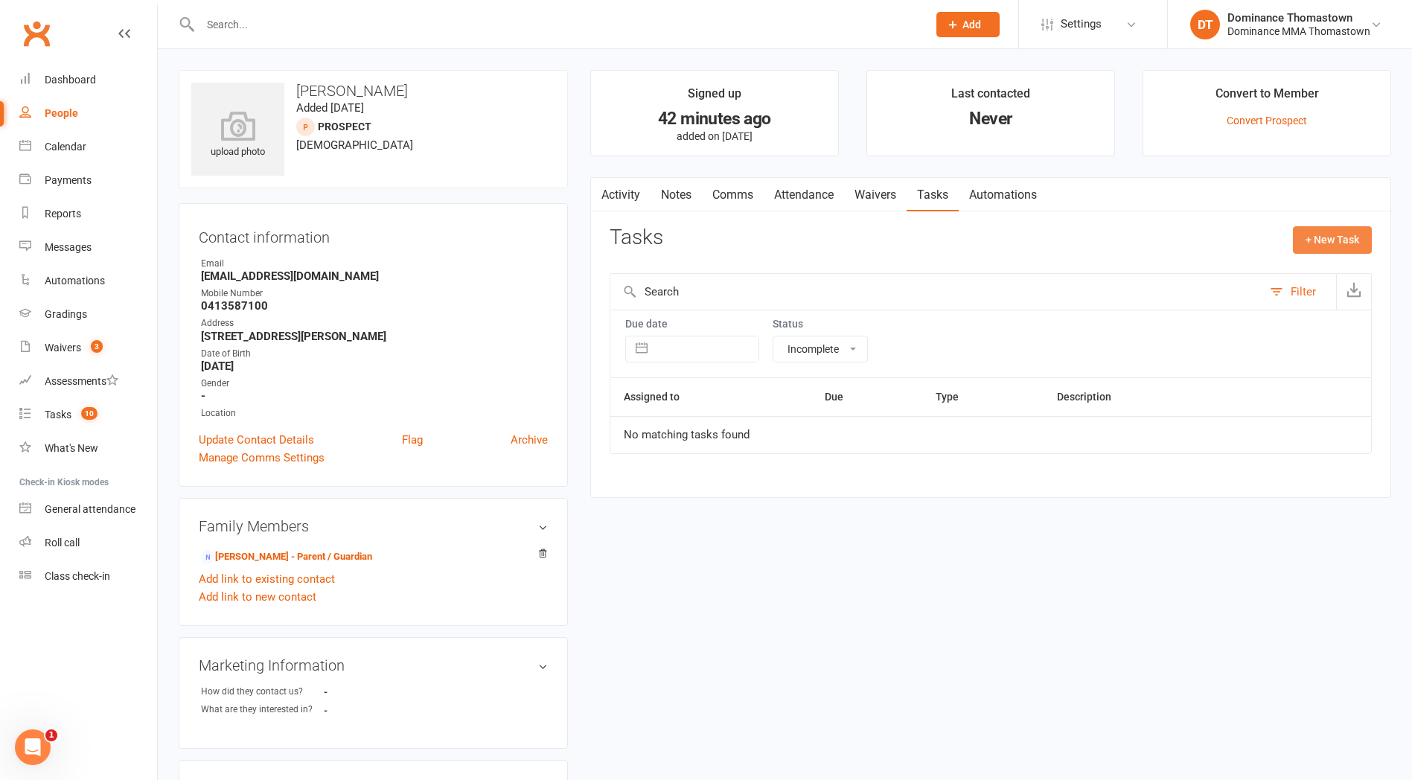
click at [1324, 242] on button "+ New Task" at bounding box center [1332, 239] width 79 height 27
select select "12547"
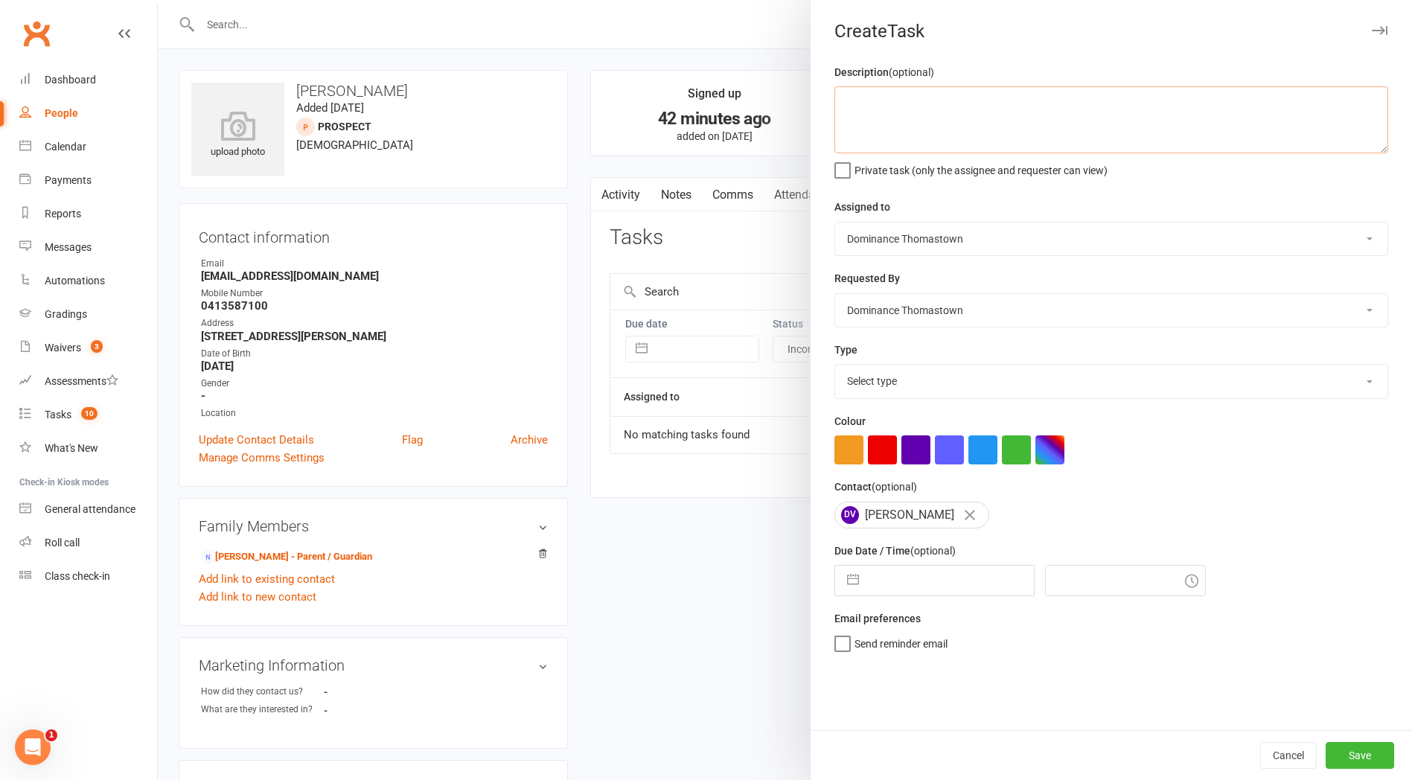
click at [872, 147] on textarea at bounding box center [1111, 119] width 554 height 67
type textarea "Trial follow up - TD 11/10"
click at [881, 381] on select "Select type A. prospect | enquiry response B. prospect | trial | booking [PERSO…" at bounding box center [1111, 381] width 552 height 33
select select "3812"
click at [835, 366] on select "Select type A. prospect | enquiry response B. prospect | trial | booking [PERSO…" at bounding box center [1111, 381] width 552 height 33
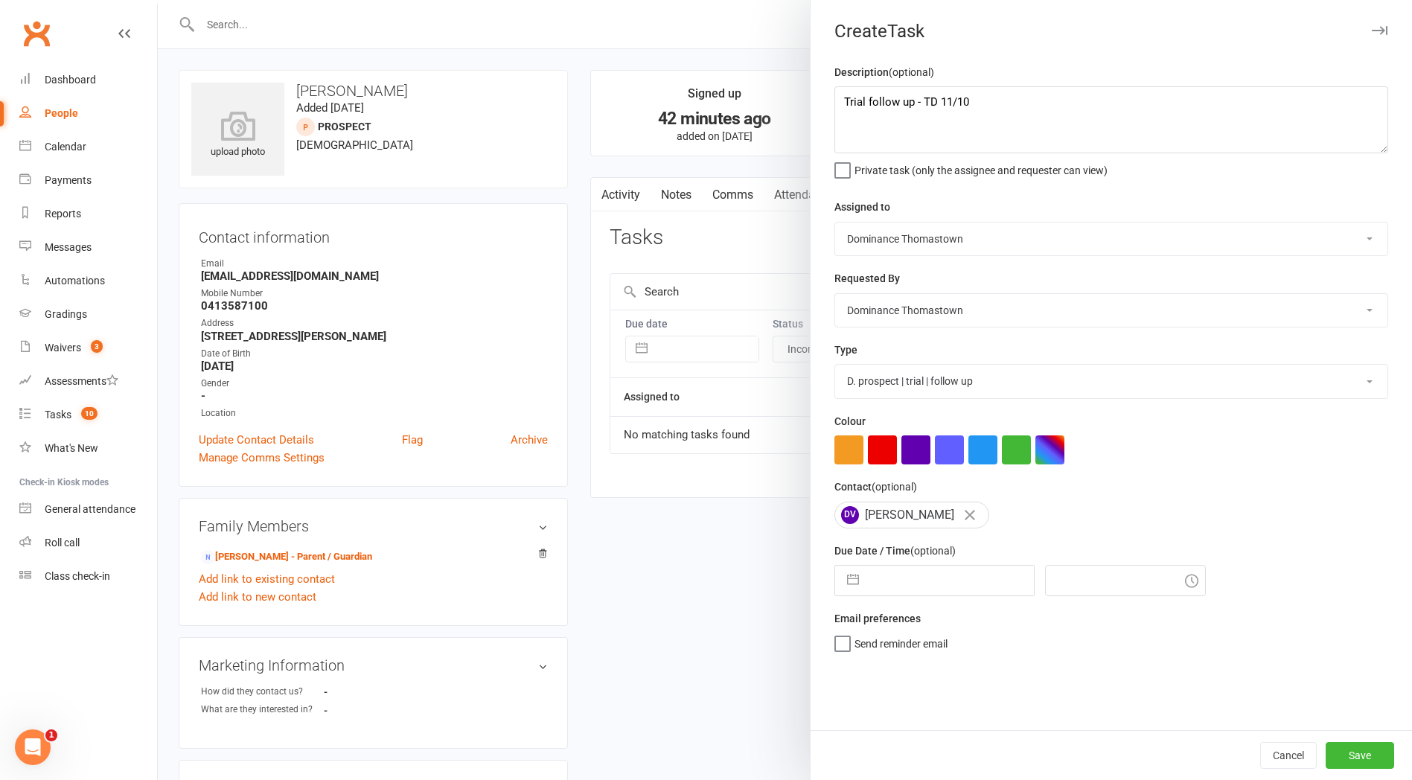
click at [908, 582] on input "text" at bounding box center [949, 581] width 167 height 30
select select "8"
select select "2025"
select select "9"
select select "2025"
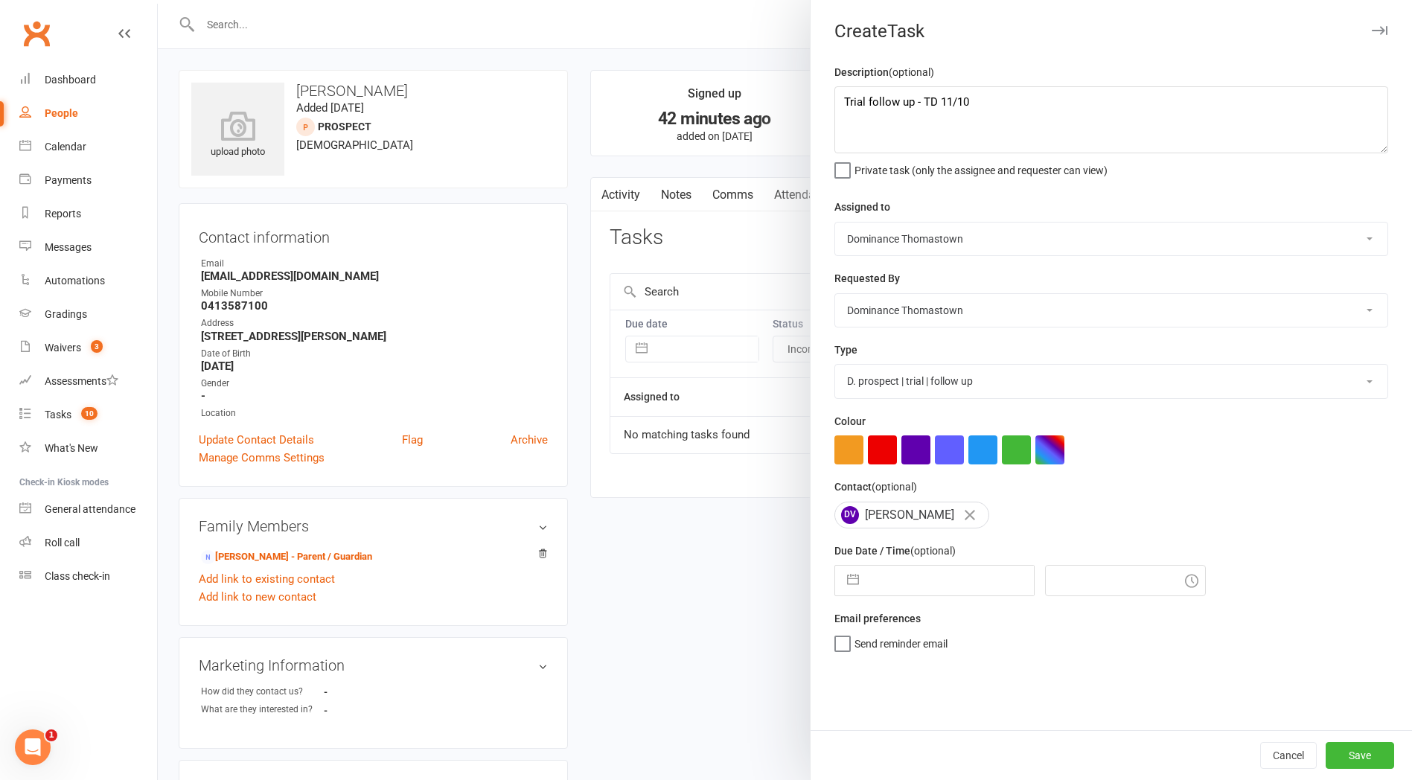
select select "10"
select select "2025"
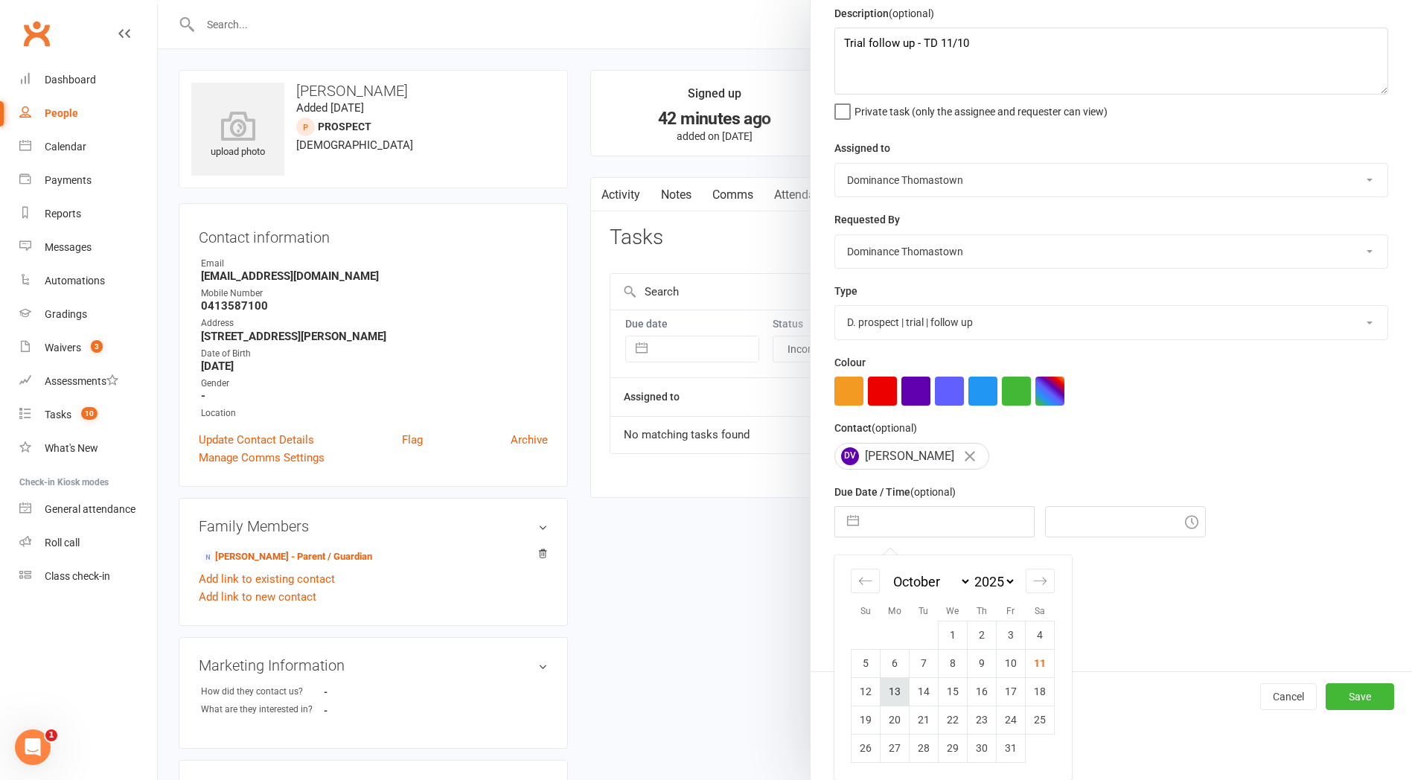
click at [896, 689] on td "13" at bounding box center [895, 691] width 29 height 28
type input "[DATE]"
type input "11:15am"
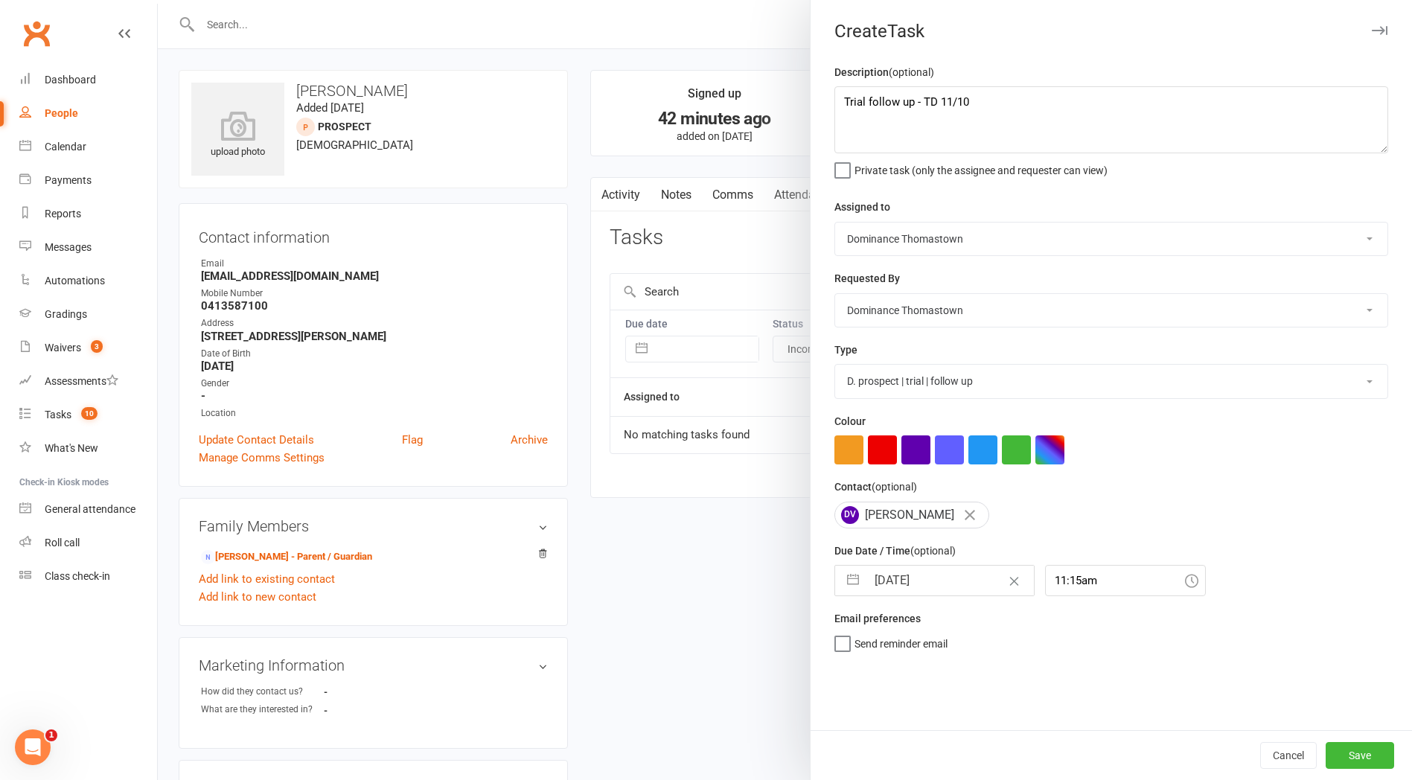
scroll to position [0, 0]
click at [1364, 759] on button "Save" at bounding box center [1360, 755] width 68 height 27
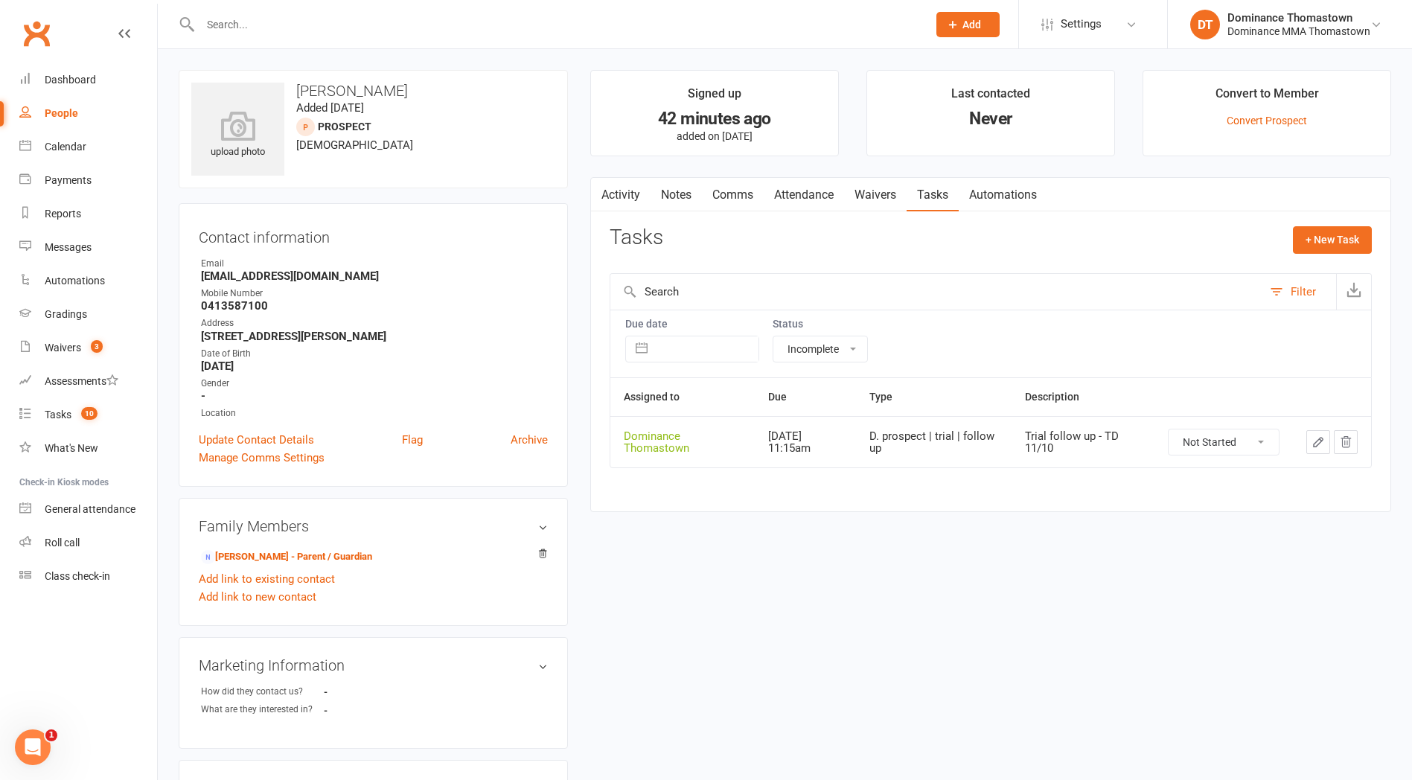
click at [688, 195] on link "Notes" at bounding box center [676, 195] width 51 height 34
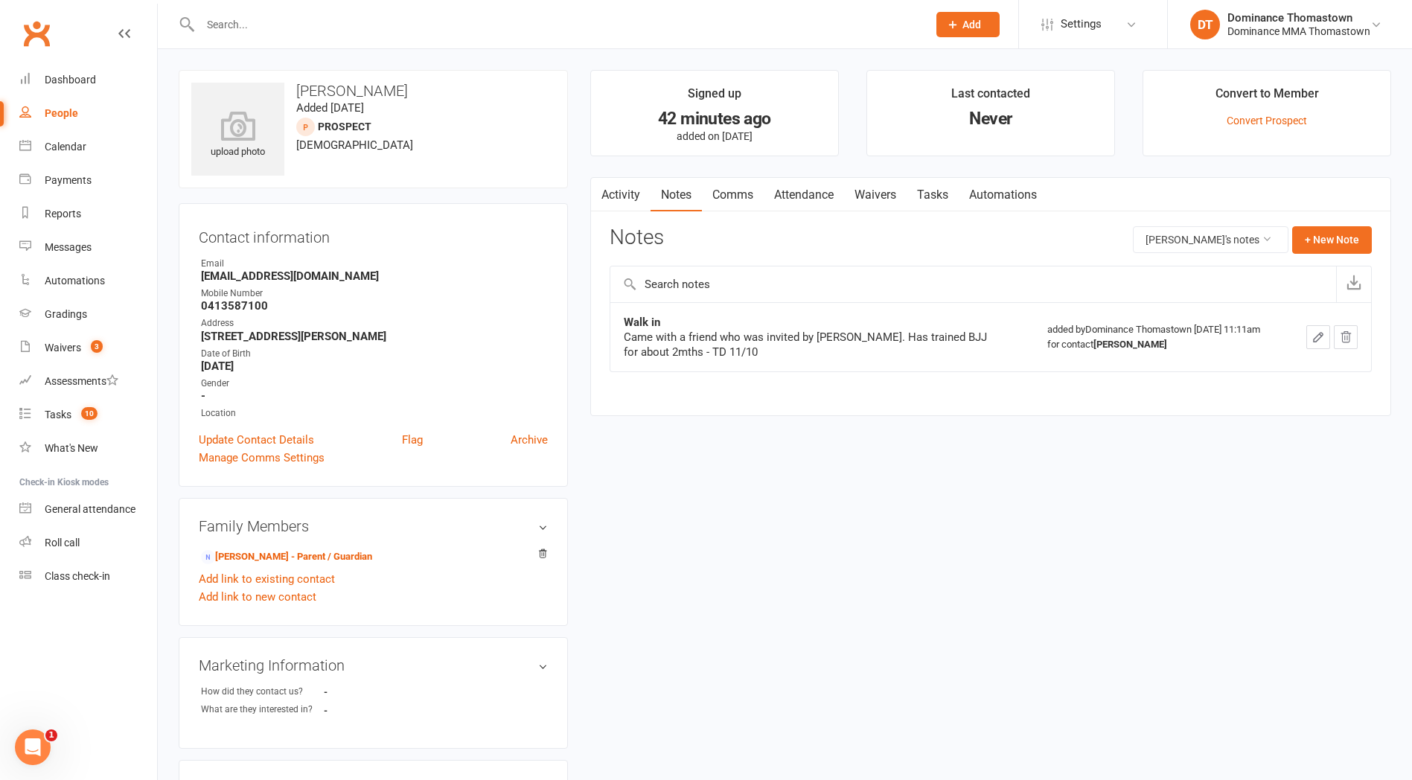
click at [725, 198] on link "Comms" at bounding box center [733, 195] width 62 height 34
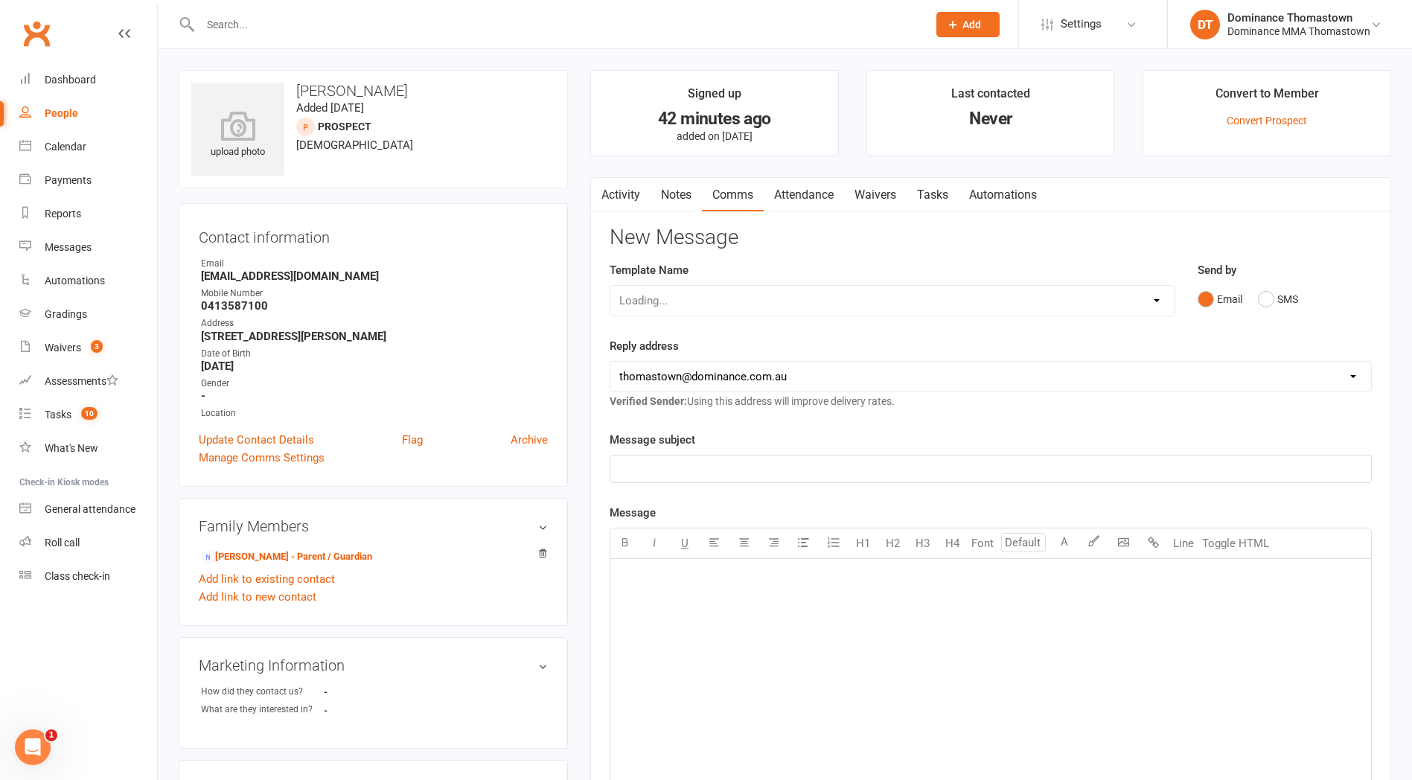
click at [789, 198] on link "Attendance" at bounding box center [804, 195] width 80 height 34
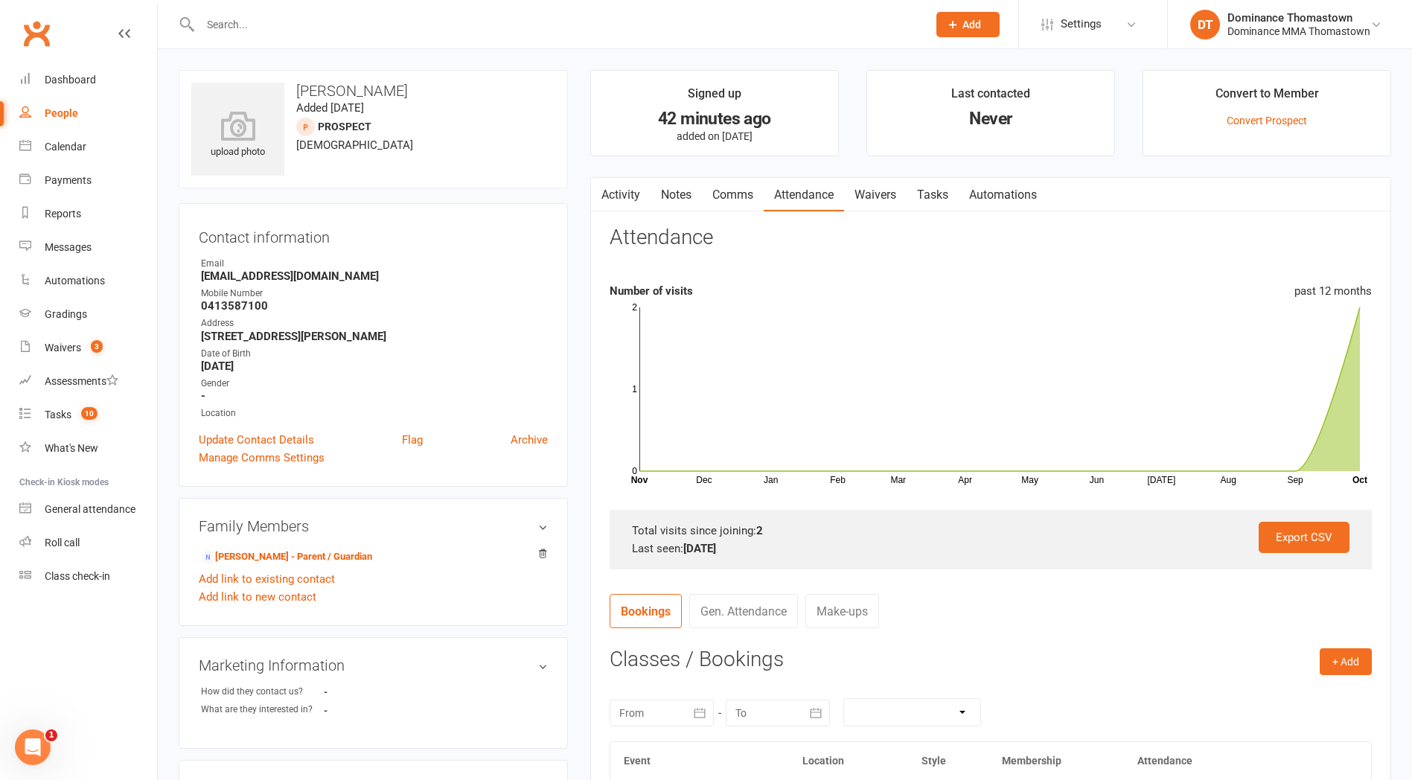
click at [213, 20] on input "text" at bounding box center [556, 24] width 721 height 21
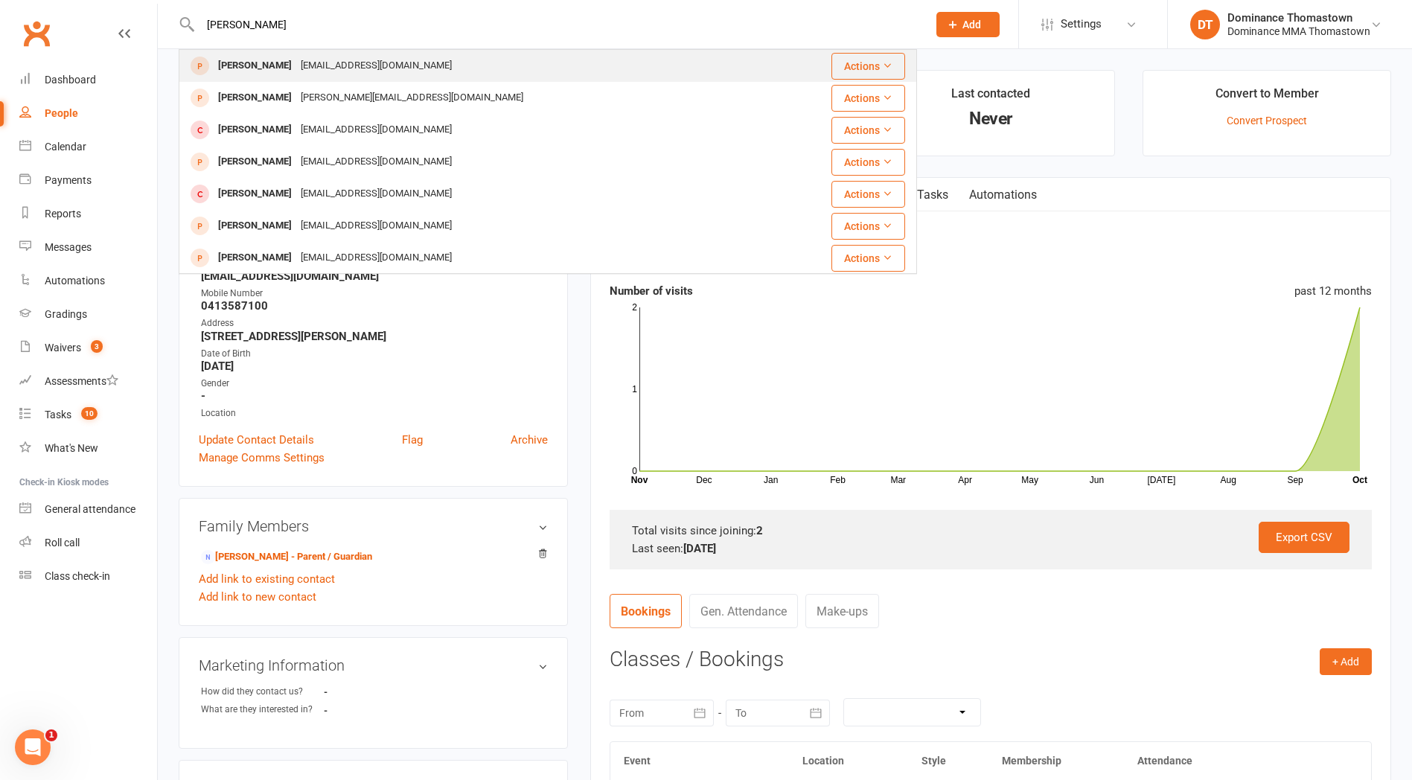
type input "[PERSON_NAME]"
click at [283, 69] on div "[PERSON_NAME]" at bounding box center [255, 66] width 83 height 22
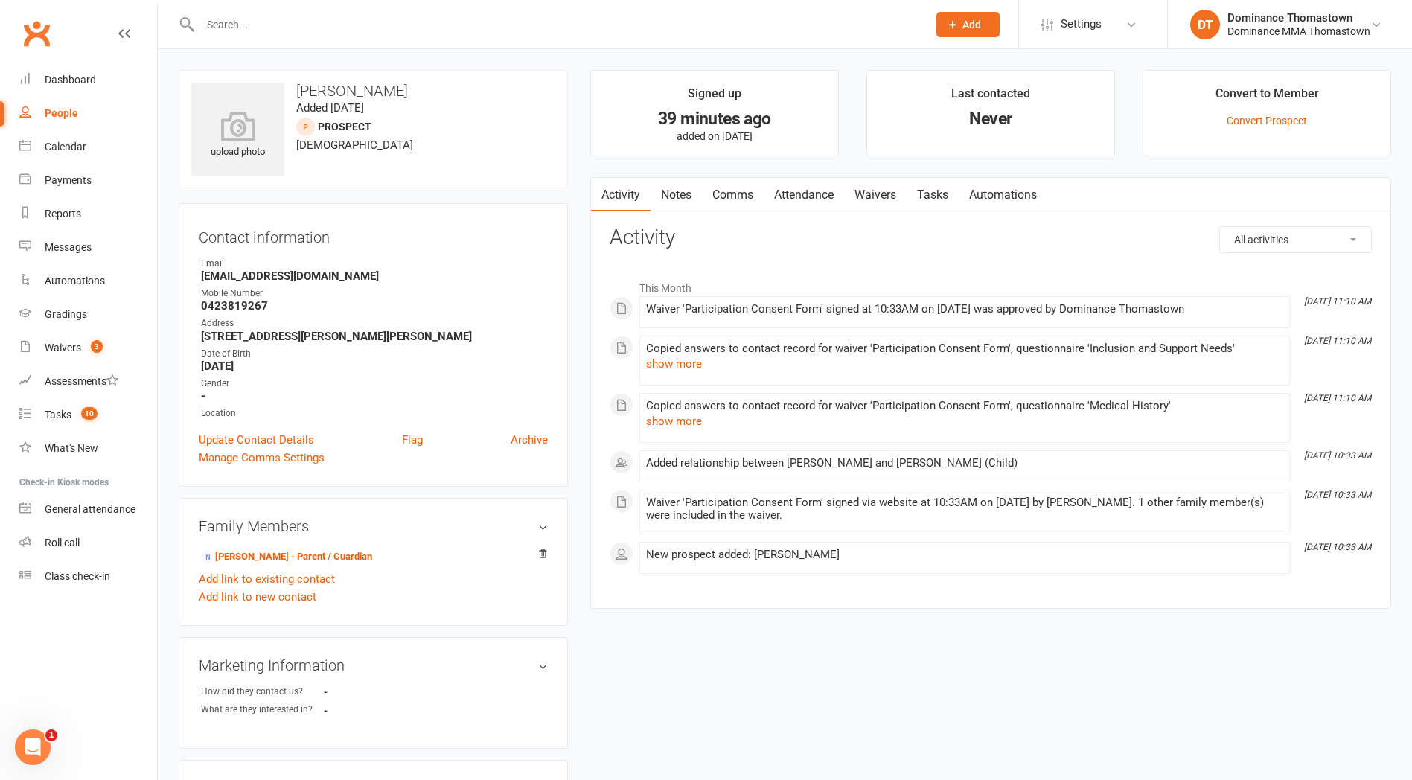
click at [673, 193] on link "Notes" at bounding box center [676, 195] width 51 height 34
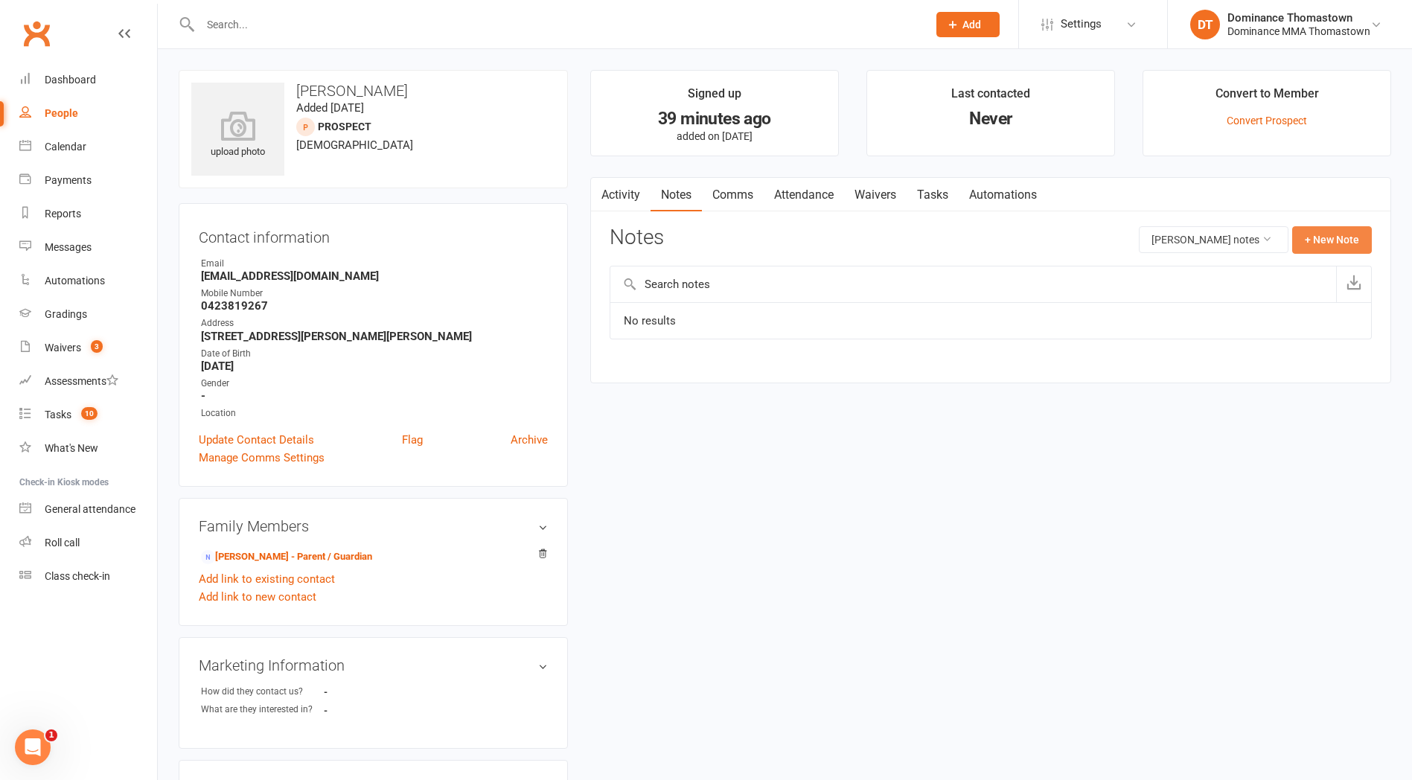
click at [1323, 242] on button "+ New Note" at bounding box center [1332, 239] width 80 height 27
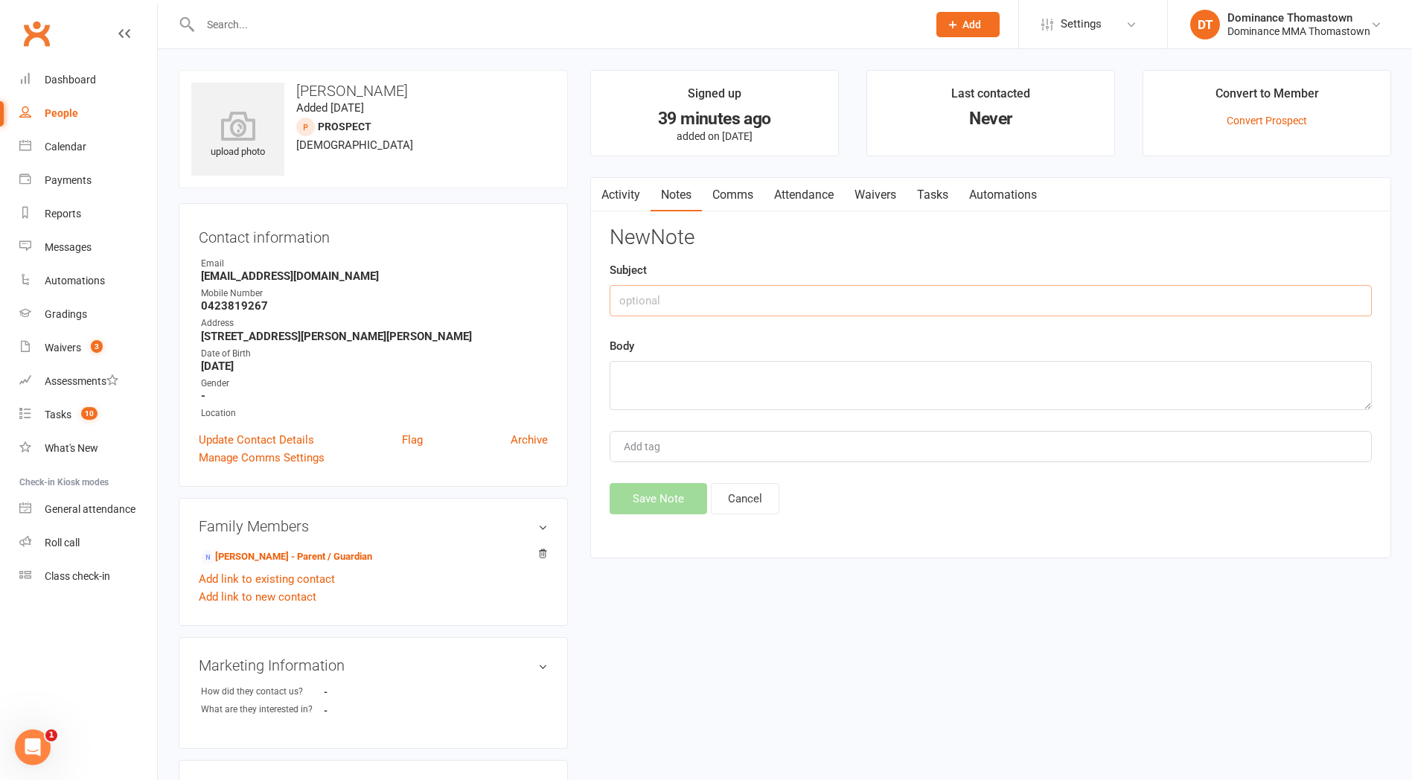
click at [640, 299] on input "text" at bounding box center [991, 300] width 762 height 31
type input "Walk in [GEOGRAPHIC_DATA]"
drag, startPoint x: 654, startPoint y: 379, endPoint x: 699, endPoint y: 380, distance: 45.4
click at [658, 379] on textarea at bounding box center [991, 385] width 762 height 49
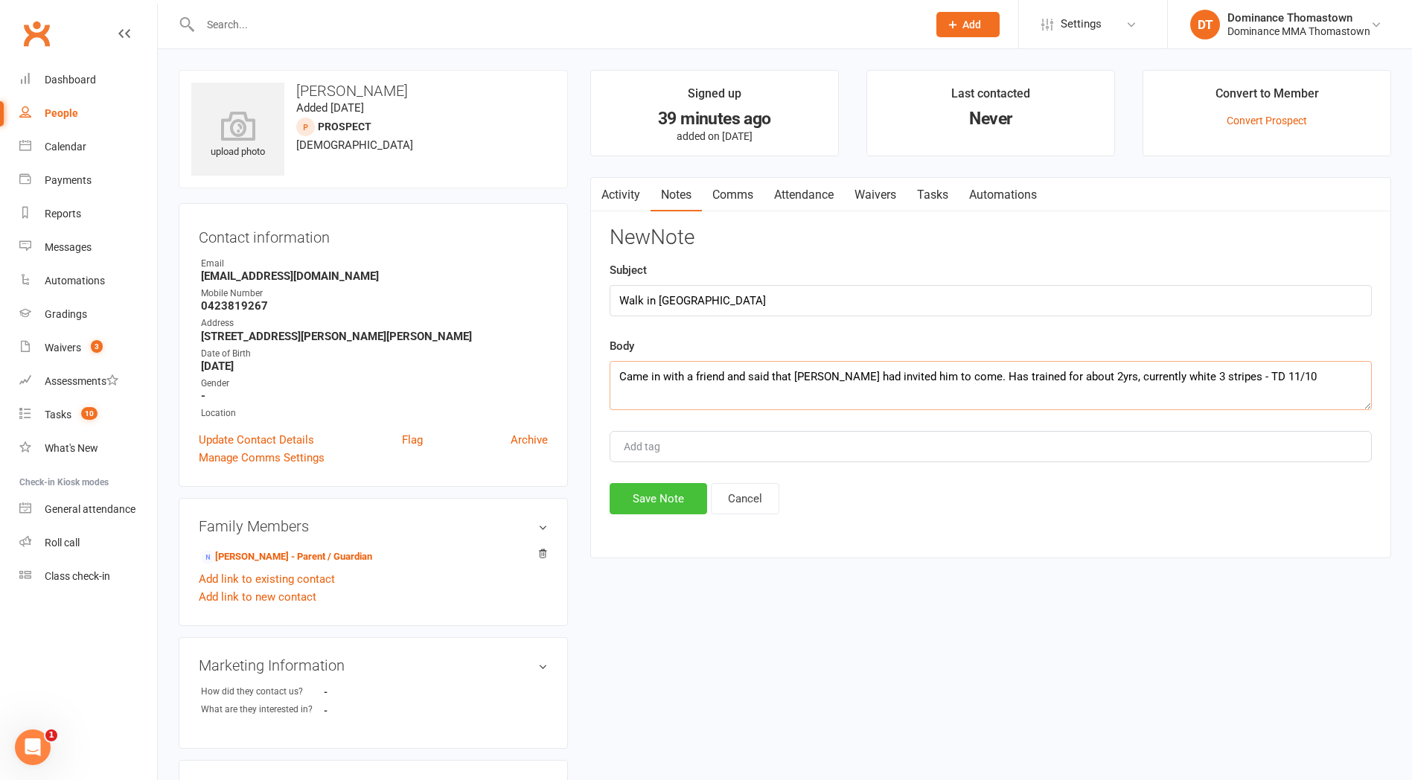
type textarea "Came in with a friend and said that [PERSON_NAME] had invited him to come. Has …"
click at [657, 498] on button "Save Note" at bounding box center [659, 498] width 98 height 31
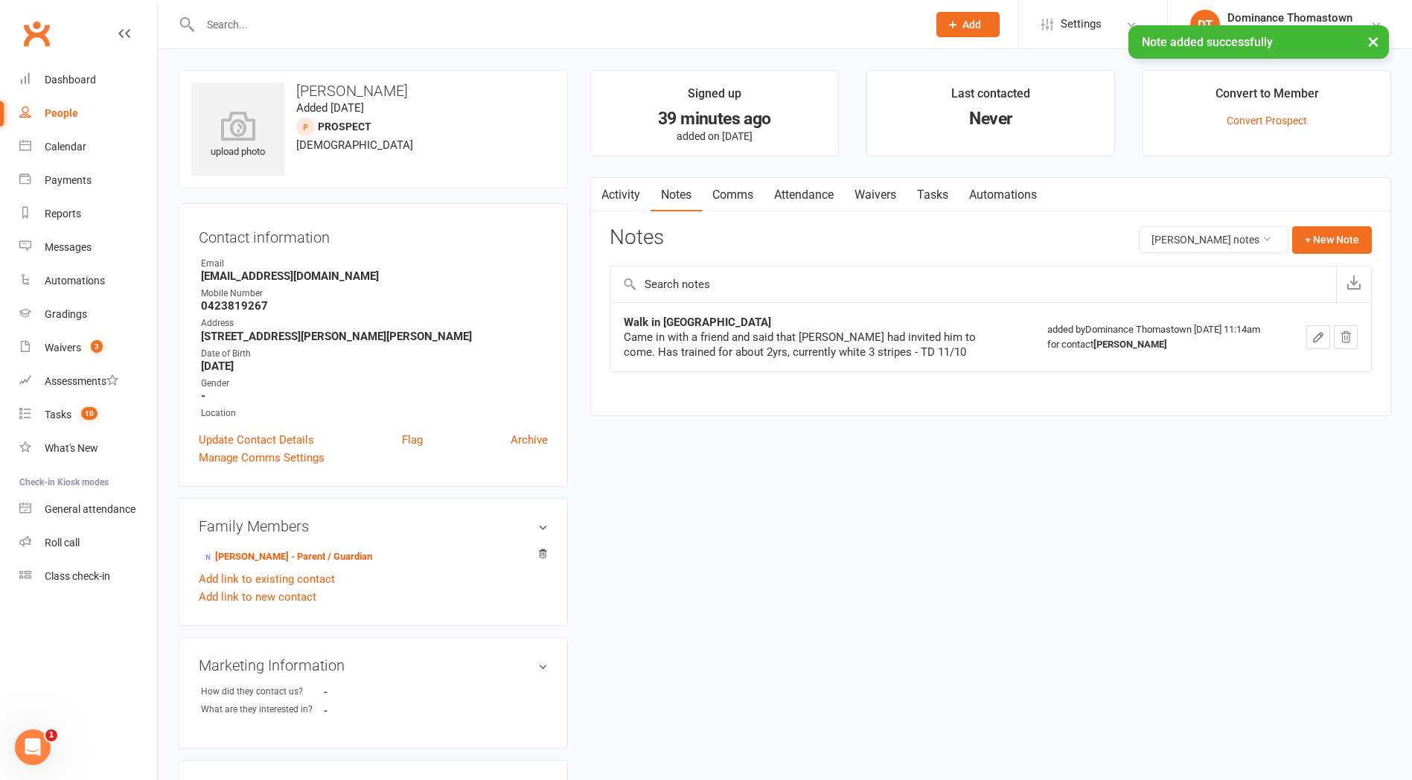
click at [740, 200] on link "Comms" at bounding box center [733, 195] width 62 height 34
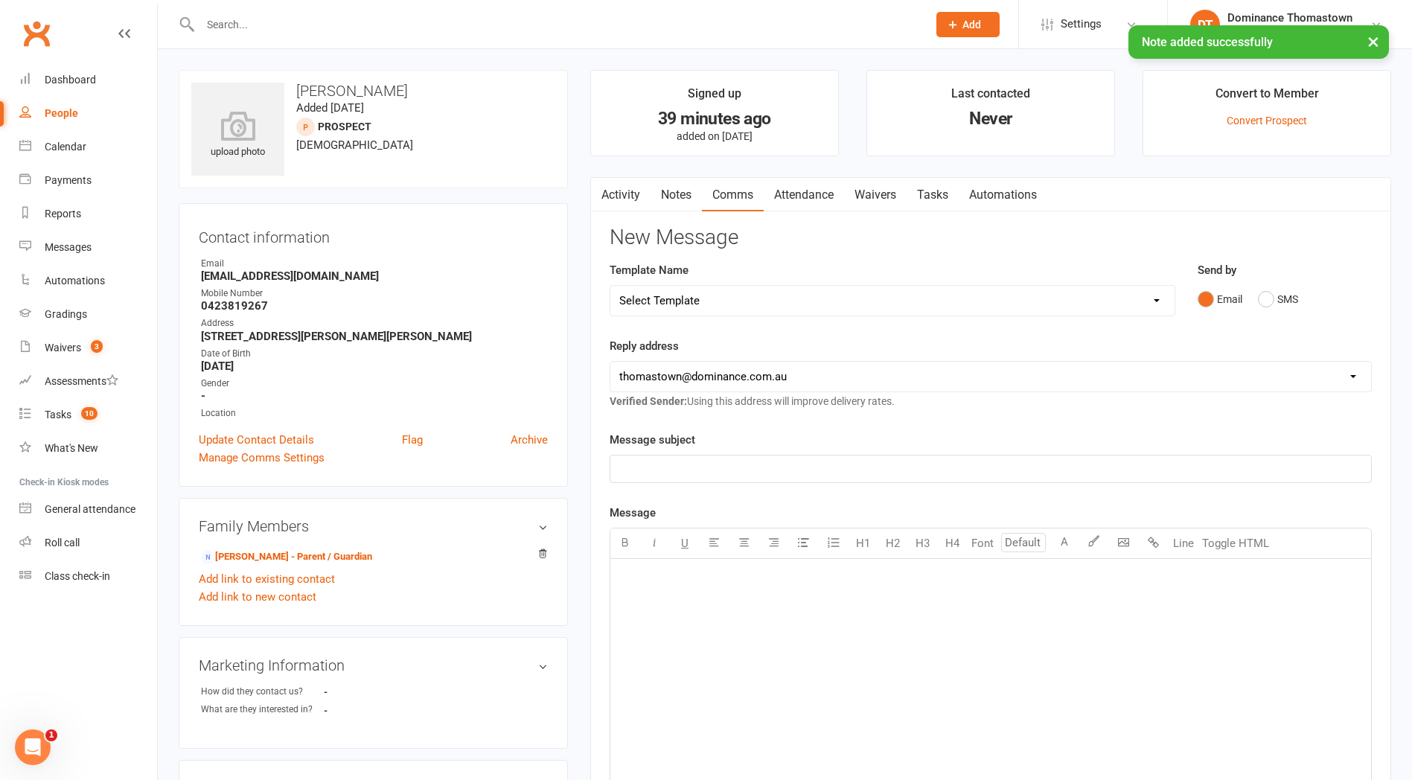
click at [808, 194] on link "Attendance" at bounding box center [804, 195] width 80 height 34
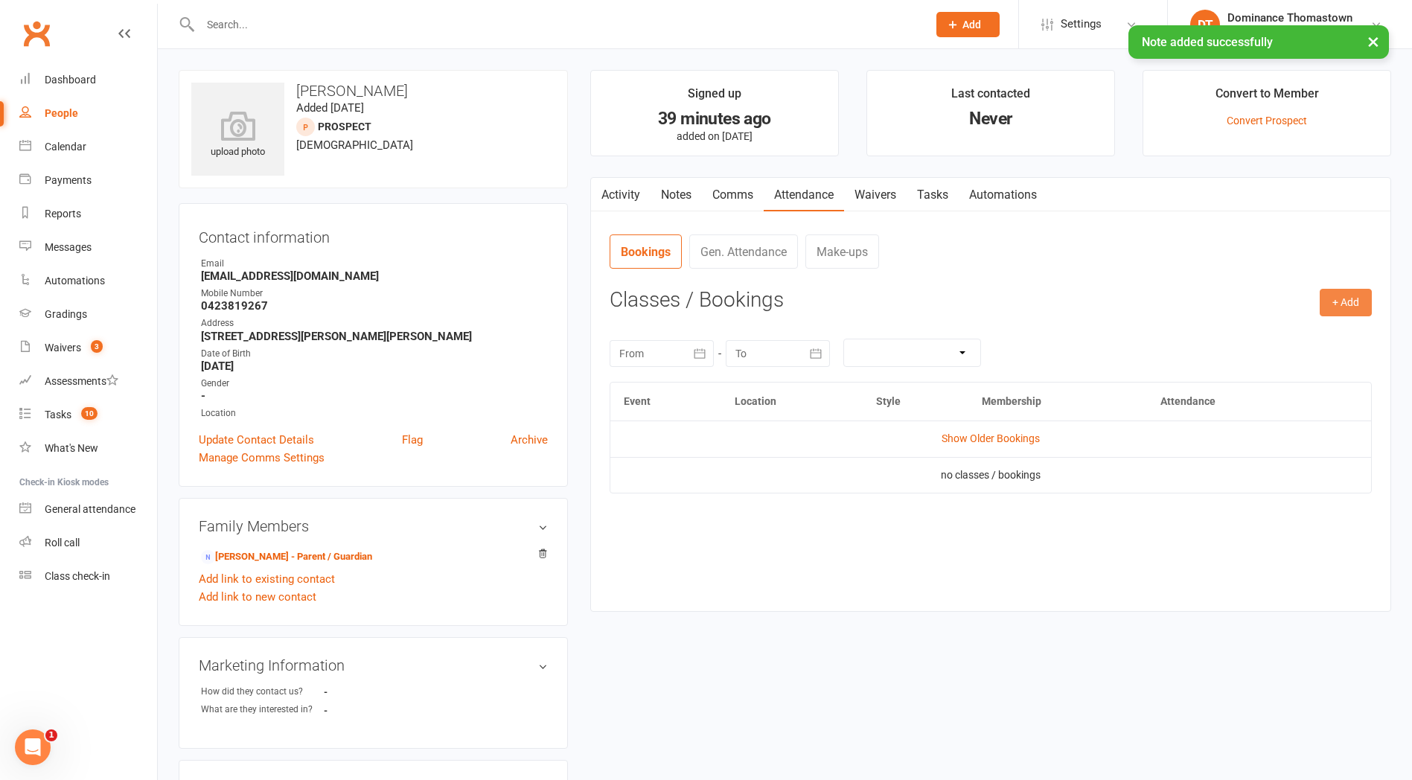
click at [1347, 299] on button "+ Add" at bounding box center [1346, 302] width 52 height 27
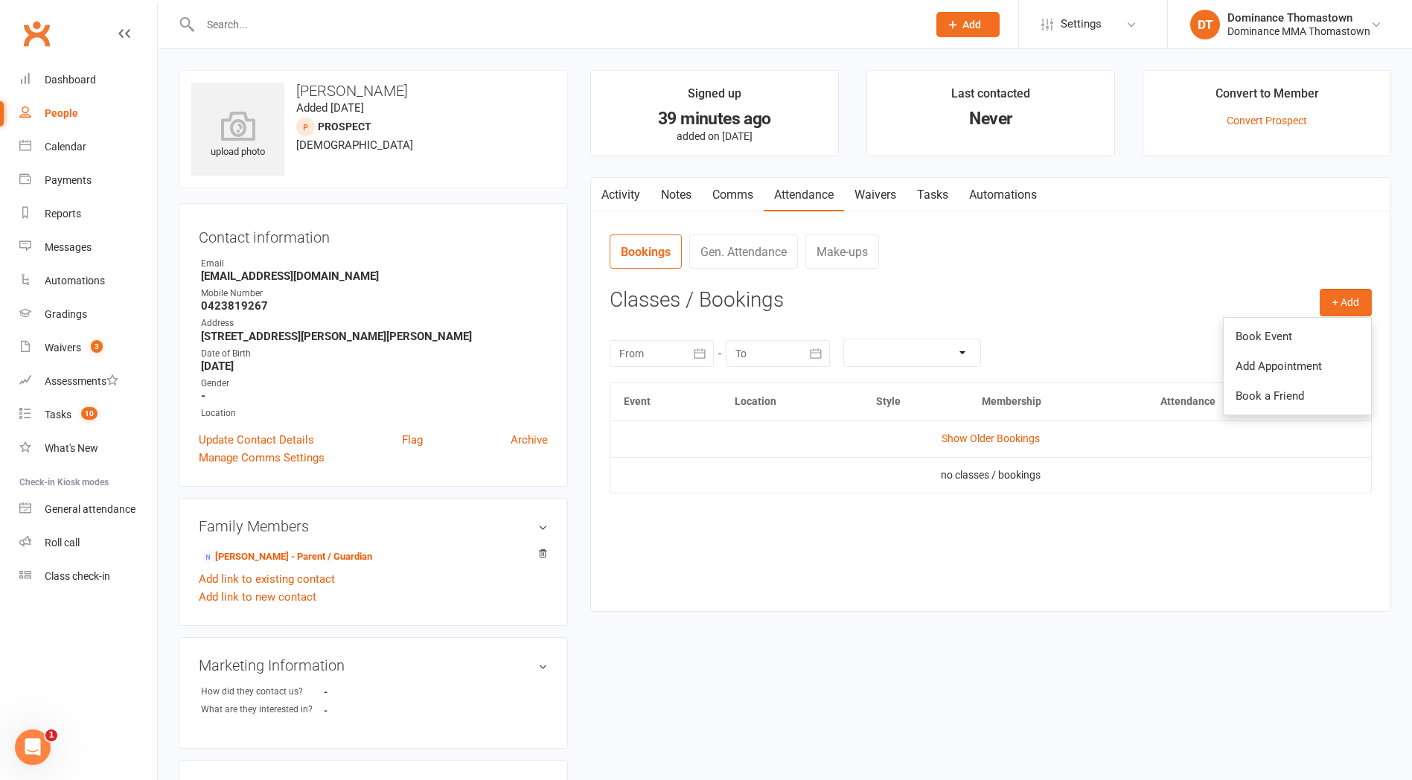
click at [1292, 338] on link "Book Event" at bounding box center [1297, 337] width 147 height 30
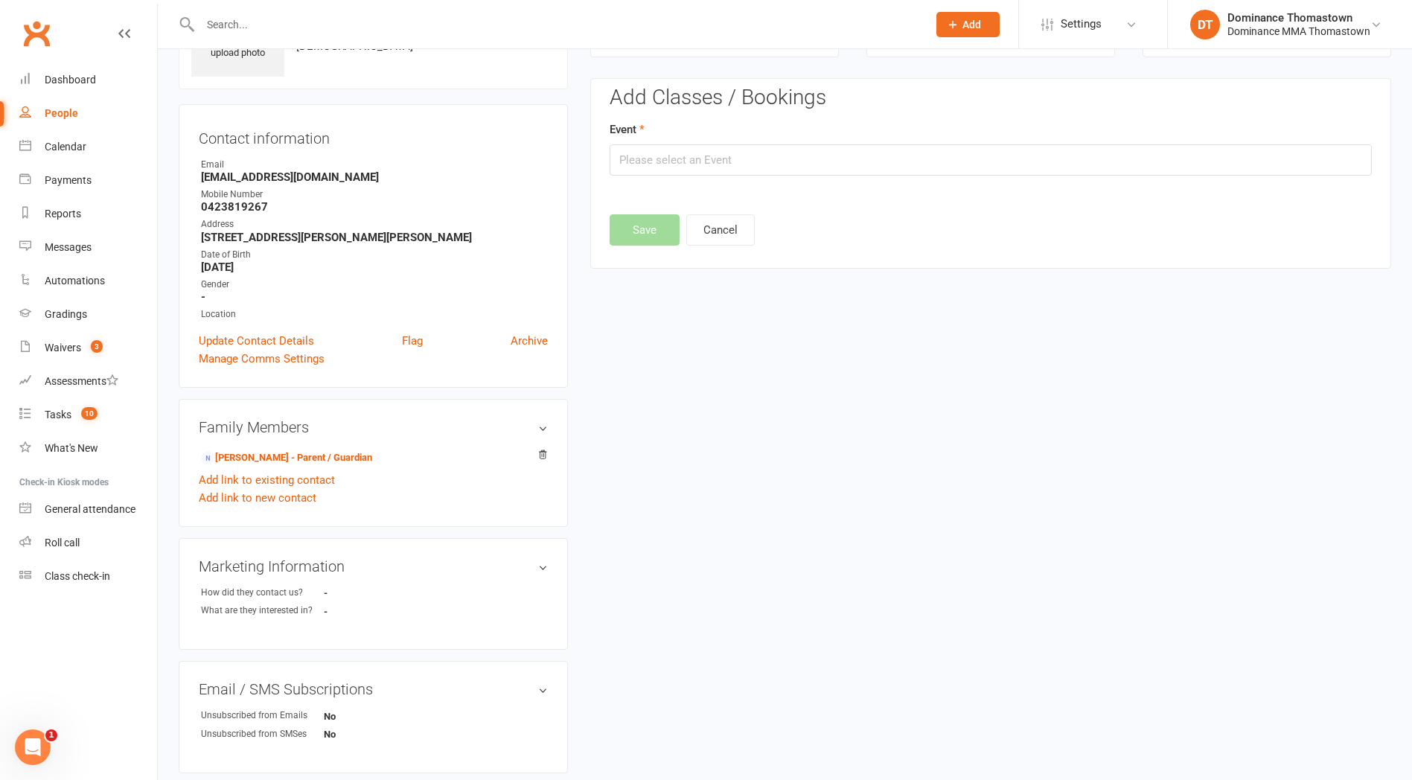
scroll to position [102, 0]
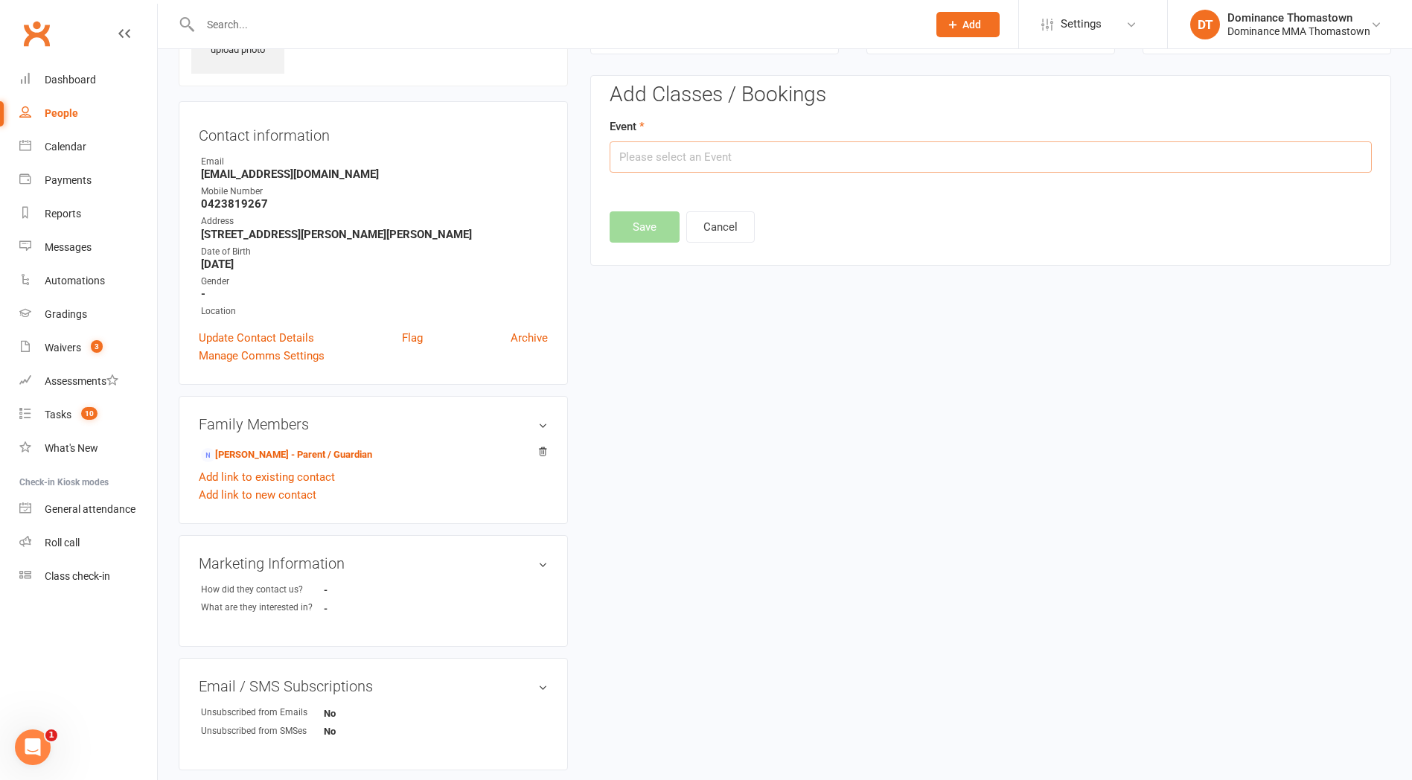
click at [802, 163] on input "text" at bounding box center [991, 156] width 762 height 31
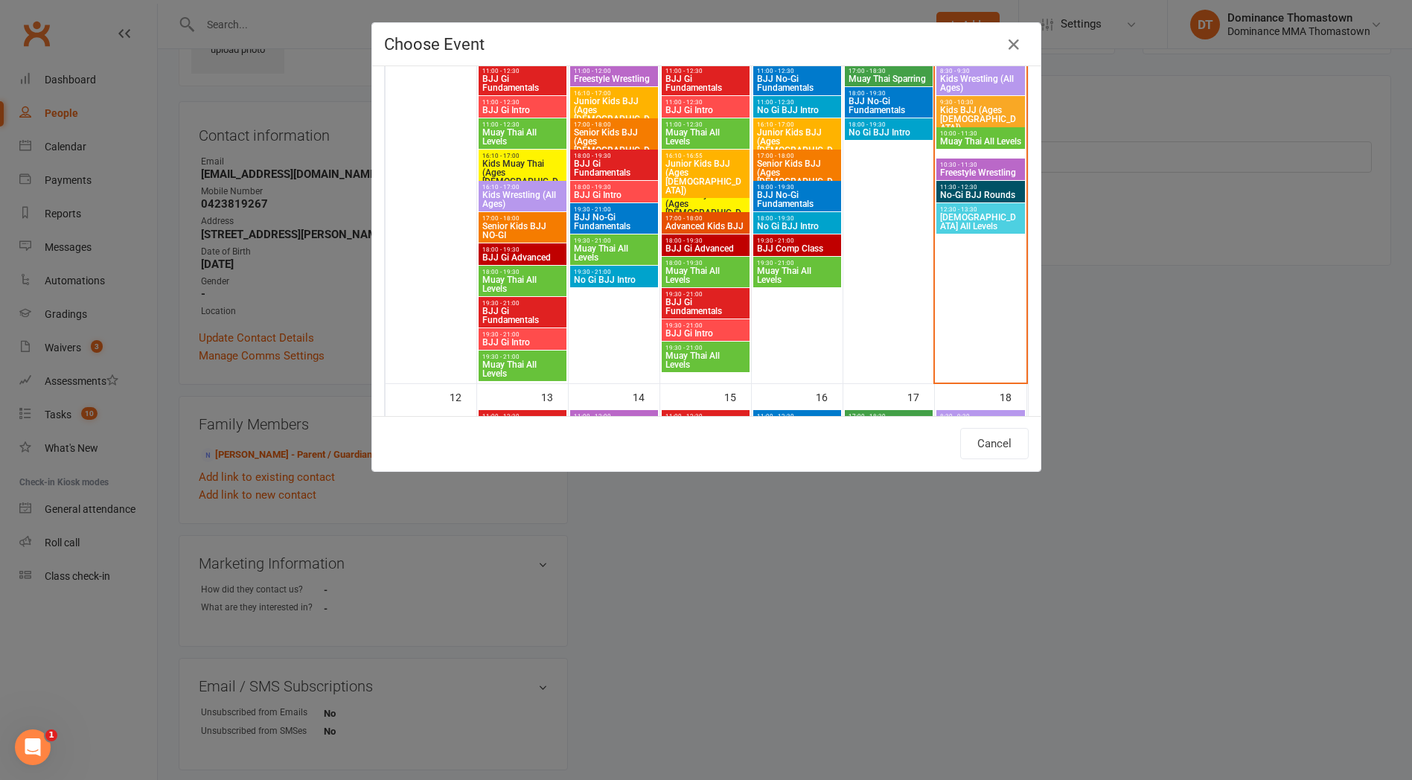
scroll to position [483, 0]
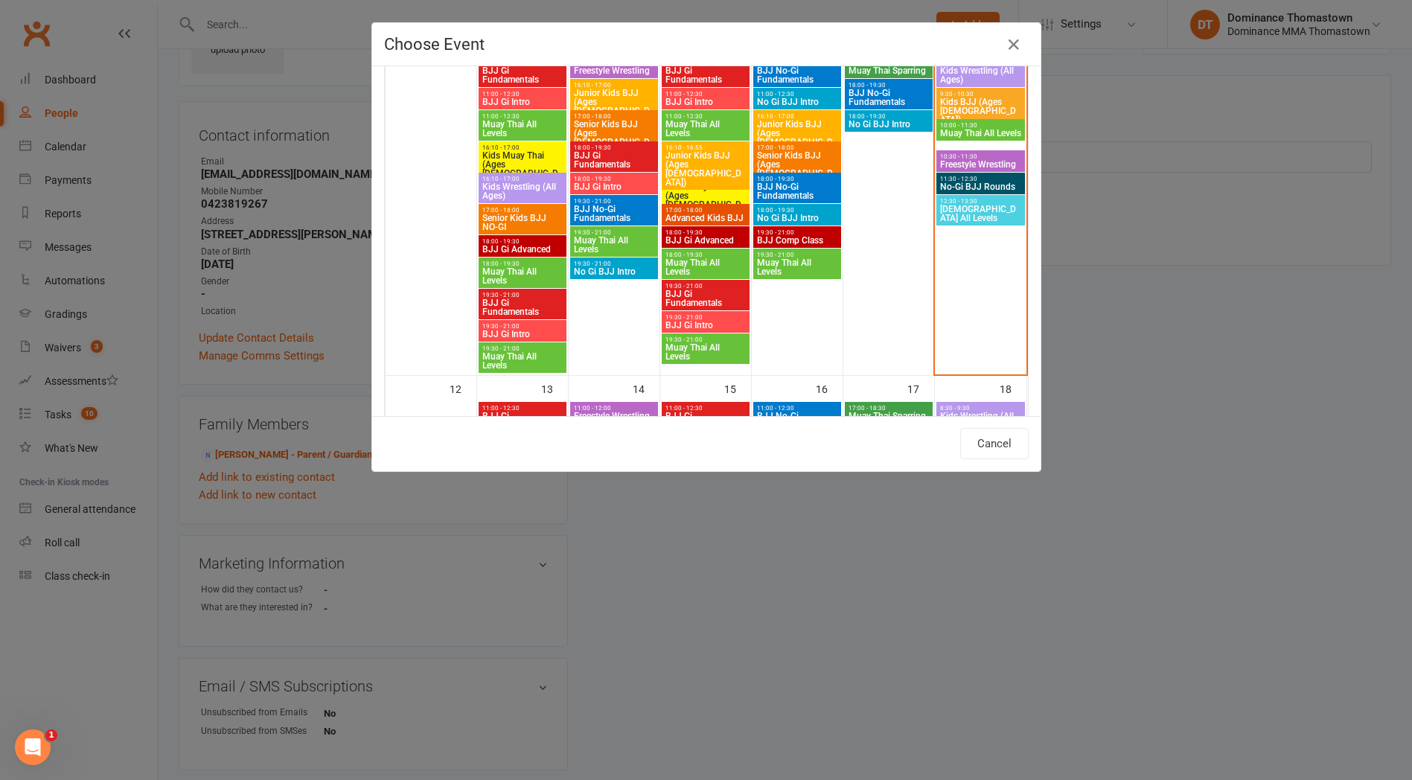
click at [978, 165] on span "Freestyle Wrestling" at bounding box center [980, 164] width 83 height 9
type input "Freestyle Wrestling - [DATE] 10:30:00 AM"
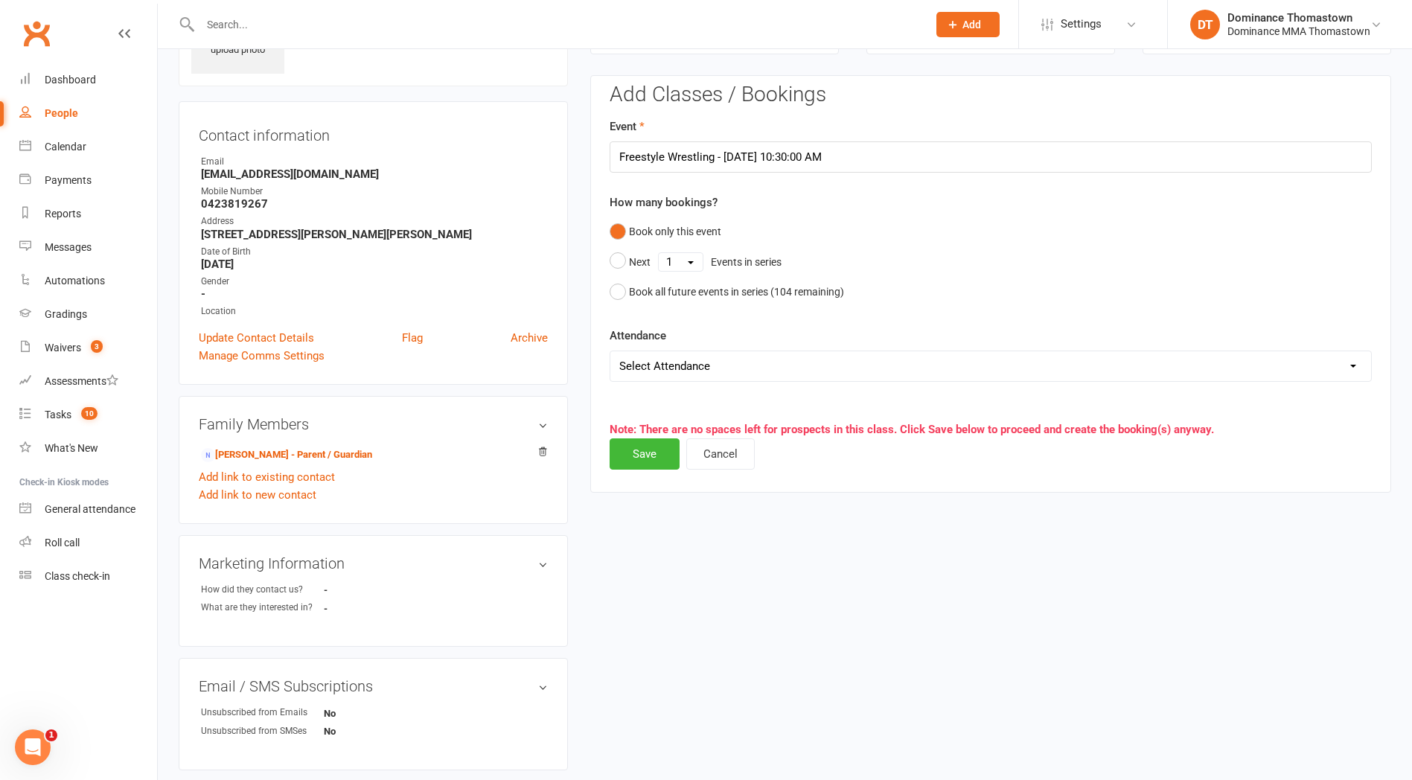
click at [659, 372] on select "Select Attendance Attended Absent" at bounding box center [990, 366] width 761 height 30
select select "0"
click at [610, 351] on select "Select Attendance Attended Absent" at bounding box center [990, 366] width 761 height 30
click at [659, 453] on button "Save" at bounding box center [645, 453] width 70 height 31
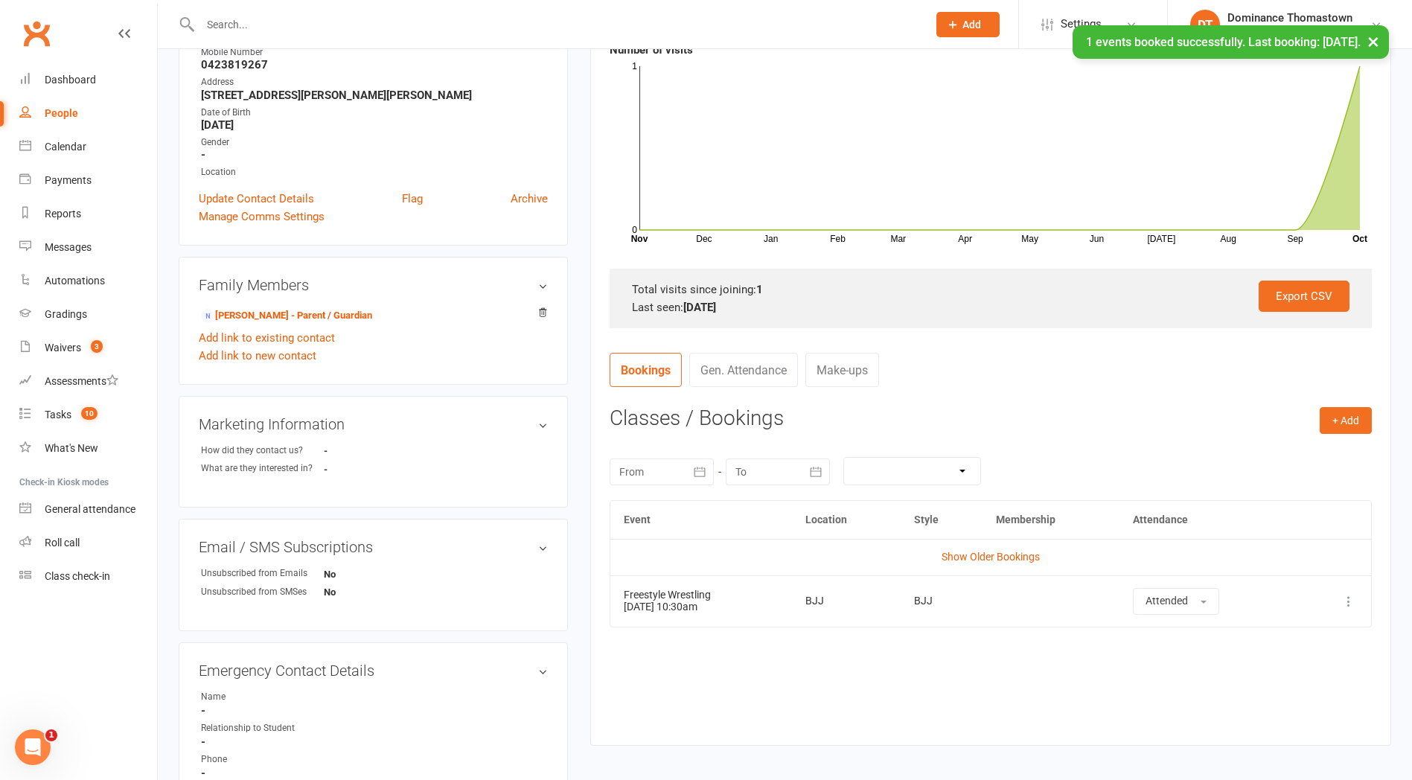
scroll to position [371, 0]
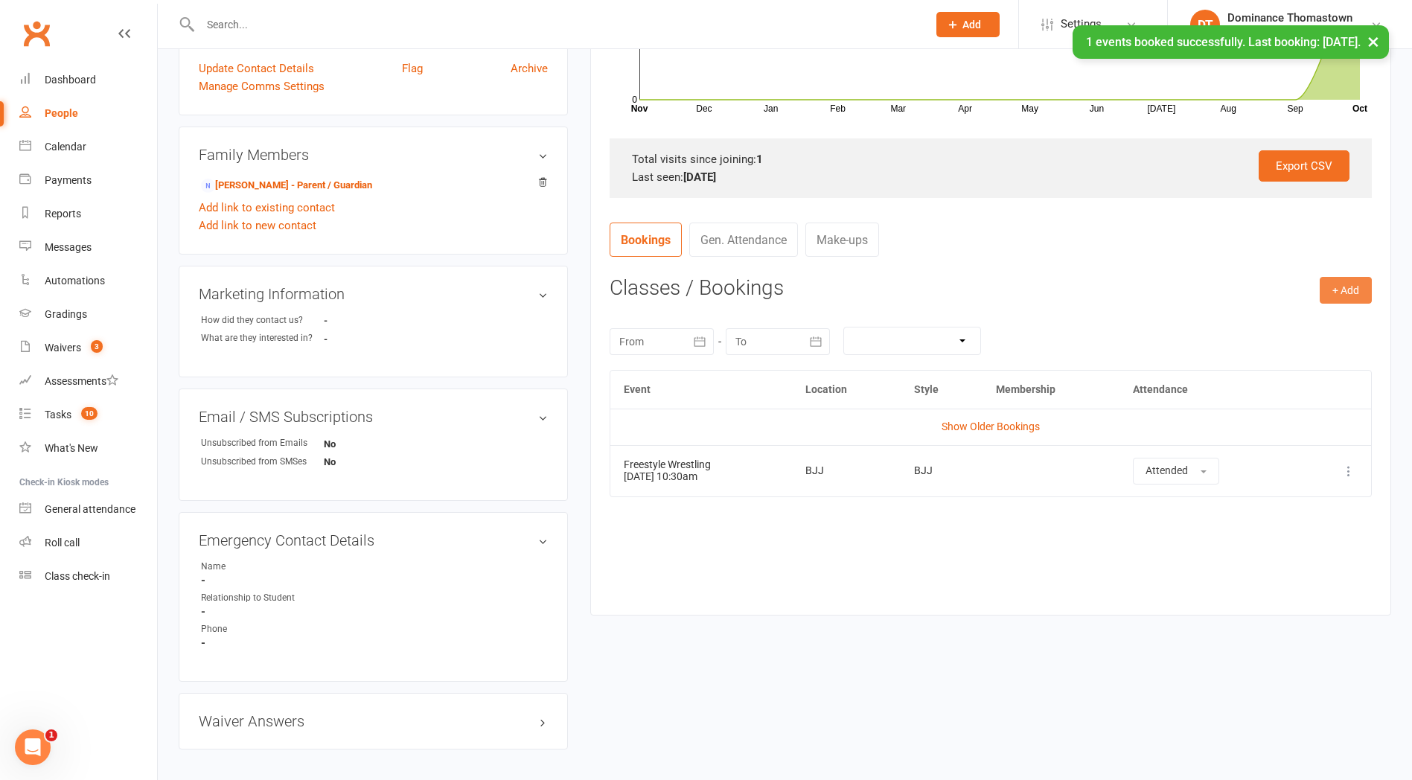
click at [1339, 293] on button "+ Add" at bounding box center [1346, 290] width 52 height 27
click at [1274, 326] on link "Book Event" at bounding box center [1297, 324] width 147 height 30
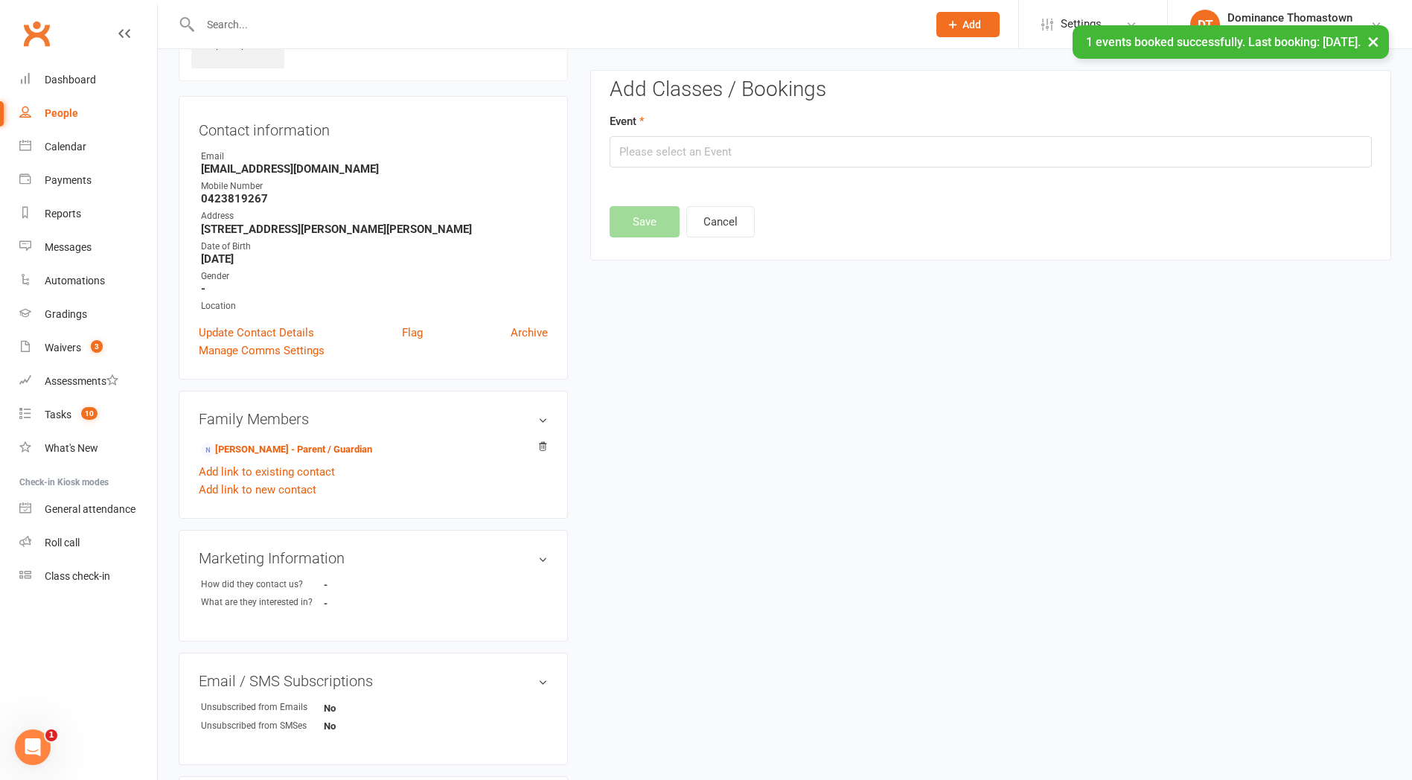
scroll to position [102, 0]
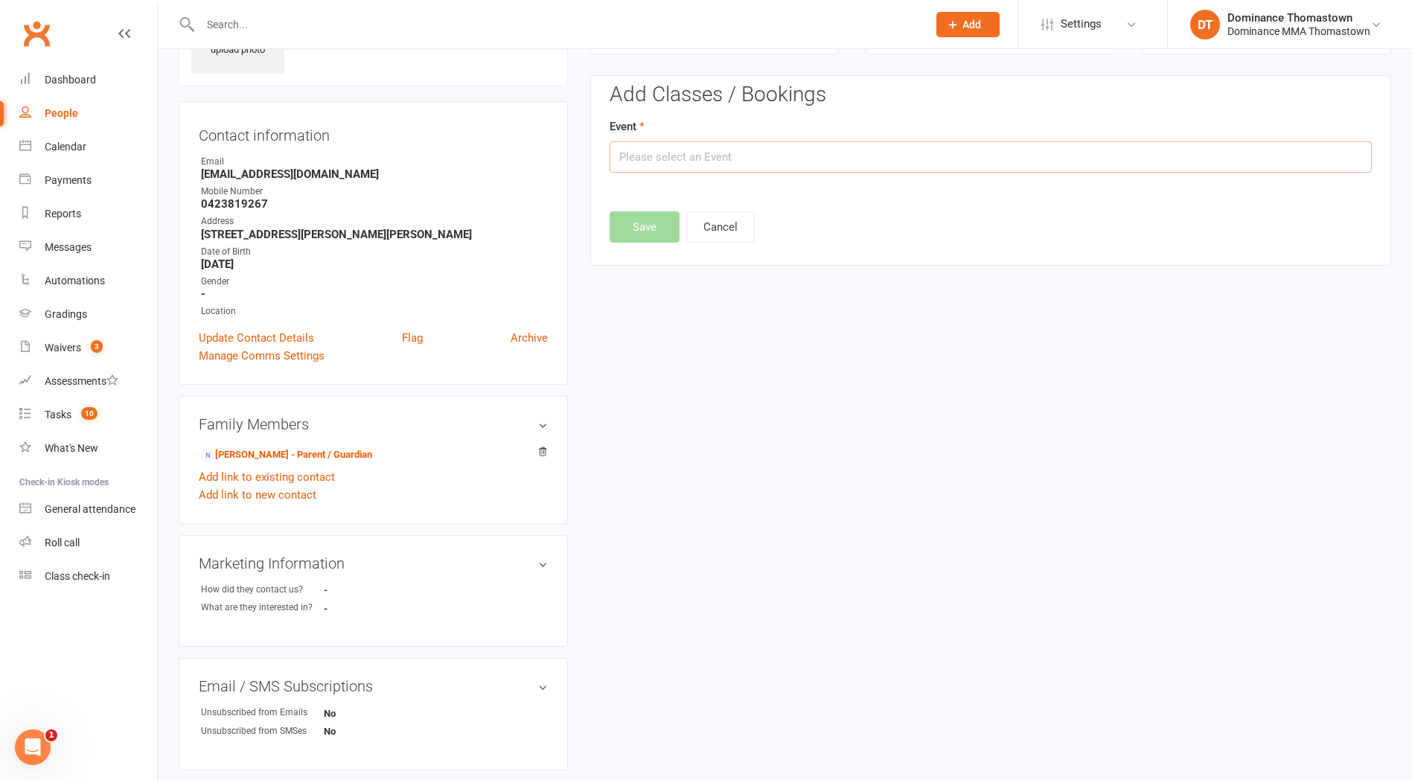
click at [811, 159] on input "text" at bounding box center [991, 156] width 762 height 31
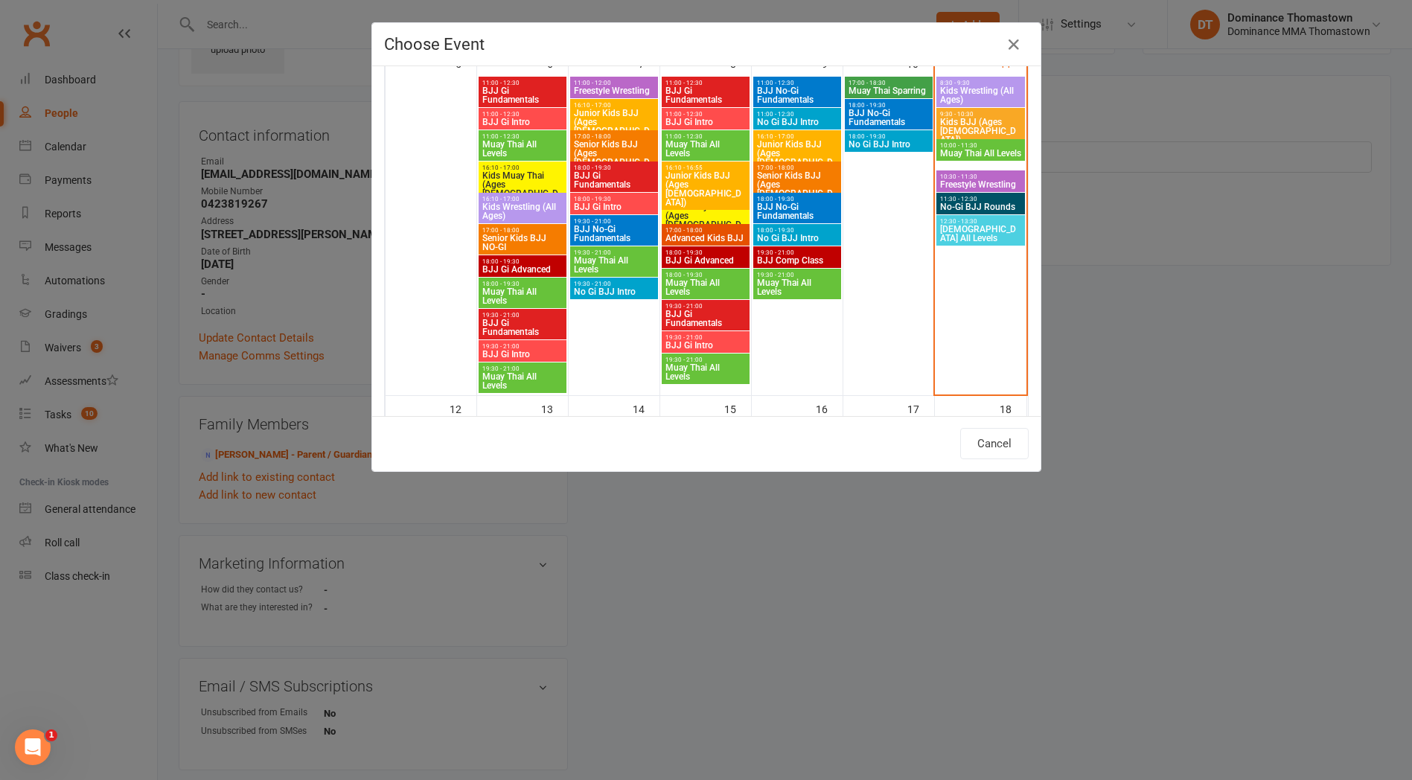
scroll to position [465, 0]
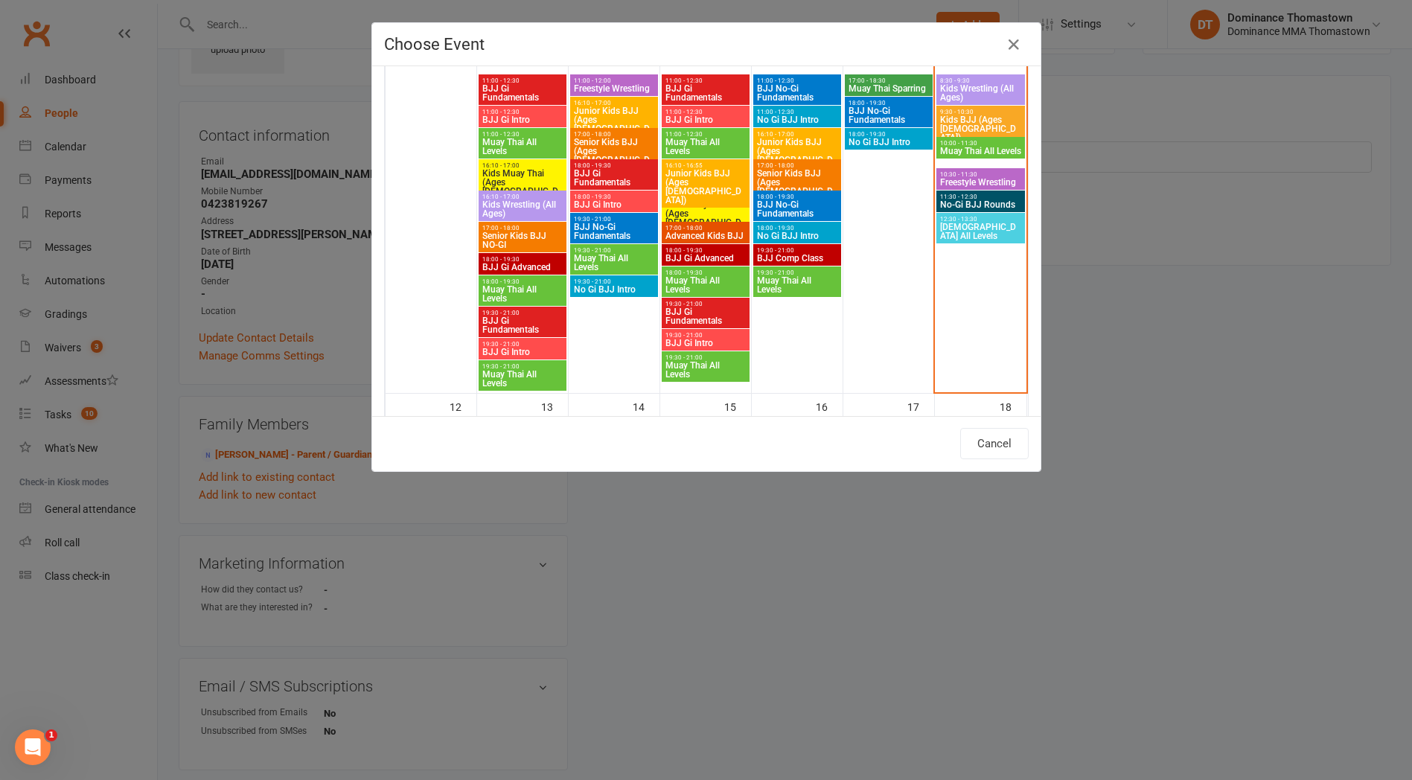
click at [980, 201] on span "No-Gi BJJ Rounds" at bounding box center [980, 204] width 83 height 9
type input "No-Gi BJJ Rounds - [DATE] 11:30:00 AM"
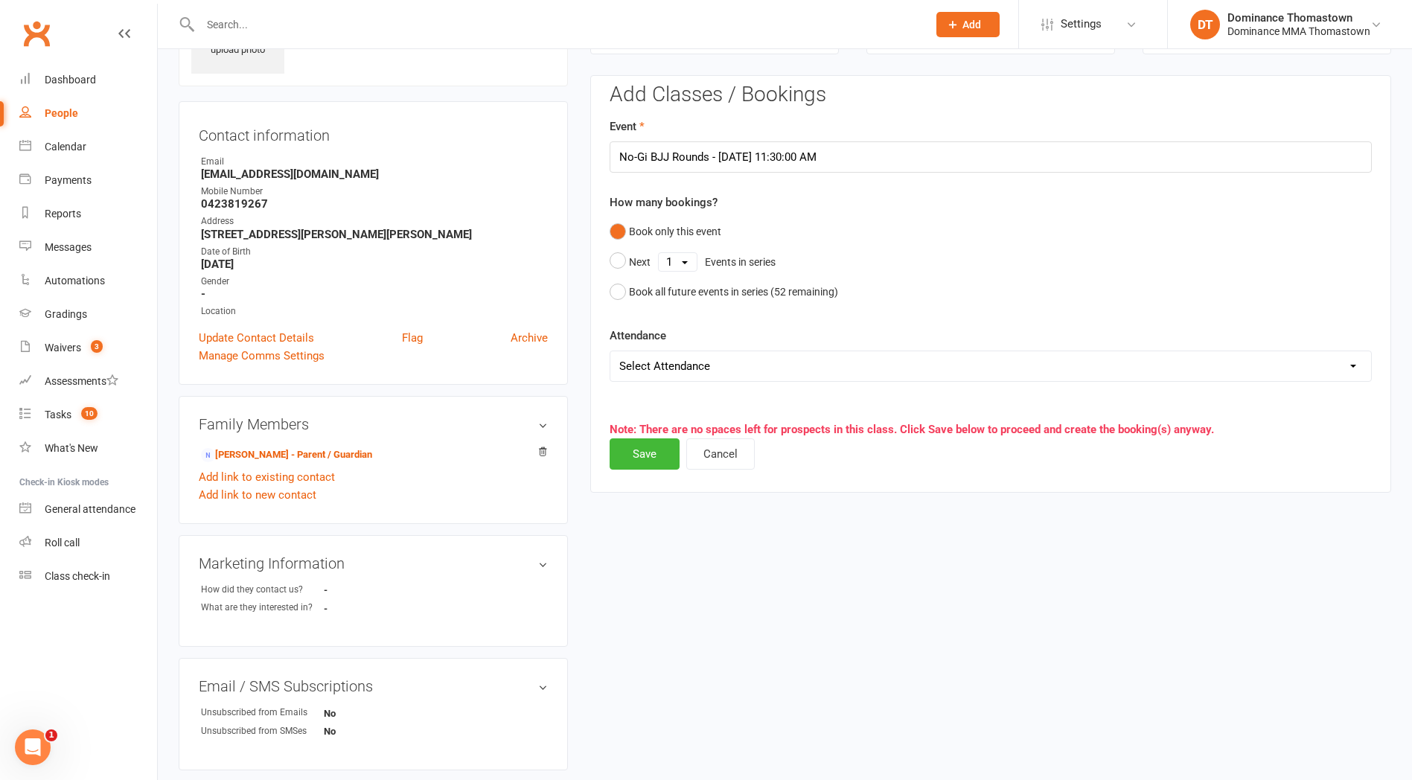
click at [662, 371] on select "Select Attendance Attended Absent" at bounding box center [990, 366] width 761 height 30
select select "0"
click at [610, 351] on select "Select Attendance Attended Absent" at bounding box center [990, 366] width 761 height 30
click at [656, 462] on button "Save" at bounding box center [645, 453] width 70 height 31
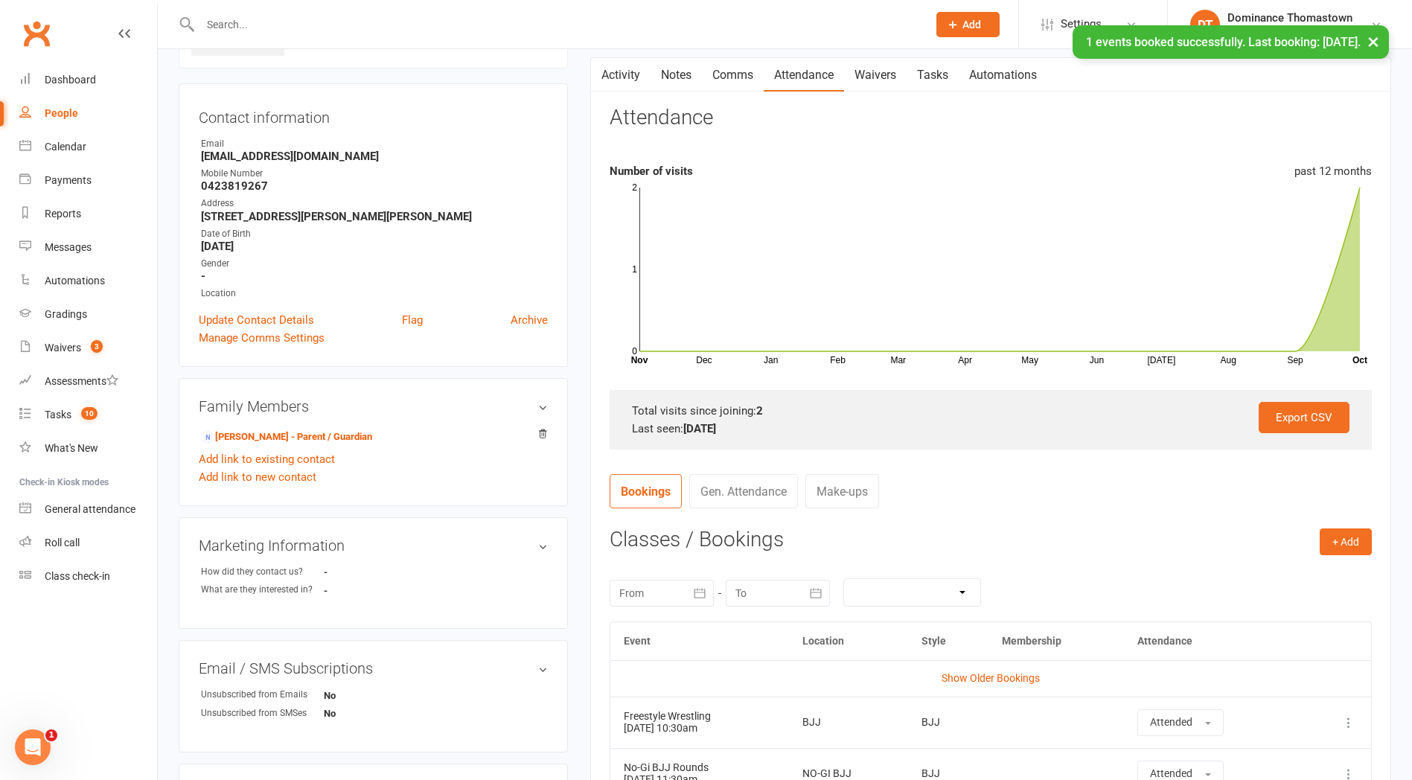
scroll to position [0, 0]
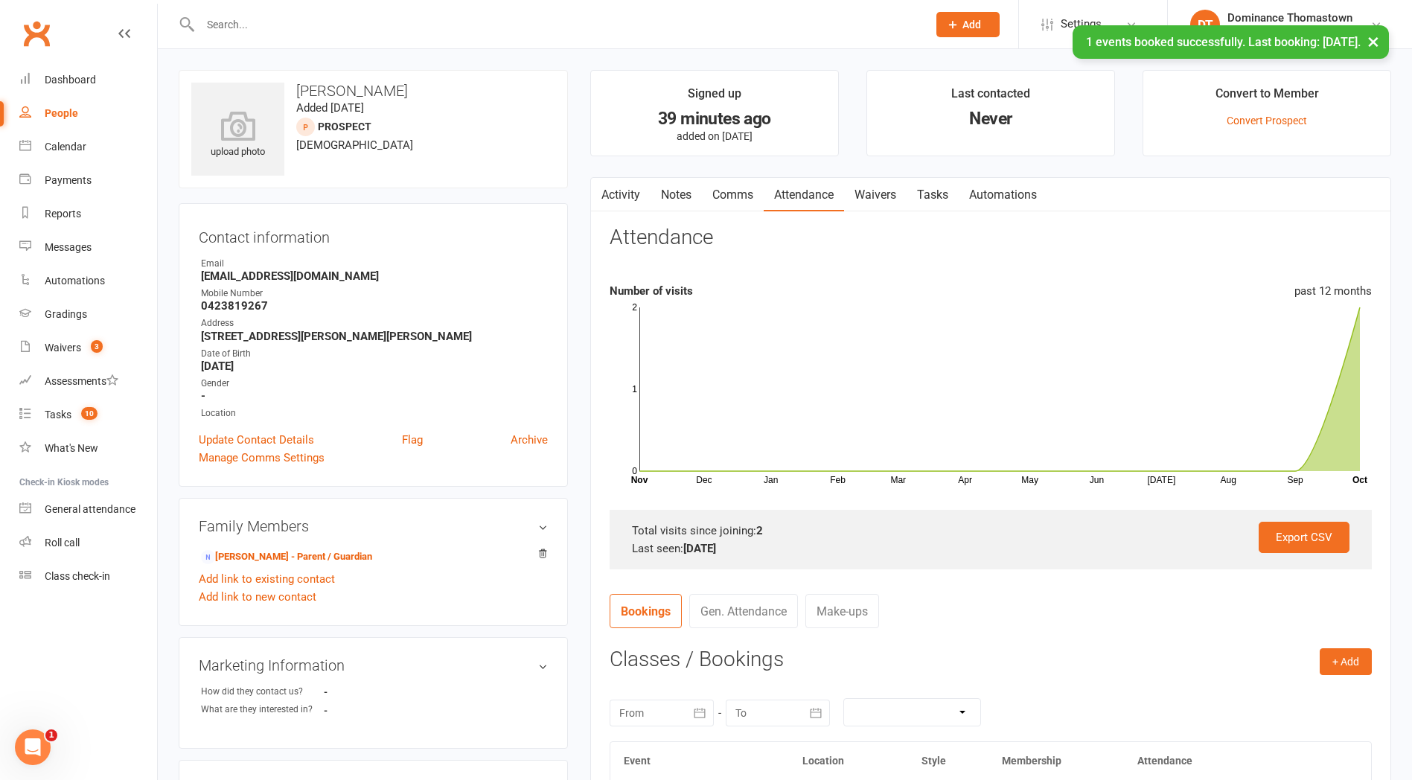
click at [890, 205] on link "Waivers" at bounding box center [875, 195] width 63 height 34
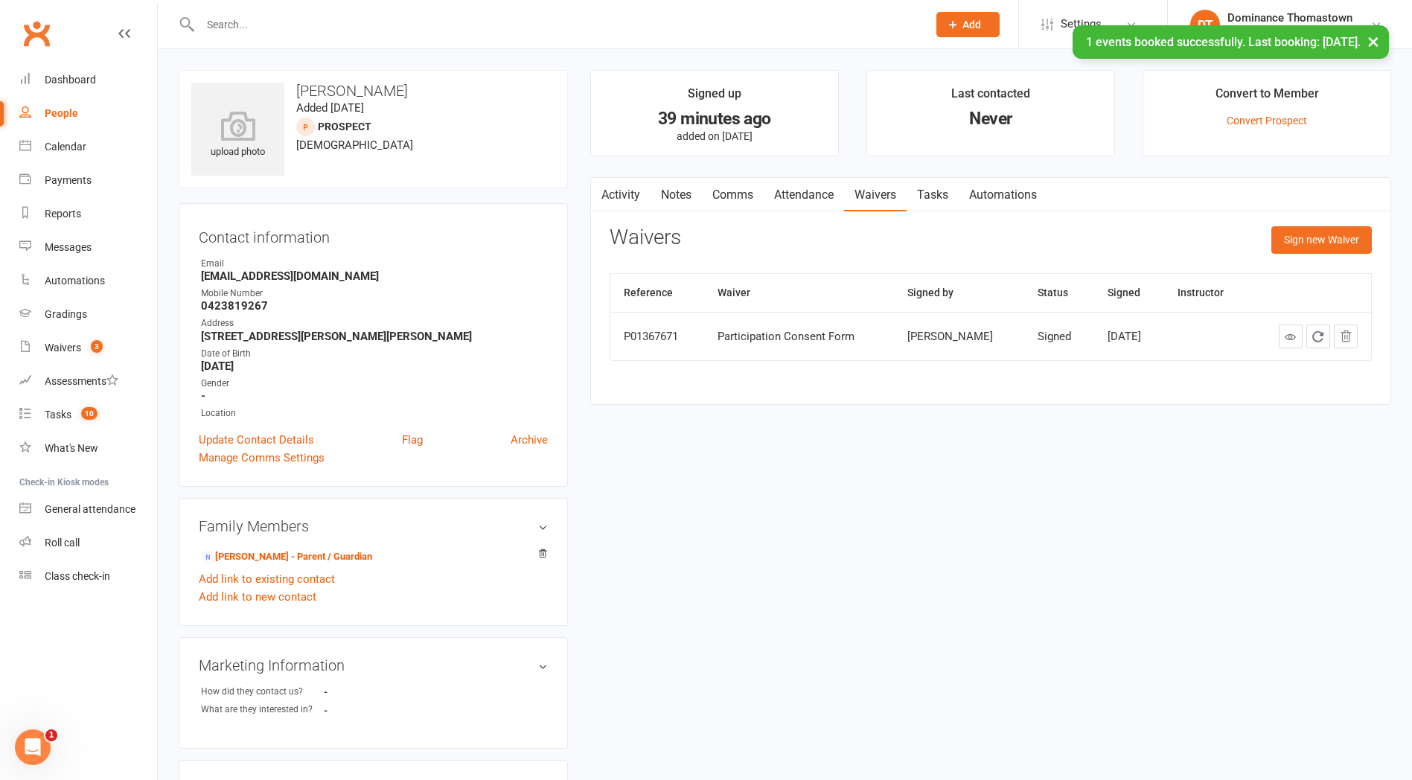
click at [953, 188] on link "Tasks" at bounding box center [933, 195] width 52 height 34
select select "incomplete"
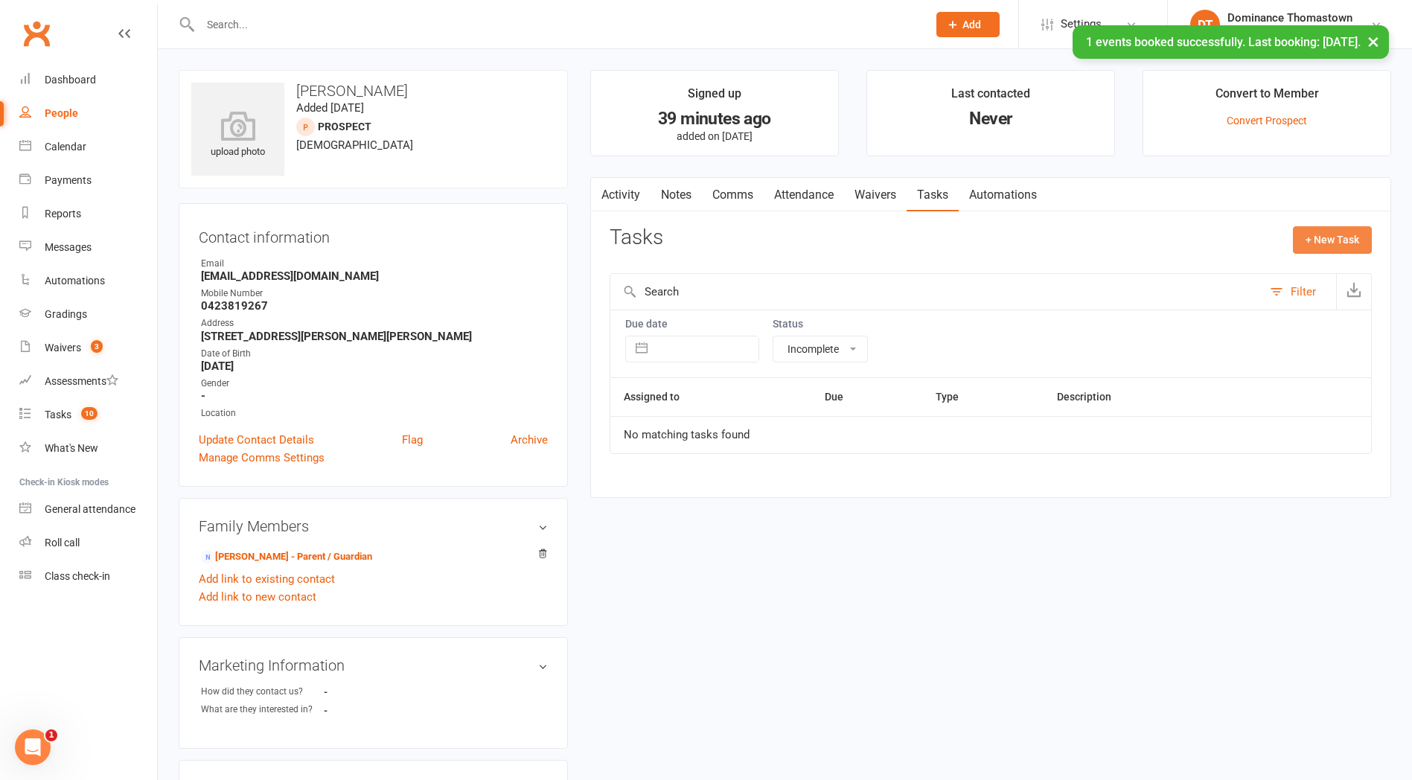
click at [1343, 243] on button "+ New Task" at bounding box center [1332, 239] width 79 height 27
select select "12547"
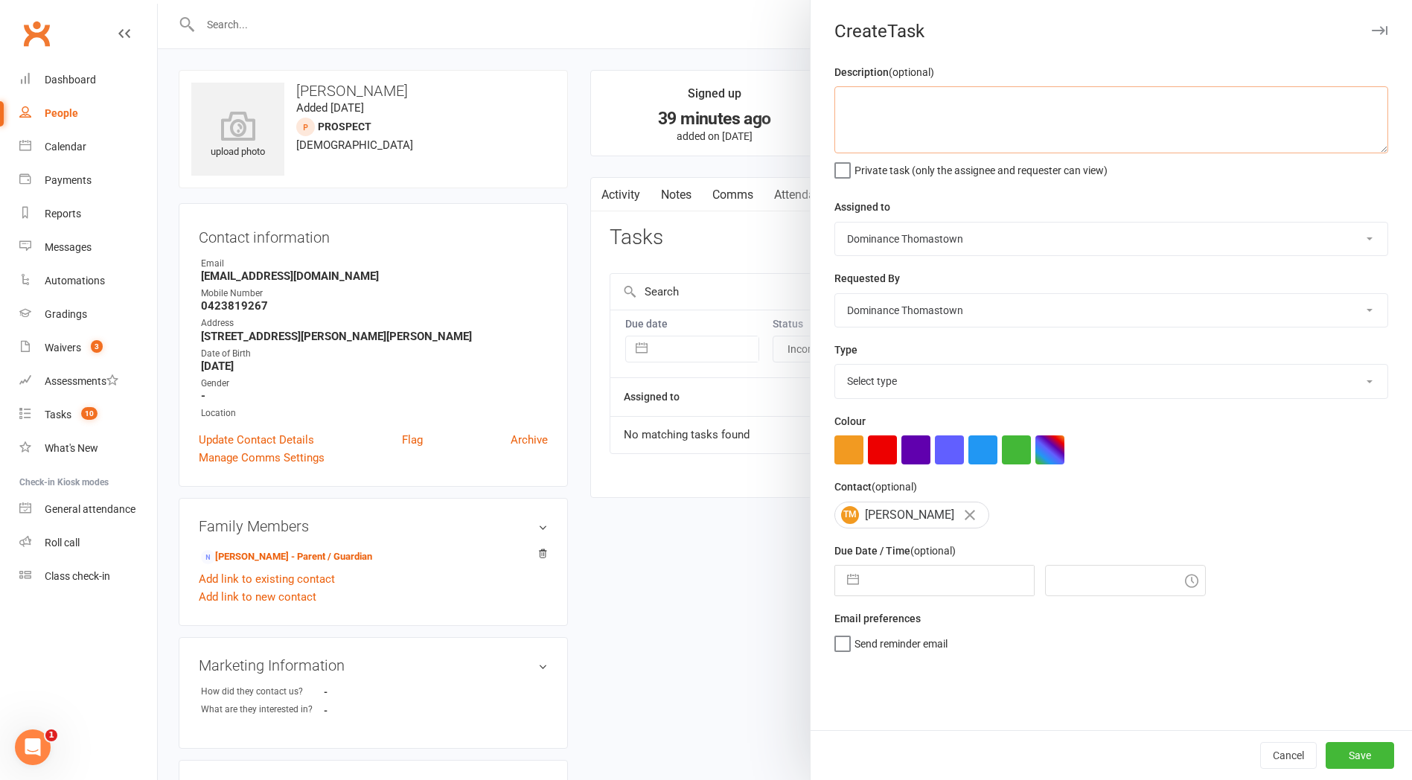
click at [896, 129] on textarea at bounding box center [1111, 119] width 554 height 67
type textarea "Trial follow up - TD 11/10"
click at [878, 386] on select "Select type A. prospect | enquiry response B. prospect | trial | booking [PERSO…" at bounding box center [1111, 381] width 552 height 33
select select "3812"
click at [835, 366] on select "Select type A. prospect | enquiry response B. prospect | trial | booking [PERSO…" at bounding box center [1111, 381] width 552 height 33
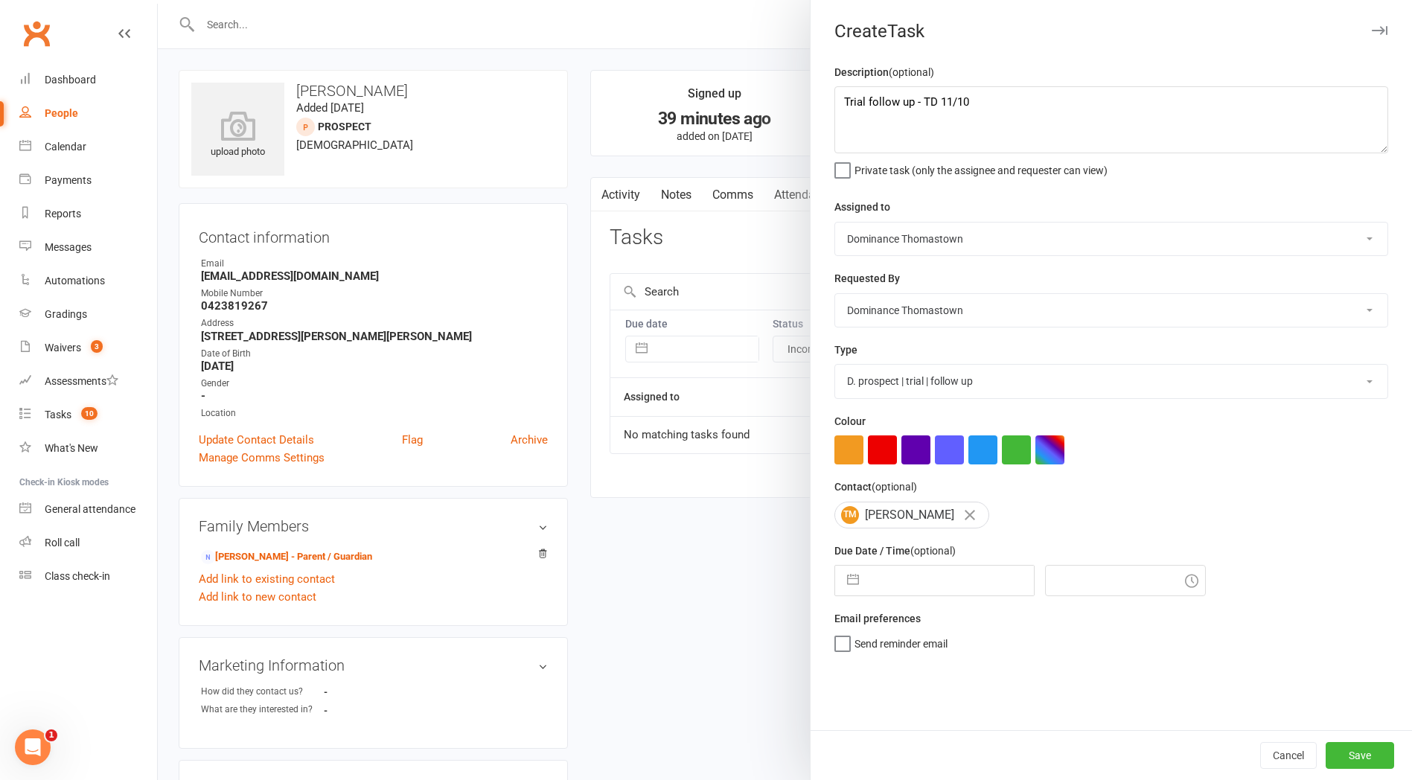
select select "8"
select select "2025"
select select "9"
select select "2025"
select select "10"
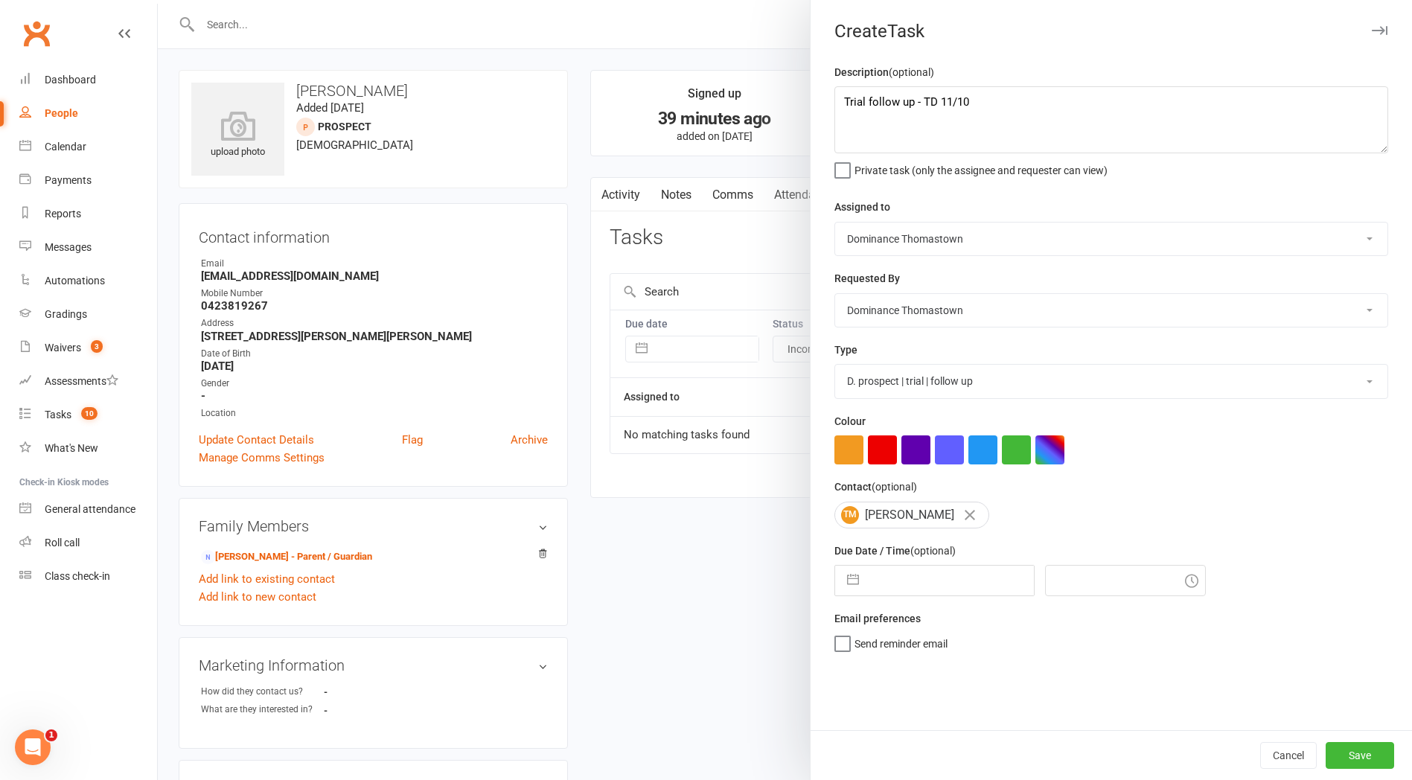
select select "2025"
click at [872, 582] on input "text" at bounding box center [949, 581] width 167 height 30
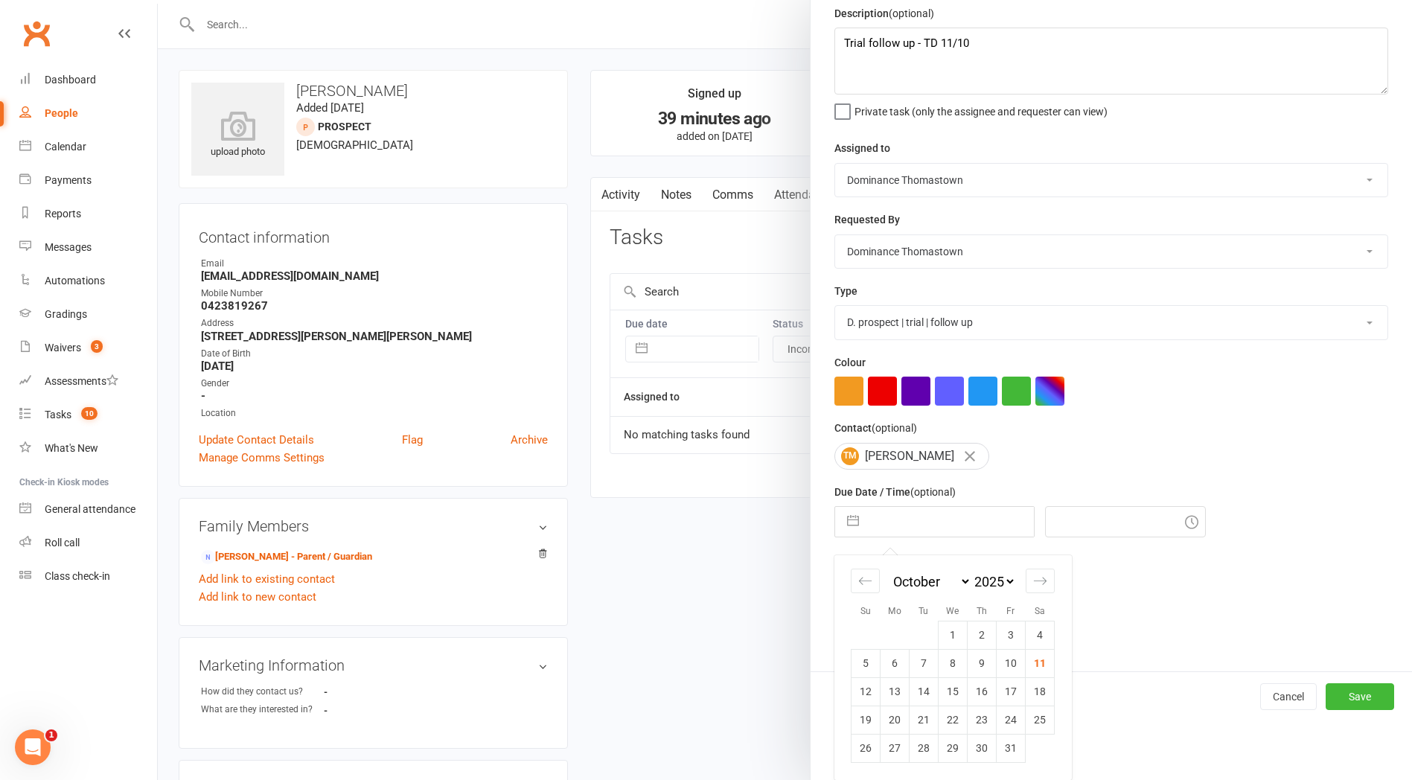
click at [898, 692] on td "13" at bounding box center [895, 691] width 29 height 28
type input "[DATE]"
type input "11:15am"
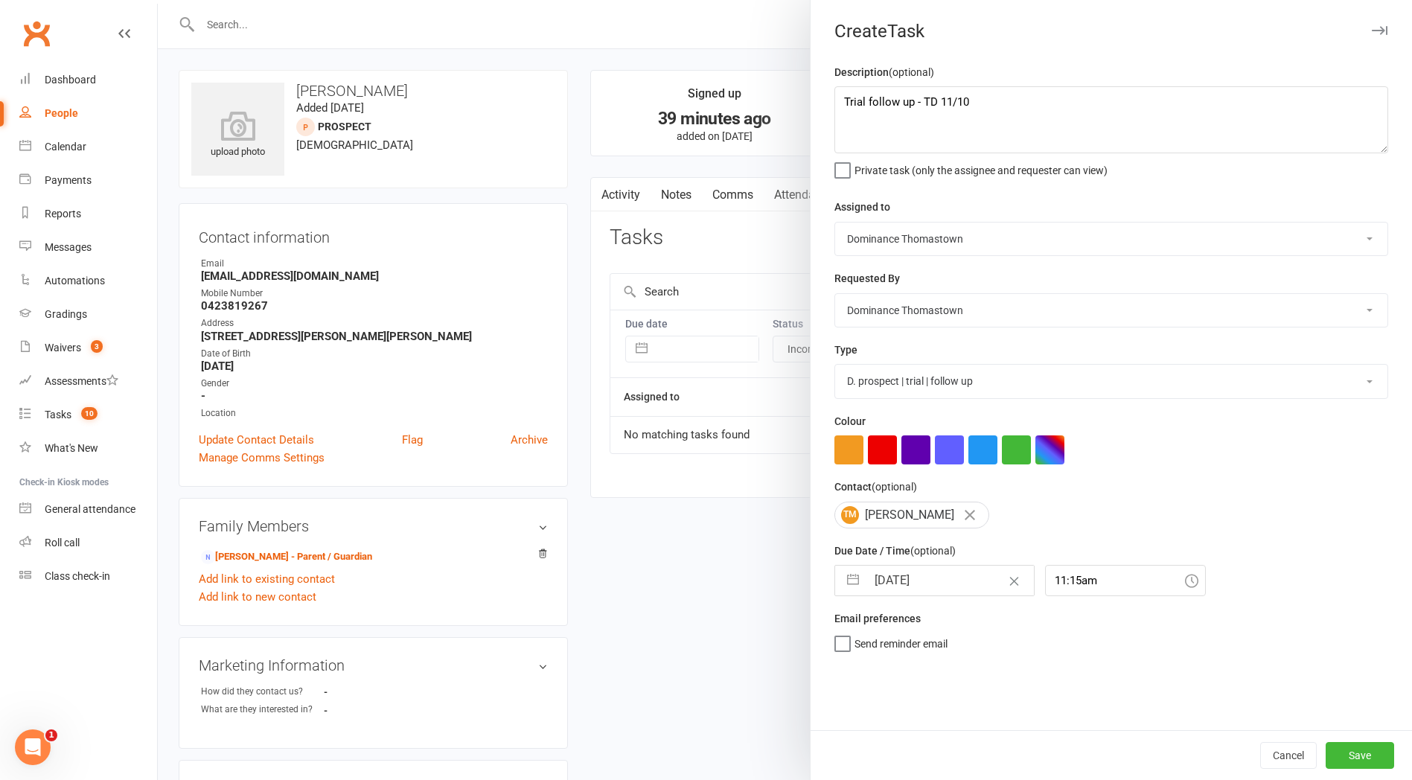
scroll to position [0, 0]
click at [1355, 752] on button "Save" at bounding box center [1360, 755] width 68 height 27
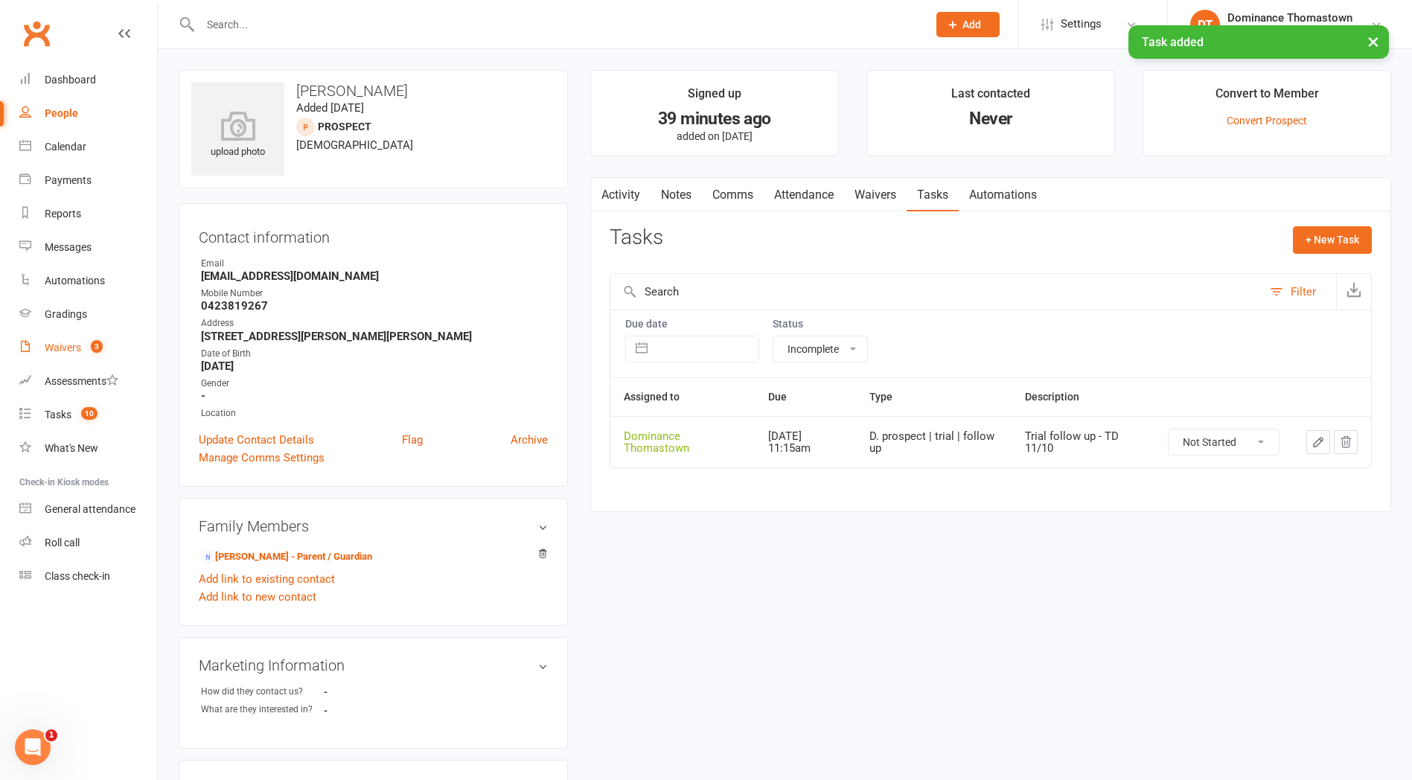
click at [62, 353] on div "Waivers" at bounding box center [63, 348] width 36 height 12
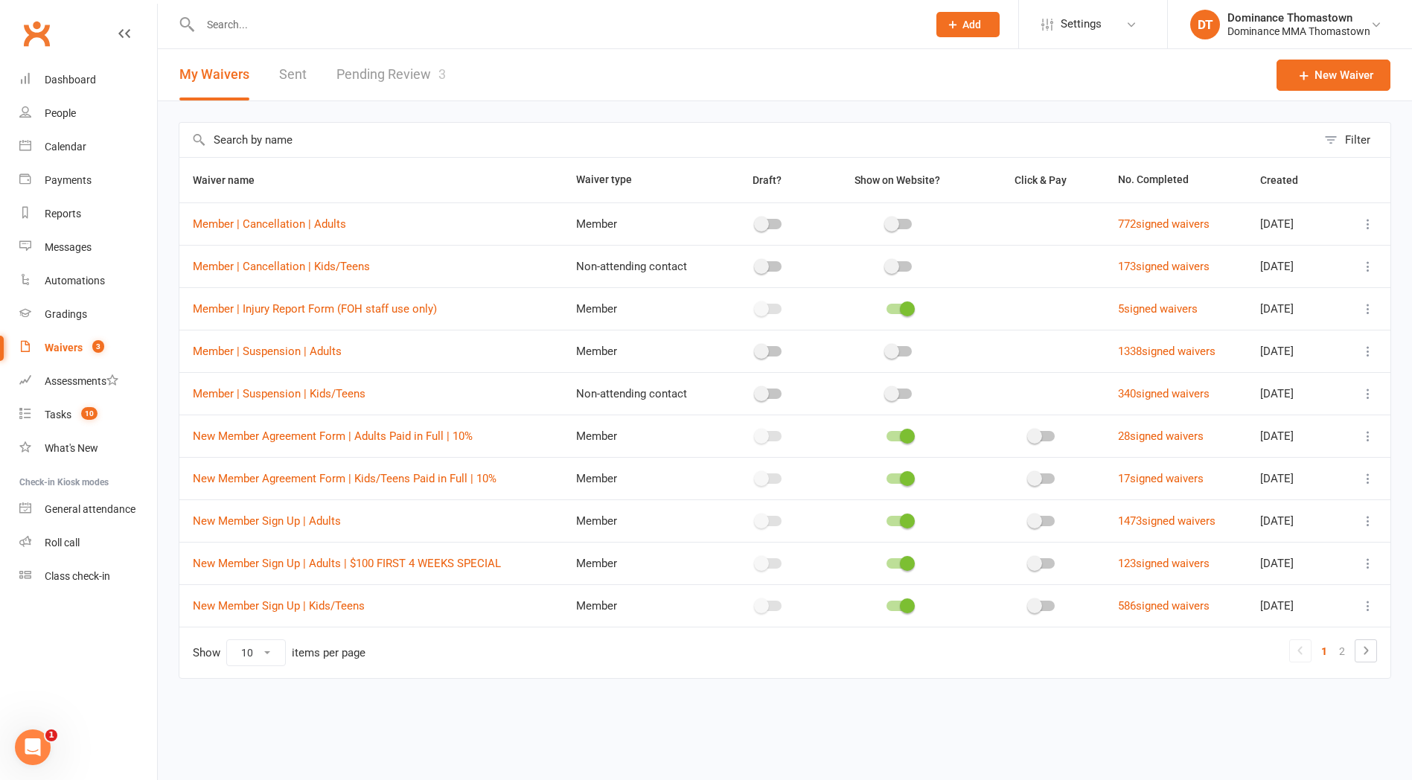
click at [376, 77] on link "Pending Review 3" at bounding box center [390, 74] width 109 height 51
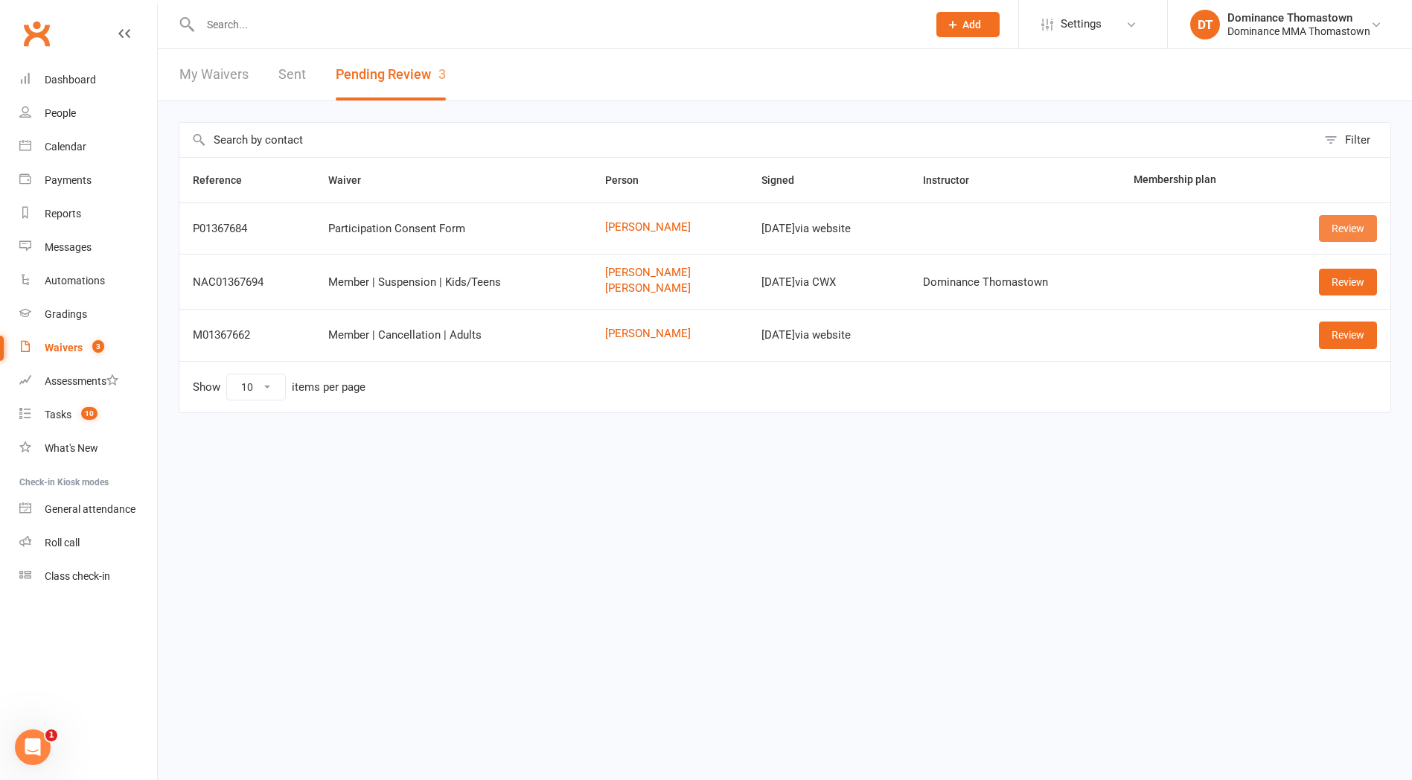
click at [1340, 234] on link "Review" at bounding box center [1348, 228] width 58 height 27
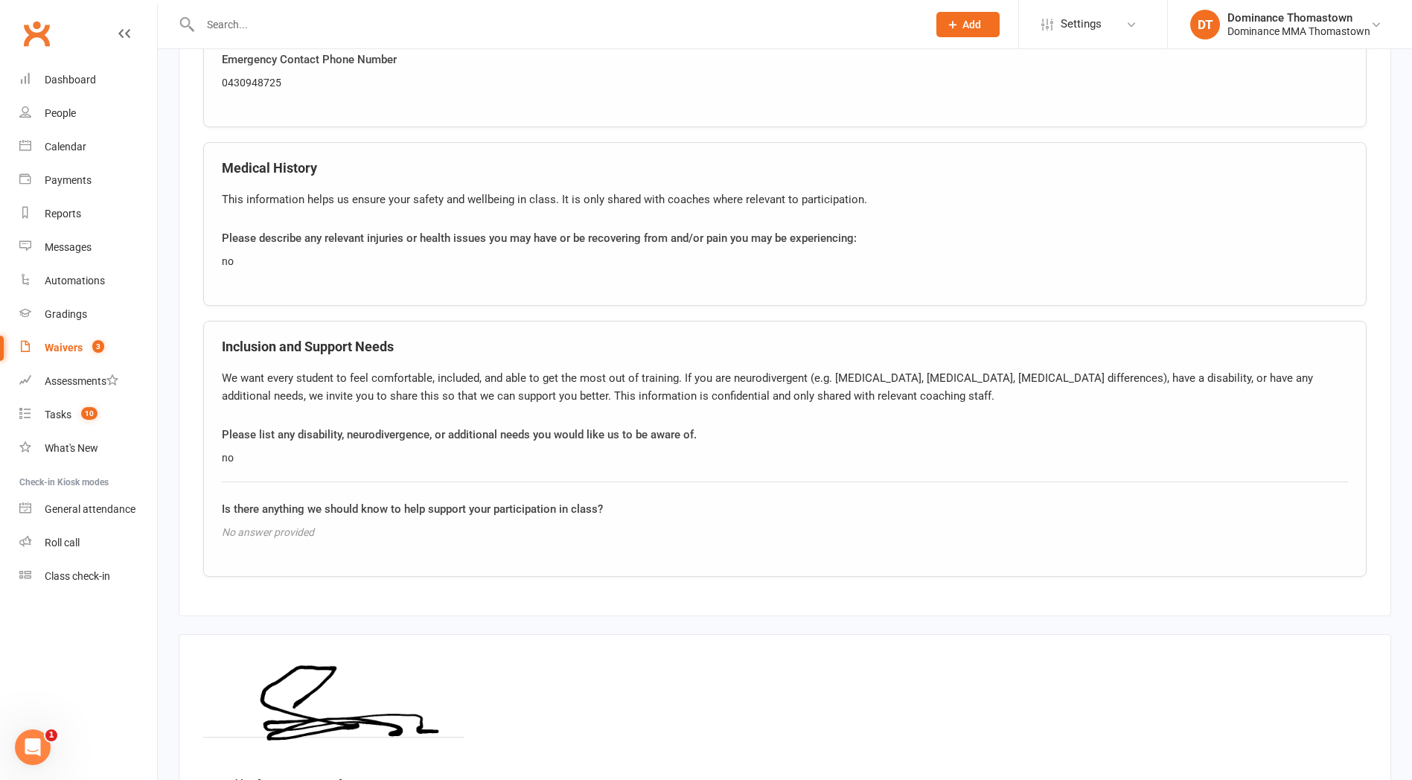
scroll to position [1066, 0]
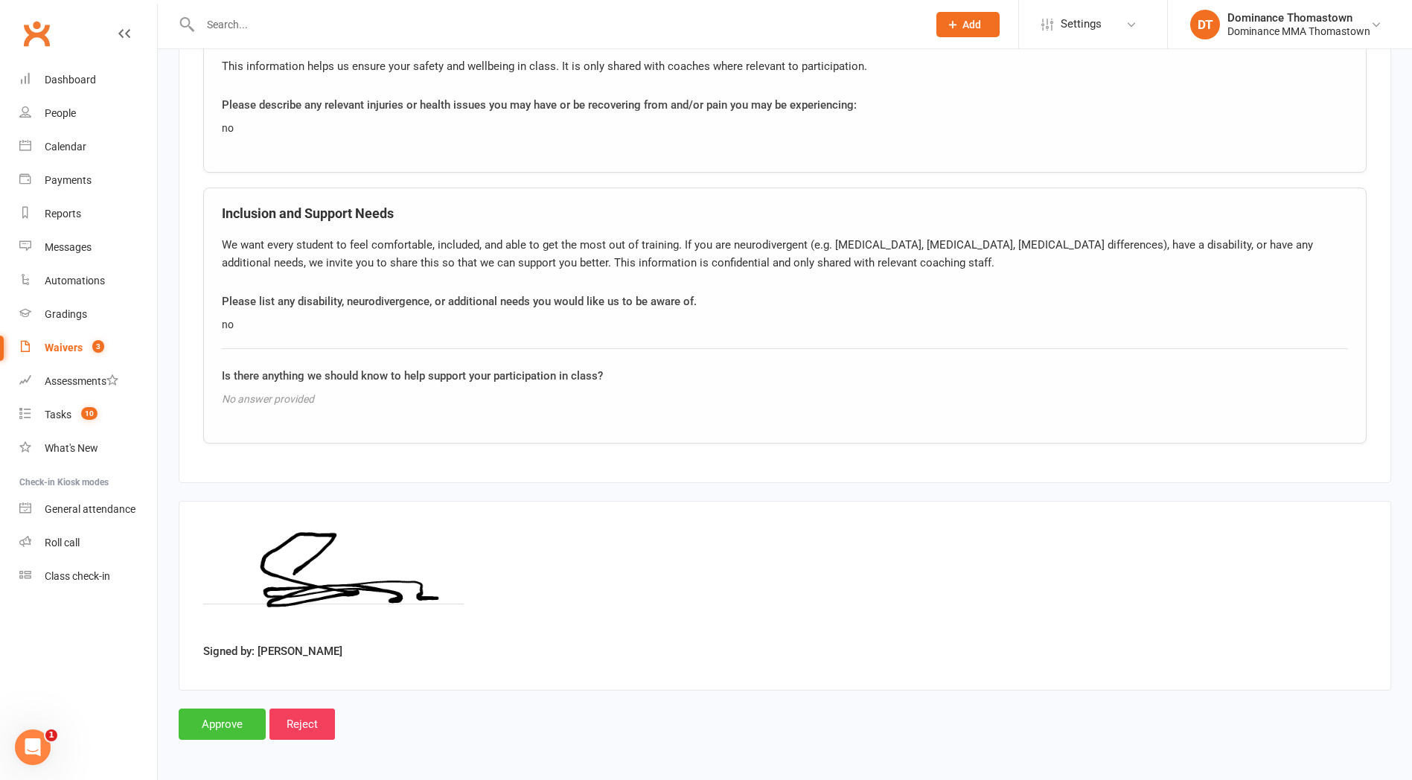
click at [217, 722] on input "Approve" at bounding box center [222, 724] width 87 height 31
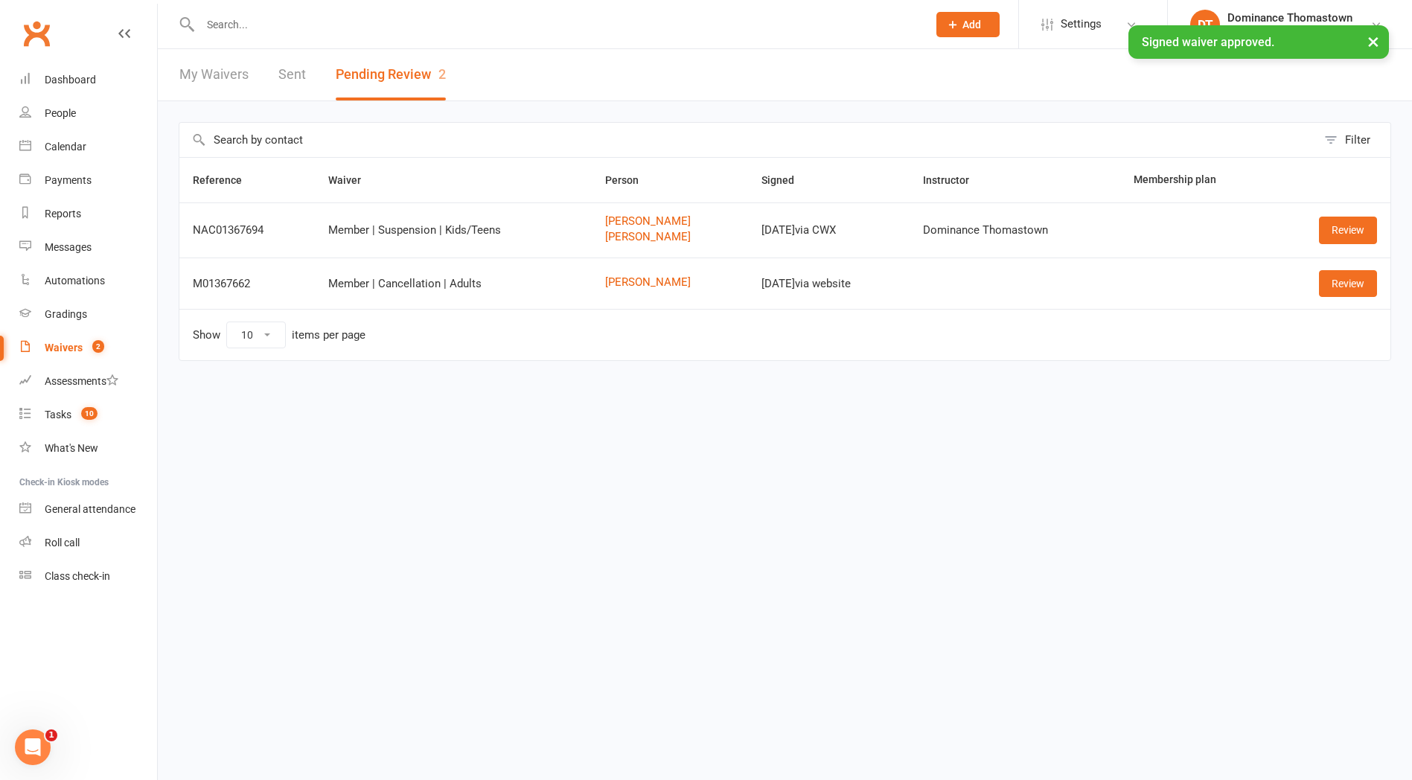
click at [245, 25] on div "× Signed waiver approved." at bounding box center [696, 25] width 1393 height 0
click at [247, 19] on input "text" at bounding box center [556, 24] width 721 height 21
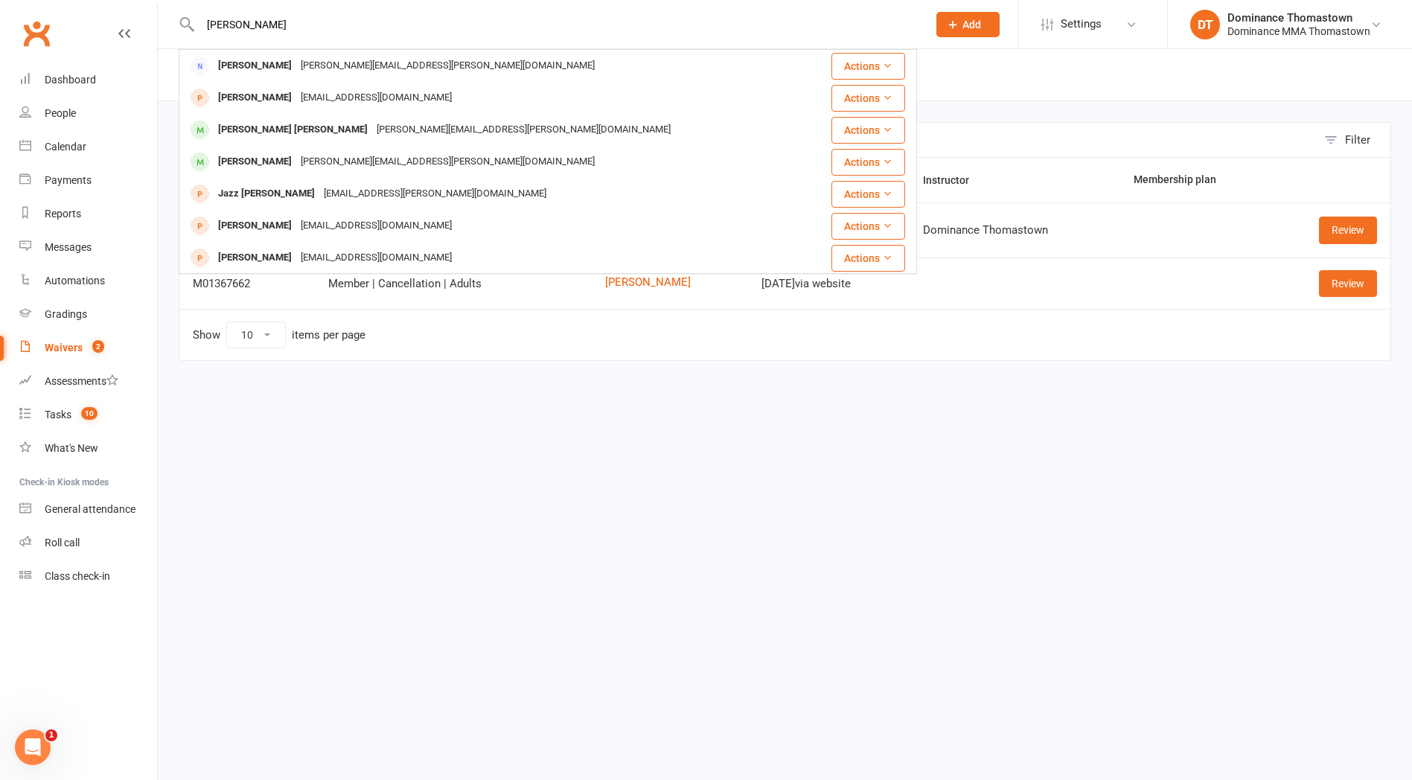
type input "sandy"
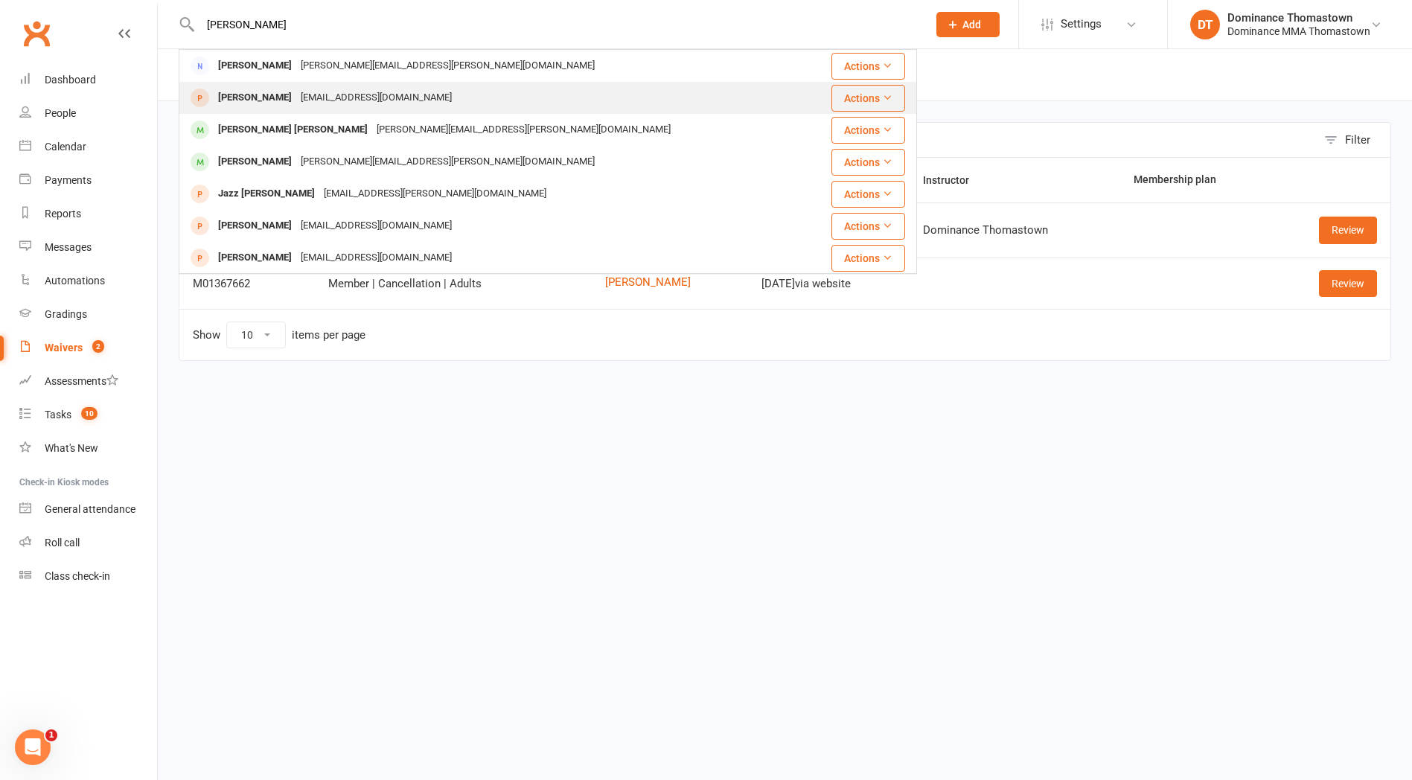
click at [263, 95] on div "Sandy Zhang" at bounding box center [255, 98] width 83 height 22
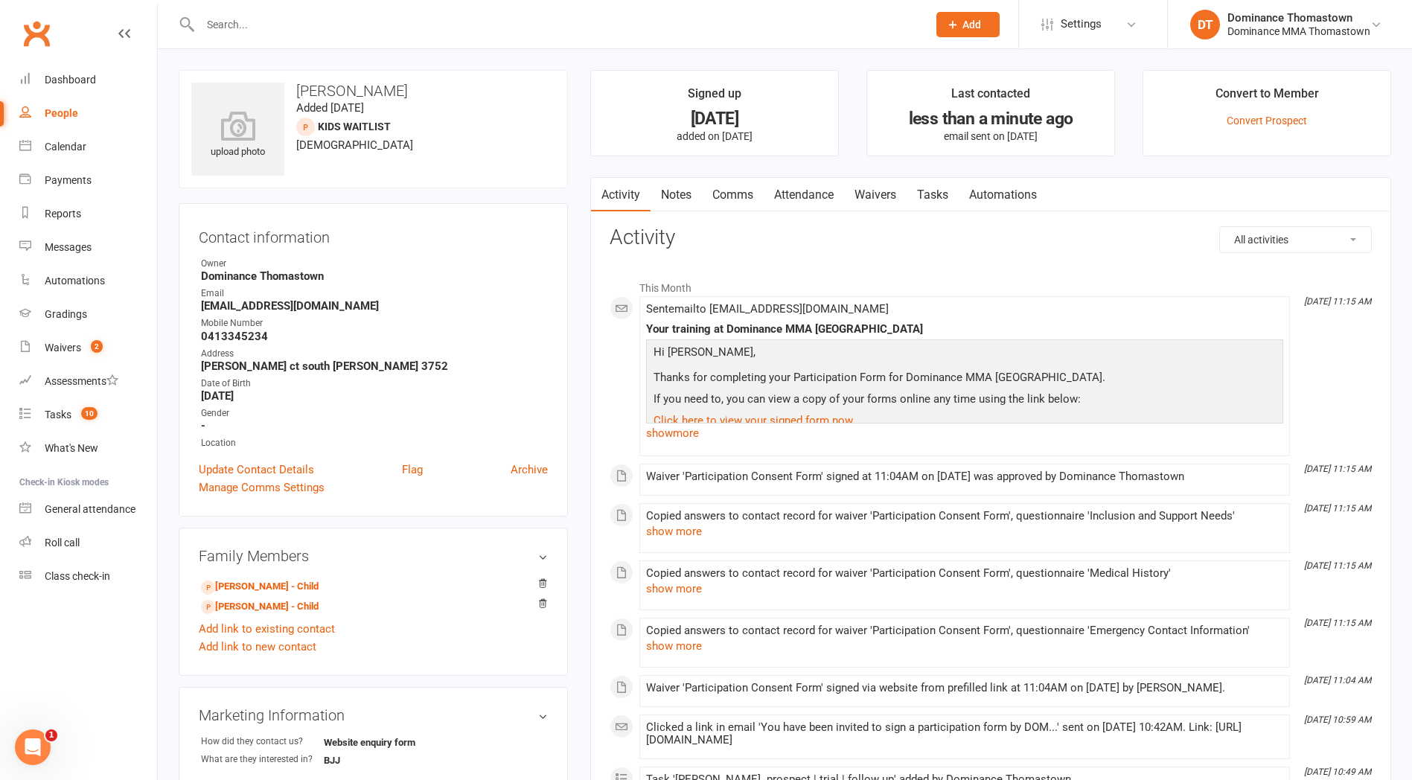
click at [897, 193] on link "Waivers" at bounding box center [875, 195] width 63 height 34
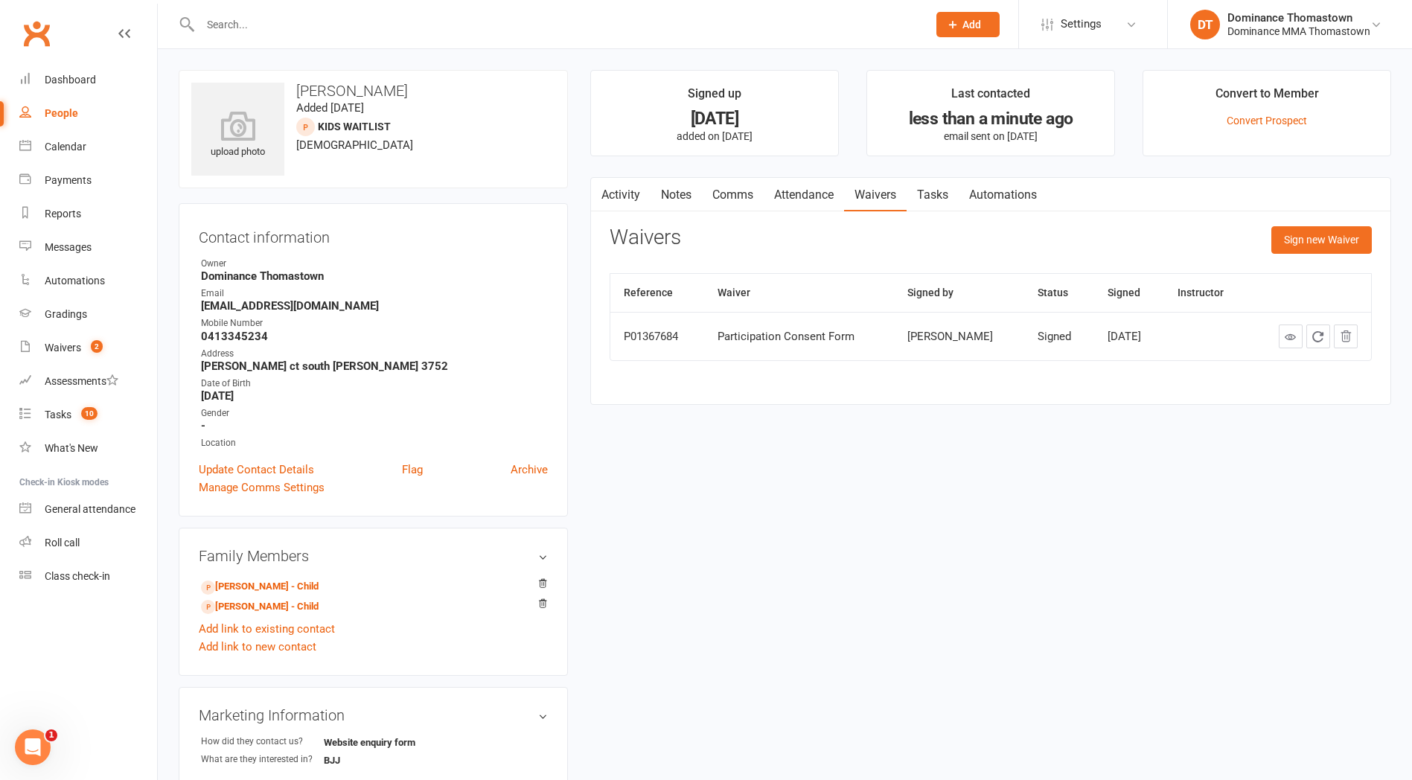
click at [943, 196] on link "Tasks" at bounding box center [933, 195] width 52 height 34
select select "incomplete"
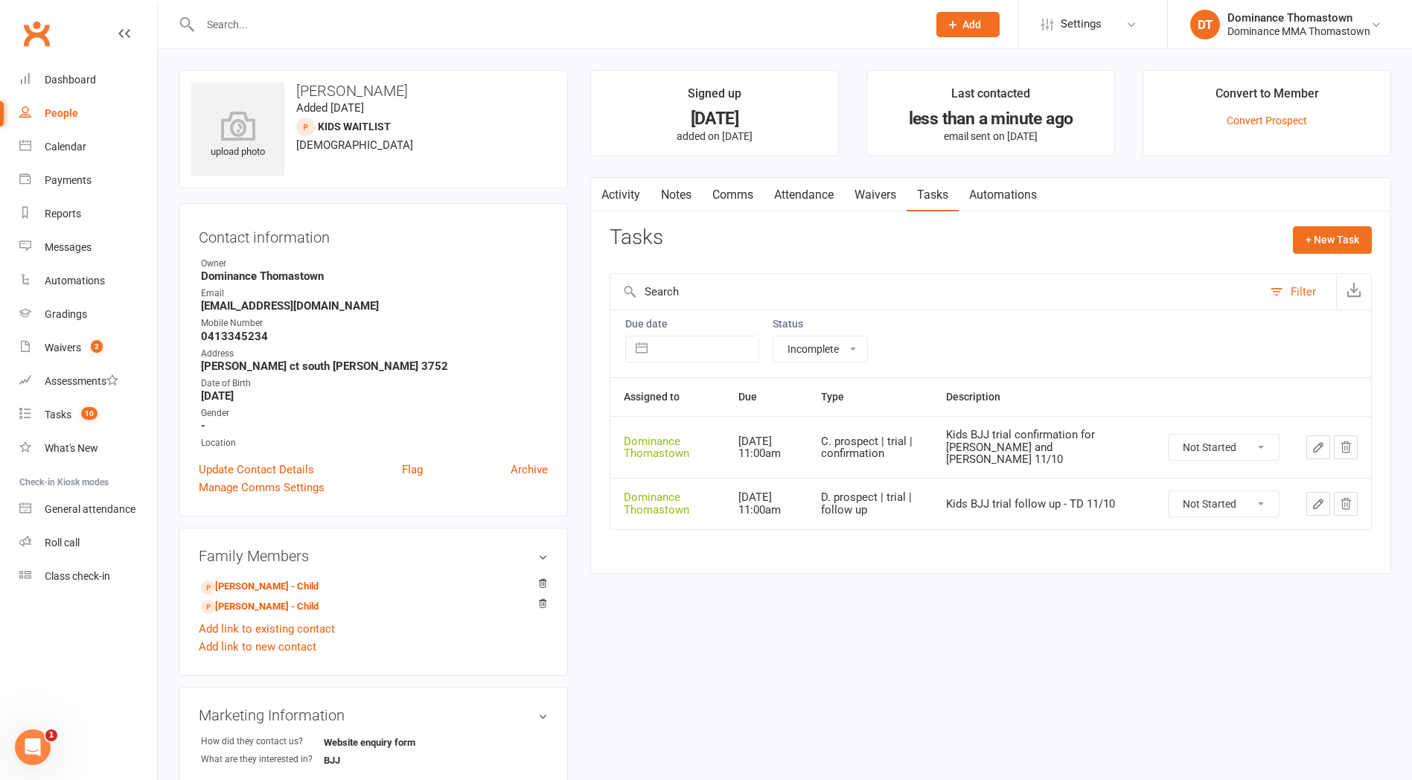
click at [654, 197] on link "Notes" at bounding box center [676, 195] width 51 height 34
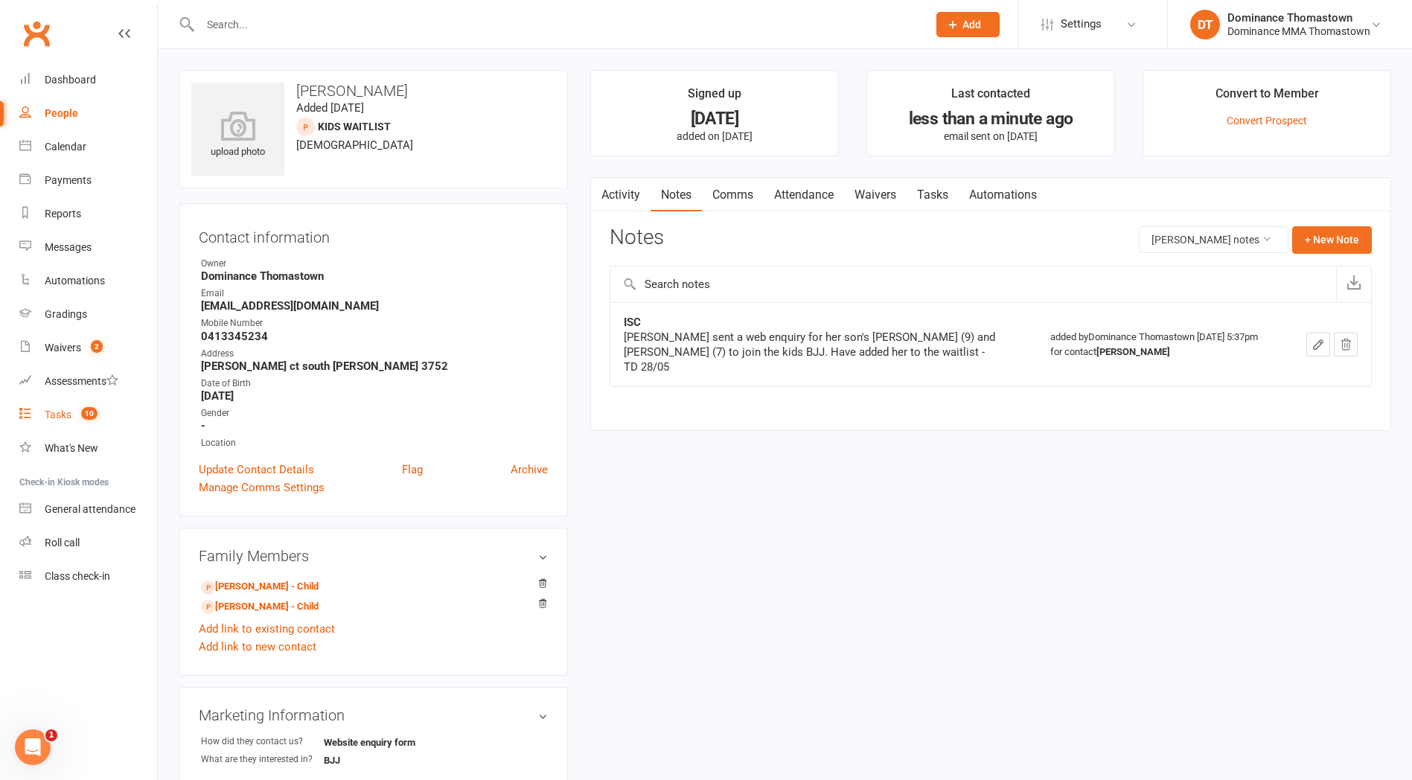
click at [51, 417] on div "Tasks" at bounding box center [58, 415] width 27 height 12
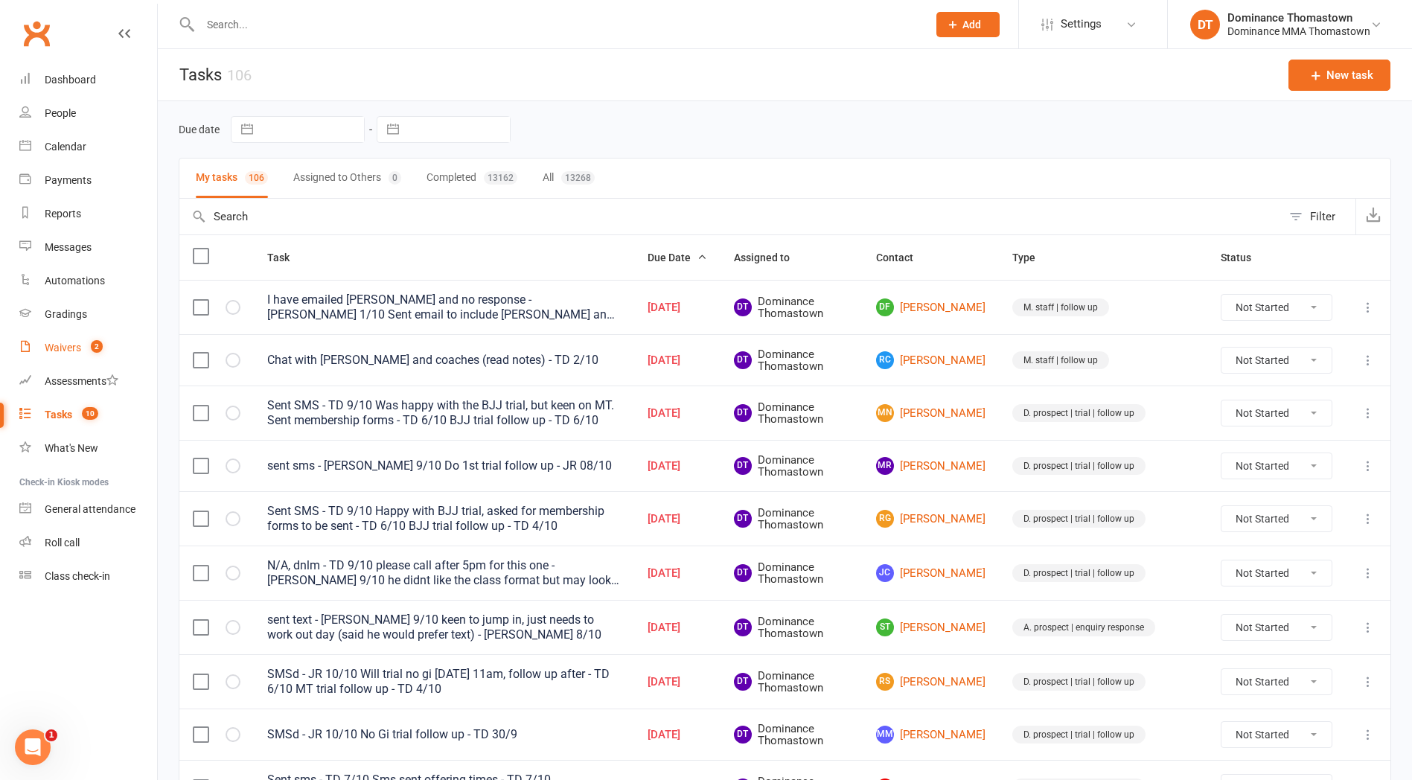
click at [71, 347] on div "Waivers" at bounding box center [63, 348] width 36 height 12
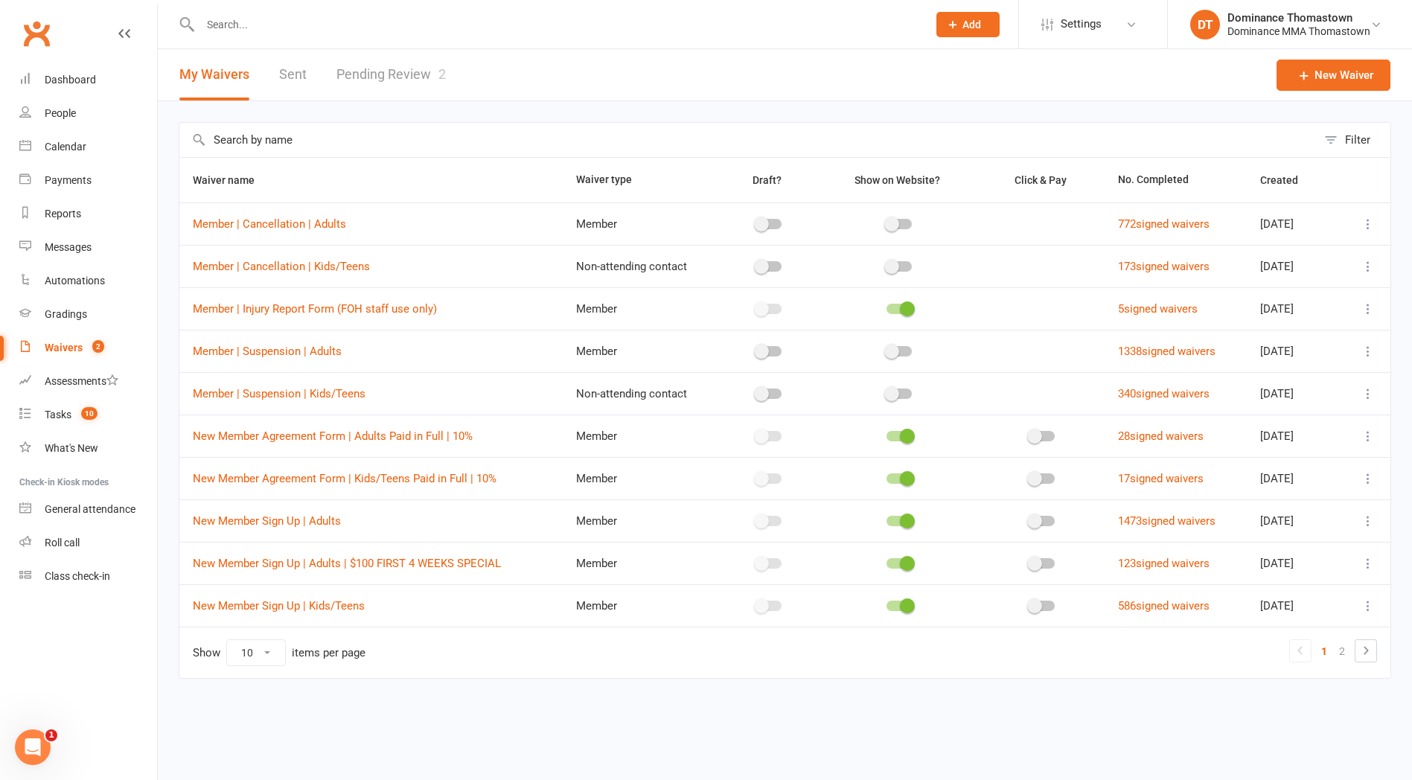
click at [377, 76] on link "Pending Review 2" at bounding box center [390, 74] width 109 height 51
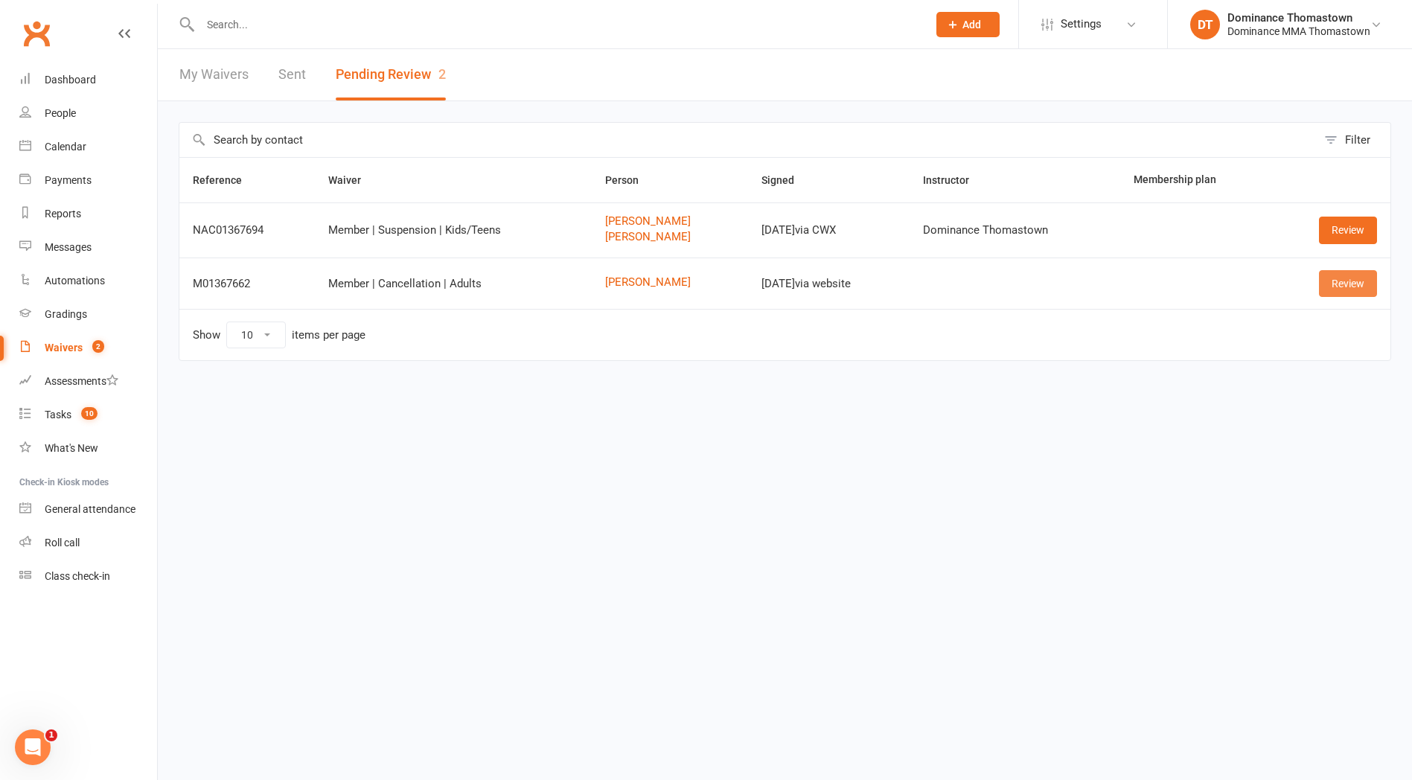
click at [1347, 286] on link "Review" at bounding box center [1348, 283] width 58 height 27
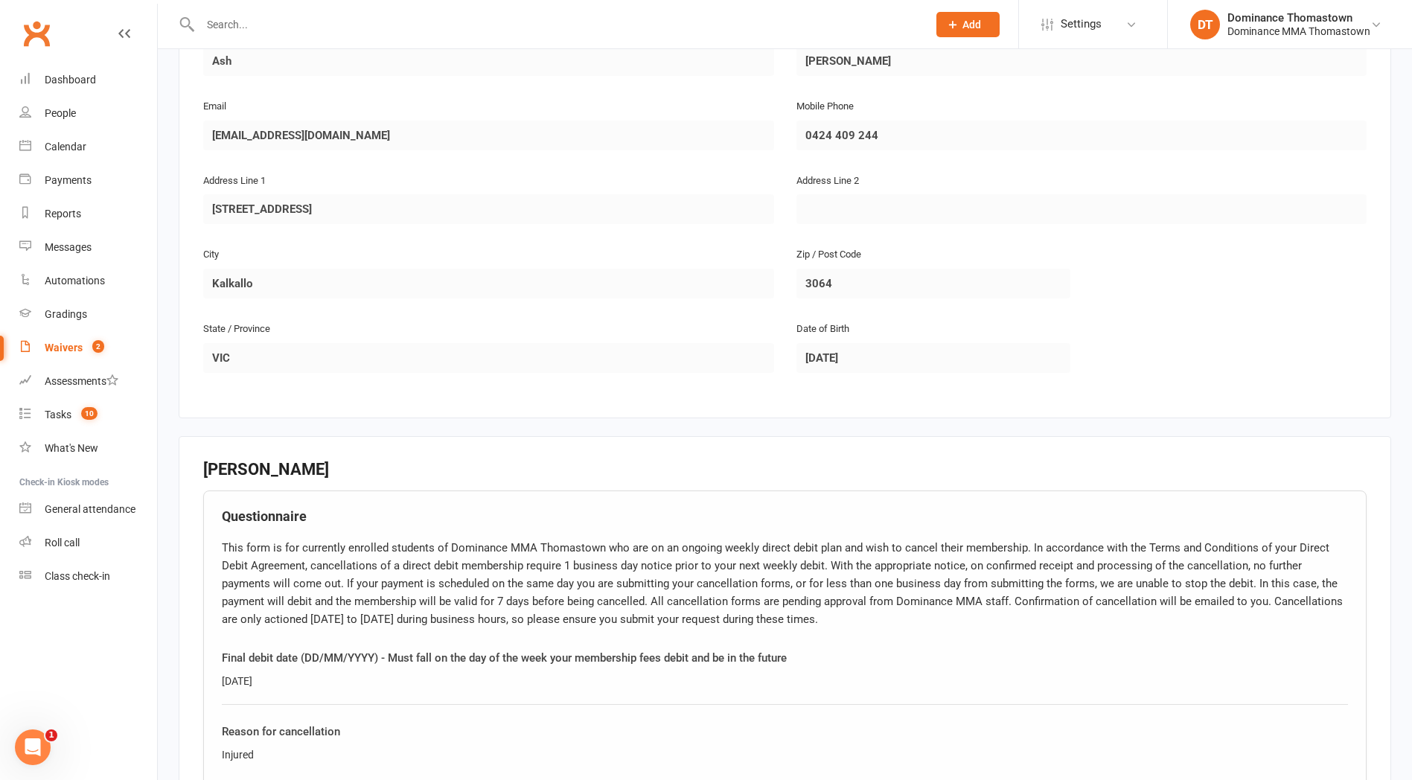
scroll to position [371, 0]
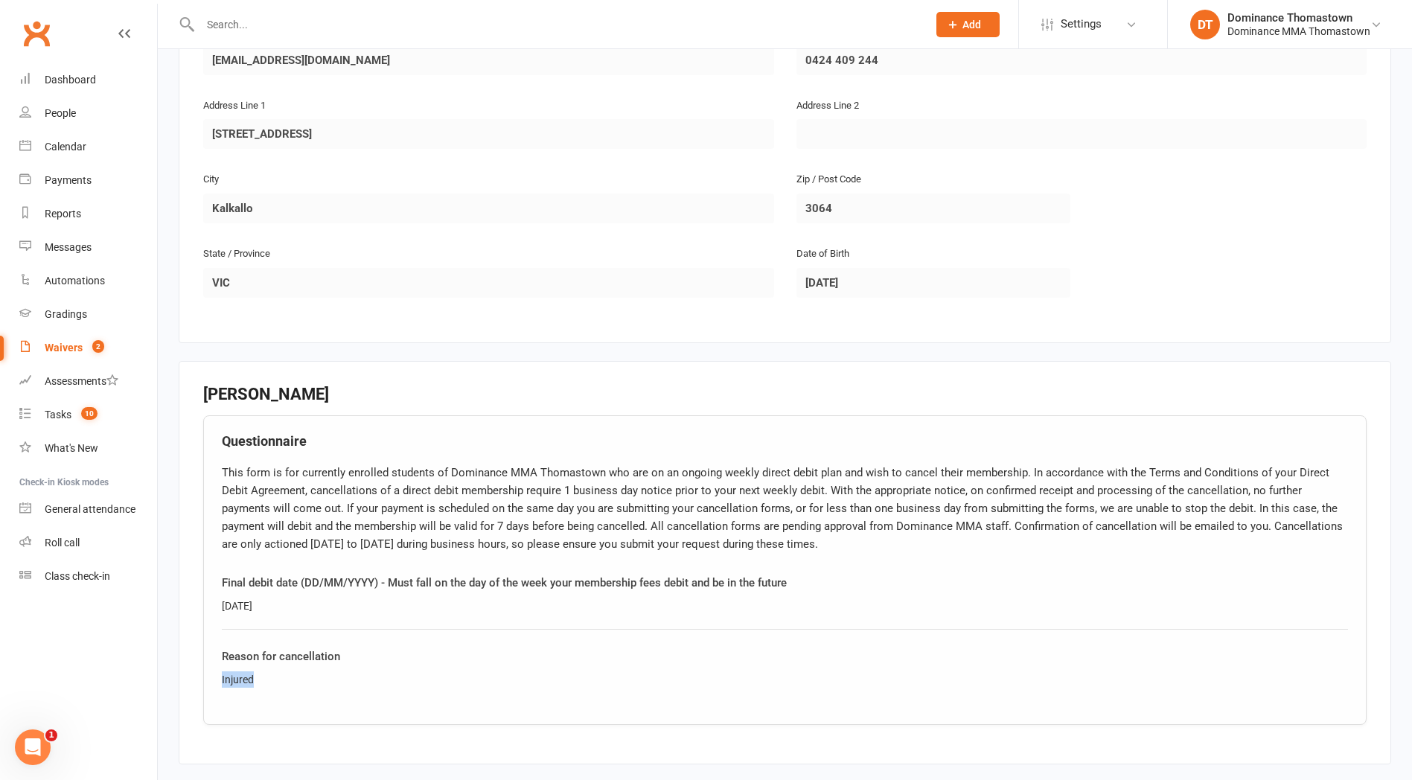
drag, startPoint x: 283, startPoint y: 673, endPoint x: 205, endPoint y: 677, distance: 78.3
click at [205, 677] on div "Questionnaire This form is for currently enrolled students of Dominance MMA Tho…" at bounding box center [785, 570] width 1164 height 310
copy div "Injured"
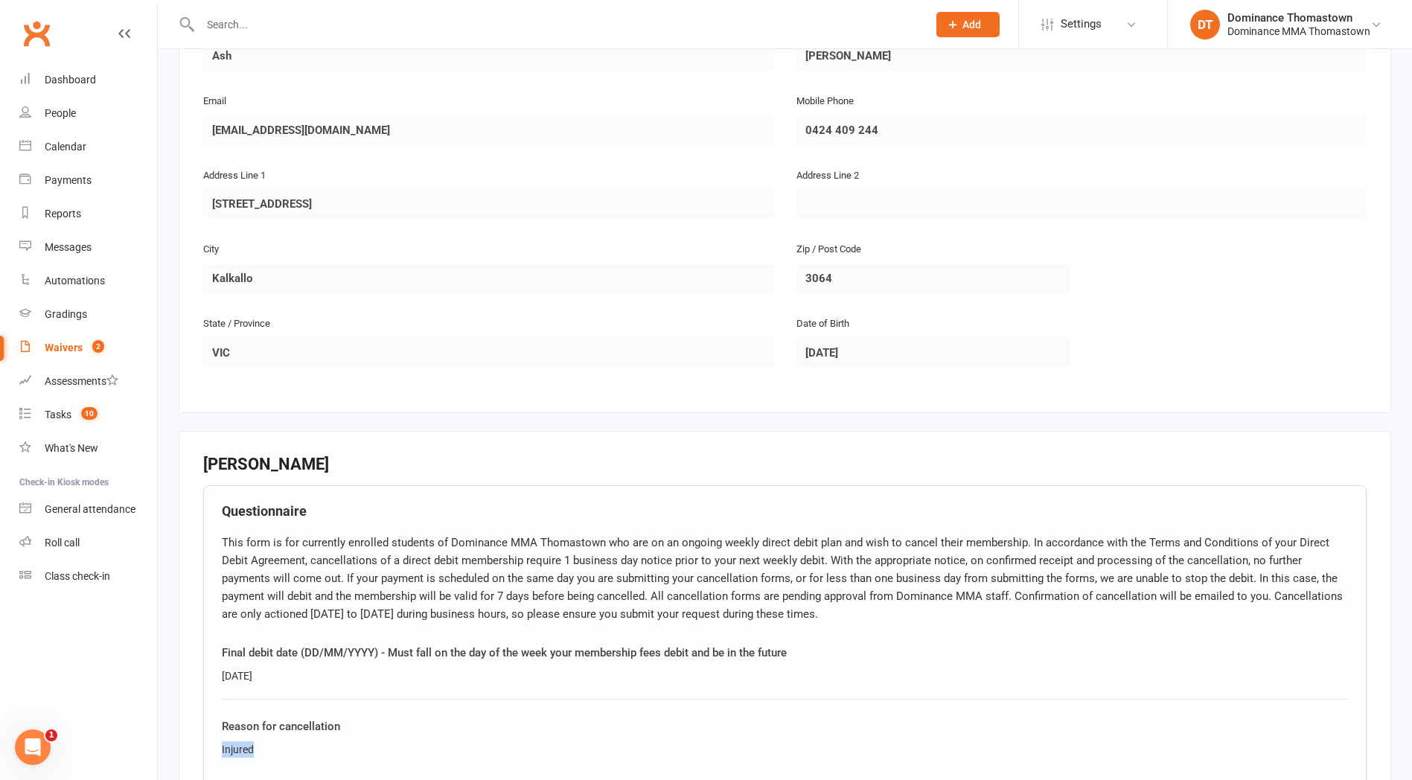
scroll to position [653, 0]
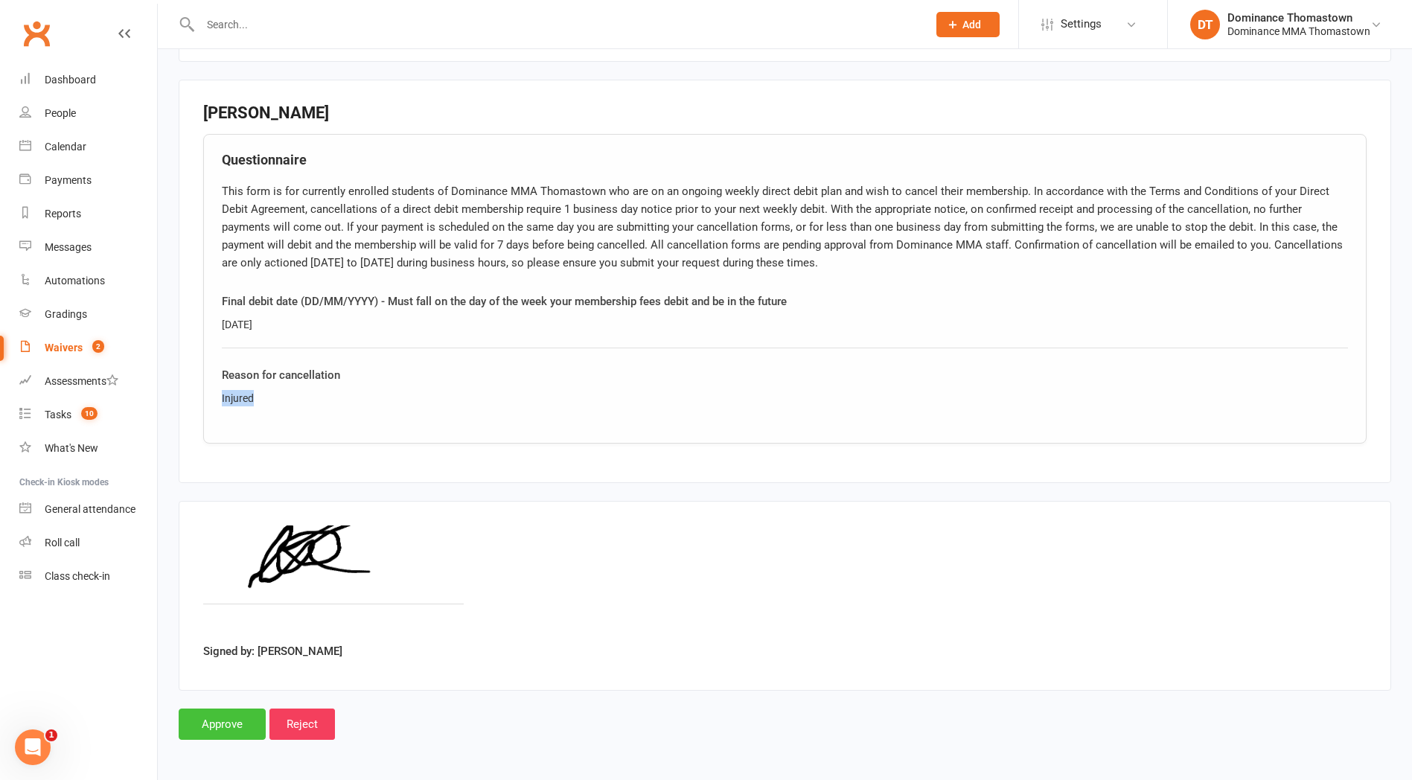
click at [203, 724] on input "Approve" at bounding box center [222, 724] width 87 height 31
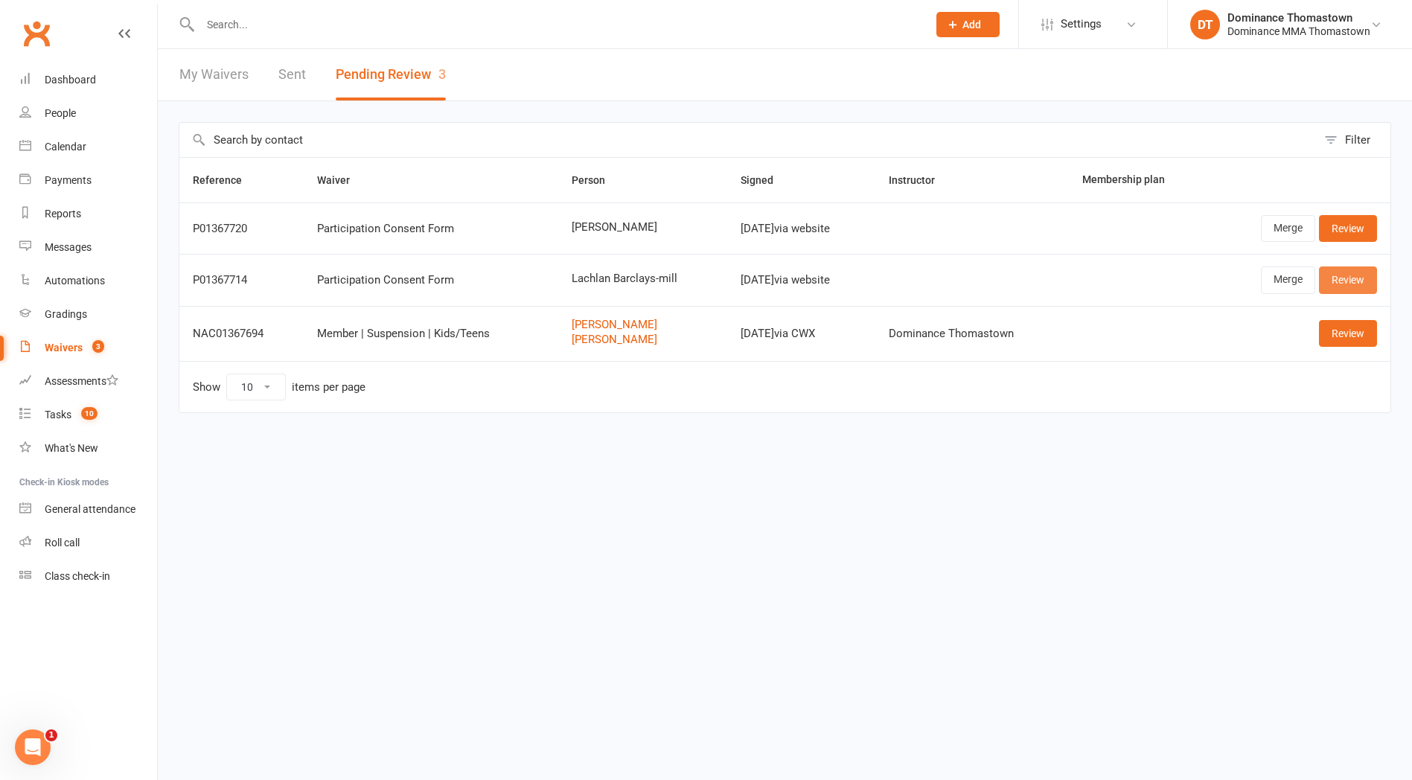
click at [1357, 284] on link "Review" at bounding box center [1348, 279] width 58 height 27
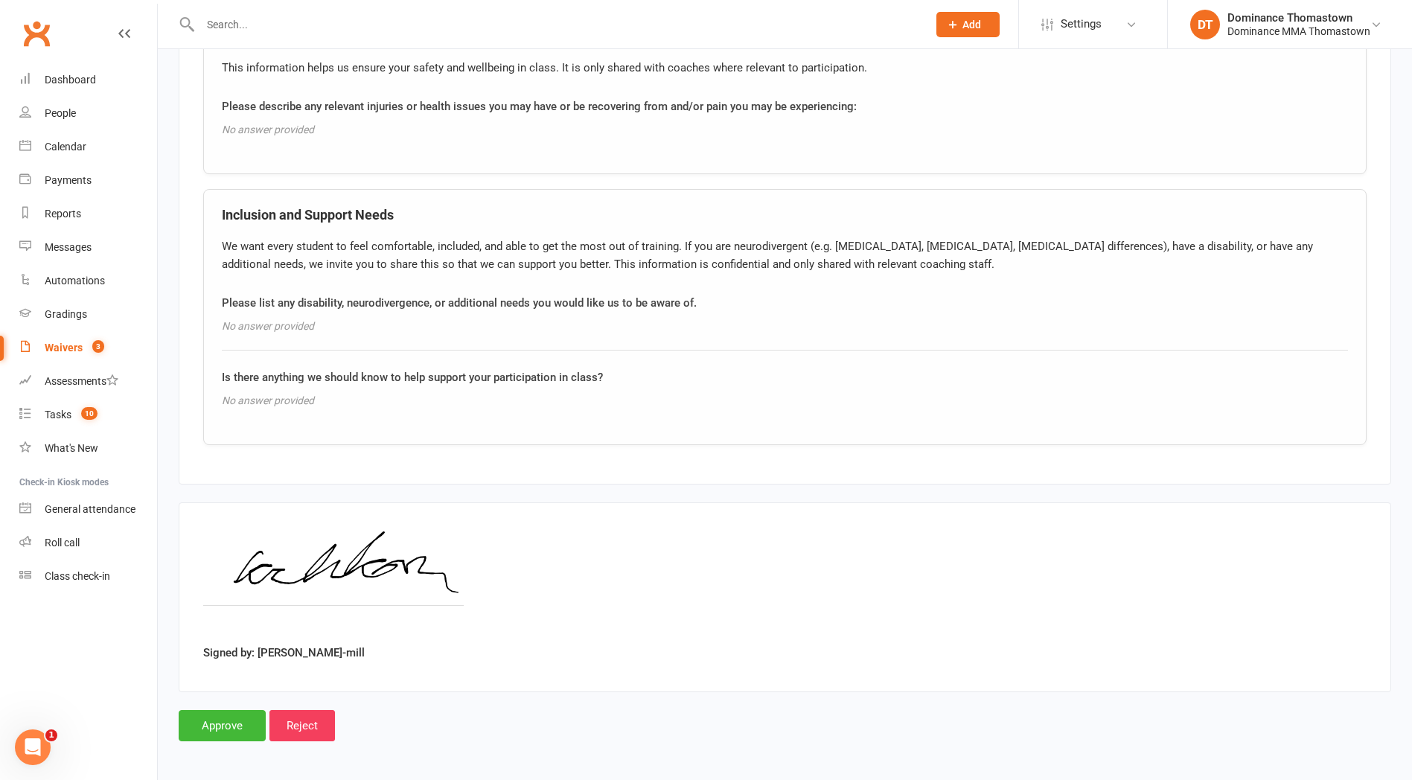
scroll to position [1066, 0]
click at [217, 721] on input "Approve" at bounding box center [222, 724] width 87 height 31
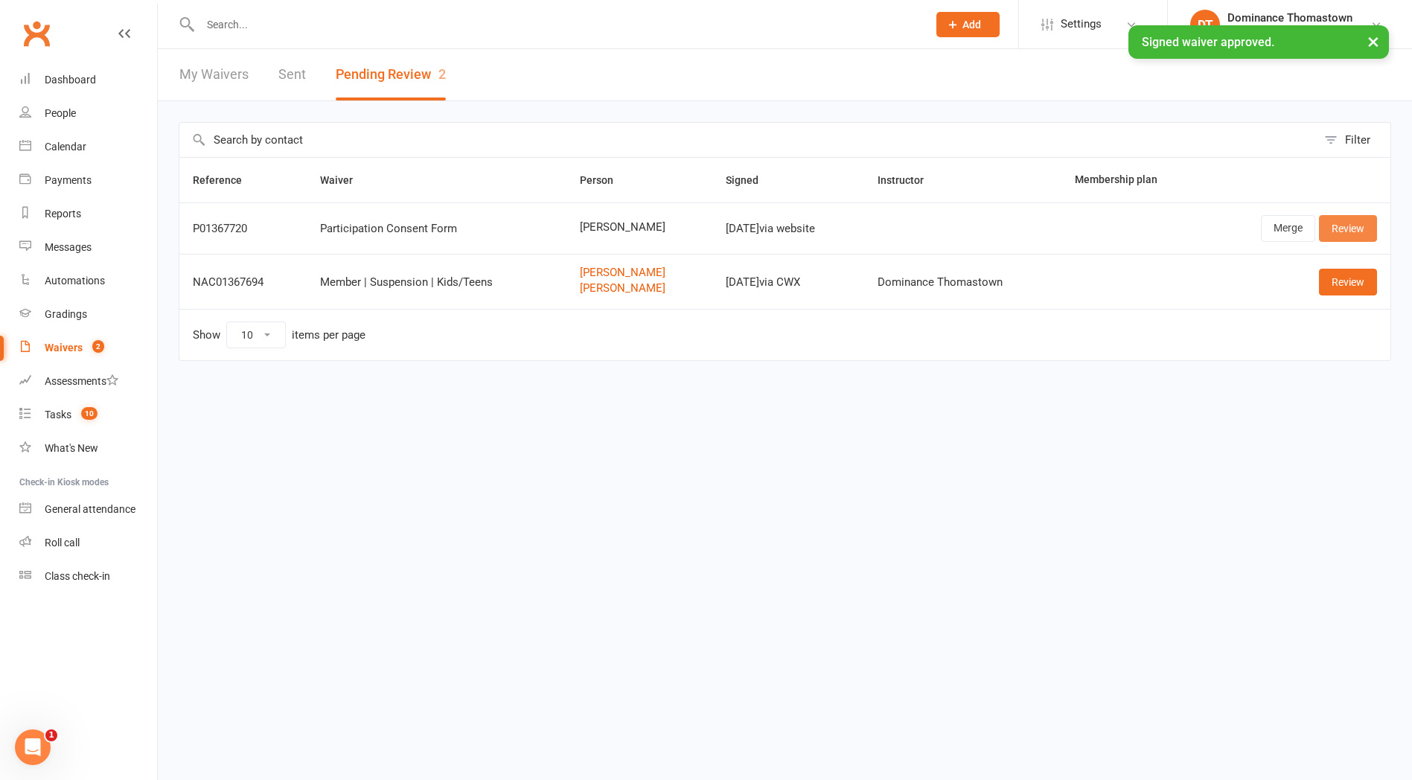
click at [1339, 229] on link "Review" at bounding box center [1348, 228] width 58 height 27
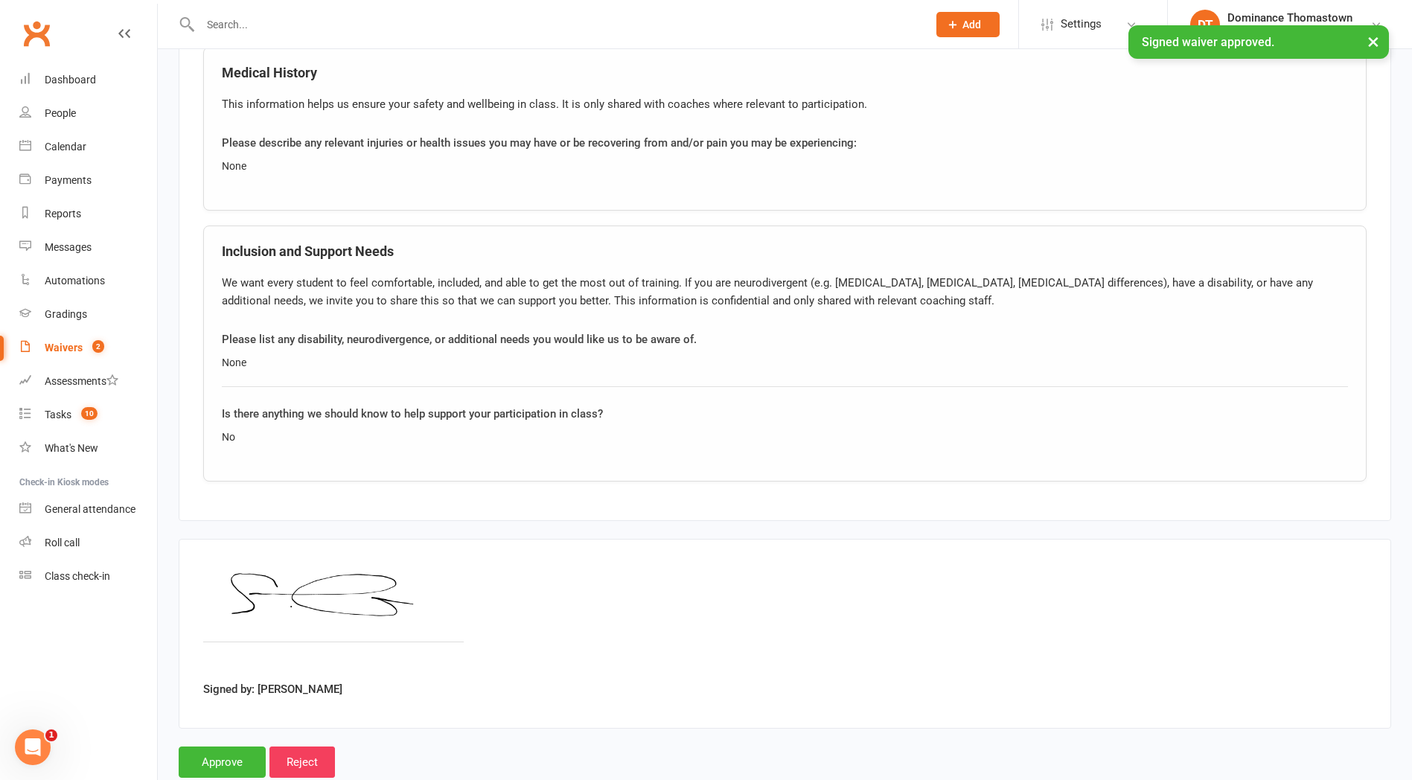
scroll to position [1066, 0]
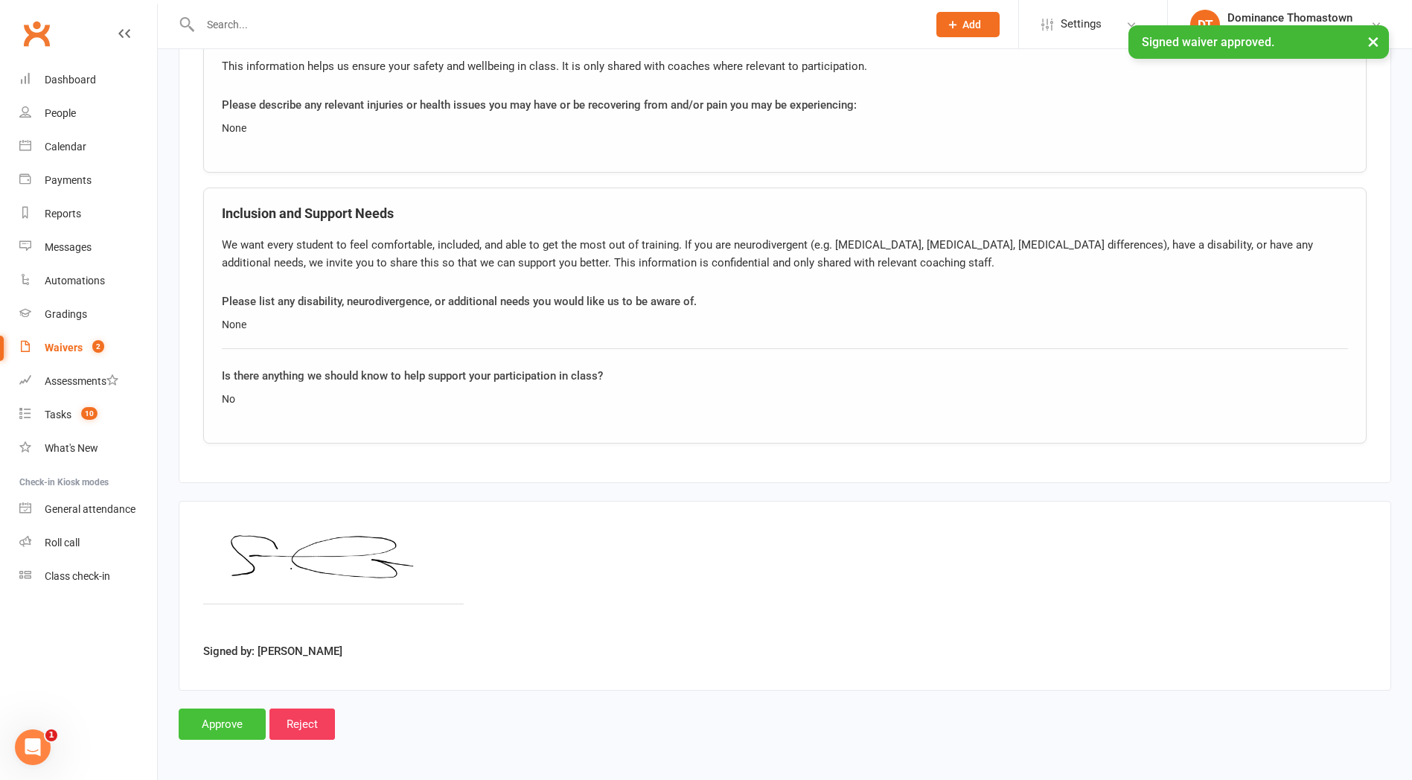
click at [212, 727] on input "Approve" at bounding box center [222, 724] width 87 height 31
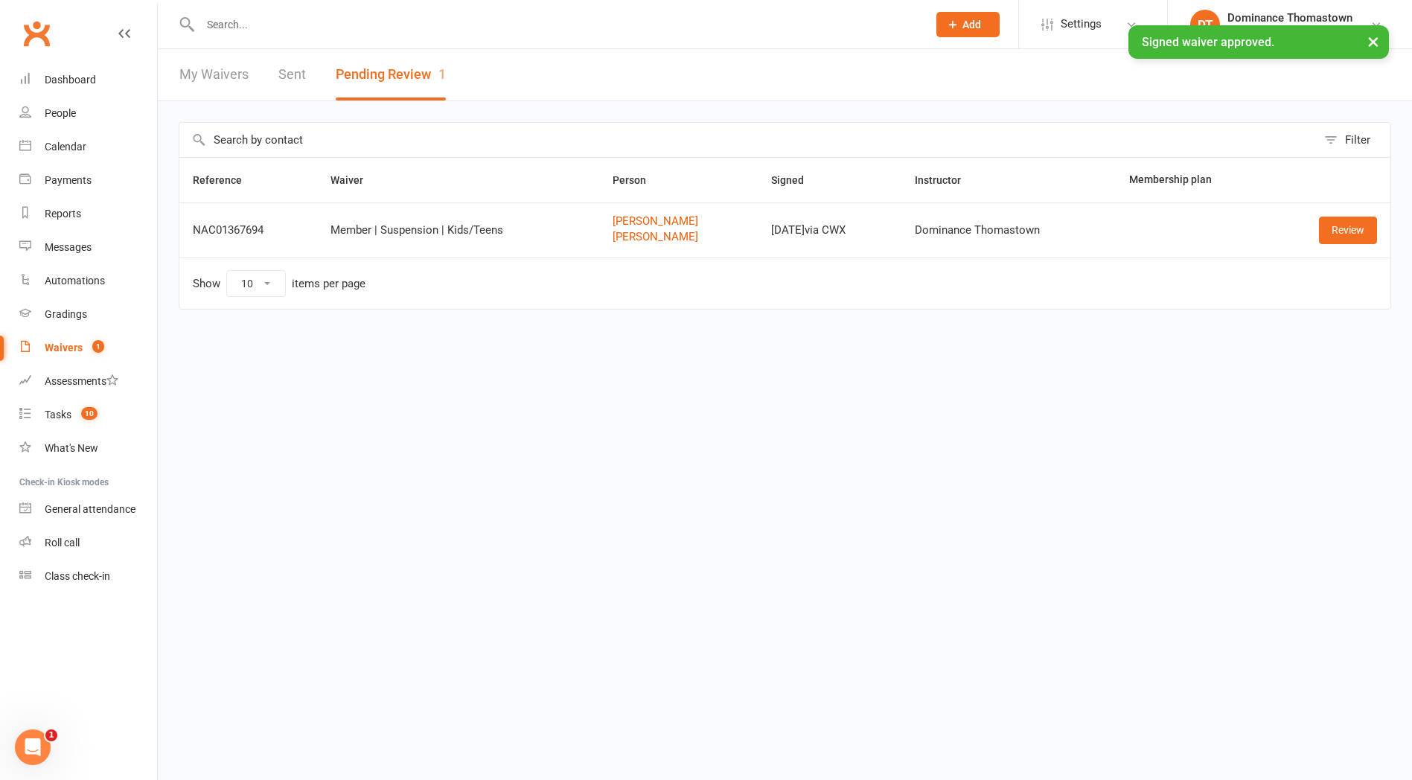
click at [252, 25] on div "× Signed waiver approved." at bounding box center [696, 25] width 1393 height 0
click at [258, 25] on input "text" at bounding box center [556, 24] width 721 height 21
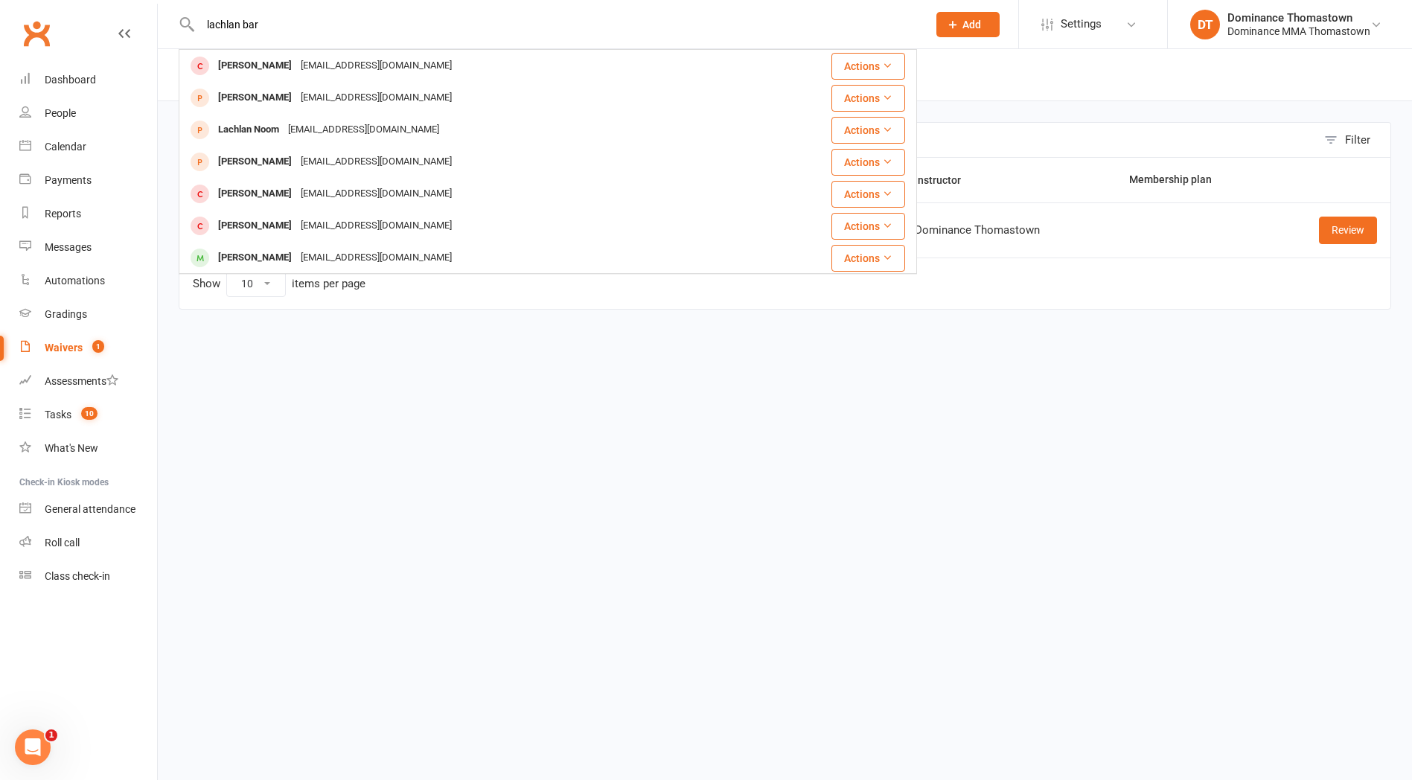
type input "lachlan bar"
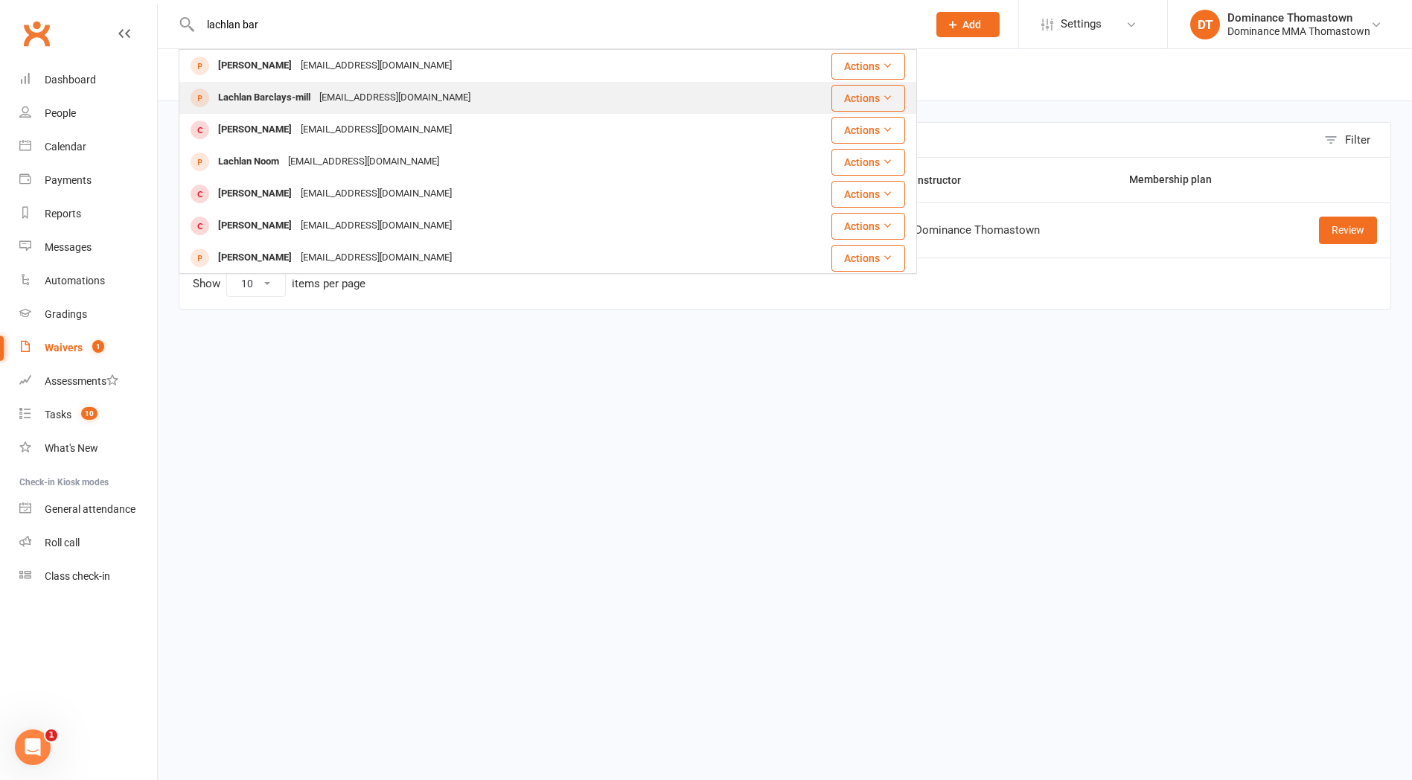
click at [296, 92] on div "Lachlan Barclays-mill" at bounding box center [264, 98] width 101 height 22
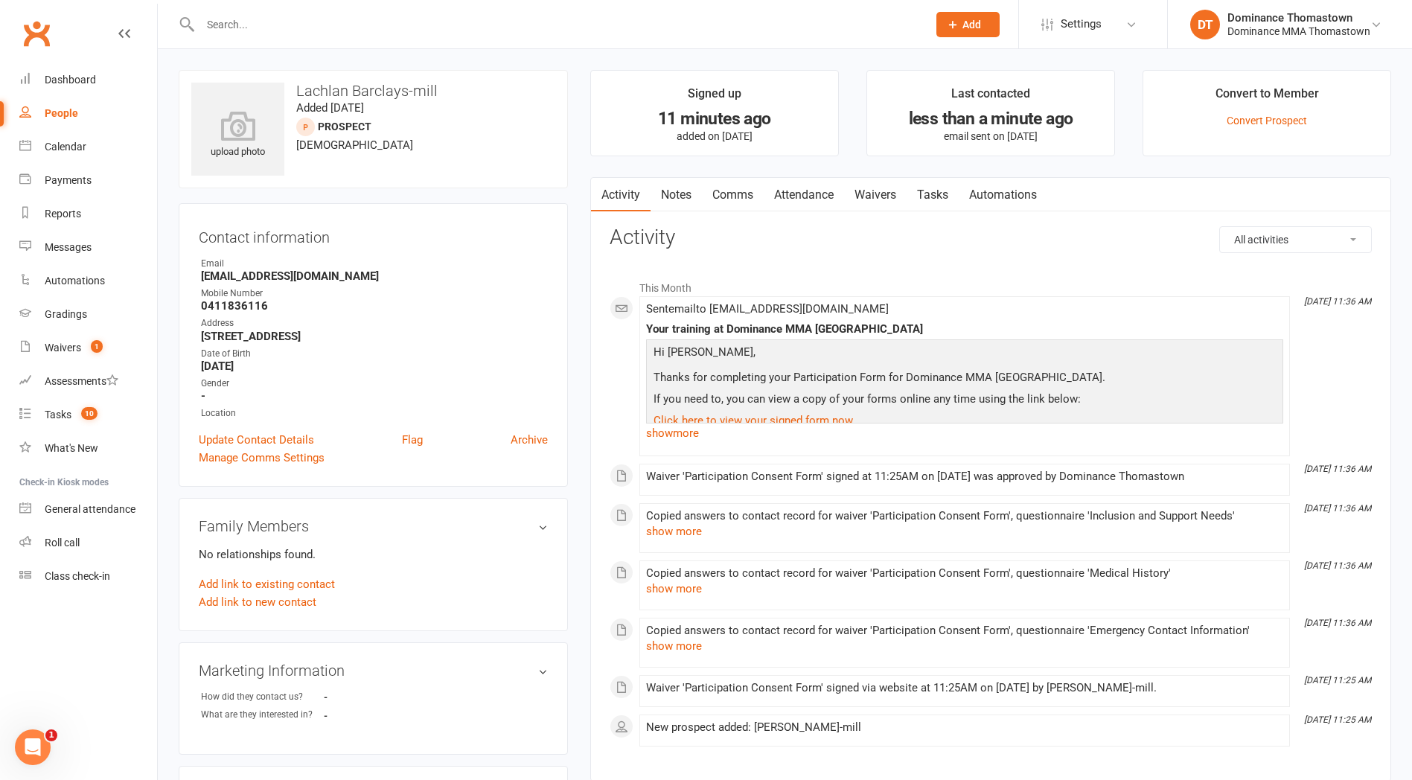
click at [937, 197] on link "Tasks" at bounding box center [933, 195] width 52 height 34
select select "incomplete"
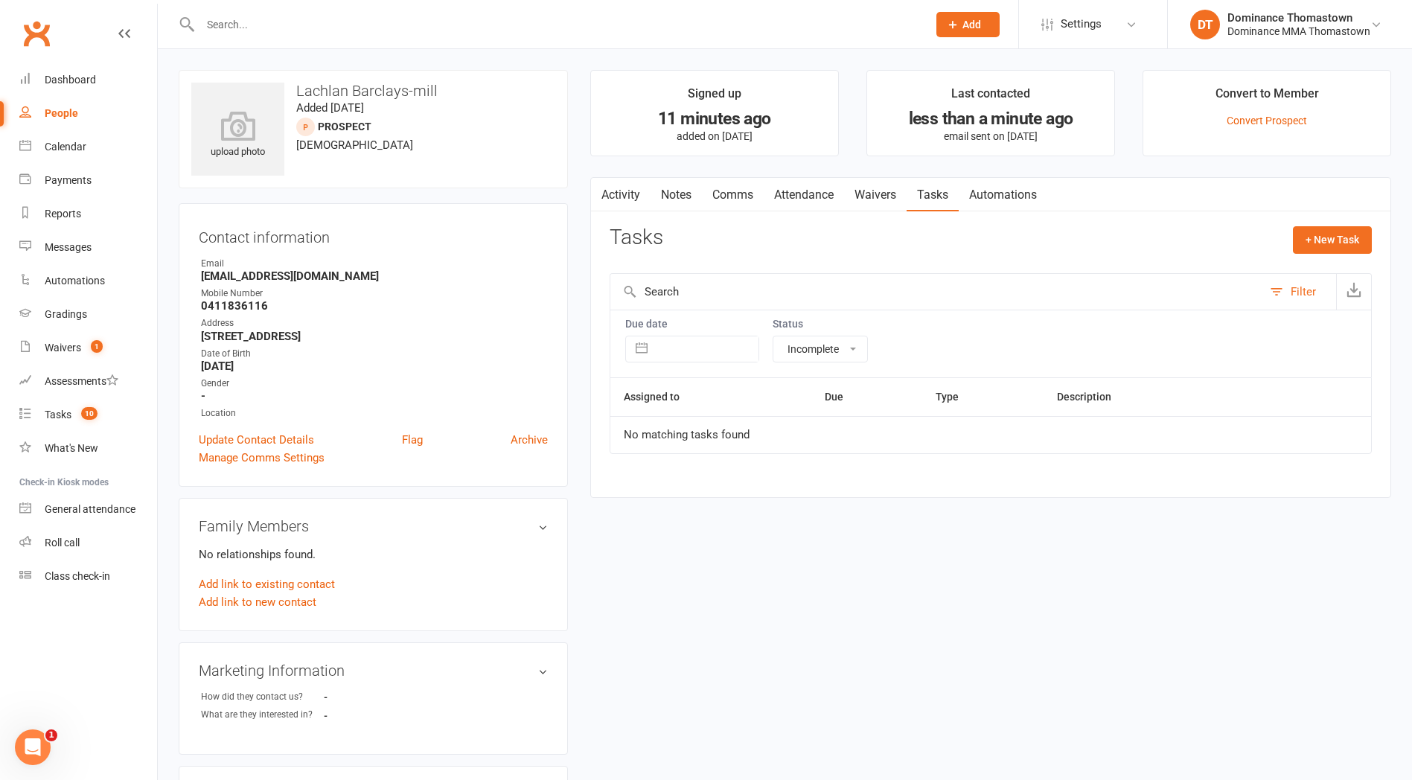
click at [877, 196] on link "Waivers" at bounding box center [875, 195] width 63 height 34
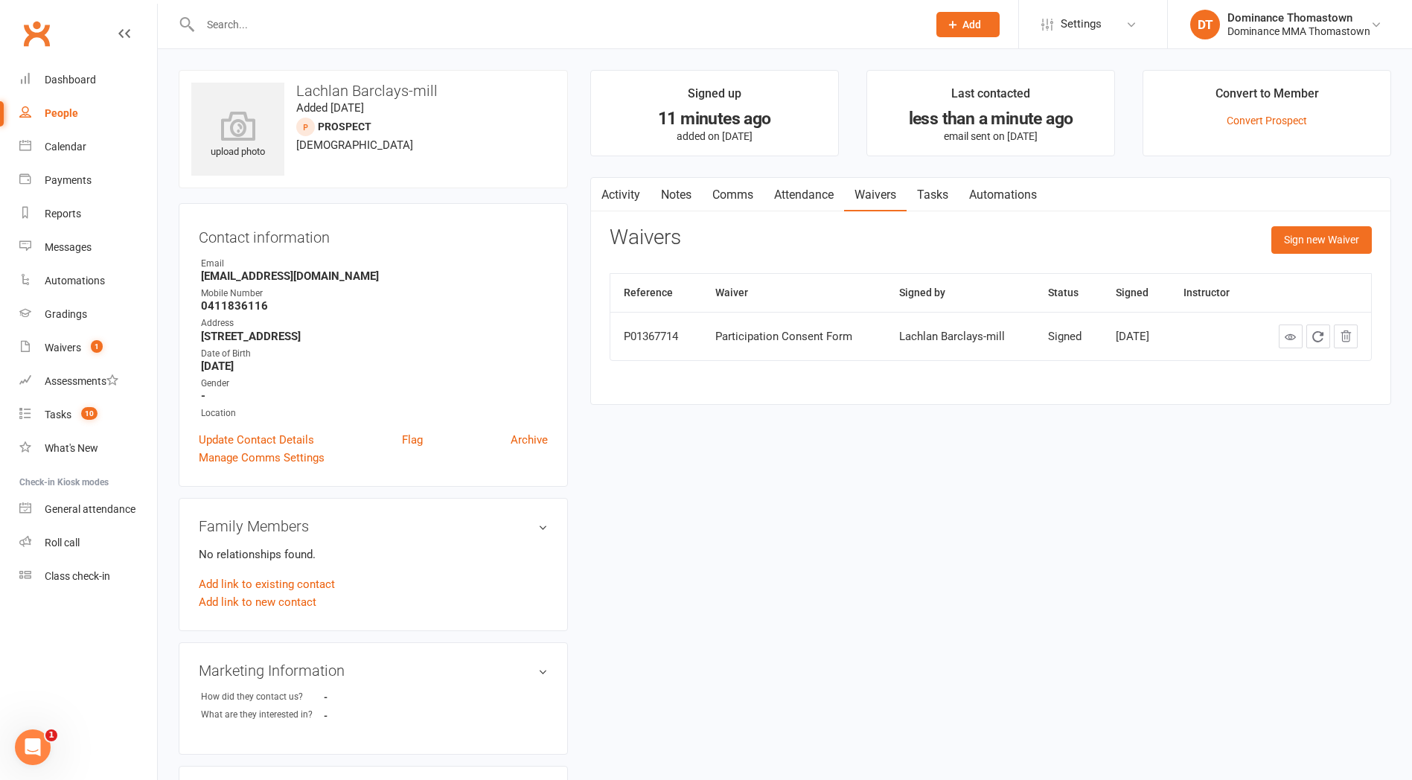
click at [679, 200] on link "Notes" at bounding box center [676, 195] width 51 height 34
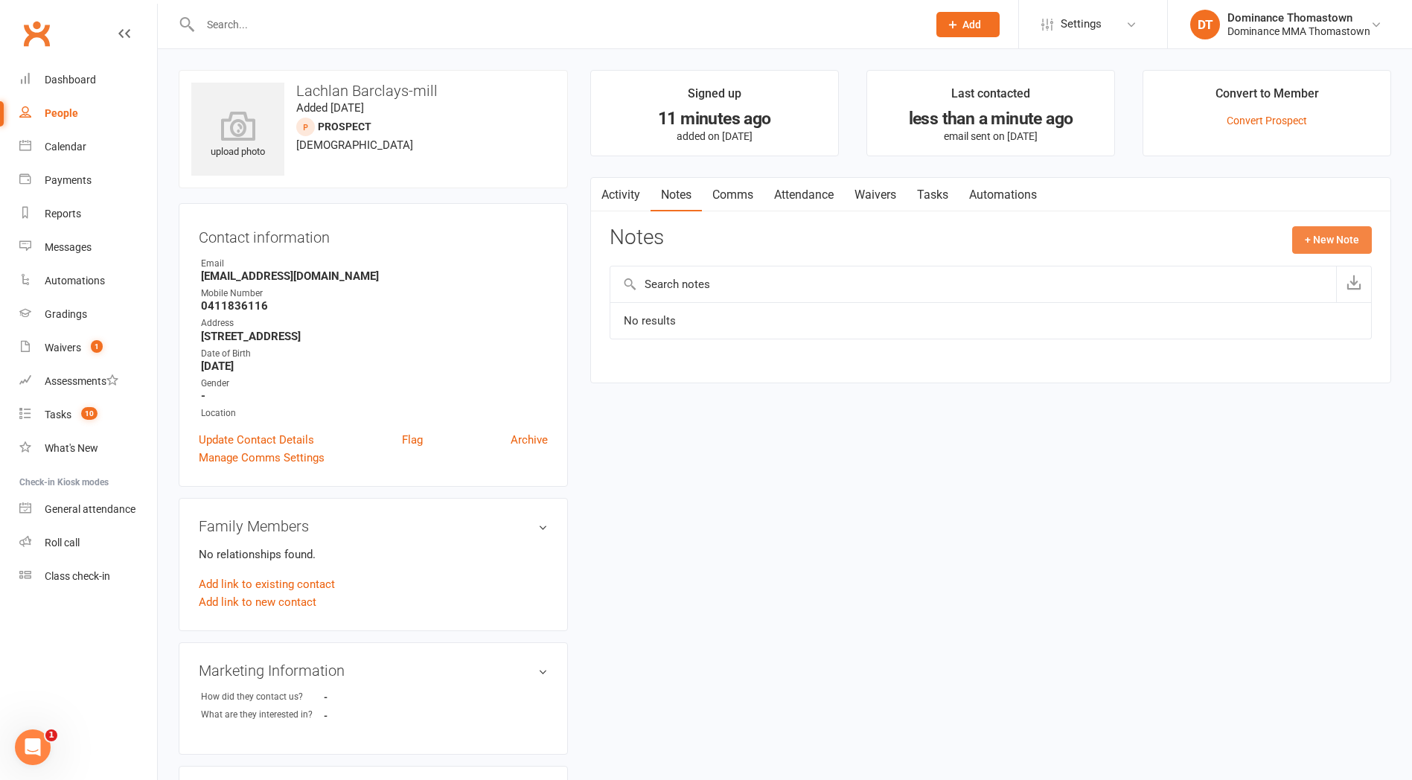
click at [1314, 242] on button "+ New Note" at bounding box center [1332, 239] width 80 height 27
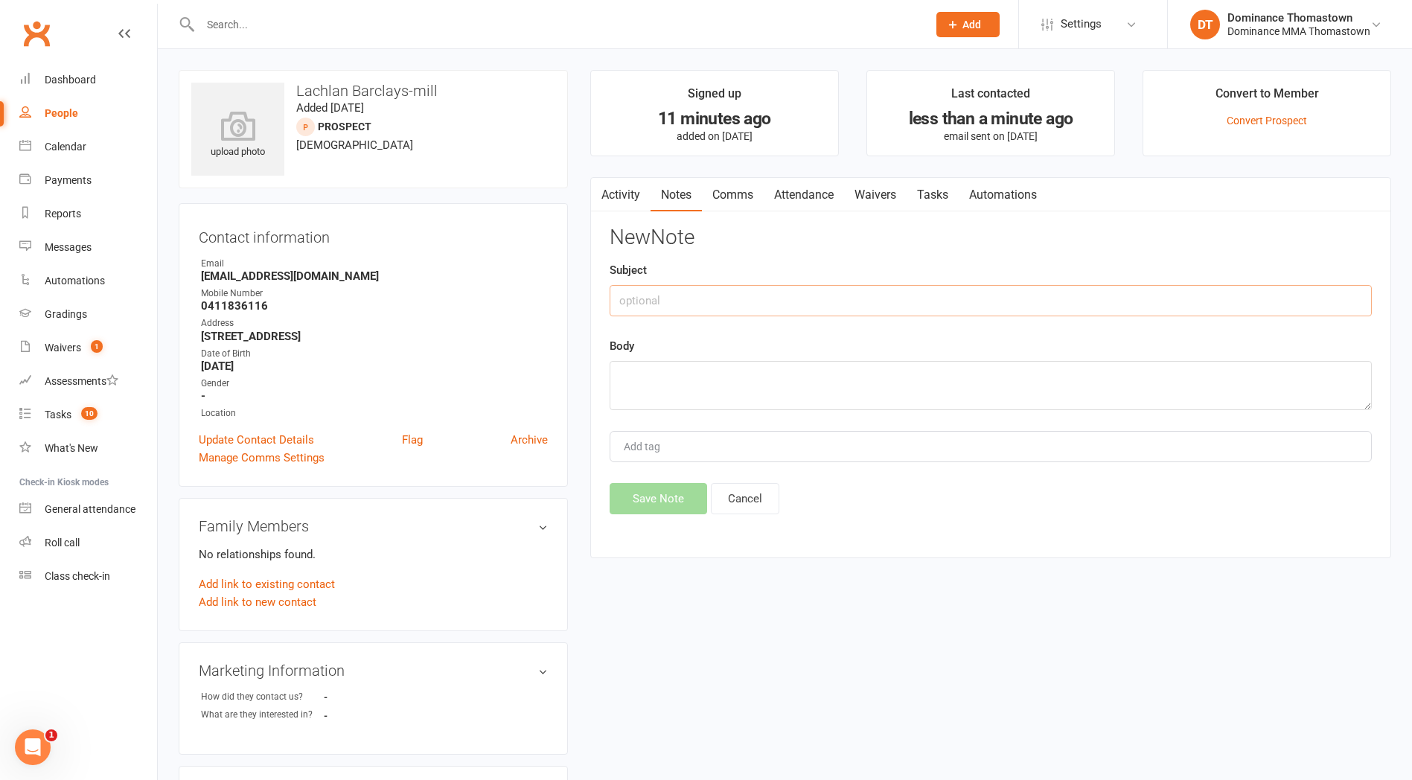
click at [791, 298] on input "text" at bounding box center [991, 300] width 762 height 31
type input "Walk in [GEOGRAPHIC_DATA]"
drag, startPoint x: 669, startPoint y: 392, endPoint x: 709, endPoint y: 385, distance: 40.0
click at [671, 390] on textarea at bounding box center [991, 385] width 762 height 49
type textarea "[PERSON_NAME] was visiting from Limitless - TD 11/10"
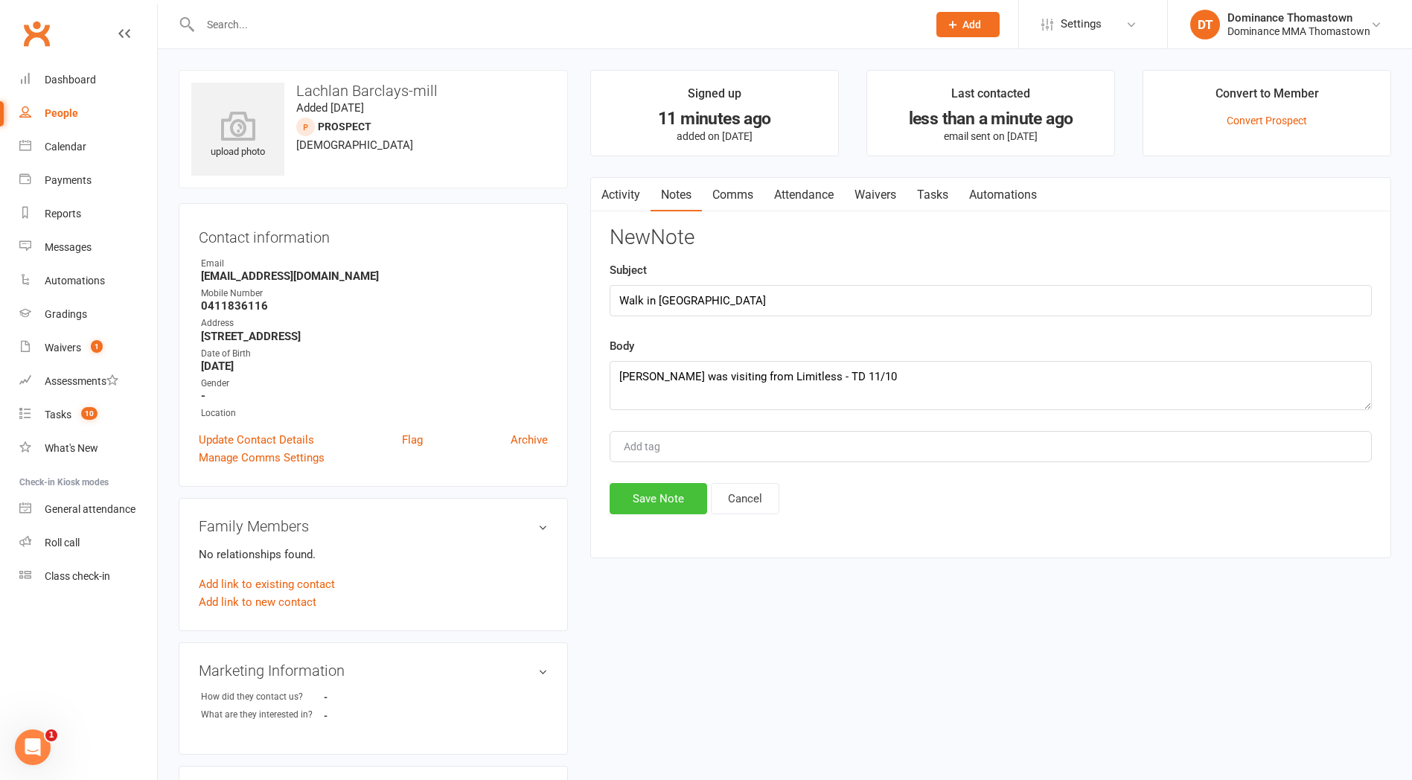
click at [634, 499] on button "Save Note" at bounding box center [659, 498] width 98 height 31
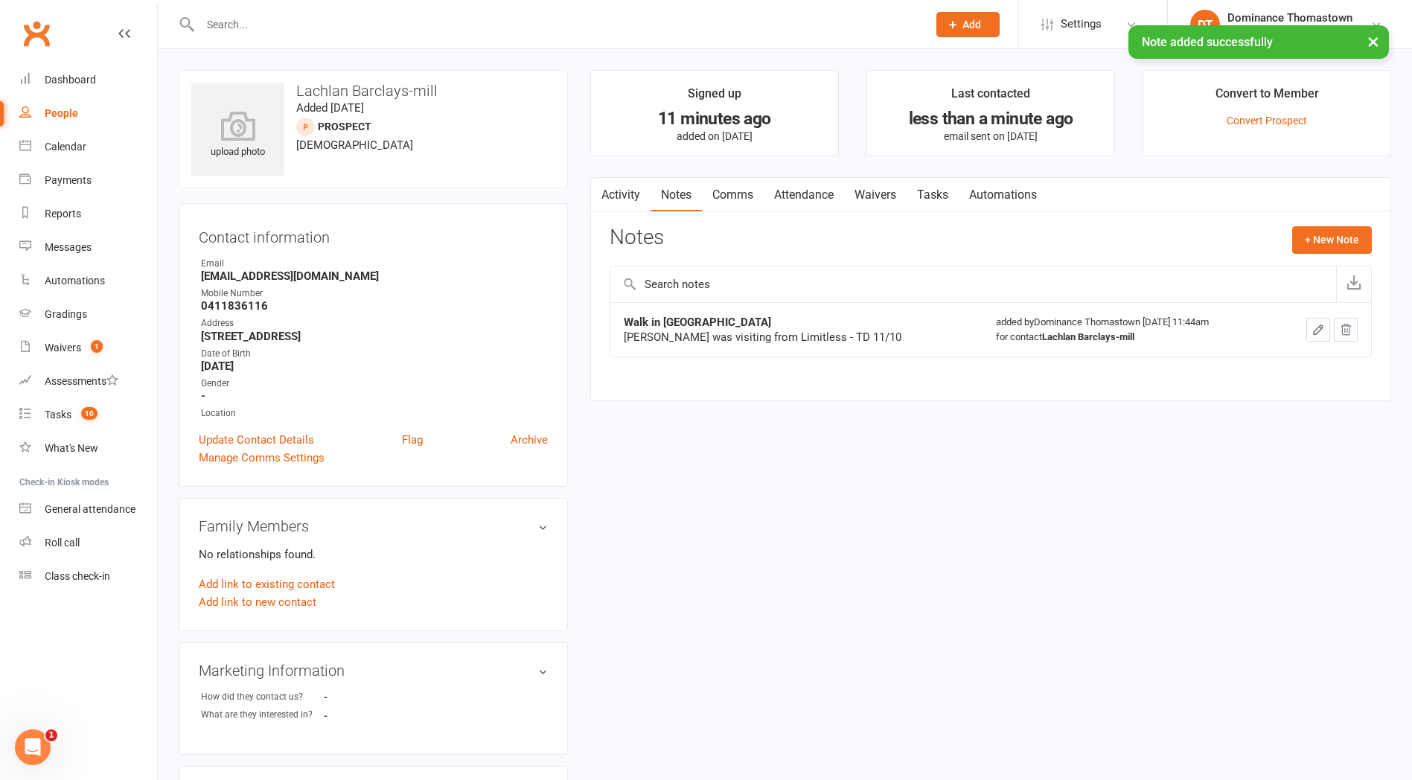
click at [811, 198] on link "Attendance" at bounding box center [804, 195] width 80 height 34
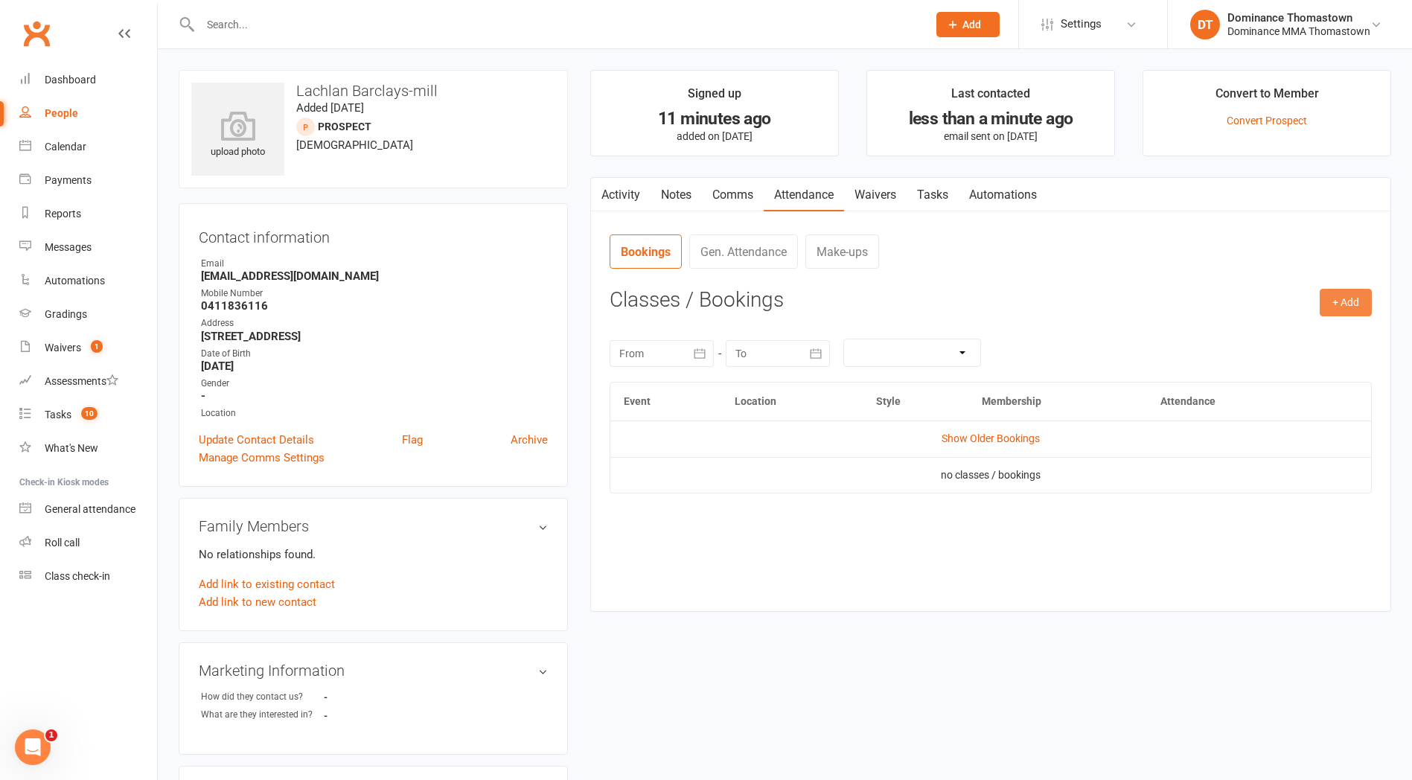
click at [1355, 299] on button "+ Add" at bounding box center [1346, 302] width 52 height 27
click at [957, 301] on h3 "Classes / Bookings" at bounding box center [991, 300] width 762 height 23
click at [1349, 307] on button "+ Add" at bounding box center [1346, 302] width 52 height 27
click at [322, 307] on strong "0411836116" at bounding box center [374, 305] width 347 height 13
click at [687, 202] on link "Notes" at bounding box center [676, 195] width 51 height 34
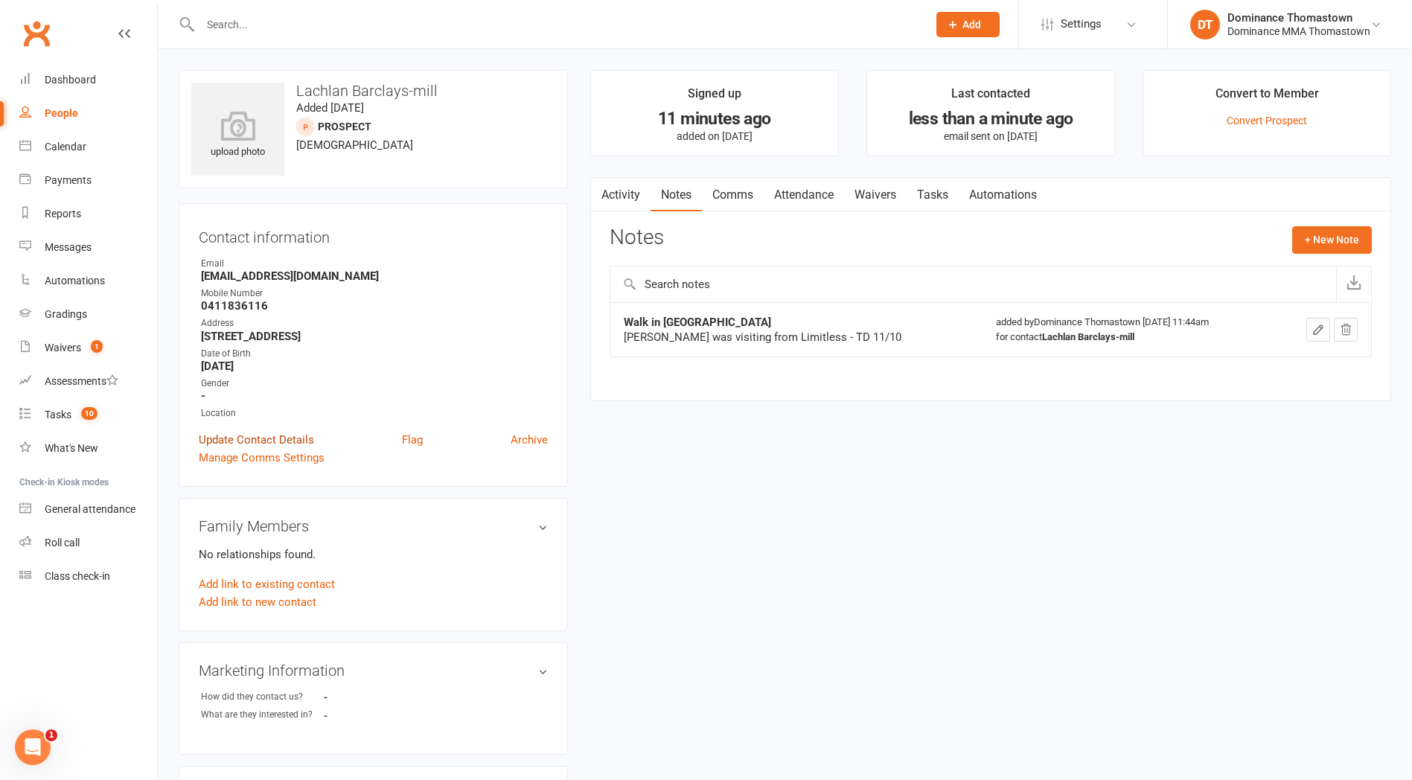
click at [272, 439] on link "Update Contact Details" at bounding box center [256, 440] width 115 height 18
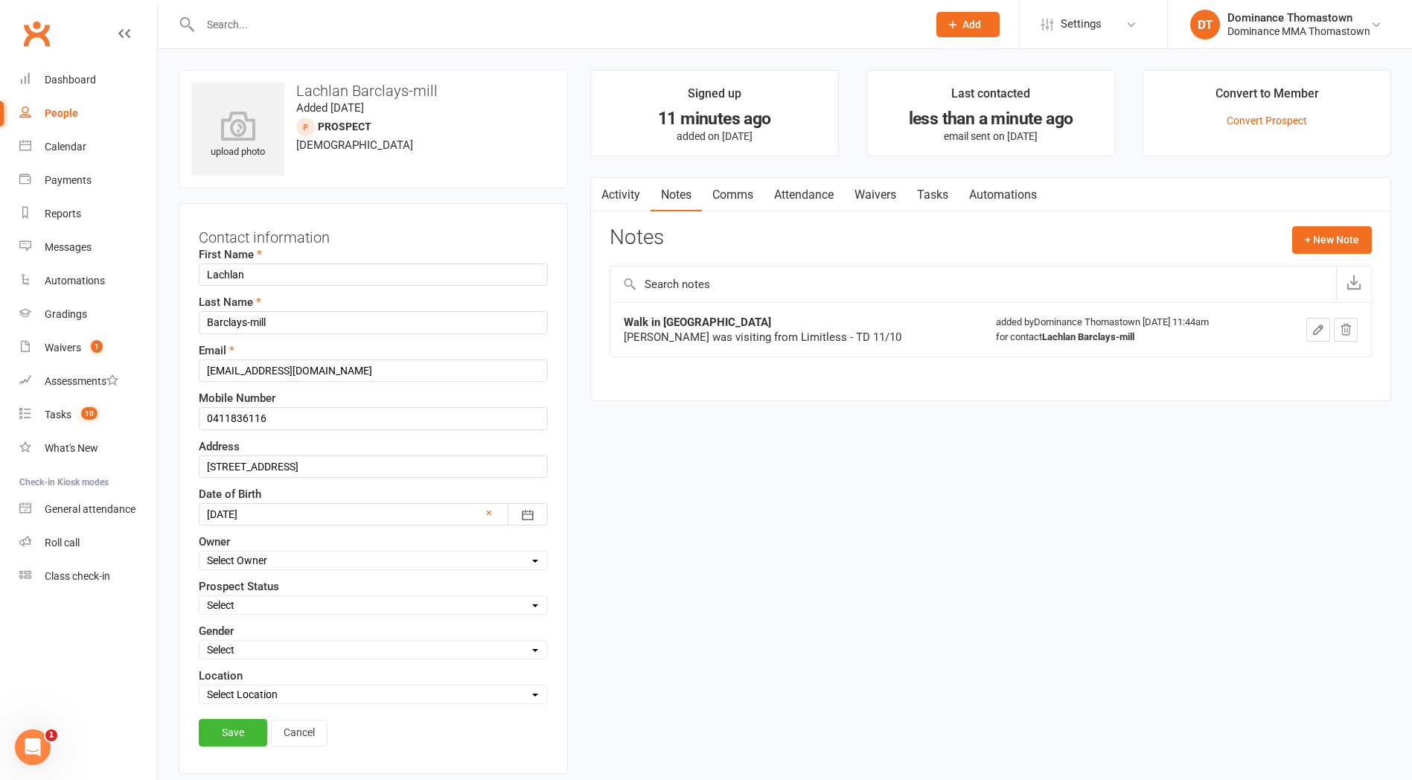
scroll to position [70, 0]
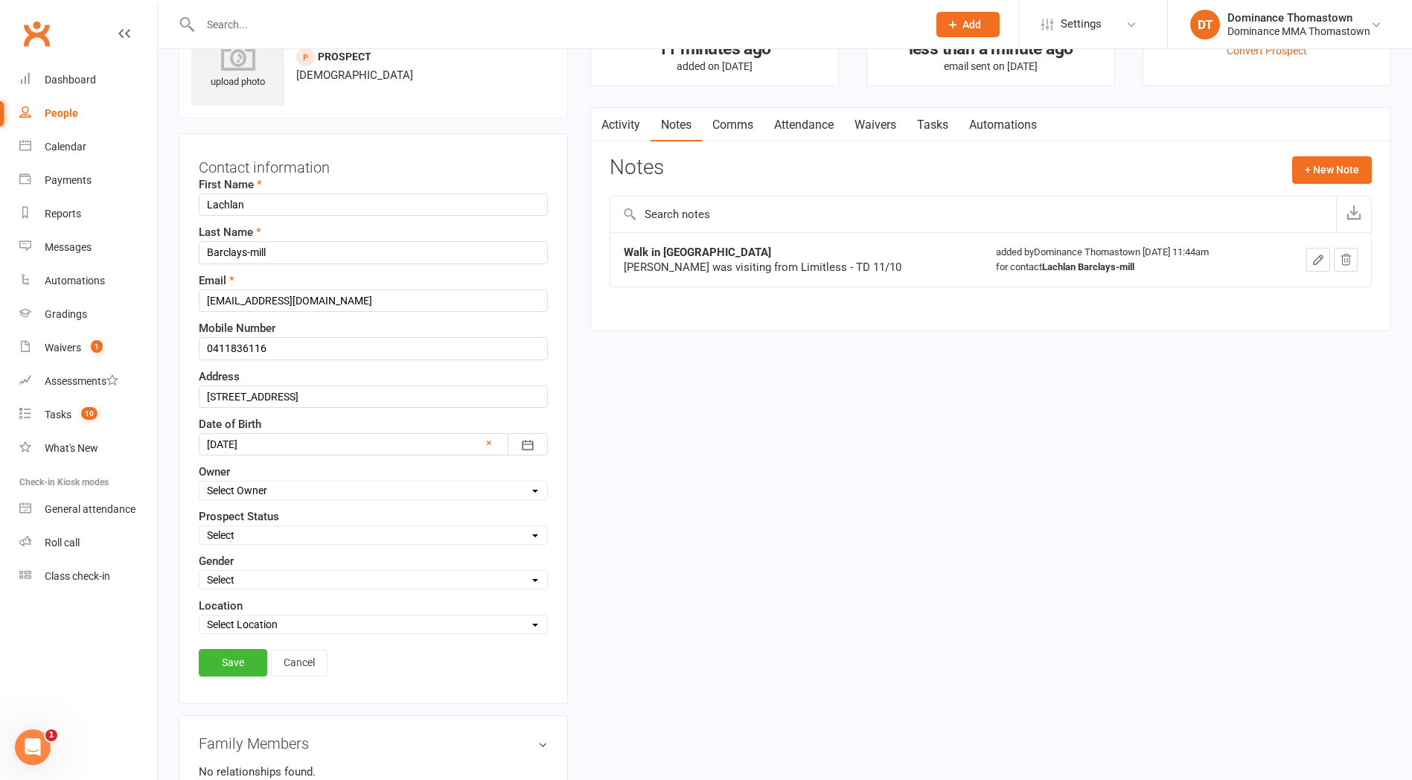
click at [275, 538] on select "Select ENQUIRY WEBSITE ENQUIRY META ADS ENQUIRY DROPPED PROSPECT DROP-IN VISITO…" at bounding box center [374, 535] width 348 height 16
select select "DROP-IN VISITOR"
click at [200, 527] on select "Select ENQUIRY WEBSITE ENQUIRY META ADS ENQUIRY DROPPED PROSPECT DROP-IN VISITO…" at bounding box center [374, 535] width 348 height 16
click at [232, 667] on link "Save" at bounding box center [233, 662] width 68 height 27
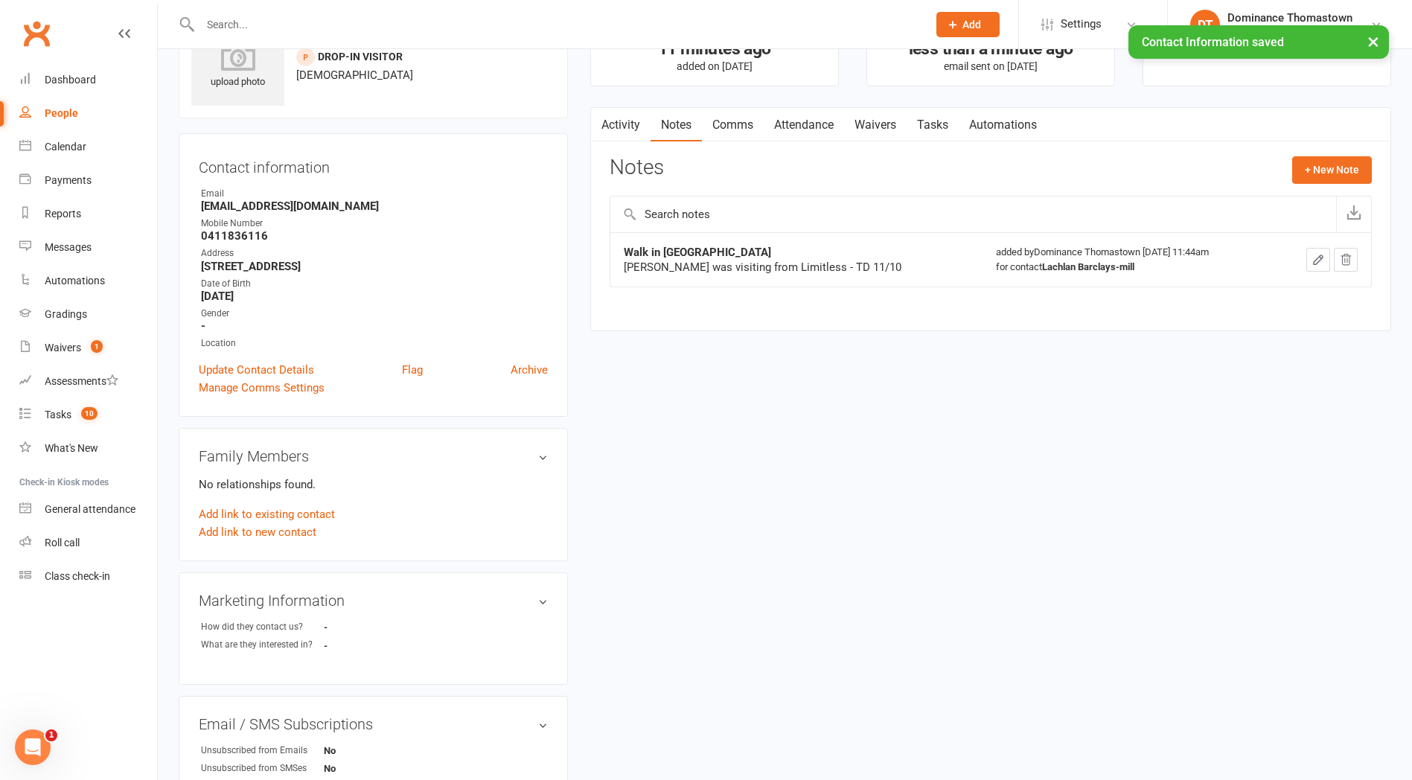
scroll to position [0, 0]
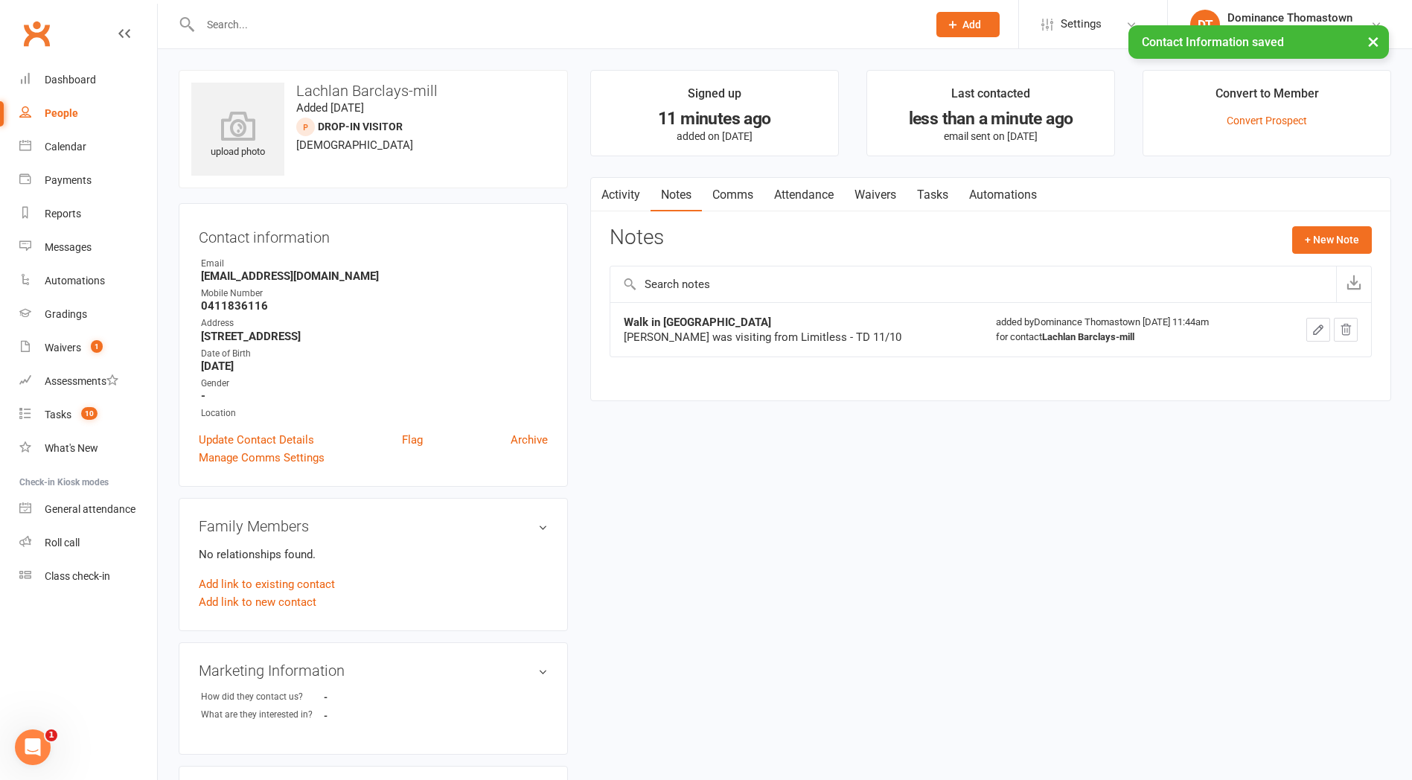
click at [737, 194] on link "Comms" at bounding box center [733, 195] width 62 height 34
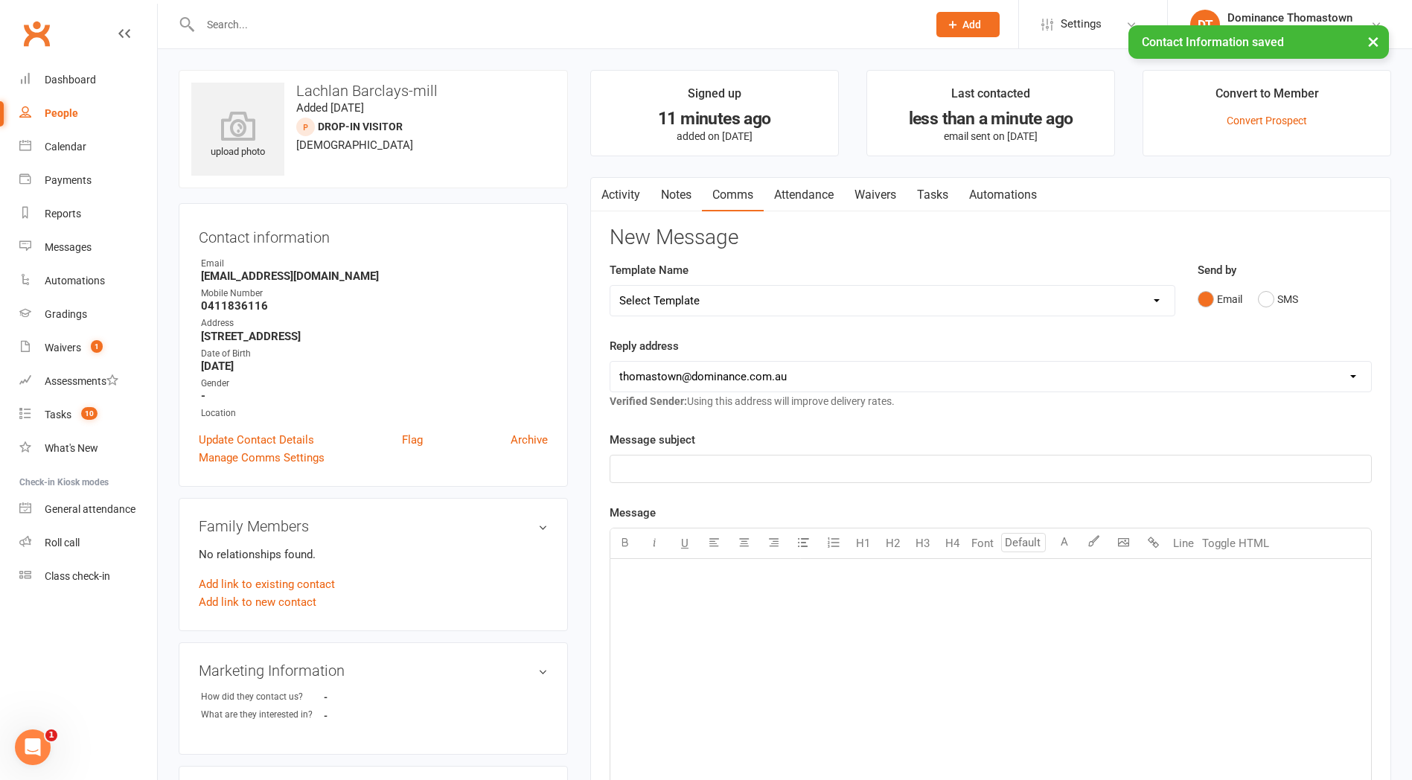
click at [824, 190] on link "Attendance" at bounding box center [804, 195] width 80 height 34
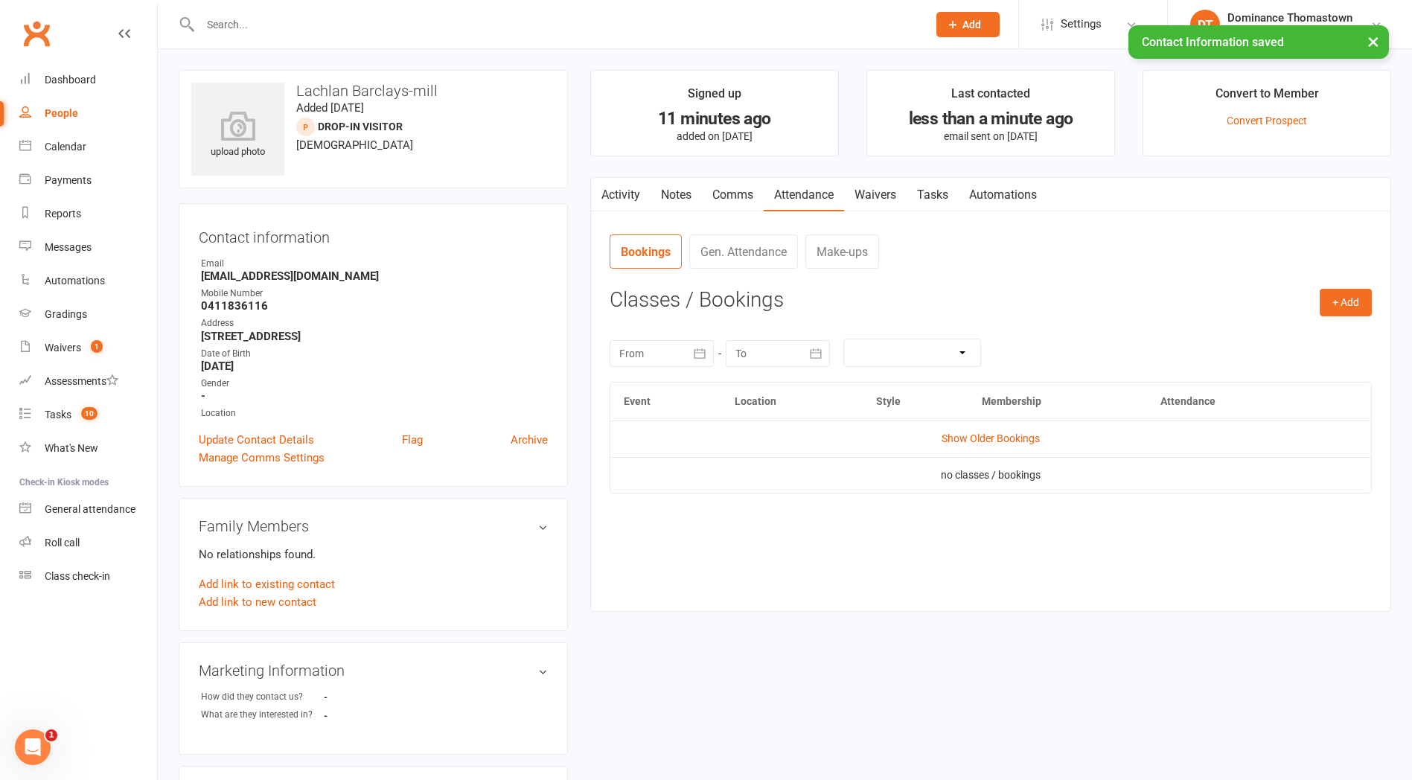
click at [896, 196] on link "Waivers" at bounding box center [875, 195] width 63 height 34
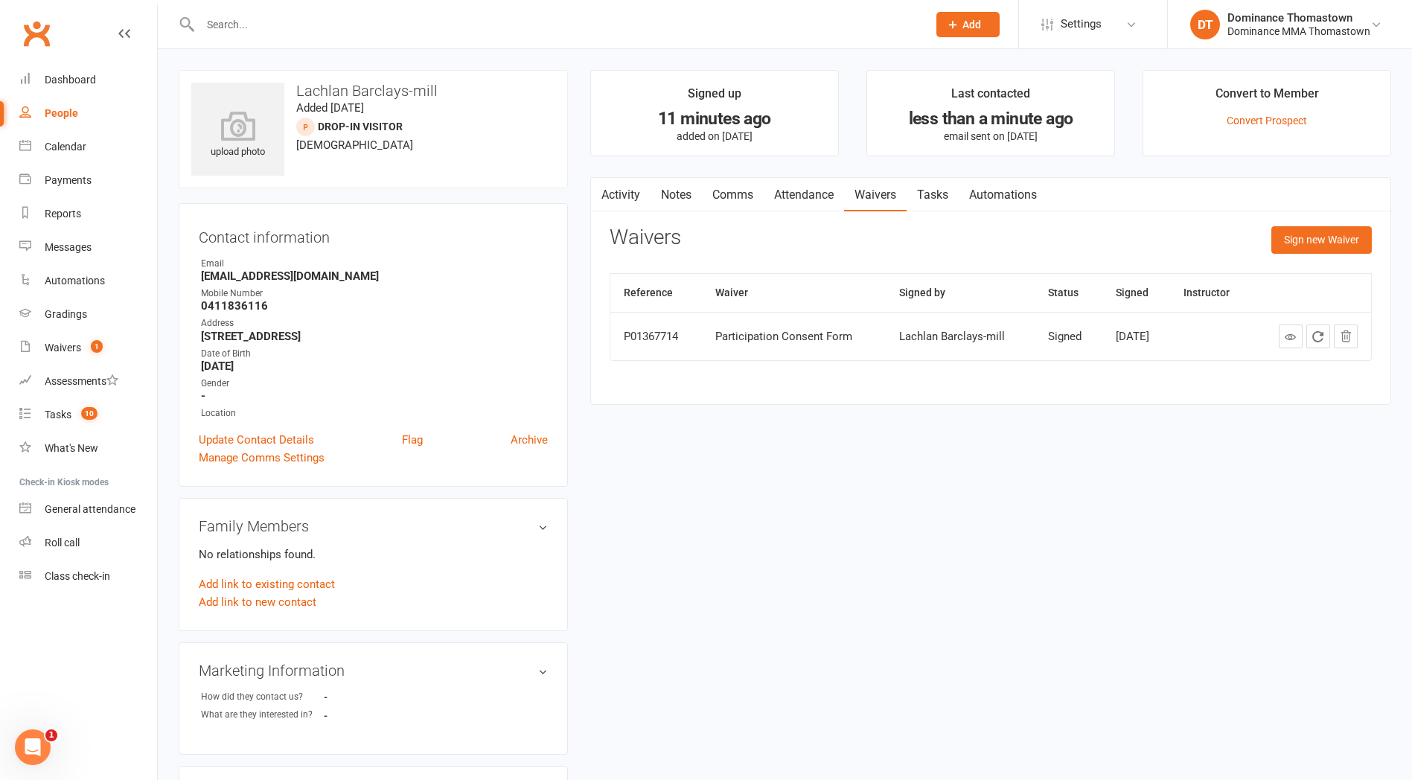
click at [946, 197] on link "Tasks" at bounding box center [933, 195] width 52 height 34
select select "incomplete"
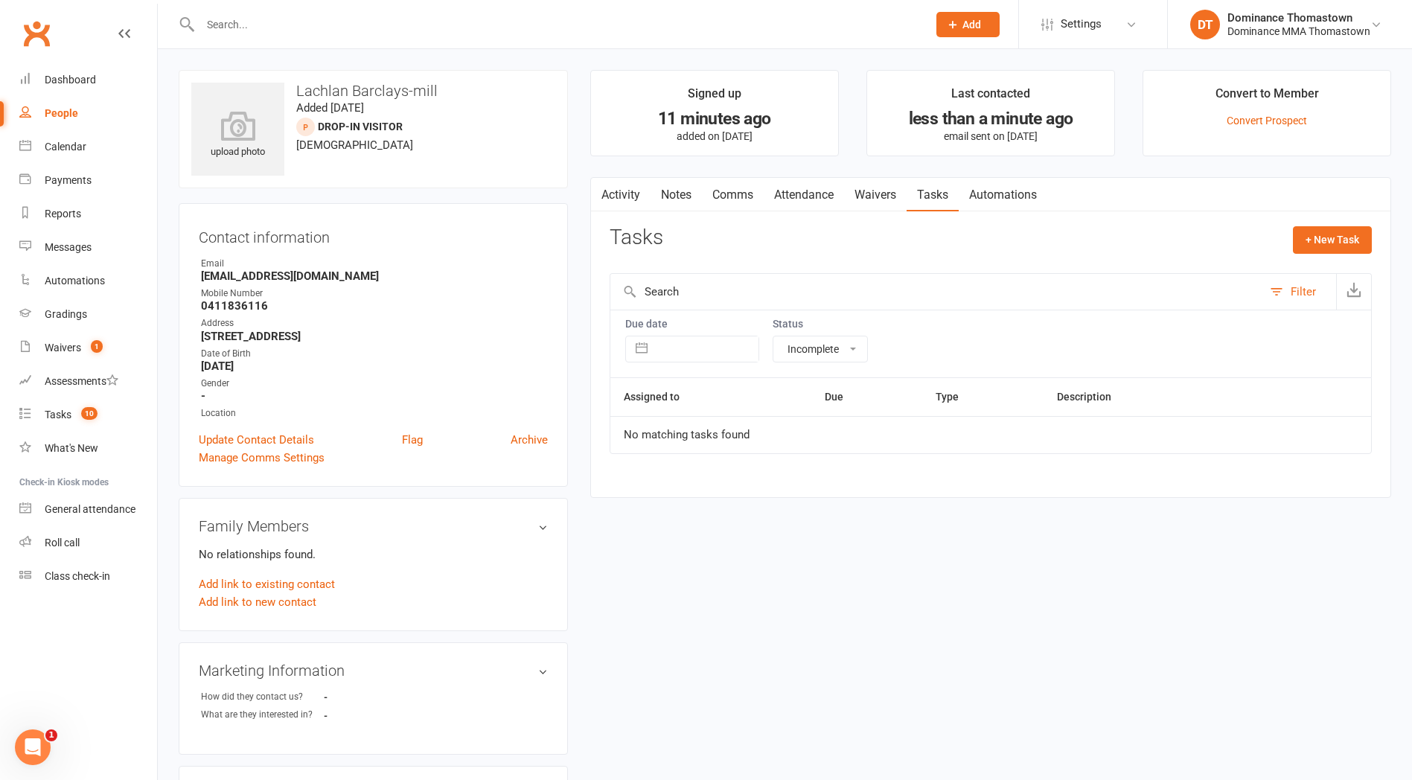
click at [243, 24] on input "text" at bounding box center [556, 24] width 721 height 21
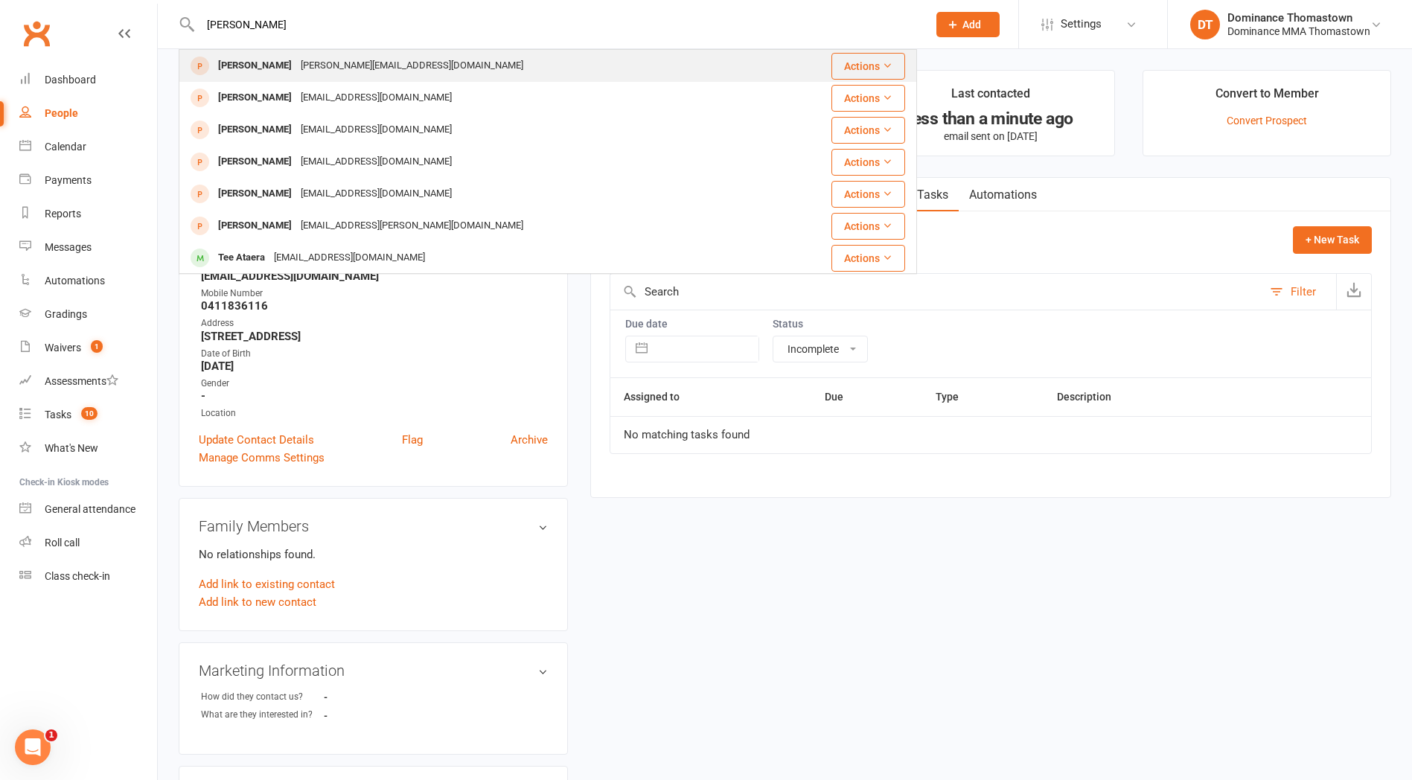
type input "[PERSON_NAME]"
click at [261, 58] on div "[PERSON_NAME]" at bounding box center [255, 66] width 83 height 22
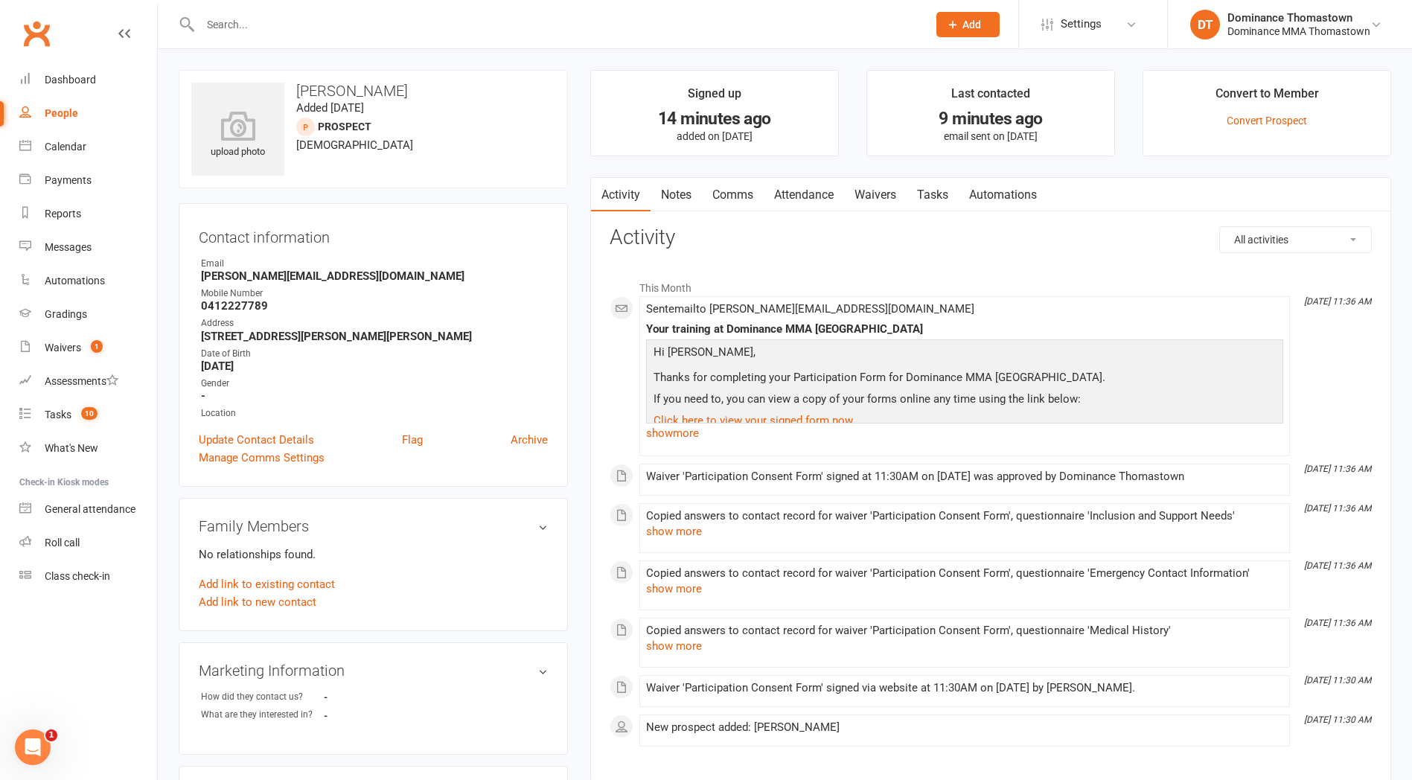
click at [674, 194] on link "Notes" at bounding box center [676, 195] width 51 height 34
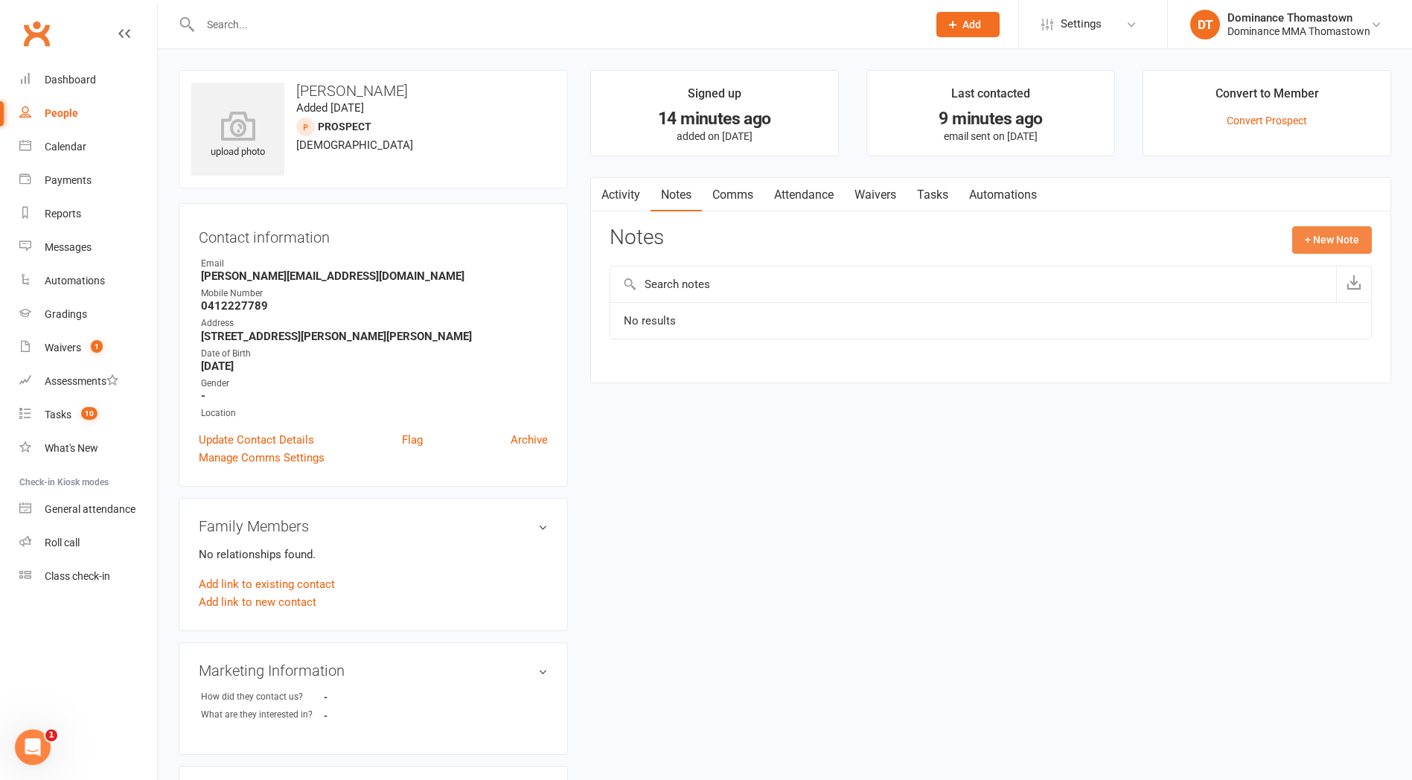
click at [1312, 243] on button "+ New Note" at bounding box center [1332, 239] width 80 height 27
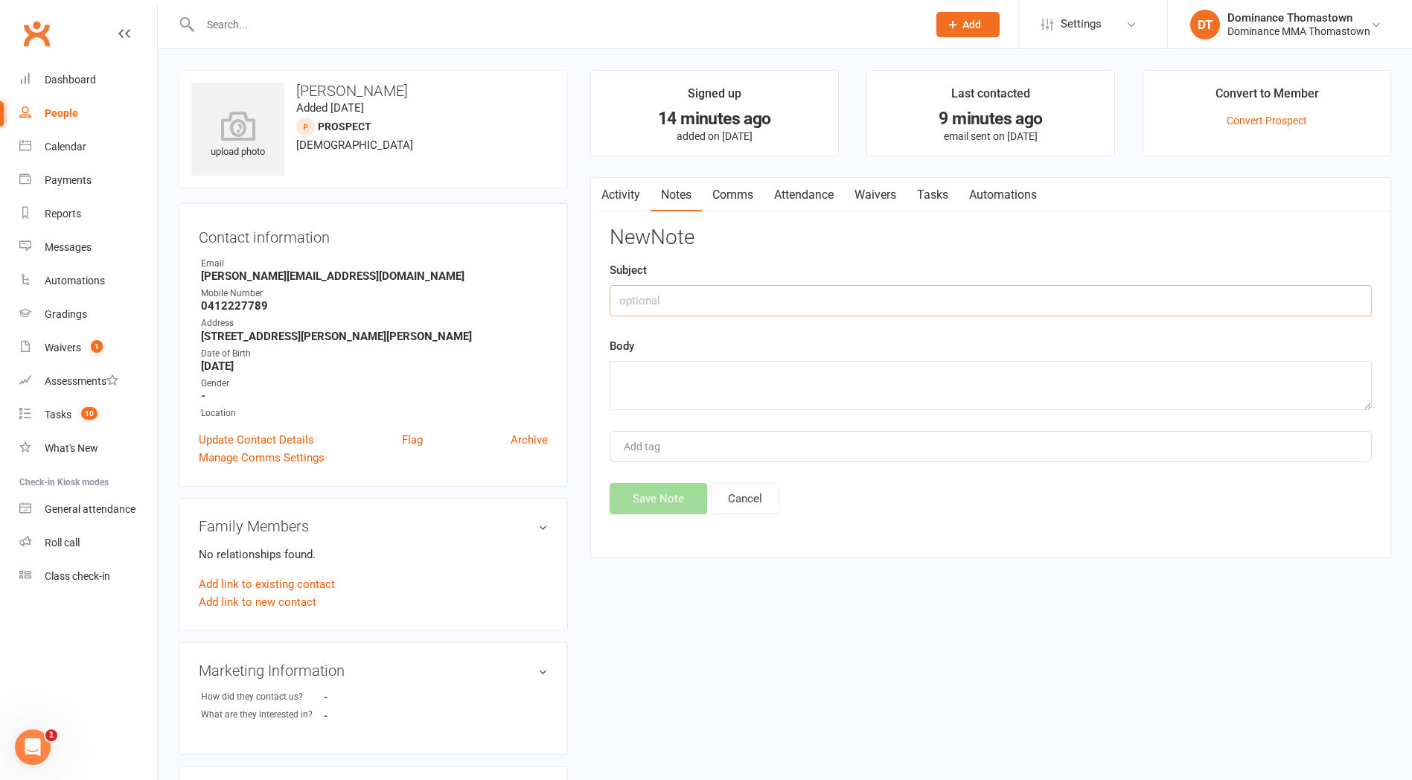
click at [799, 302] on input "text" at bounding box center [991, 300] width 762 height 31
type input "Walk in [GEOGRAPHIC_DATA]"
click at [741, 377] on textarea at bounding box center [991, 385] width 762 height 49
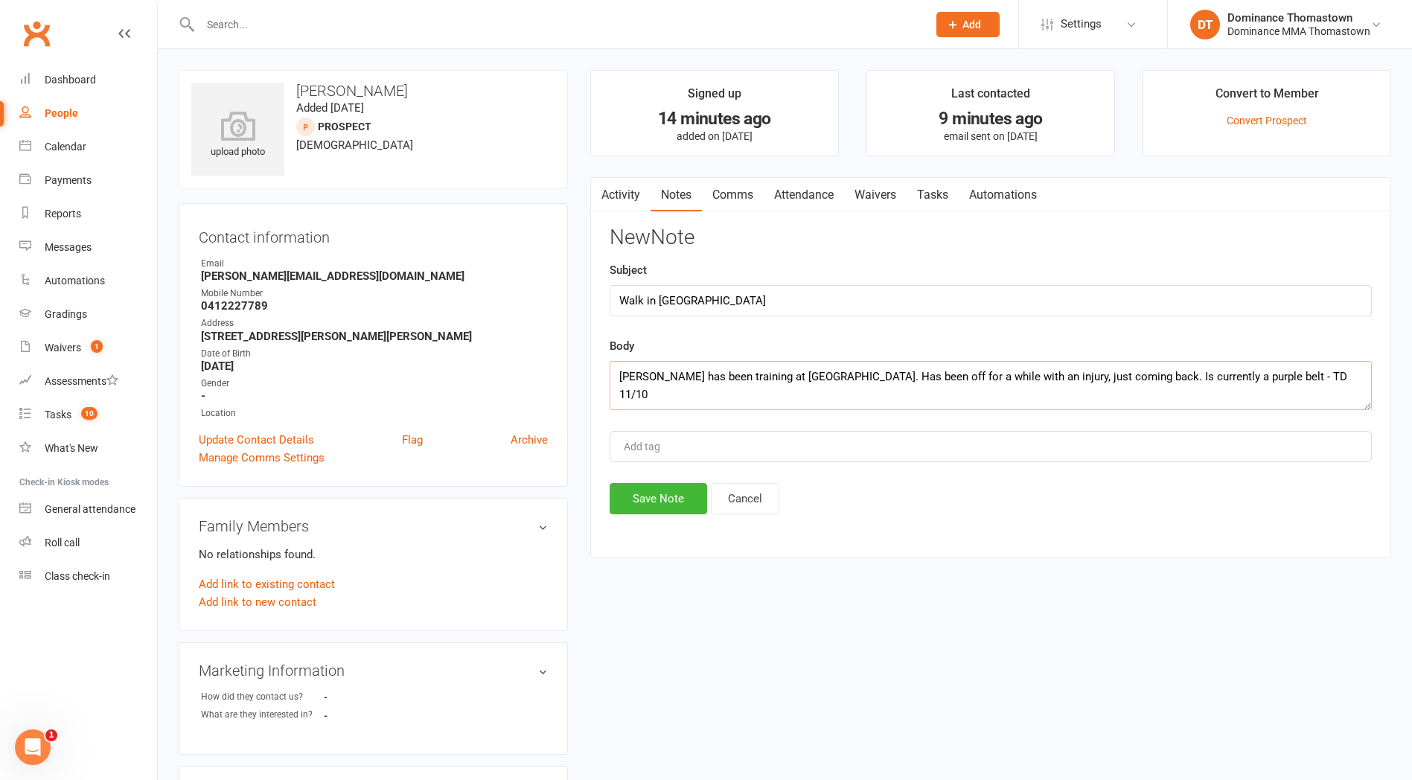
click at [786, 375] on textarea "[PERSON_NAME] has been training at [GEOGRAPHIC_DATA]. Has been off for a while …" at bounding box center [991, 385] width 762 height 49
type textarea "[PERSON_NAME] has been training at Absolute. Has been off for a while with an i…"
click at [665, 504] on button "Save Note" at bounding box center [659, 498] width 98 height 31
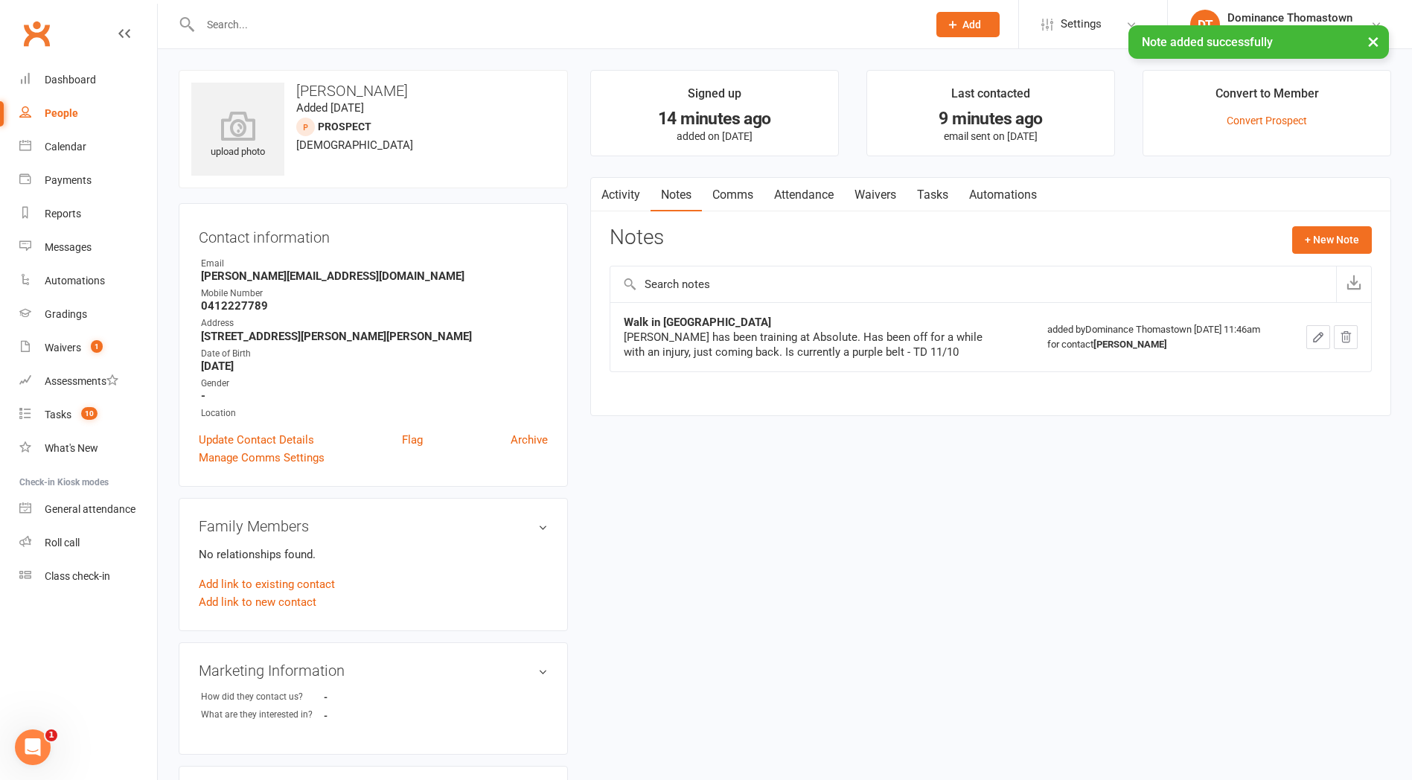
drag, startPoint x: 807, startPoint y: 188, endPoint x: 814, endPoint y: 198, distance: 12.2
click at [807, 188] on link "Attendance" at bounding box center [804, 195] width 80 height 34
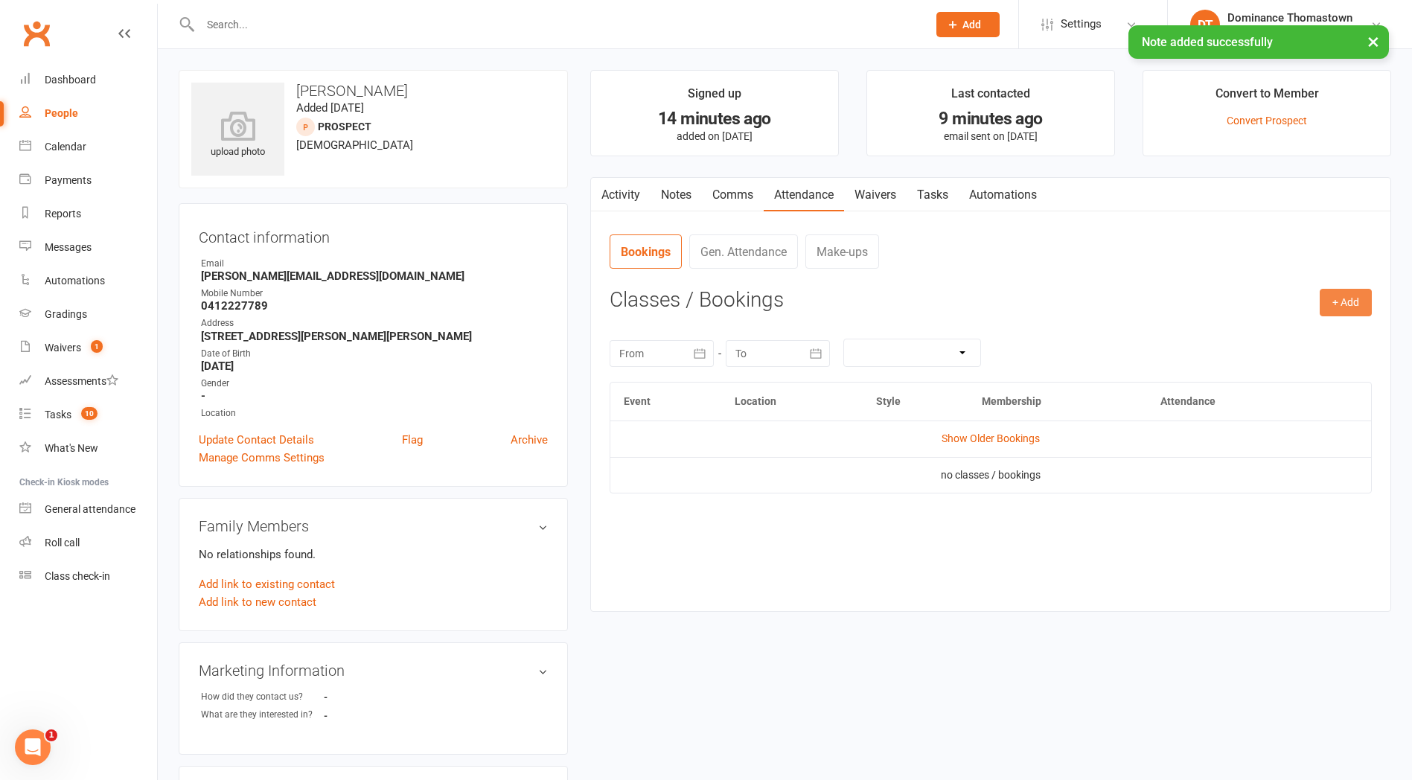
click at [1354, 297] on button "+ Add" at bounding box center [1346, 302] width 52 height 27
click at [1283, 333] on link "Book Event" at bounding box center [1297, 337] width 147 height 30
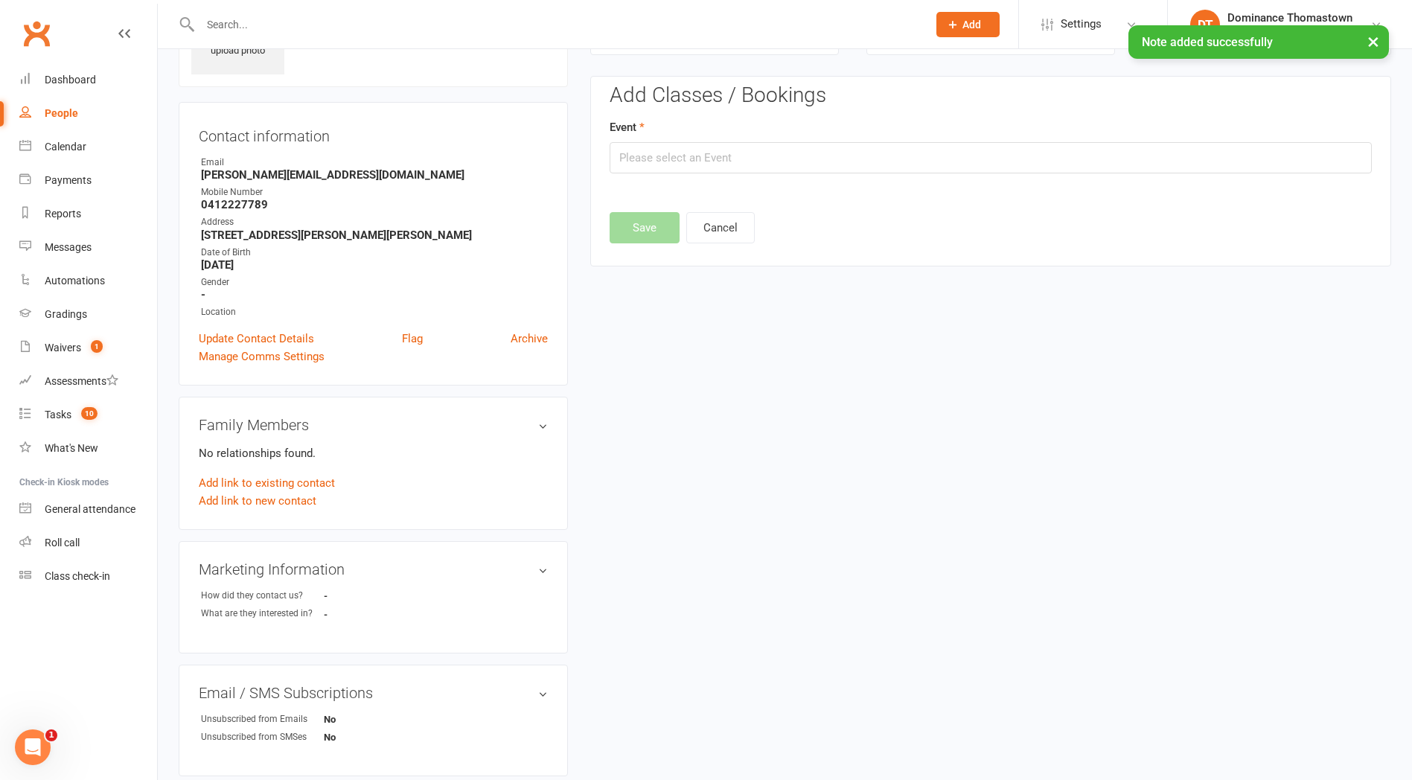
scroll to position [102, 0]
click at [764, 158] on input "text" at bounding box center [991, 156] width 762 height 31
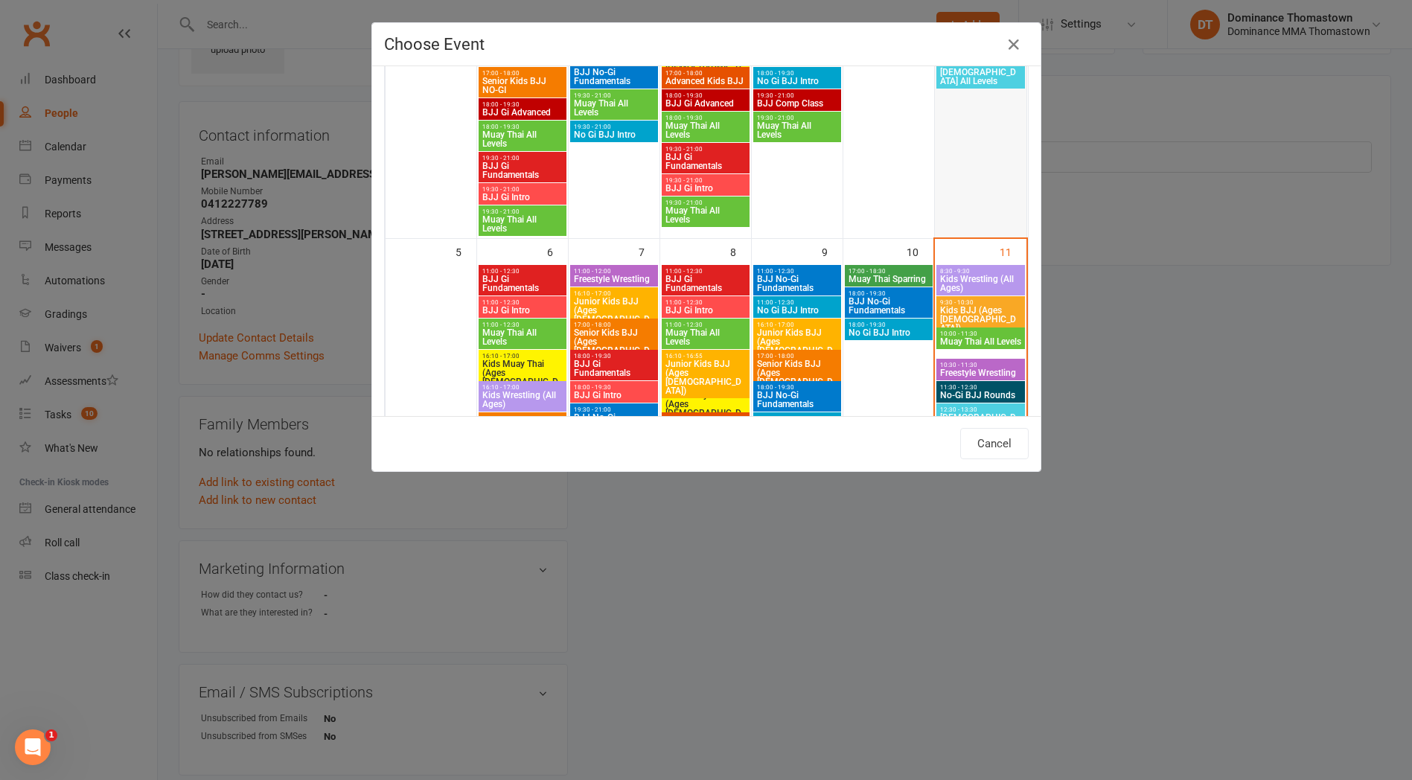
scroll to position [352, 0]
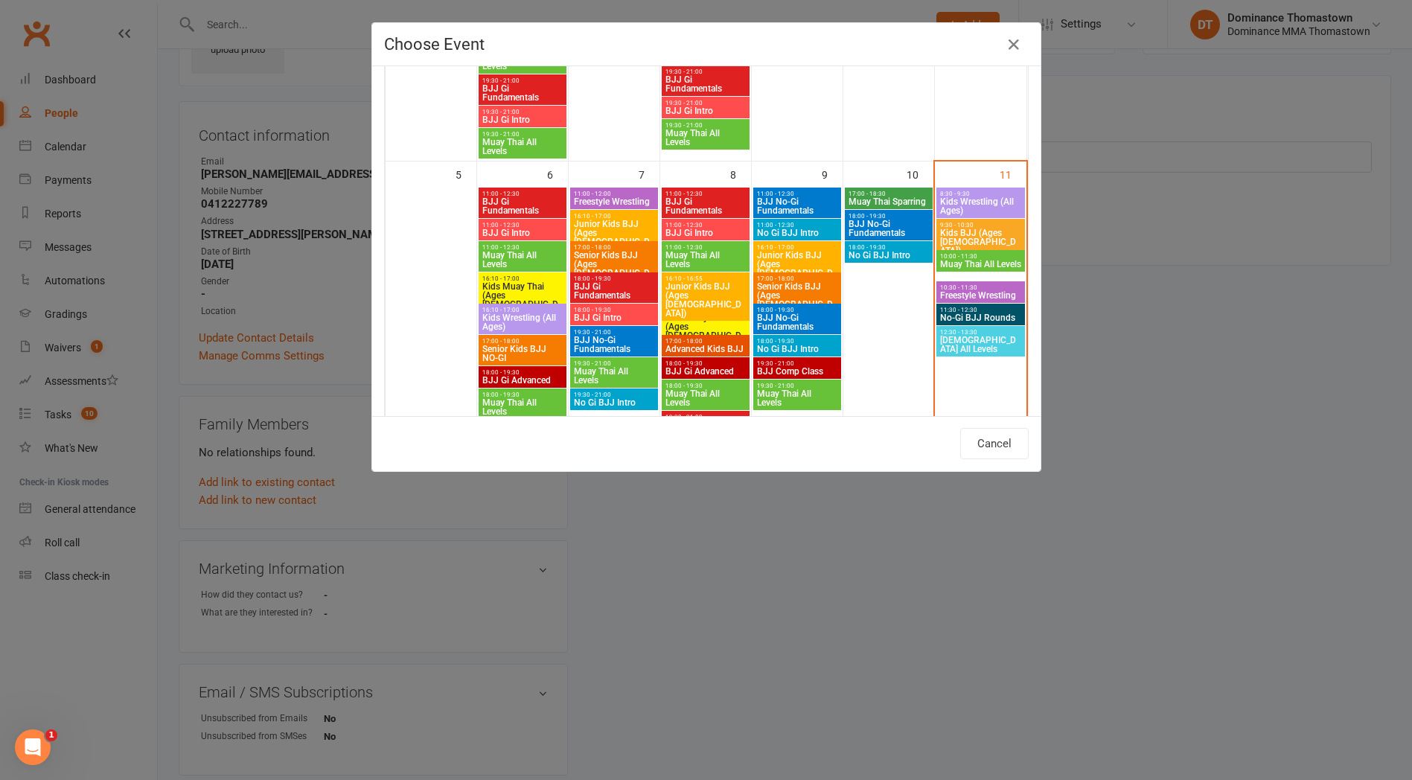
click at [985, 321] on span "No-Gi BJJ Rounds" at bounding box center [980, 317] width 83 height 9
type input "No-Gi BJJ Rounds - [DATE] 11:30:00 AM"
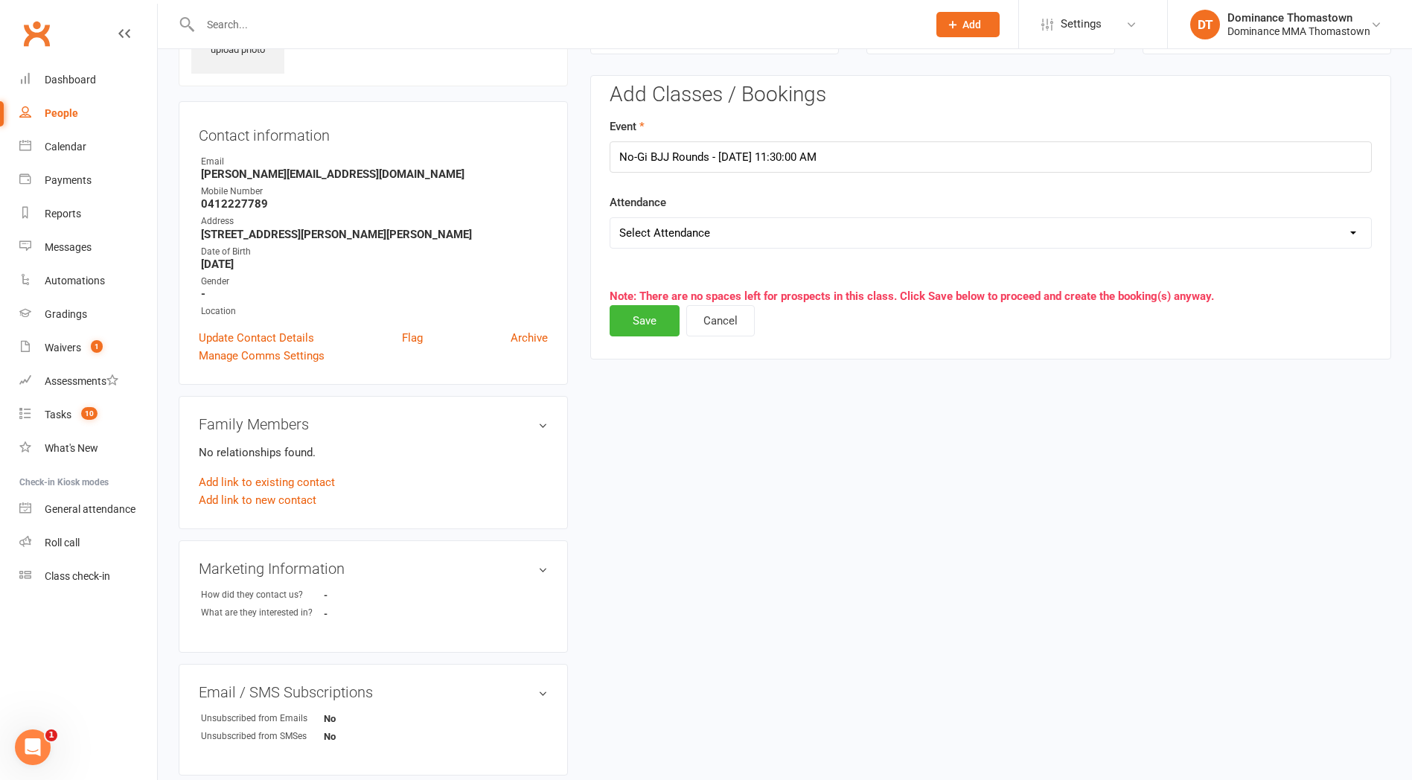
click at [684, 241] on select "Select Attendance Attended Absent" at bounding box center [990, 233] width 761 height 30
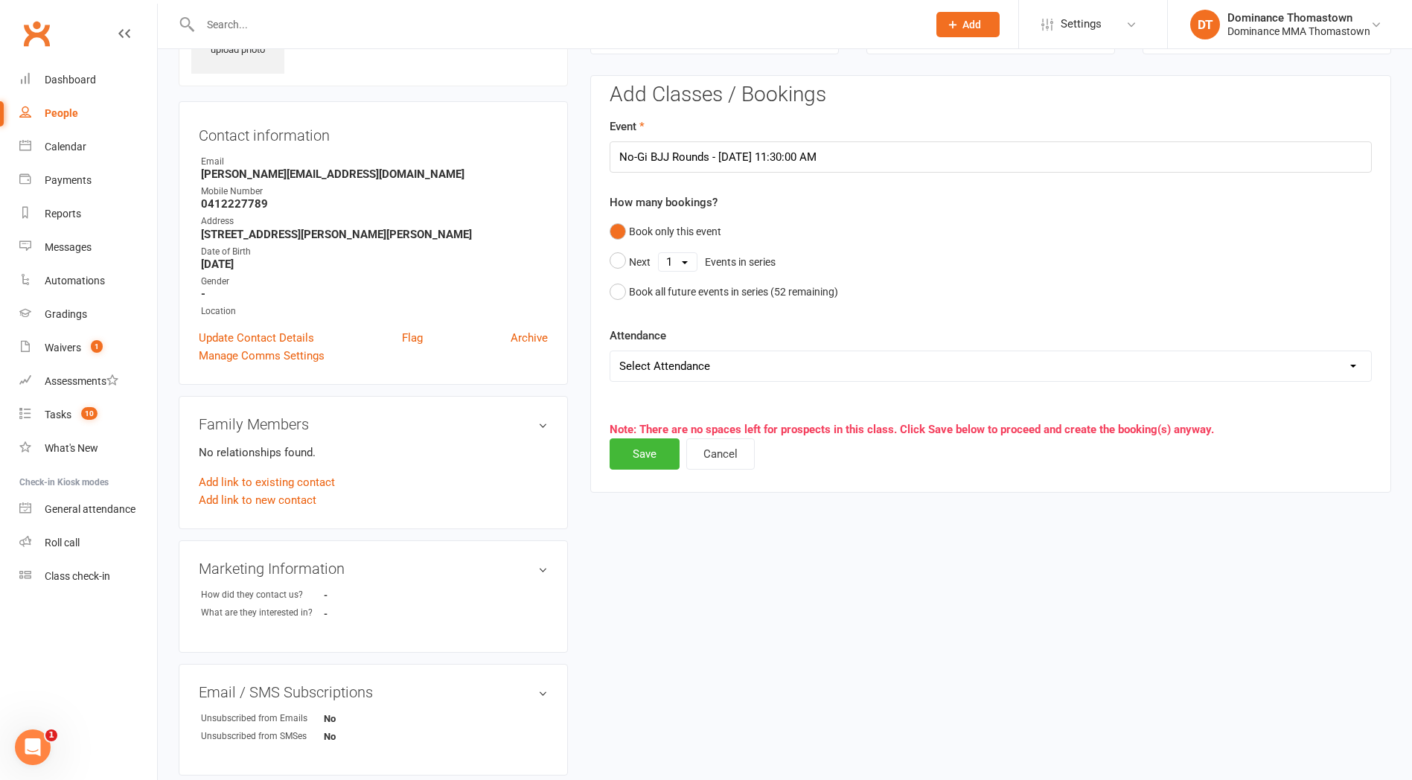
select select "0"
click at [610, 351] on select "Select Attendance Attended Absent" at bounding box center [990, 366] width 761 height 30
click at [652, 462] on button "Save" at bounding box center [645, 453] width 70 height 31
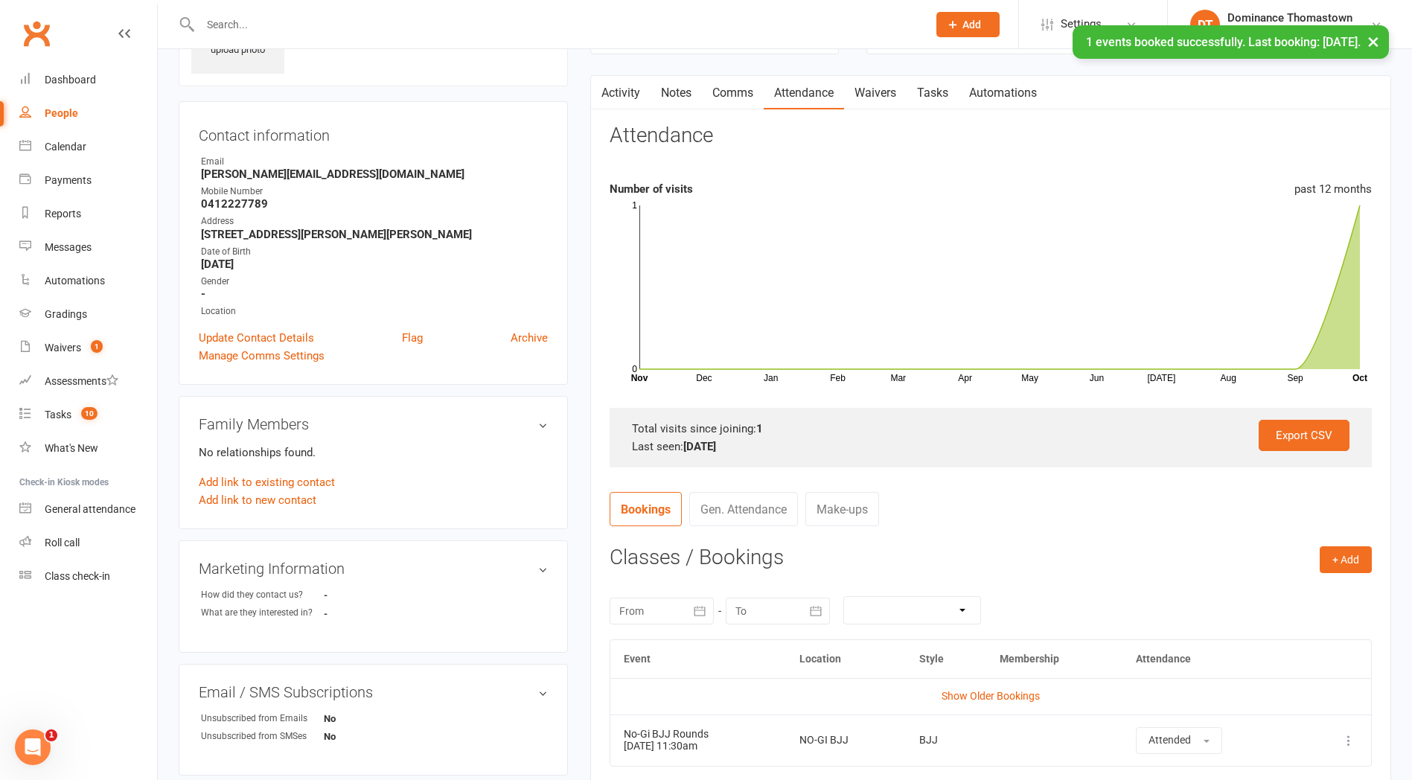
click at [931, 88] on link "Tasks" at bounding box center [933, 93] width 52 height 34
select select "incomplete"
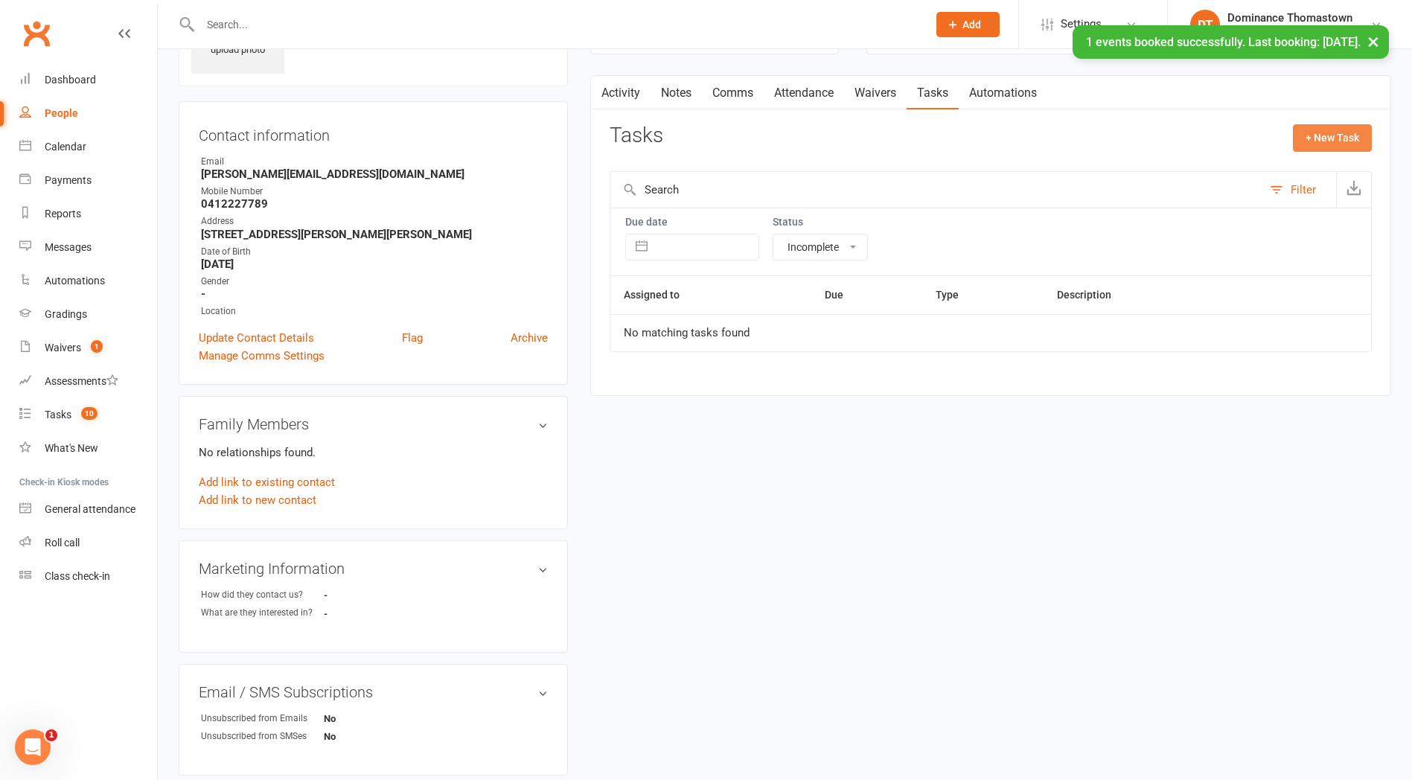
click at [1345, 129] on button "+ New Task" at bounding box center [1332, 137] width 79 height 27
select select "12547"
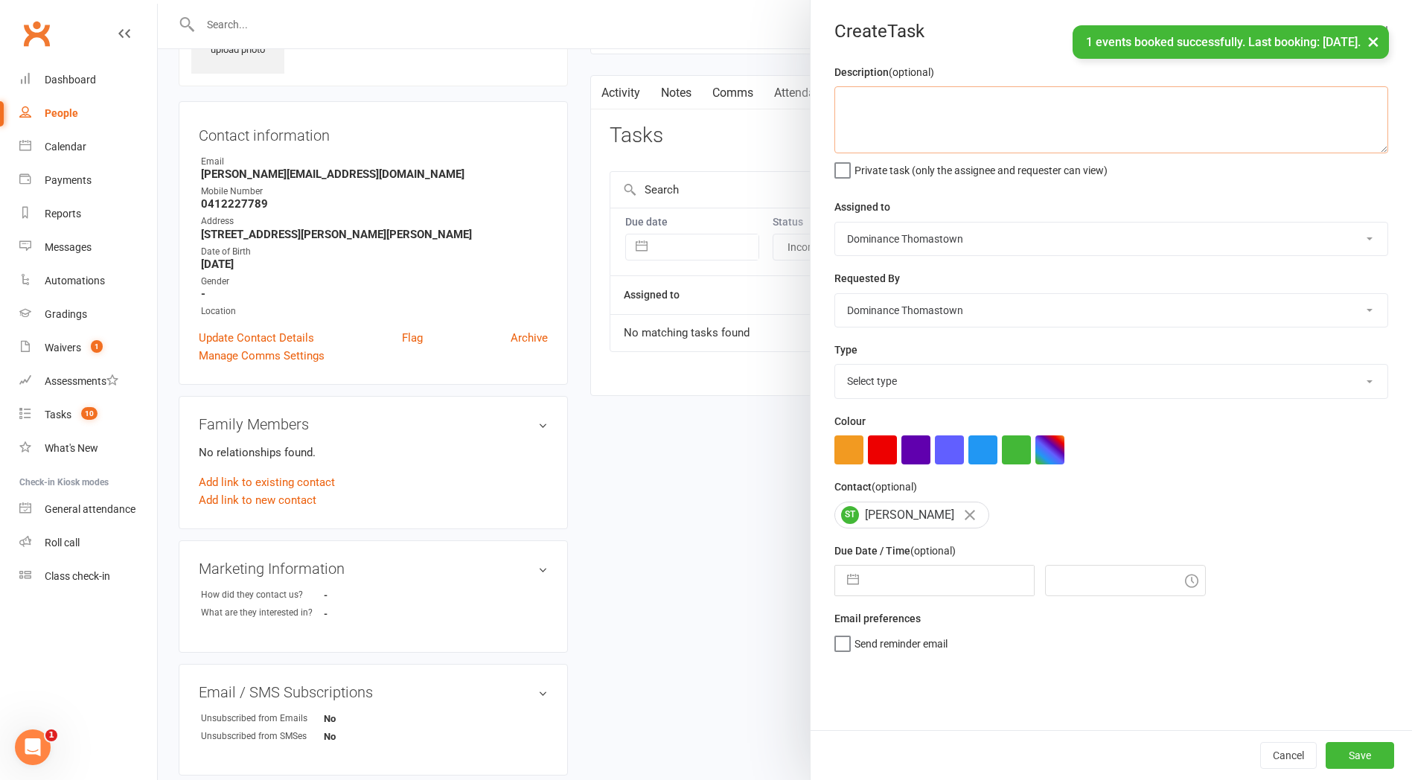
click at [922, 119] on textarea at bounding box center [1111, 119] width 554 height 67
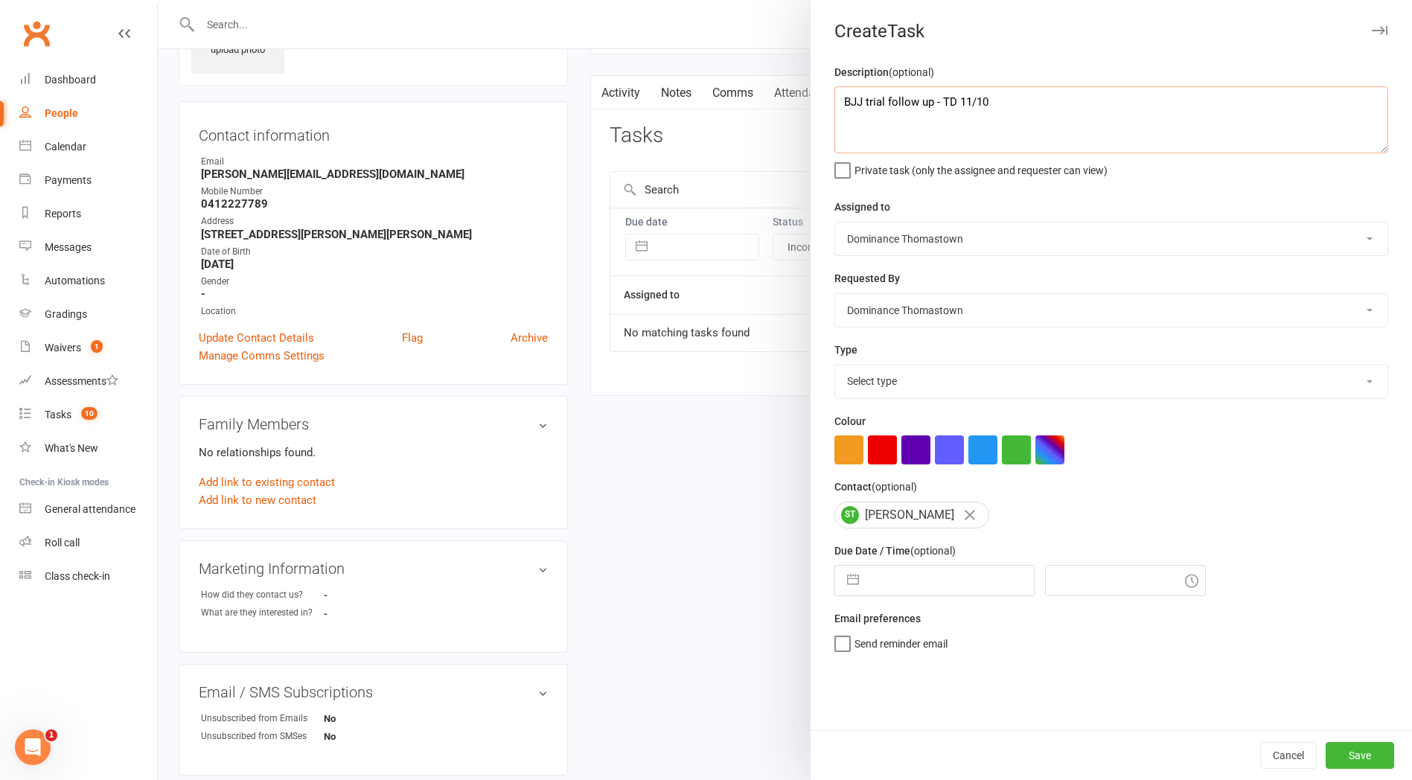
type textarea "BJJ trial follow up - TD 11/10"
click at [893, 379] on select "Select type A. prospect | enquiry response B. prospect | trial | booking [PERSO…" at bounding box center [1111, 381] width 552 height 33
select select "3812"
click at [835, 366] on select "Select type A. prospect | enquiry response B. prospect | trial | booking [PERSO…" at bounding box center [1111, 381] width 552 height 33
click at [890, 588] on input "text" at bounding box center [949, 581] width 167 height 30
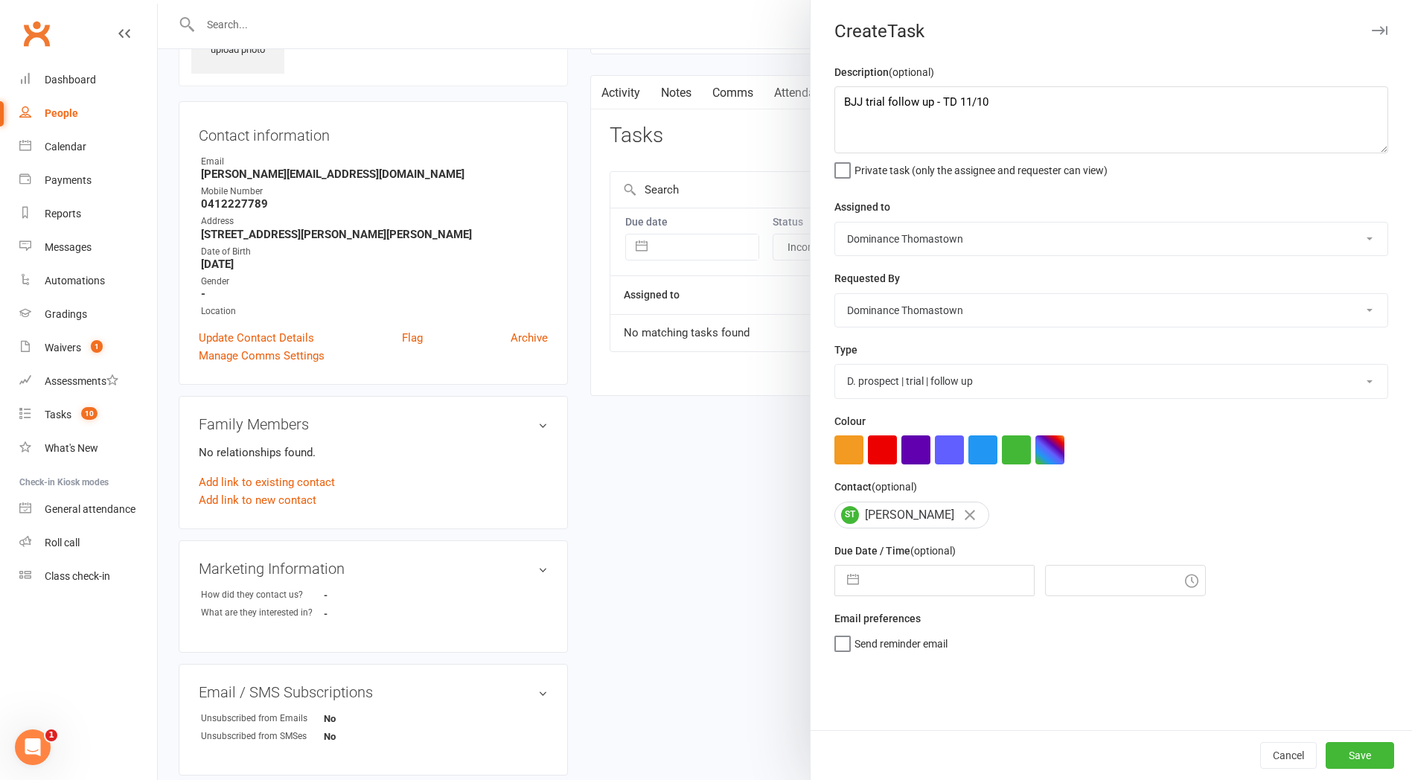
select select "8"
select select "2025"
select select "9"
select select "2025"
select select "10"
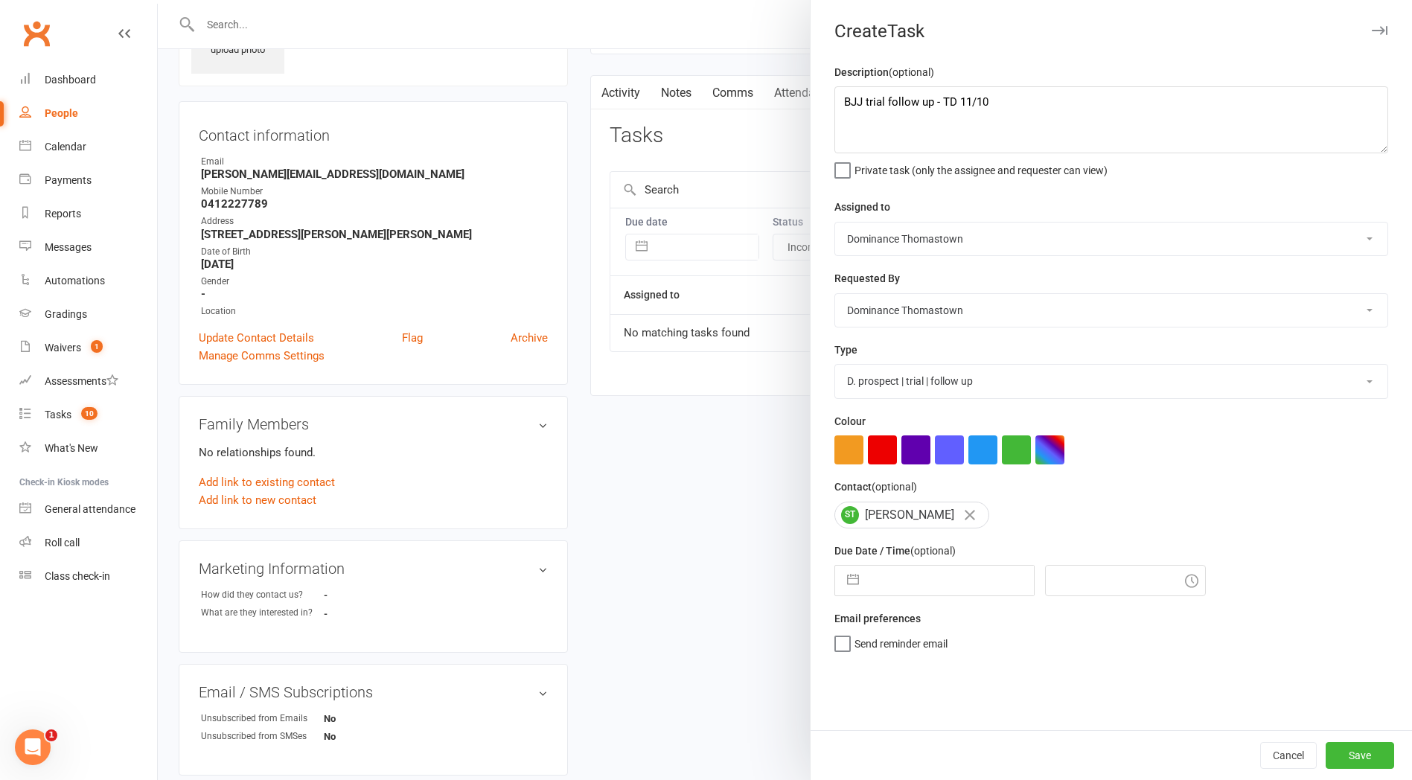
select select "2025"
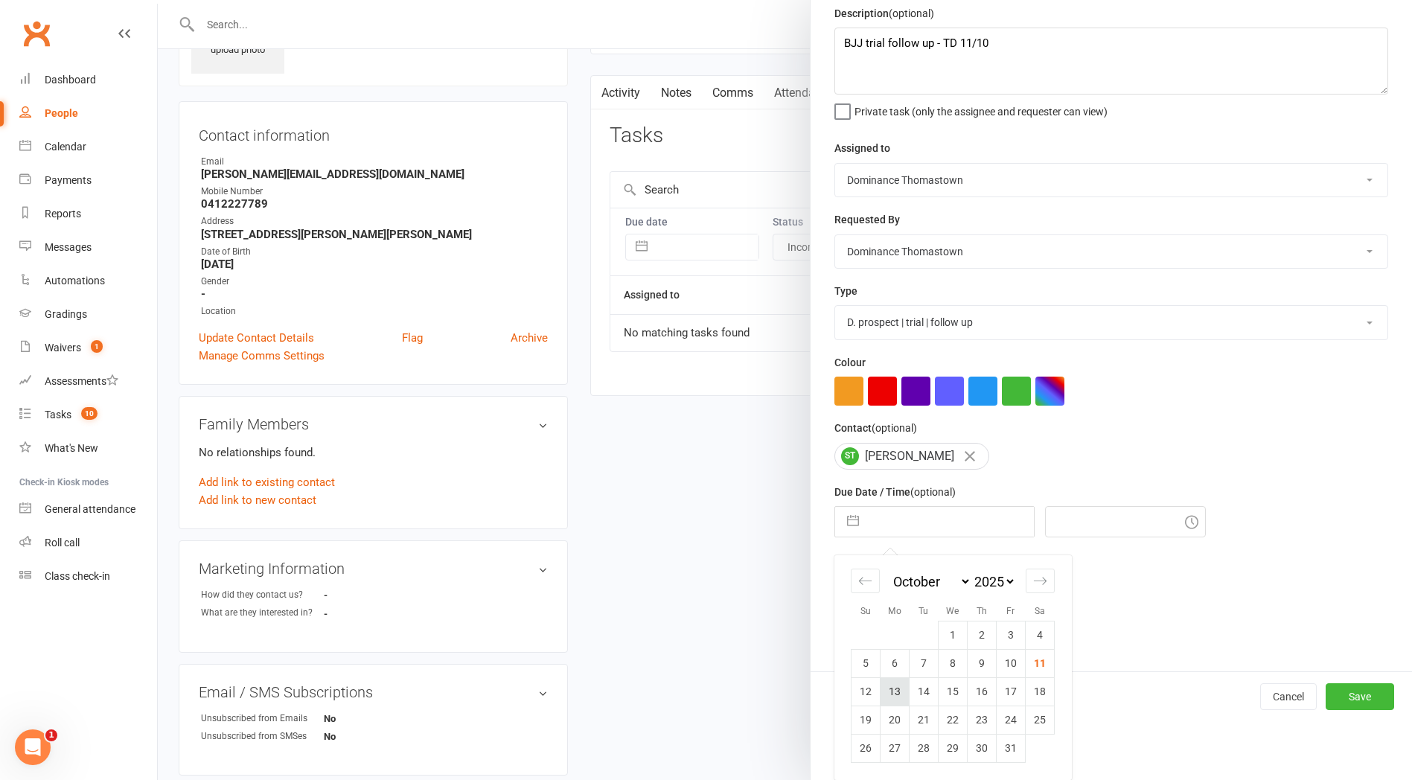
click at [900, 694] on td "13" at bounding box center [895, 691] width 29 height 28
type input "[DATE]"
type input "12:00pm"
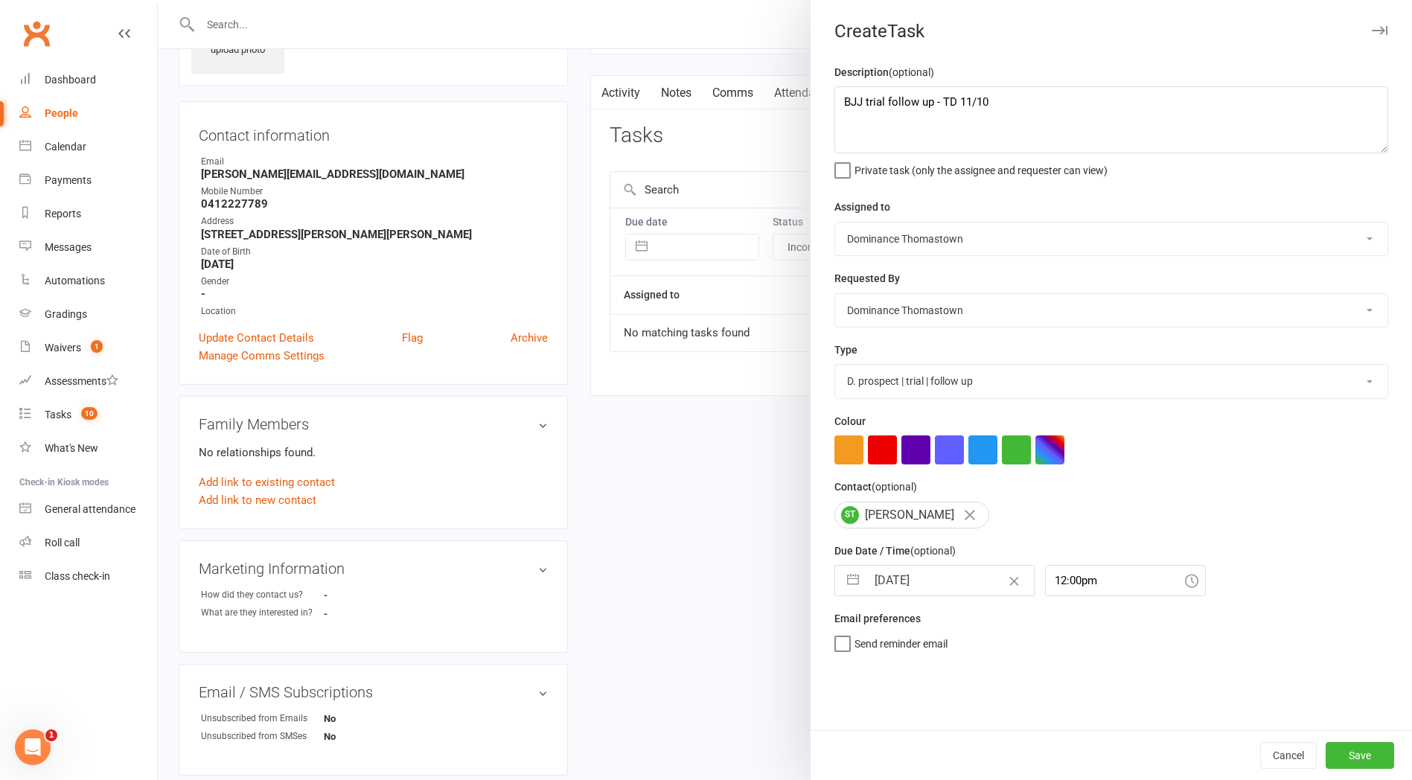
scroll to position [0, 0]
click at [1351, 753] on button "Save" at bounding box center [1360, 755] width 68 height 27
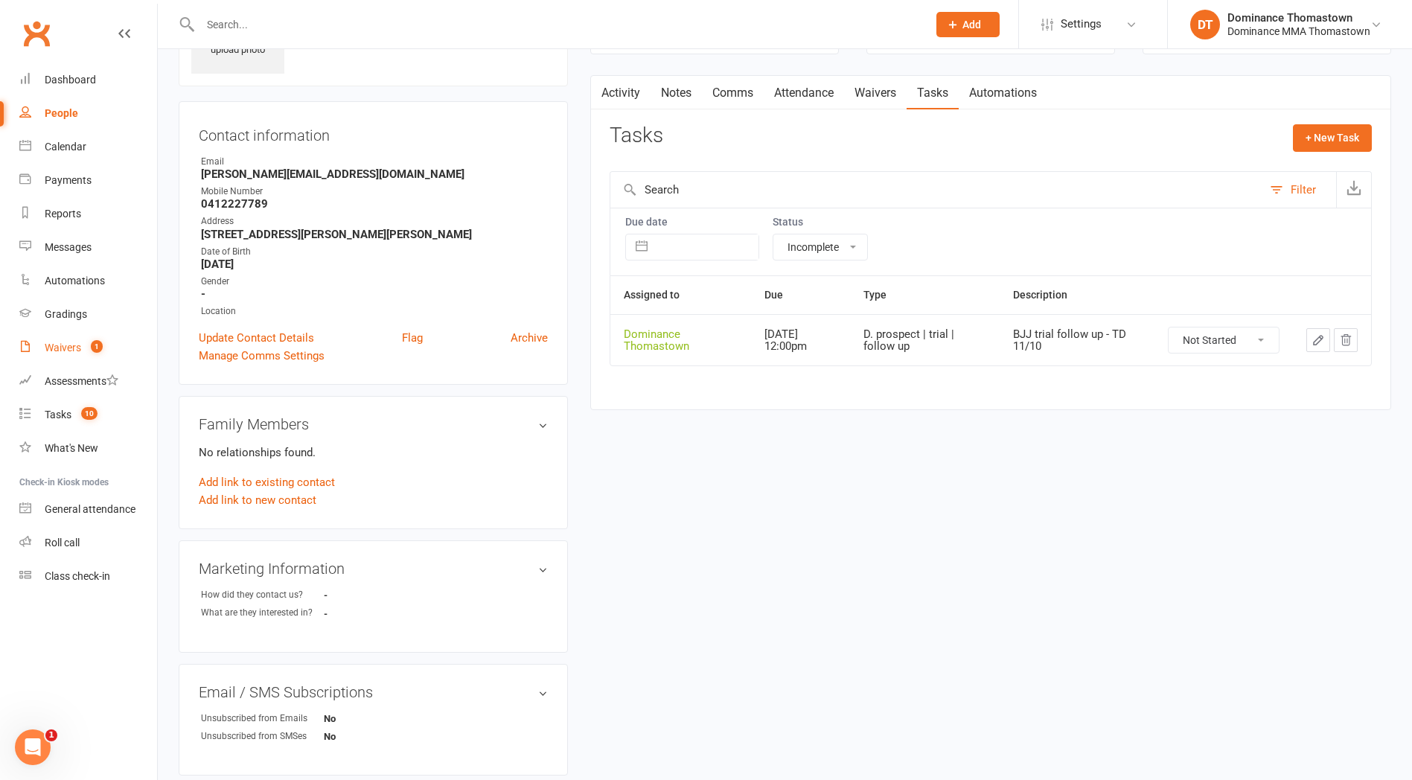
click at [60, 348] on div "Waivers" at bounding box center [63, 348] width 36 height 12
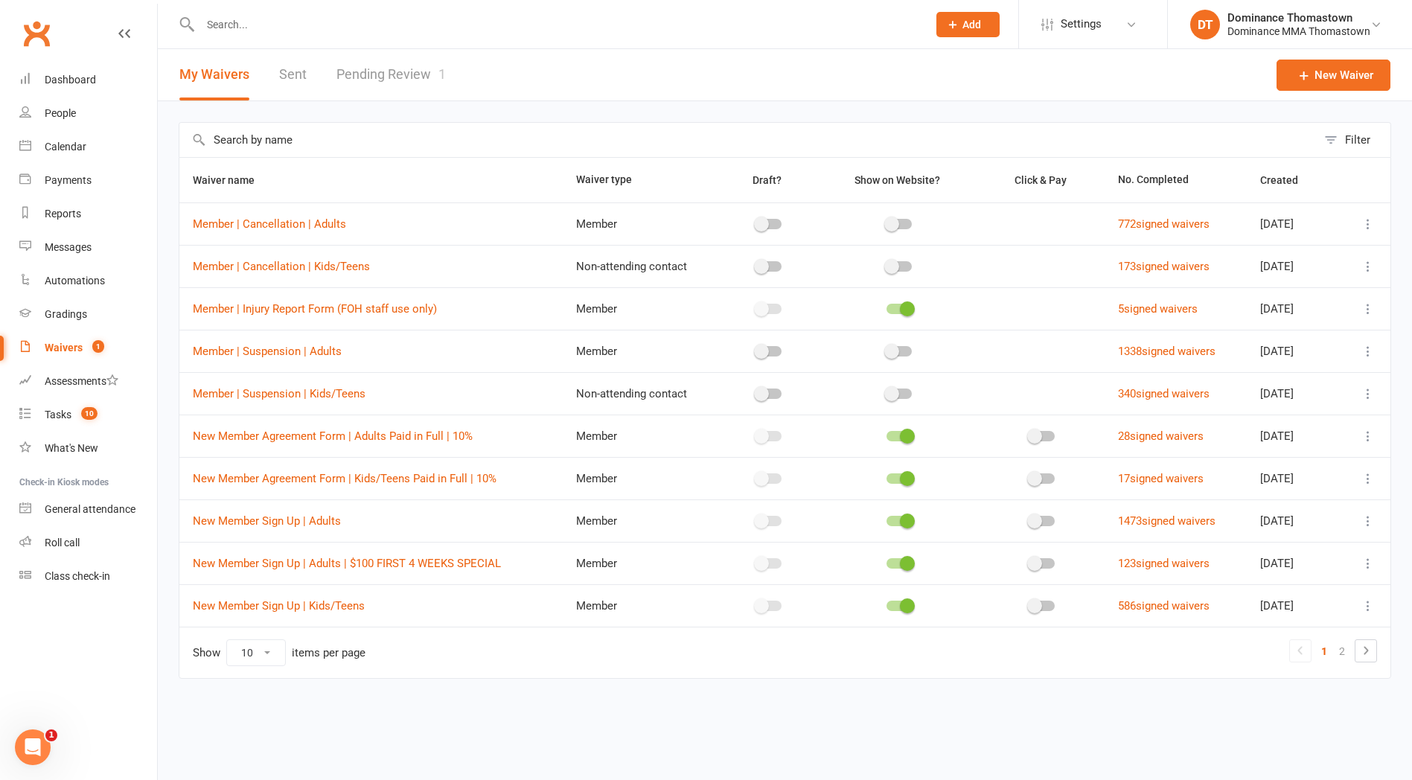
click at [359, 69] on link "Pending Review 1" at bounding box center [390, 74] width 109 height 51
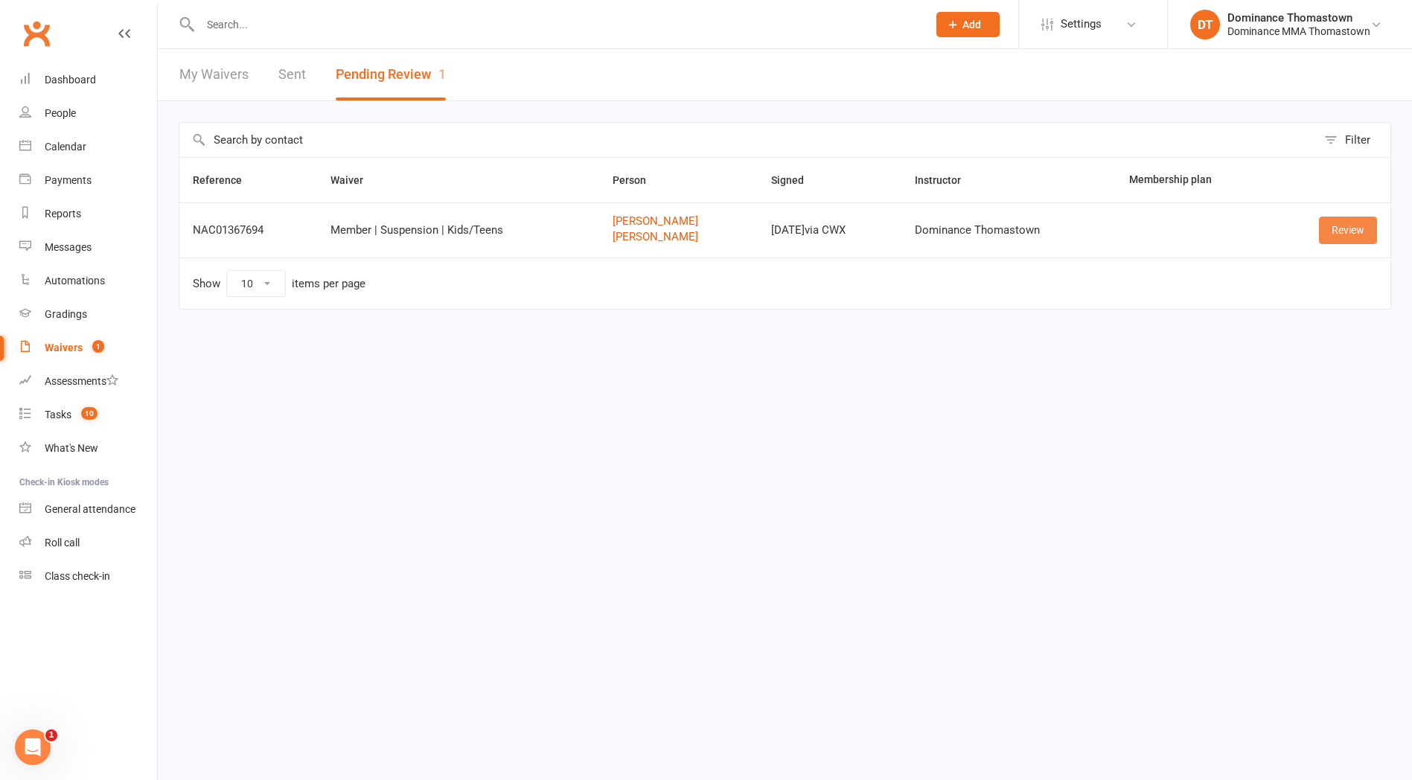
click at [1335, 232] on link "Review" at bounding box center [1348, 230] width 58 height 27
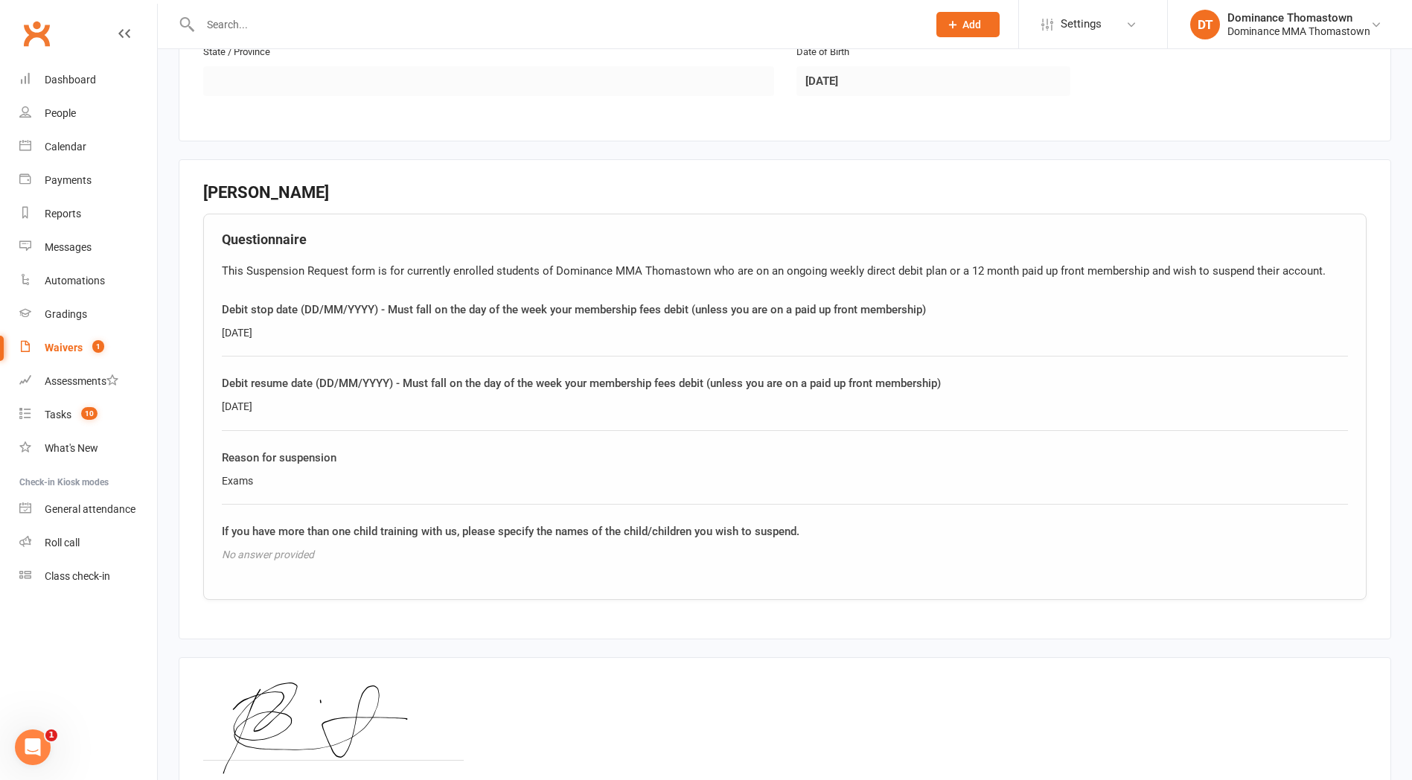
scroll to position [1137, 0]
drag, startPoint x: 264, startPoint y: 481, endPoint x: 256, endPoint y: 479, distance: 8.3
click at [212, 482] on div "Questionnaire This Suspension Request form is for currently enrolled students o…" at bounding box center [785, 408] width 1164 height 386
copy div "Exams"
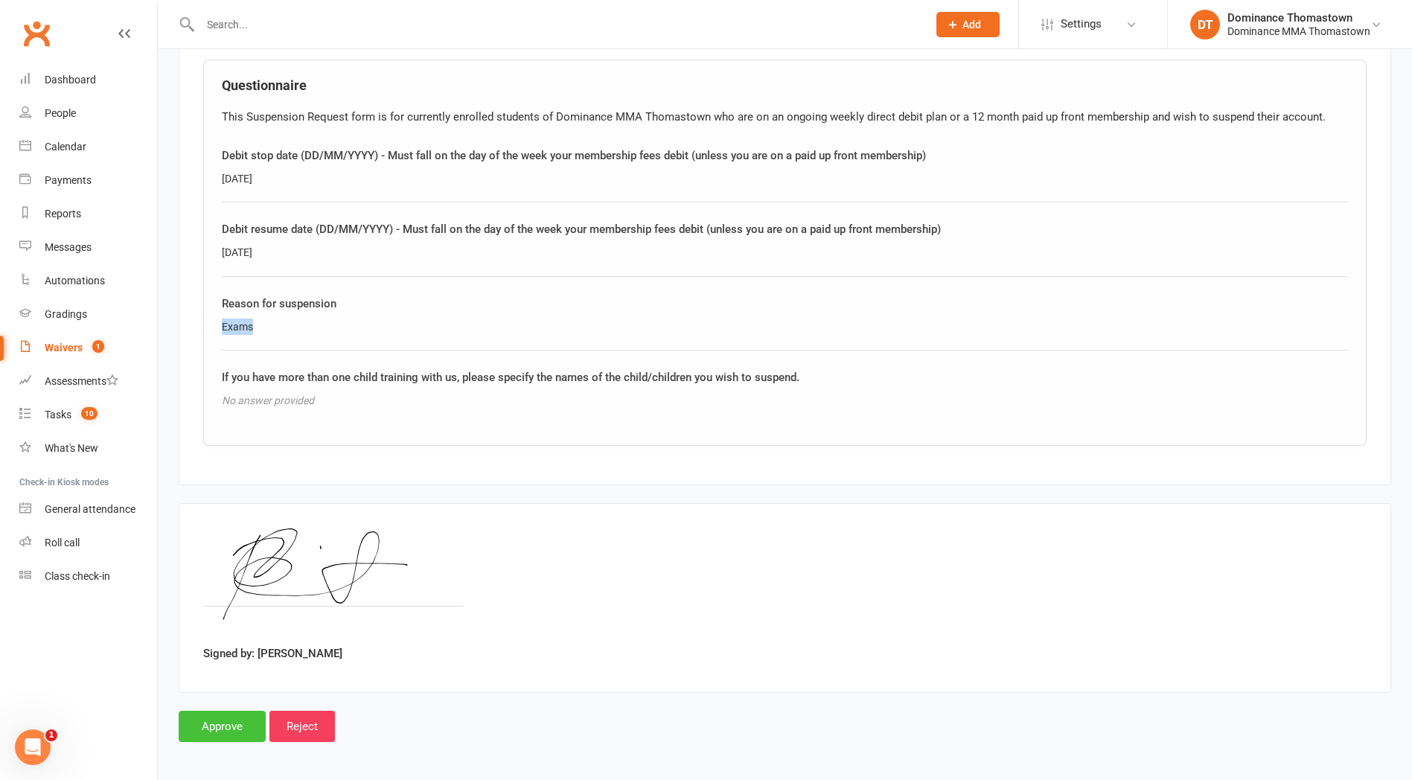
drag, startPoint x: 223, startPoint y: 722, endPoint x: 228, endPoint y: 714, distance: 9.7
click at [223, 722] on input "Approve" at bounding box center [222, 726] width 87 height 31
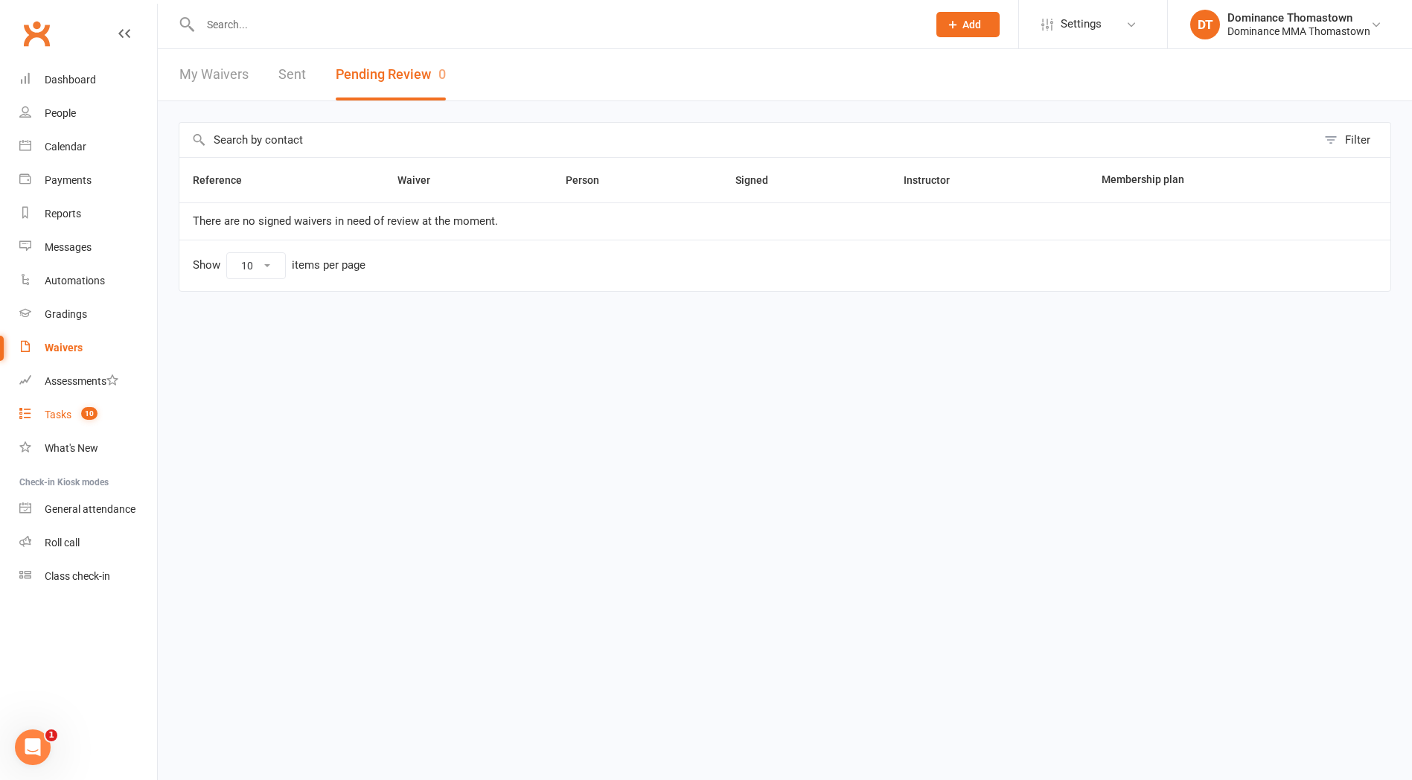
click at [51, 418] on div "Tasks" at bounding box center [58, 415] width 27 height 12
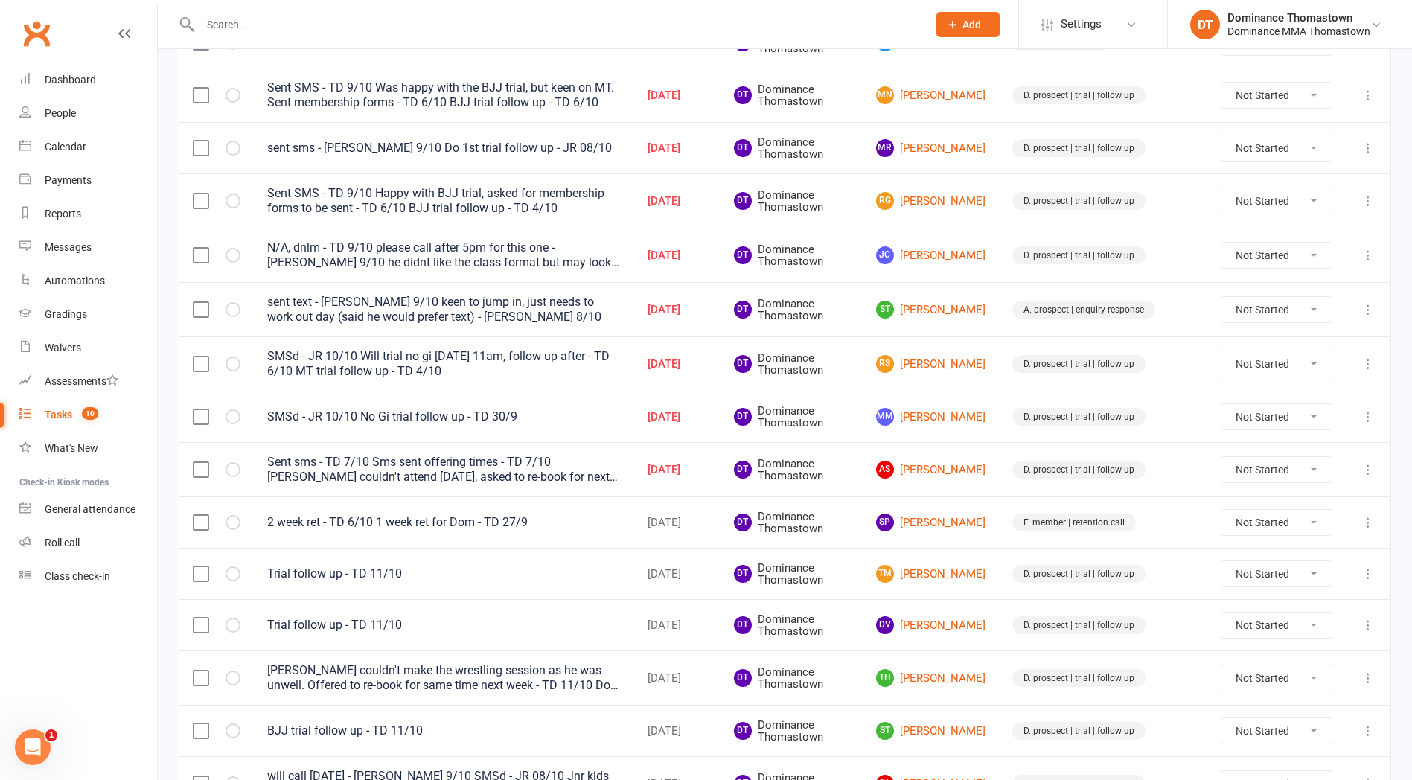
scroll to position [322, 0]
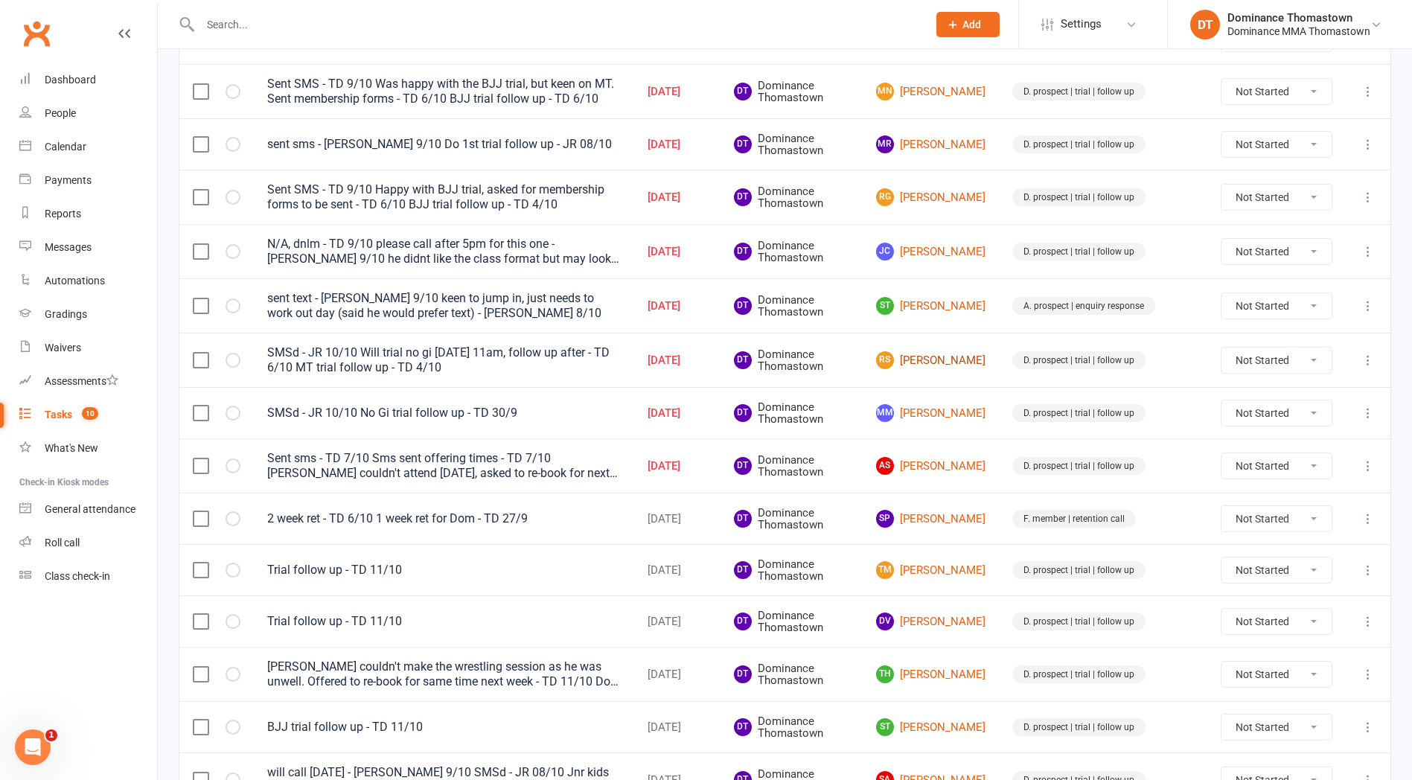
click at [986, 363] on link "RS Ross Sampson" at bounding box center [930, 360] width 109 height 18
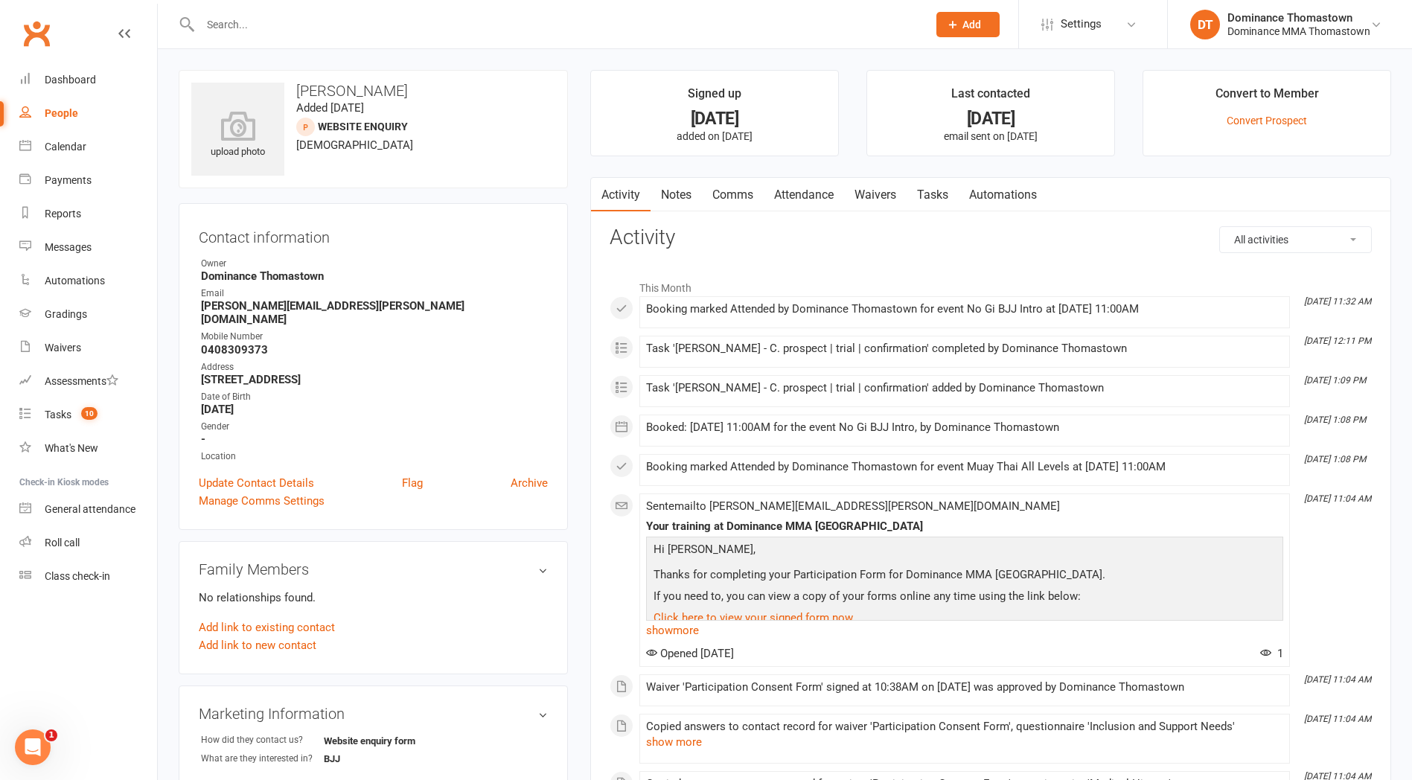
click at [937, 200] on link "Tasks" at bounding box center [933, 195] width 52 height 34
select select "incomplete"
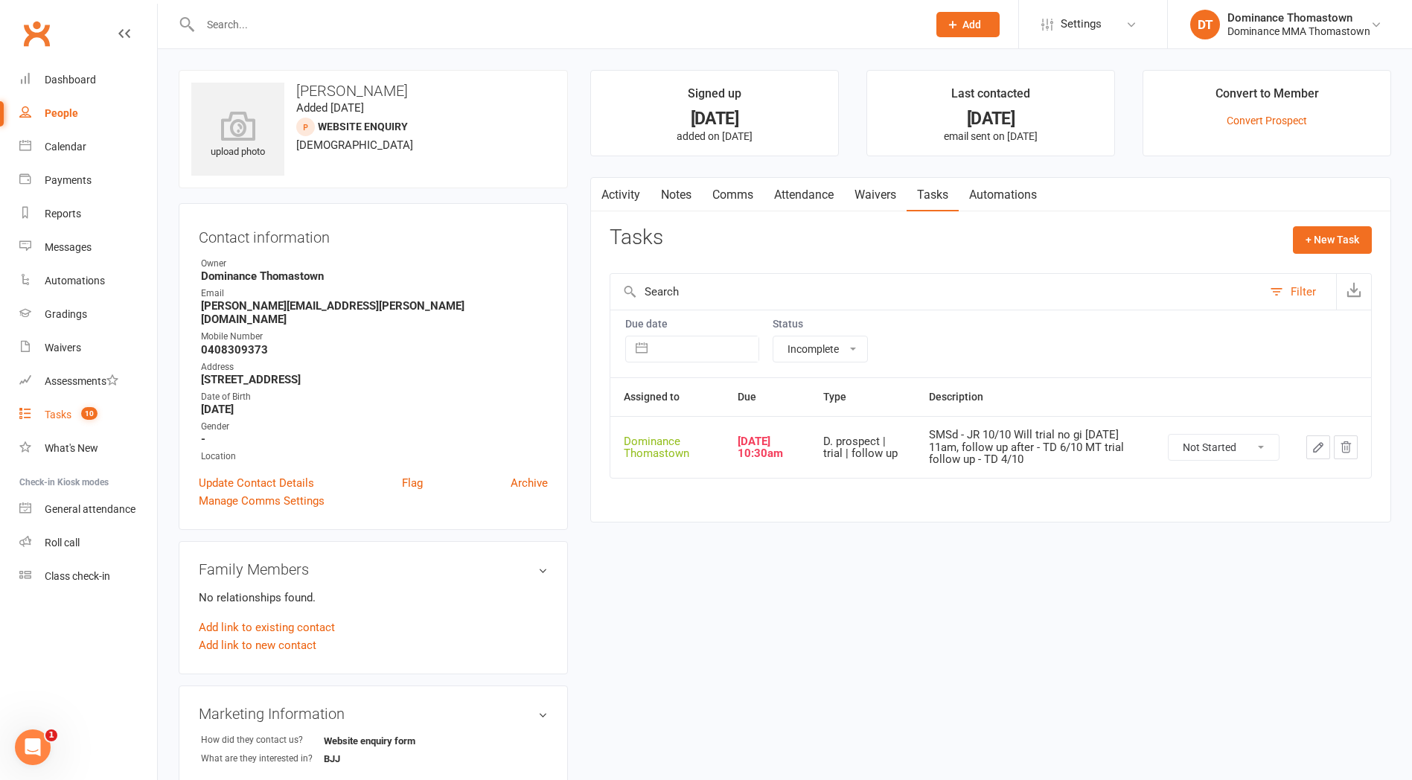
click at [46, 414] on div "Tasks" at bounding box center [58, 415] width 27 height 12
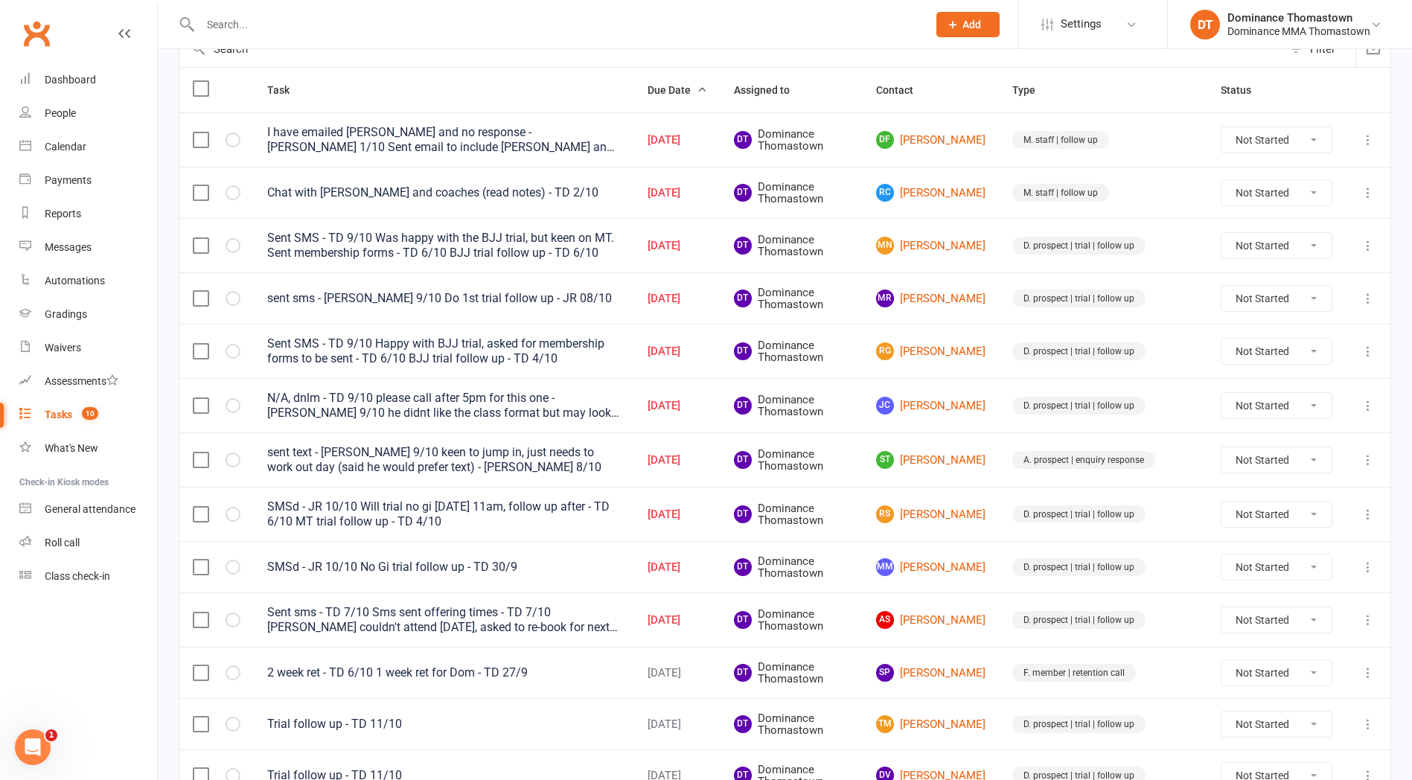
scroll to position [168, 0]
click at [967, 298] on link "MR Mary Ratajczyk" at bounding box center [930, 298] width 109 height 18
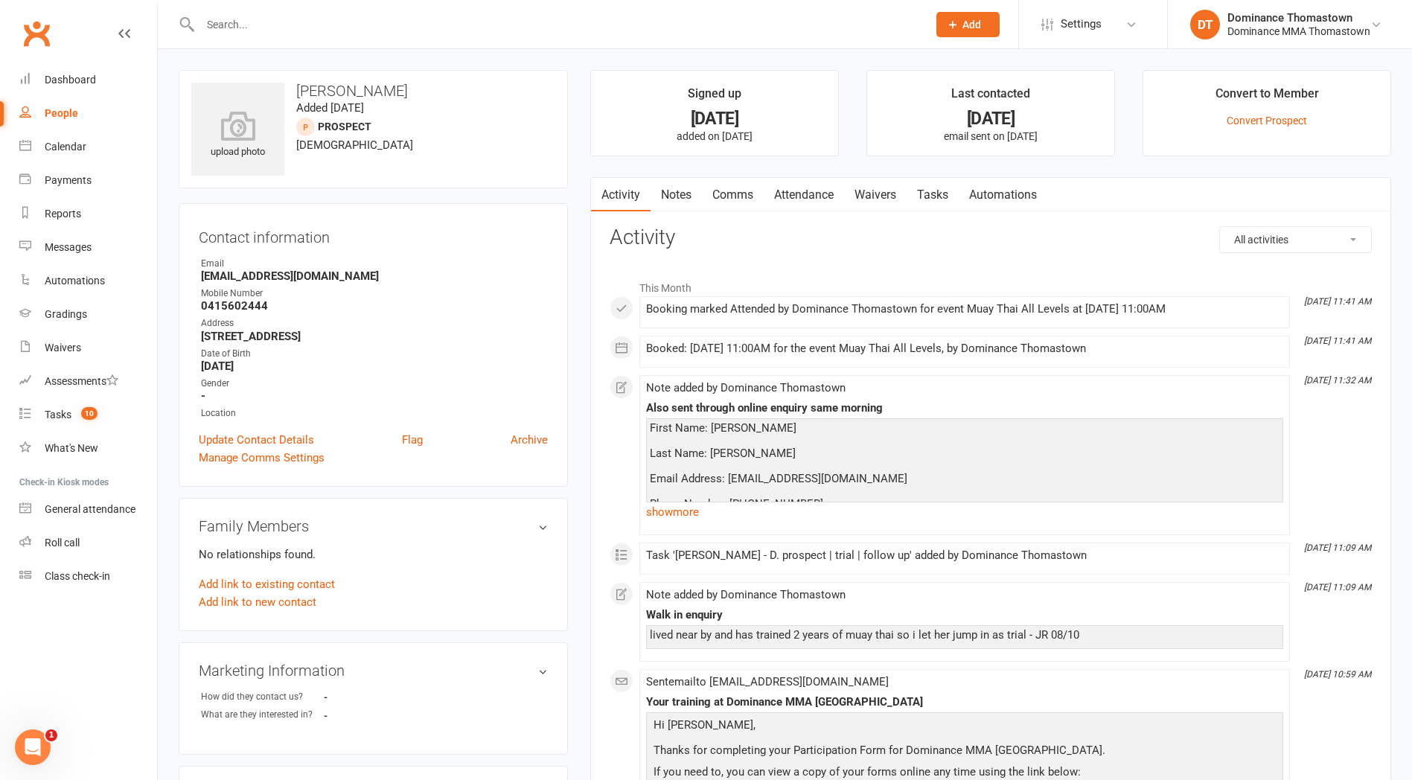
click at [813, 195] on link "Attendance" at bounding box center [804, 195] width 80 height 34
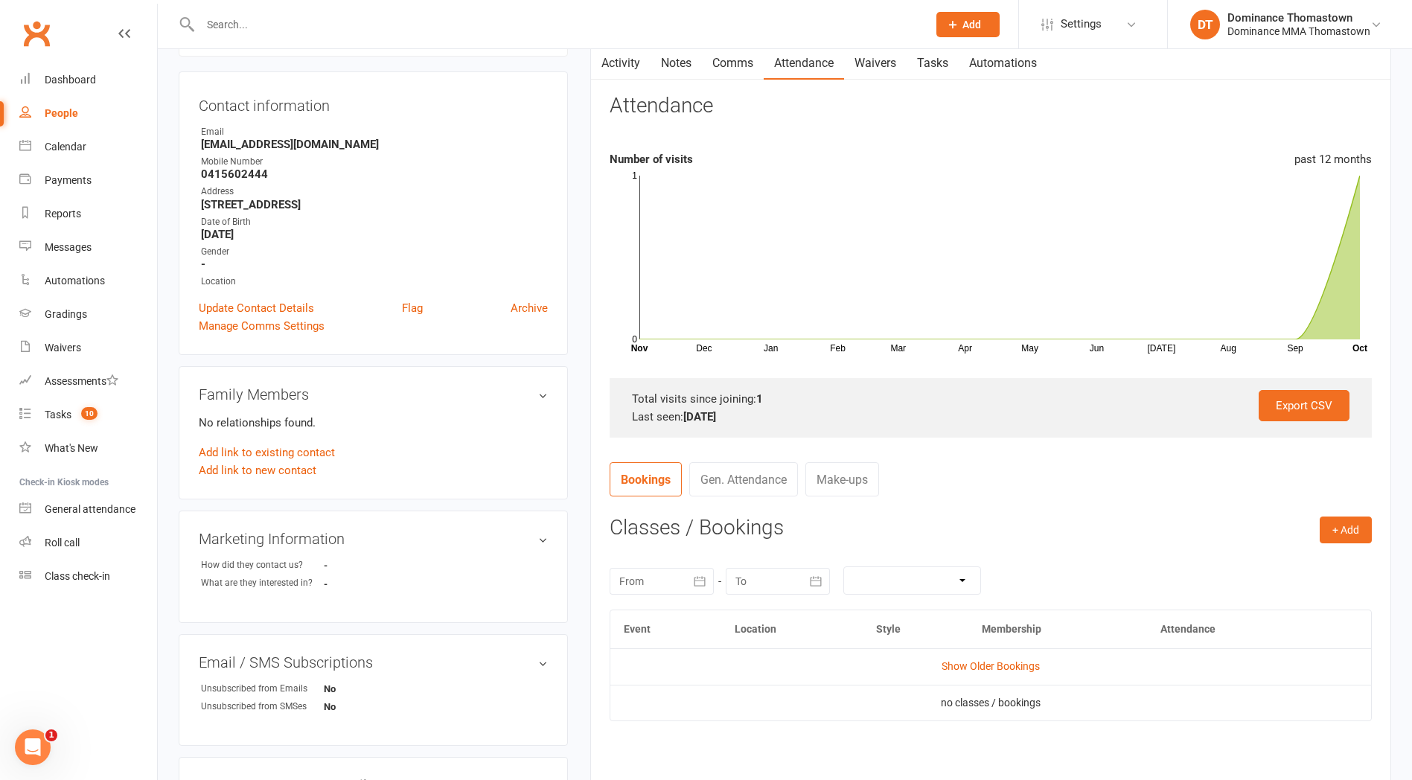
scroll to position [255, 0]
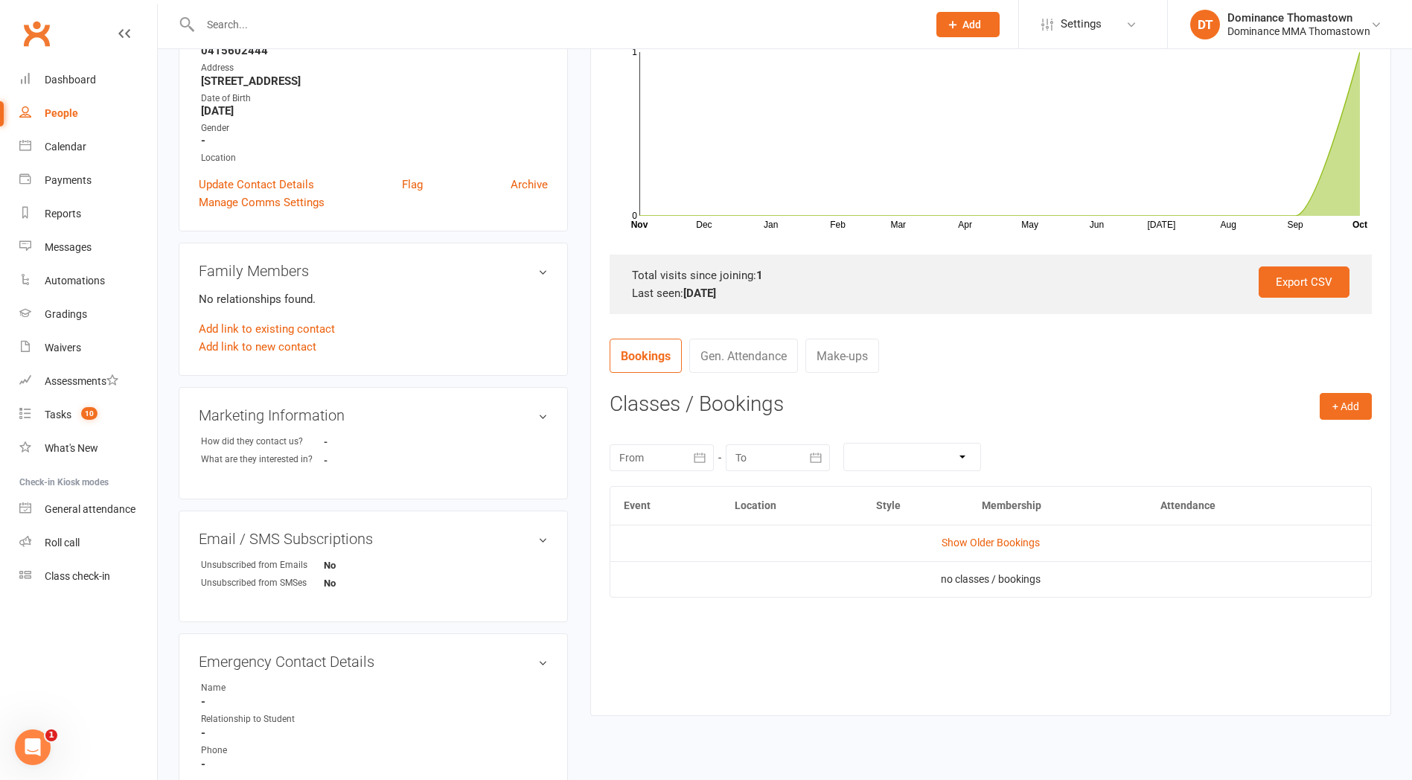
click at [996, 530] on td "Show Older Bookings" at bounding box center [990, 543] width 761 height 36
click at [995, 540] on link "Show Older Bookings" at bounding box center [991, 543] width 98 height 12
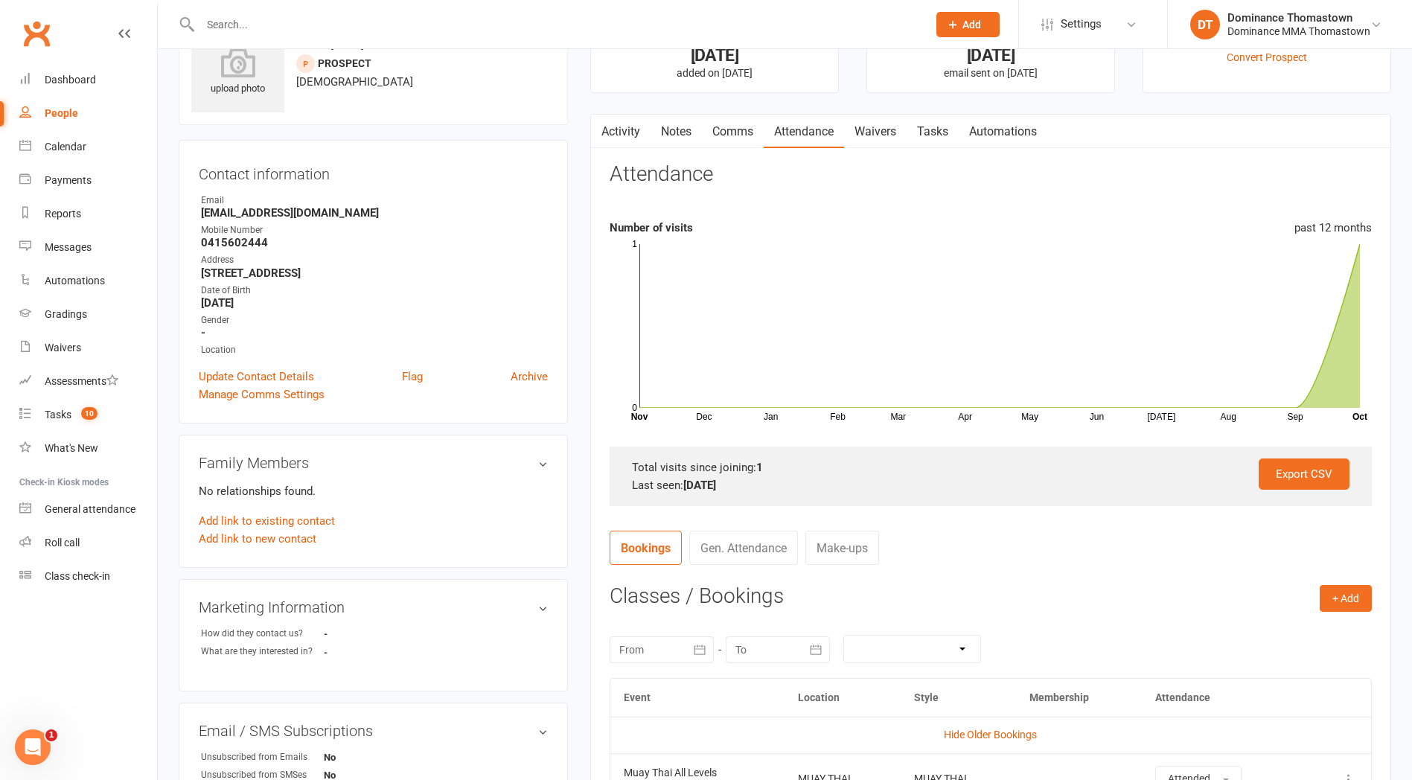
scroll to position [0, 0]
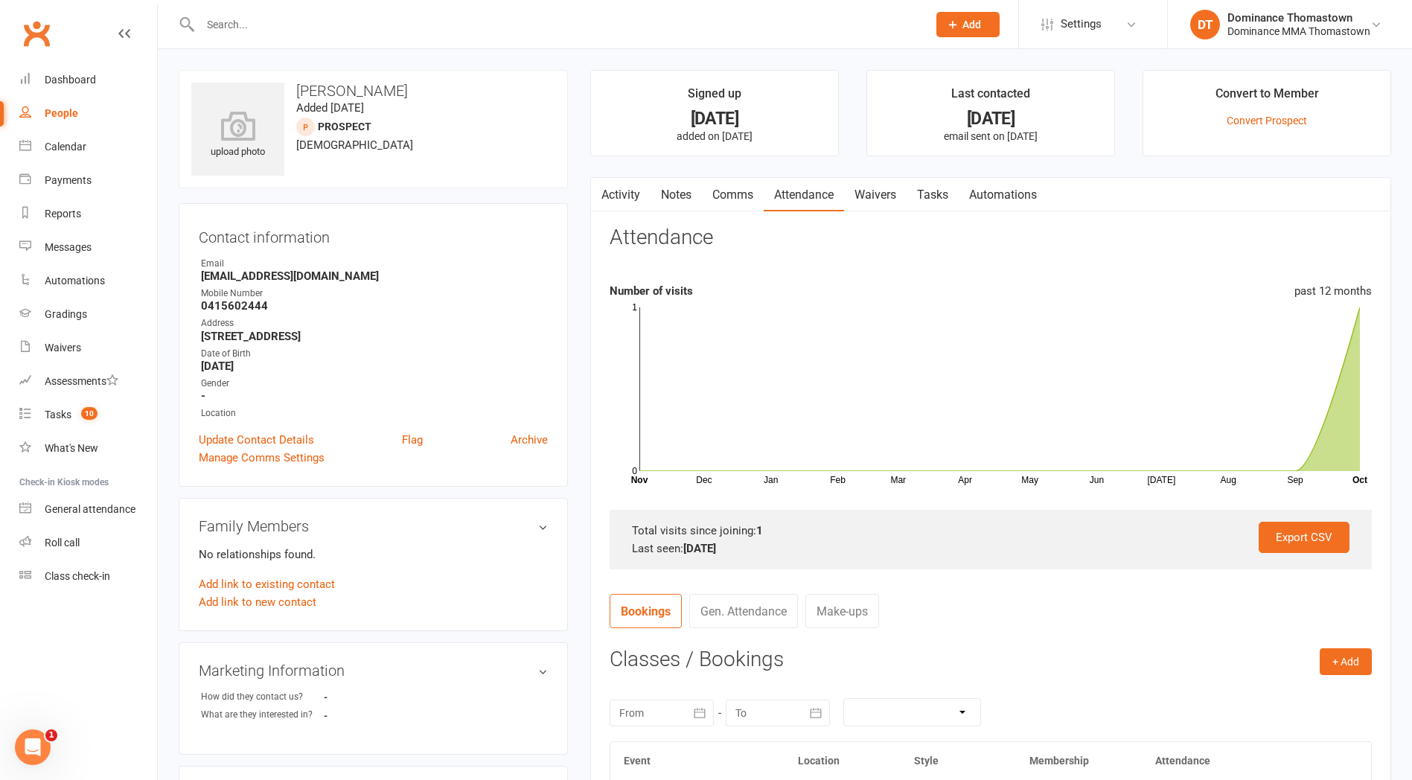
click at [933, 197] on link "Tasks" at bounding box center [933, 195] width 52 height 34
select select "incomplete"
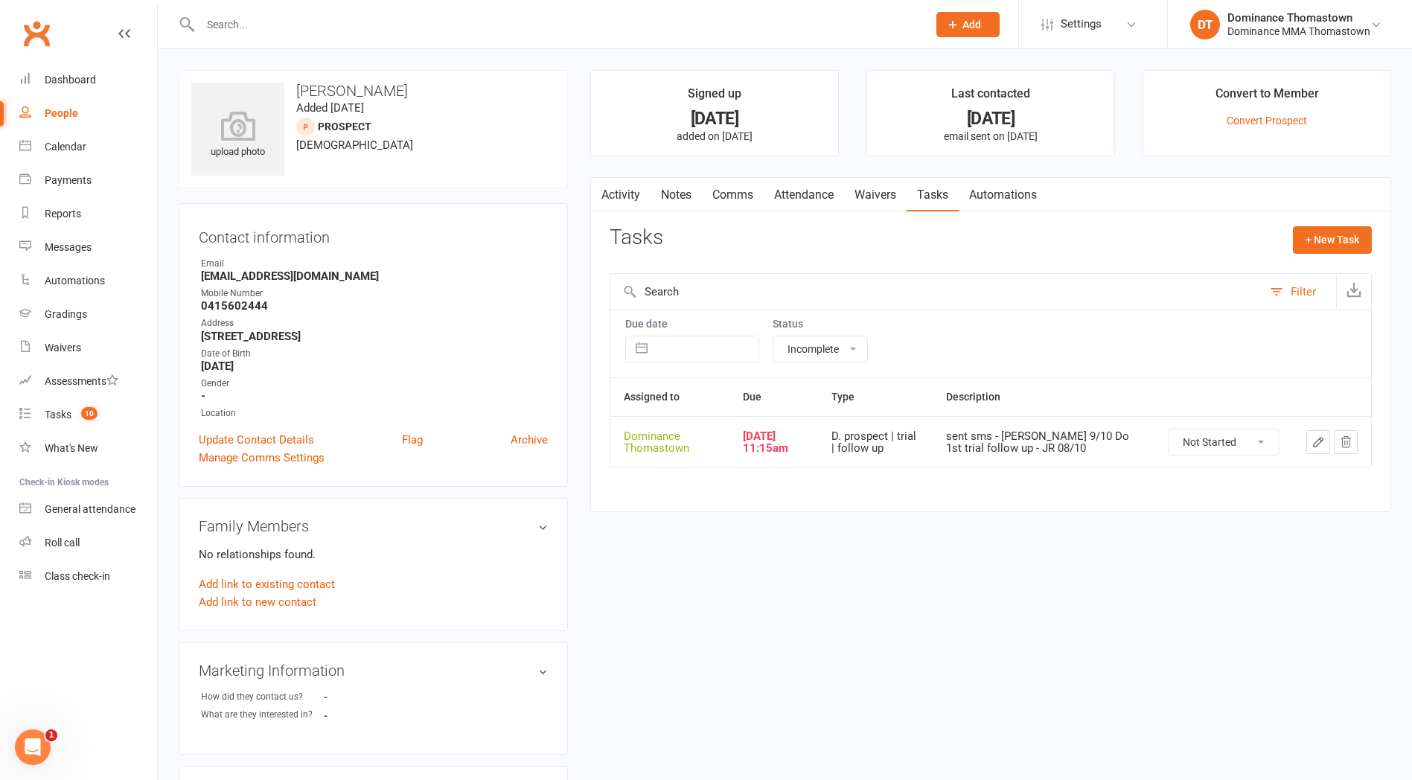
click at [1321, 447] on icon "button" at bounding box center [1318, 441] width 13 height 13
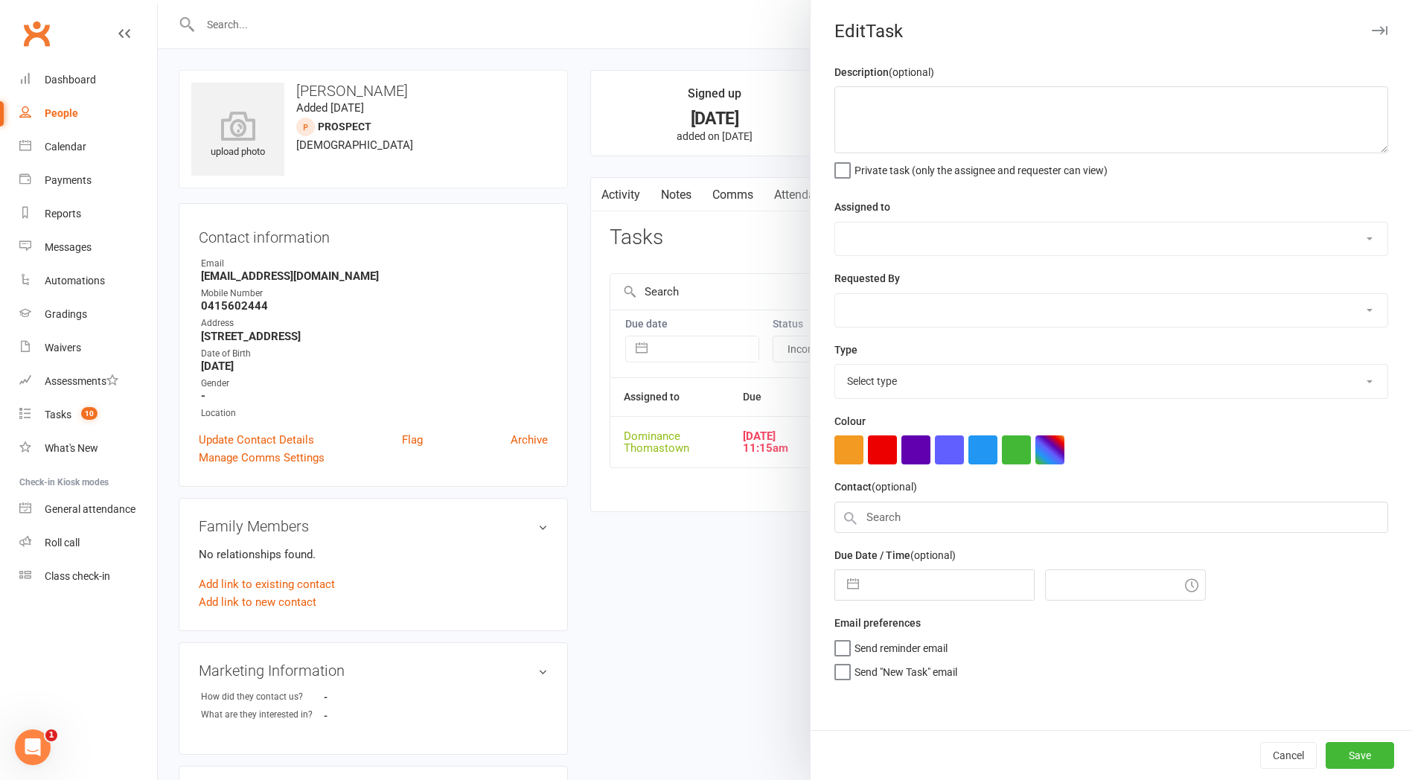
type textarea "sent sms - [PERSON_NAME] 9/10 Do 1st trial follow up - JR 08/10"
select select "12547"
type input "10 Oct 2025"
type input "11:15am"
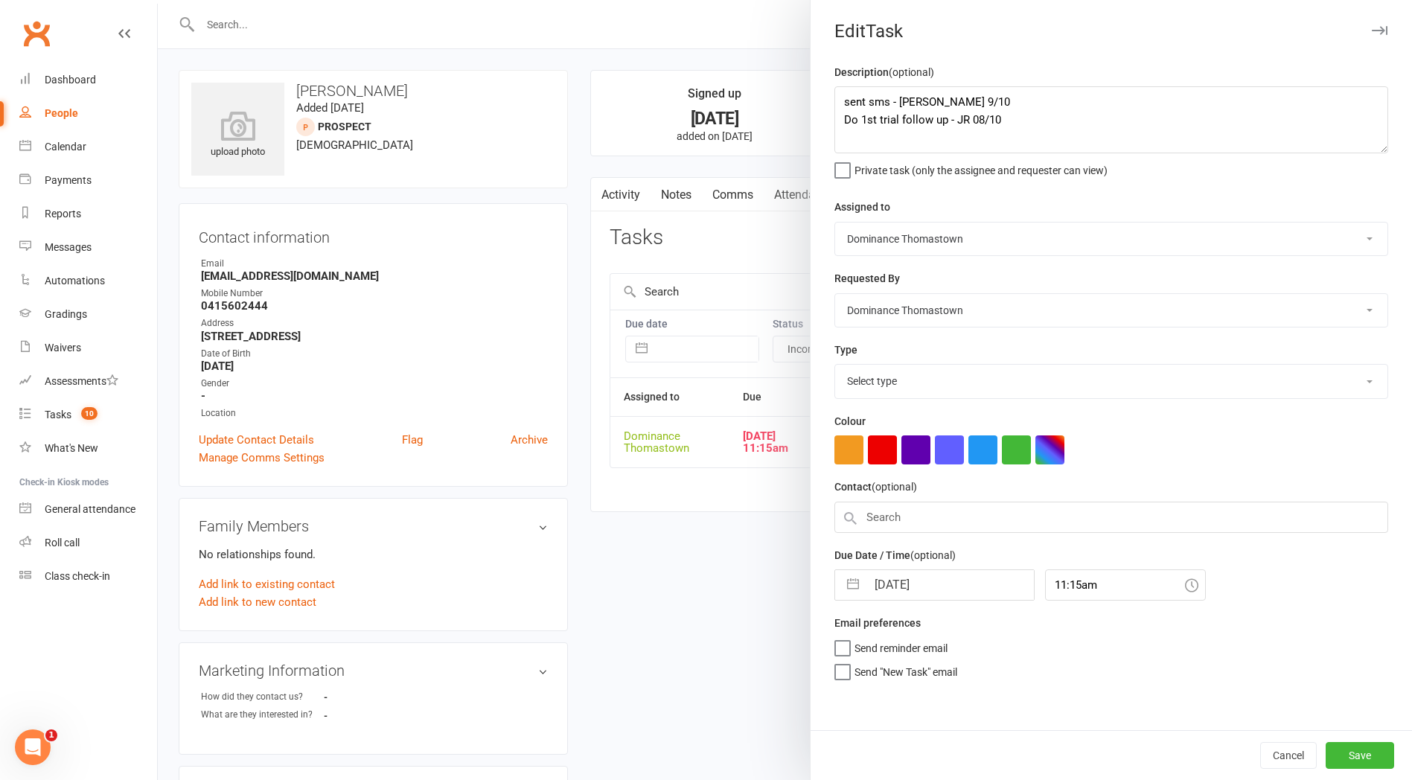
select select "3812"
drag, startPoint x: 844, startPoint y: 102, endPoint x: 1012, endPoint y: 91, distance: 168.6
click at [845, 102] on textarea "sent sms - [PERSON_NAME] 9/10 Do 1st trial follow up - JR 08/10" at bounding box center [1111, 119] width 554 height 67
type textarea "Att 2, straight to VM, Dnlm - TD 11/10 sent sms - Ellen 9/10 Do 1st trial follo…"
click at [933, 578] on input "10 Oct 2025" at bounding box center [949, 581] width 167 height 30
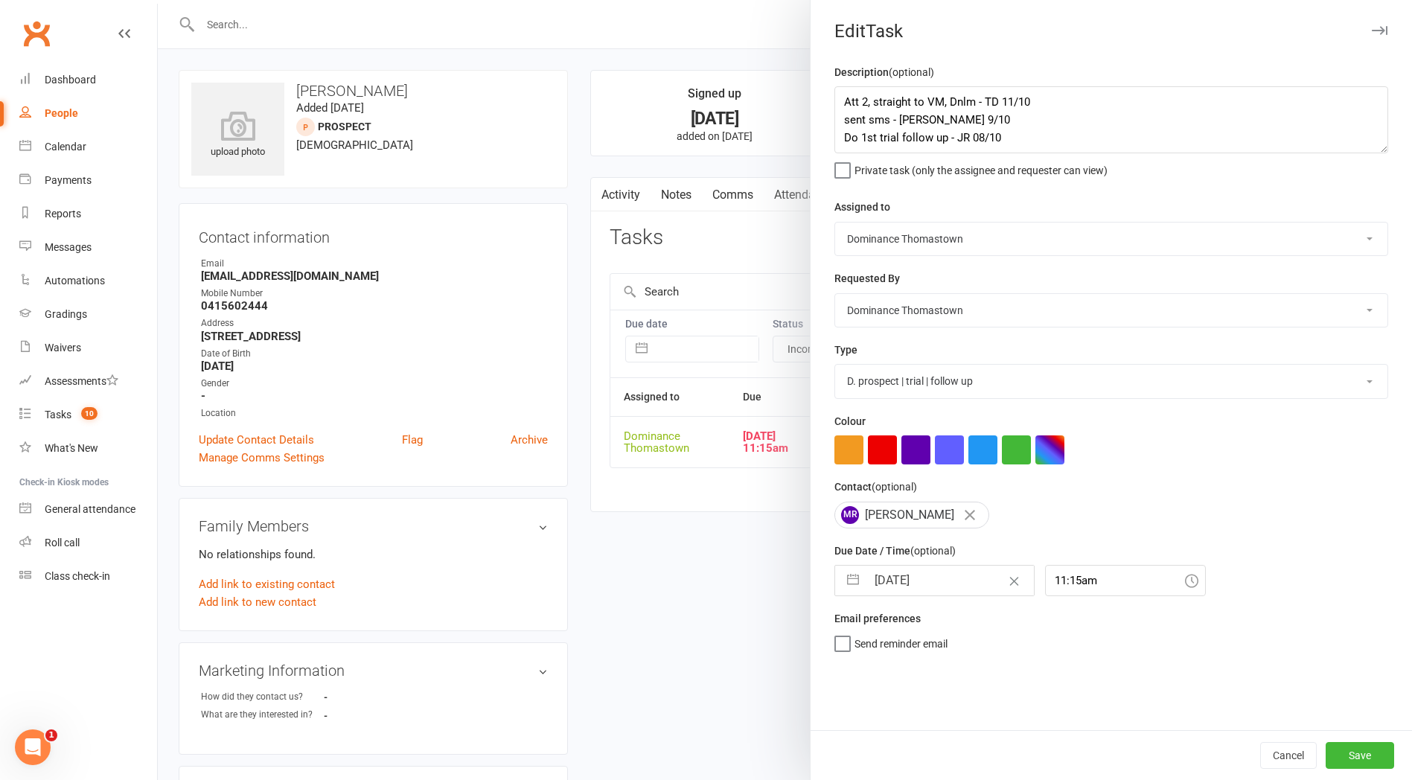
select select "8"
select select "2025"
select select "9"
select select "2025"
select select "10"
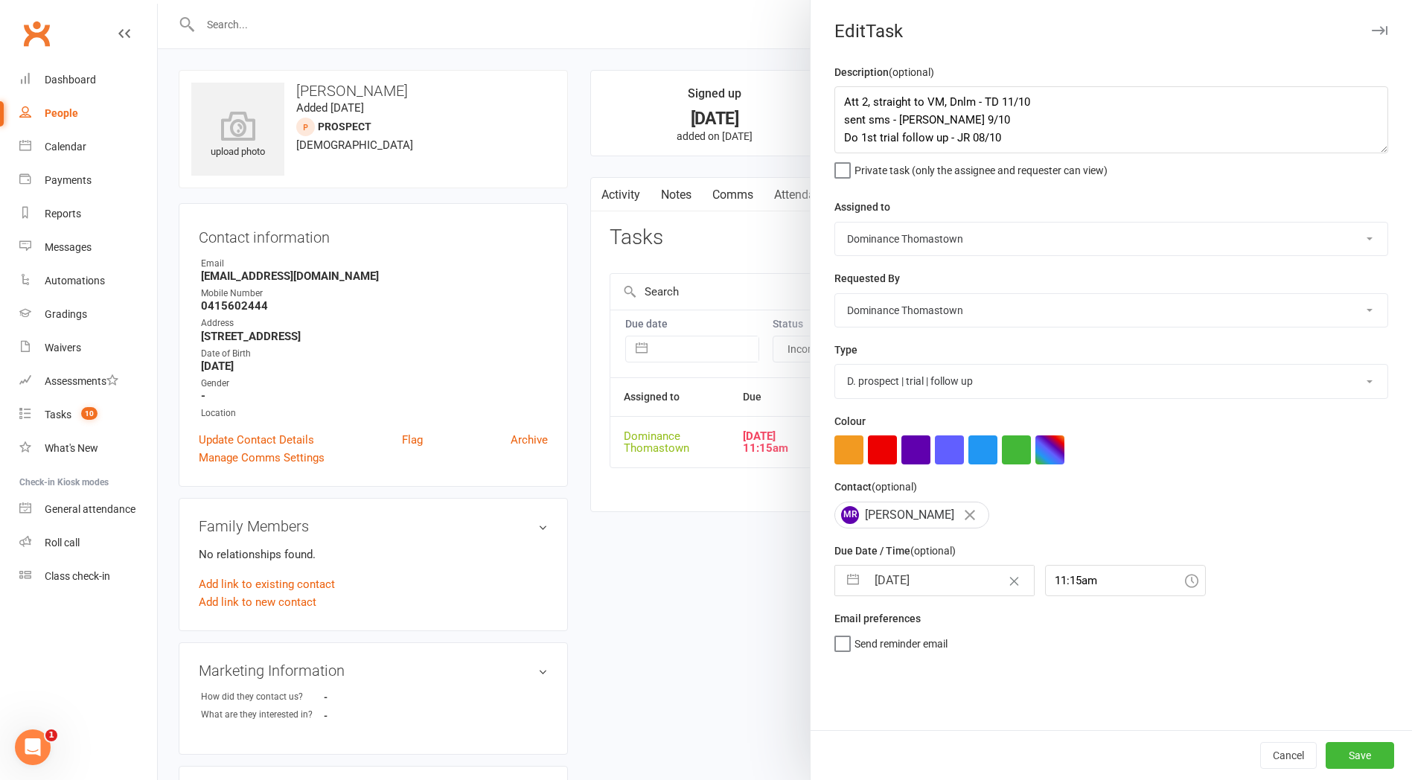
select select "2025"
click at [898, 755] on td "13" at bounding box center [895, 750] width 29 height 28
type input "13 Oct 2025"
click at [1356, 753] on button "Save" at bounding box center [1360, 755] width 68 height 27
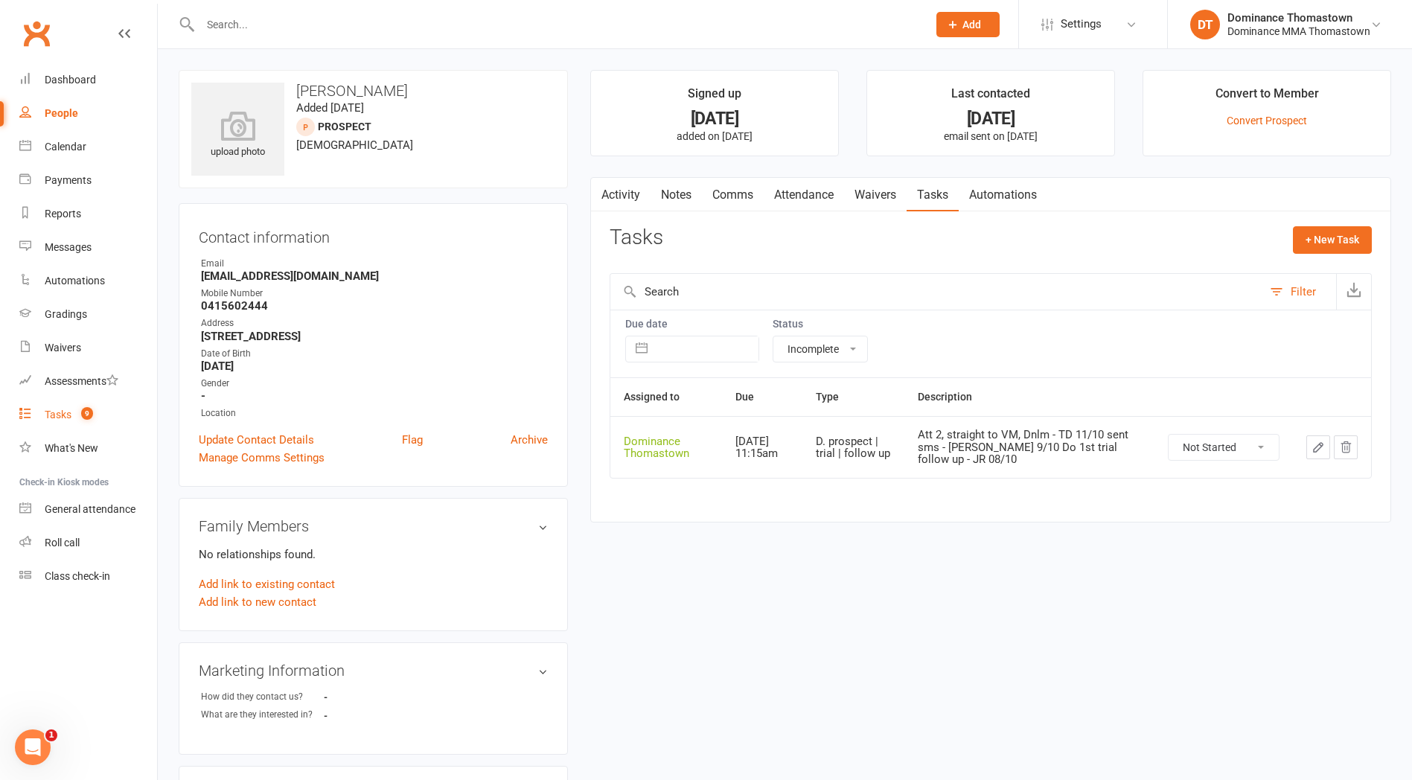
click at [51, 419] on div "Tasks" at bounding box center [58, 415] width 27 height 12
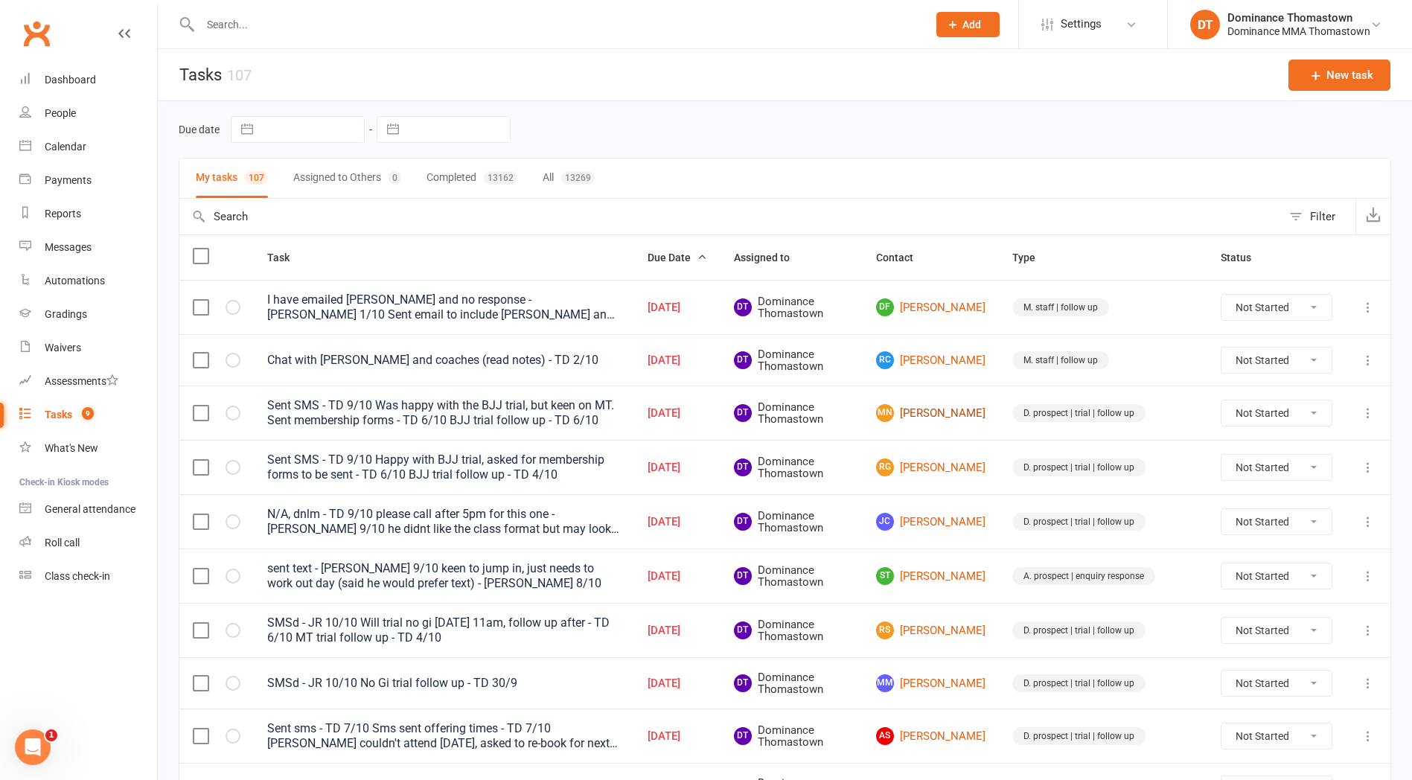
click at [978, 415] on link "MN Moksh Nagpal" at bounding box center [930, 413] width 109 height 18
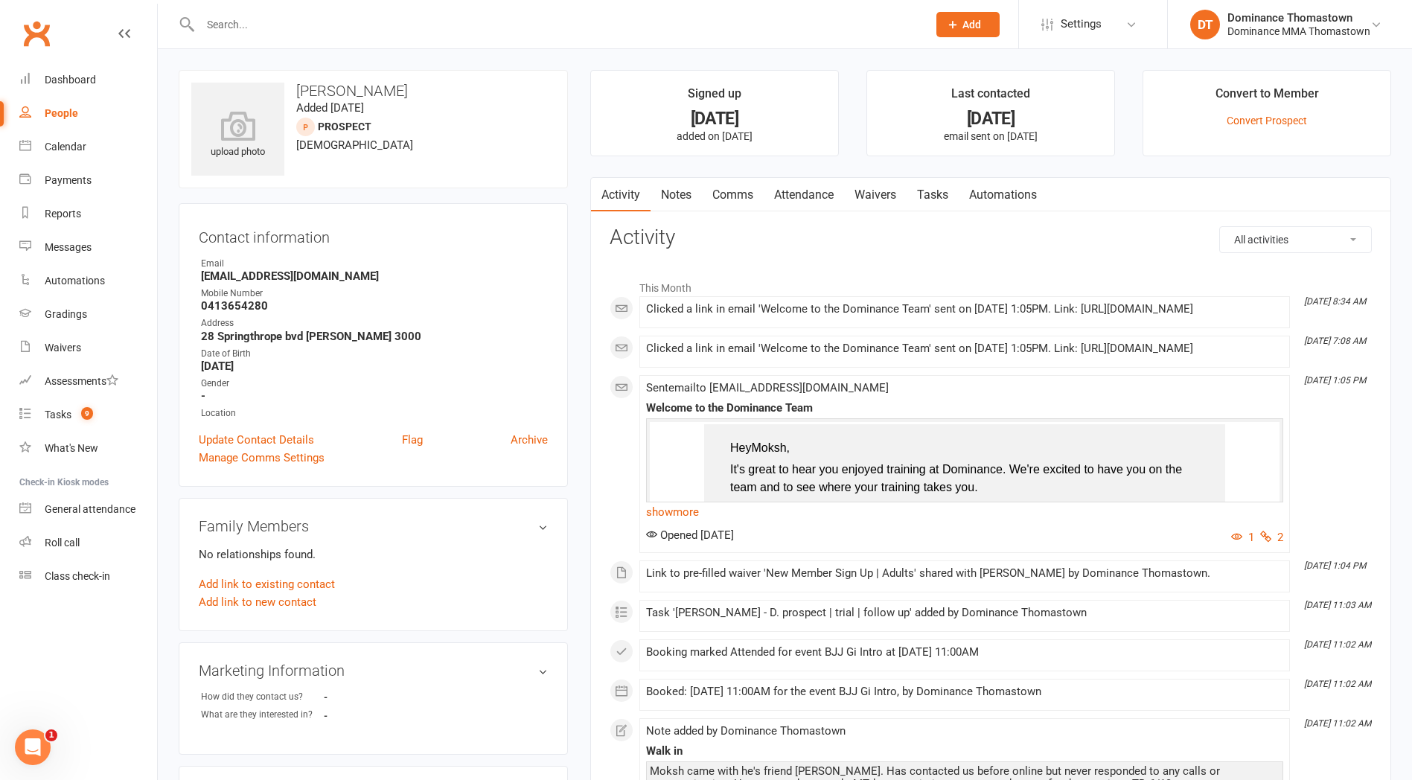
click at [926, 191] on link "Tasks" at bounding box center [933, 195] width 52 height 34
select select "incomplete"
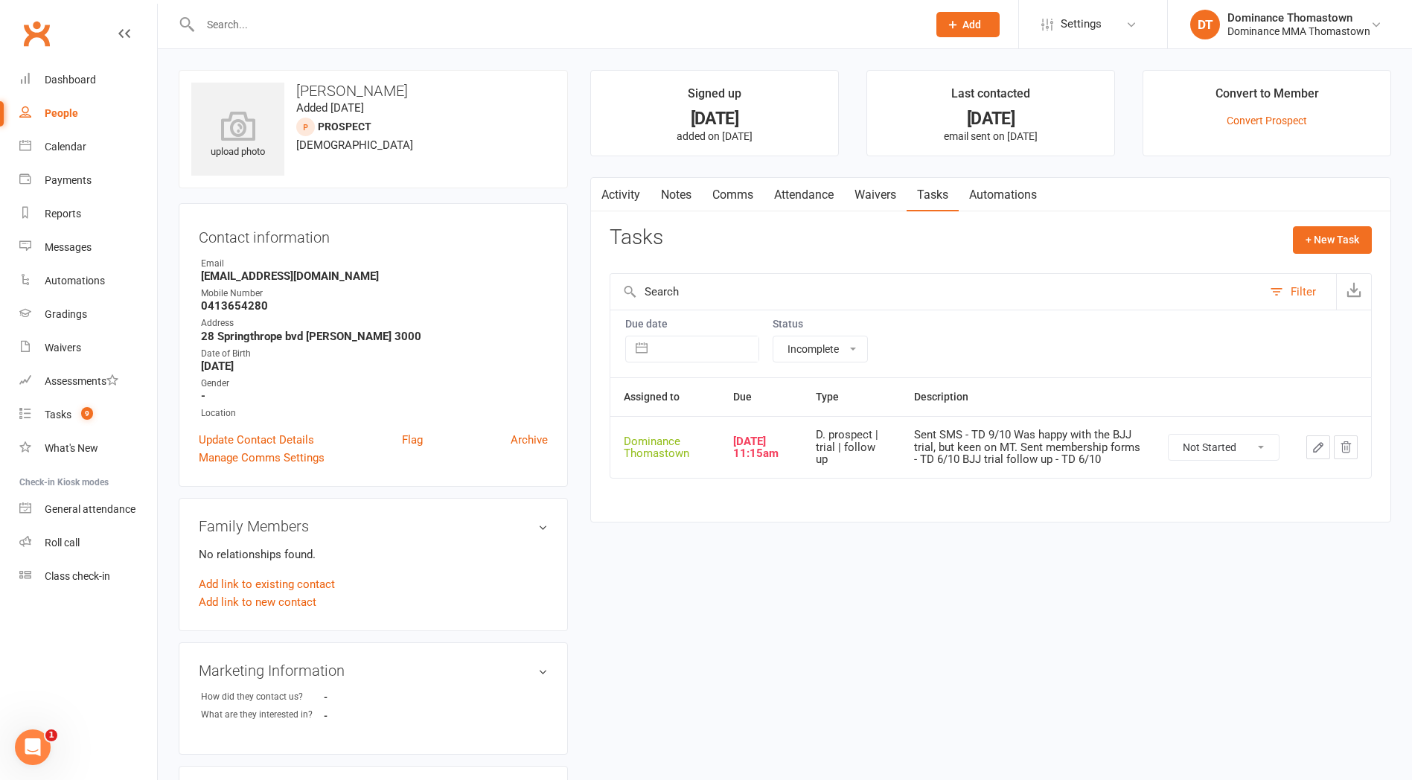
click at [1324, 454] on button "button" at bounding box center [1318, 447] width 24 height 24
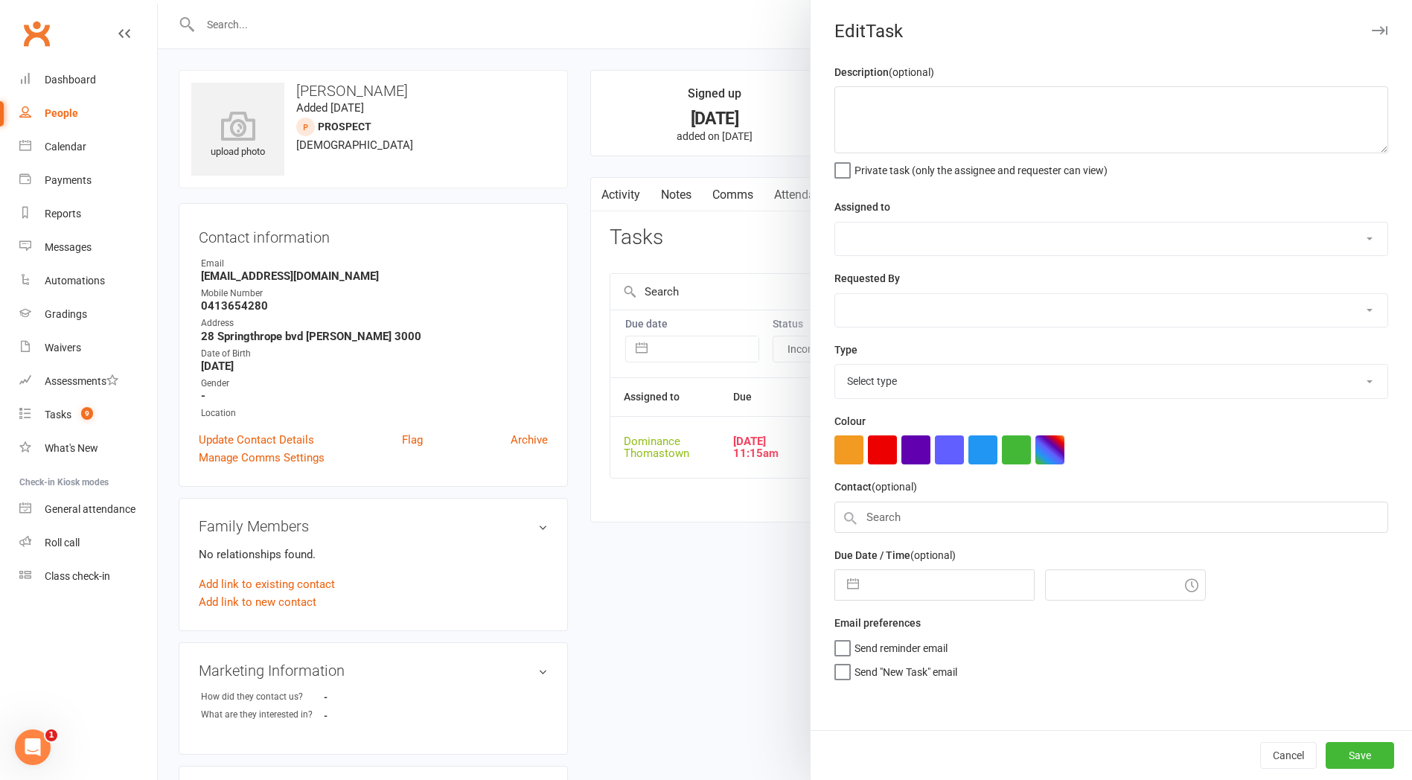
type textarea "Sent SMS - TD 9/10 Was happy with the BJJ trial, but keen on MT. Sent membershi…"
select select "12547"
type input "10 Oct 2025"
type input "11:15am"
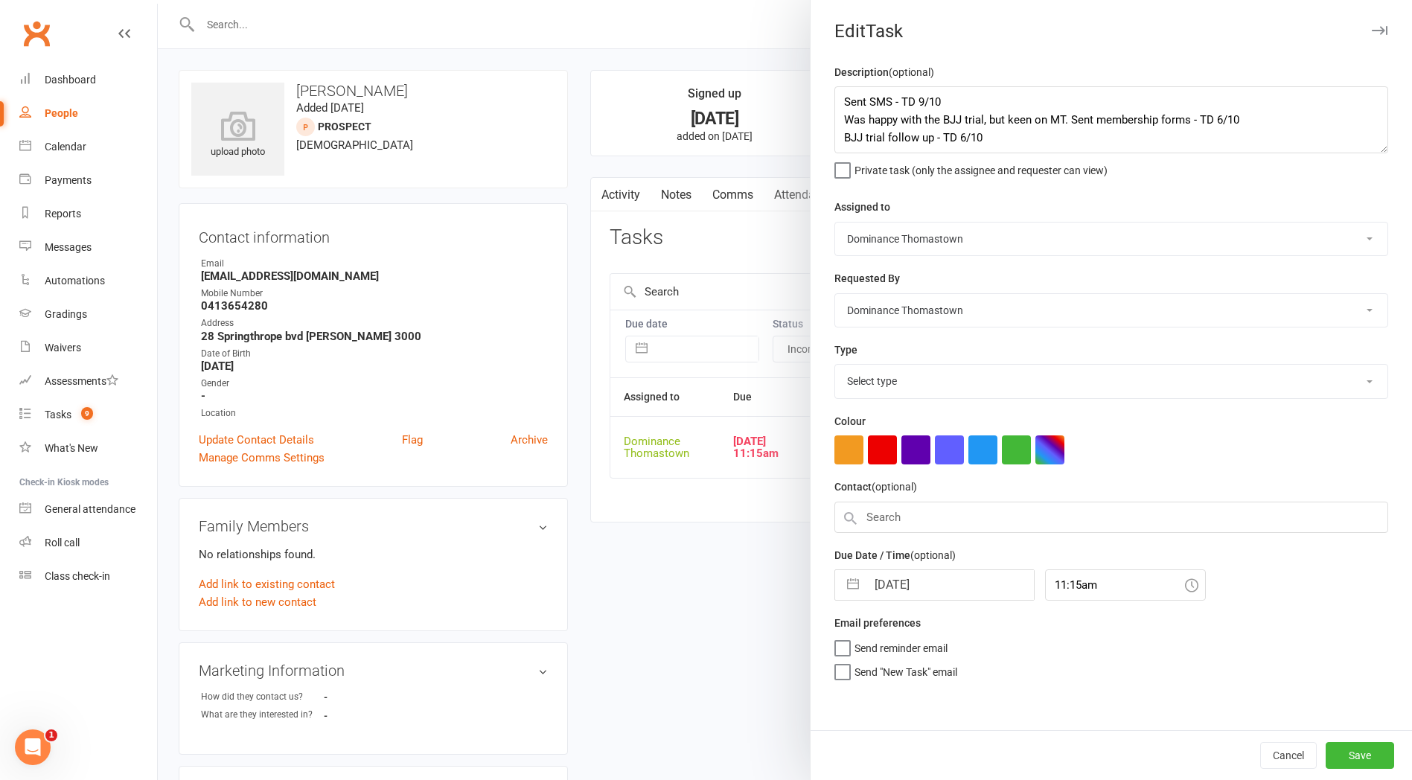
select select "3812"
drag, startPoint x: 839, startPoint y: 100, endPoint x: 955, endPoint y: 92, distance: 116.4
click at [840, 100] on textarea "Sent SMS - TD 9/10 Was happy with the BJJ trial, but keen on MT. Sent membershi…" at bounding box center [1111, 119] width 554 height 67
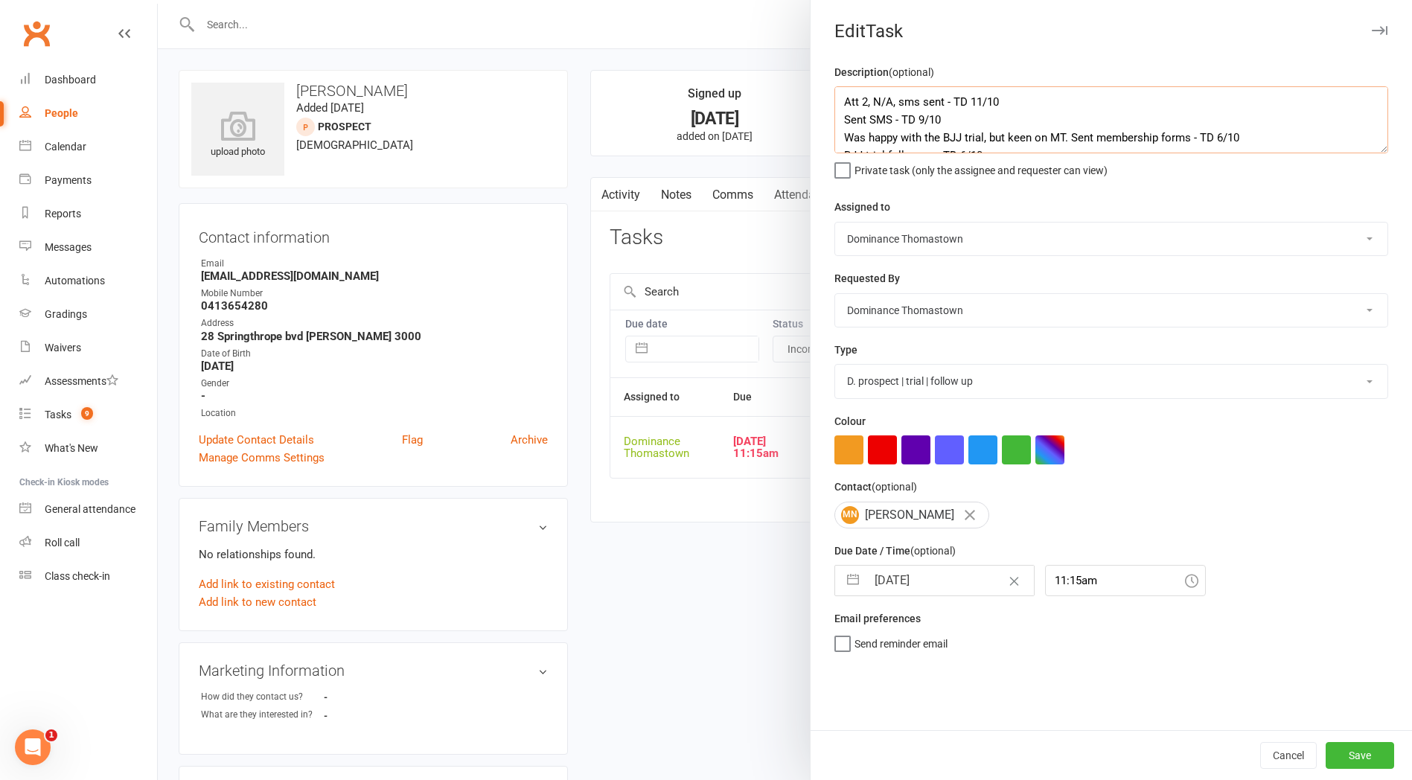
drag, startPoint x: 945, startPoint y: 101, endPoint x: 1040, endPoint y: 71, distance: 100.1
click at [945, 101] on textarea "Att 2, N/A, sms sent - TD 11/10 Sent SMS - TD 9/10 Was happy with the BJJ trial…" at bounding box center [1111, 119] width 554 height 67
type textarea "Att 2, N/A, dnlm - TD 11/10 Sent SMS - TD 9/10 Was happy with the BJJ trial, bu…"
click at [911, 596] on input "10 Oct 2025" at bounding box center [949, 581] width 167 height 30
select select "8"
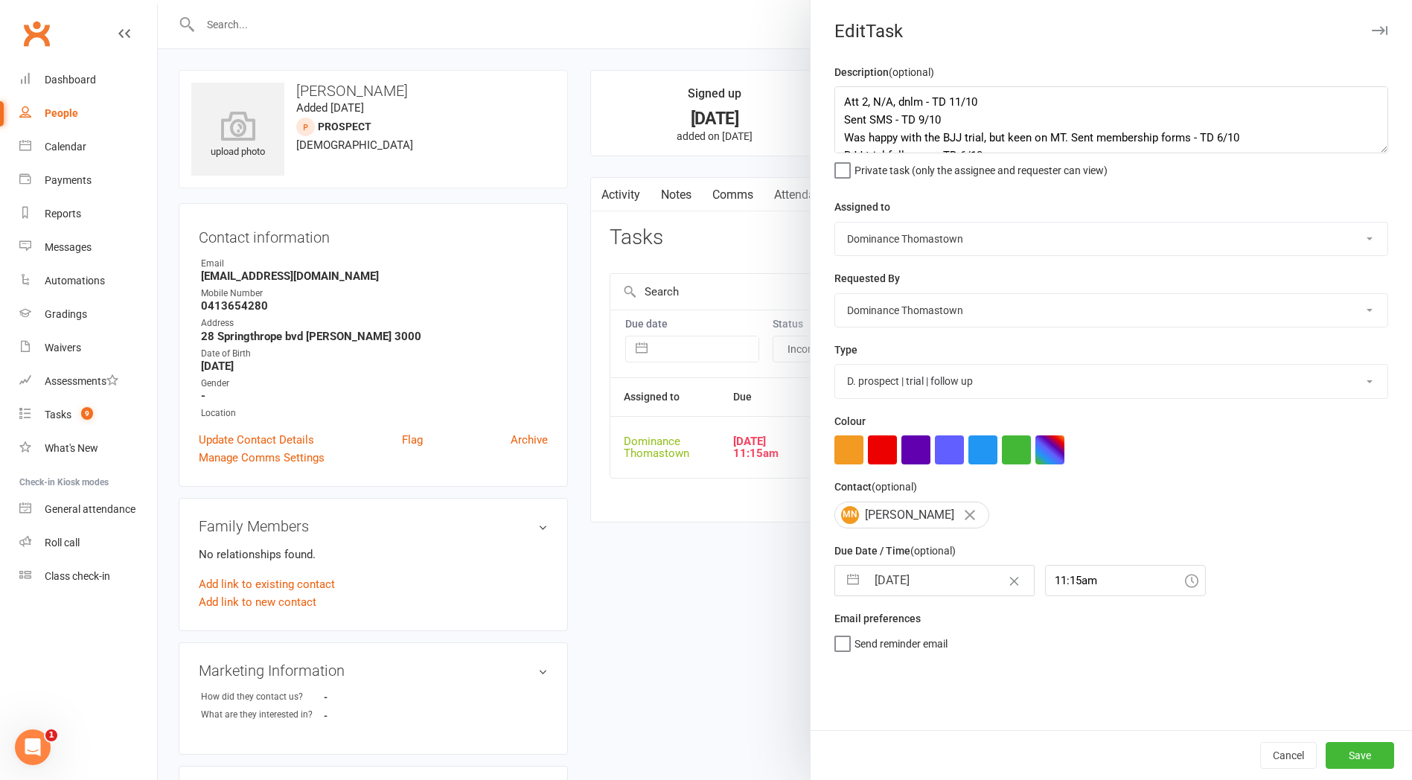
select select "2025"
select select "9"
select select "2025"
select select "10"
select select "2025"
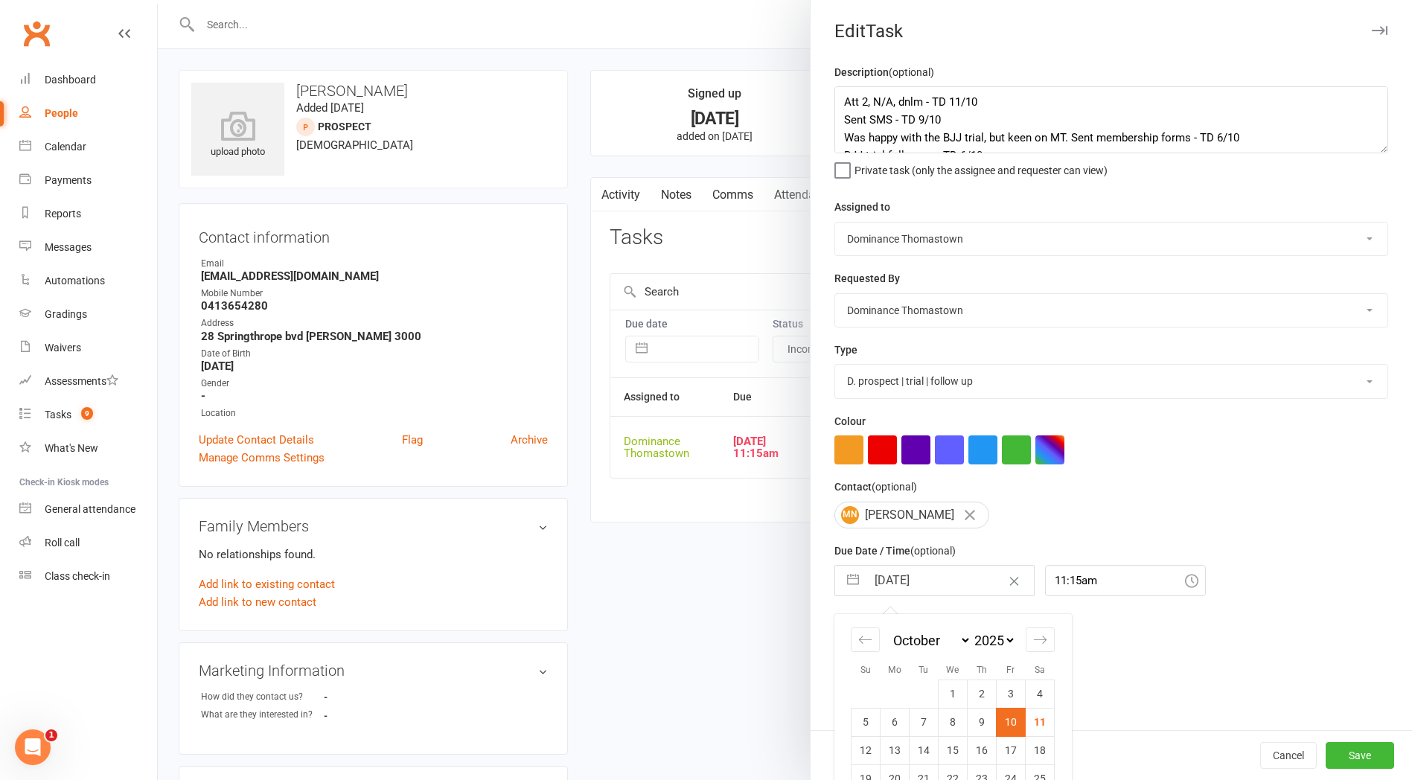
scroll to position [61, 0]
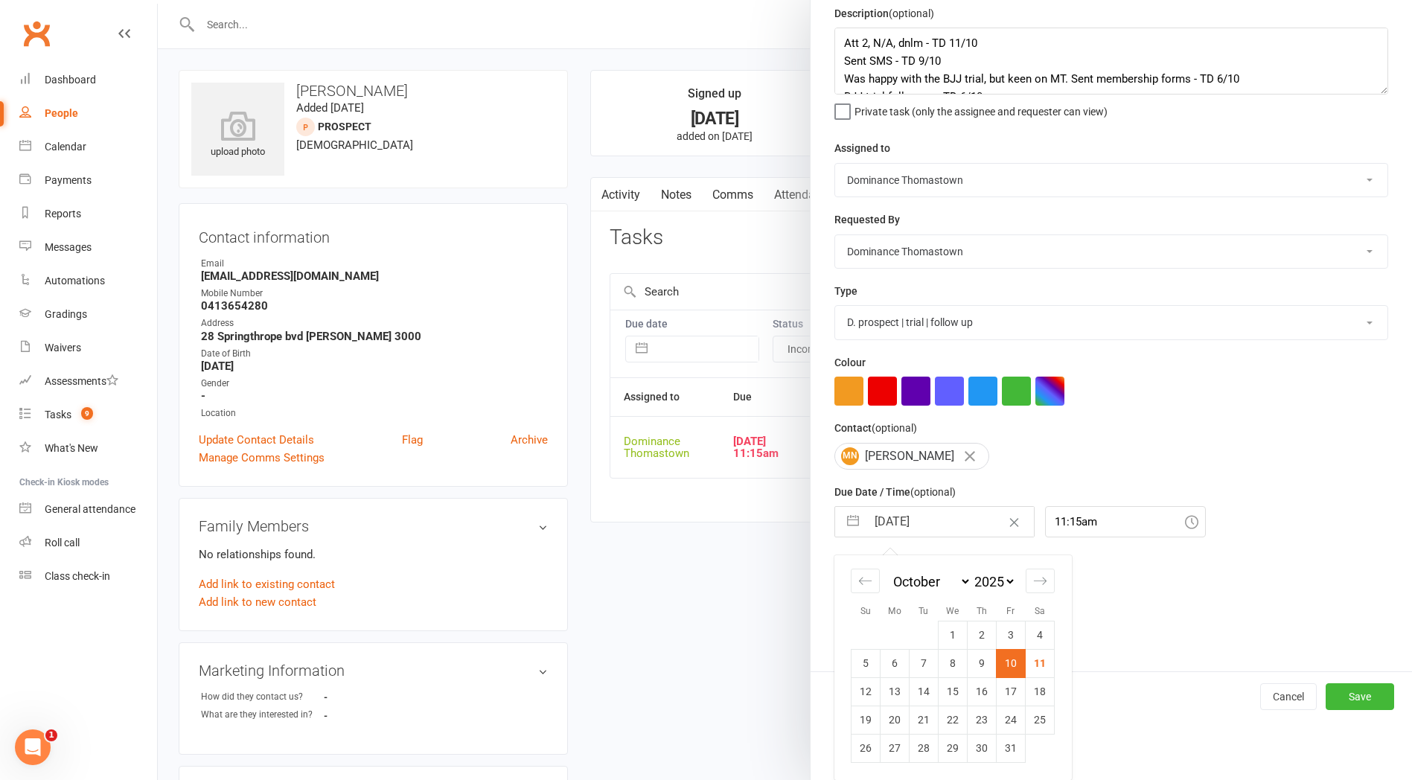
click at [922, 695] on td "14" at bounding box center [924, 691] width 29 height 28
type input "14 Oct 2025"
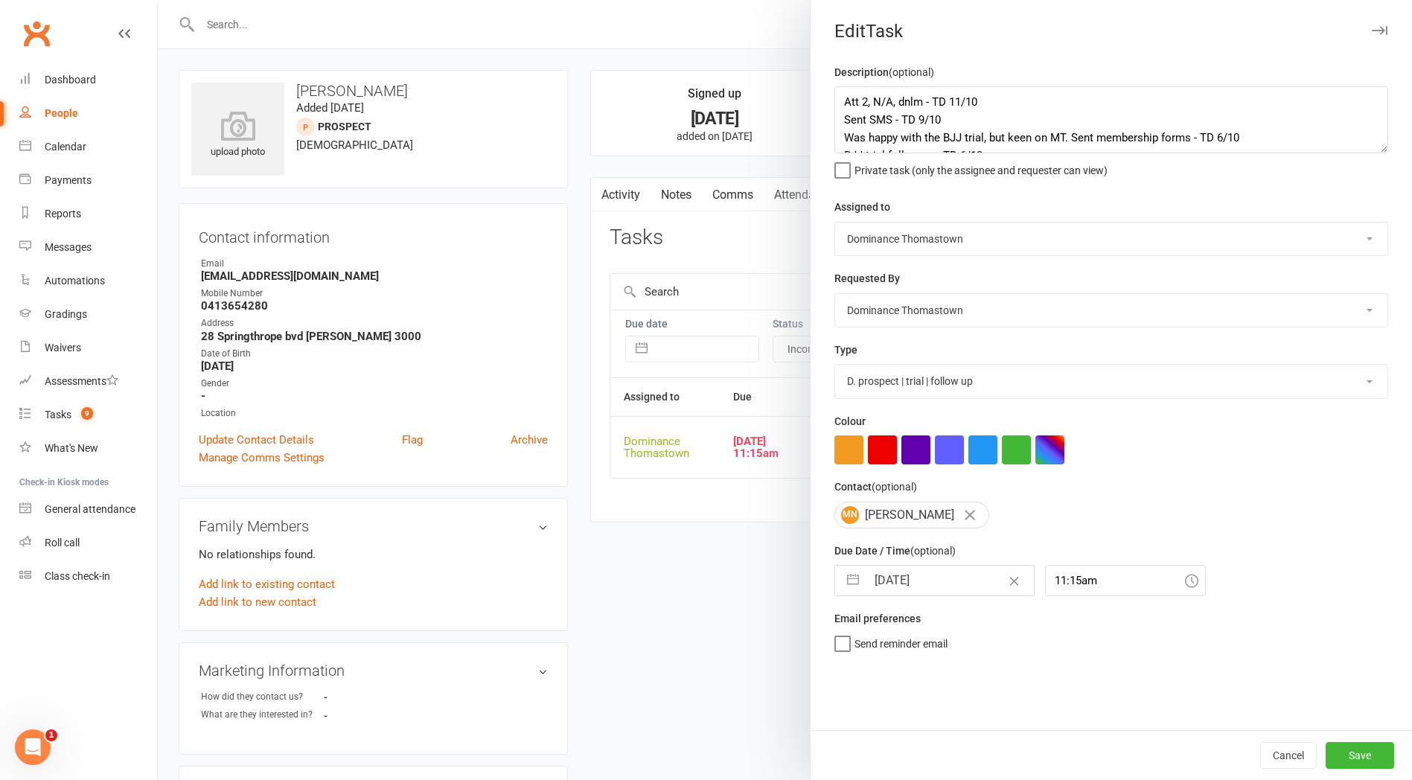
scroll to position [0, 0]
click at [1346, 756] on button "Save" at bounding box center [1360, 755] width 68 height 27
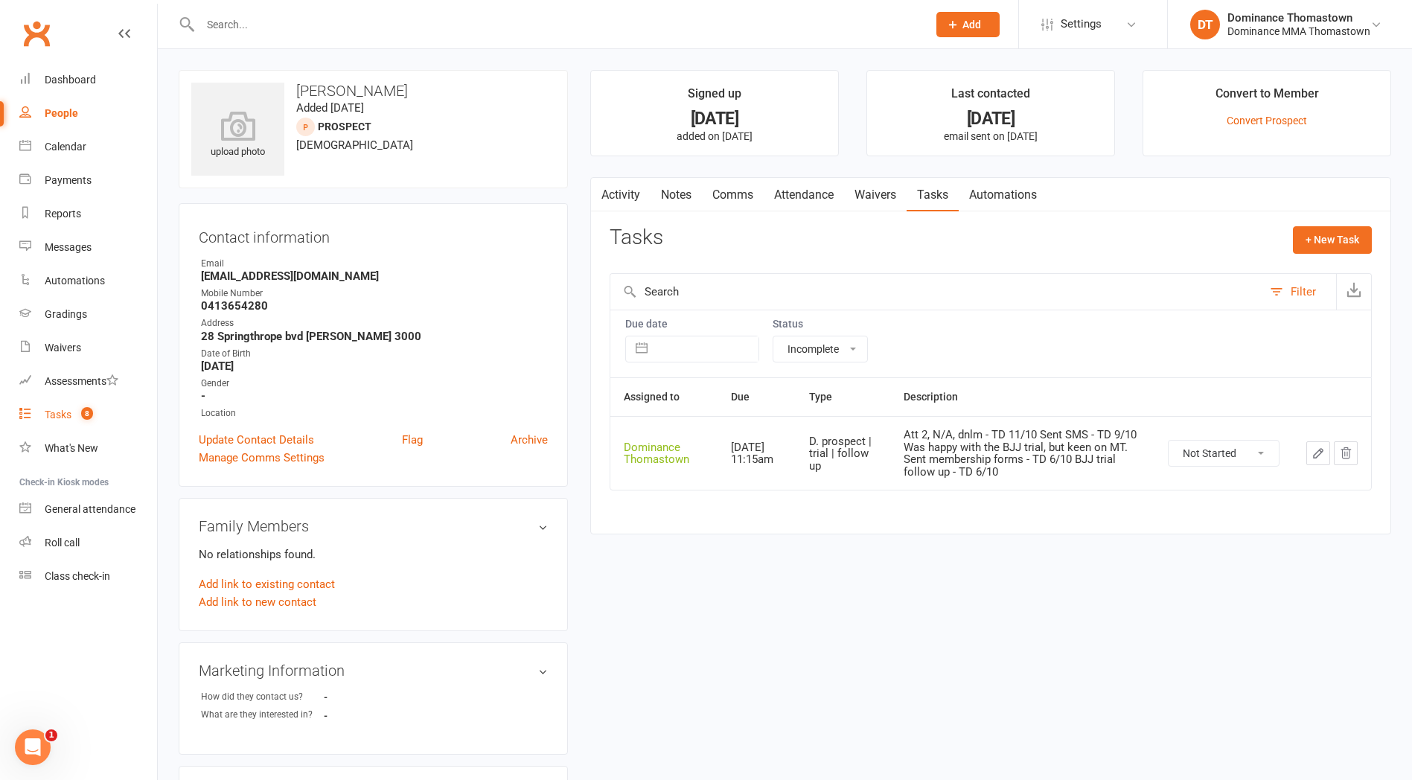
click at [58, 415] on div "Tasks" at bounding box center [58, 415] width 27 height 12
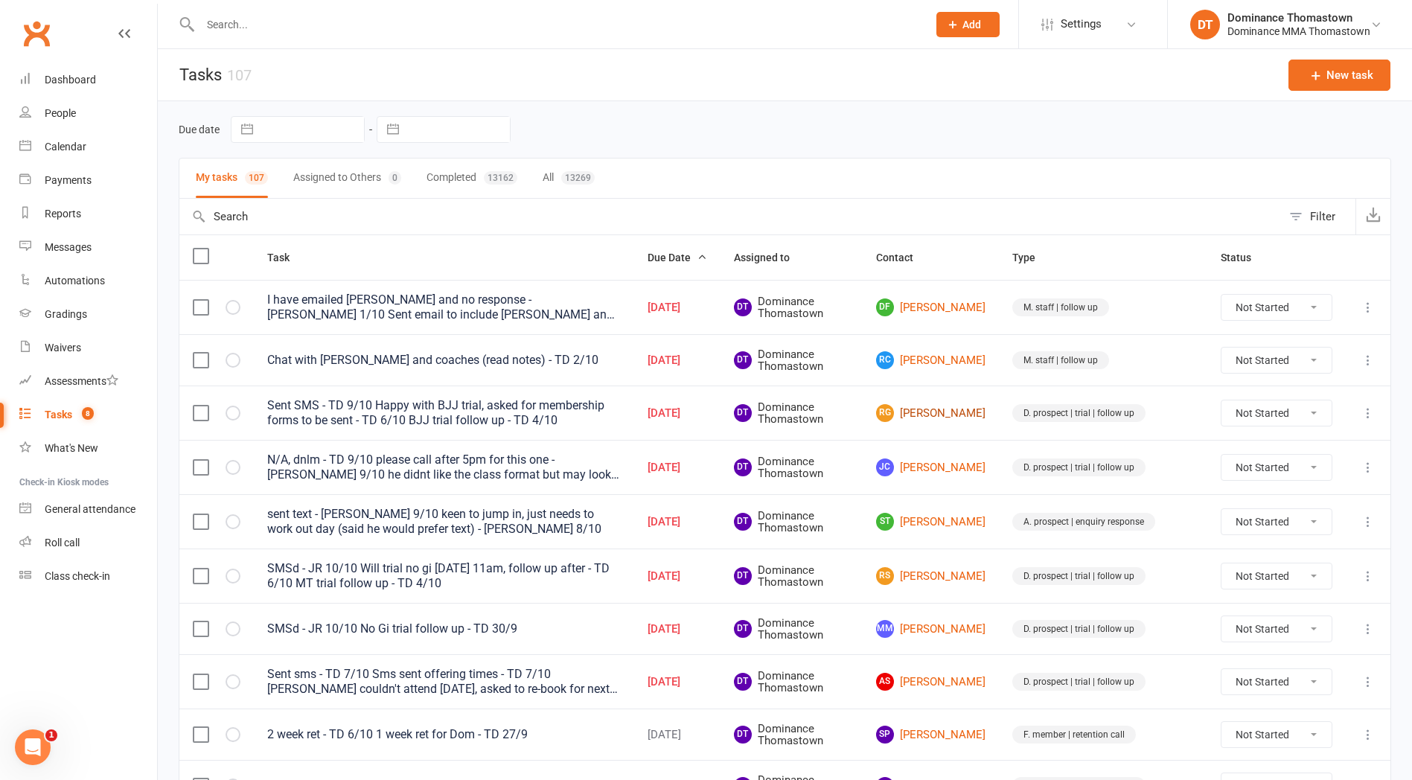
click at [981, 416] on link "RG Rishab Gupta" at bounding box center [930, 413] width 109 height 18
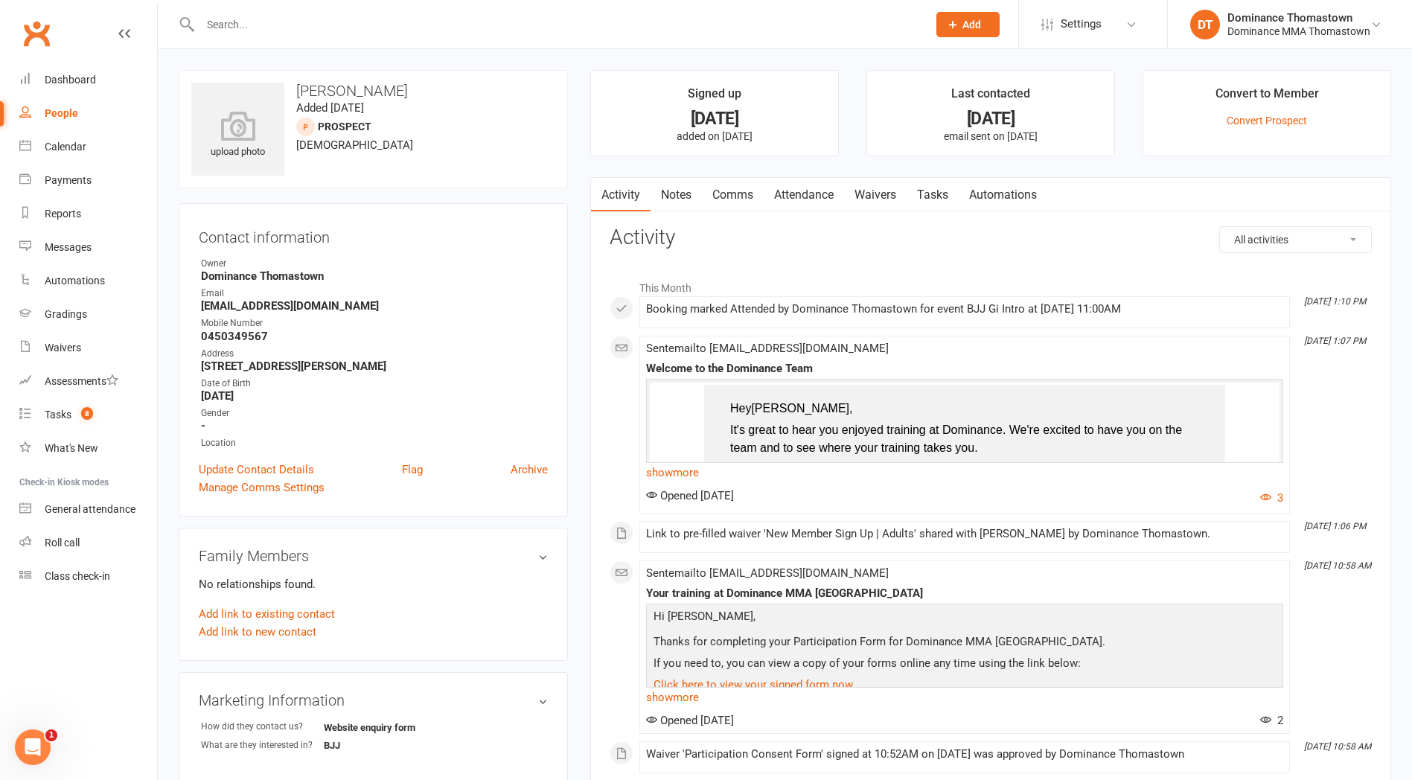
click at [937, 195] on link "Tasks" at bounding box center [933, 195] width 52 height 34
select select "incomplete"
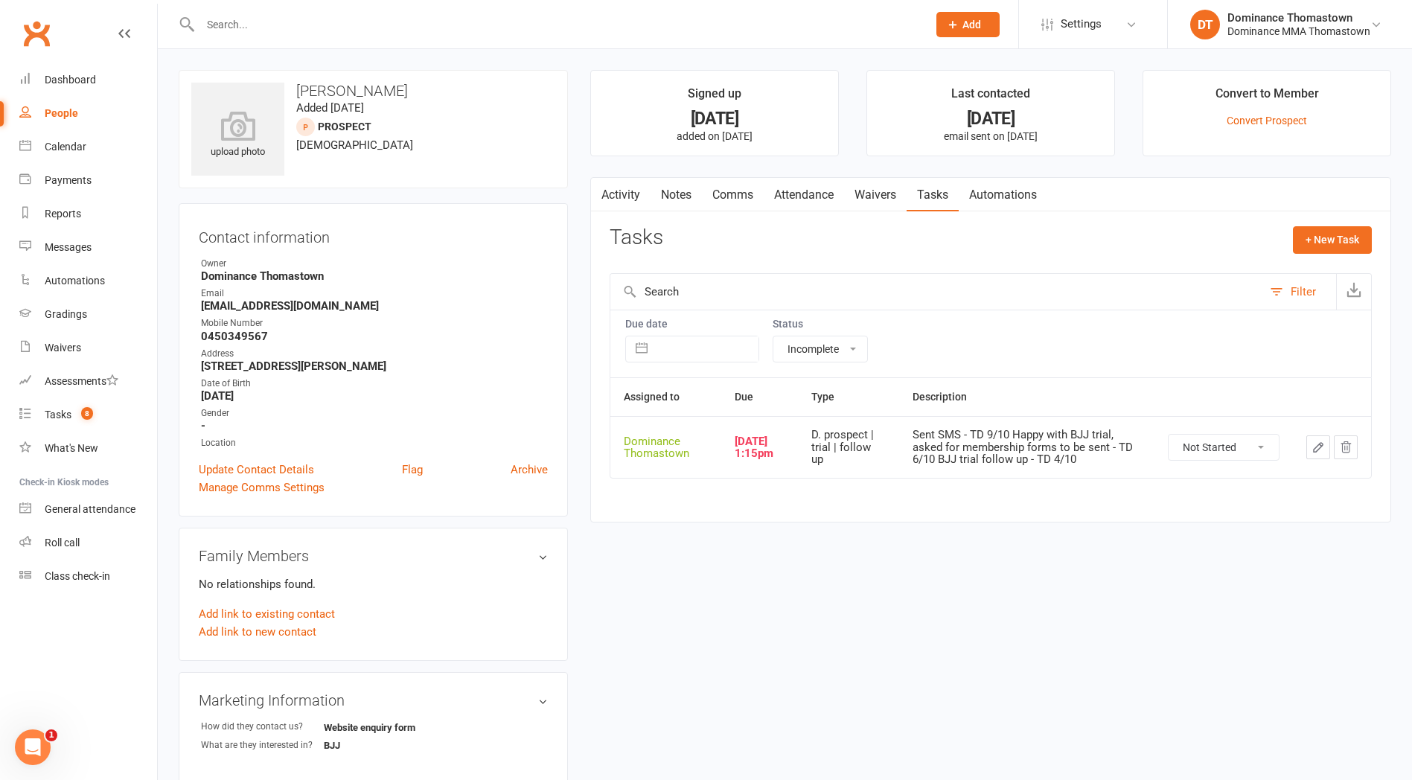
click at [1315, 449] on icon "button" at bounding box center [1318, 447] width 13 height 13
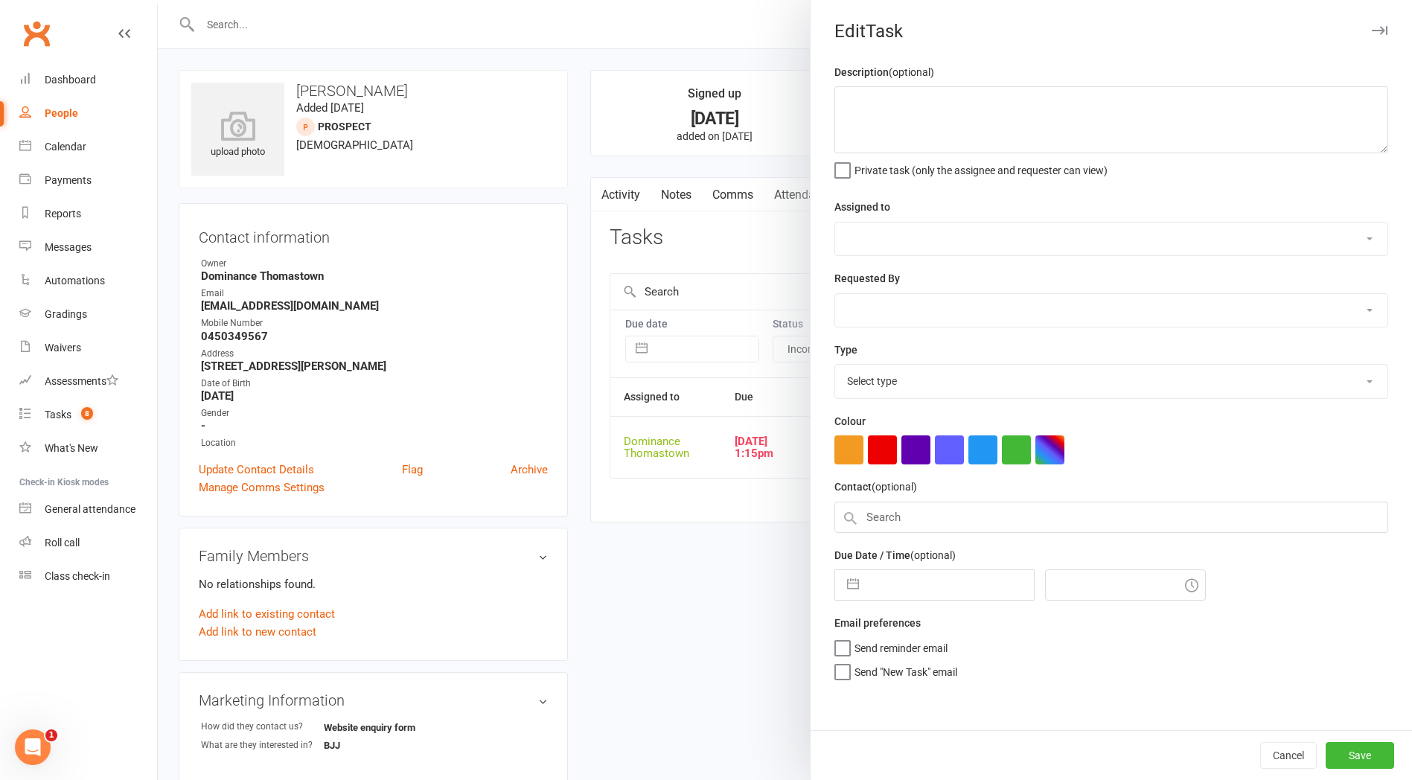
type textarea "Sent SMS - TD 9/10 Happy with BJJ trial, asked for membership forms to be sent …"
select select "12547"
type input "10 Oct 2025"
type input "1:15pm"
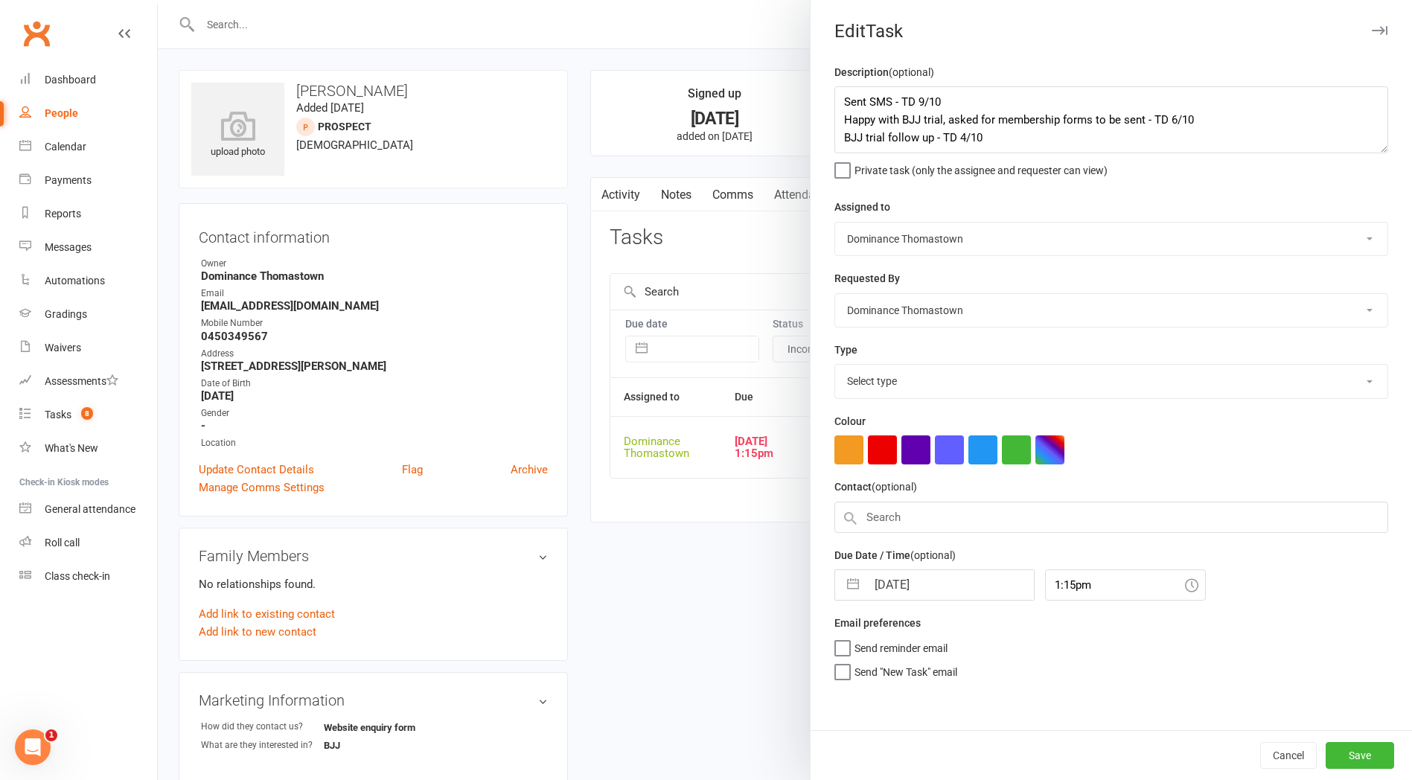
select select "3812"
drag, startPoint x: 840, startPoint y: 103, endPoint x: 1087, endPoint y: 89, distance: 247.5
click at [840, 103] on textarea "Sent SMS - TD 9/10 Happy with BJJ trial, asked for membership forms to be sent …" at bounding box center [1111, 119] width 554 height 67
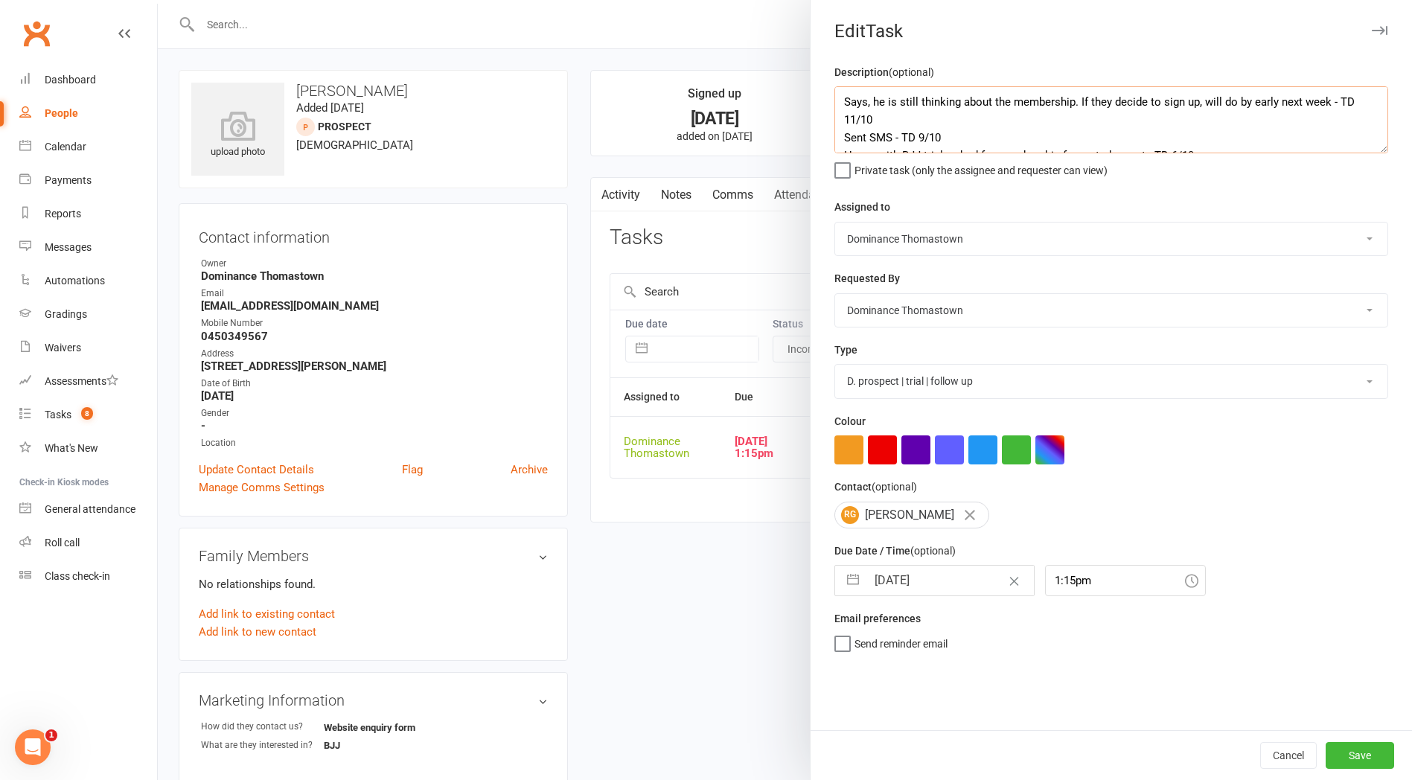
type textarea "Says, he is still thinking about the membership. If they decide to sign up, wil…"
click at [884, 587] on input "10 Oct 2025" at bounding box center [949, 581] width 167 height 30
select select "8"
select select "2025"
select select "9"
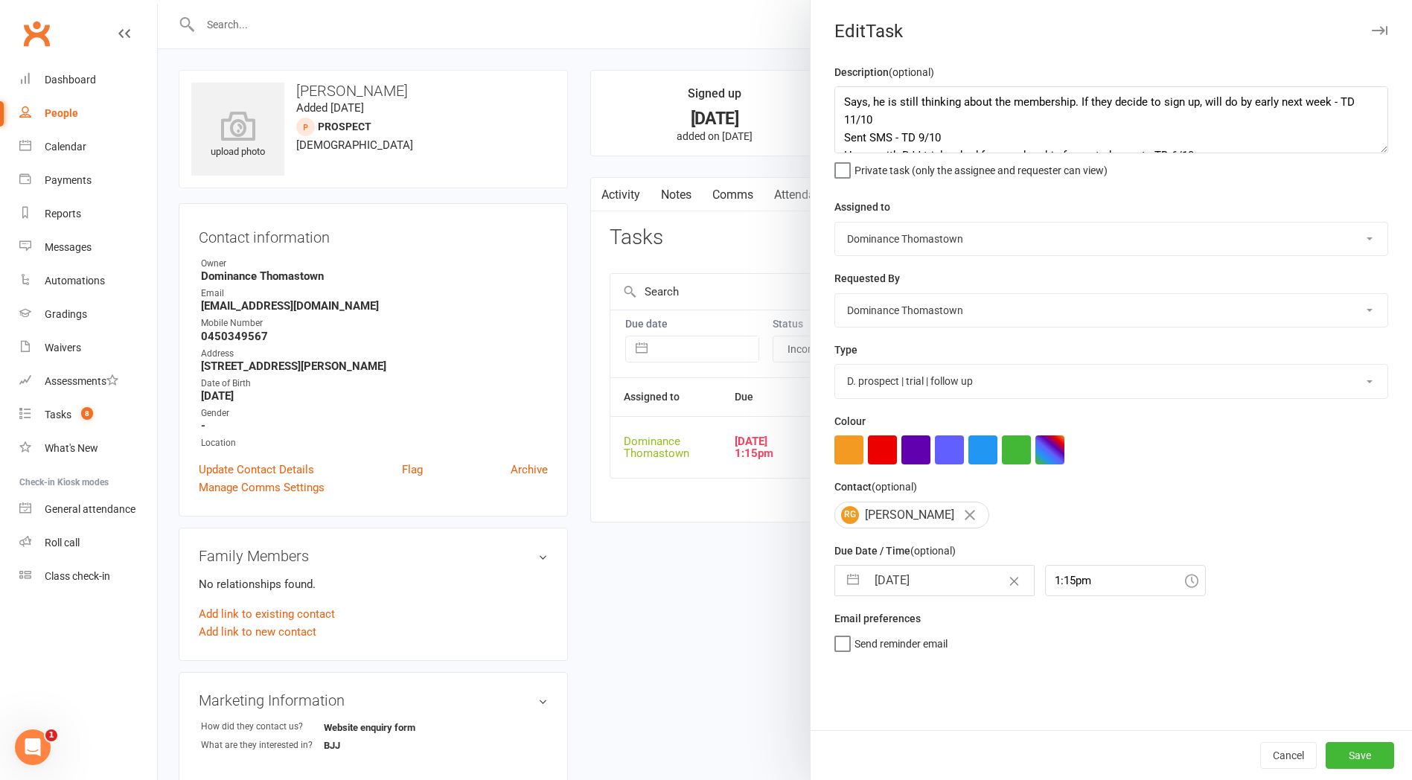
select select "2025"
select select "10"
select select "2025"
drag, startPoint x: 950, startPoint y: 751, endPoint x: 940, endPoint y: 751, distance: 9.7
click at [950, 751] on td "15" at bounding box center [953, 750] width 29 height 28
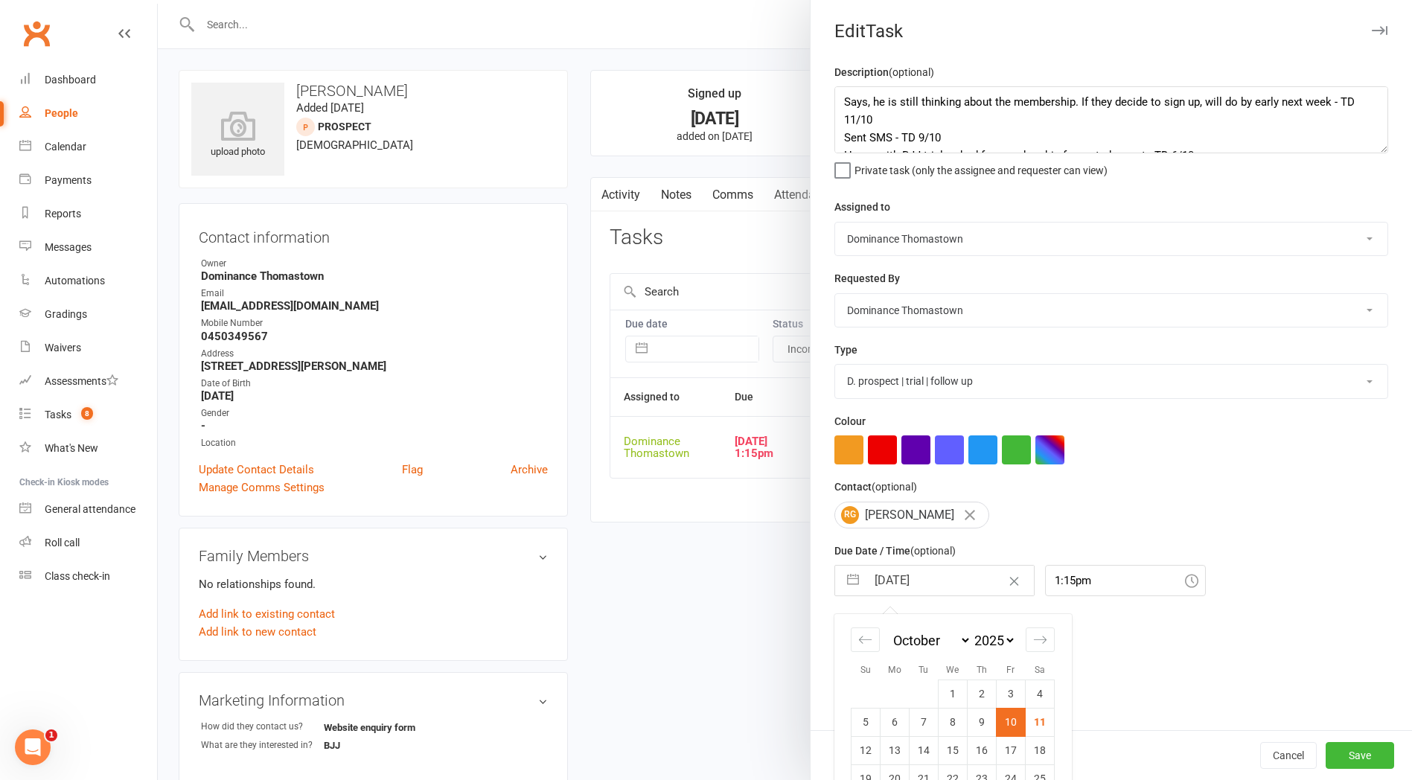
type input "15 Oct 2025"
drag, startPoint x: 1355, startPoint y: 762, endPoint x: 1338, endPoint y: 756, distance: 17.2
click at [1355, 762] on button "Save" at bounding box center [1360, 755] width 68 height 27
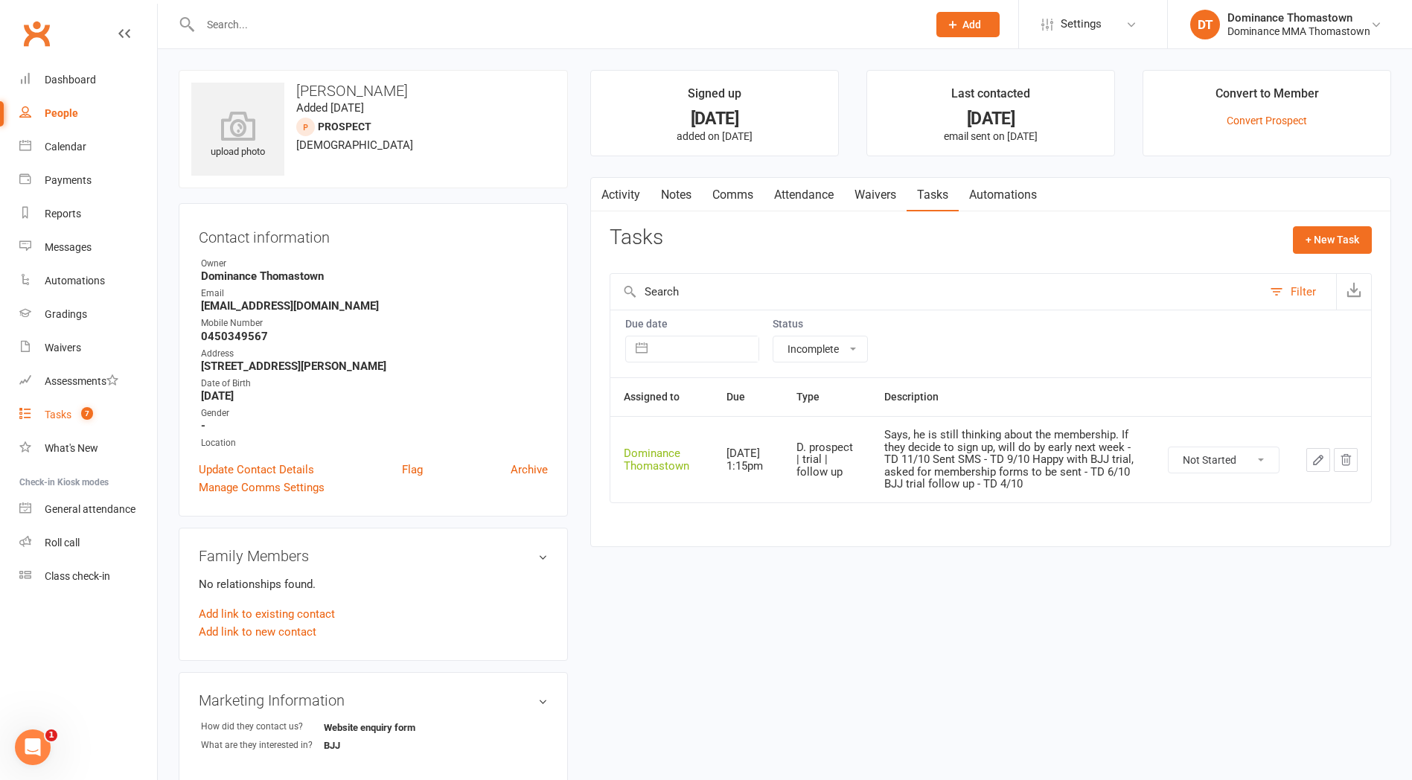
click at [51, 416] on div "Tasks" at bounding box center [58, 415] width 27 height 12
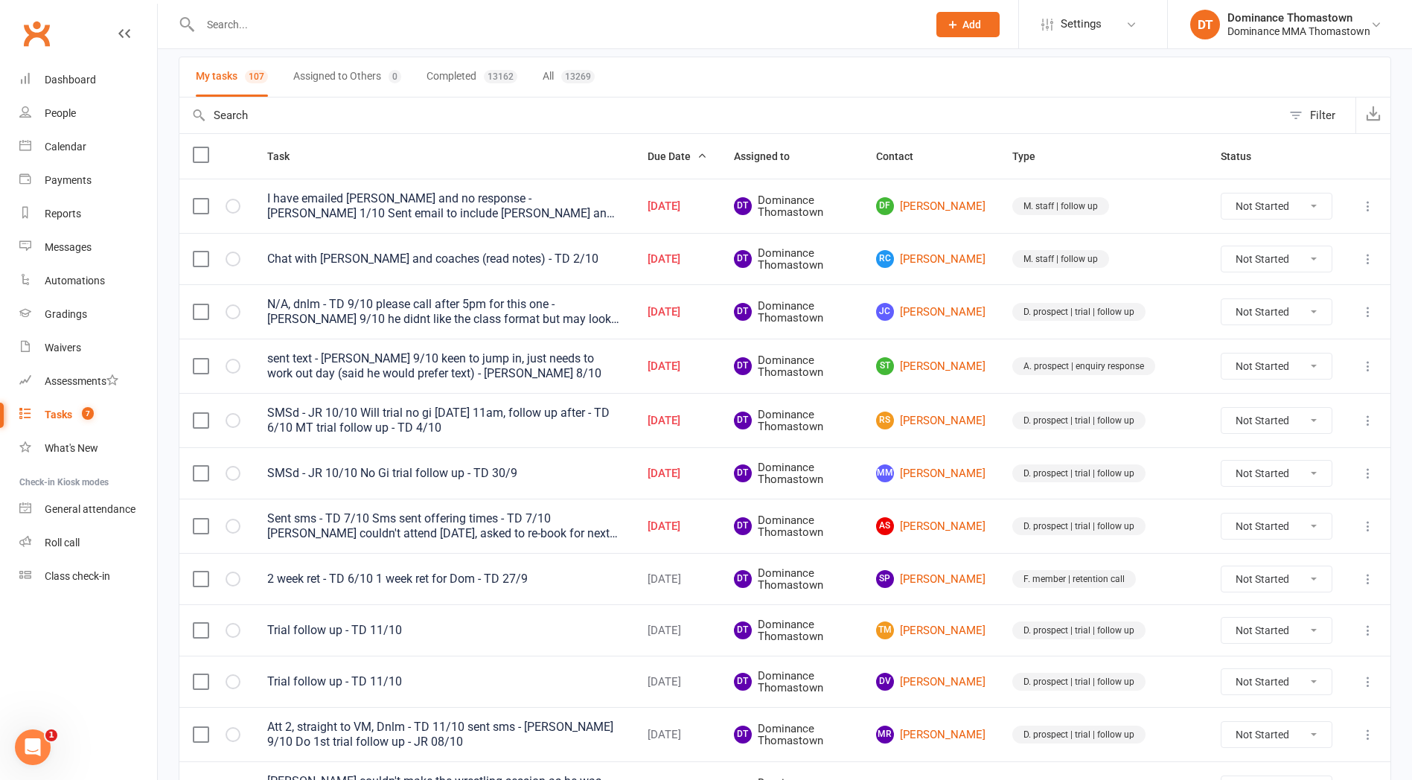
scroll to position [95, 0]
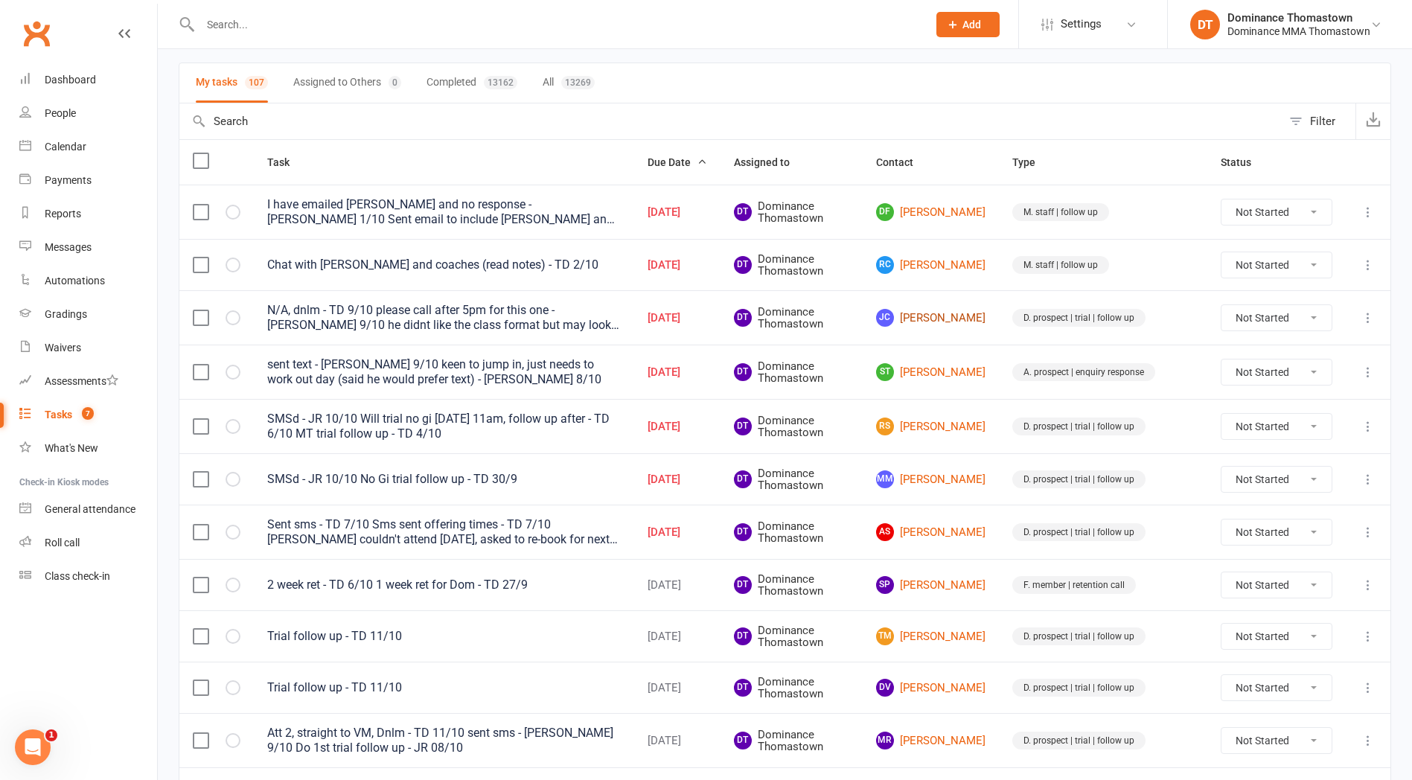
click at [971, 323] on link "JC James Cox" at bounding box center [930, 318] width 109 height 18
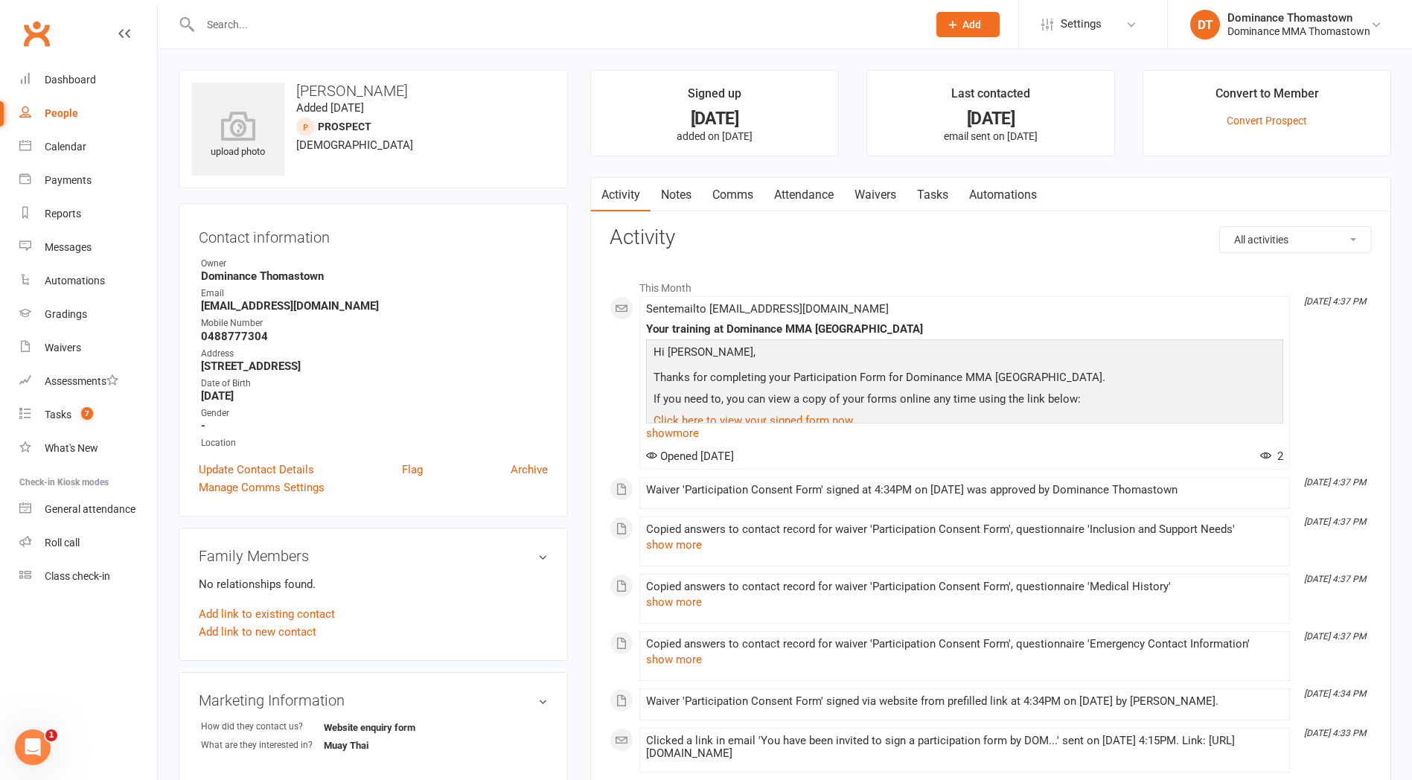
click at [928, 192] on link "Tasks" at bounding box center [933, 195] width 52 height 34
select select "incomplete"
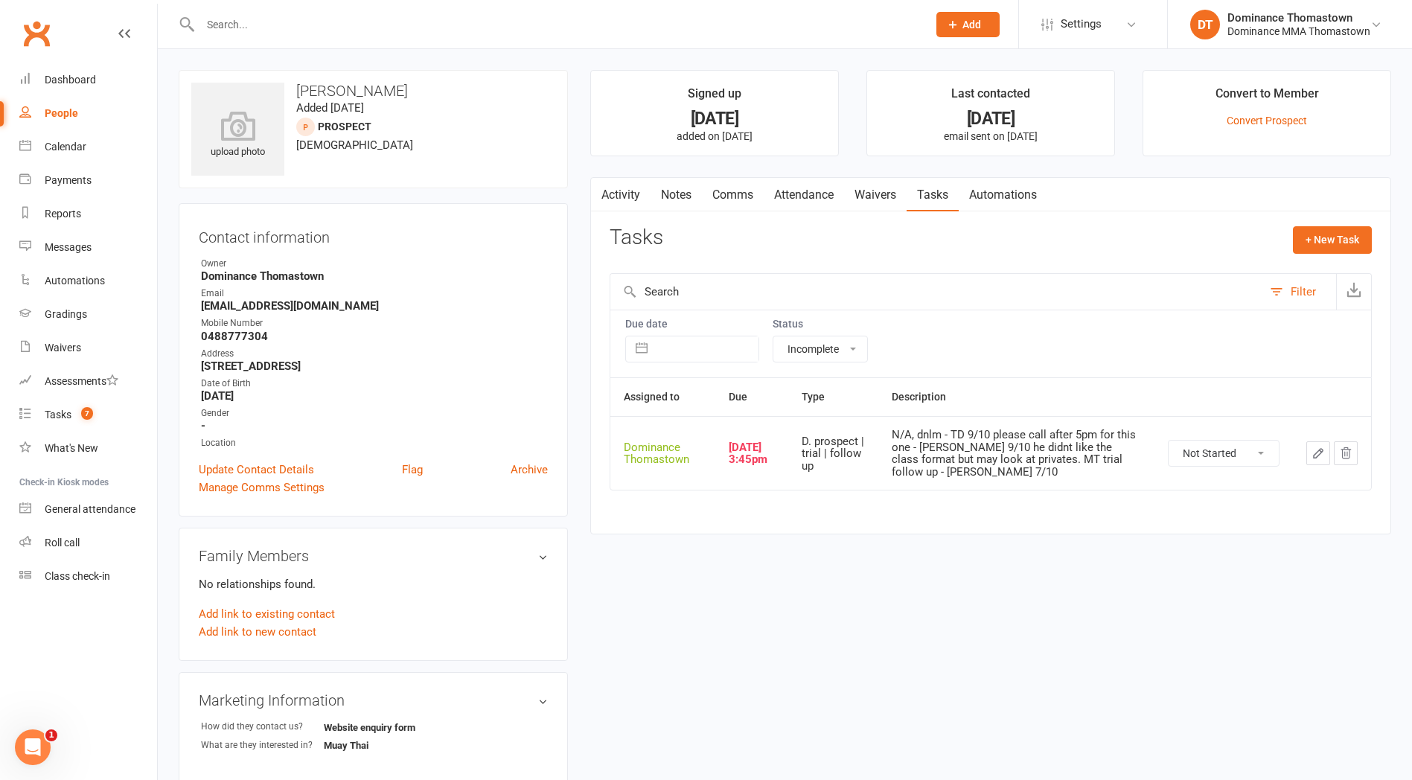
click at [1321, 459] on icon "button" at bounding box center [1318, 453] width 13 height 13
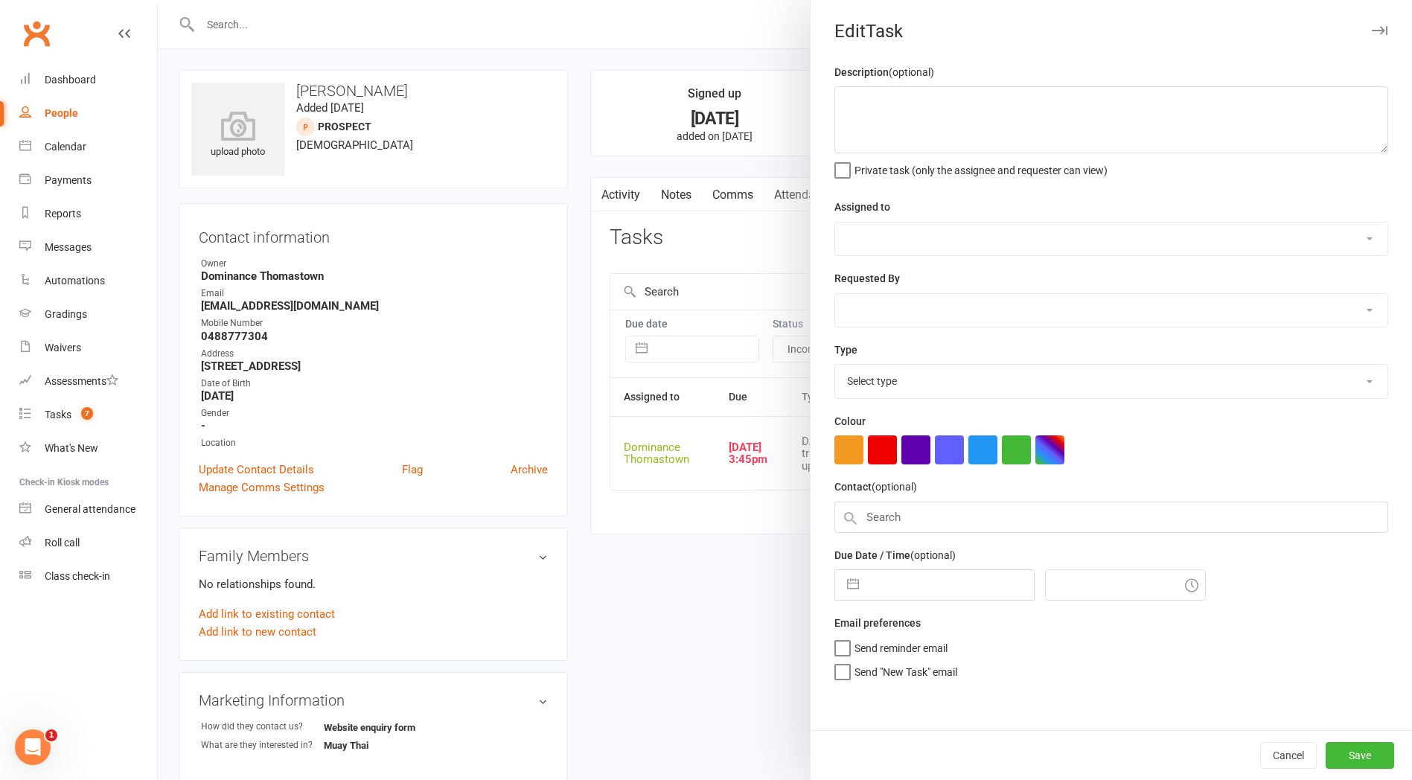
type textarea "N/A, dnlm - TD 9/10 please call after 5pm for this one - [PERSON_NAME] 9/10 he …"
select select "12547"
type input "10 Oct 2025"
type input "3:45pm"
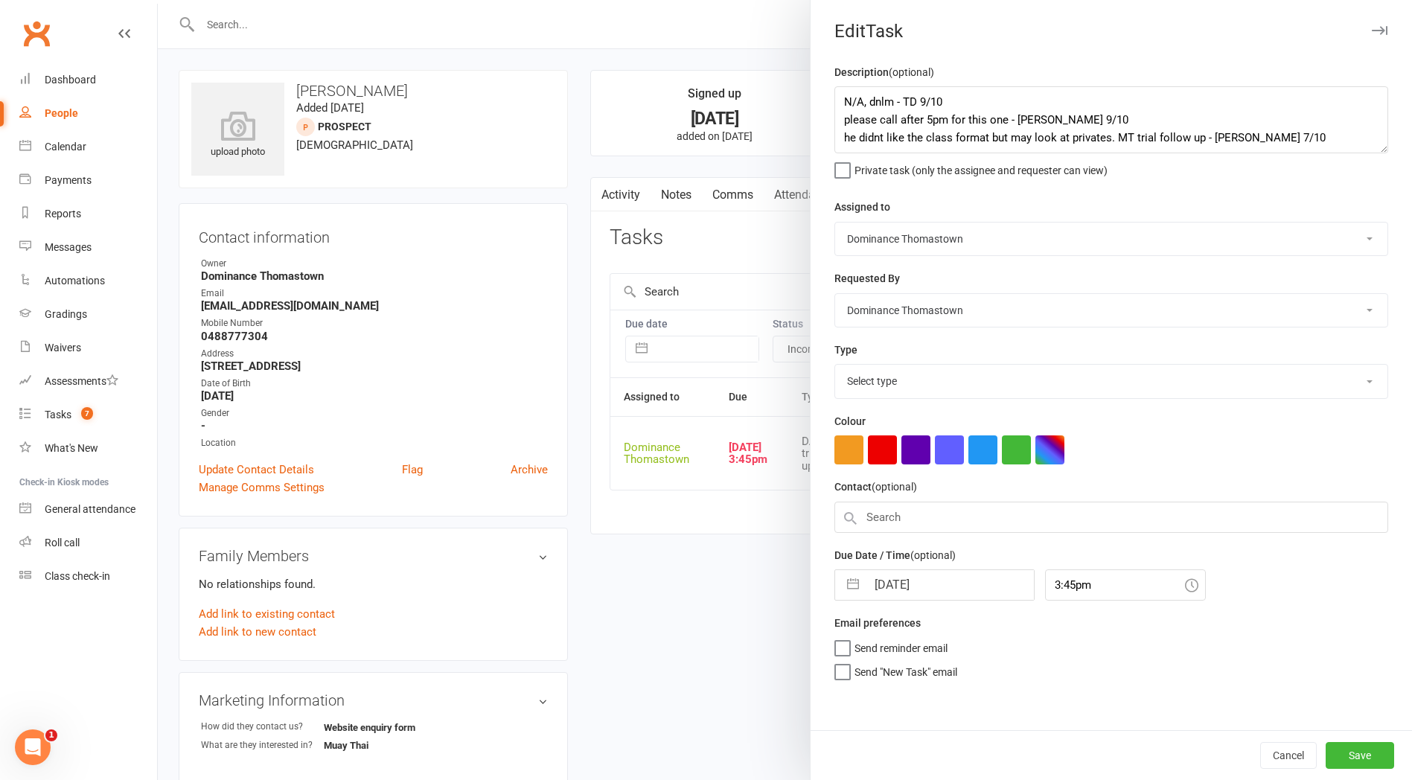
select select "3812"
drag, startPoint x: 840, startPoint y: 98, endPoint x: 1041, endPoint y: 86, distance: 202.1
click at [840, 98] on textarea "N/A, dnlm - TD 9/10 please call after 5pm for this one - [PERSON_NAME] 9/10 he …" at bounding box center [1111, 119] width 554 height 67
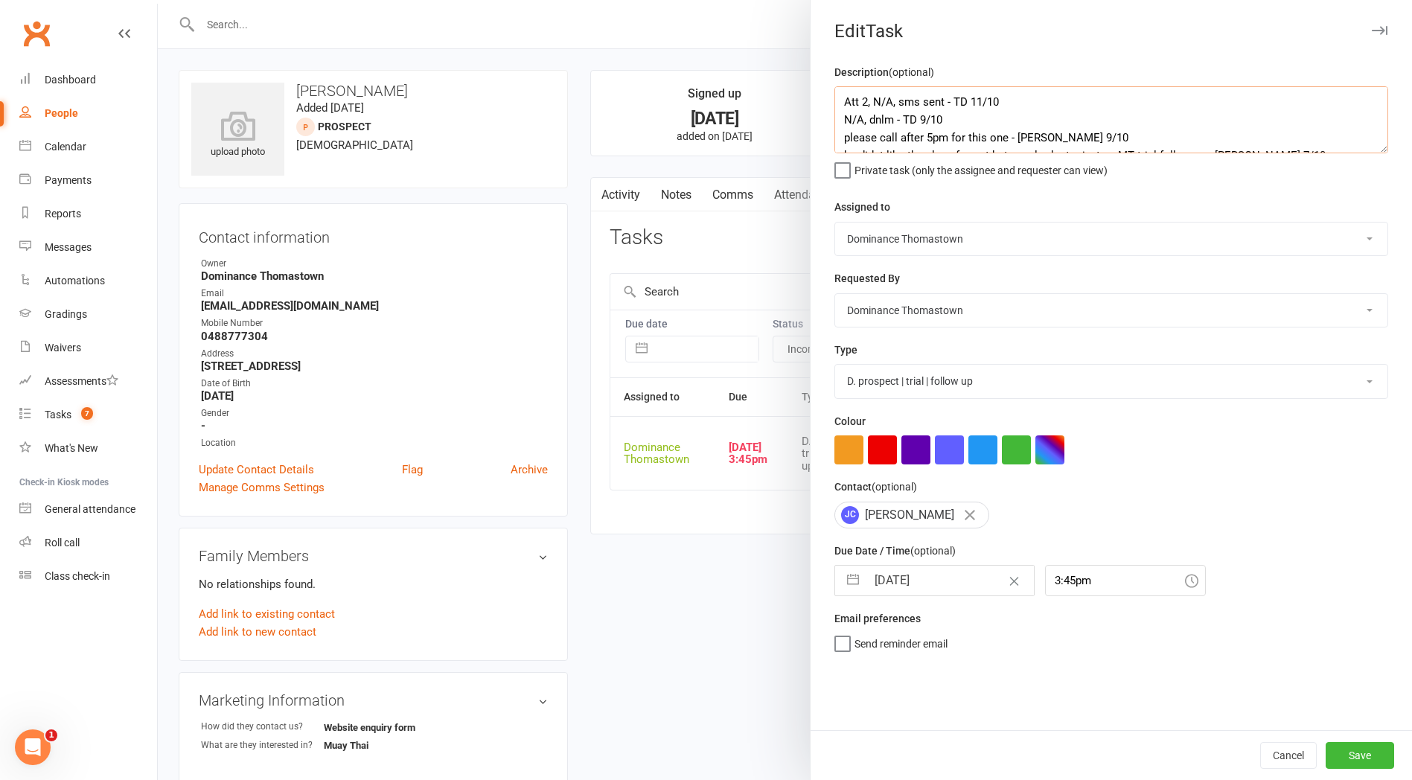
type textarea "Att 2, N/A, sms sent - TD 11/10 N/A, dnlm - TD 9/10 please call after 5pm for t…"
click at [904, 592] on input "10 Oct 2025" at bounding box center [949, 581] width 167 height 30
select select "8"
select select "2025"
select select "9"
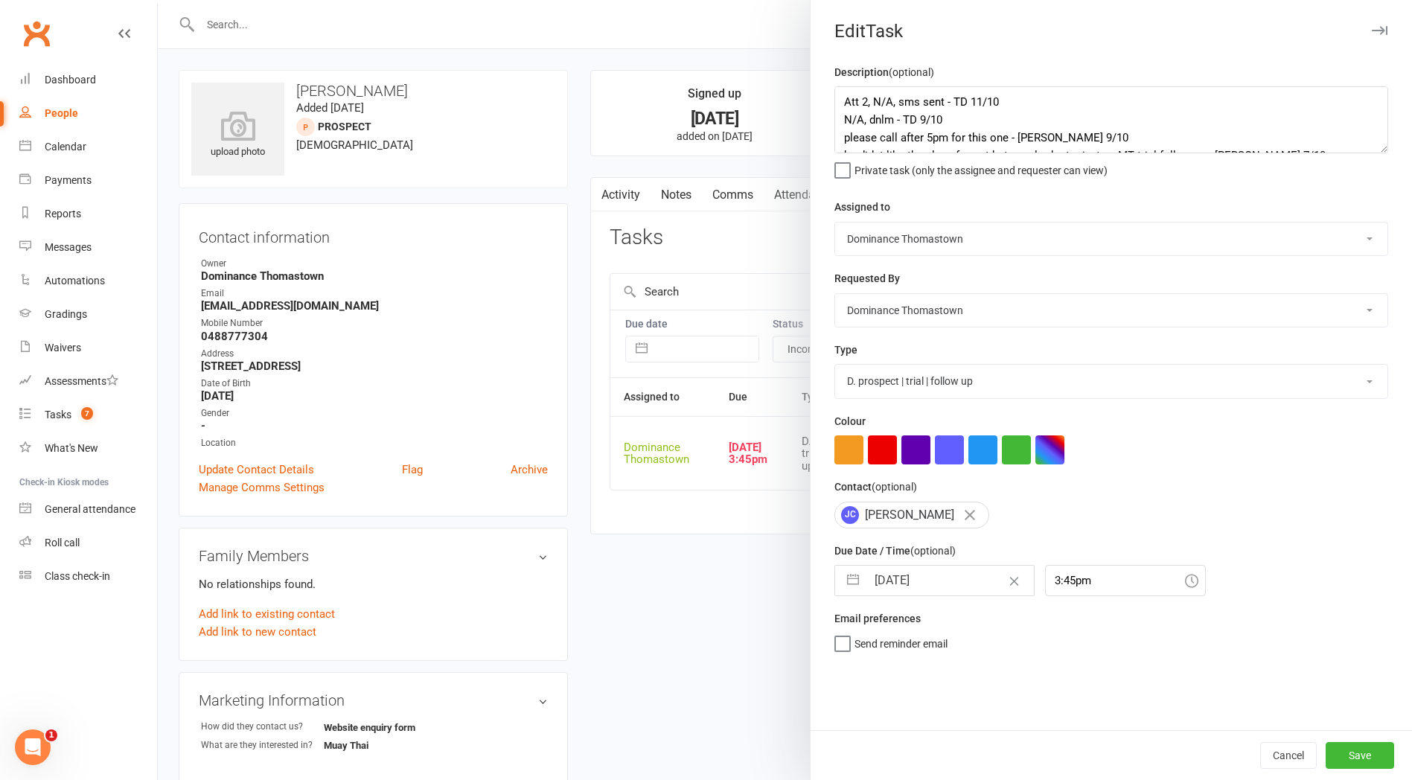
select select "2025"
select select "10"
select select "2025"
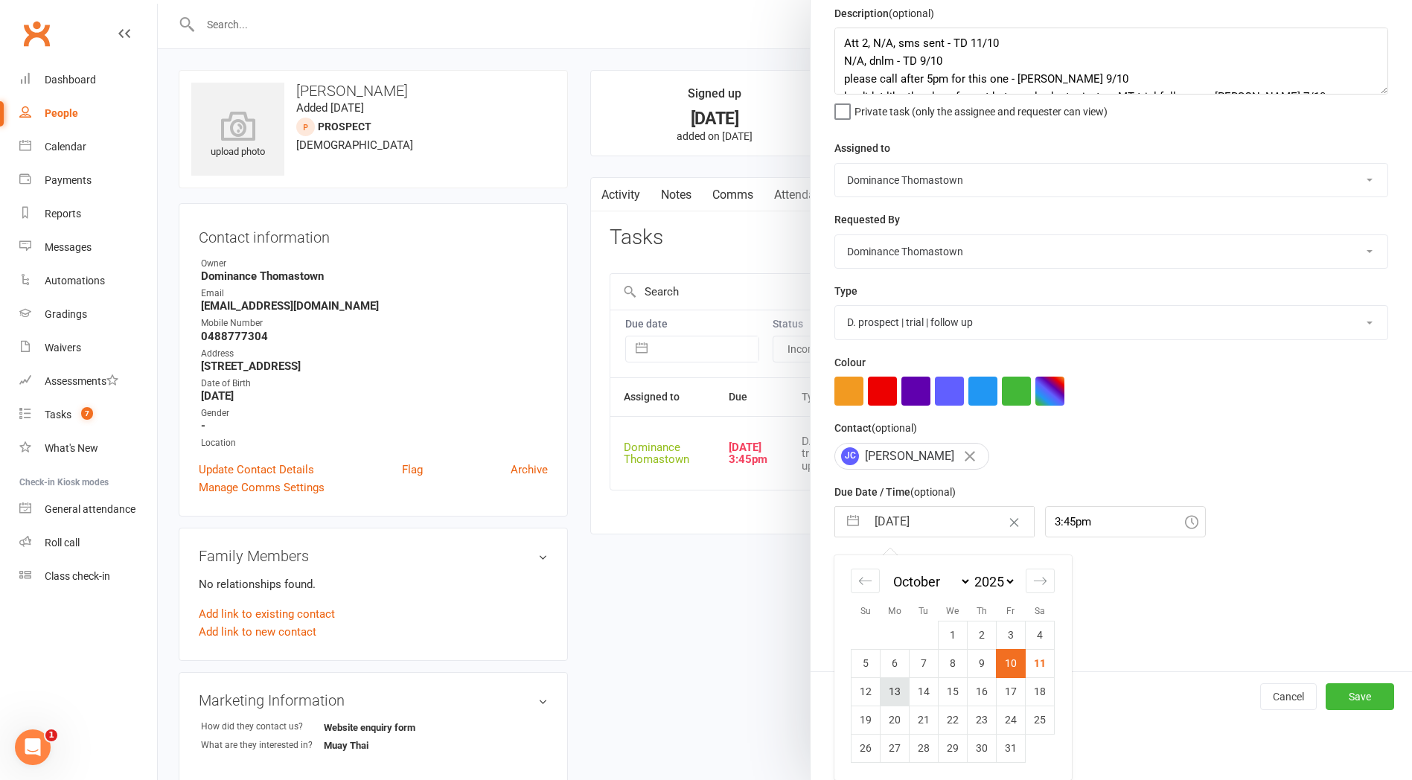
click at [901, 693] on td "13" at bounding box center [895, 691] width 29 height 28
type input "13 Oct 2025"
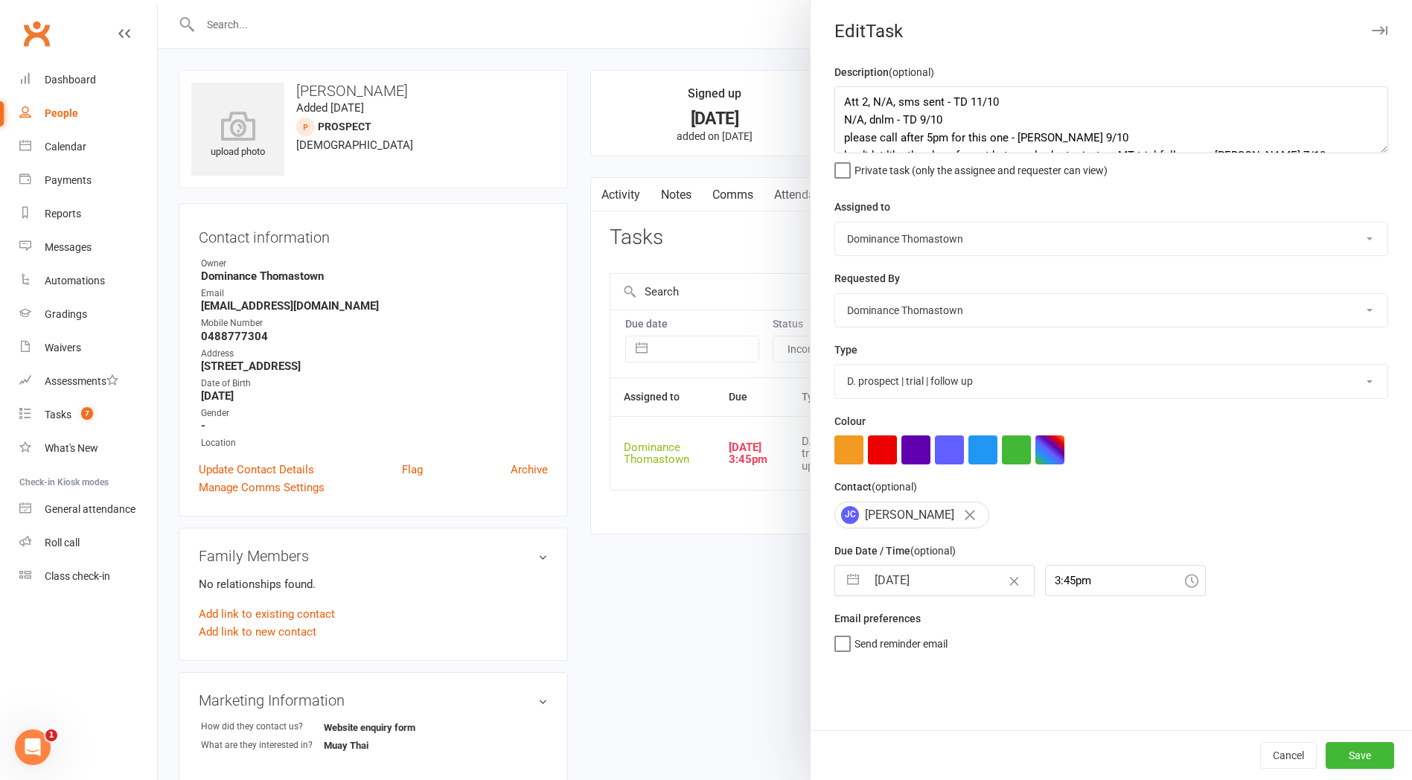
scroll to position [0, 0]
click at [1348, 766] on button "Save" at bounding box center [1360, 755] width 68 height 27
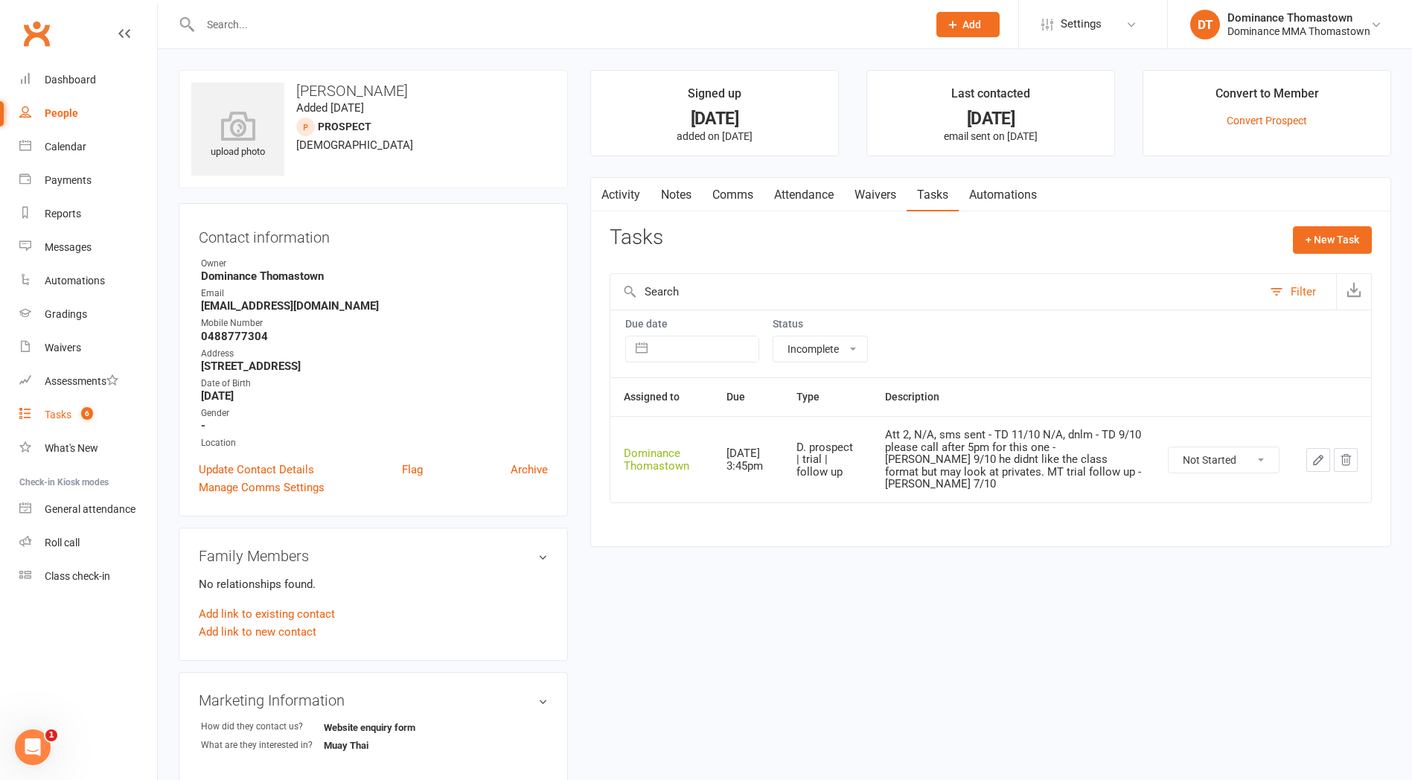
click at [62, 411] on div "Tasks" at bounding box center [58, 415] width 27 height 12
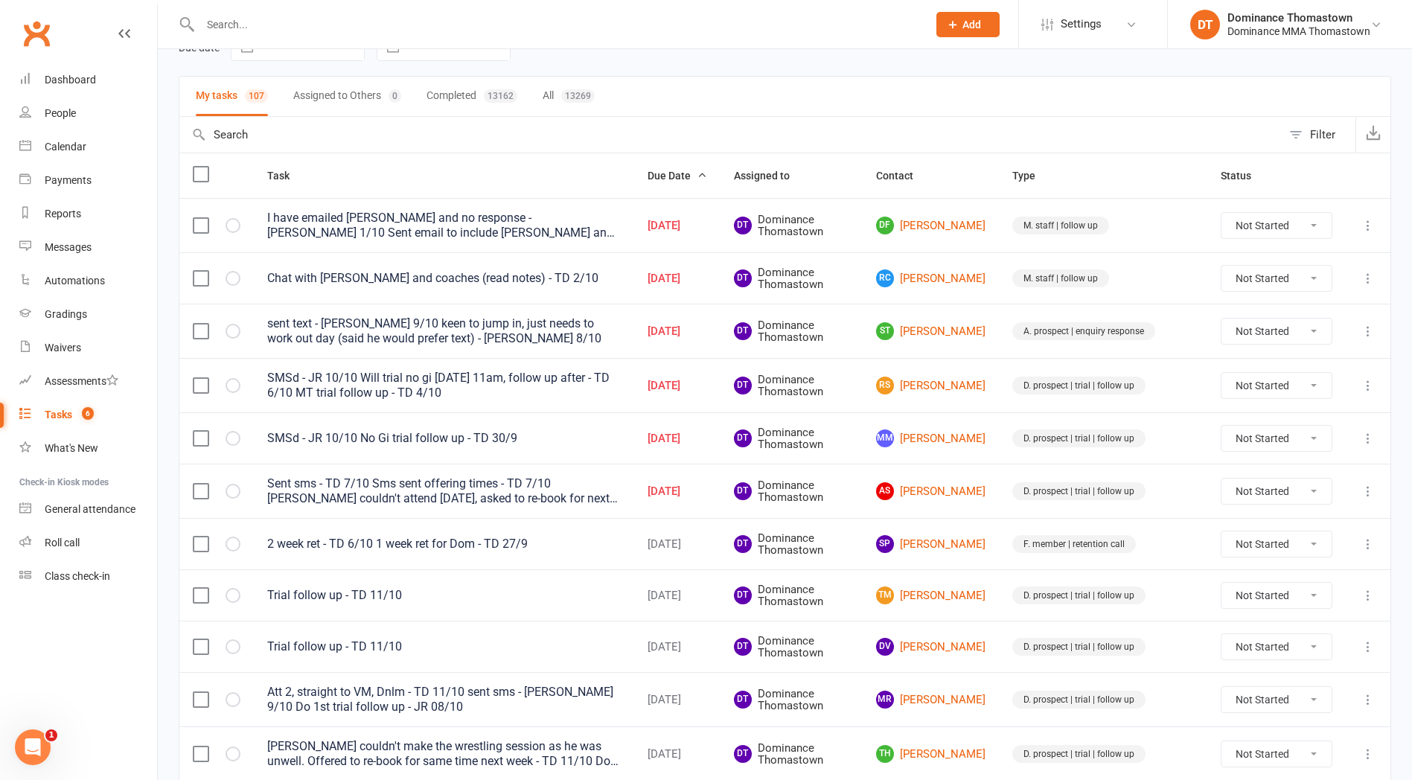
scroll to position [144, 0]
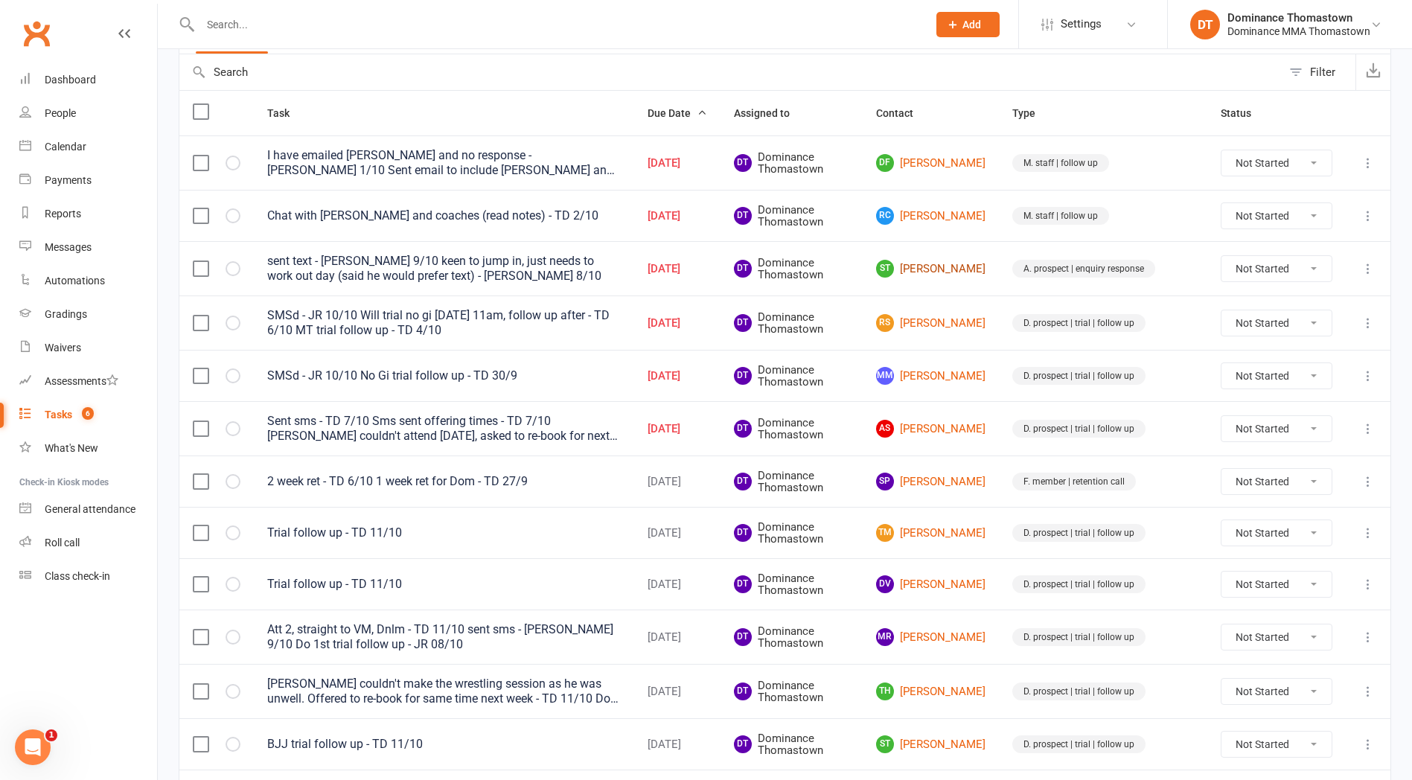
click at [954, 272] on link "ST Stefan Triegaardt" at bounding box center [930, 269] width 109 height 18
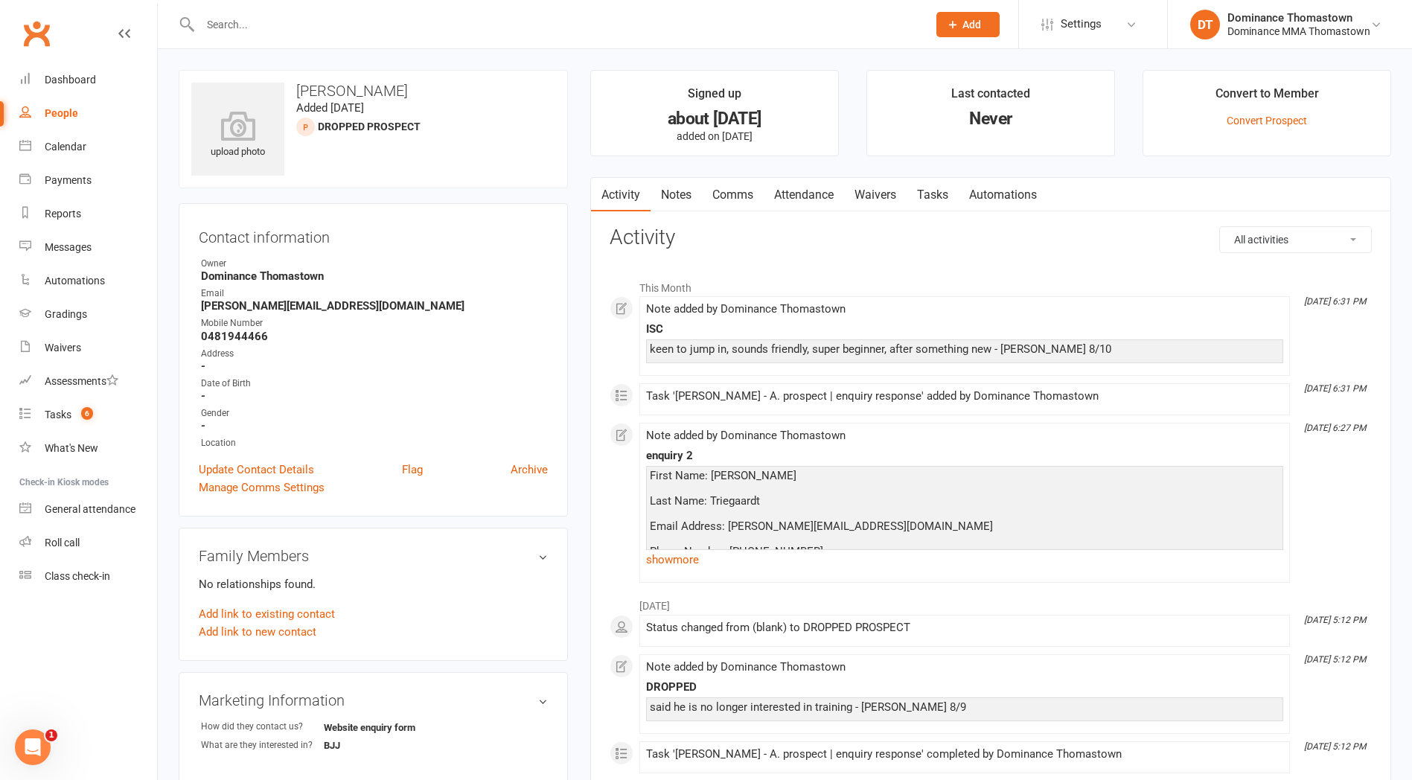
click at [923, 187] on link "Tasks" at bounding box center [933, 195] width 52 height 34
select select "incomplete"
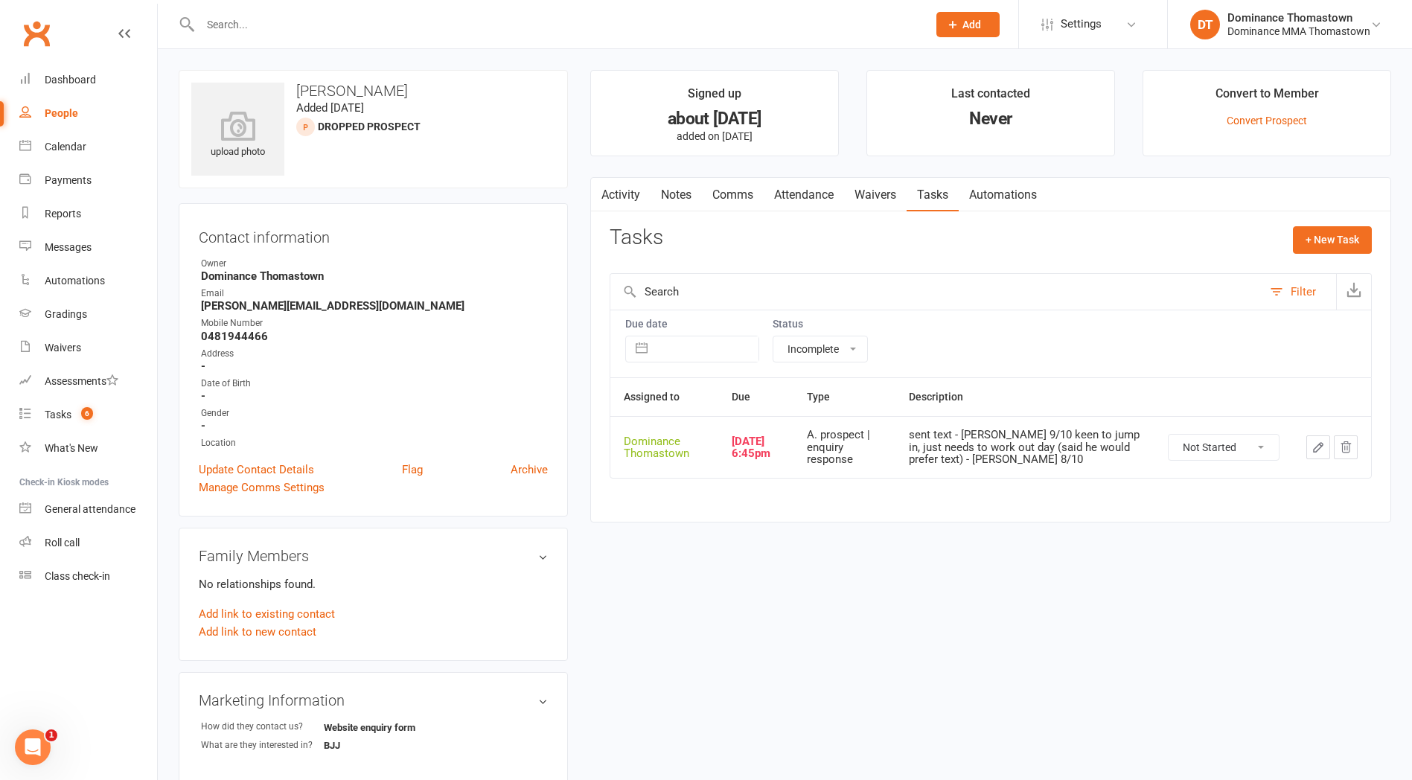
click at [1312, 453] on button "button" at bounding box center [1318, 447] width 24 height 24
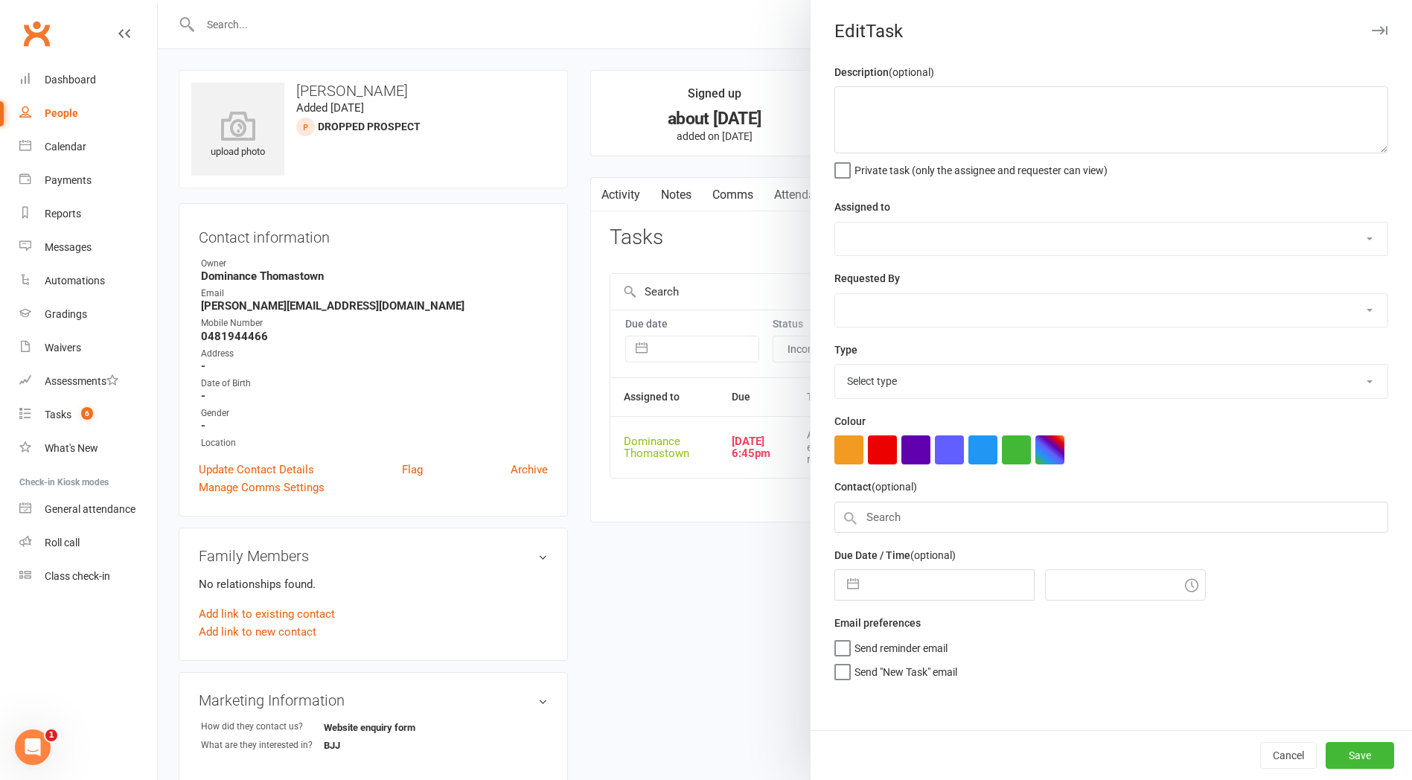
type textarea "sent text - [PERSON_NAME] 9/10 keen to jump in, just needs to work out day (sai…"
select select "12547"
type input "10 Oct 2025"
type input "6:45pm"
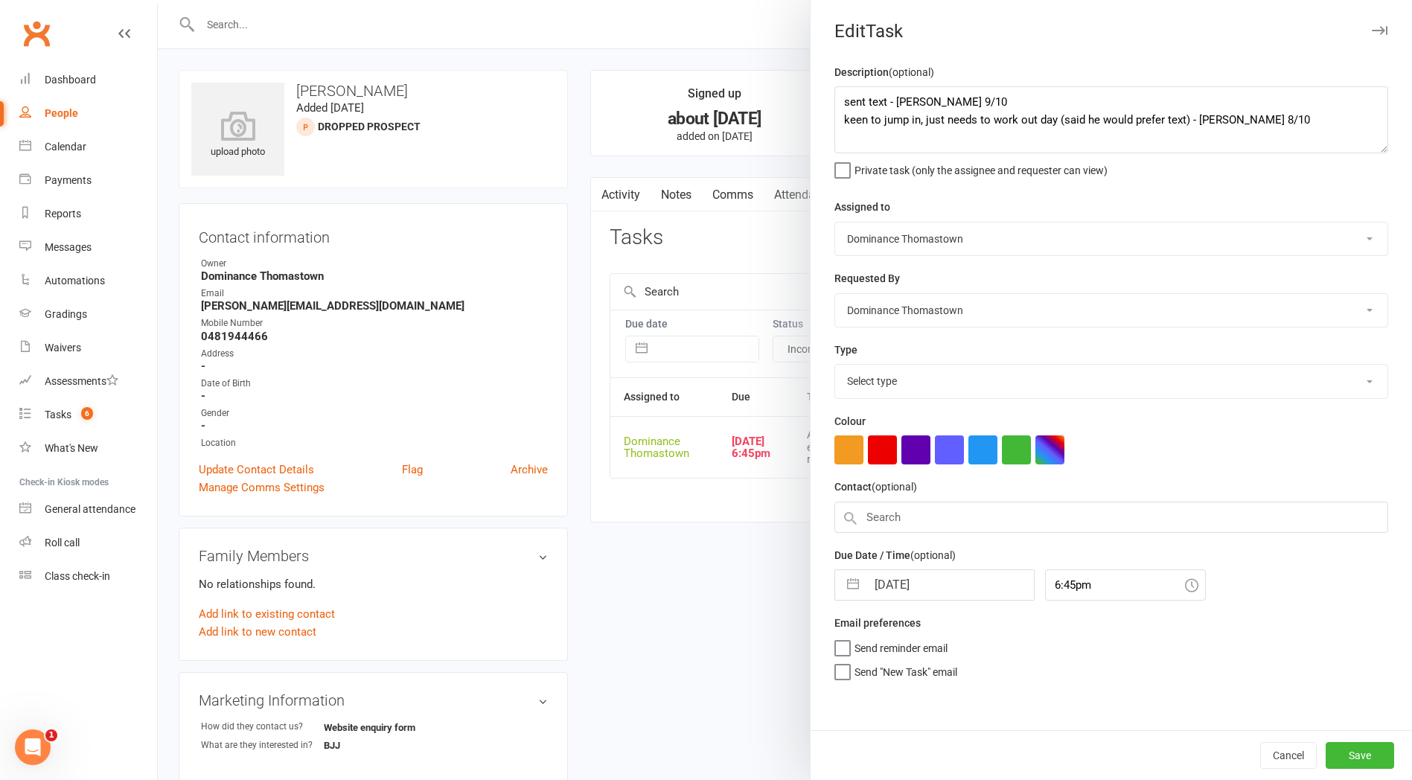
select select "3809"
drag, startPoint x: 846, startPoint y: 99, endPoint x: 952, endPoint y: 78, distance: 108.5
click at [846, 98] on textarea "sent text - [PERSON_NAME] 9/10 keen to jump in, just needs to work out day (sai…" at bounding box center [1111, 119] width 554 height 67
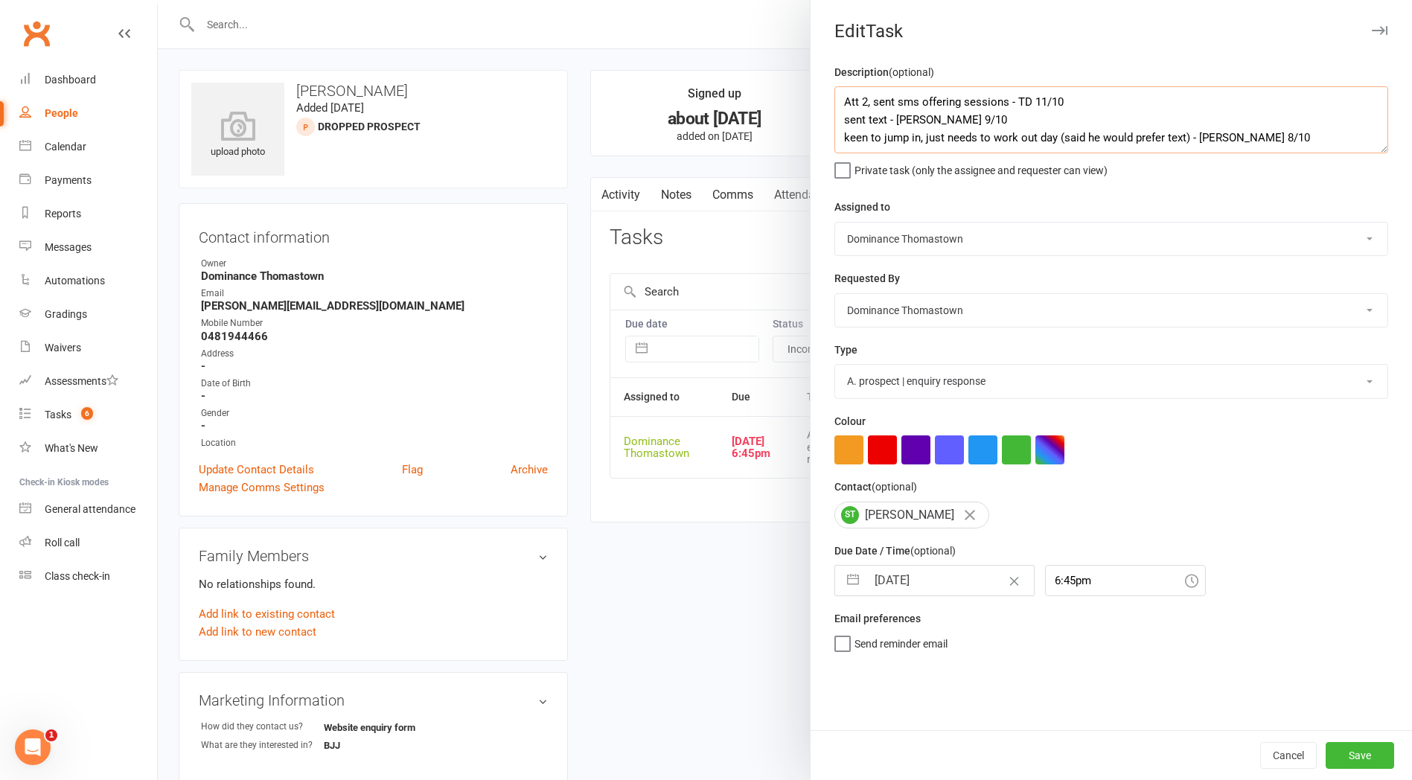
type textarea "Att 2, sent sms offering sessions - TD 11/10 sent text - Ellen 9/10 keen to jum…"
click at [898, 579] on input "10 Oct 2025" at bounding box center [949, 581] width 167 height 30
select select "8"
select select "2025"
select select "9"
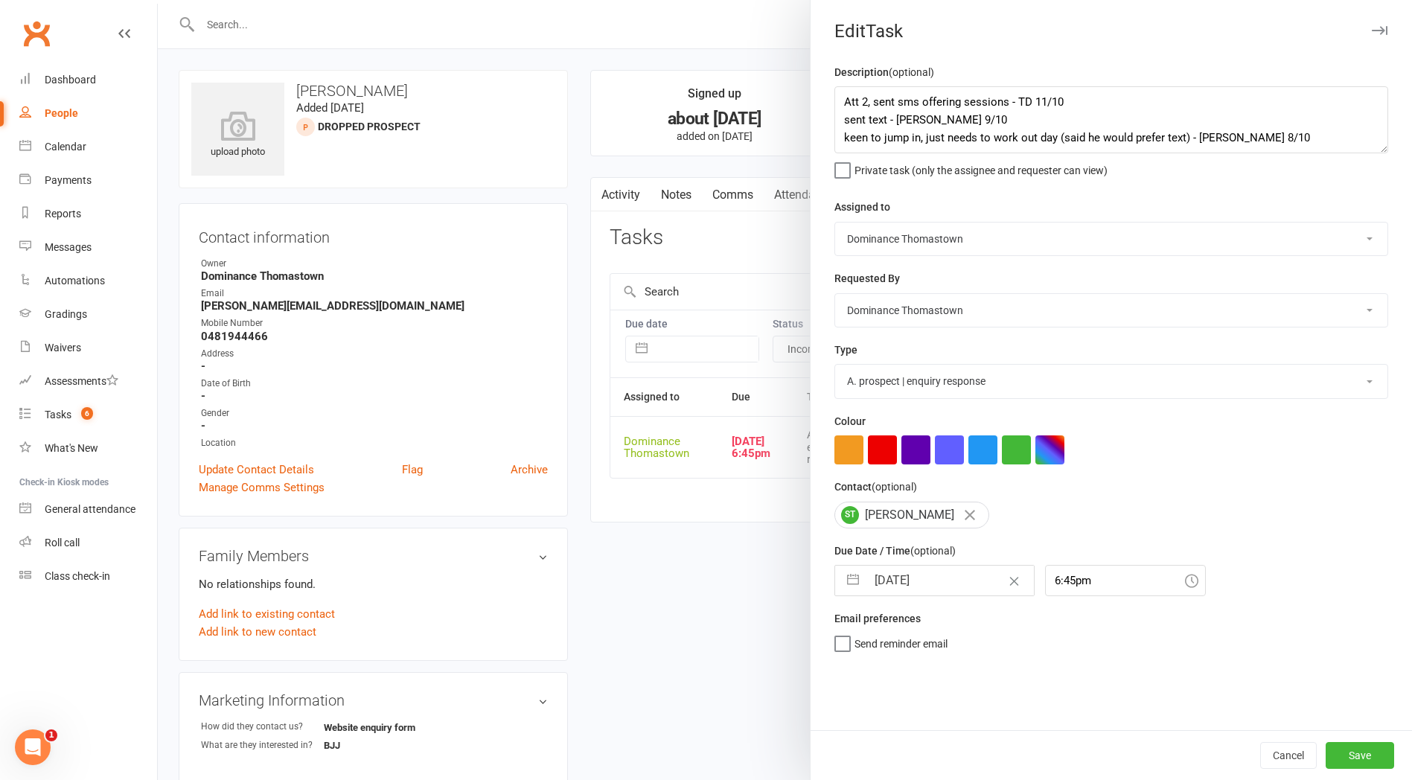
select select "2025"
select select "10"
select select "2025"
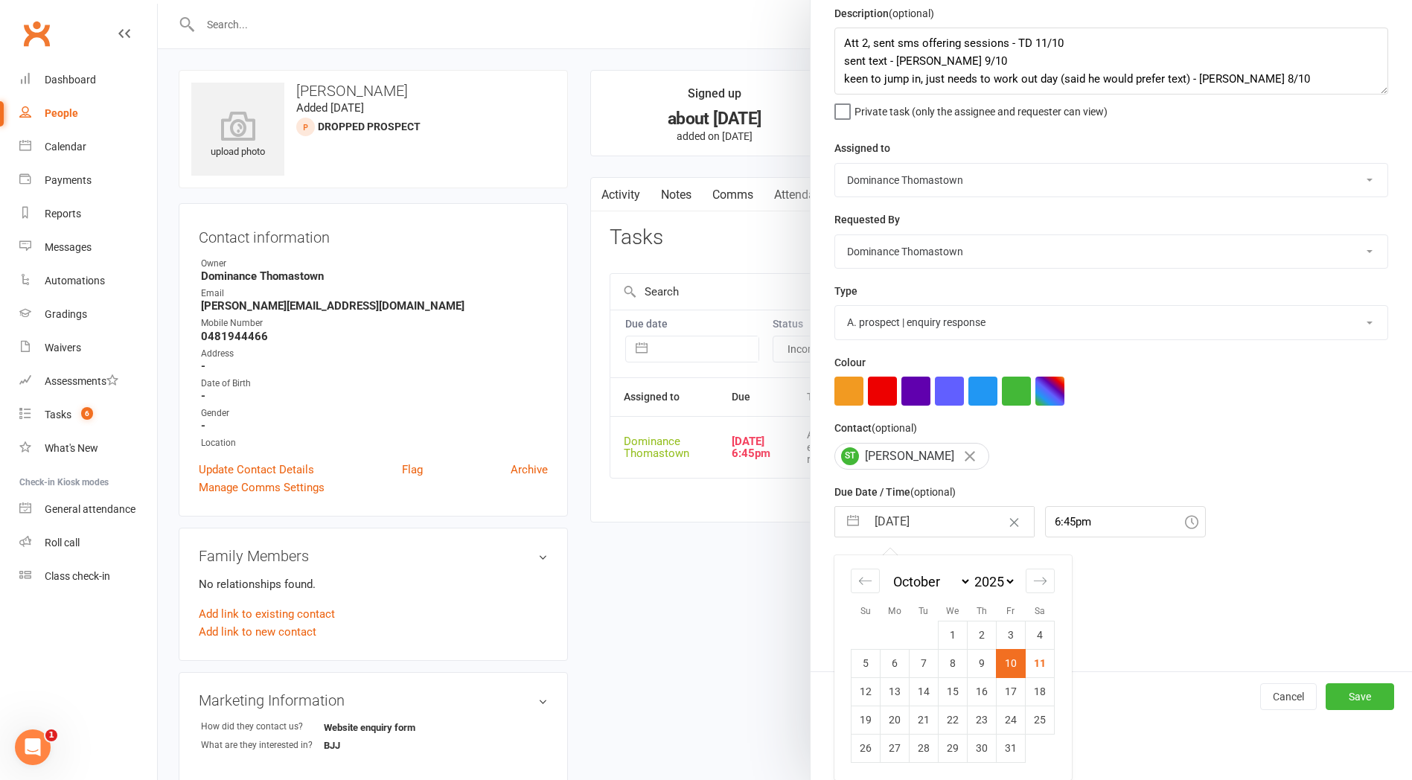
drag, startPoint x: 895, startPoint y: 687, endPoint x: 889, endPoint y: 682, distance: 7.9
click at [896, 686] on td "13" at bounding box center [895, 691] width 29 height 28
type input "13 Oct 2025"
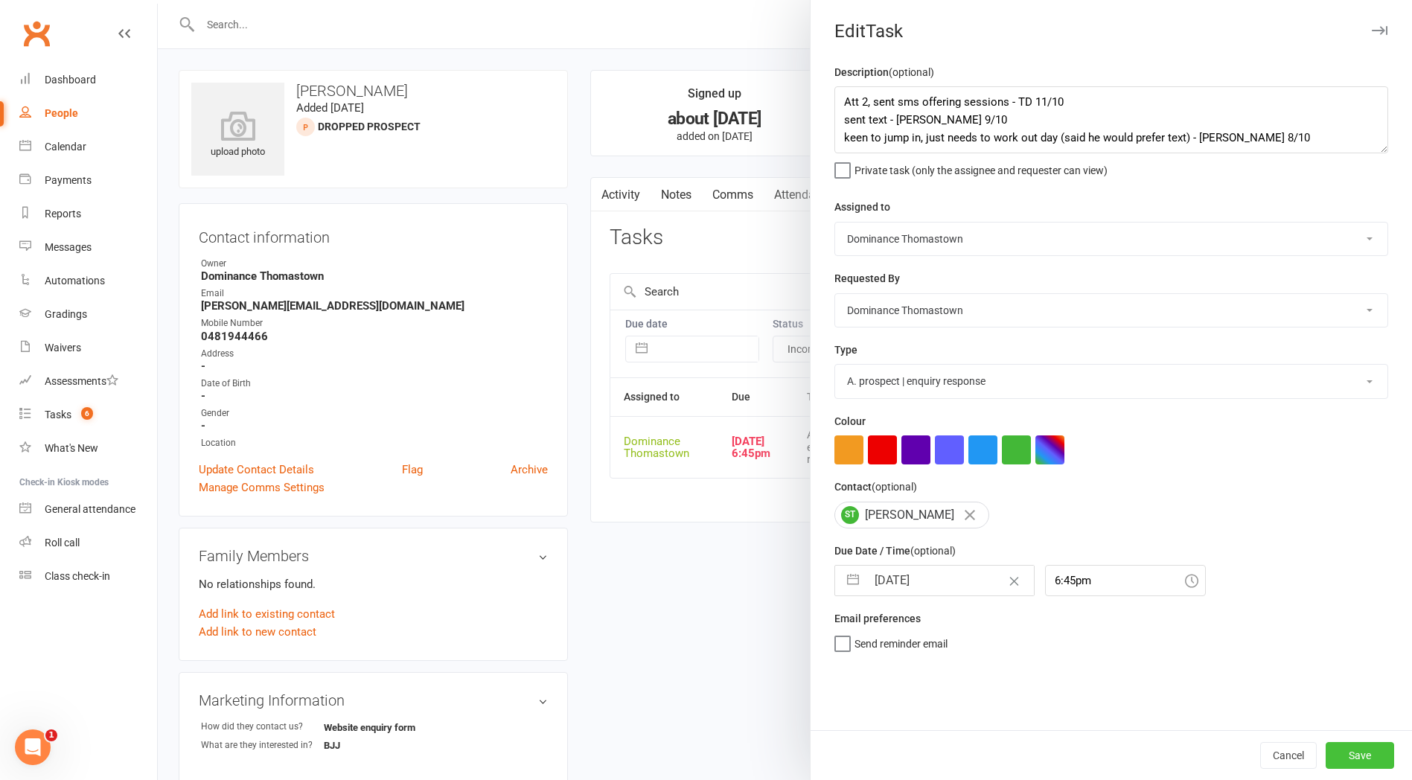
click at [1358, 750] on button "Save" at bounding box center [1360, 755] width 68 height 27
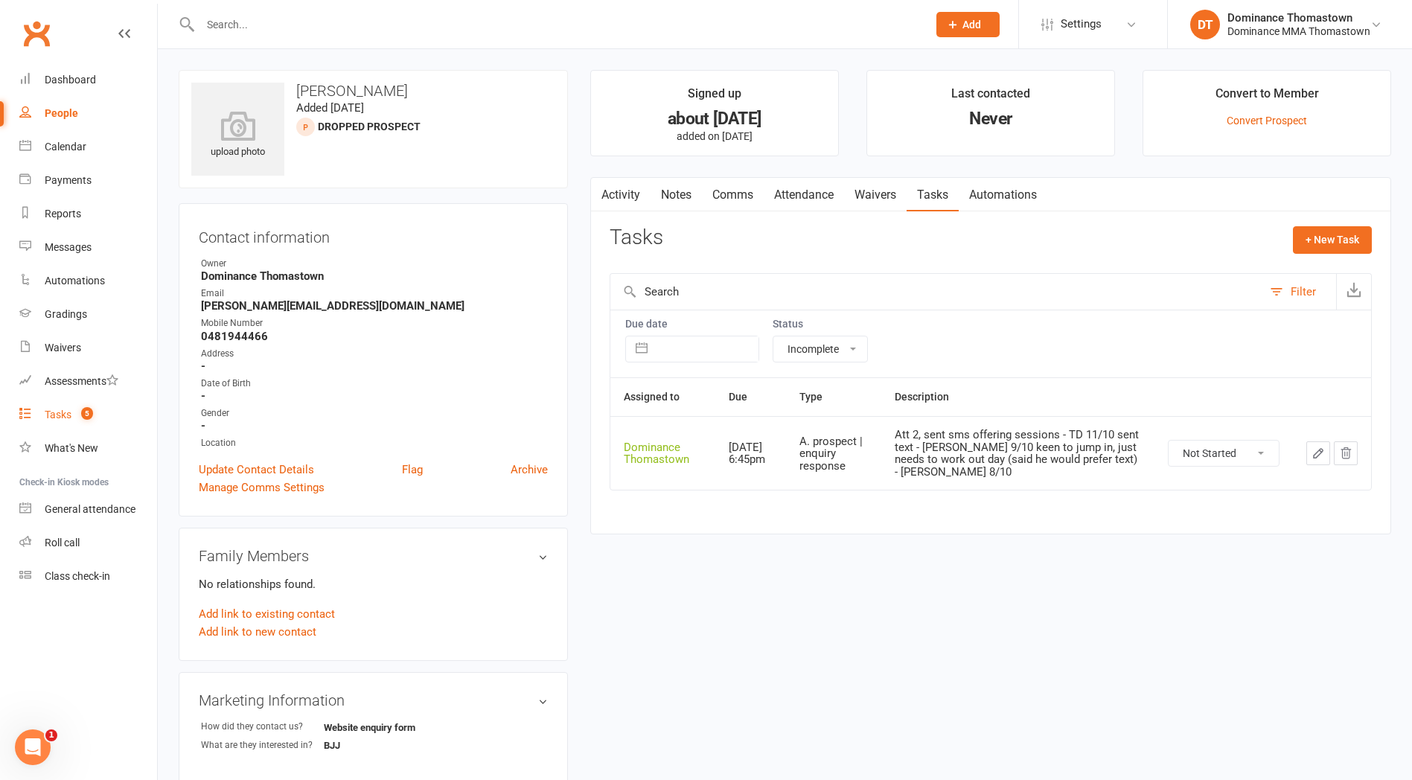
click at [59, 412] on div "Tasks" at bounding box center [58, 415] width 27 height 12
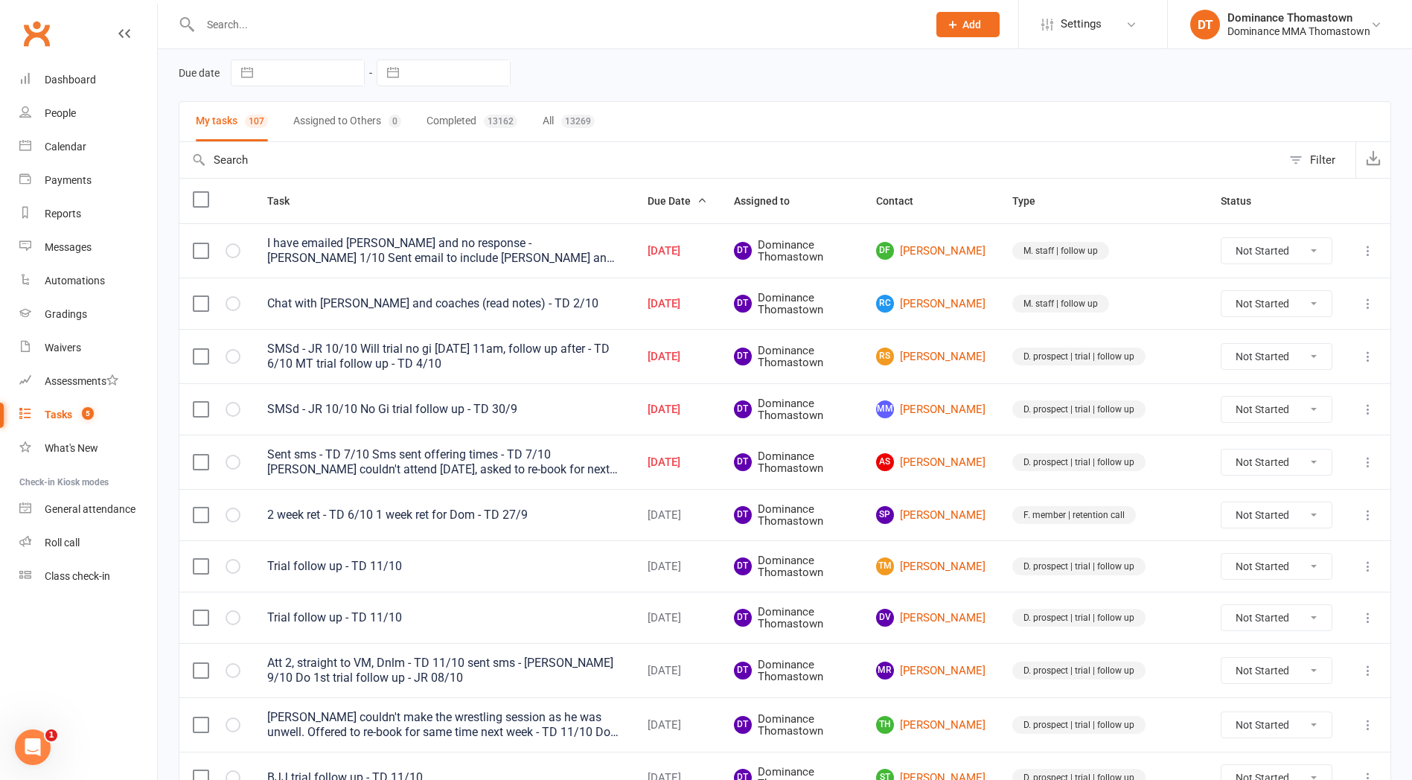
scroll to position [150, 0]
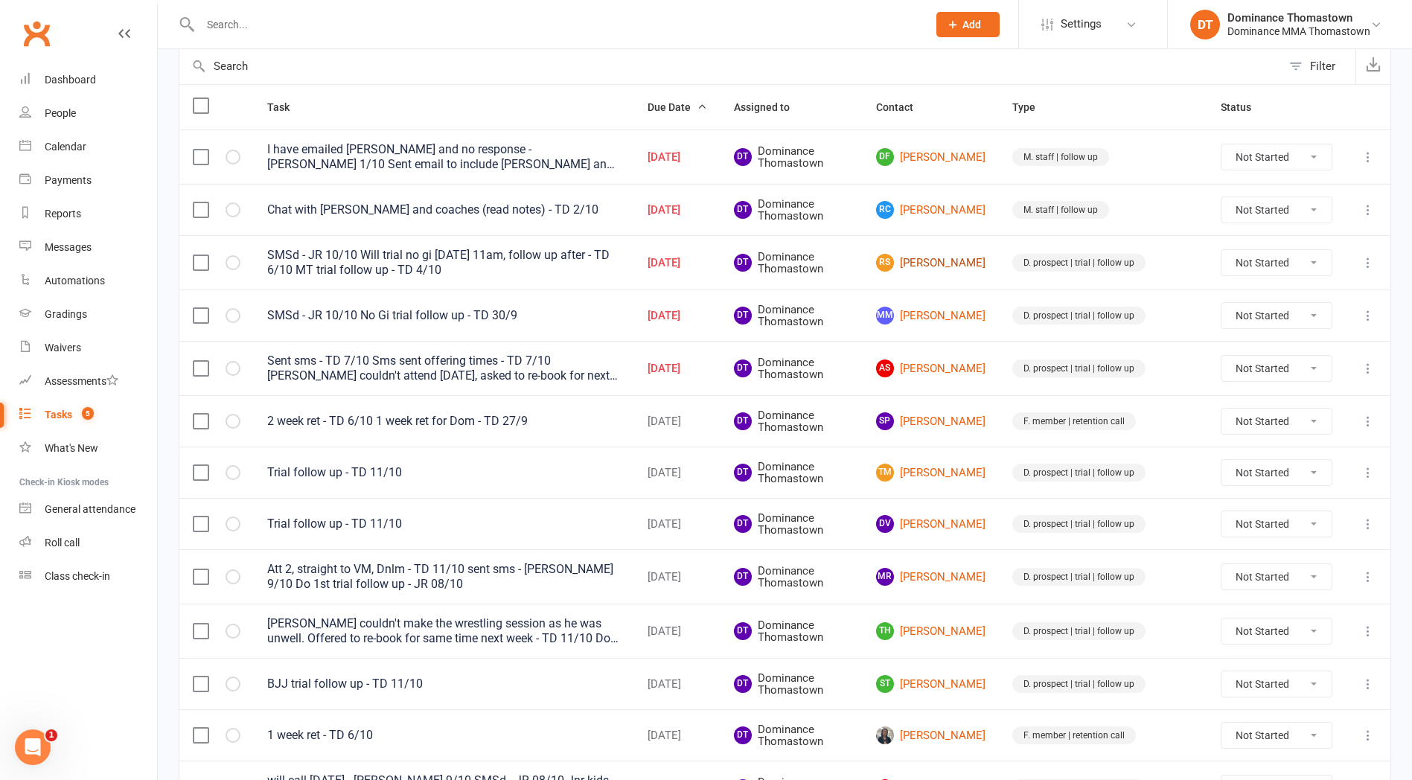
click at [978, 263] on link "RS Ross Sampson" at bounding box center [930, 263] width 109 height 18
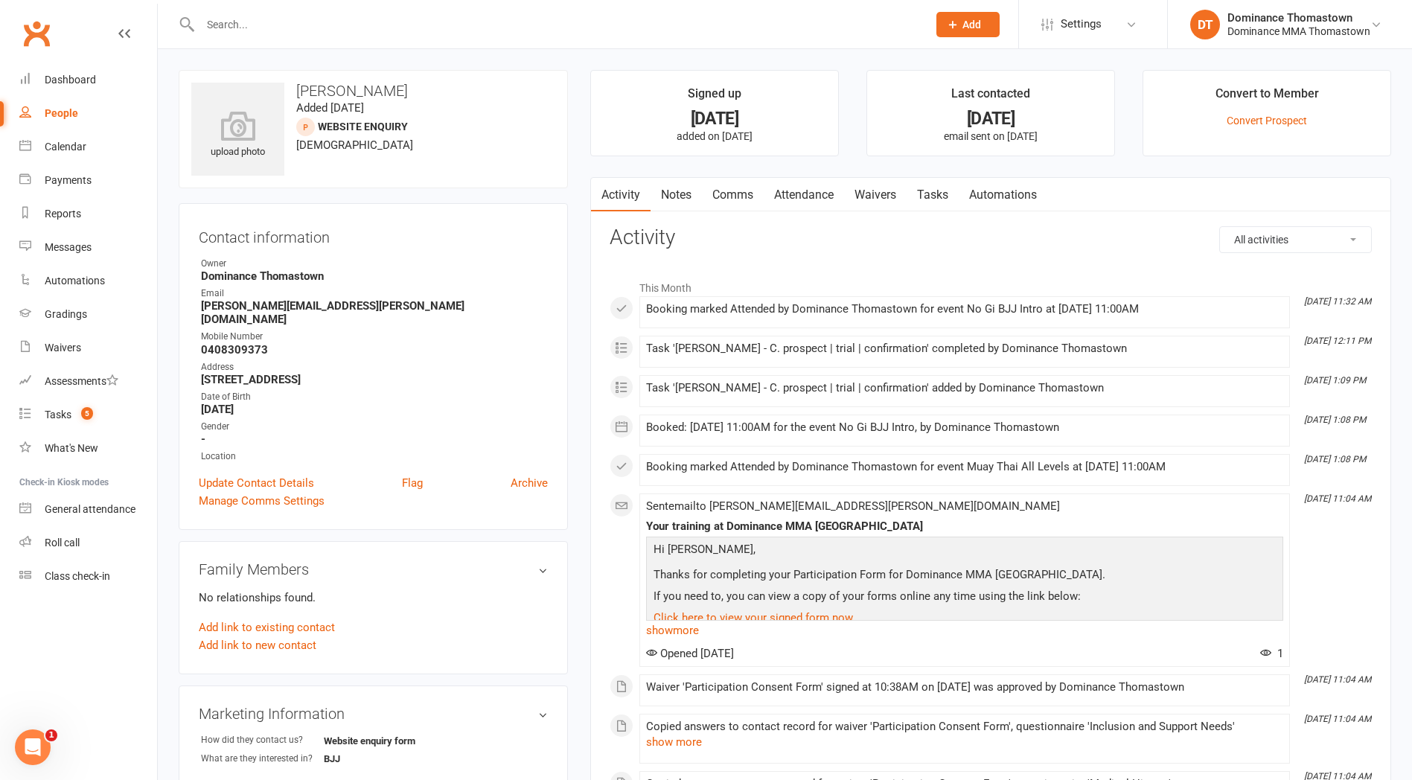
click at [951, 204] on link "Tasks" at bounding box center [933, 195] width 52 height 34
select select "incomplete"
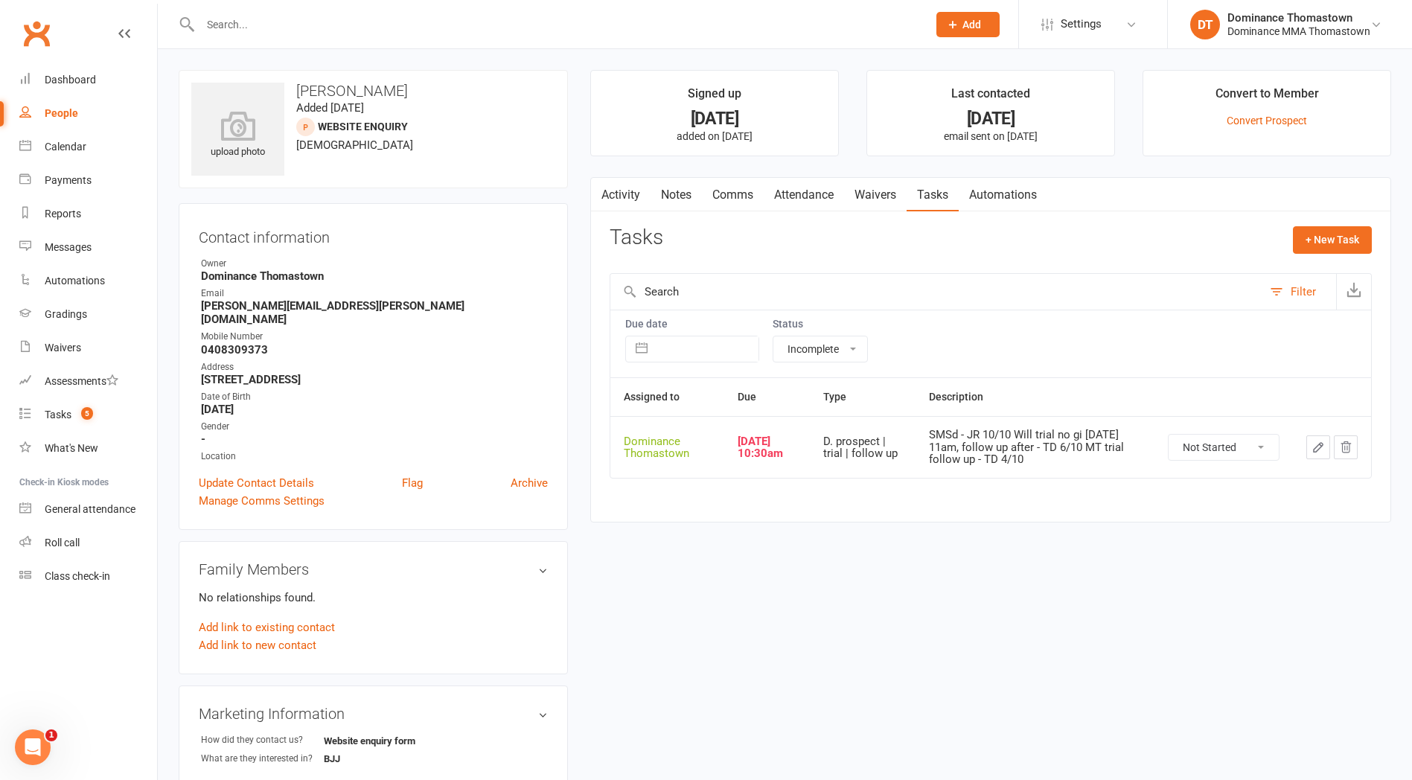
click at [1318, 448] on icon "button" at bounding box center [1318, 447] width 9 height 9
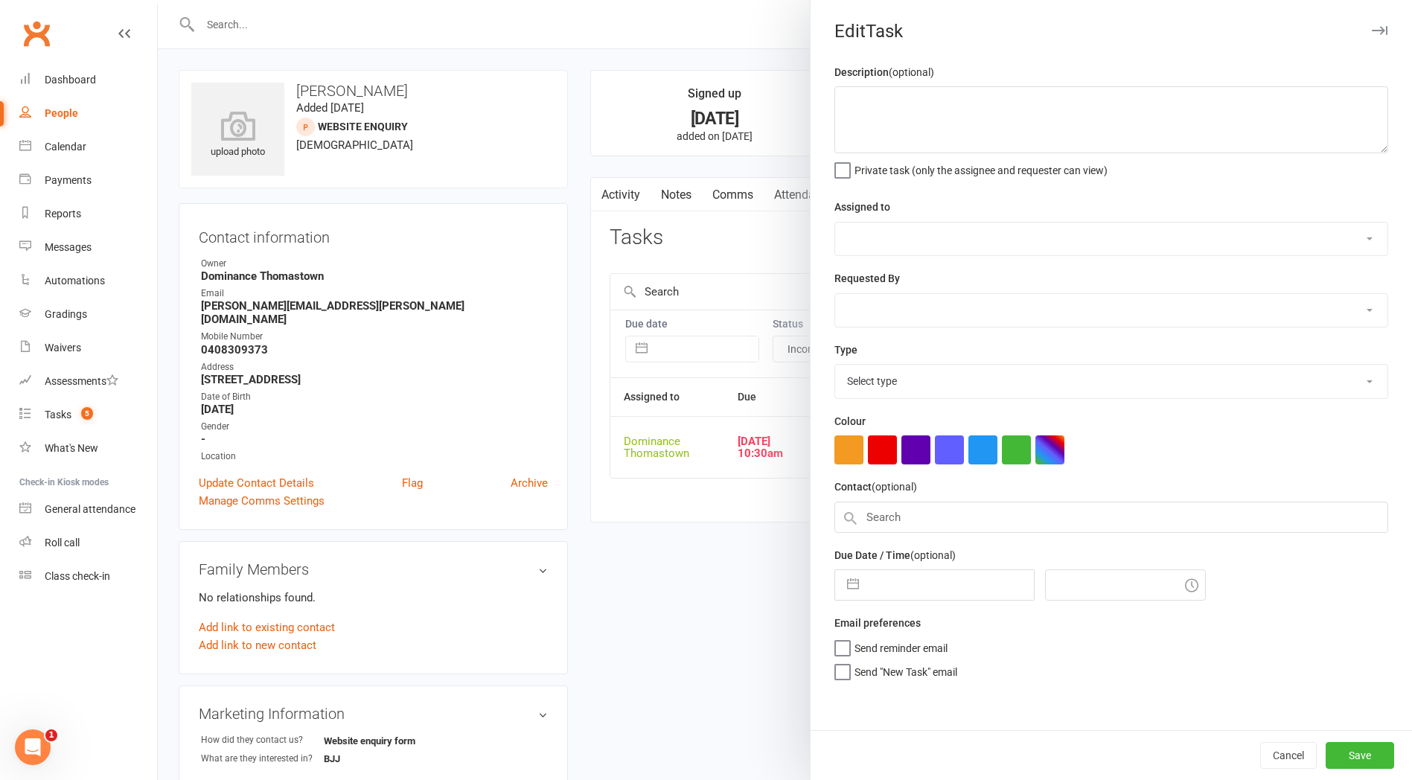
type textarea "SMSd - JR 10/10 Will trial no gi [DATE] 11am, follow up after - TD 6/10 MT tria…"
select select "12547"
type input "11 Oct 2025"
type input "10:30am"
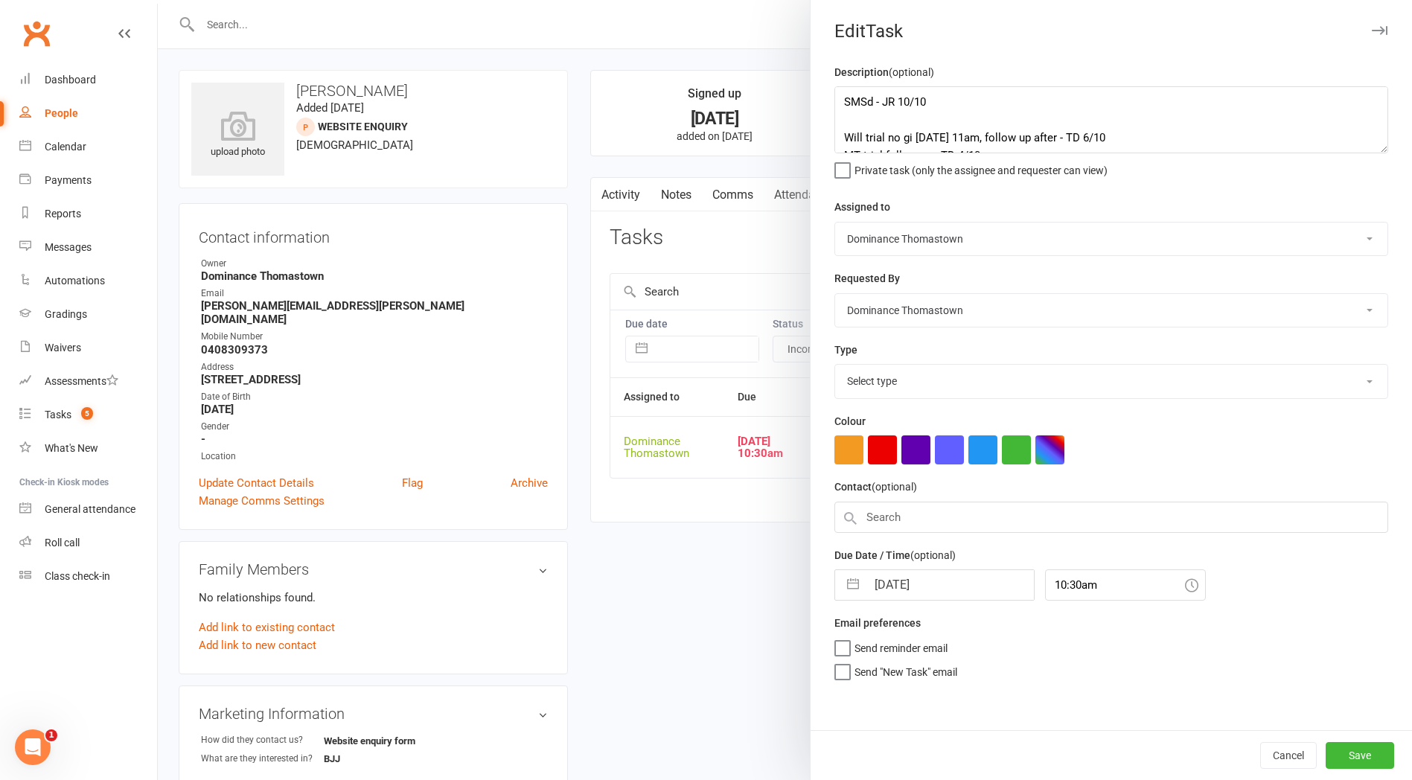
select select "3812"
drag, startPoint x: 864, startPoint y: 112, endPoint x: 964, endPoint y: 136, distance: 103.5
click at [866, 112] on textarea "SMSd - JR 10/10 Will trial no gi [DATE] 11am, follow up after - TD 6/10 MT tria…" at bounding box center [1111, 119] width 554 height 67
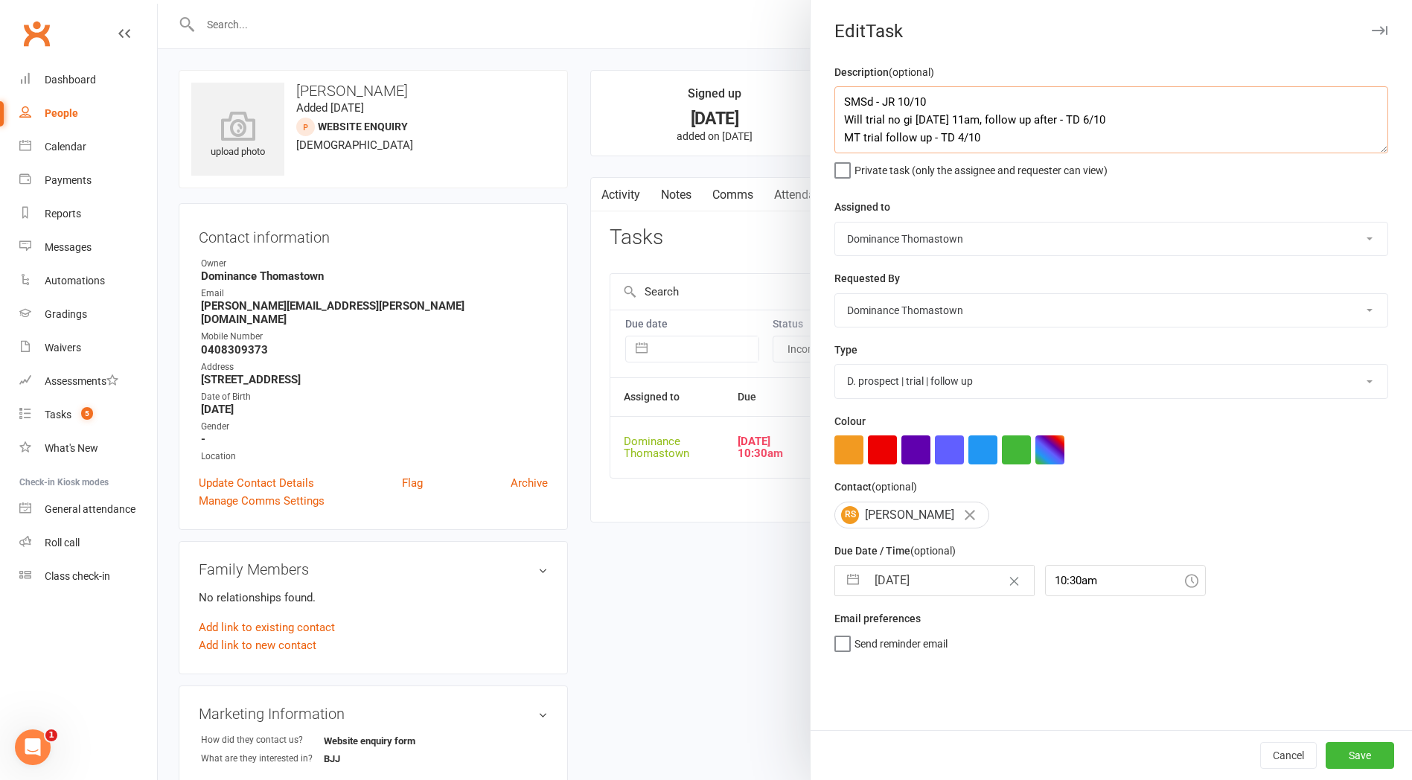
click at [843, 102] on textarea "SMSd - JR 10/10 Will trial no gi Thursday 11am, follow up after - TD 6/10 MT tr…" at bounding box center [1111, 119] width 554 height 67
type textarea "Att 2, N/a, LM - TD 11/10 SMSd - JR 10/10 Will trial no gi Thursday 11am, follo…"
click at [897, 580] on input "11 Oct 2025" at bounding box center [949, 581] width 167 height 30
select select "8"
select select "2025"
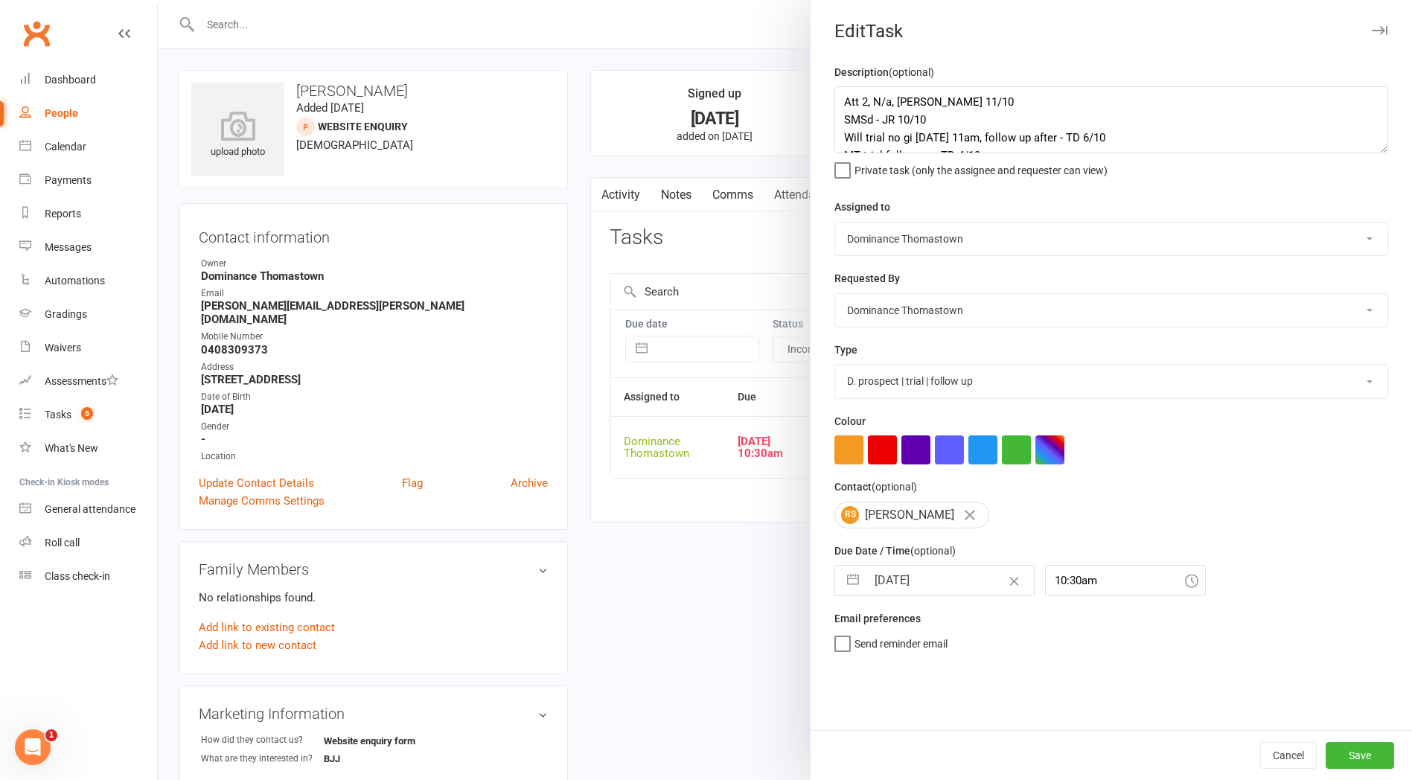
select select "9"
select select "2025"
select select "10"
select select "2025"
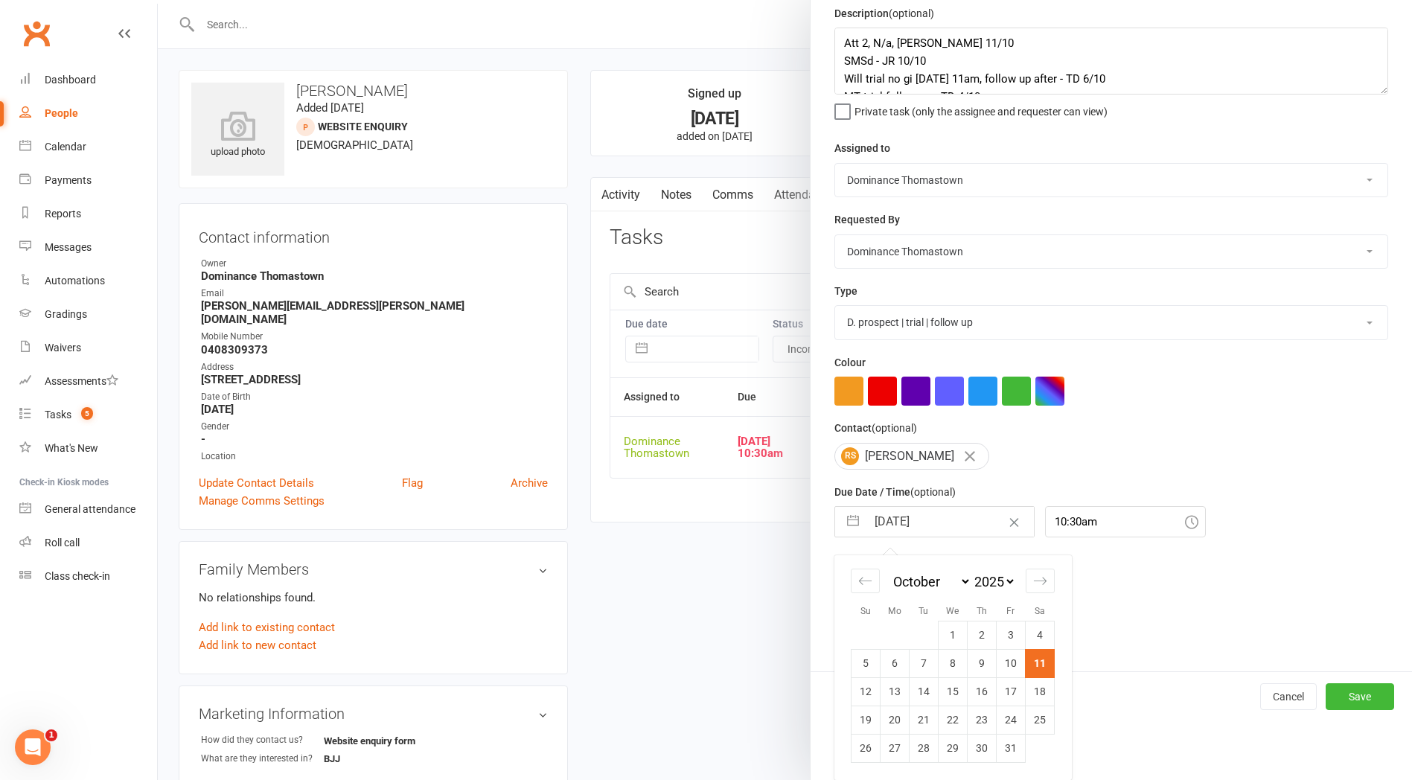
click at [955, 691] on td "15" at bounding box center [953, 691] width 29 height 28
type input "15 Oct 2025"
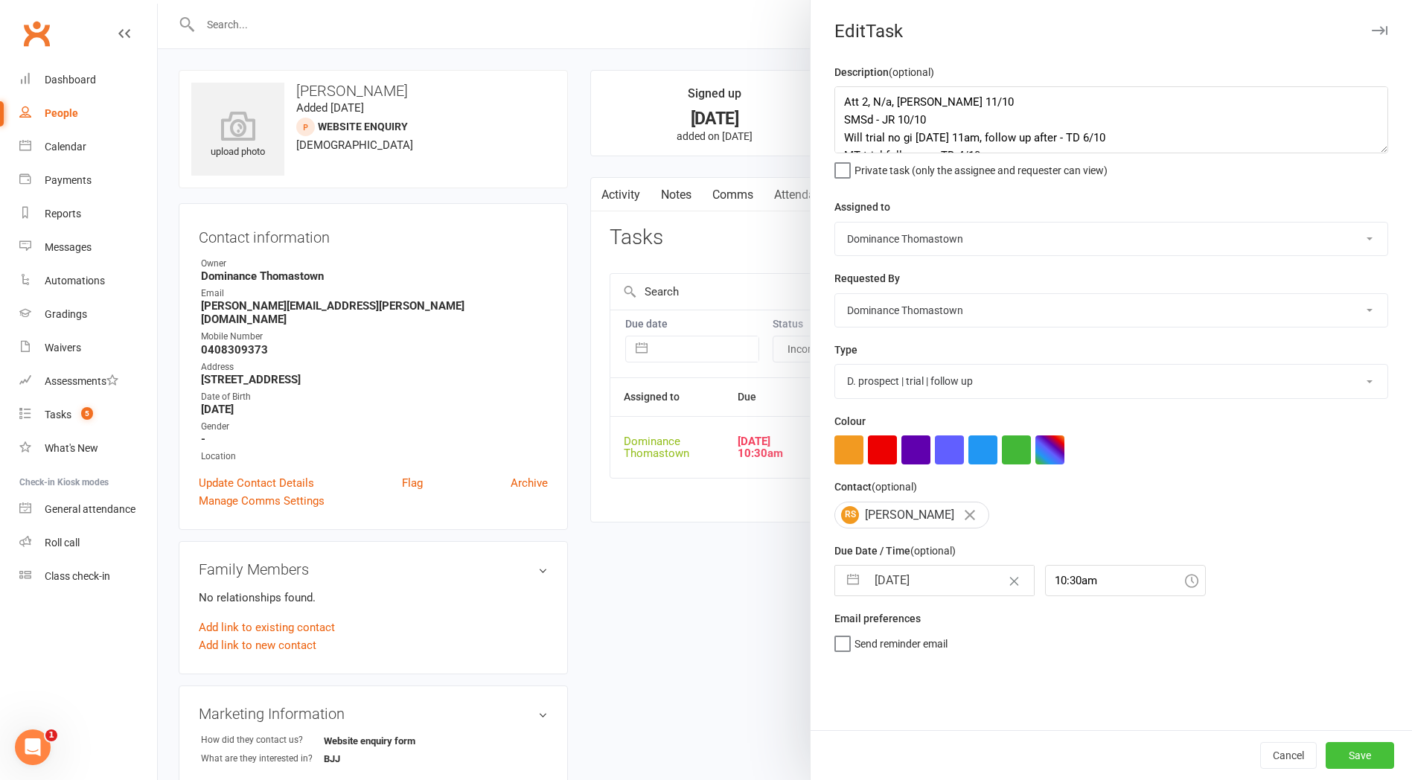
click at [1360, 762] on button "Save" at bounding box center [1360, 755] width 68 height 27
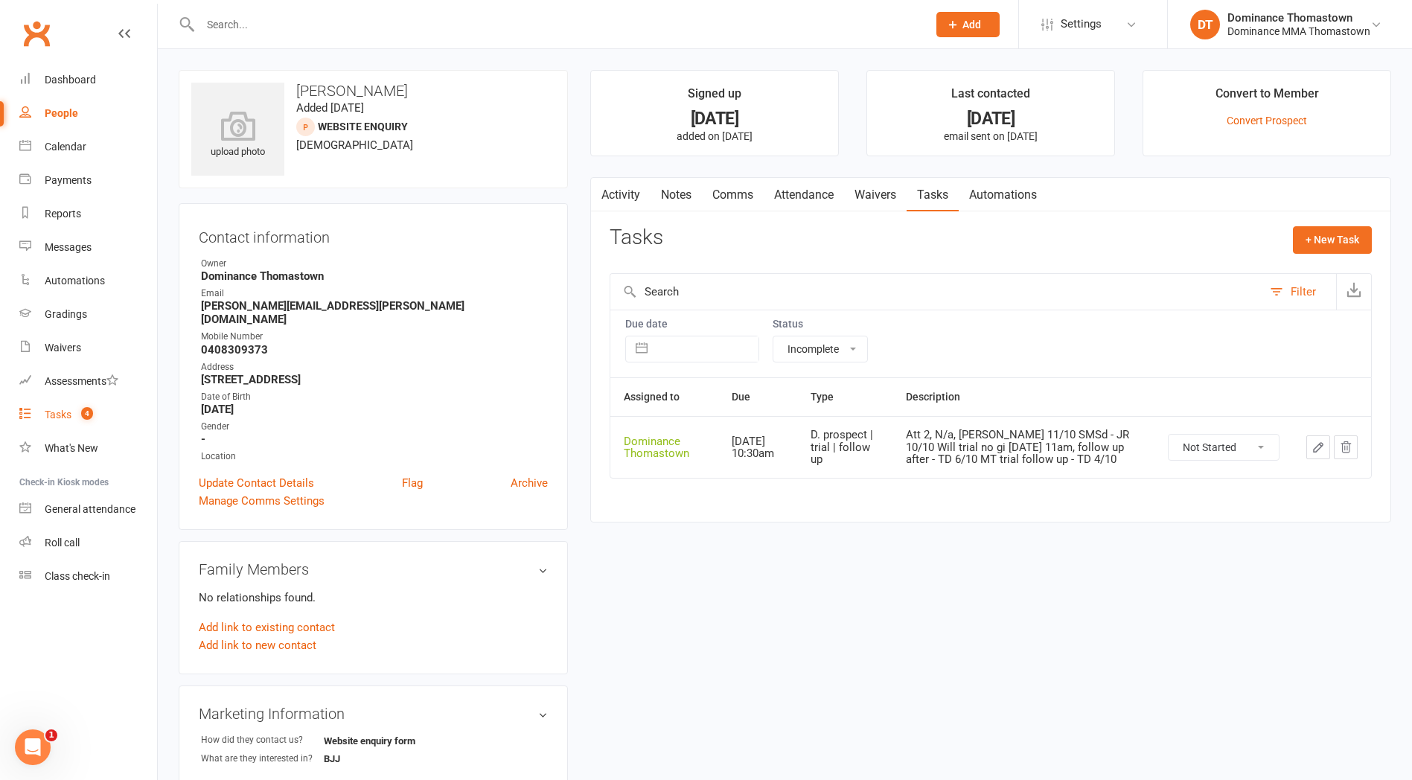
click at [58, 417] on div "Tasks" at bounding box center [58, 415] width 27 height 12
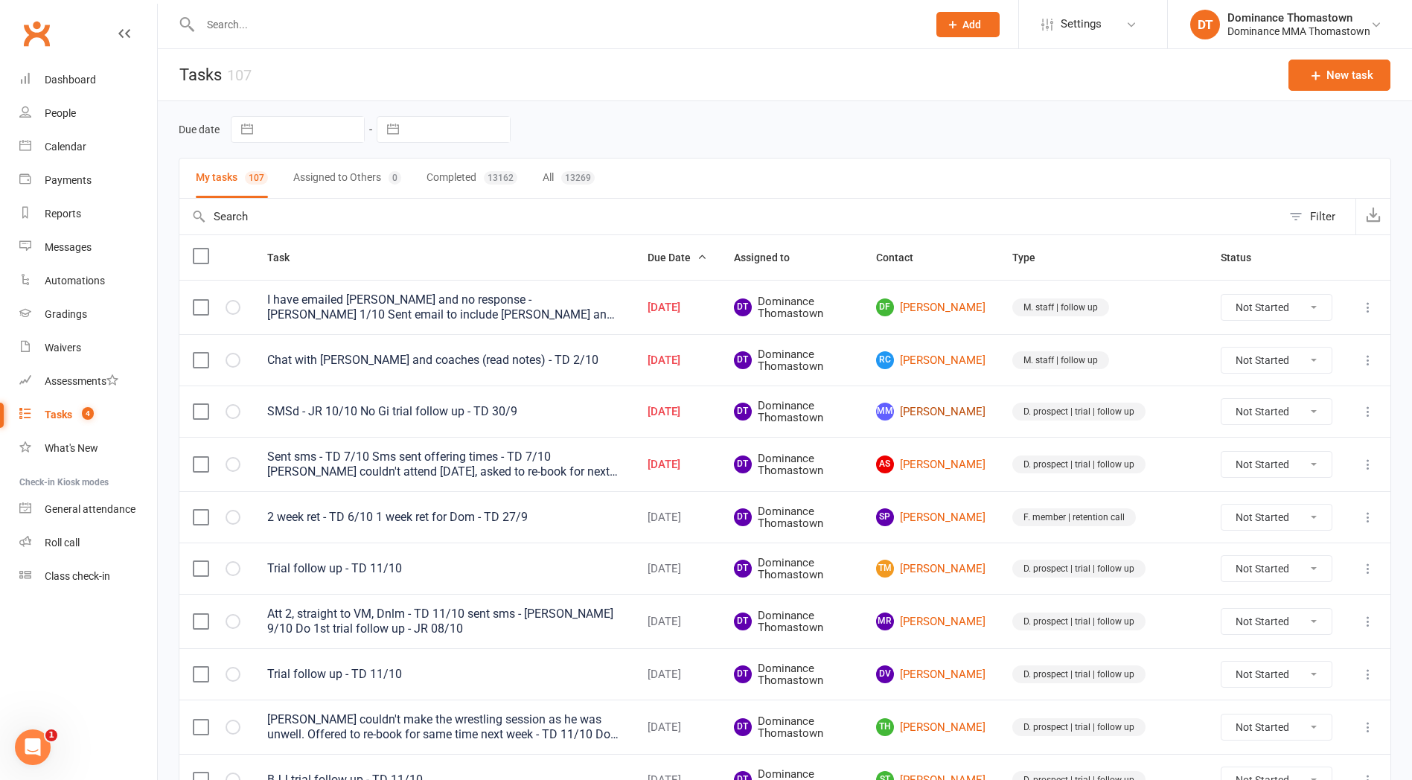
click at [967, 412] on link "MM Mitchell Muscat" at bounding box center [930, 412] width 109 height 18
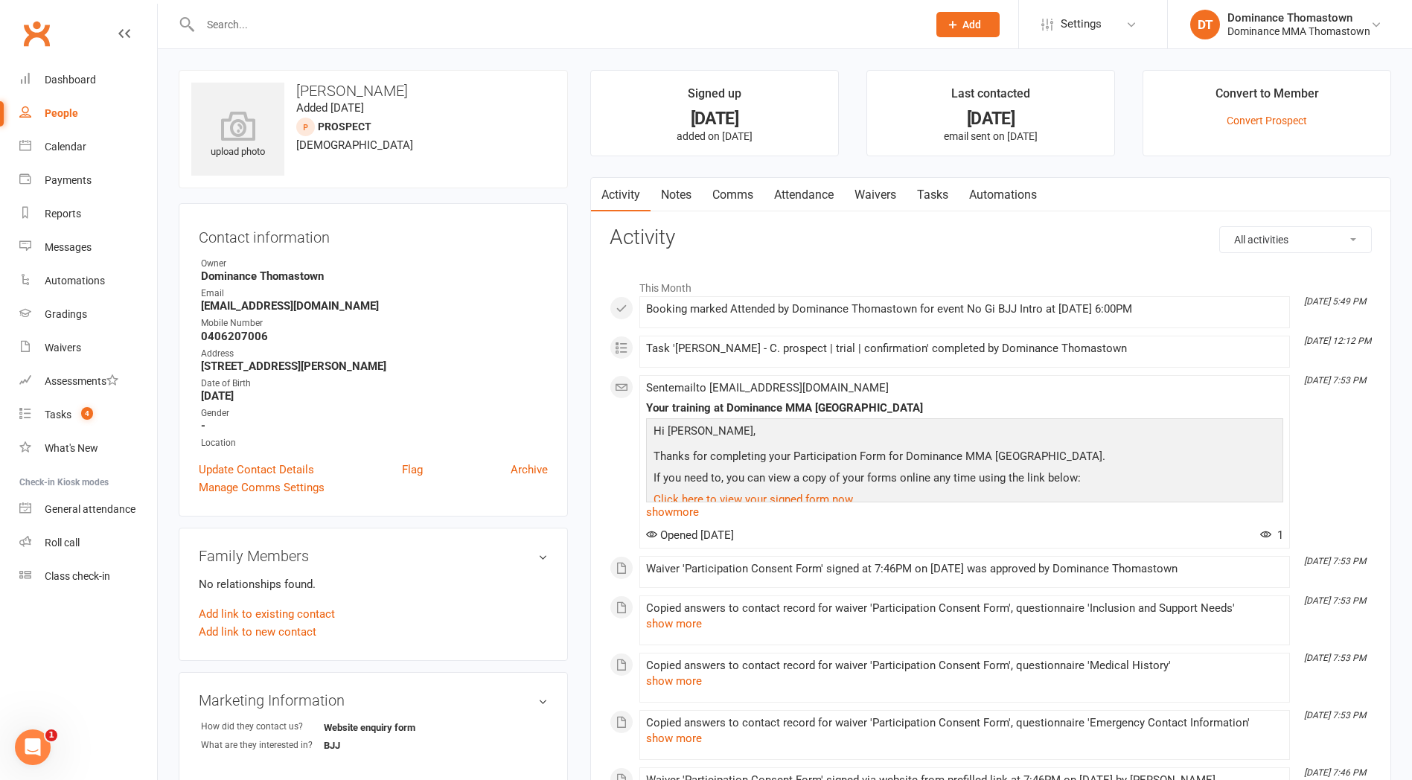
click at [930, 200] on link "Tasks" at bounding box center [933, 195] width 52 height 34
select select "incomplete"
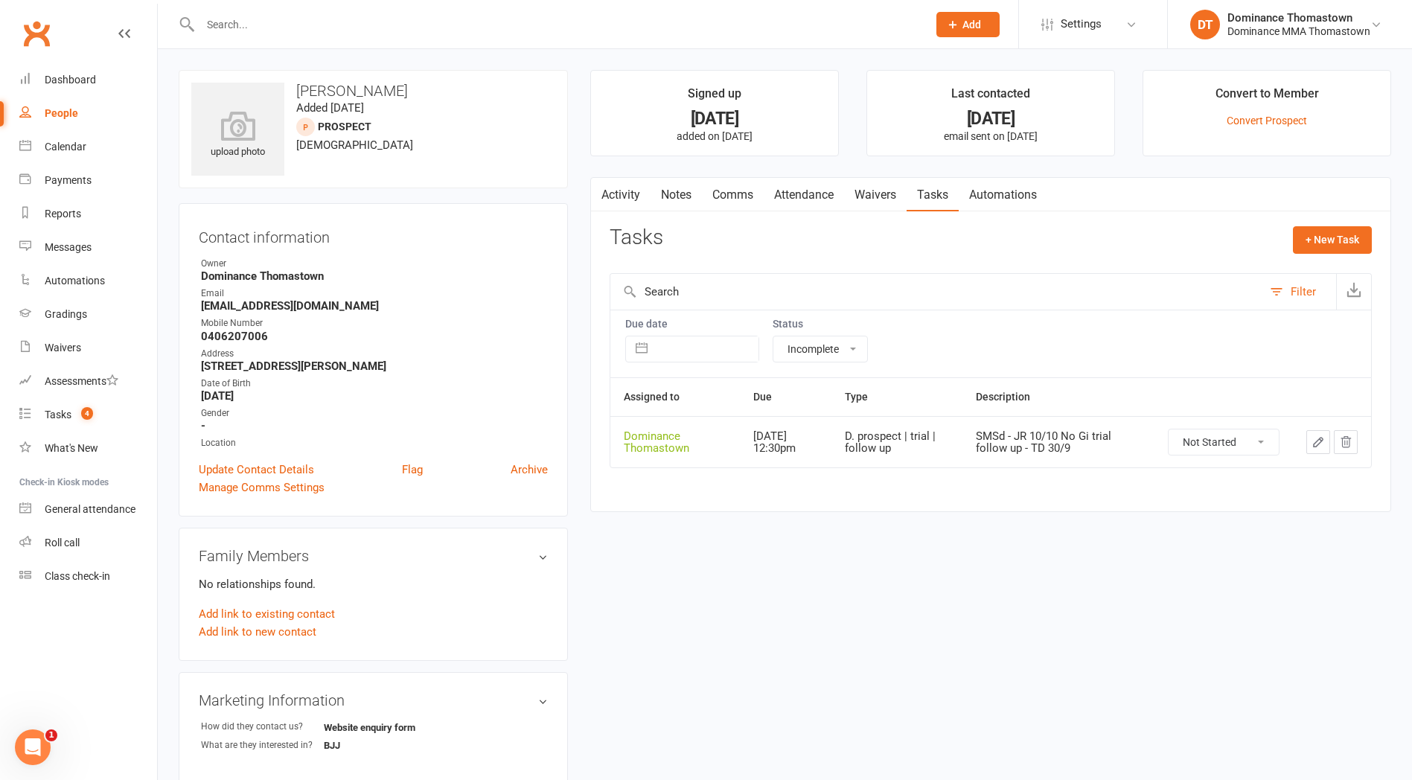
click at [1321, 444] on icon "button" at bounding box center [1318, 441] width 13 height 13
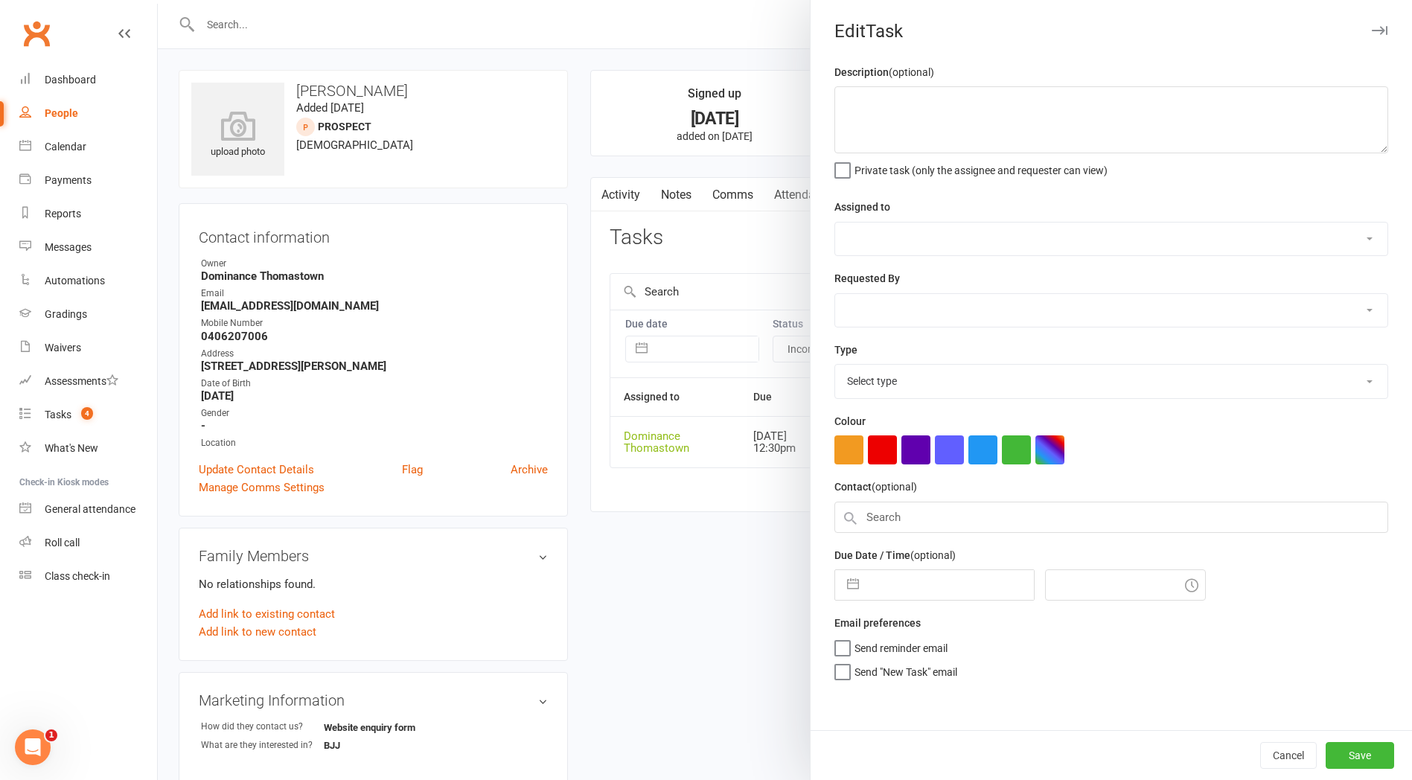
type textarea "SMSd - JR 10/10 No Gi trial follow up - TD 30/9"
select select "12547"
type input "11 Oct 2025"
type input "12:30pm"
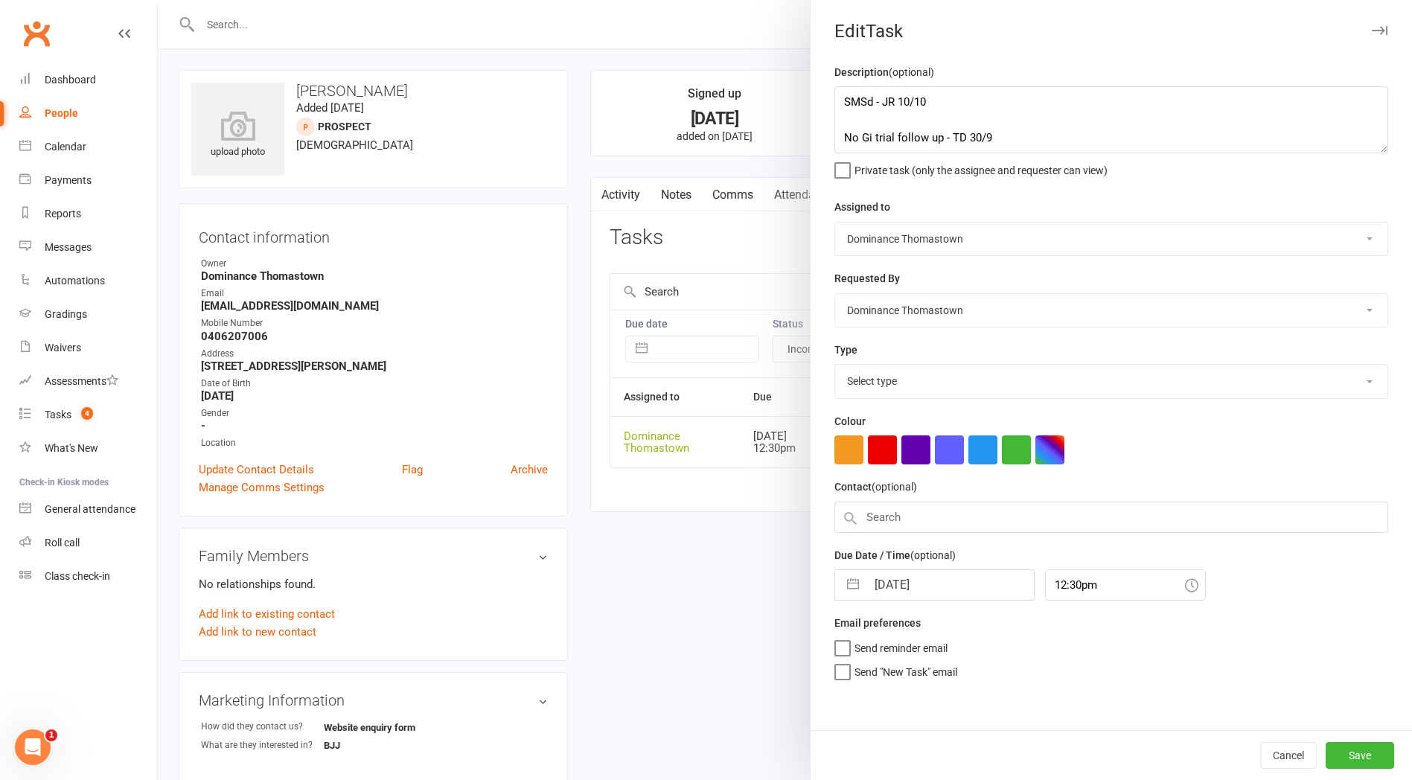
select select "3812"
drag, startPoint x: 858, startPoint y: 121, endPoint x: 872, endPoint y: 121, distance: 13.4
click at [862, 121] on textarea "SMSd - JR 10/10 No Gi trial follow up - TD 30/9" at bounding box center [1111, 119] width 554 height 67
type textarea "Att 2, N/A, LM - TD 11/10 SMSd - JR 10/10 No Gi trial follow up - TD 30/9"
select select "8"
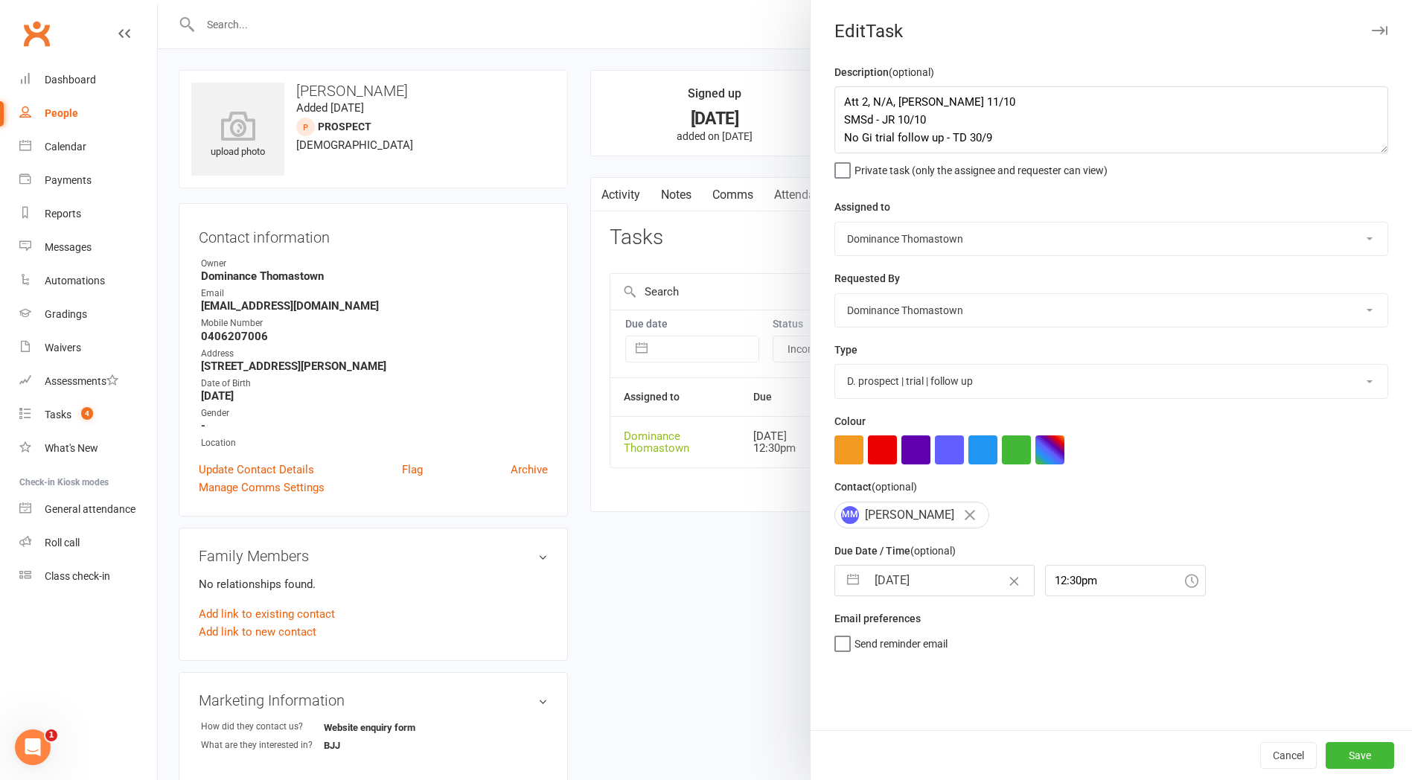
select select "2025"
select select "9"
select select "2025"
select select "10"
select select "2025"
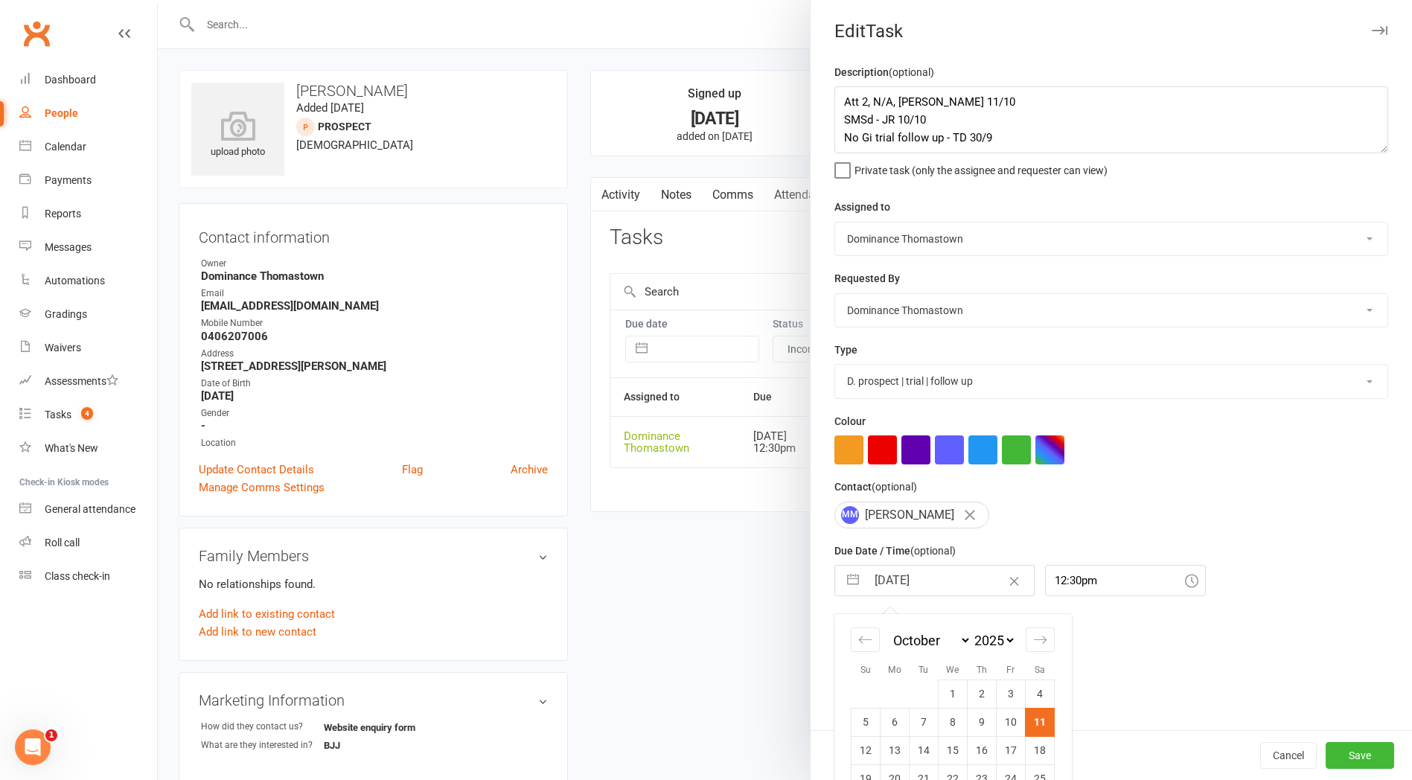
click at [911, 573] on input "11 Oct 2025" at bounding box center [949, 581] width 167 height 30
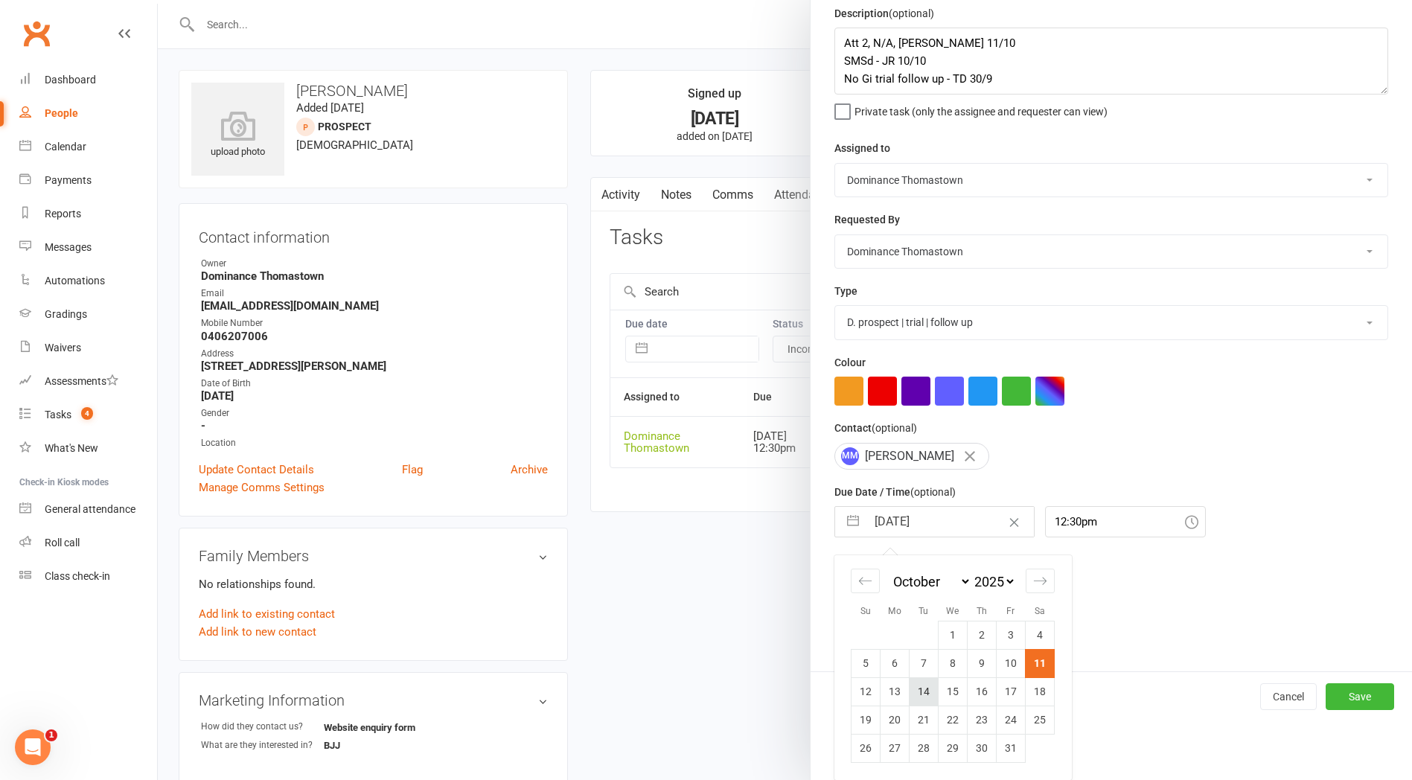
drag, startPoint x: 923, startPoint y: 692, endPoint x: 954, endPoint y: 699, distance: 31.4
click at [923, 692] on td "14" at bounding box center [924, 691] width 29 height 28
type input "14 Oct 2025"
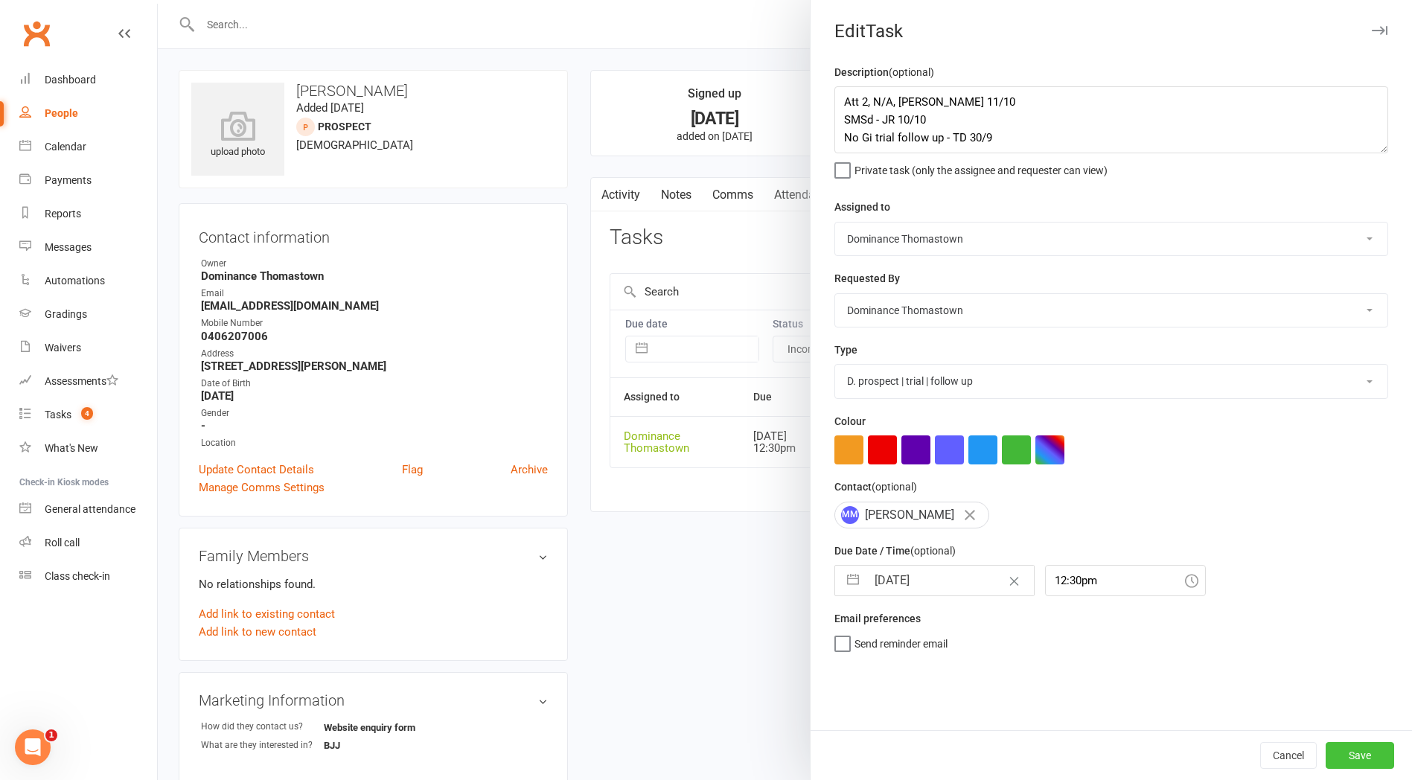
click at [1357, 756] on button "Save" at bounding box center [1360, 755] width 68 height 27
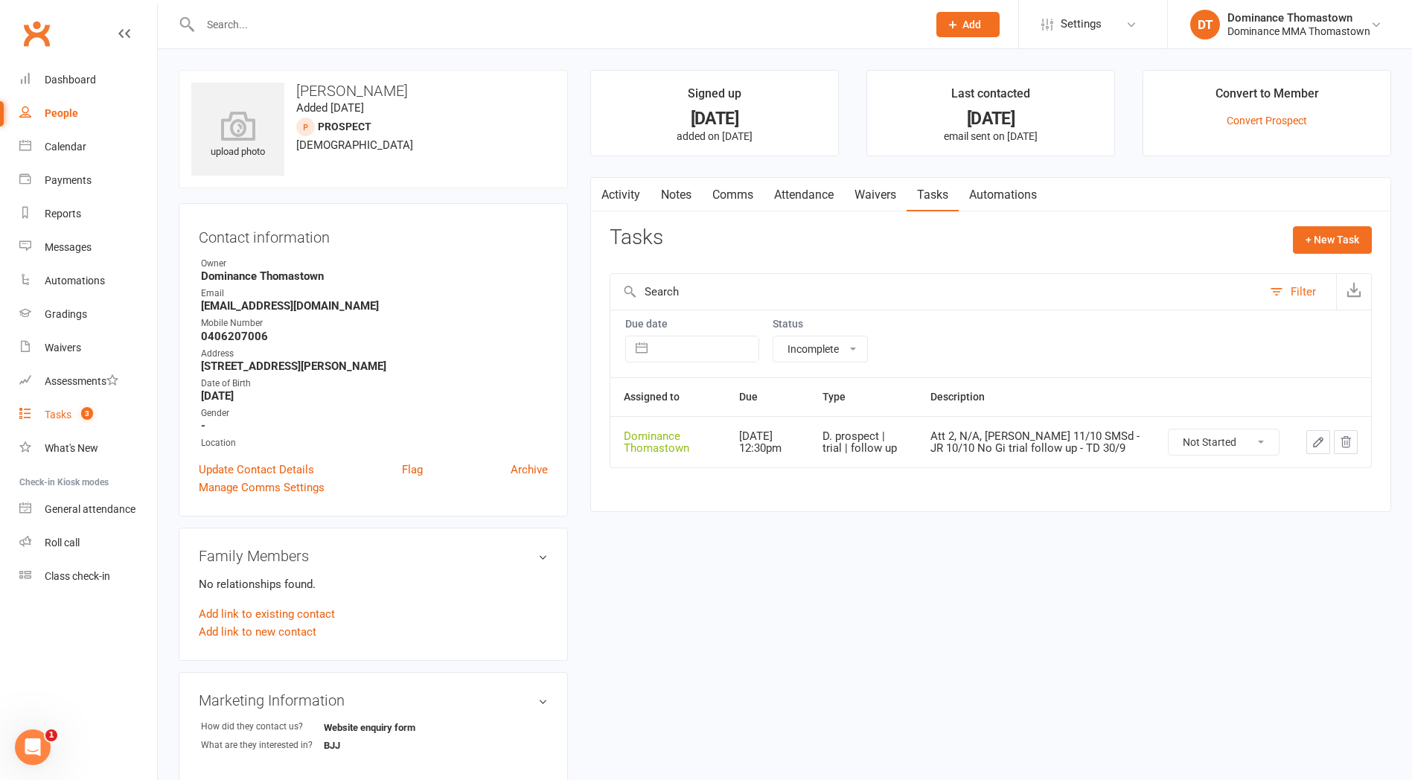
click at [60, 415] on div "Tasks" at bounding box center [58, 415] width 27 height 12
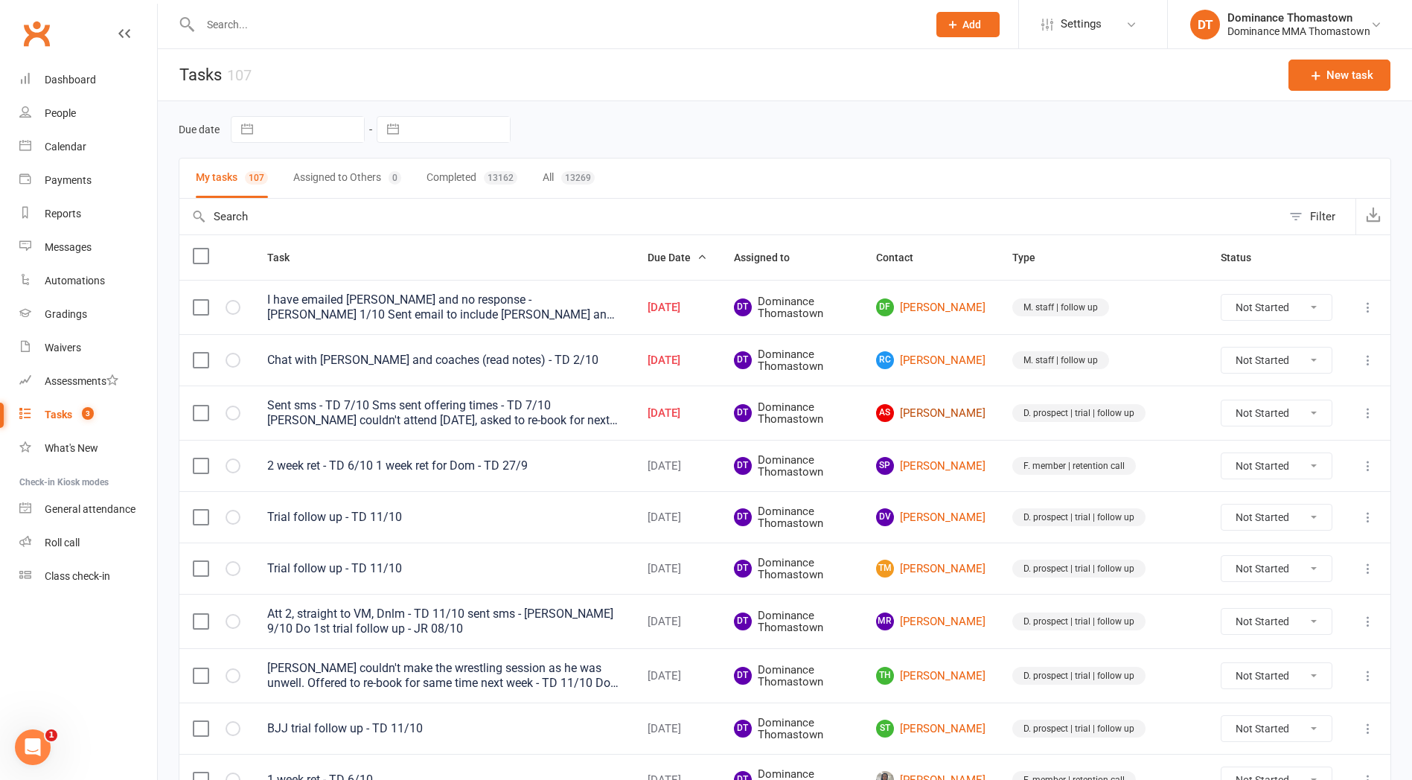
click at [982, 412] on link "AS Andrea Sotgia" at bounding box center [930, 413] width 109 height 18
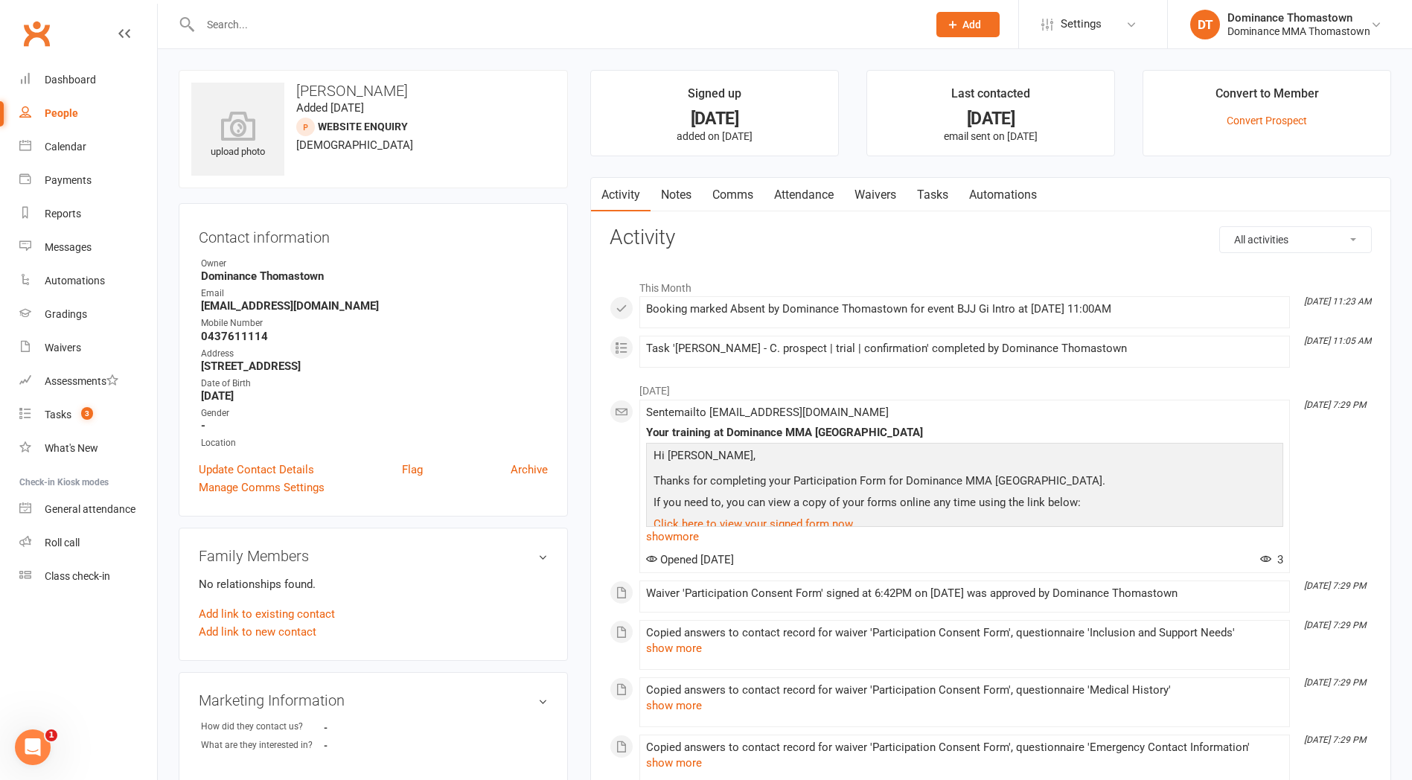
click at [934, 195] on link "Tasks" at bounding box center [933, 195] width 52 height 34
select select "incomplete"
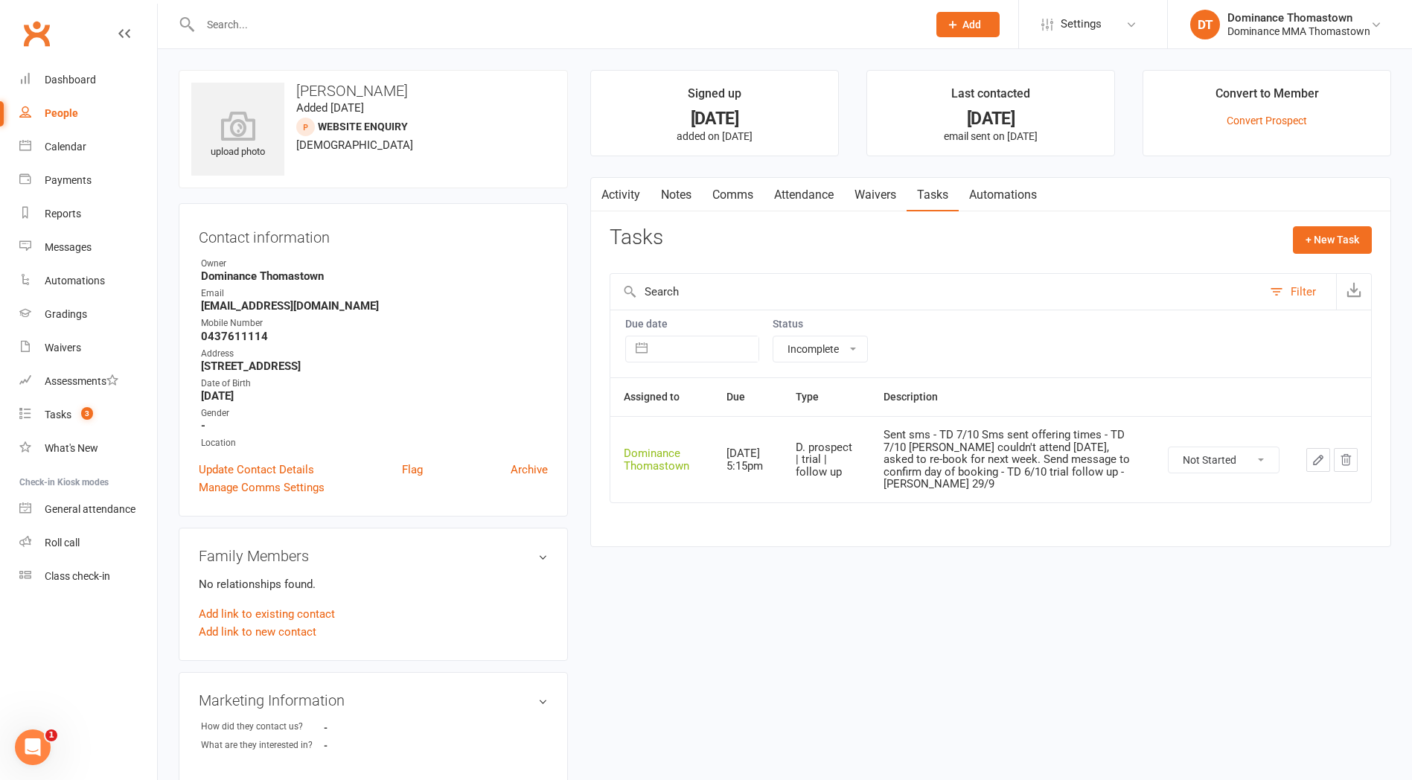
click at [1327, 462] on button "button" at bounding box center [1318, 460] width 24 height 24
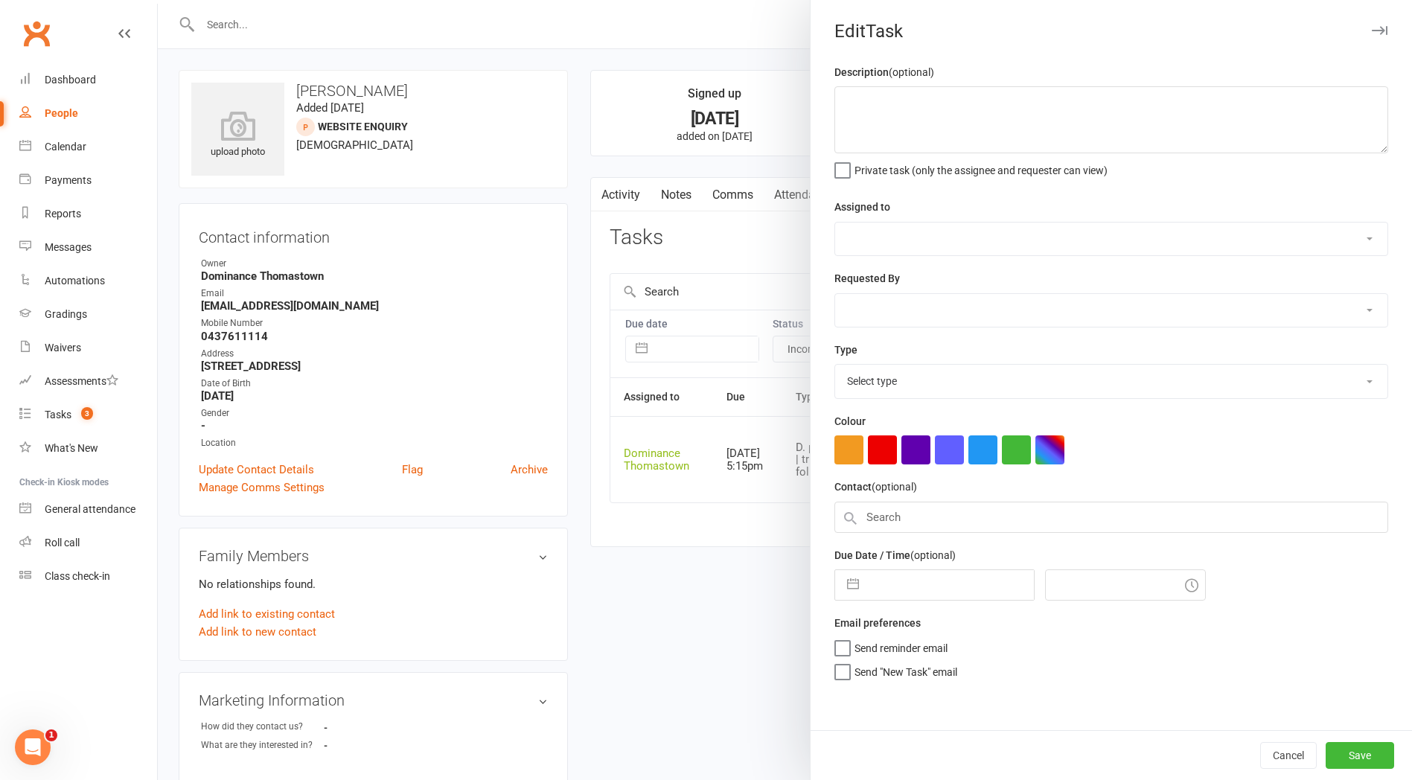
type textarea "Sent sms - TD 7/10 Sms sent offering times - TD 7/10 [PERSON_NAME] couldn't att…"
select select "12547"
type input "11 Oct 2025"
type input "5:15pm"
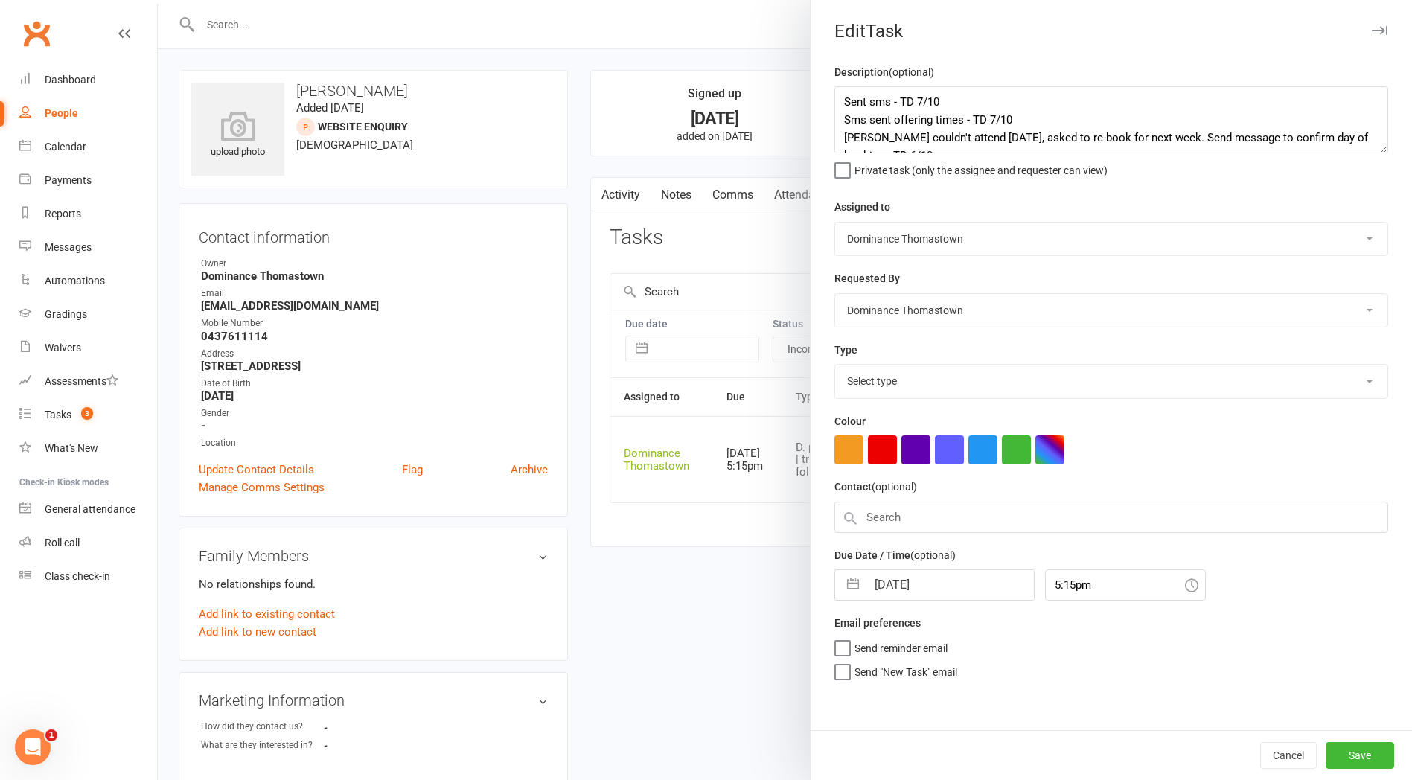
select select "3812"
click at [835, 99] on textarea "Sent sms - TD 7/10 Sms sent offering times - TD 7/10 [PERSON_NAME] couldn't att…" at bounding box center [1111, 119] width 554 height 67
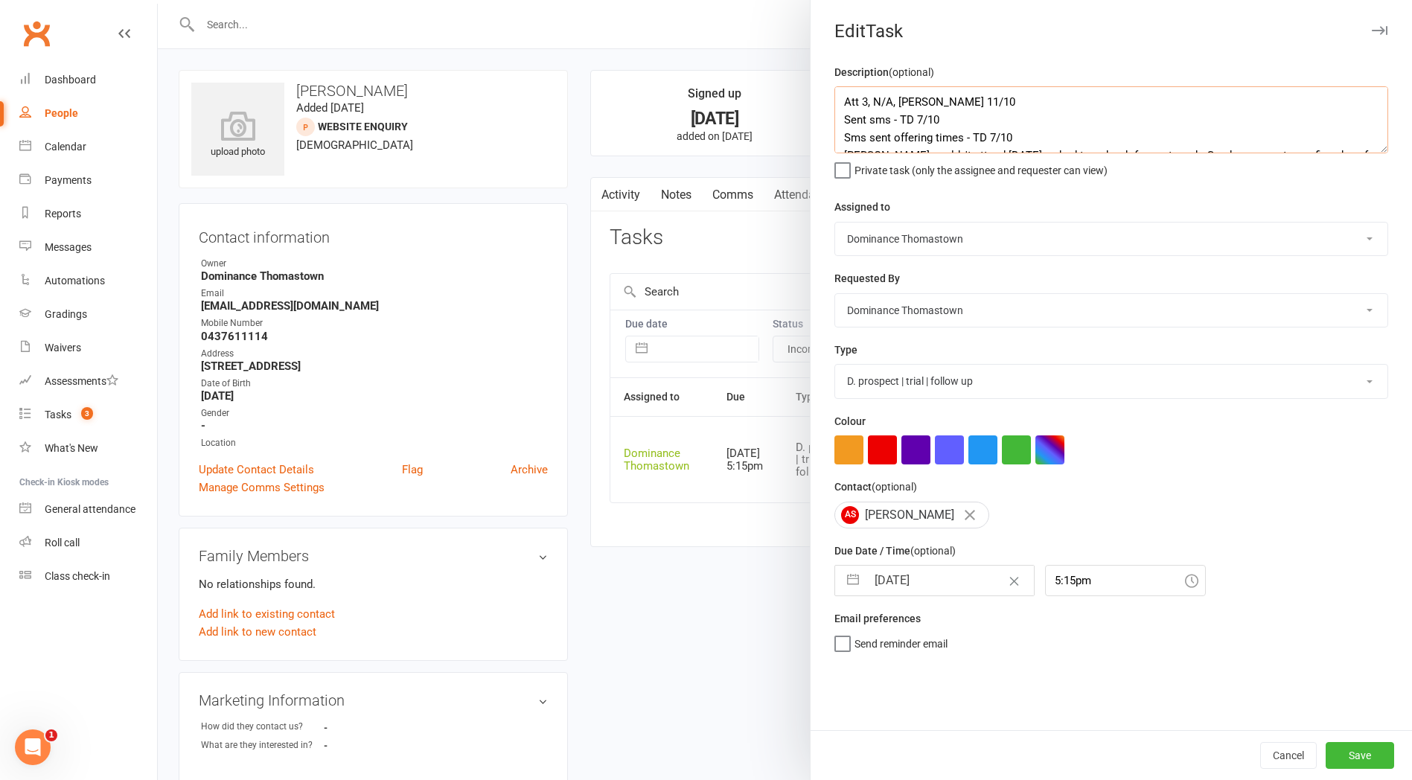
type textarea "Att 3, N/A, LM - TD 11/10 Sent sms - TD 7/10 Sms sent offering times - TD 7/10 …"
click at [914, 570] on input "11 Oct 2025" at bounding box center [949, 581] width 167 height 30
select select "8"
select select "2025"
select select "9"
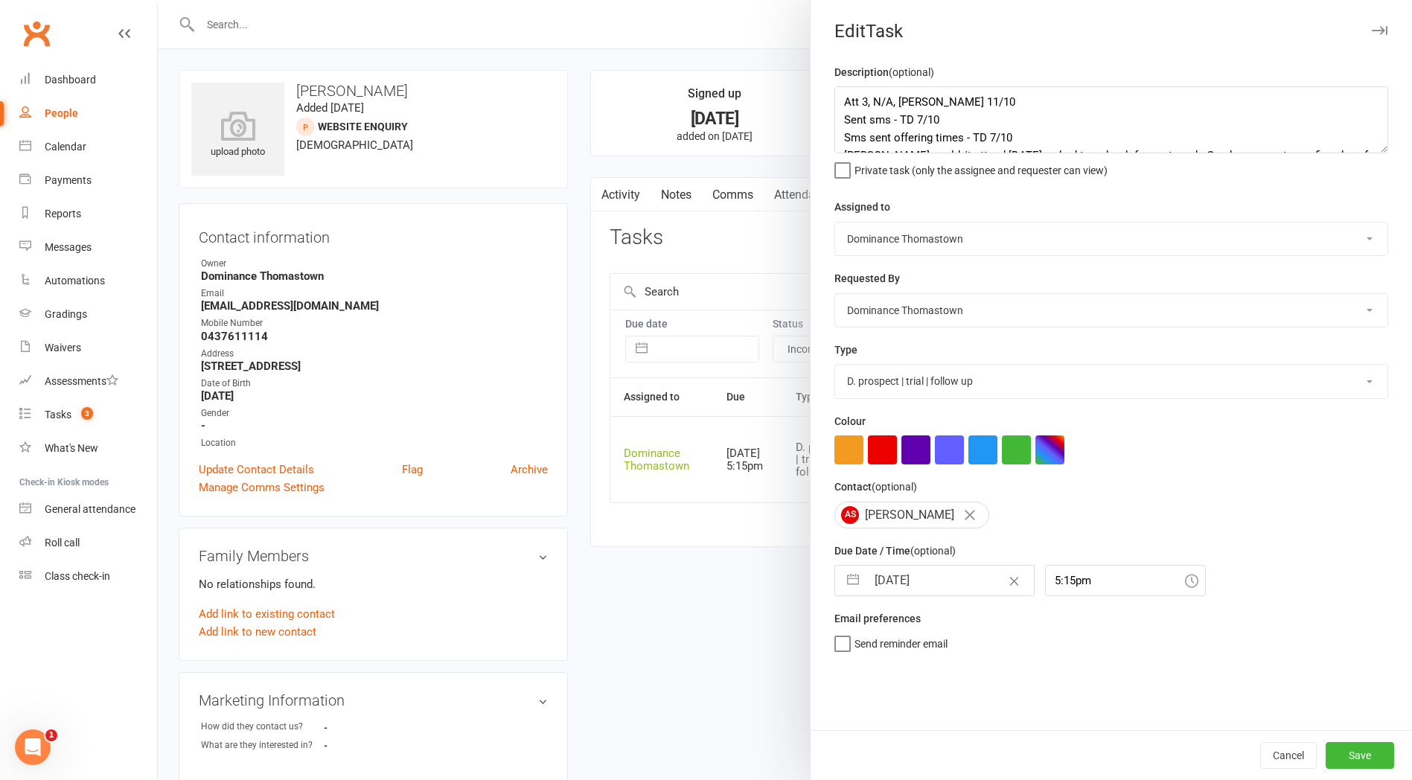
select select "2025"
select select "10"
select select "2025"
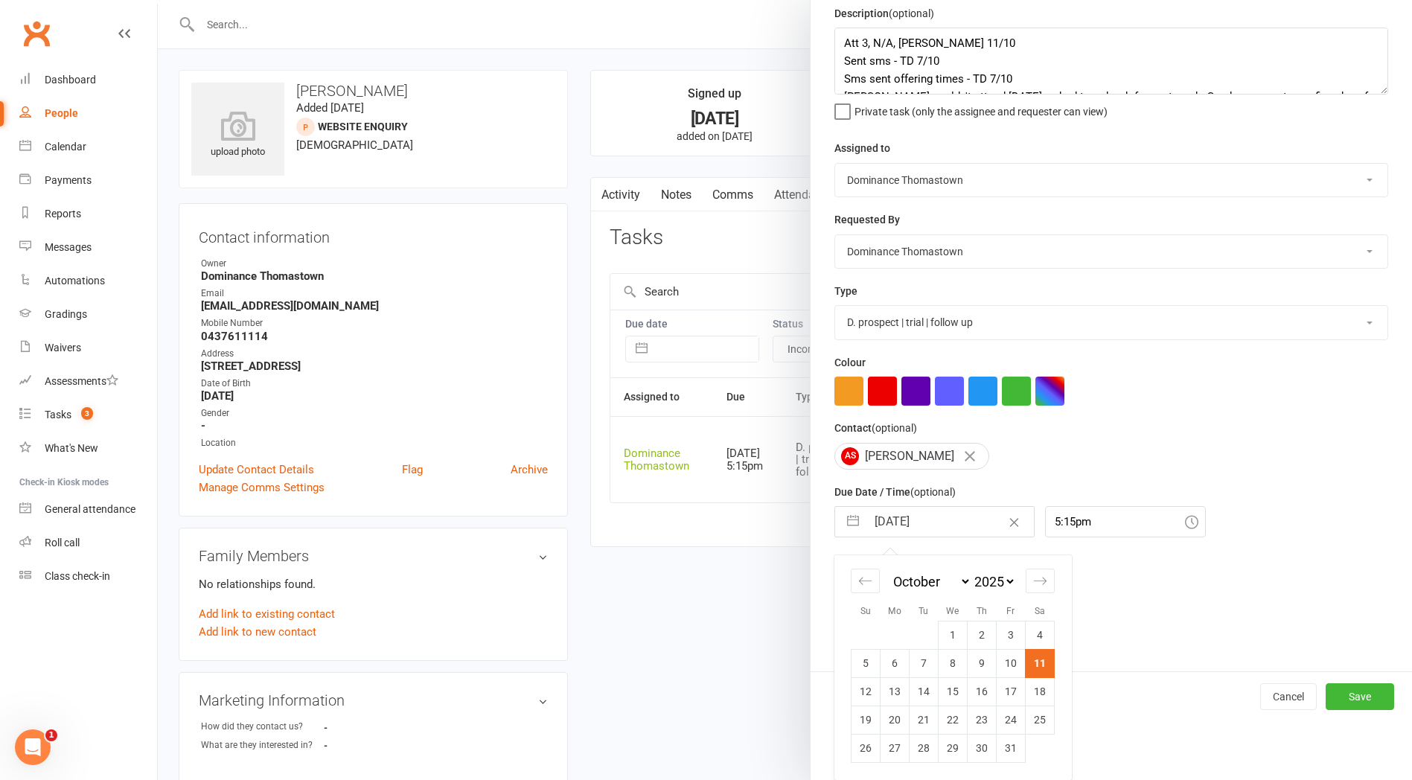
click at [944, 692] on td "15" at bounding box center [953, 691] width 29 height 28
type input "15 Oct 2025"
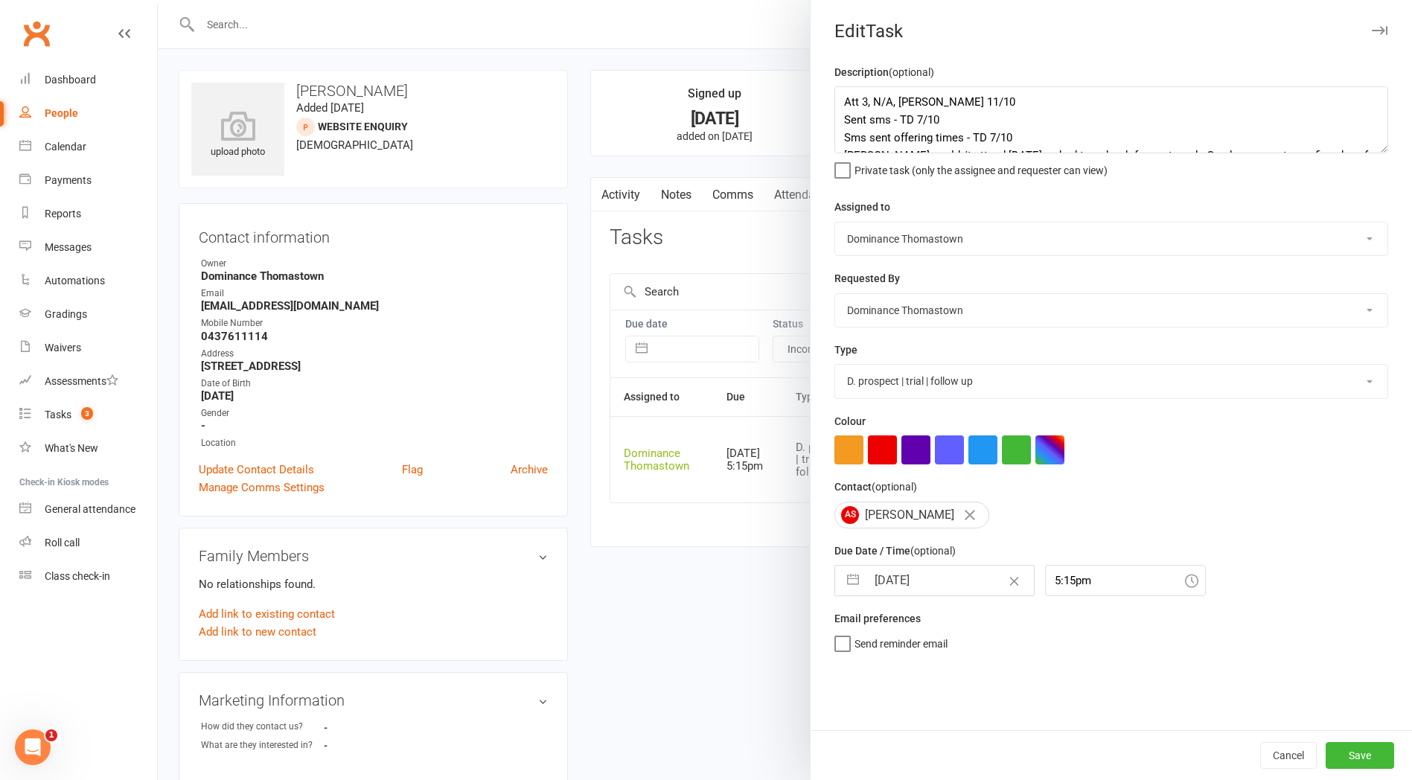
scroll to position [0, 0]
click at [1359, 758] on button "Save" at bounding box center [1360, 755] width 68 height 27
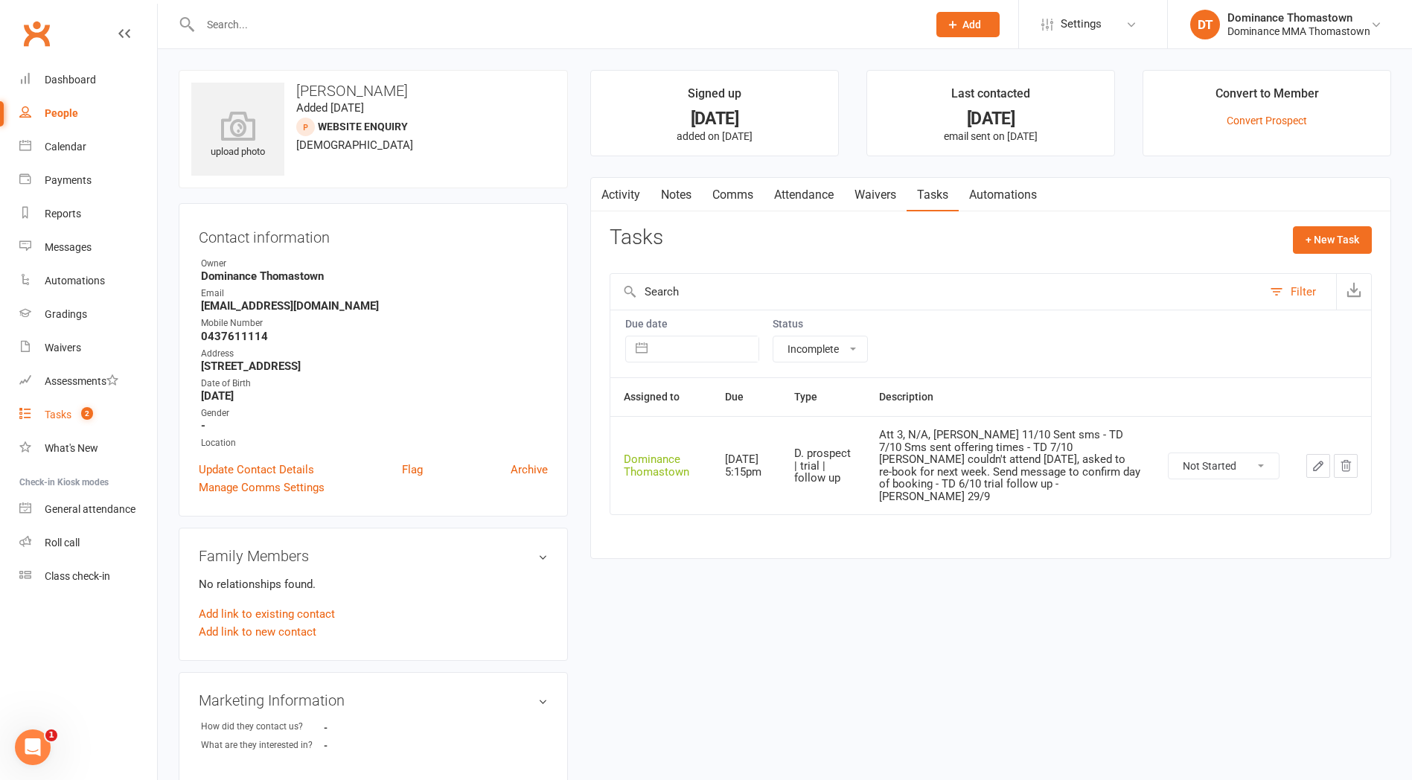
click at [48, 419] on div "Tasks" at bounding box center [58, 415] width 27 height 12
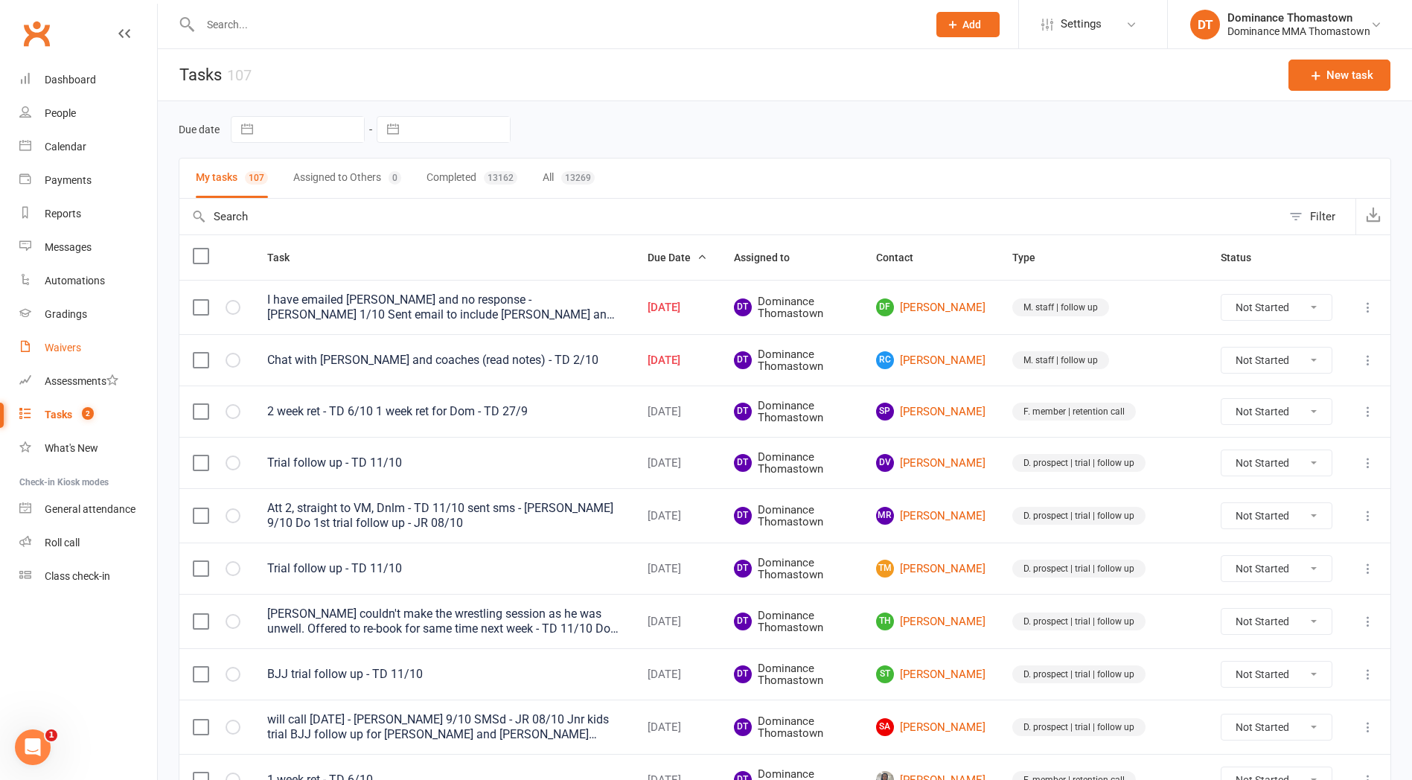
click at [66, 350] on div "Waivers" at bounding box center [63, 348] width 36 height 12
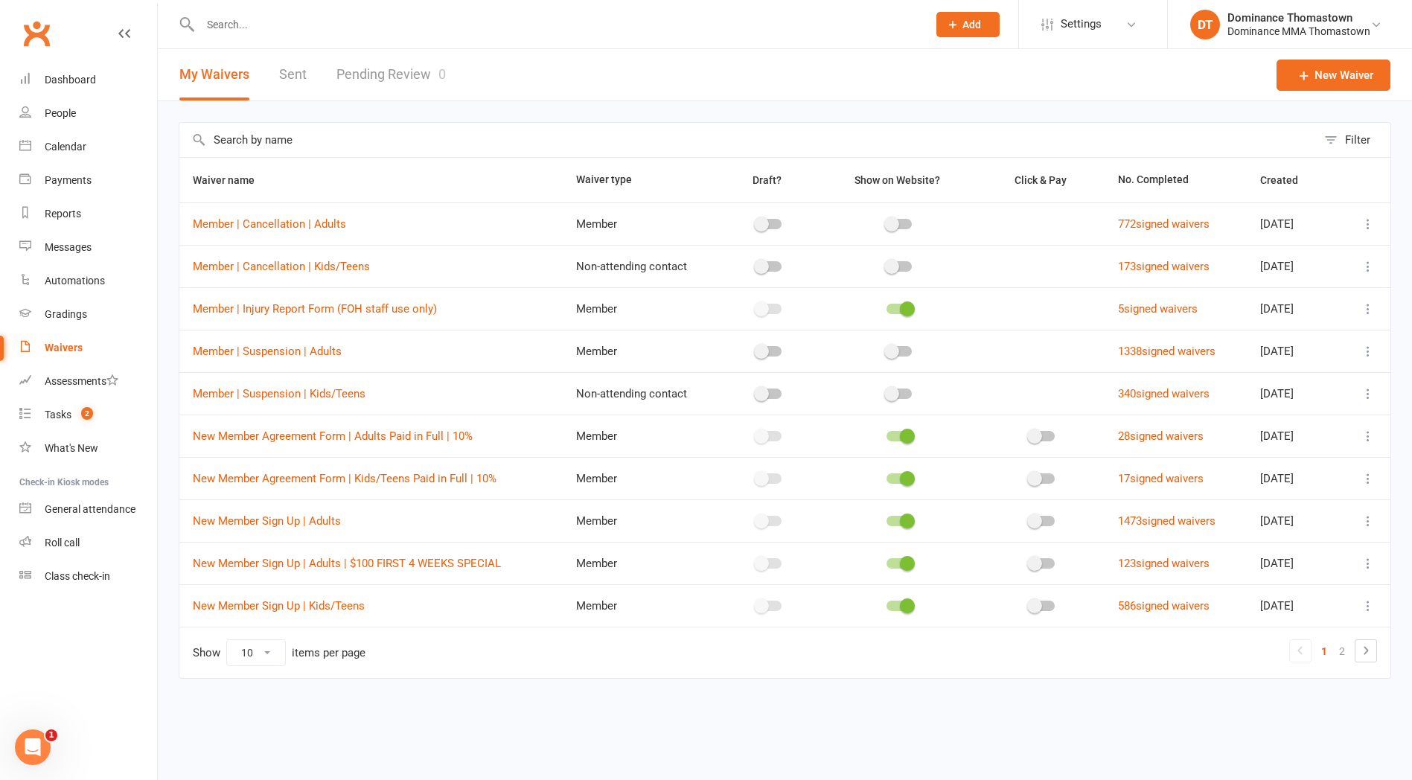
click at [209, 26] on input "text" at bounding box center [556, 24] width 721 height 21
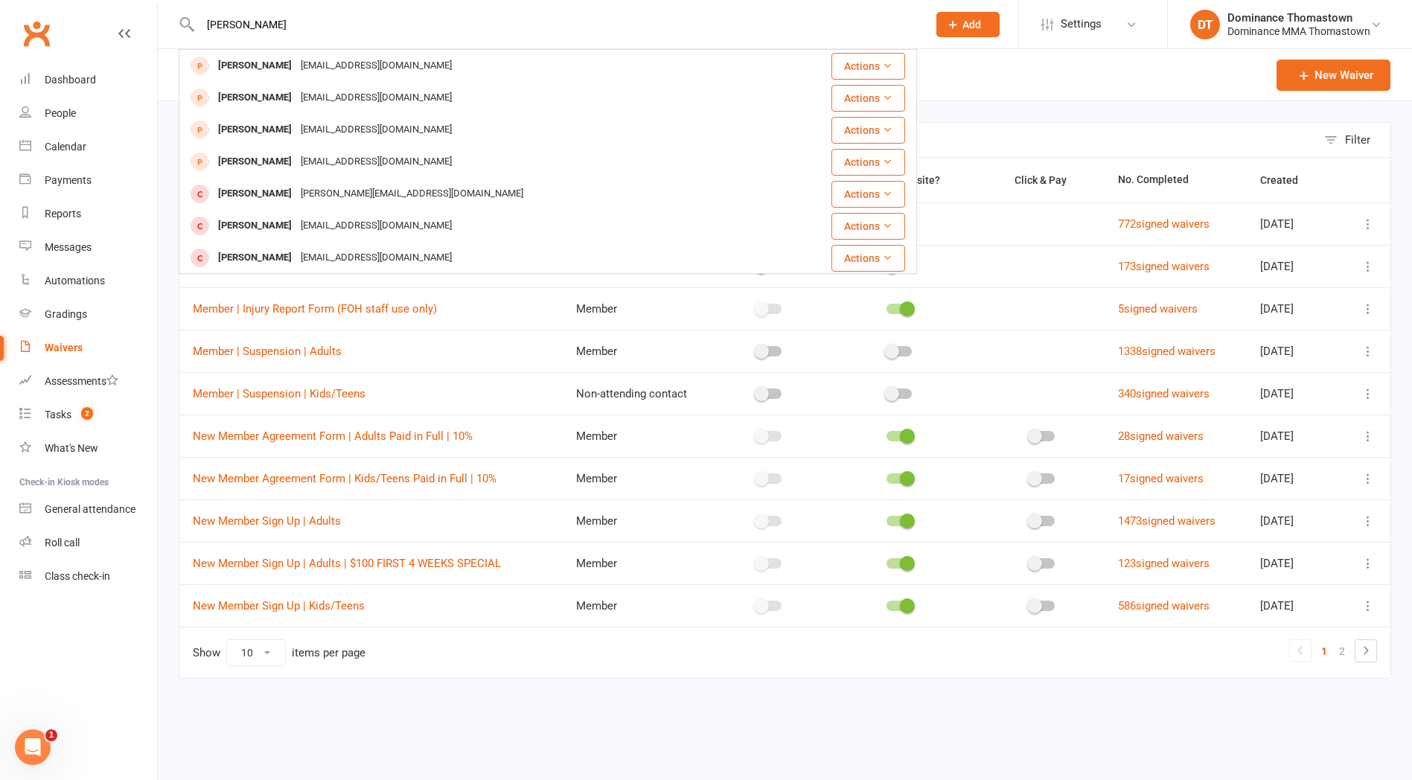
type input "manan"
click at [255, 66] on div "Manan Singh" at bounding box center [255, 66] width 83 height 22
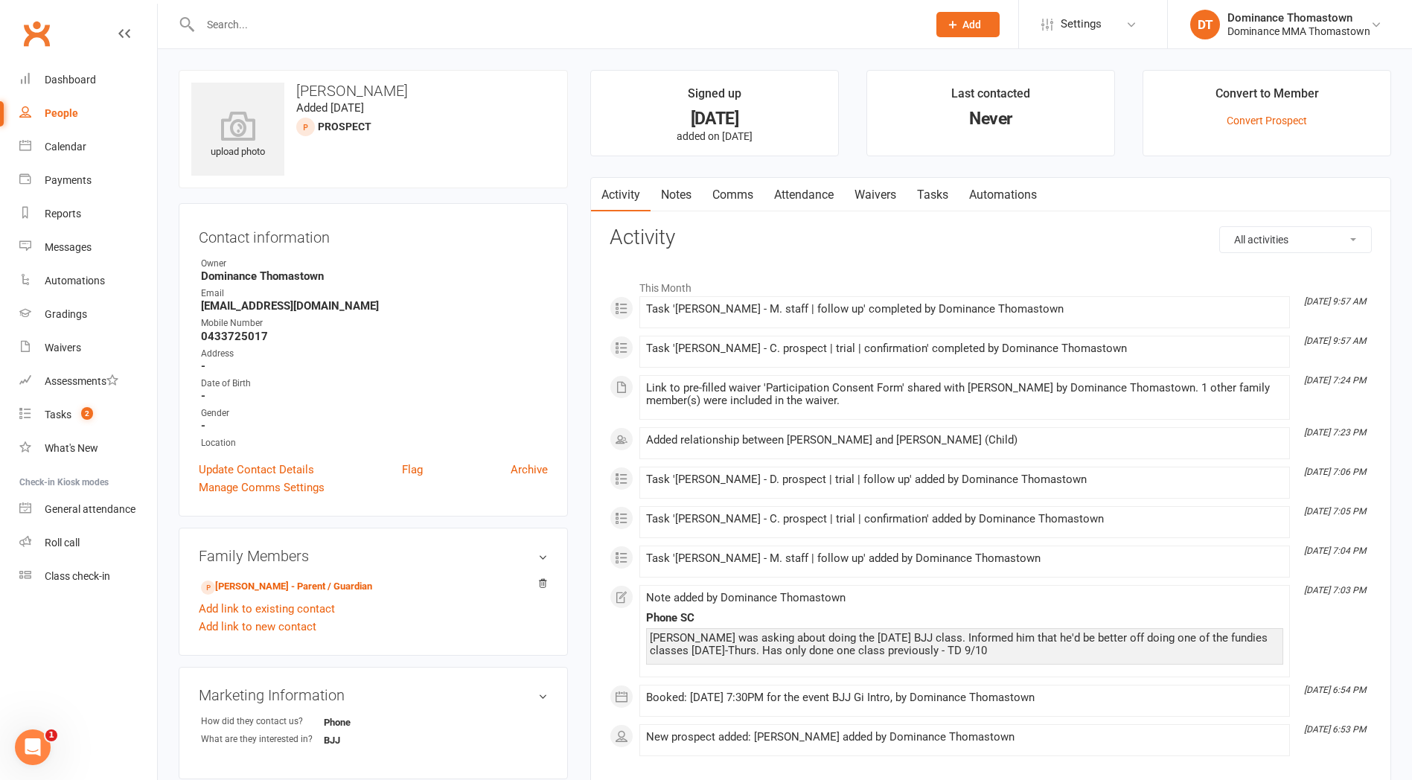
click at [819, 194] on link "Attendance" at bounding box center [804, 195] width 80 height 34
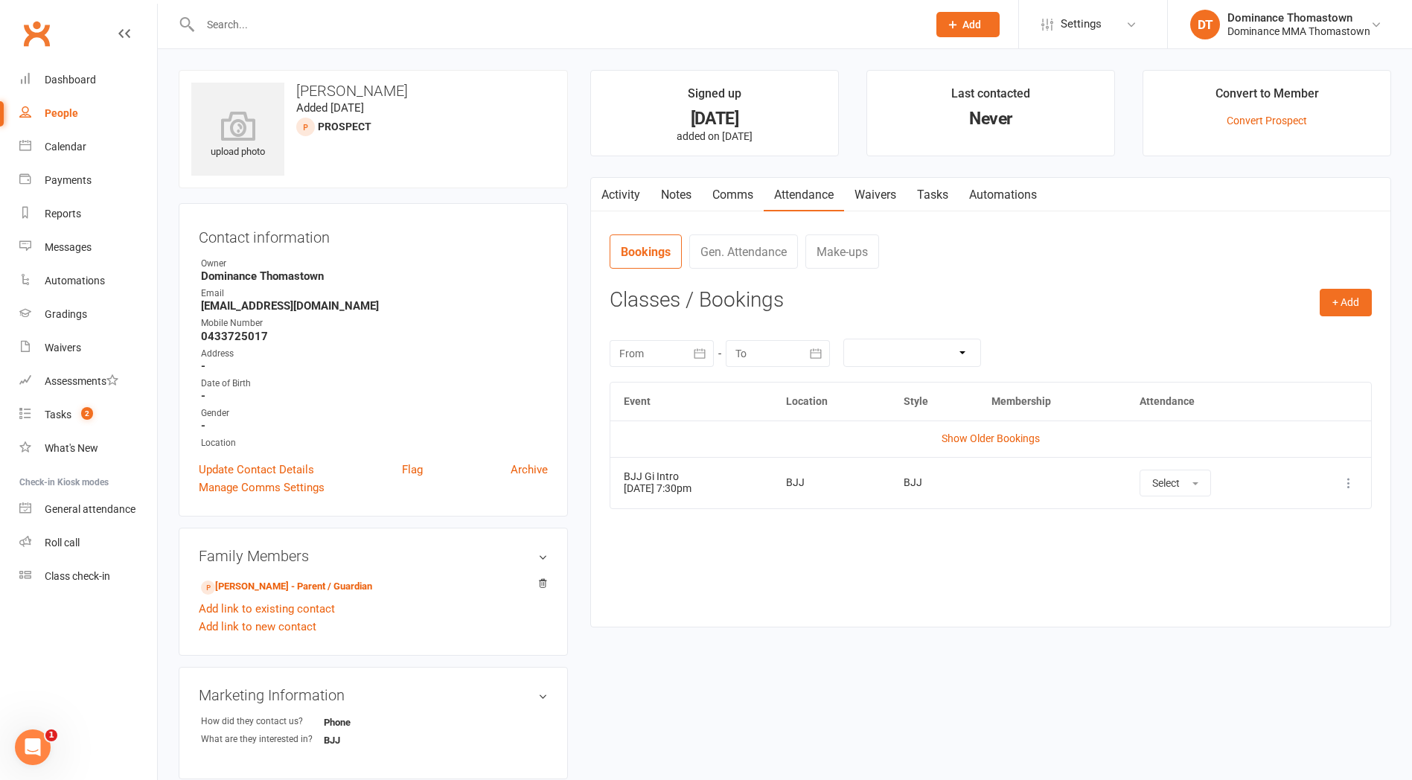
click at [1350, 487] on icon at bounding box center [1348, 483] width 15 height 15
click at [1271, 564] on link "Remove booking" at bounding box center [1283, 572] width 147 height 30
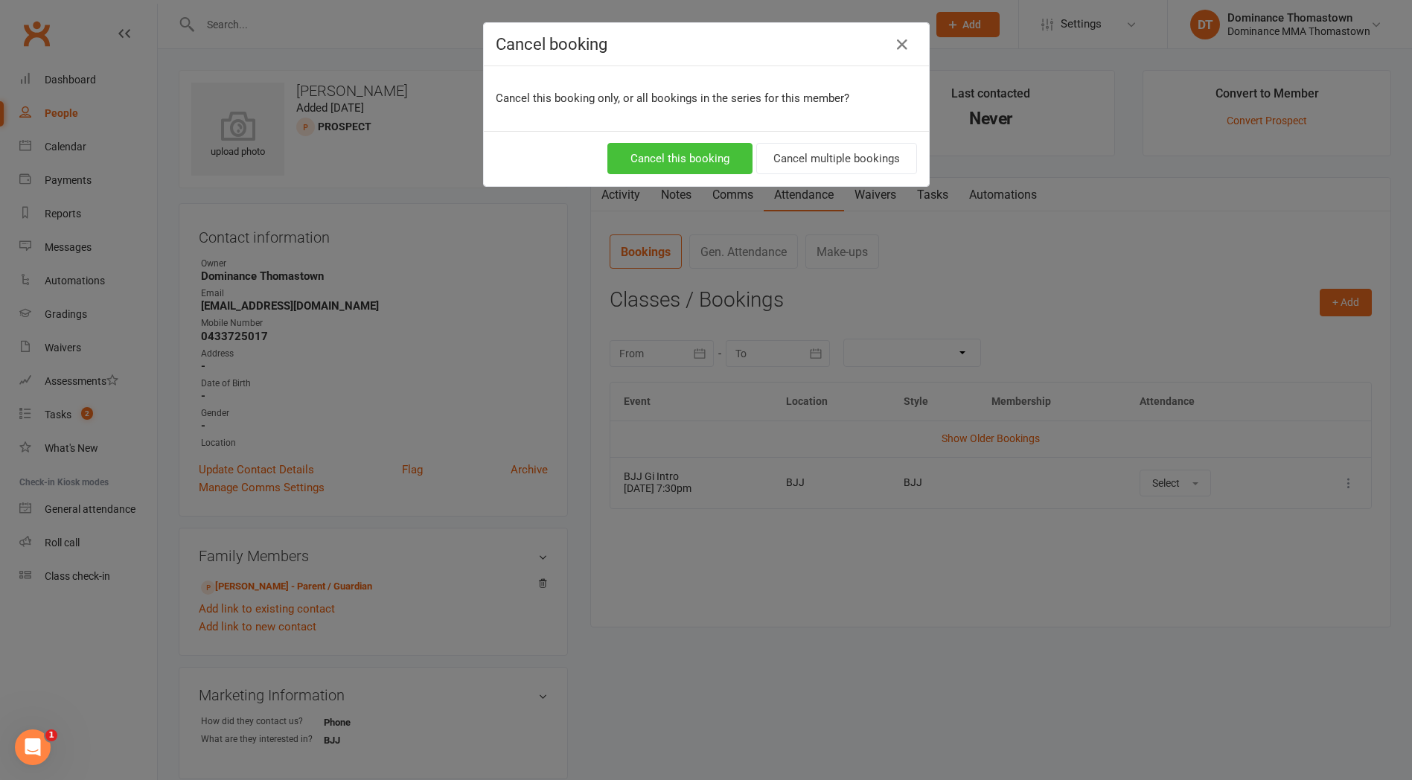
drag, startPoint x: 715, startPoint y: 161, endPoint x: 775, endPoint y: 172, distance: 61.3
click at [714, 161] on button "Cancel this booking" at bounding box center [679, 158] width 145 height 31
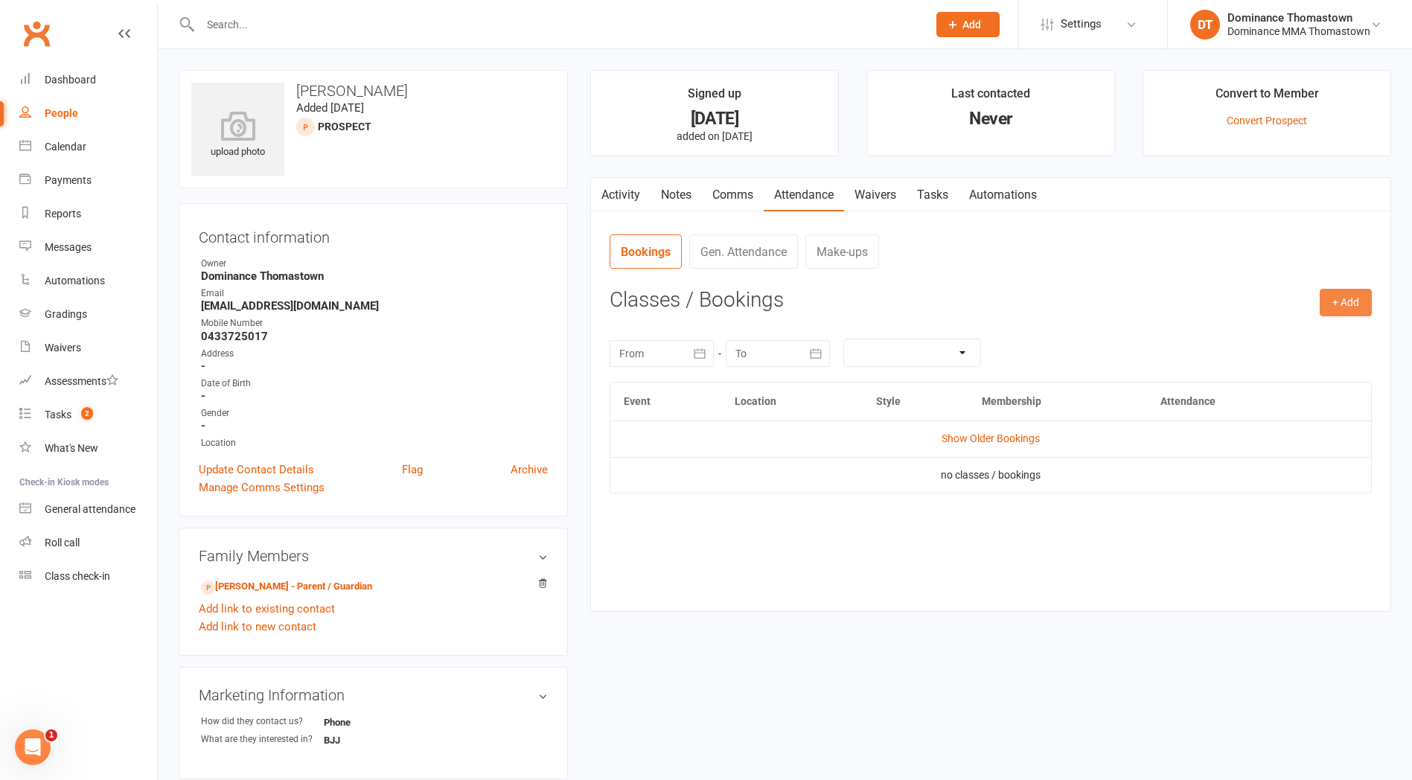
click at [1350, 307] on button "+ Add" at bounding box center [1346, 302] width 52 height 27
click at [1262, 333] on link "Book Event" at bounding box center [1297, 337] width 147 height 30
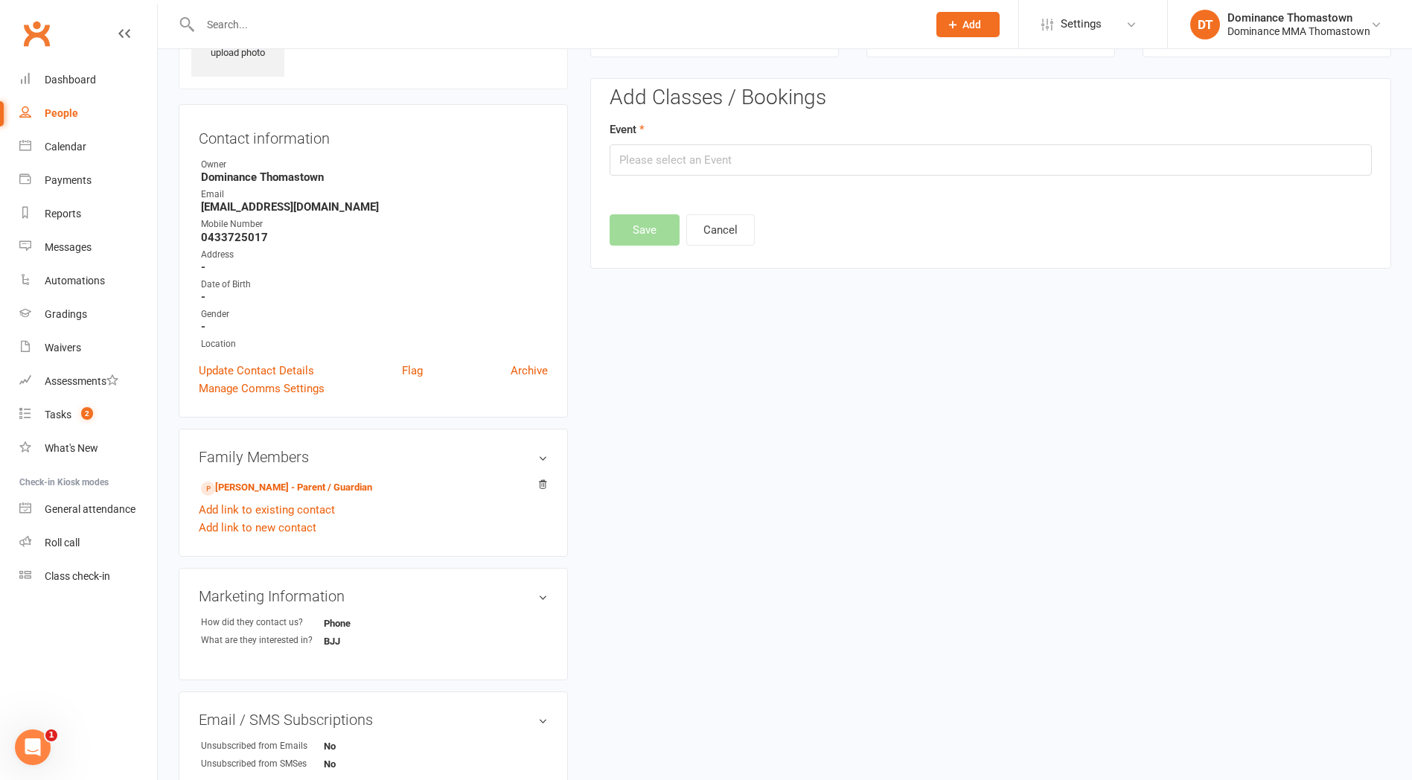
scroll to position [102, 0]
click at [737, 159] on input "text" at bounding box center [991, 156] width 762 height 31
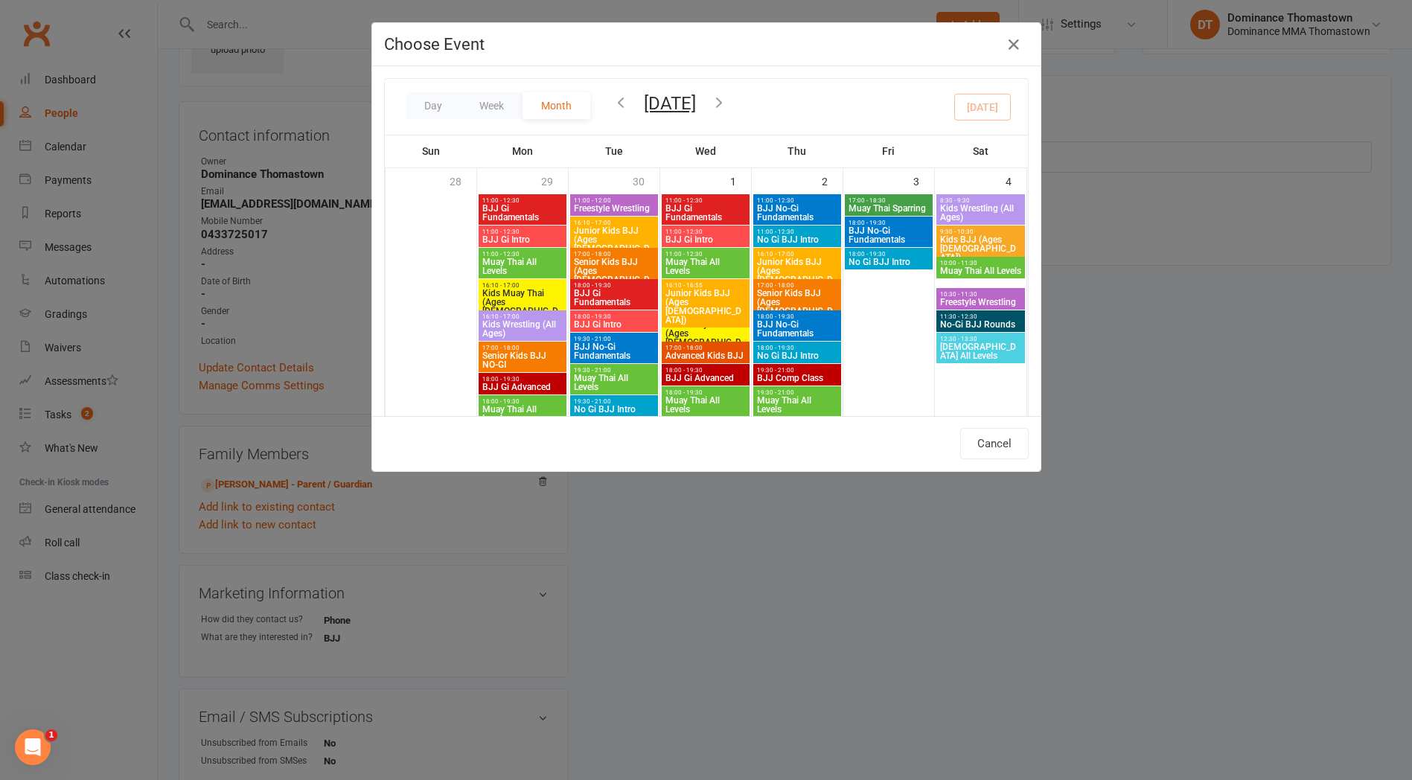
click at [173, 336] on div "Choose Event Day Week Month October 2025 October 2025 Sun Mon Tue Wed Thu Fri S…" at bounding box center [706, 390] width 1412 height 780
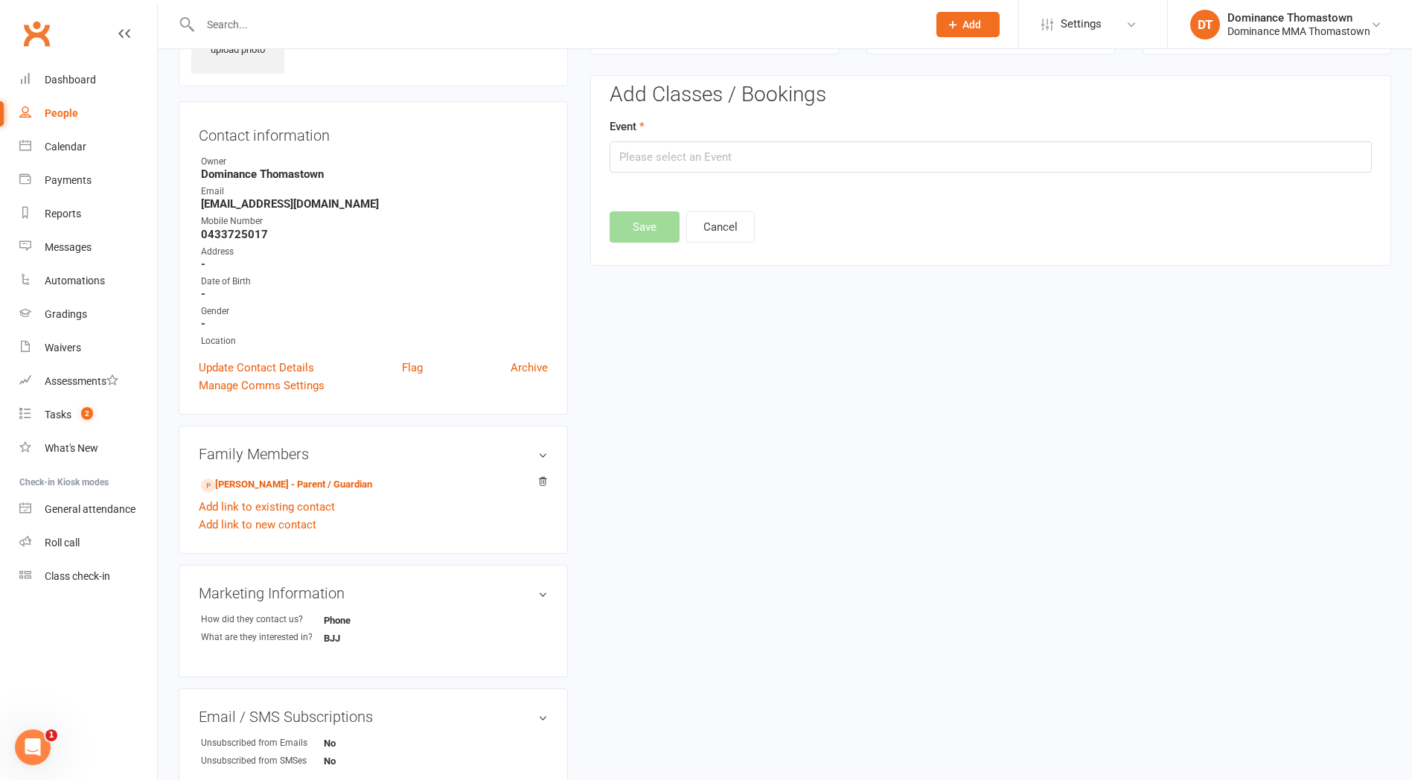
click at [215, 19] on input "text" at bounding box center [556, 24] width 721 height 21
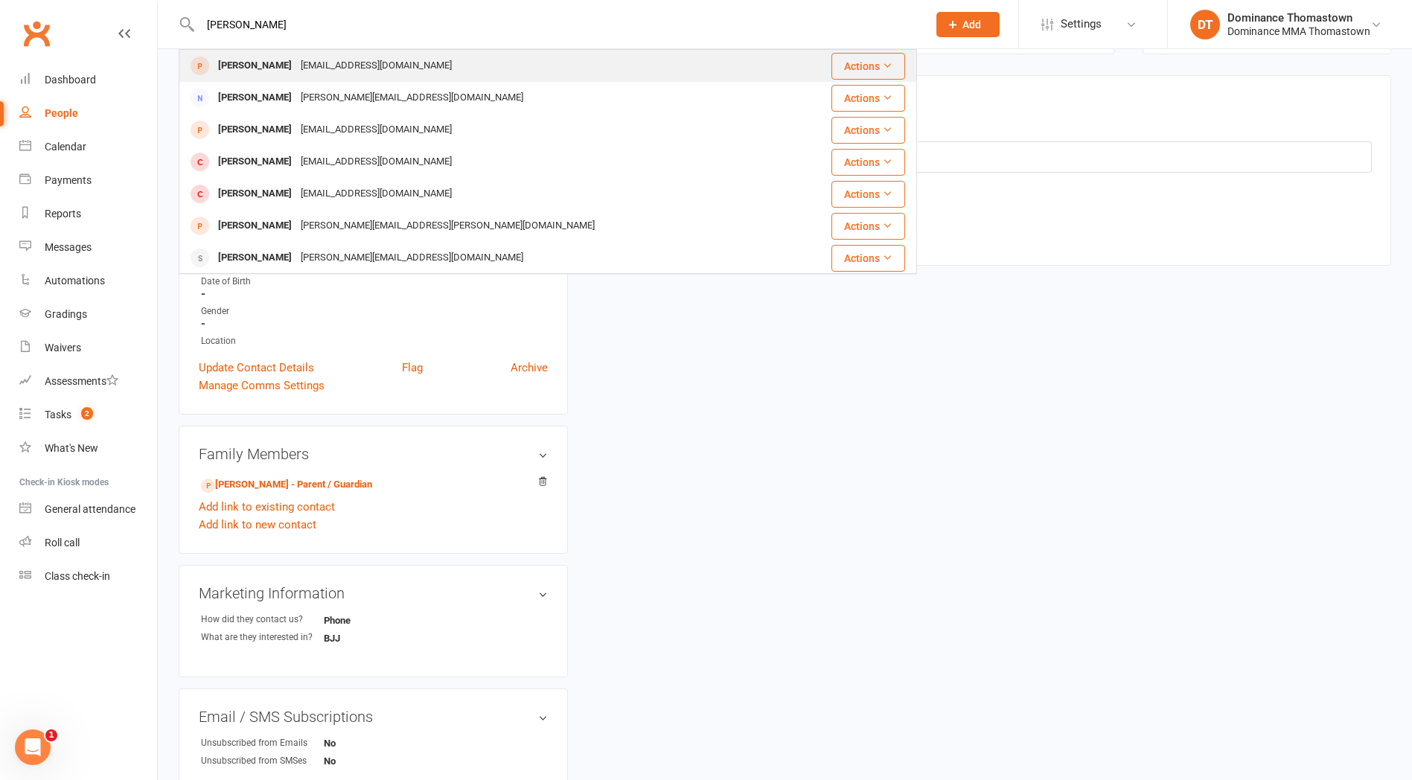
type input "mitchell musc"
click at [313, 57] on div "mm.mitchellmuscat@hotmail.com" at bounding box center [376, 66] width 160 height 22
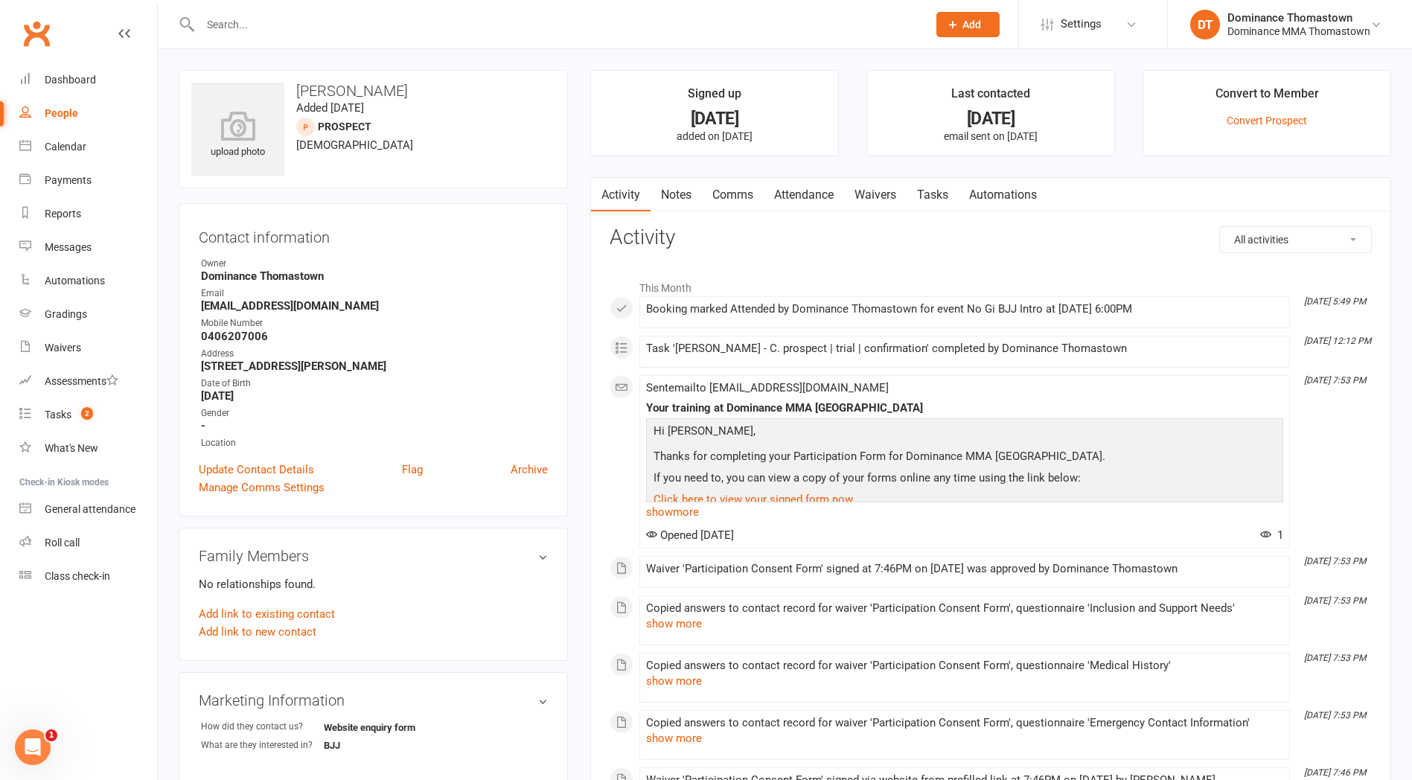
click at [937, 195] on link "Tasks" at bounding box center [933, 195] width 52 height 34
select select "incomplete"
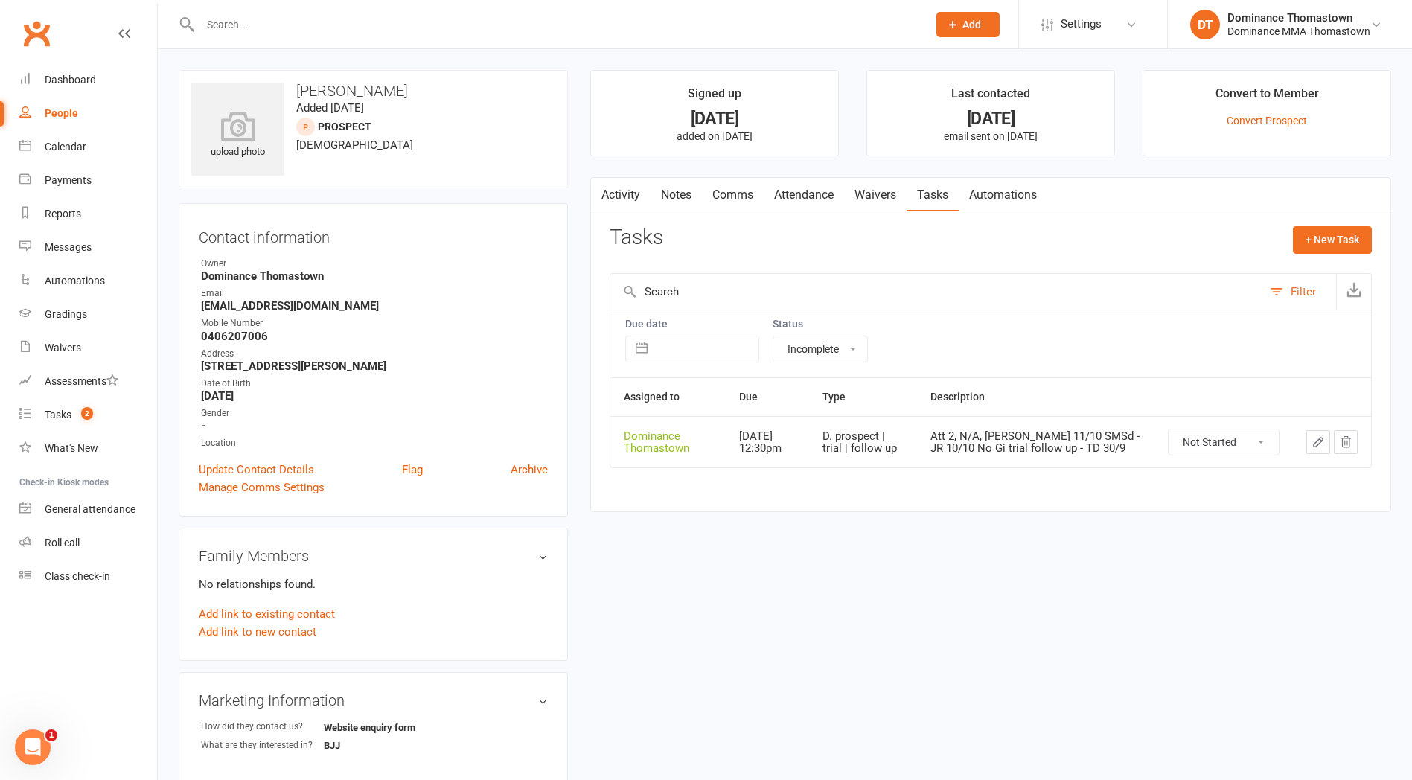
click at [1324, 440] on icon "button" at bounding box center [1318, 441] width 13 height 13
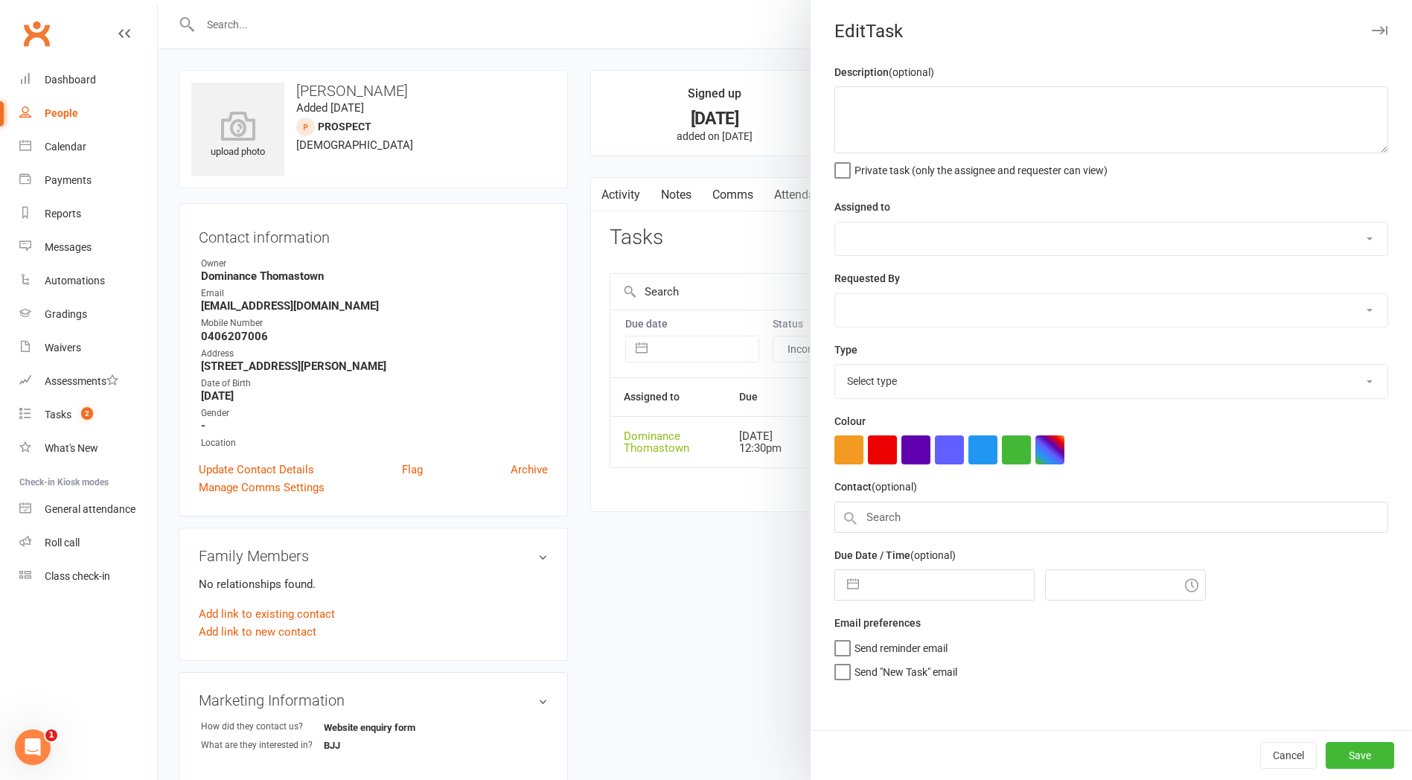
type textarea "Att 2, N/A, LM - TD 11/10 SMSd - JR 10/10 No Gi trial follow up - TD 30/9"
select select "12547"
type input "14 Oct 2025"
type input "12:30pm"
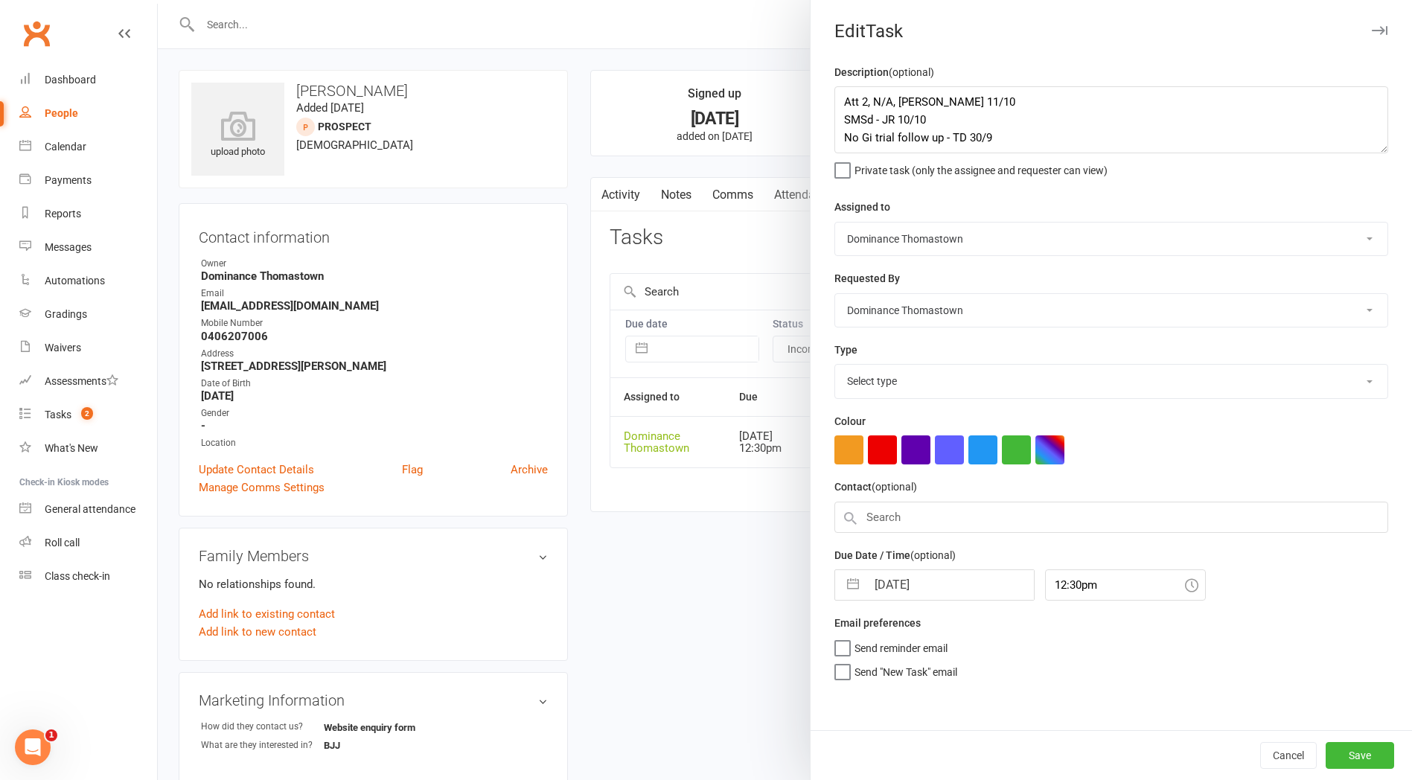
select select "3812"
drag, startPoint x: 842, startPoint y: 98, endPoint x: 1066, endPoint y: 88, distance: 224.3
click at [847, 98] on textarea "Att 2, N/A, LM - TD 11/10 SMSd - JR 10/10 No Gi trial follow up - TD 30/9" at bounding box center [1111, 119] width 554 height 67
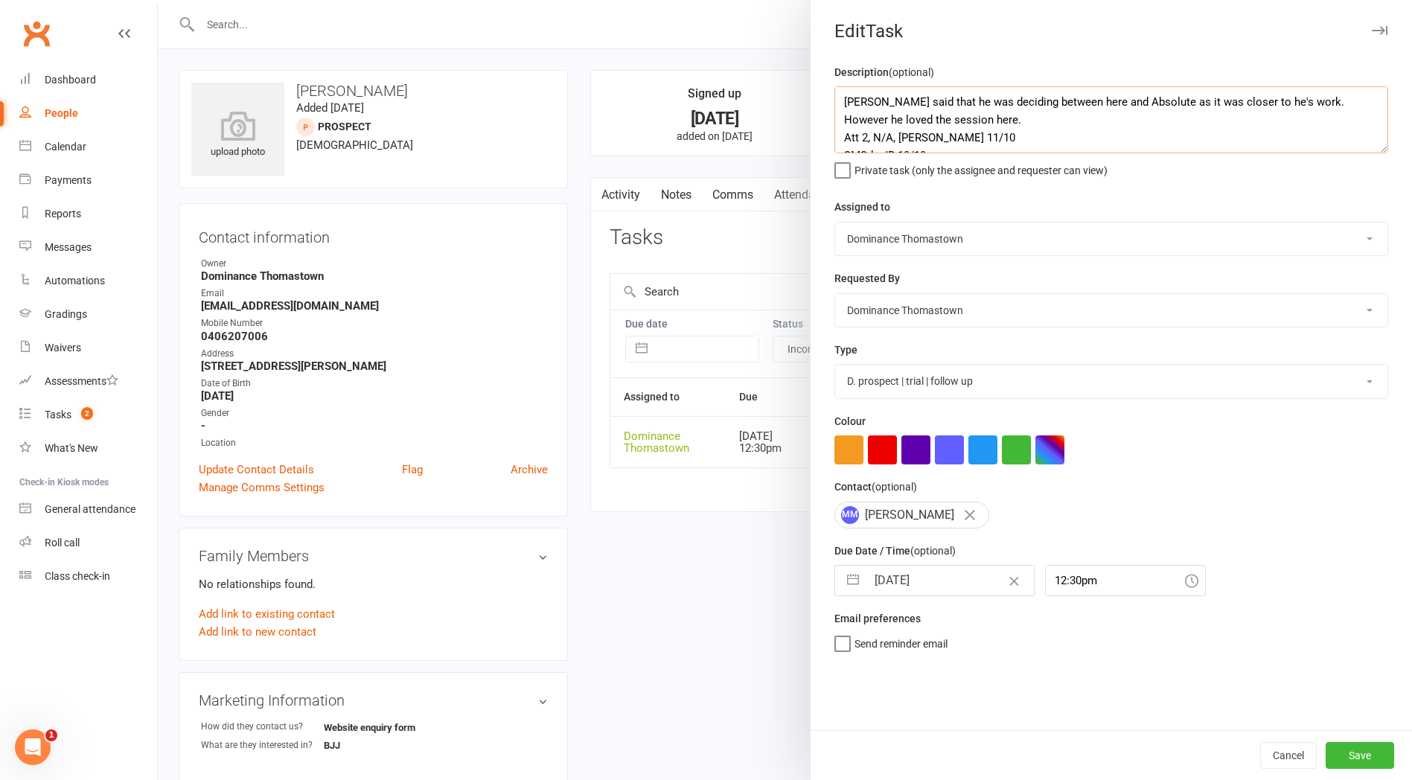
click at [925, 136] on textarea "Mitchell said that he was deciding between here and Absolute as it was closer t…" at bounding box center [1111, 119] width 554 height 67
click at [916, 136] on textarea "Mitchell said that he was deciding between here and Absolute as it was closer t…" at bounding box center [1111, 119] width 554 height 67
type textarea "Mitchell said that he was deciding between here and Absolute as it was closer t…"
click at [928, 573] on input "14 Oct 2025" at bounding box center [949, 581] width 167 height 30
select select "8"
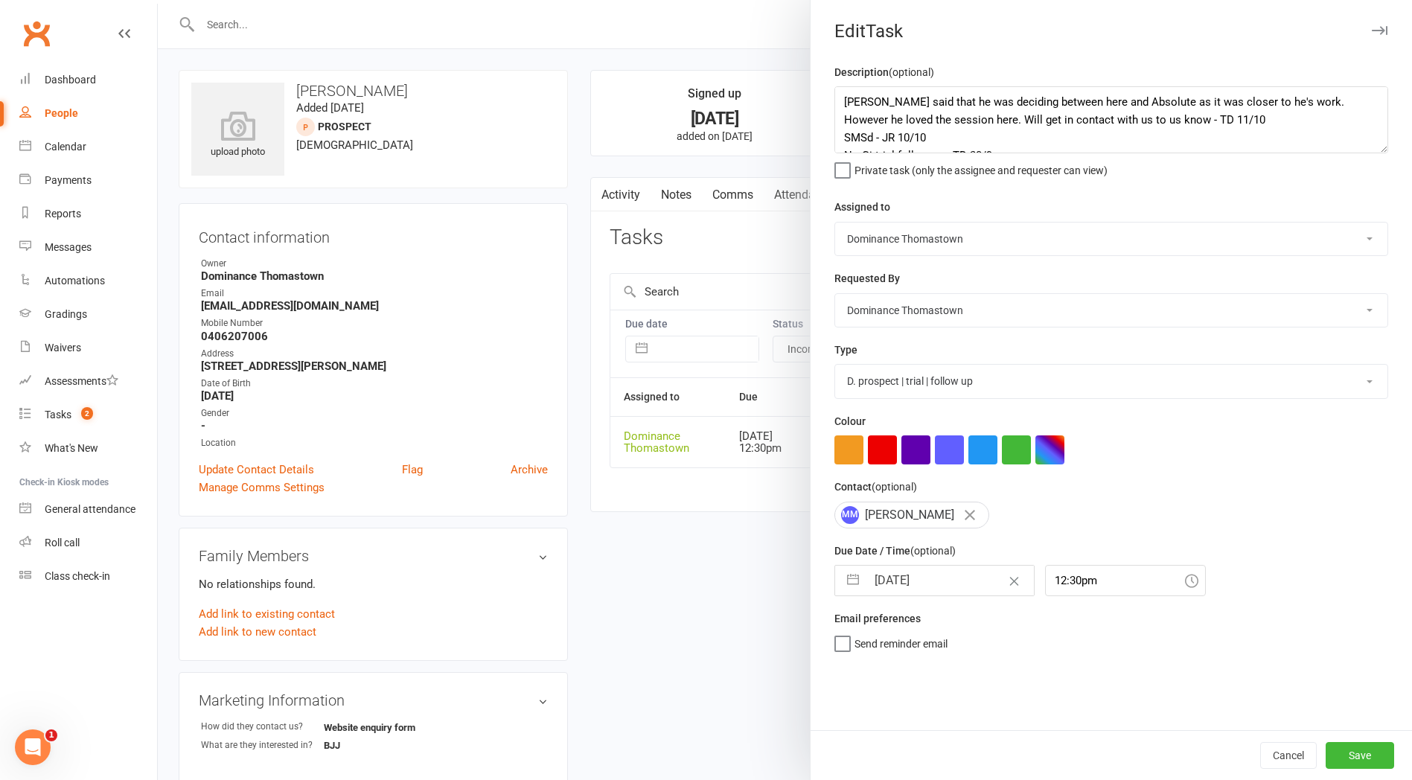
select select "2025"
select select "9"
select select "2025"
select select "10"
select select "2025"
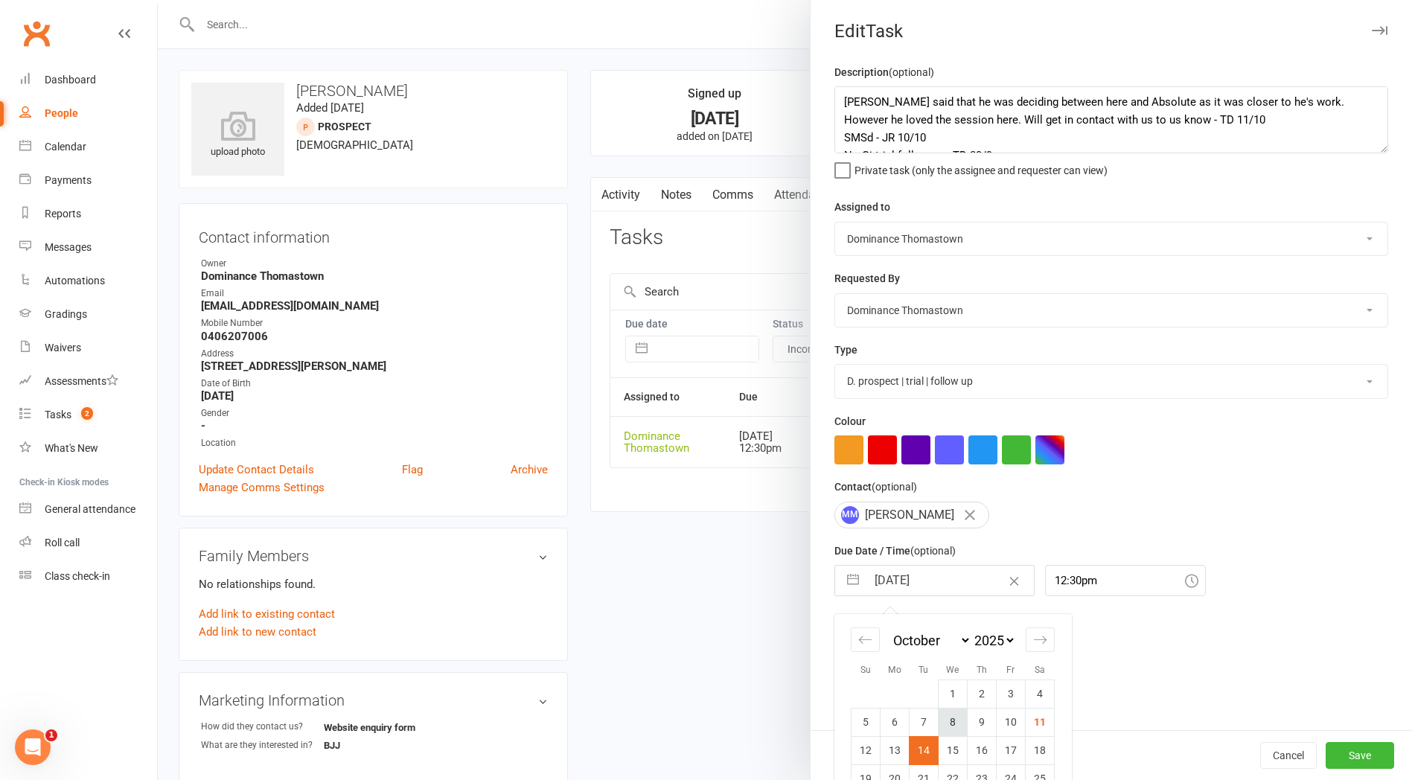
scroll to position [61, 0]
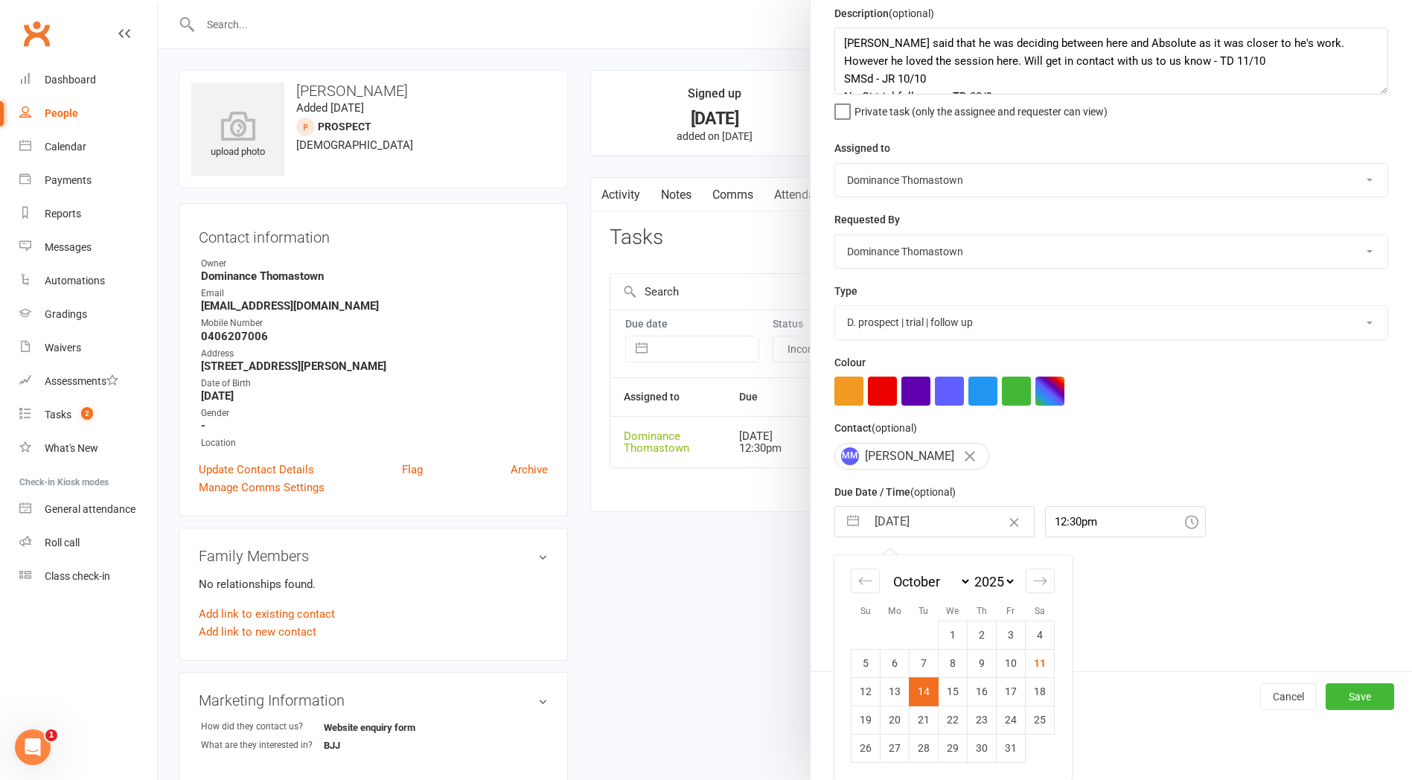
click at [986, 691] on td "16" at bounding box center [982, 691] width 29 height 28
type input "16 Oct 2025"
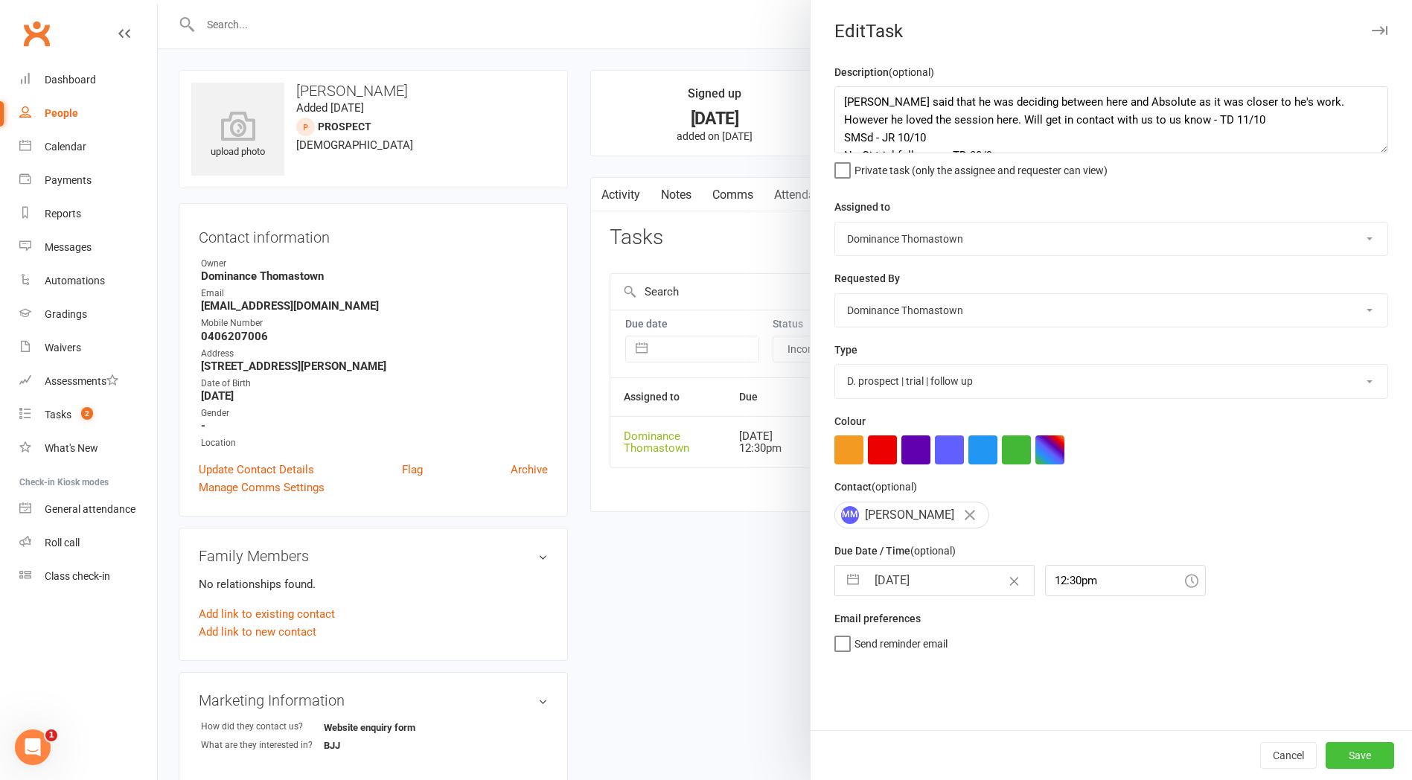
click at [1363, 747] on button "Save" at bounding box center [1360, 755] width 68 height 27
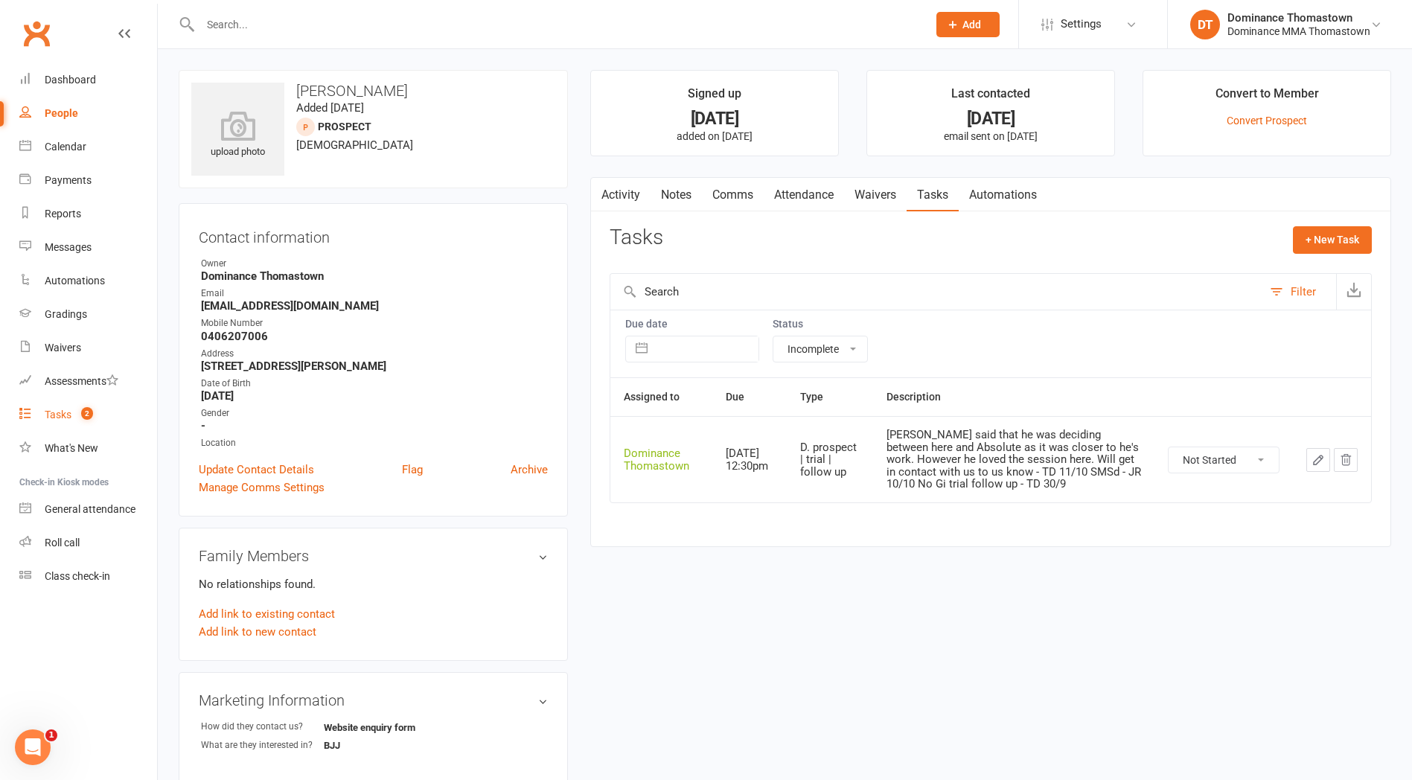
click at [54, 418] on div "Tasks" at bounding box center [58, 415] width 27 height 12
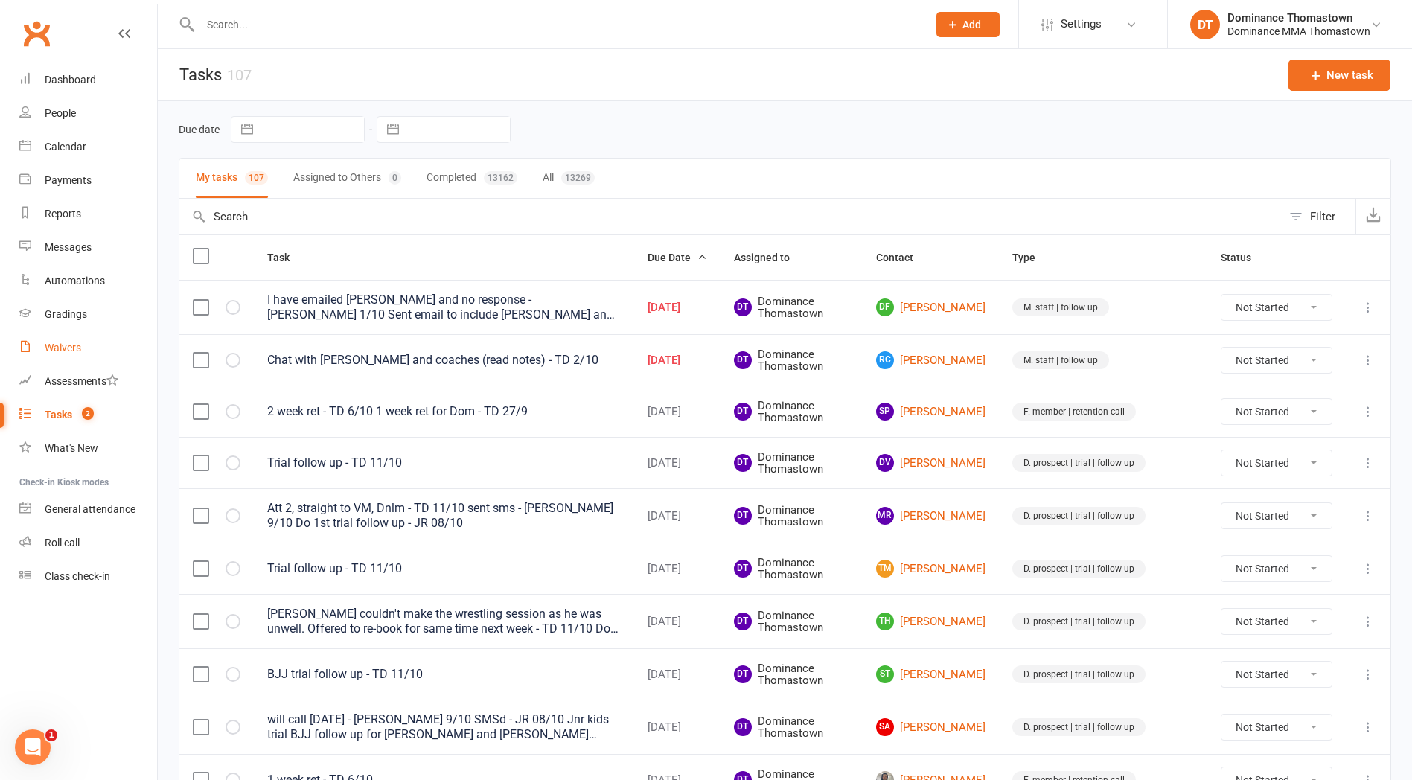
click at [60, 345] on div "Waivers" at bounding box center [63, 348] width 36 height 12
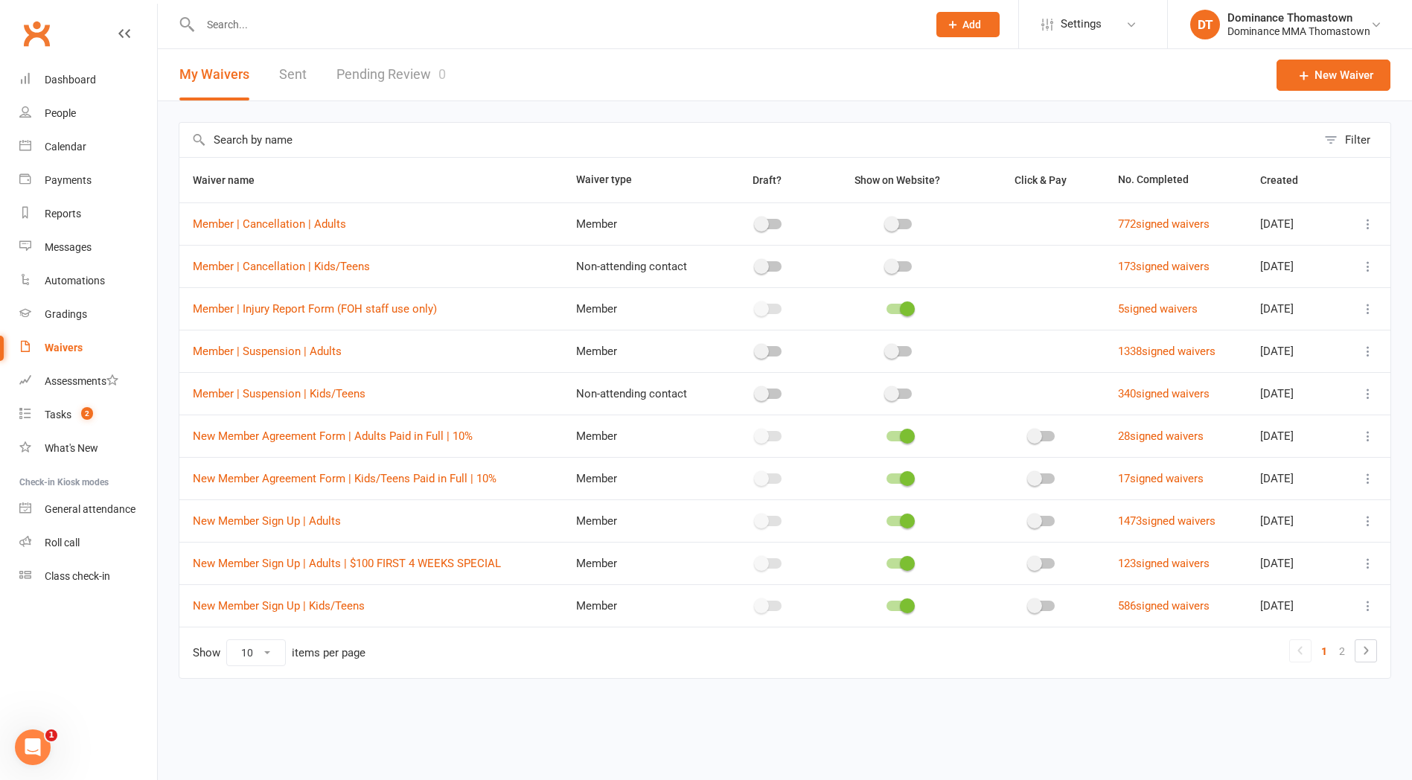
click at [394, 77] on link "Pending Review 0" at bounding box center [390, 74] width 109 height 51
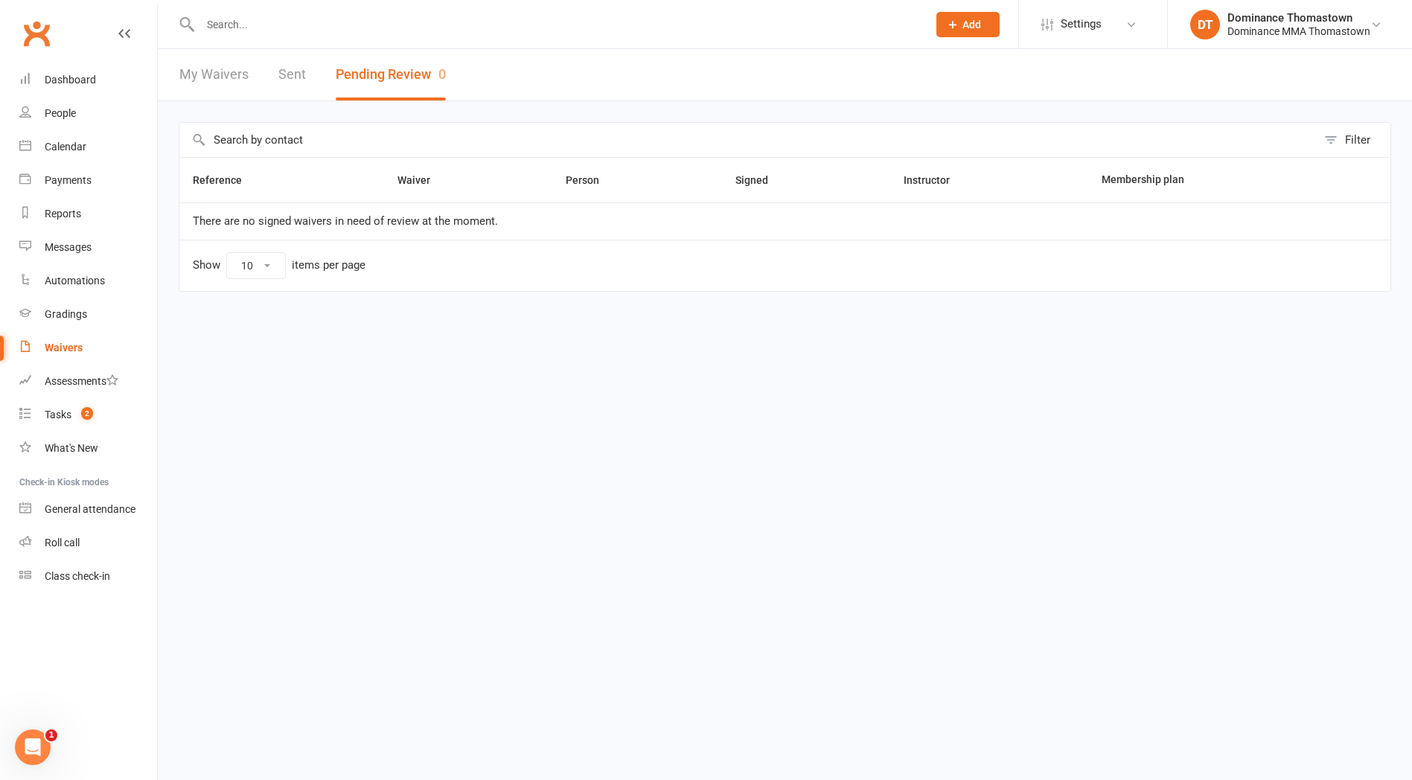
click at [213, 74] on link "My Waivers" at bounding box center [213, 74] width 69 height 51
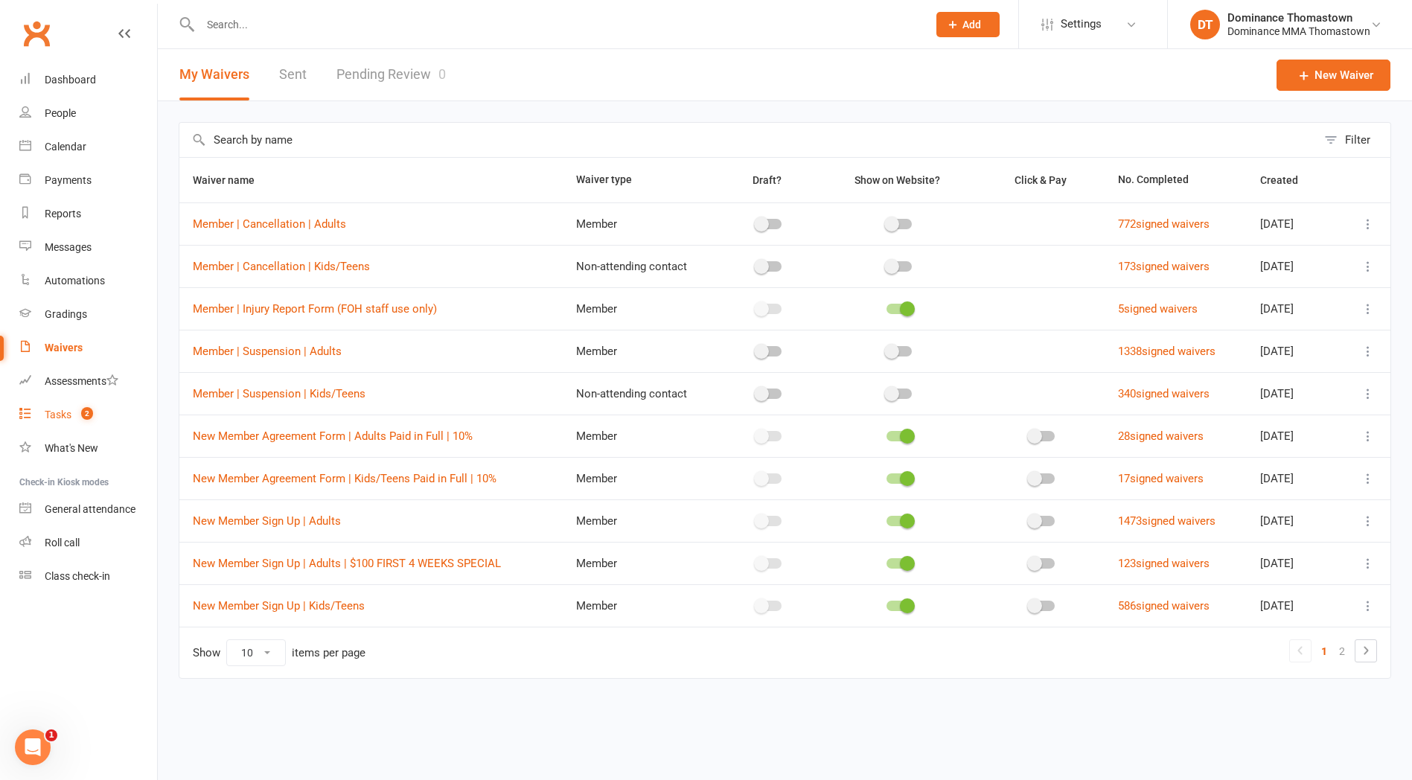
click at [55, 415] on div "Tasks" at bounding box center [58, 415] width 27 height 12
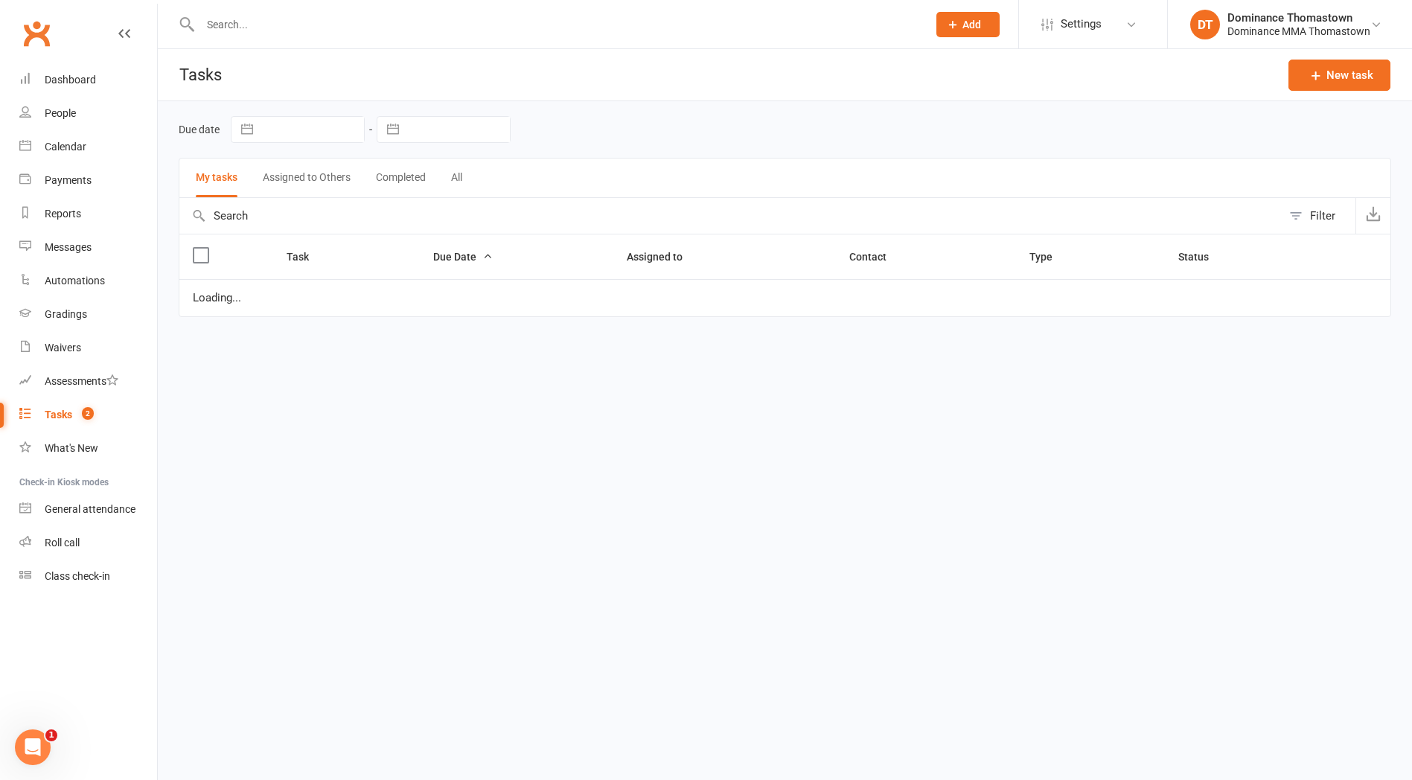
click at [55, 415] on div "Tasks" at bounding box center [59, 415] width 28 height 12
